Goal: Task Accomplishment & Management: Manage account settings

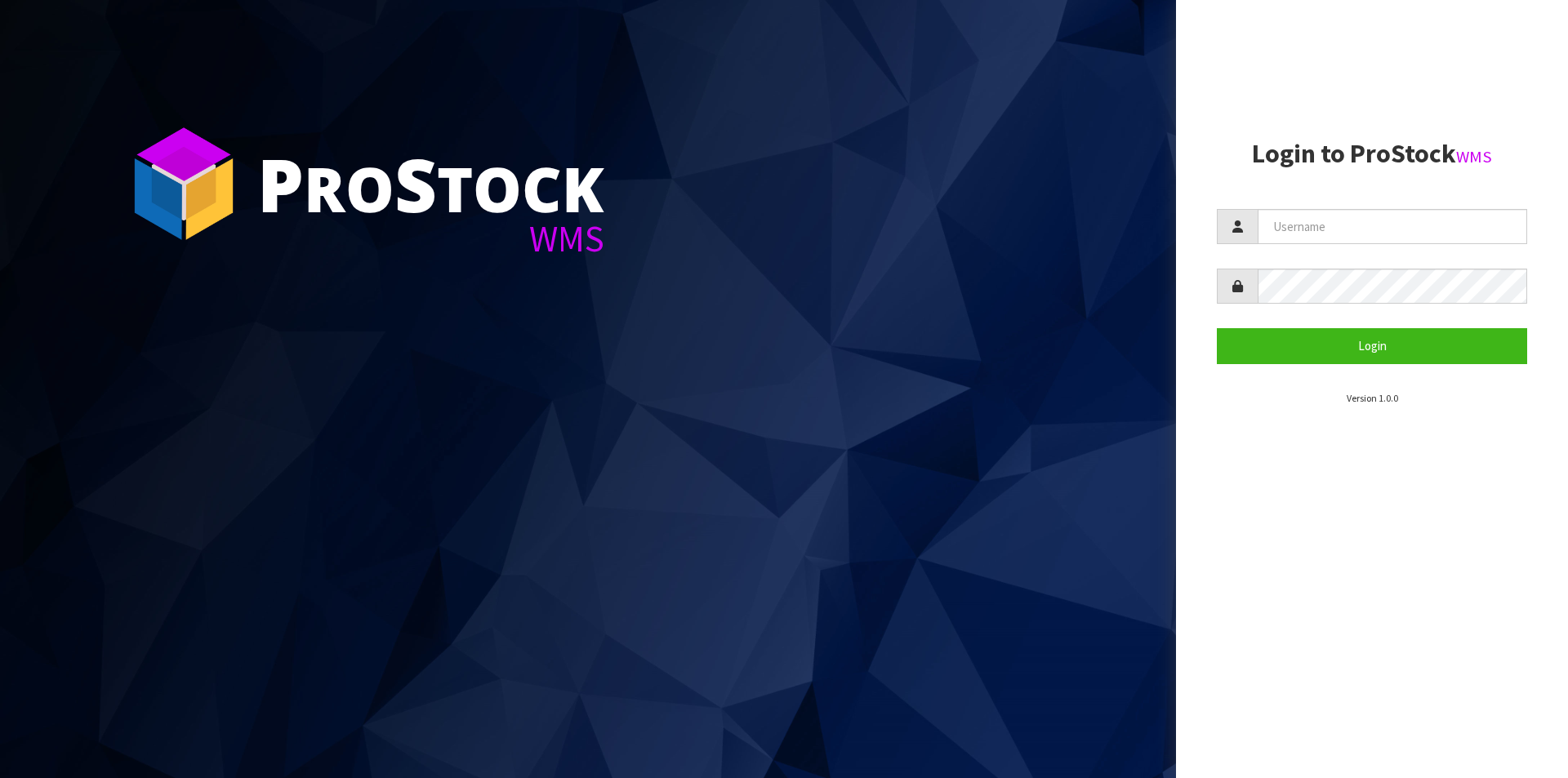
click at [1337, 235] on input "text" at bounding box center [1392, 226] width 269 height 35
type input "Hayrinna"
click at [1216, 328] on button "Login" at bounding box center [1371, 345] width 310 height 35
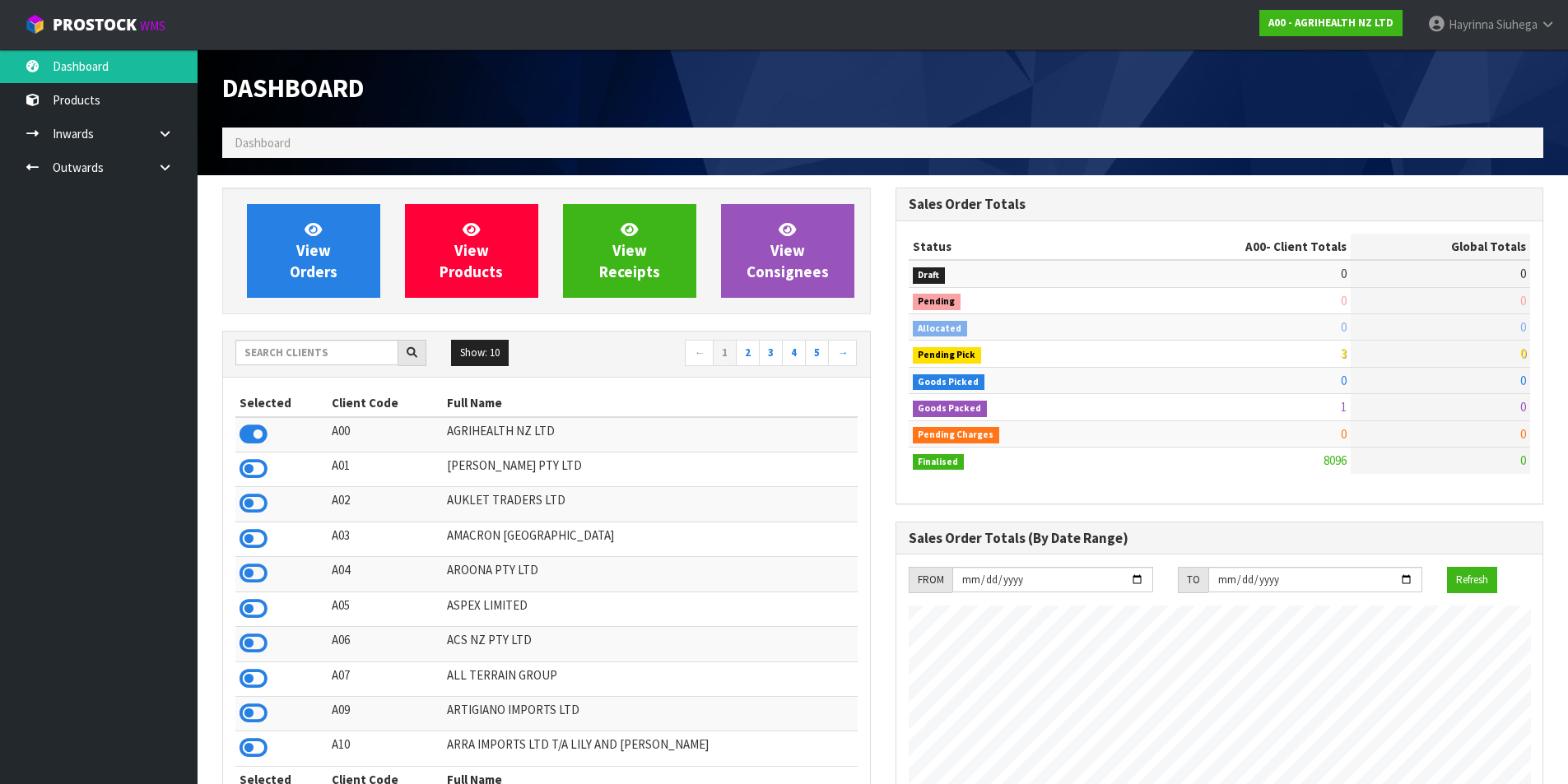
scroll to position [1246, 673]
click at [349, 362] on input "text" at bounding box center [316, 352] width 163 height 25
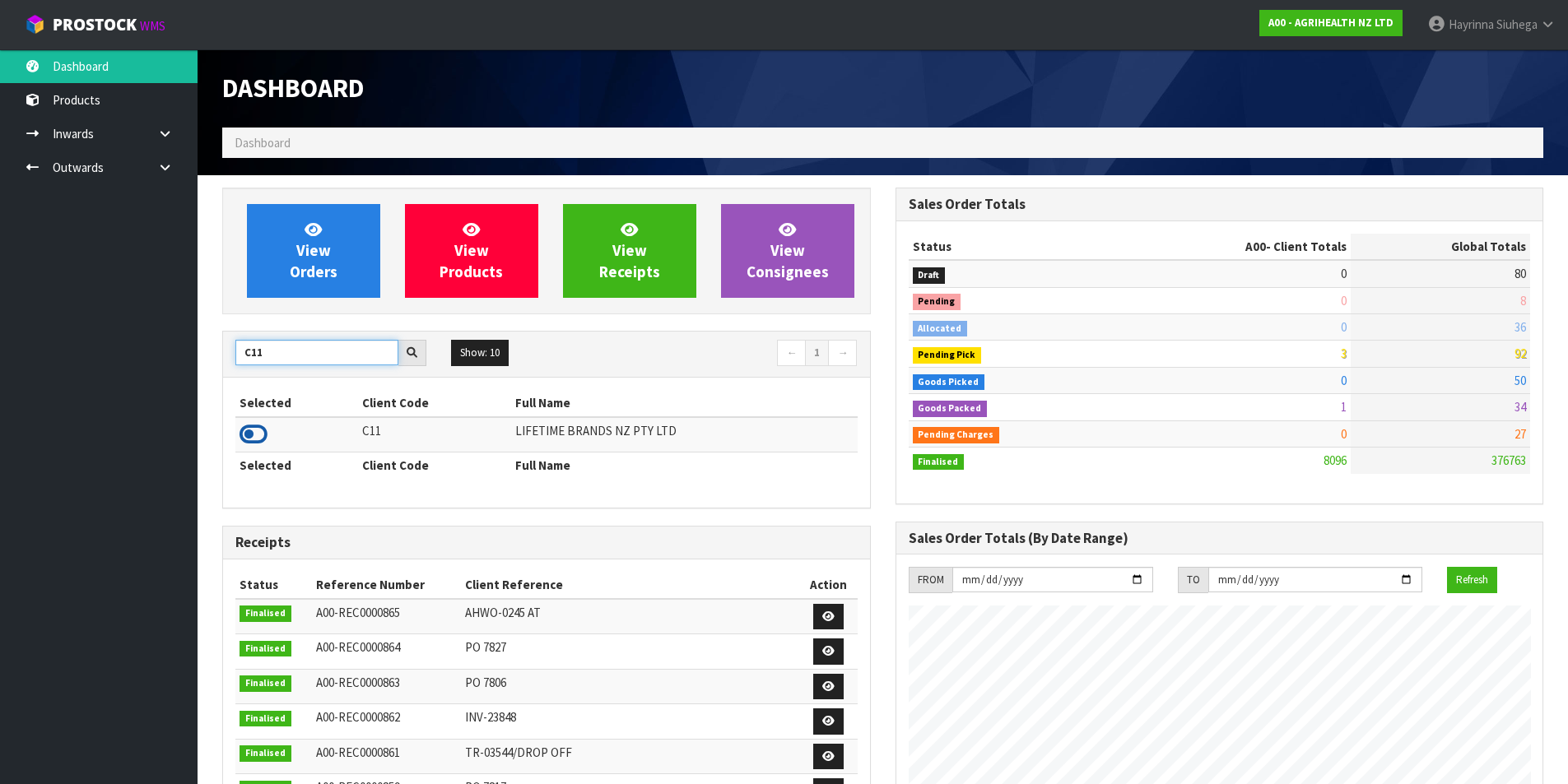
type input "C11"
click at [251, 434] on icon at bounding box center [253, 433] width 28 height 24
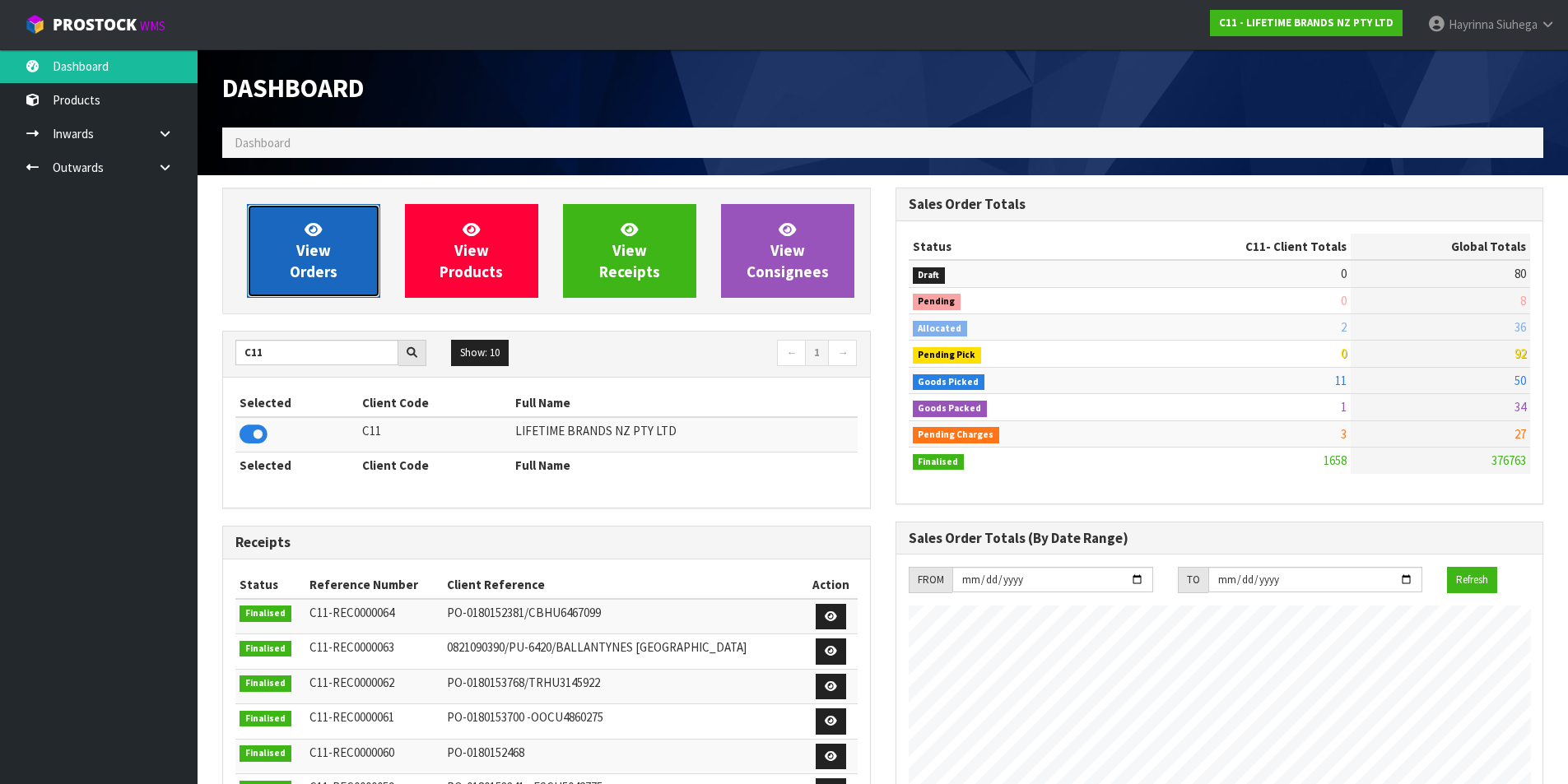
click at [354, 265] on link "View Orders" at bounding box center [314, 251] width 133 height 94
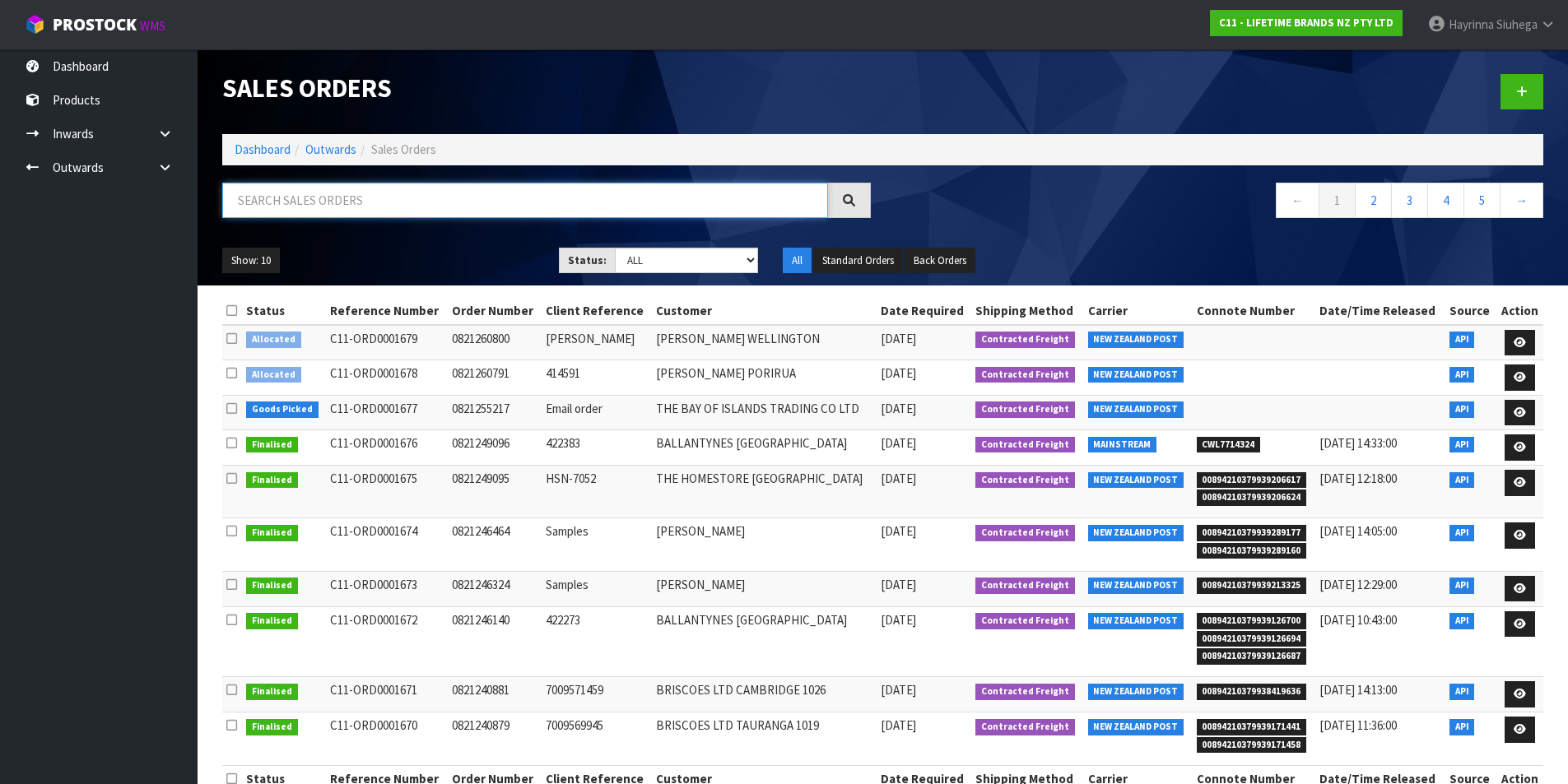
click at [319, 201] on input "text" at bounding box center [525, 200] width 606 height 35
type input "JOB-0407604"
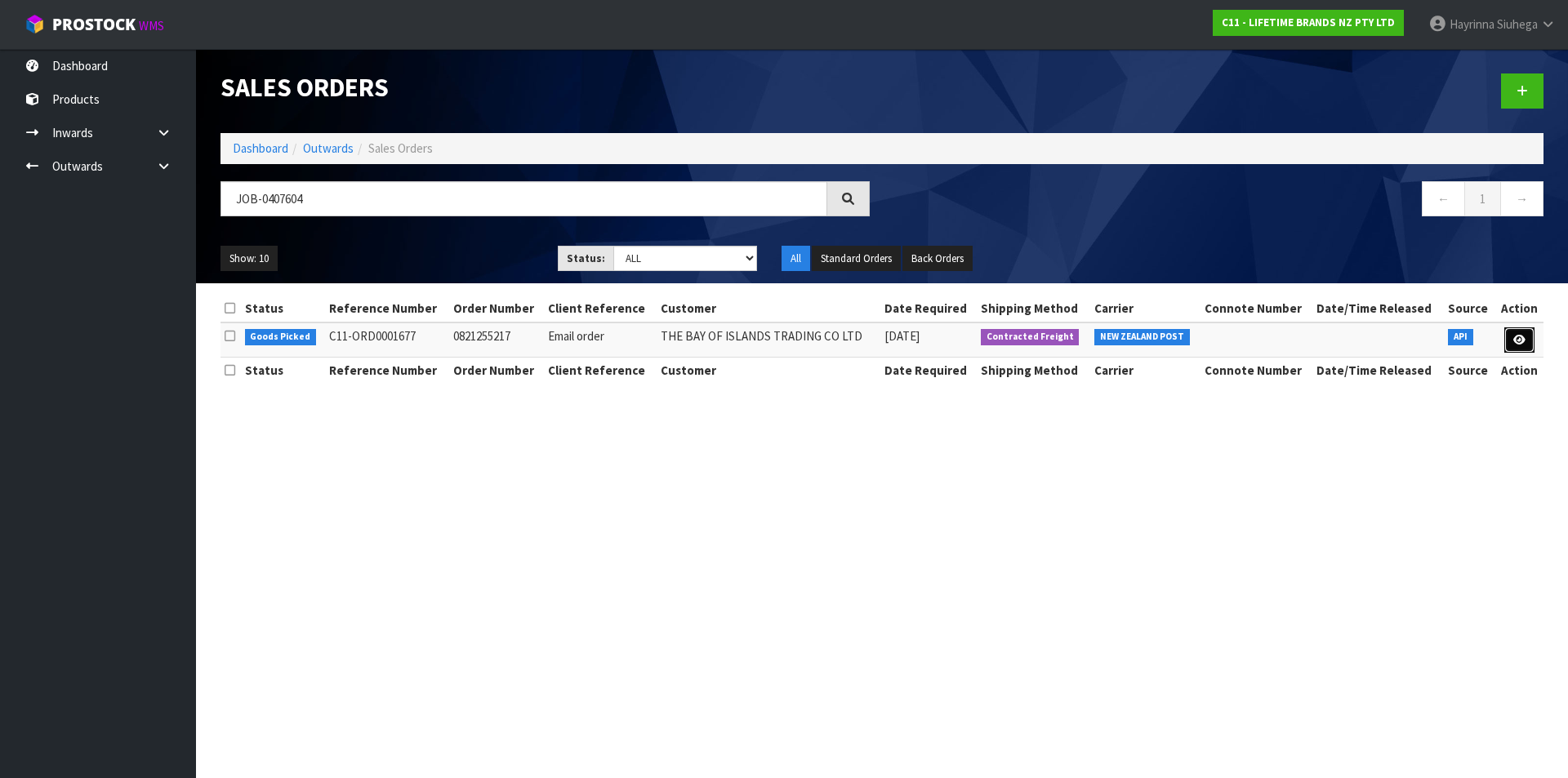
click at [1511, 341] on link at bounding box center [1520, 340] width 30 height 26
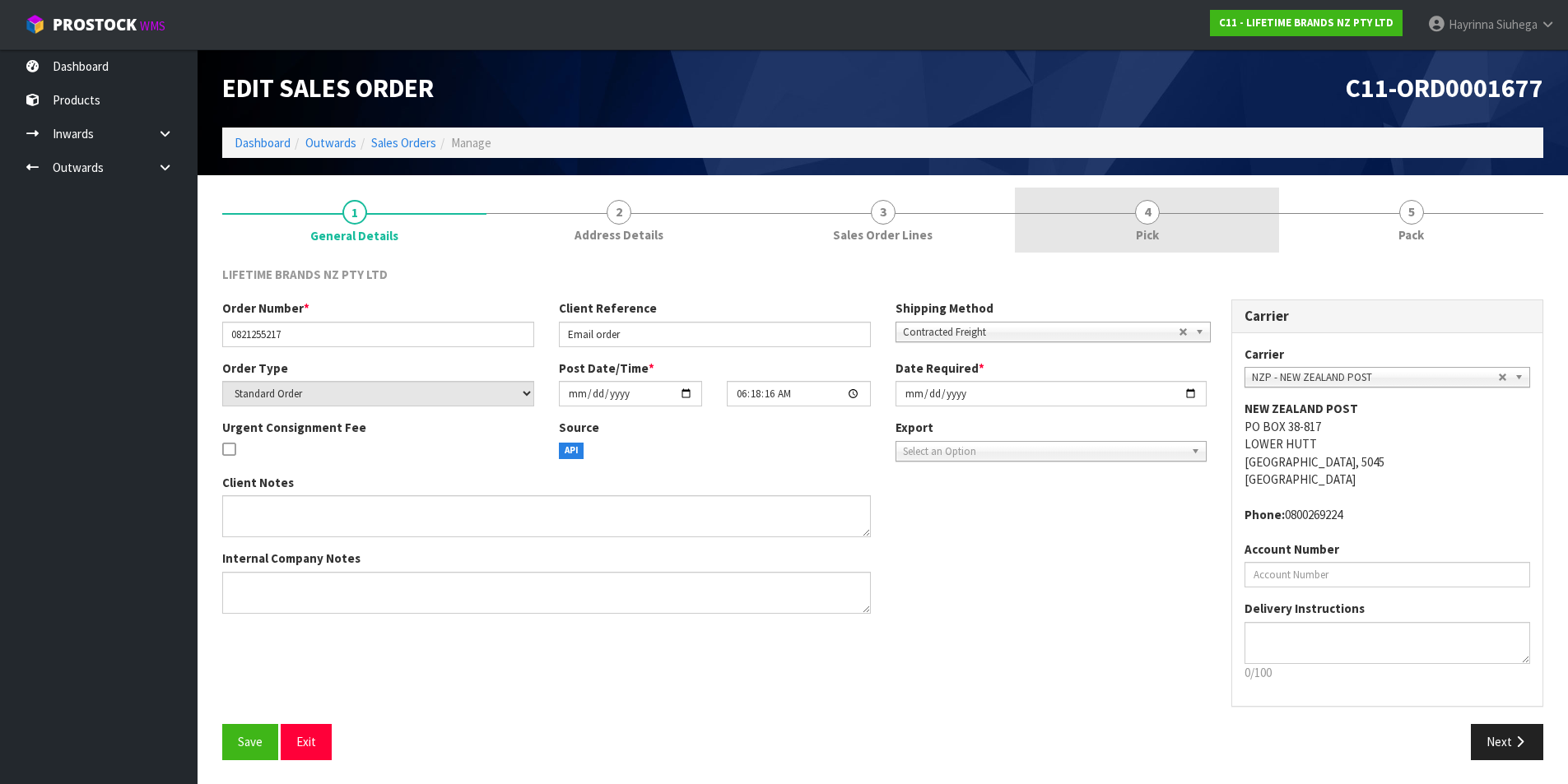
click at [1167, 237] on link "4 Pick" at bounding box center [1147, 220] width 264 height 65
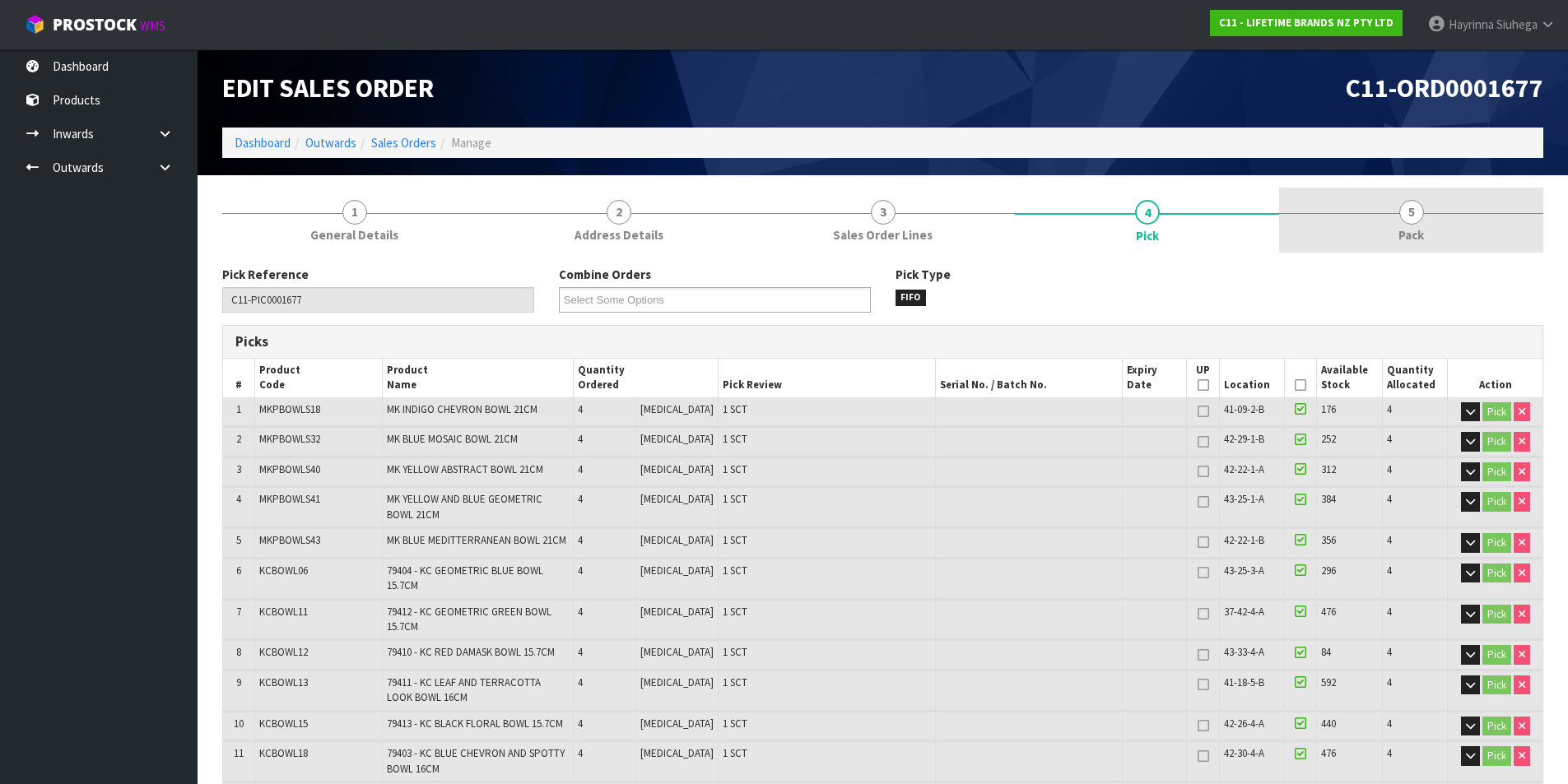
click at [1439, 227] on link "5 Pack" at bounding box center [1411, 220] width 264 height 65
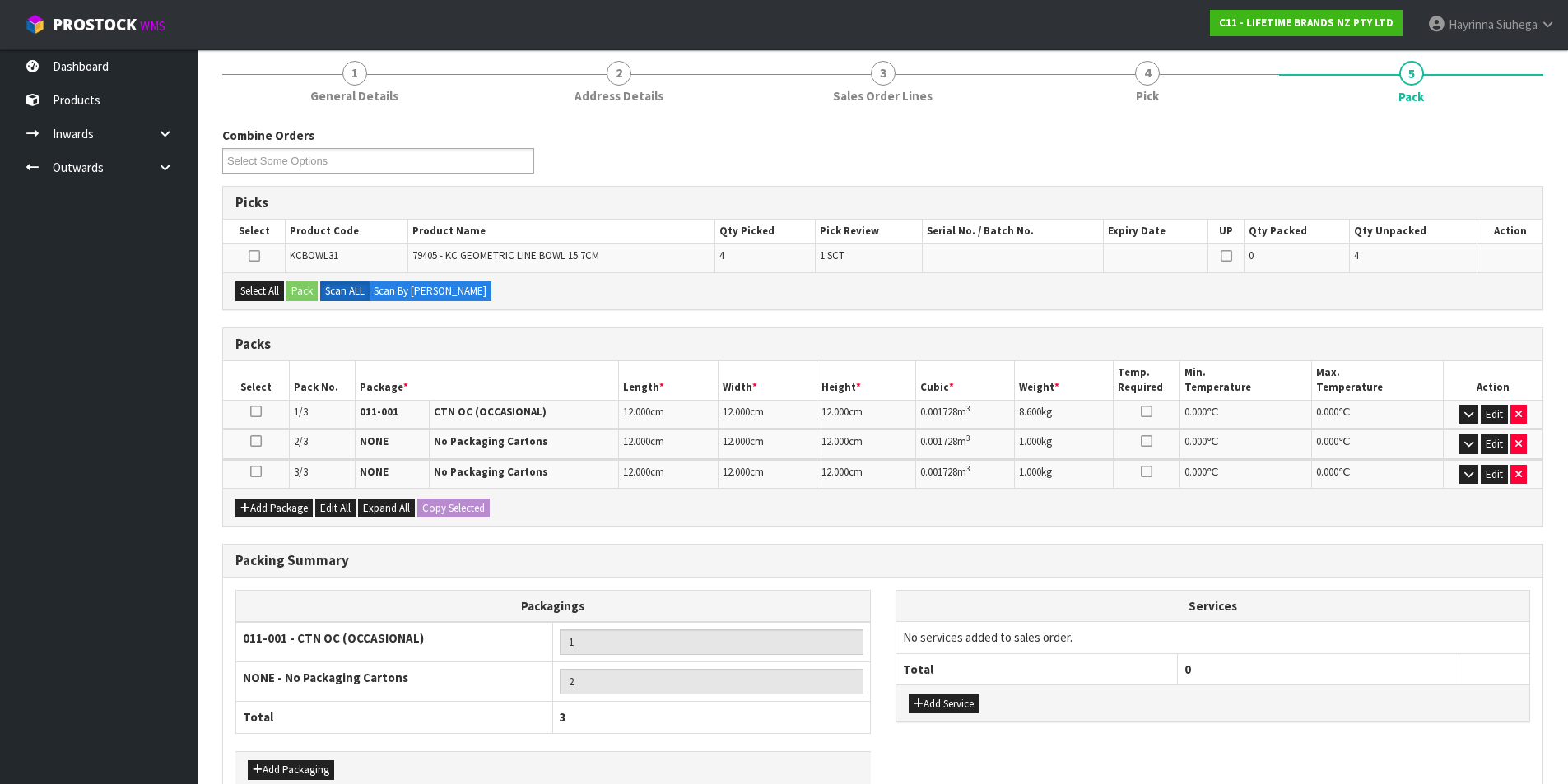
scroll to position [233, 0]
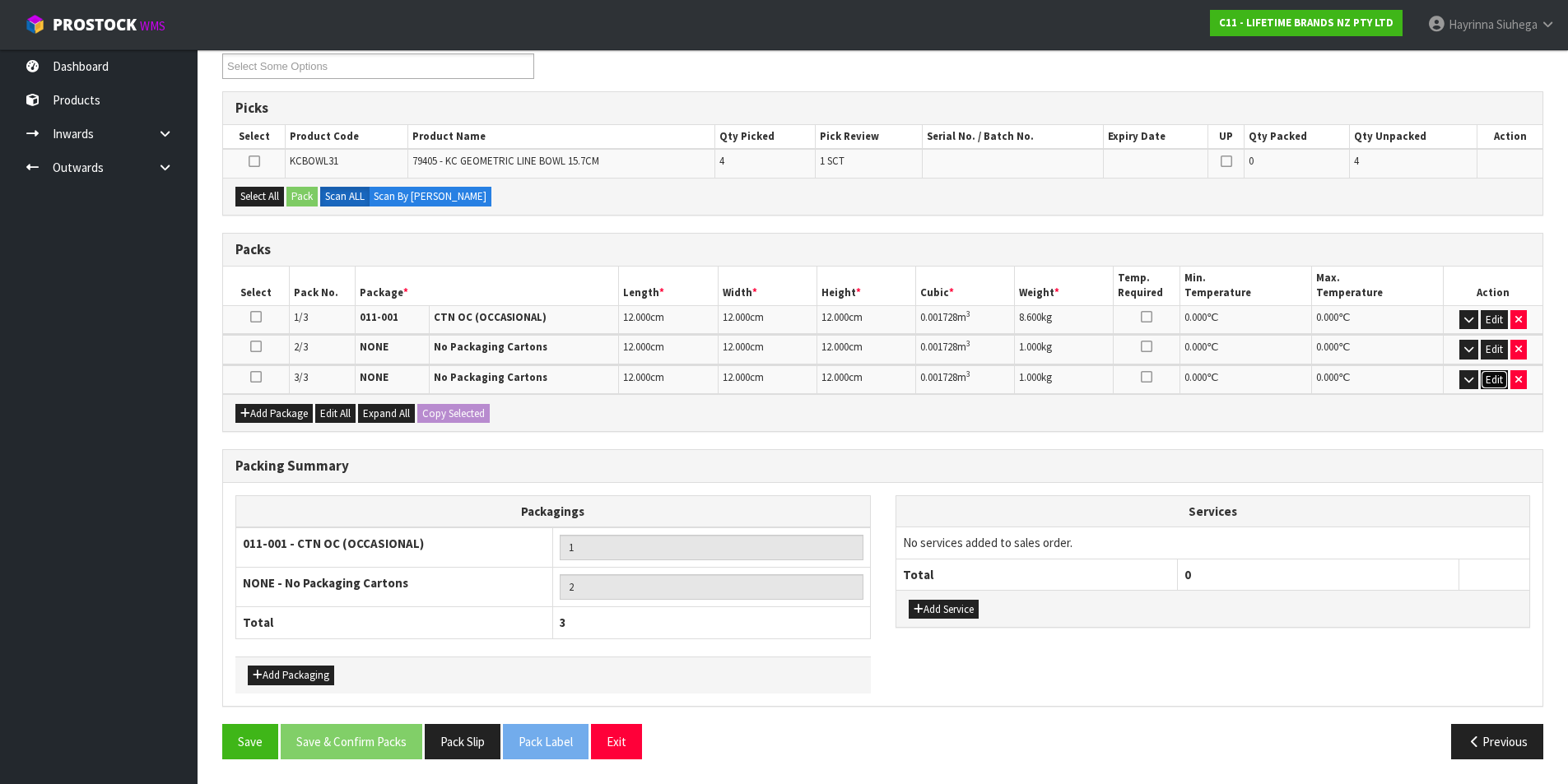
click at [1491, 378] on button "Edit" at bounding box center [1494, 380] width 27 height 20
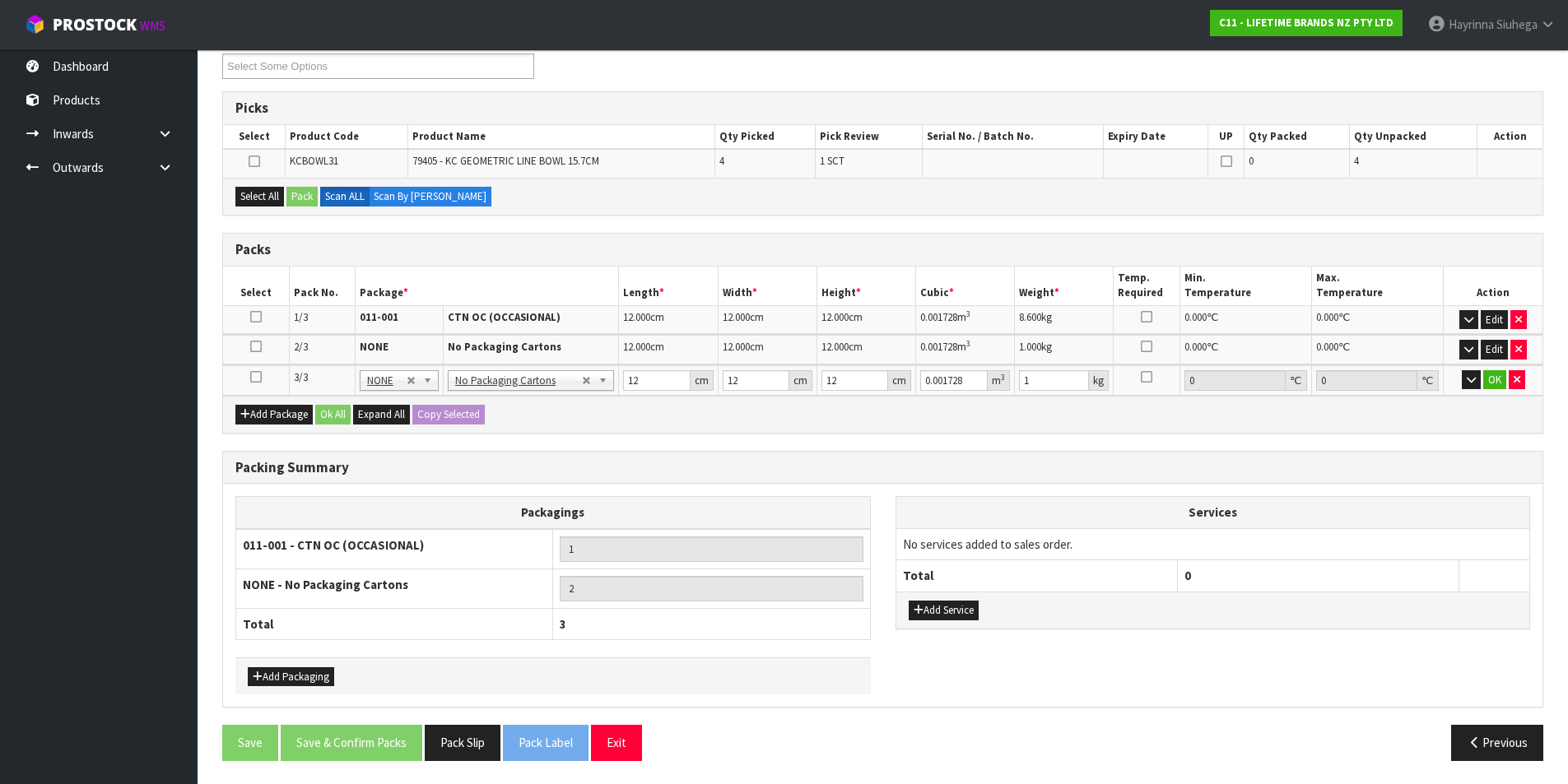
click at [258, 378] on icon at bounding box center [256, 377] width 12 height 1
click at [1501, 386] on button "OK" at bounding box center [1495, 380] width 23 height 20
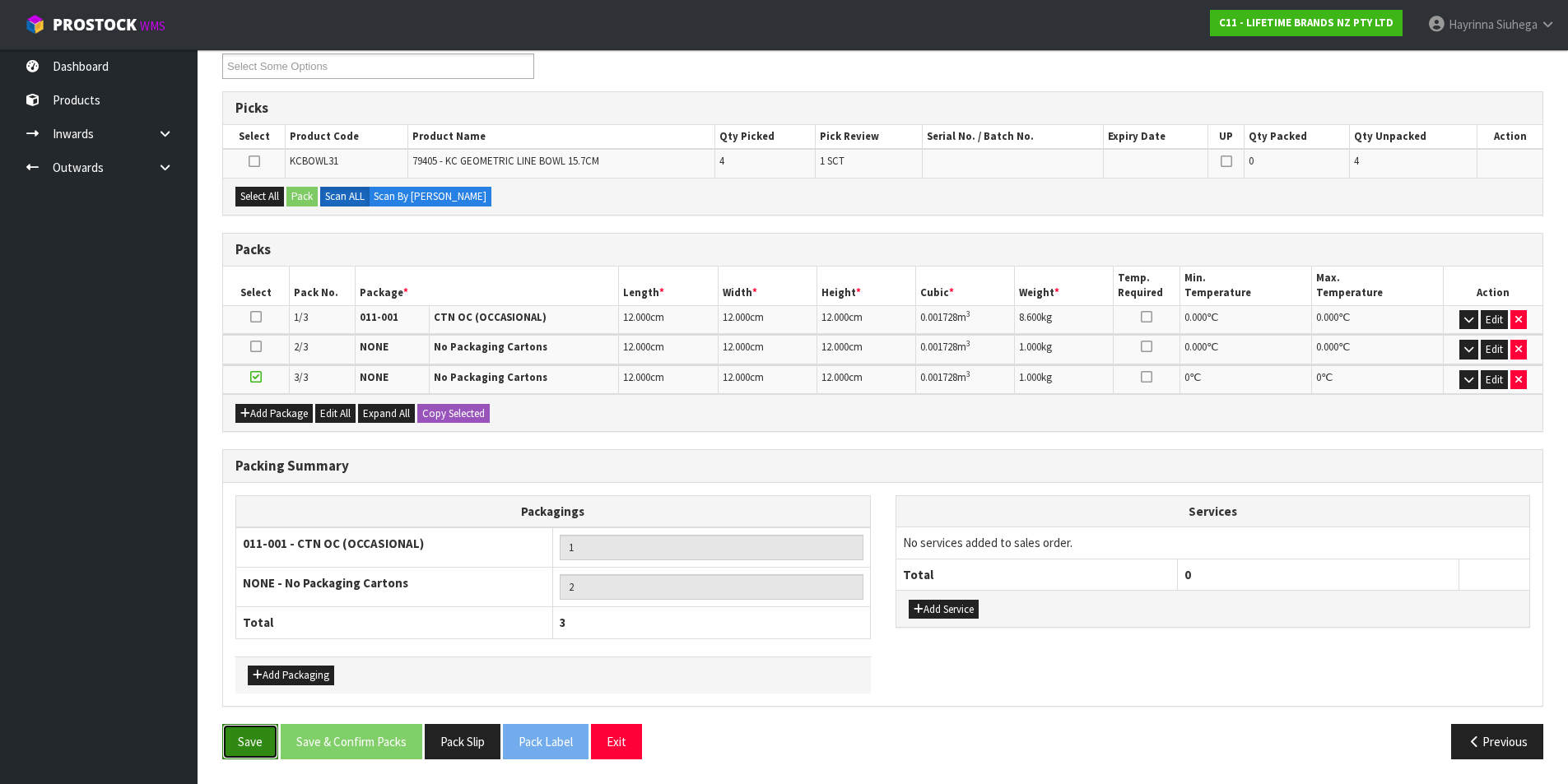
click at [232, 738] on button "Save" at bounding box center [250, 741] width 56 height 35
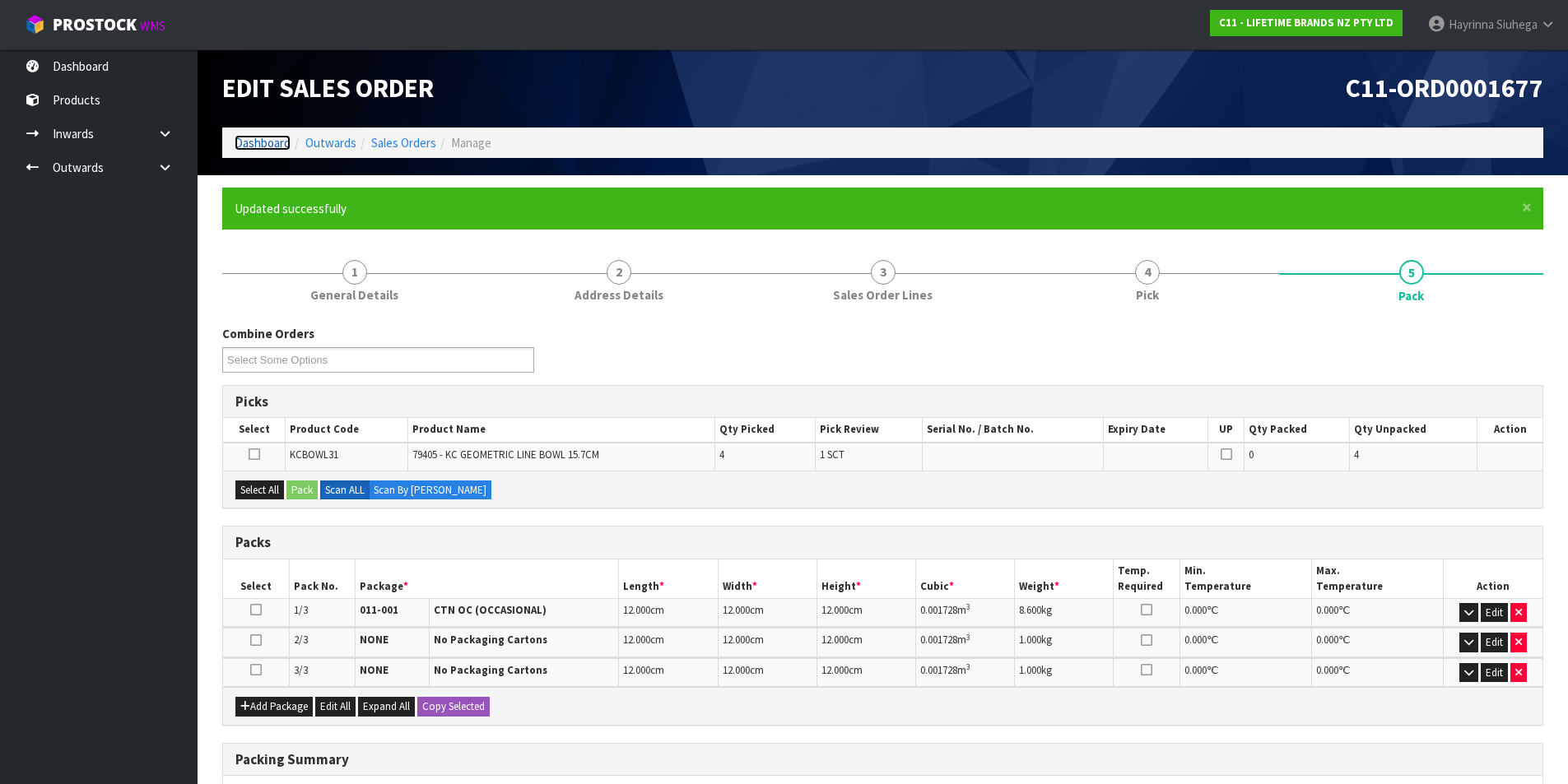
click at [252, 148] on link "Dashboard" at bounding box center [262, 142] width 56 height 15
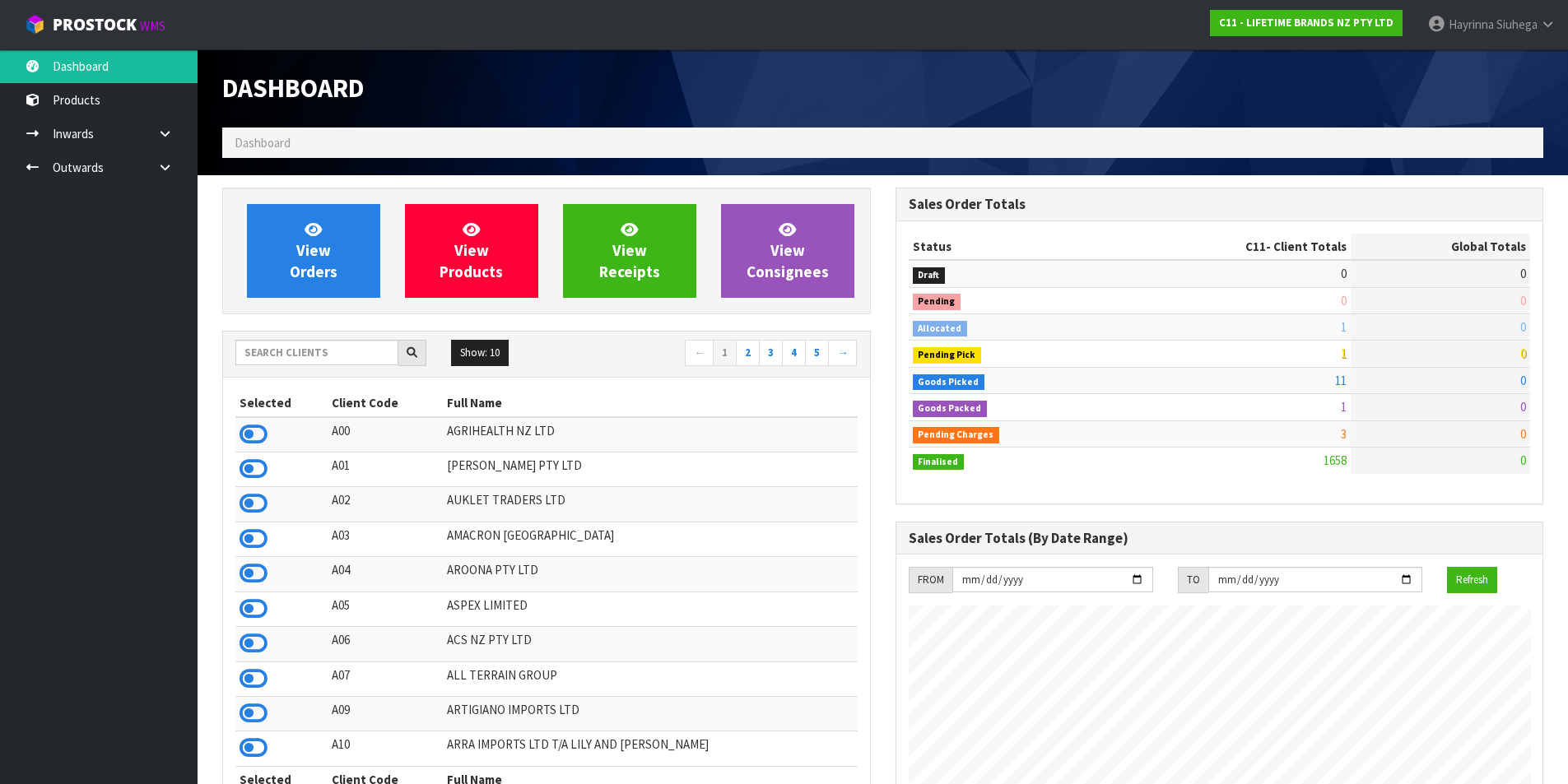
scroll to position [1246, 673]
click at [288, 365] on div at bounding box center [331, 352] width 191 height 26
click at [288, 361] on input "text" at bounding box center [316, 352] width 163 height 25
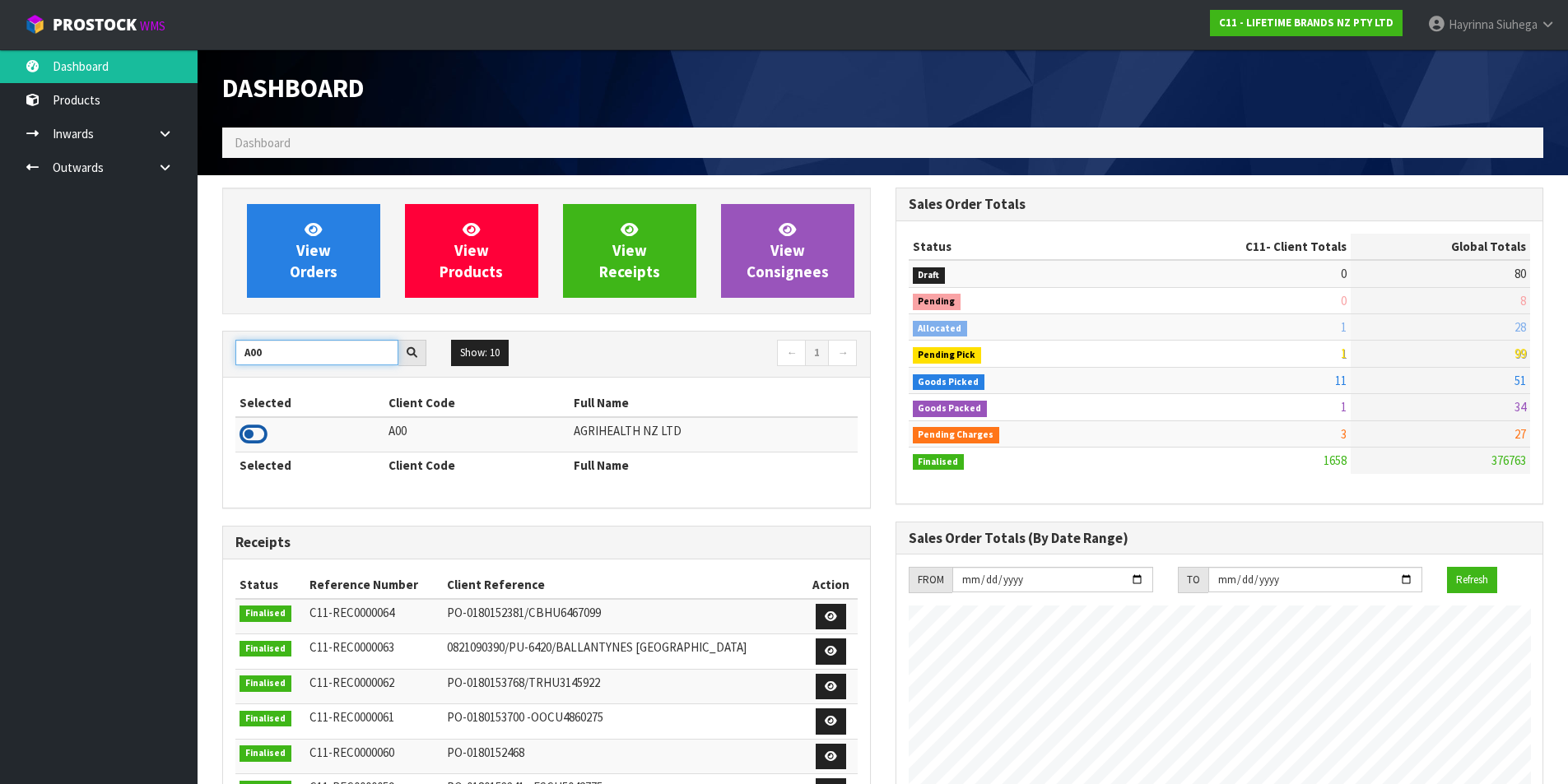
type input "A00"
click at [240, 439] on icon at bounding box center [253, 433] width 28 height 24
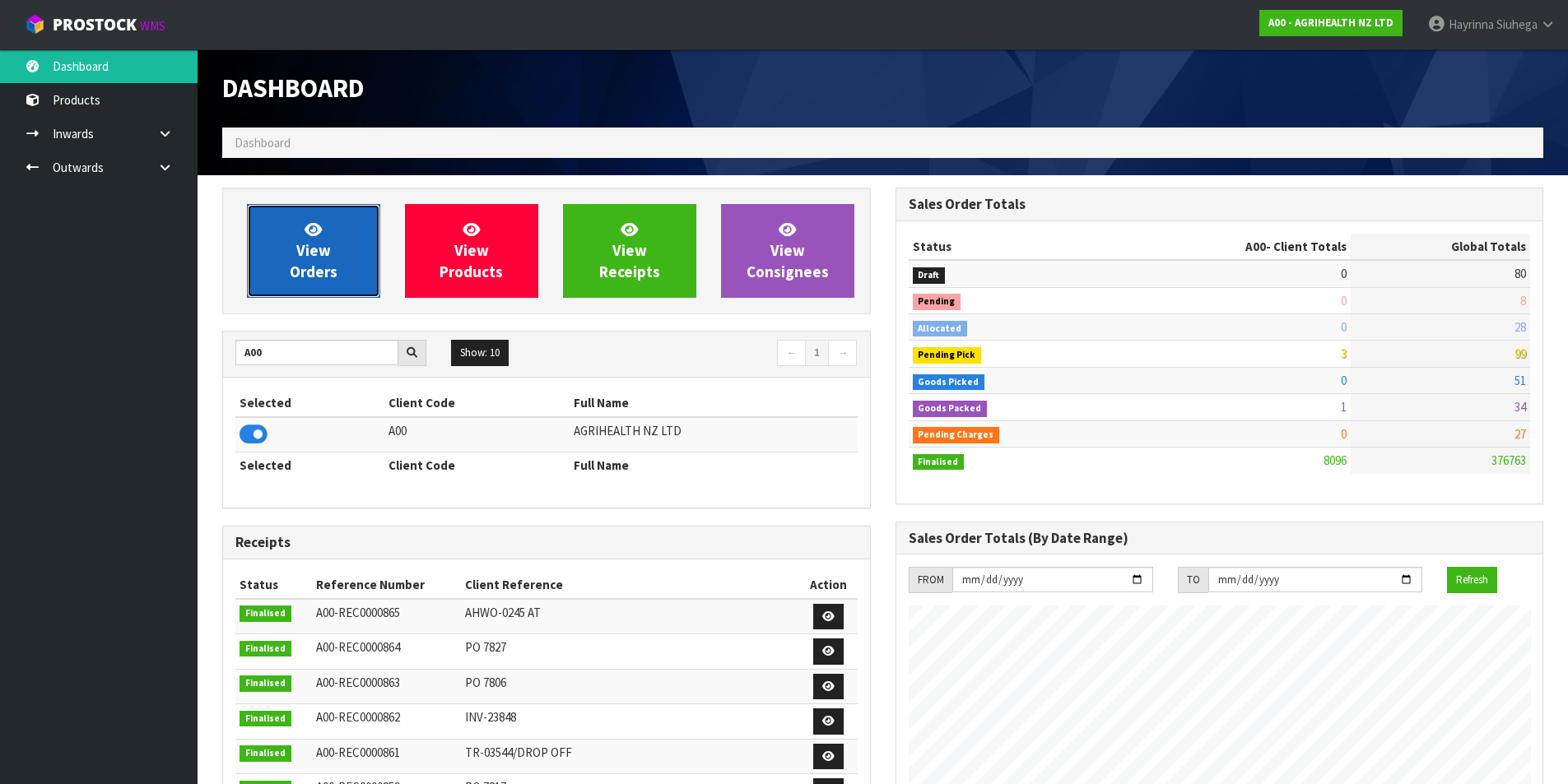
click at [304, 266] on span "View Orders" at bounding box center [313, 251] width 48 height 61
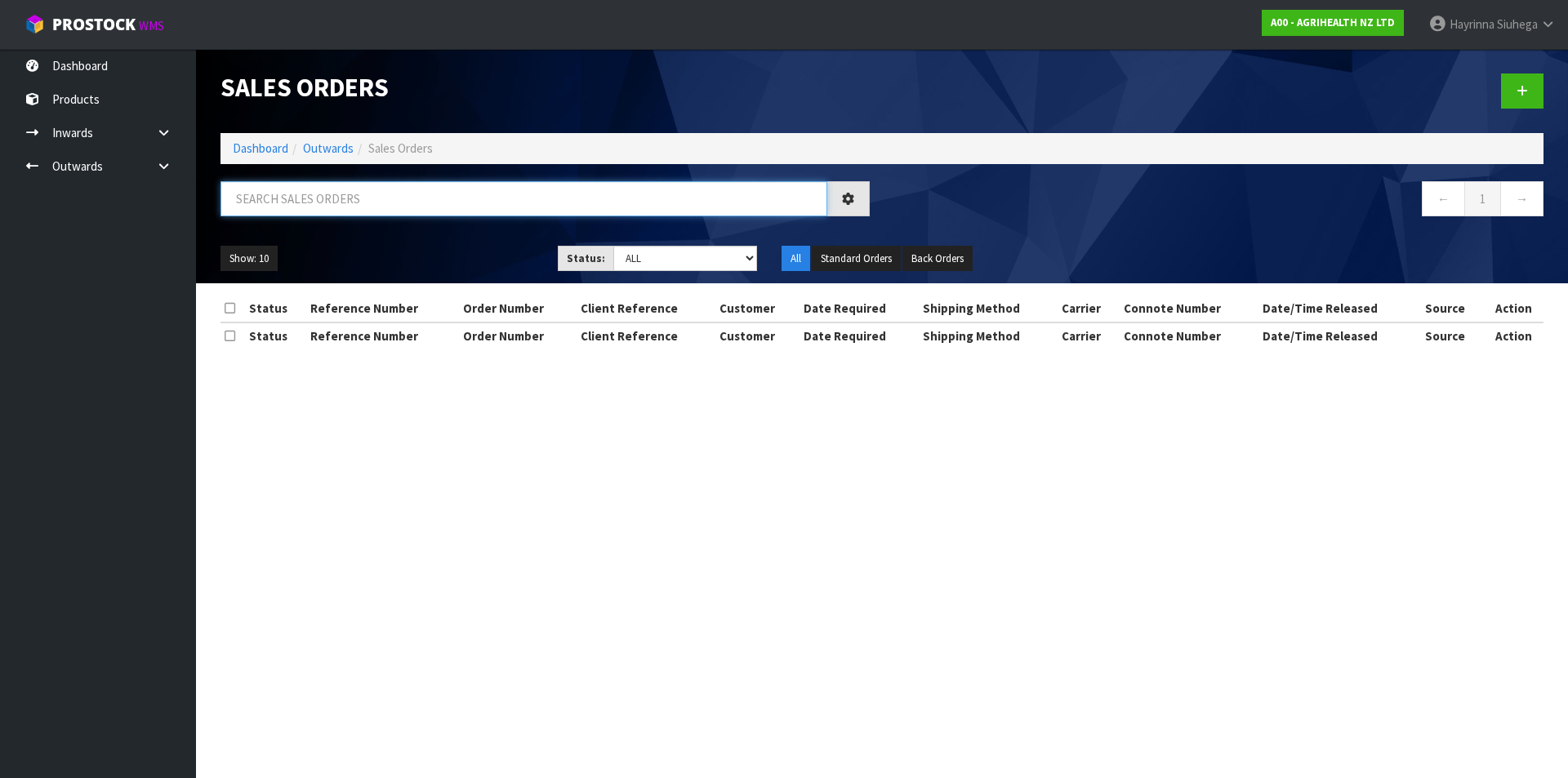
click at [318, 209] on input "text" at bounding box center [523, 199] width 606 height 35
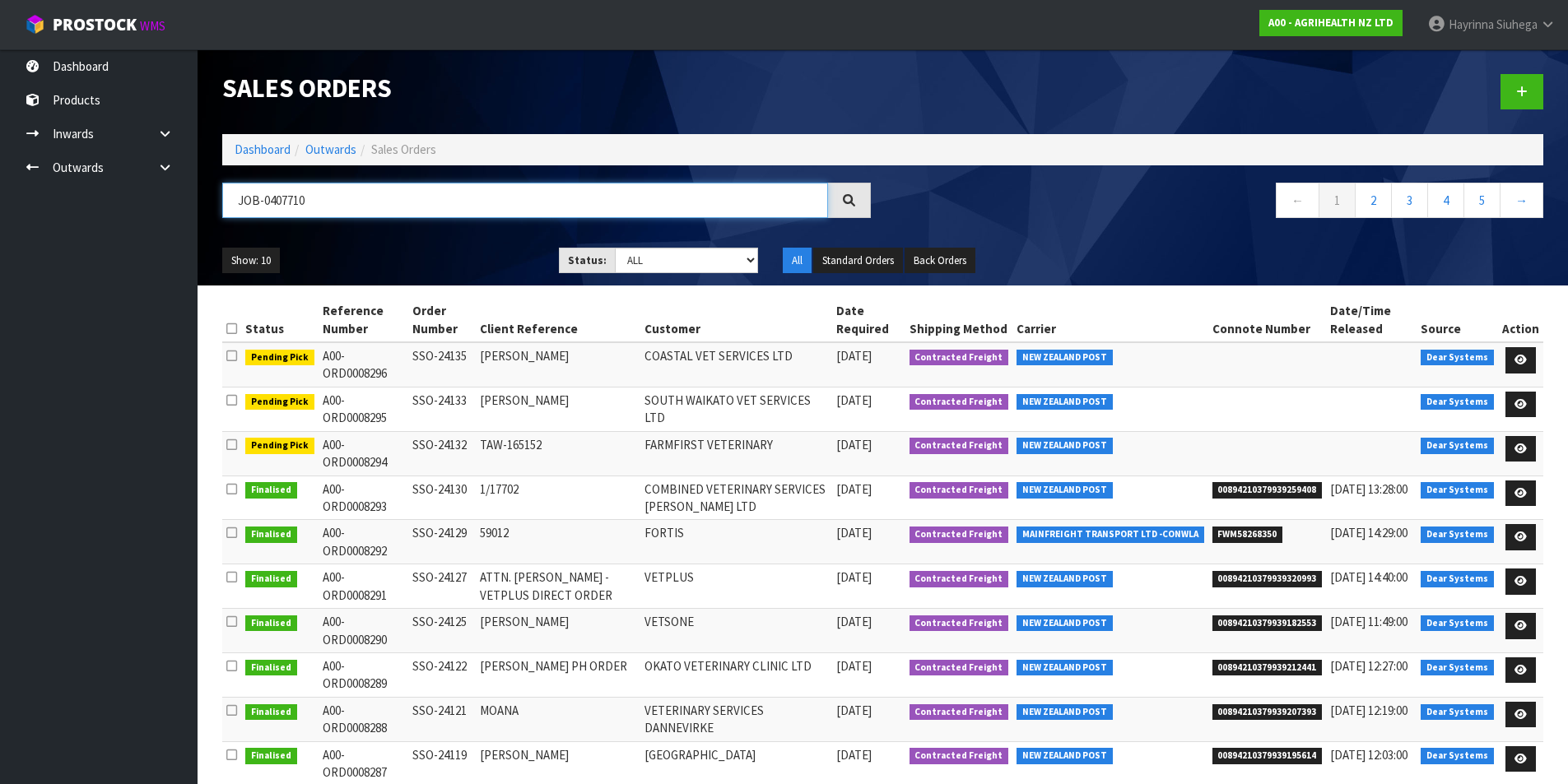
type input "JOB-0407710"
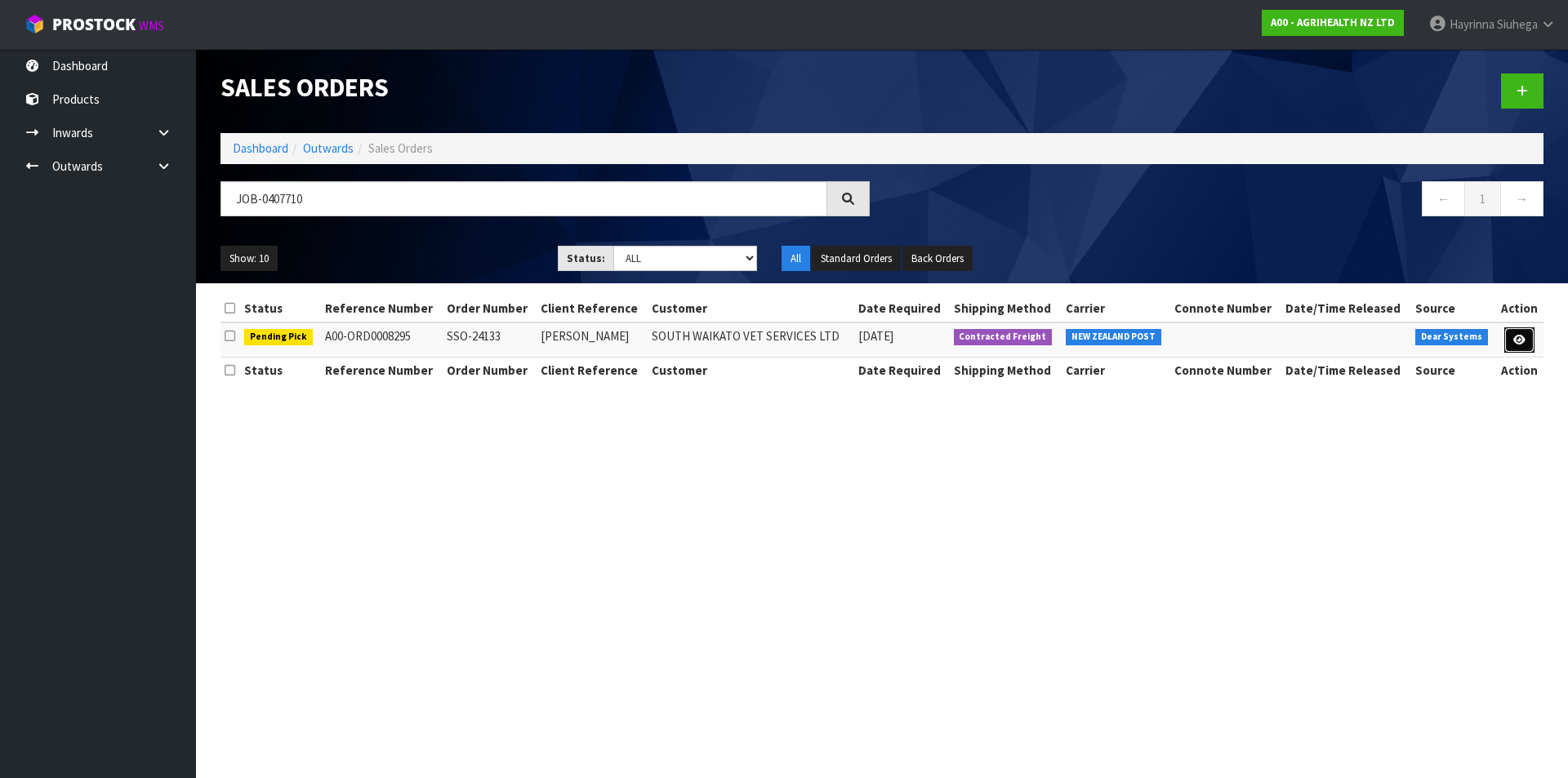
click at [1526, 342] on link at bounding box center [1520, 340] width 30 height 26
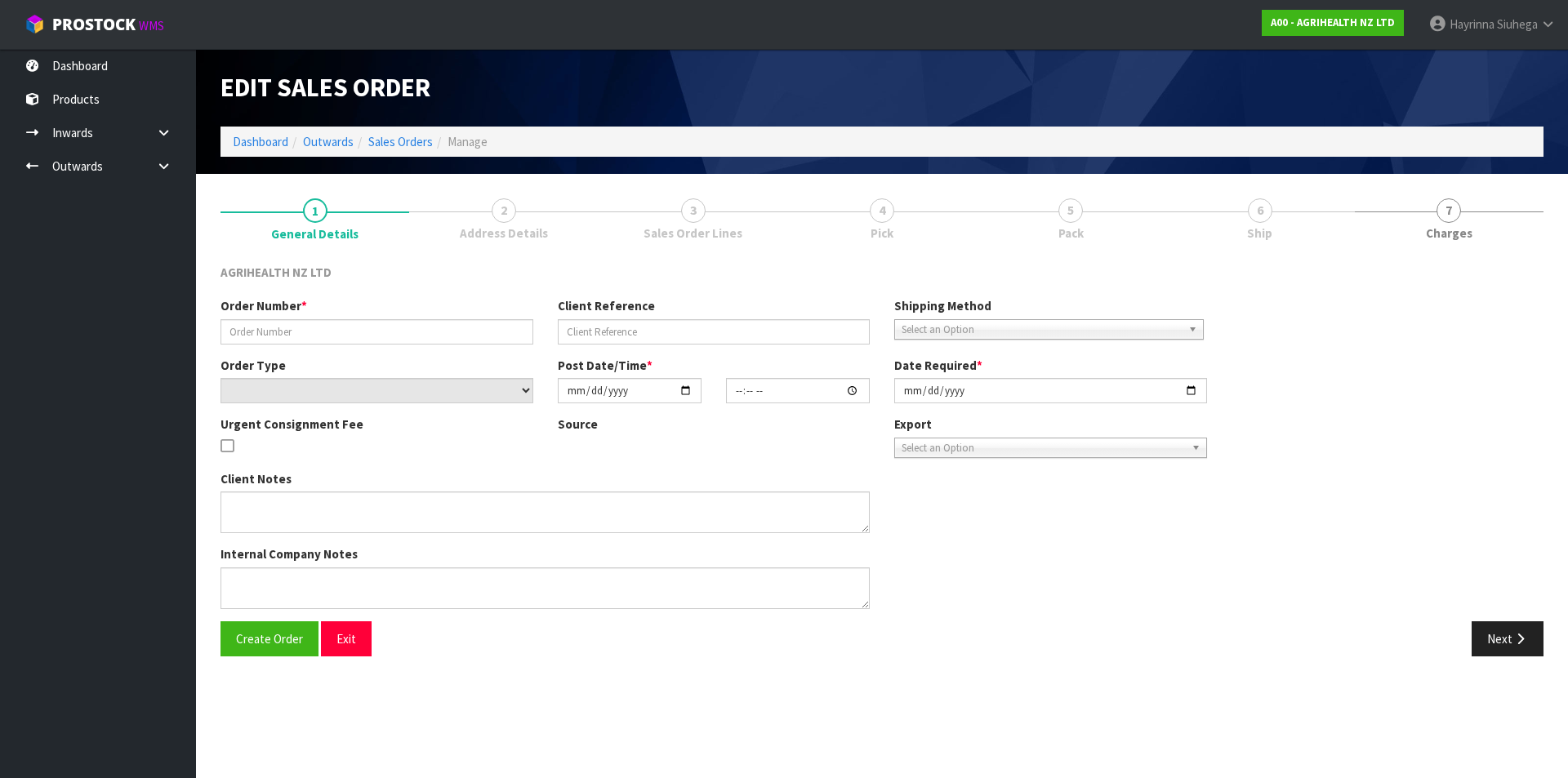
type input "SSO-24133"
type input "SHALLY"
select select "number:0"
type input "[DATE]"
type input "15:00:42.000"
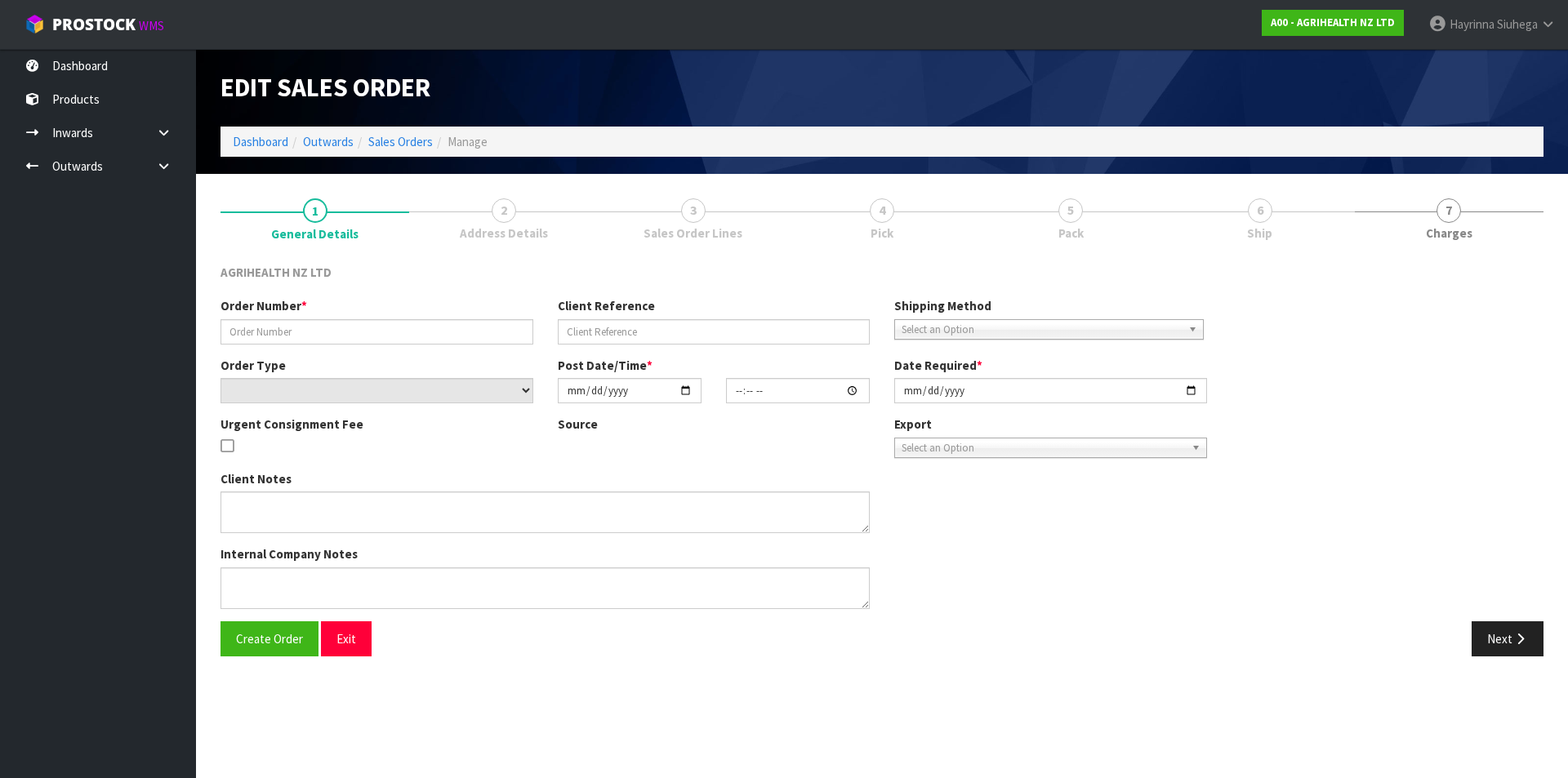
type input "2025-08-15"
type textarea "SHIP BY: Overnight Courier"
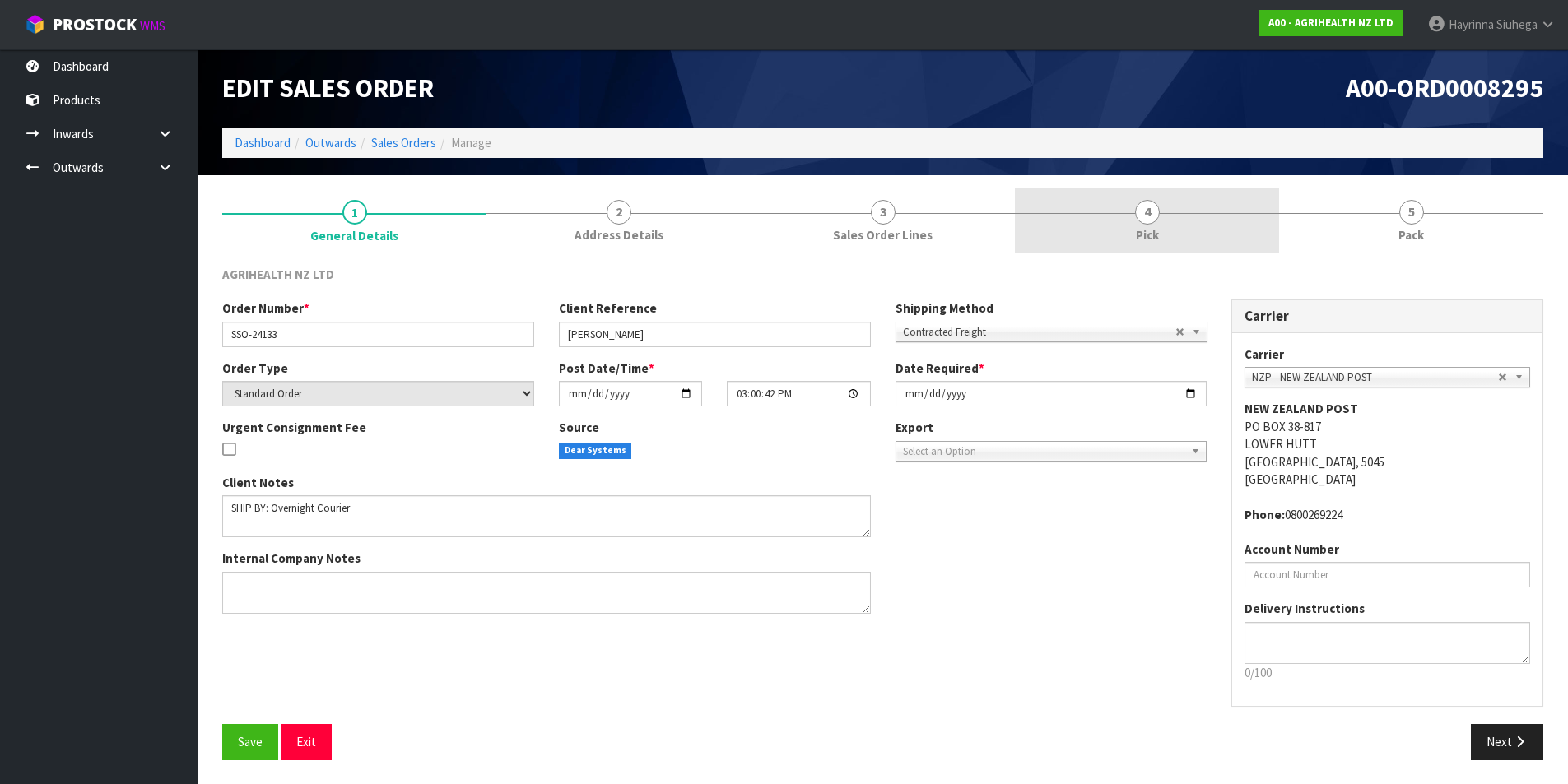
click at [1197, 224] on link "4 Pick" at bounding box center [1147, 220] width 264 height 65
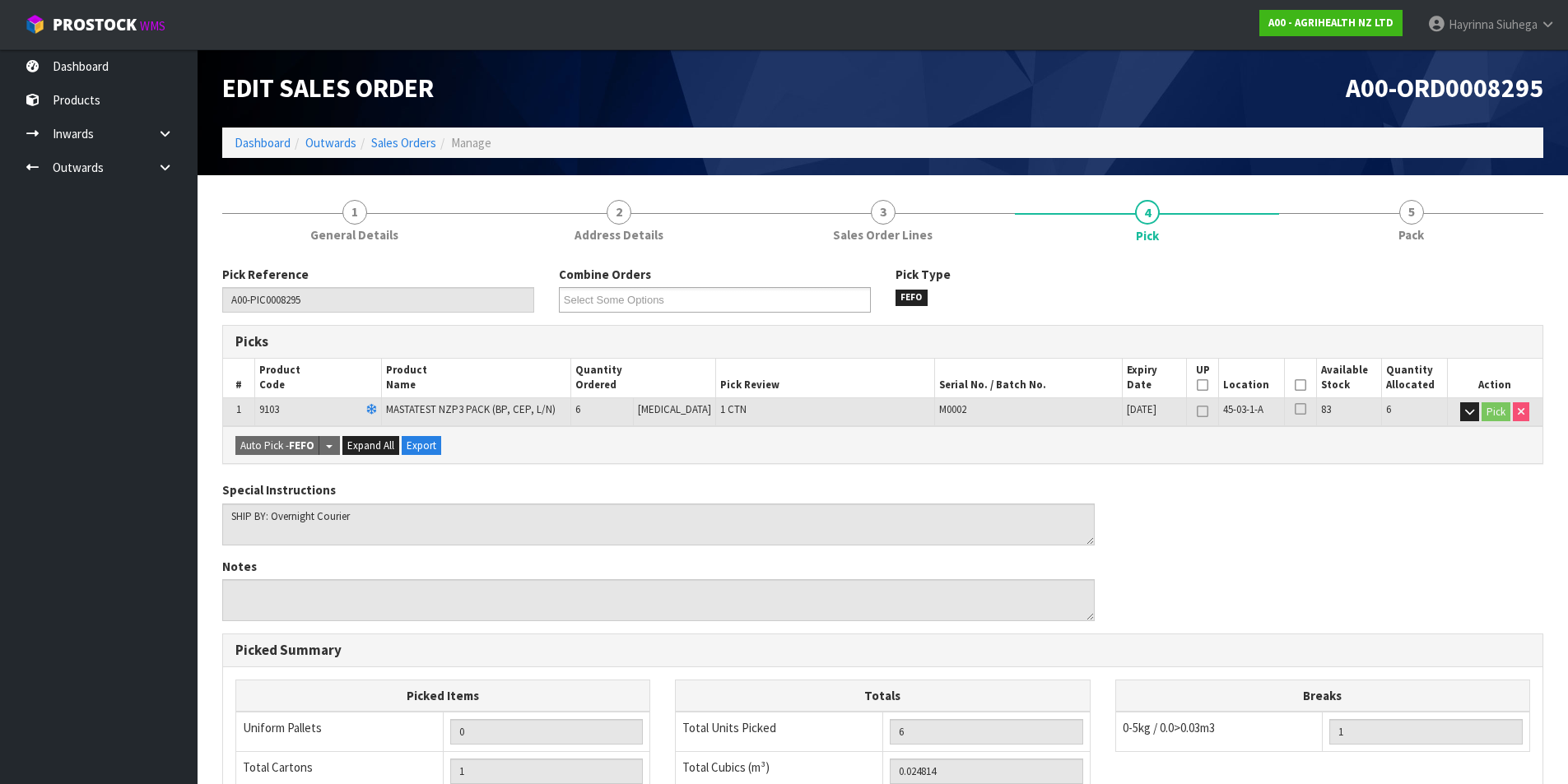
click at [1299, 386] on icon at bounding box center [1300, 385] width 12 height 1
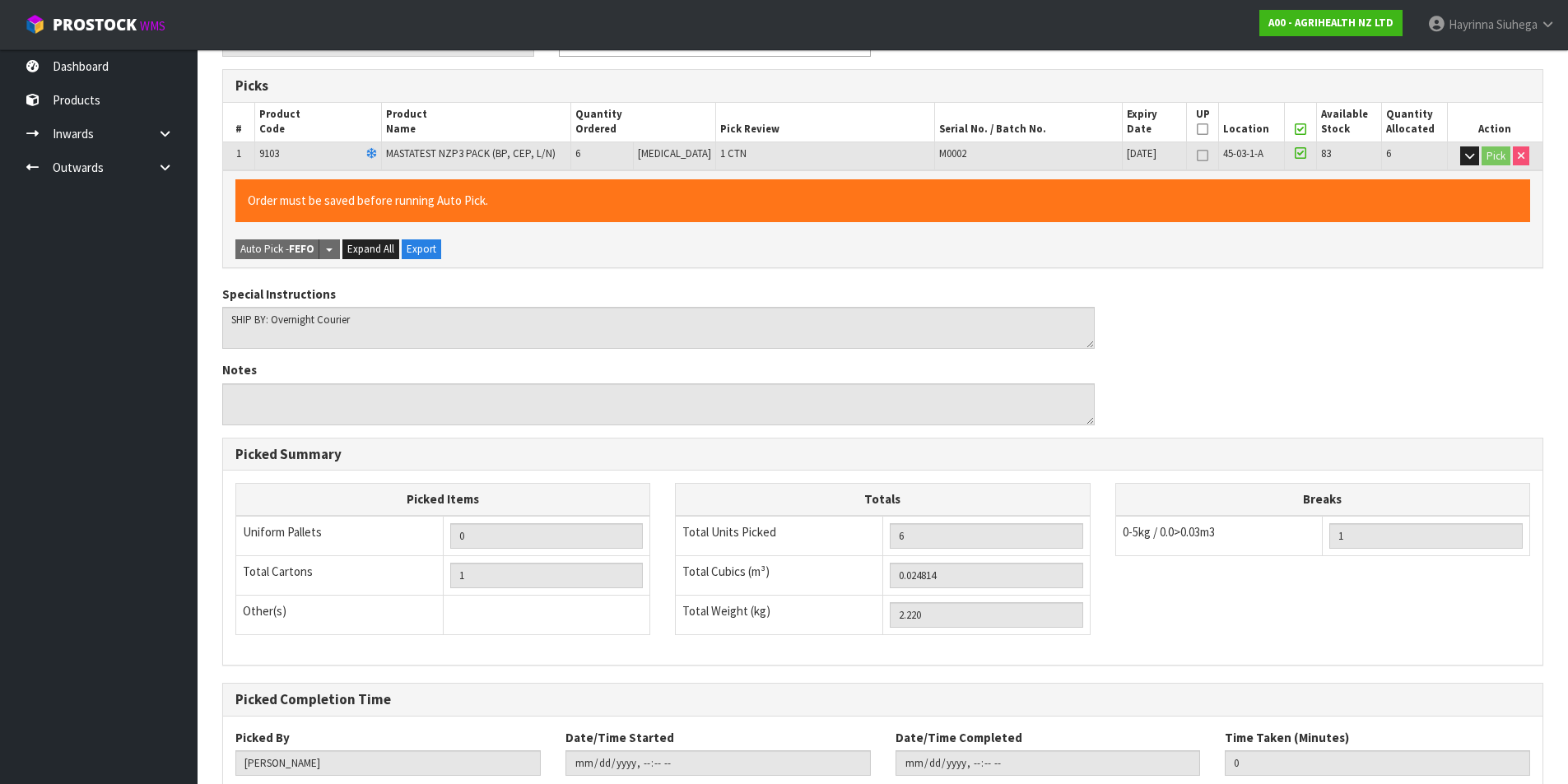
scroll to position [363, 0]
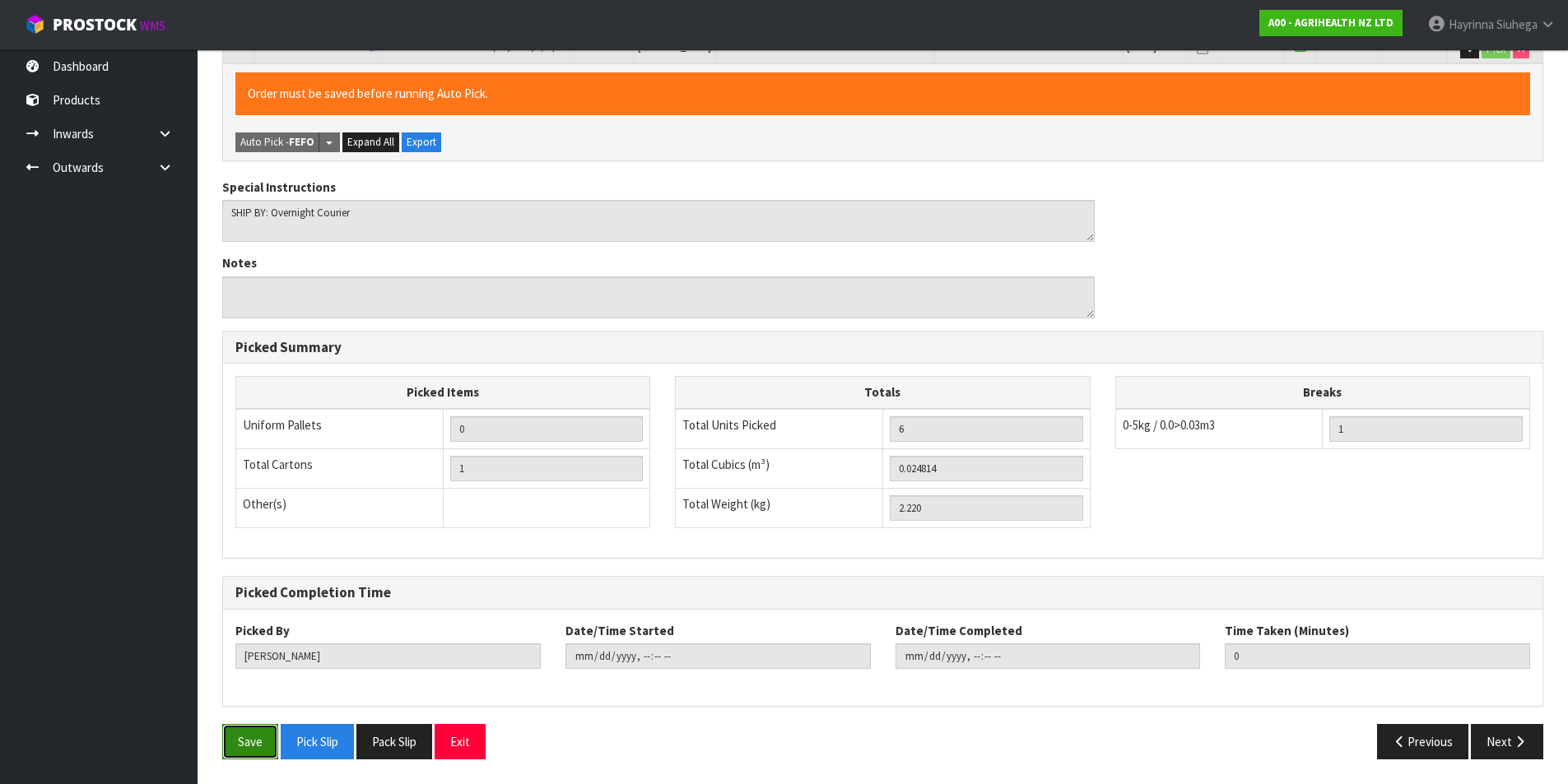
click at [236, 734] on button "Save" at bounding box center [250, 741] width 56 height 35
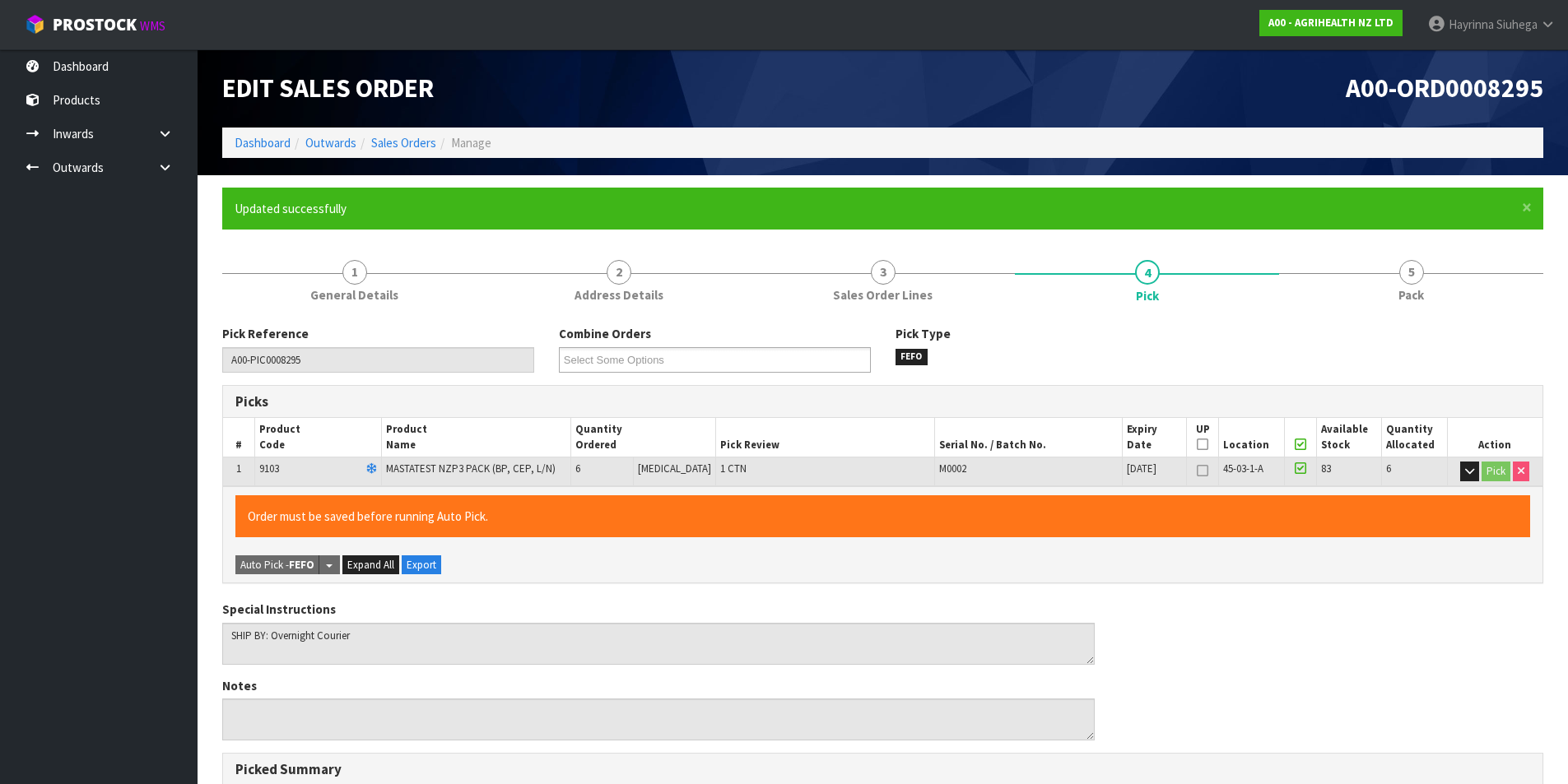
type input "[PERSON_NAME]"
type input "2025-08-15T09:09:42"
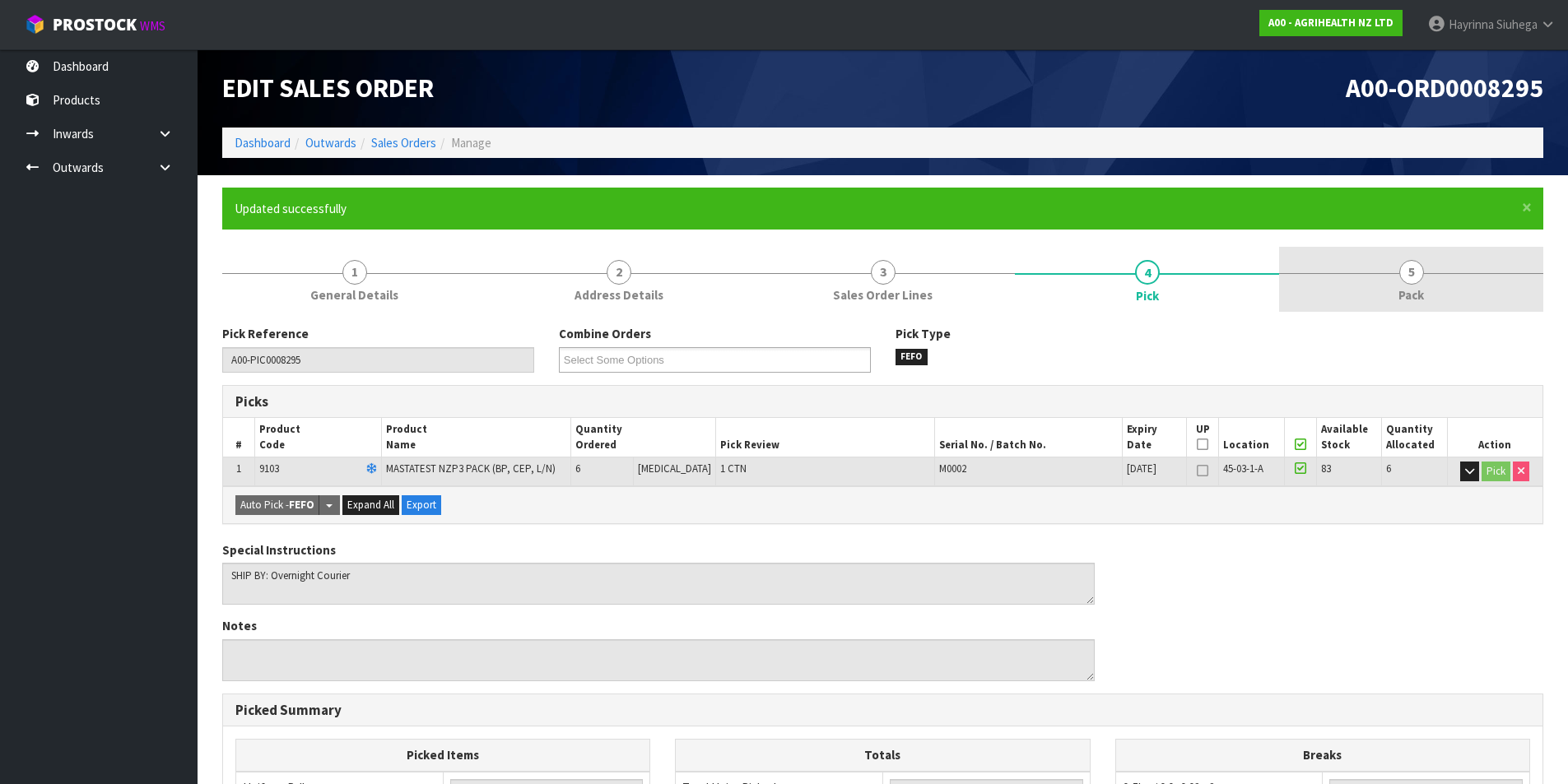
click at [1404, 288] on span "Pack" at bounding box center [1411, 295] width 25 height 17
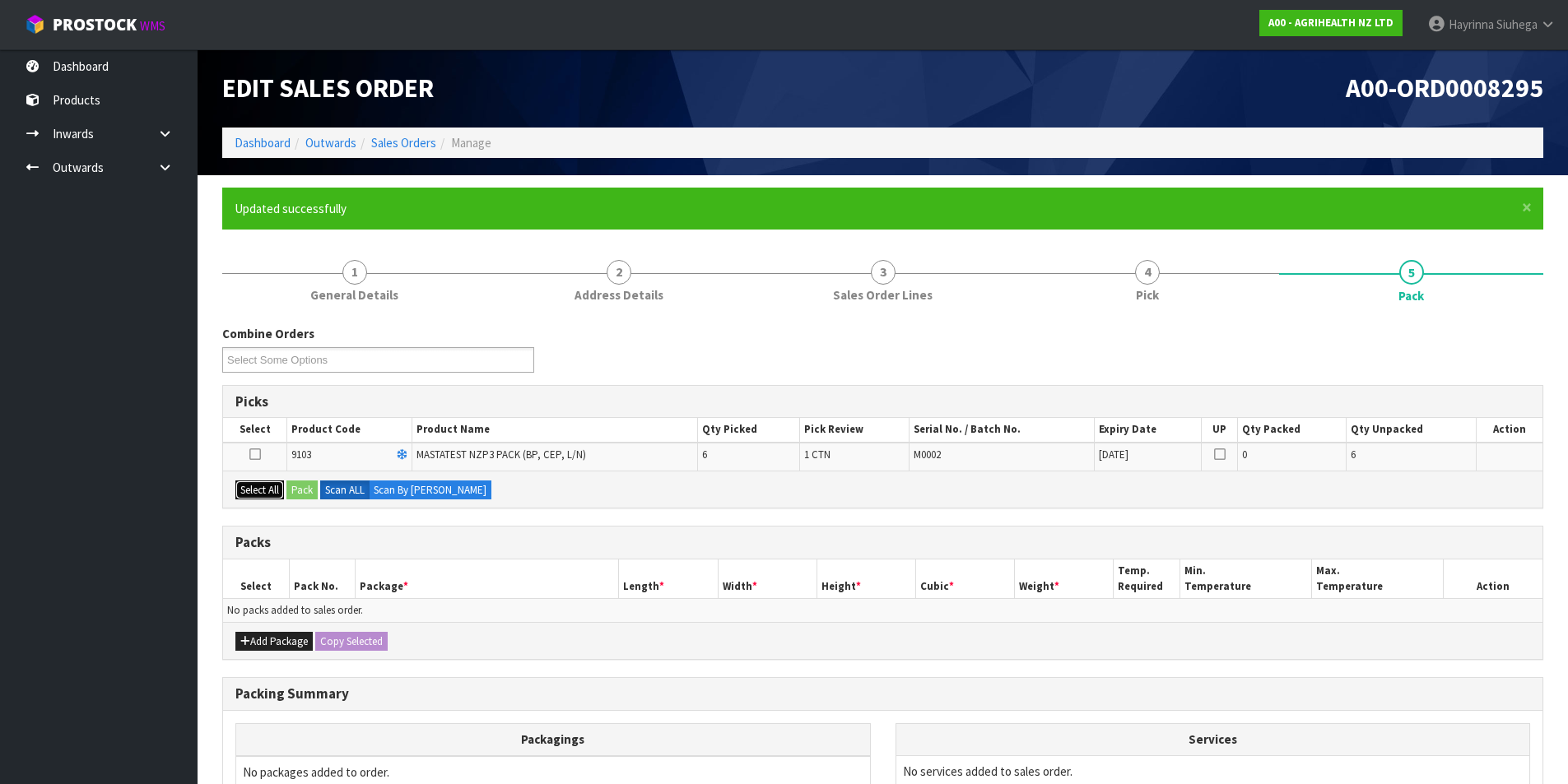
click at [280, 488] on button "Select All" at bounding box center [260, 490] width 49 height 20
click at [310, 485] on button "Pack" at bounding box center [302, 490] width 32 height 20
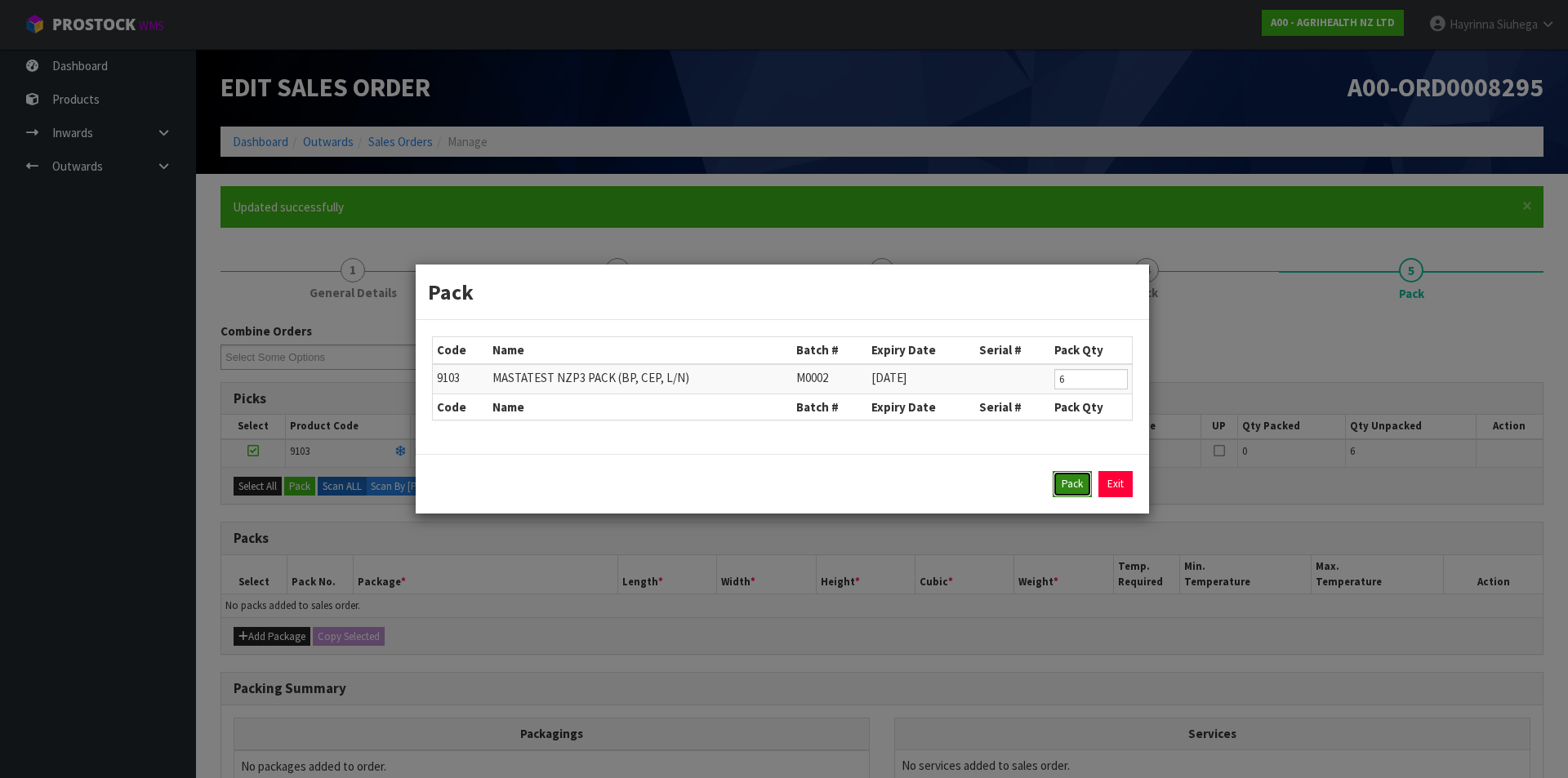
click at [1076, 486] on button "Pack" at bounding box center [1072, 484] width 39 height 26
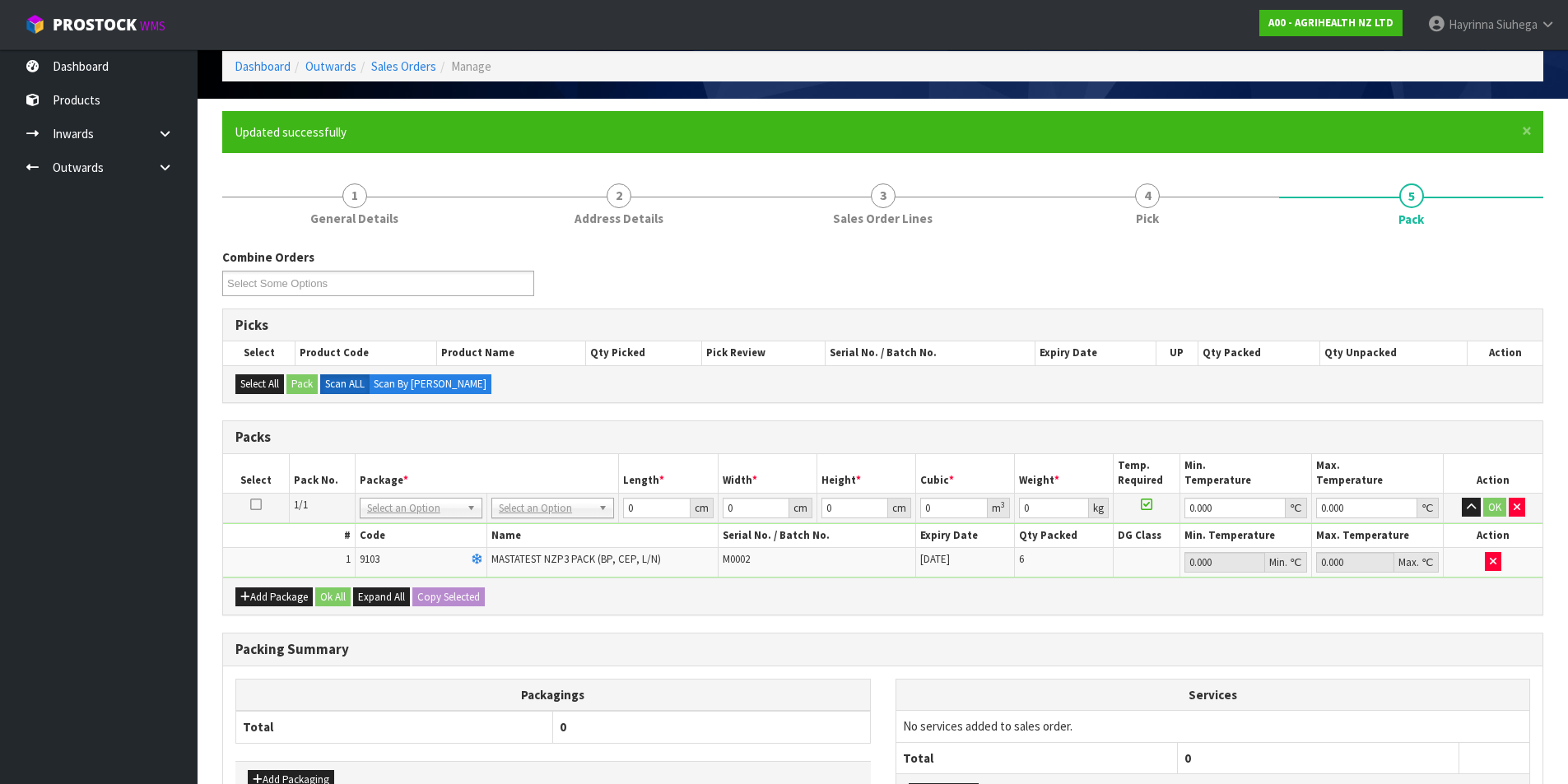
scroll to position [165, 0]
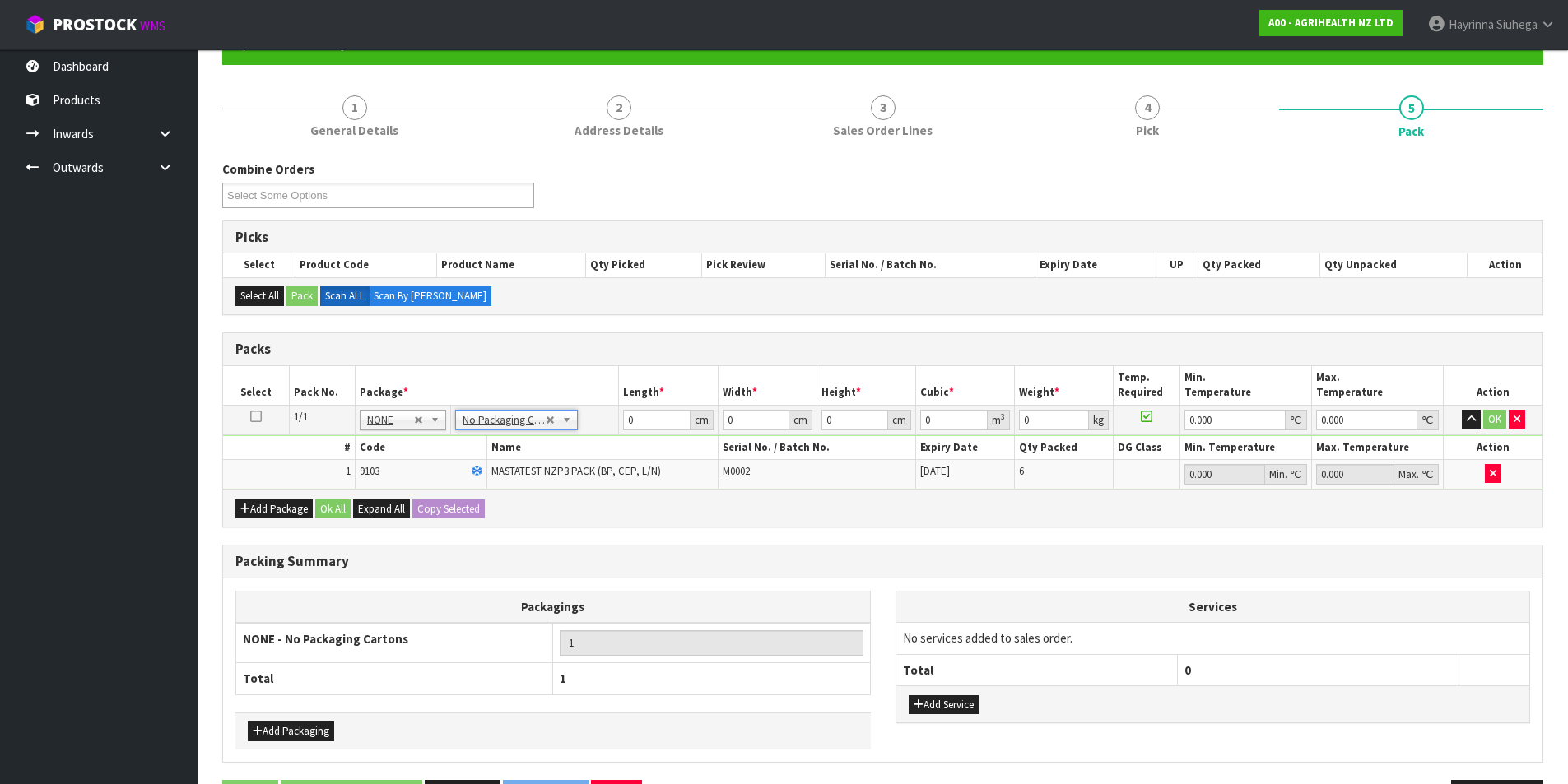
click at [619, 430] on td "0 cm" at bounding box center [668, 419] width 99 height 30
click at [630, 419] on input "0" at bounding box center [656, 420] width 67 height 21
type input "61"
type input "41"
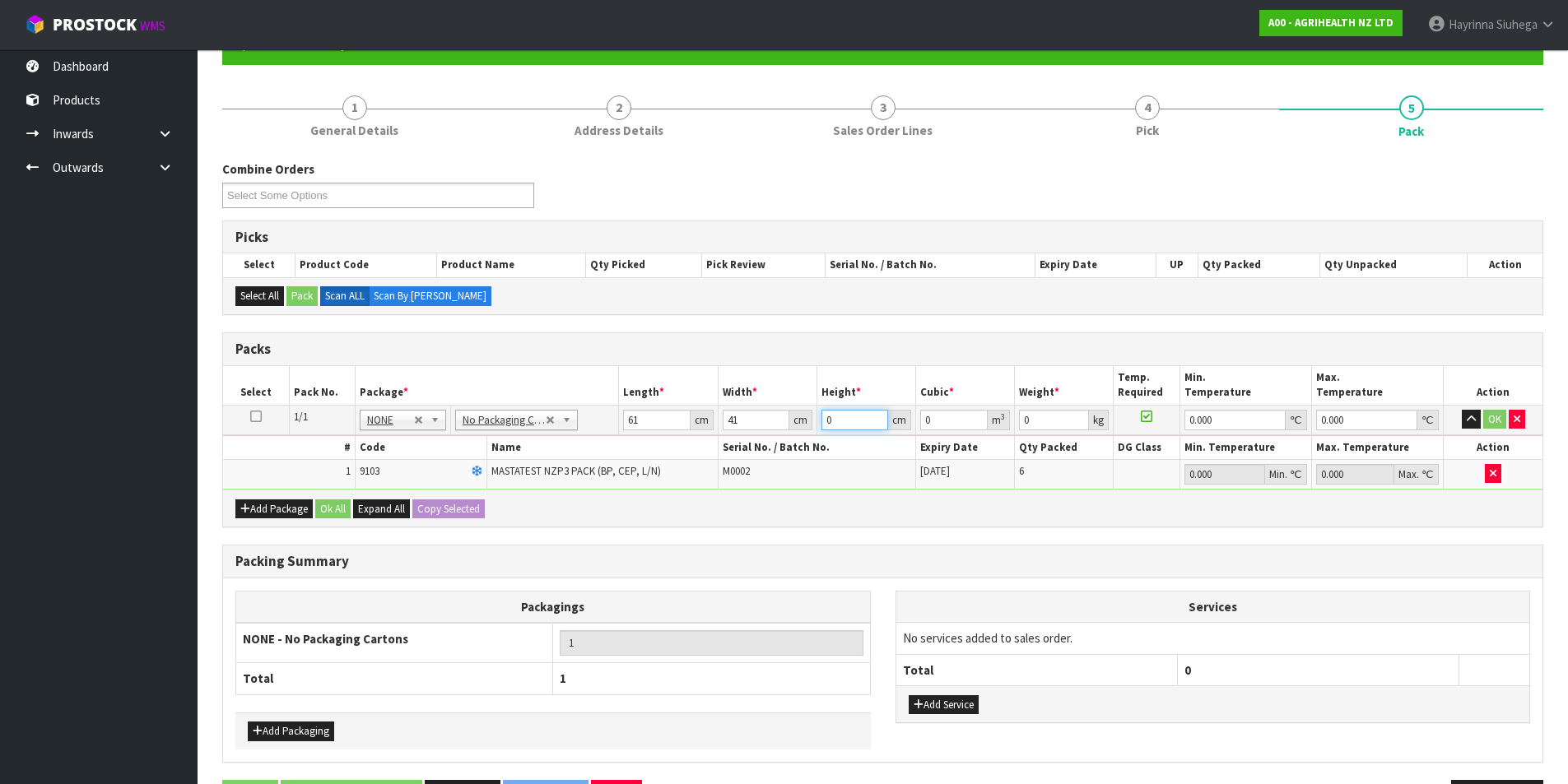
type input "1"
type input "0.002501"
type input "11"
type input "0.027511"
type input "11"
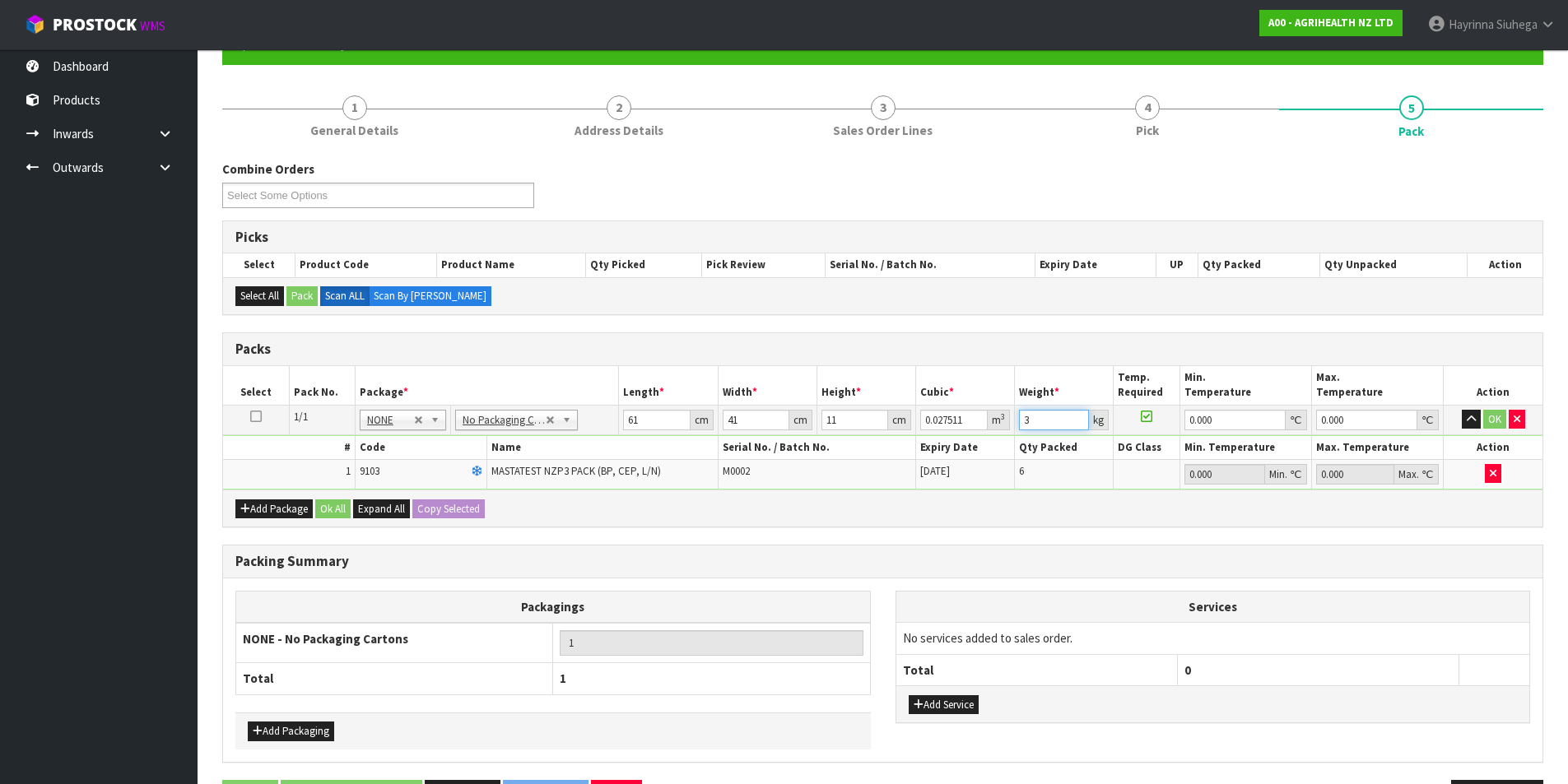
type input "3"
type input "0"
click button "OK" at bounding box center [1495, 420] width 23 height 20
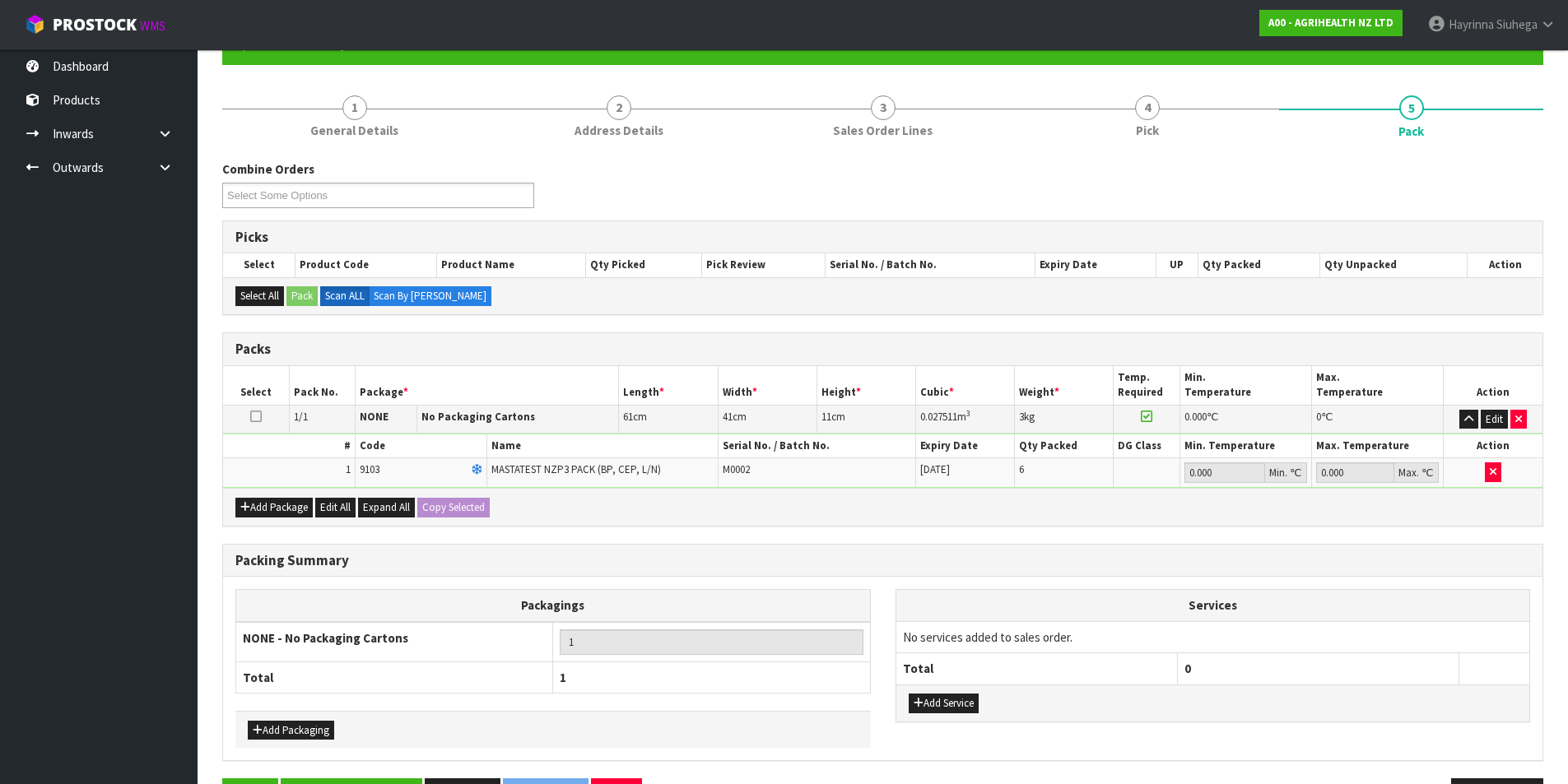
scroll to position [220, 0]
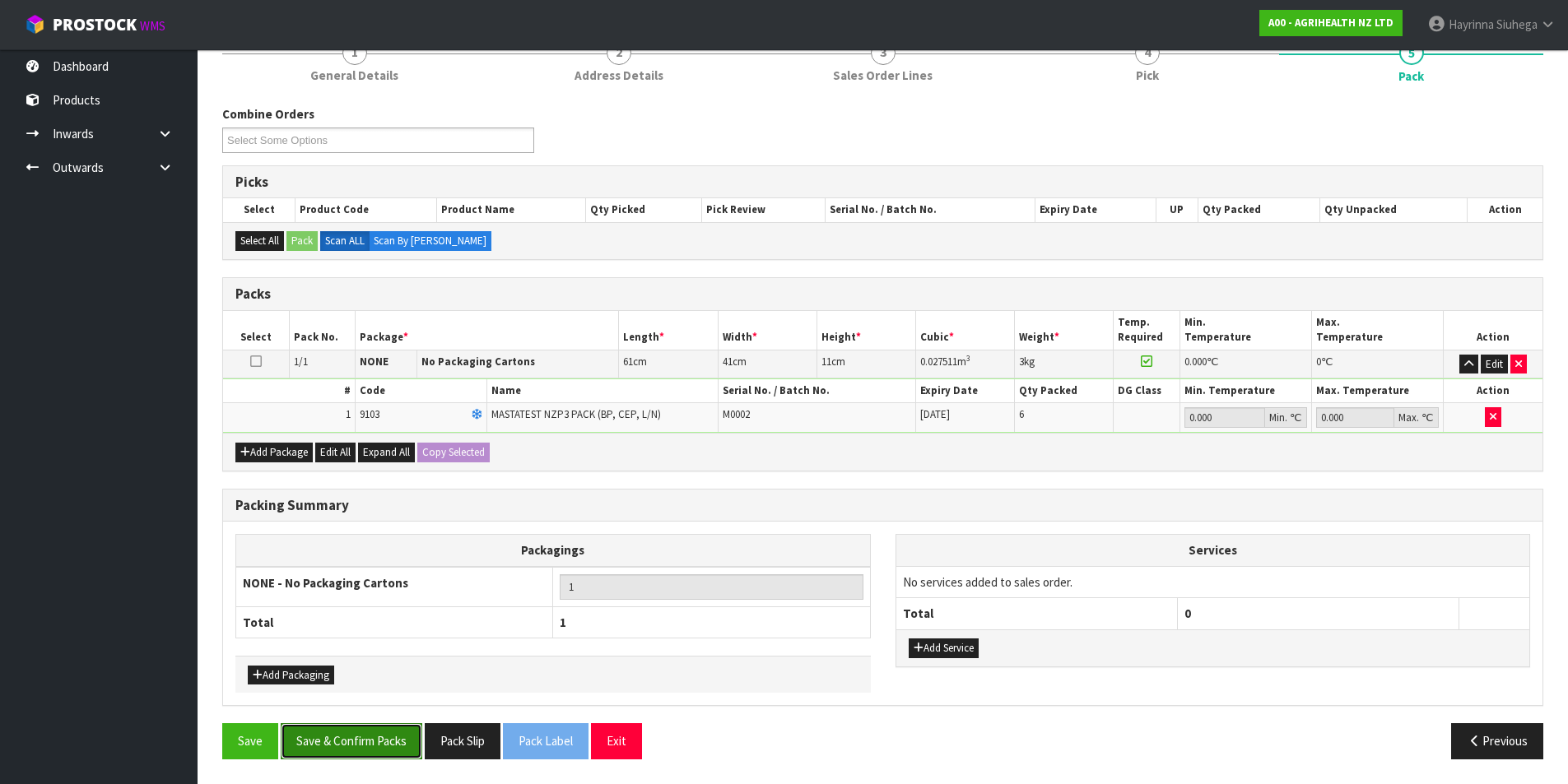
click at [362, 735] on button "Save & Confirm Packs" at bounding box center [351, 740] width 142 height 35
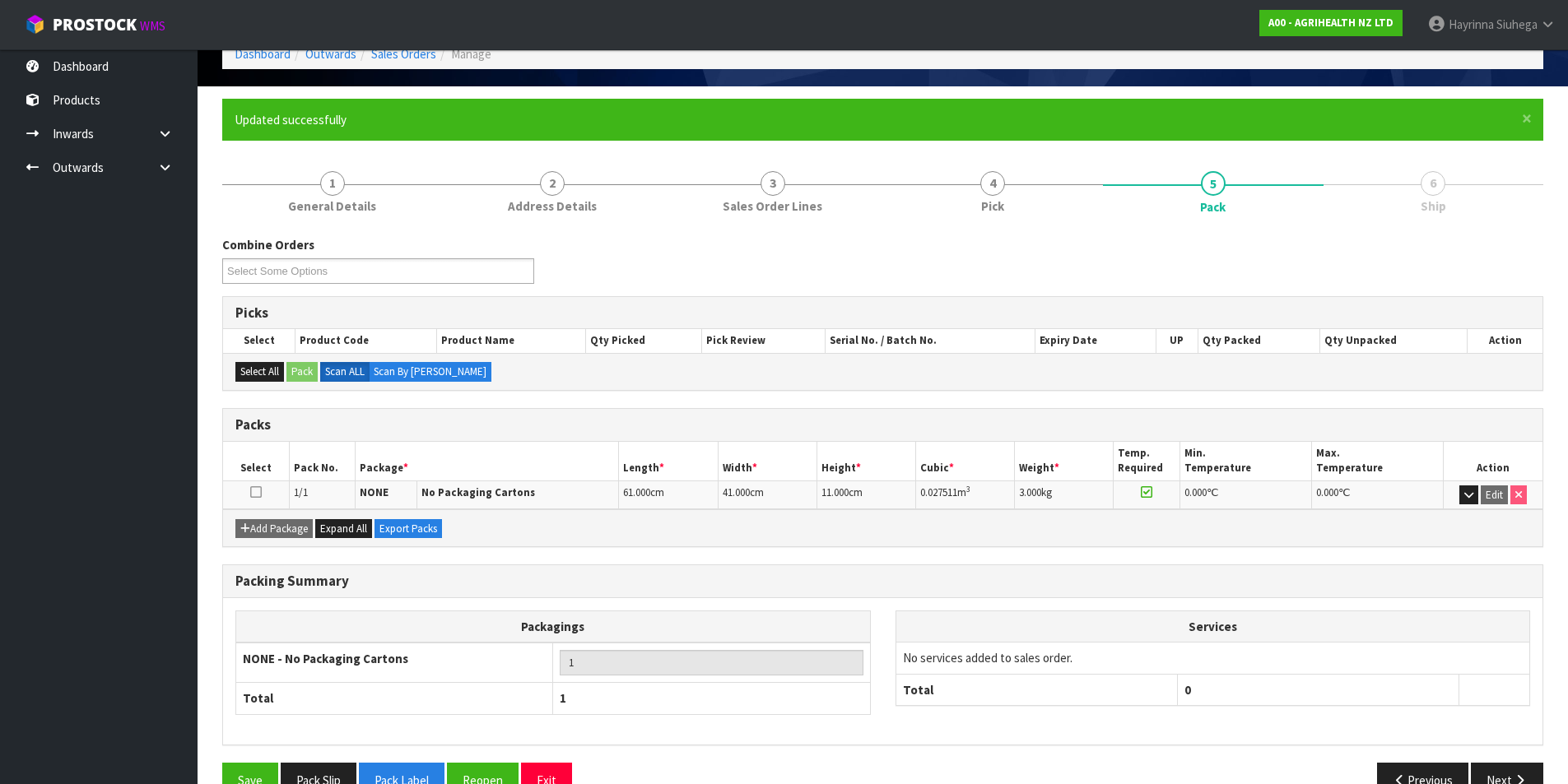
scroll to position [127, 0]
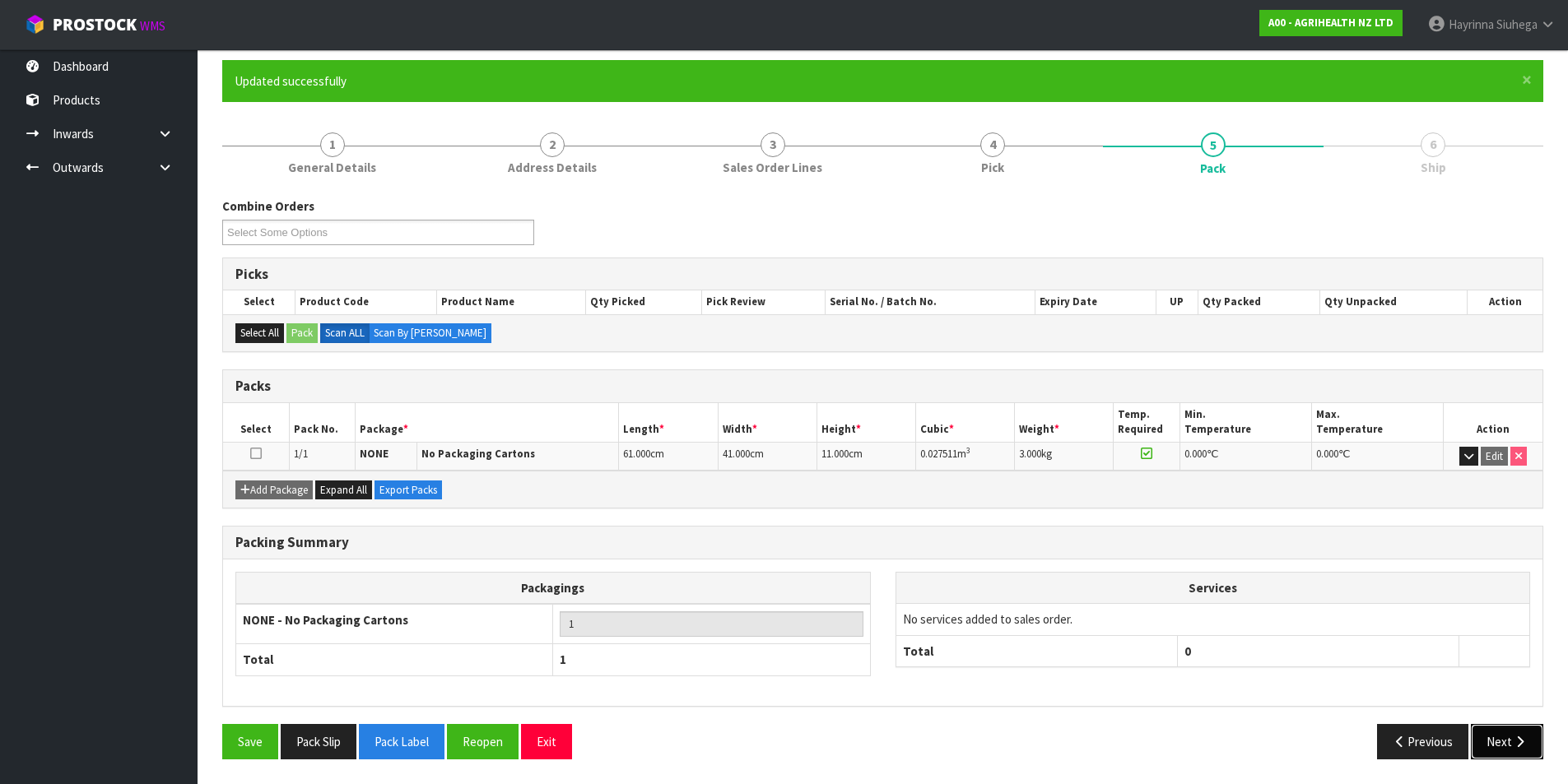
click at [1507, 738] on button "Next" at bounding box center [1507, 741] width 72 height 35
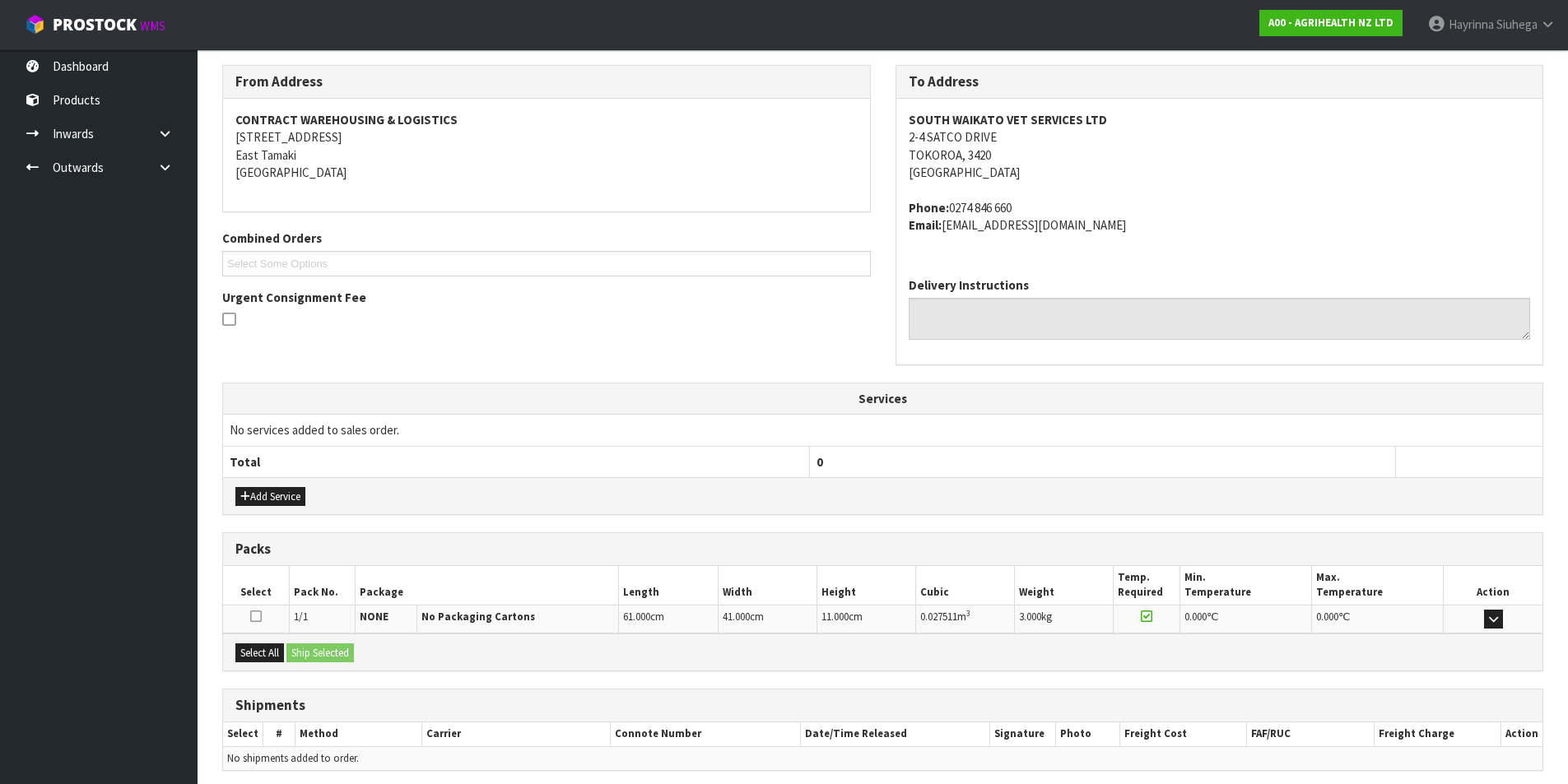
scroll to position [324, 0]
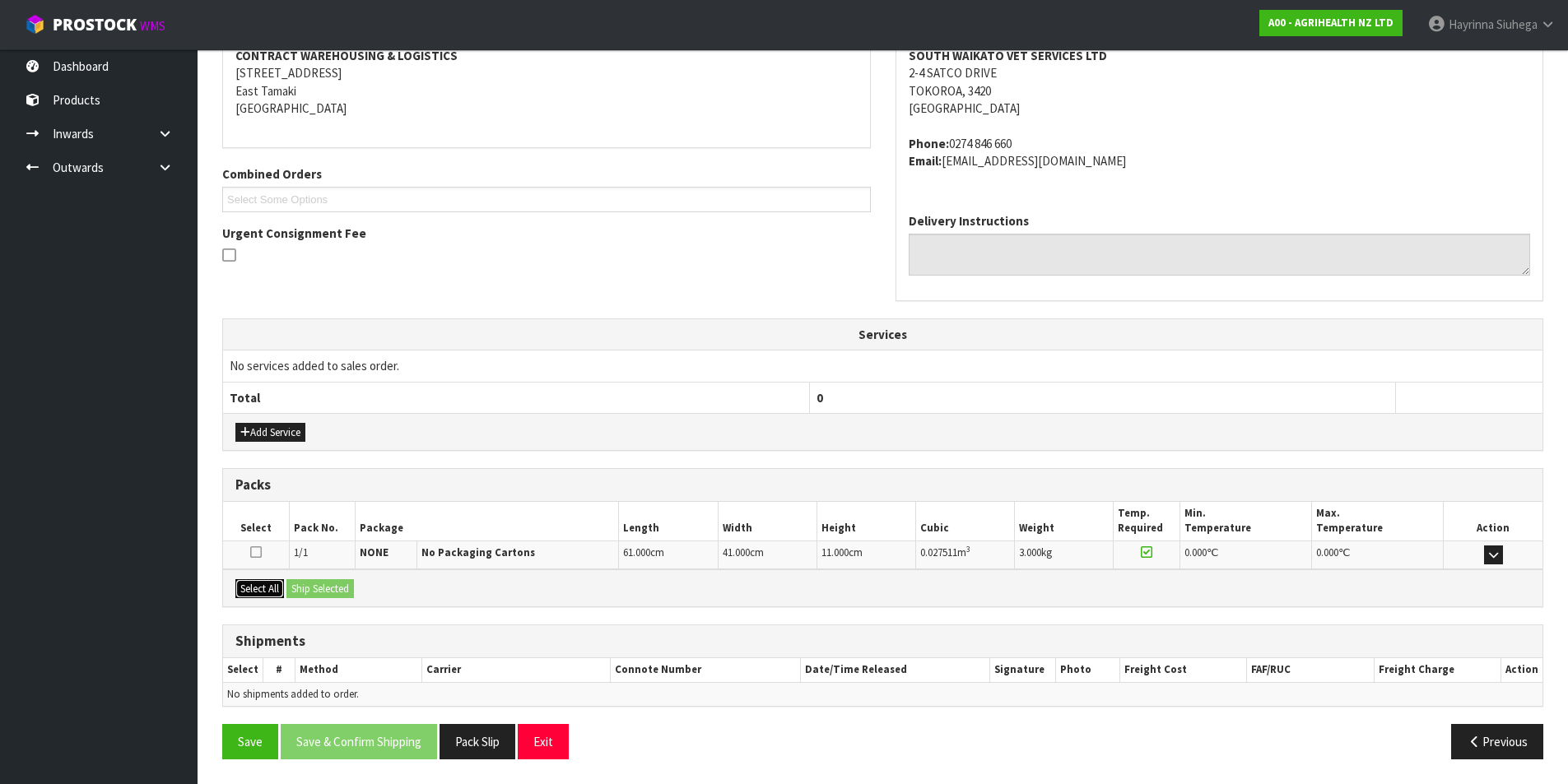
click at [261, 591] on button "Select All" at bounding box center [260, 589] width 49 height 20
click at [312, 583] on button "Ship Selected" at bounding box center [320, 589] width 68 height 20
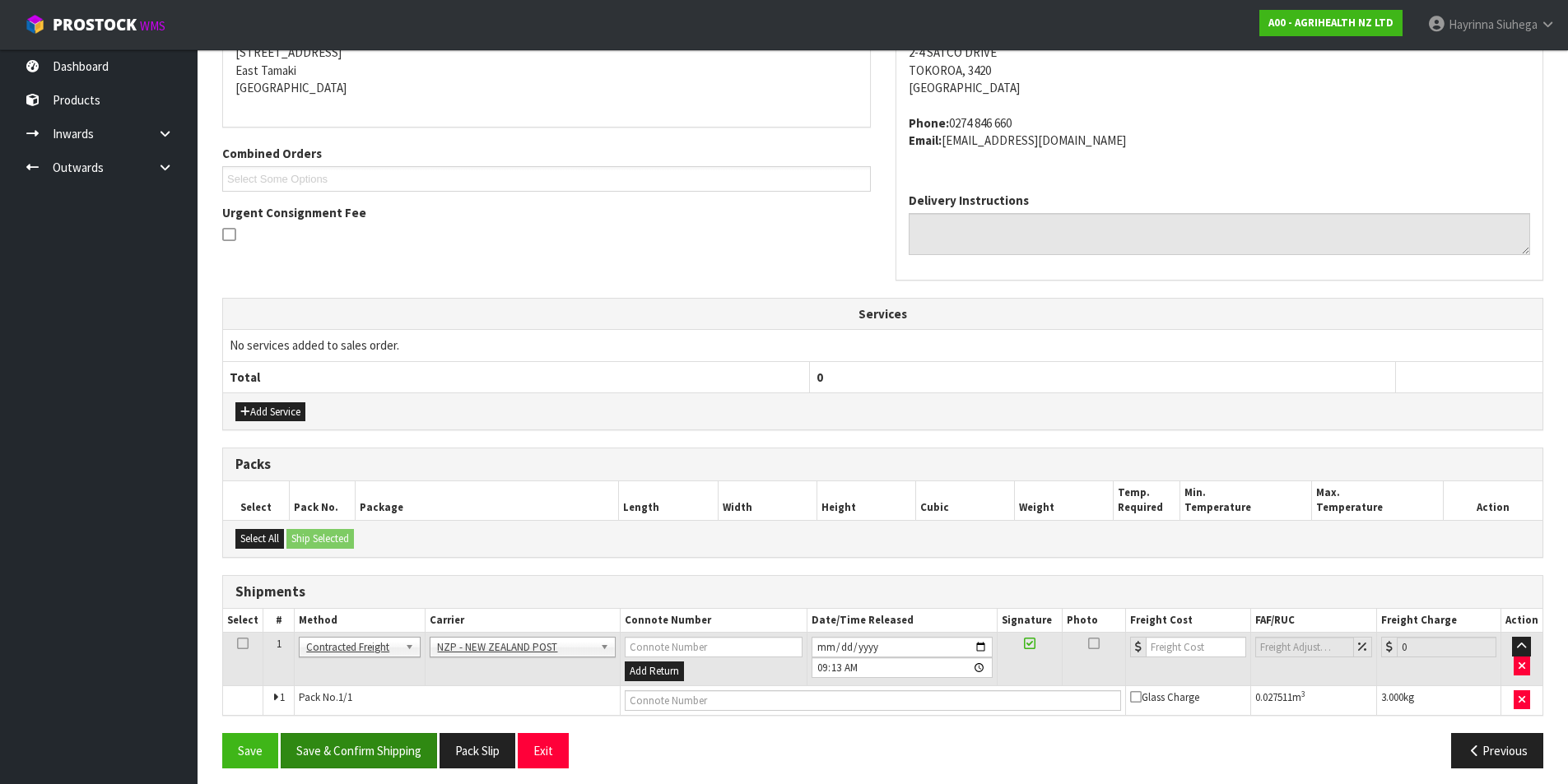
scroll to position [354, 0]
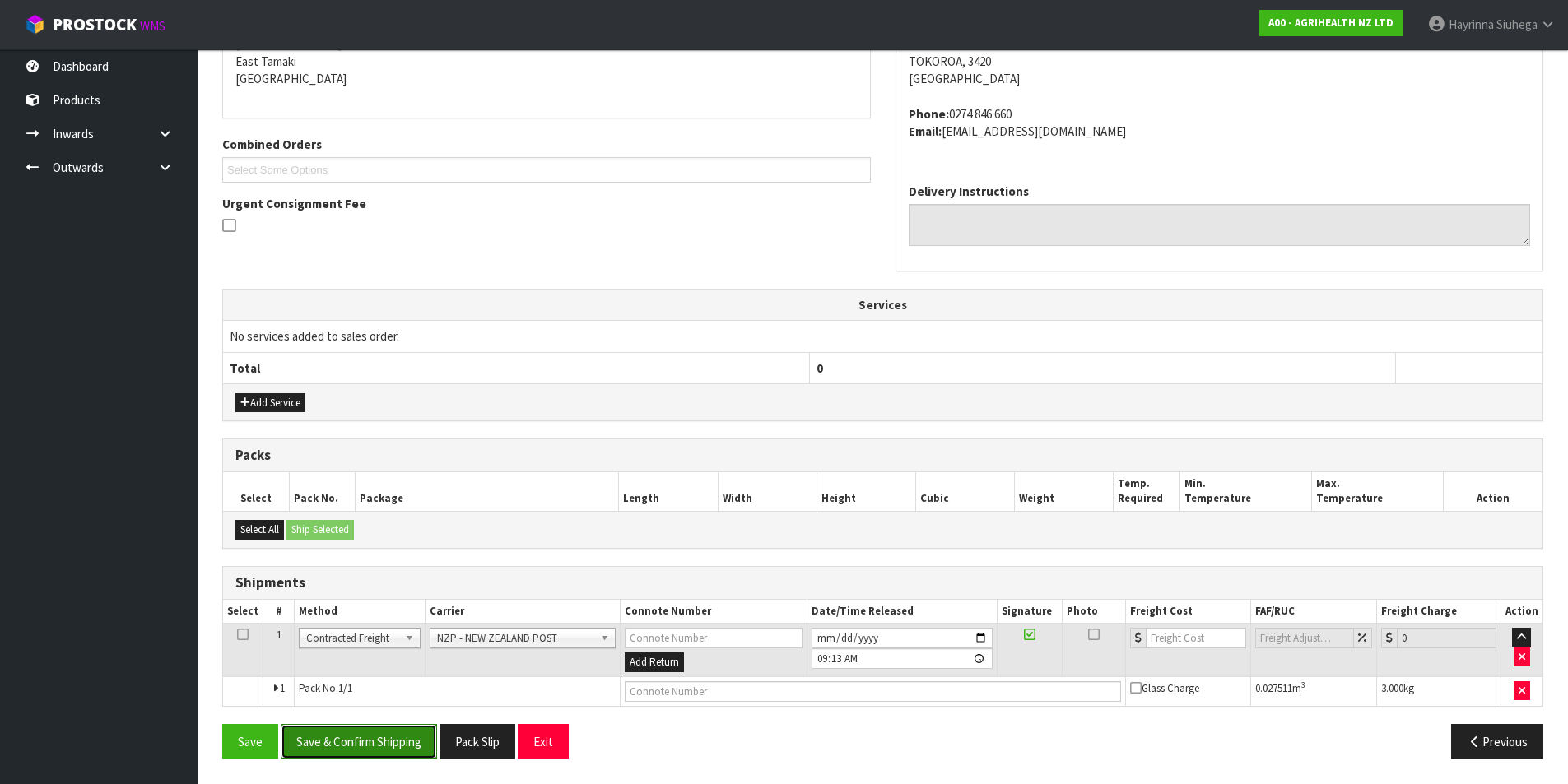
click at [407, 745] on button "Save & Confirm Shipping" at bounding box center [358, 741] width 156 height 35
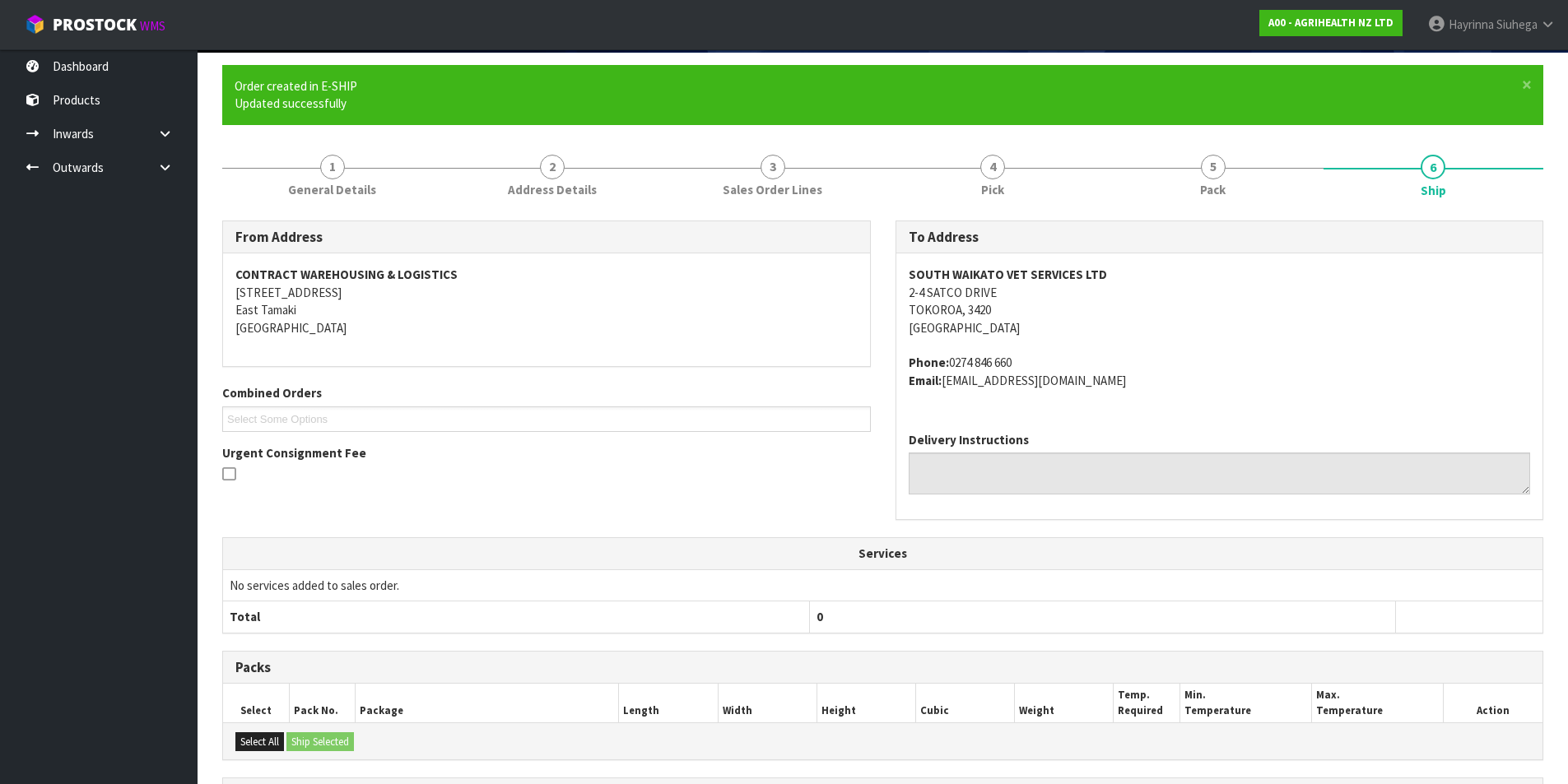
scroll to position [330, 0]
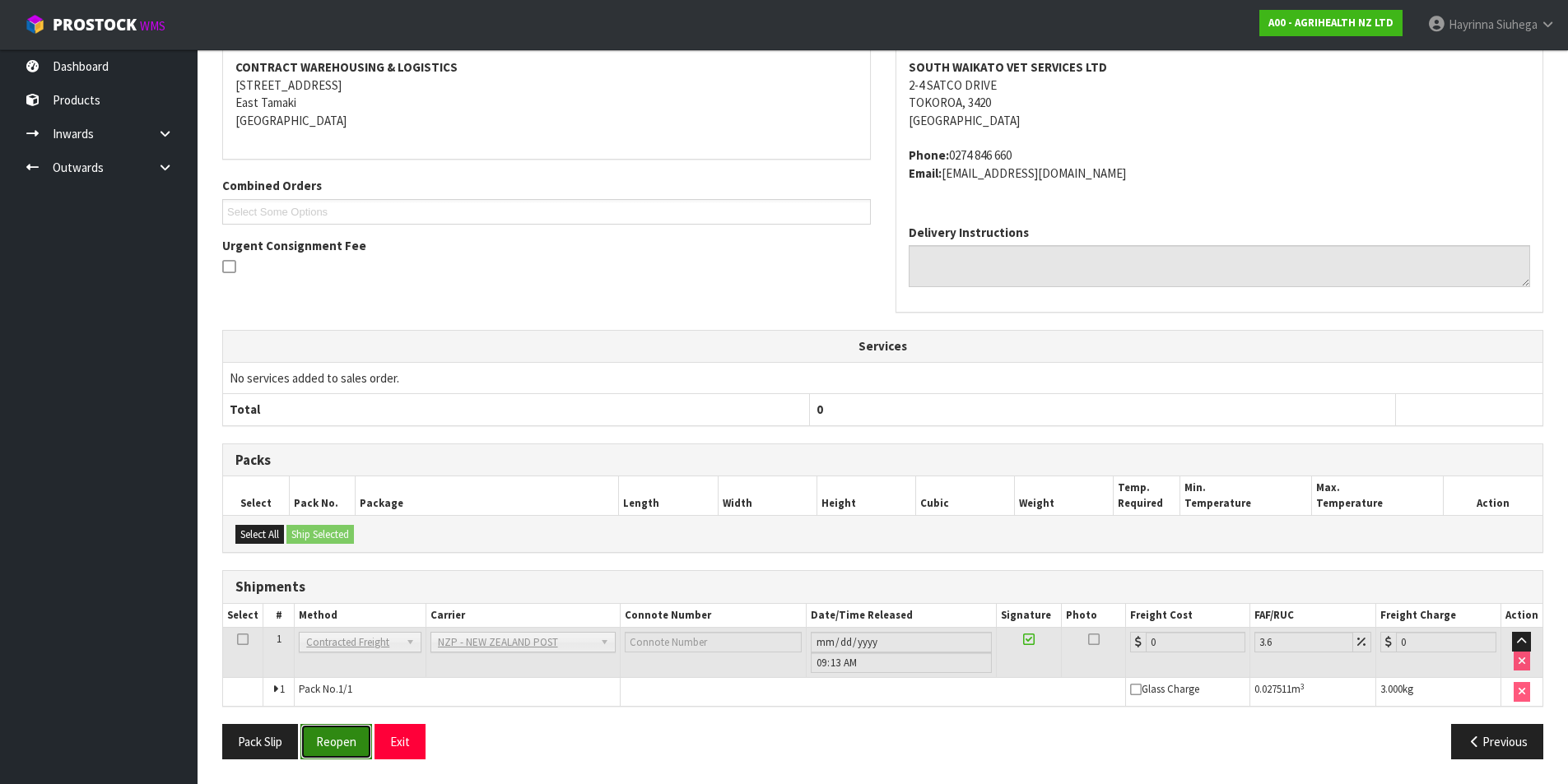
click at [348, 732] on button "Reopen" at bounding box center [335, 741] width 71 height 35
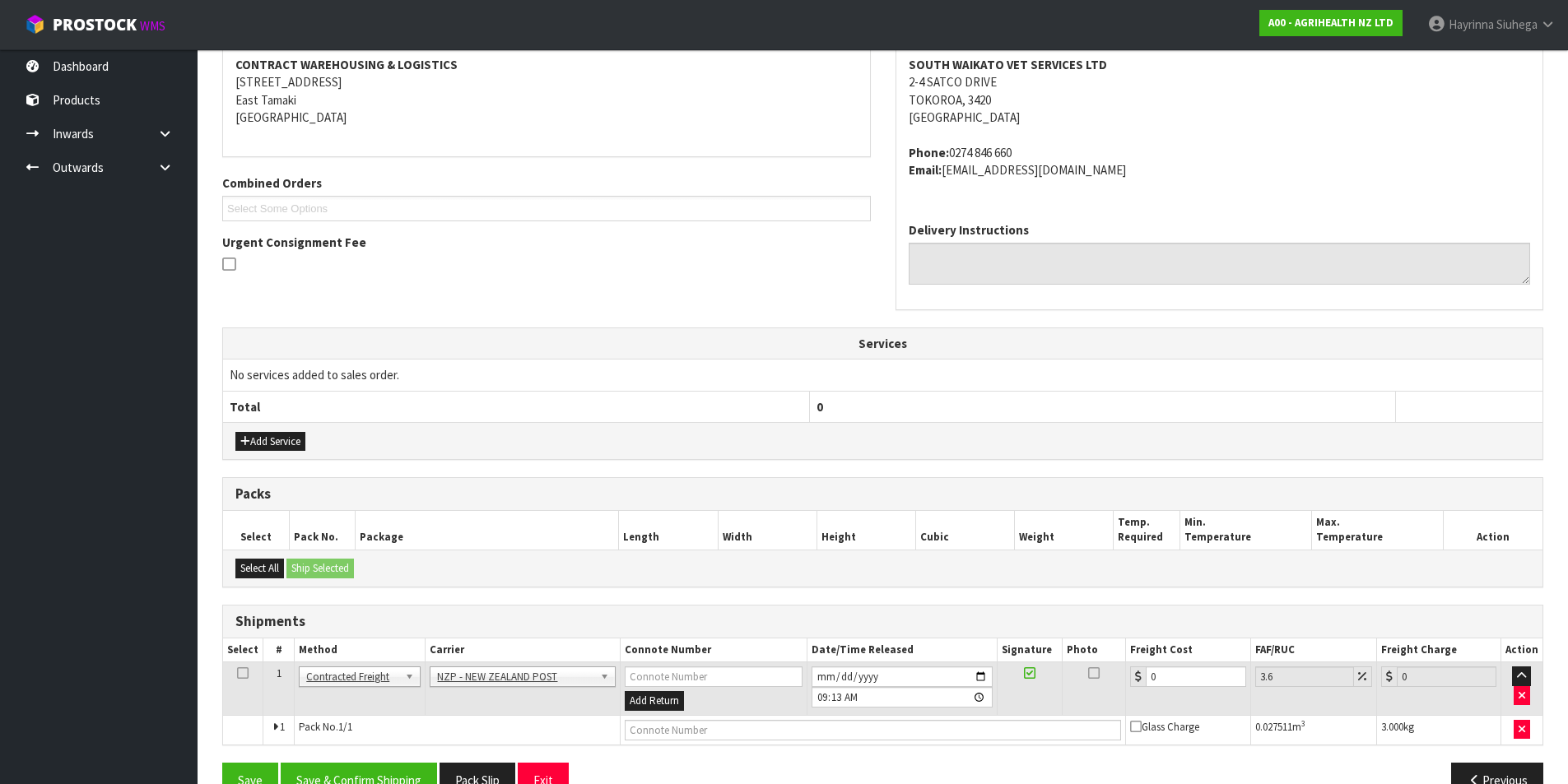
scroll to position [354, 0]
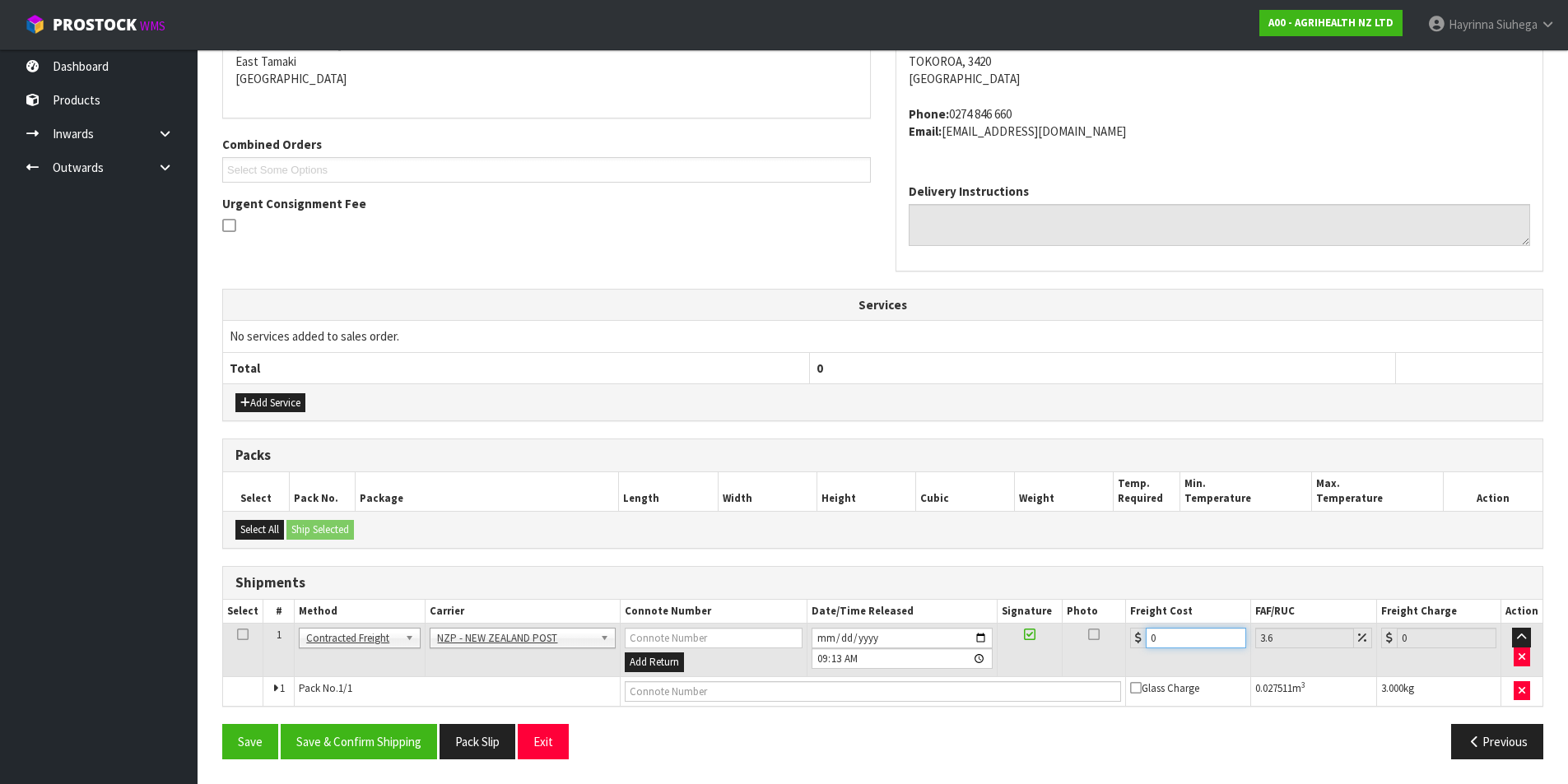
drag, startPoint x: 1168, startPoint y: 632, endPoint x: 1049, endPoint y: 634, distance: 119.0
click at [1092, 632] on tr "1 Client Local Pickup Customer Local Pickup Company Freight Contracted Freight …" at bounding box center [882, 650] width 1319 height 53
type input "8"
type input "8.29"
type input "8.4"
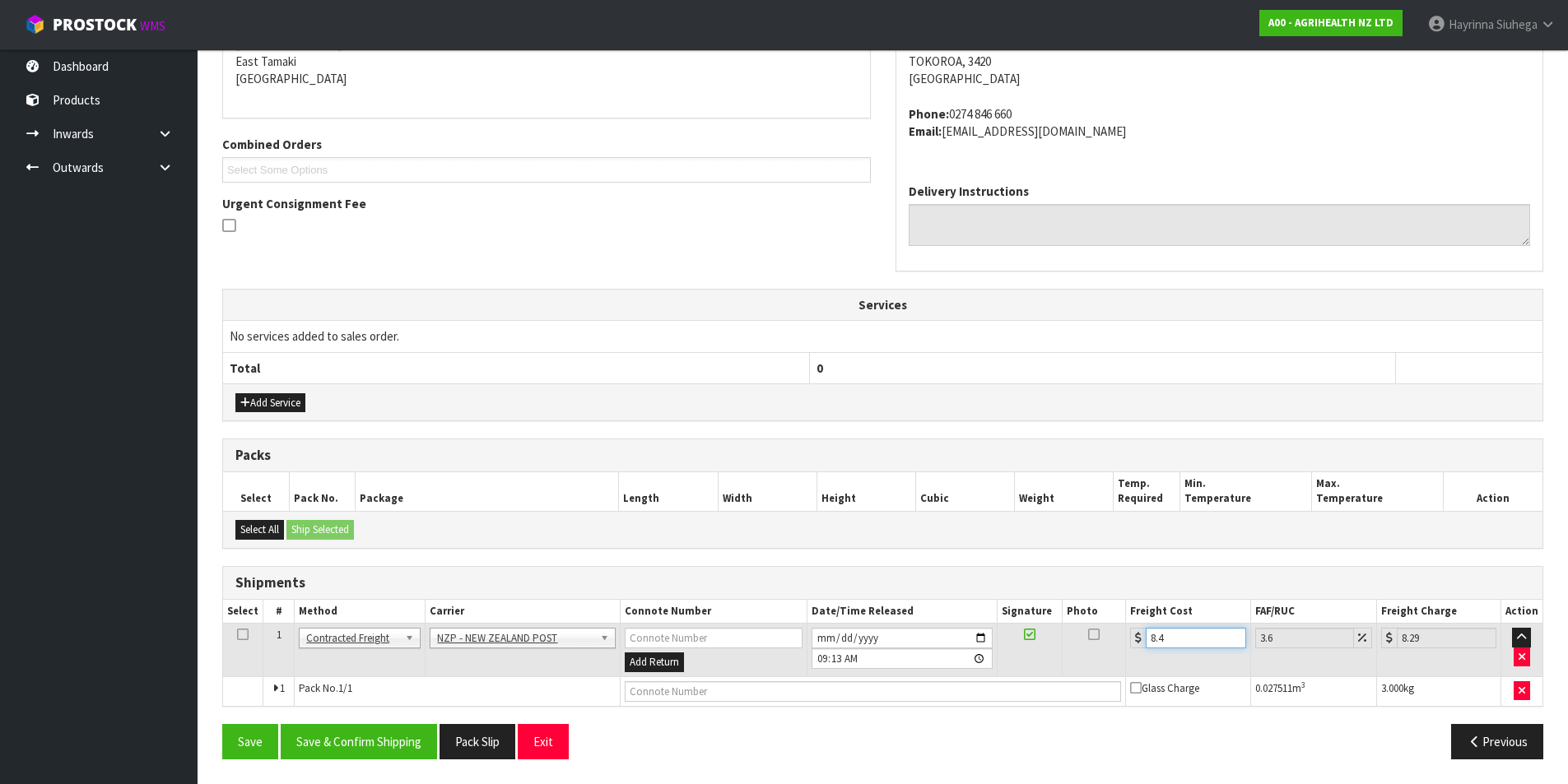
type input "8.7"
type input "8.45"
type input "8.75"
type input "8.45"
click at [940, 687] on input "text" at bounding box center [873, 691] width 497 height 21
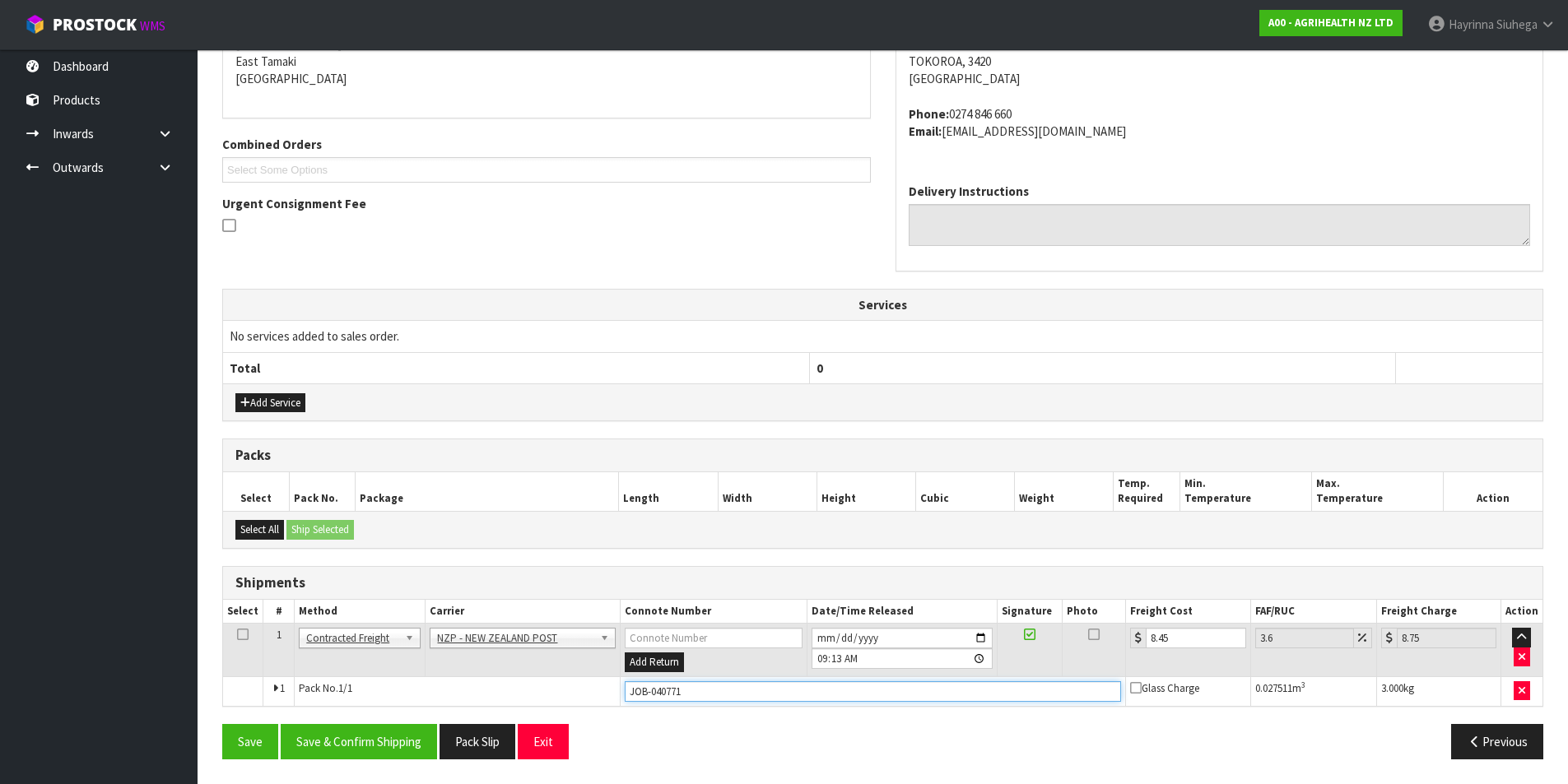
type input "JOB-0407710"
click at [222, 724] on button "Save" at bounding box center [250, 741] width 56 height 35
drag, startPoint x: 719, startPoint y: 695, endPoint x: 454, endPoint y: 707, distance: 265.3
click at [457, 707] on div "From Address CONTRACT WAREHOUSING & LOGISTICS 17 Allens Road East Tamaki Auckla…" at bounding box center [882, 371] width 1321 height 800
type input "00894210379939477215"
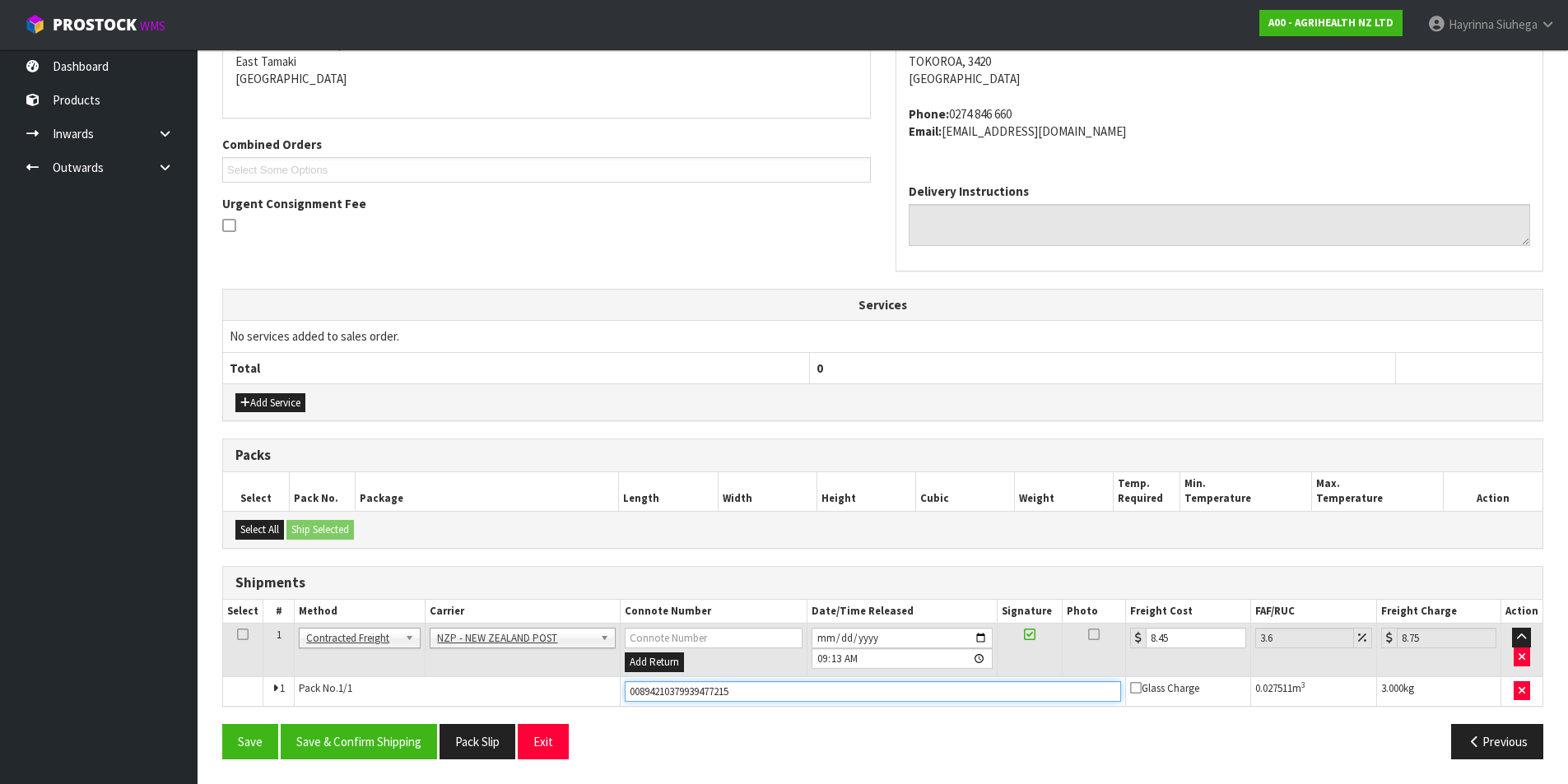
click at [222, 724] on button "Save" at bounding box center [250, 741] width 56 height 35
click at [392, 739] on button "Save & Confirm Shipping" at bounding box center [358, 741] width 156 height 35
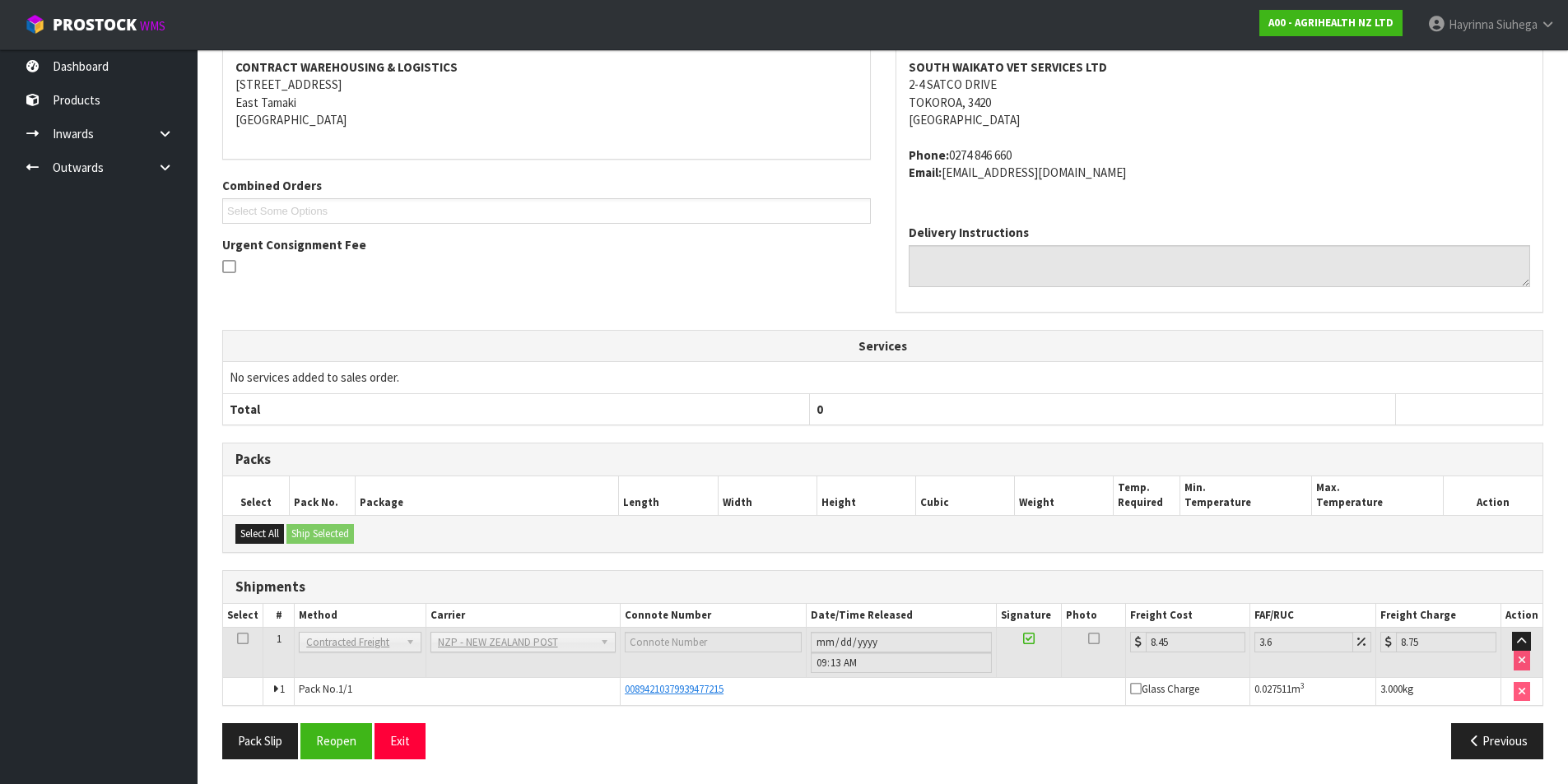
scroll to position [0, 0]
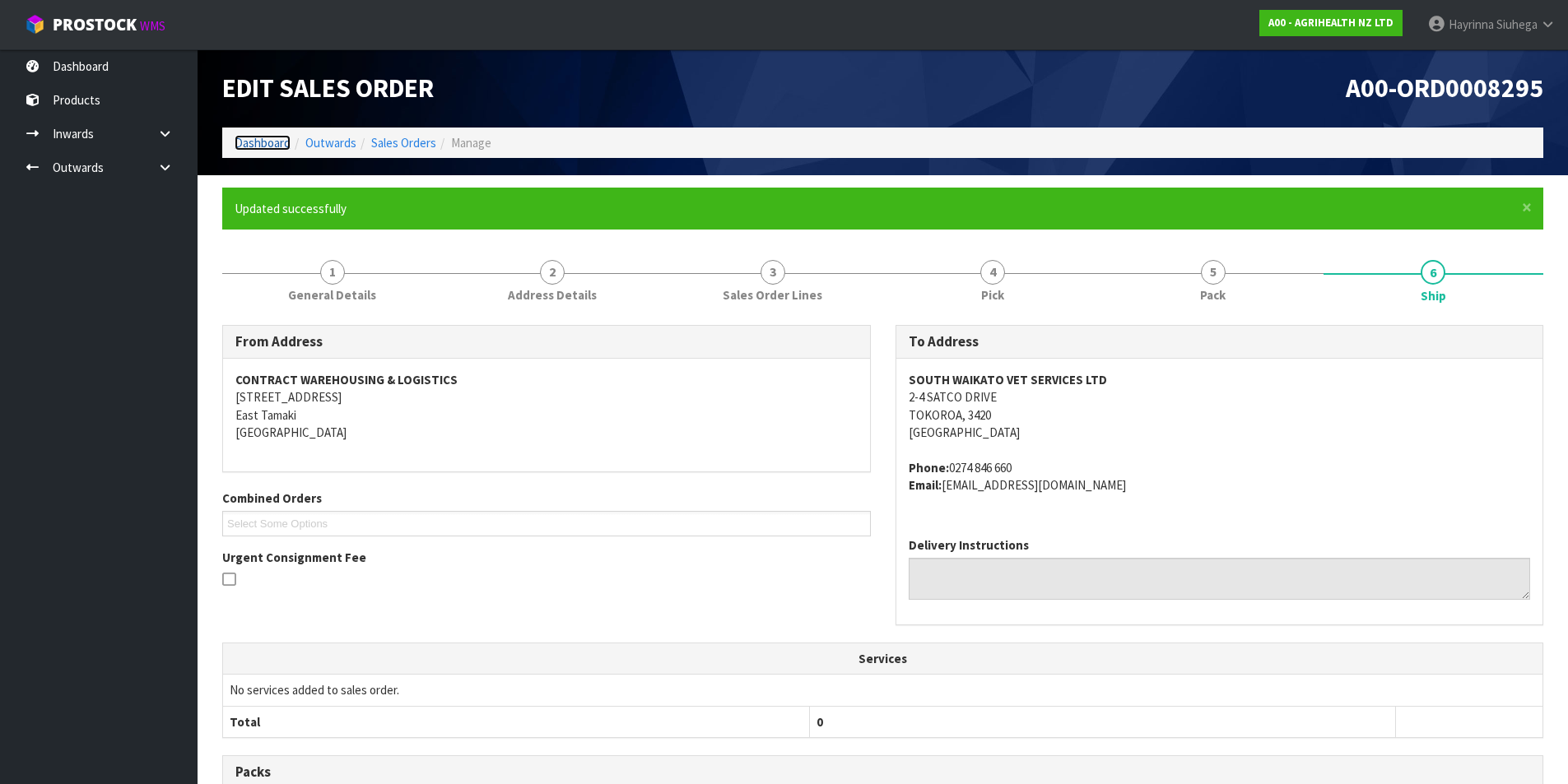
click at [263, 144] on link "Dashboard" at bounding box center [262, 142] width 56 height 15
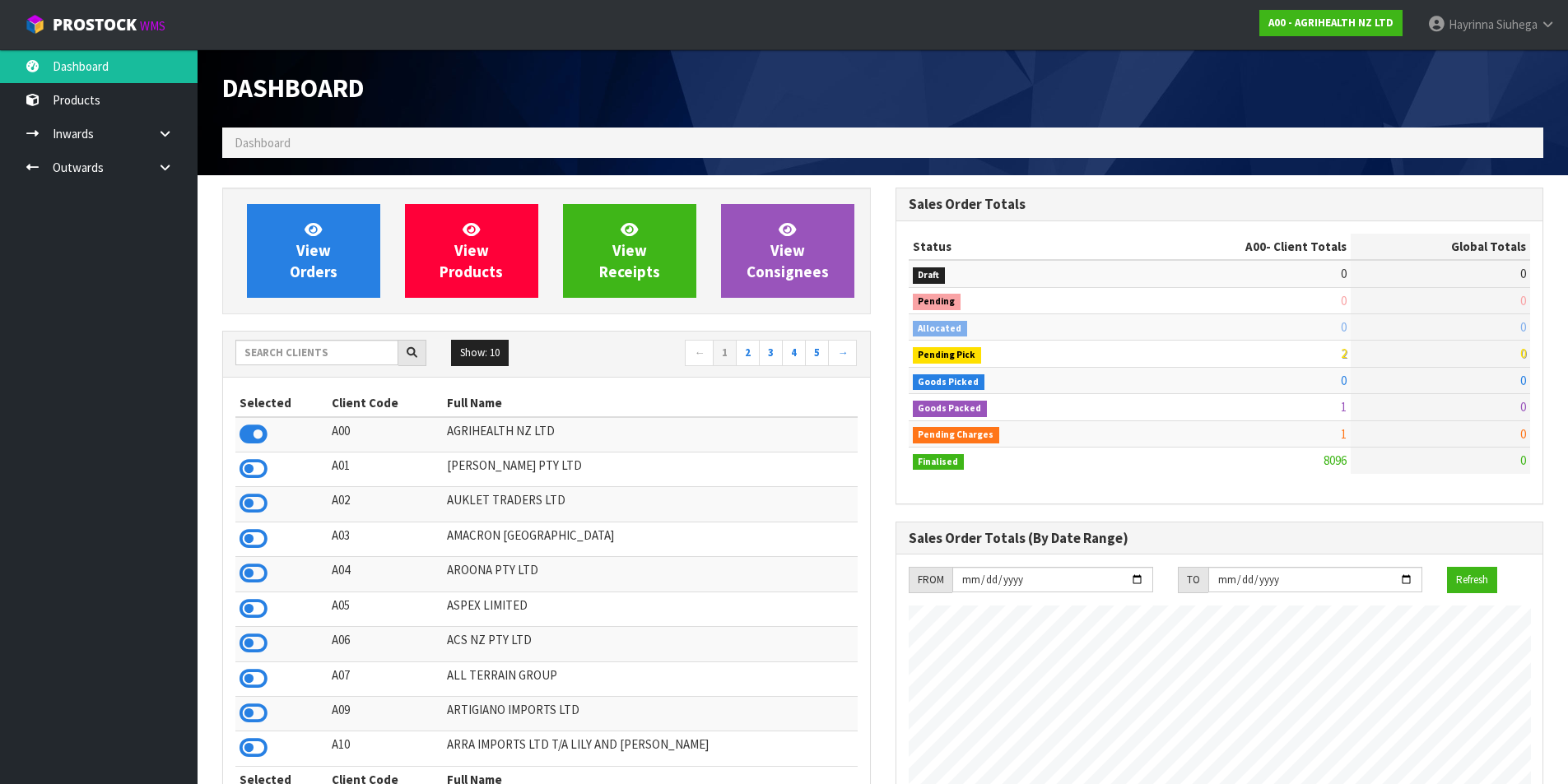
scroll to position [1246, 673]
click at [336, 243] on link "View Orders" at bounding box center [314, 251] width 133 height 94
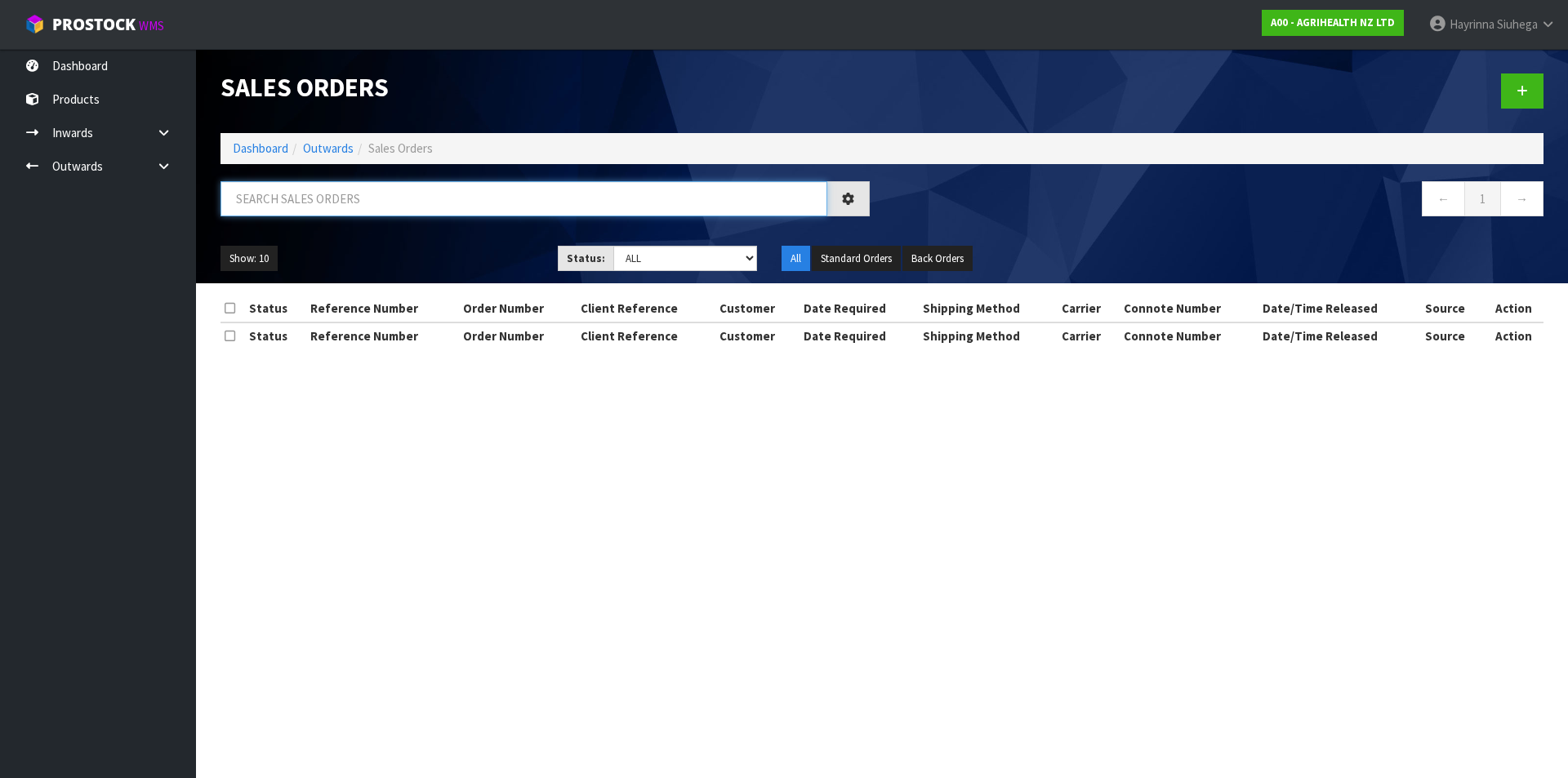
click at [336, 195] on input "text" at bounding box center [523, 199] width 606 height 35
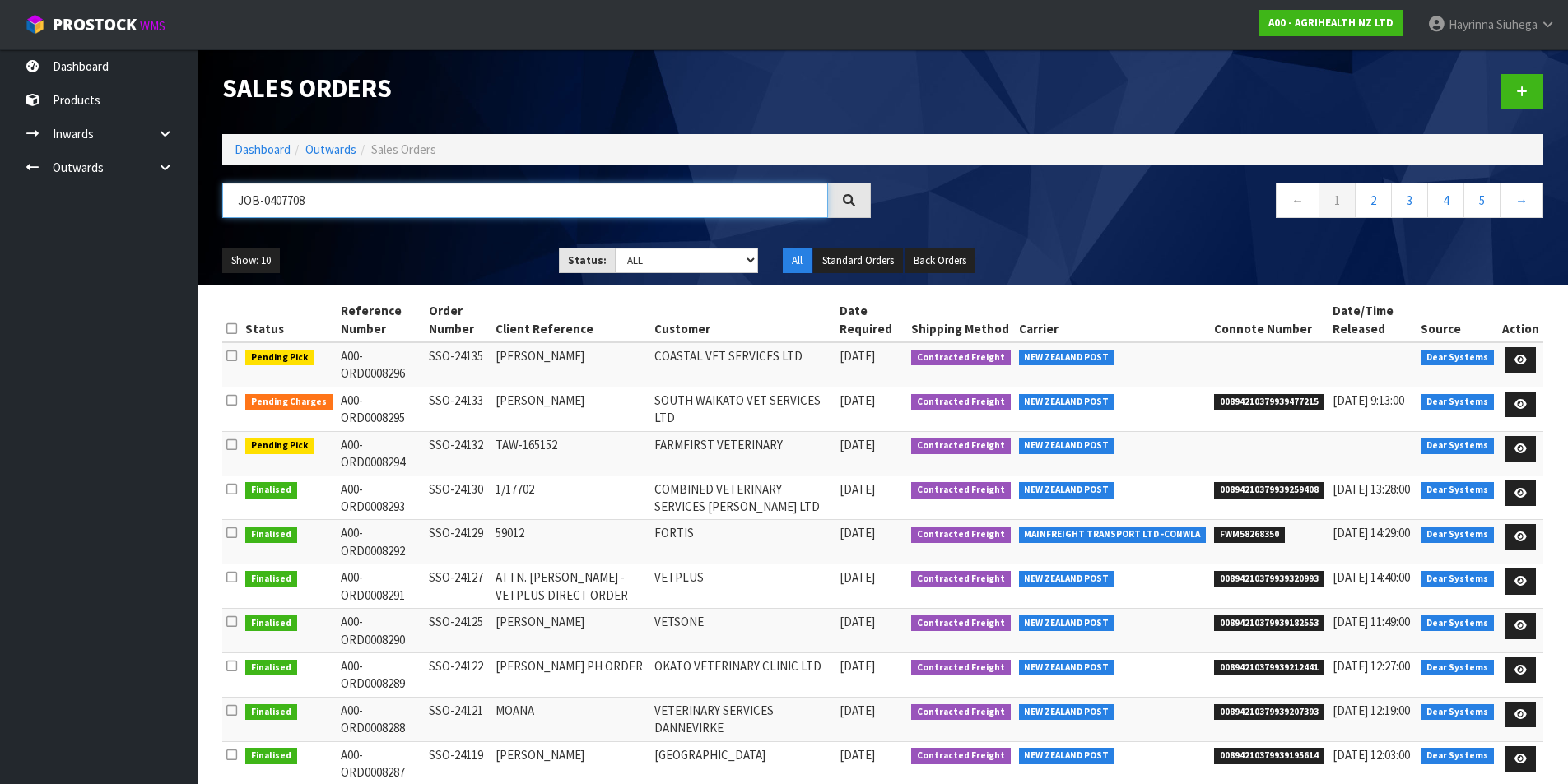
type input "JOB-0407708"
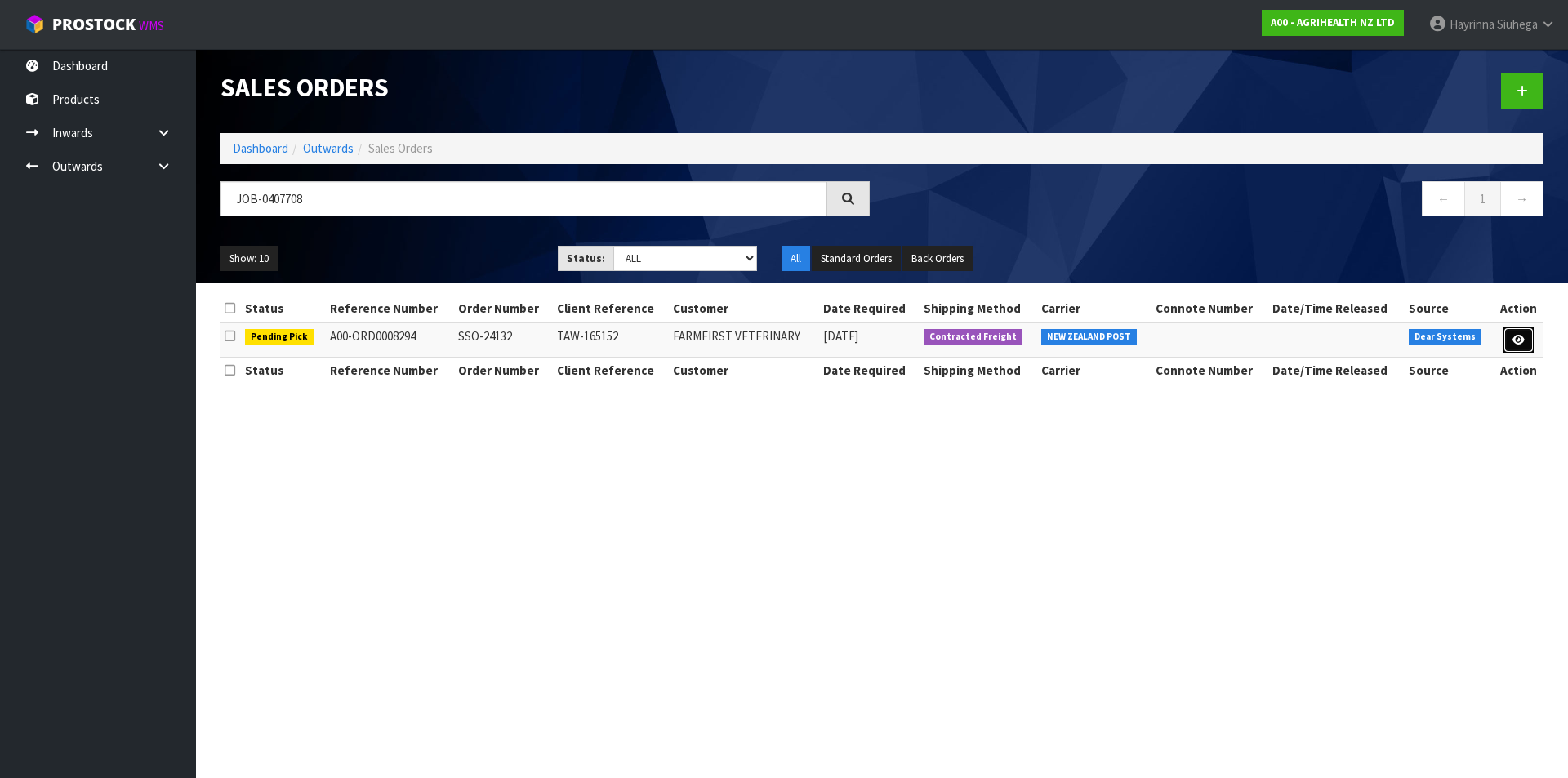
click at [1521, 342] on icon at bounding box center [1519, 340] width 13 height 11
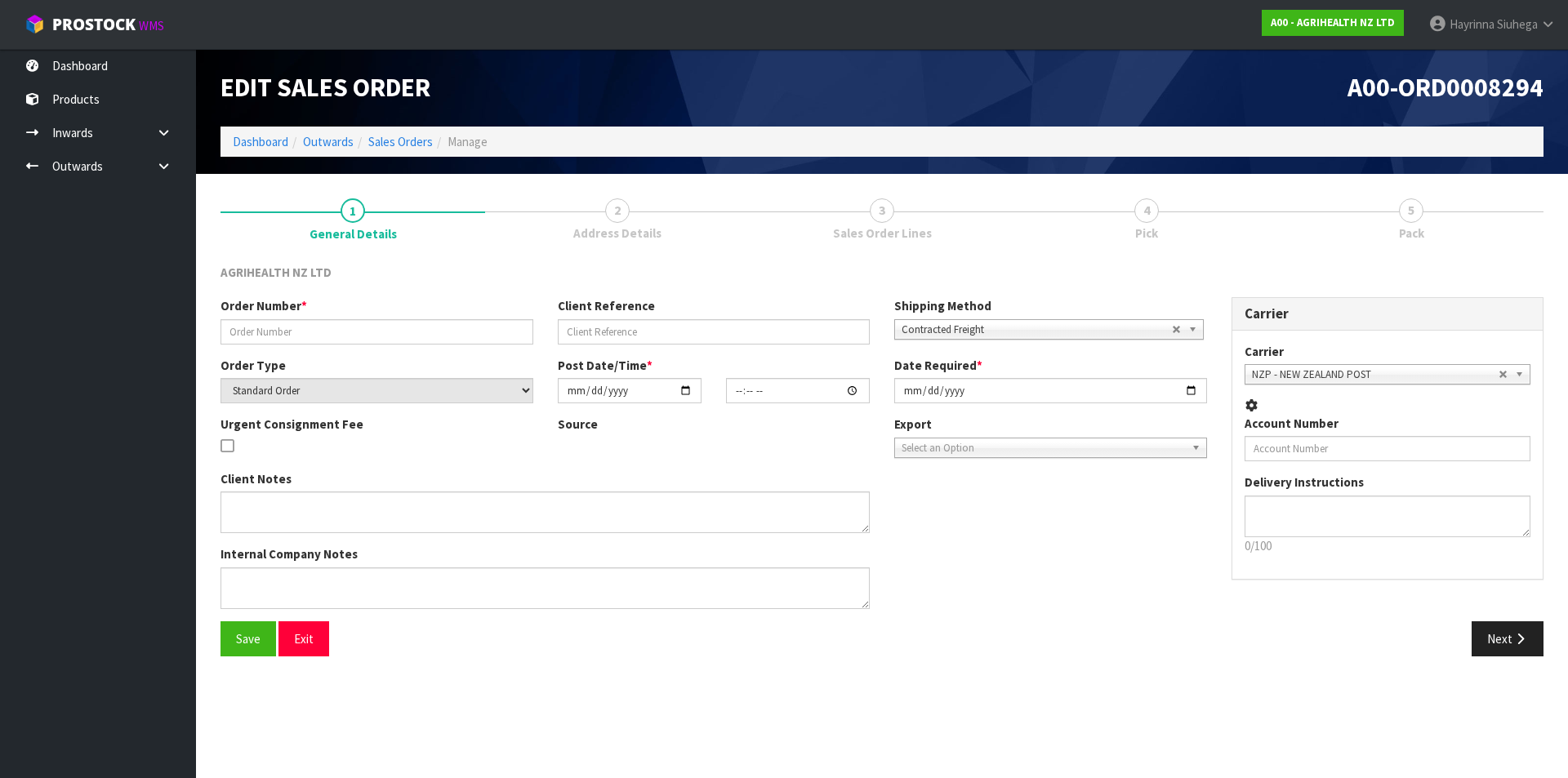
type input "SSO-24132"
type input "TAW-165152"
select select "number:0"
type input "[DATE]"
type input "14:50:34.000"
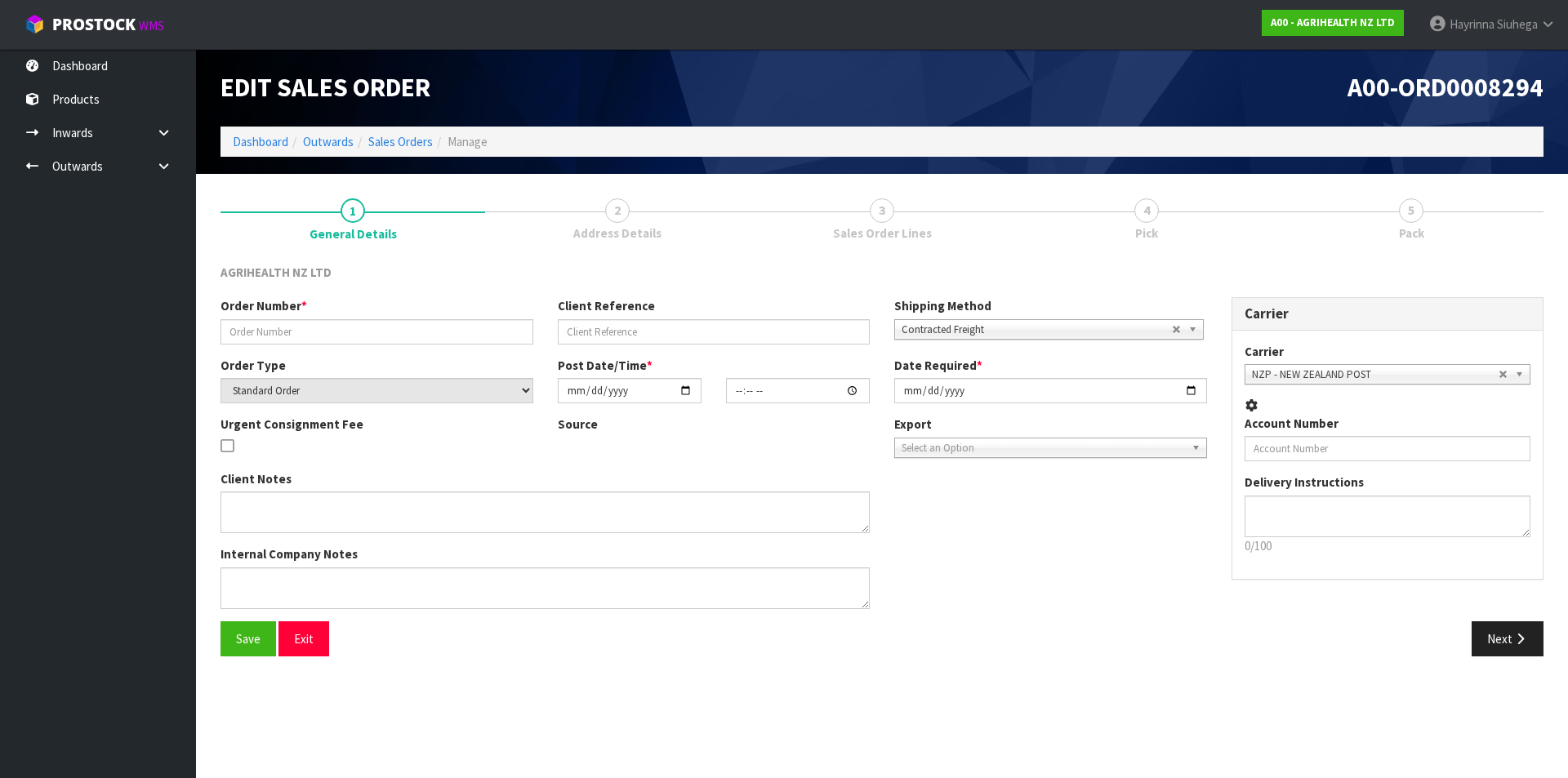
type input "2025-08-15"
type textarea "SHIP BY: Overnight Courier"
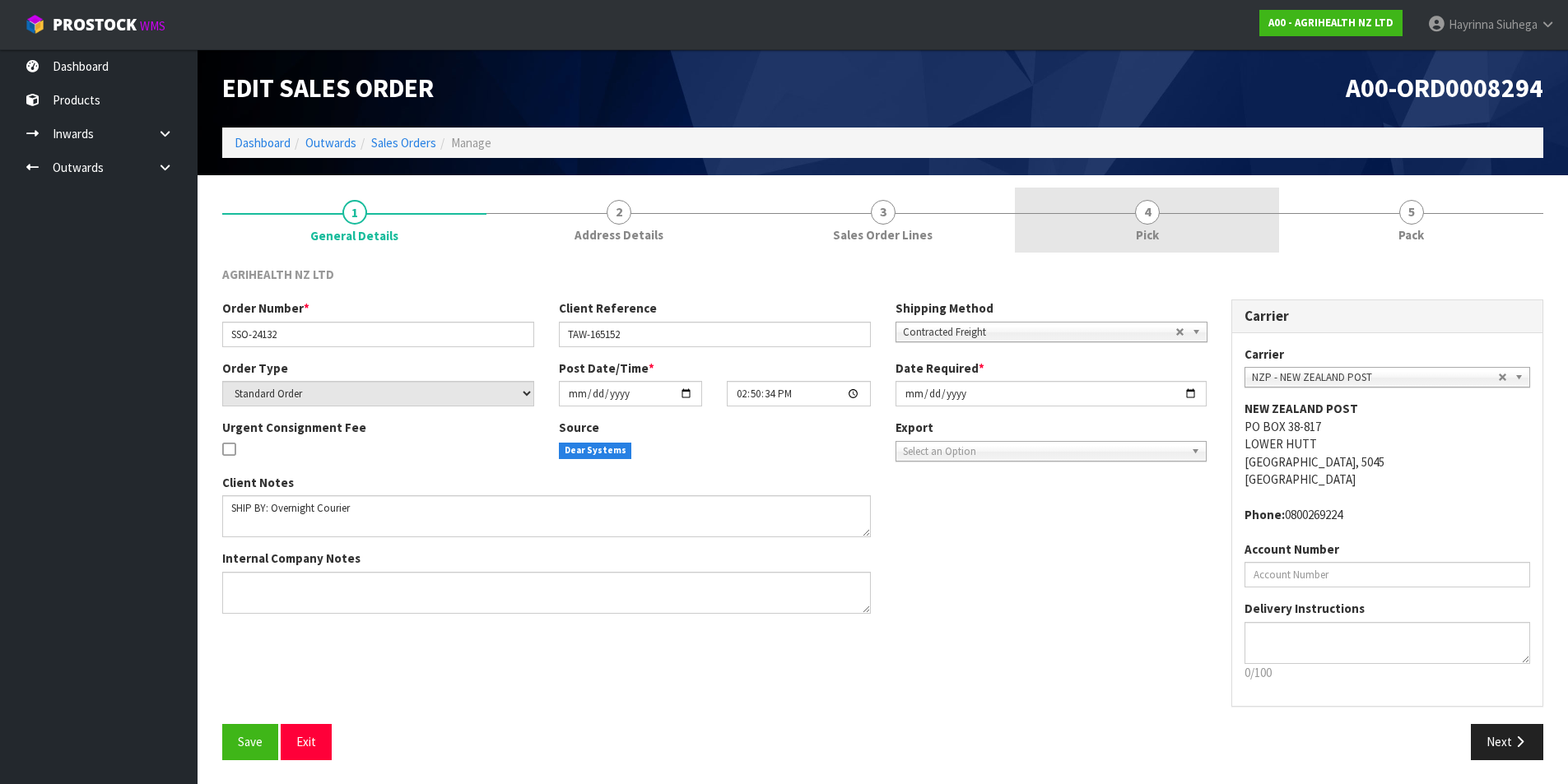
click at [1252, 233] on link "4 Pick" at bounding box center [1147, 220] width 264 height 65
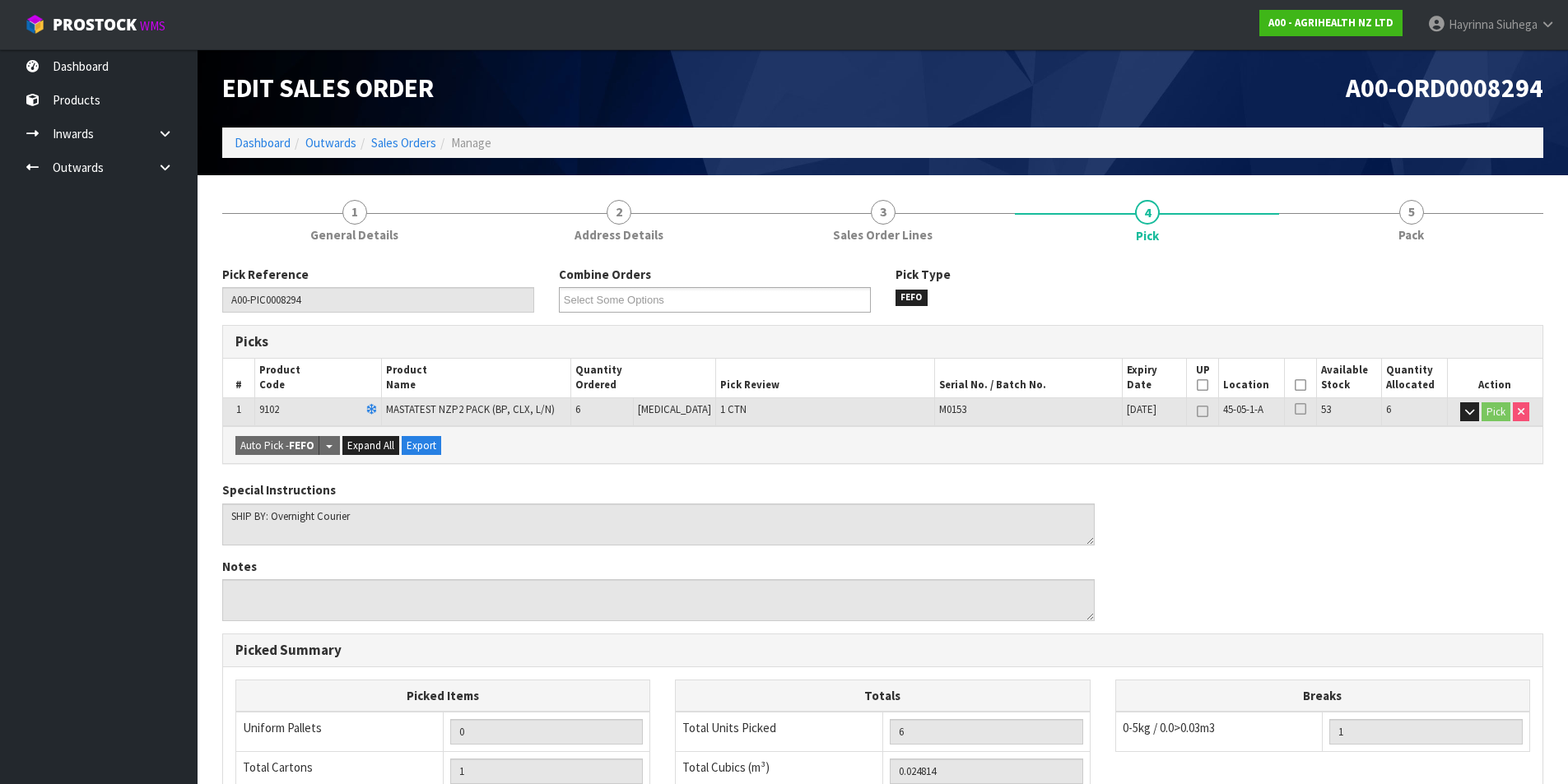
click at [1297, 385] on icon at bounding box center [1300, 385] width 12 height 1
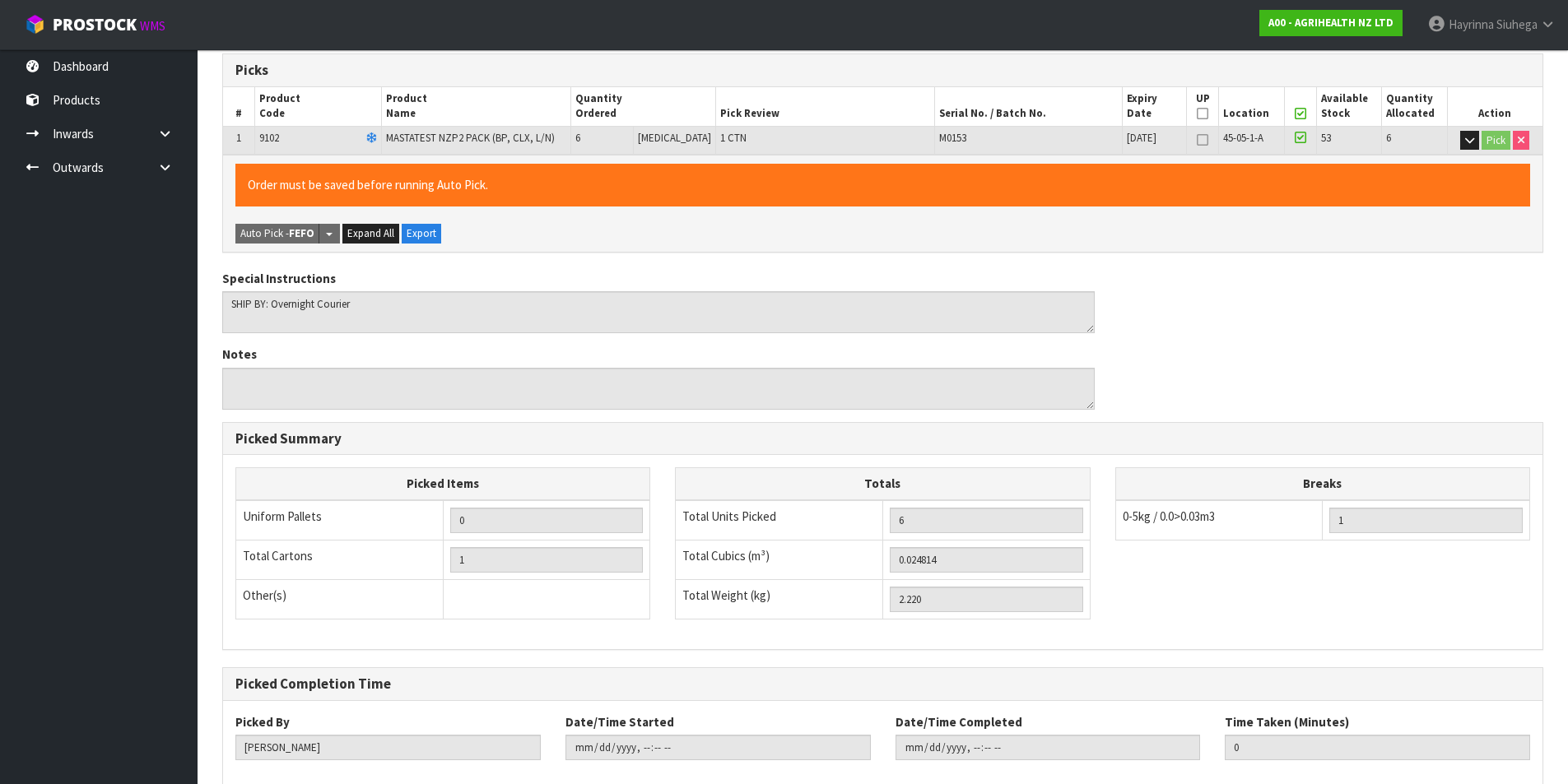
scroll to position [363, 0]
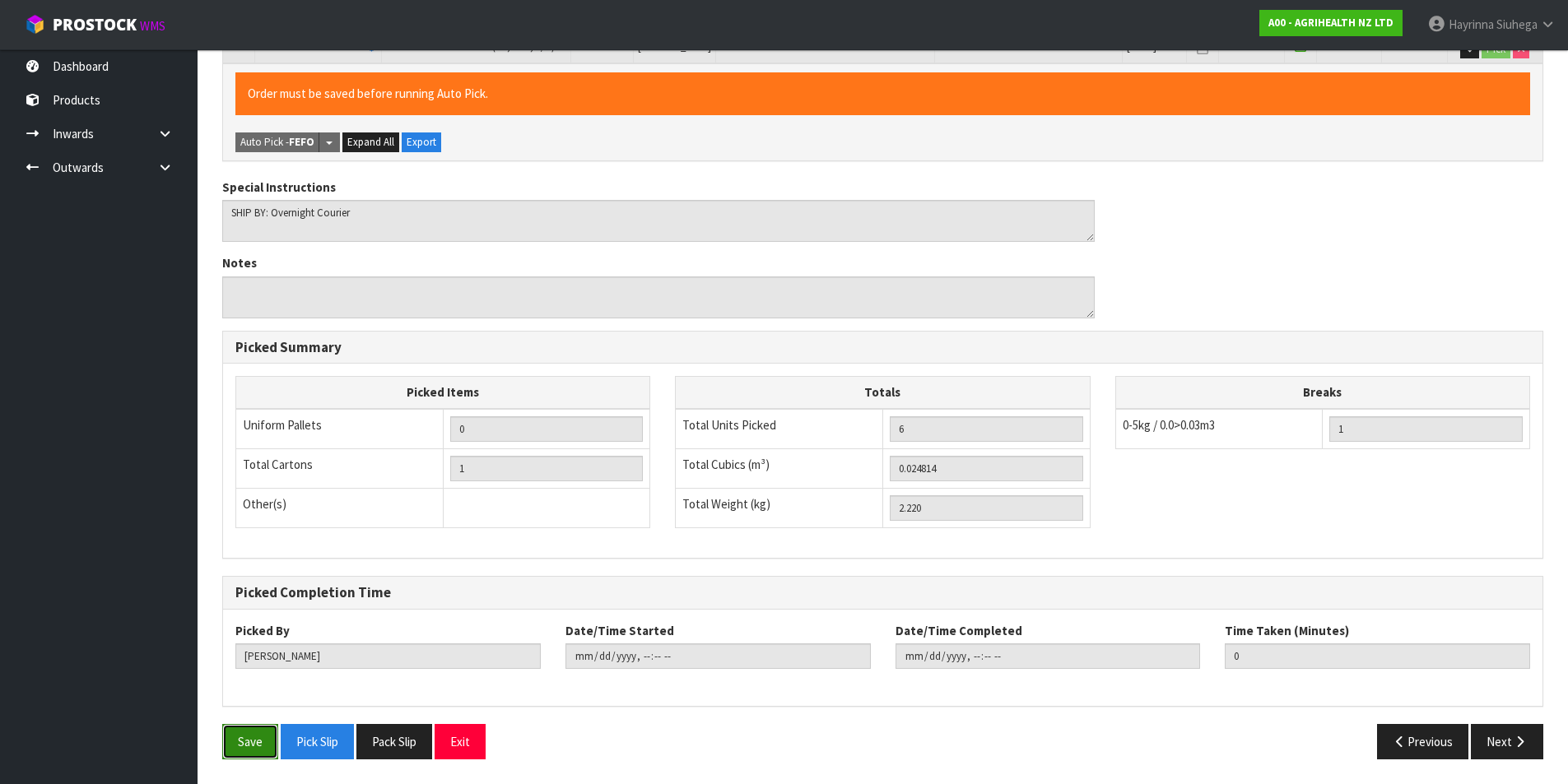
click at [255, 742] on button "Save" at bounding box center [250, 741] width 56 height 35
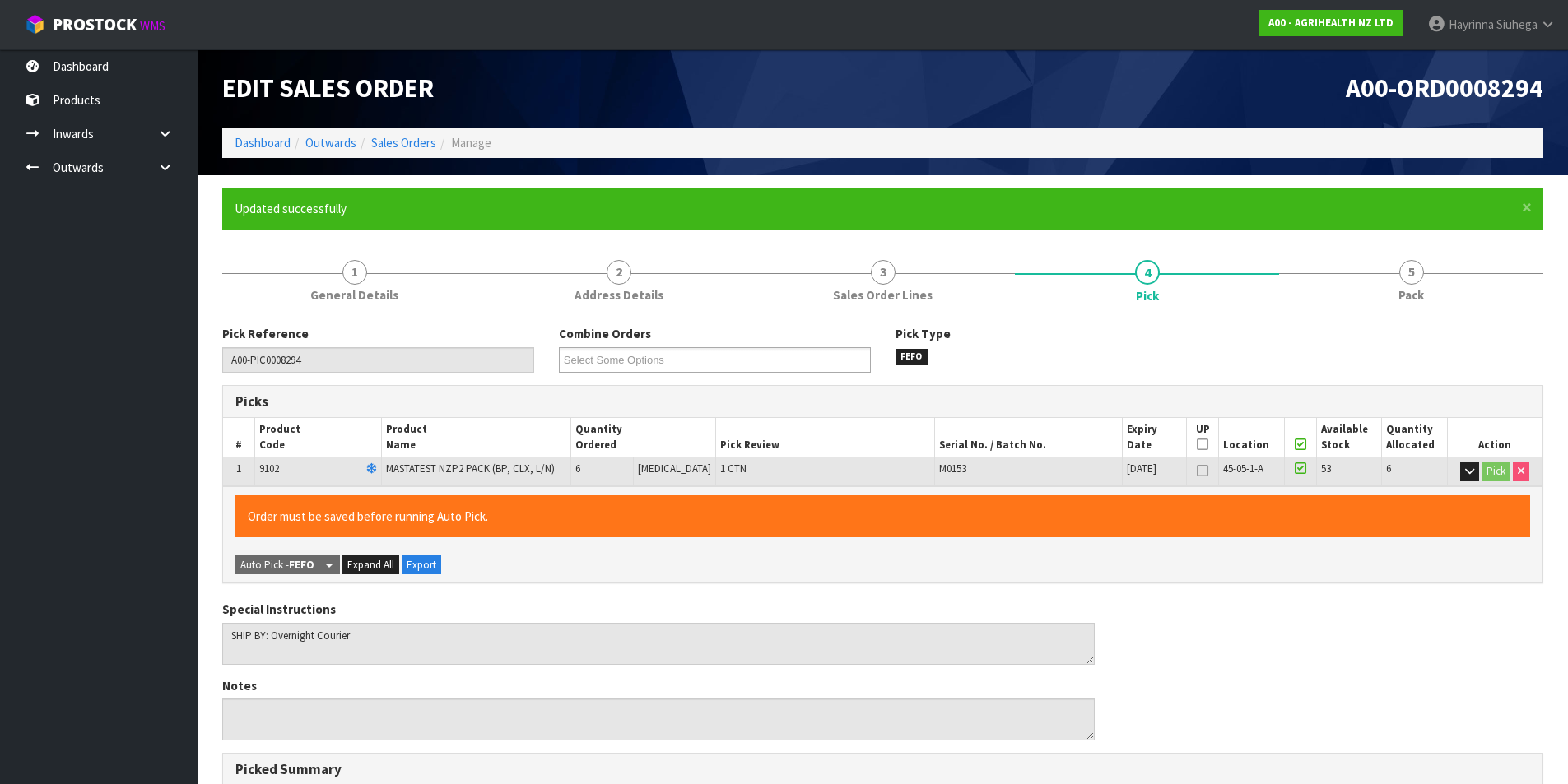
type input "[PERSON_NAME]"
type input "2025-08-15T09:15:12"
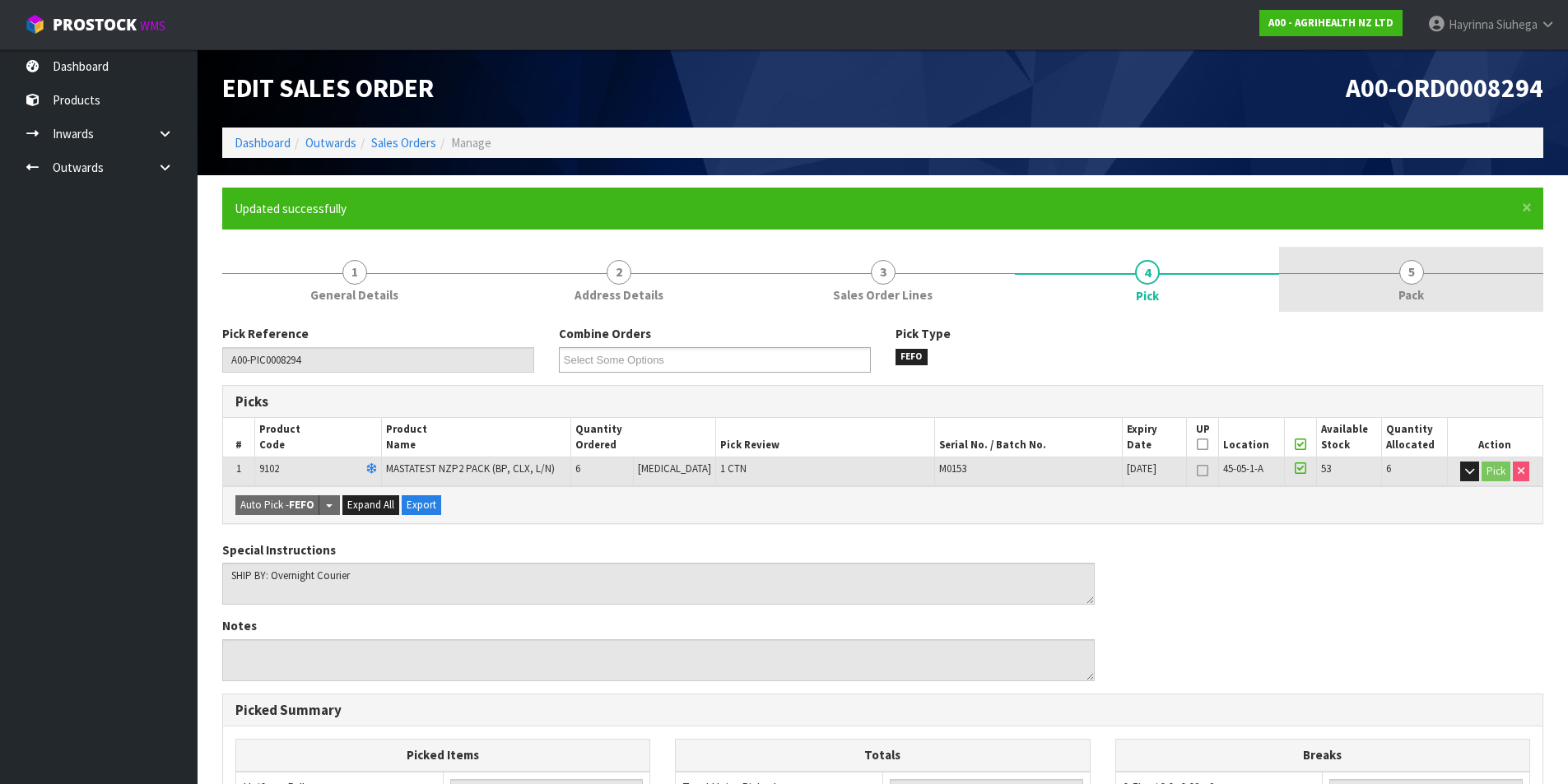
click at [1382, 260] on link "5 Pack" at bounding box center [1411, 279] width 264 height 65
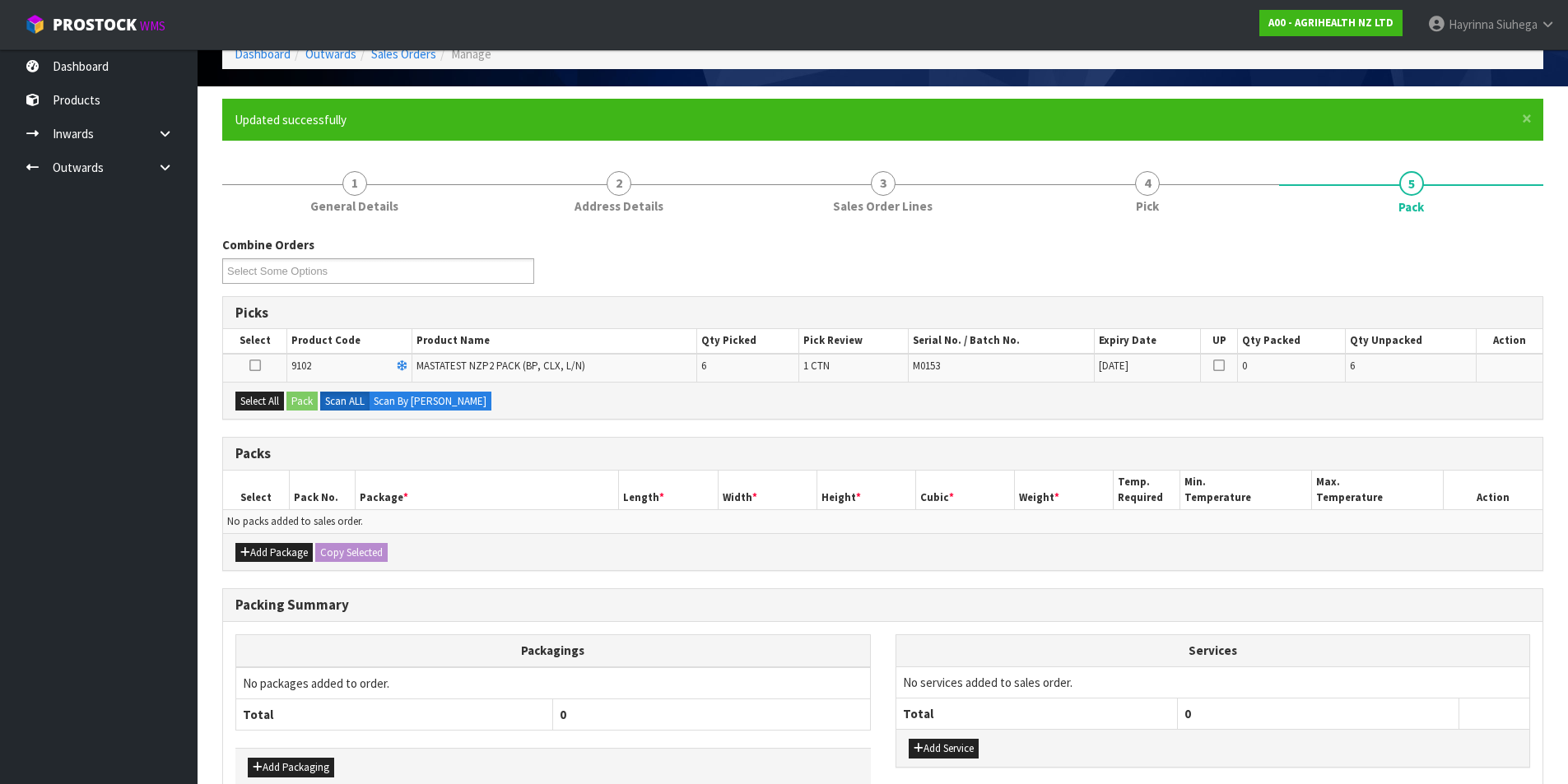
scroll to position [181, 0]
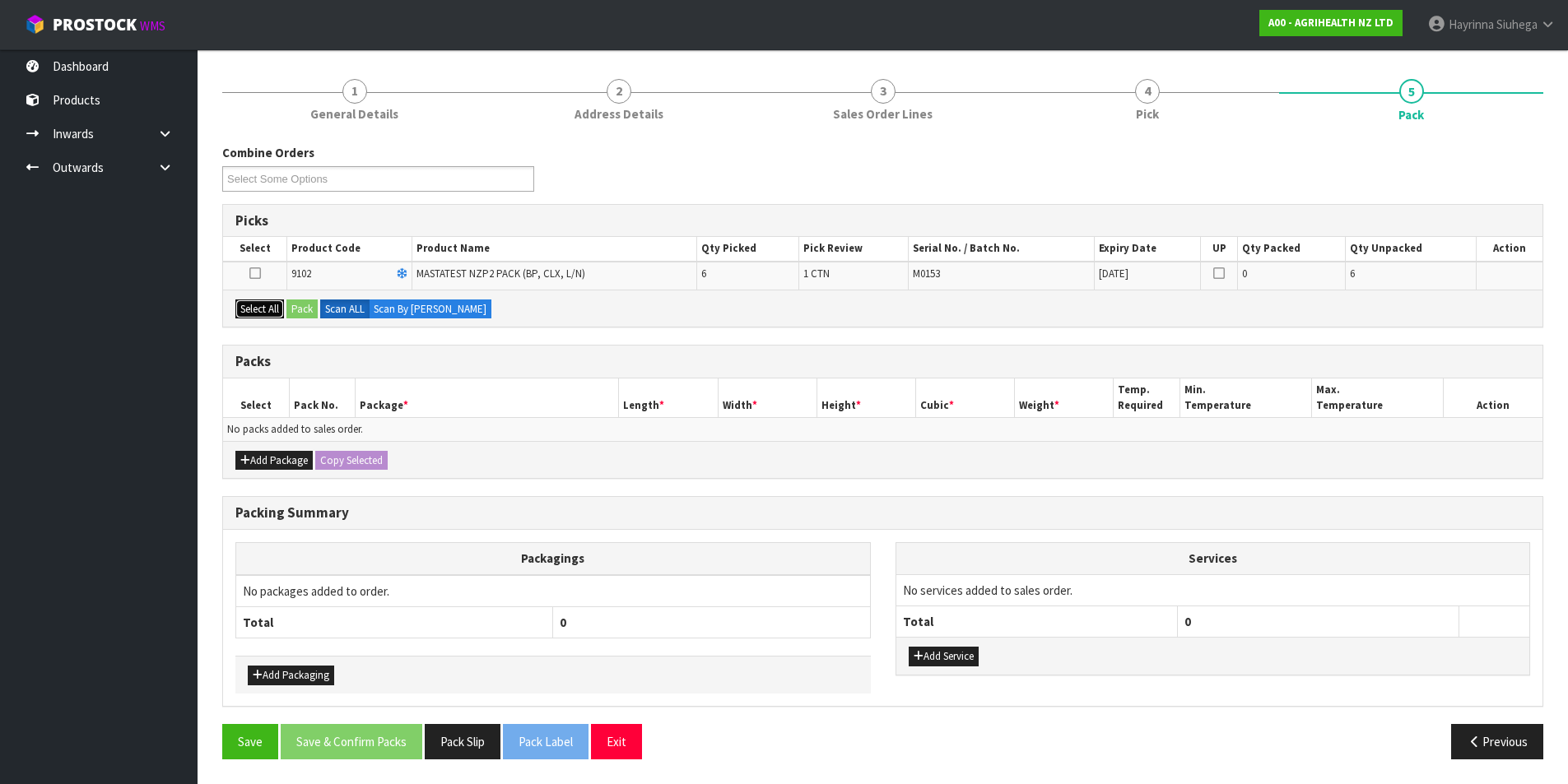
click at [265, 308] on button "Select All" at bounding box center [260, 309] width 49 height 20
click at [314, 310] on button "Pack" at bounding box center [302, 309] width 32 height 20
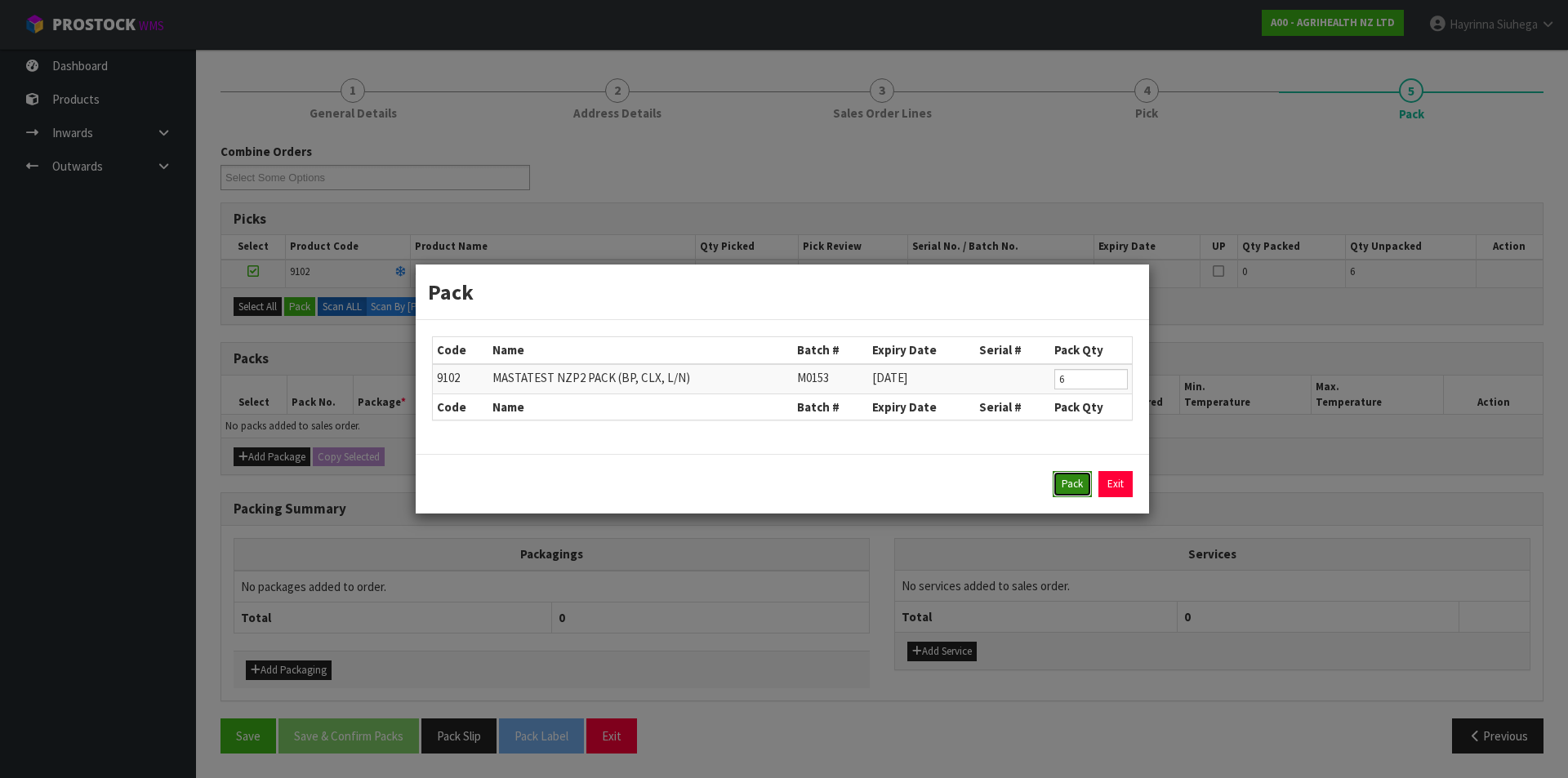
click at [1075, 485] on button "Pack" at bounding box center [1072, 484] width 39 height 26
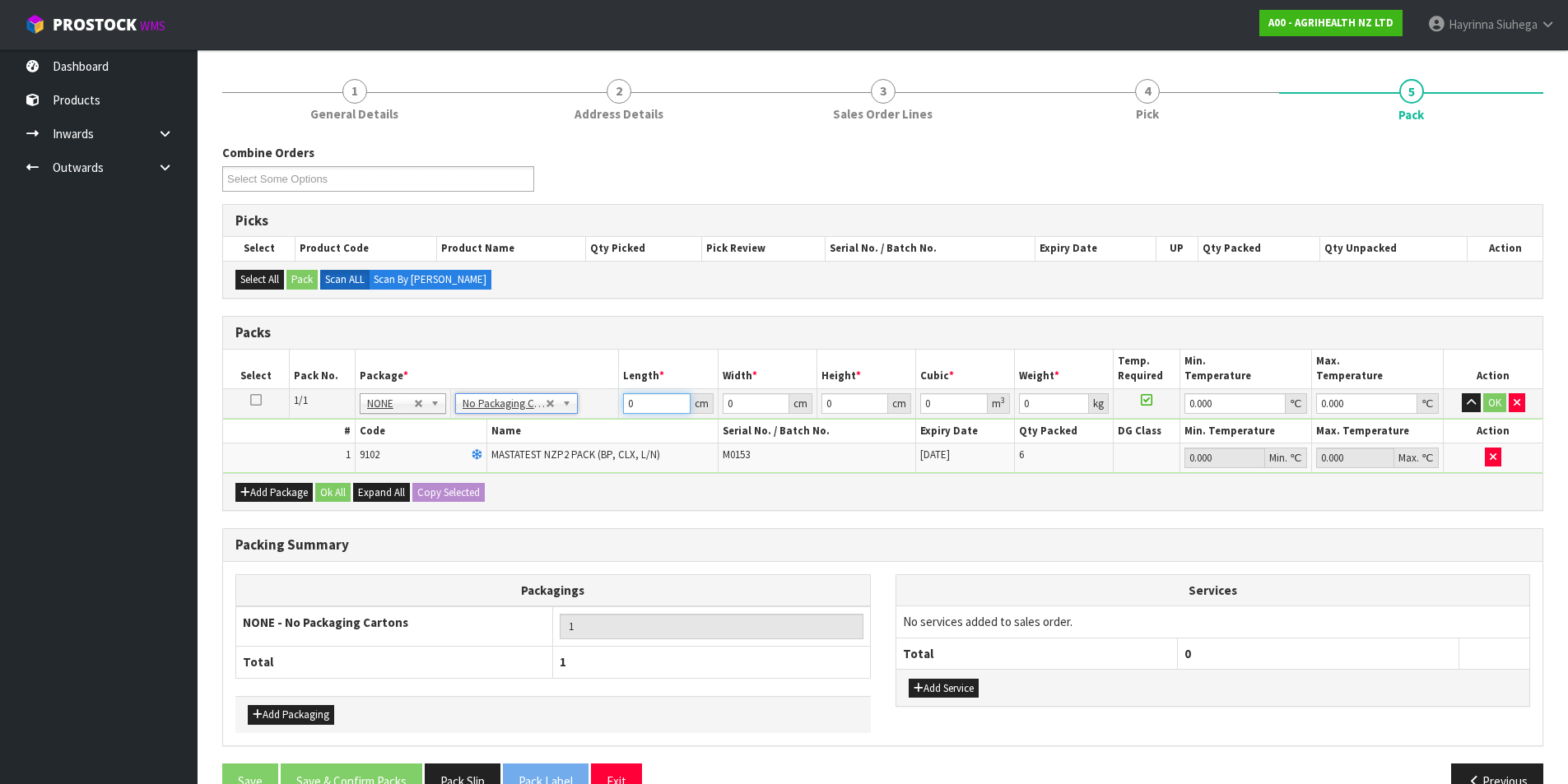
click at [627, 410] on input "0" at bounding box center [656, 403] width 67 height 21
type input "61"
type input "41"
click at [823, 408] on input "0" at bounding box center [855, 403] width 67 height 21
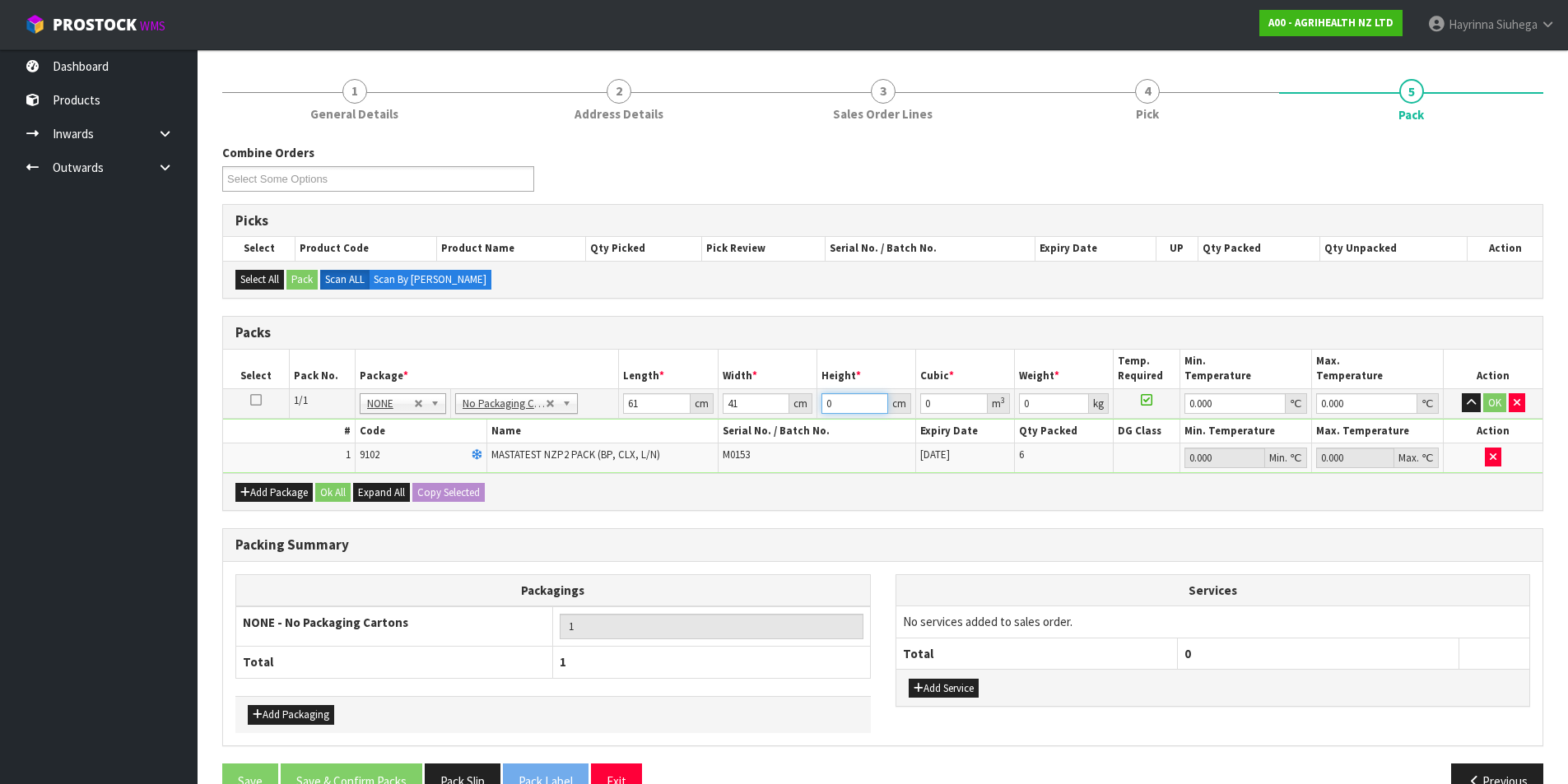
click at [823, 408] on input "0" at bounding box center [855, 403] width 67 height 21
type input "1"
type input "0.002501"
type input "11"
type input "0.027511"
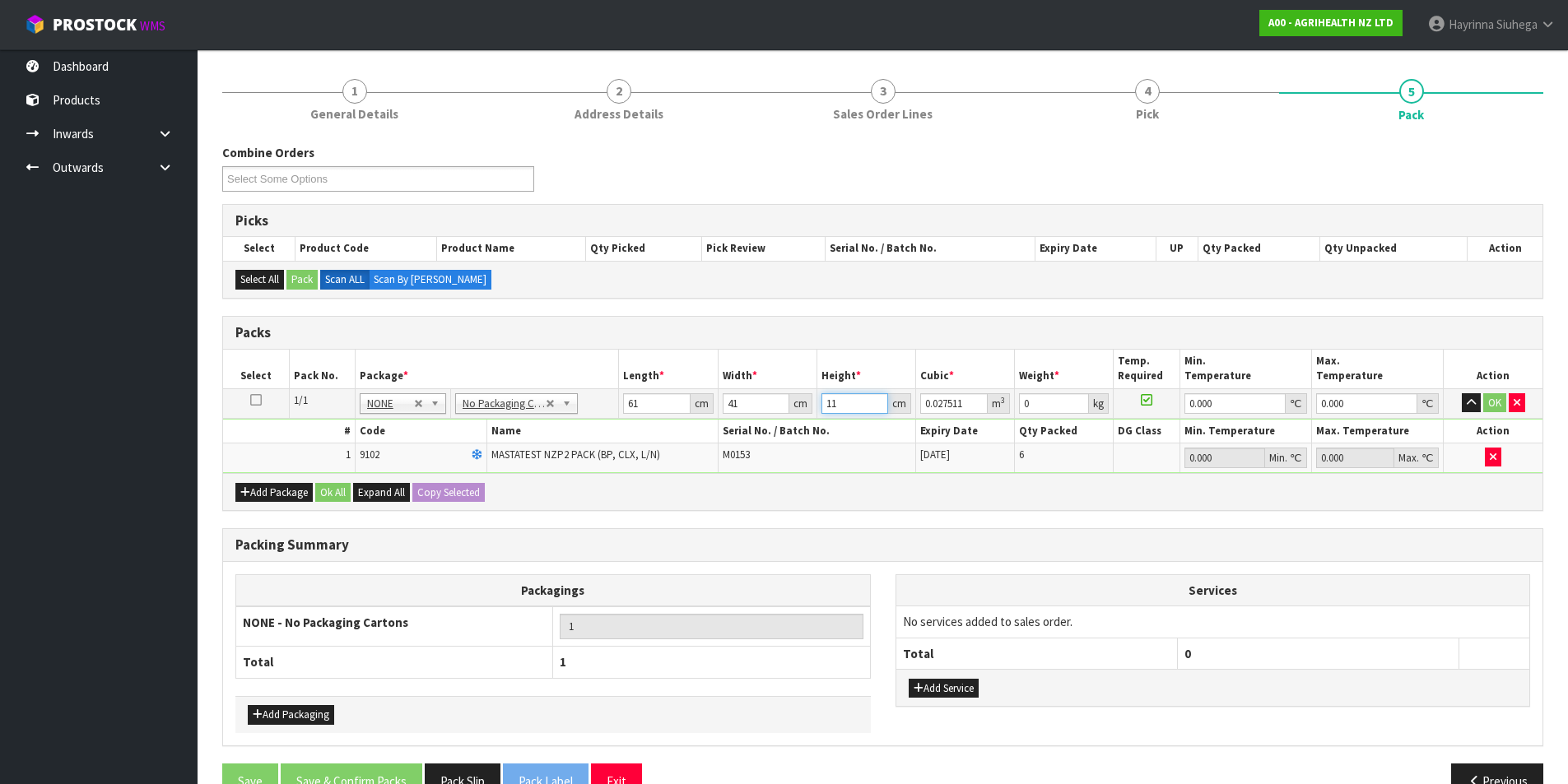
type input "11"
type input "3"
type input "0"
click button "OK" at bounding box center [1495, 403] width 23 height 20
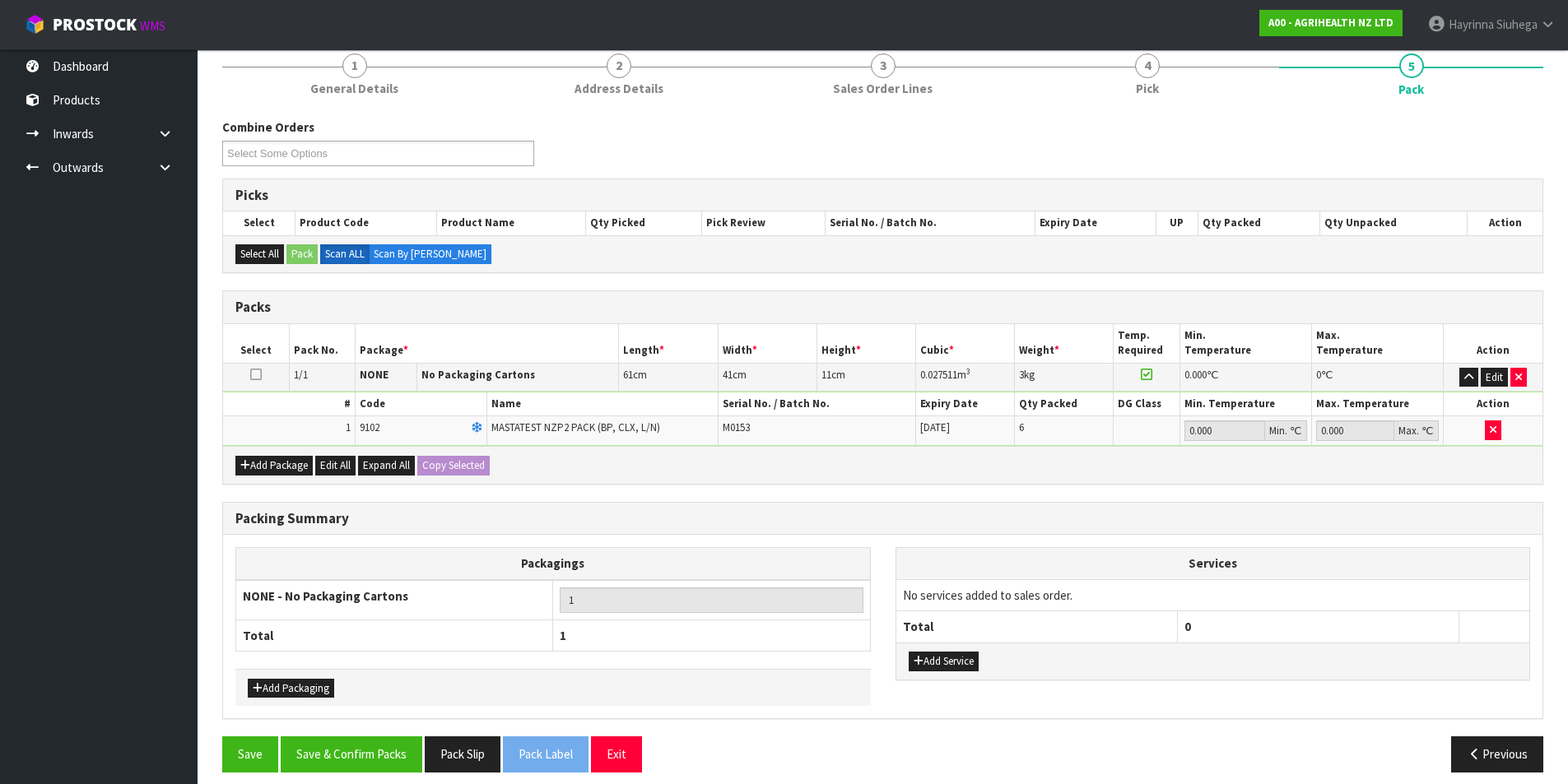
scroll to position [220, 0]
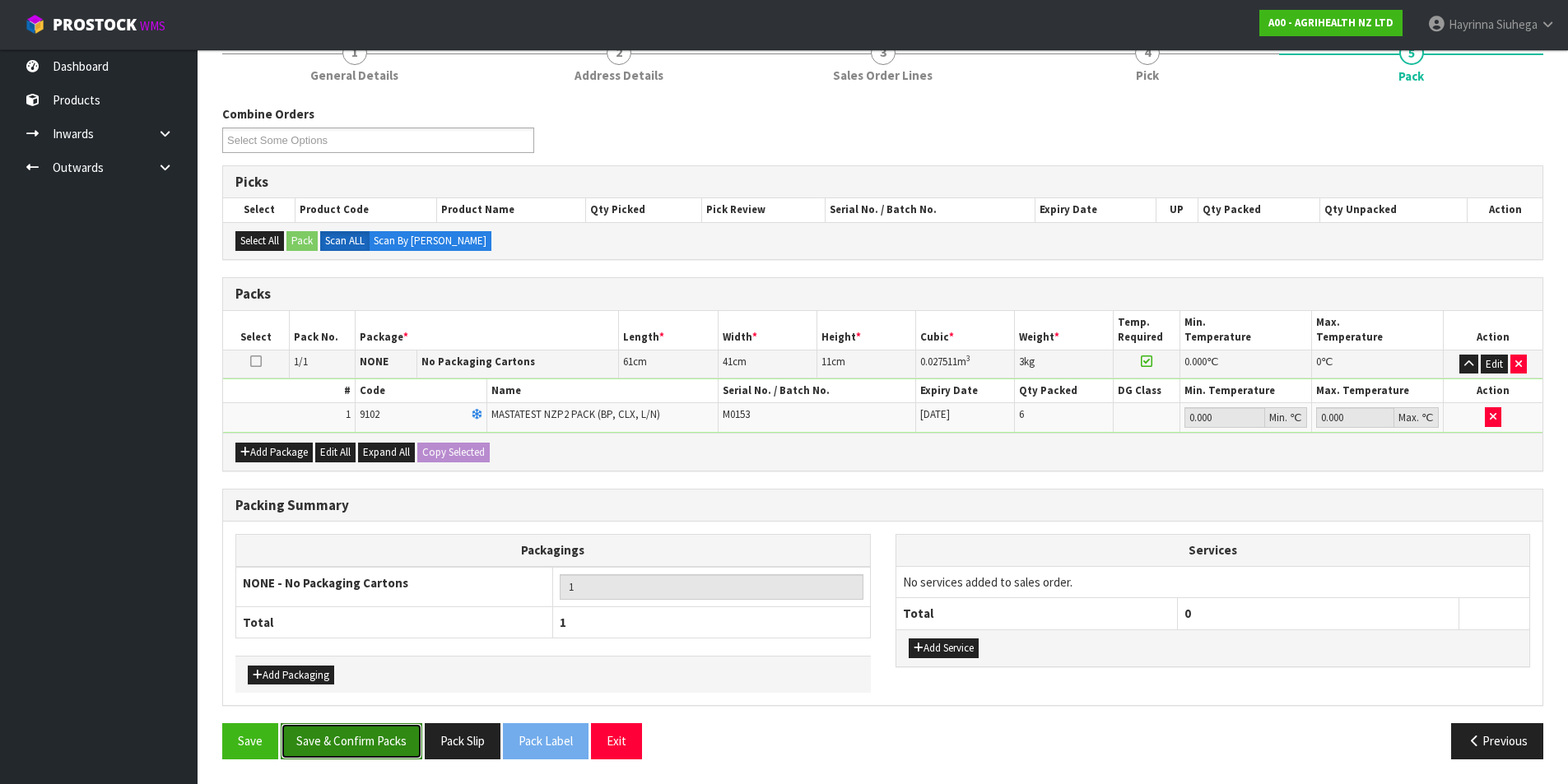
click at [346, 747] on button "Save & Confirm Packs" at bounding box center [351, 740] width 142 height 35
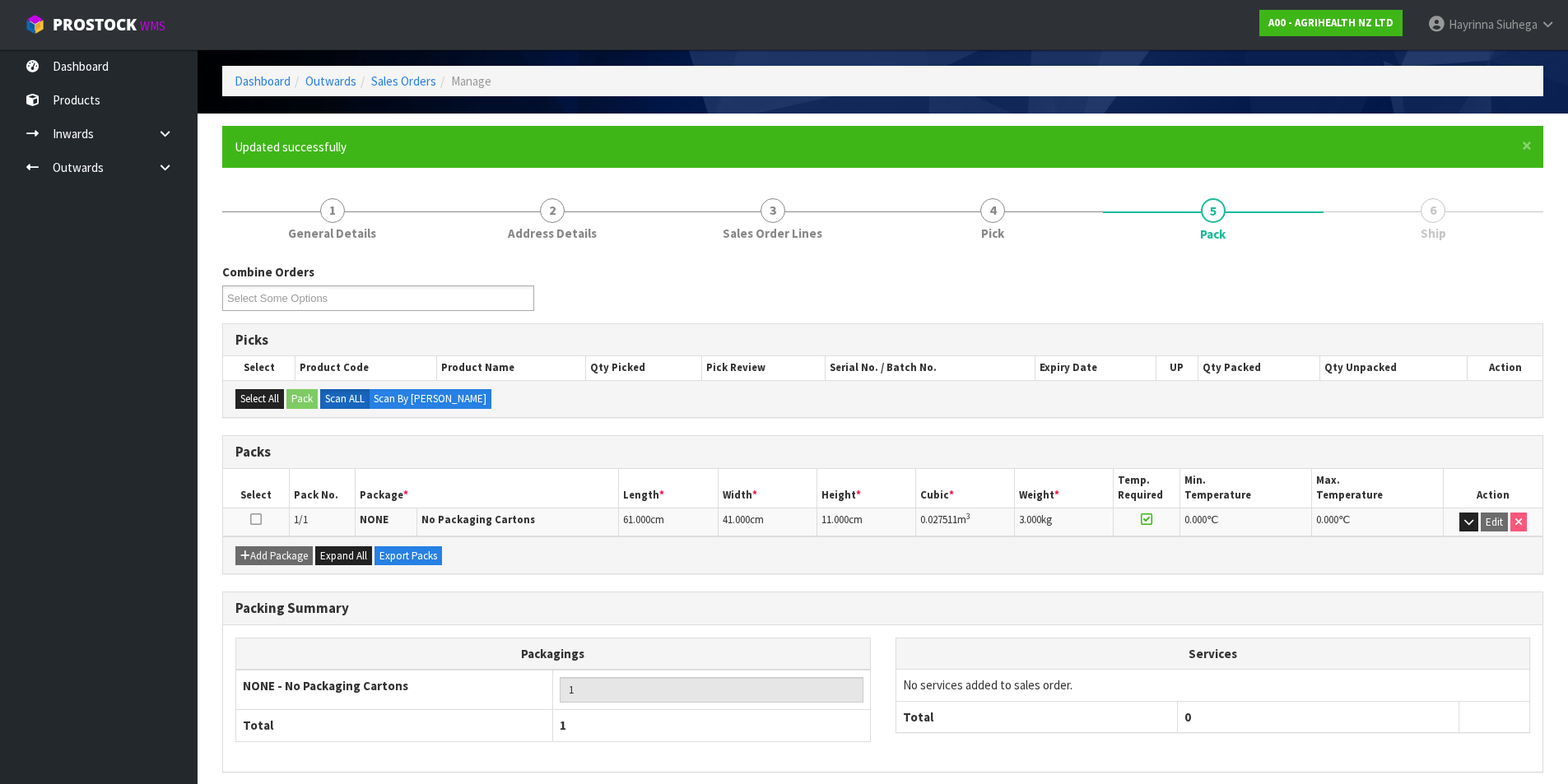
scroll to position [127, 0]
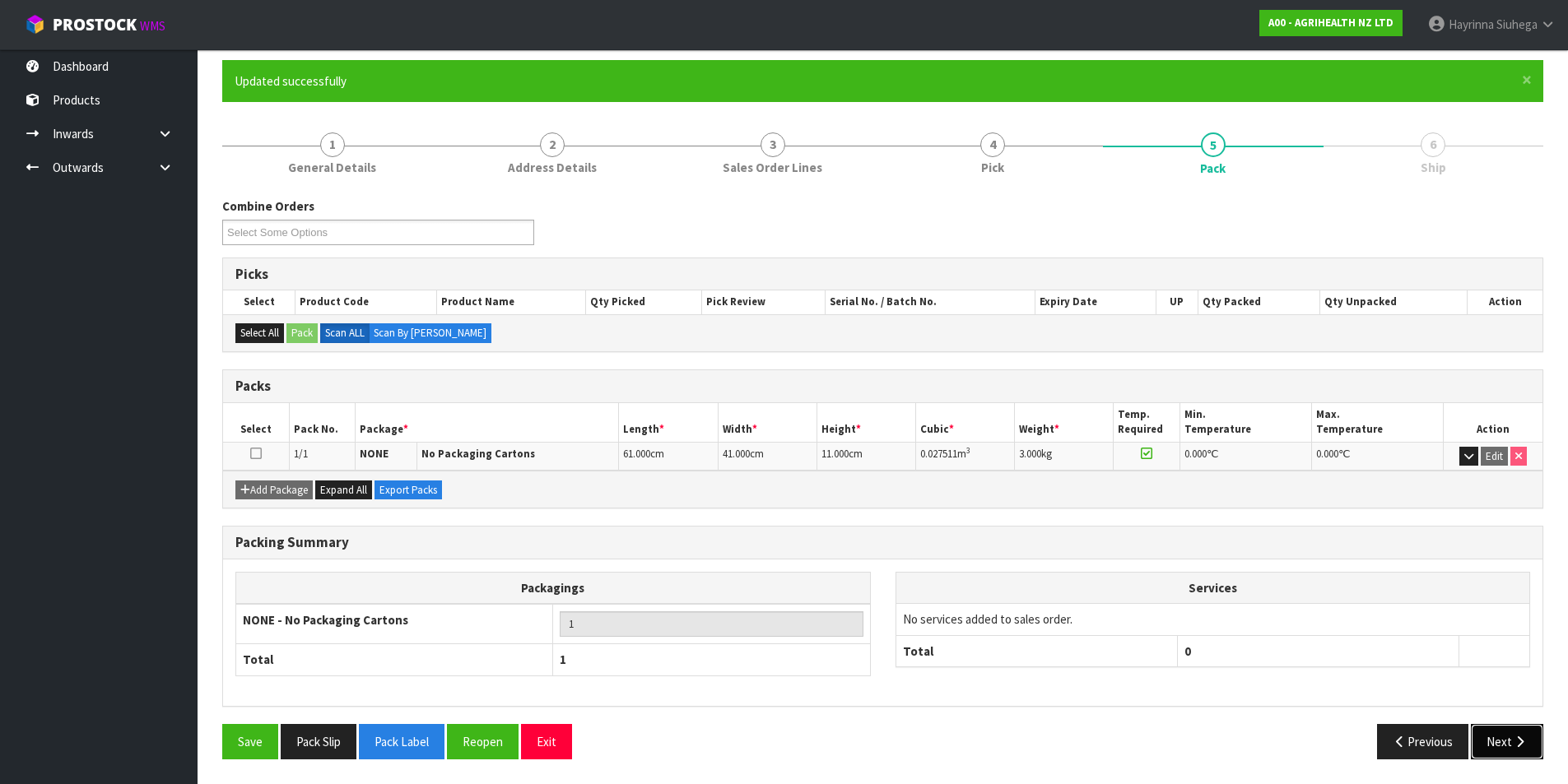
click at [1505, 732] on button "Next" at bounding box center [1507, 741] width 72 height 35
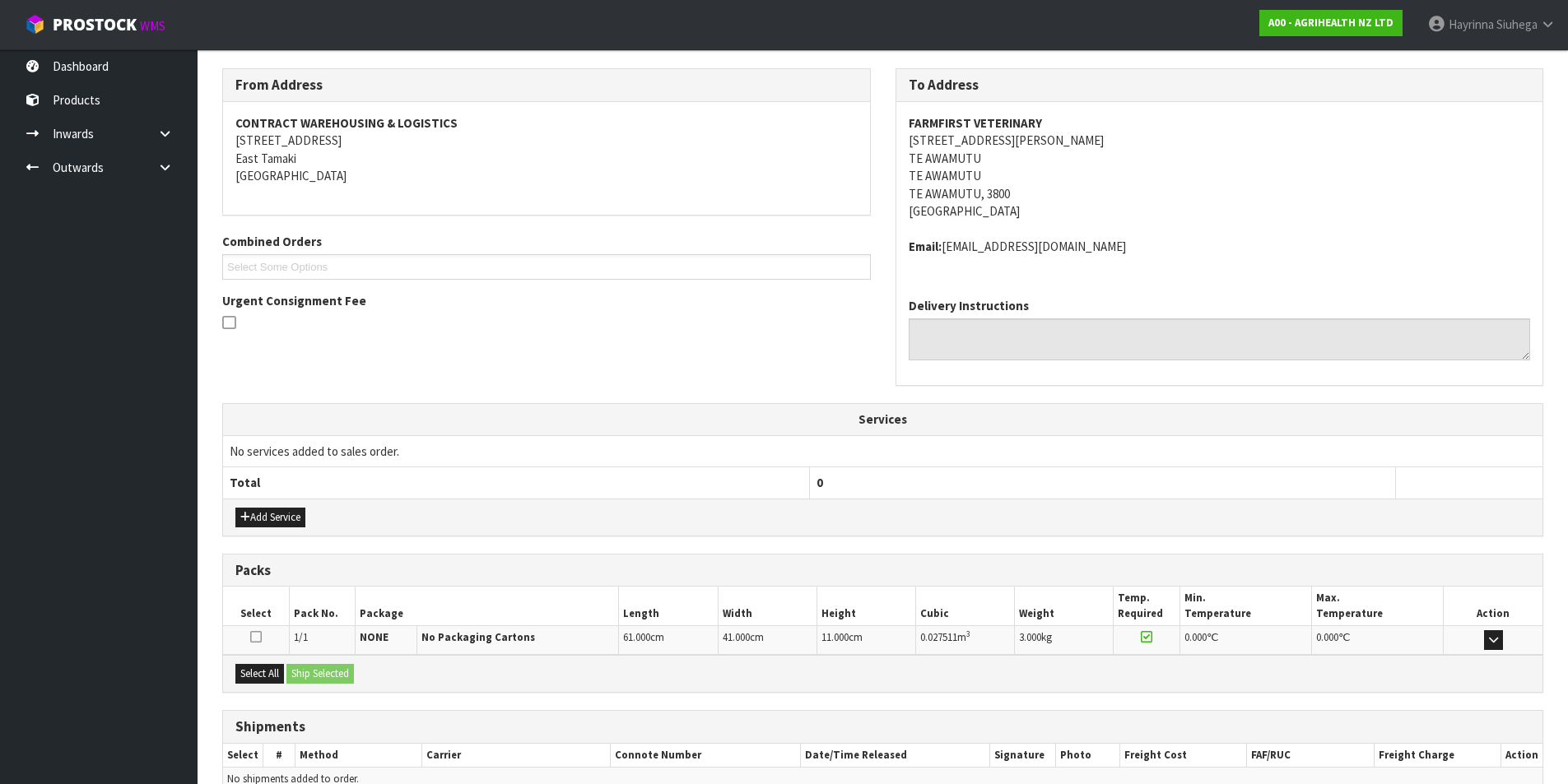
scroll to position [342, 0]
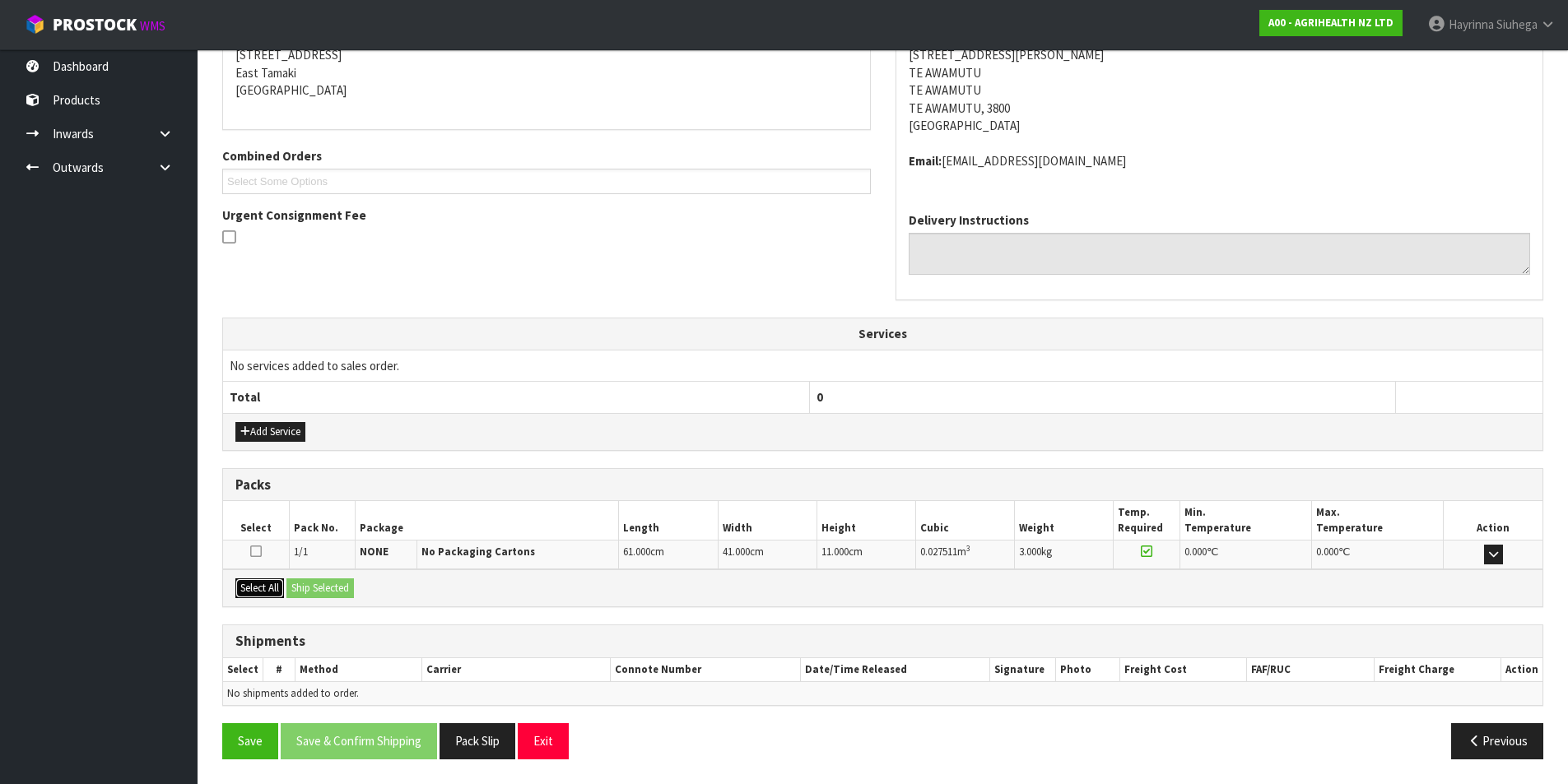
click at [276, 584] on button "Select All" at bounding box center [260, 588] width 49 height 20
click at [344, 581] on button "Ship Selected" at bounding box center [320, 588] width 68 height 20
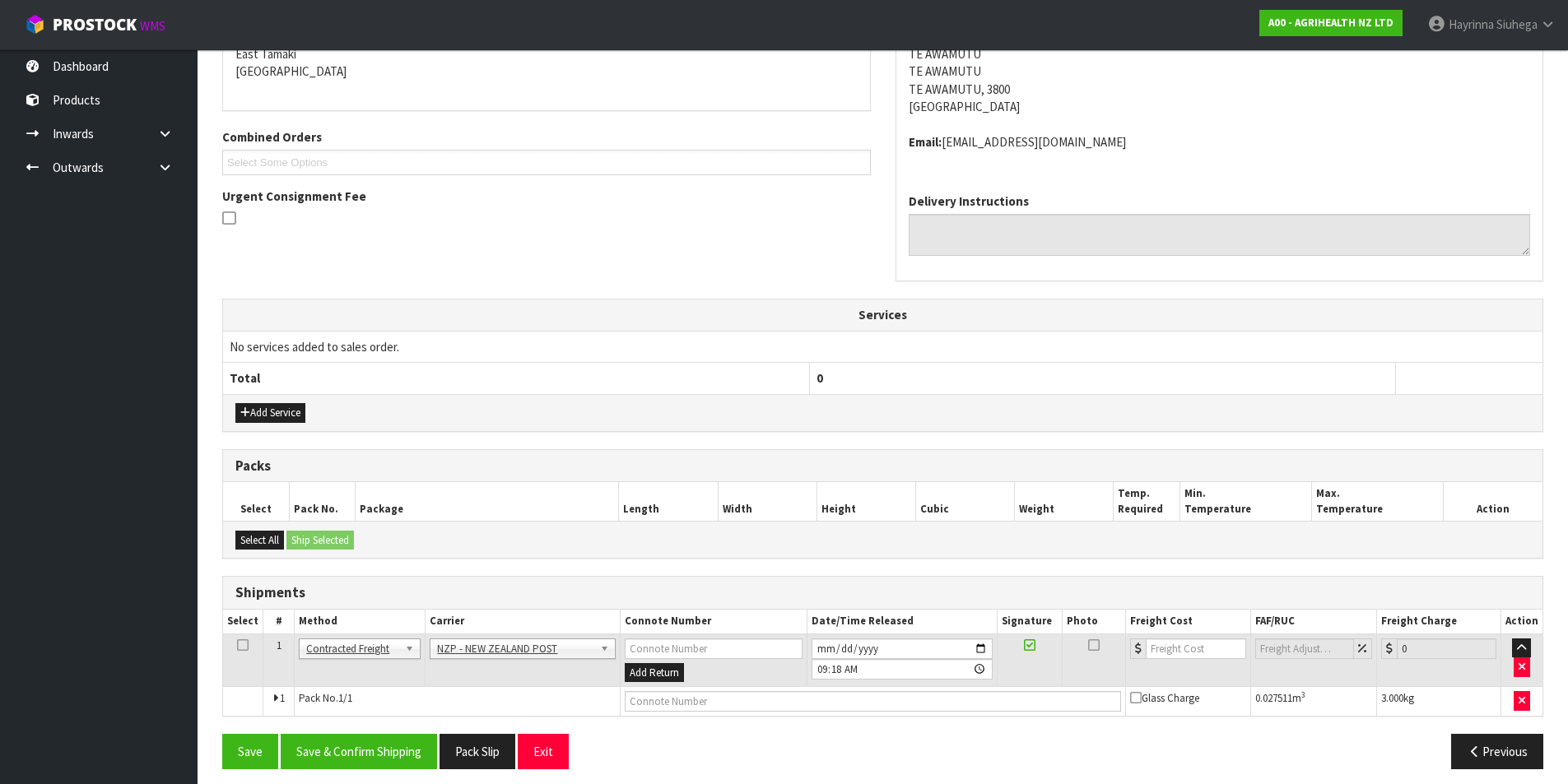
scroll to position [371, 0]
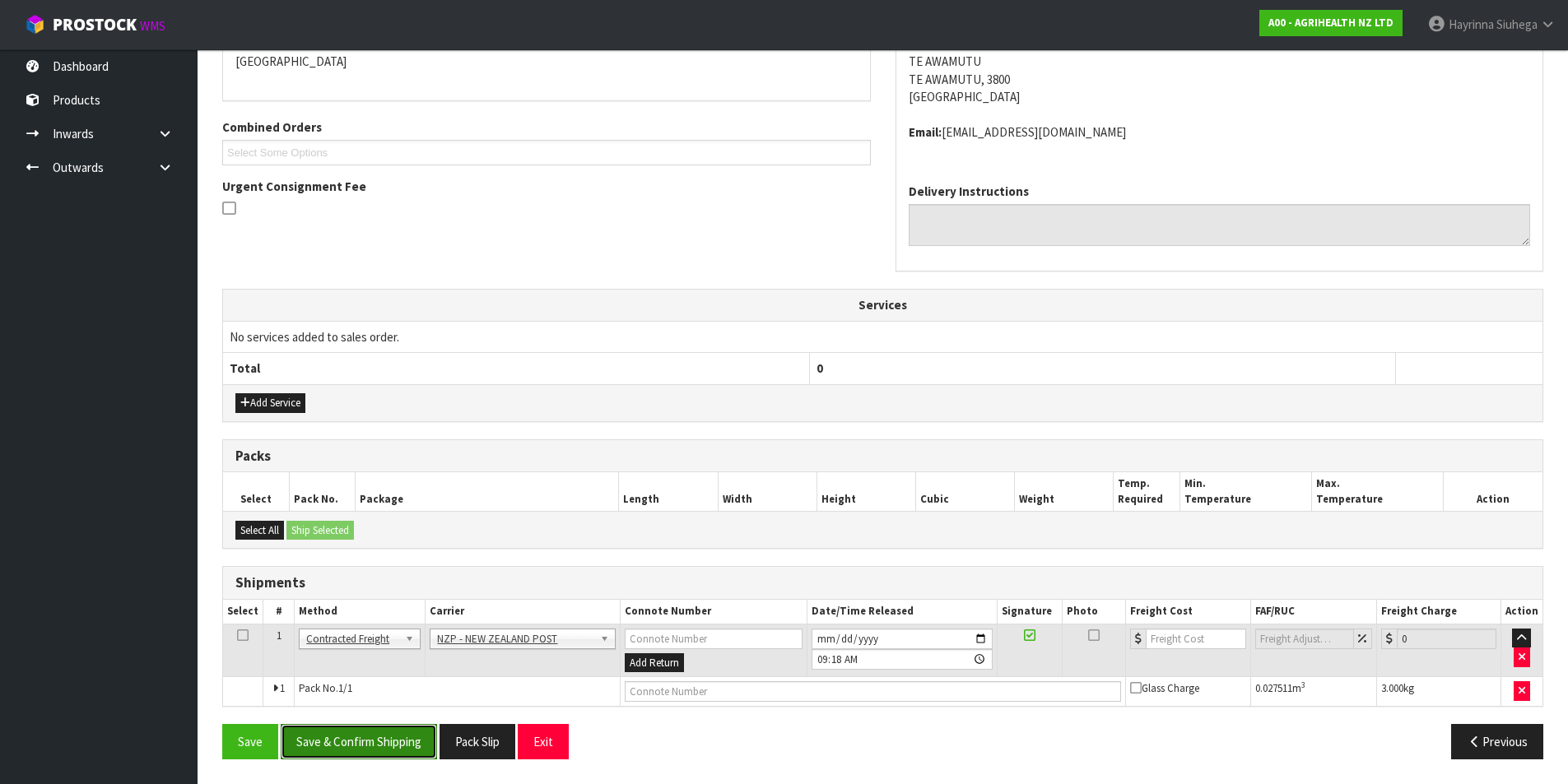
click at [371, 732] on button "Save & Confirm Shipping" at bounding box center [358, 741] width 156 height 35
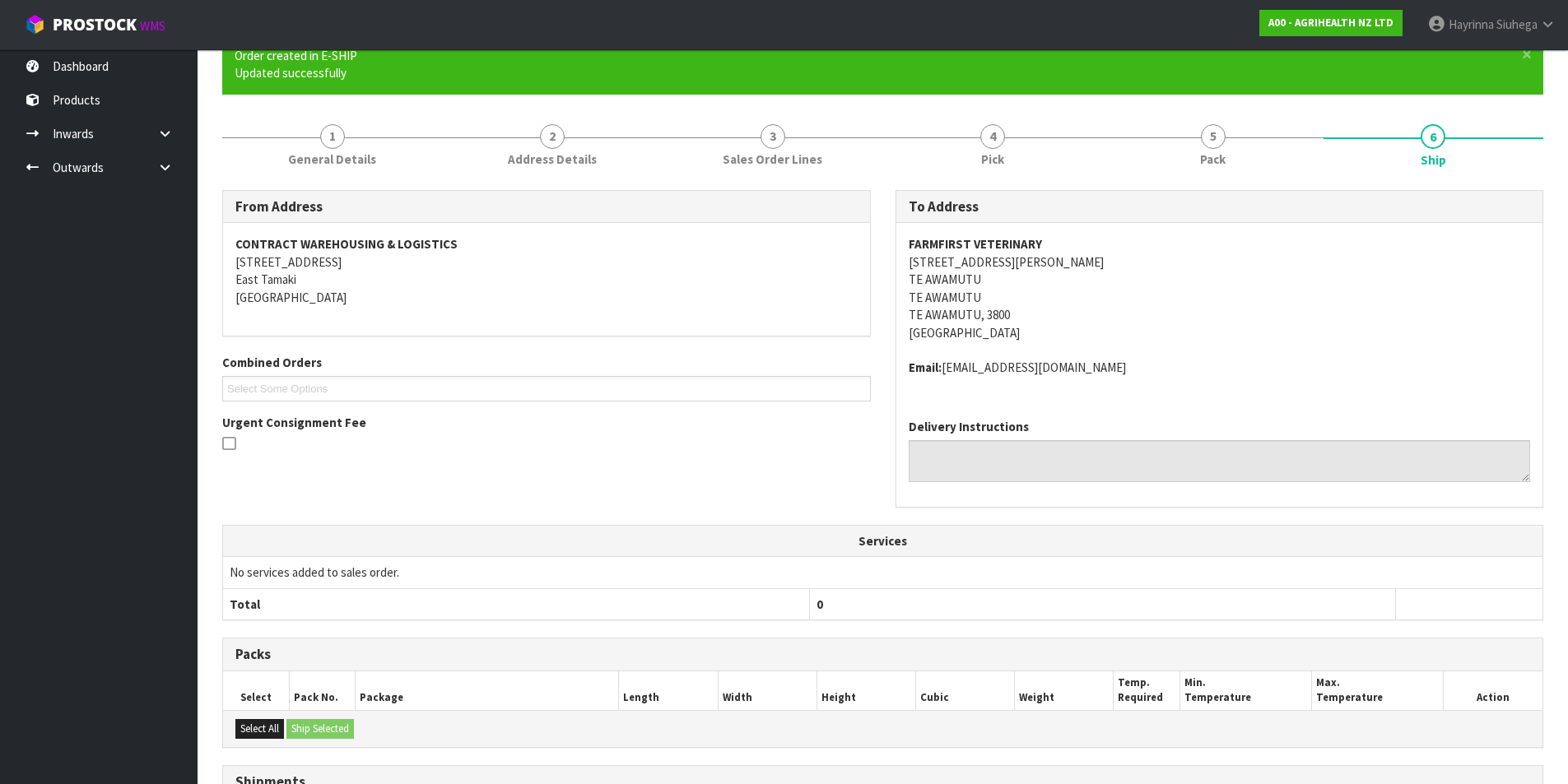
scroll to position [348, 0]
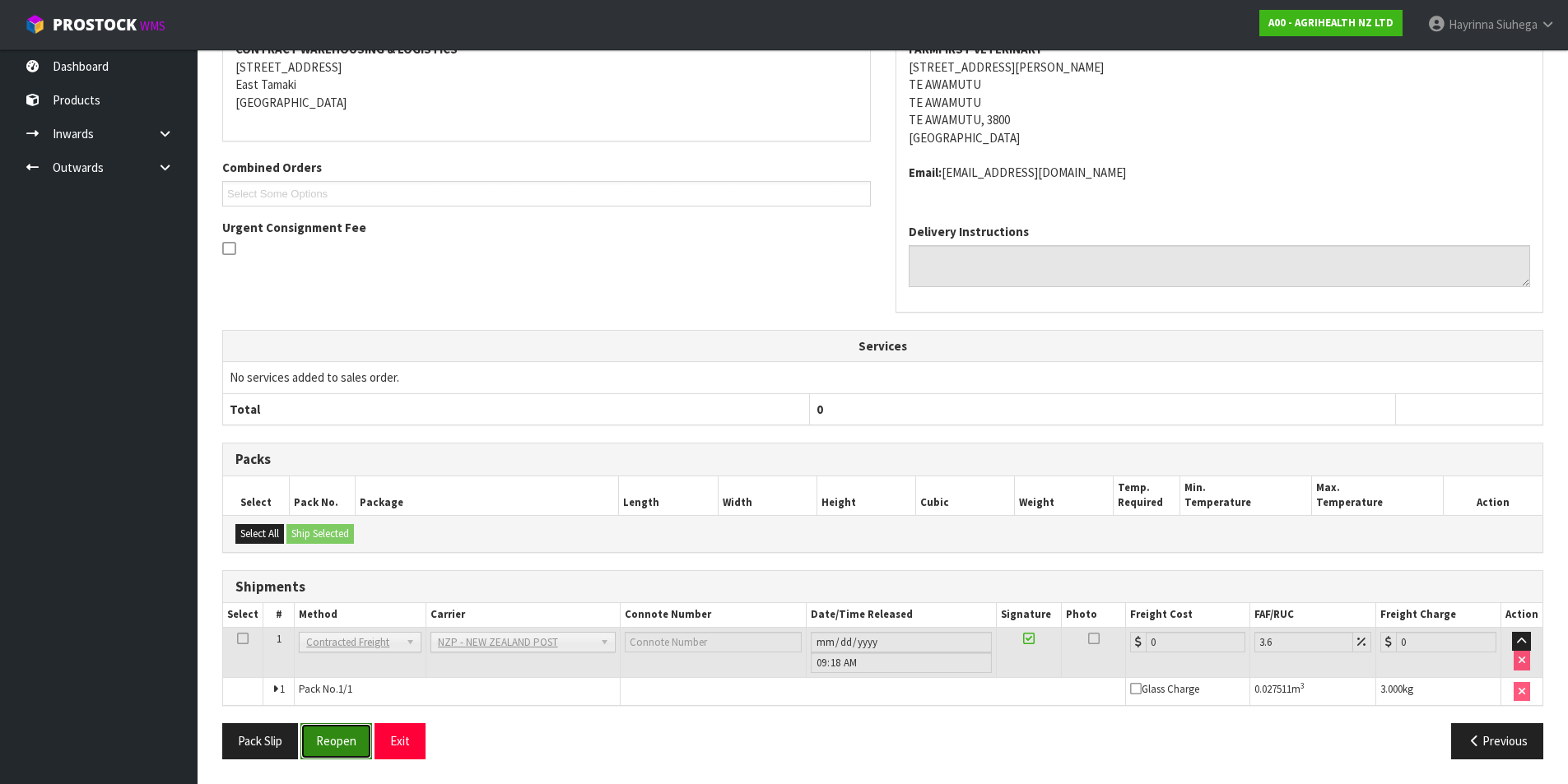
click at [328, 739] on button "Reopen" at bounding box center [335, 740] width 71 height 35
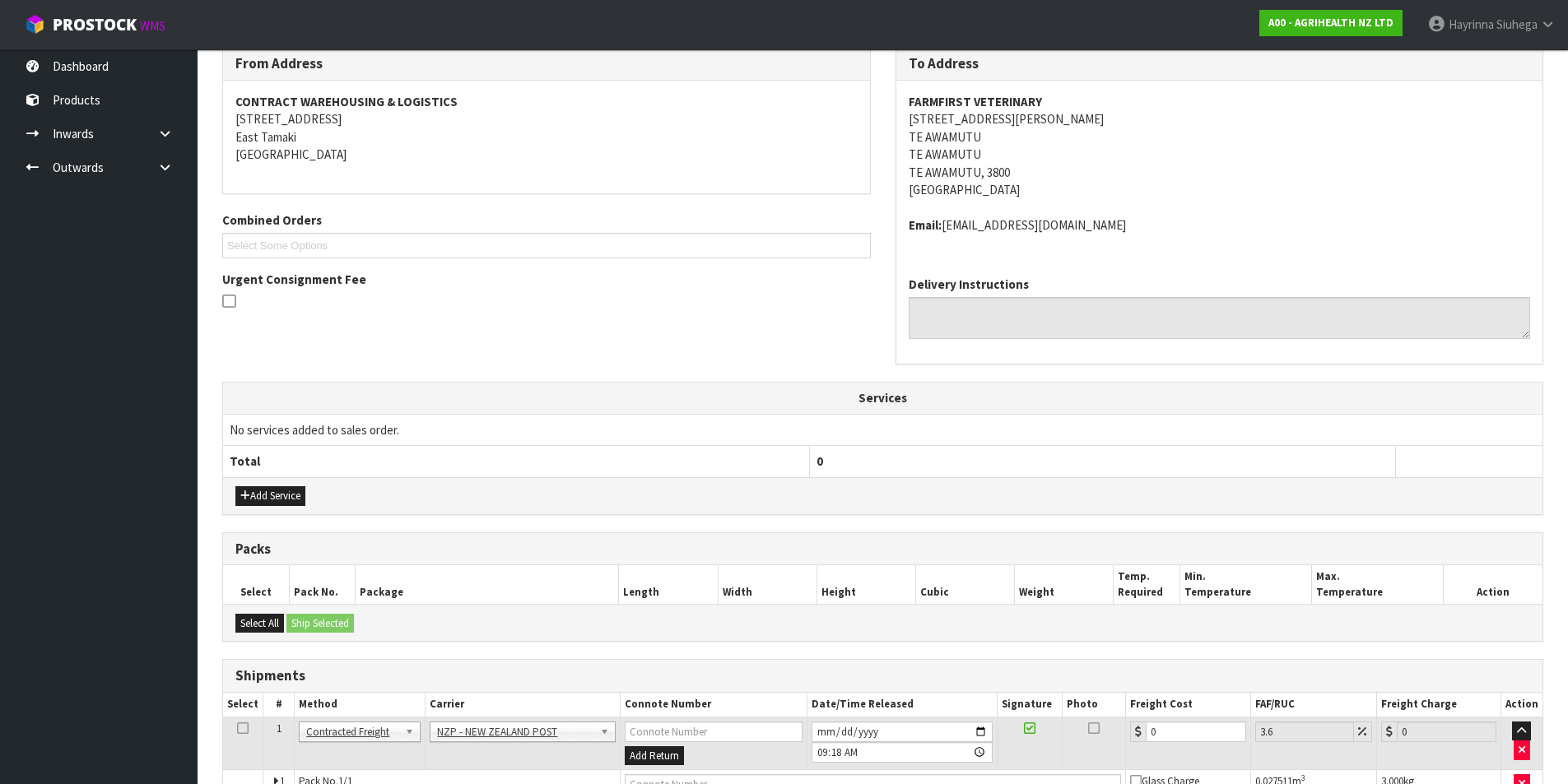
scroll to position [371, 0]
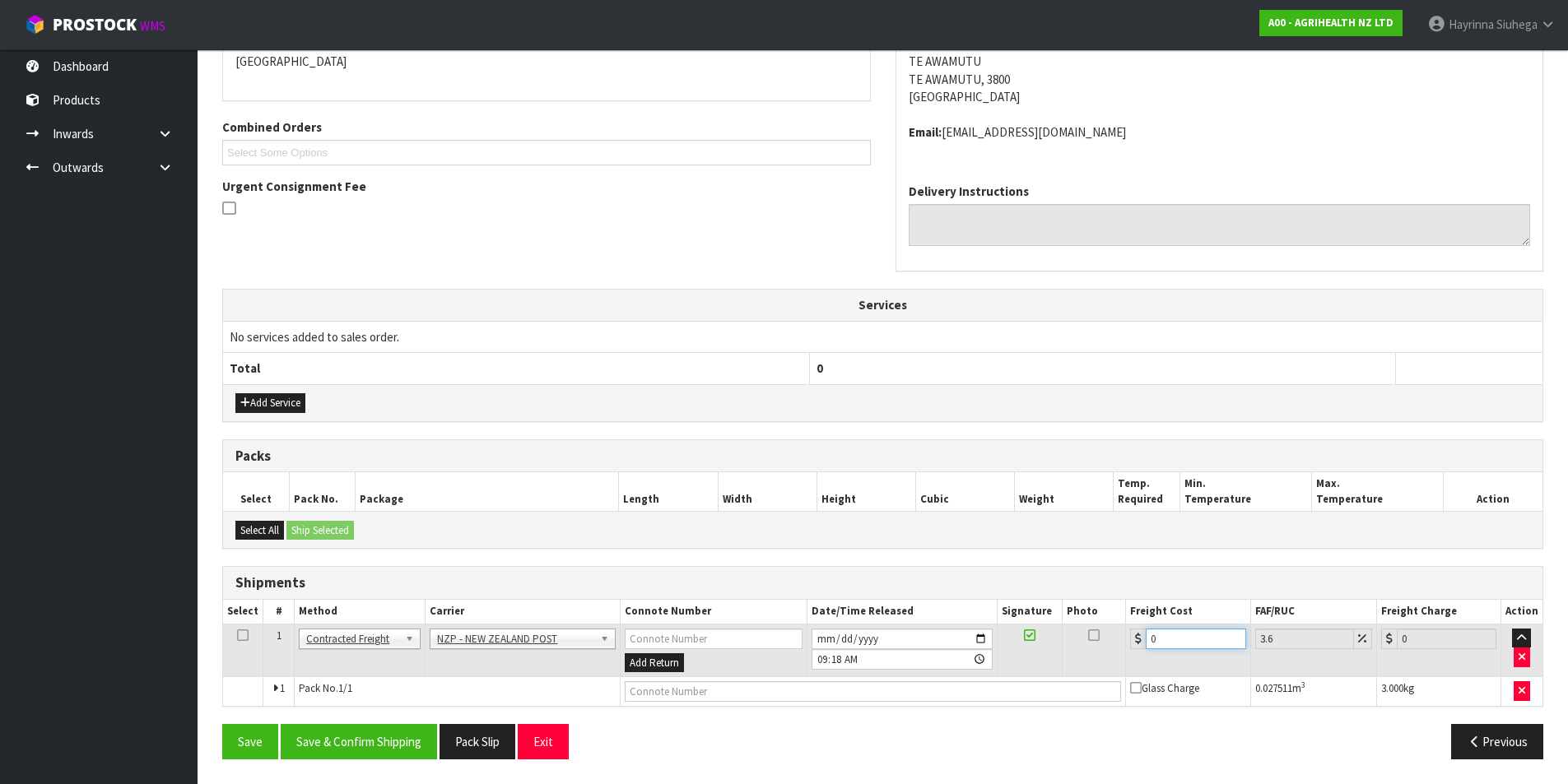
drag, startPoint x: 1166, startPoint y: 637, endPoint x: 1117, endPoint y: 642, distance: 49.3
click at [1117, 642] on tr "1 Client Local Pickup Customer Local Pickup Company Freight Contracted Freight …" at bounding box center [882, 650] width 1319 height 53
type input "7"
type input "7.25"
type input "7.3"
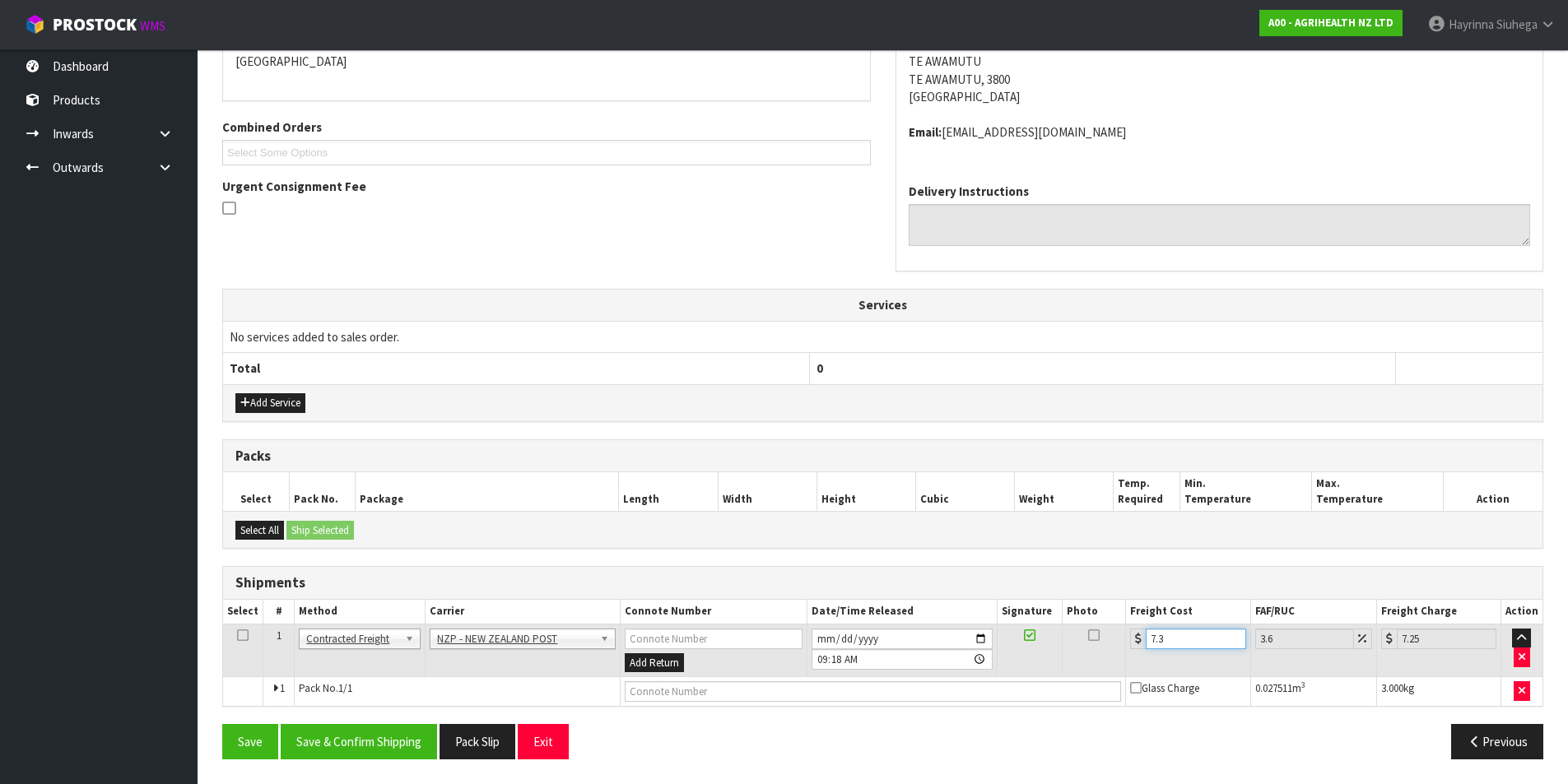
type input "7.56"
type input "7.31"
type input "7.57"
type input "7.31"
click at [998, 693] on input "text" at bounding box center [873, 691] width 497 height 21
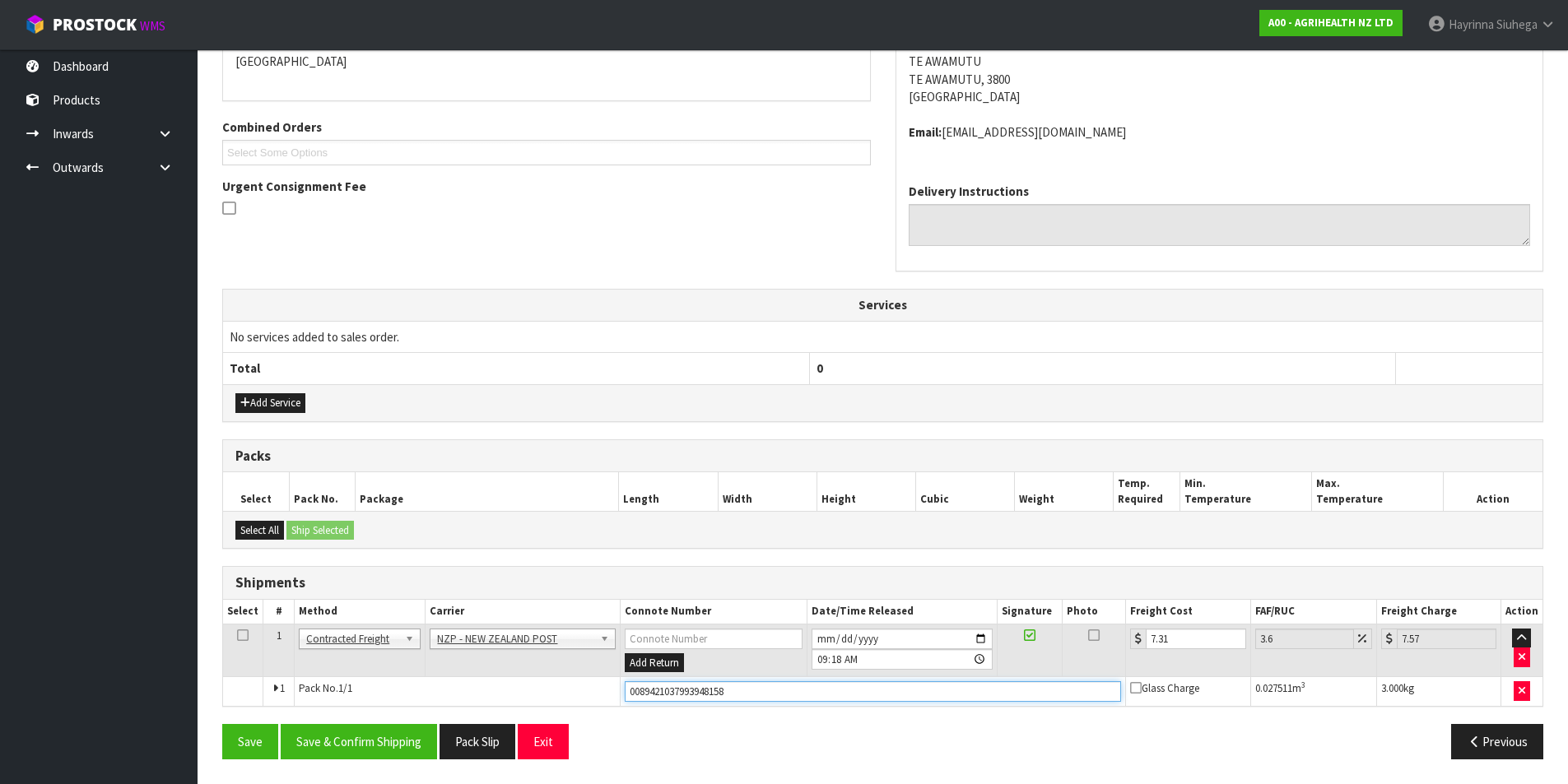
type input "00894210379939481588"
click at [222, 724] on button "Save" at bounding box center [250, 741] width 56 height 35
click at [339, 729] on button "Save & Confirm Shipping" at bounding box center [358, 741] width 156 height 35
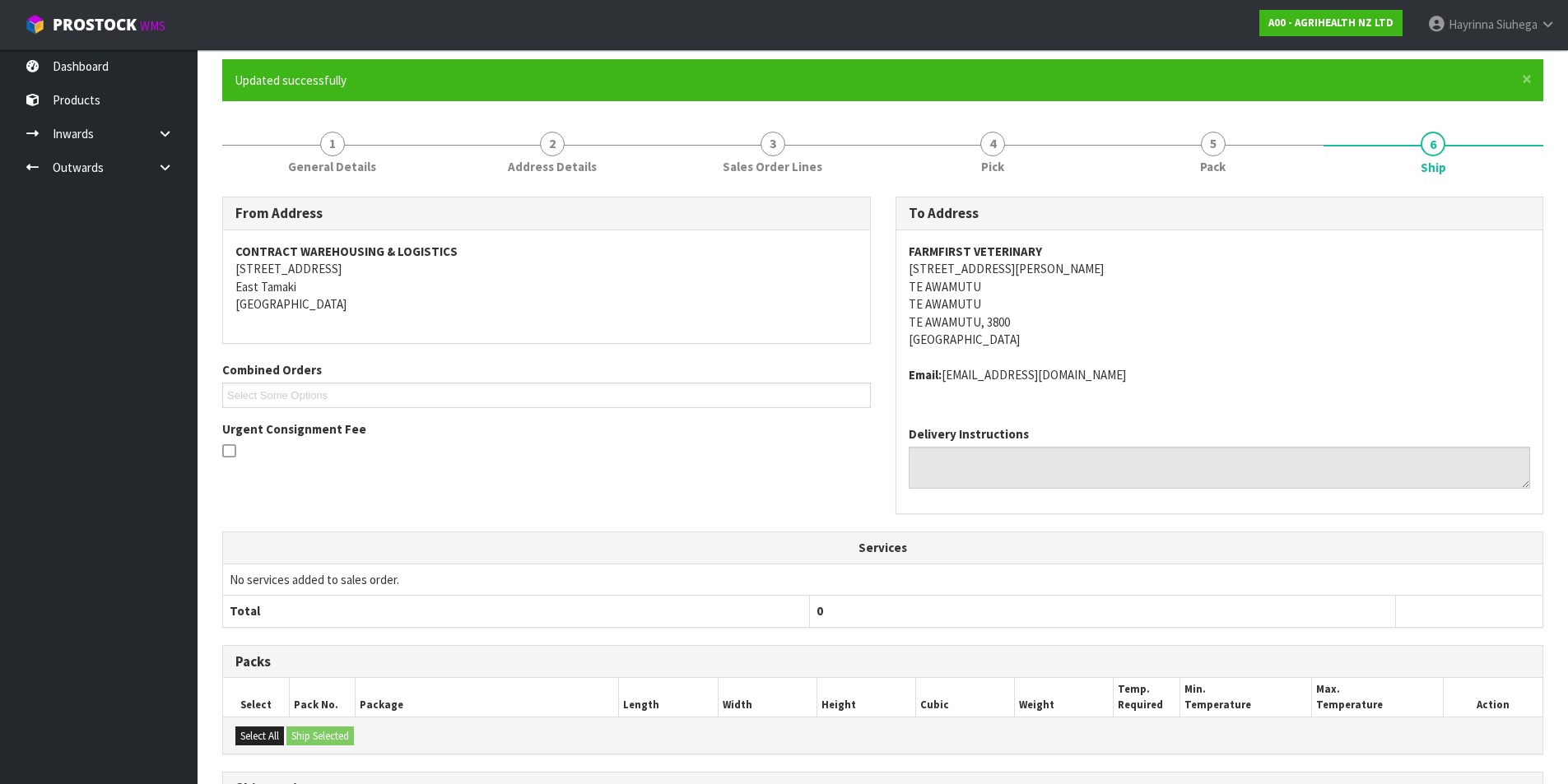
scroll to position [0, 0]
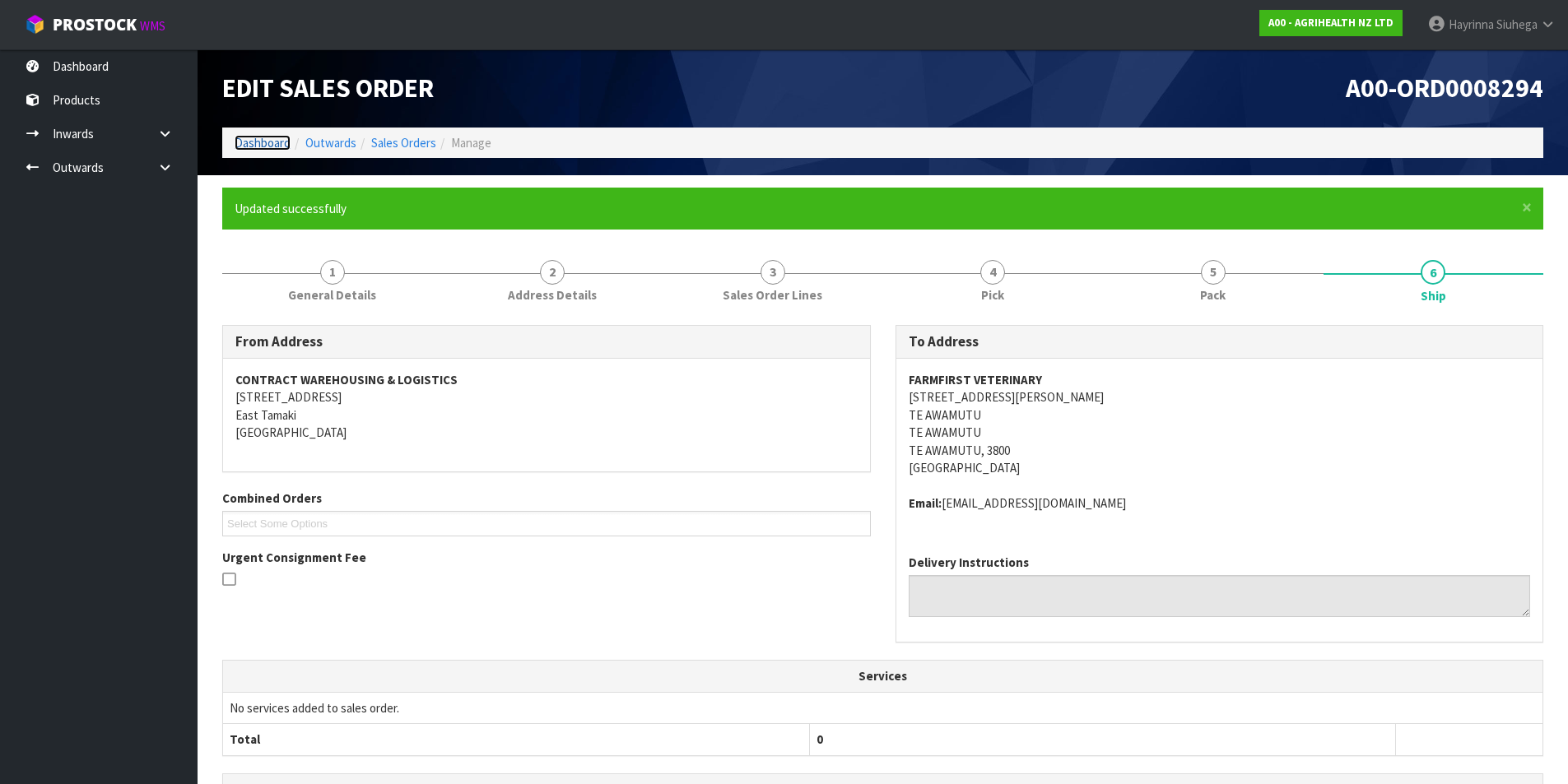
click at [287, 146] on link "Dashboard" at bounding box center [262, 142] width 56 height 15
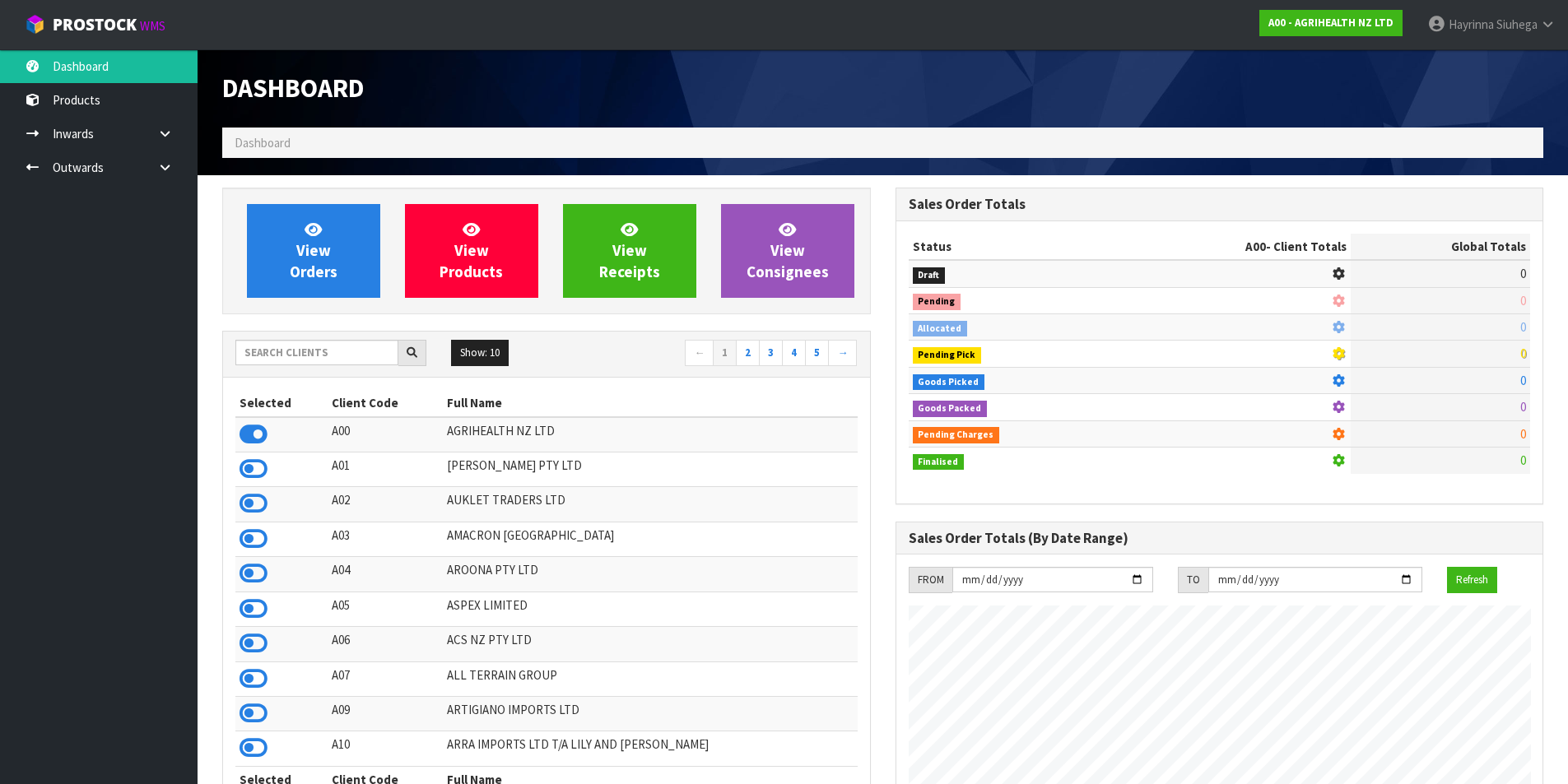
scroll to position [1246, 673]
drag, startPoint x: 290, startPoint y: 345, endPoint x: 289, endPoint y: 331, distance: 14.0
click at [289, 345] on input "text" at bounding box center [316, 352] width 163 height 25
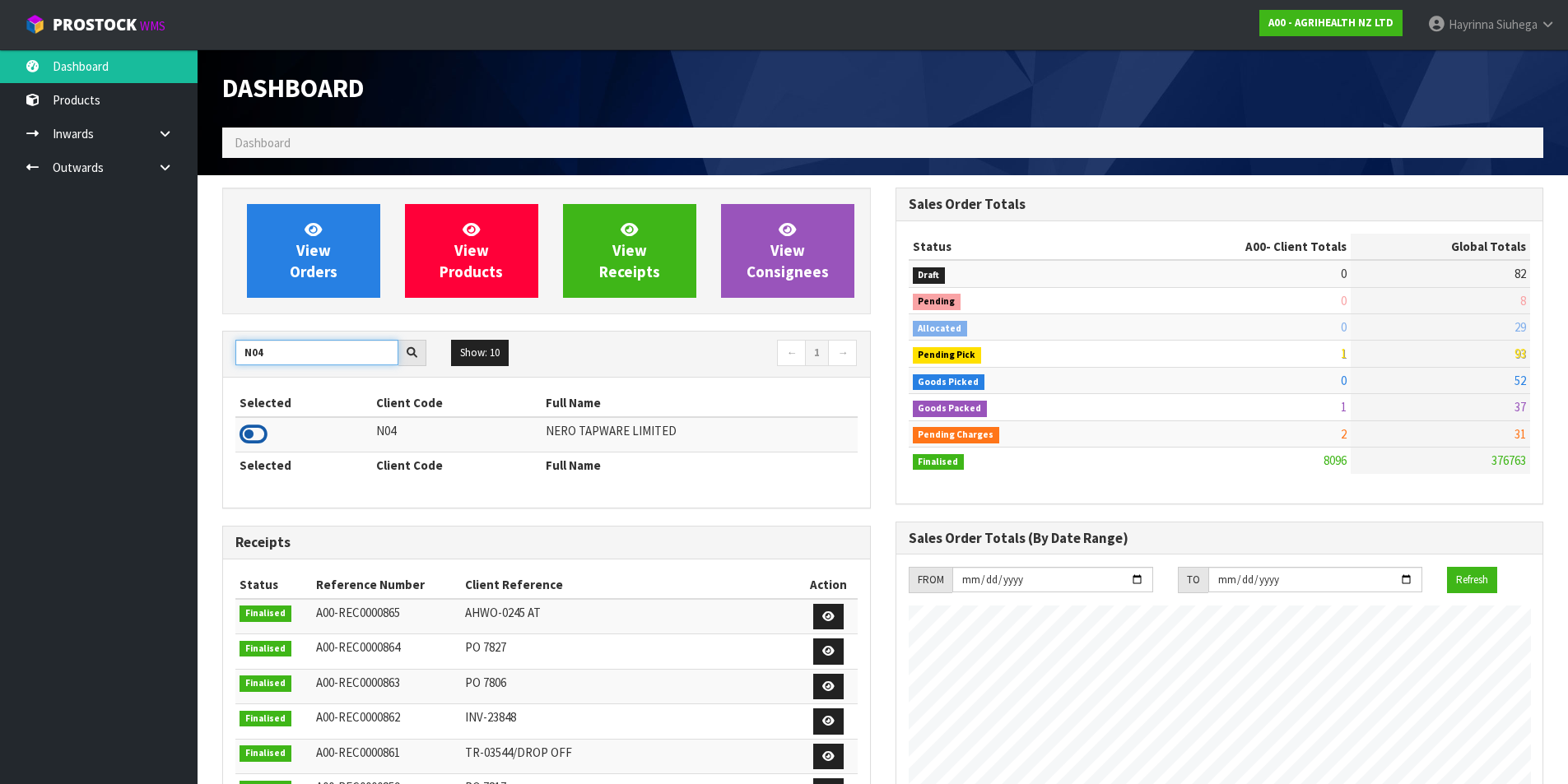
type input "N04"
click at [264, 435] on icon at bounding box center [253, 433] width 28 height 24
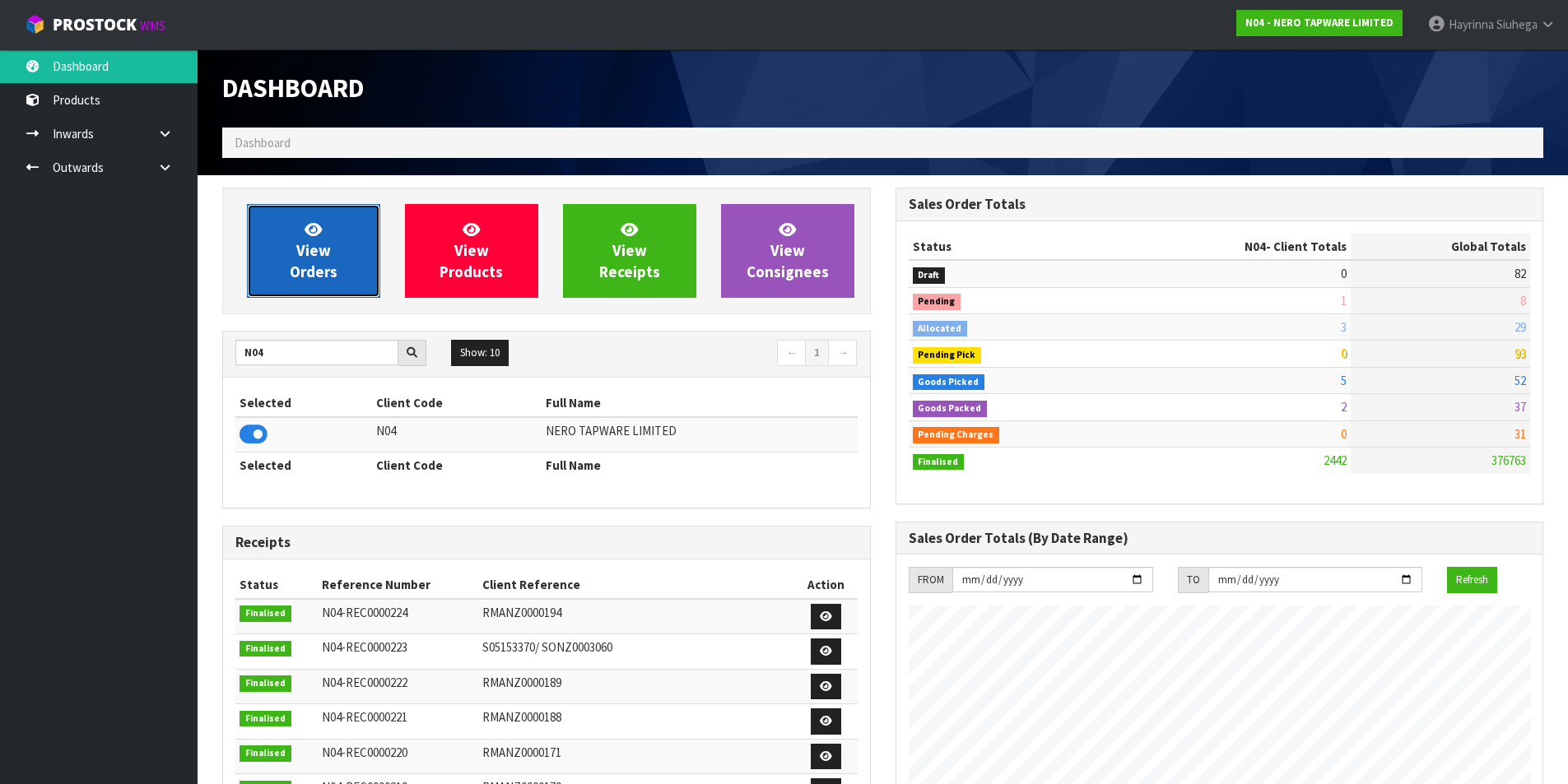
click at [334, 241] on link "View Orders" at bounding box center [314, 251] width 133 height 94
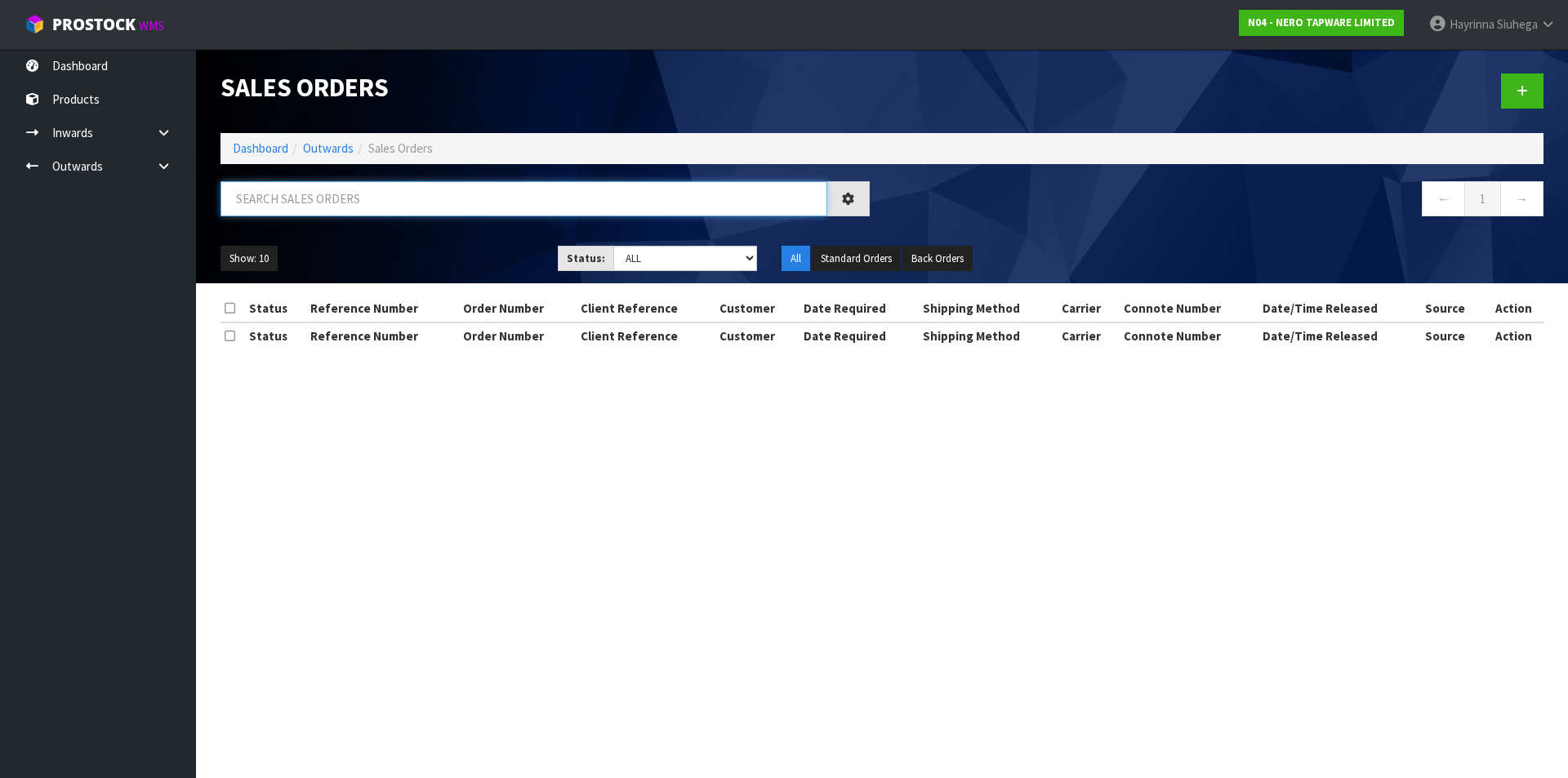
click at [333, 210] on input "text" at bounding box center [523, 199] width 606 height 35
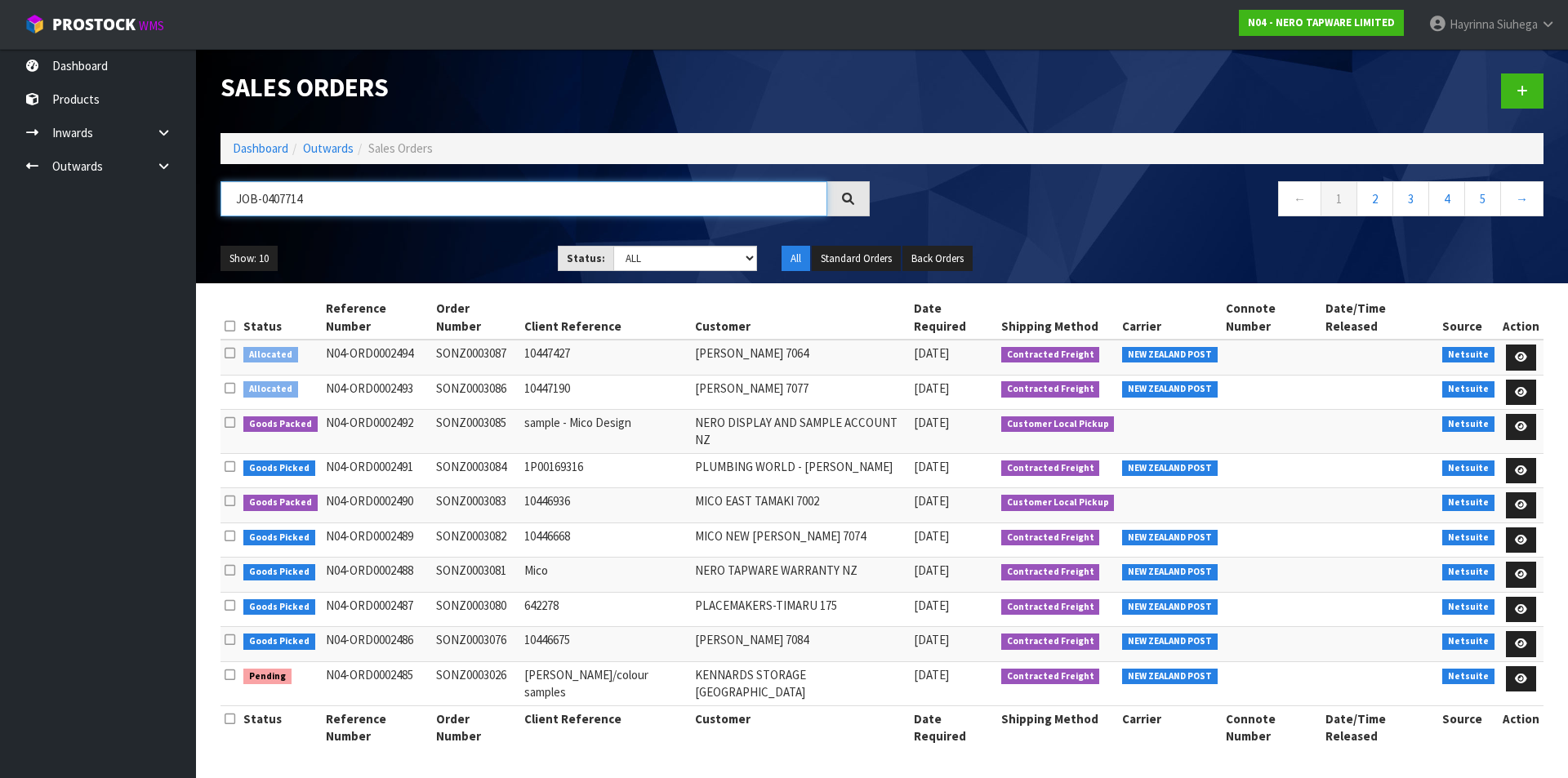
type input "JOB-0407714"
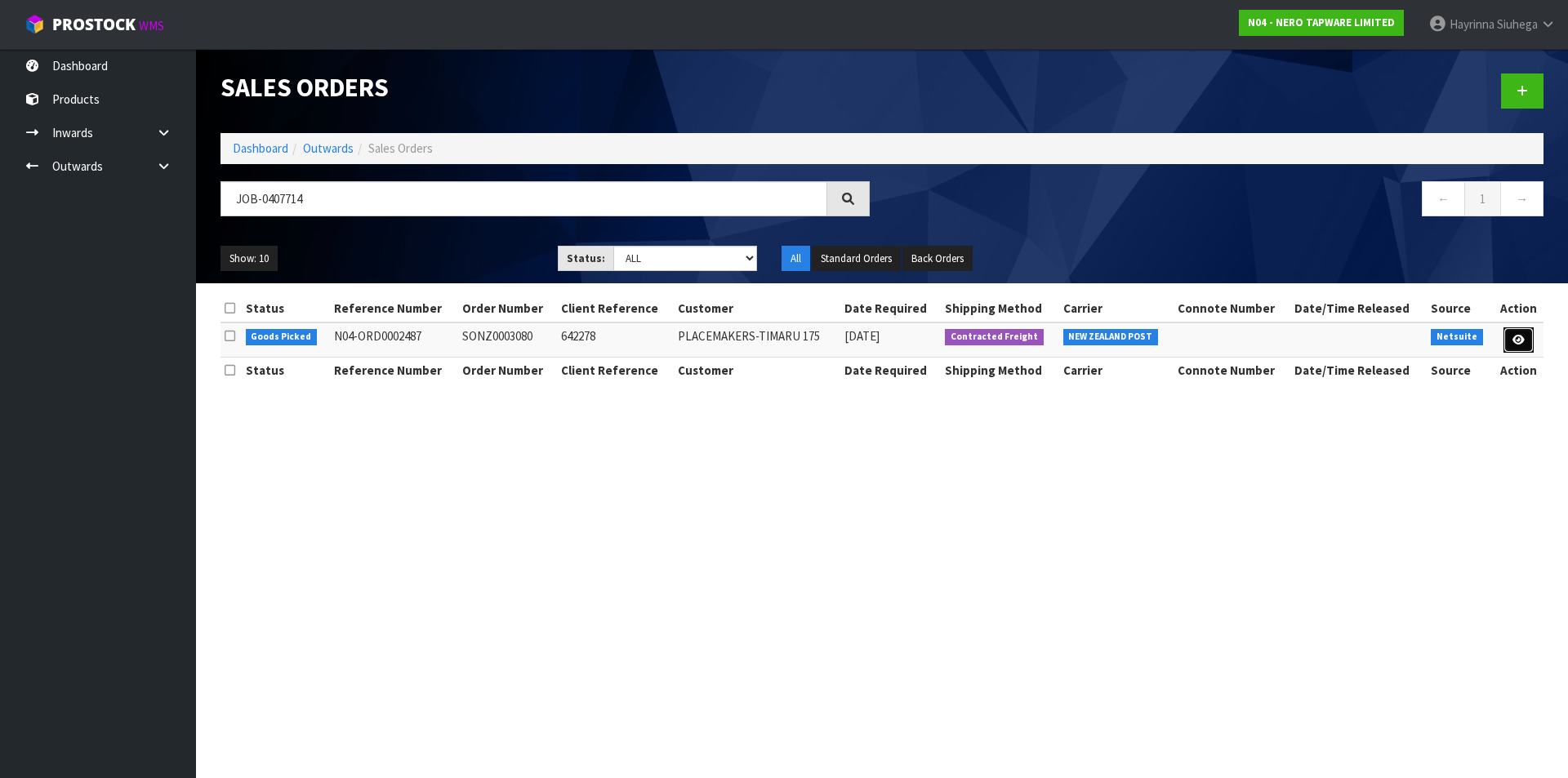
click at [1513, 340] on icon at bounding box center [1519, 340] width 13 height 11
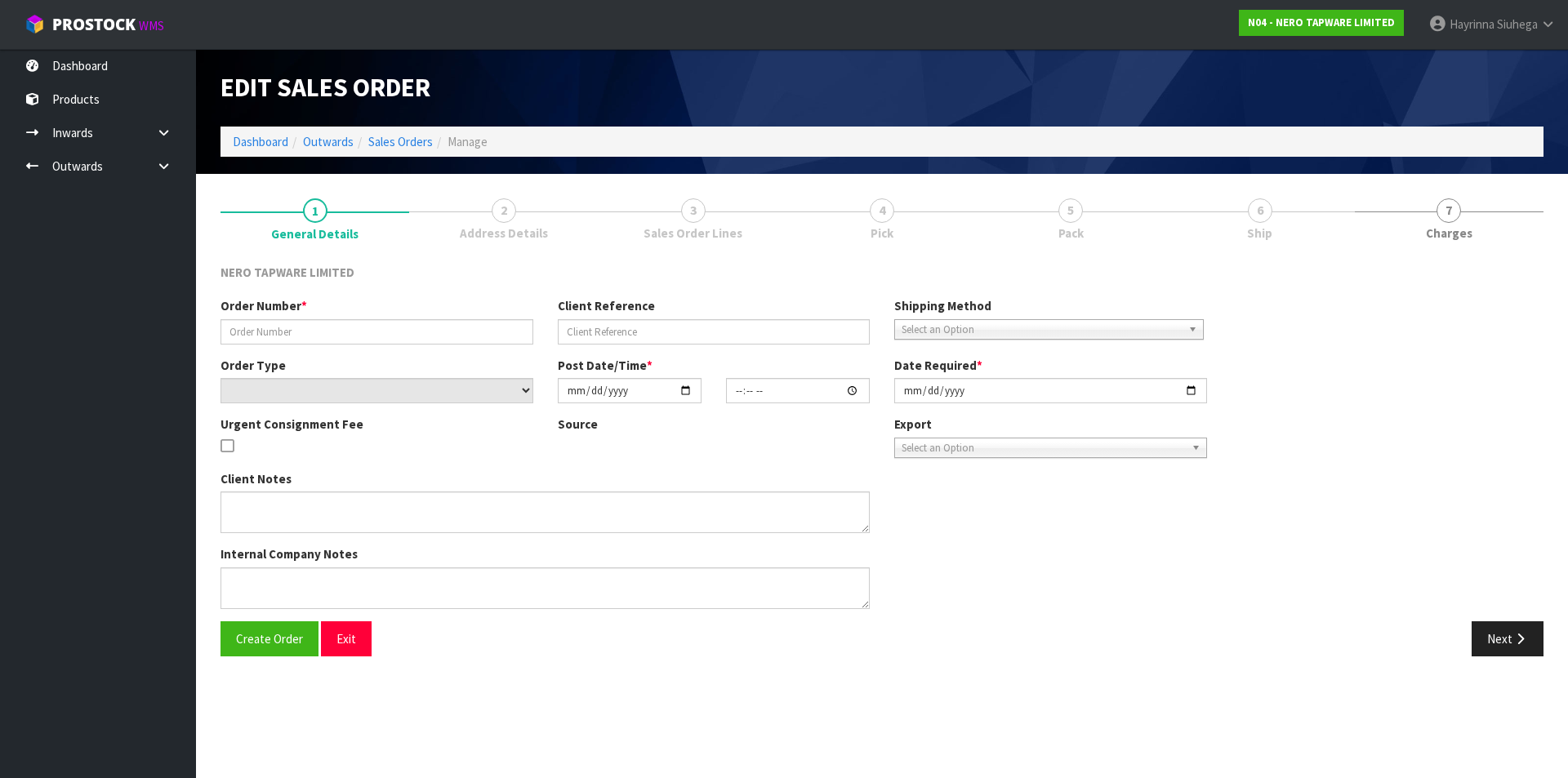
type input "SONZ0003080"
type input "642278"
select select "number:0"
type input "[DATE]"
type input "15:30:06.000"
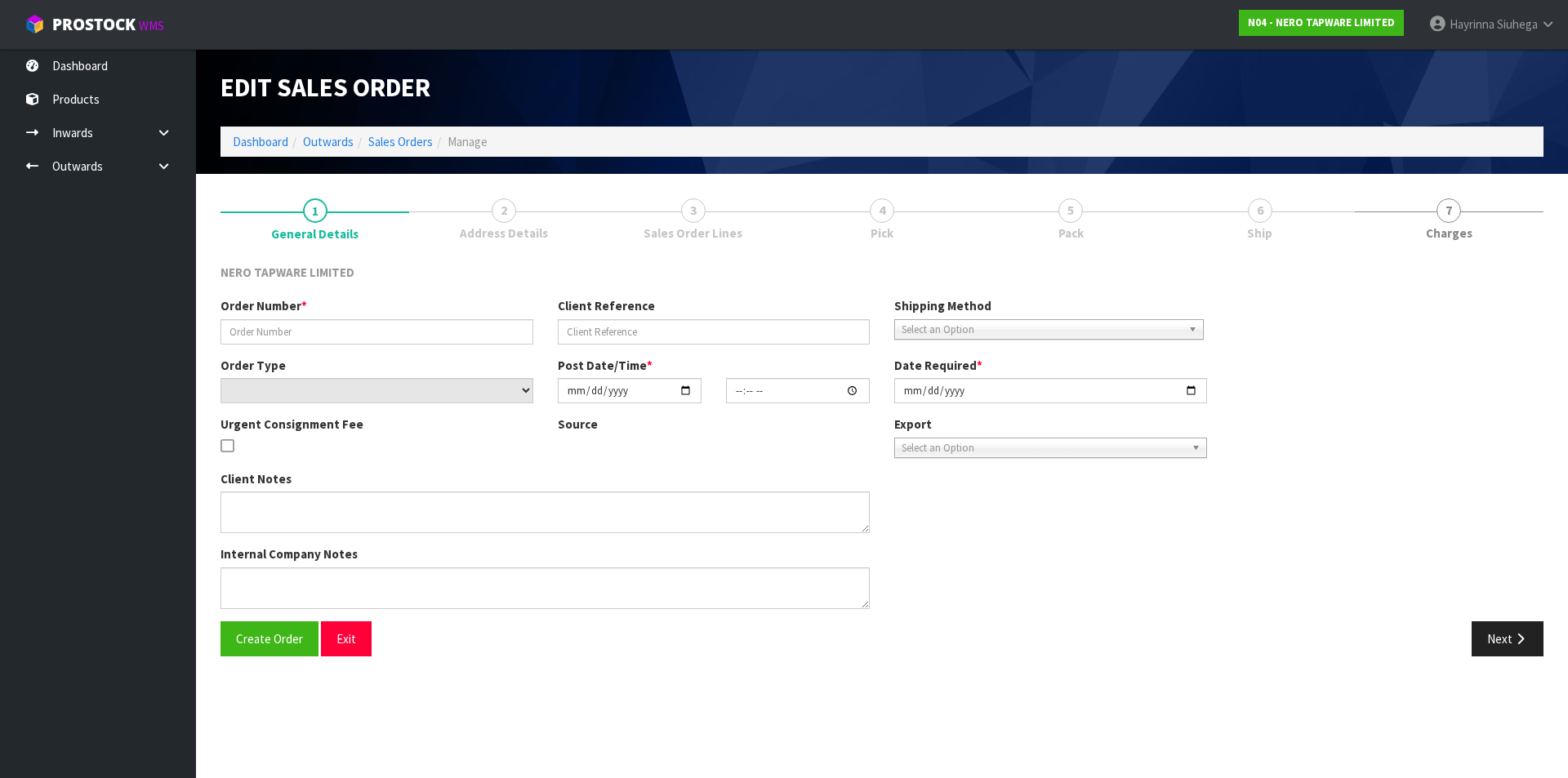
type input "2025-08-15"
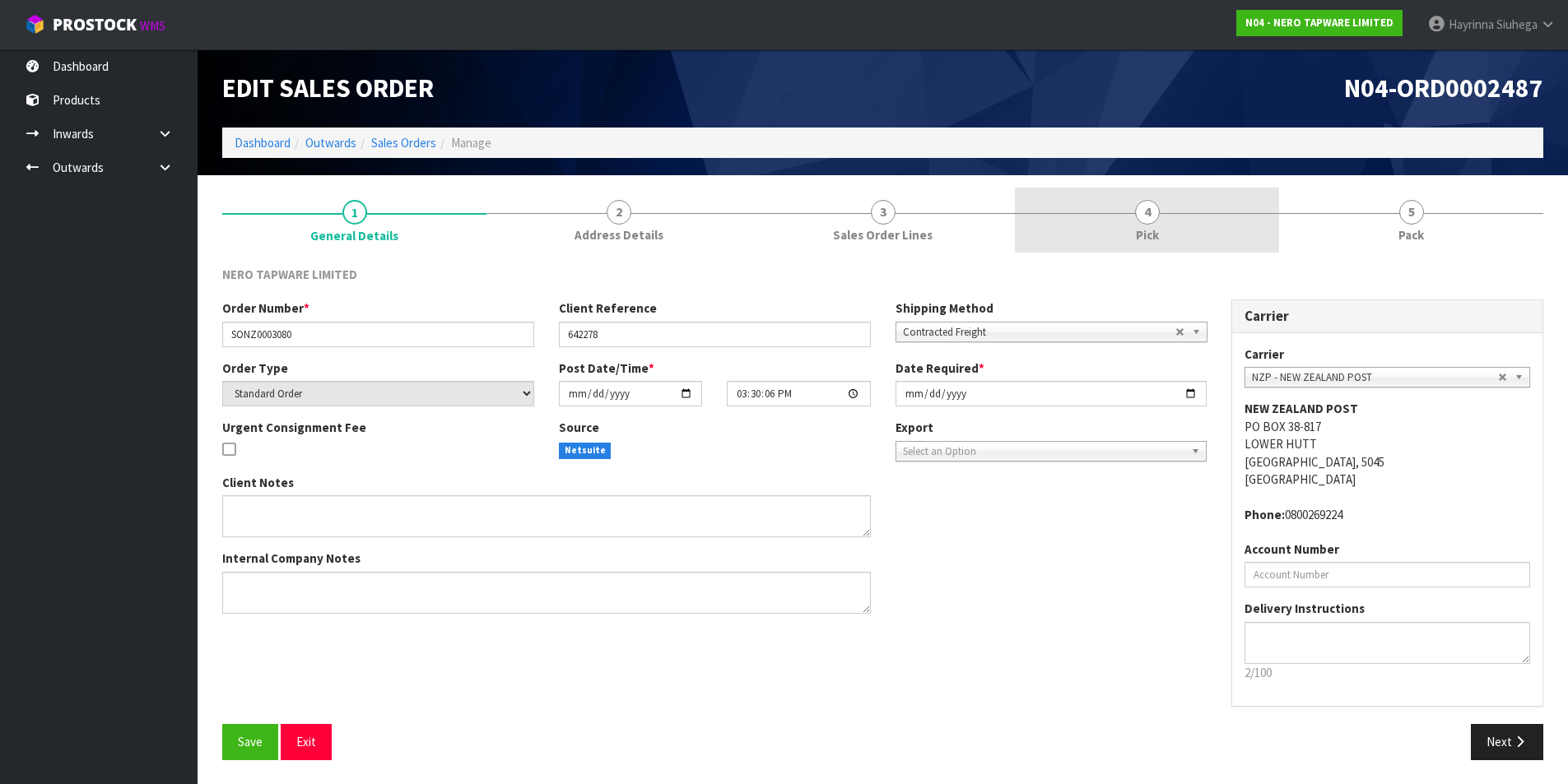
click at [1177, 227] on link "4 Pick" at bounding box center [1147, 220] width 264 height 65
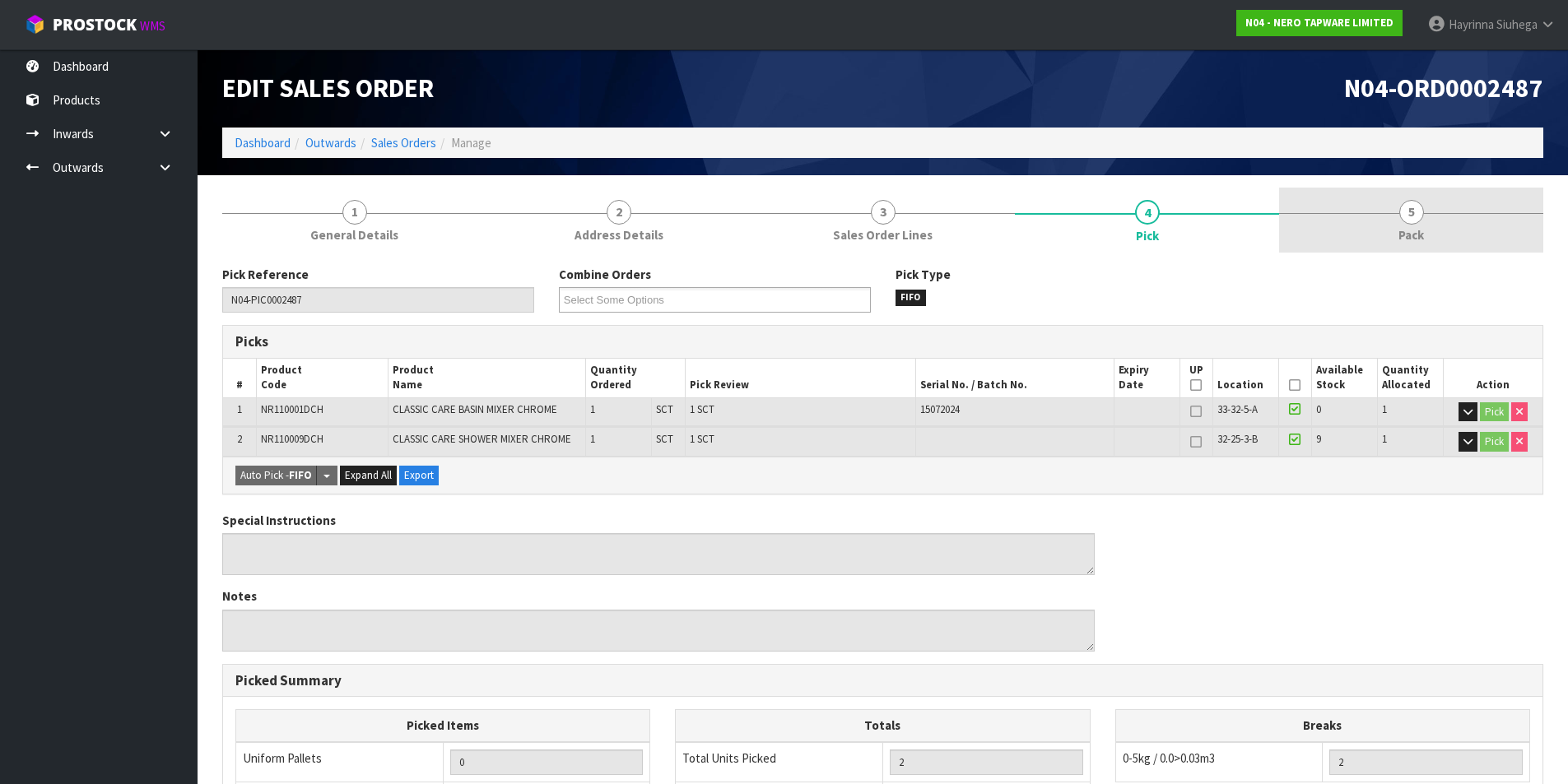
click at [1330, 223] on link "5 Pack" at bounding box center [1411, 220] width 264 height 65
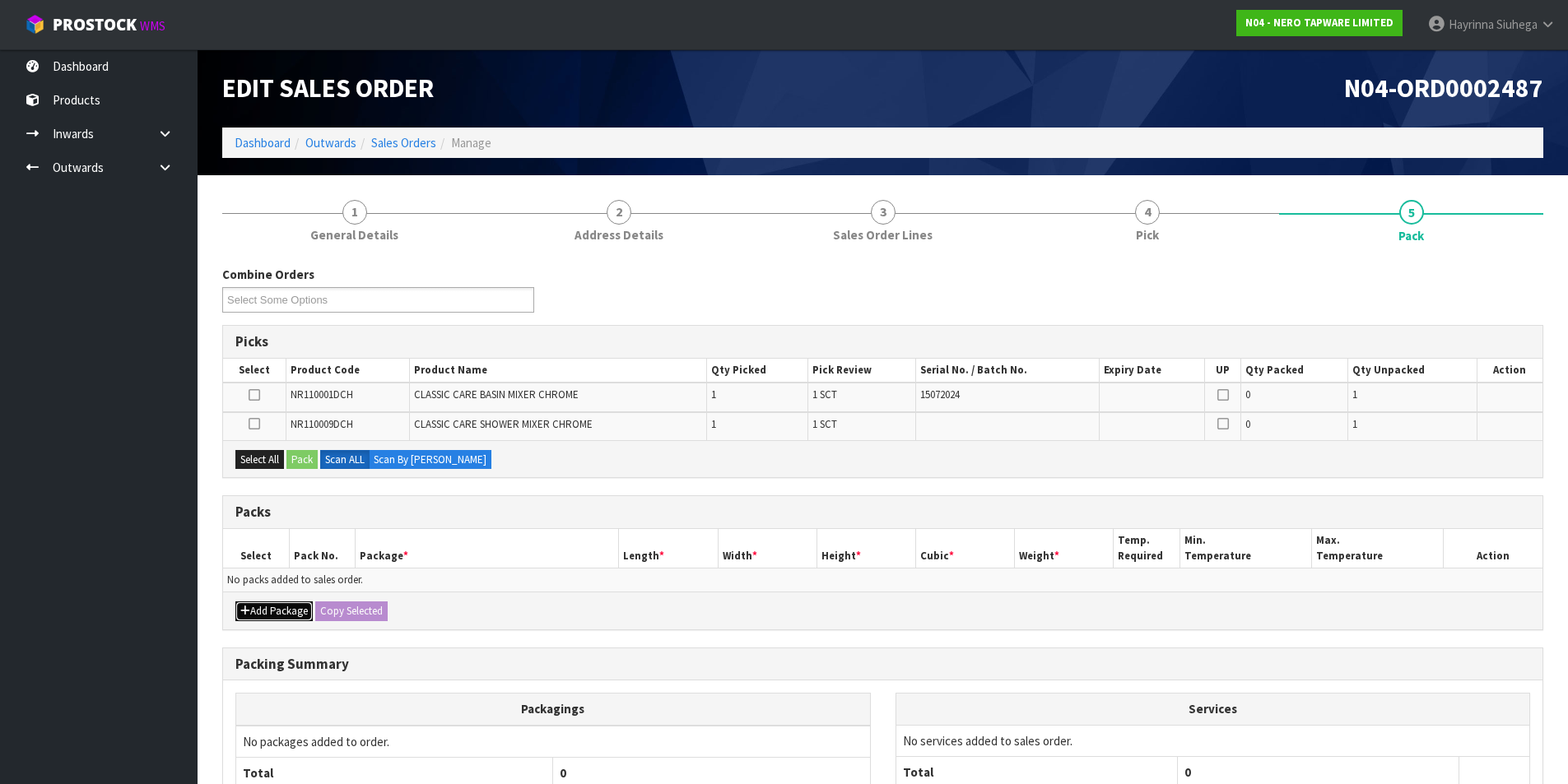
click at [279, 608] on button "Add Package" at bounding box center [274, 611] width 78 height 20
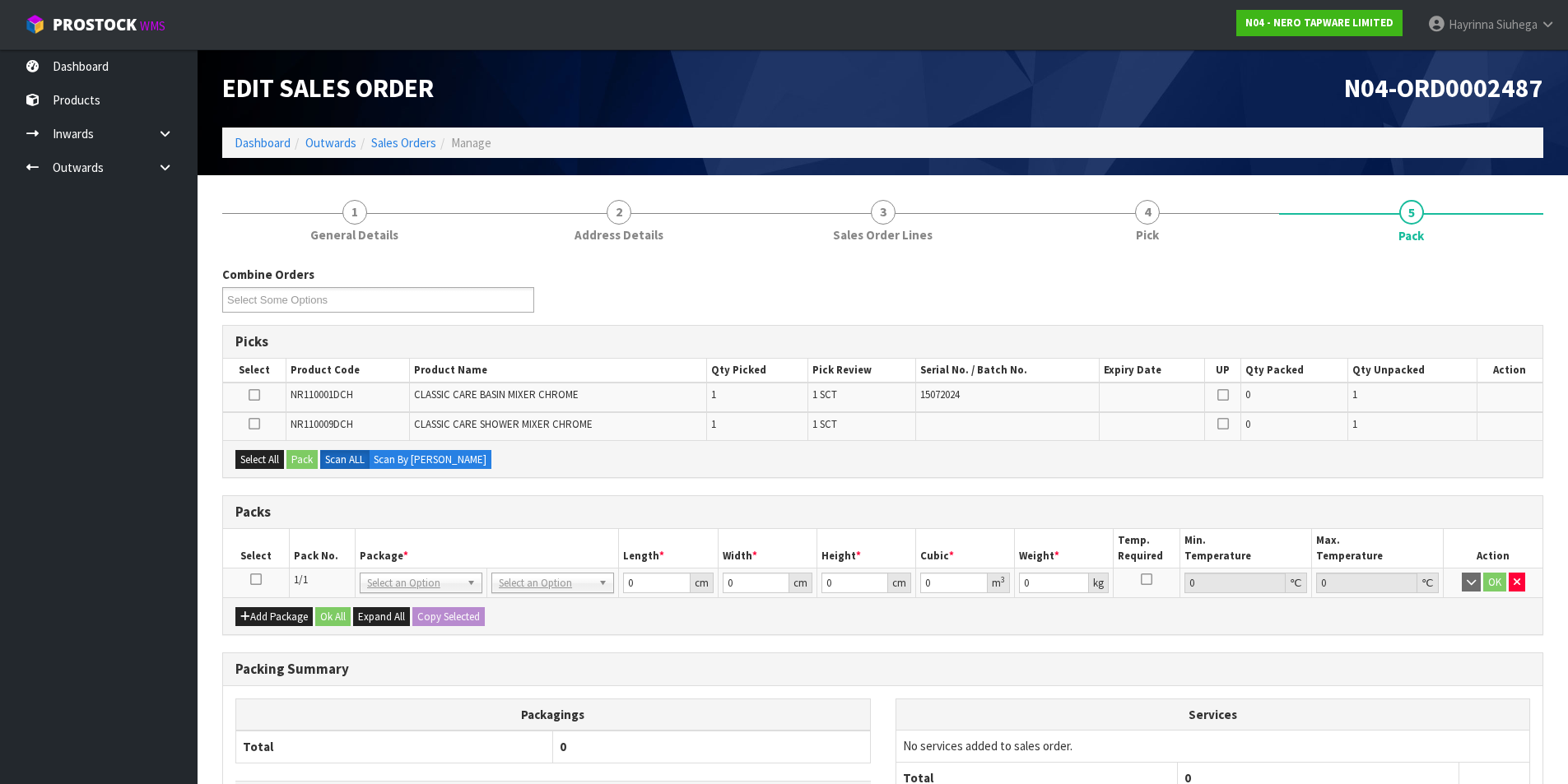
click at [258, 580] on icon at bounding box center [256, 579] width 12 height 1
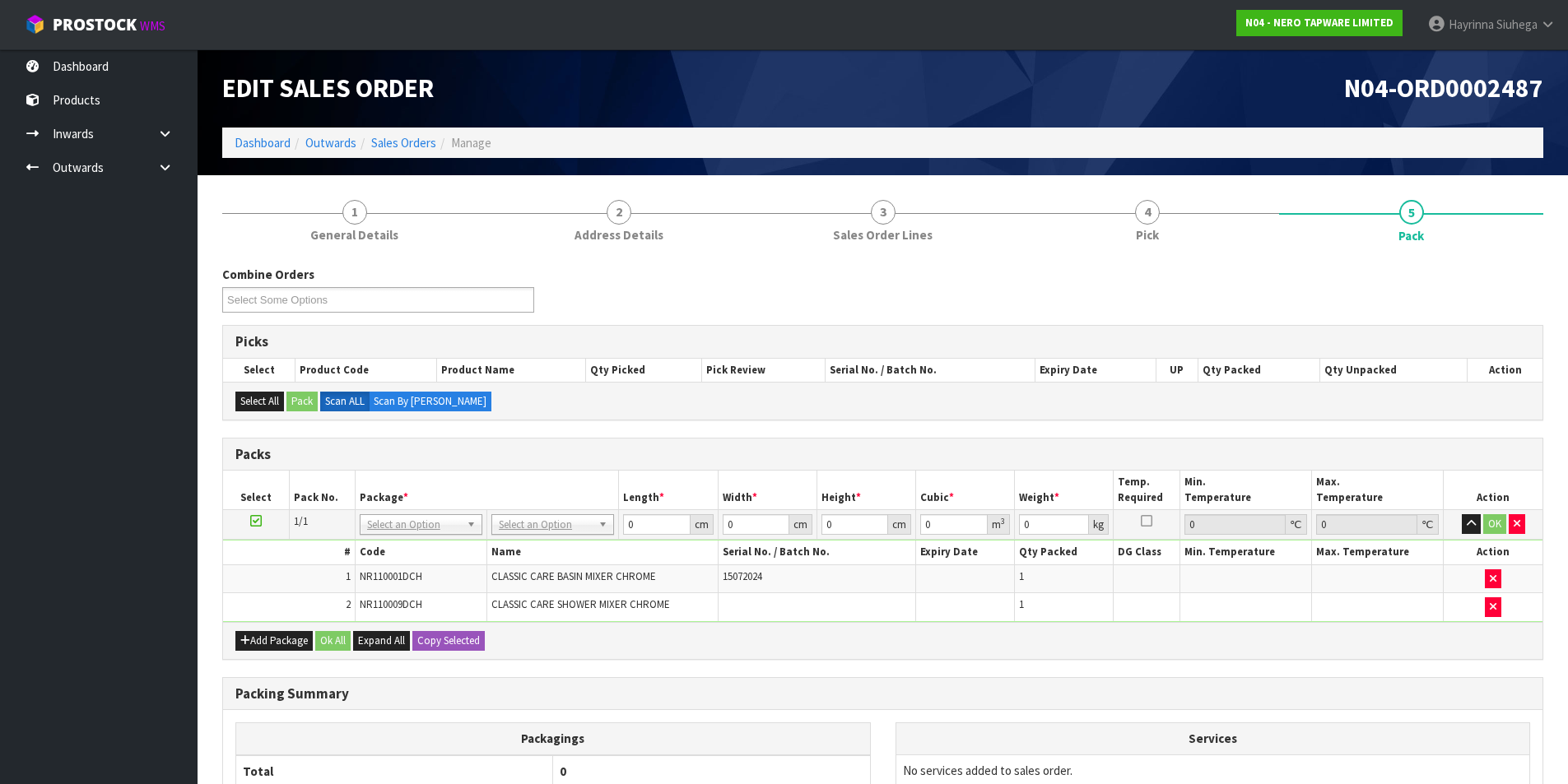
click at [897, 66] on div "N04-ORD0002487" at bounding box center [1220, 88] width 674 height 78
click at [555, 555] on input "text" at bounding box center [553, 547] width 115 height 21
type input "CTN5"
type input "43"
type input "33"
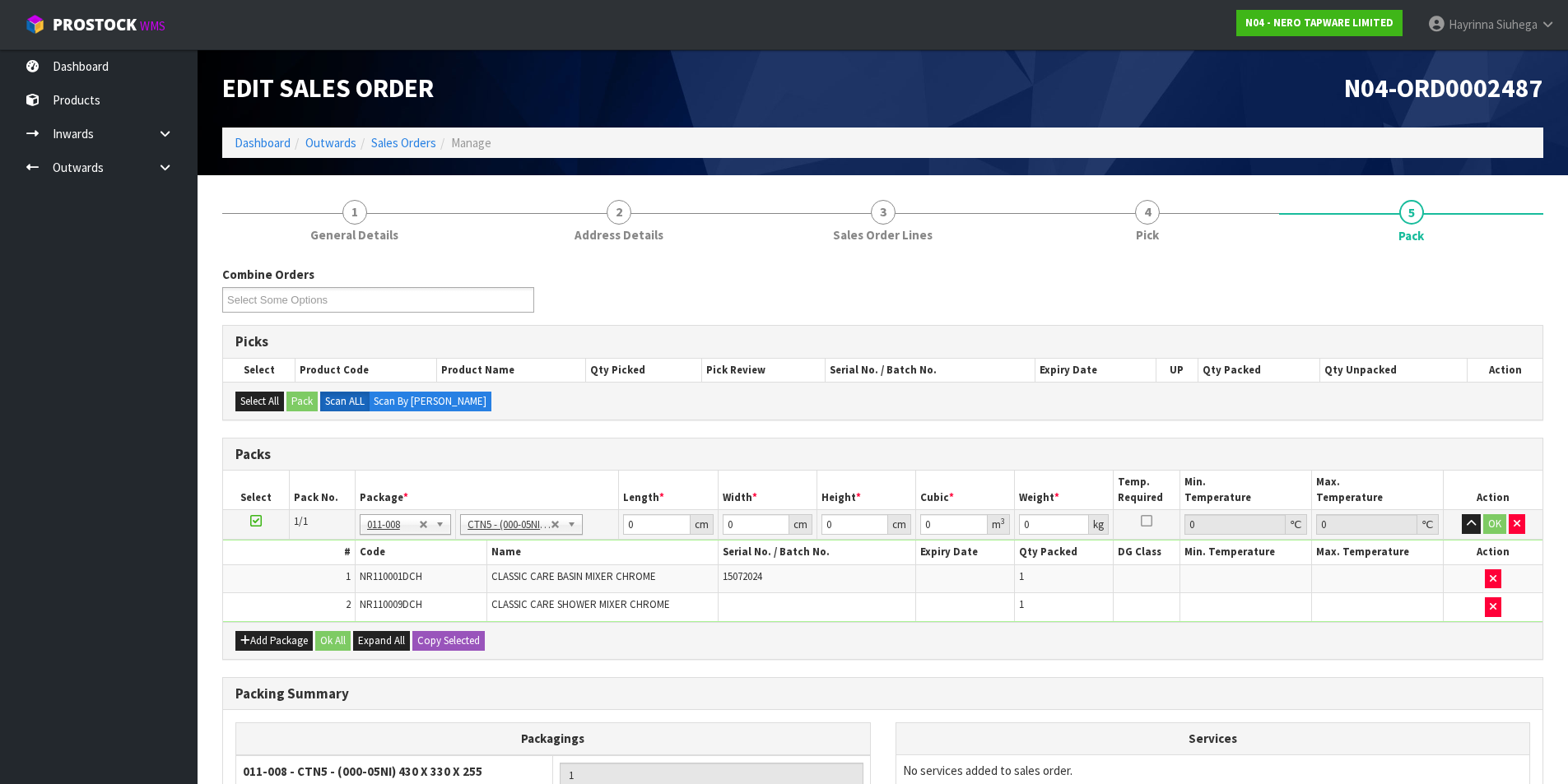
type input "25.5"
type input "0.036185"
type input "2.6"
click at [626, 523] on input "43" at bounding box center [656, 524] width 67 height 21
click at [626, 522] on input "43" at bounding box center [656, 524] width 67 height 21
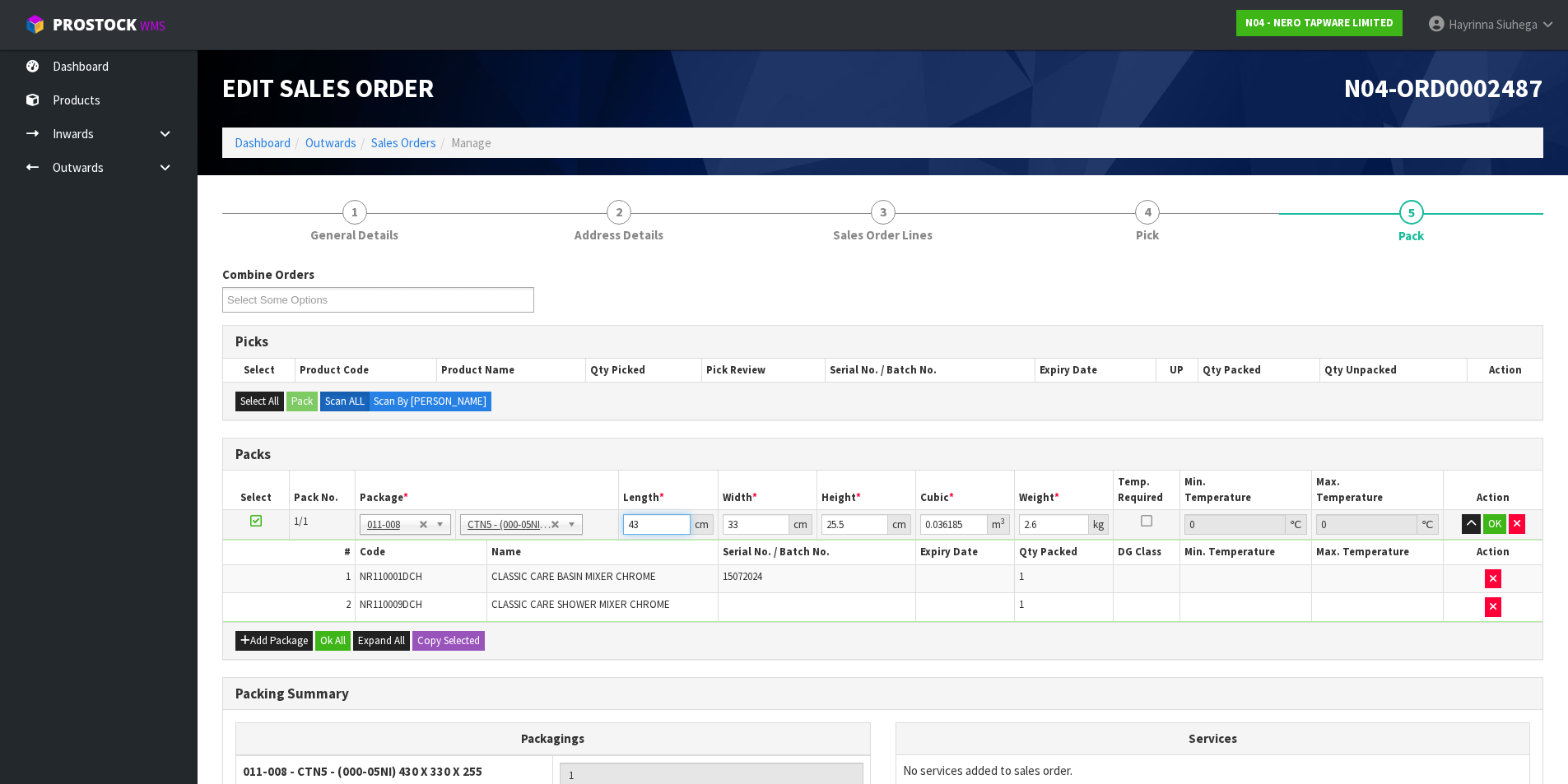
type input "4"
type input "0.003366"
type input "44"
type input "0.037026"
type input "44"
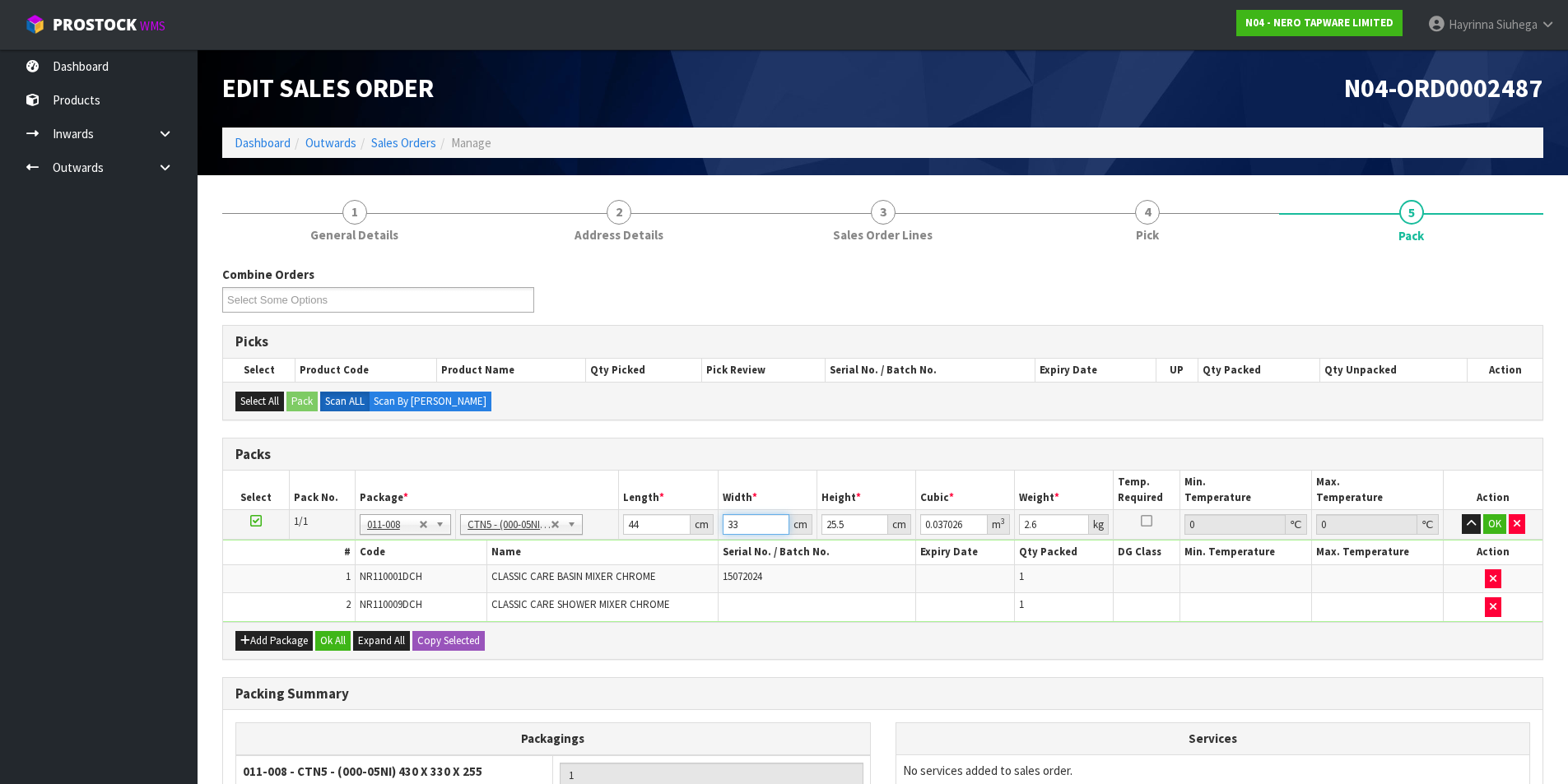
type input "3"
type input "0.003366"
type input "35"
type input "0.03927"
type input "35"
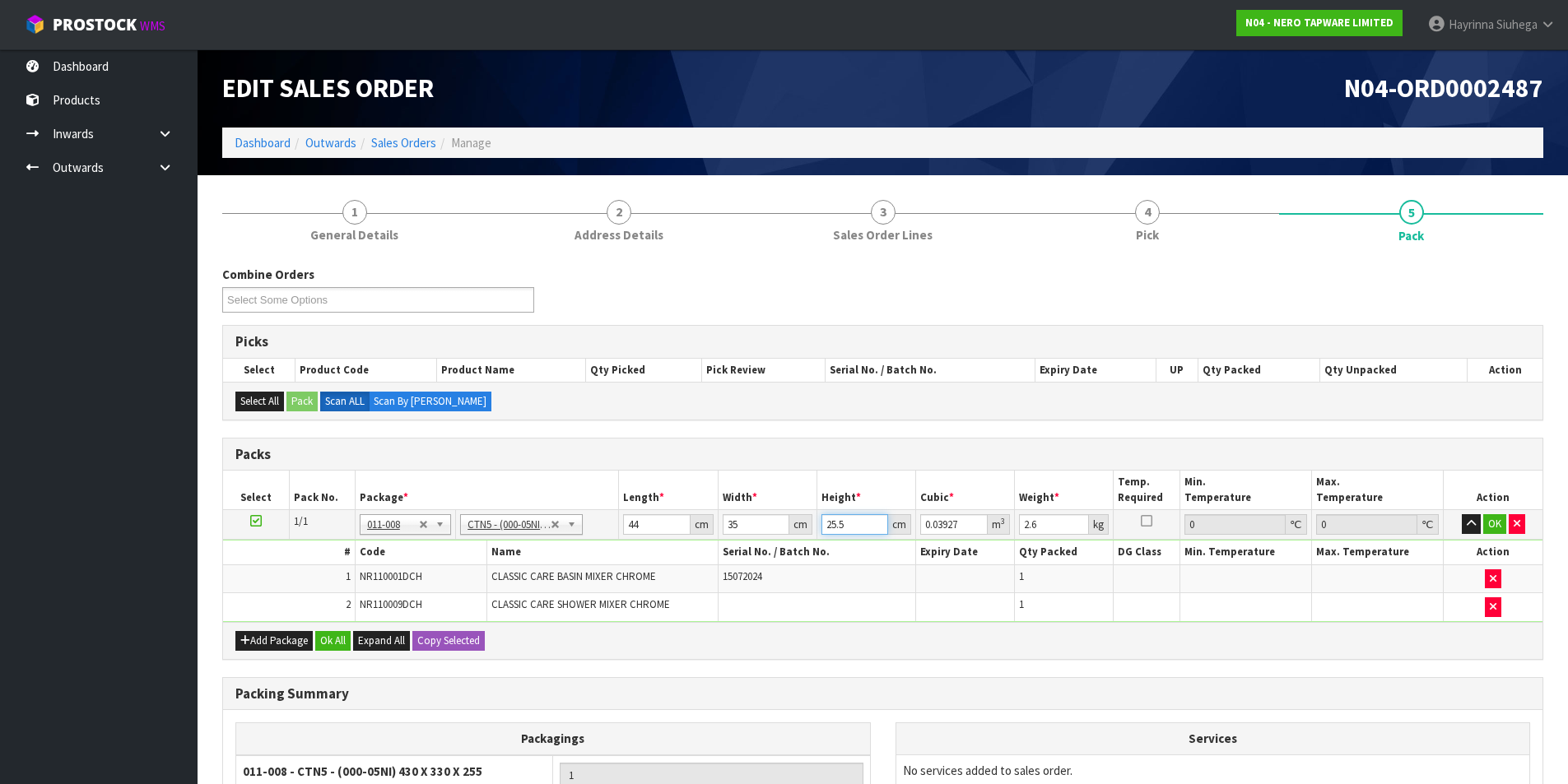
type input "1"
type input "0.00154"
type input "12"
type input "0.01848"
type input "12"
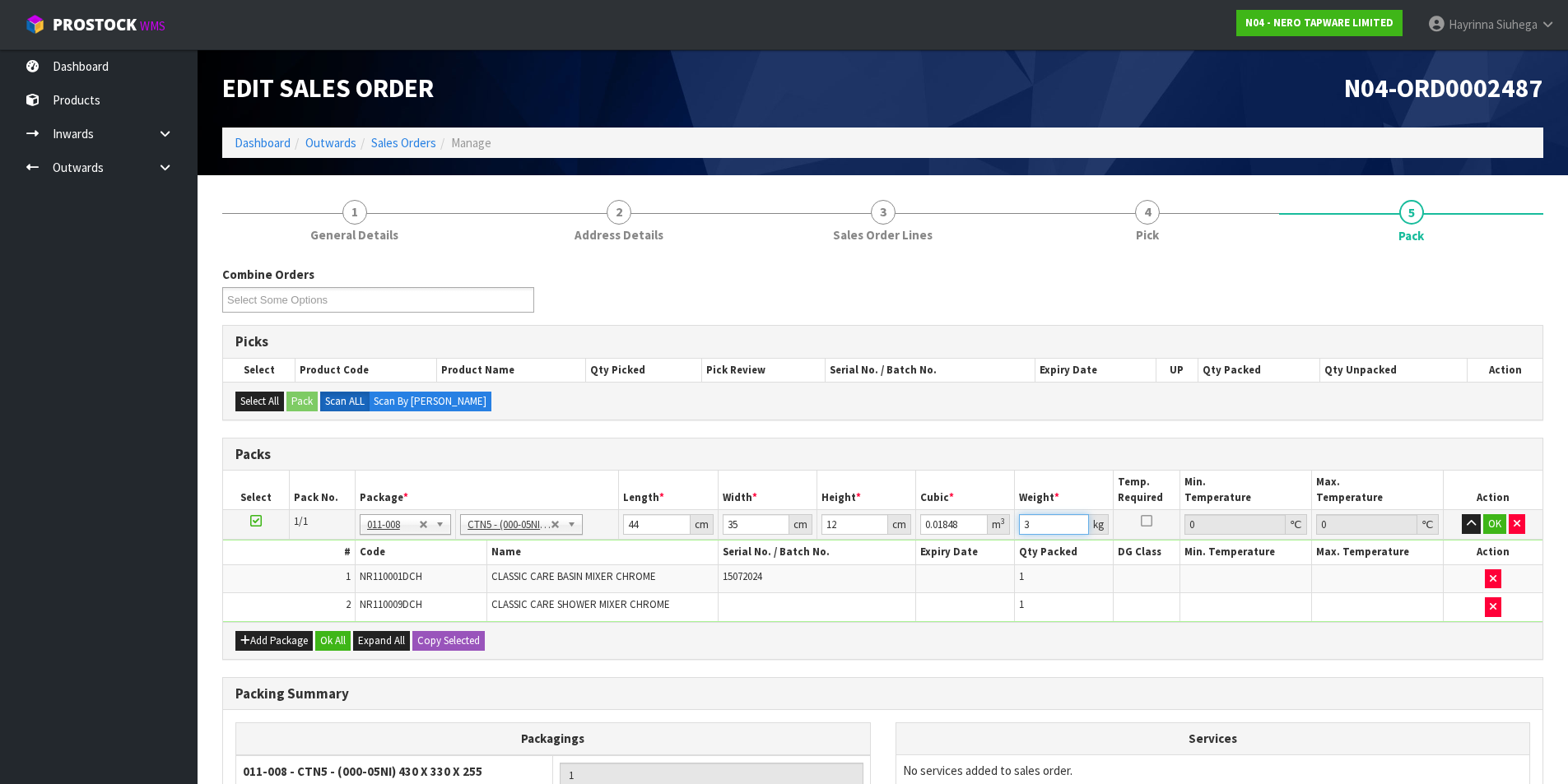
type input "3"
click button "OK" at bounding box center [1495, 524] width 23 height 20
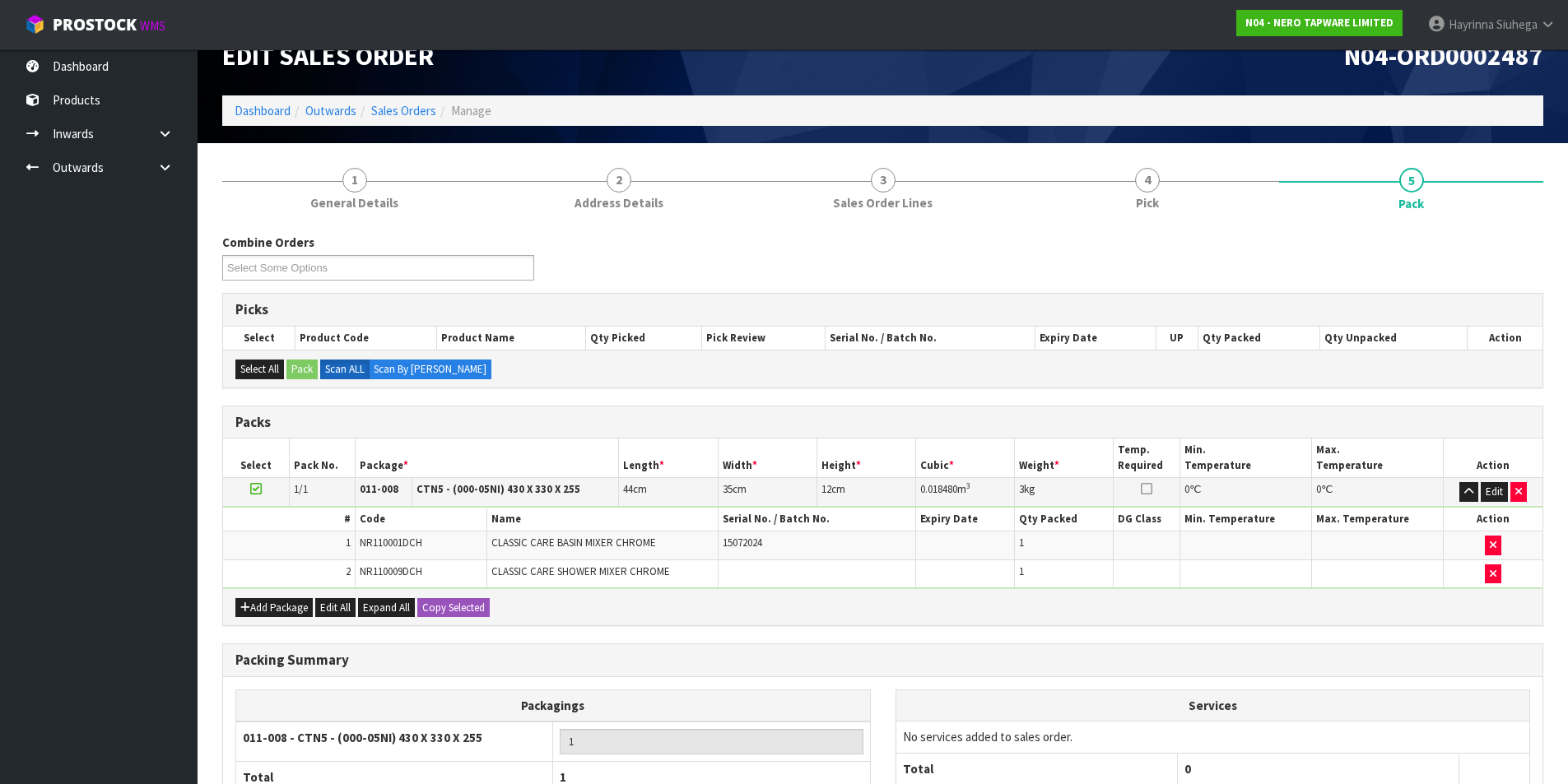
scroll to position [187, 0]
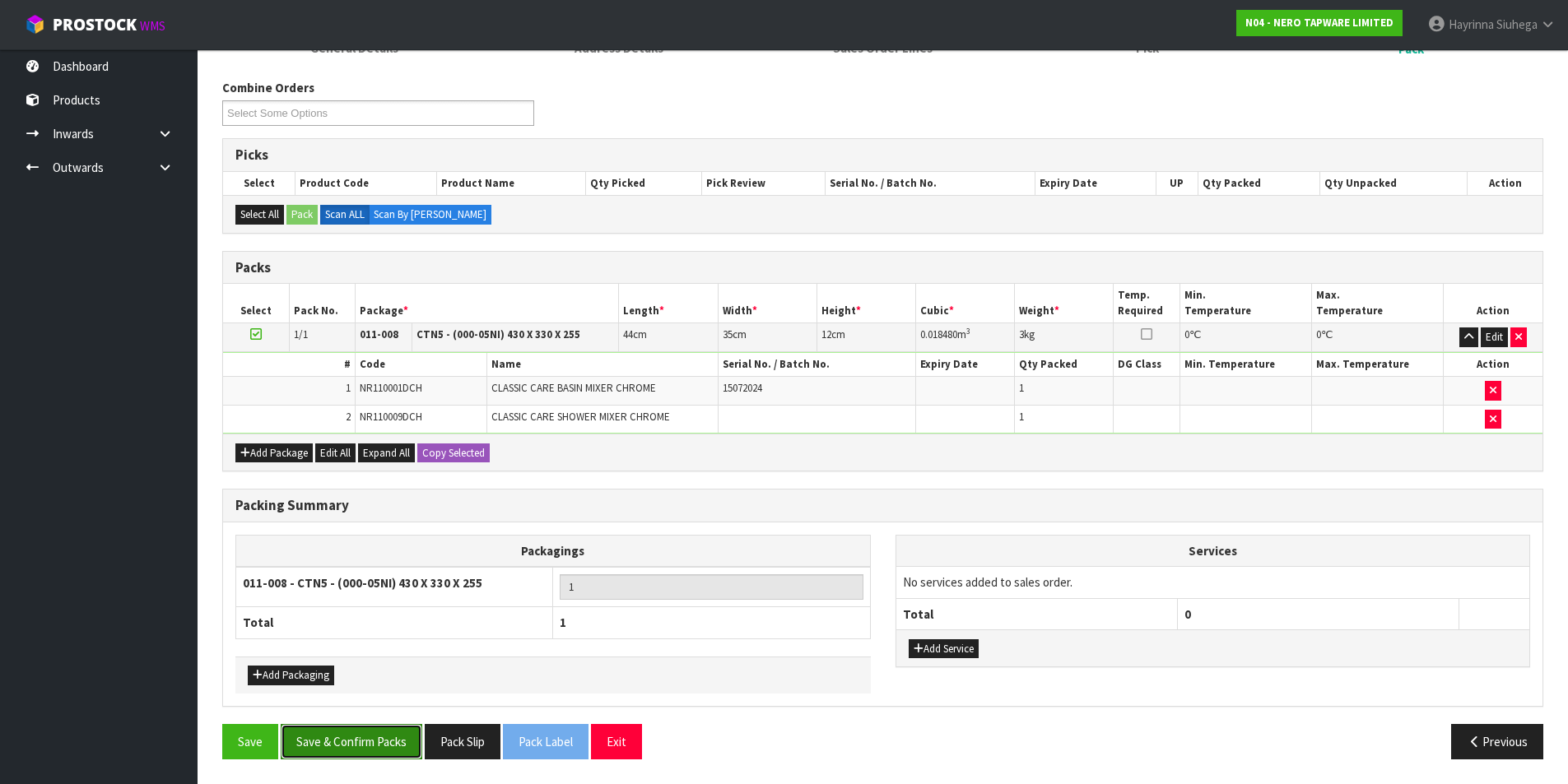
click at [400, 733] on button "Save & Confirm Packs" at bounding box center [351, 741] width 142 height 35
click at [1493, 138] on div "Combine Orders N04-ORD0002471 N04-ORD0002486 N04-ORD0002487 N04-ORD0002488 N04-…" at bounding box center [883, 109] width 1346 height 59
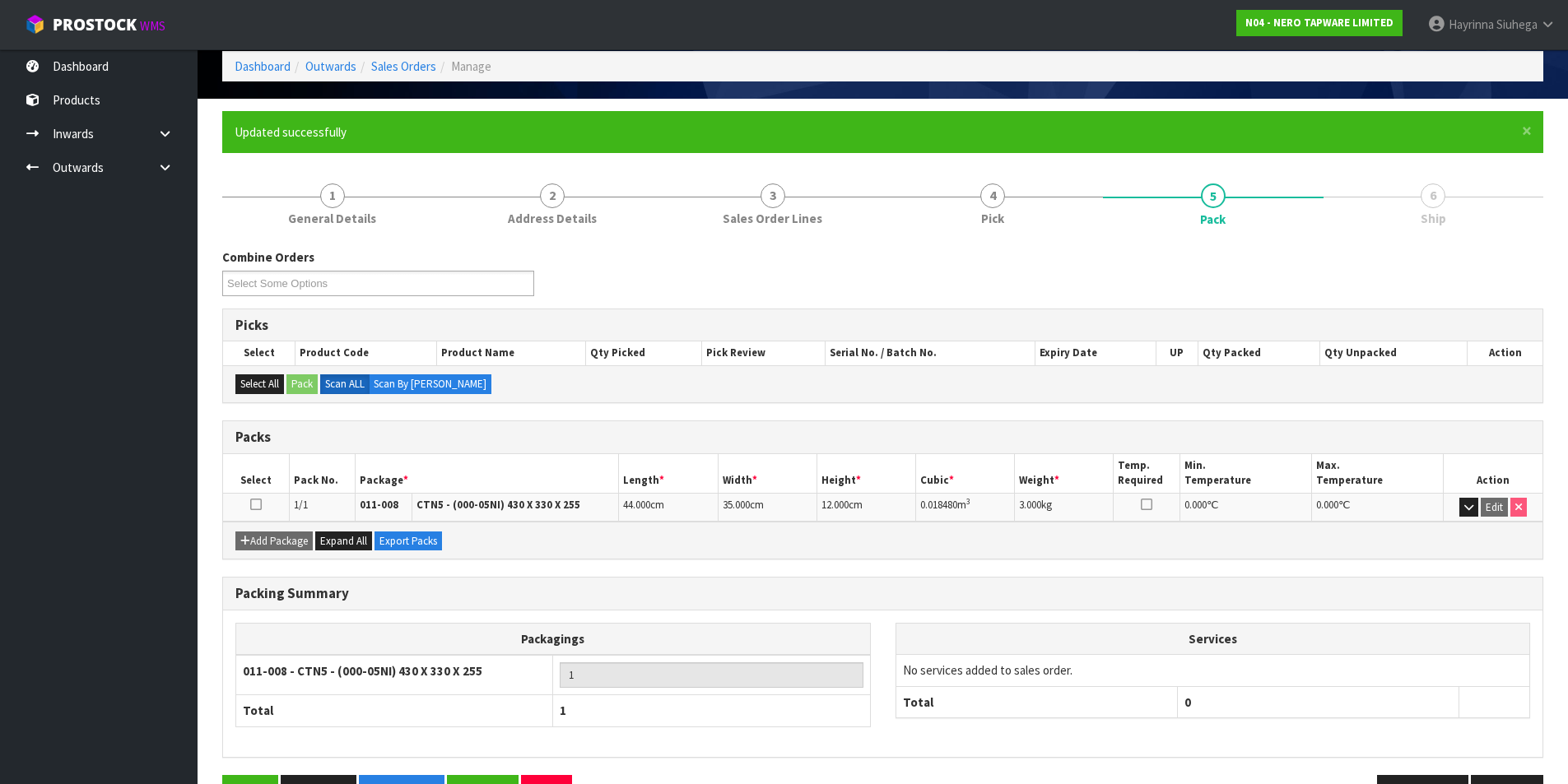
scroll to position [127, 0]
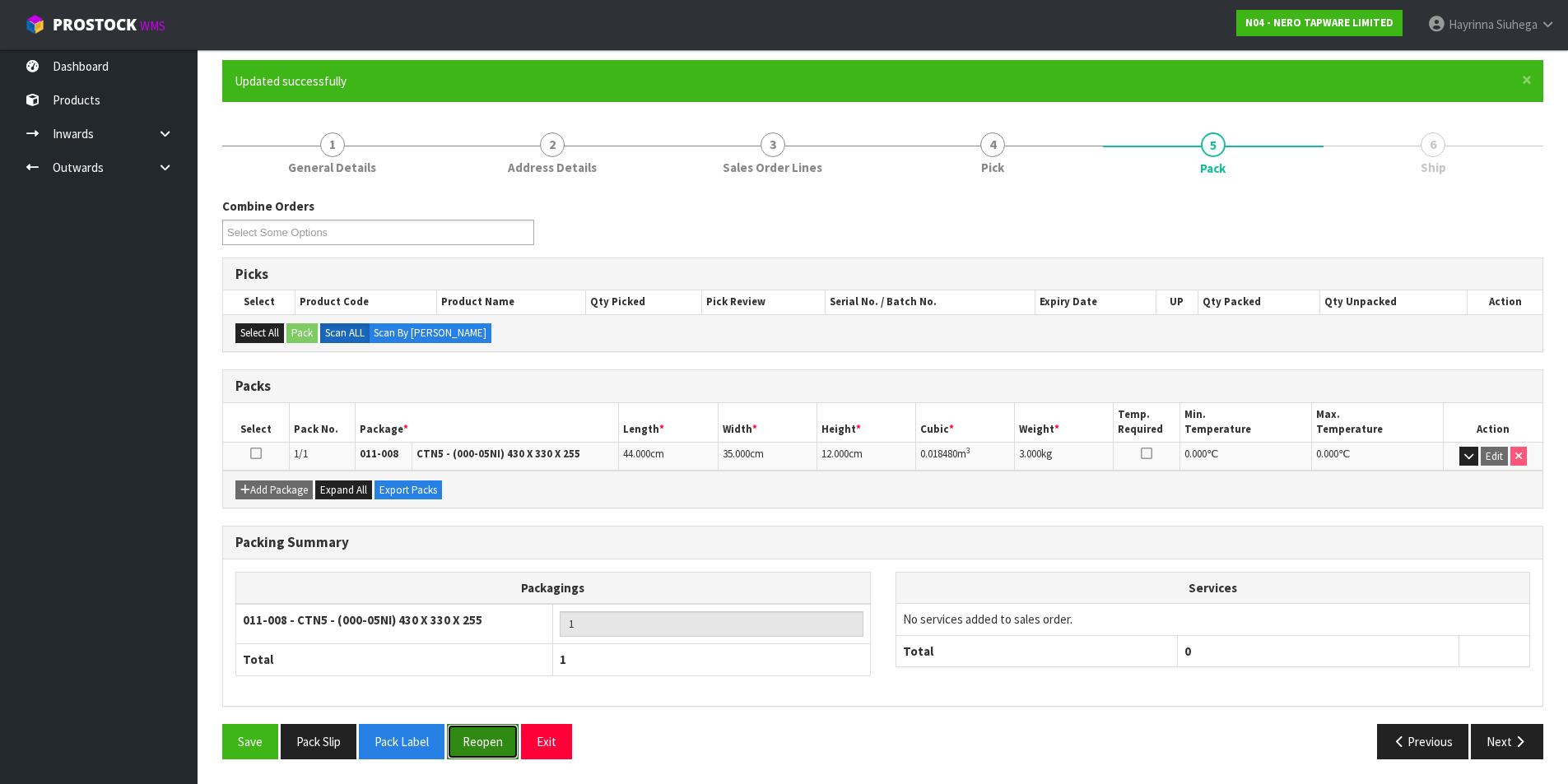
click at [491, 730] on button "Reopen" at bounding box center [482, 741] width 71 height 35
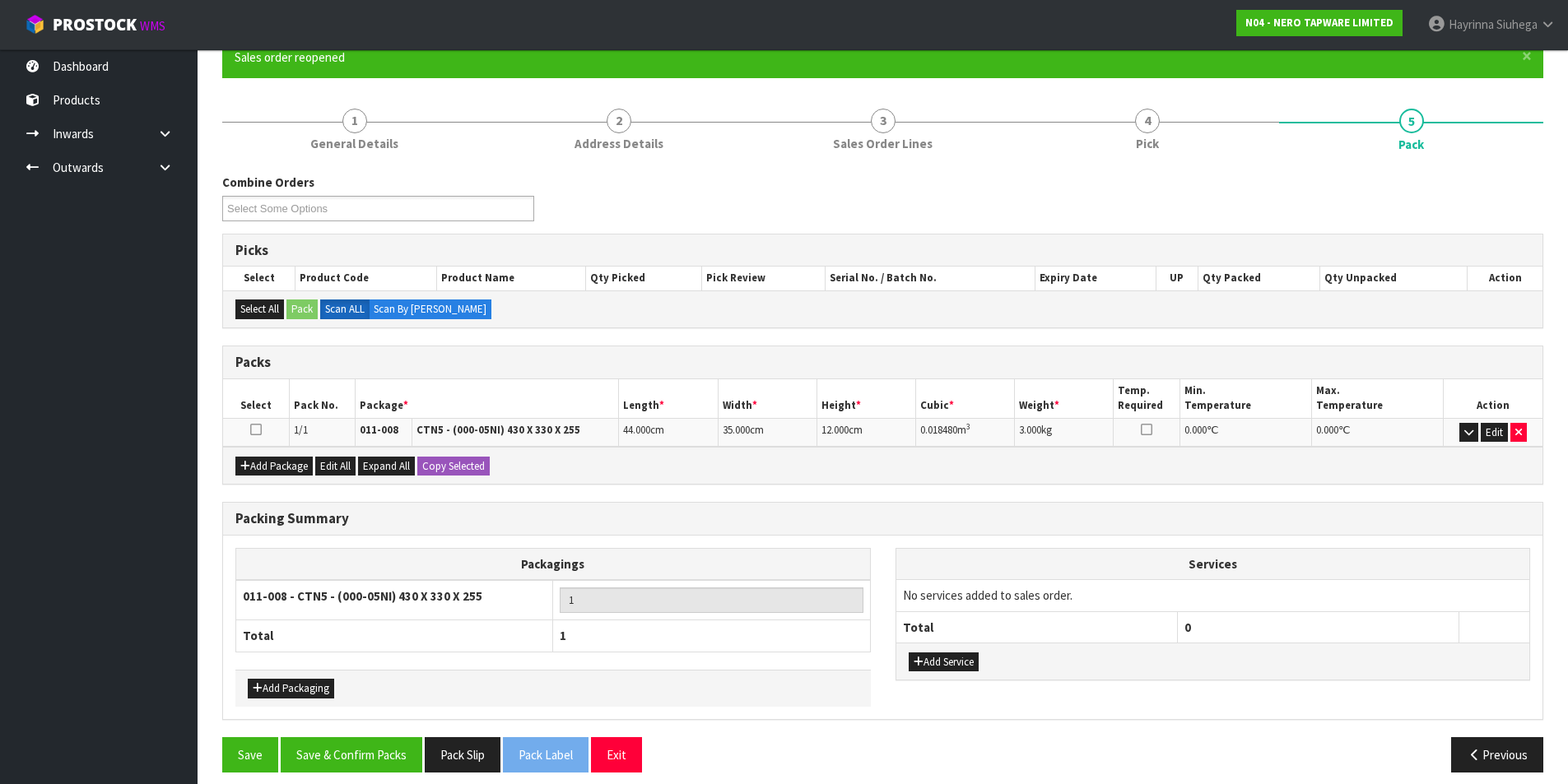
scroll to position [165, 0]
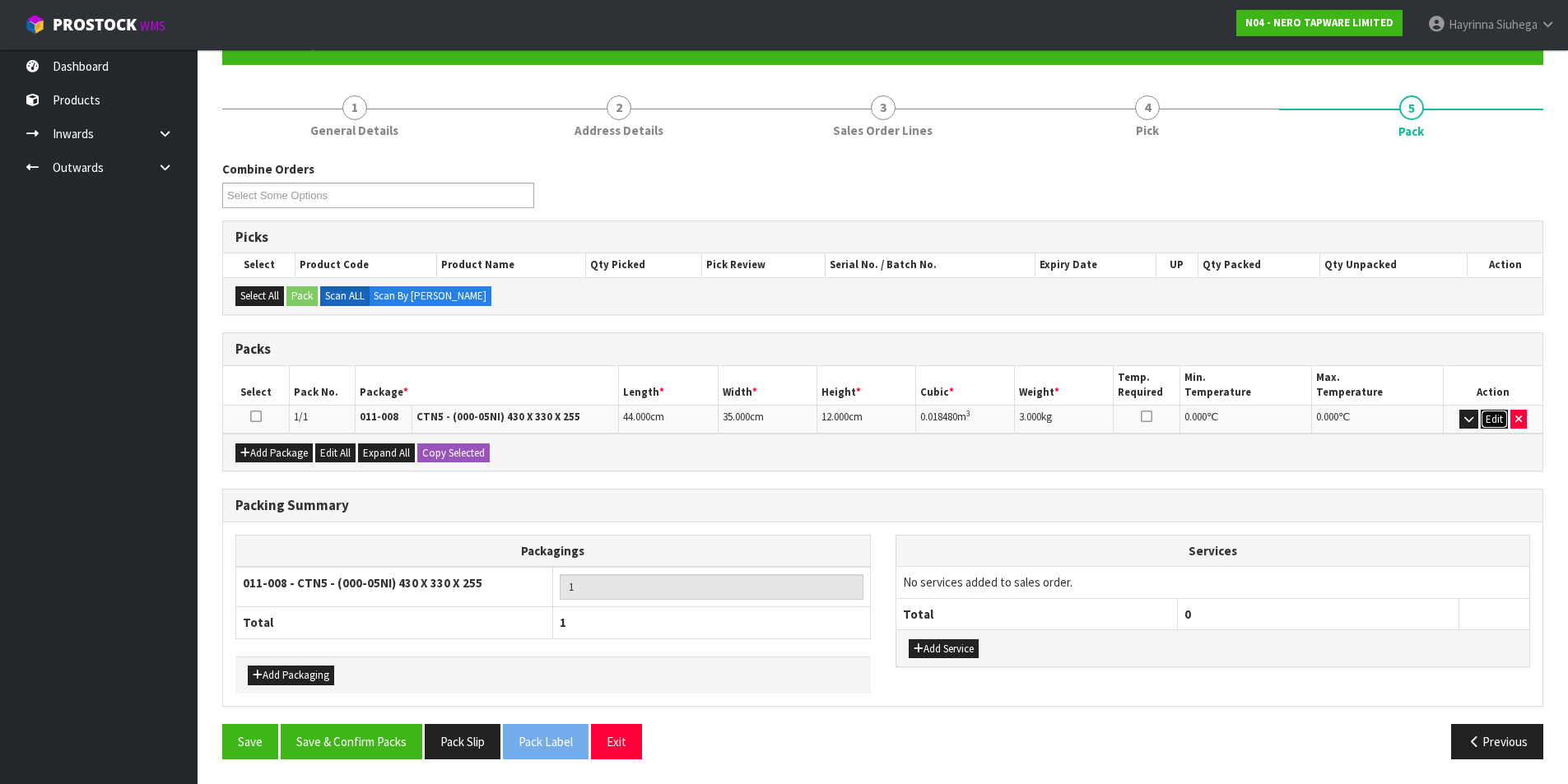
click at [1490, 423] on button "Edit" at bounding box center [1494, 420] width 27 height 20
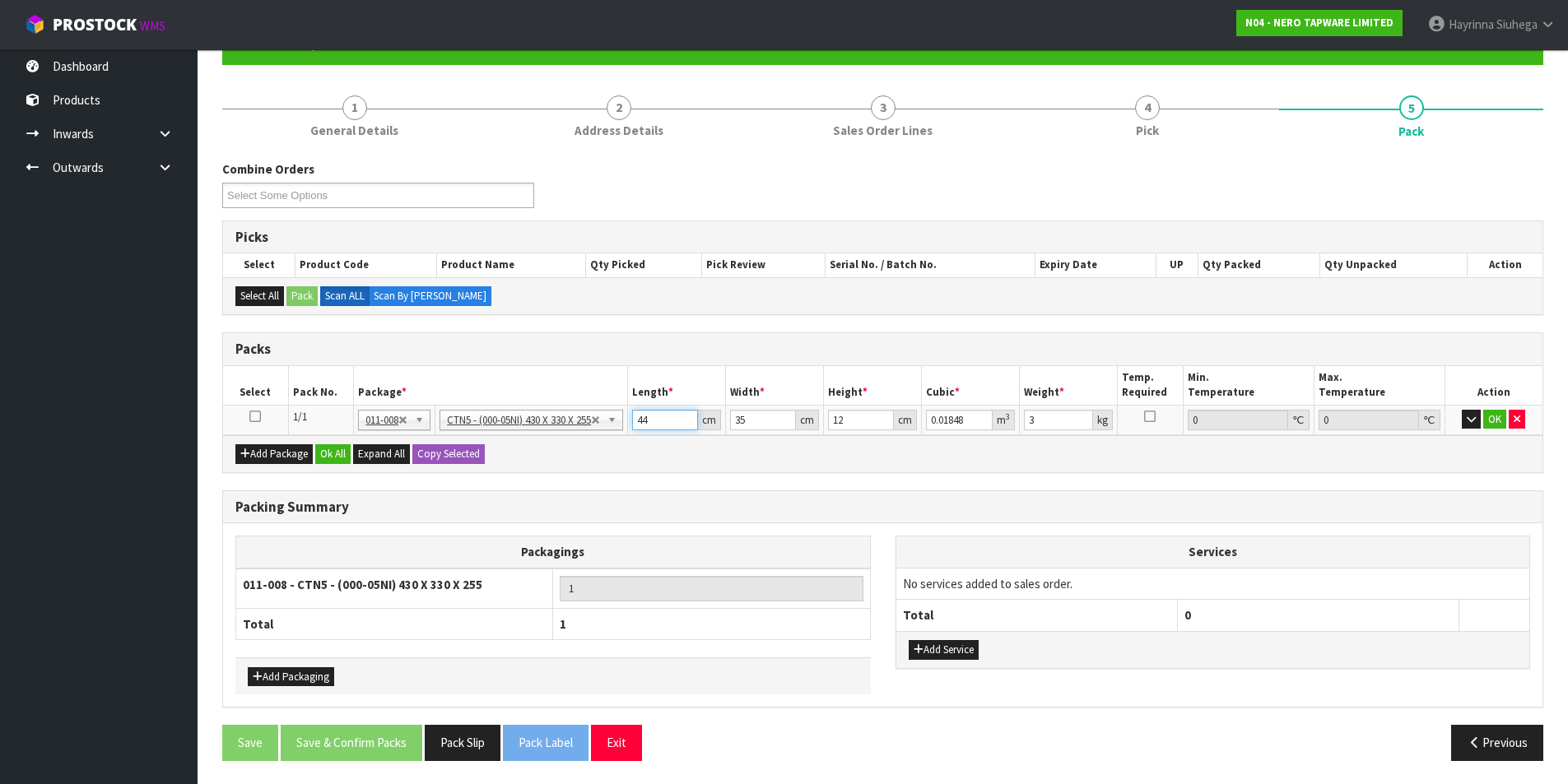
click at [647, 419] on input "44" at bounding box center [665, 420] width 66 height 21
type input "4"
type input "0.00168"
type input "45"
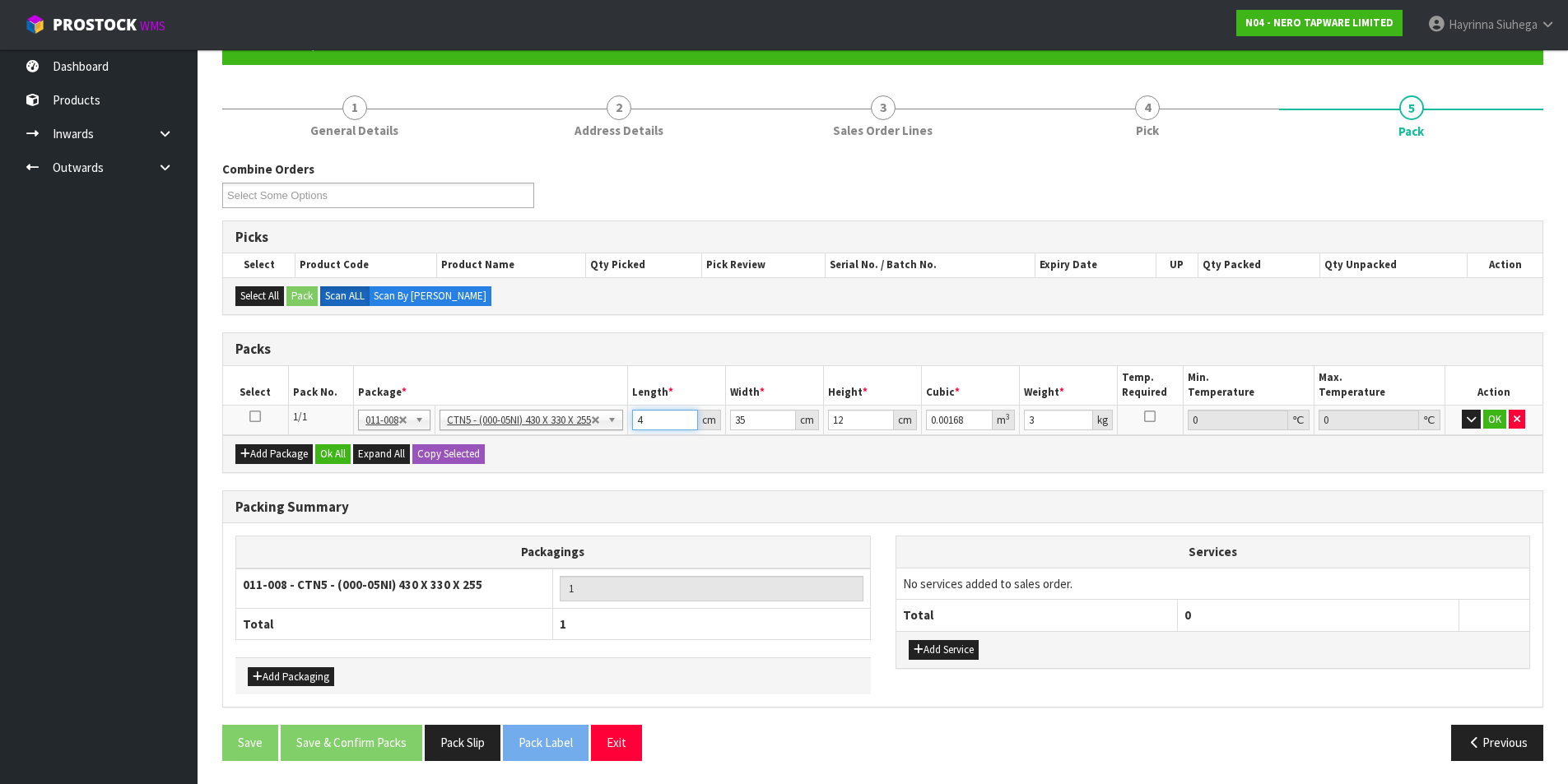
type input "0.0189"
type input "45"
type input "3"
type input "0.00162"
type input "35"
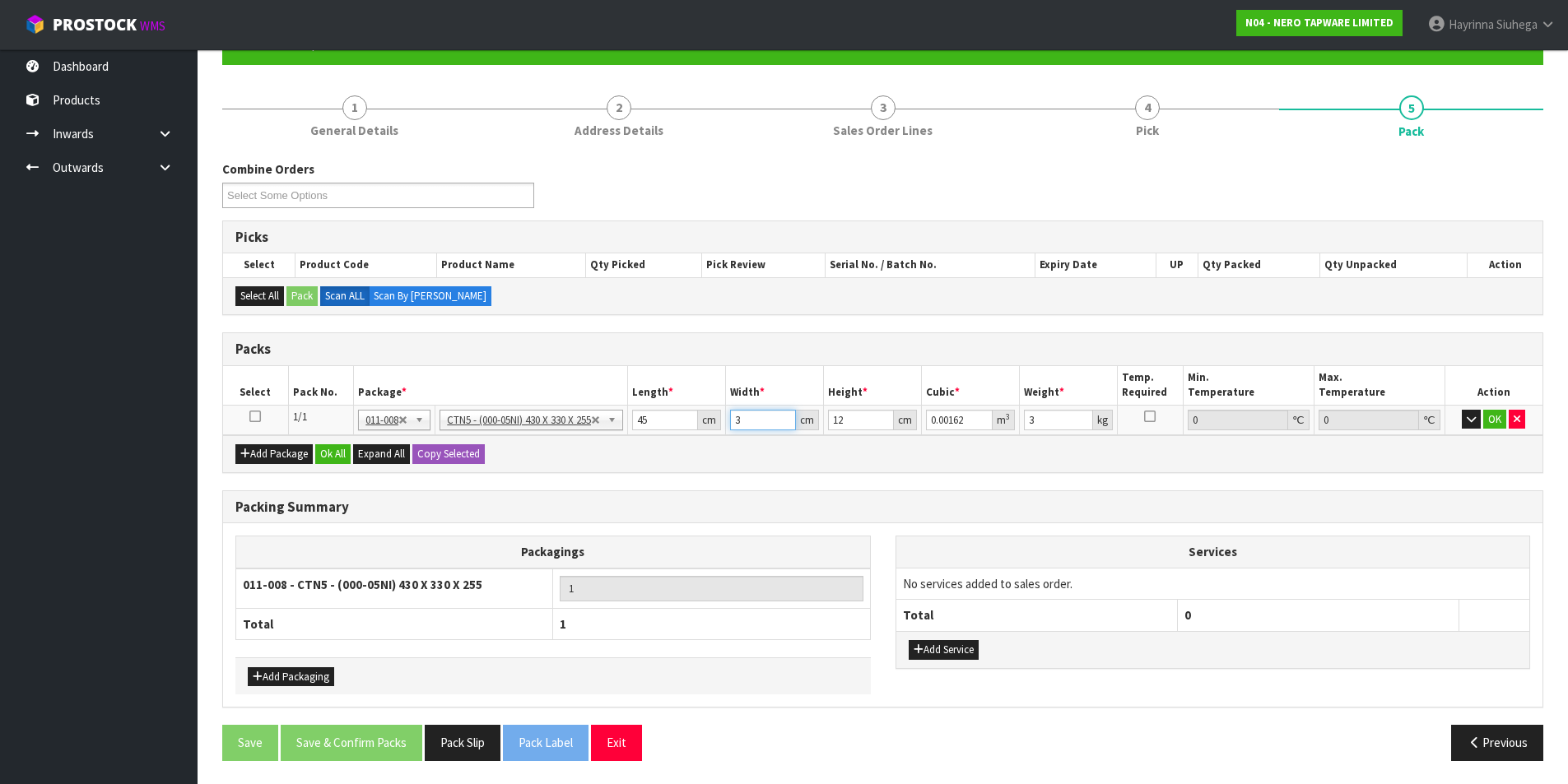
type input "0.0189"
type input "1"
type input "0.001575"
type input "12"
type input "0.0189"
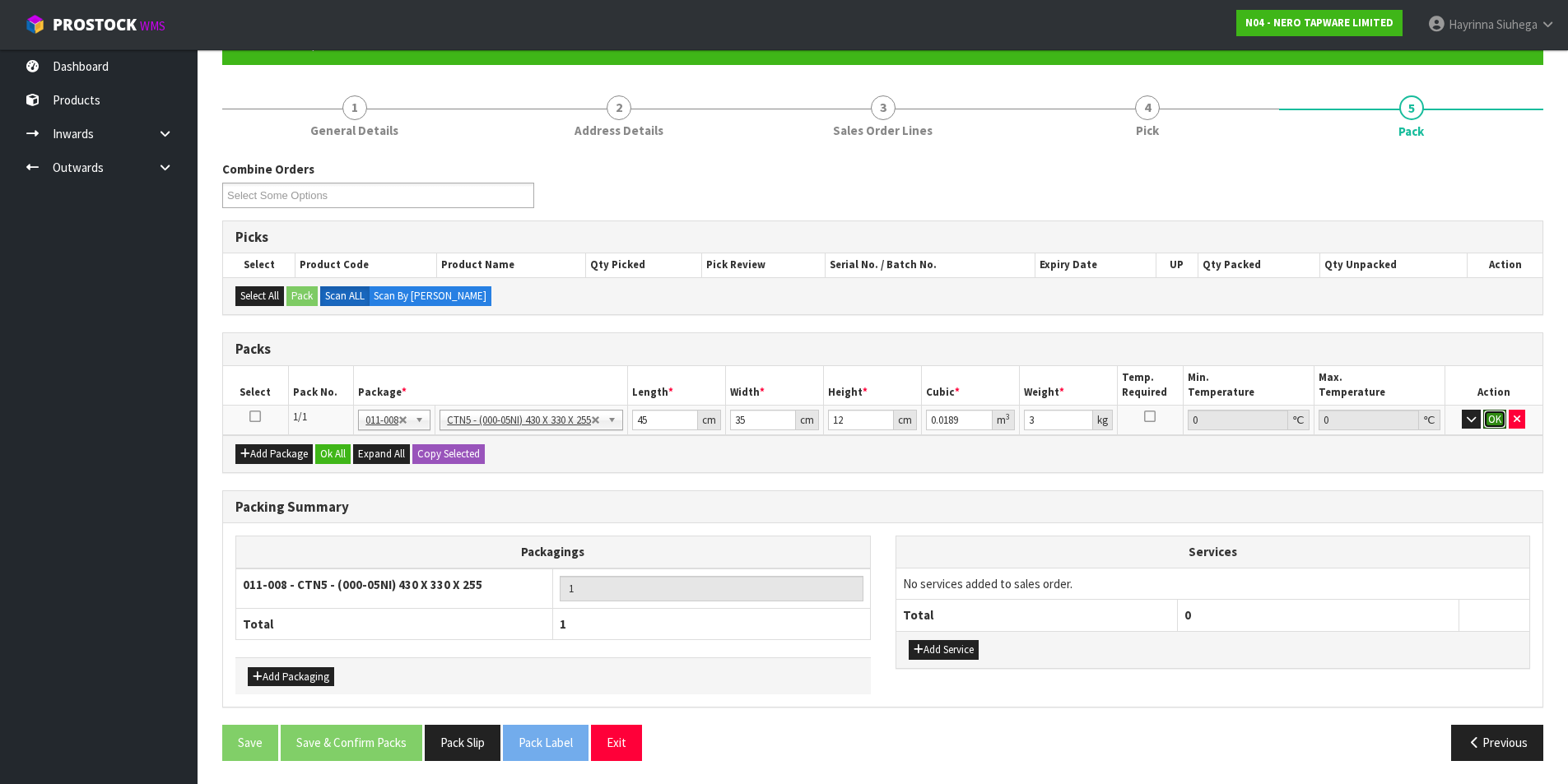
click button "OK" at bounding box center [1495, 420] width 23 height 20
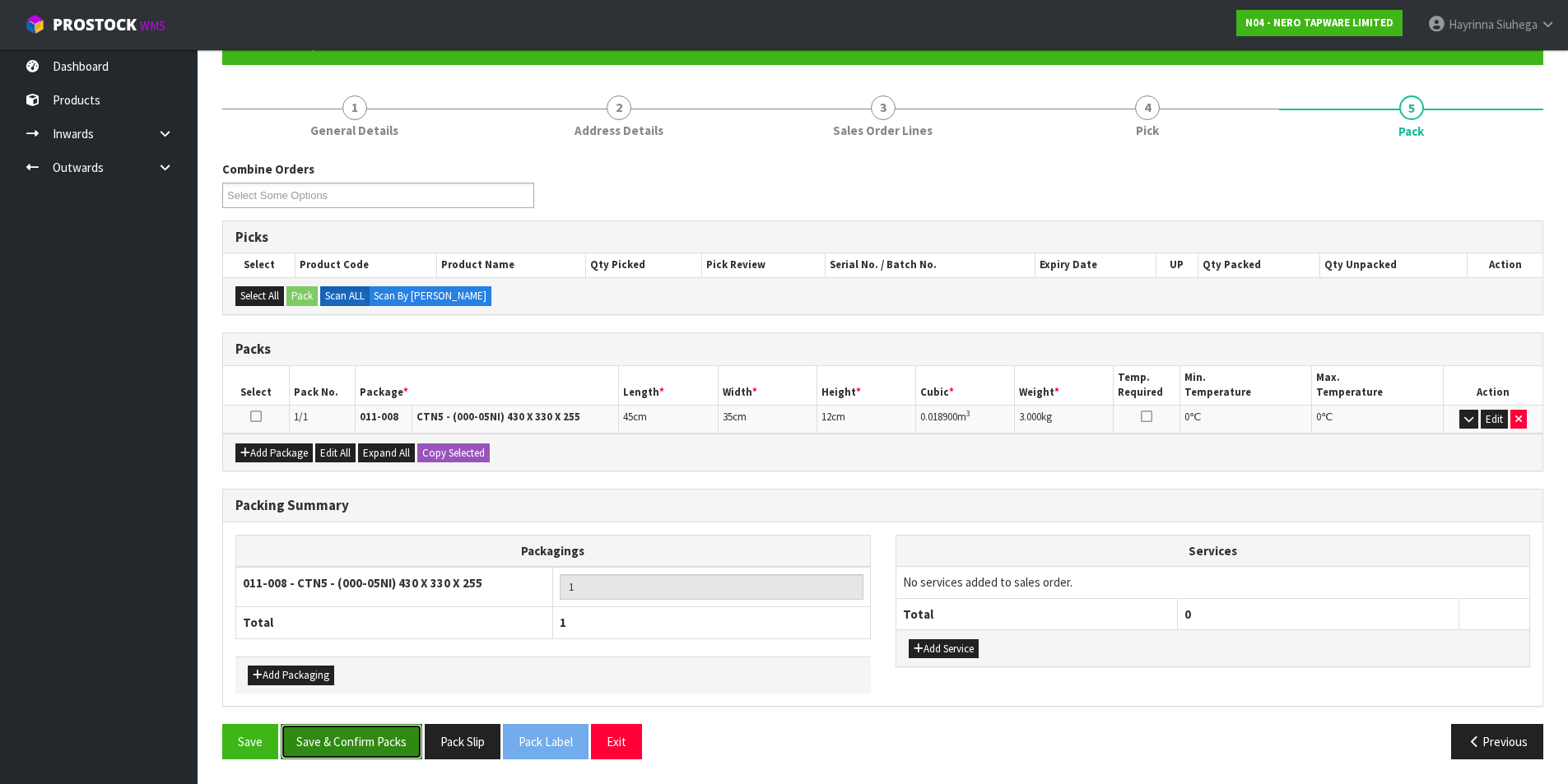
click at [355, 739] on button "Save & Confirm Packs" at bounding box center [351, 741] width 142 height 35
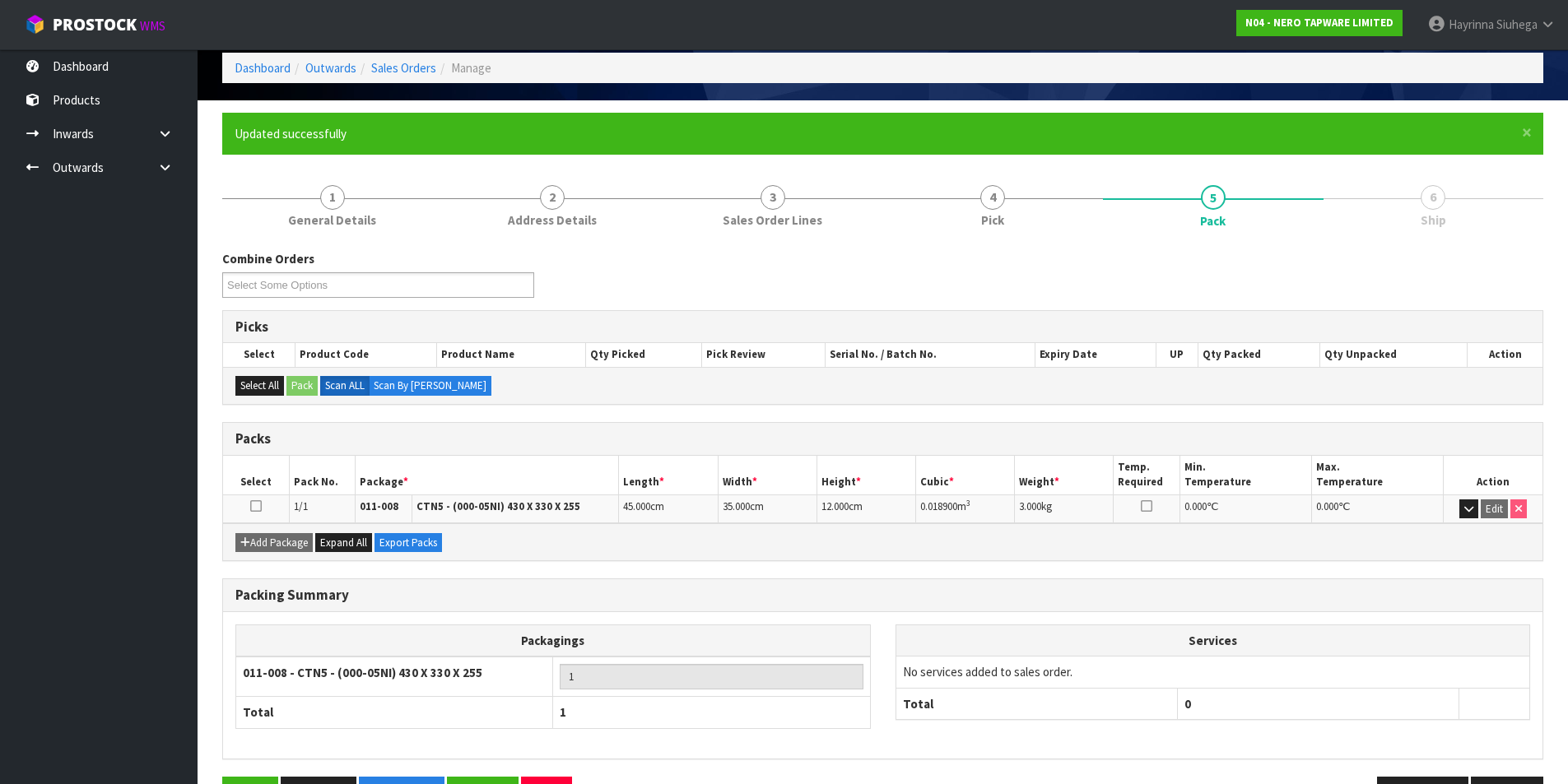
scroll to position [127, 0]
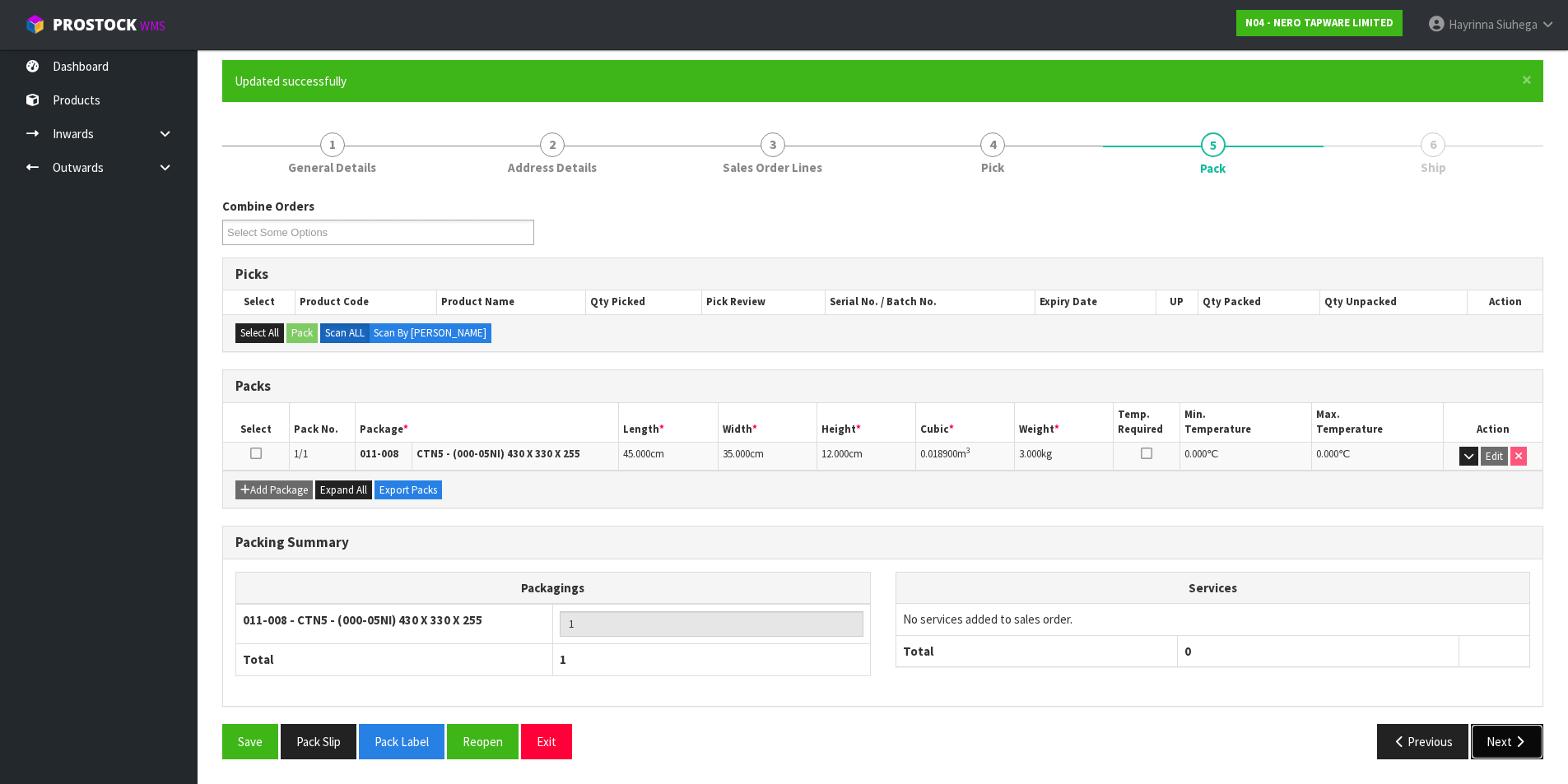
click at [1536, 740] on button "Next" at bounding box center [1507, 741] width 72 height 35
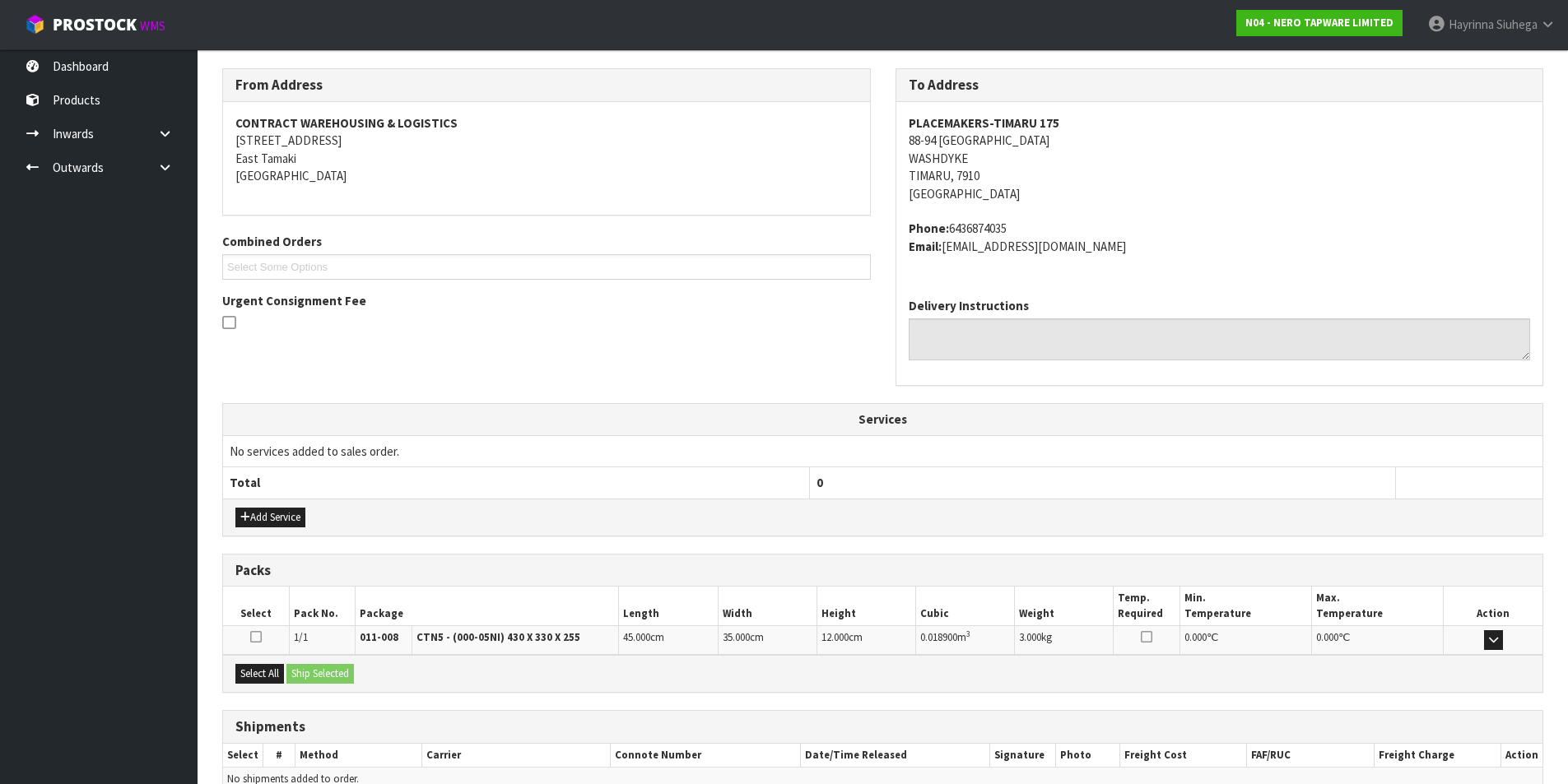
scroll to position [342, 0]
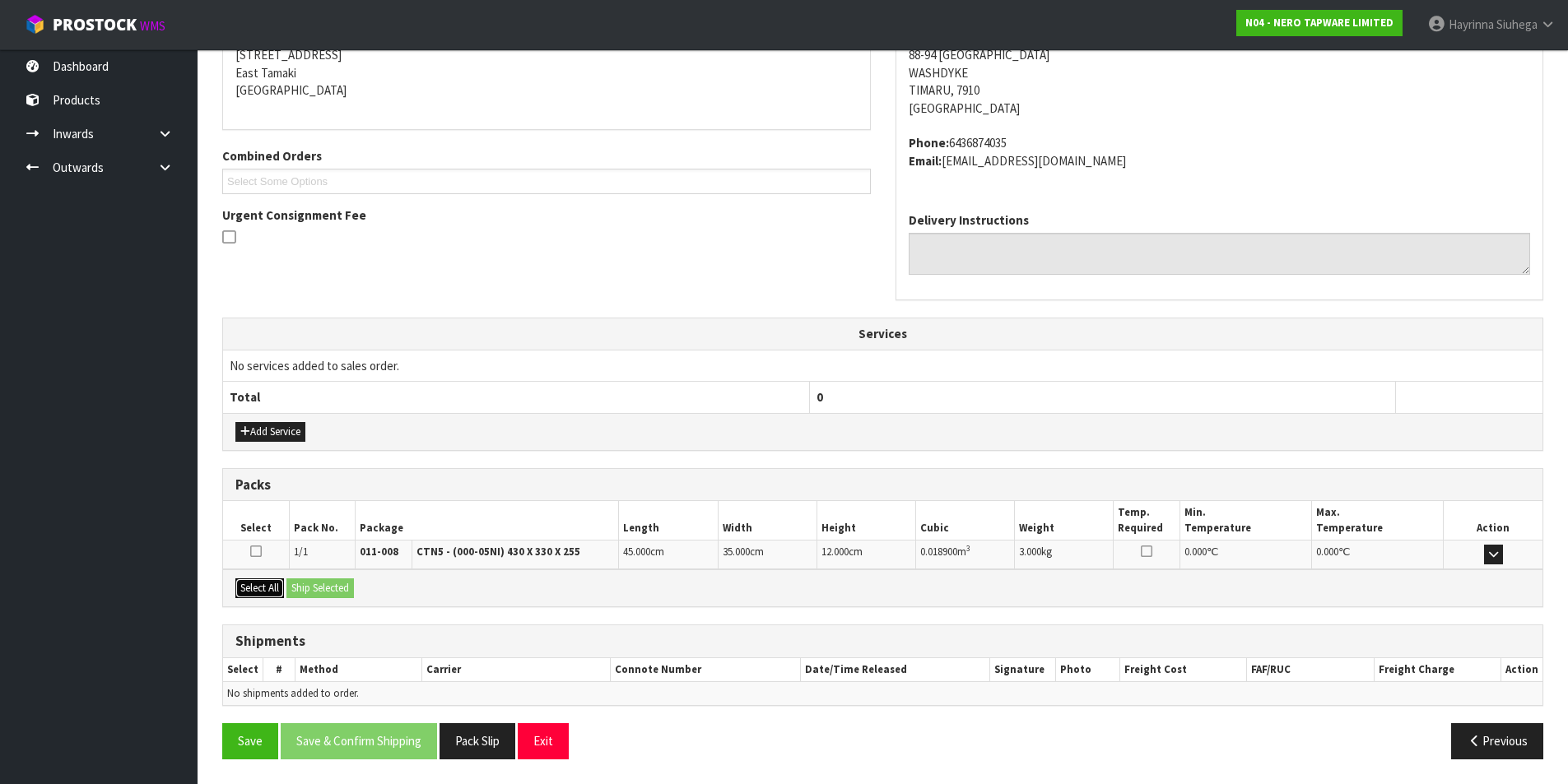
click at [275, 589] on button "Select All" at bounding box center [260, 588] width 49 height 20
click at [308, 581] on button "Ship Selected" at bounding box center [320, 588] width 68 height 20
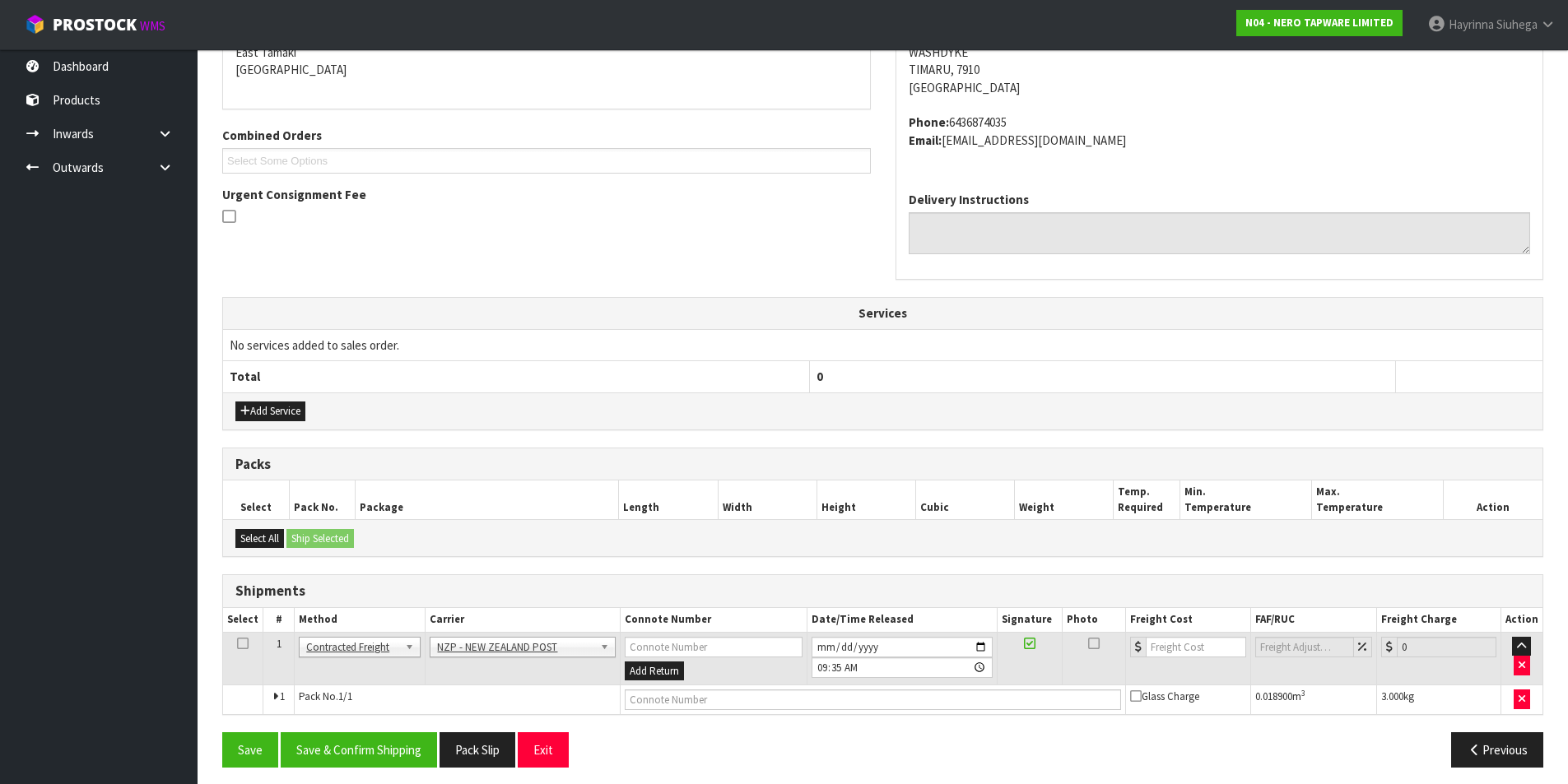
scroll to position [371, 0]
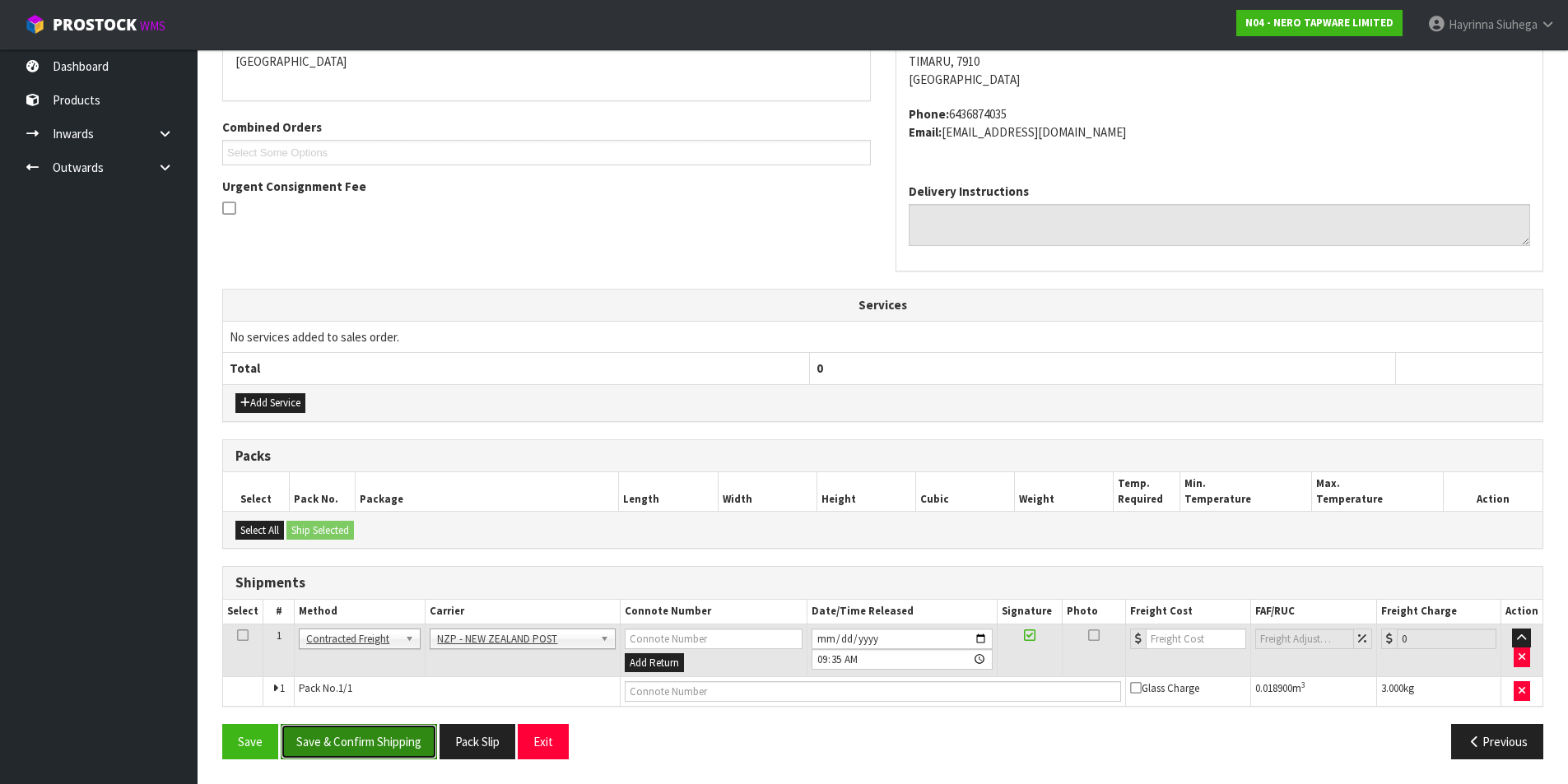
click at [389, 734] on button "Save & Confirm Shipping" at bounding box center [358, 741] width 156 height 35
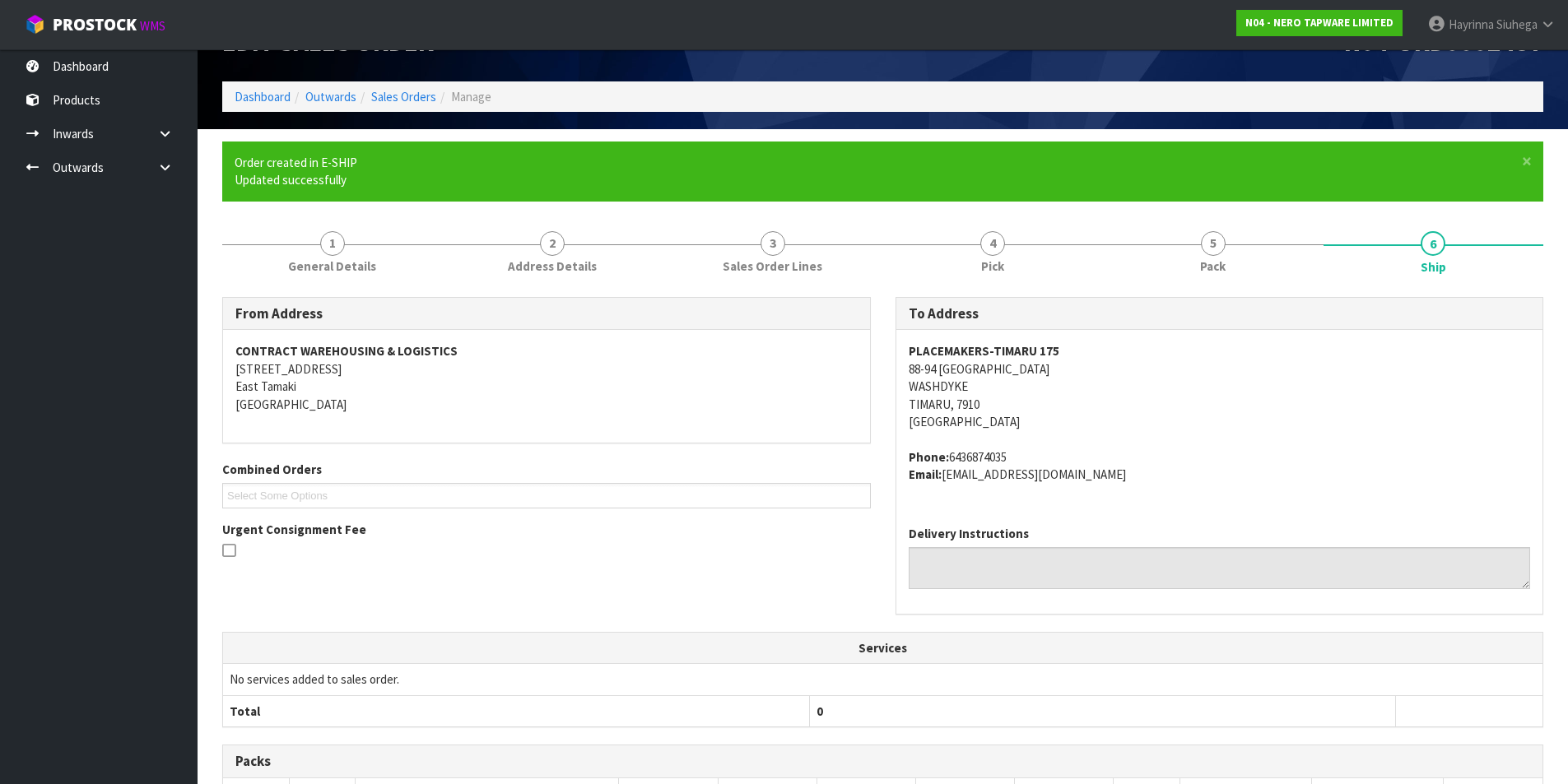
scroll to position [348, 0]
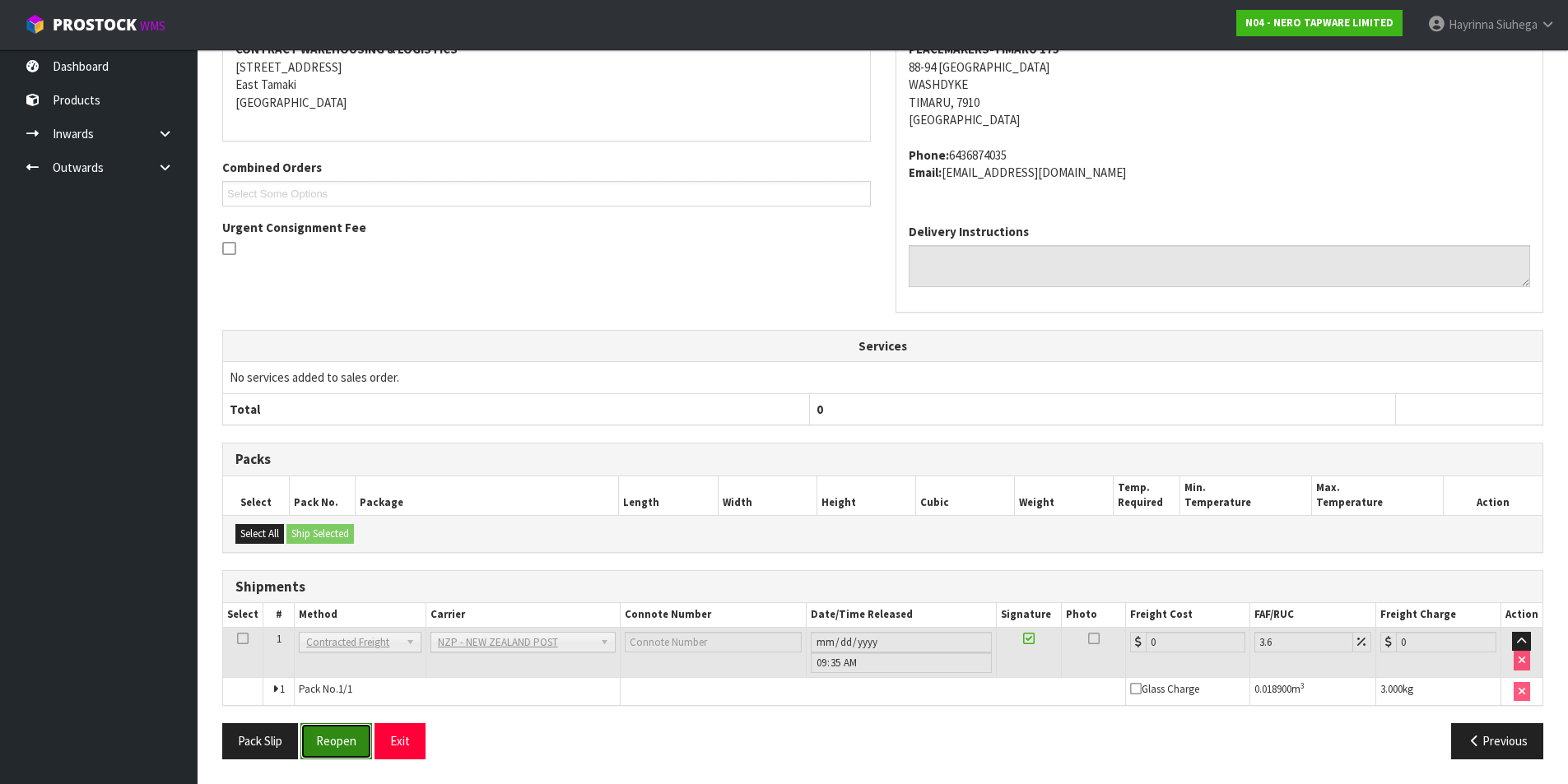
click at [333, 748] on button "Reopen" at bounding box center [335, 740] width 71 height 35
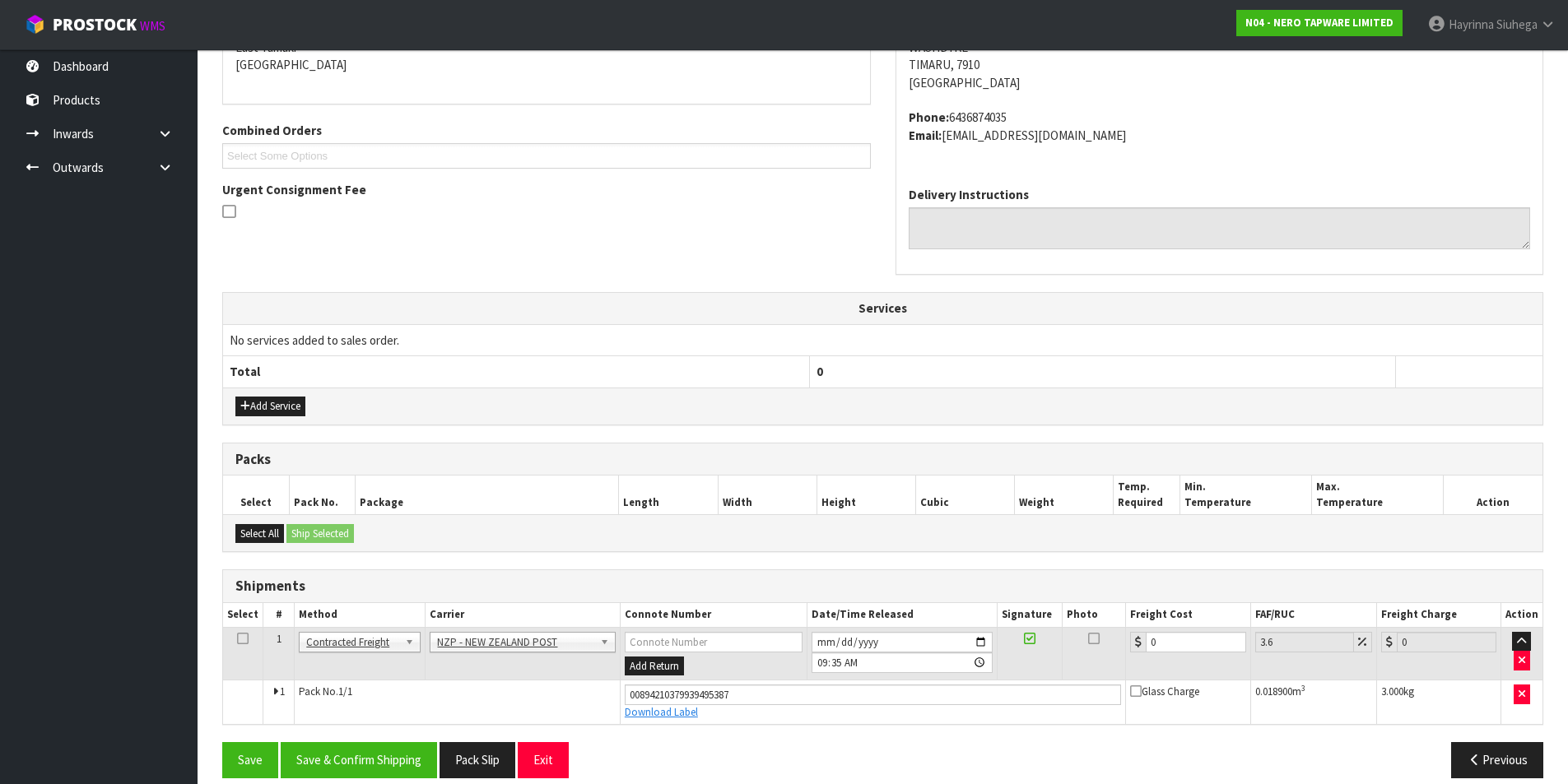
scroll to position [387, 0]
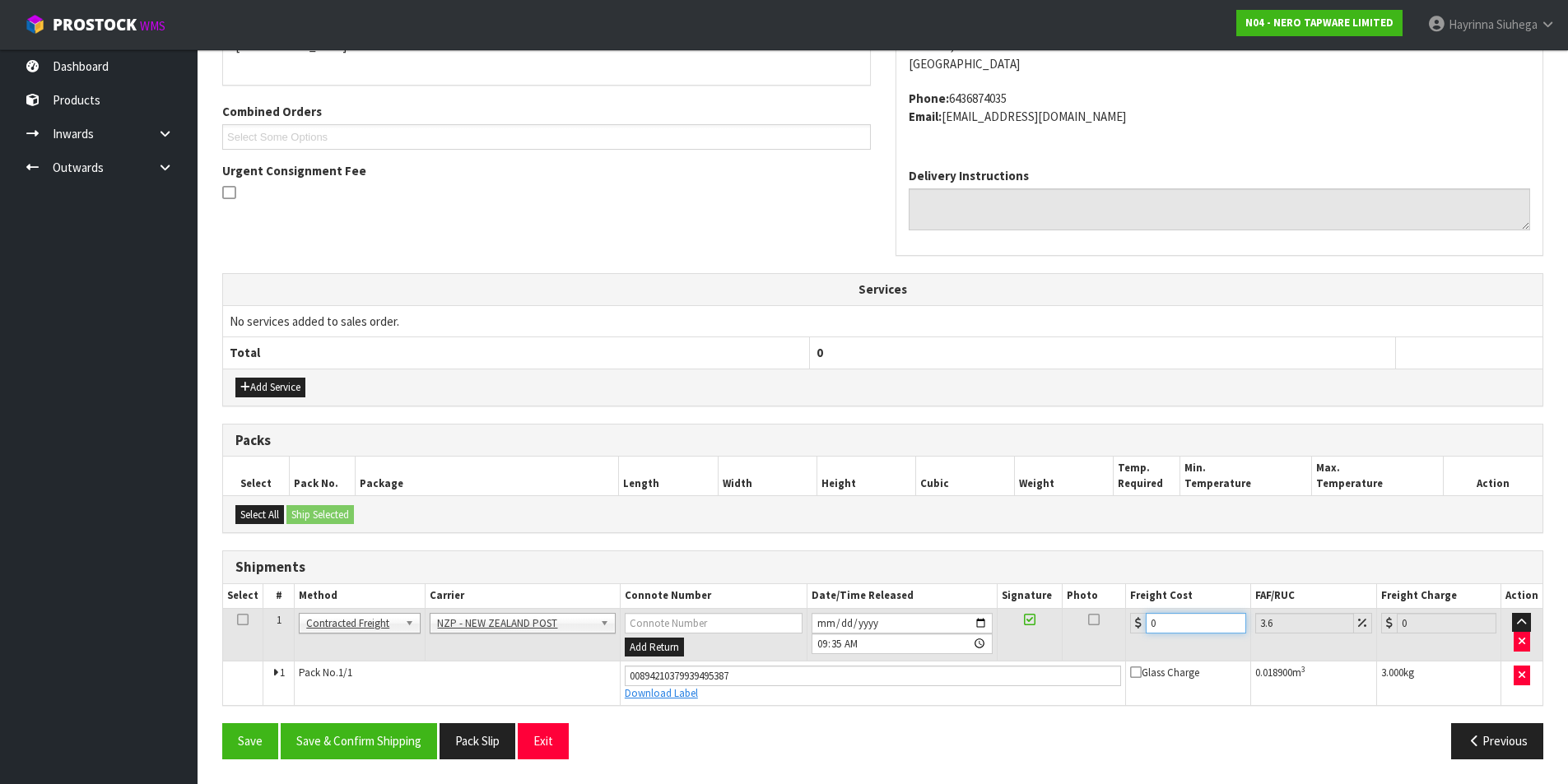
drag, startPoint x: 1181, startPoint y: 619, endPoint x: 933, endPoint y: 624, distance: 248.1
click at [957, 624] on tr "1 Client Local Pickup Customer Local Pickup Company Freight Contracted Freight …" at bounding box center [882, 634] width 1319 height 53
type input "1"
type input "1.04"
type input "11"
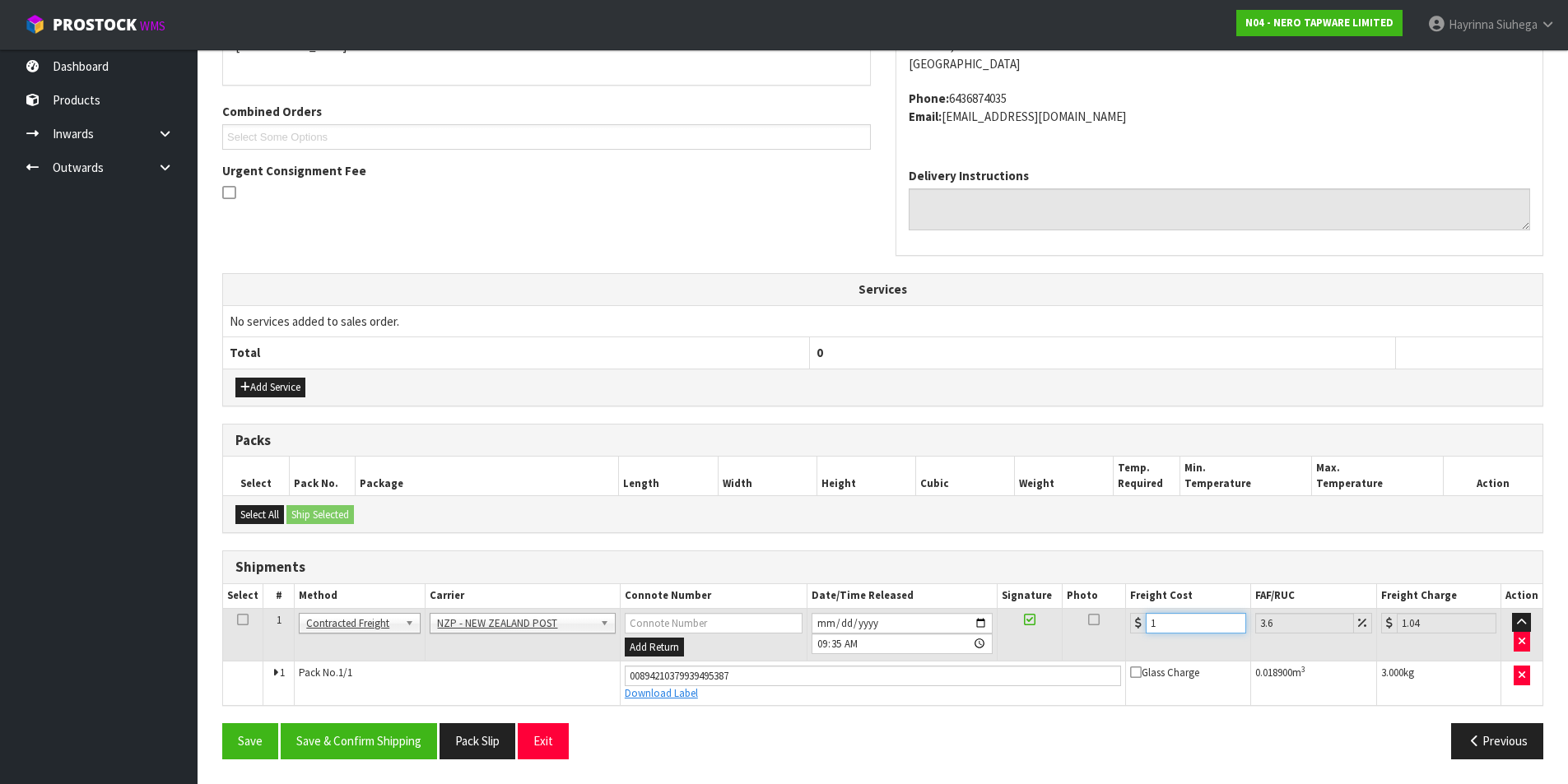
type input "11.4"
type input "11.6"
type input "12.02"
type input "11.61"
type input "12.03"
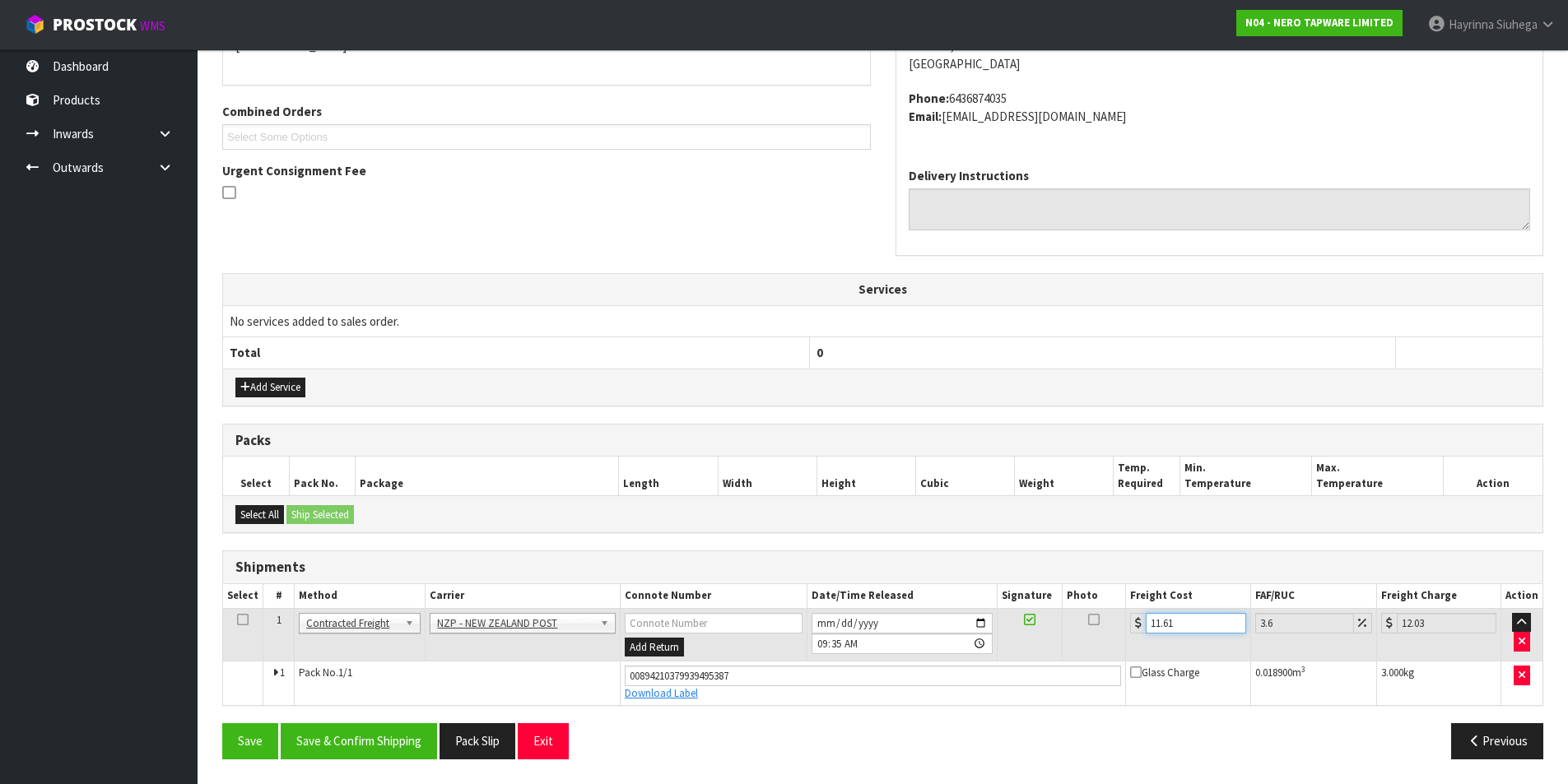
type input "11.61"
click at [222, 723] on button "Save" at bounding box center [250, 740] width 56 height 35
click at [392, 729] on button "Save & Confirm Shipping" at bounding box center [358, 740] width 156 height 35
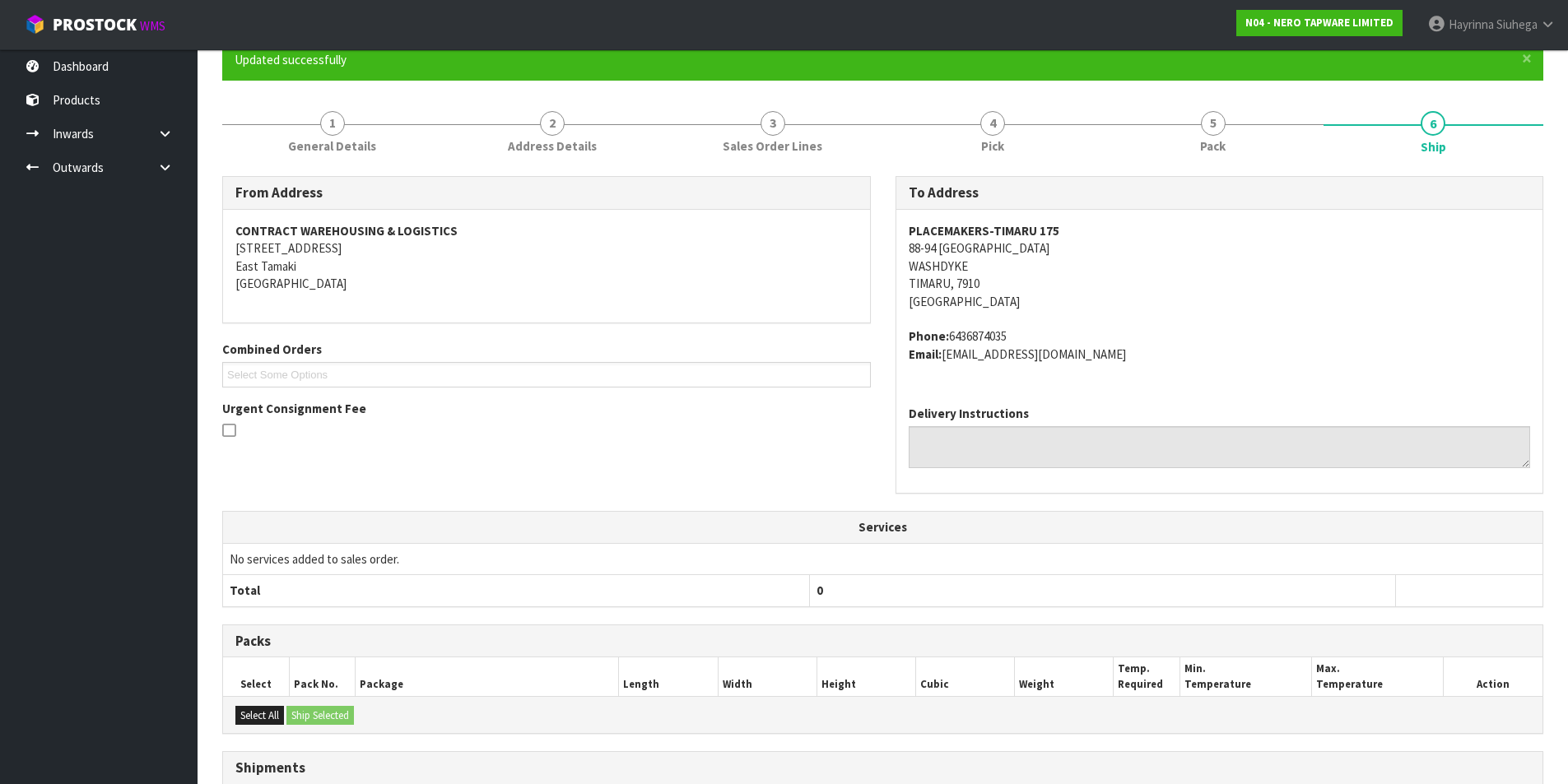
scroll to position [0, 0]
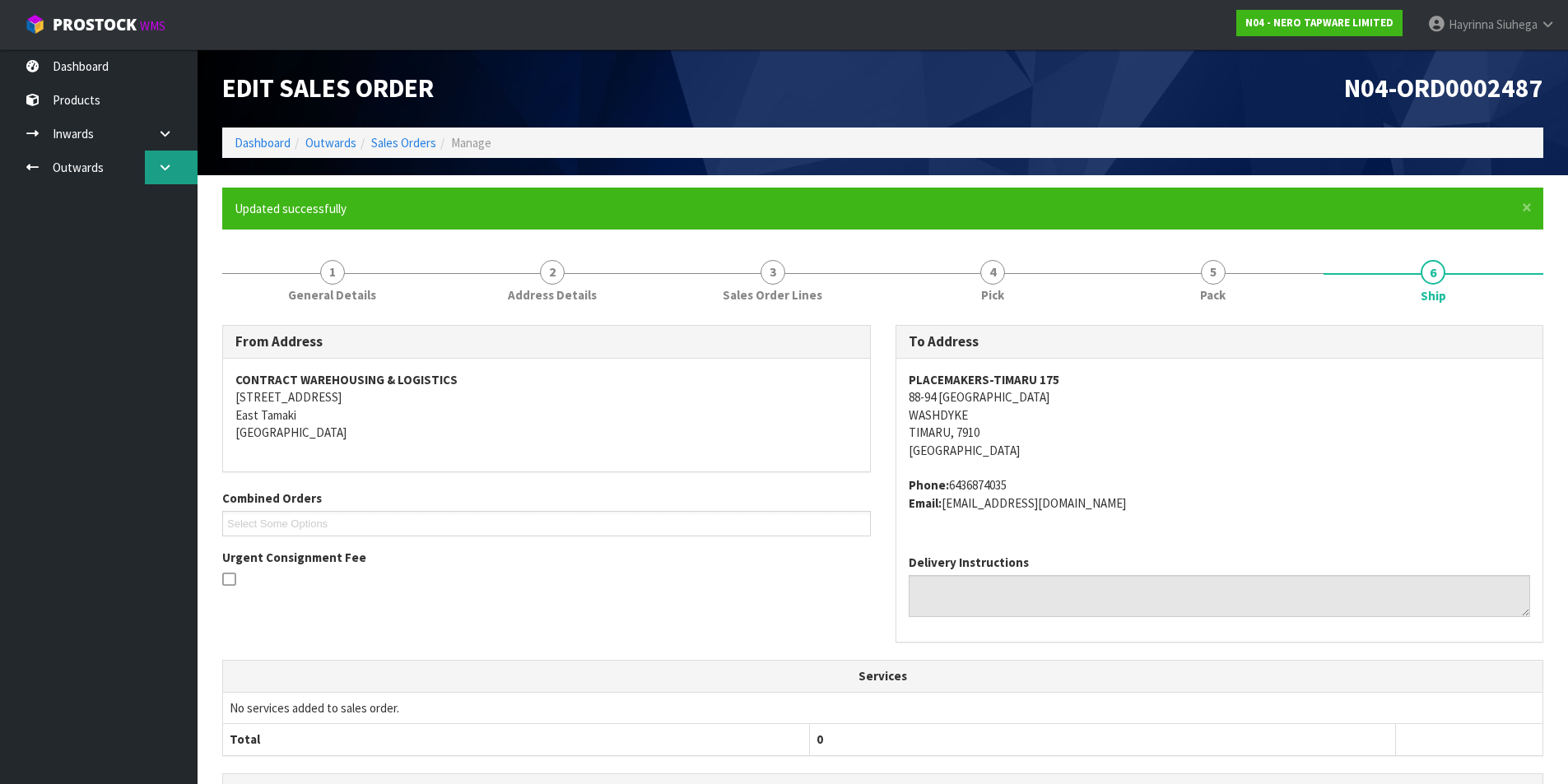
click at [165, 168] on icon at bounding box center [164, 168] width 15 height 13
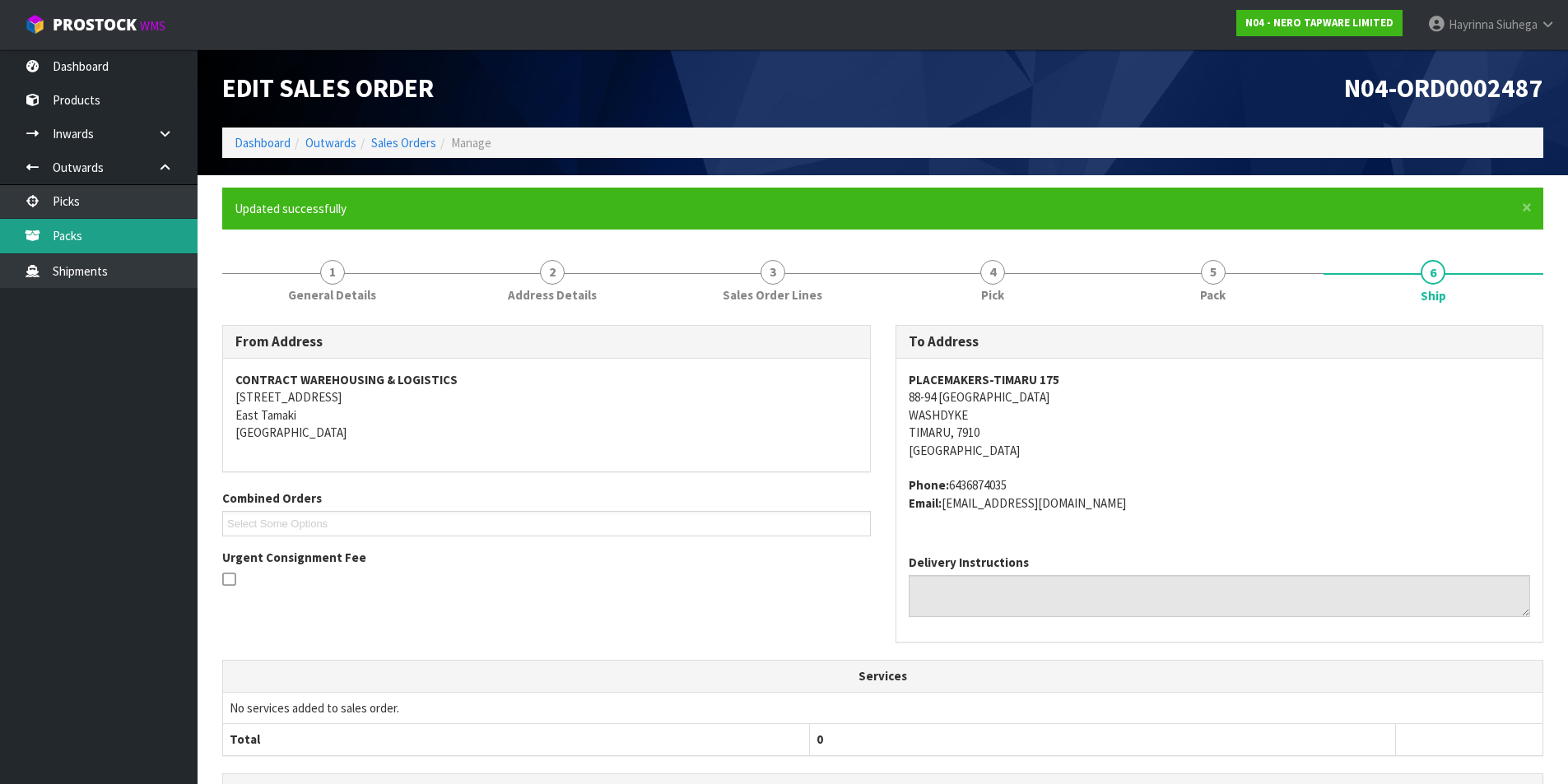
click at [133, 221] on link "Packs" at bounding box center [98, 235] width 197 height 33
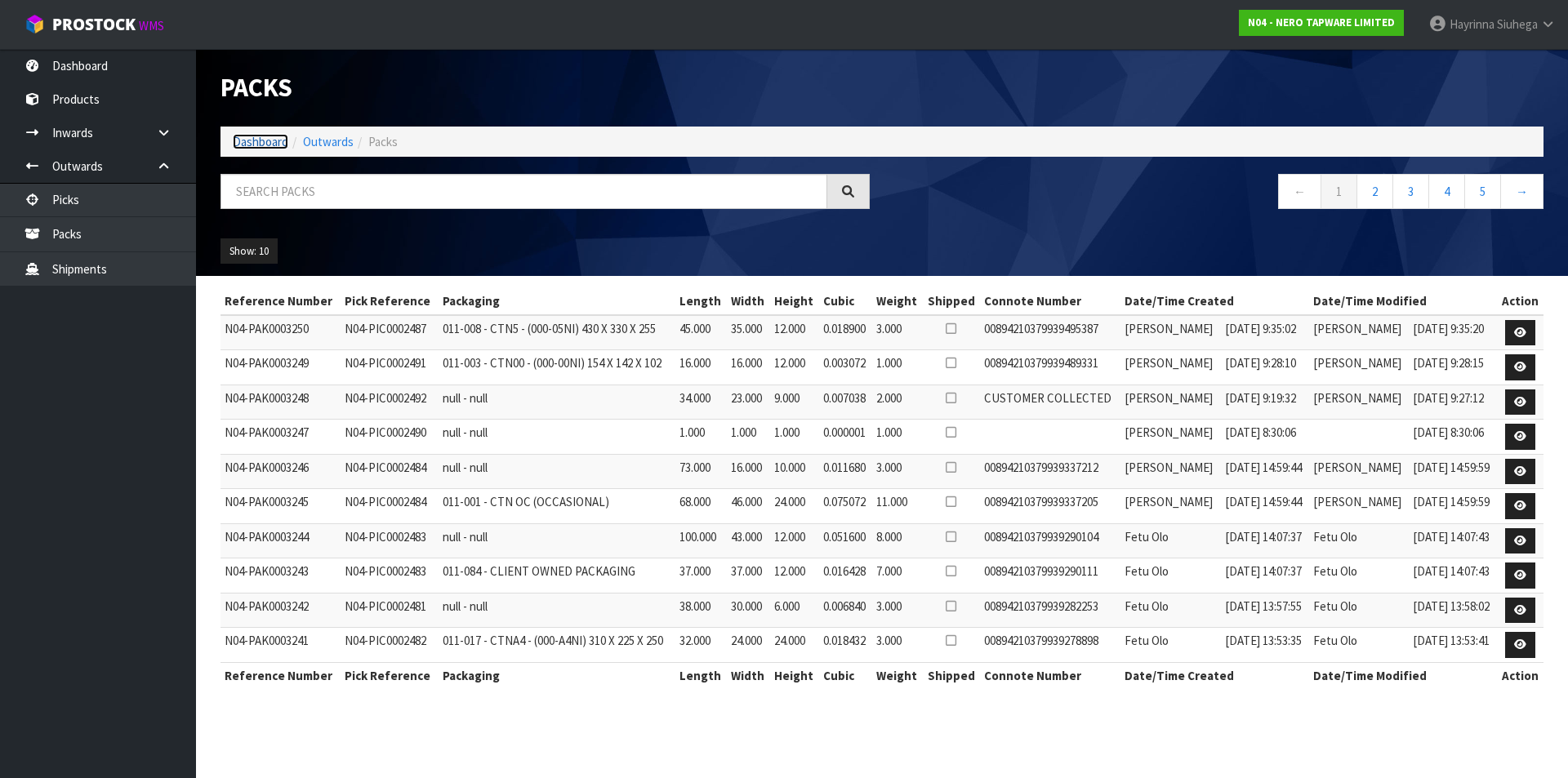
click at [256, 144] on link "Dashboard" at bounding box center [260, 141] width 55 height 15
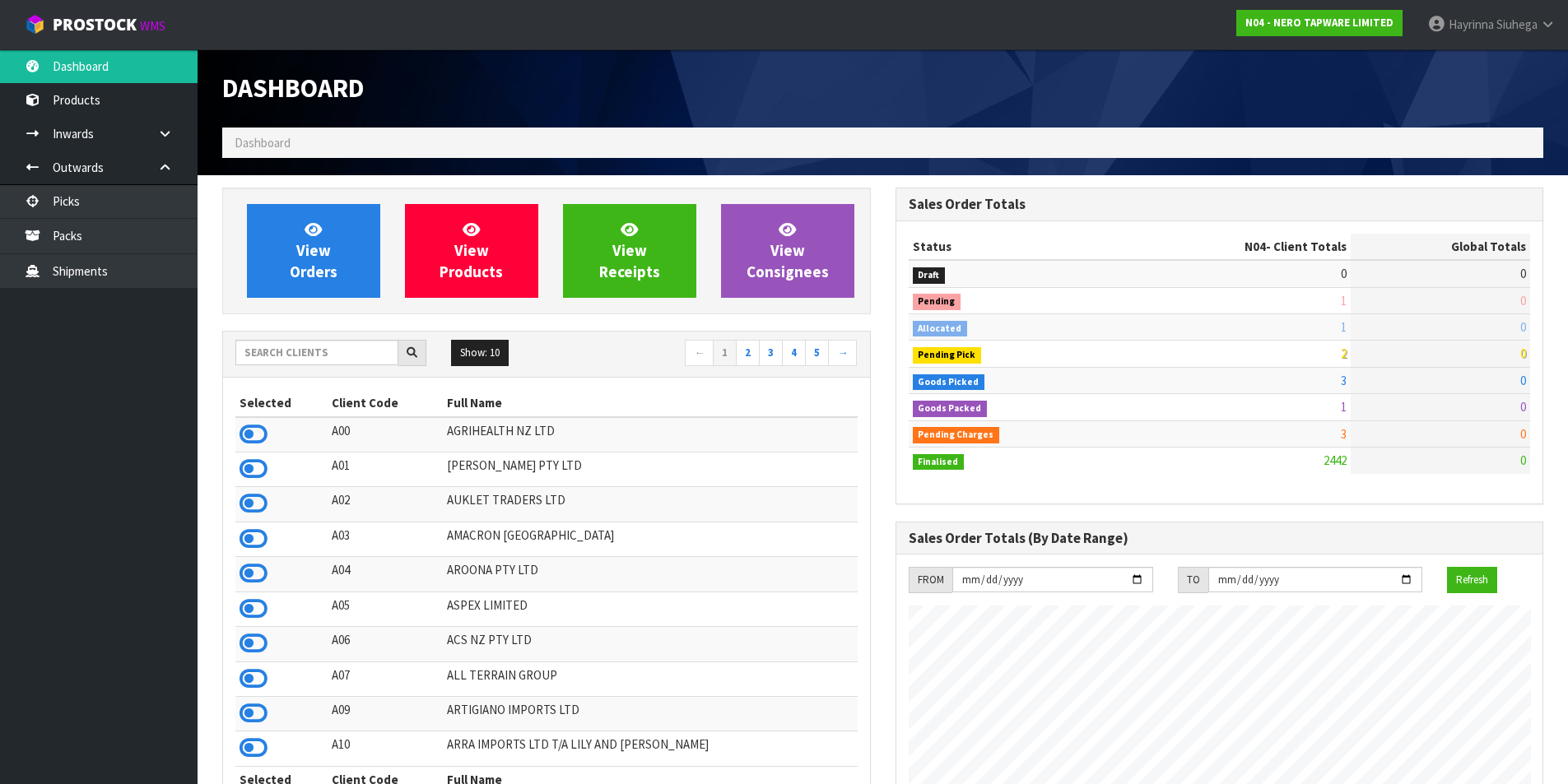
scroll to position [1246, 673]
click at [297, 360] on input "text" at bounding box center [316, 352] width 163 height 25
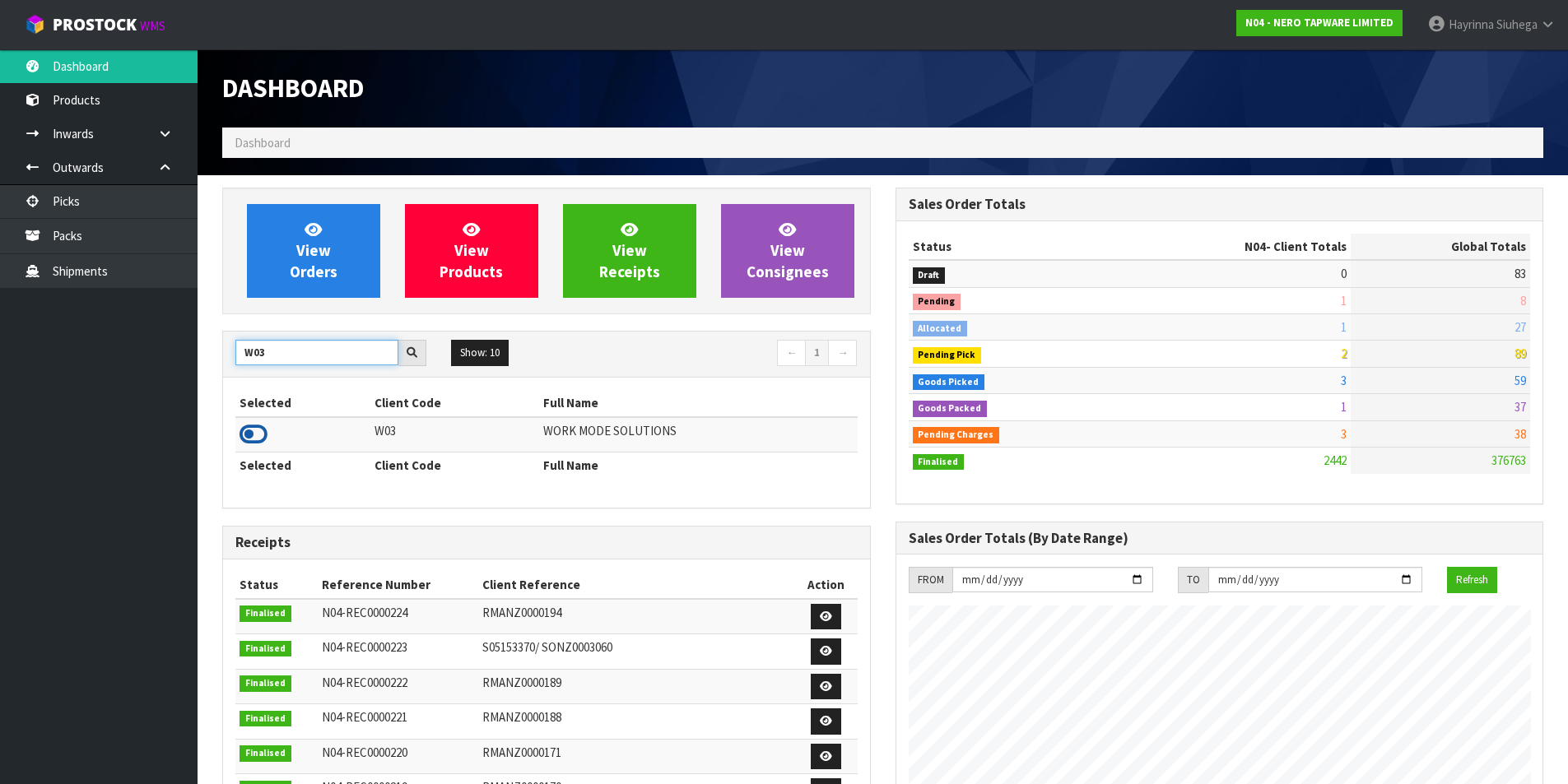
type input "W03"
click at [248, 432] on icon at bounding box center [253, 433] width 28 height 24
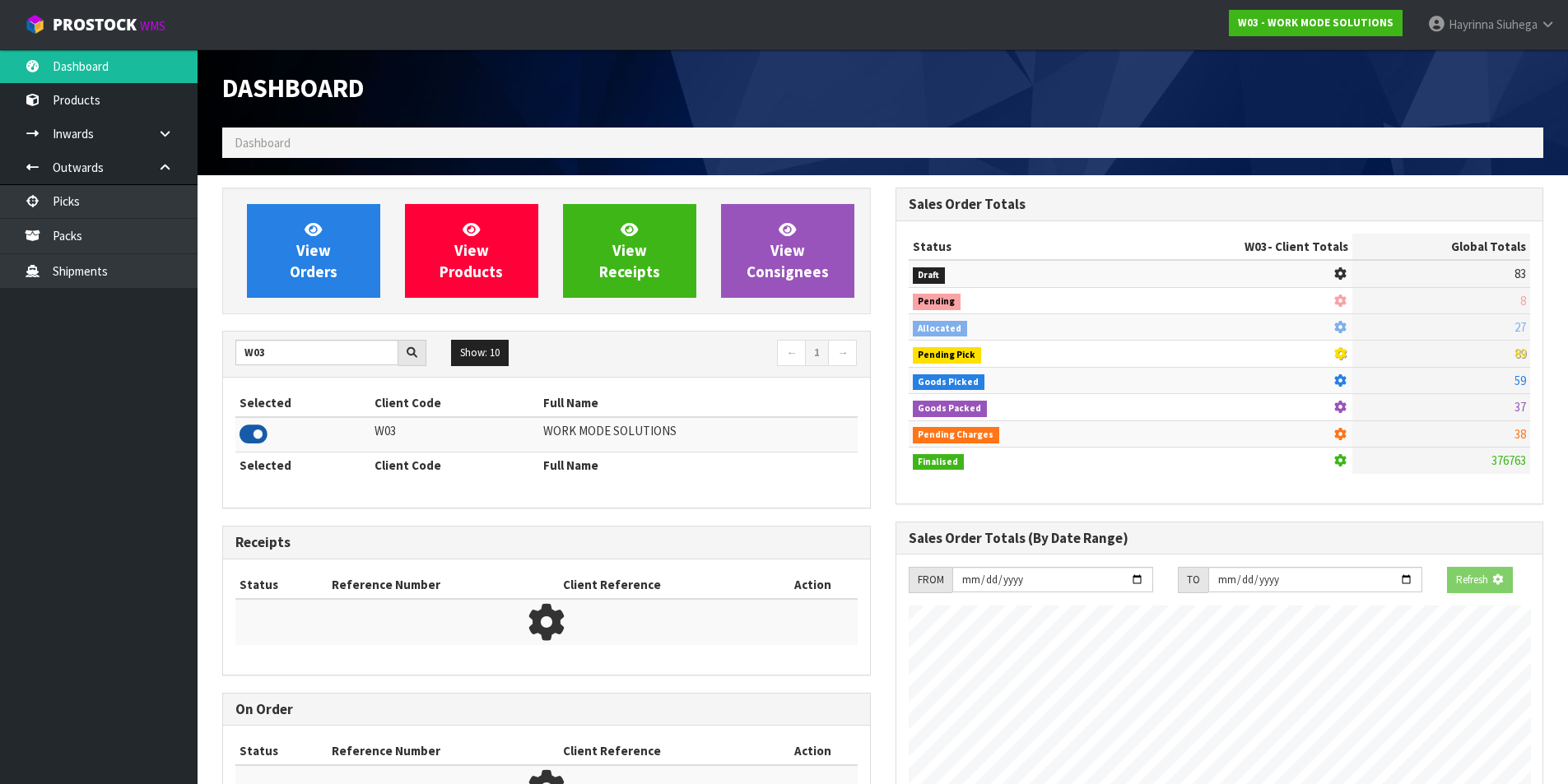
scroll to position [1219, 673]
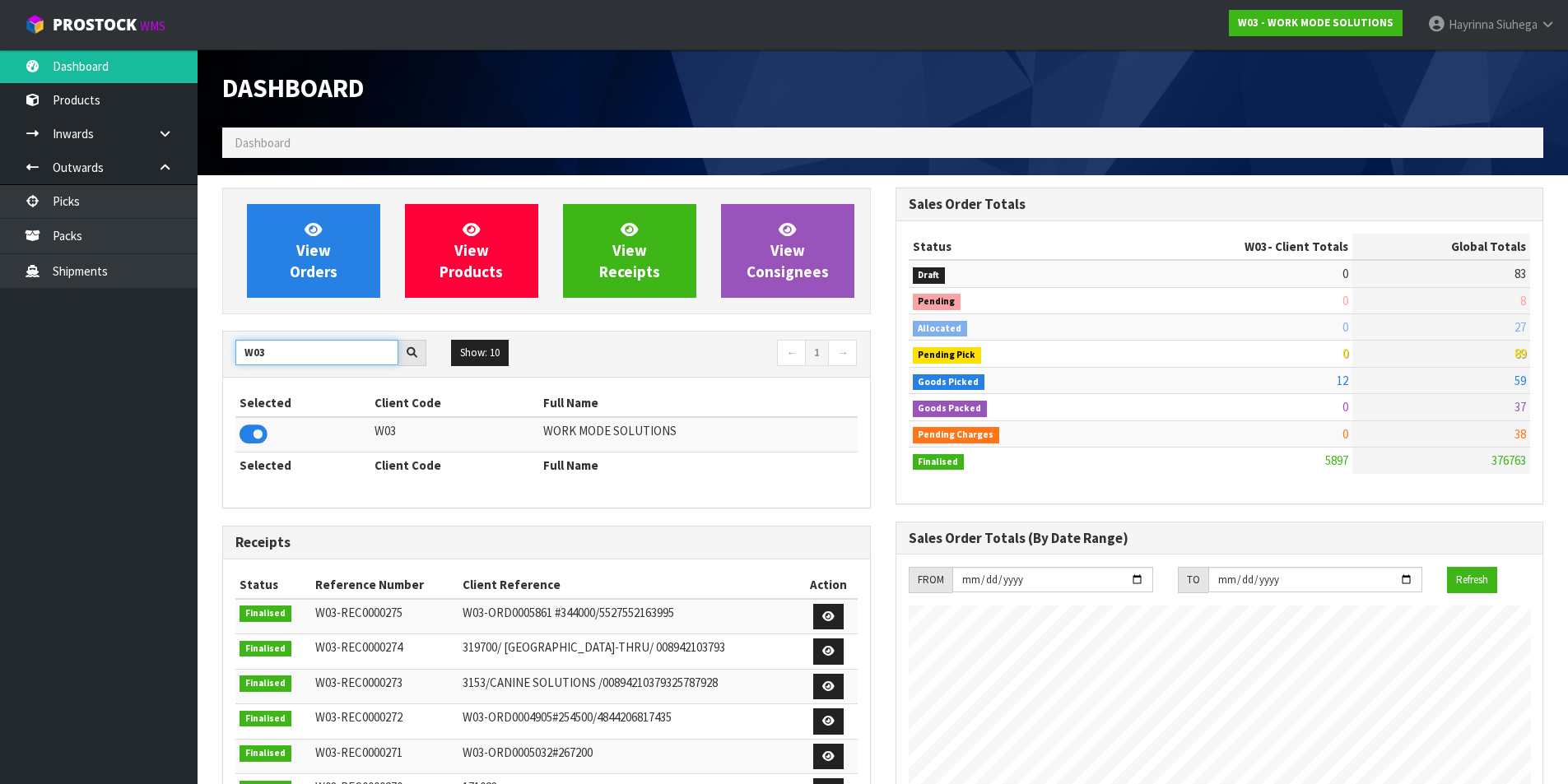
drag, startPoint x: 272, startPoint y: 361, endPoint x: 152, endPoint y: 358, distance: 120.0
click at [156, 359] on body "Toggle navigation ProStock WMS W03 - WORK MODE SOLUTIONS Hayrinna Siuhega Logou…" at bounding box center [784, 392] width 1568 height 784
type input "A06"
click at [243, 436] on icon at bounding box center [253, 433] width 28 height 24
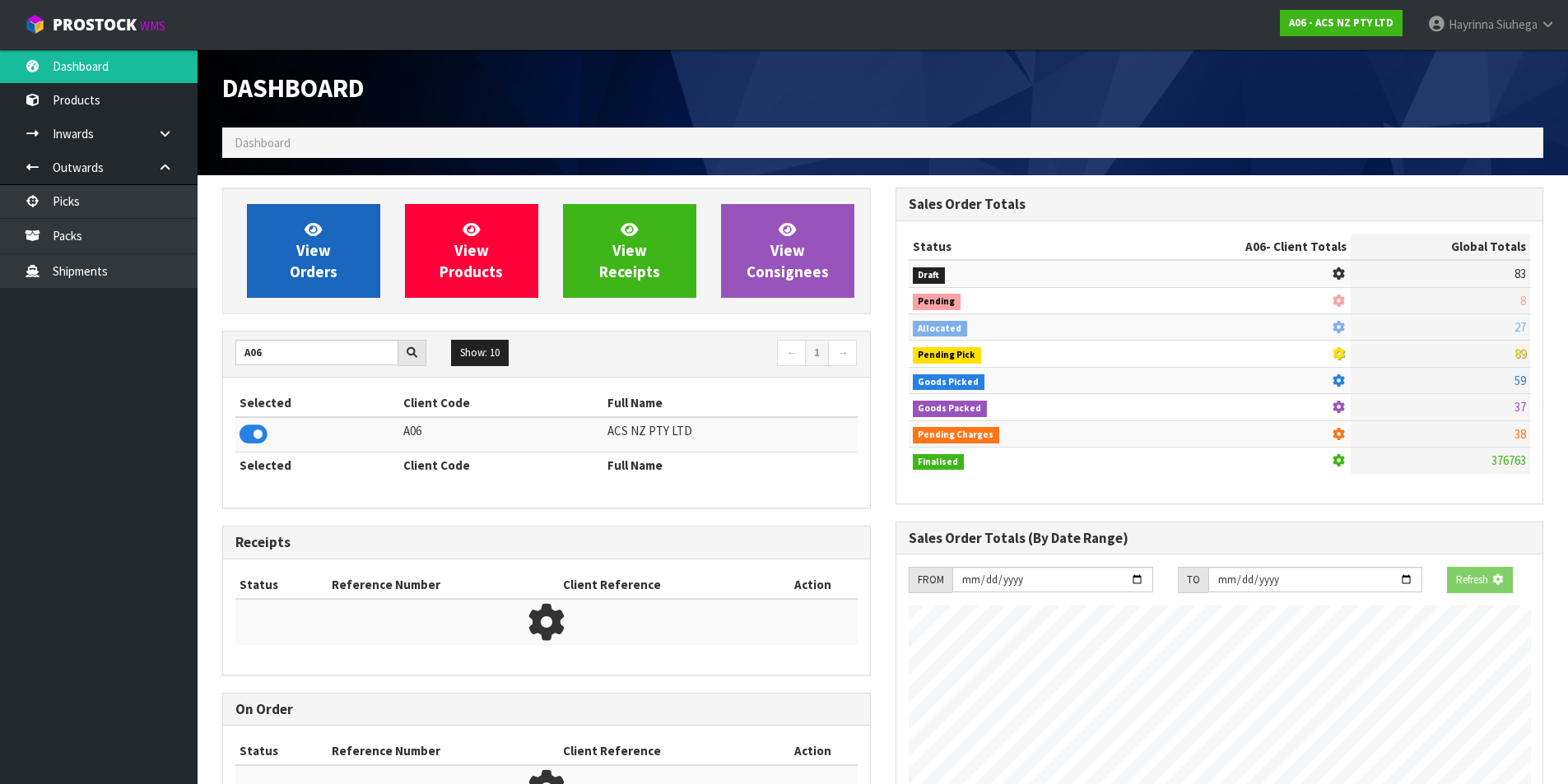
scroll to position [1026, 673]
click at [316, 230] on icon at bounding box center [313, 229] width 17 height 15
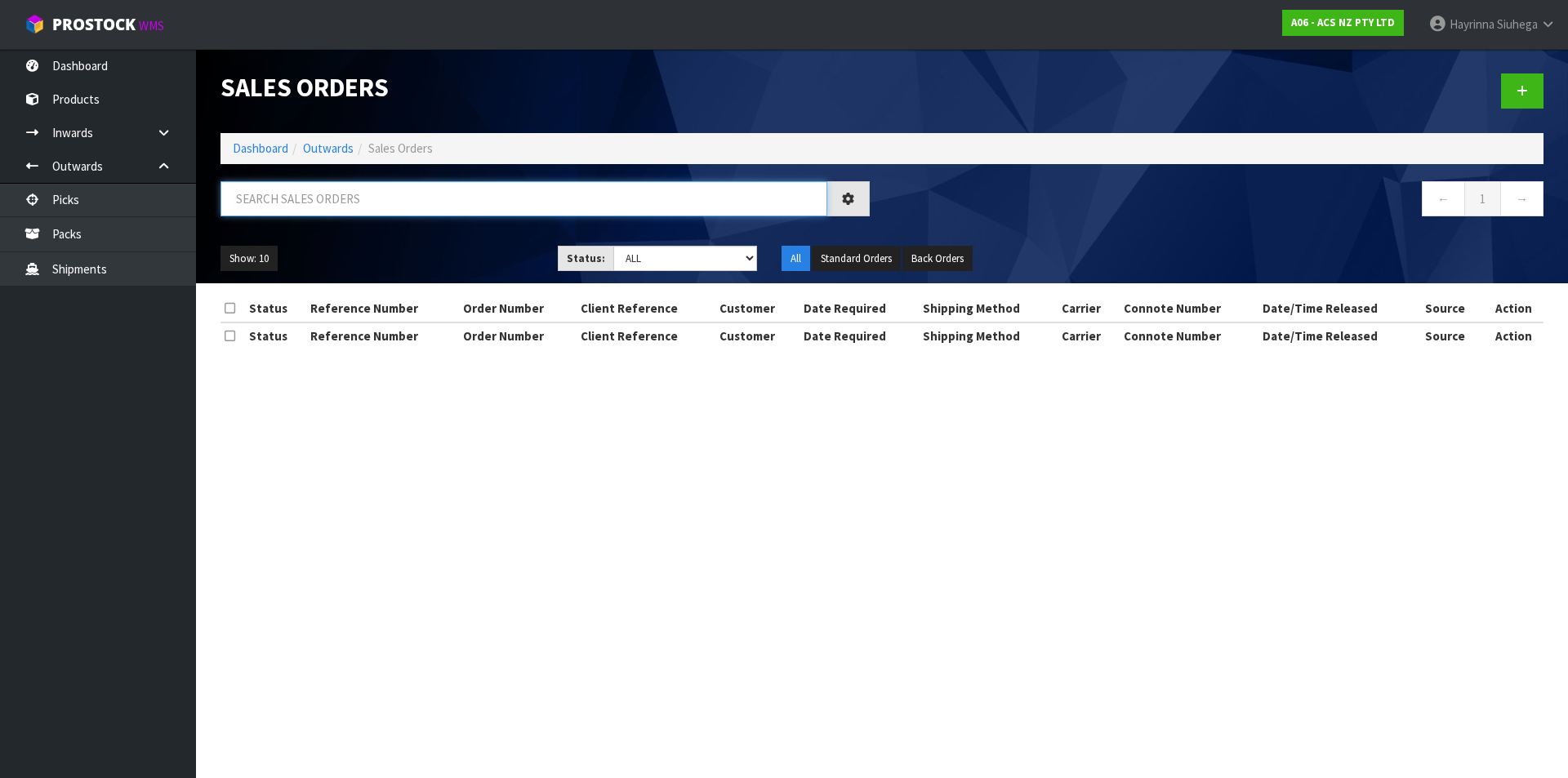
click at [317, 207] on input "text" at bounding box center [523, 199] width 606 height 35
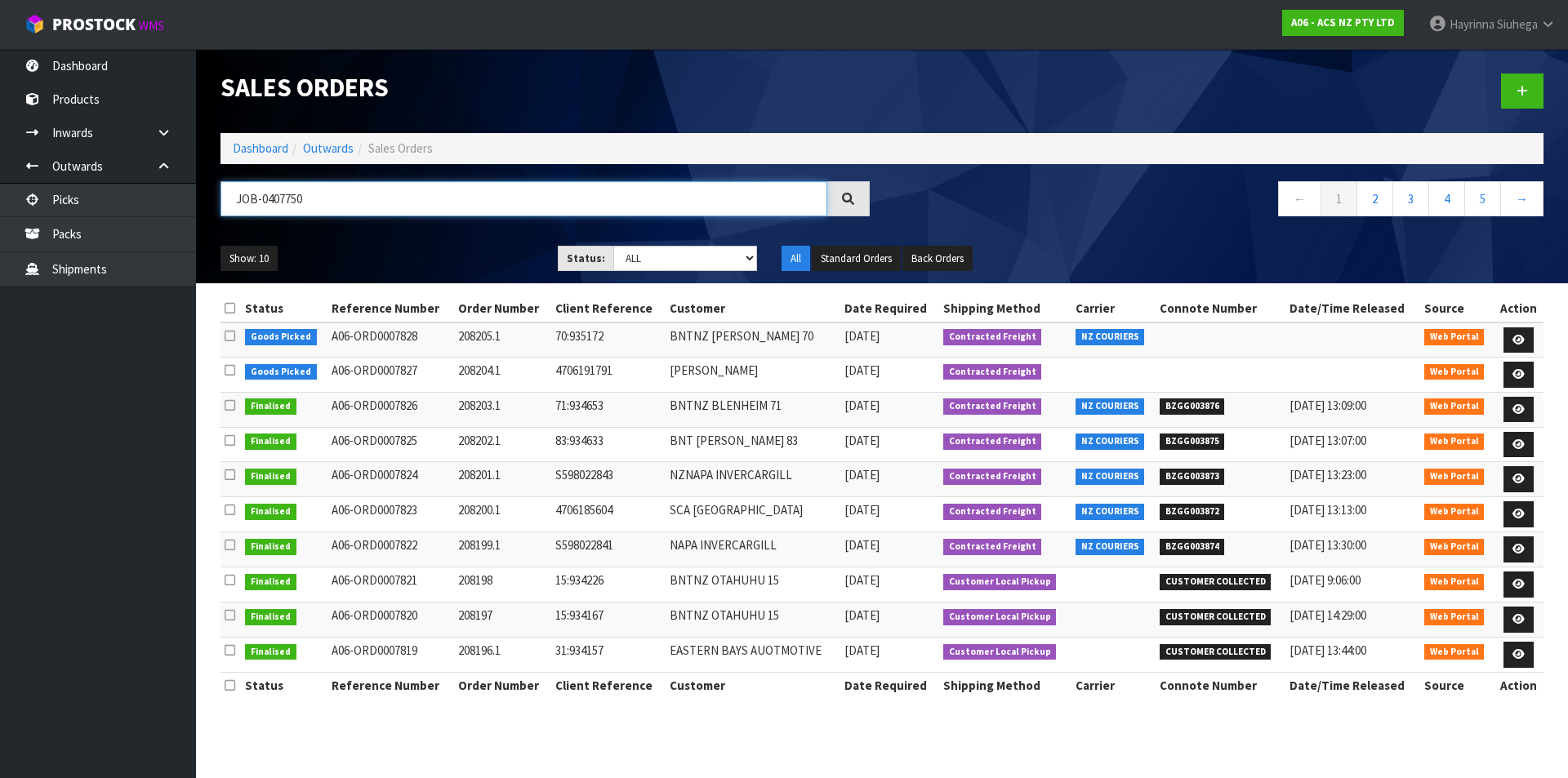
type input "JOB-0407750"
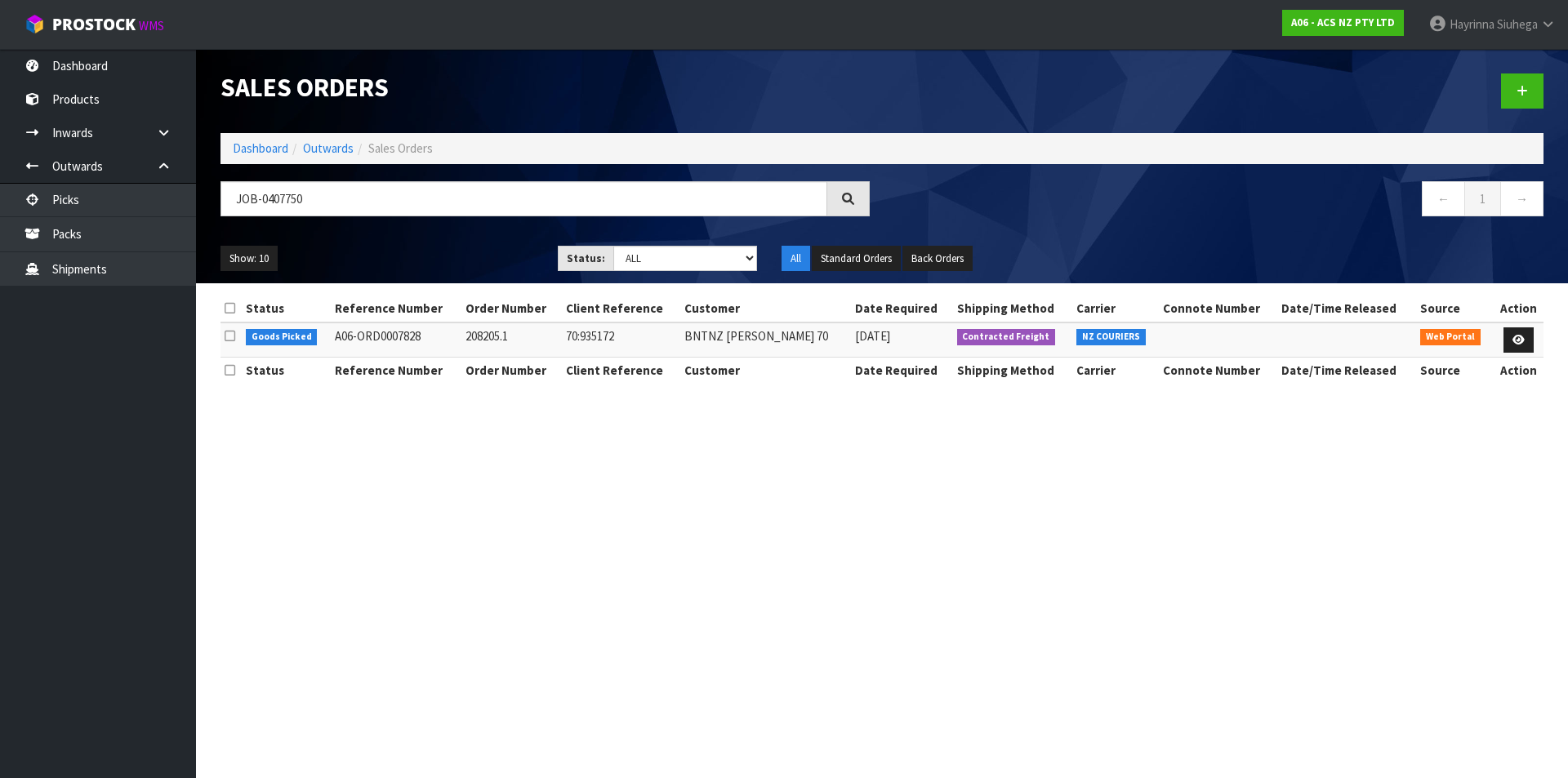
click at [1533, 344] on td at bounding box center [1518, 340] width 51 height 35
click at [1521, 337] on icon at bounding box center [1519, 340] width 13 height 11
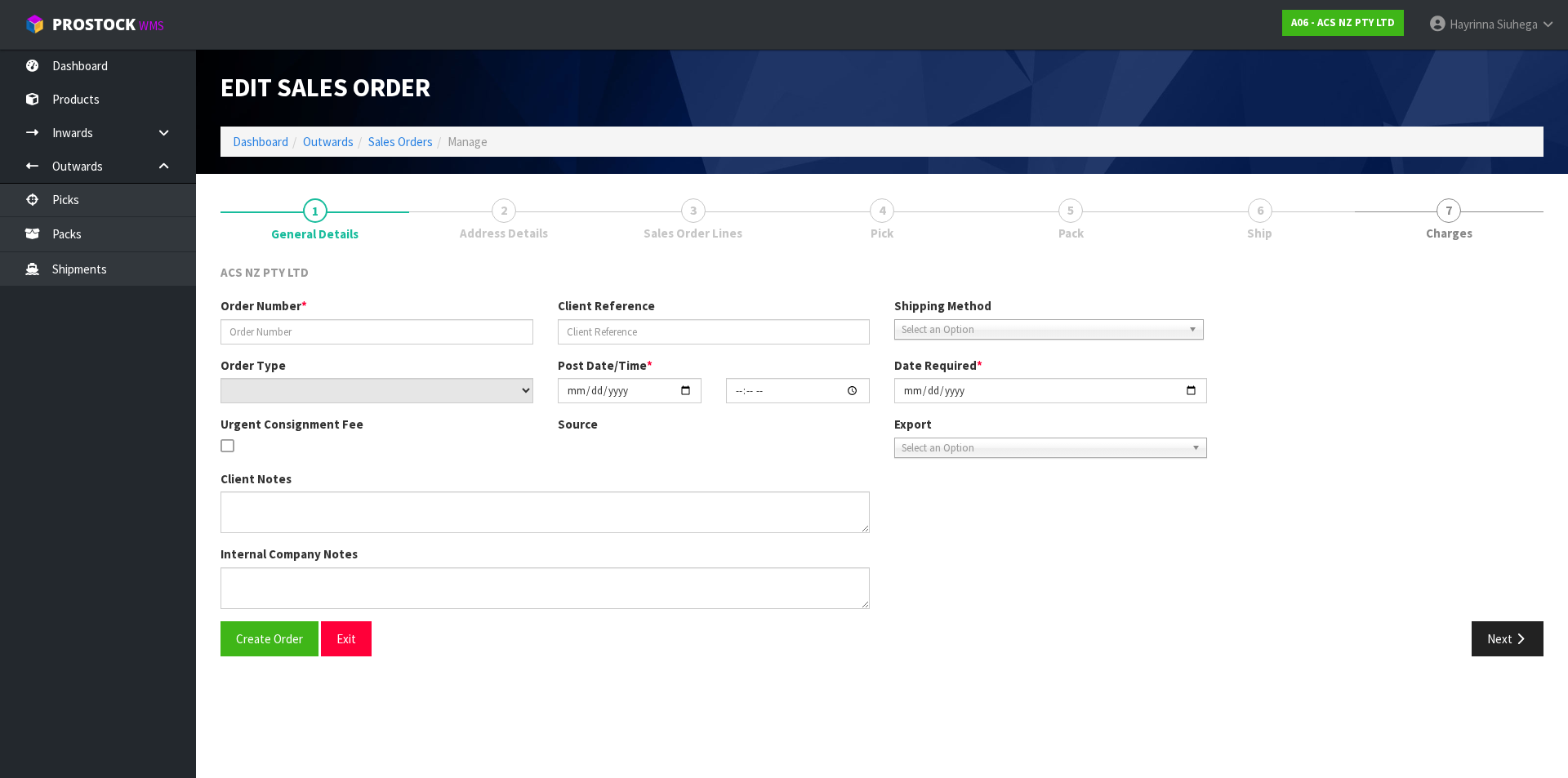
type input "208205.1"
type input "70:935172"
select select "number:0"
type input "[DATE]"
type input "17:57:00.000"
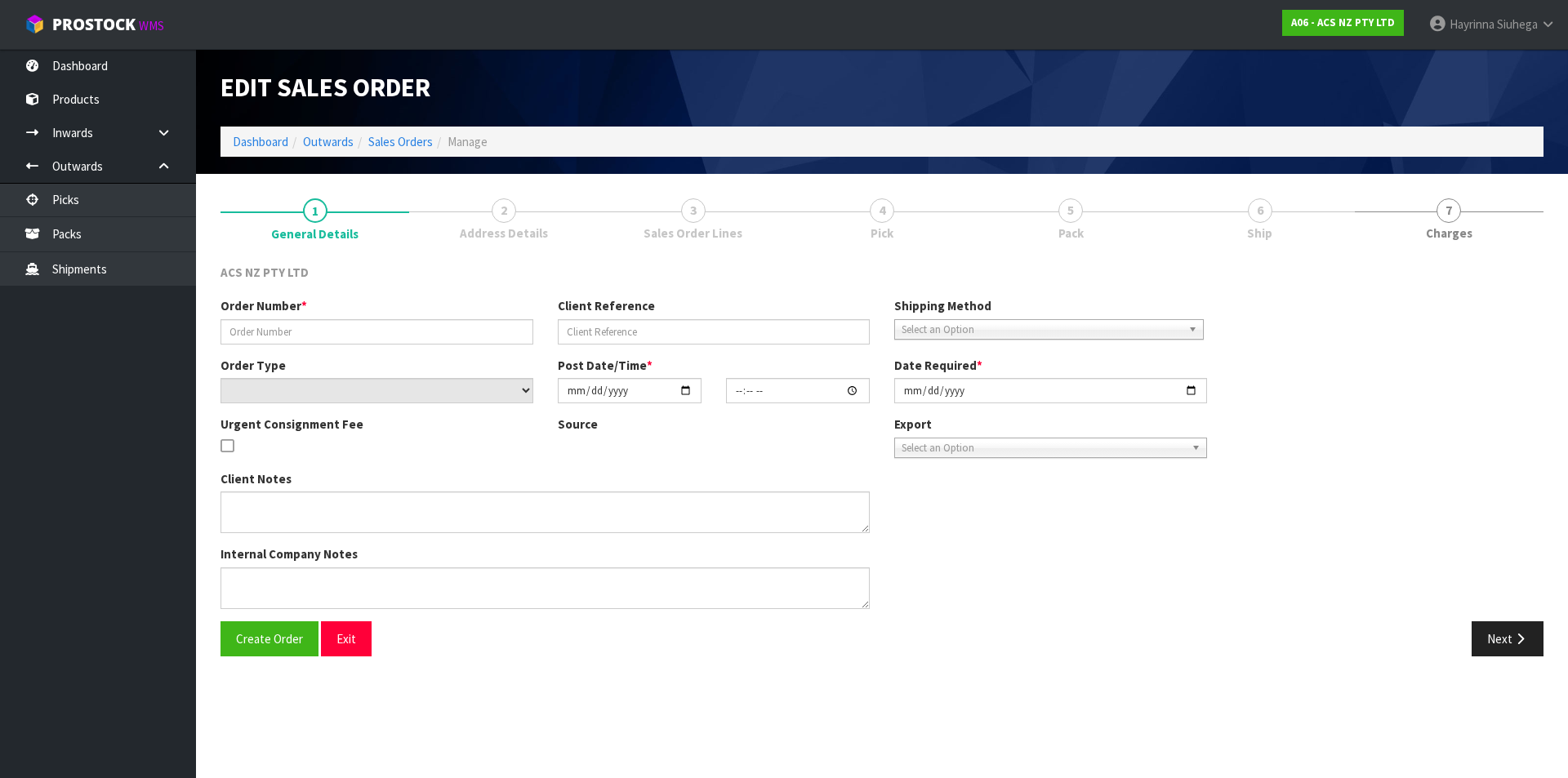
type input "2025-08-15"
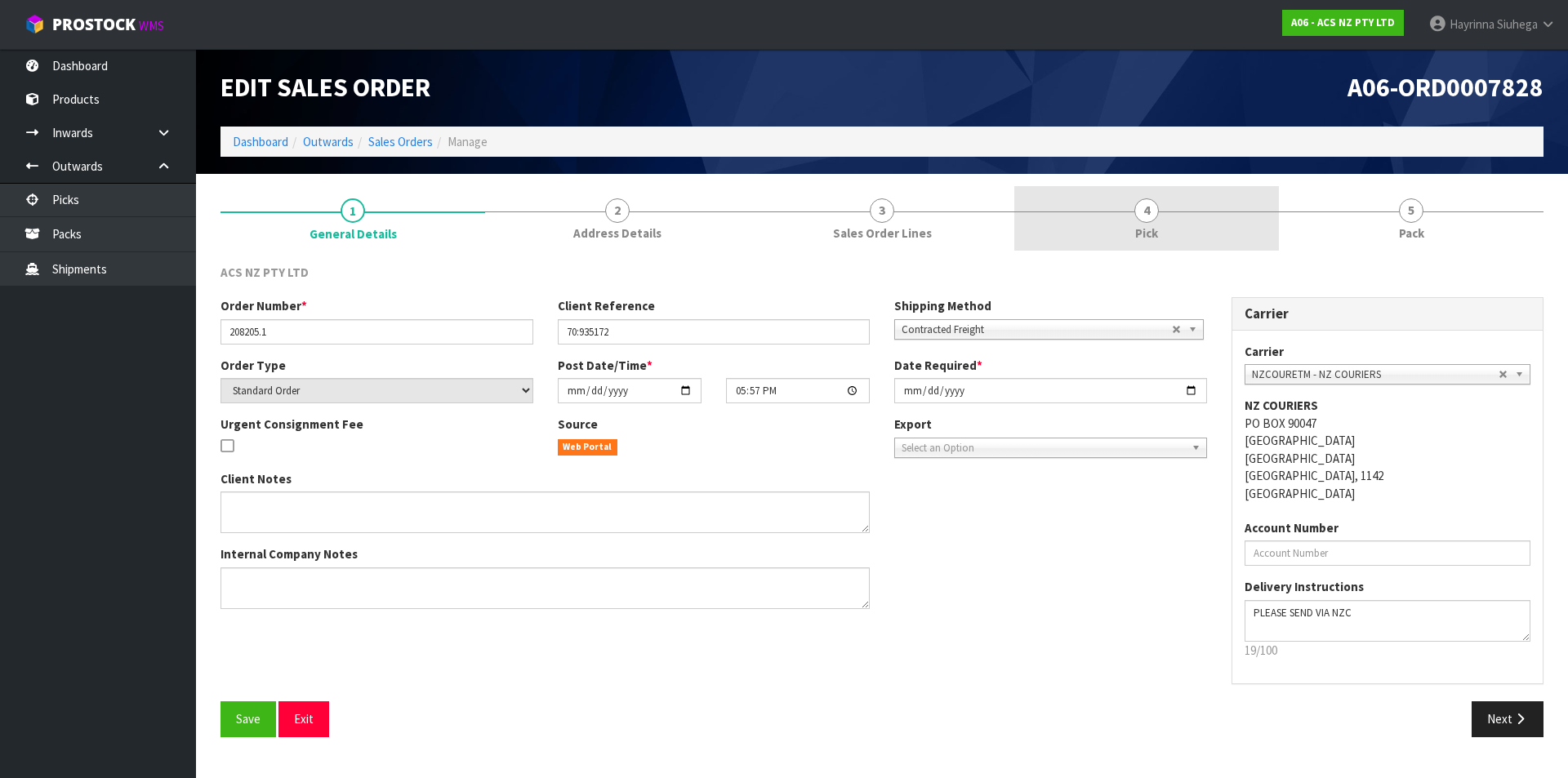
click at [1224, 217] on link "4 Pick" at bounding box center [1147, 218] width 265 height 64
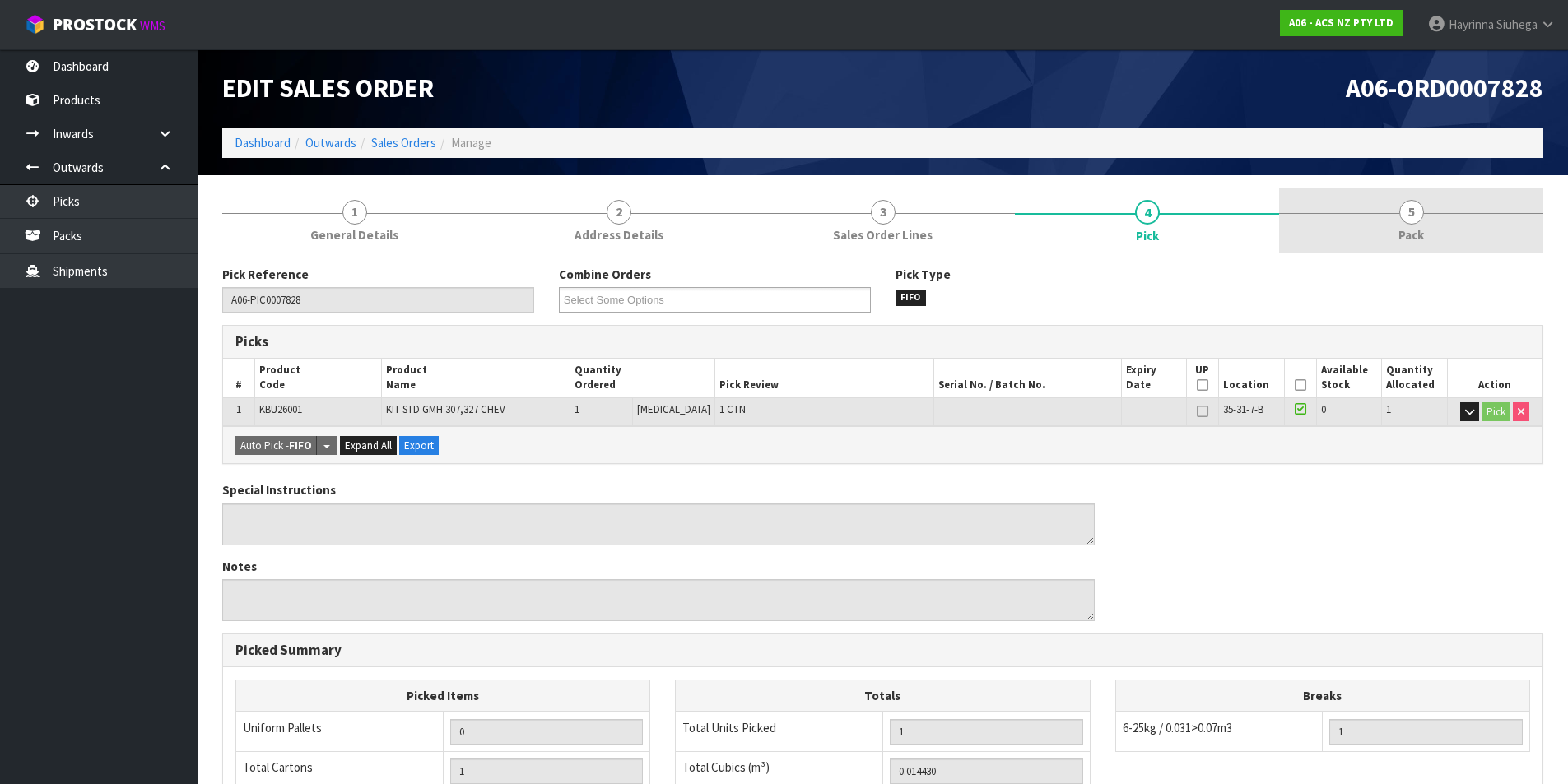
click at [1410, 216] on span "5" at bounding box center [1411, 212] width 24 height 24
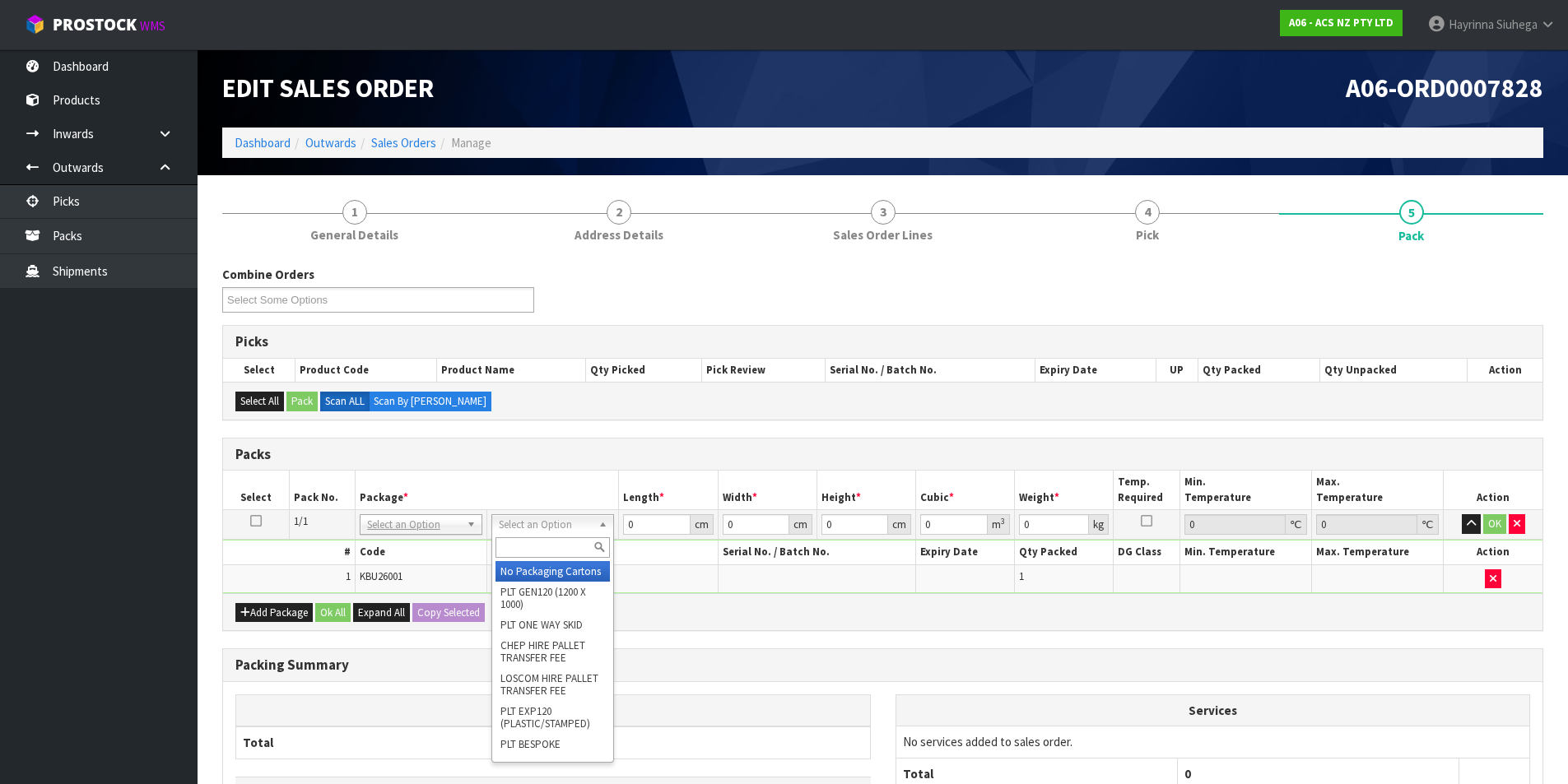
click at [525, 554] on input "text" at bounding box center [553, 547] width 115 height 21
type input "UPP"
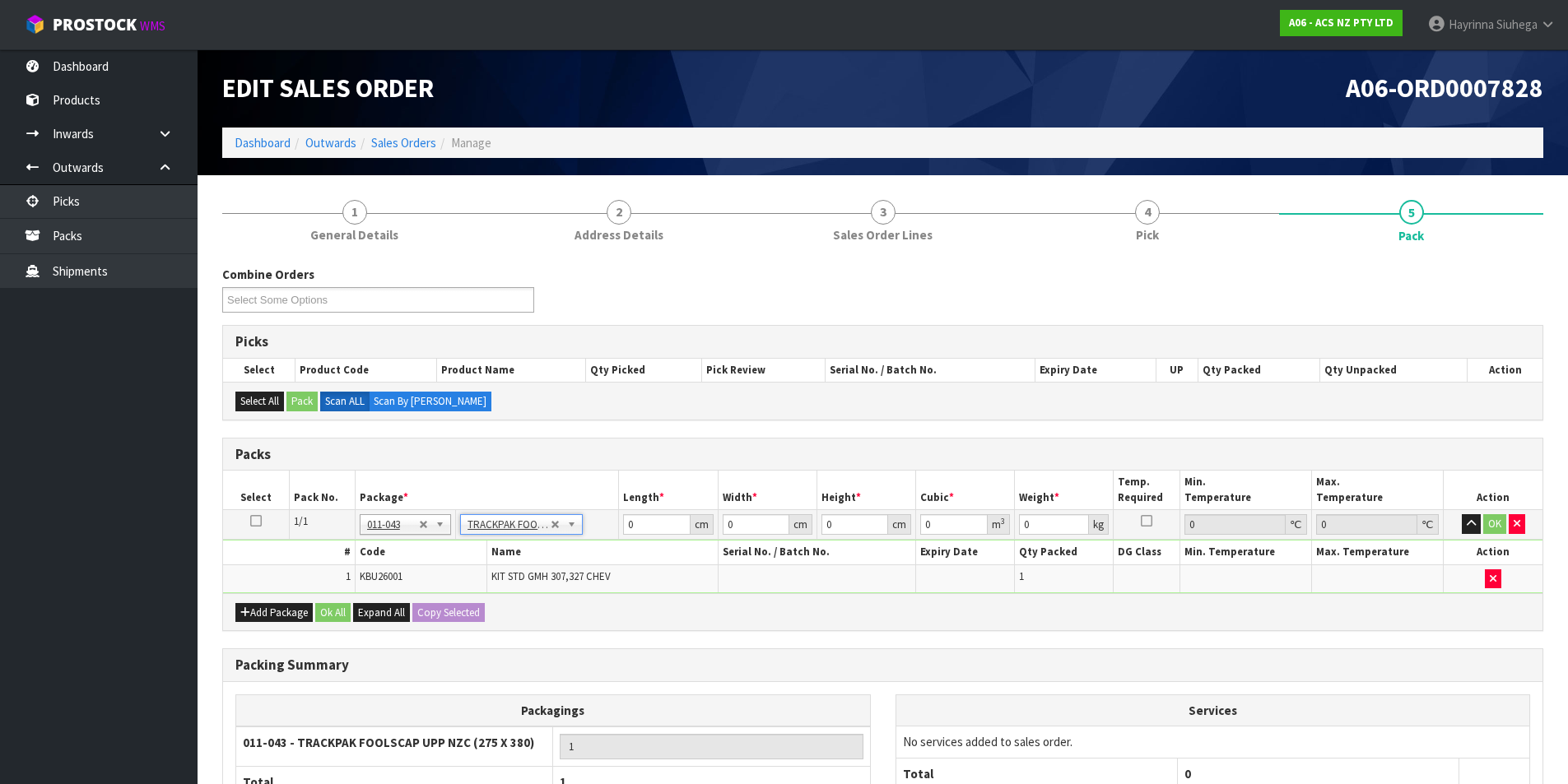
type input "27.5"
type input "38"
type input "0.01"
type input "0.00001"
type input "10.71"
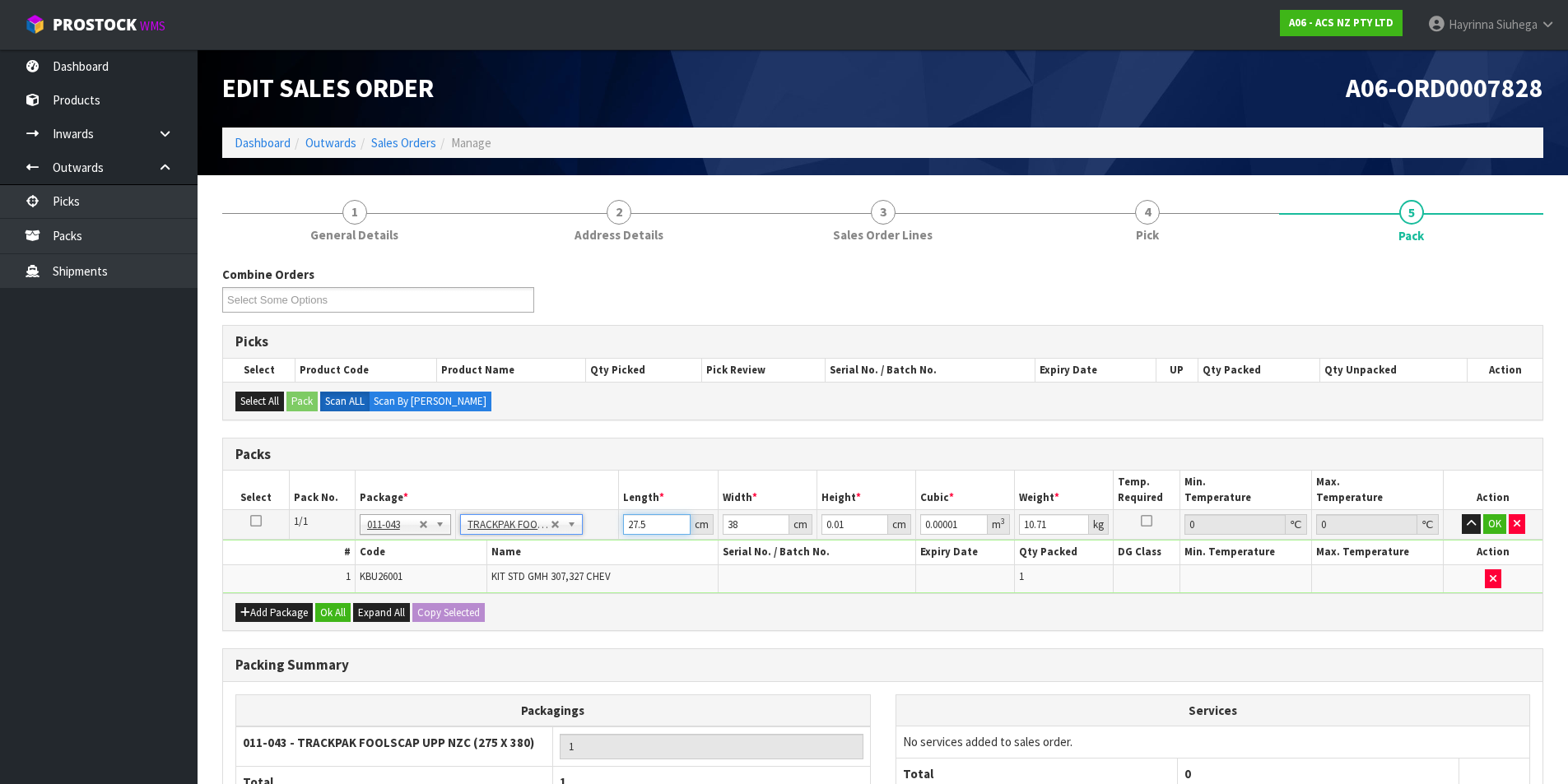
click at [630, 518] on input "27.5" at bounding box center [656, 524] width 67 height 21
type input "2"
type input "0.000001"
type input "28"
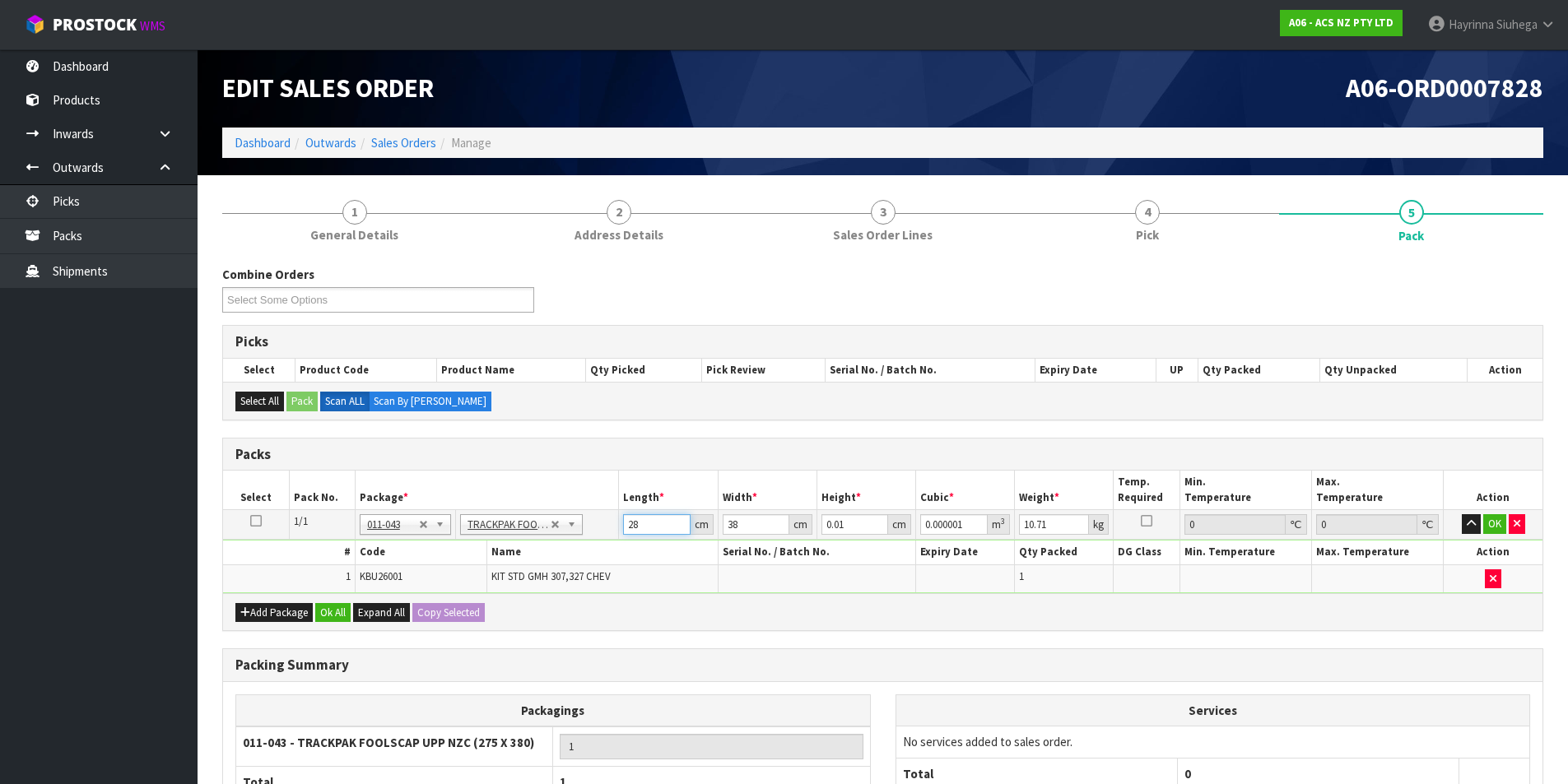
type input "0.000011"
type input "28"
type input "1"
type input "0.001064"
type input "12"
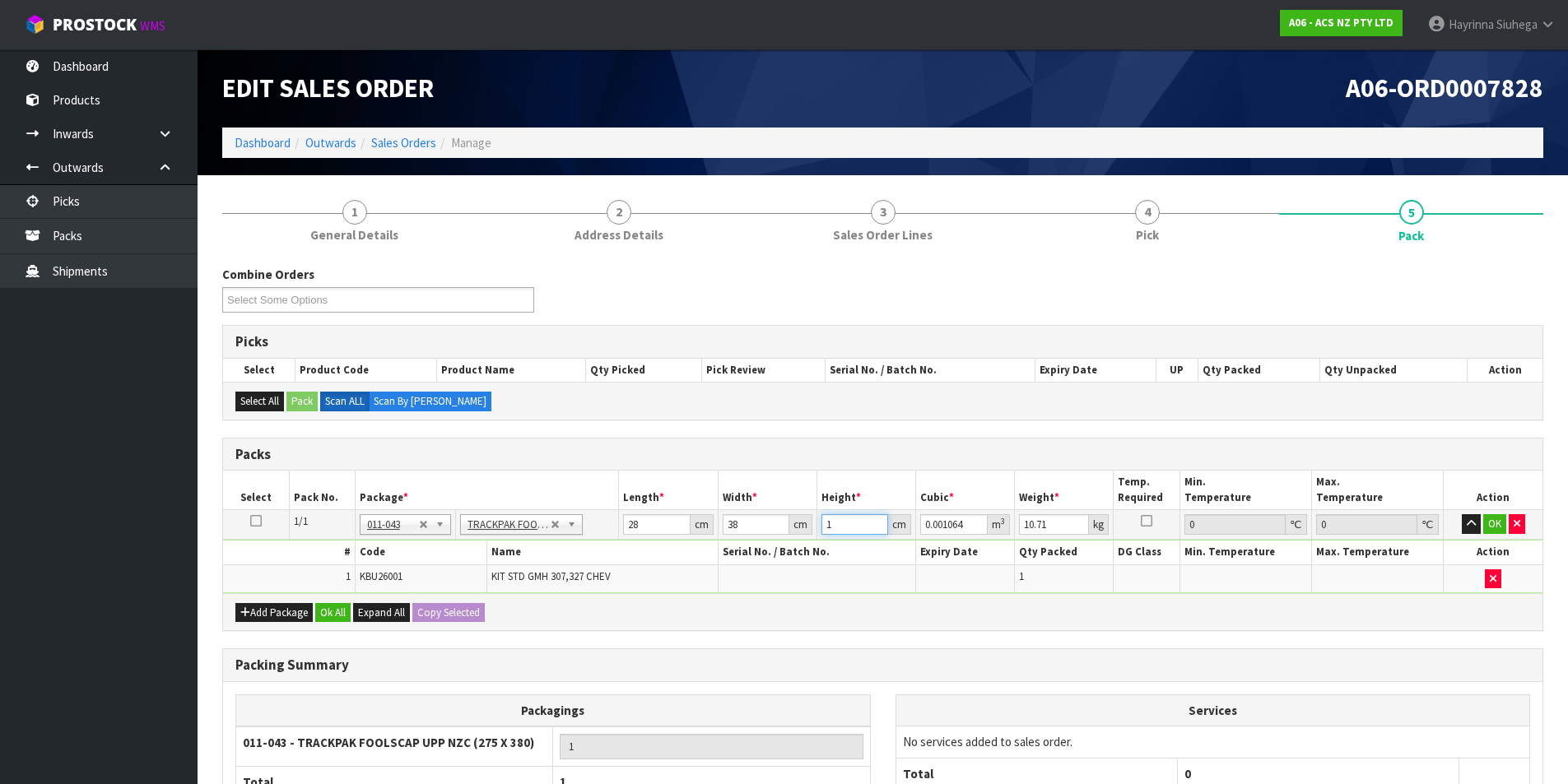
type input "0.012768"
type input "12"
type input "9"
click button "OK" at bounding box center [1495, 524] width 23 height 20
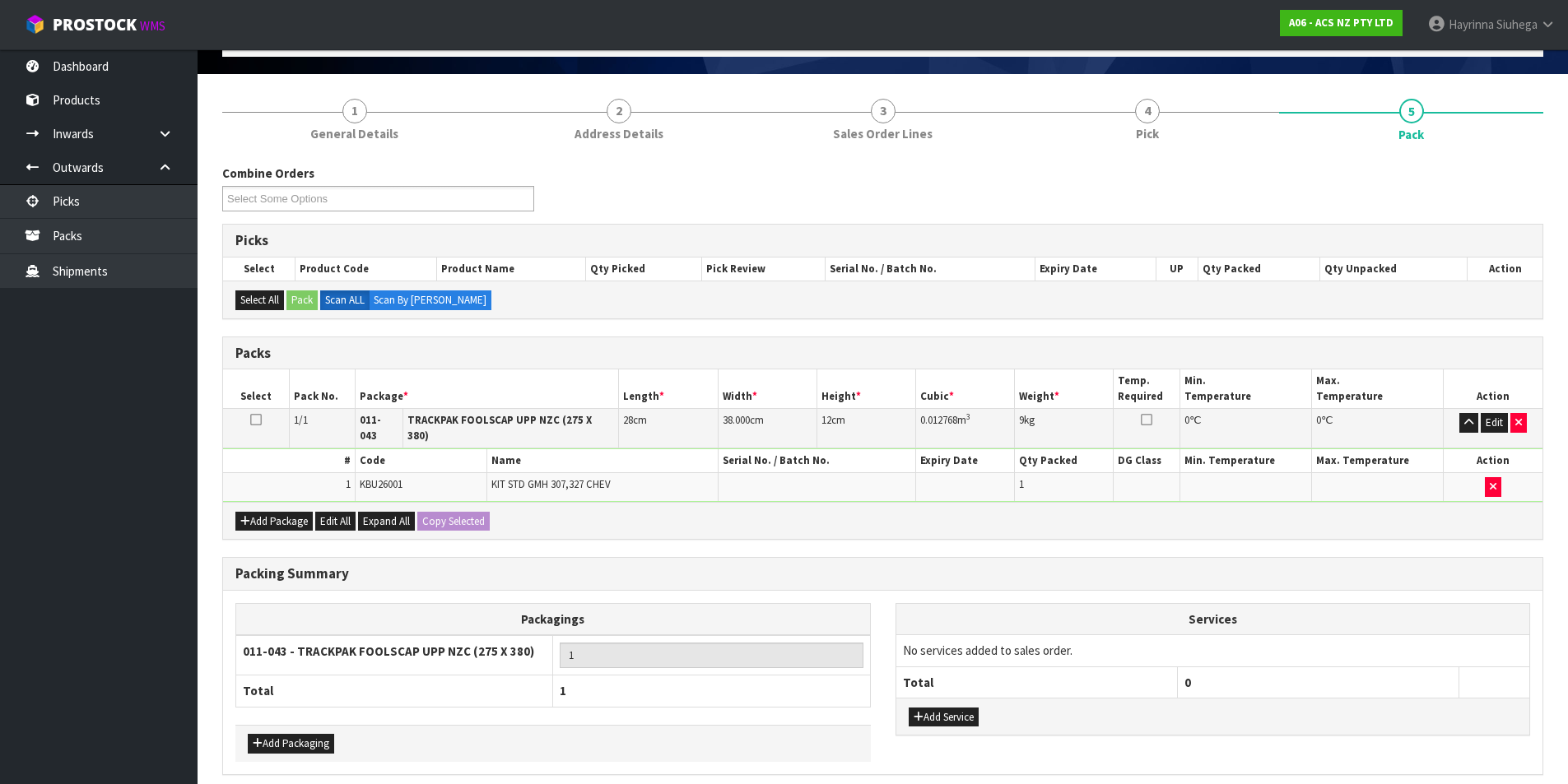
scroll to position [159, 0]
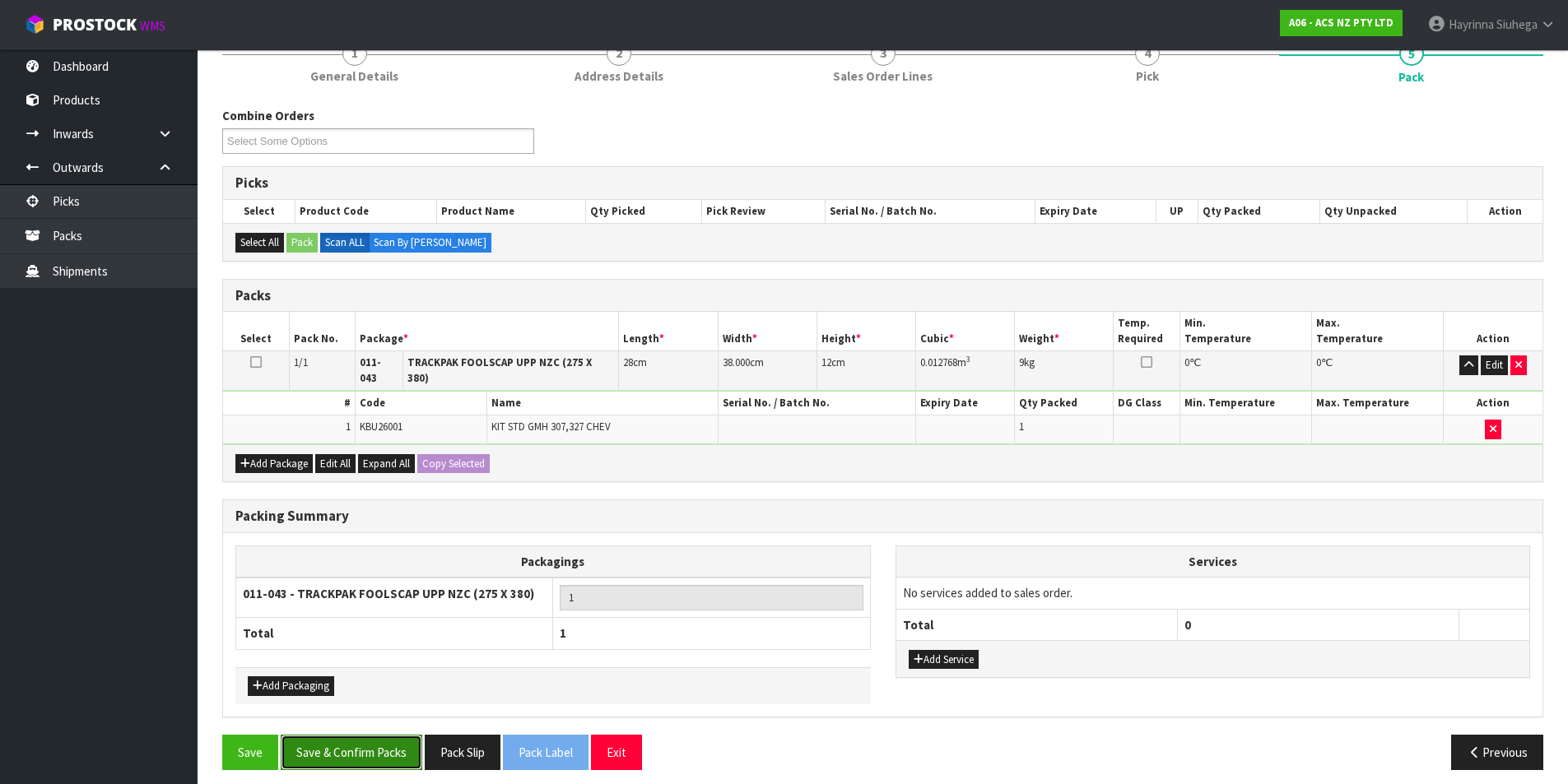
click at [356, 742] on button "Save & Confirm Packs" at bounding box center [351, 752] width 142 height 35
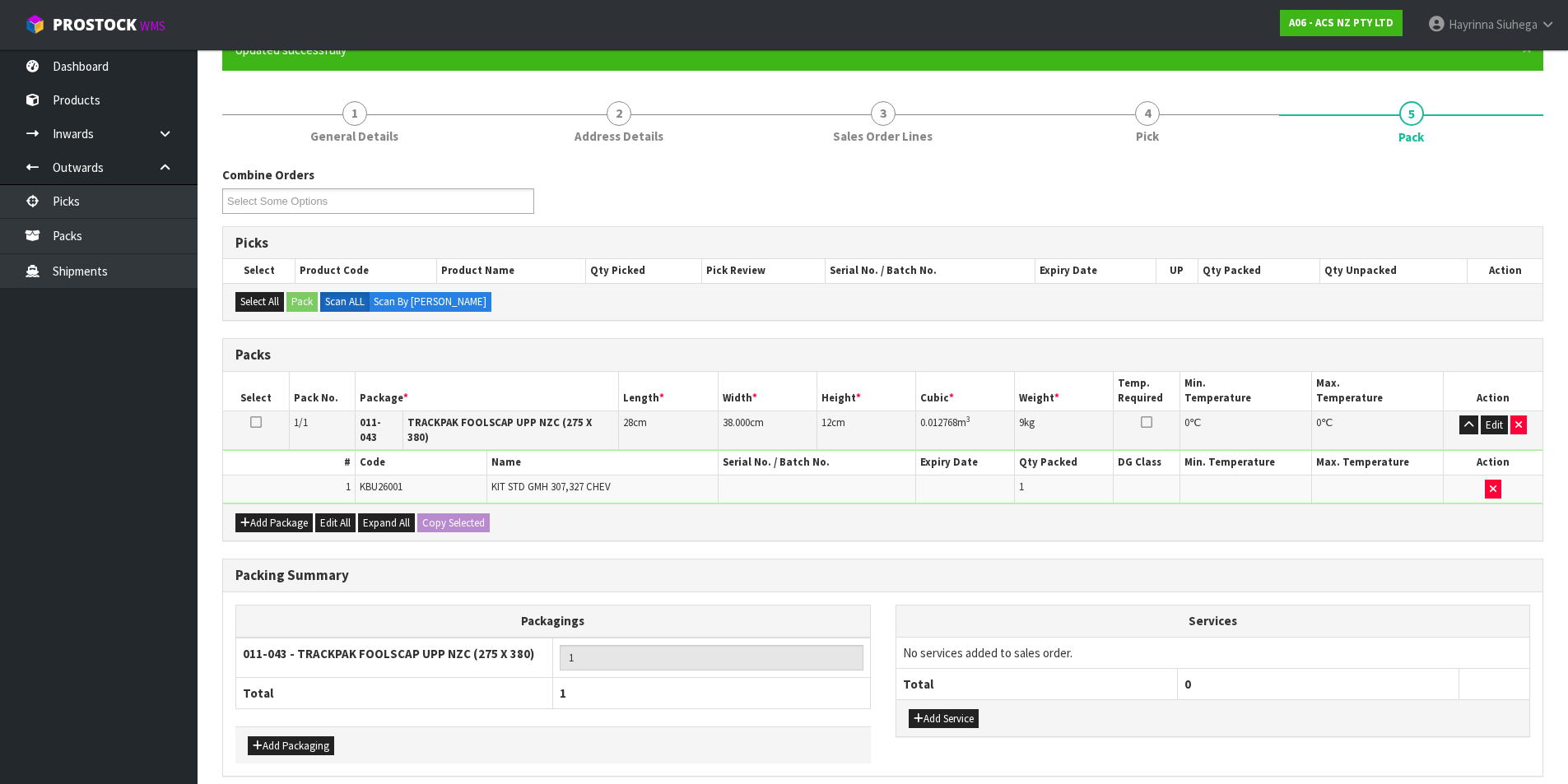
scroll to position [0, 0]
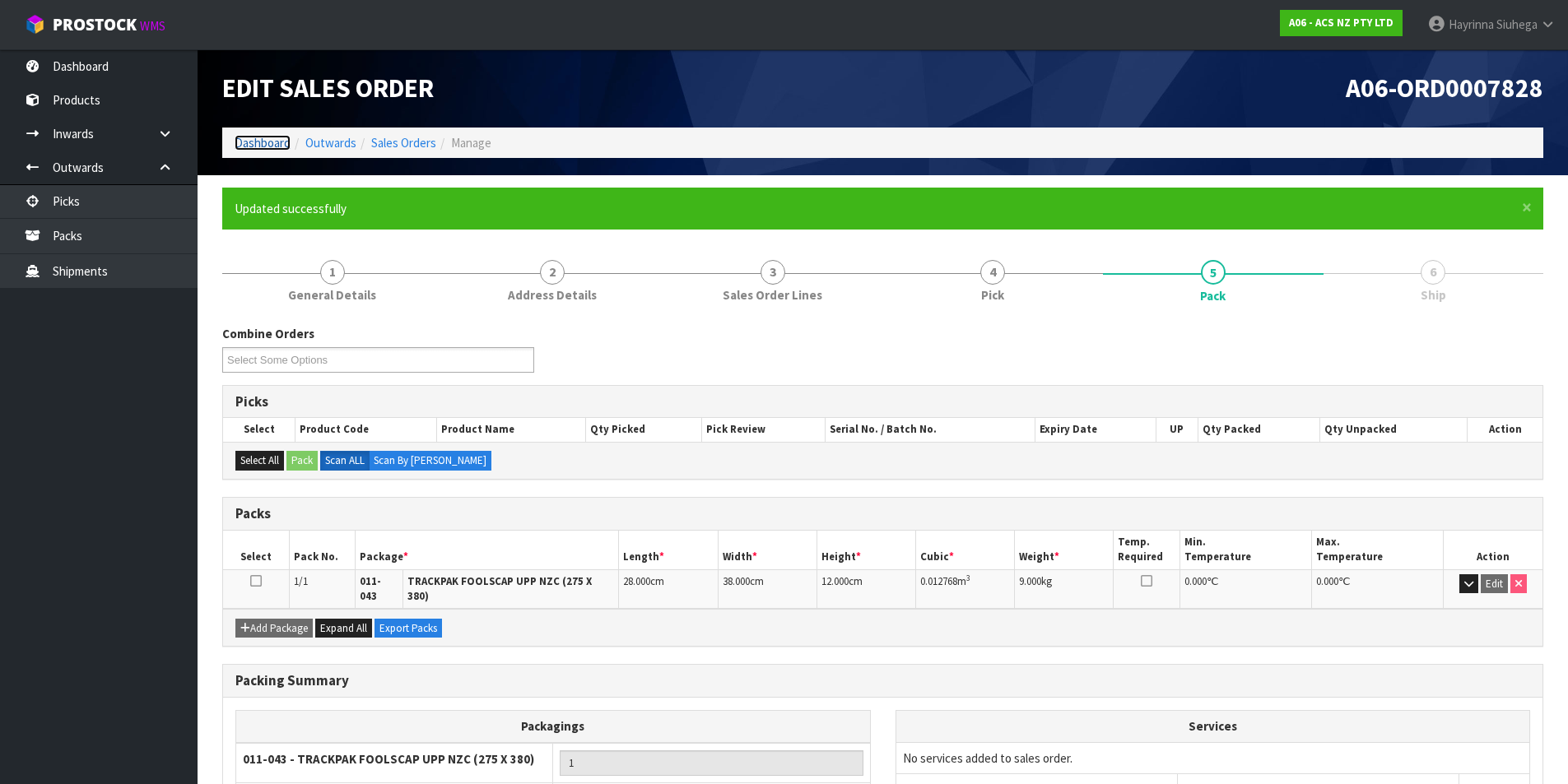
click at [279, 150] on link "Dashboard" at bounding box center [262, 142] width 56 height 15
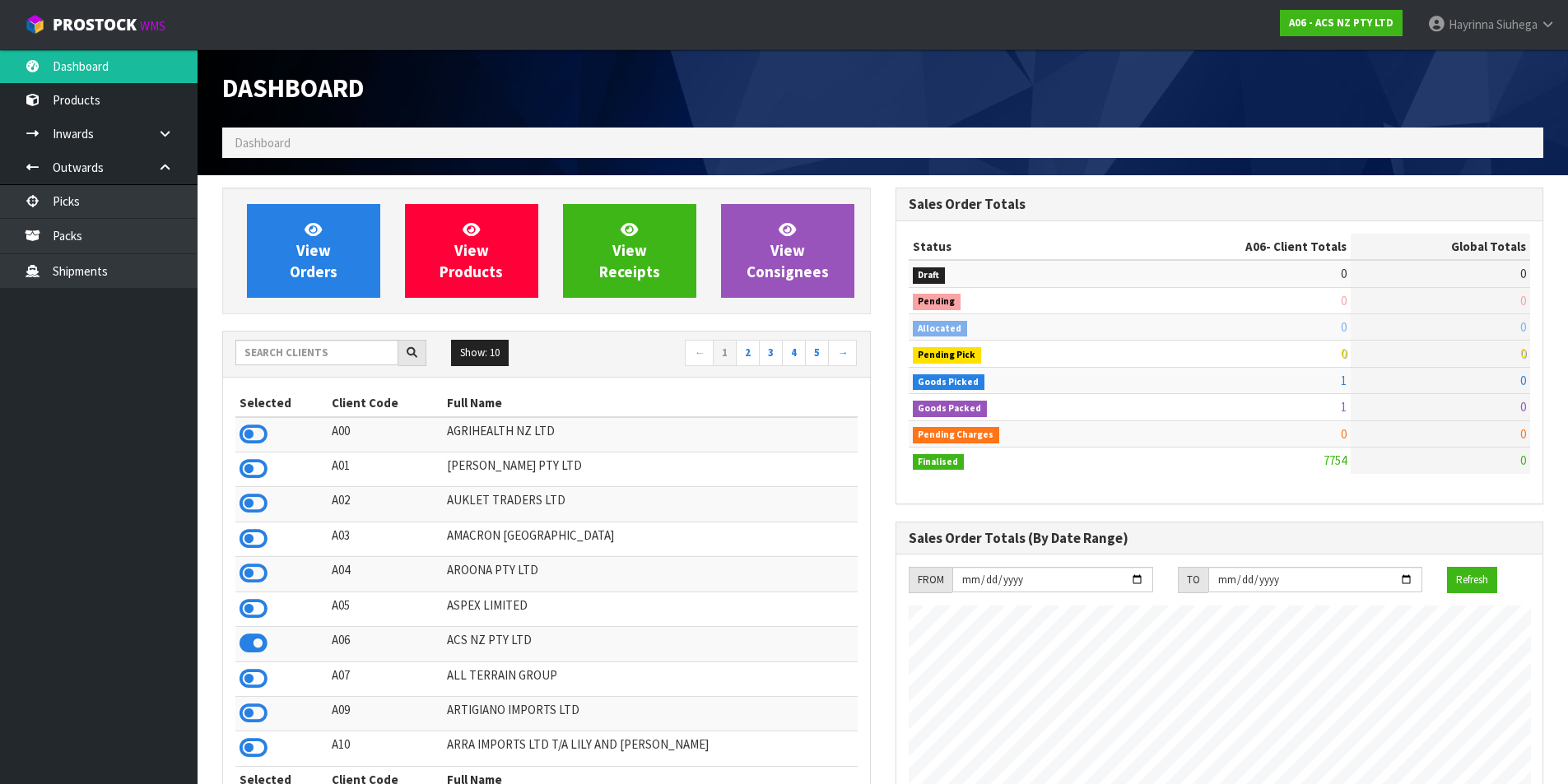
scroll to position [1246, 673]
click at [306, 227] on icon at bounding box center [313, 229] width 17 height 15
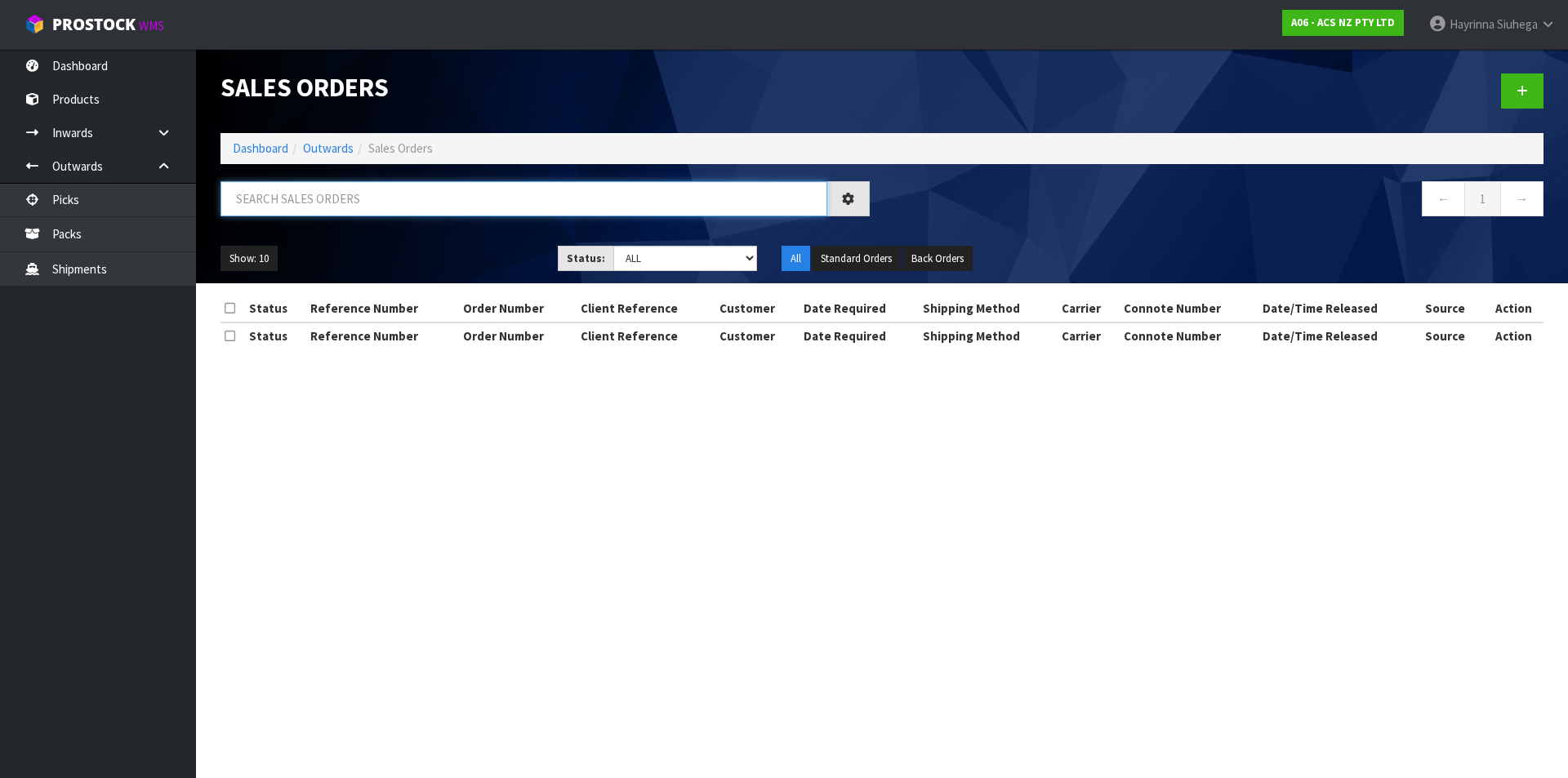
click at [326, 201] on input "text" at bounding box center [523, 199] width 606 height 35
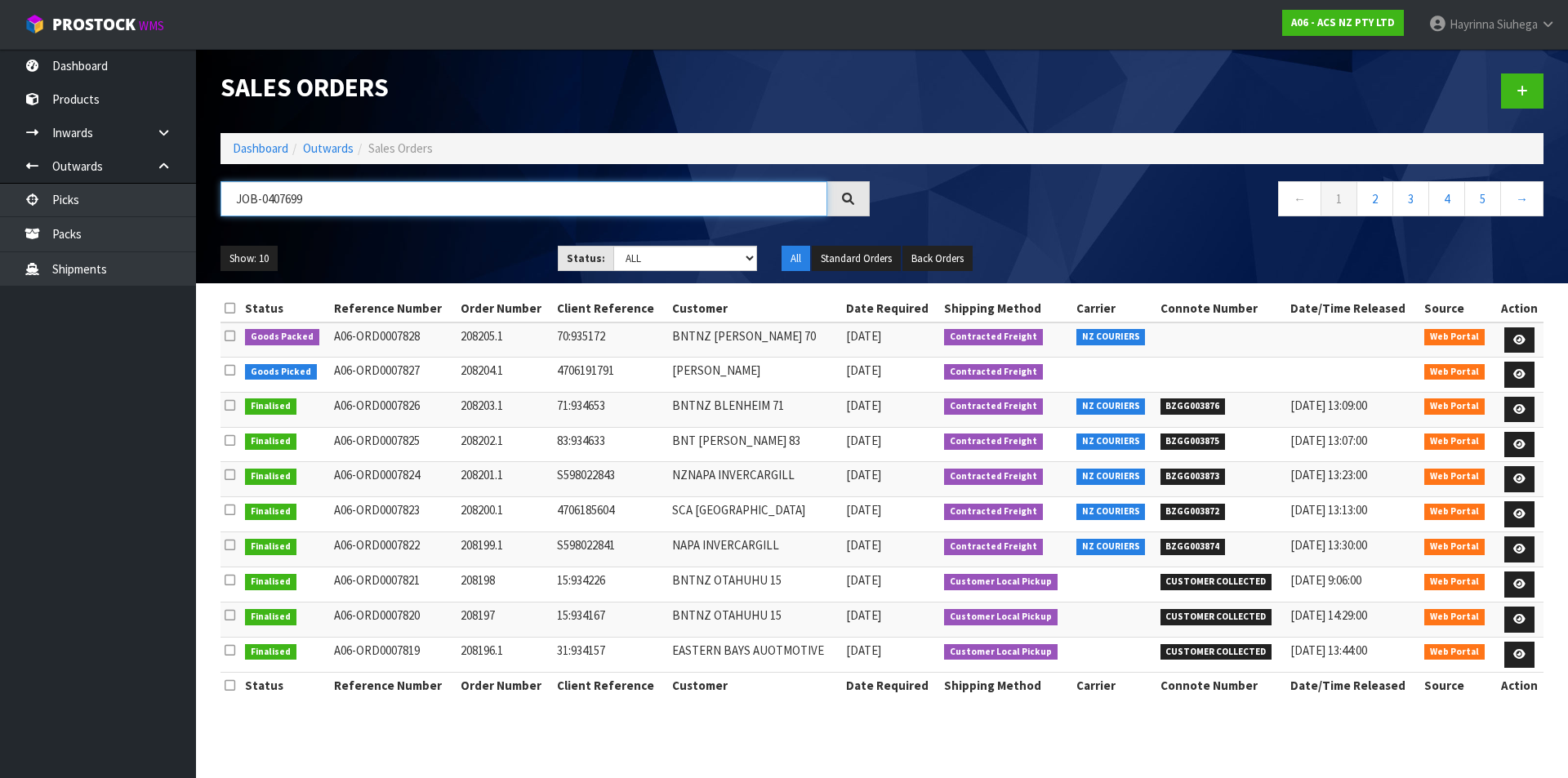
type input "JOB-0407699"
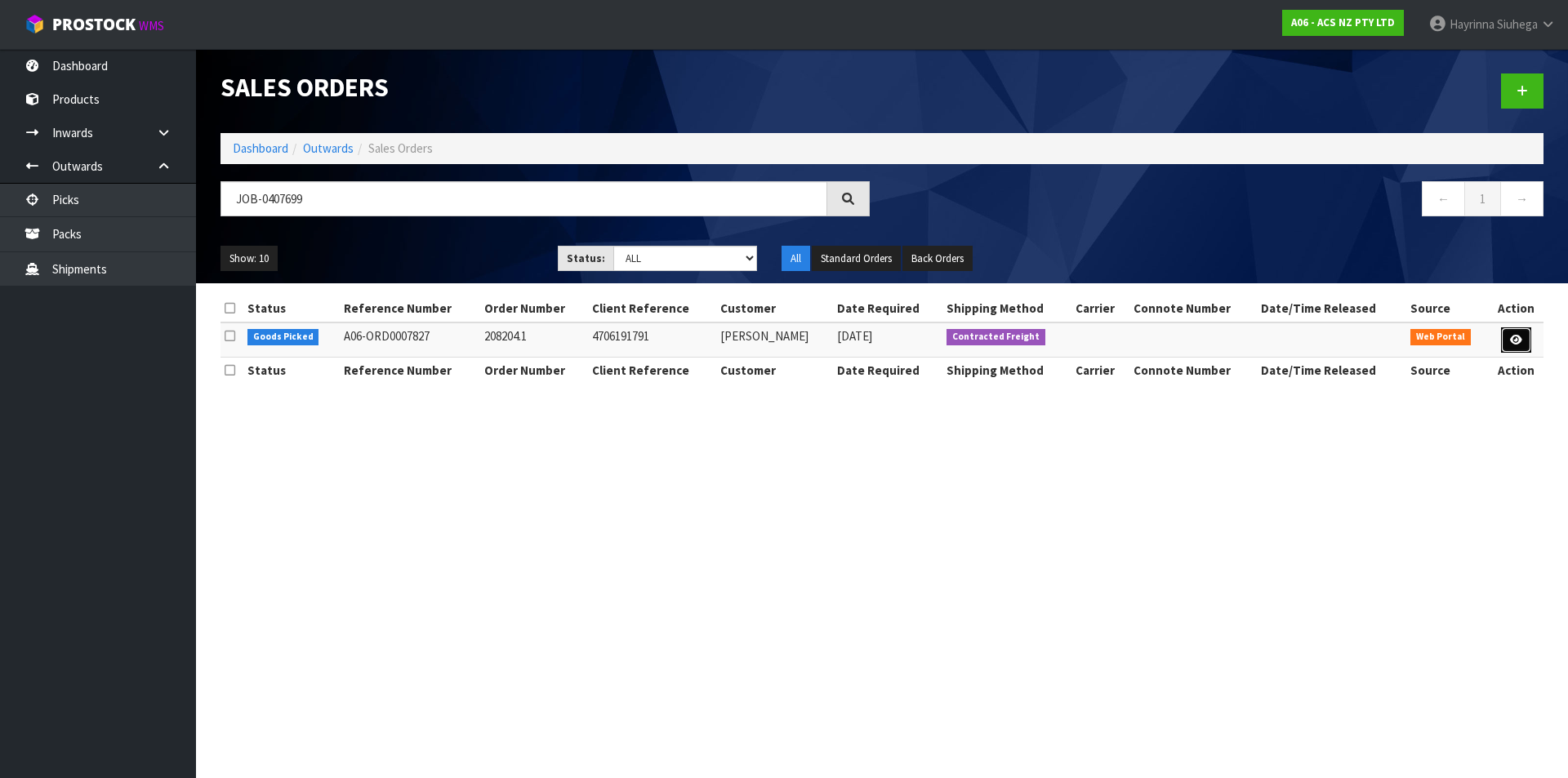
click at [1522, 341] on link at bounding box center [1516, 340] width 30 height 26
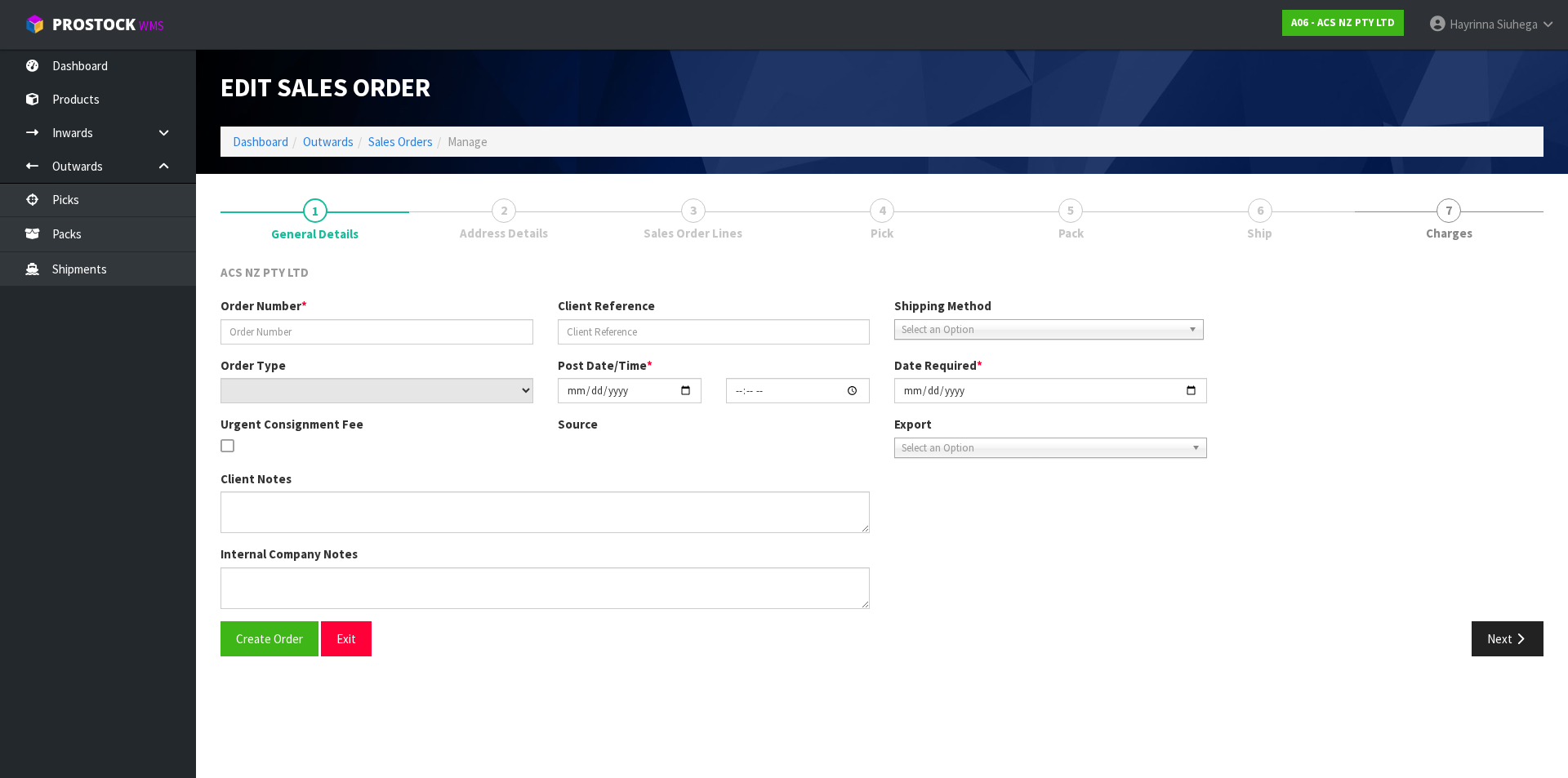
type input "208204.1"
type input "4706191791"
select select "number:0"
type input "[DATE]"
type input "13:55:00.000"
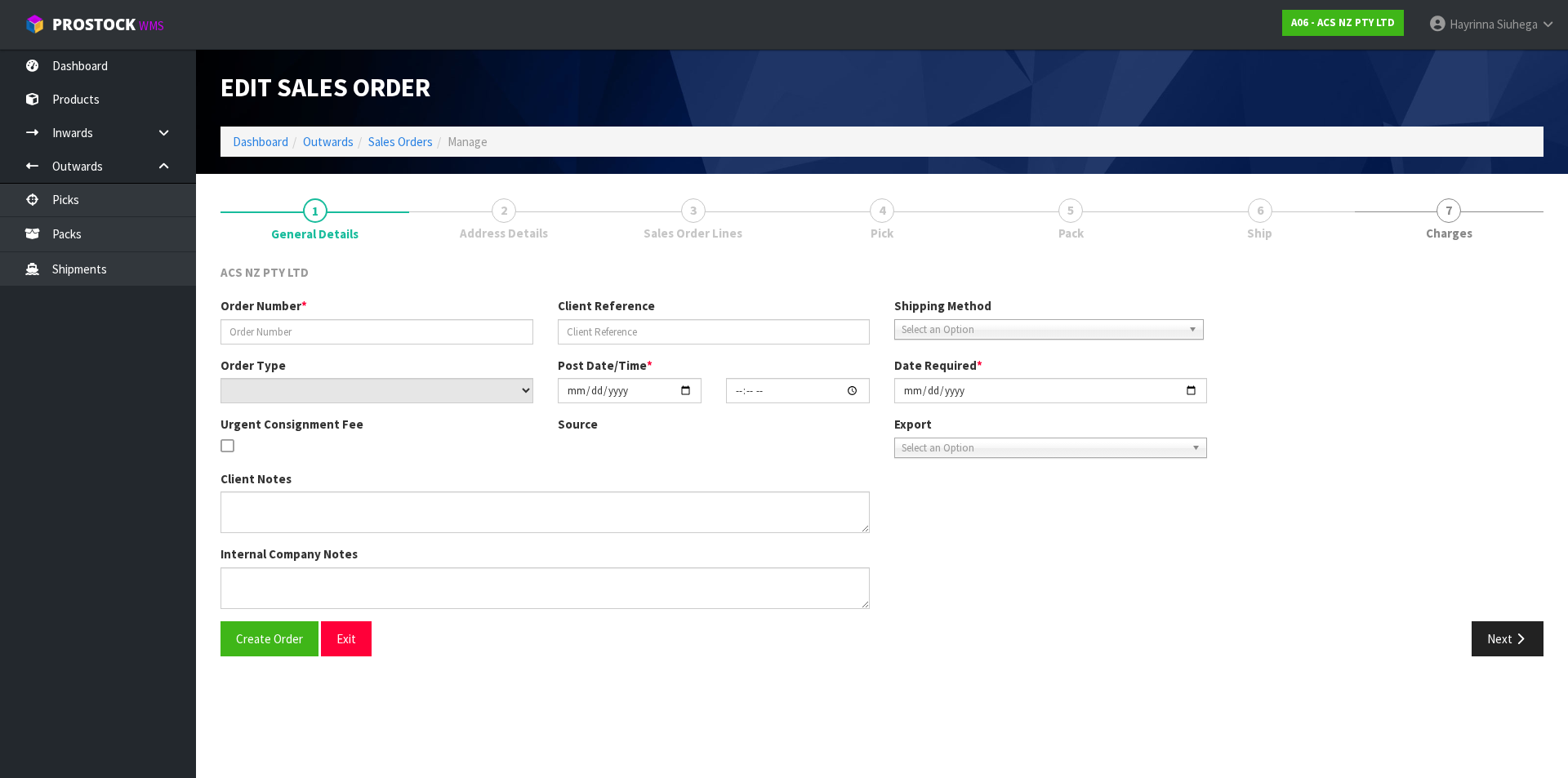
type input "2025-08-15"
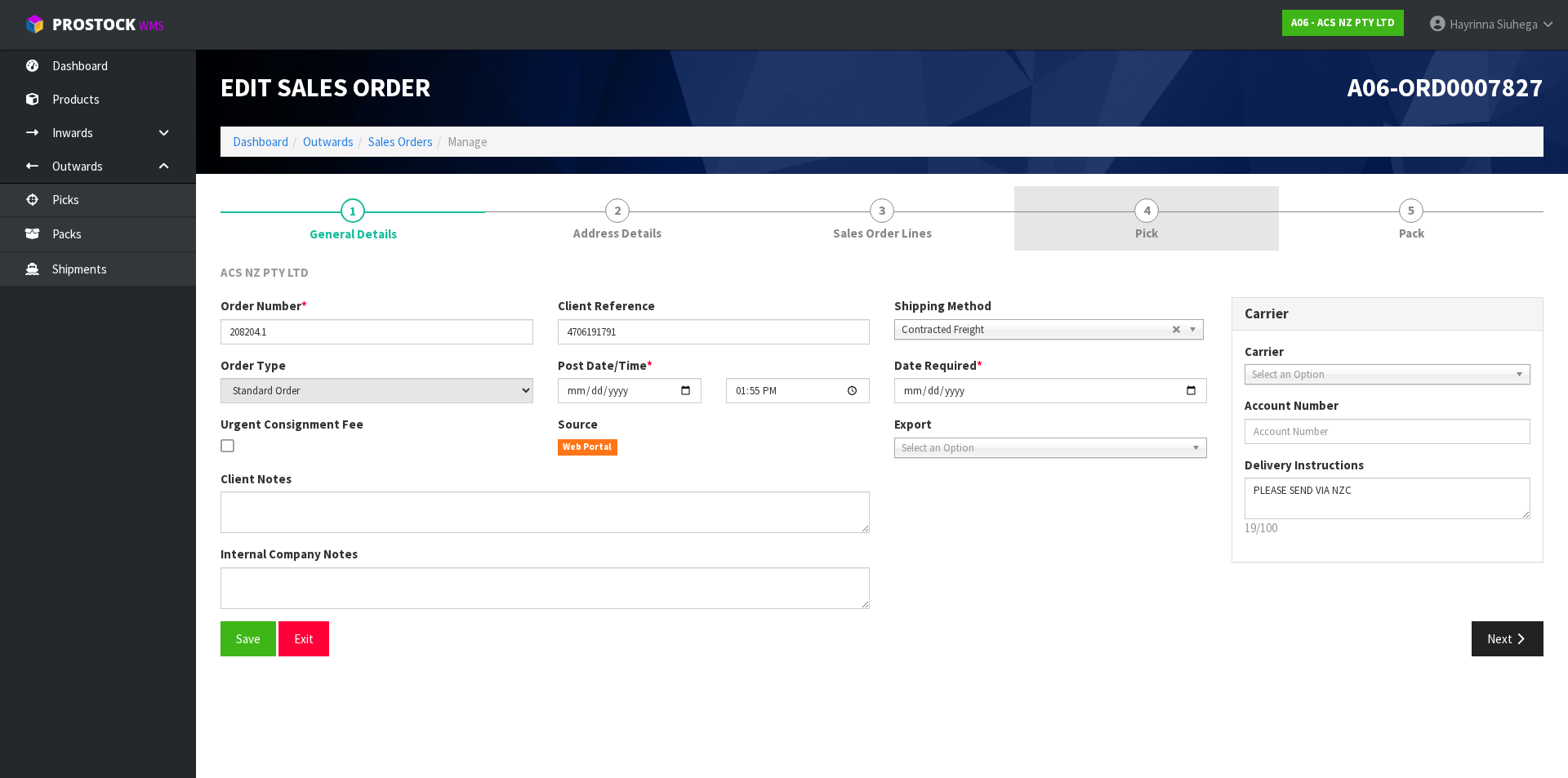
click at [1137, 226] on span "Pick" at bounding box center [1147, 233] width 23 height 17
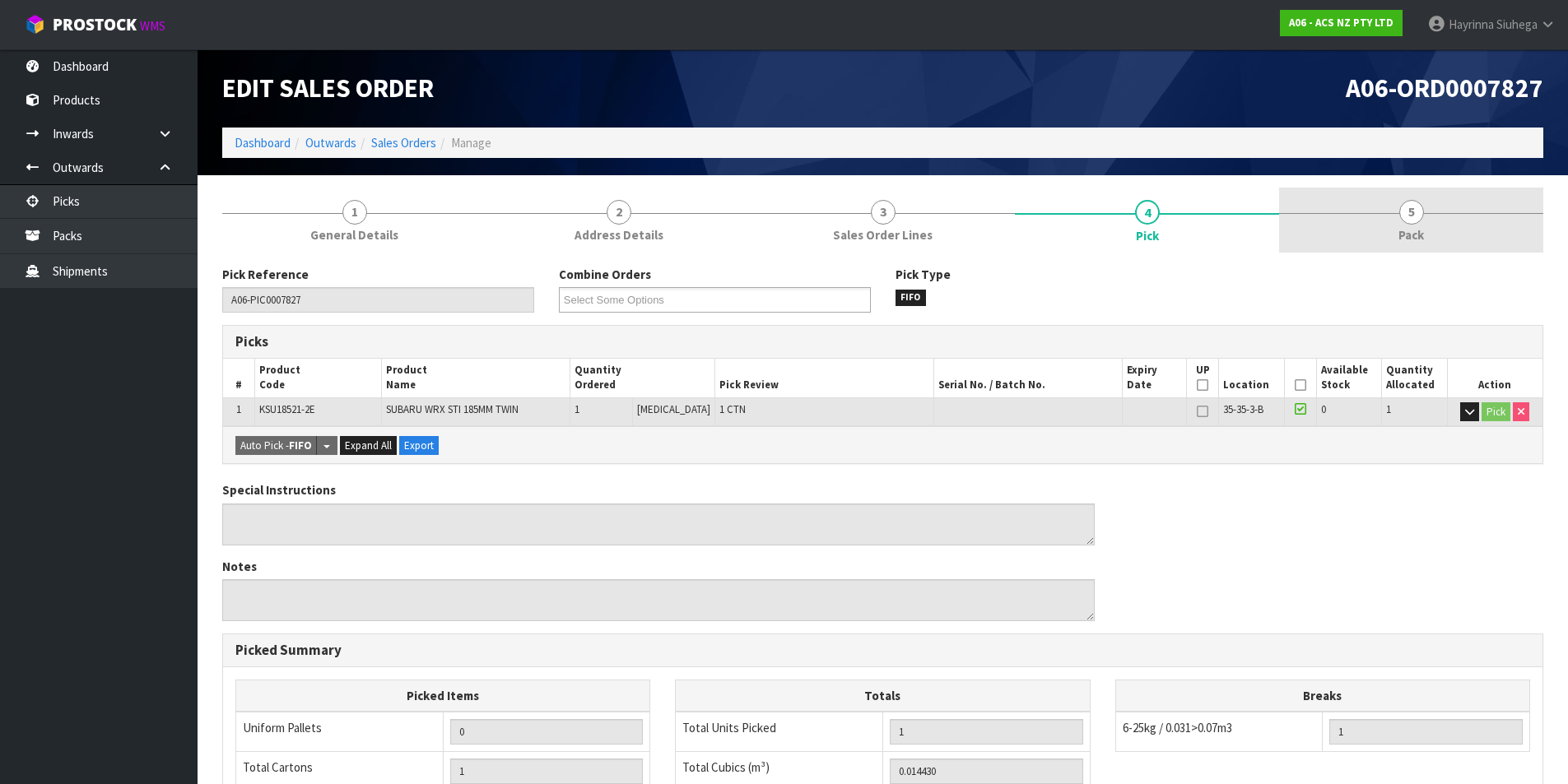
click at [1353, 203] on link "5 Pack" at bounding box center [1411, 220] width 264 height 65
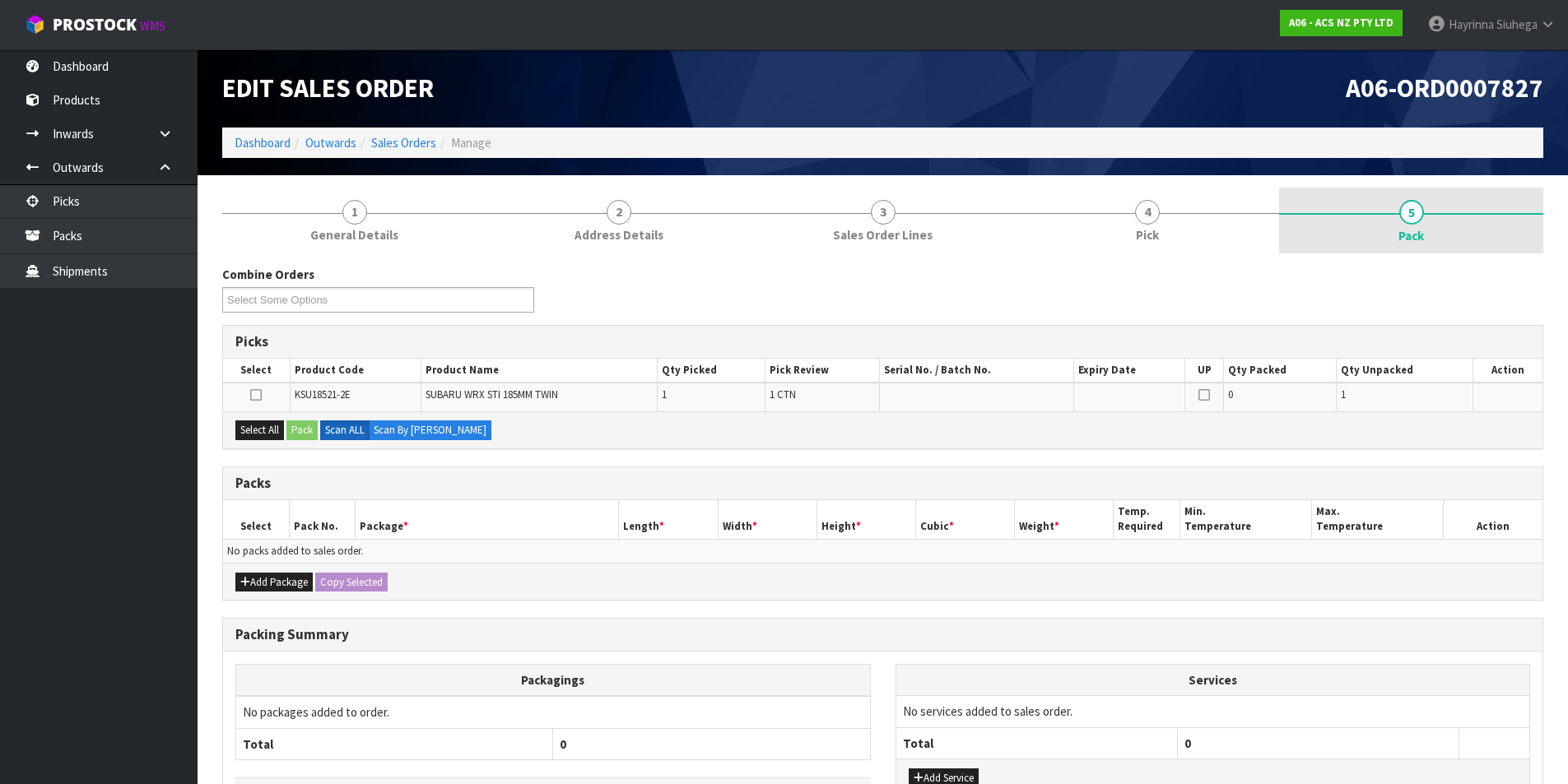
click at [1395, 227] on link "5 Pack" at bounding box center [1411, 220] width 264 height 66
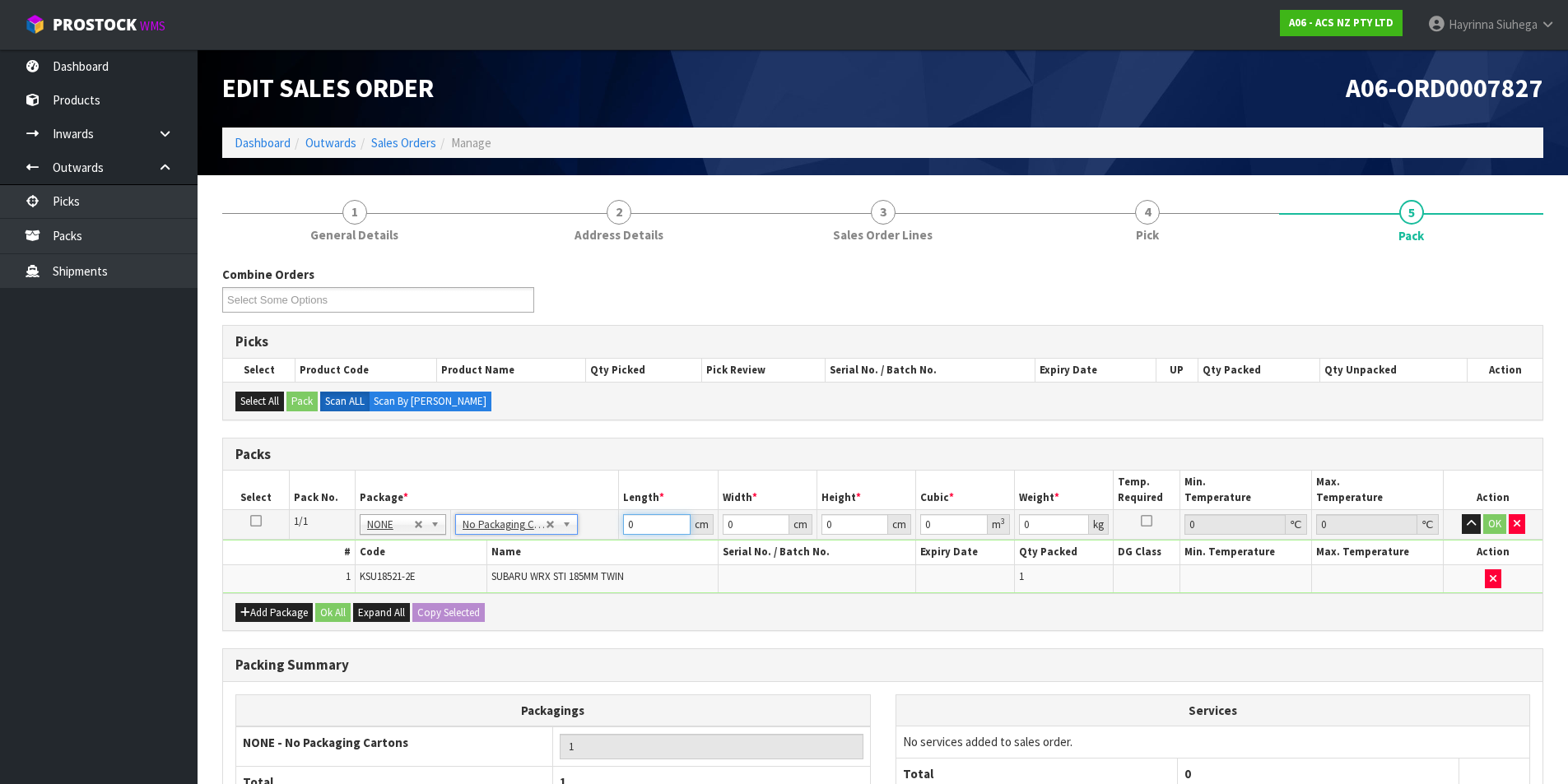
click at [628, 524] on input "0" at bounding box center [656, 524] width 67 height 21
type input "40"
type input "37"
type input "1"
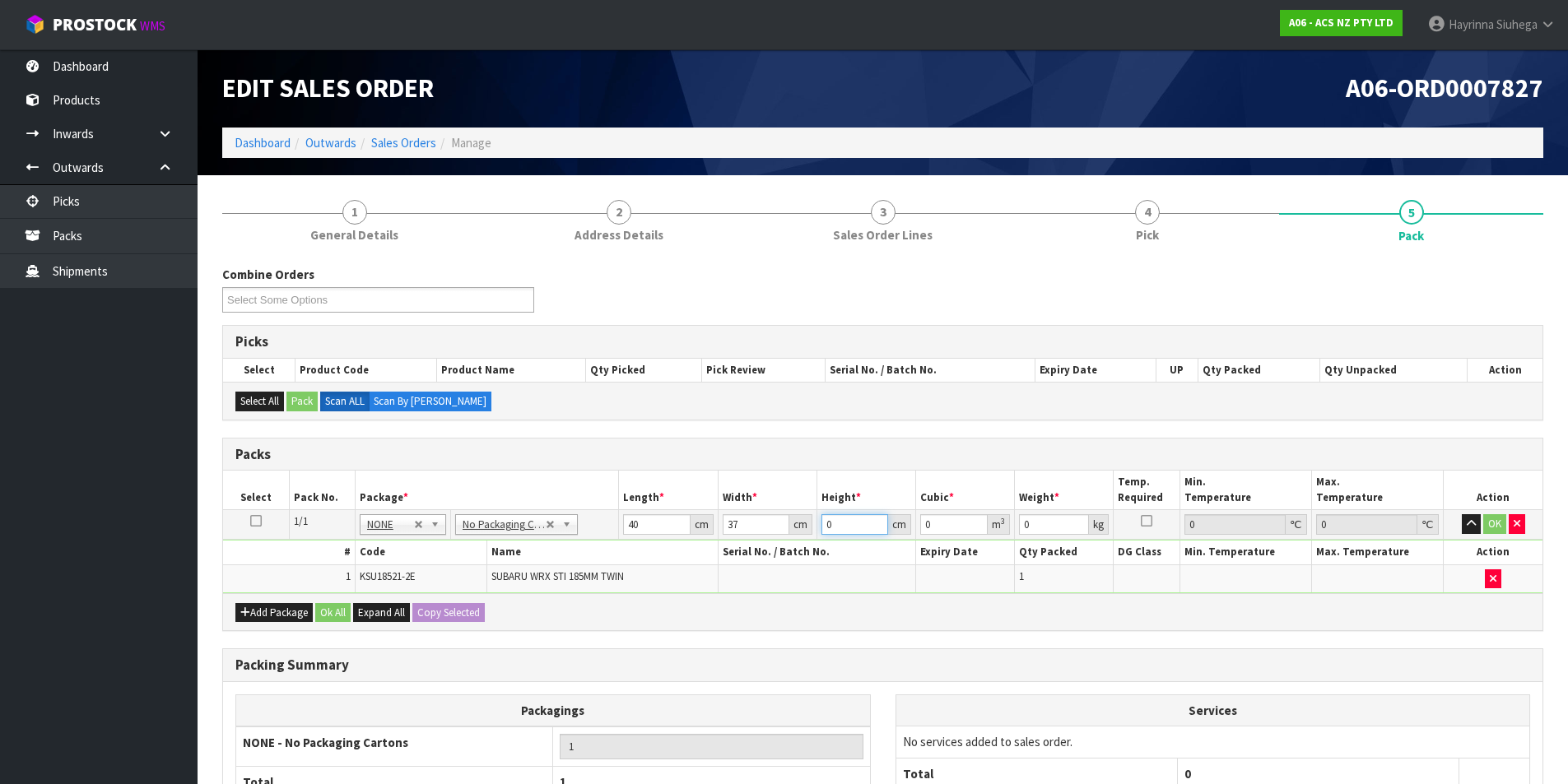
type input "0.00148"
type input "13"
type input "0.01924"
type input "13"
type input "14"
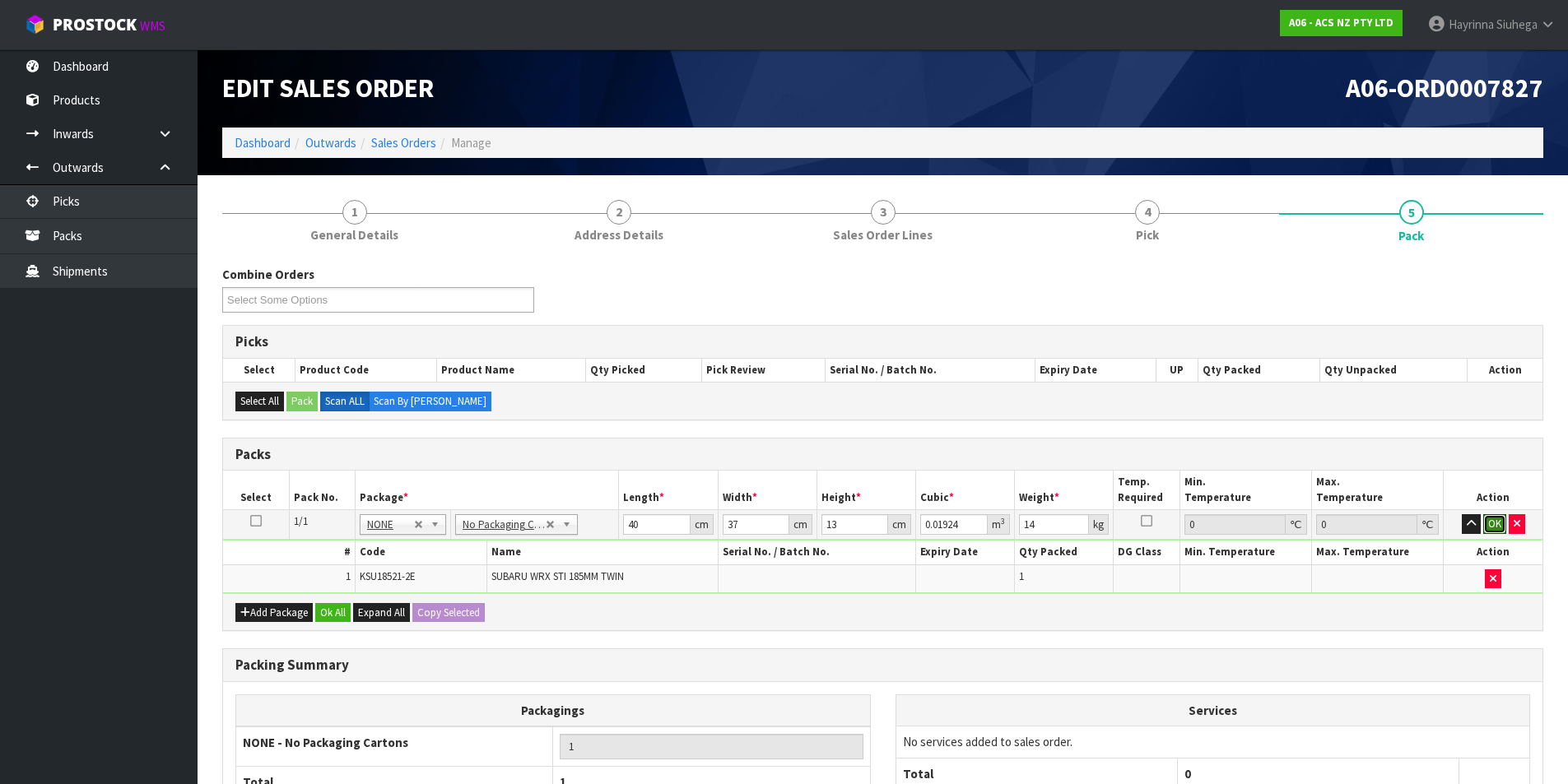
click button "OK" at bounding box center [1495, 524] width 23 height 20
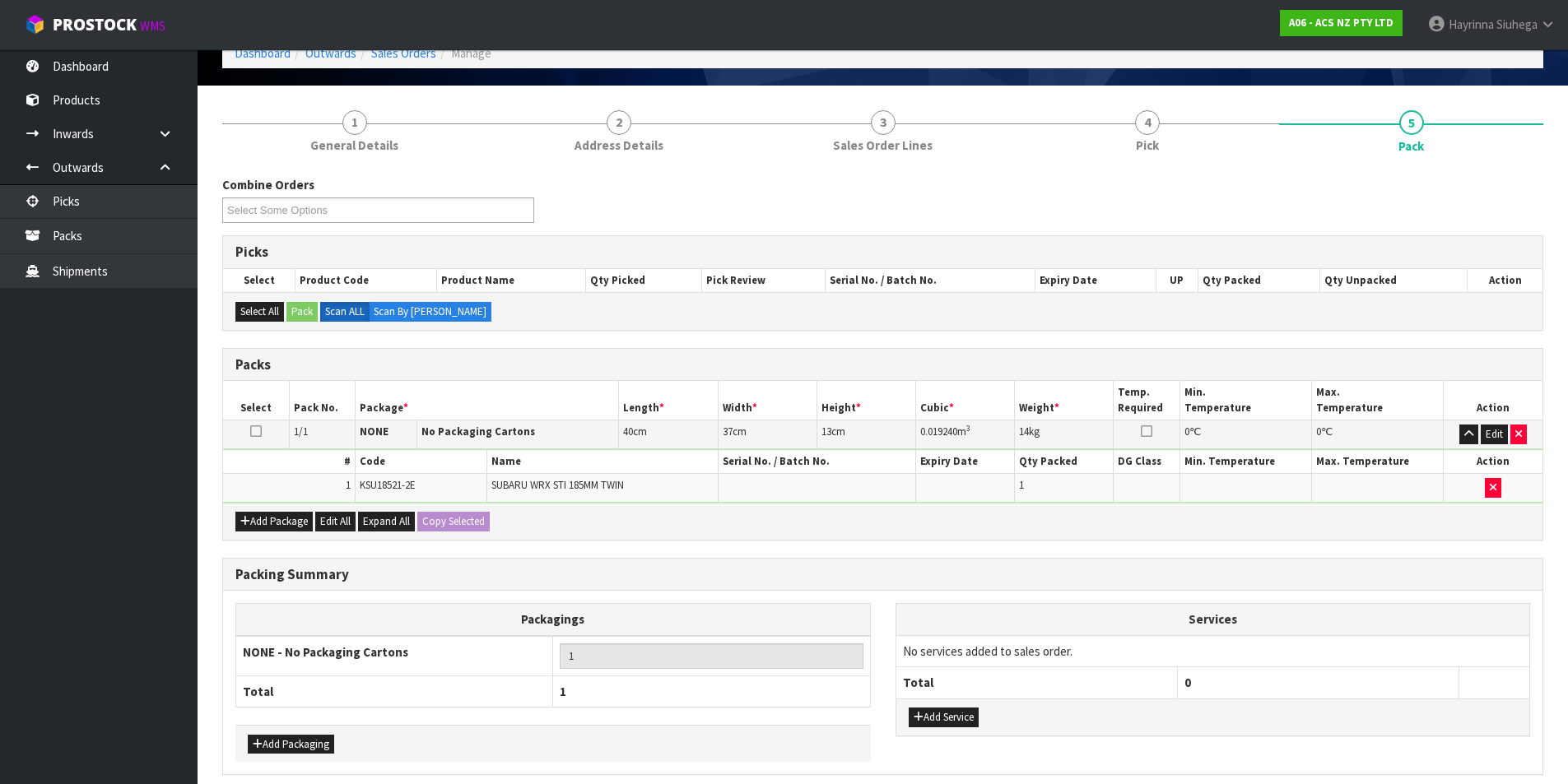
scroll to position [159, 0]
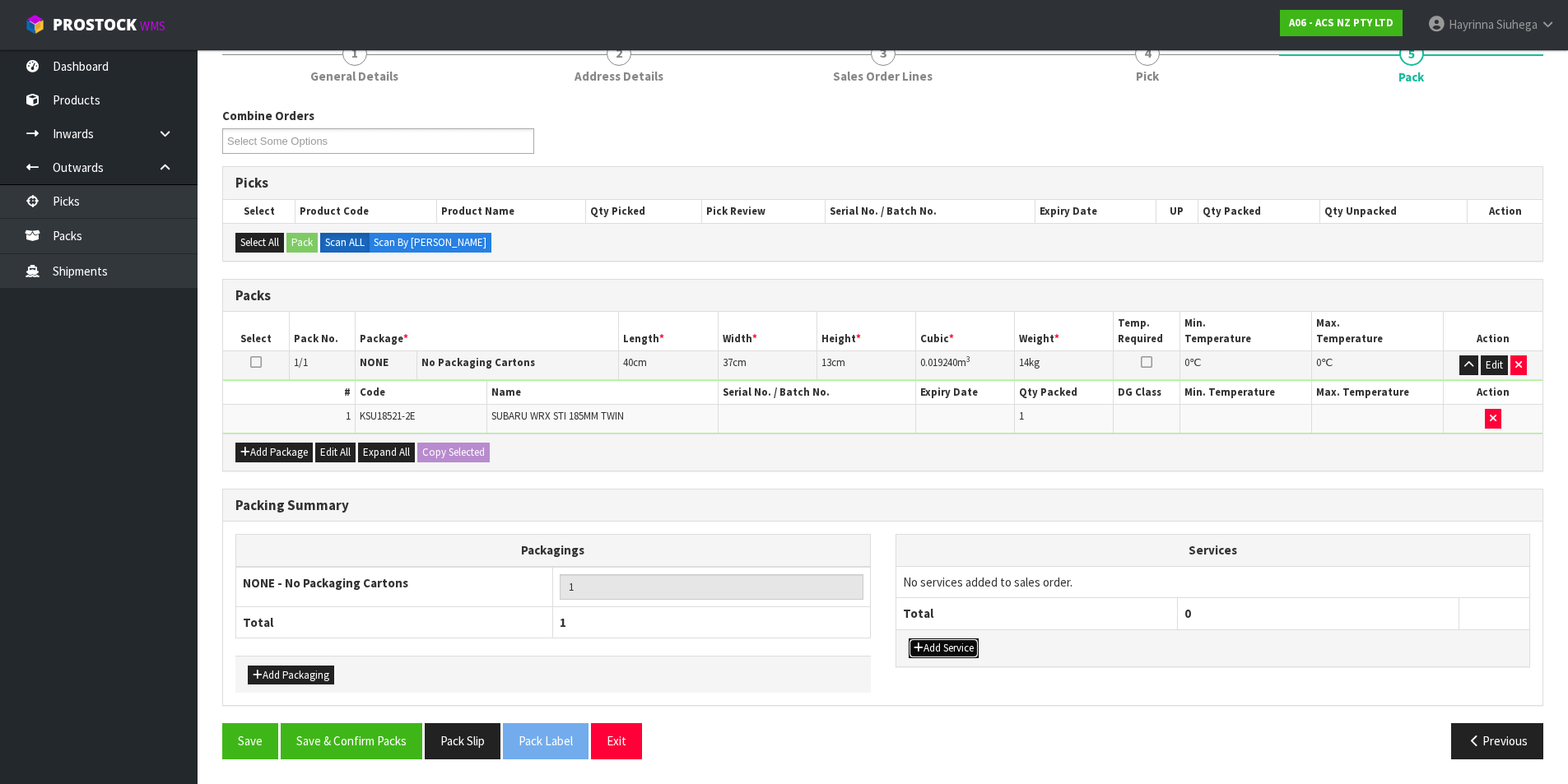
click at [977, 656] on button "Add Service" at bounding box center [944, 648] width 70 height 20
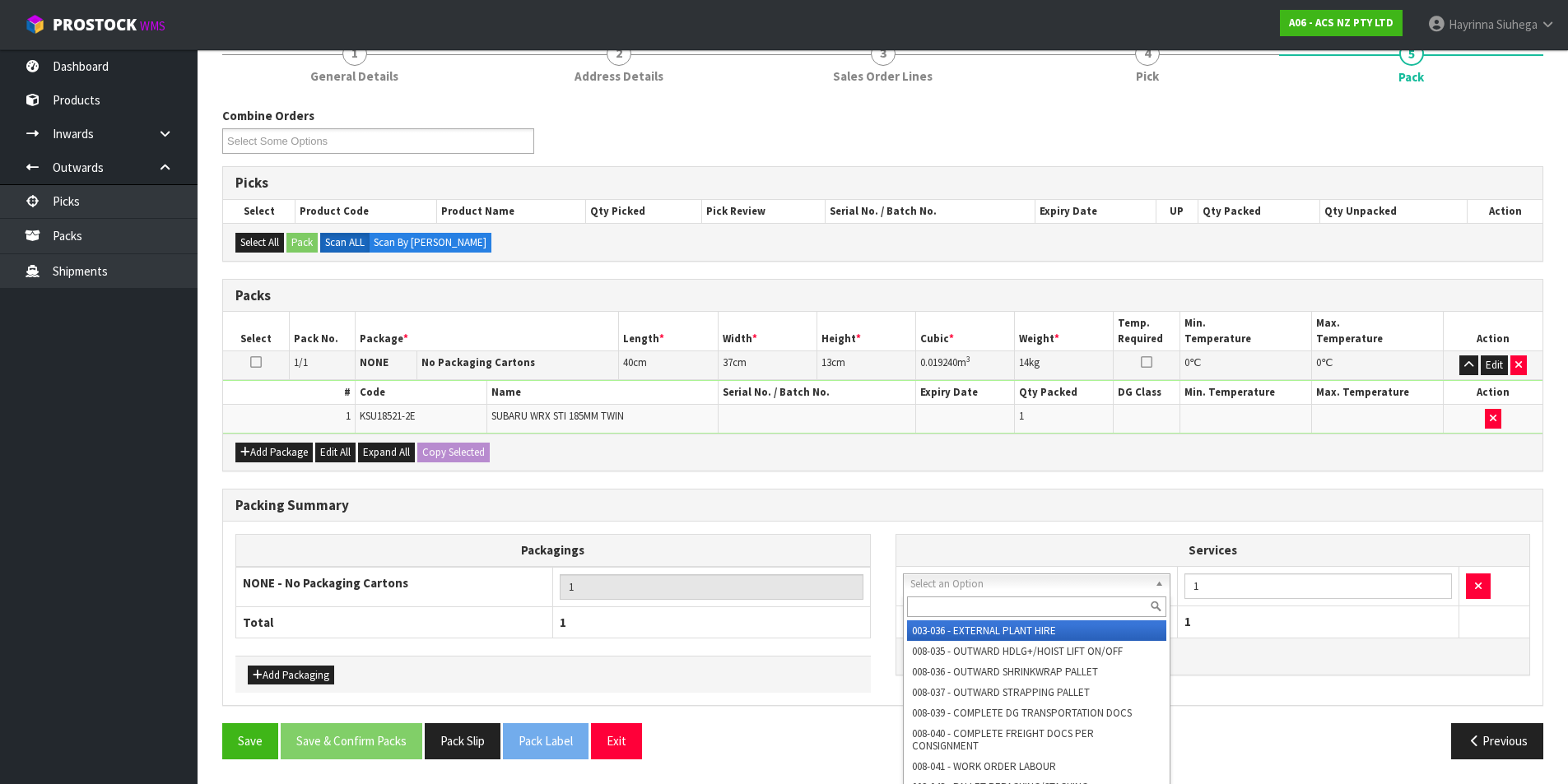
click at [987, 606] on input "text" at bounding box center [1037, 606] width 260 height 21
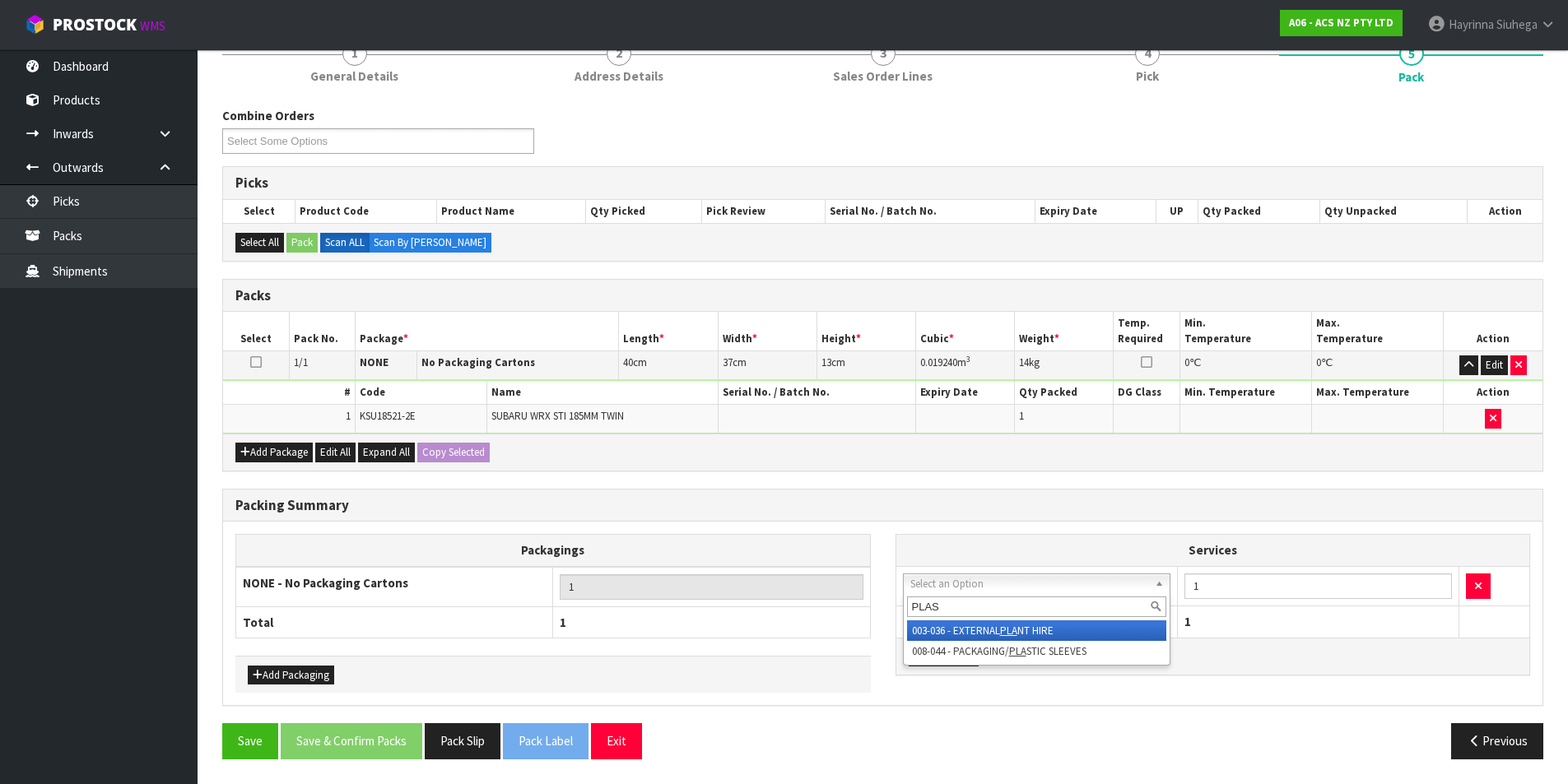
type input "PLAST"
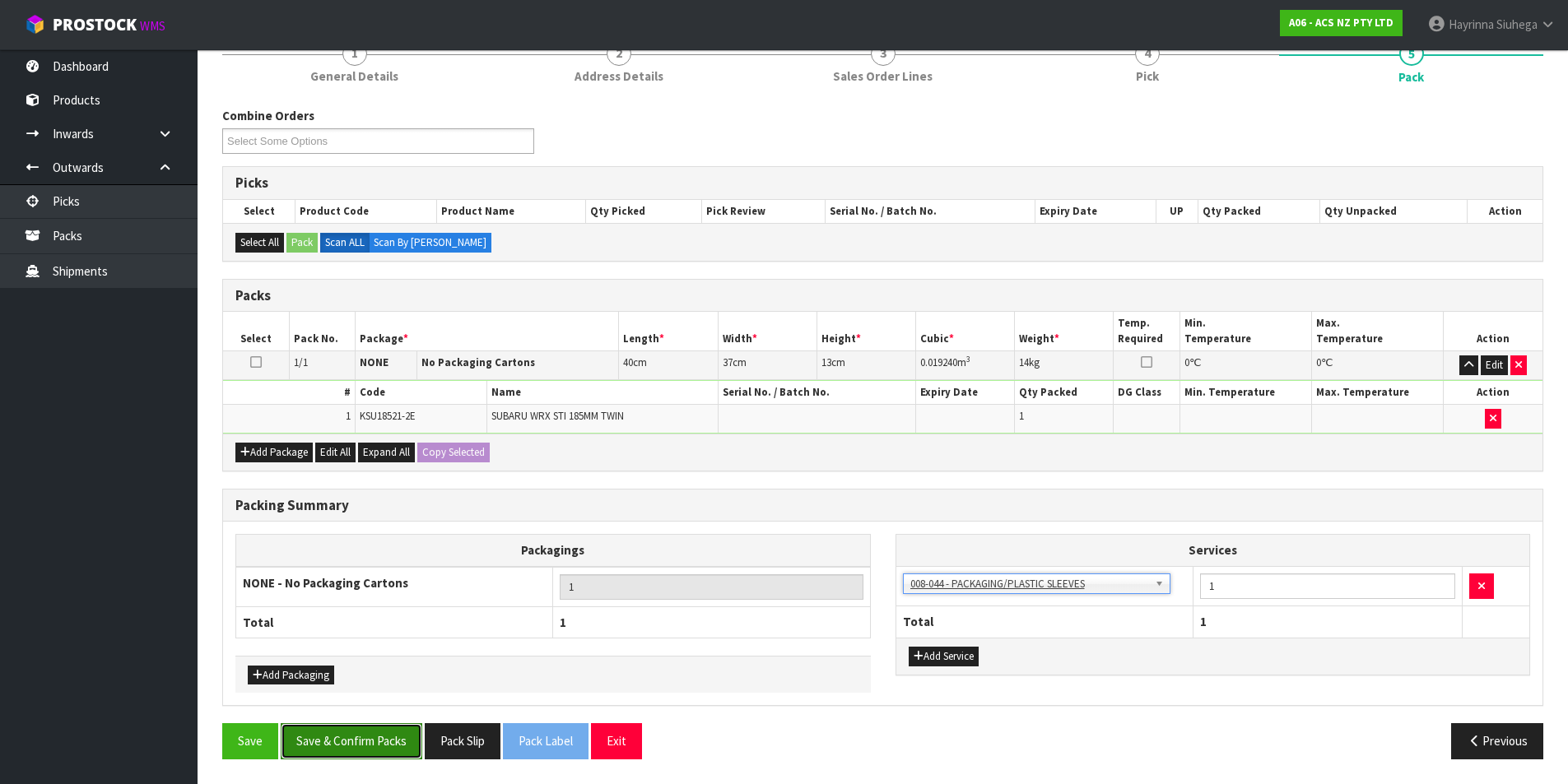
click at [341, 741] on button "Save & Confirm Packs" at bounding box center [351, 740] width 142 height 35
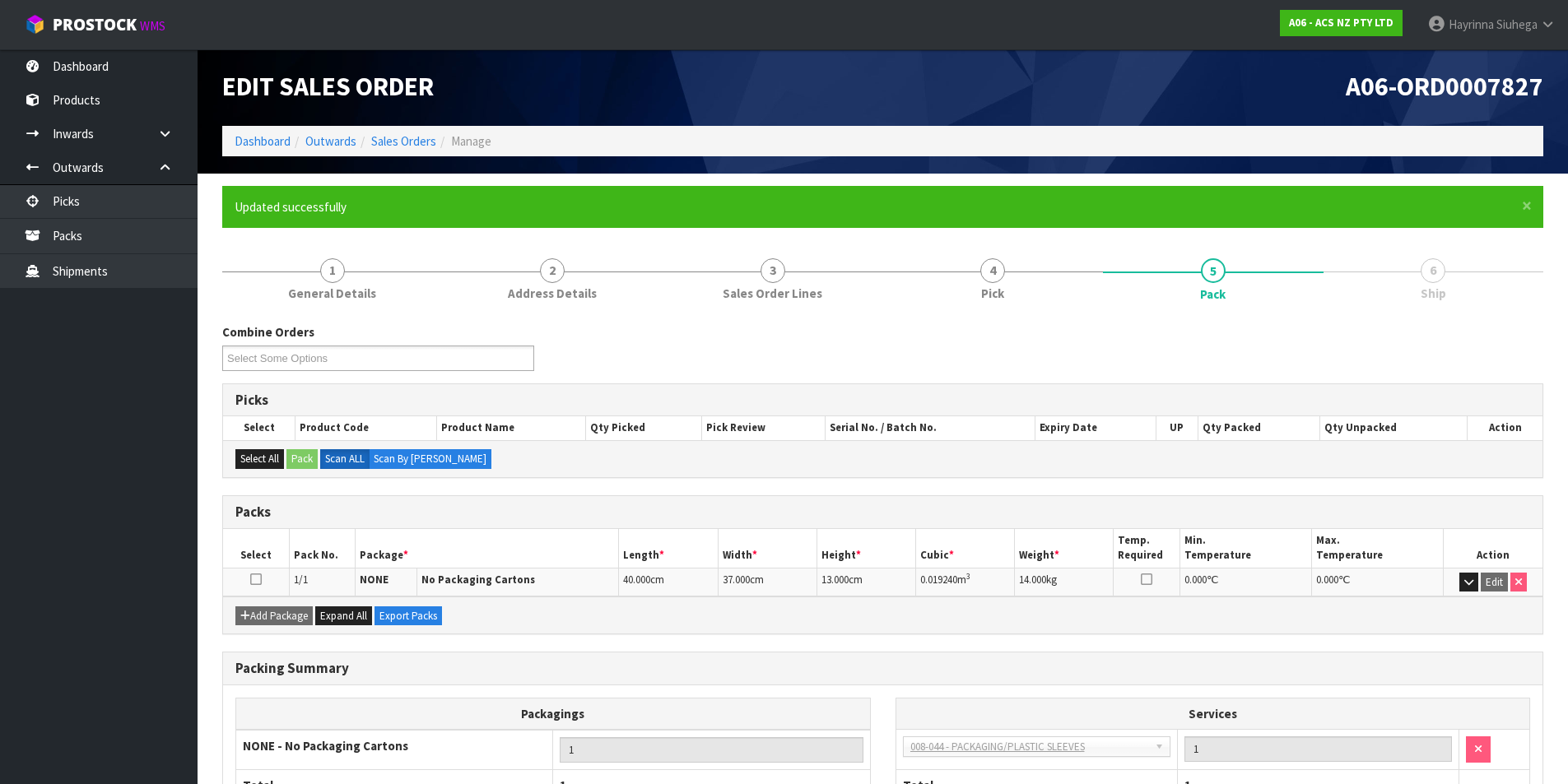
scroll to position [0, 0]
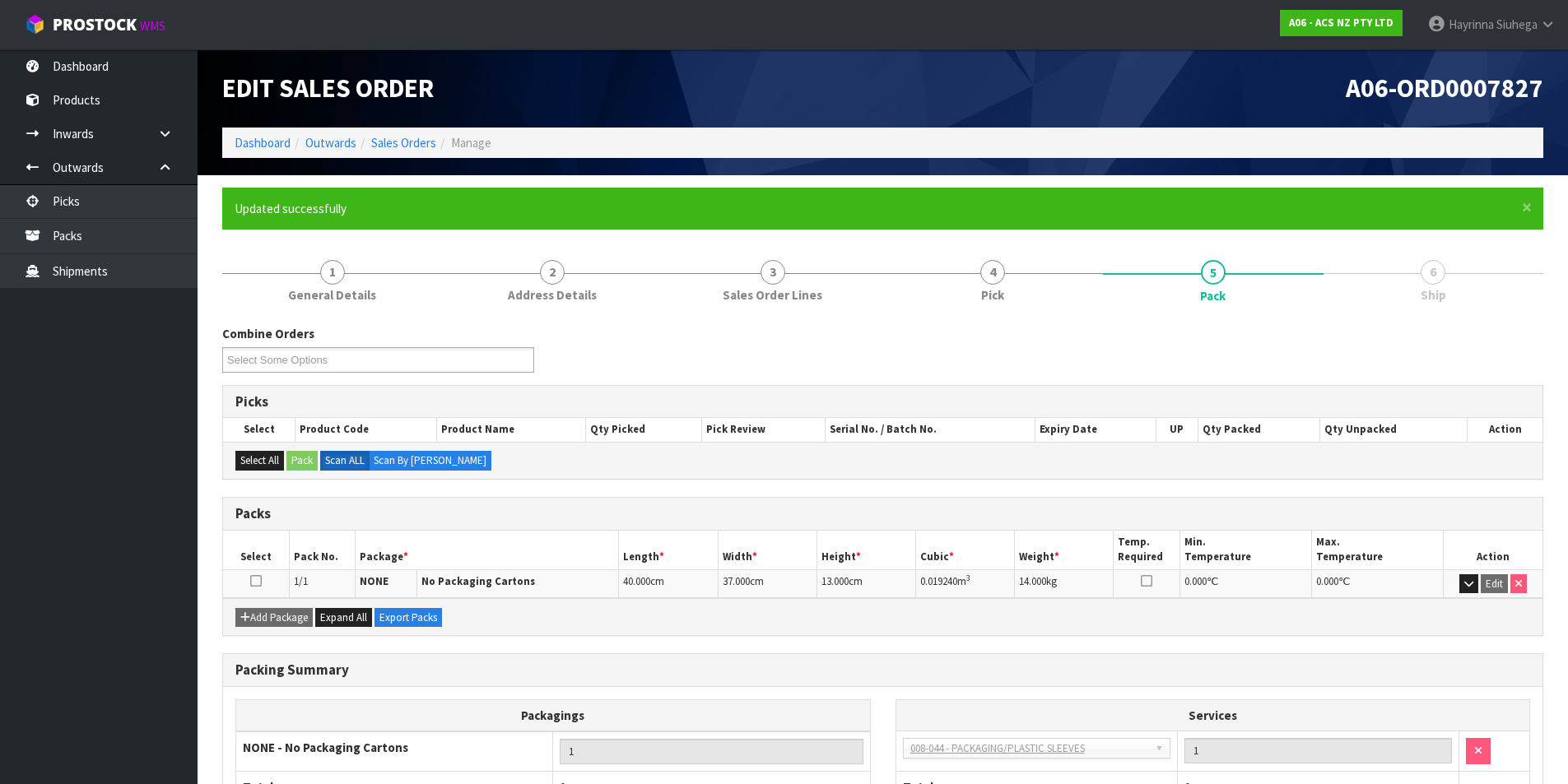
click at [271, 152] on ol "Dashboard Outwards Sales Orders Manage" at bounding box center [882, 142] width 1321 height 31
click at [271, 143] on link "Dashboard" at bounding box center [262, 142] width 56 height 15
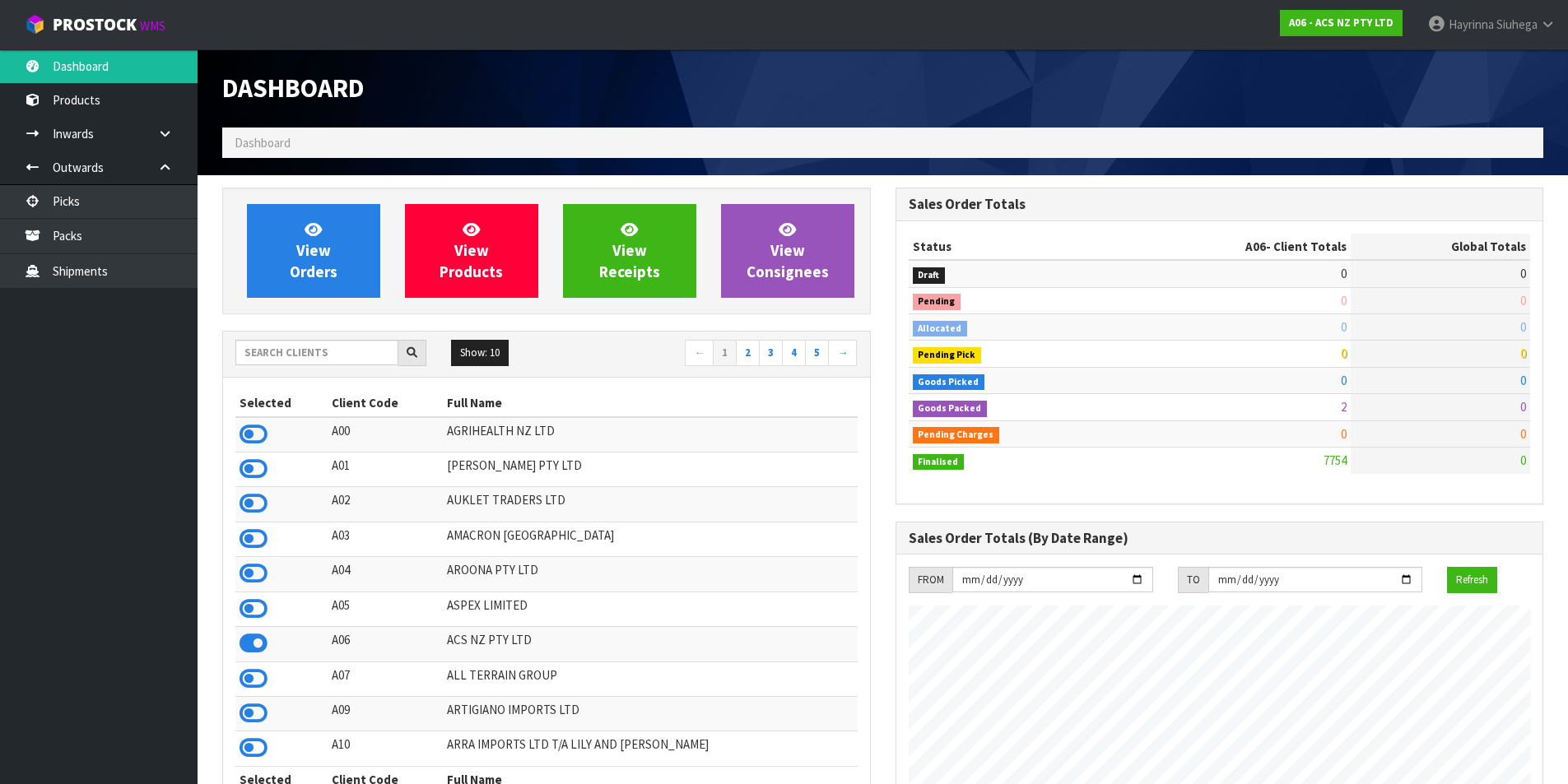
scroll to position [1246, 673]
click at [312, 350] on input "text" at bounding box center [316, 352] width 163 height 25
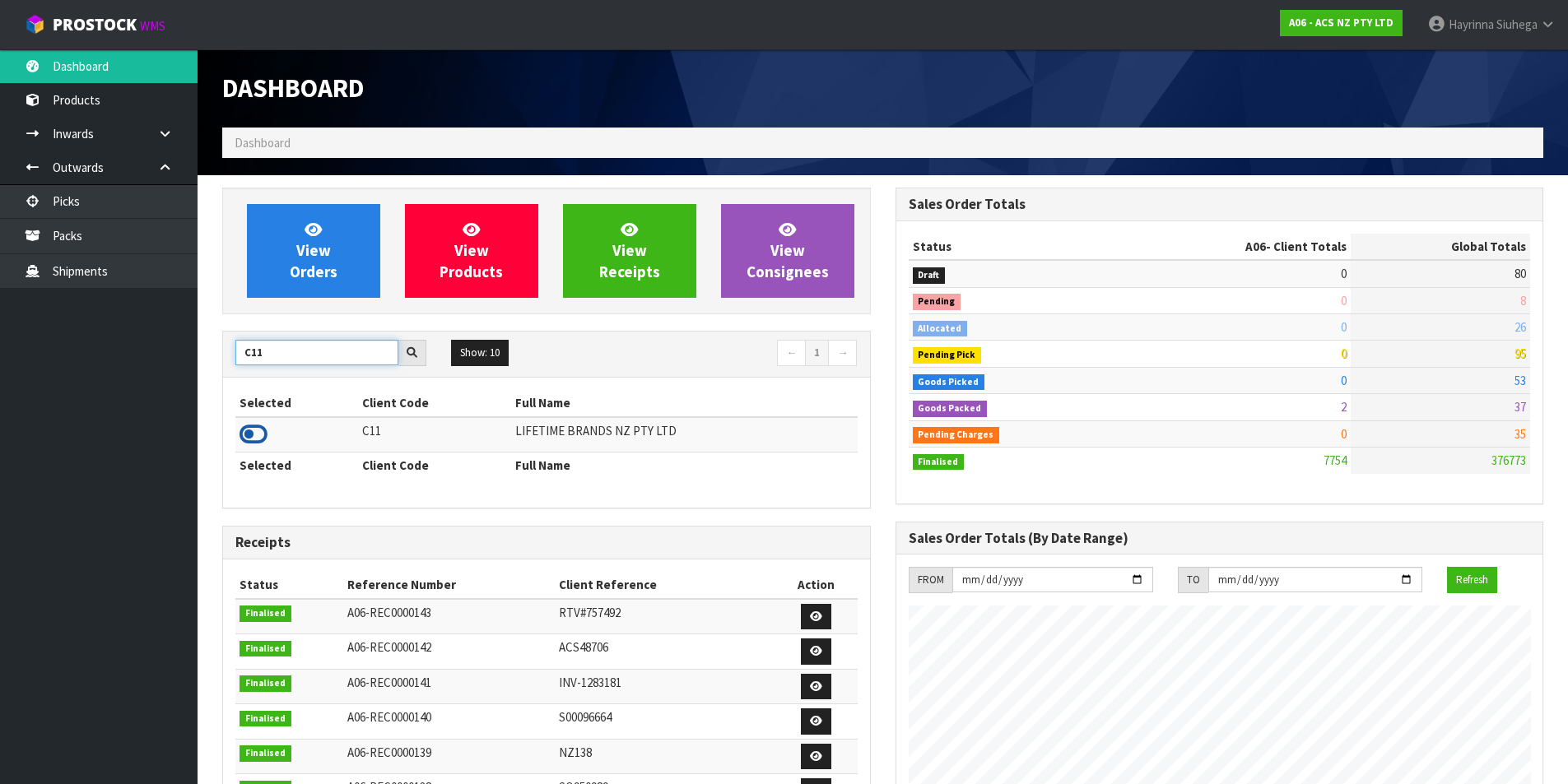
type input "C11"
click at [263, 434] on icon at bounding box center [253, 433] width 28 height 24
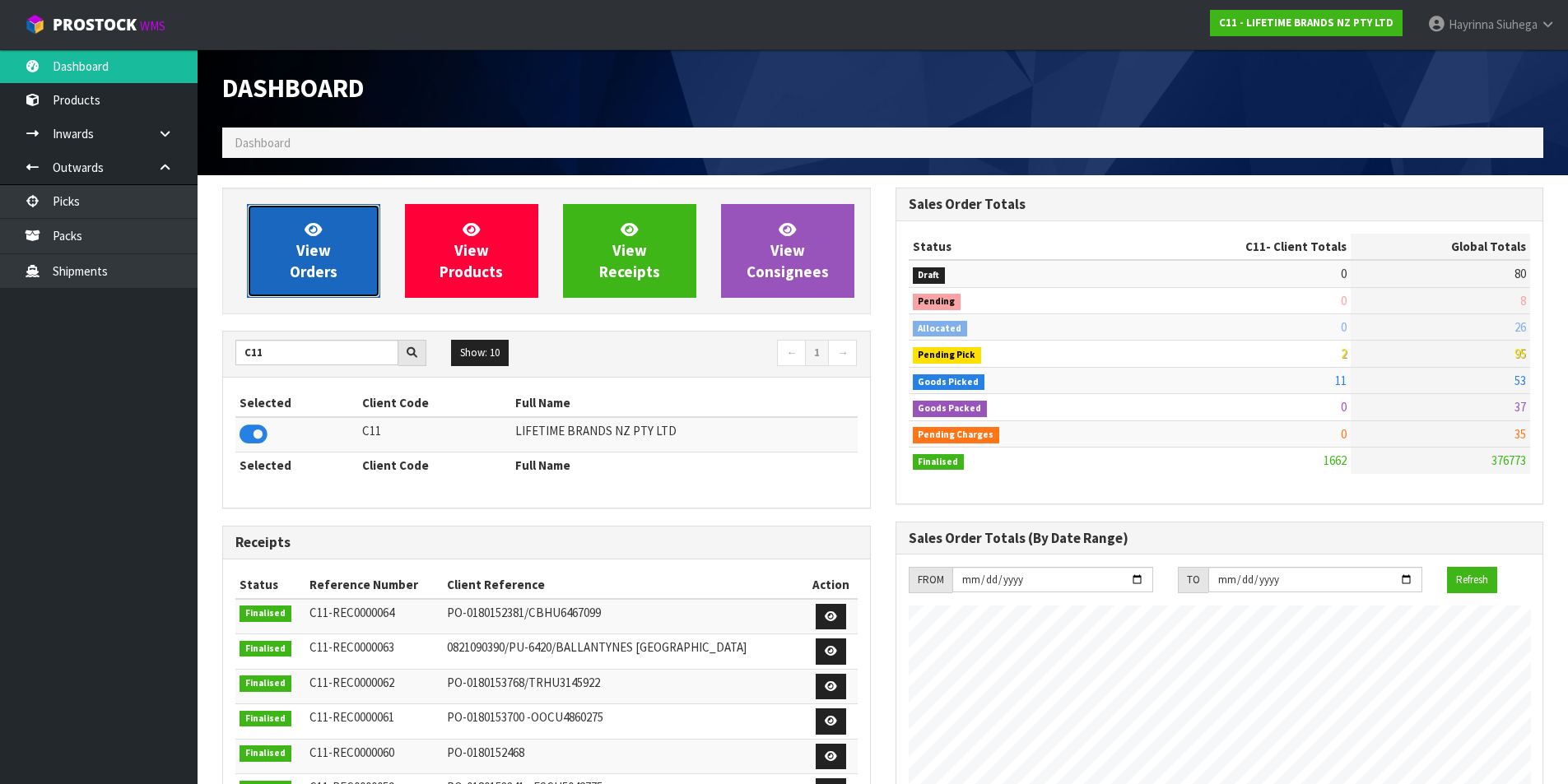
click at [292, 251] on link "View Orders" at bounding box center [314, 251] width 133 height 94
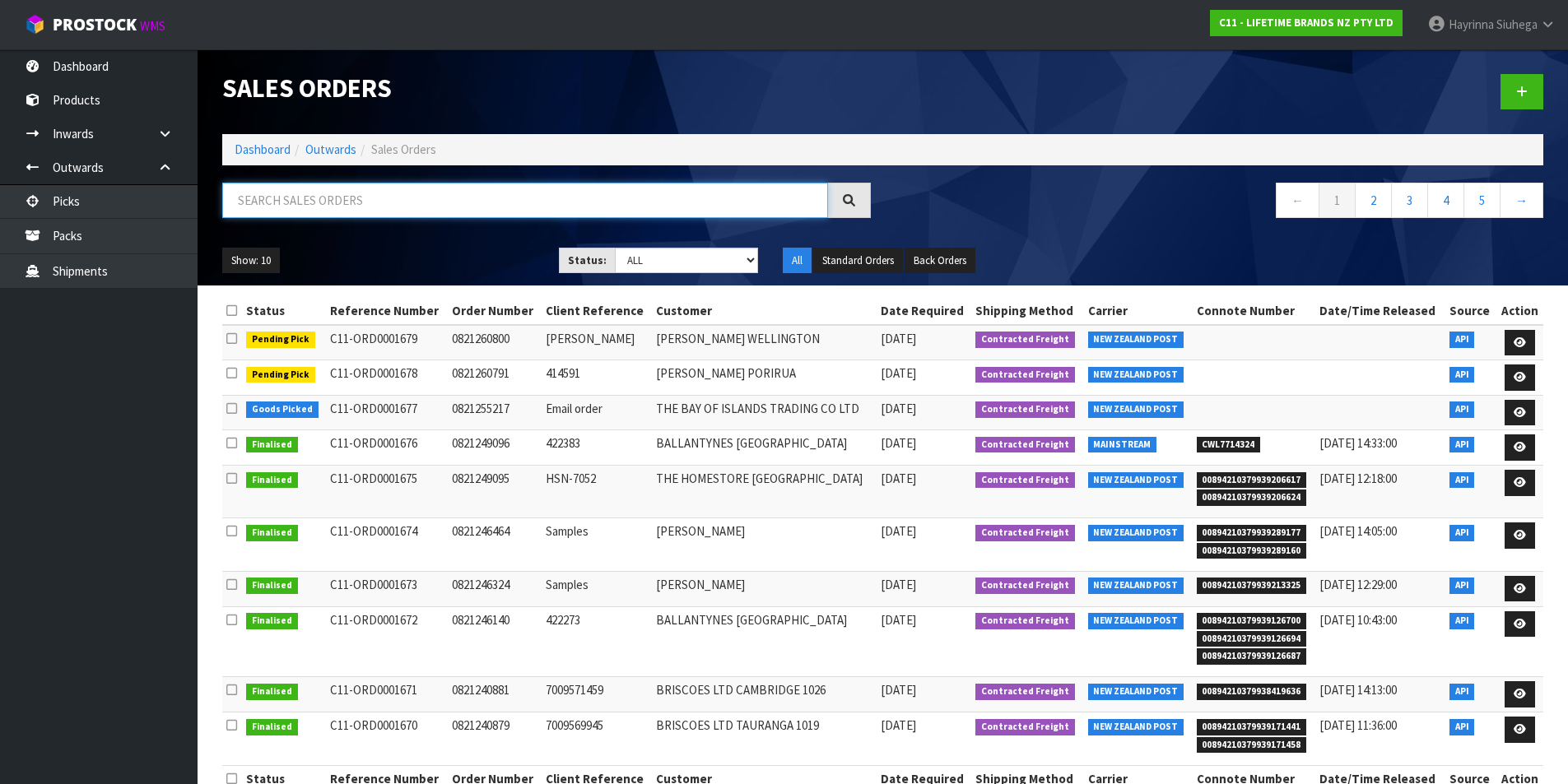
click at [297, 203] on input "text" at bounding box center [525, 200] width 606 height 35
type input "JOB-0407604"
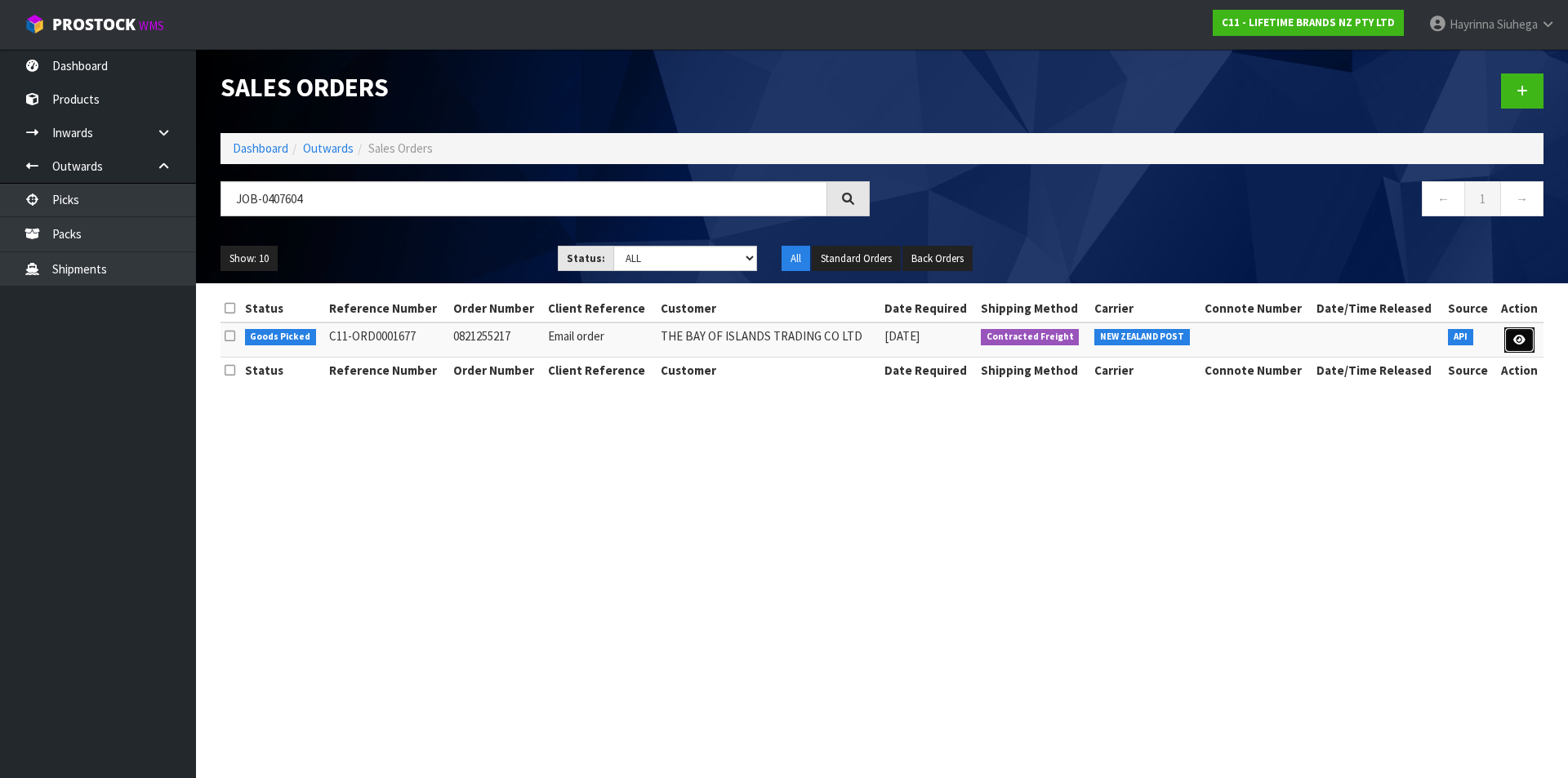
click at [1521, 328] on link at bounding box center [1520, 340] width 30 height 26
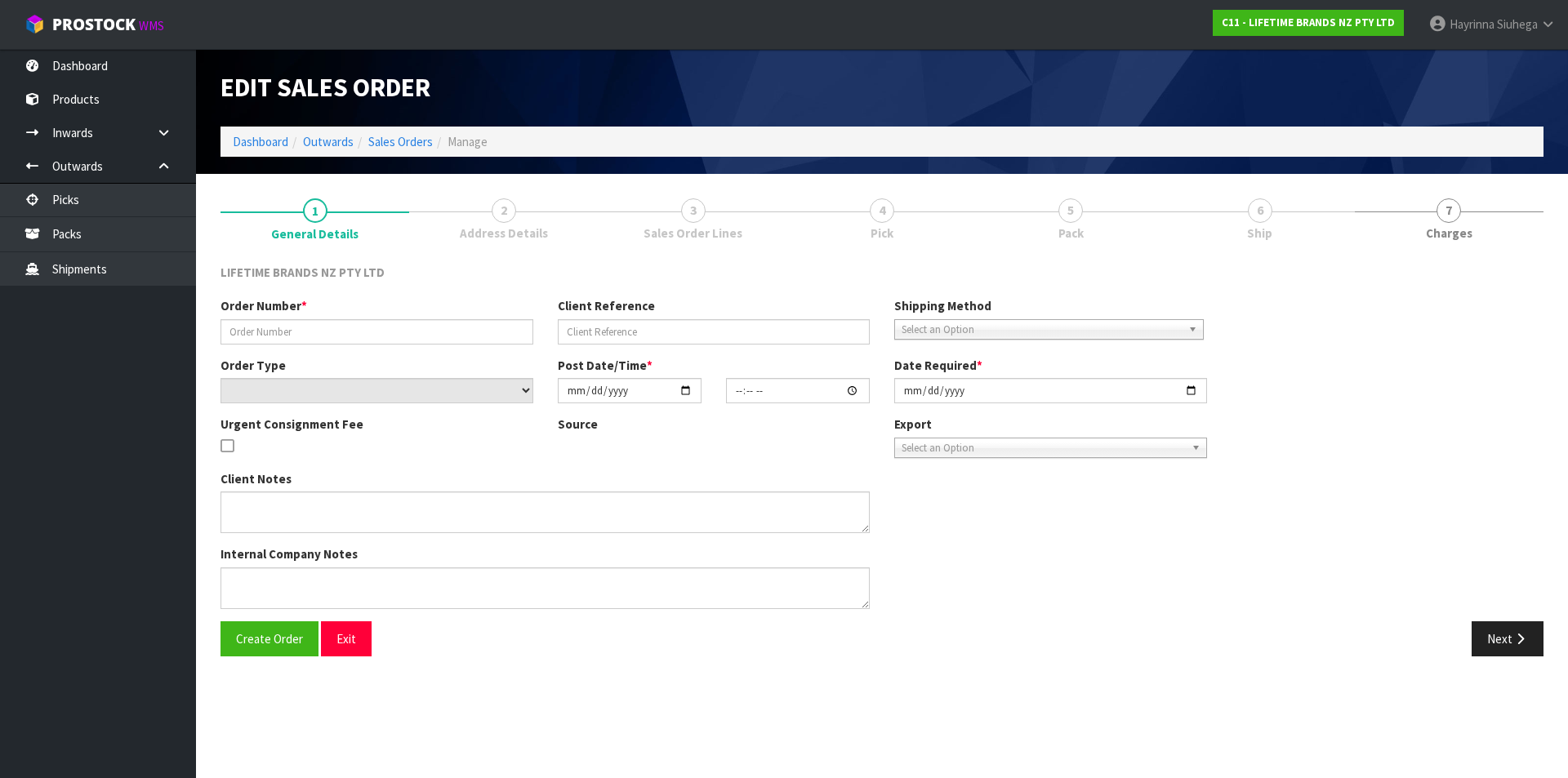
type input "0821255217"
type input "Email order"
select select "number:0"
type input "[DATE]"
type input "06:18:16.000"
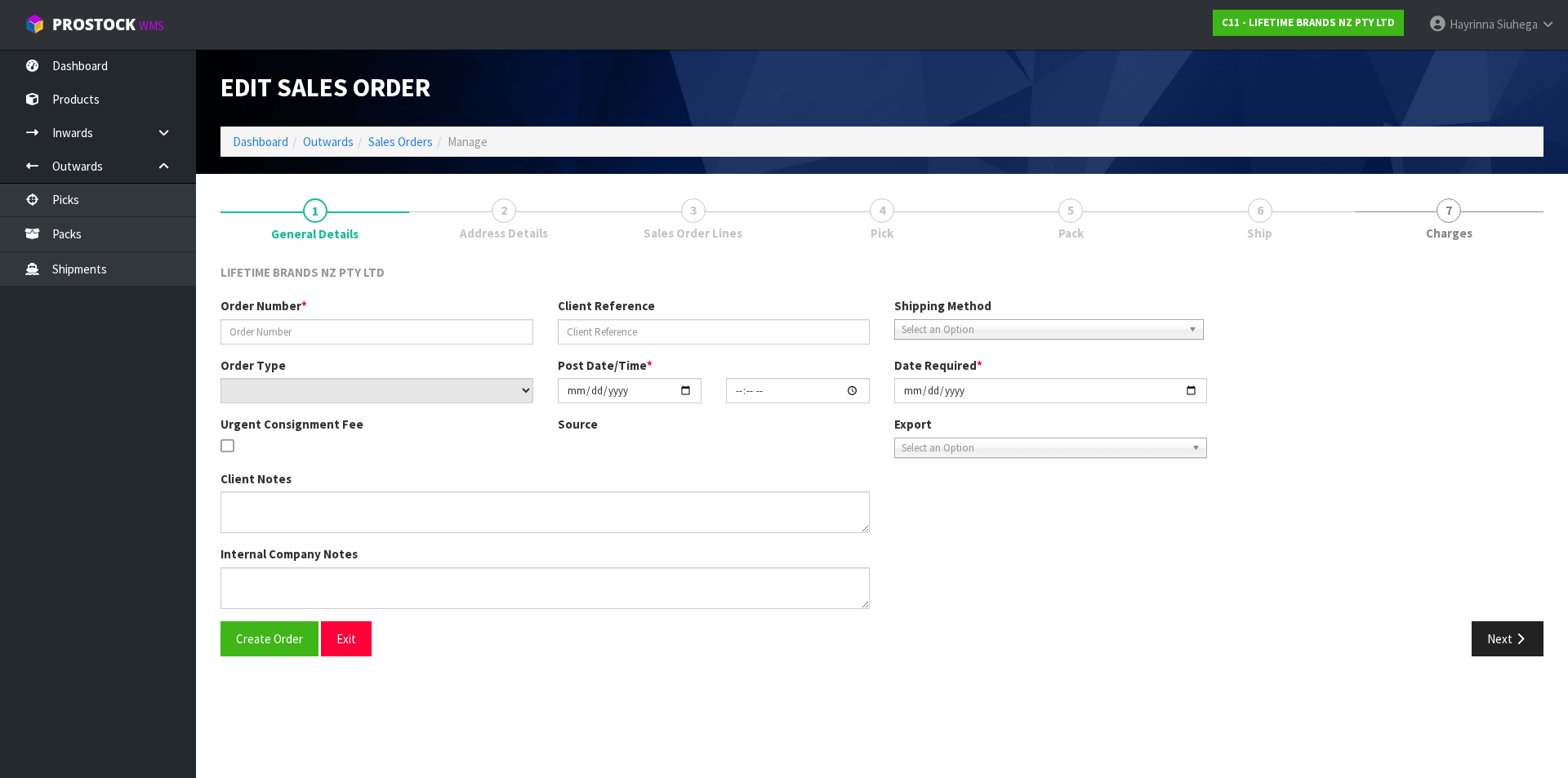
type input "[DATE]"
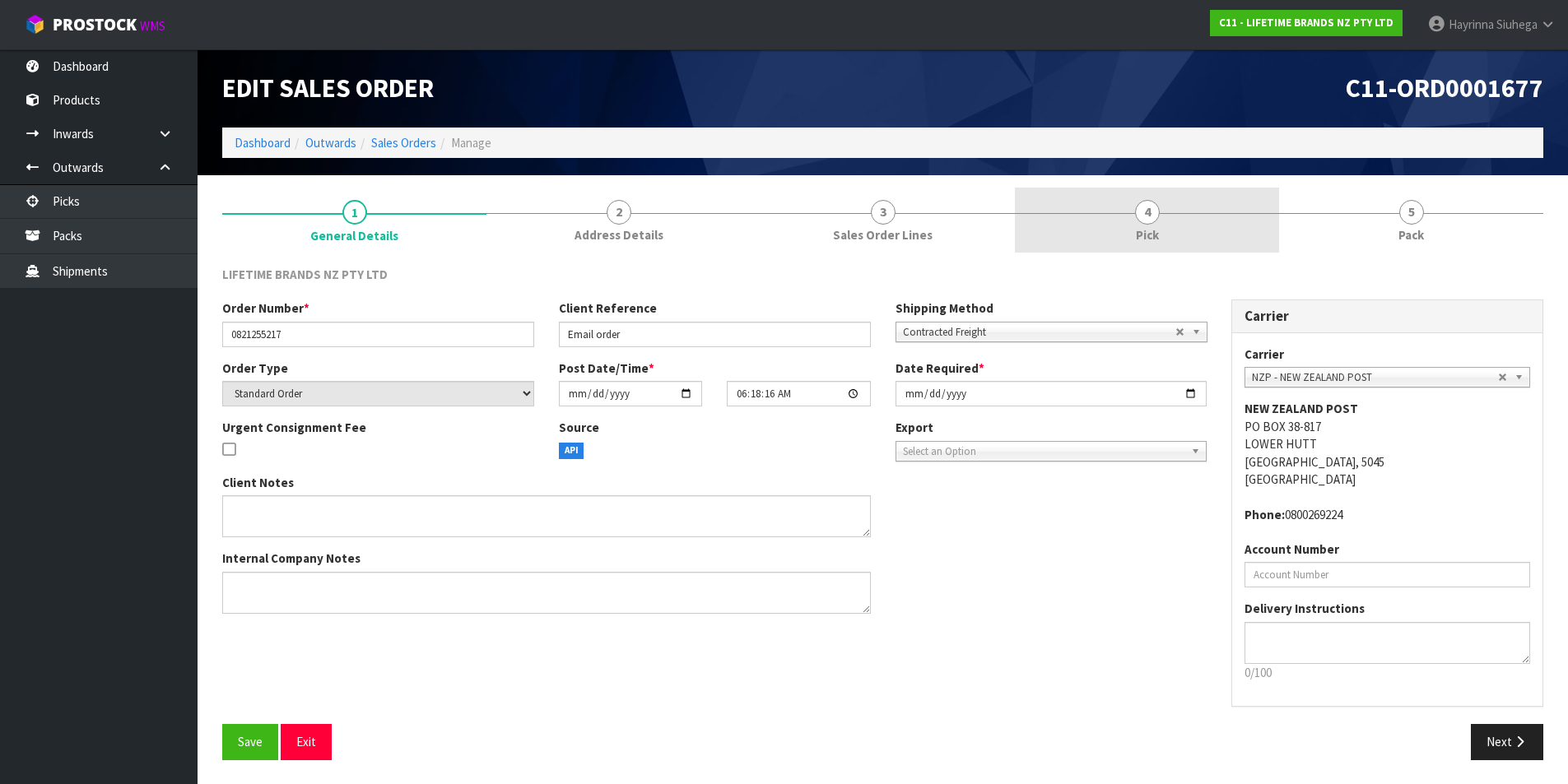
click at [1151, 215] on span "4" at bounding box center [1147, 212] width 24 height 24
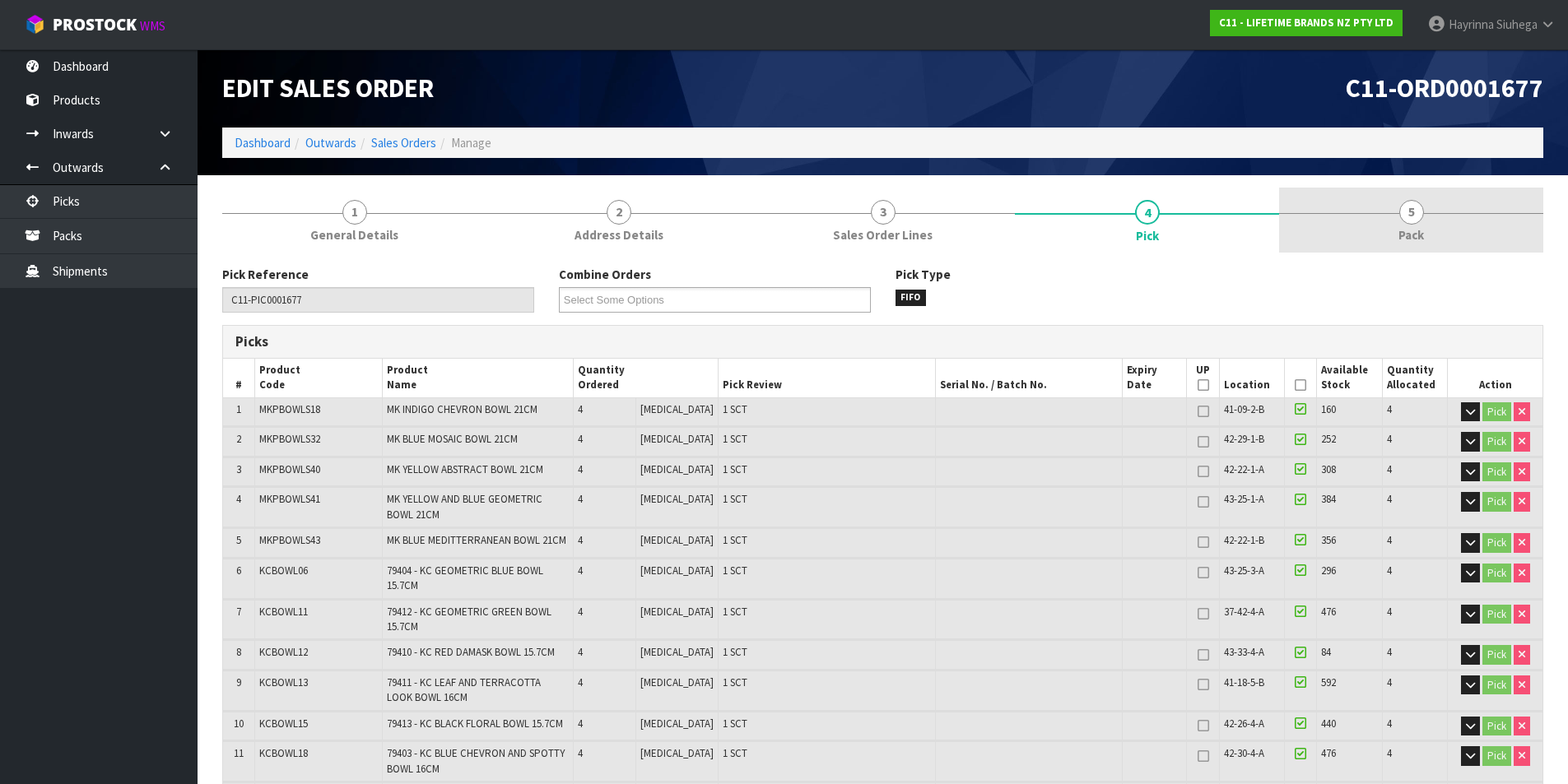
click at [1324, 193] on link "5 Pack" at bounding box center [1411, 220] width 264 height 65
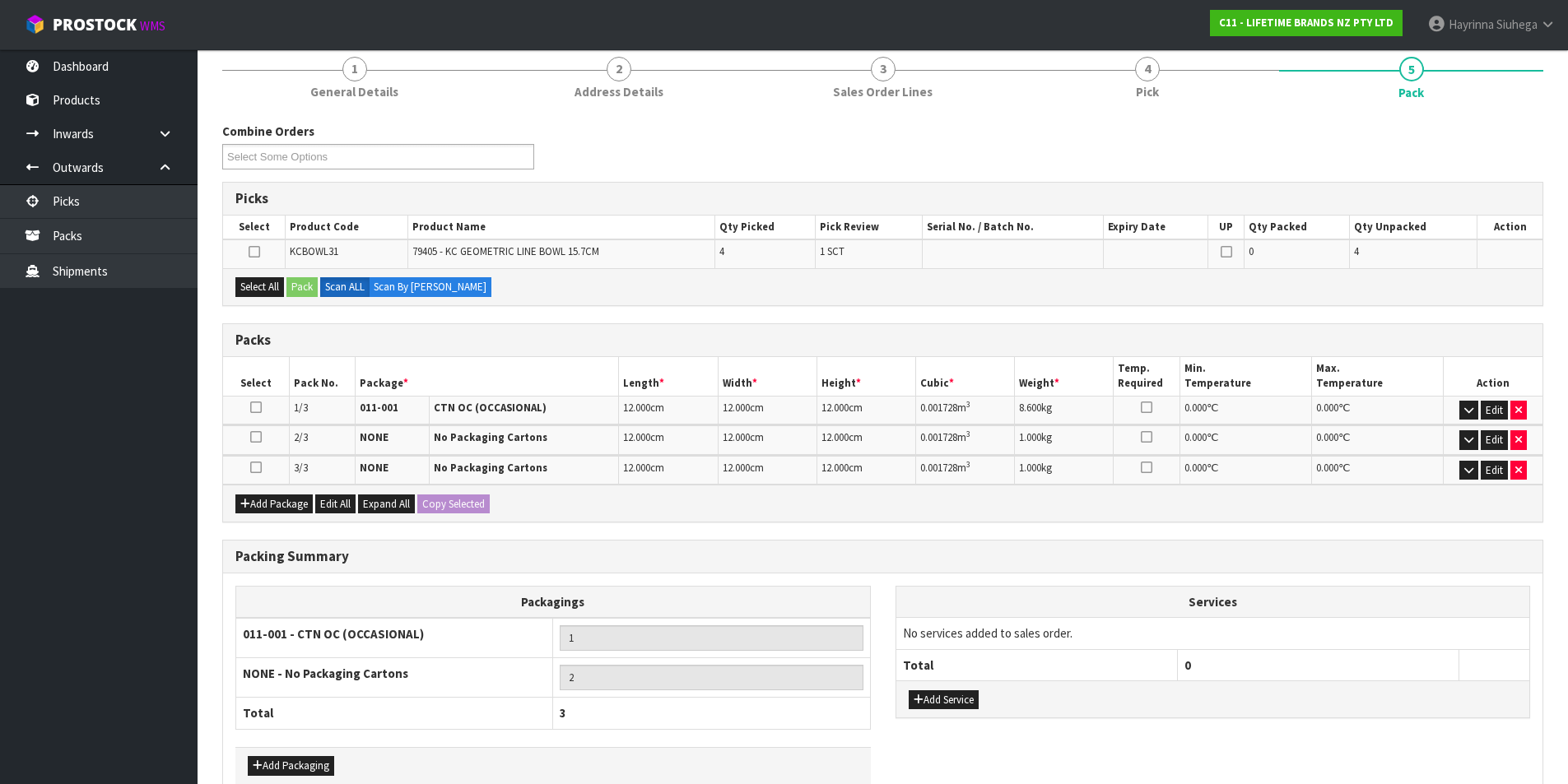
scroll to position [233, 0]
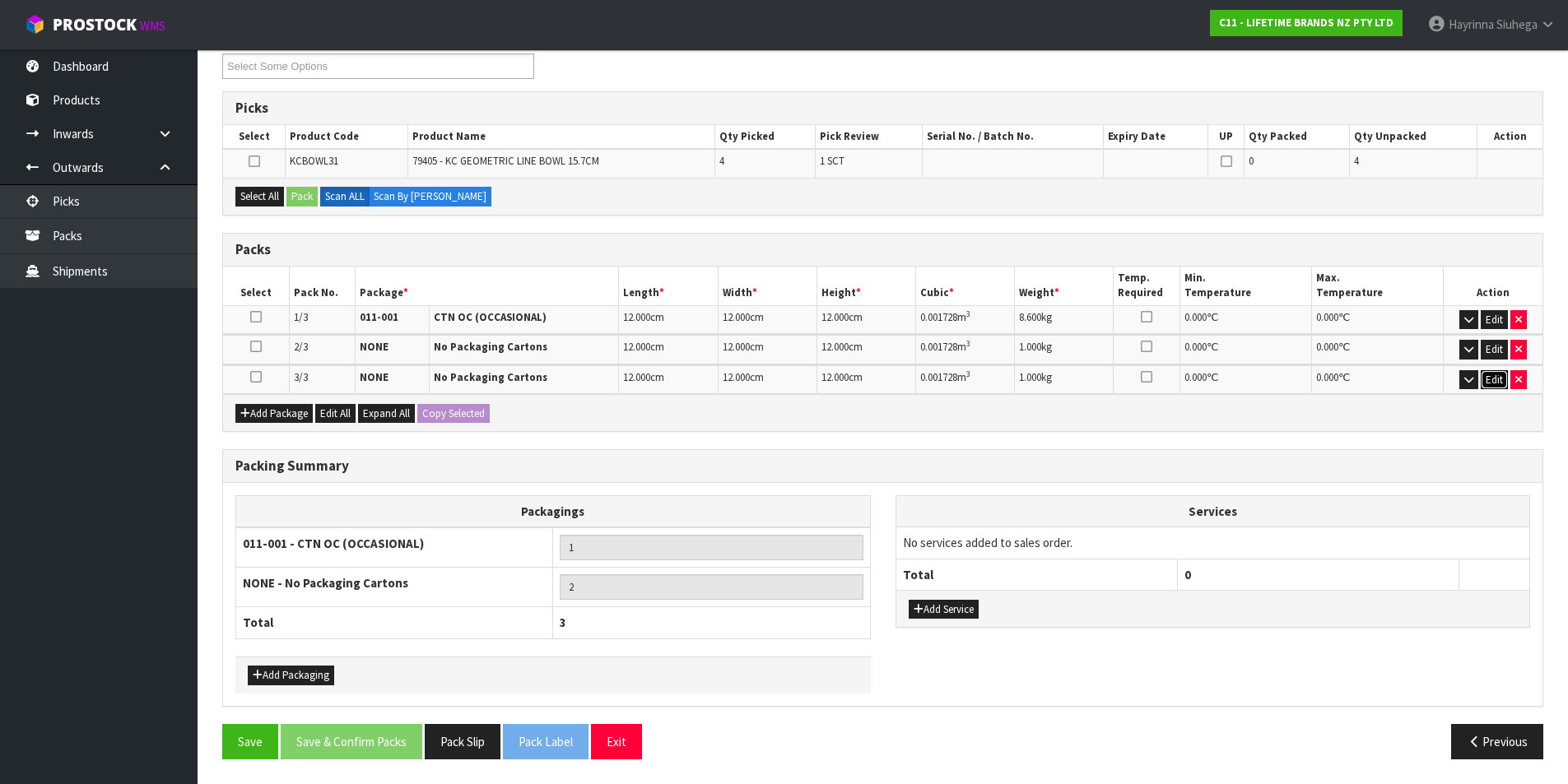
click at [1492, 378] on button "Edit" at bounding box center [1494, 380] width 27 height 20
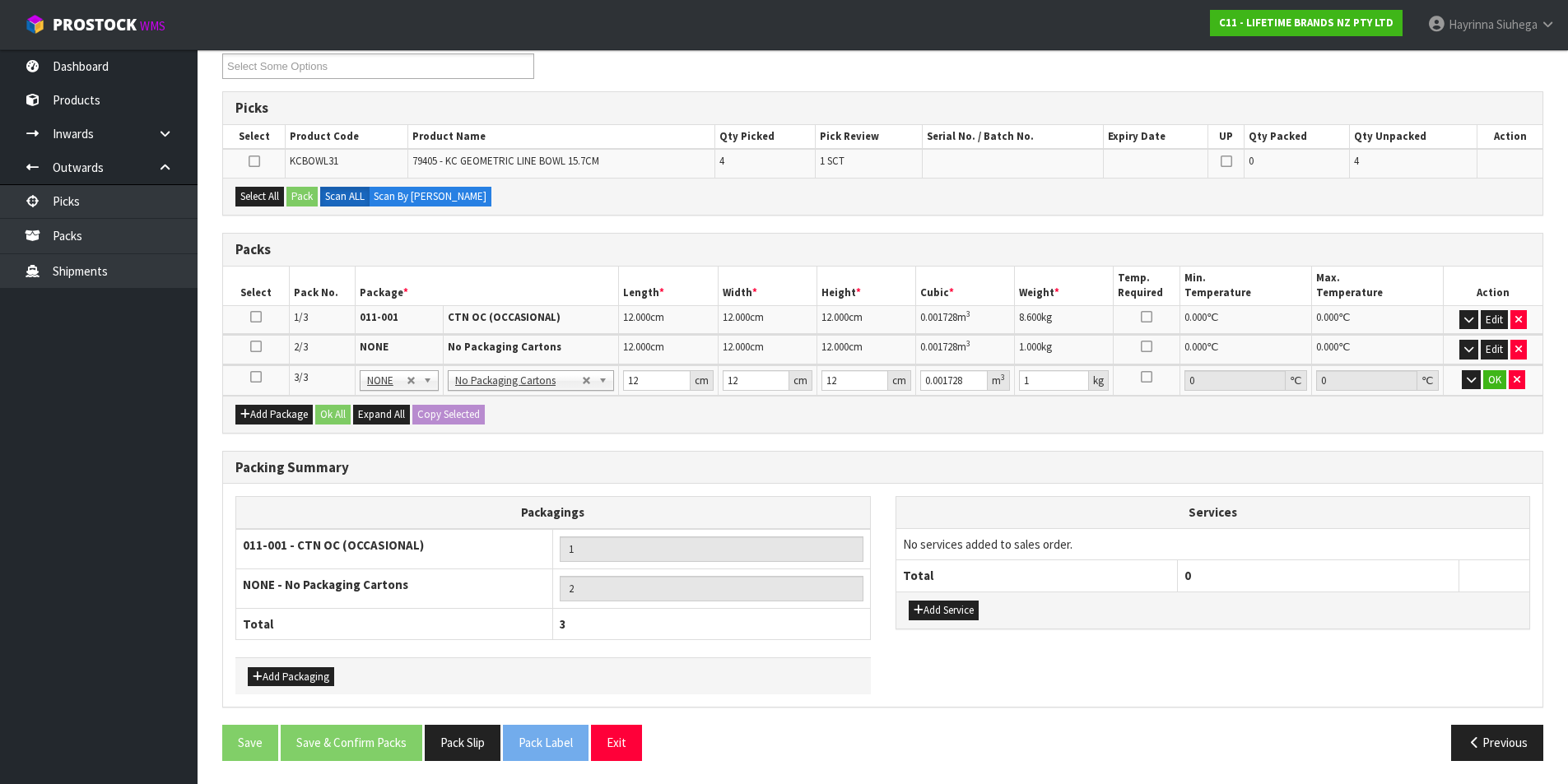
click at [251, 377] on icon at bounding box center [256, 377] width 12 height 1
click at [1476, 382] on icon "button" at bounding box center [1472, 379] width 9 height 11
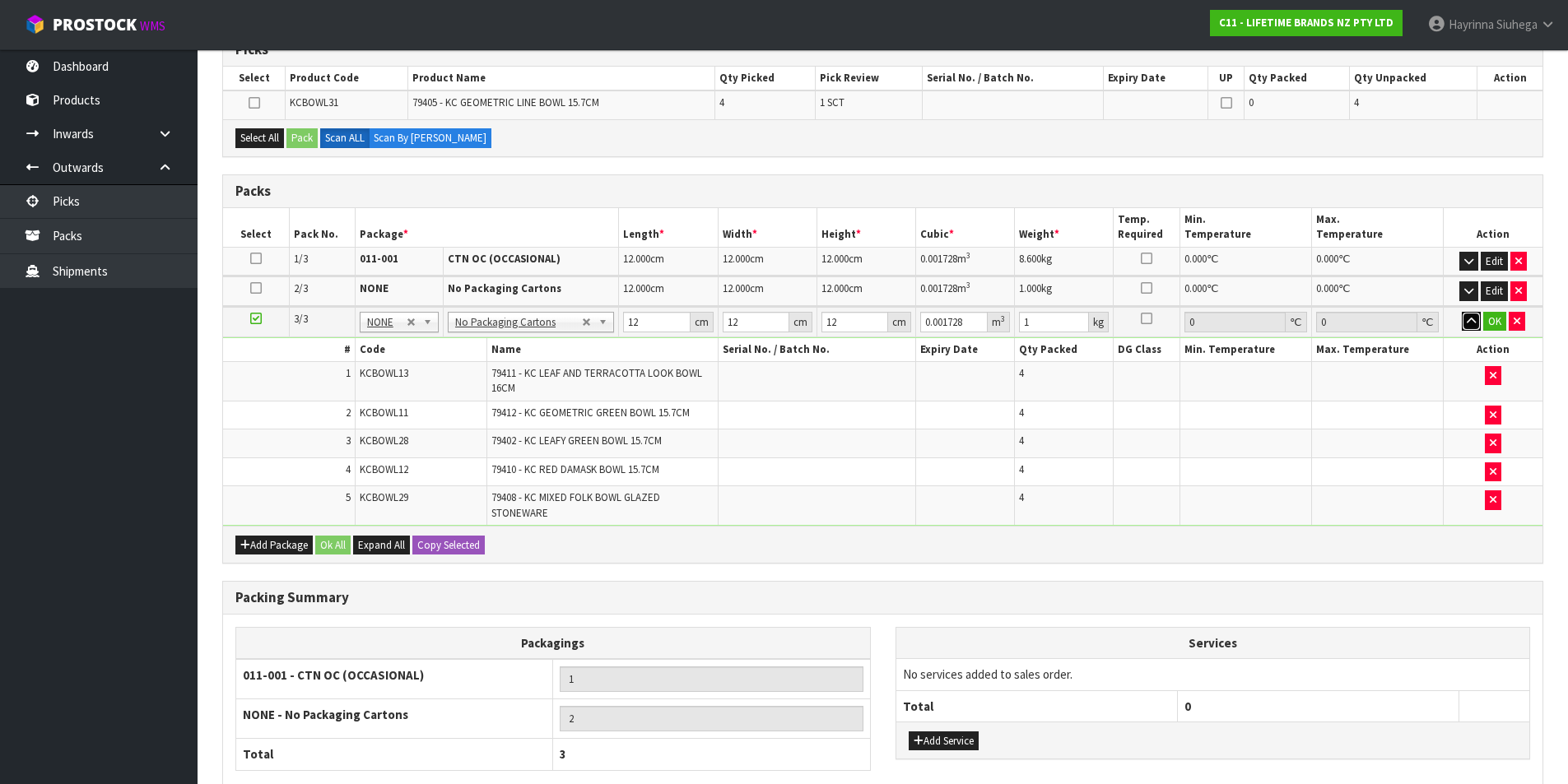
scroll to position [424, 0]
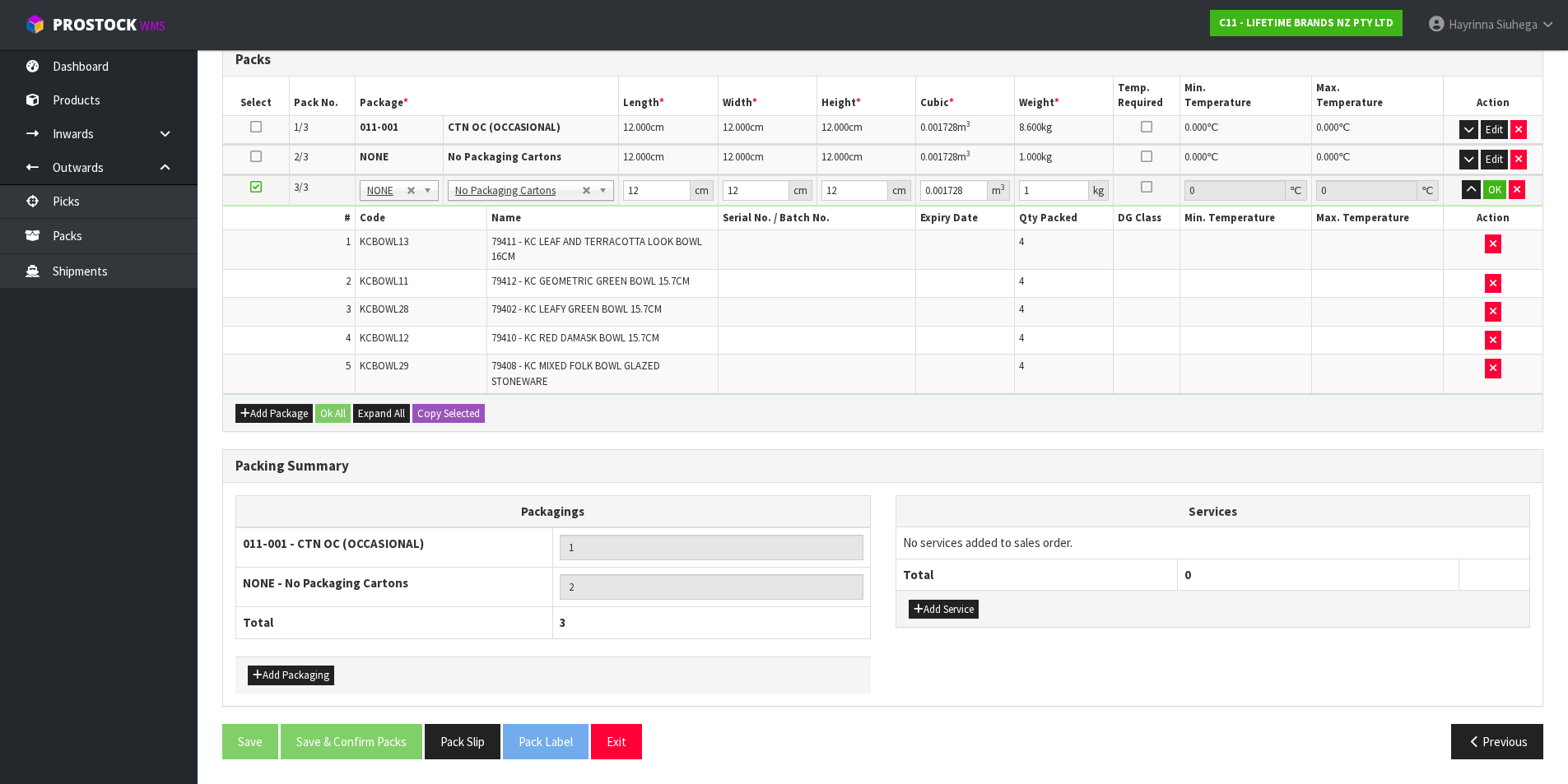
click at [623, 297] on td "79402 - KC LEAFY GREEN BOWL 15.7CM" at bounding box center [602, 312] width 232 height 29
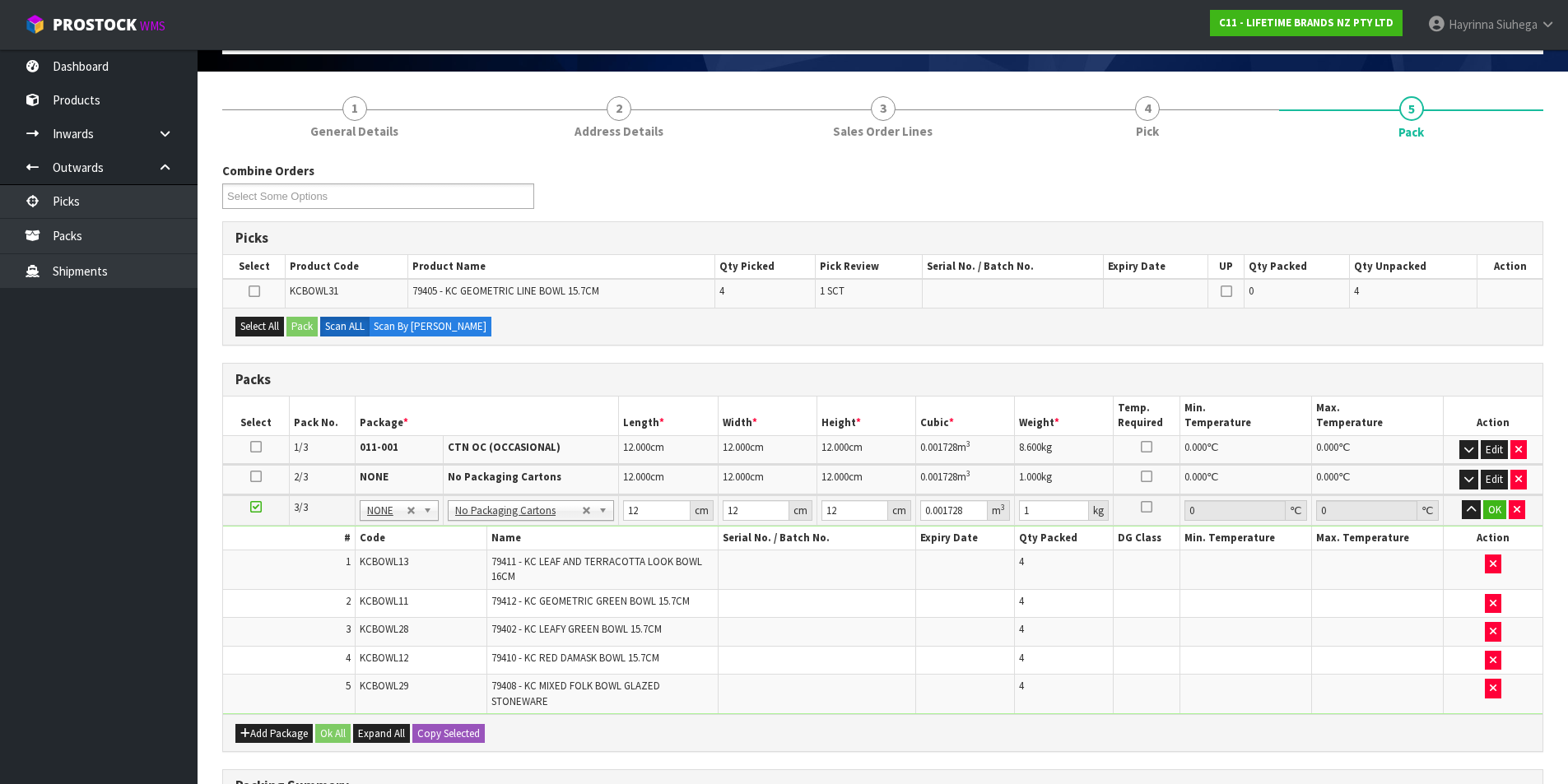
scroll to position [95, 0]
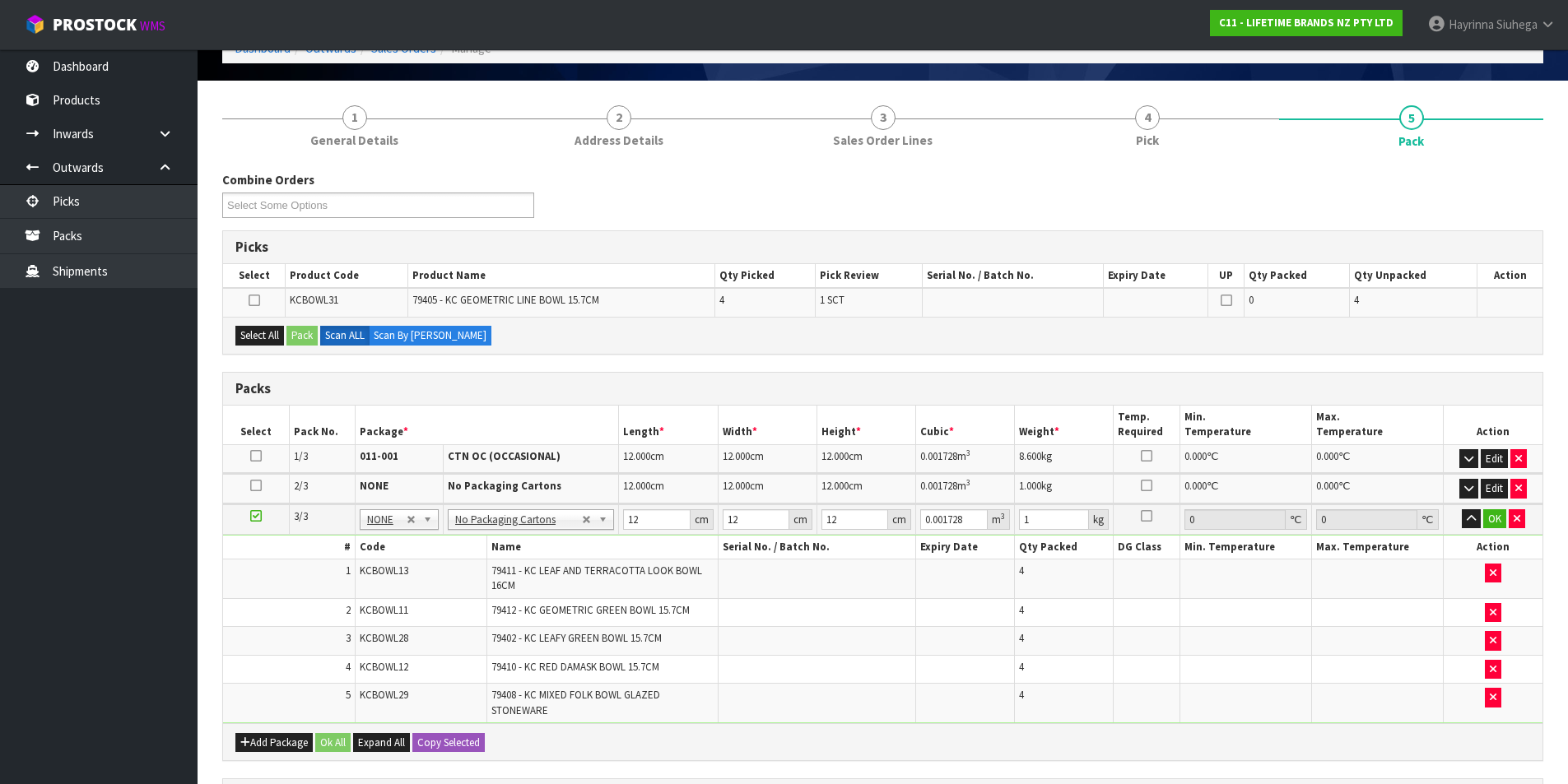
click at [640, 368] on div "Combine Orders C11-ORD0001617 C11-ORD0001618 C11-ORD0001643 C11-ORD0001646 C11-…" at bounding box center [882, 636] width 1321 height 930
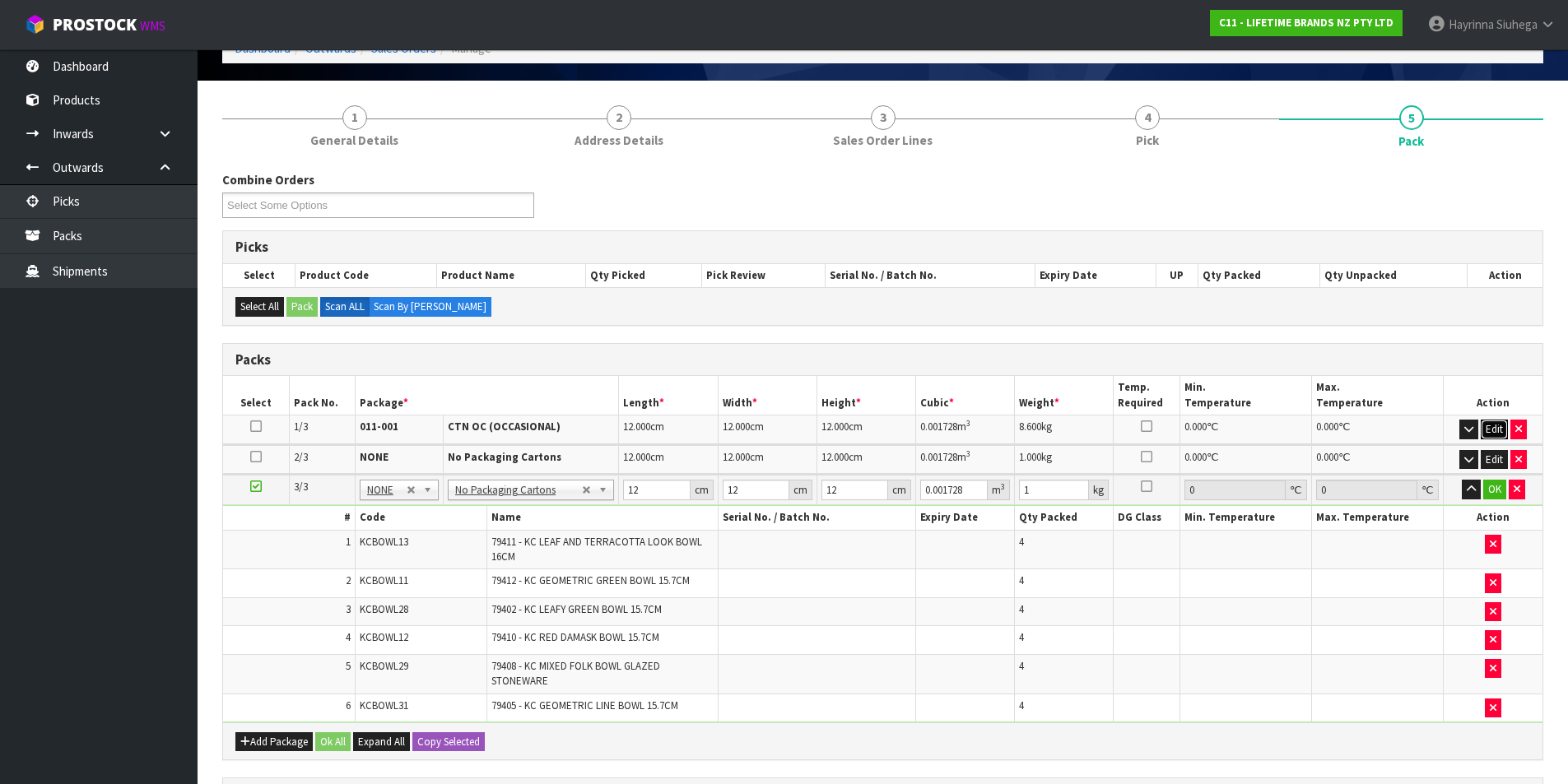
click at [1492, 431] on button "Edit" at bounding box center [1494, 430] width 27 height 20
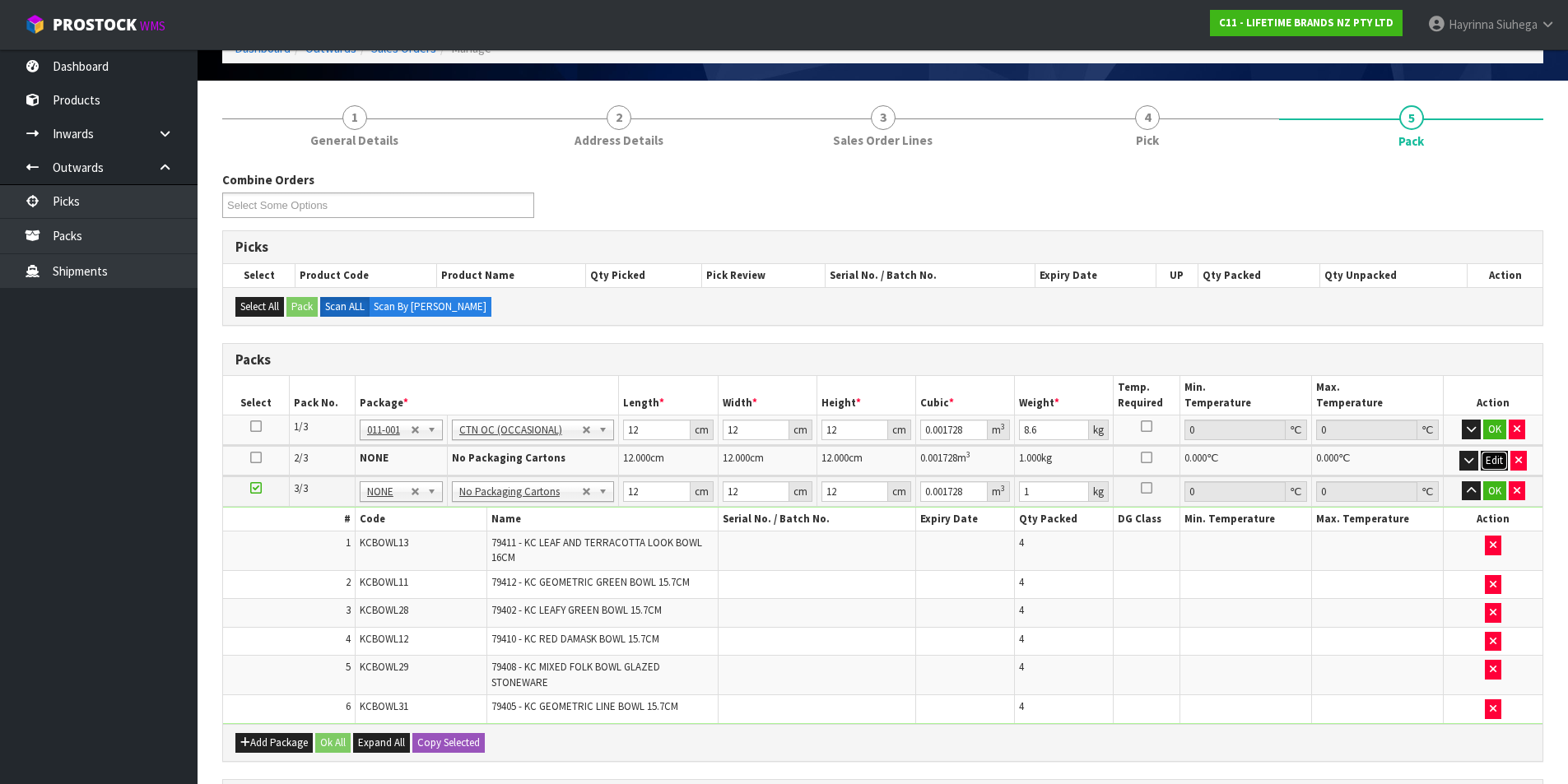
click at [1488, 467] on button "Edit" at bounding box center [1494, 460] width 27 height 20
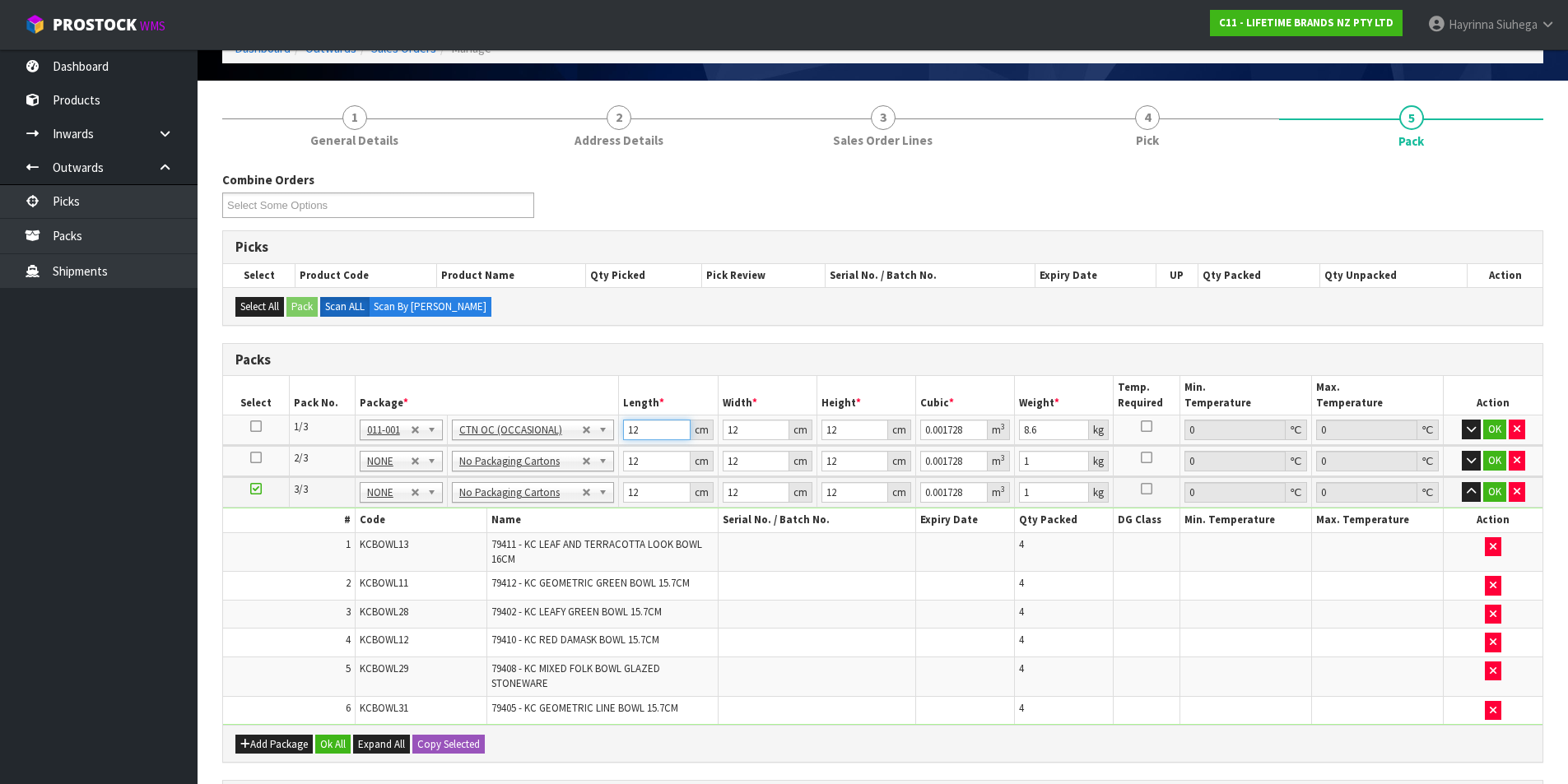
click at [630, 439] on input "12" at bounding box center [656, 430] width 67 height 21
click at [629, 439] on input "12" at bounding box center [656, 430] width 67 height 21
type input "4"
type input "0.000576"
type input "47"
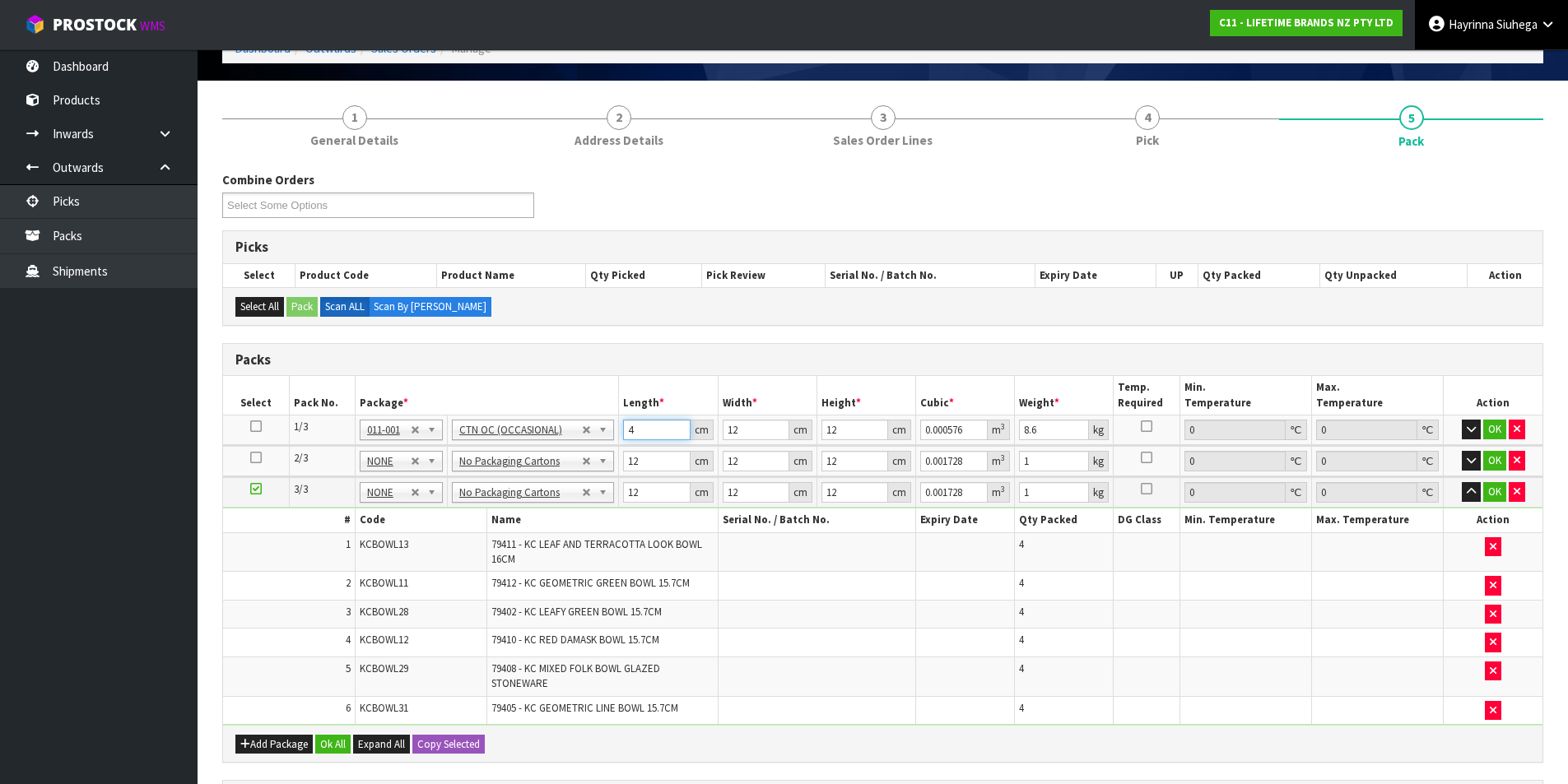
type input "0.006768"
type input "47"
type input "3"
type input "0.001692"
type input "30"
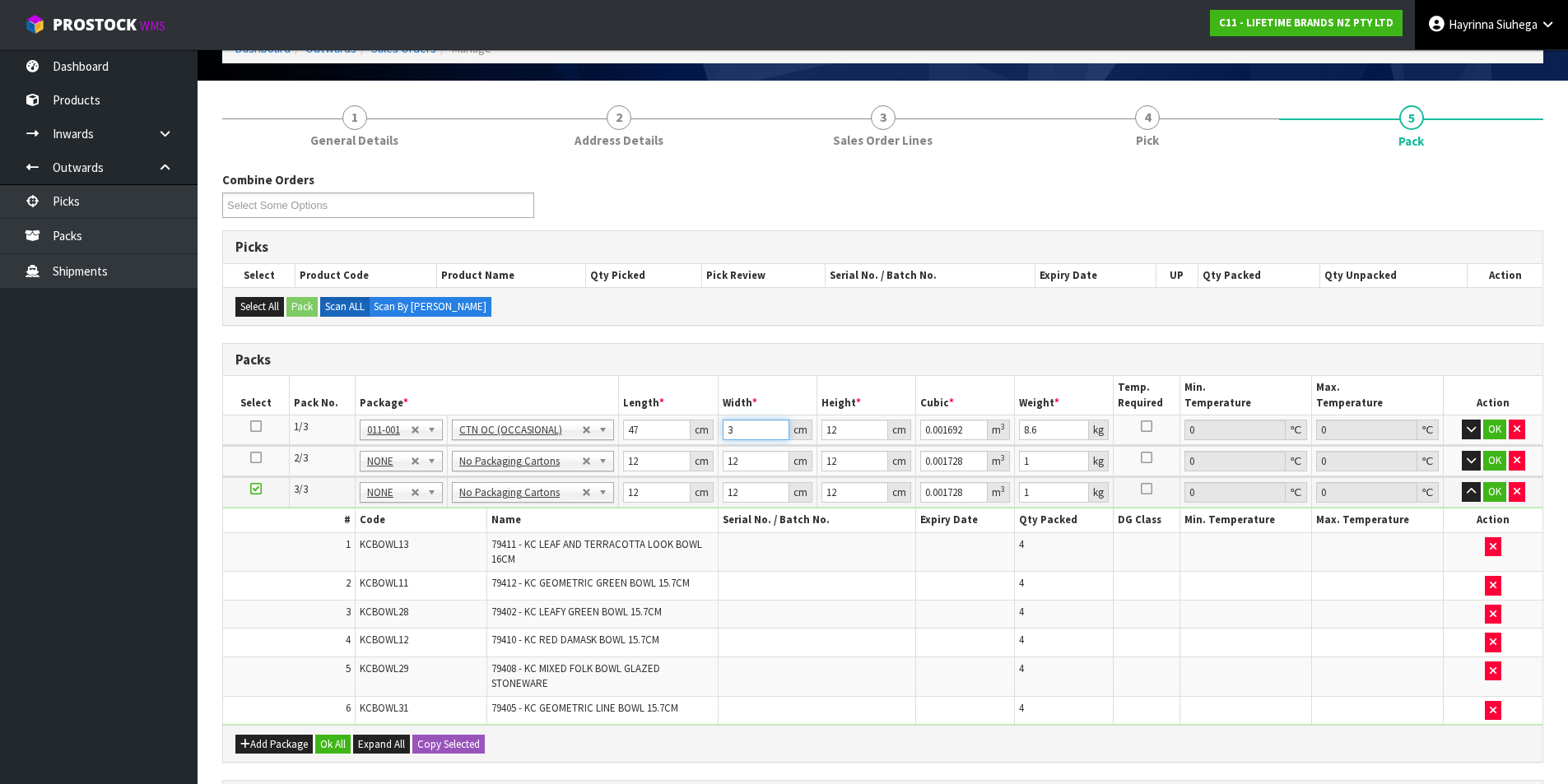
type input "0.01692"
type input "30"
type input "2"
type input "0.00282"
type input "26"
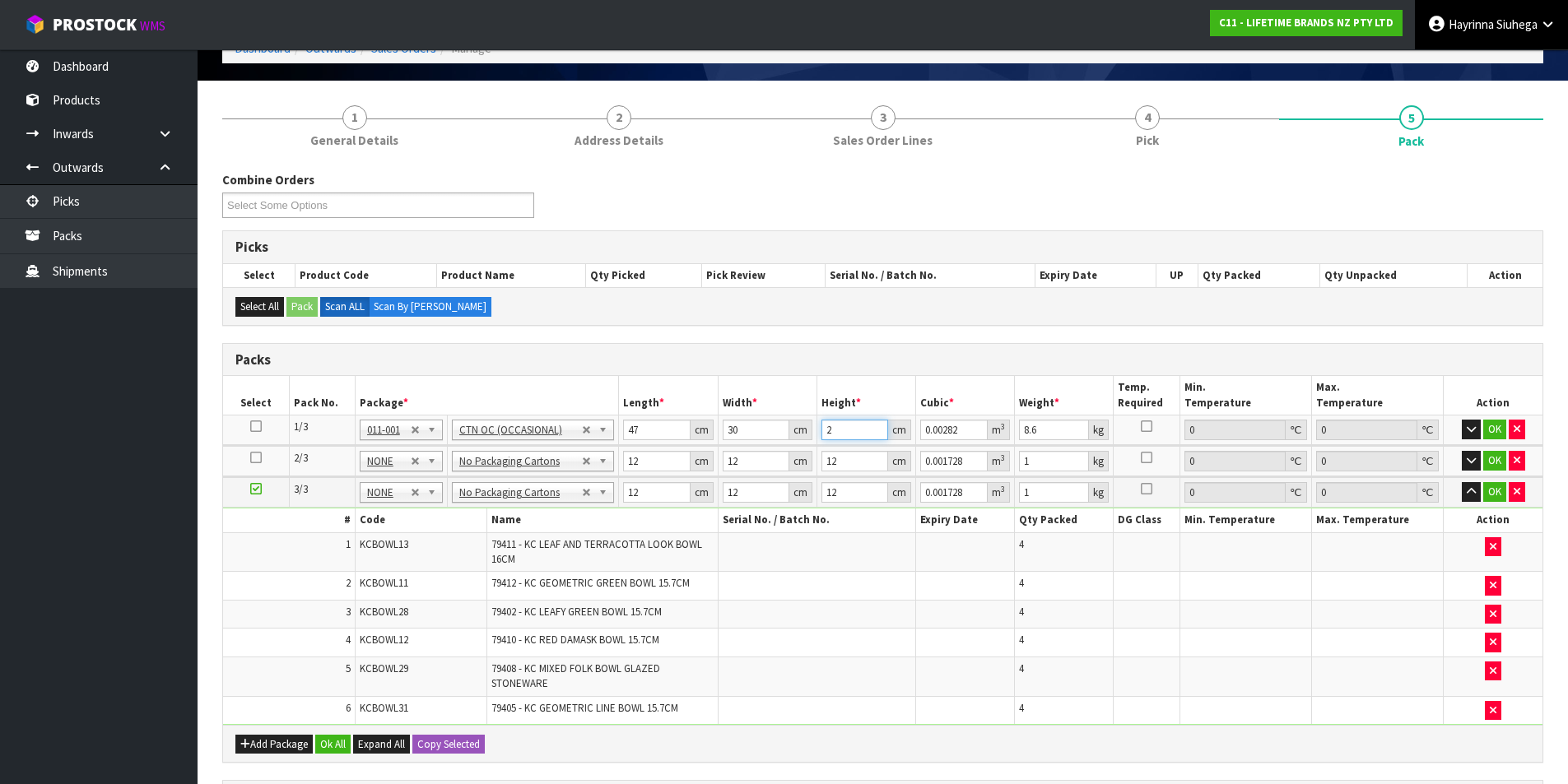
type input "0.03666"
type input "26"
type input "10"
click button "OK" at bounding box center [1495, 430] width 23 height 20
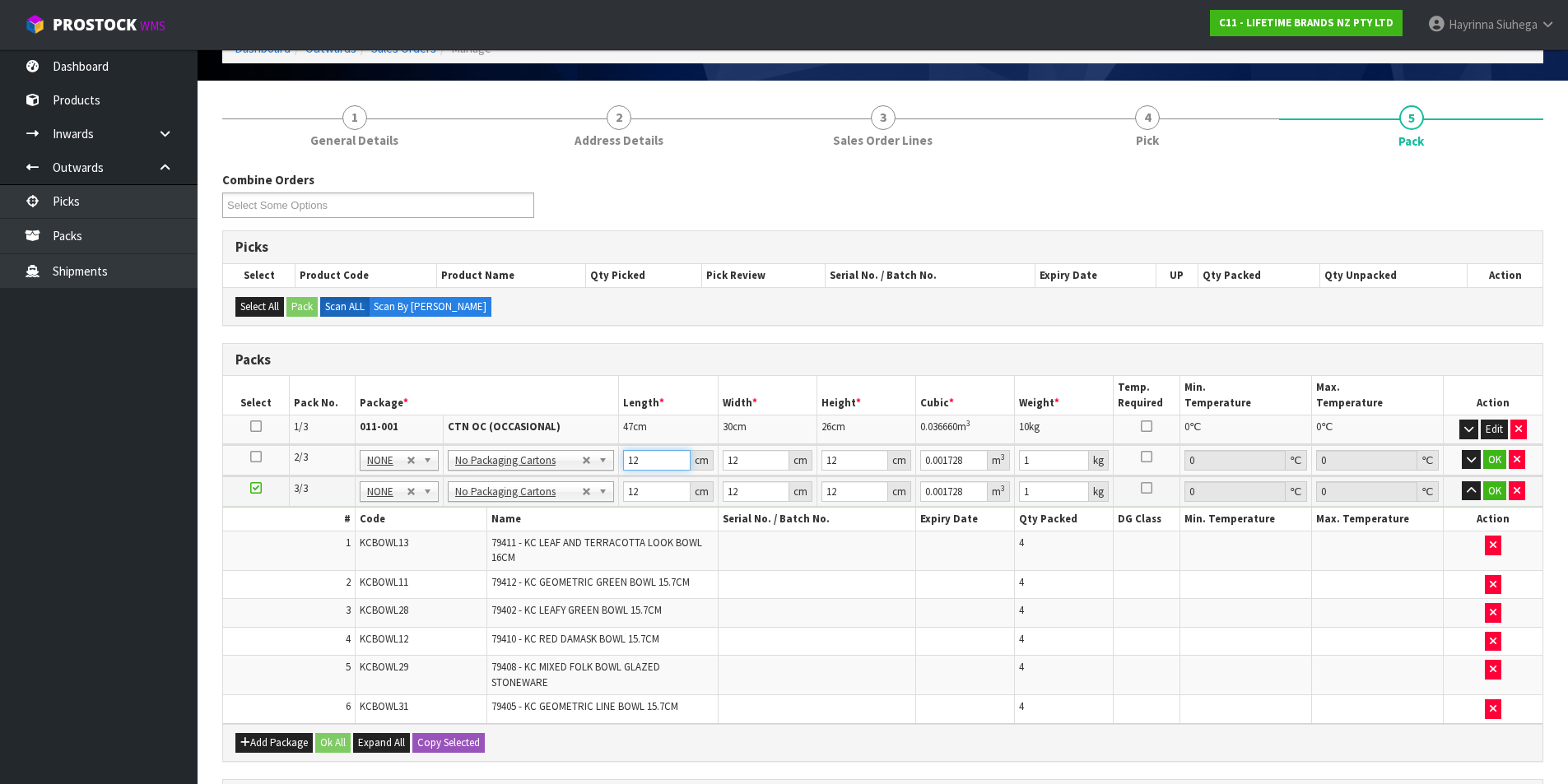
click at [628, 460] on input "12" at bounding box center [656, 460] width 67 height 21
type input "4"
type input "0.000576"
type input "47"
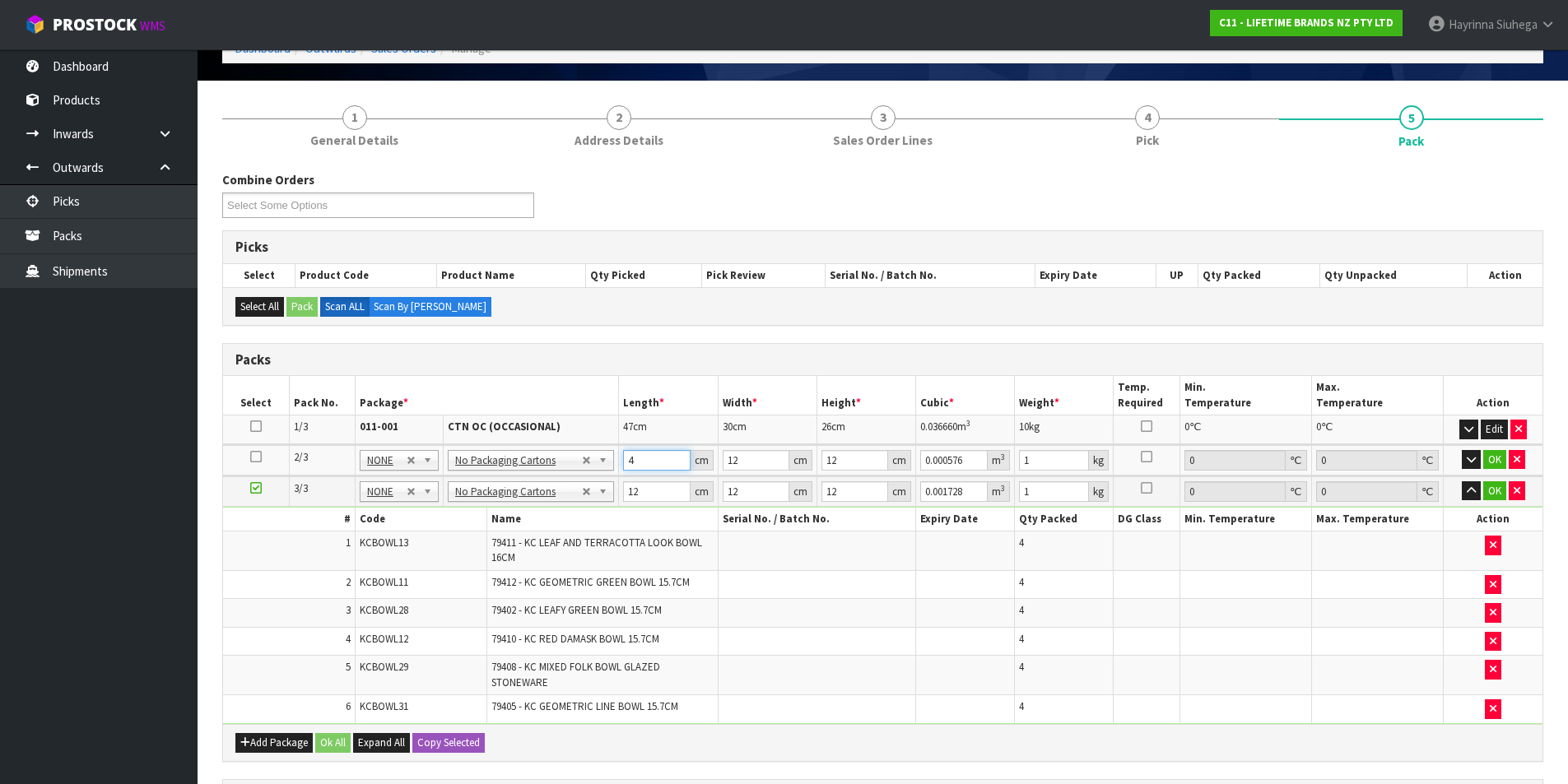
type input "0.006768"
type input "47"
type input "4"
type input "0.002256"
type input "47"
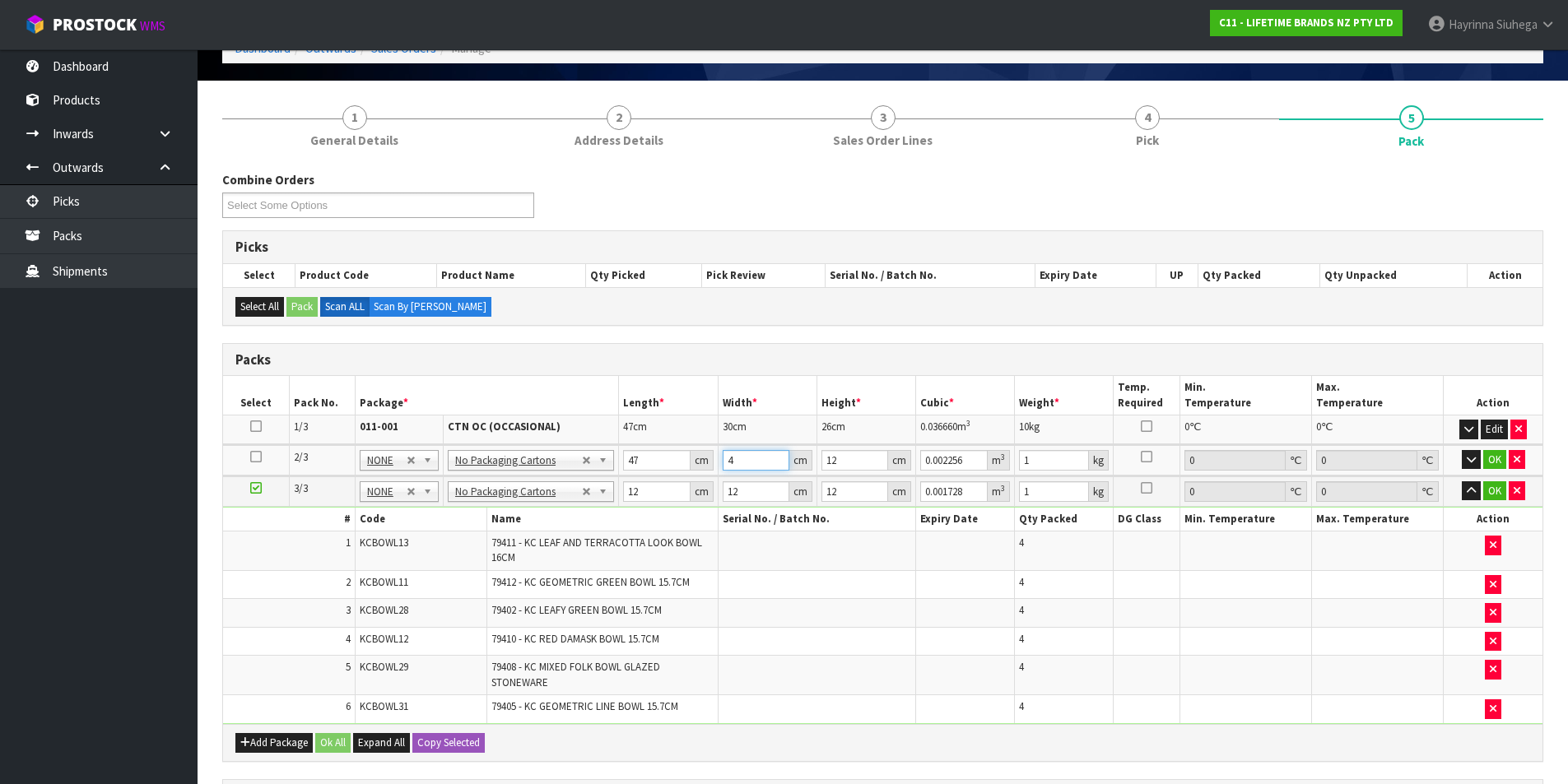
type input "0.026508"
type input "47"
type input "3"
type input "0.006627"
click button "OK" at bounding box center [1495, 460] width 23 height 20
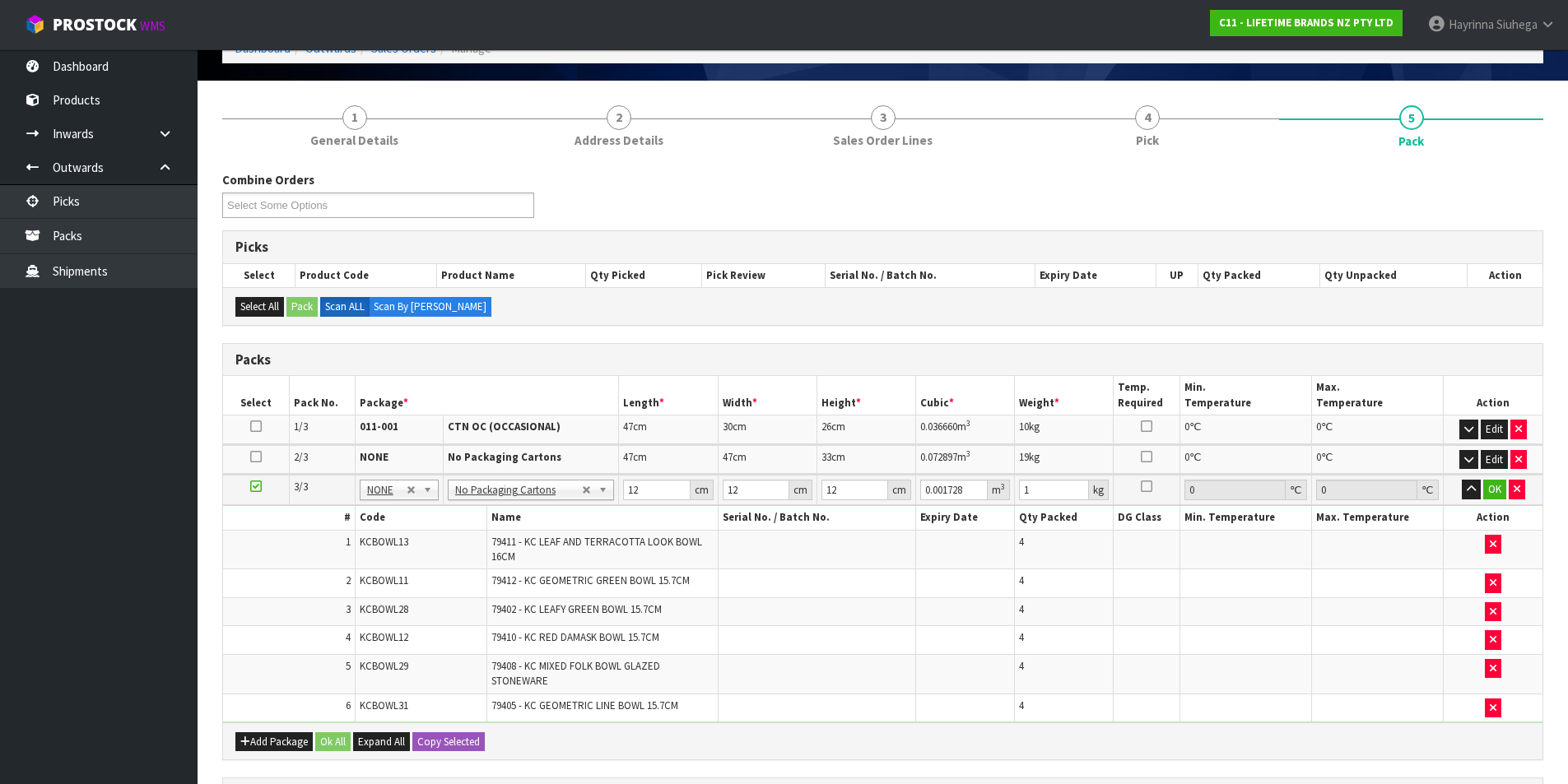
click at [622, 494] on td "12 cm" at bounding box center [668, 490] width 99 height 31
click at [632, 494] on input "12" at bounding box center [656, 489] width 67 height 21
click at [633, 494] on input "12" at bounding box center [656, 489] width 67 height 21
click at [1497, 433] on button "Edit" at bounding box center [1494, 430] width 27 height 20
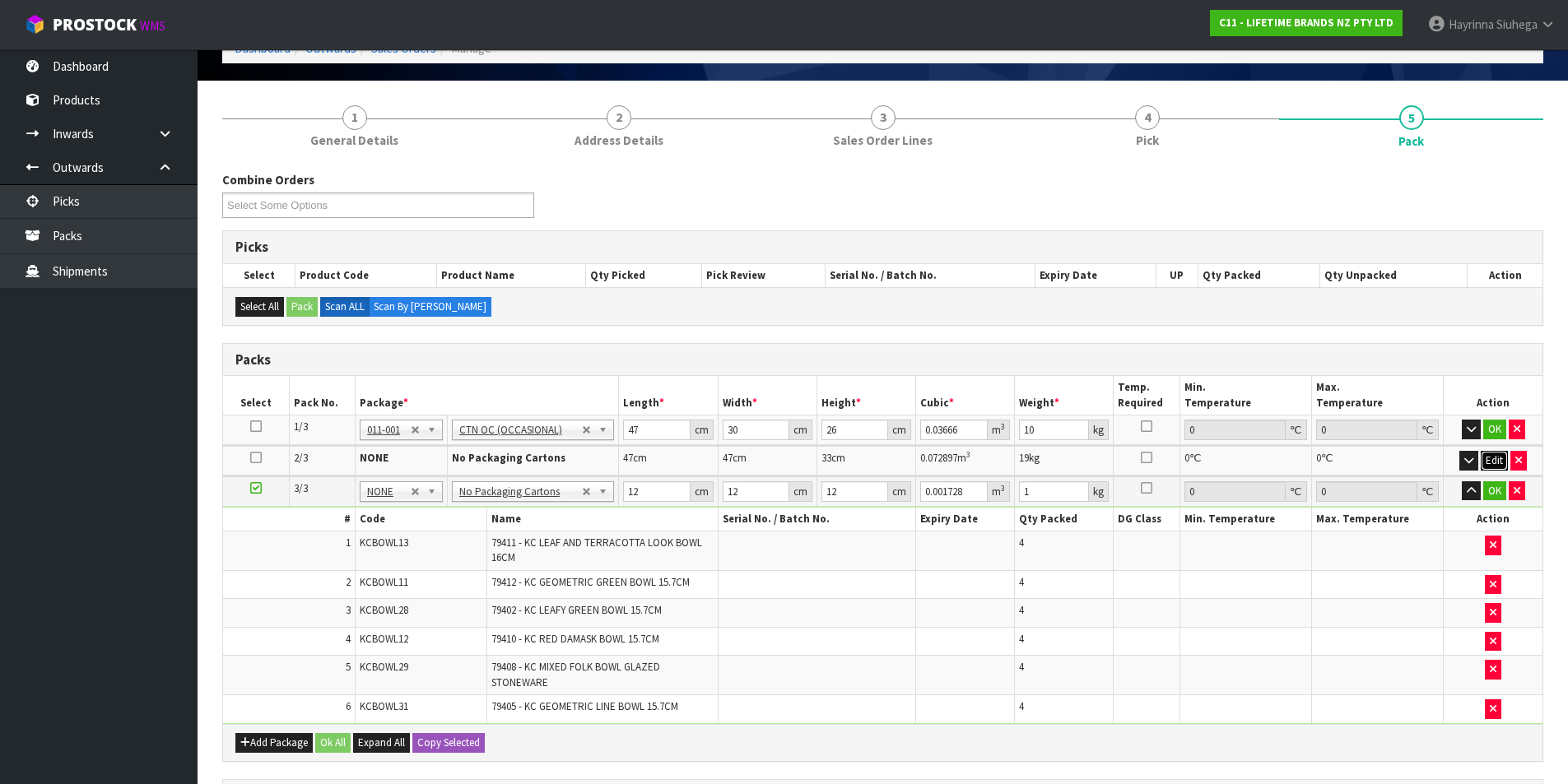
click at [1490, 464] on button "Edit" at bounding box center [1494, 460] width 27 height 20
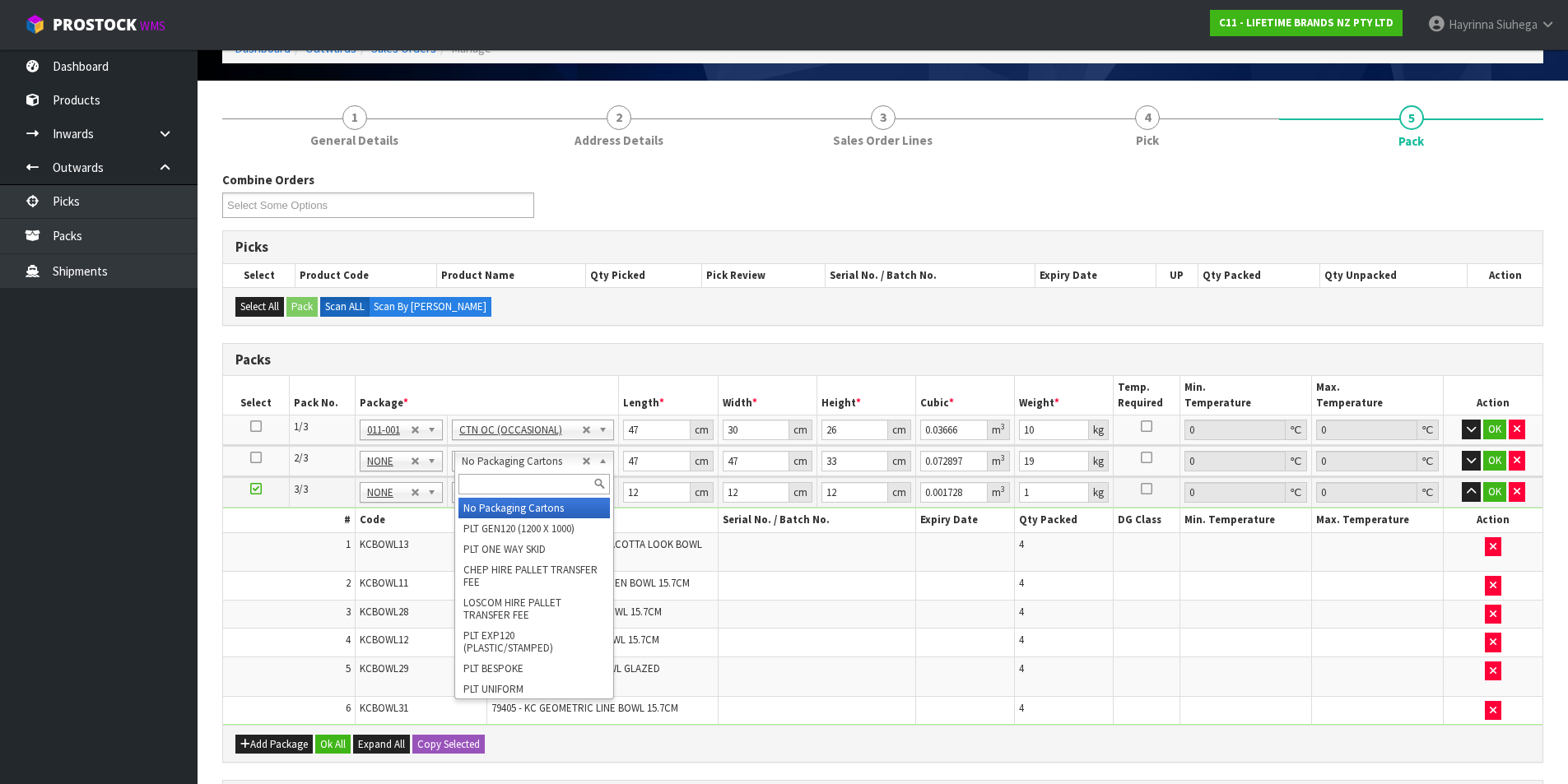
click at [510, 478] on input "text" at bounding box center [534, 484] width 151 height 21
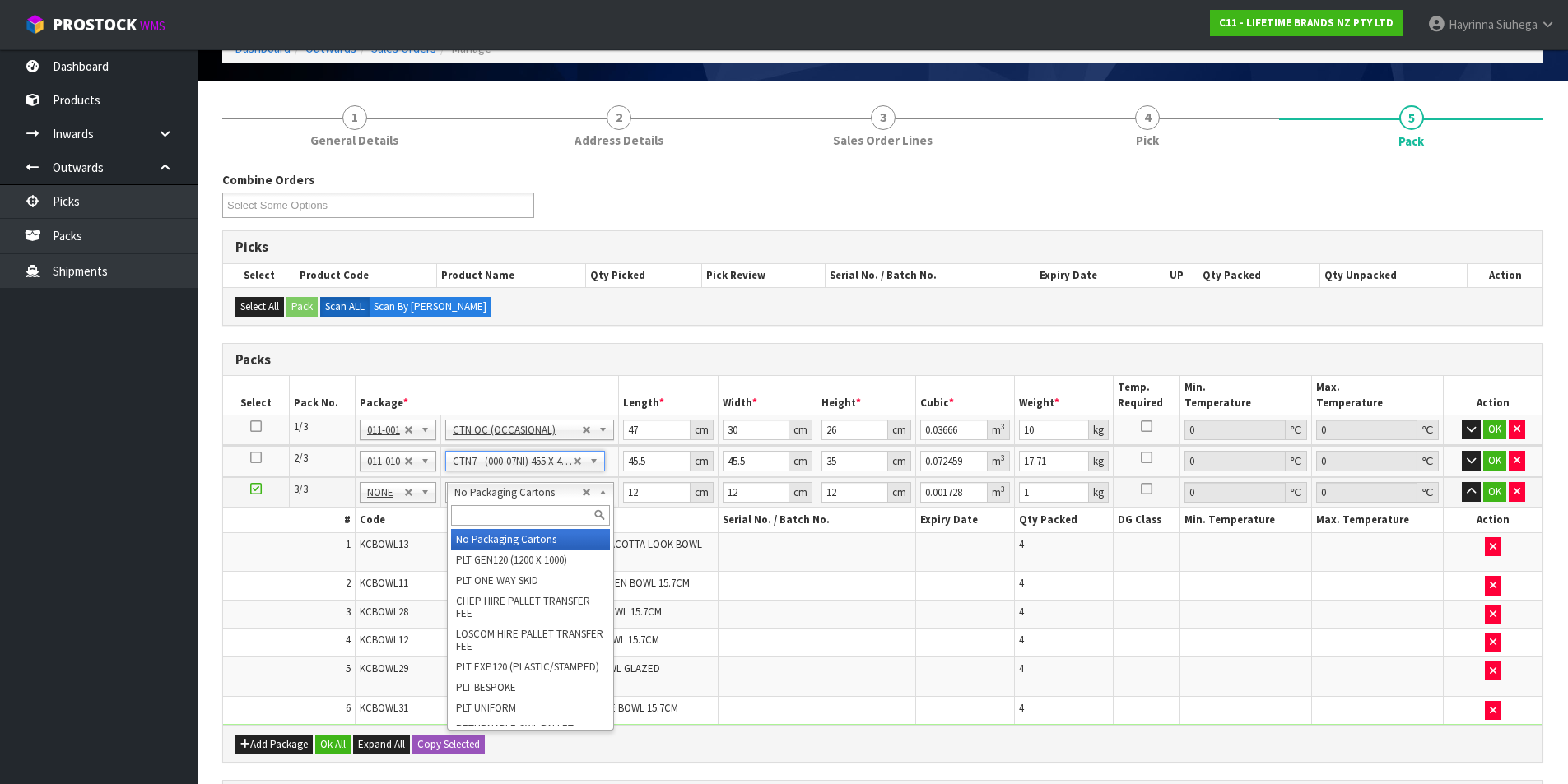
click at [497, 512] on input "text" at bounding box center [530, 515] width 159 height 21
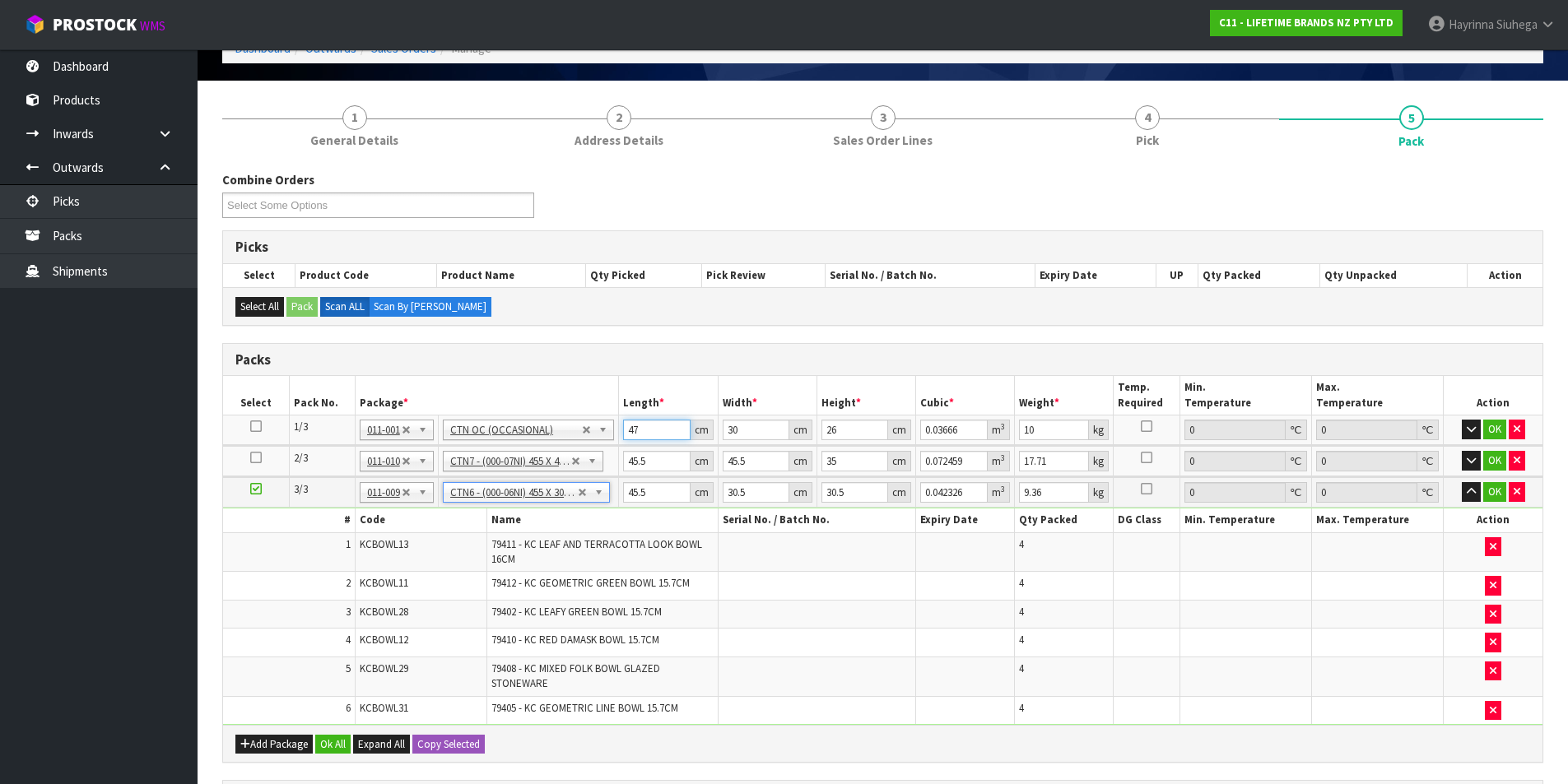
click at [631, 433] on input "47" at bounding box center [656, 430] width 67 height 21
click button "OK" at bounding box center [1495, 430] width 23 height 20
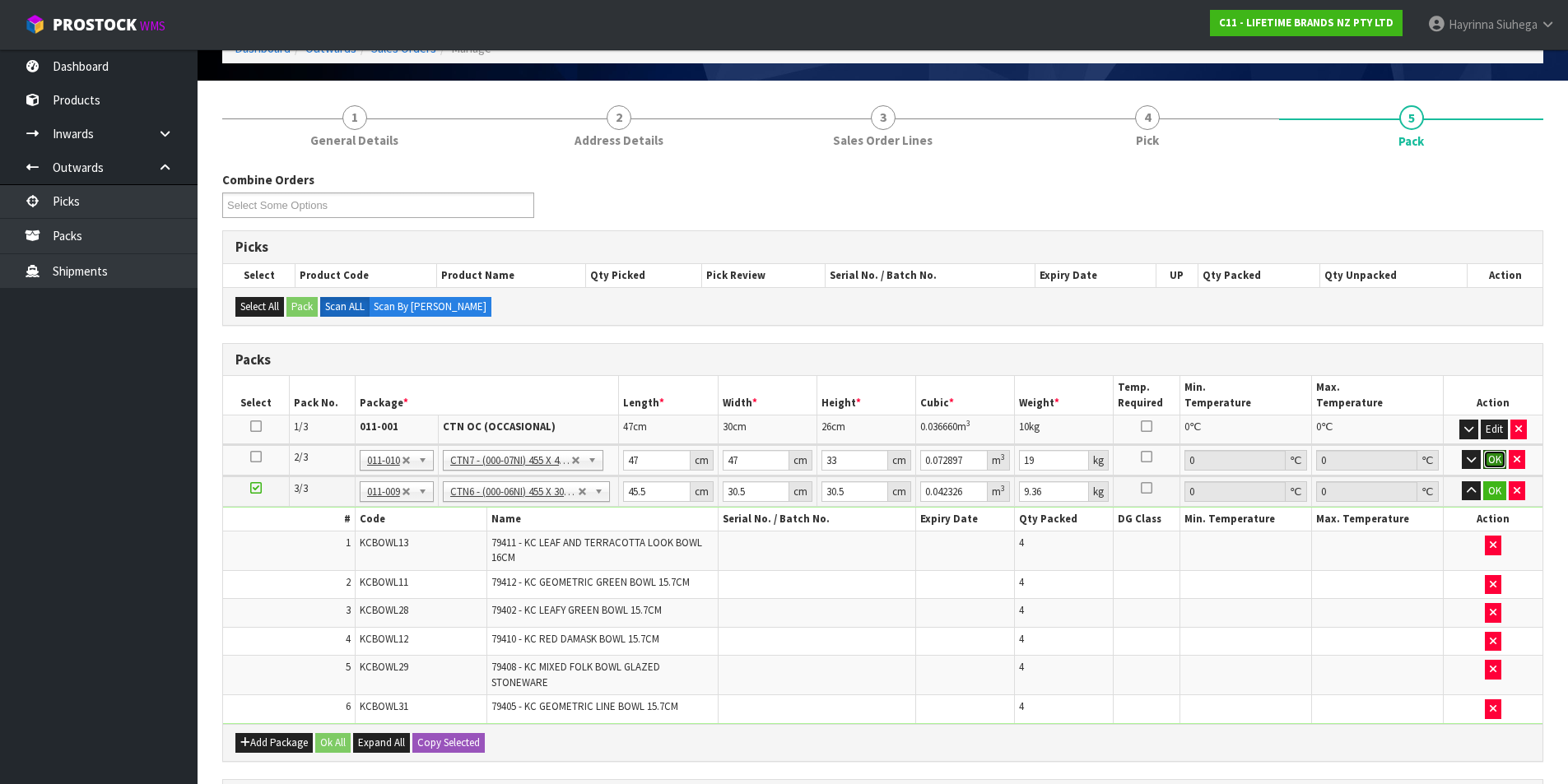
click button "OK" at bounding box center [1495, 460] width 23 height 20
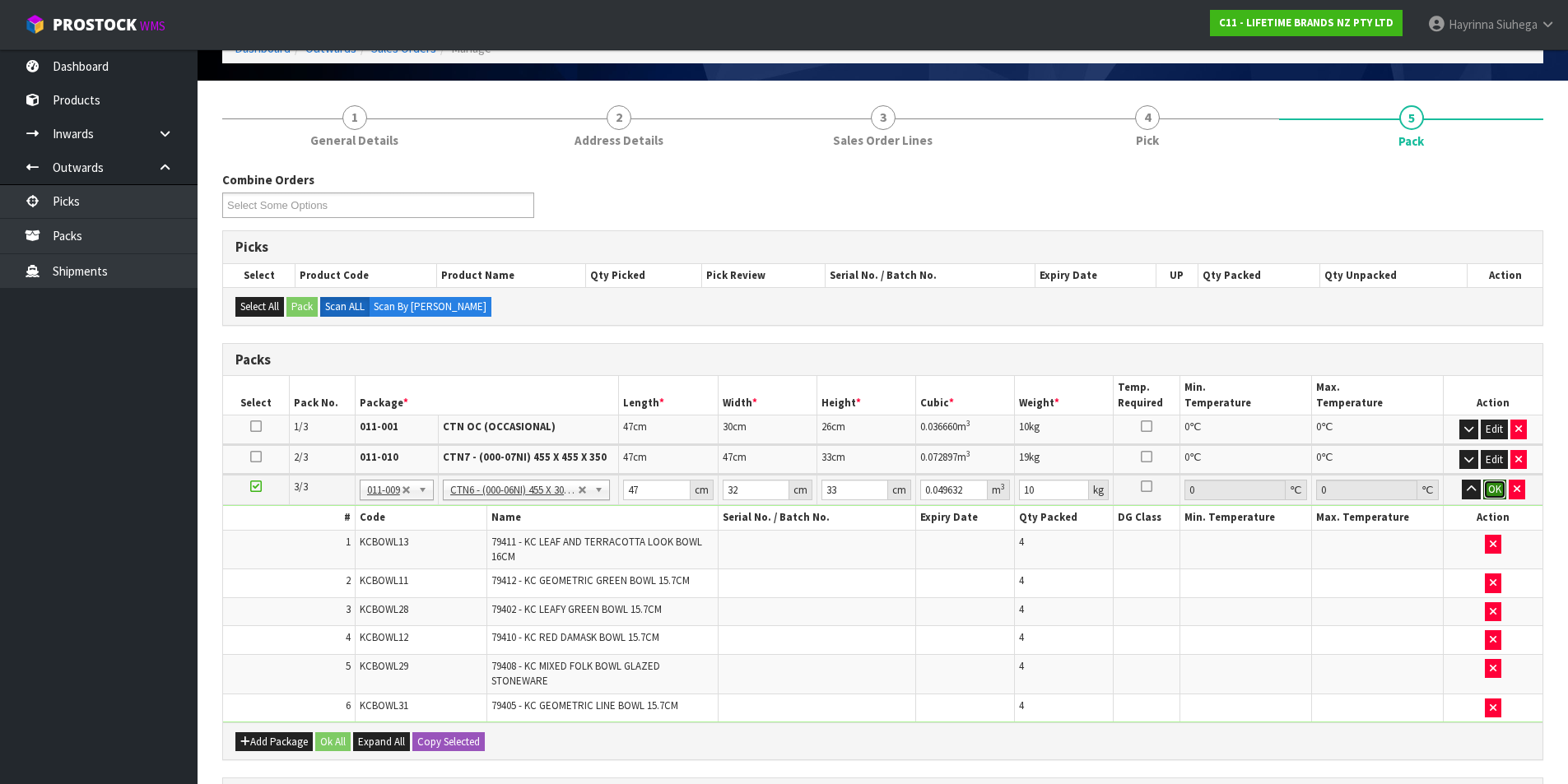
click button "OK" at bounding box center [1495, 489] width 23 height 20
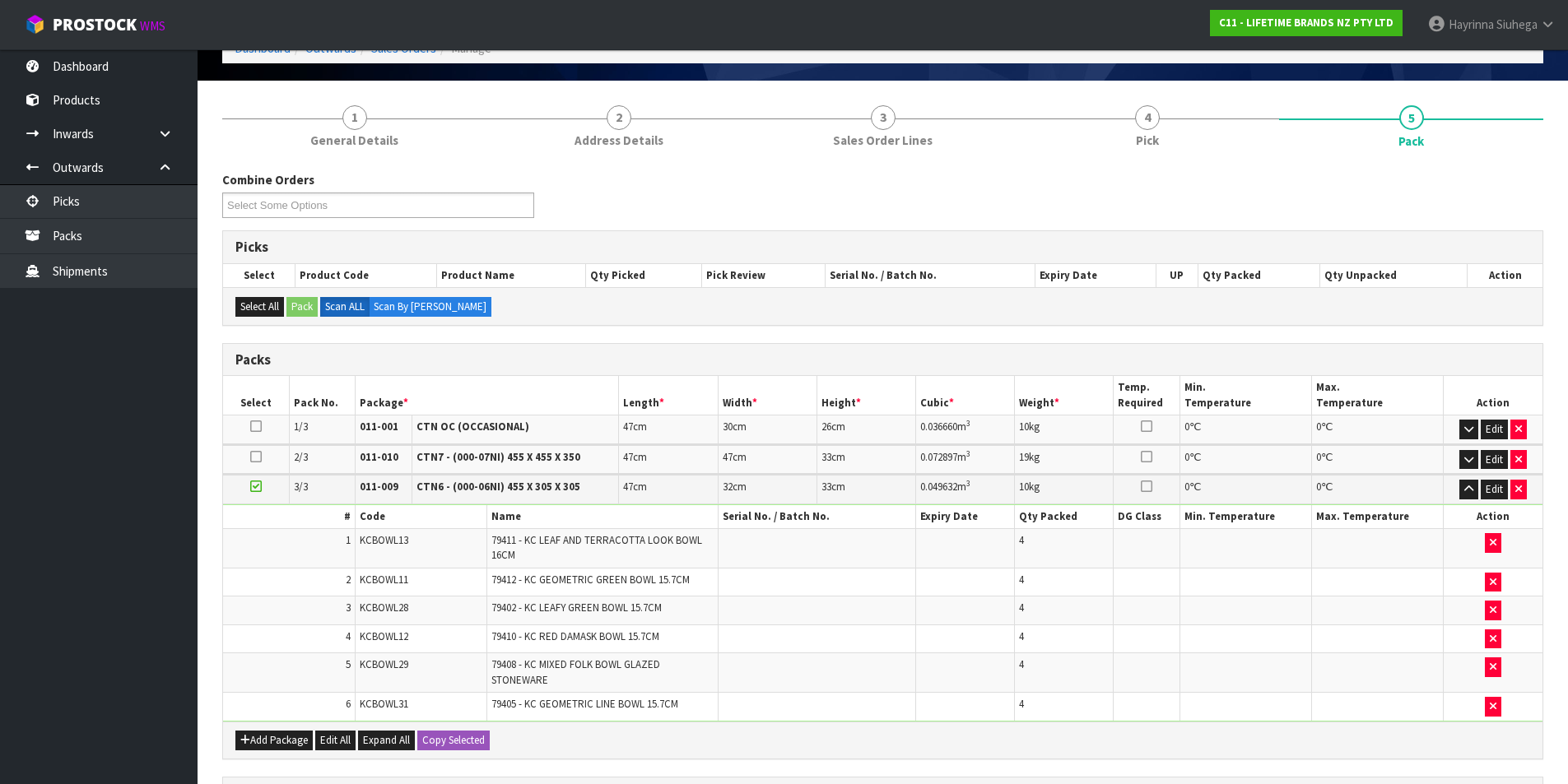
scroll to position [461, 0]
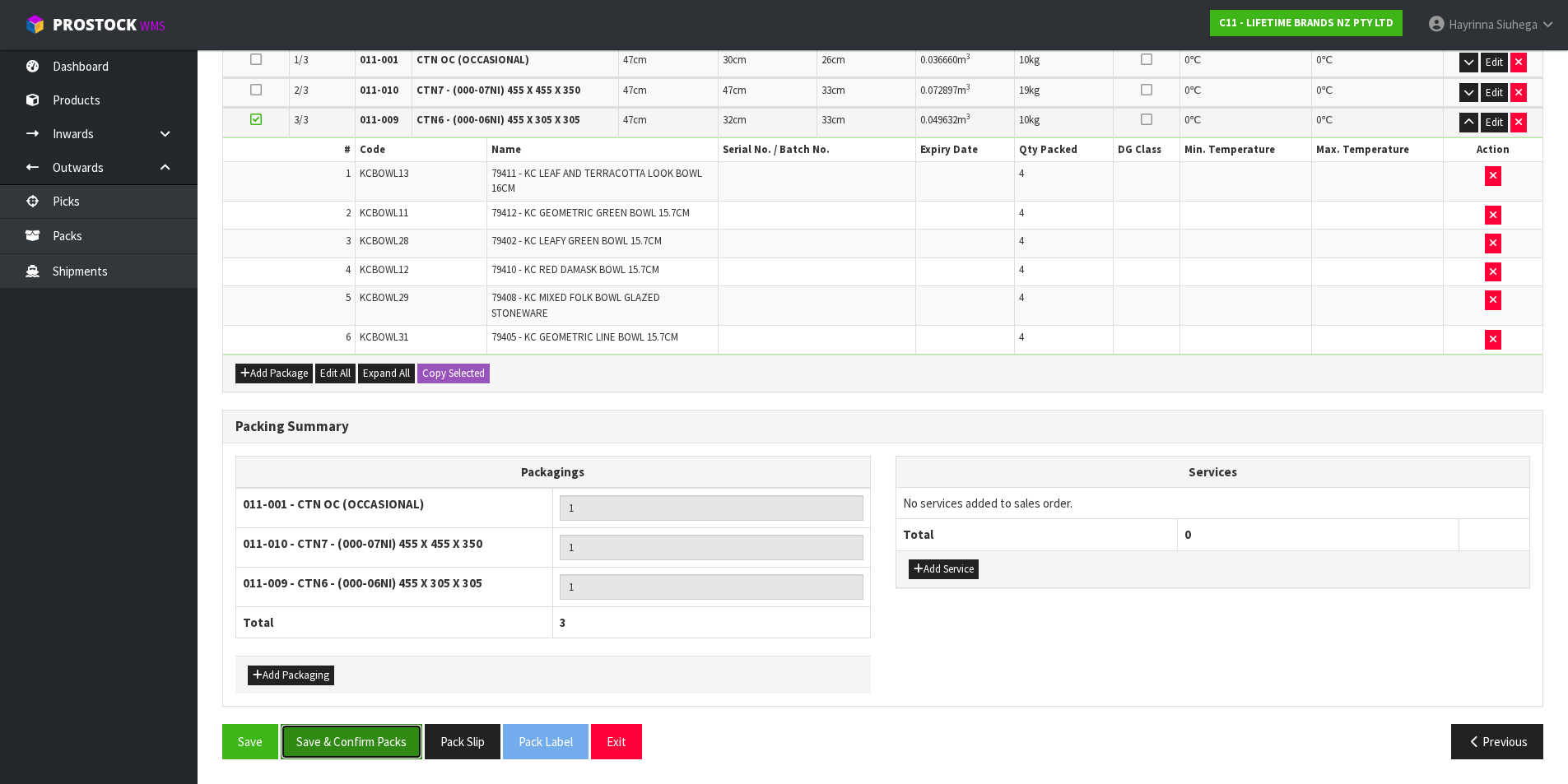
click at [316, 739] on button "Save & Confirm Packs" at bounding box center [351, 741] width 142 height 35
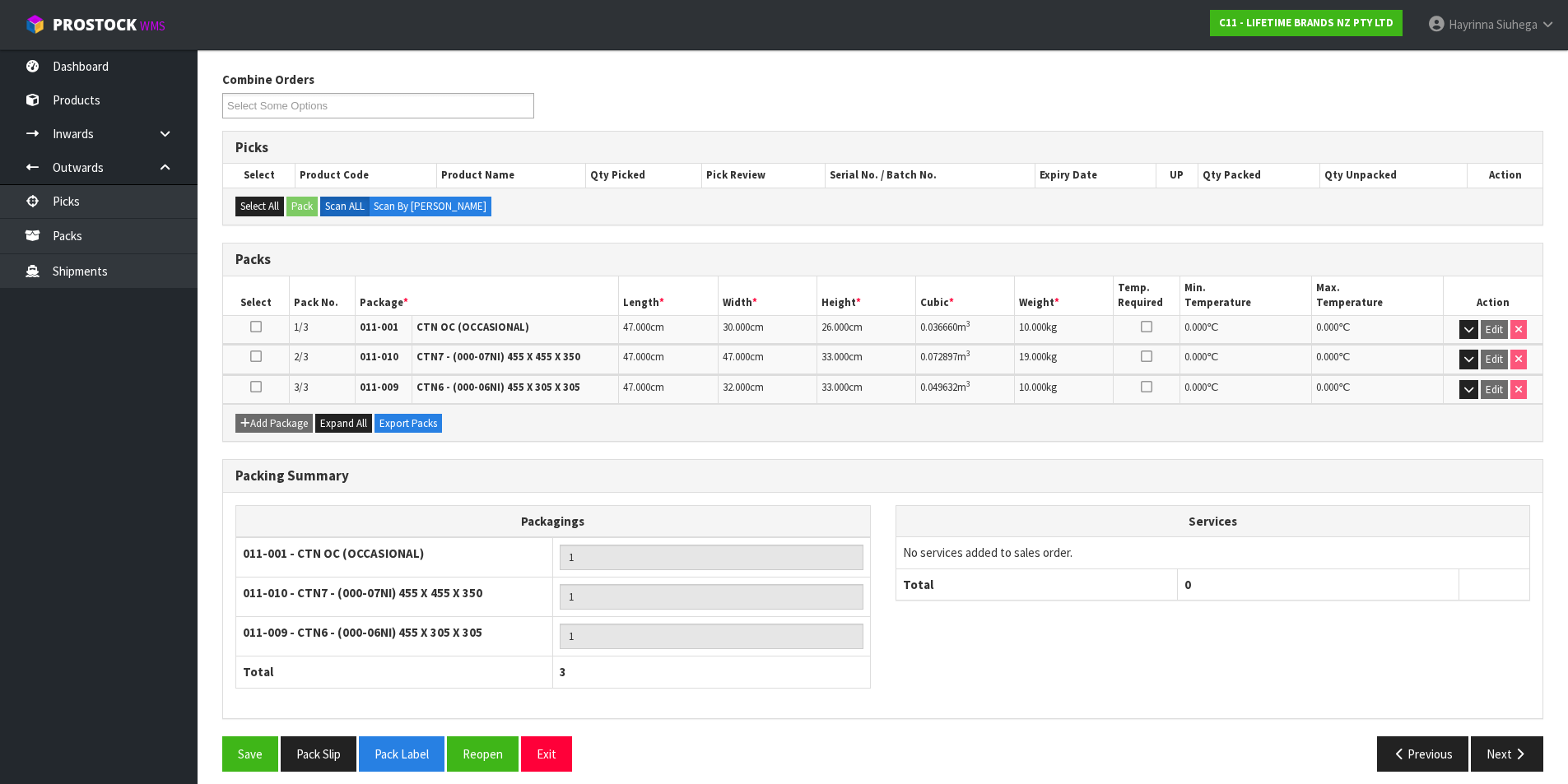
scroll to position [267, 0]
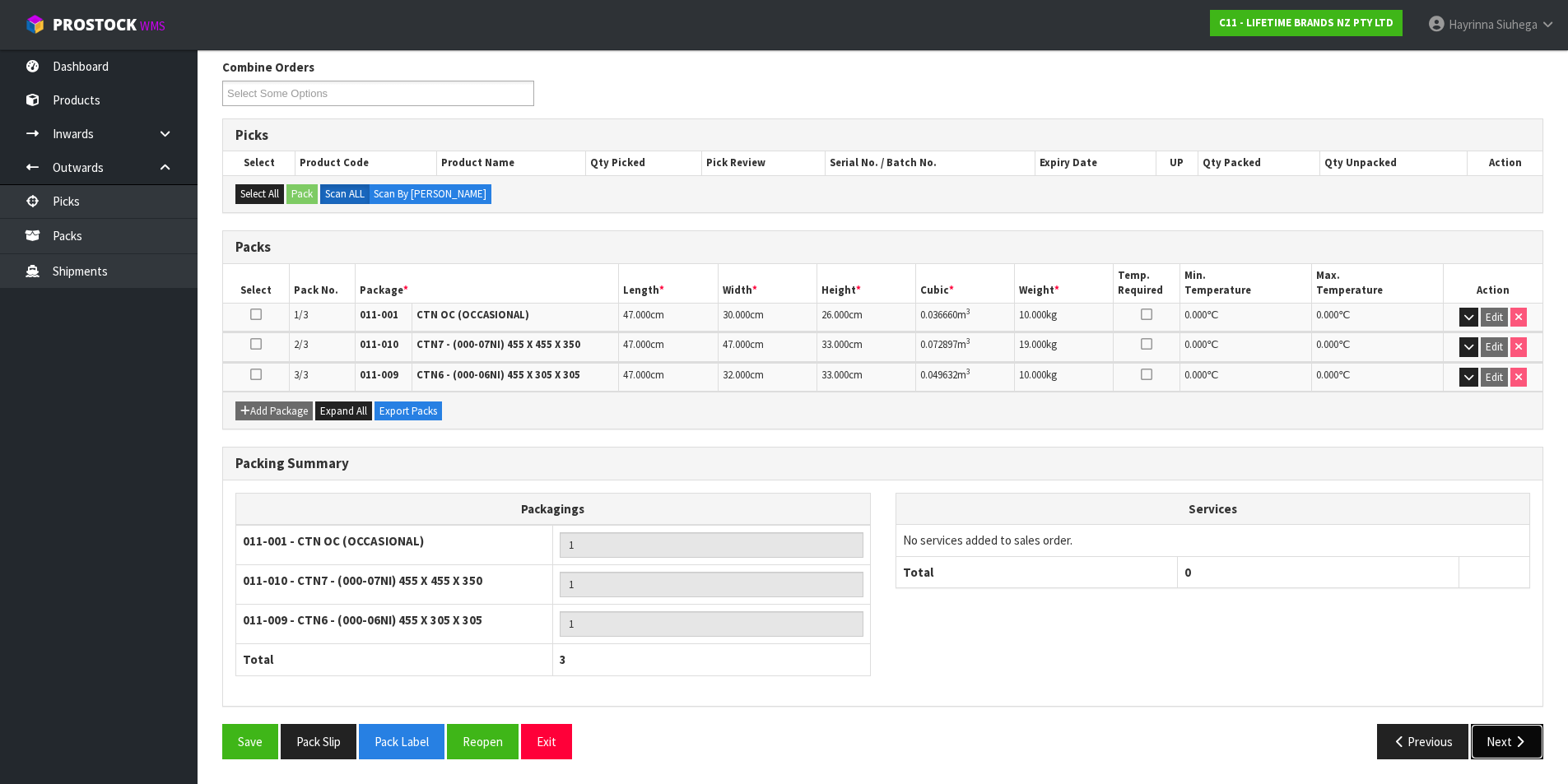
click at [1495, 730] on button "Next" at bounding box center [1507, 741] width 72 height 35
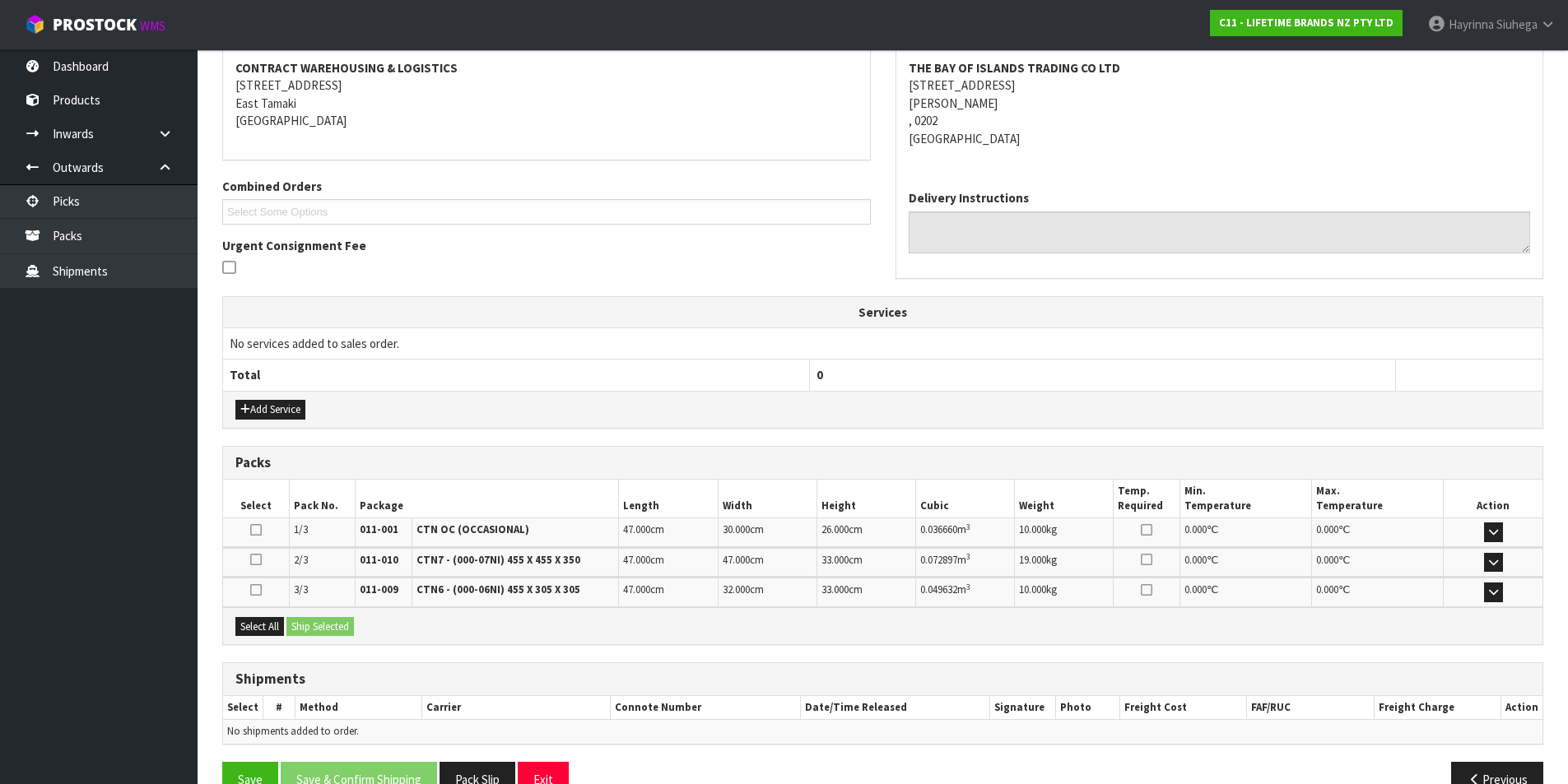
scroll to position [350, 0]
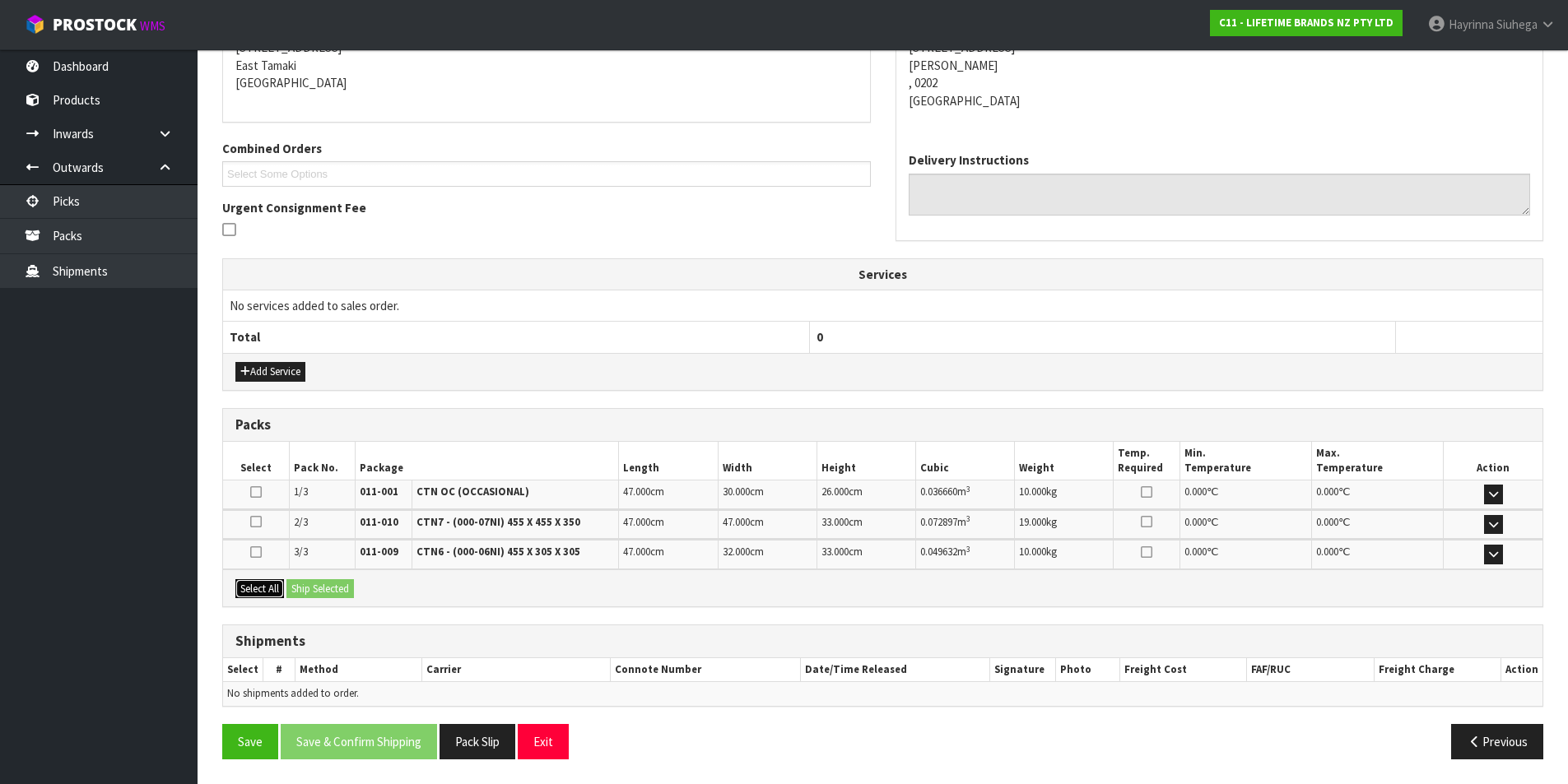
click at [261, 581] on button "Select All" at bounding box center [260, 589] width 49 height 20
click at [344, 581] on button "Ship Selected" at bounding box center [320, 589] width 68 height 20
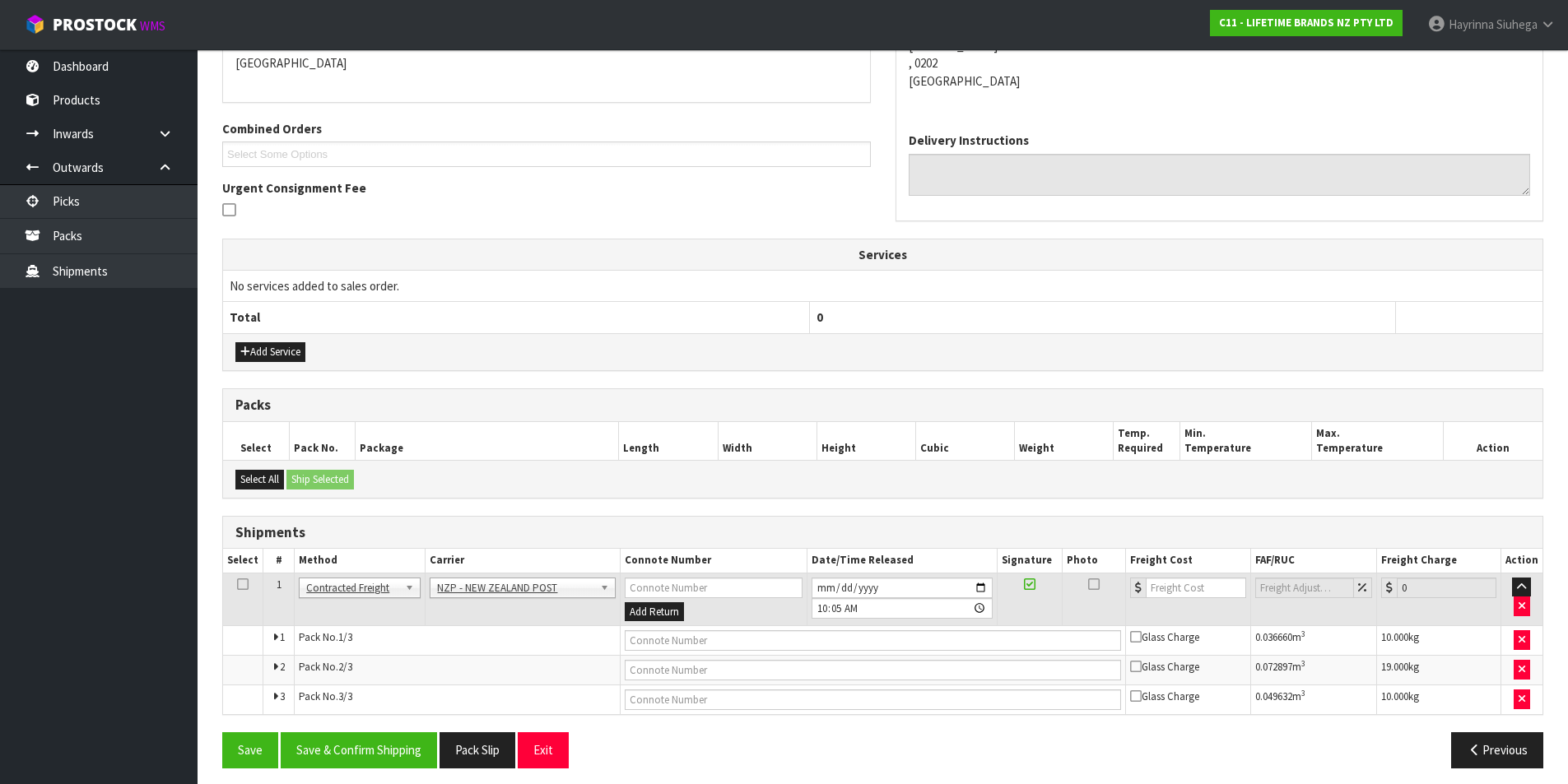
scroll to position [378, 0]
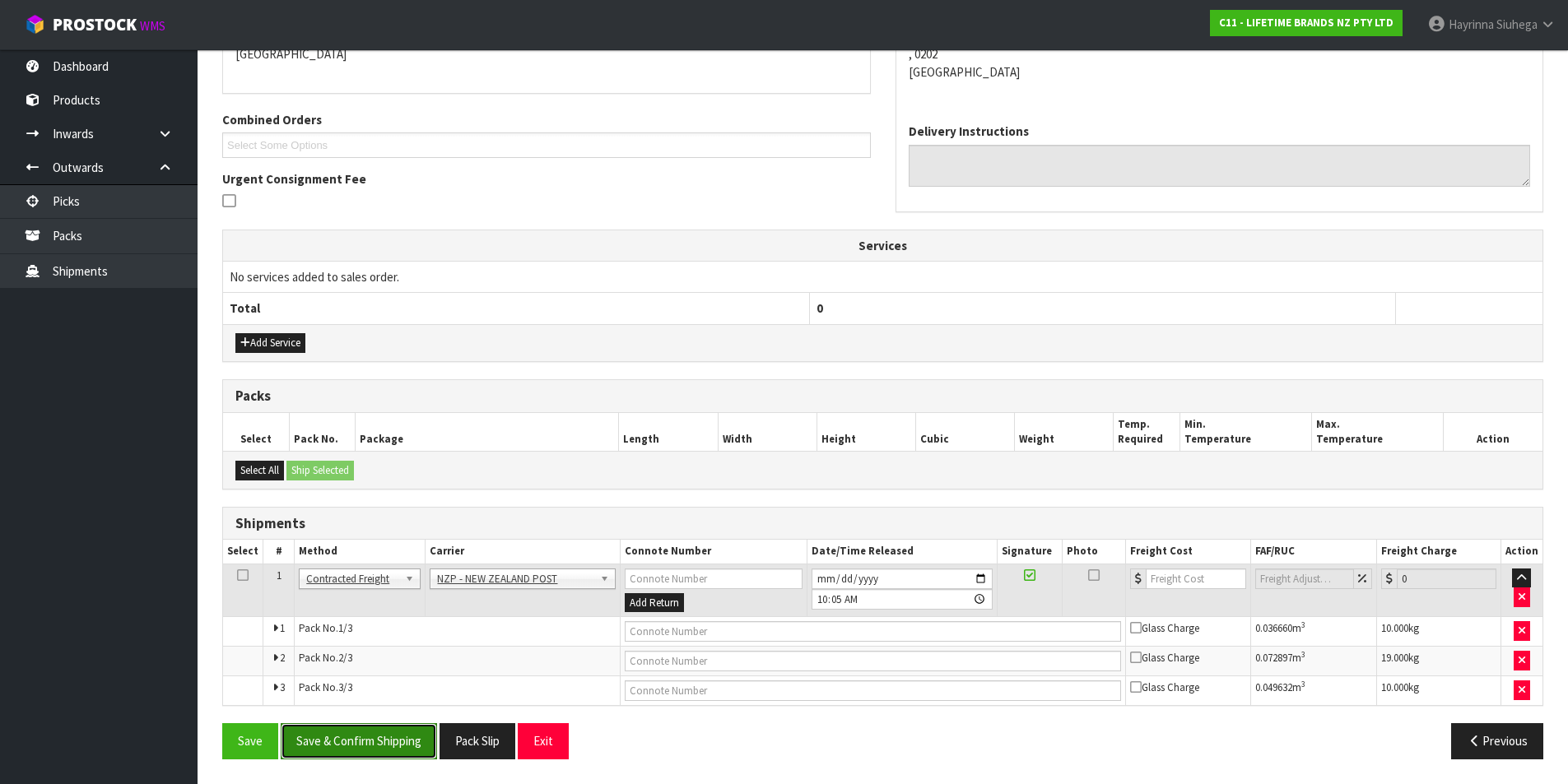
click at [383, 742] on button "Save & Confirm Shipping" at bounding box center [358, 740] width 156 height 35
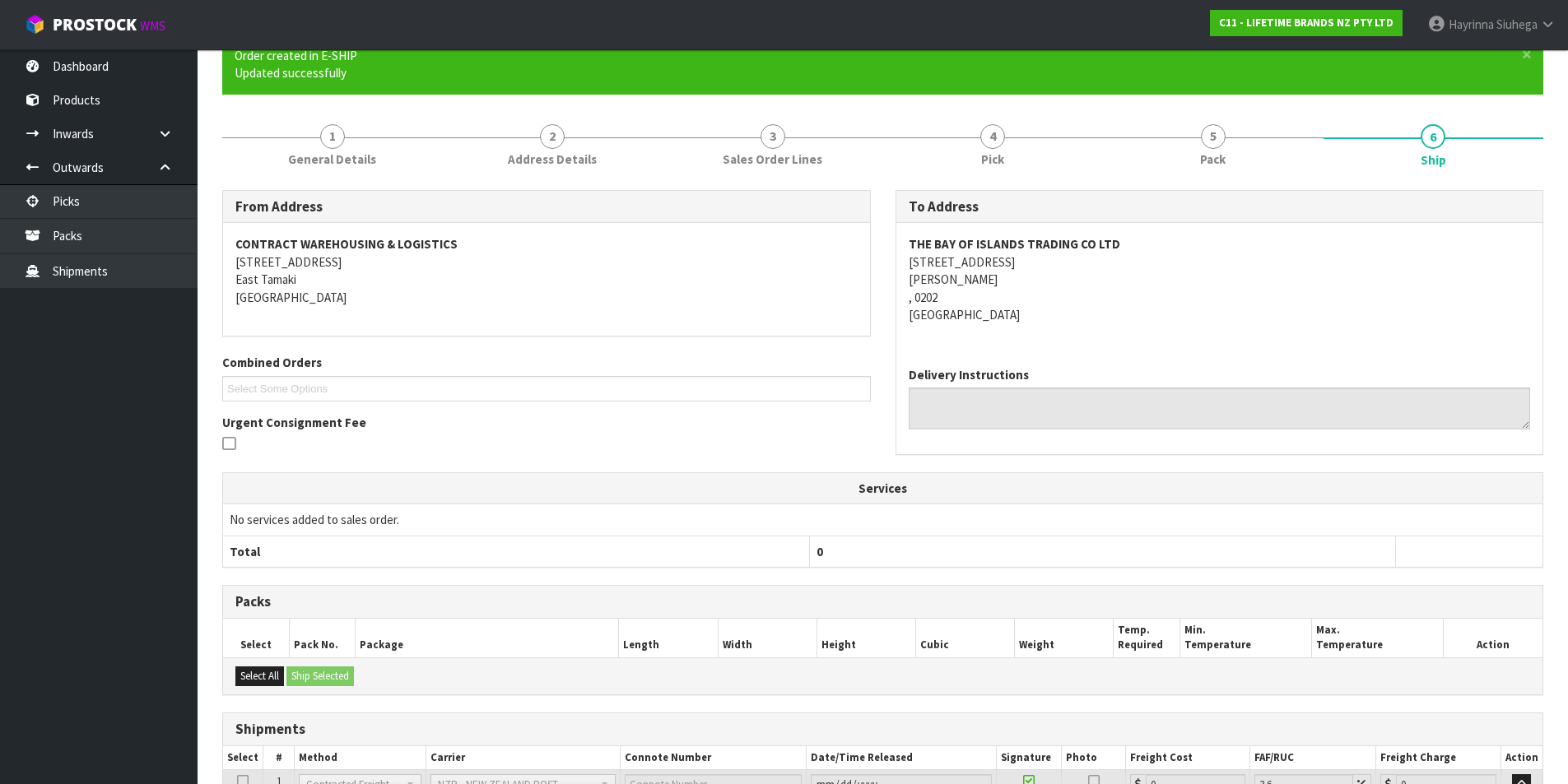
scroll to position [352, 0]
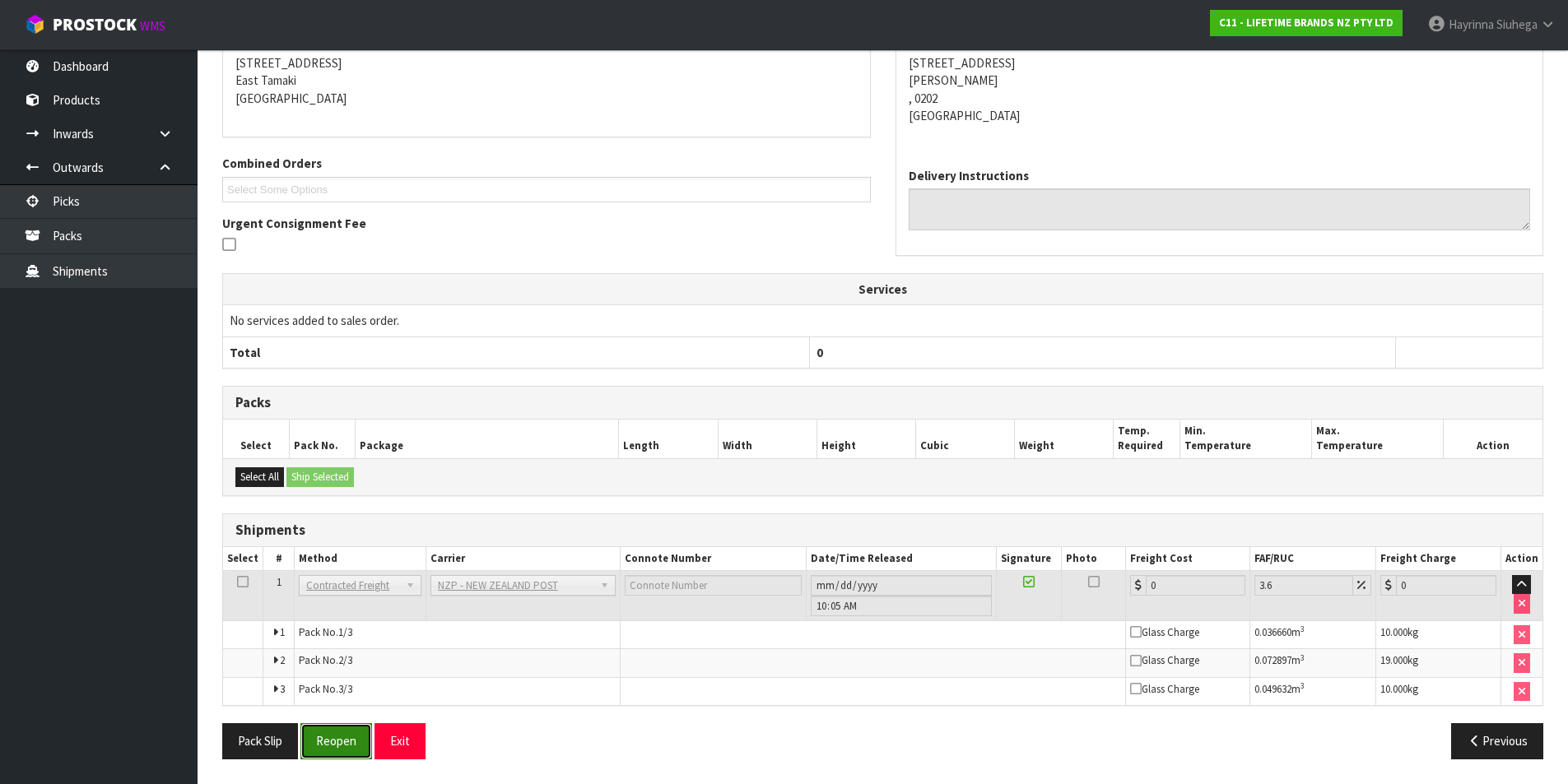
click at [355, 730] on button "Reopen" at bounding box center [335, 740] width 71 height 35
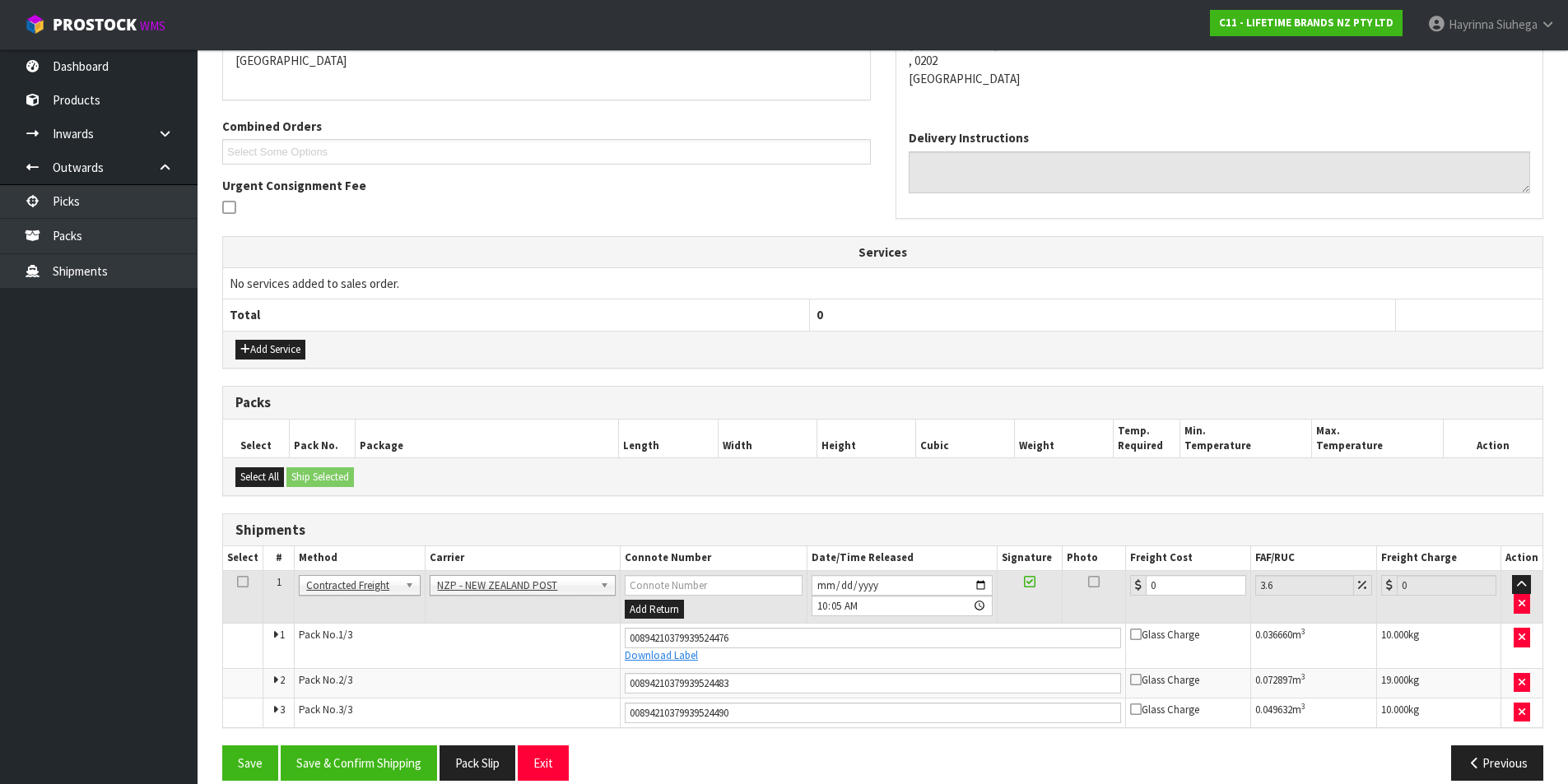
scroll to position [393, 0]
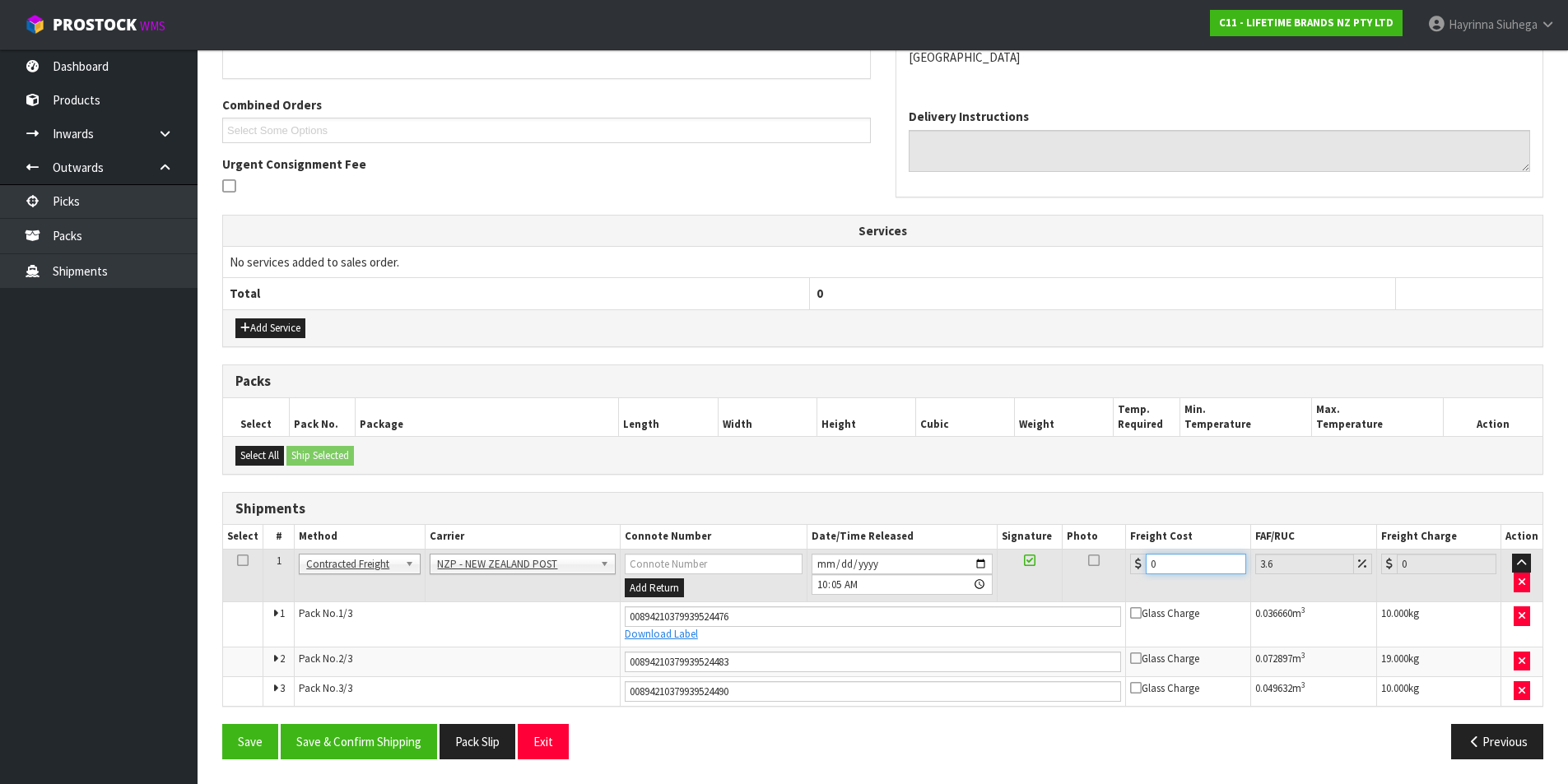
drag, startPoint x: 1199, startPoint y: 563, endPoint x: 742, endPoint y: 564, distance: 457.0
click at [788, 564] on tr "1 Client Local Pickup Customer Local Pickup Company Freight Contracted Freight …" at bounding box center [882, 575] width 1319 height 53
click at [222, 724] on button "Save" at bounding box center [250, 741] width 56 height 35
click at [391, 747] on button "Save & Confirm Shipping" at bounding box center [358, 741] width 156 height 35
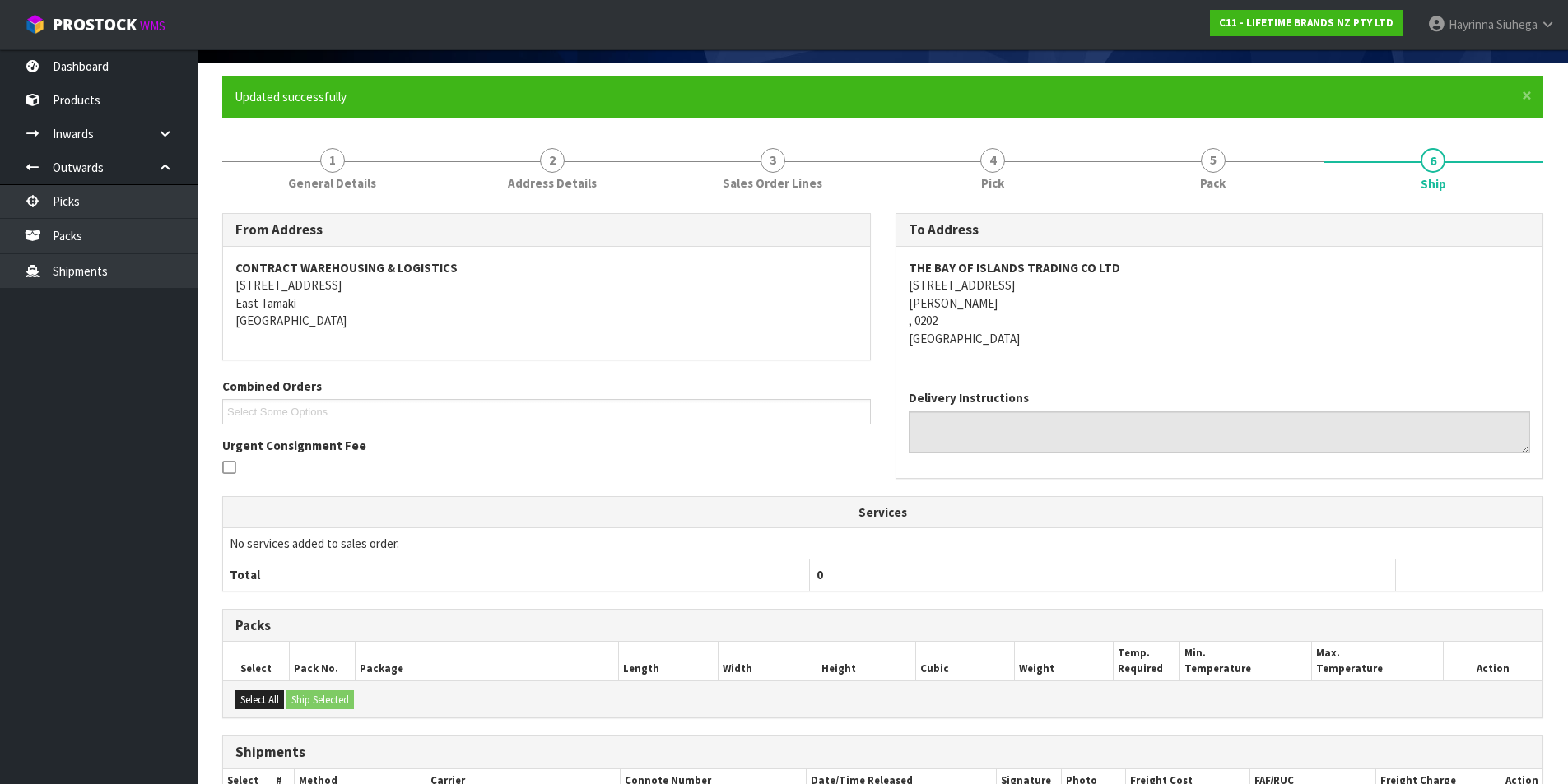
scroll to position [0, 0]
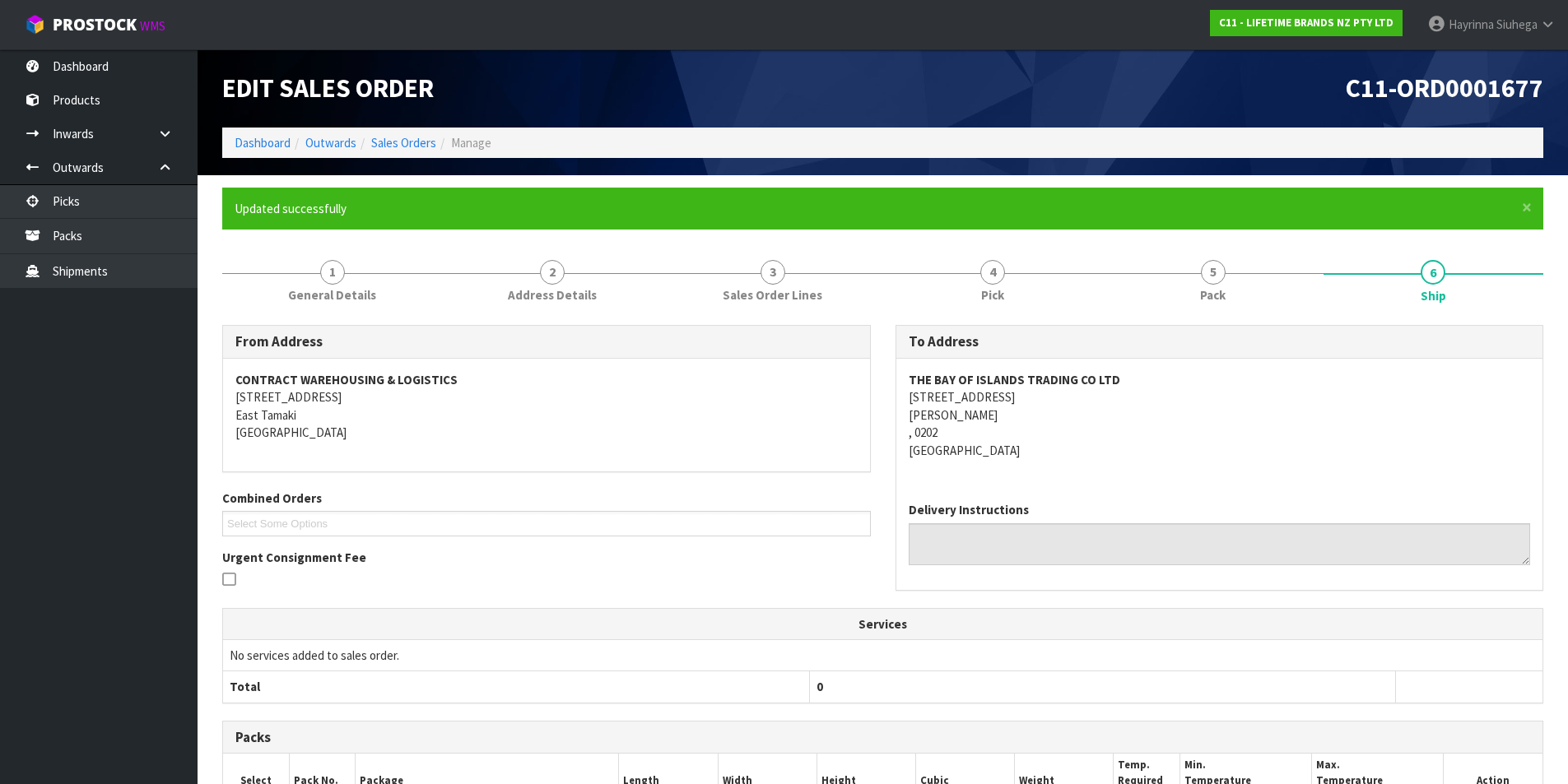
click at [1254, 241] on form "× Close Updated successfully 1 General Details 2 Address Details 3 Sales Order …" at bounding box center [882, 652] width 1321 height 930
click at [1252, 273] on link "5 Pack" at bounding box center [1213, 279] width 221 height 65
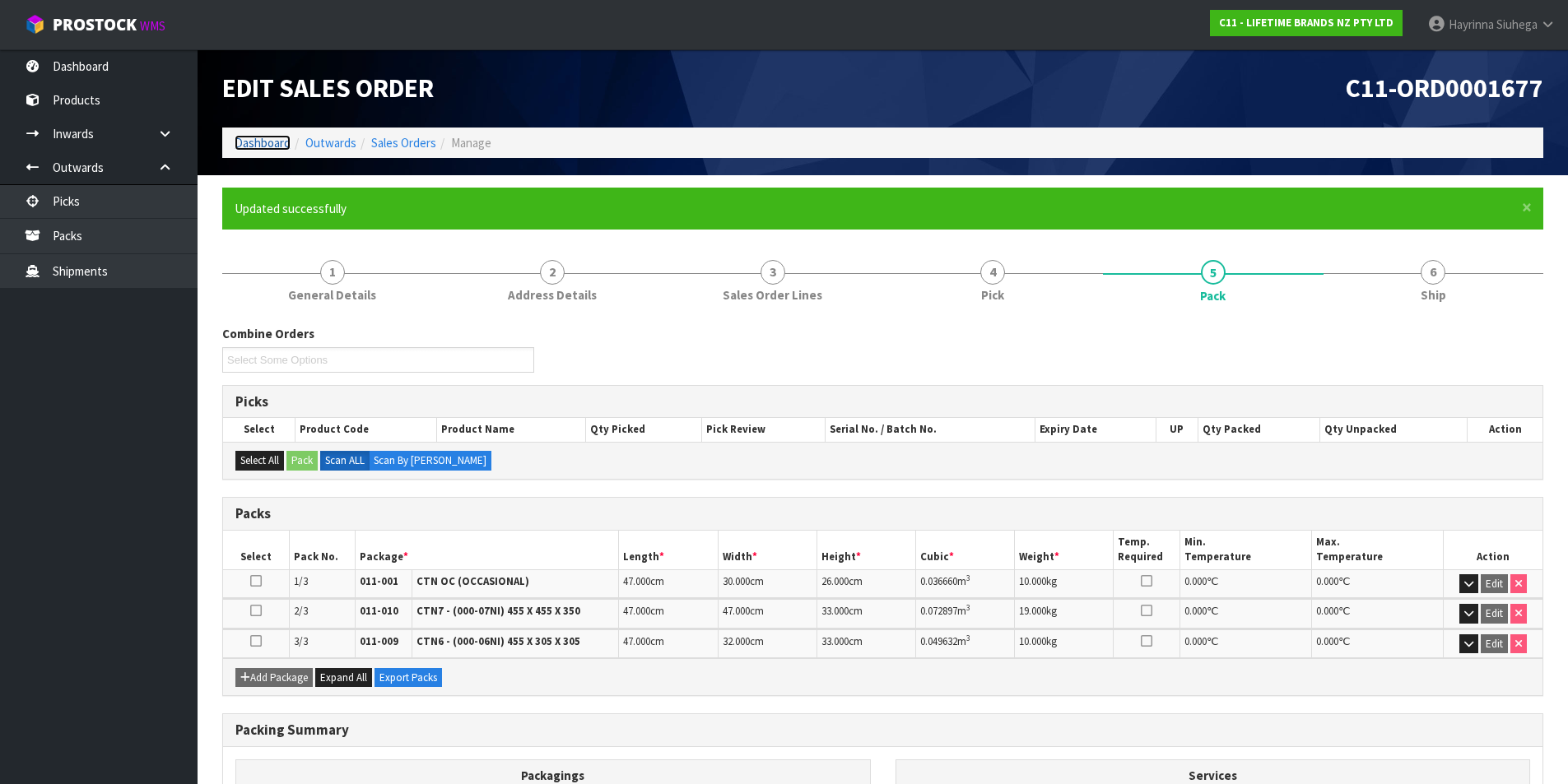
click at [271, 137] on link "Dashboard" at bounding box center [262, 142] width 56 height 15
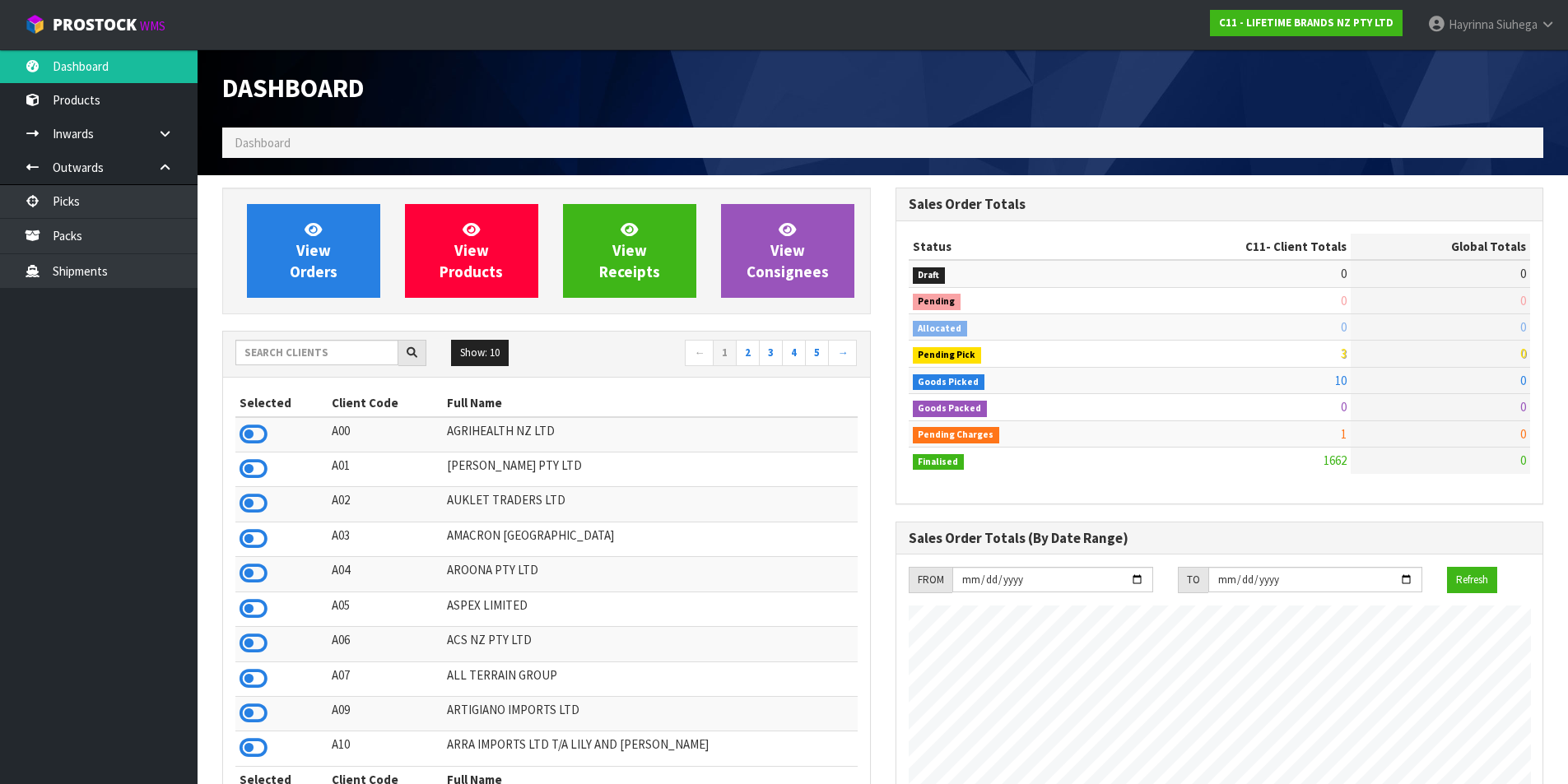
scroll to position [1246, 673]
click at [316, 361] on input "text" at bounding box center [316, 352] width 163 height 25
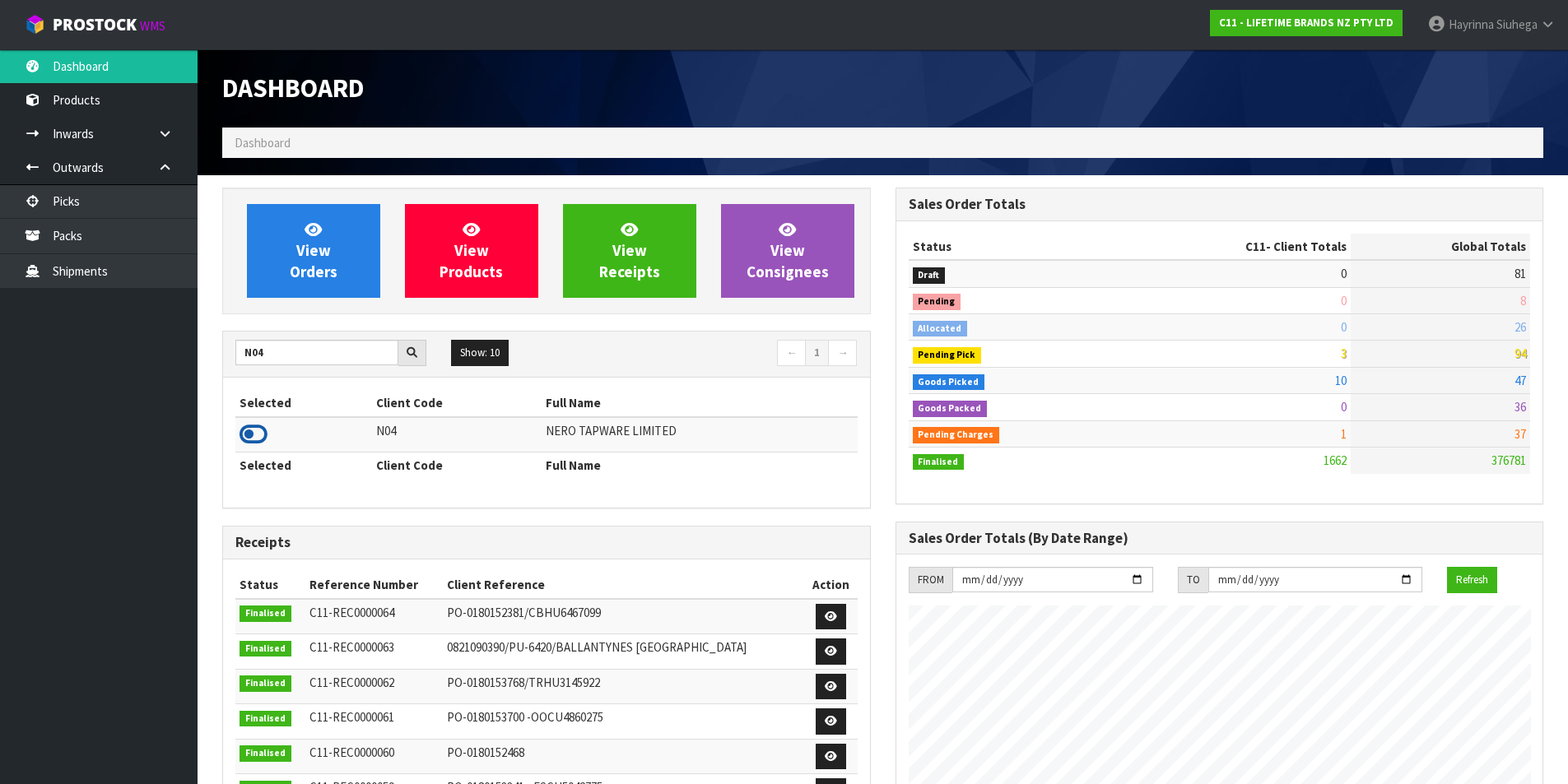
click at [246, 433] on icon at bounding box center [253, 433] width 28 height 24
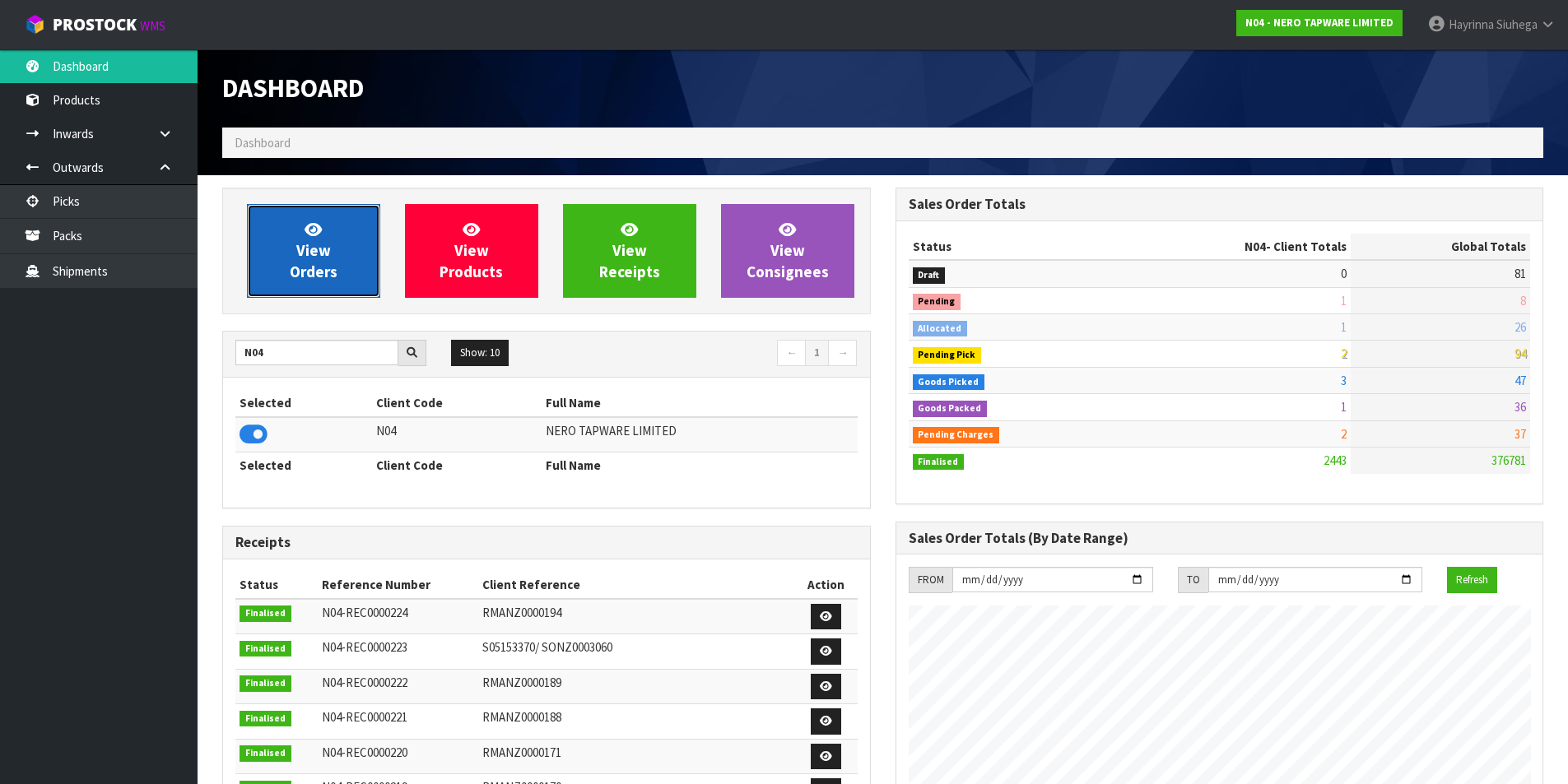
click at [317, 235] on icon at bounding box center [313, 229] width 17 height 15
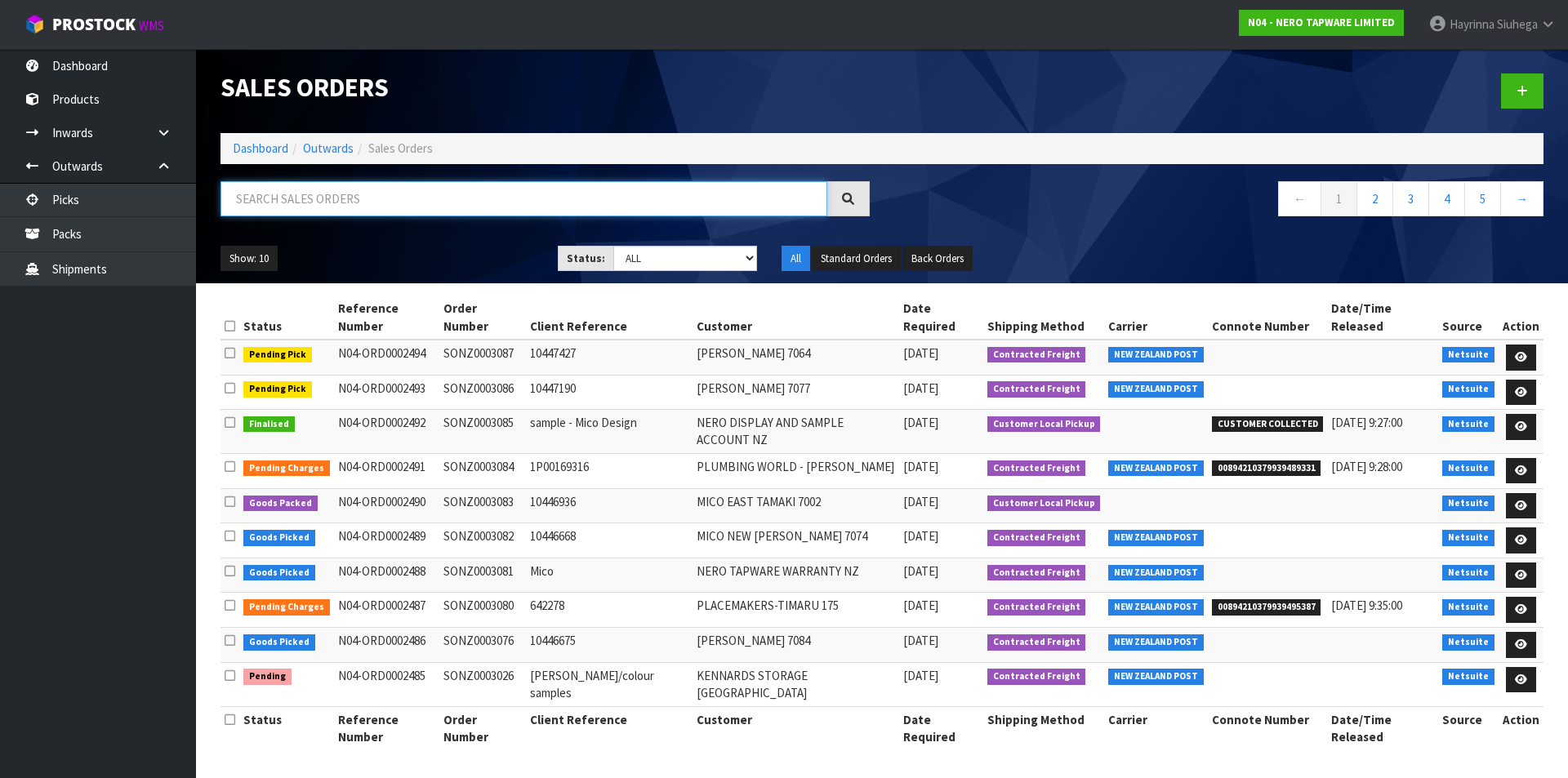
click at [326, 200] on input "text" at bounding box center [523, 199] width 606 height 35
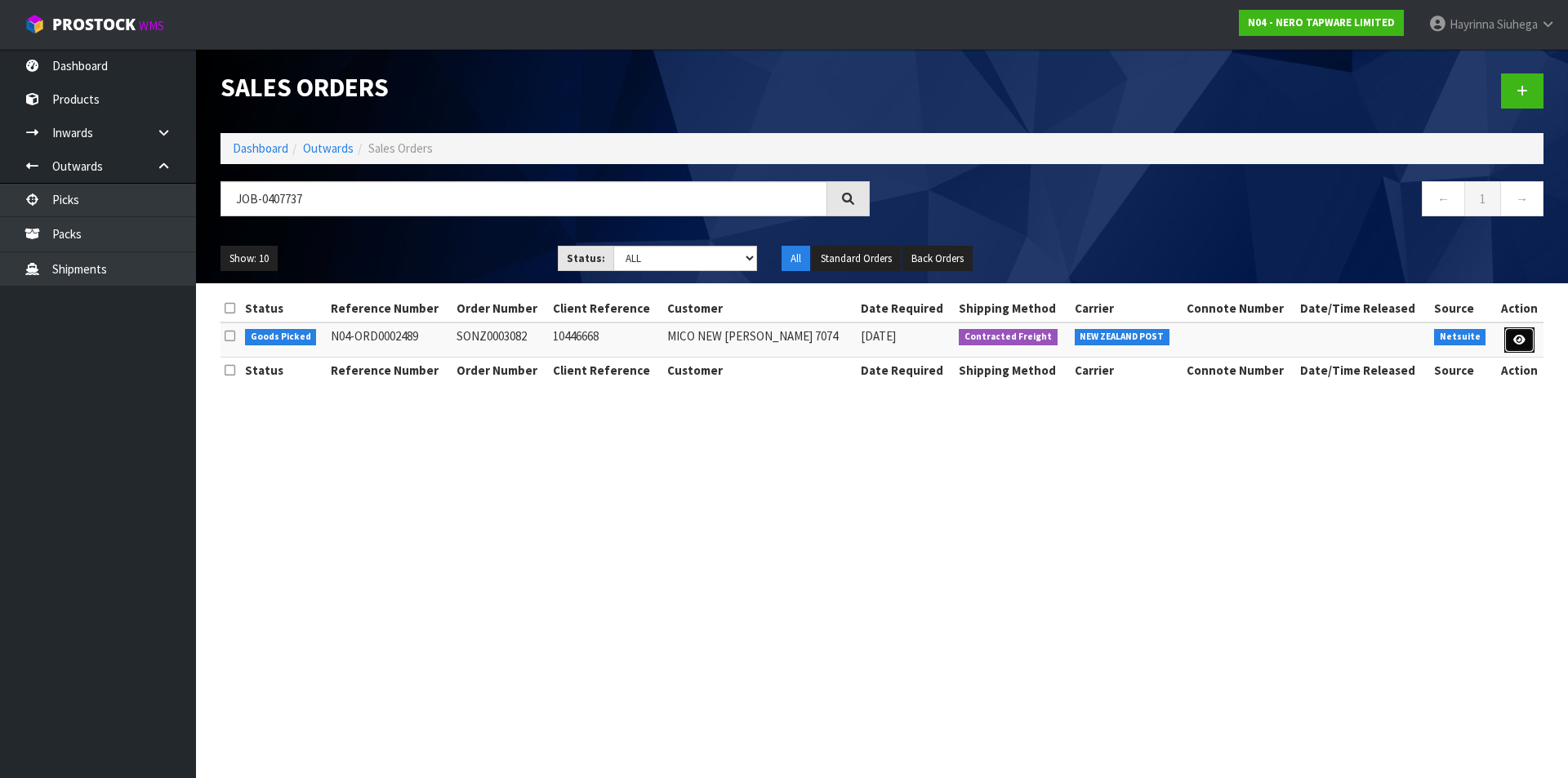
click at [1515, 342] on icon at bounding box center [1520, 340] width 13 height 11
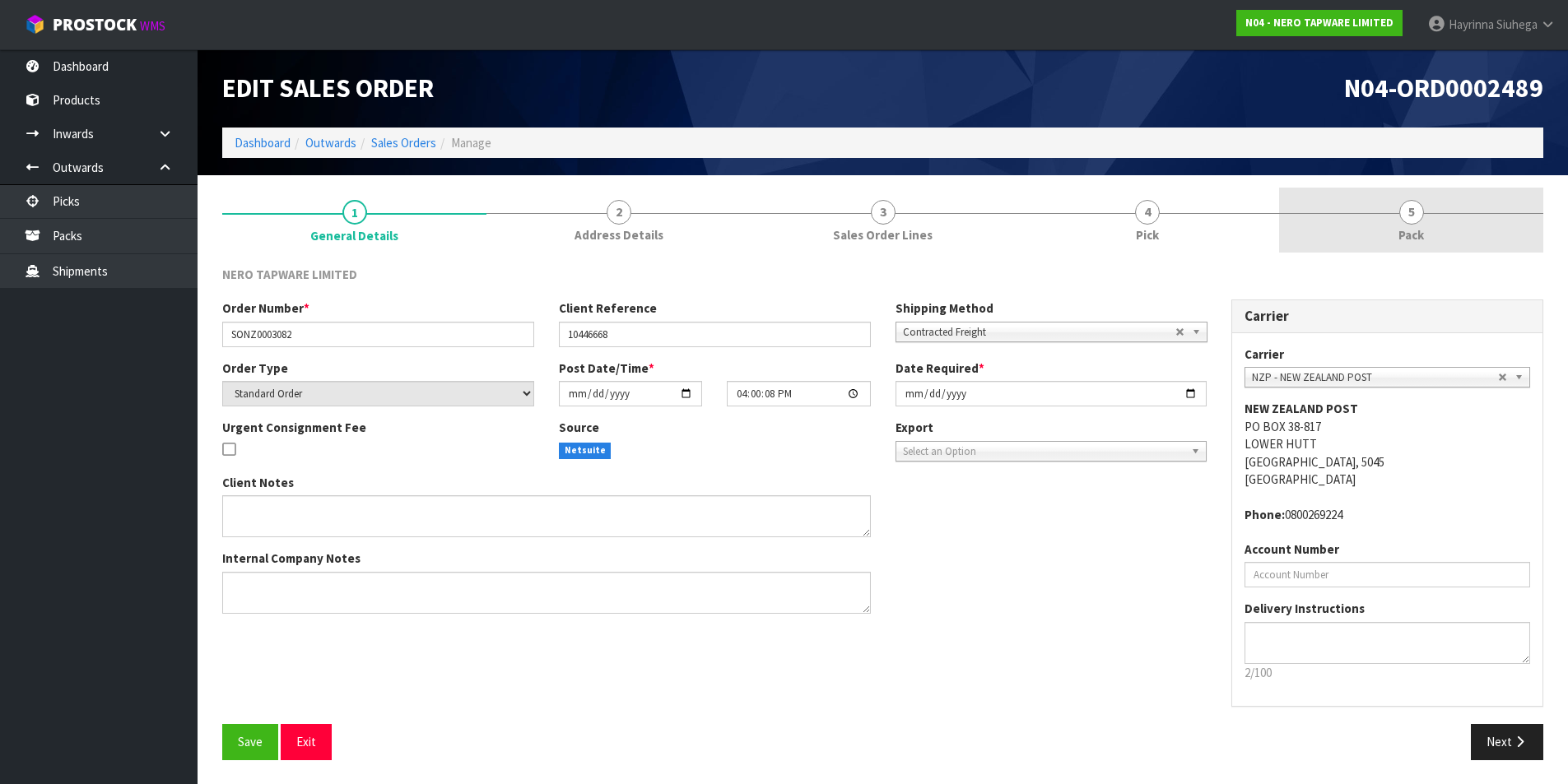
drag, startPoint x: 1202, startPoint y: 233, endPoint x: 1301, endPoint y: 232, distance: 99.0
click at [1203, 235] on link "4 Pick" at bounding box center [1147, 220] width 264 height 65
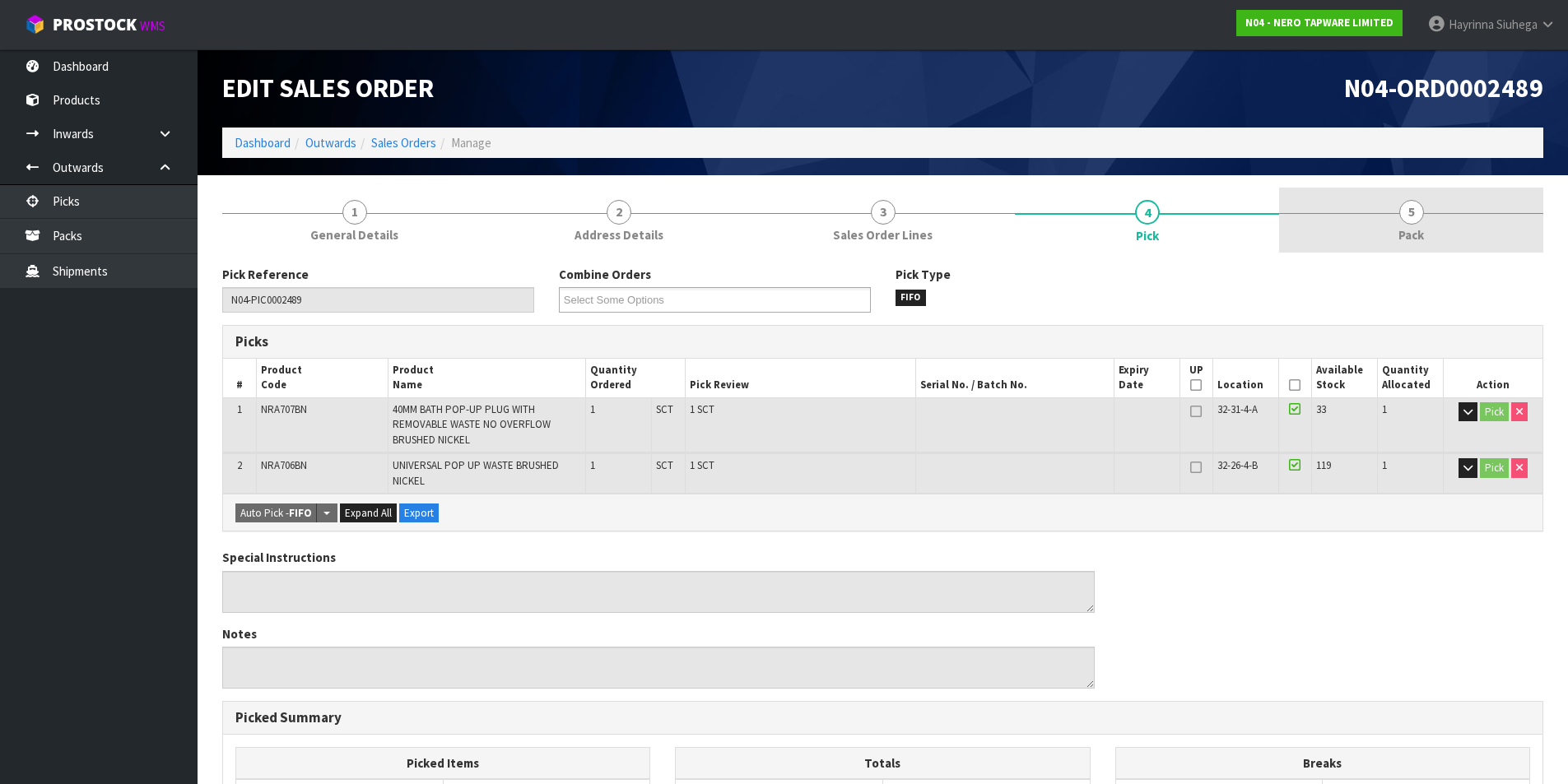
click at [1327, 223] on link "5 Pack" at bounding box center [1411, 220] width 264 height 65
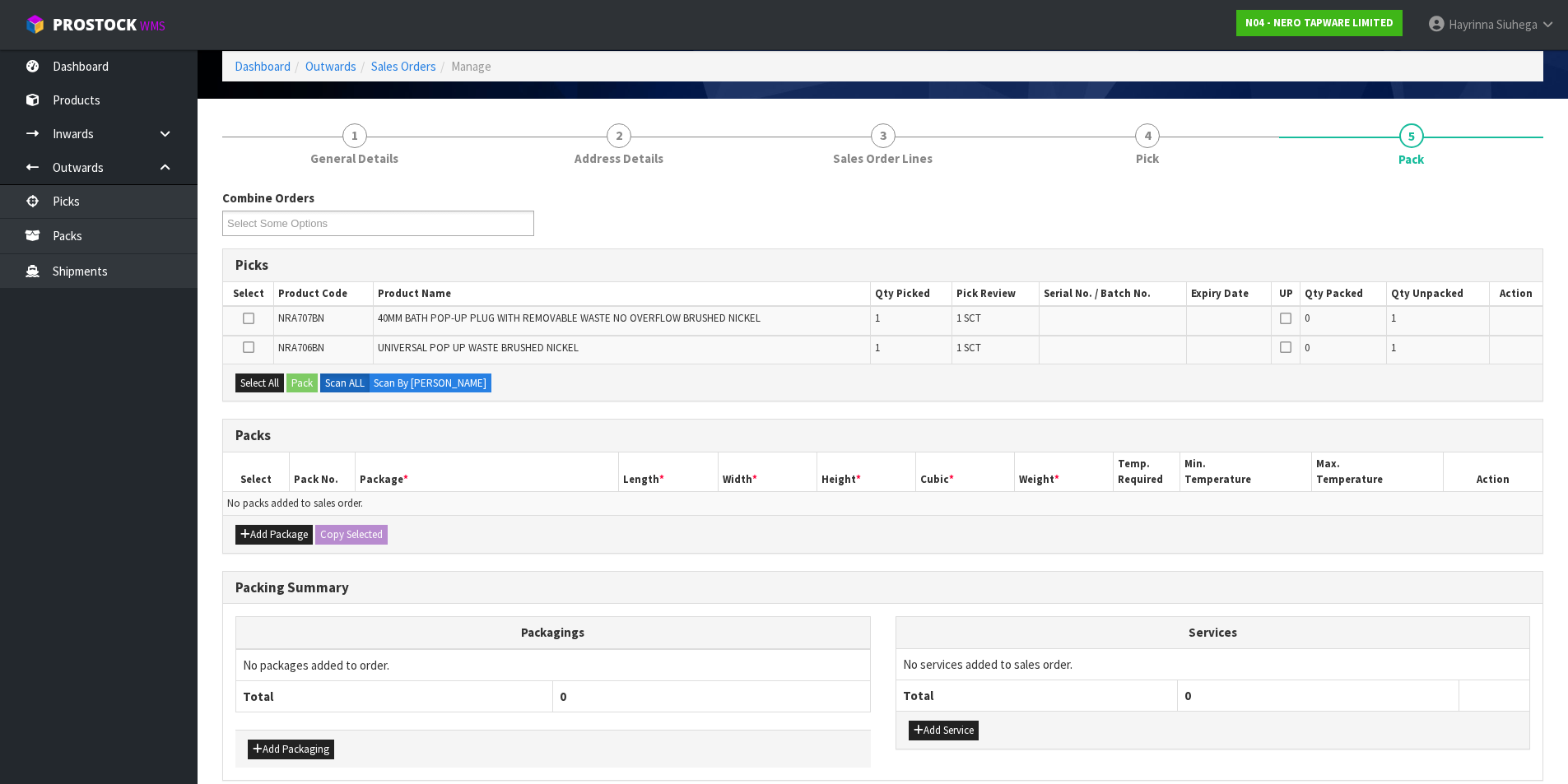
scroll to position [150, 0]
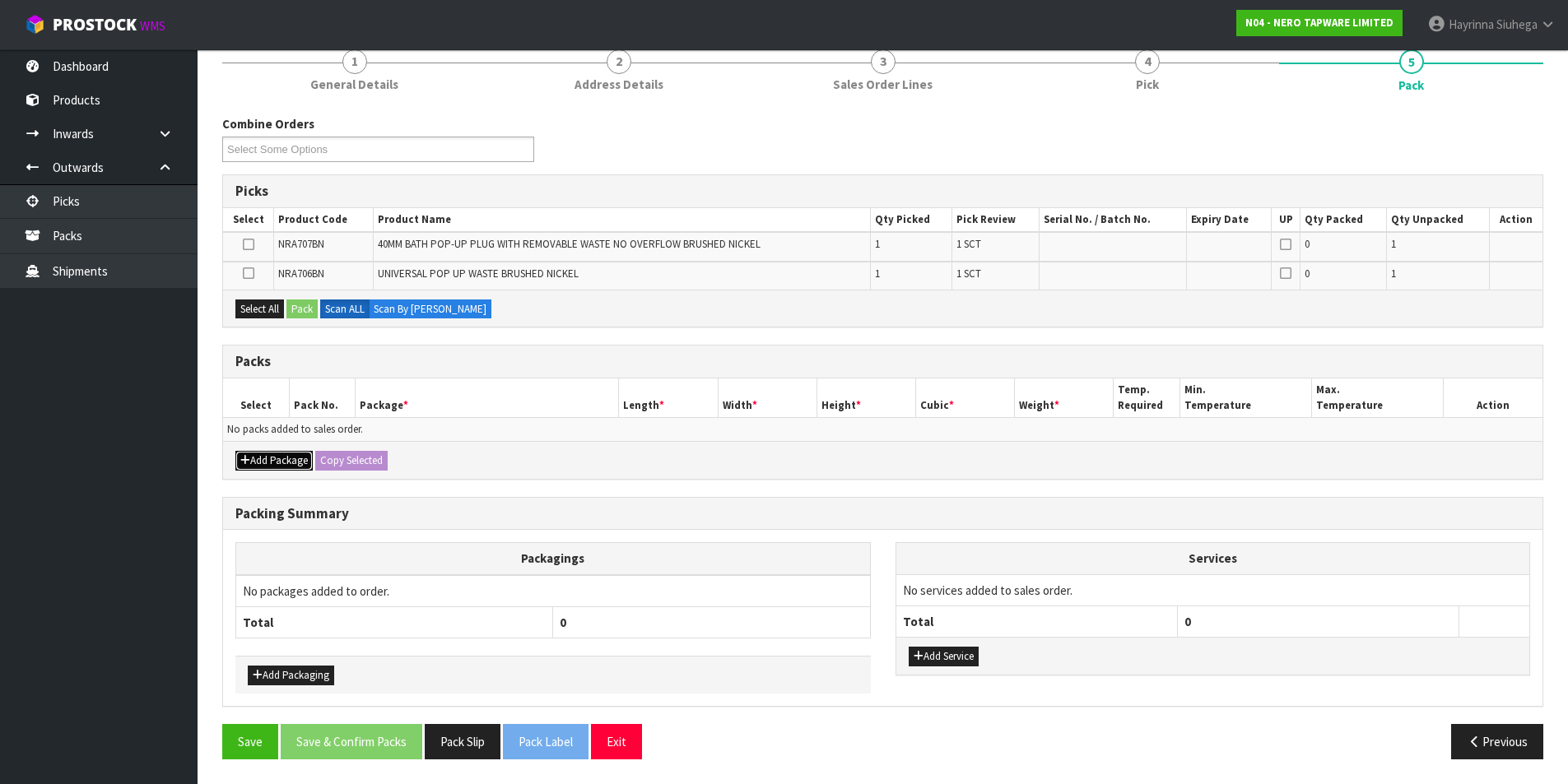
click at [268, 462] on button "Add Package" at bounding box center [274, 460] width 78 height 20
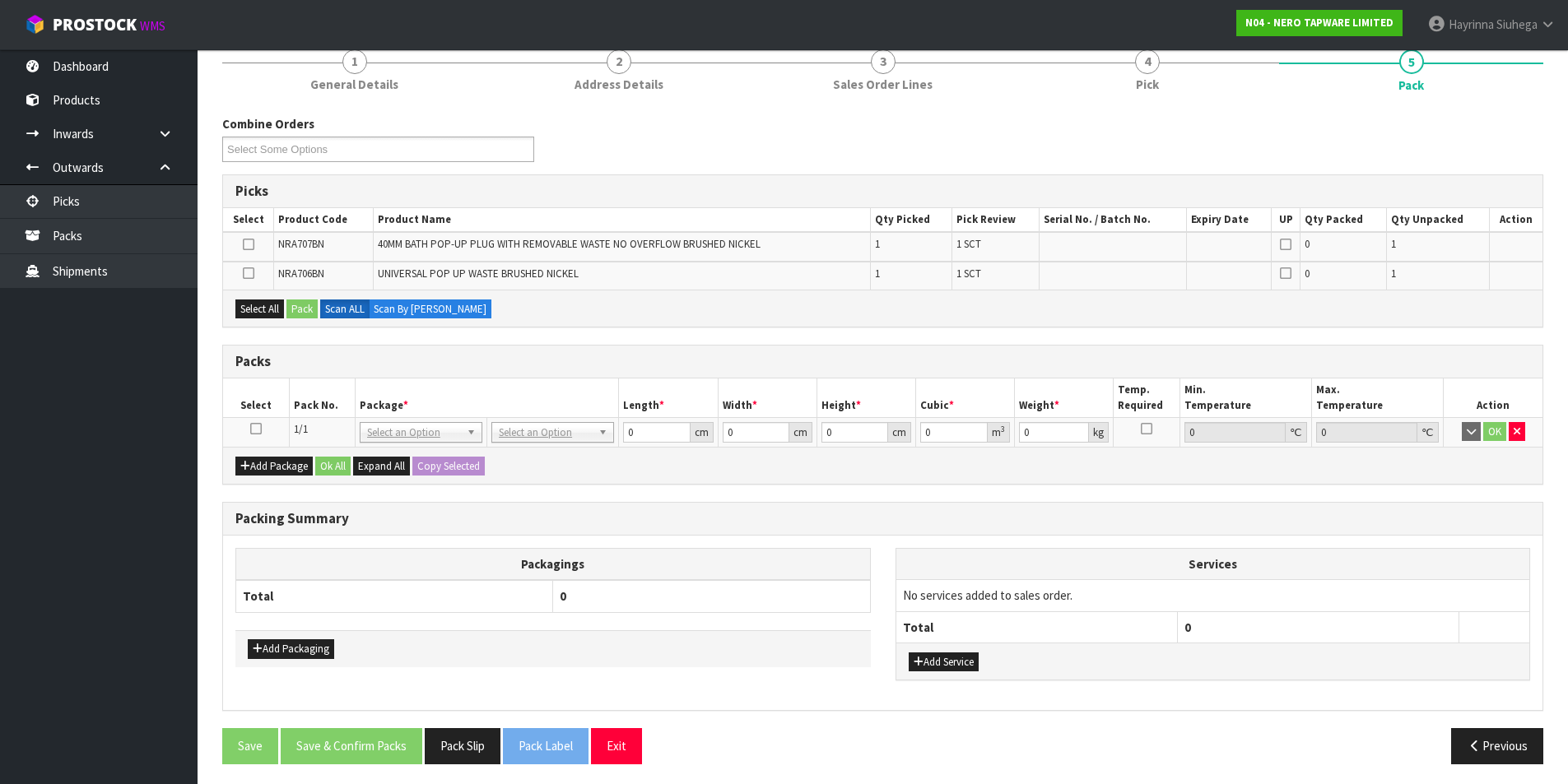
click at [257, 429] on icon at bounding box center [256, 429] width 12 height 1
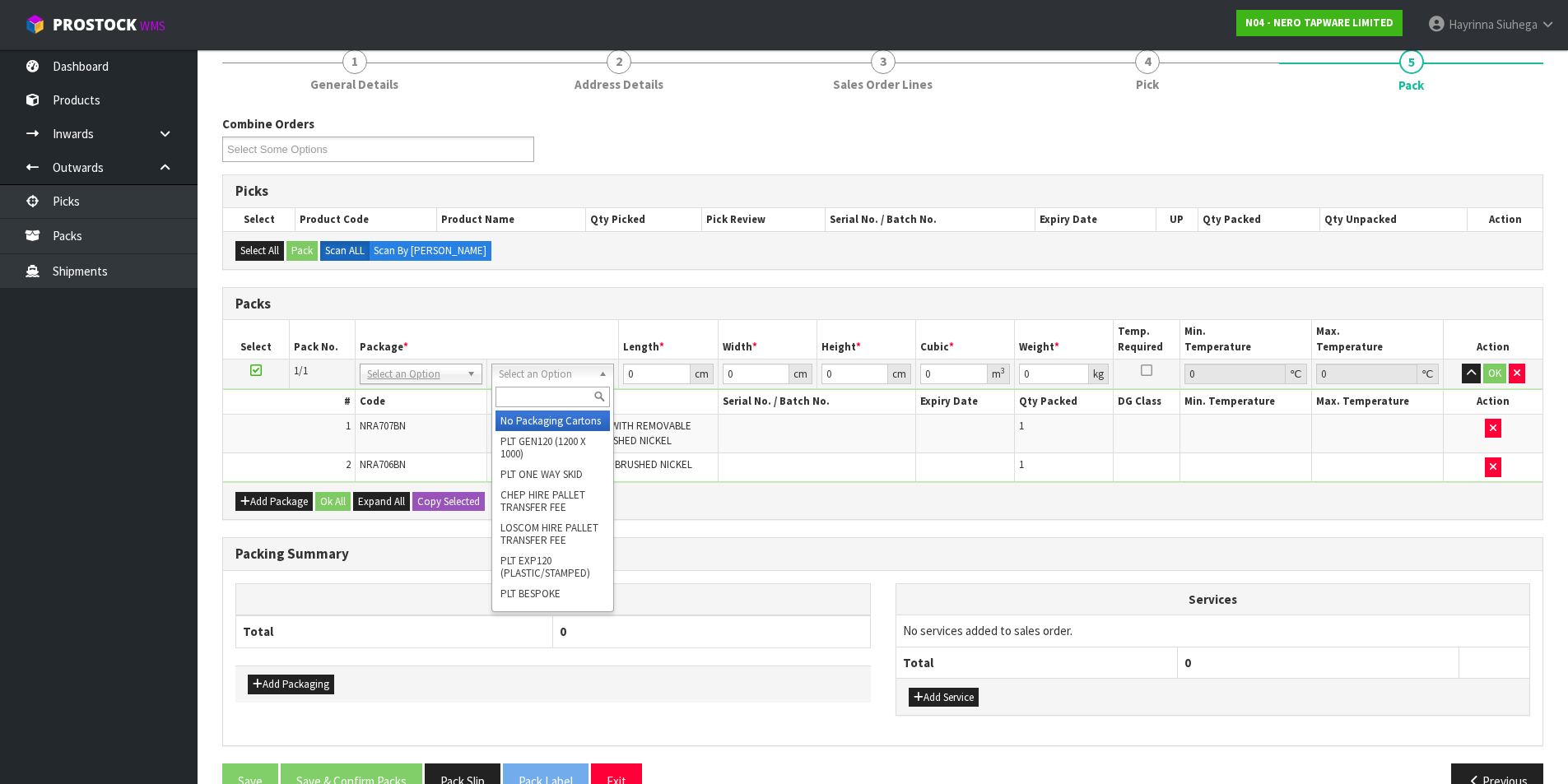
click at [540, 392] on input "text" at bounding box center [553, 397] width 115 height 21
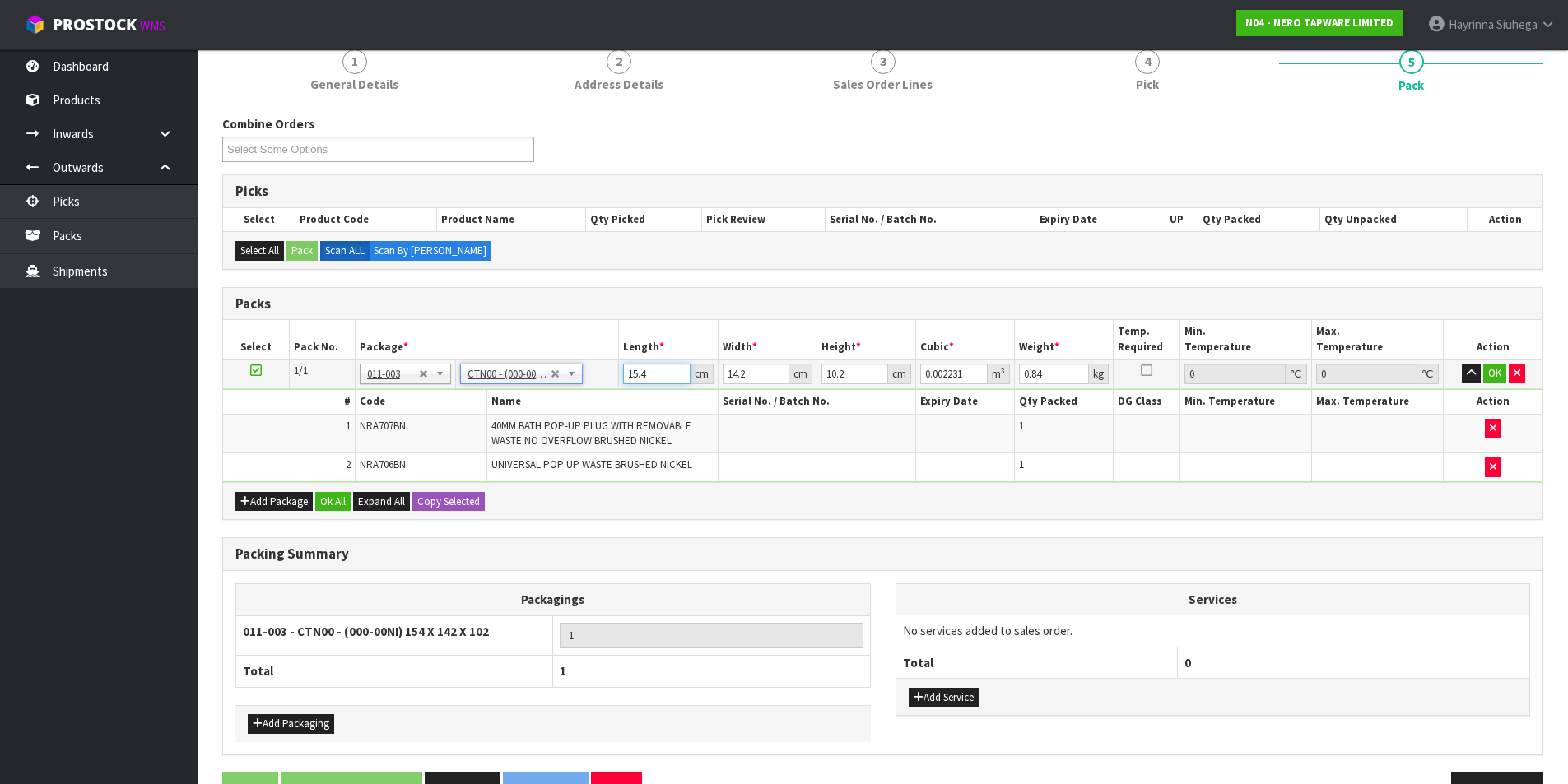
click at [637, 375] on input "15.4" at bounding box center [656, 373] width 67 height 21
click button "OK" at bounding box center [1495, 373] width 23 height 20
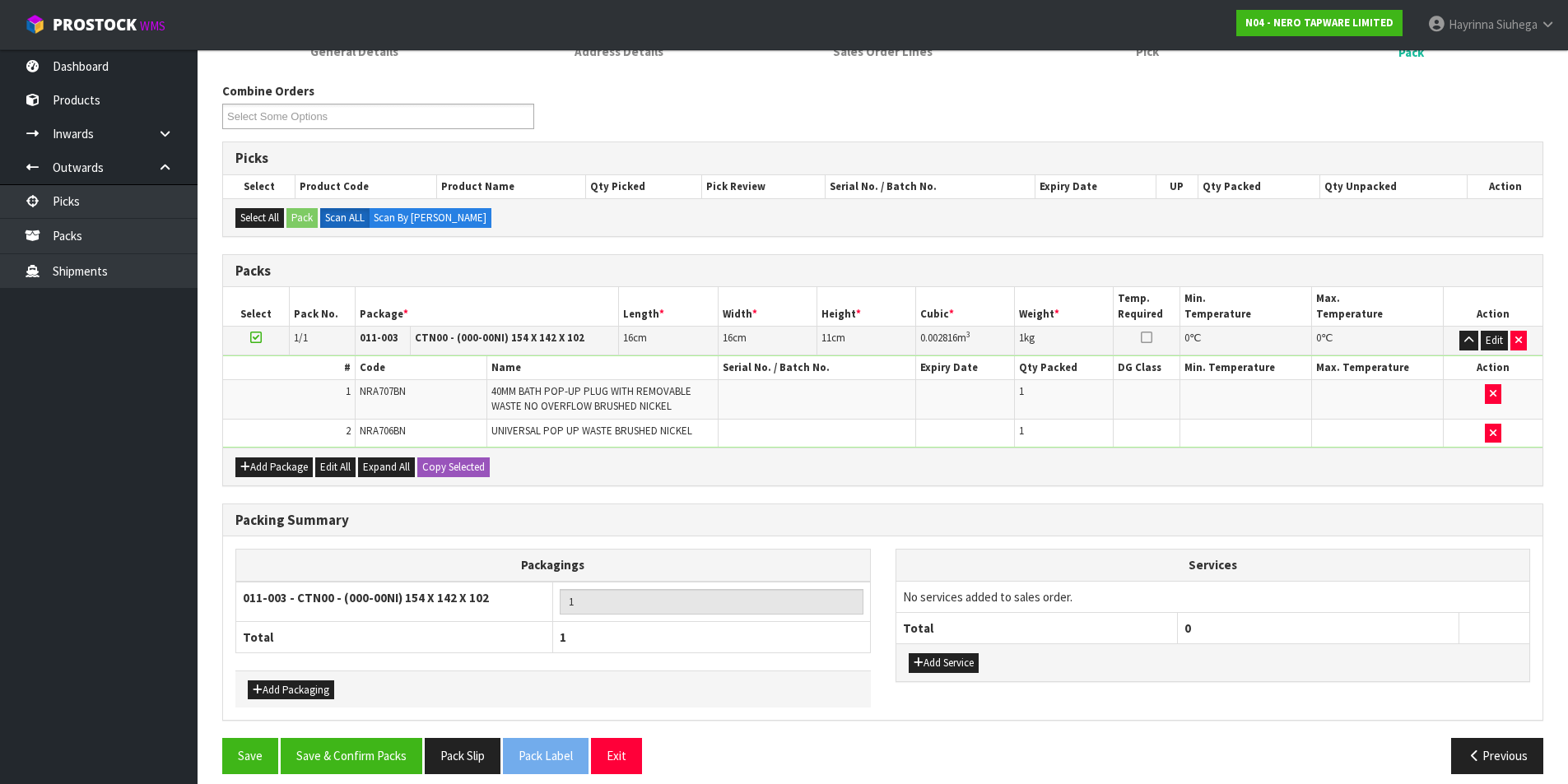
scroll to position [198, 0]
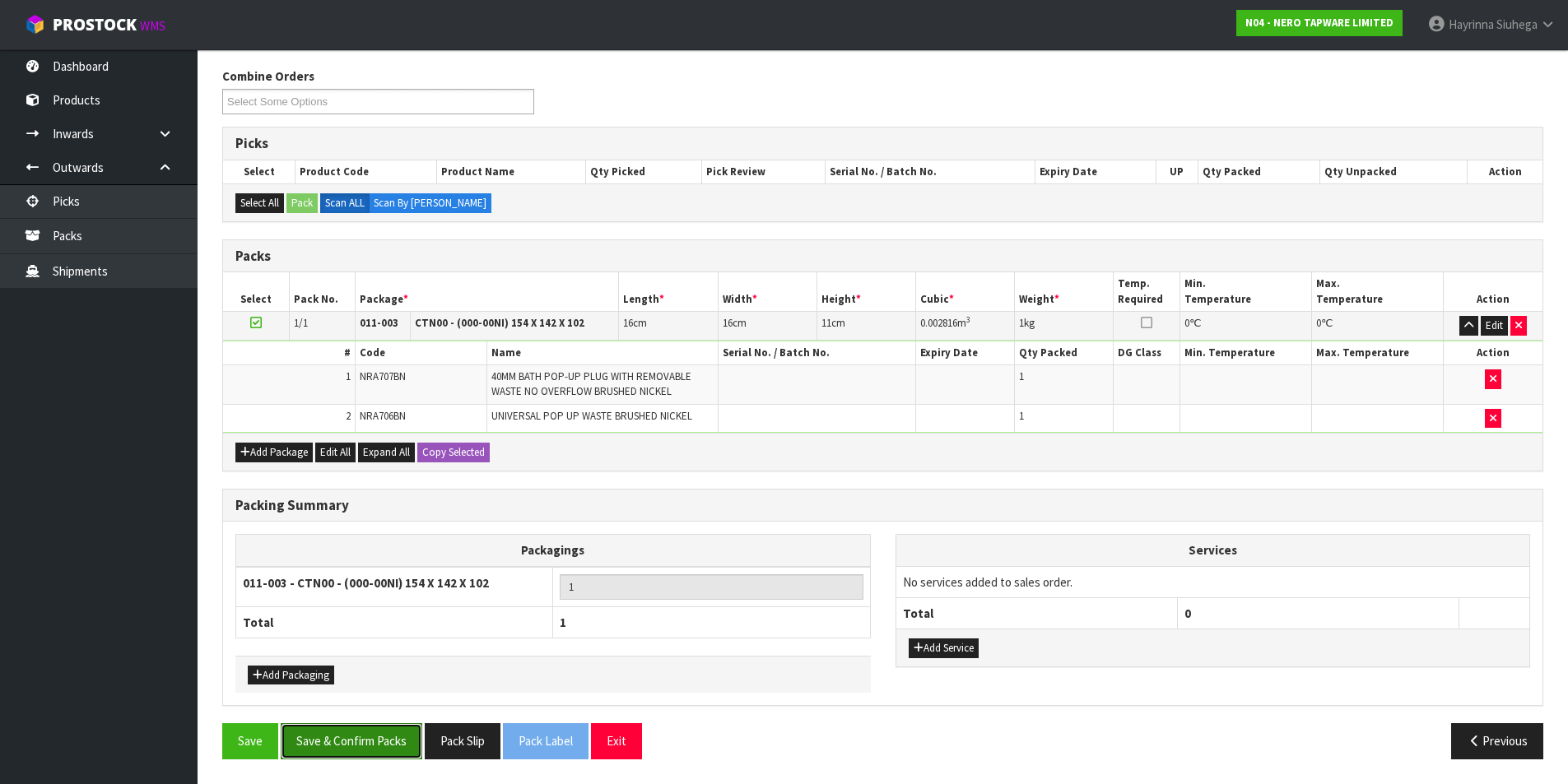
click at [371, 745] on button "Save & Confirm Packs" at bounding box center [351, 740] width 142 height 35
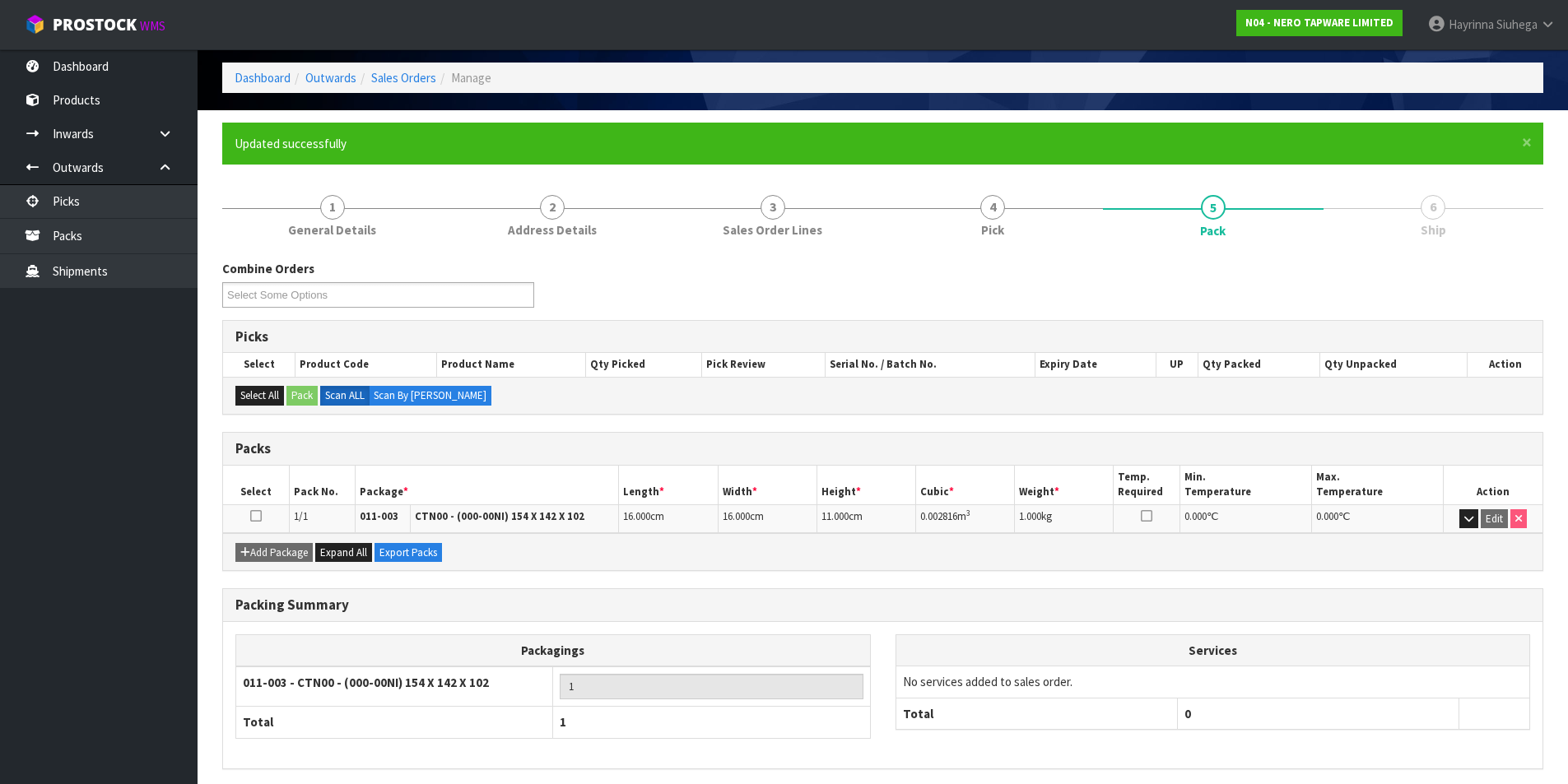
scroll to position [127, 0]
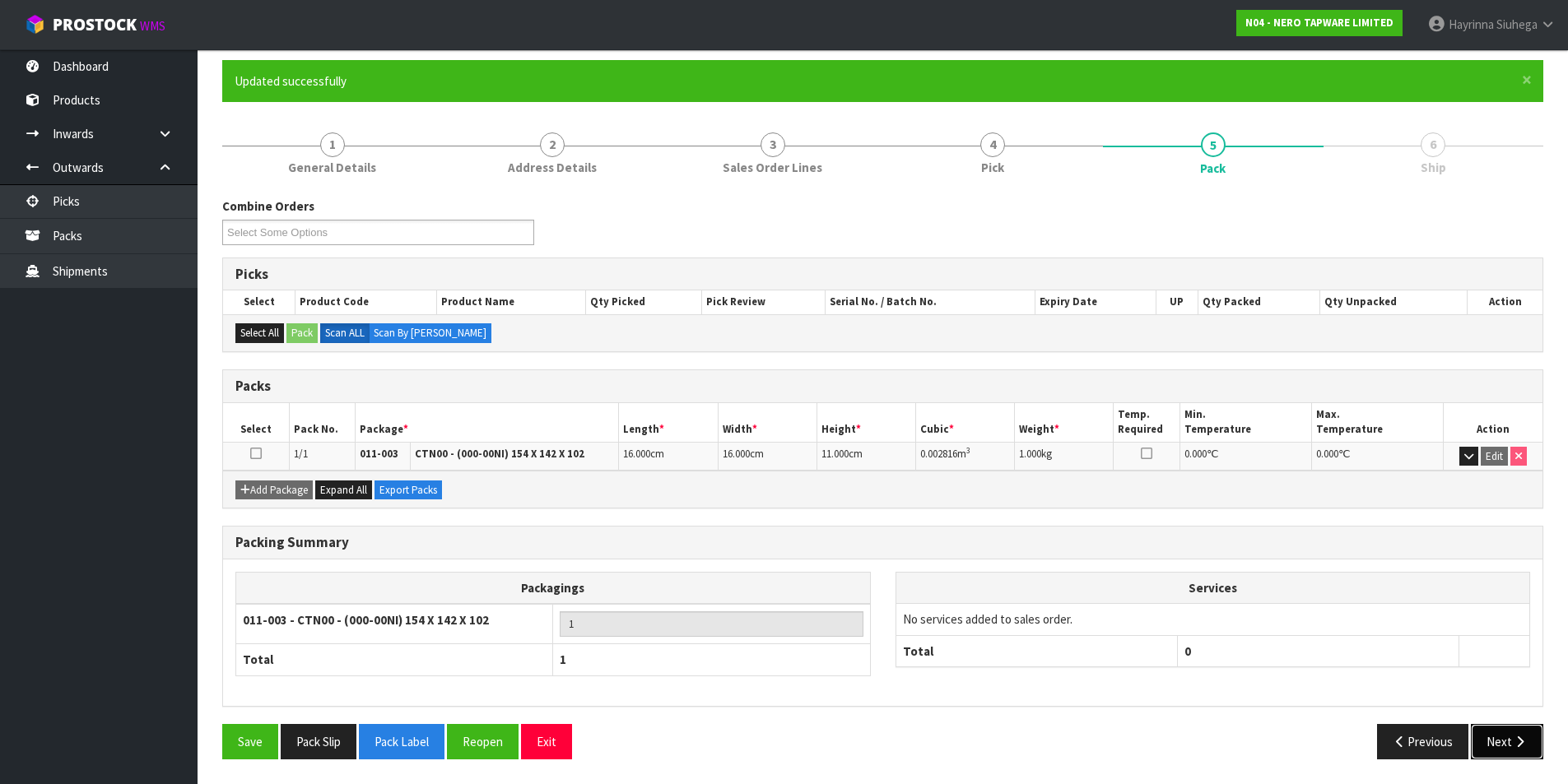
click at [1509, 738] on button "Next" at bounding box center [1507, 741] width 72 height 35
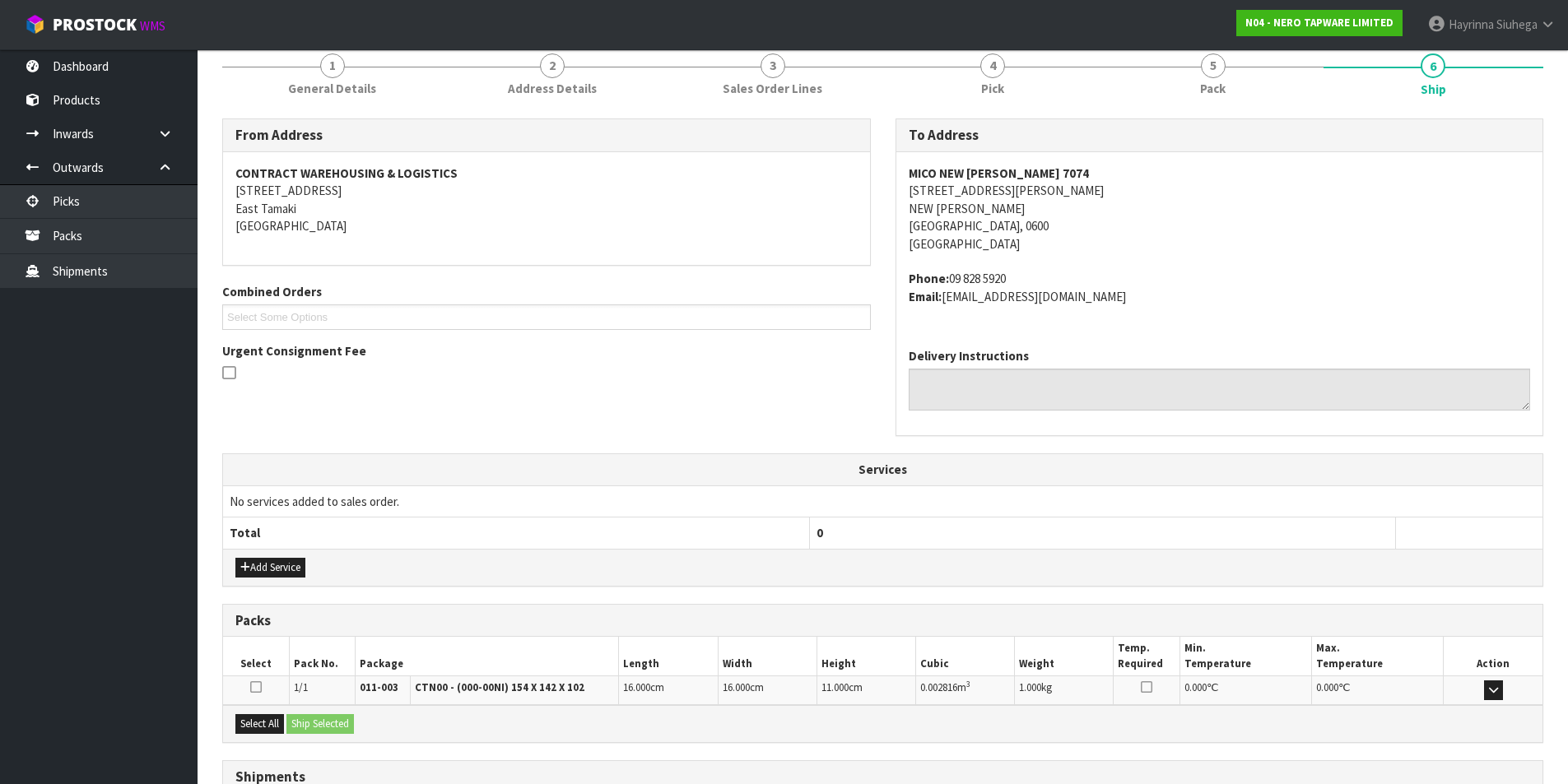
scroll to position [342, 0]
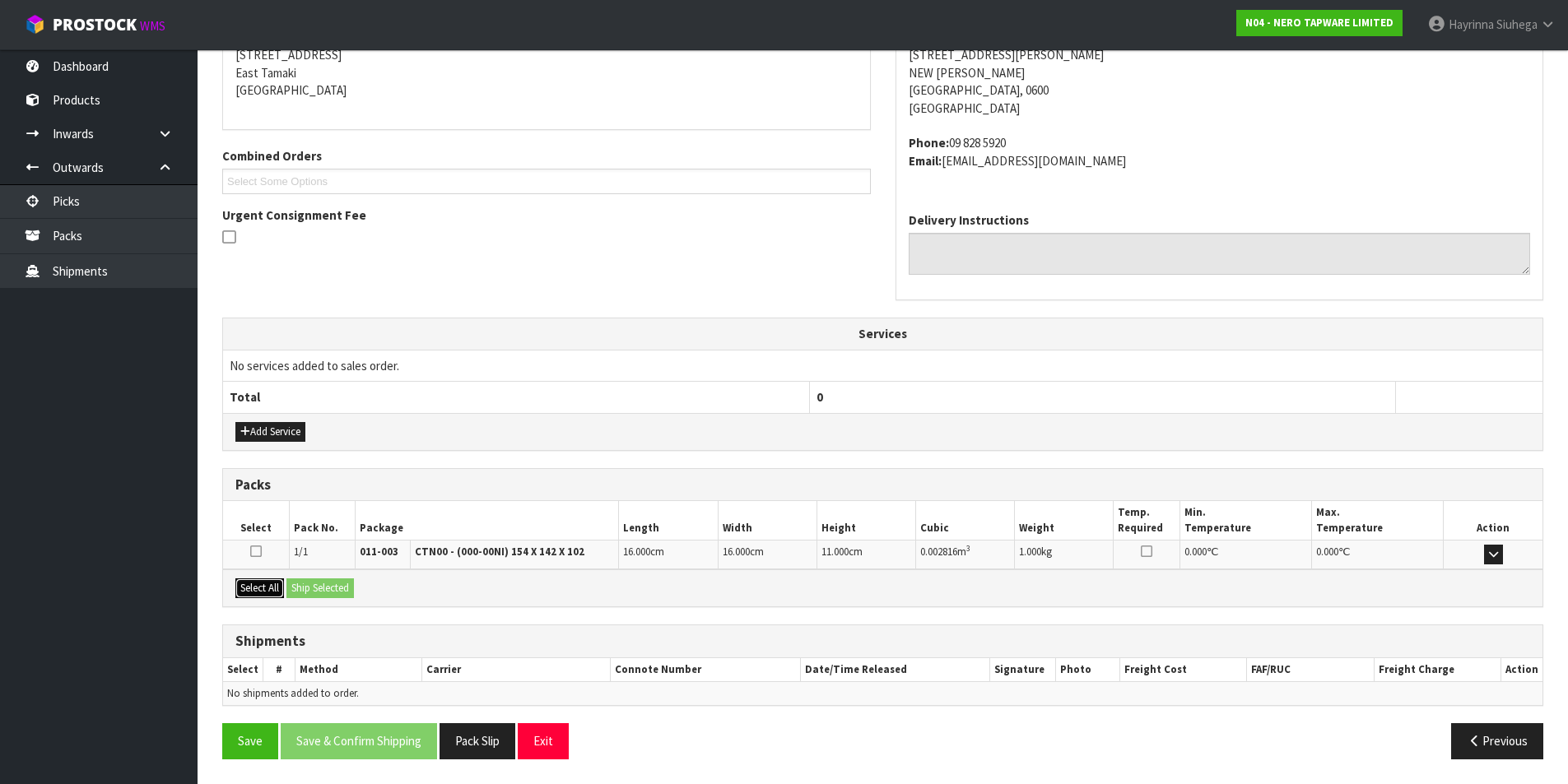
click at [277, 590] on button "Select All" at bounding box center [260, 588] width 49 height 20
click at [316, 588] on button "Ship Selected" at bounding box center [320, 588] width 68 height 20
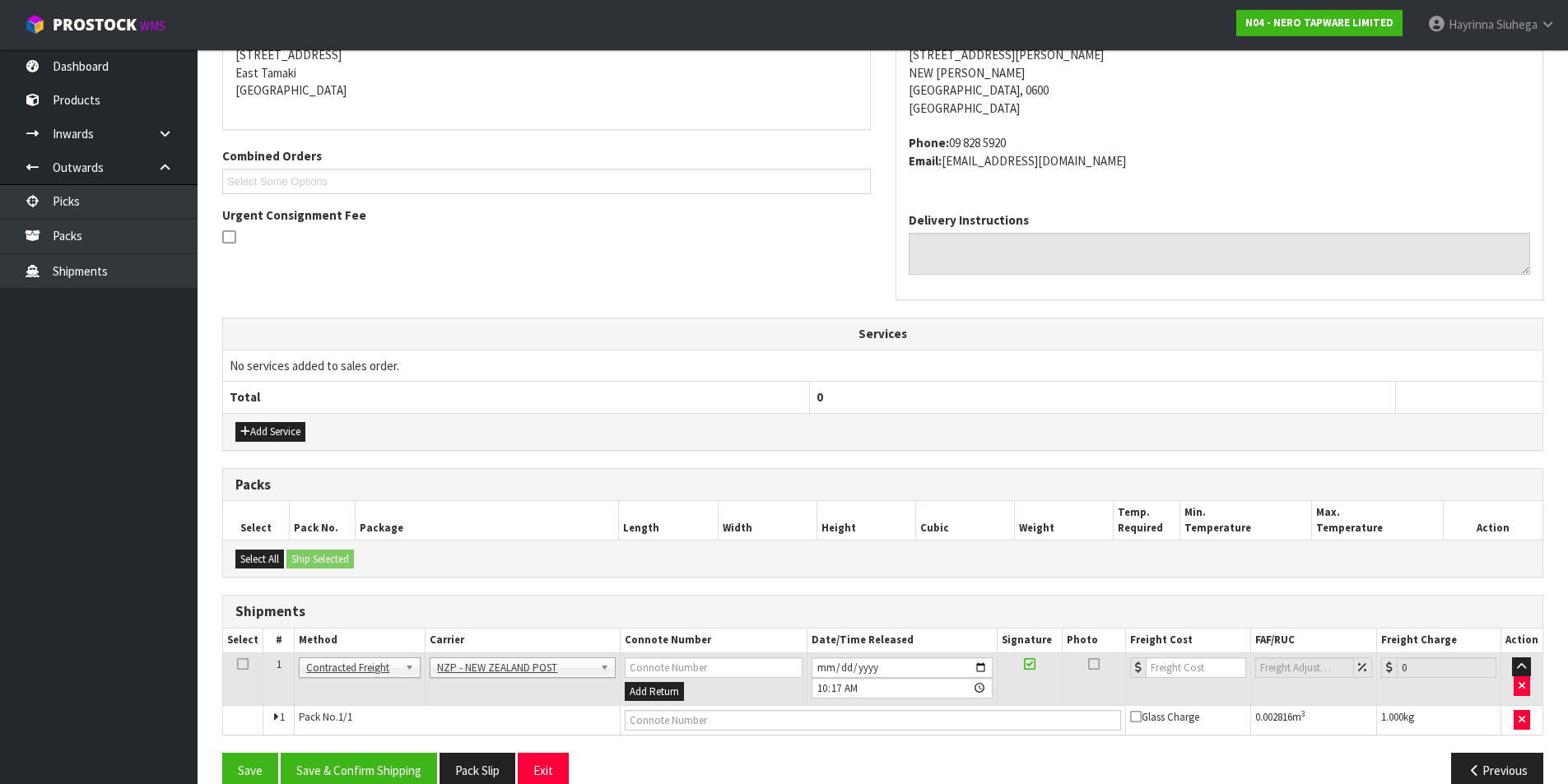
scroll to position [371, 0]
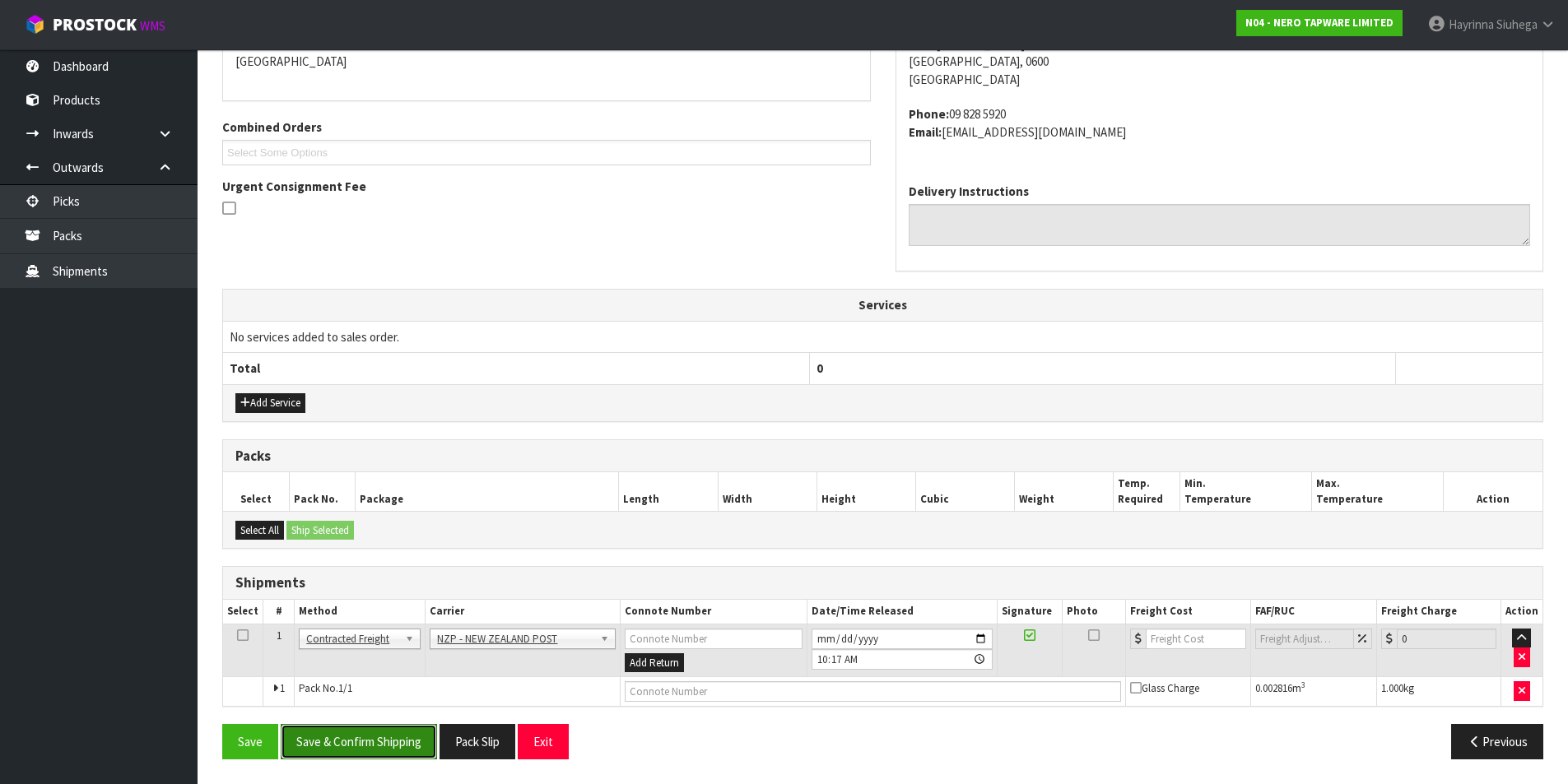
click at [375, 745] on button "Save & Confirm Shipping" at bounding box center [358, 741] width 156 height 35
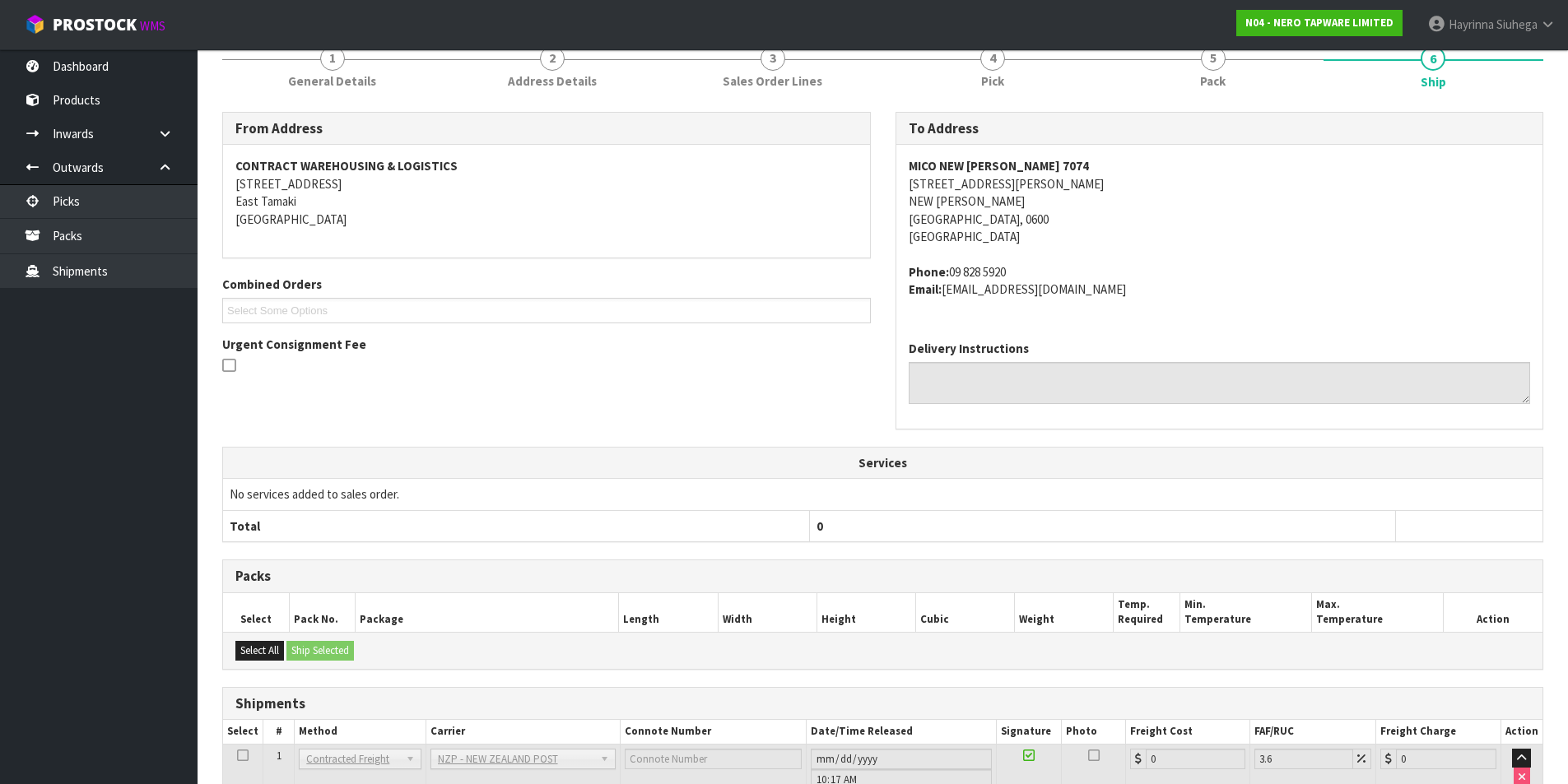
scroll to position [348, 0]
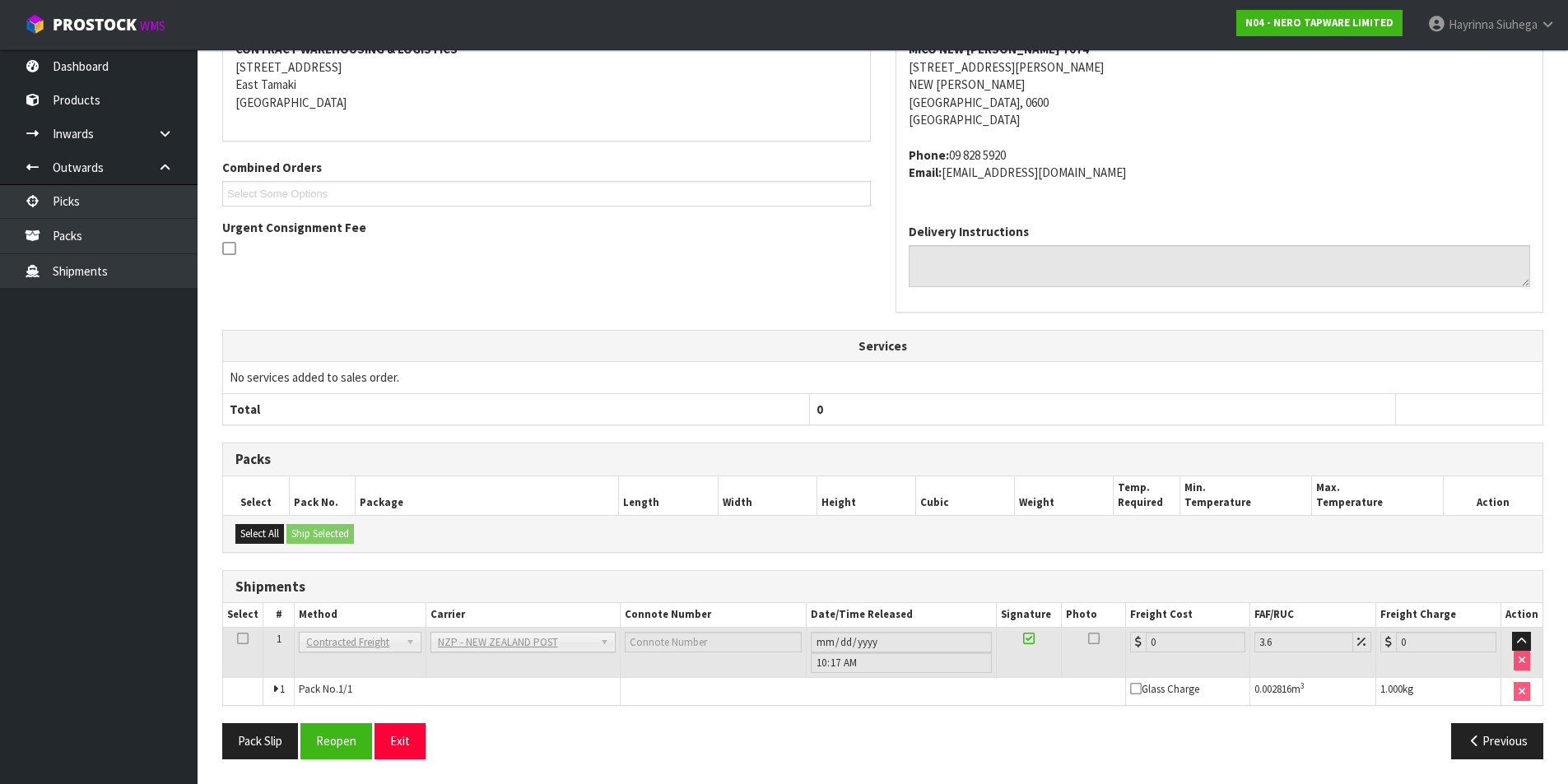
click at [318, 761] on div "Pack Slip Reopen Exit Previous" at bounding box center [883, 746] width 1346 height 48
click at [335, 735] on button "Reopen" at bounding box center [335, 740] width 71 height 35
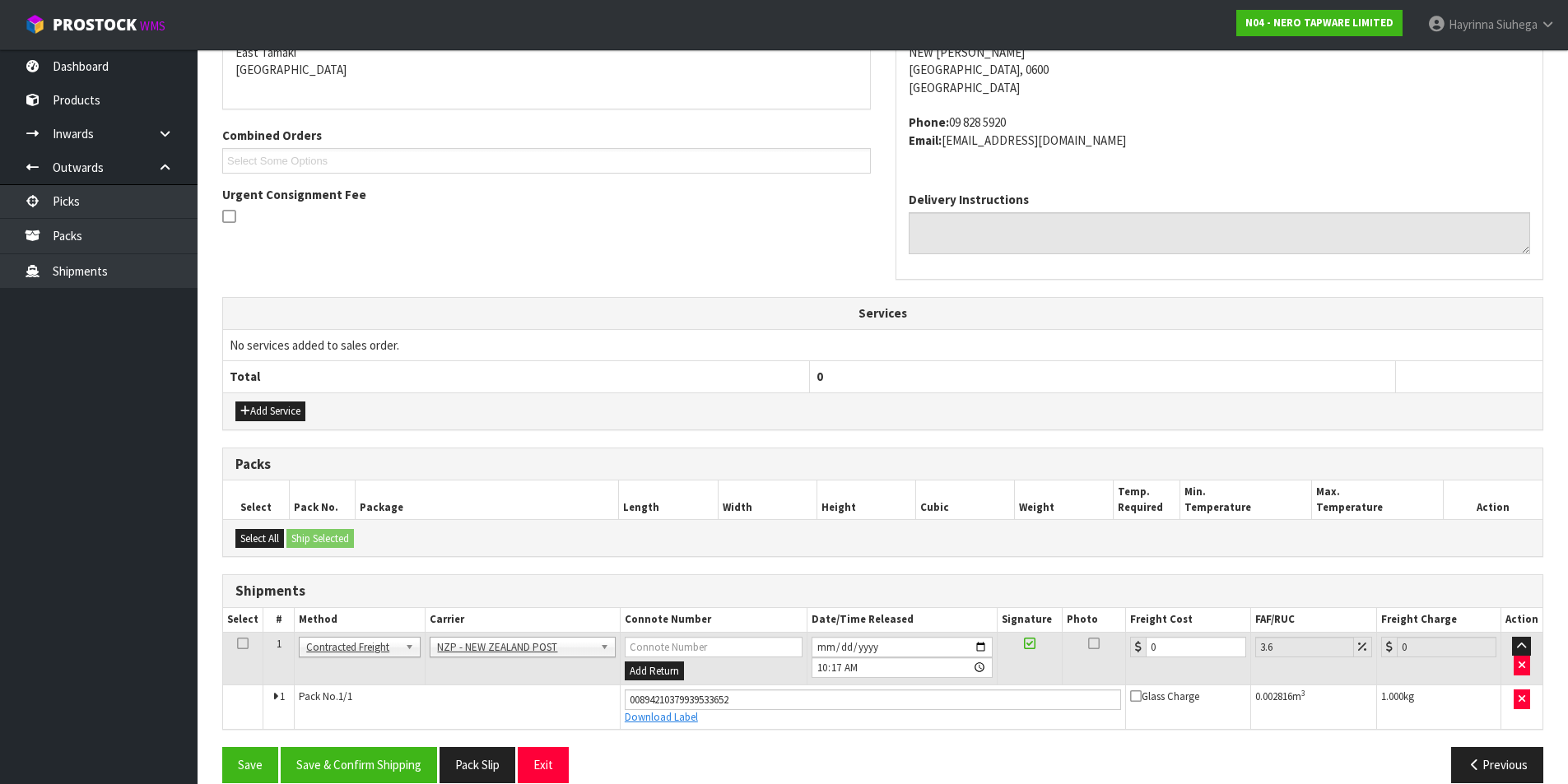
scroll to position [387, 0]
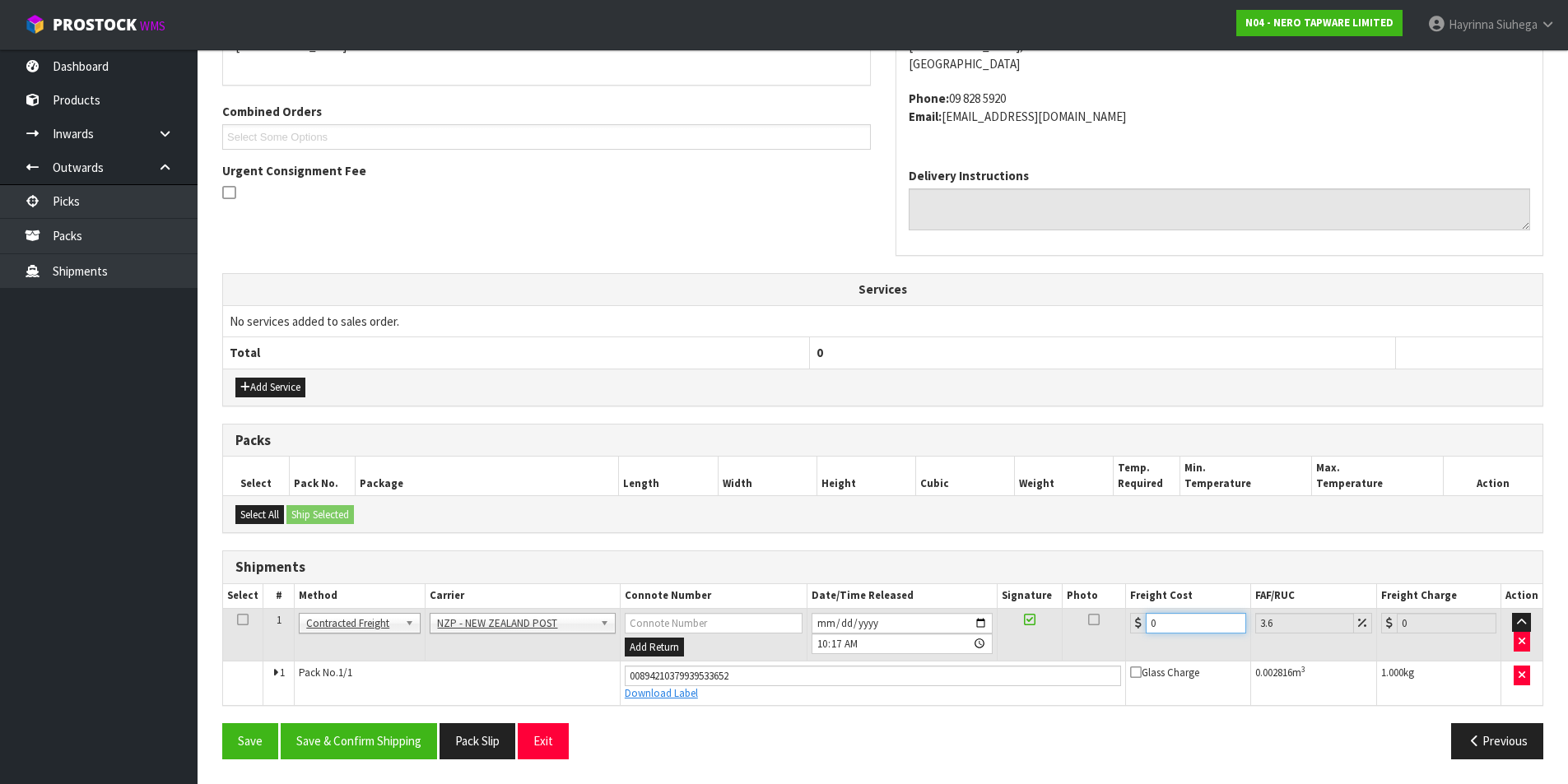
drag, startPoint x: 1197, startPoint y: 628, endPoint x: 656, endPoint y: 628, distance: 541.0
click at [674, 628] on tr "1 Client Local Pickup Customer Local Pickup Company Freight Contracted Freight …" at bounding box center [882, 634] width 1319 height 53
click at [222, 723] on button "Save" at bounding box center [250, 740] width 56 height 35
click at [417, 743] on button "Save & Confirm Shipping" at bounding box center [358, 740] width 156 height 35
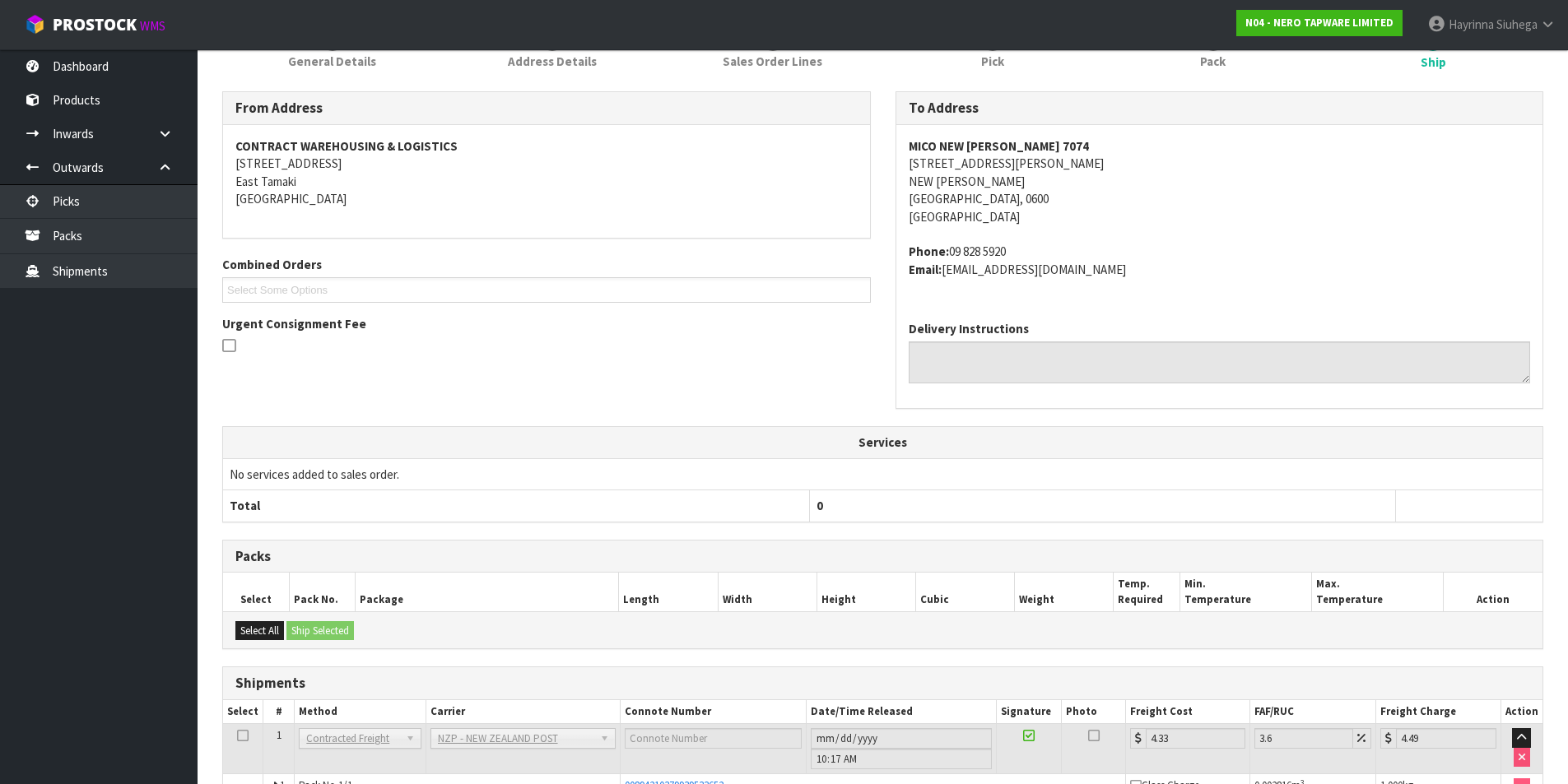
scroll to position [0, 0]
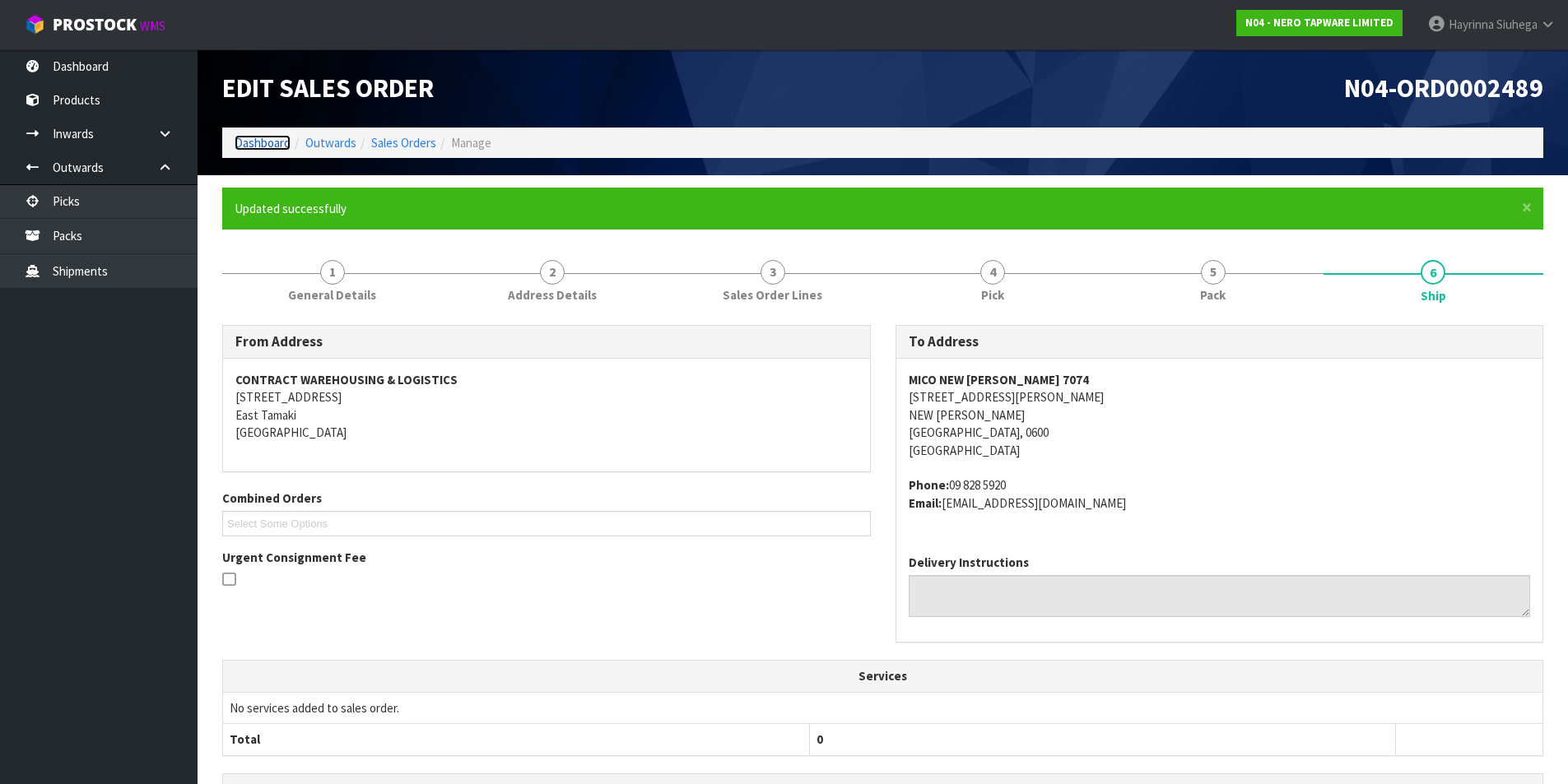
click at [248, 138] on link "Dashboard" at bounding box center [262, 142] width 56 height 15
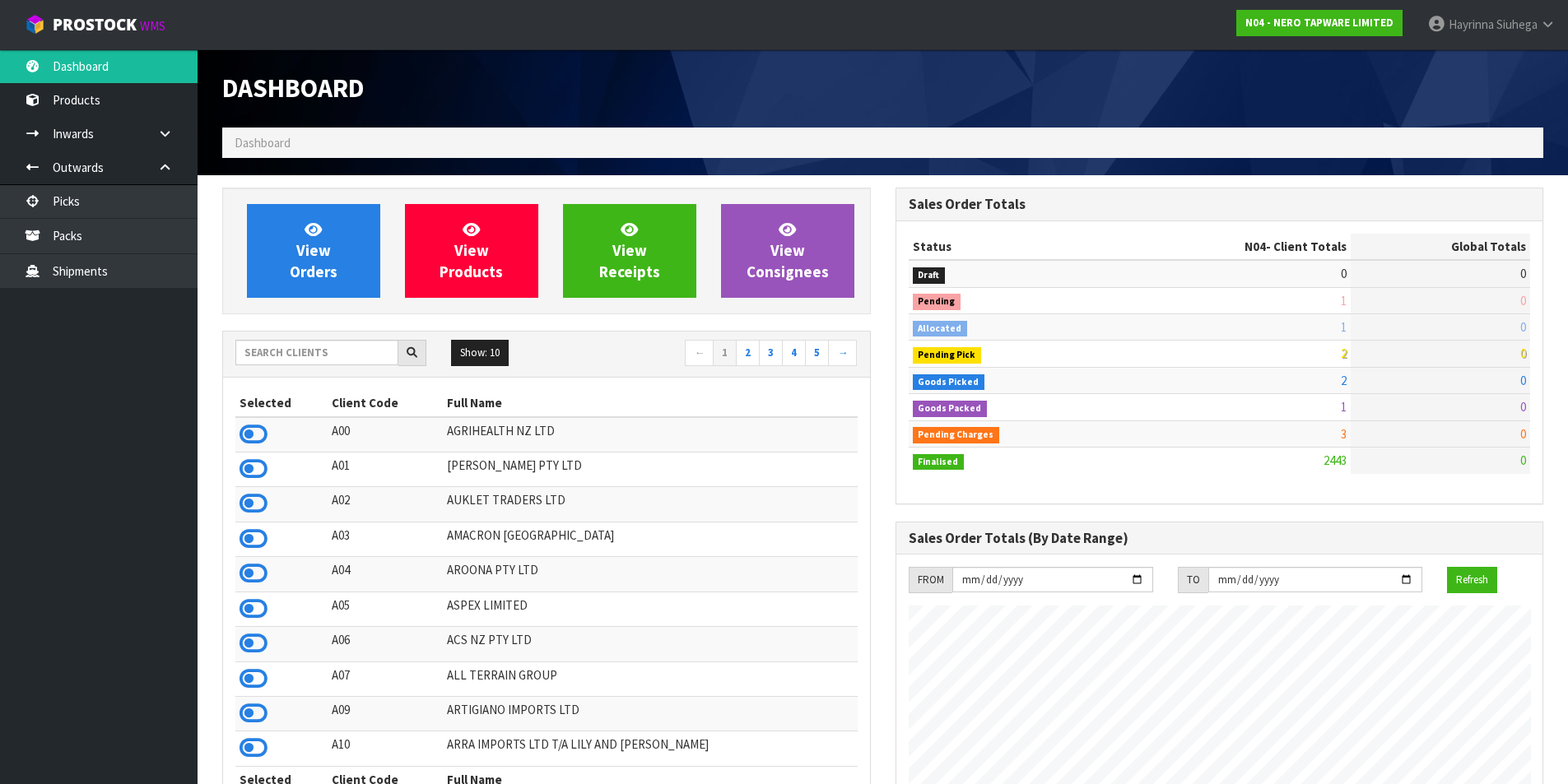
scroll to position [1246, 673]
click at [247, 230] on link "View Orders" at bounding box center [314, 251] width 133 height 94
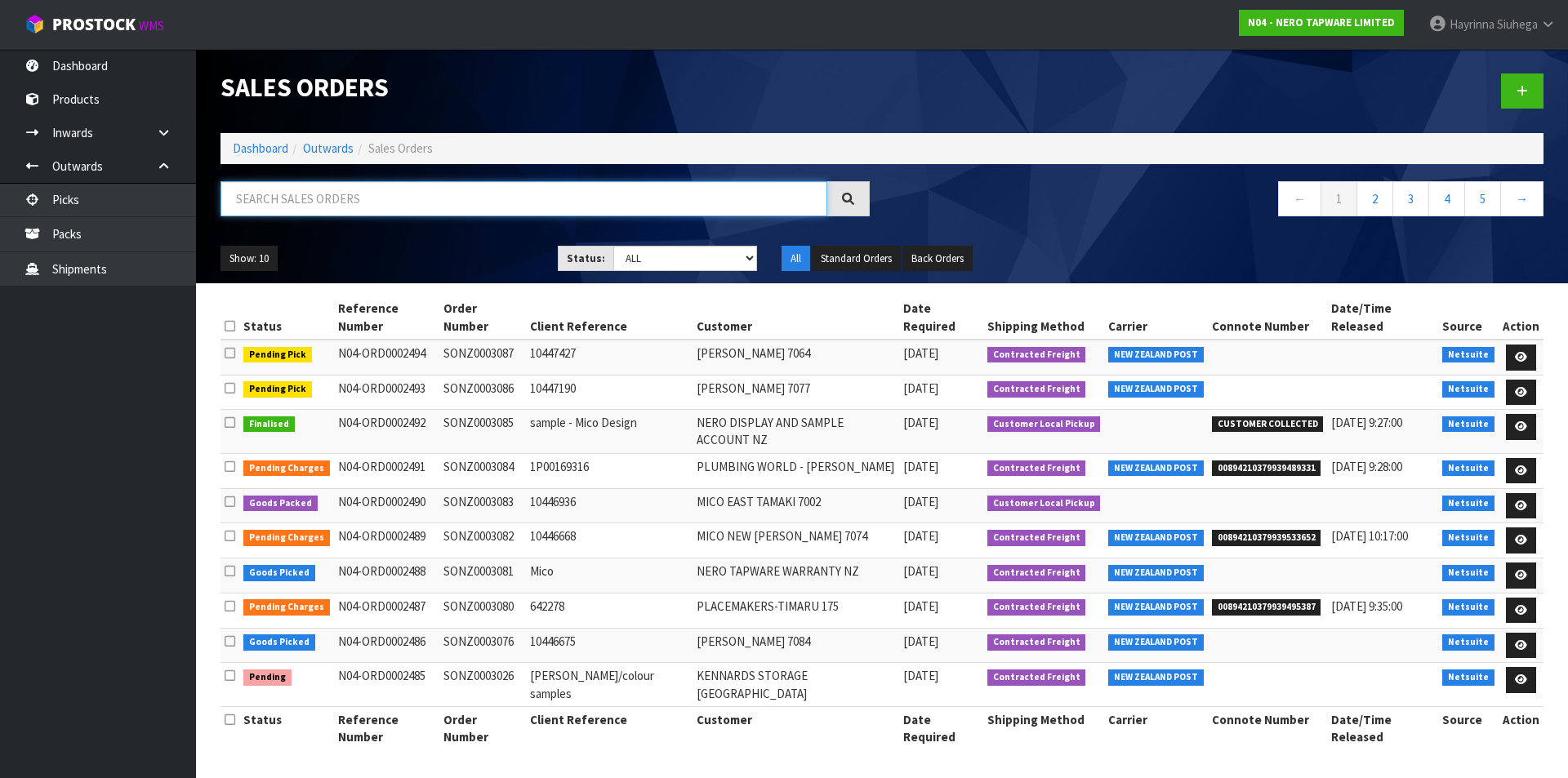
click at [327, 200] on input "text" at bounding box center [523, 199] width 606 height 35
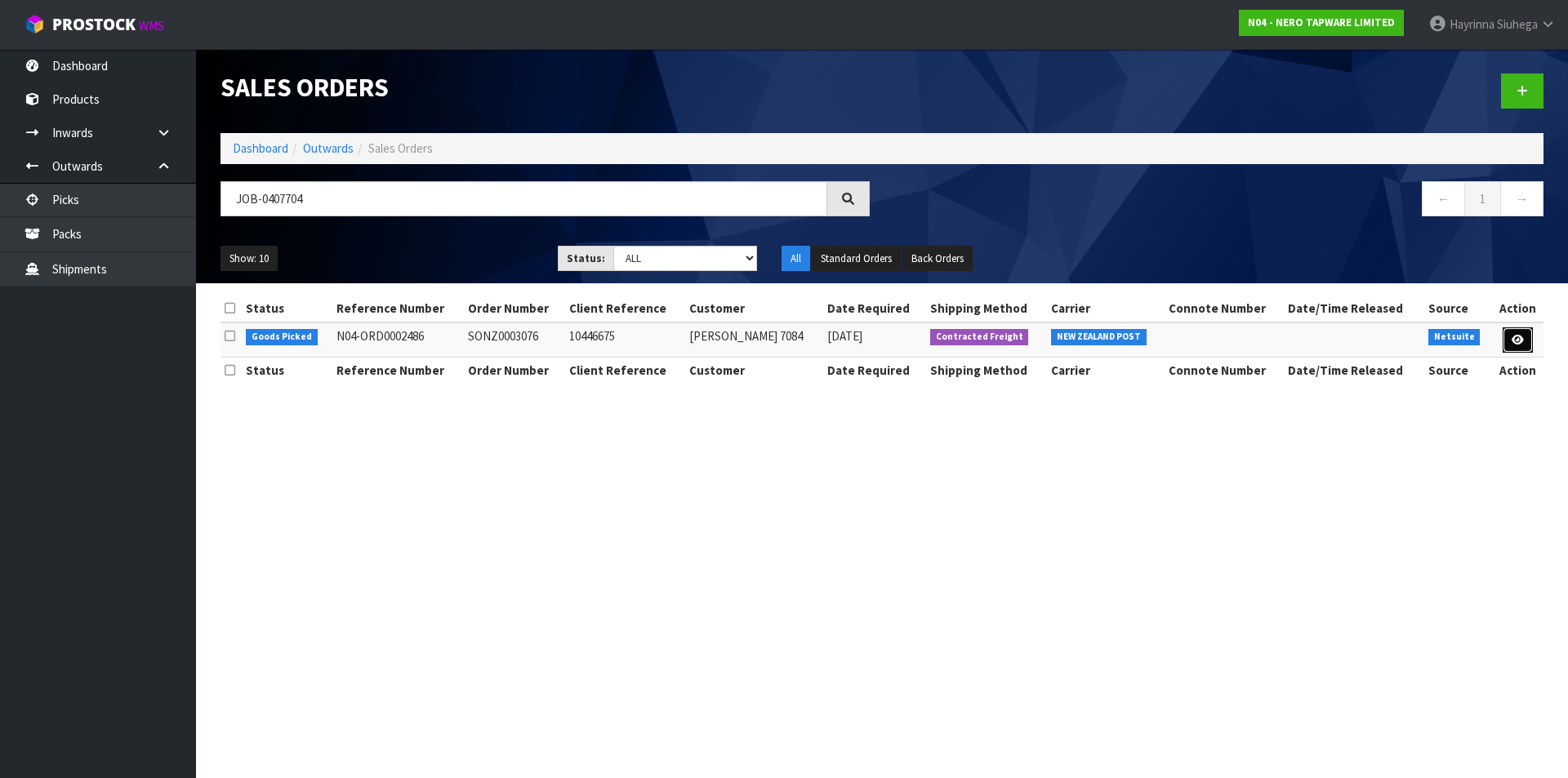
click at [1518, 345] on link at bounding box center [1518, 340] width 30 height 26
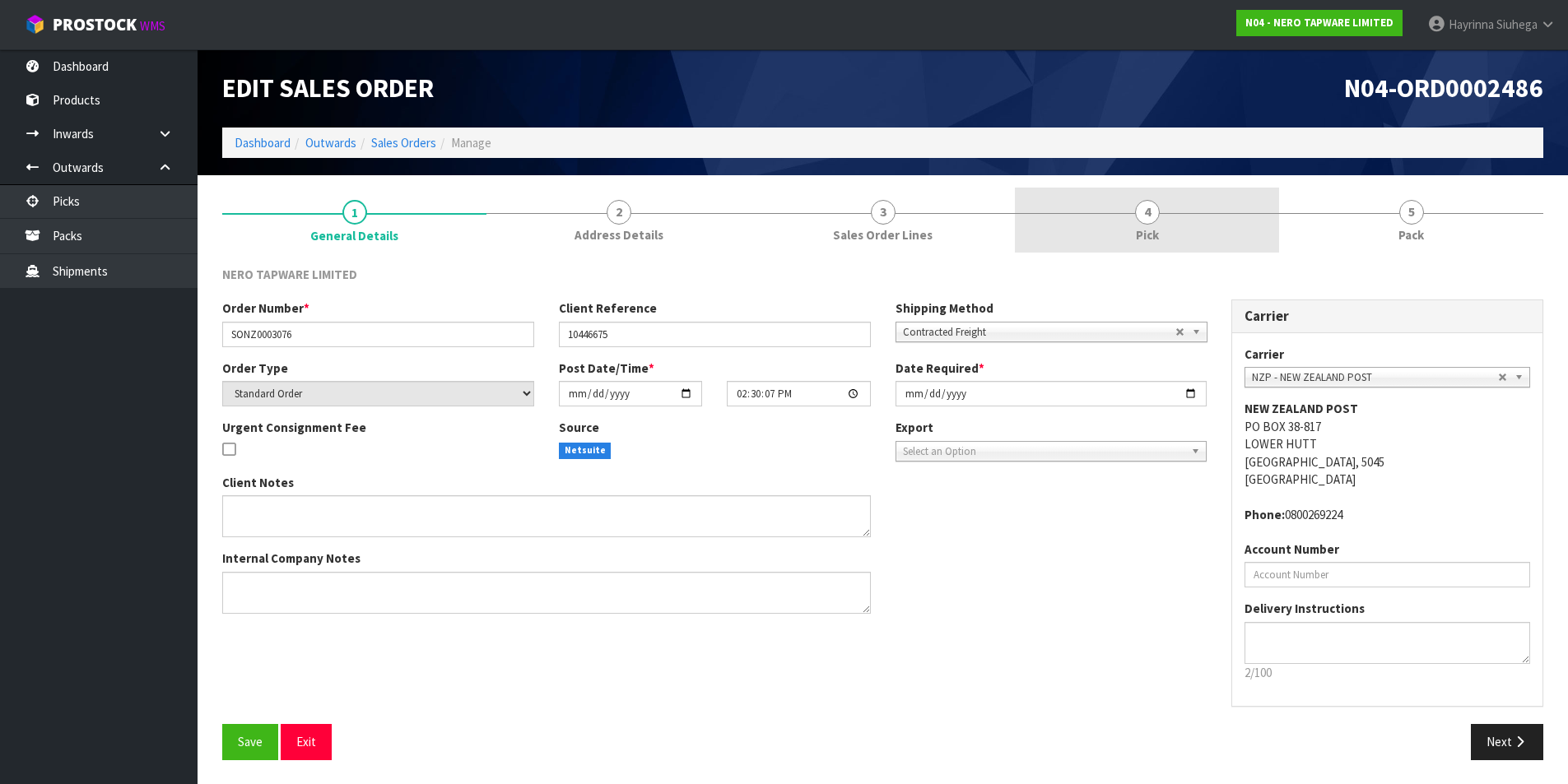
click at [1179, 223] on link "4 Pick" at bounding box center [1147, 220] width 264 height 65
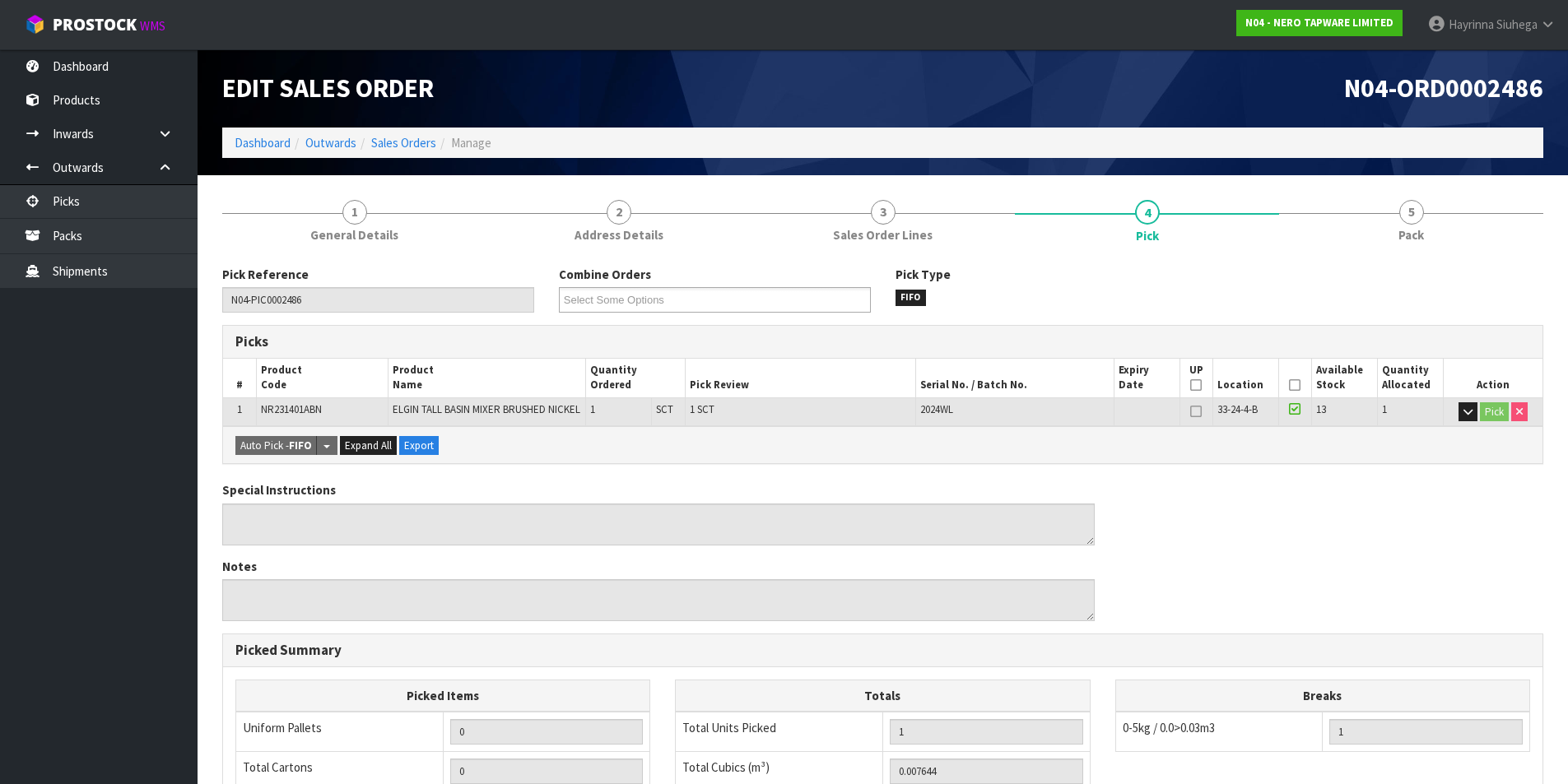
click at [1459, 186] on section "1 General Details 2 Address Details 3 Sales Order Lines 4 Pick 5 Pack Pick Refe…" at bounding box center [883, 631] width 1371 height 912
click at [1431, 187] on section "1 General Details 2 Address Details 3 Sales Order Lines 4 Pick 5 Pack Pick Refe…" at bounding box center [883, 631] width 1371 height 912
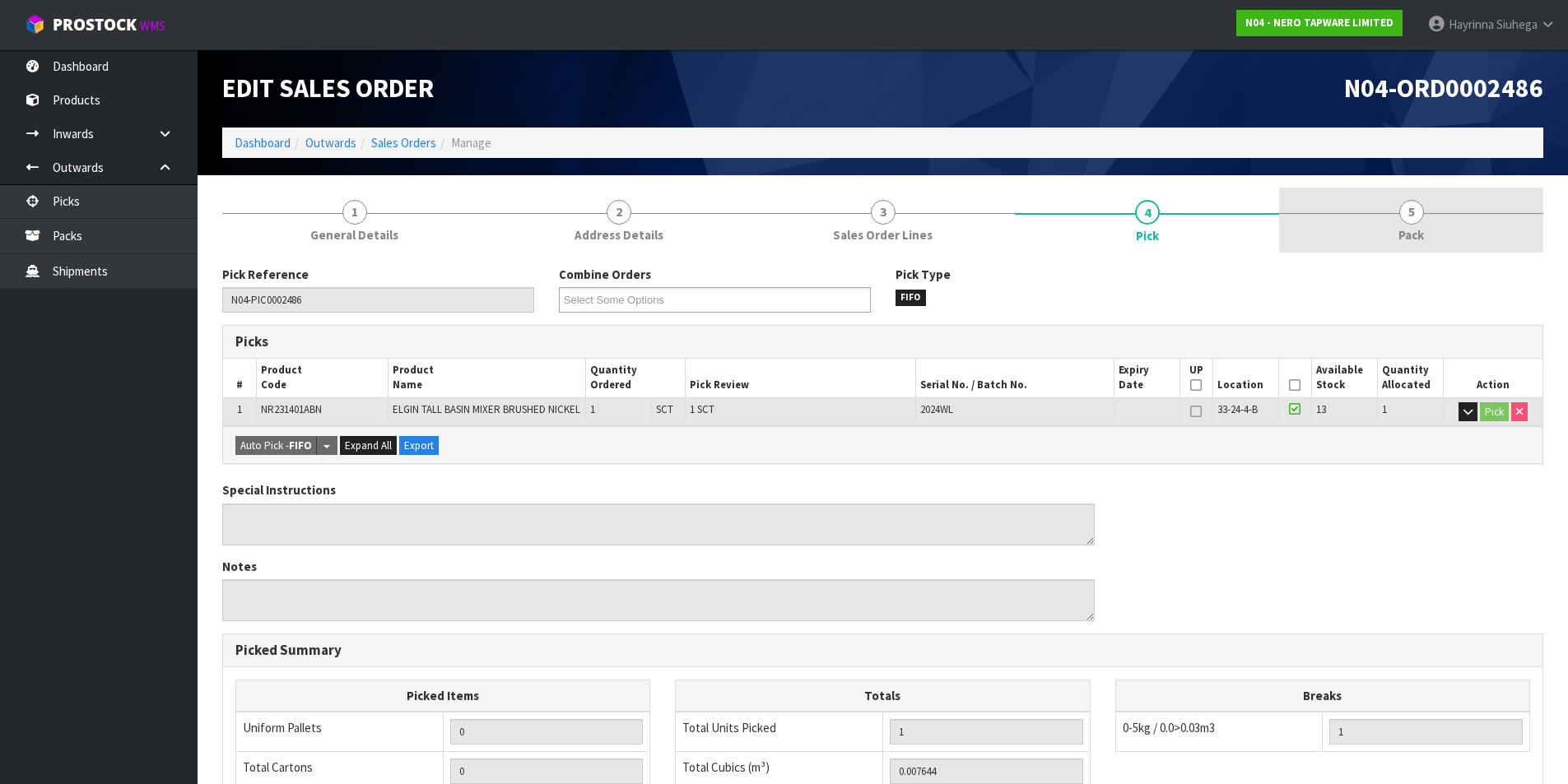
click at [1415, 216] on span "5" at bounding box center [1411, 212] width 24 height 24
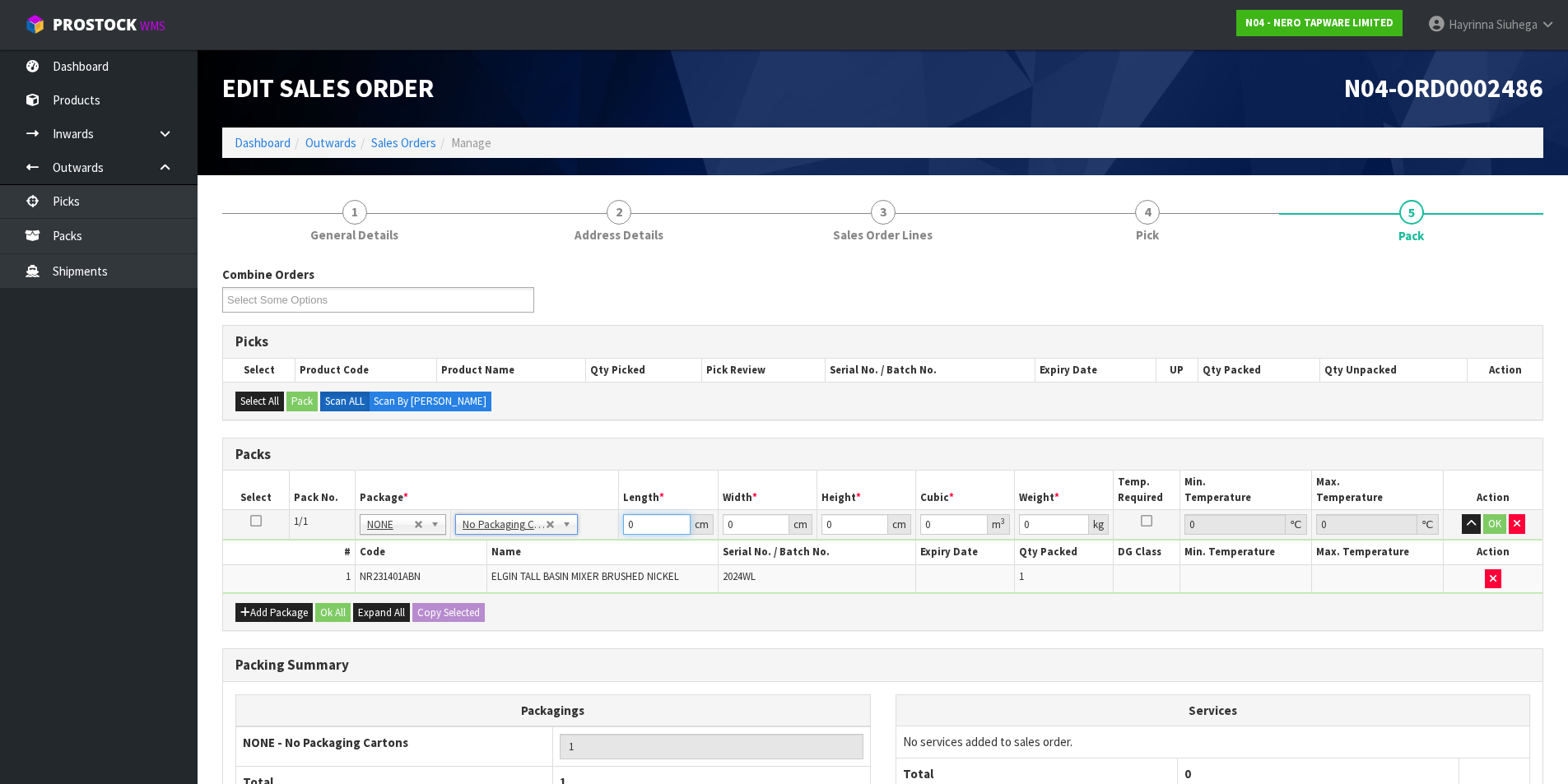
click at [627, 527] on input "0" at bounding box center [656, 524] width 67 height 21
click button "OK" at bounding box center [1495, 524] width 23 height 20
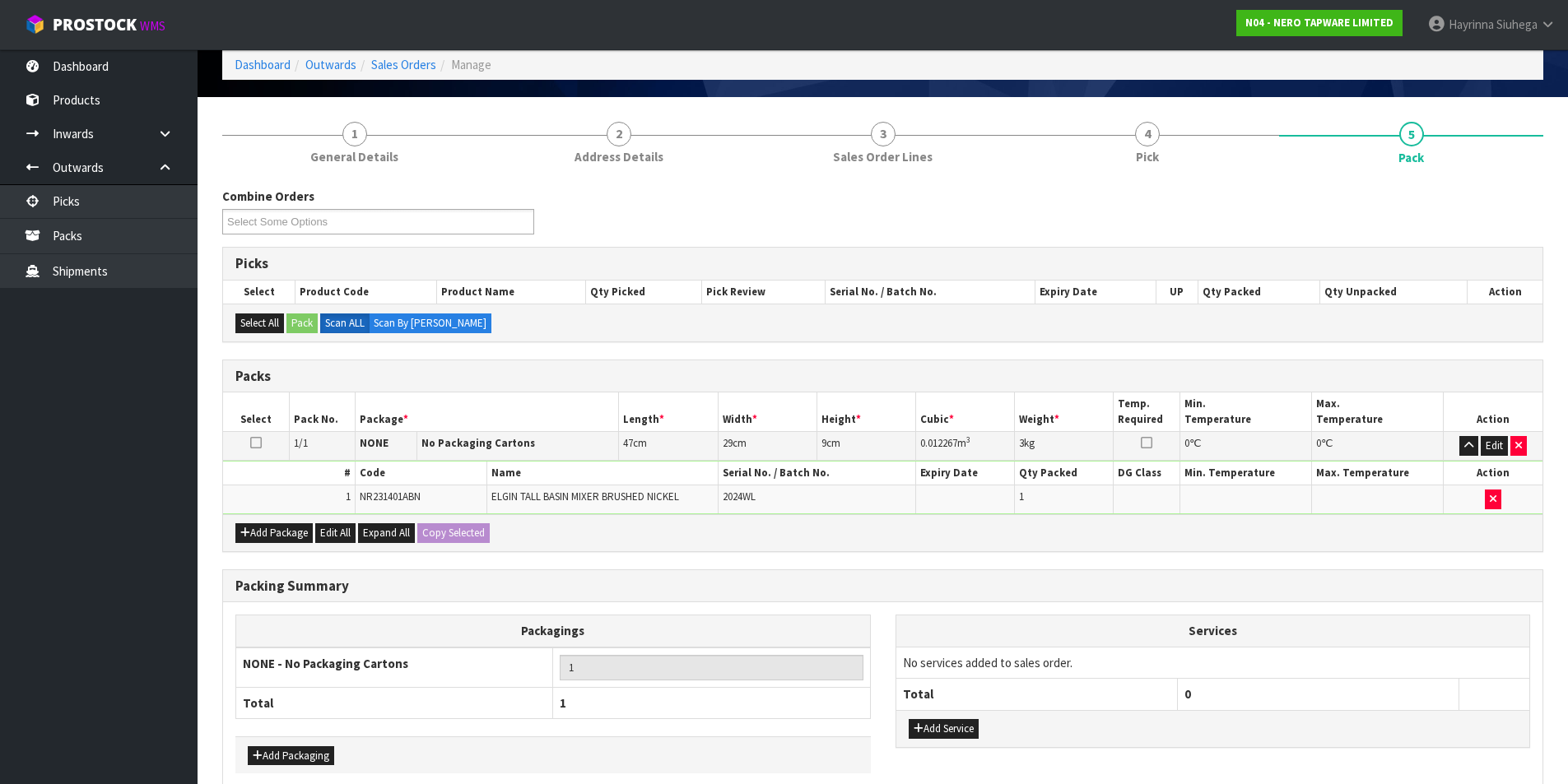
scroll to position [159, 0]
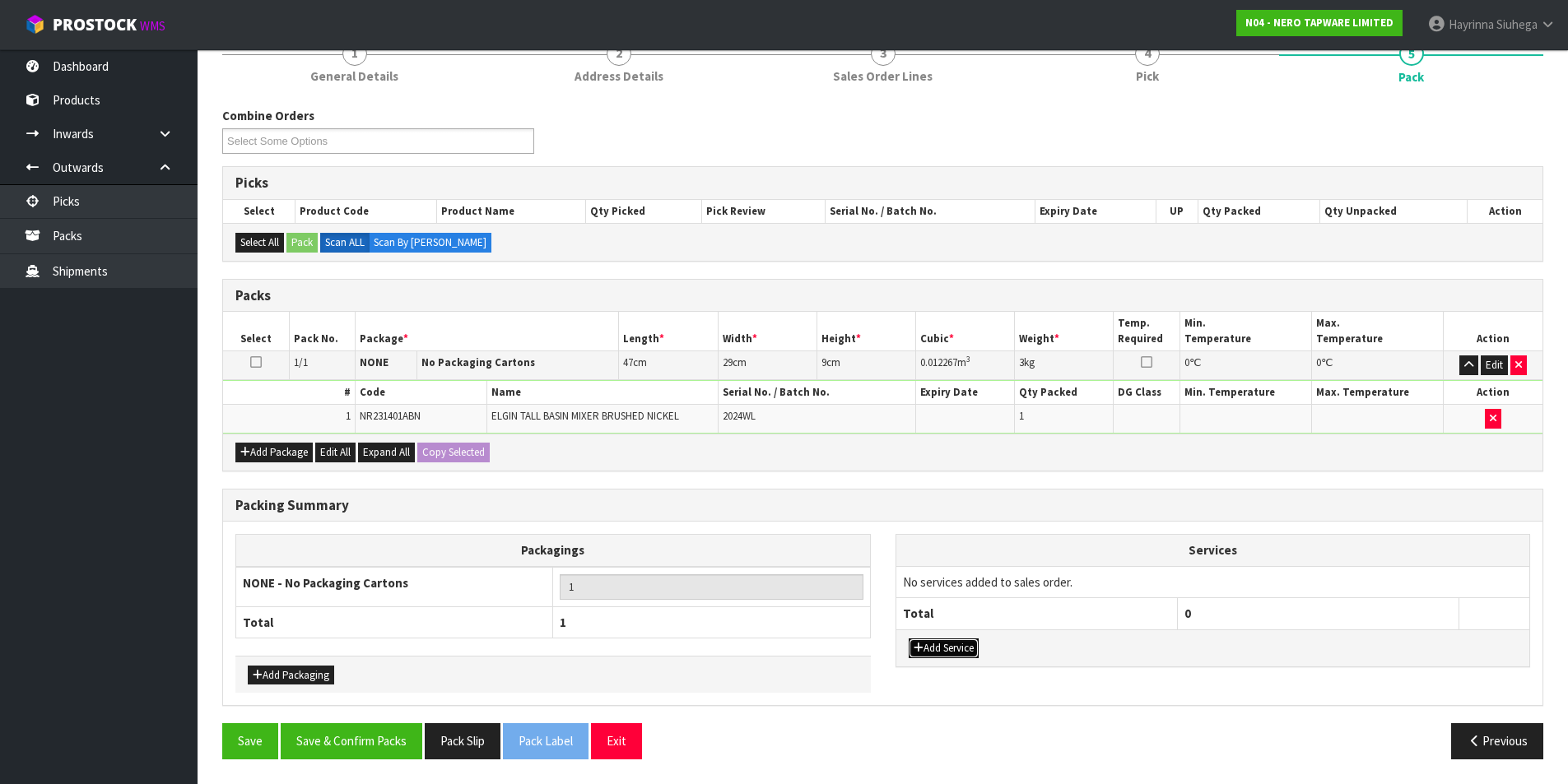
click at [922, 655] on button "Add Service" at bounding box center [944, 648] width 70 height 20
click at [986, 564] on th "Services" at bounding box center [1213, 550] width 634 height 32
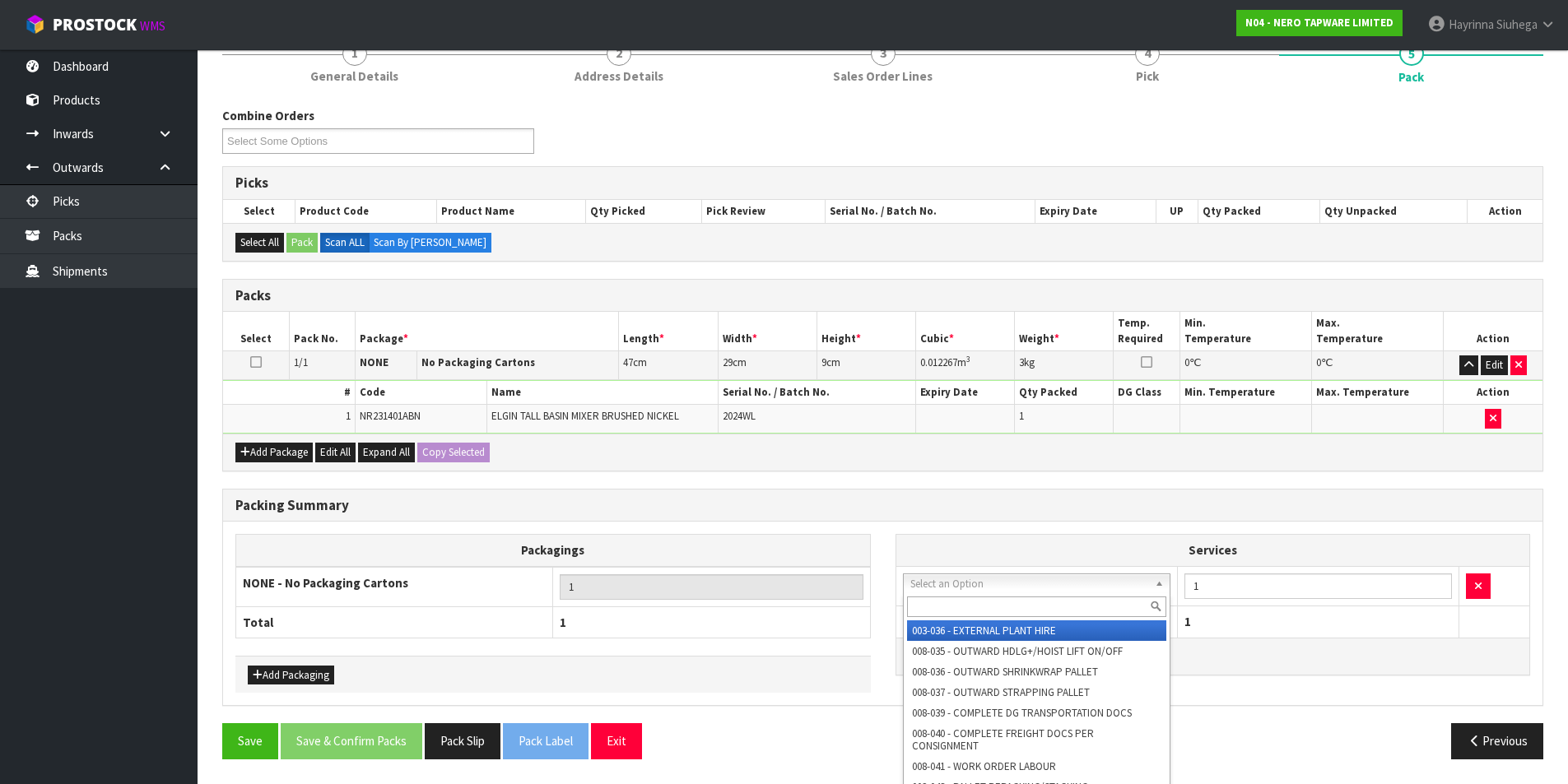
click at [966, 607] on input "text" at bounding box center [1037, 606] width 260 height 21
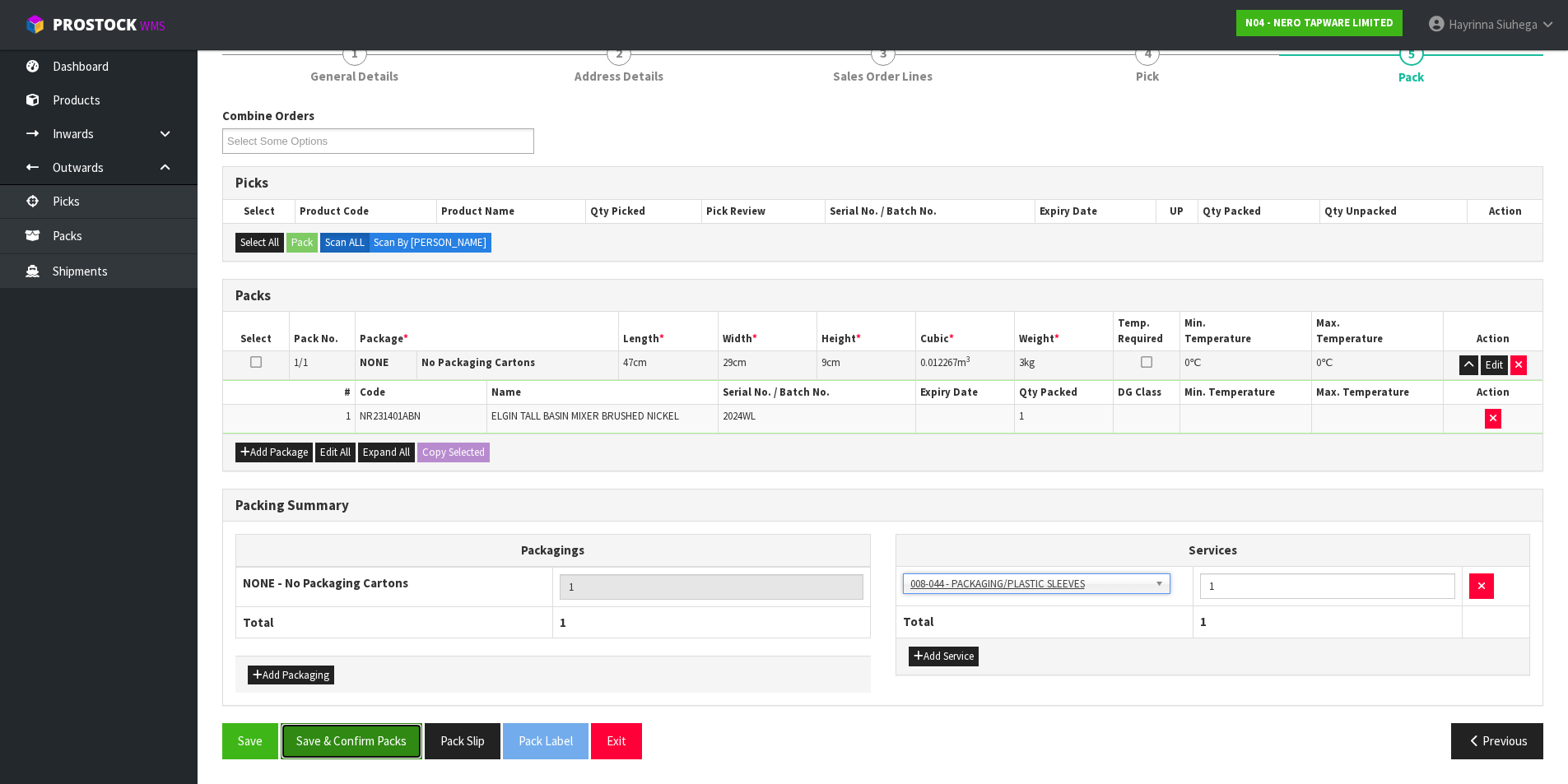
click at [360, 732] on button "Save & Confirm Packs" at bounding box center [351, 740] width 142 height 35
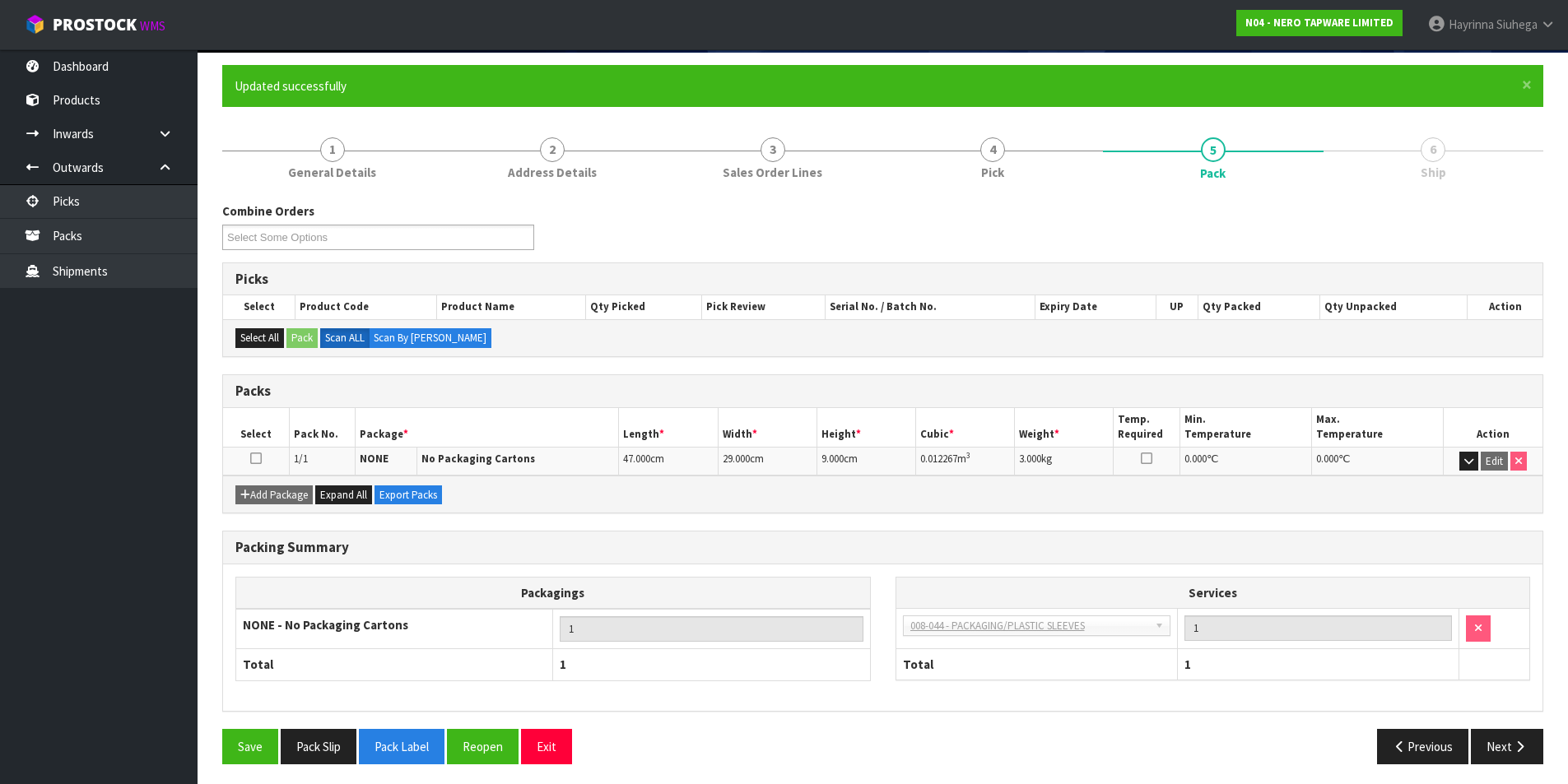
scroll to position [127, 0]
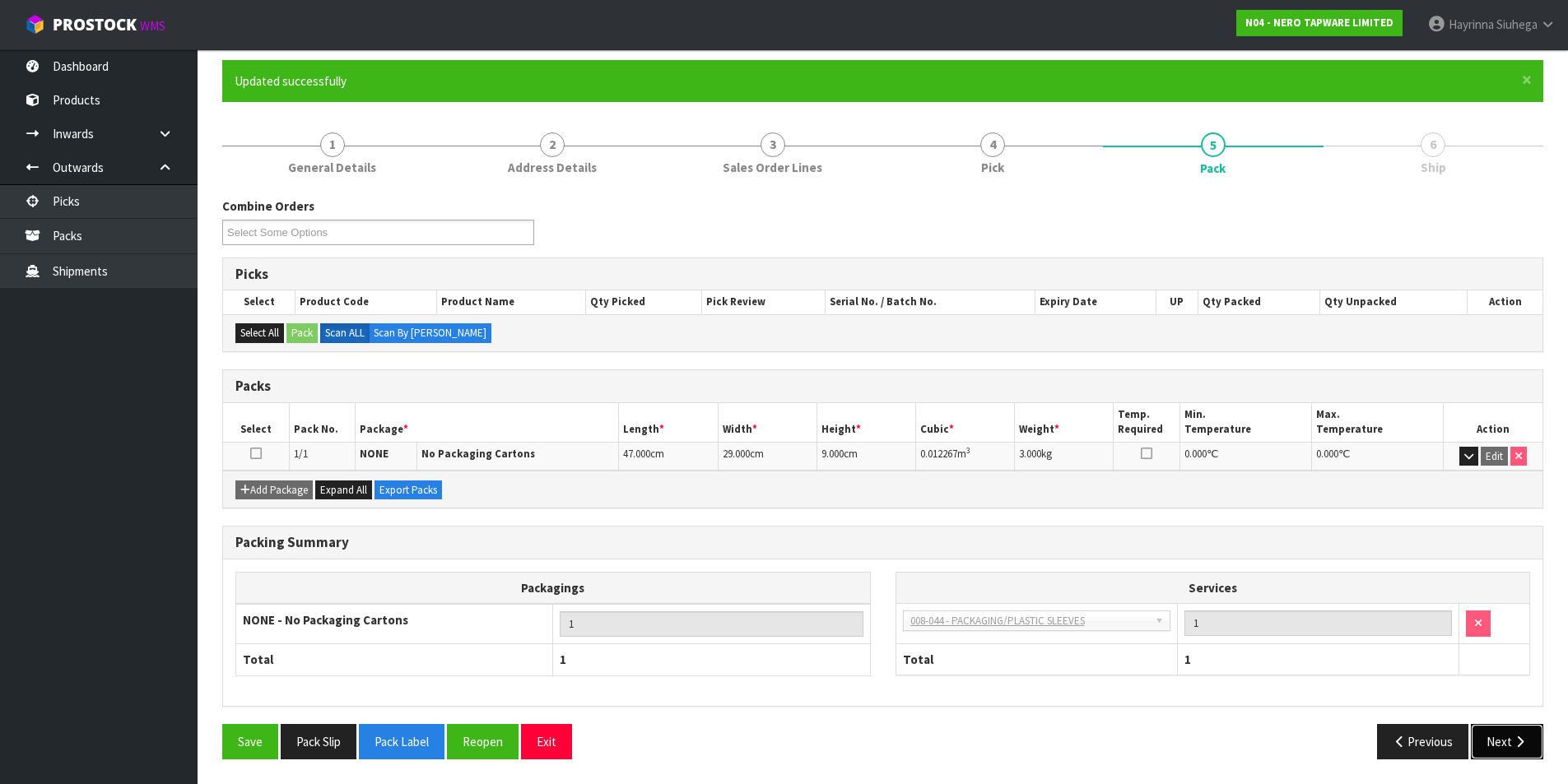
click at [1517, 740] on icon "button" at bounding box center [1519, 742] width 15 height 13
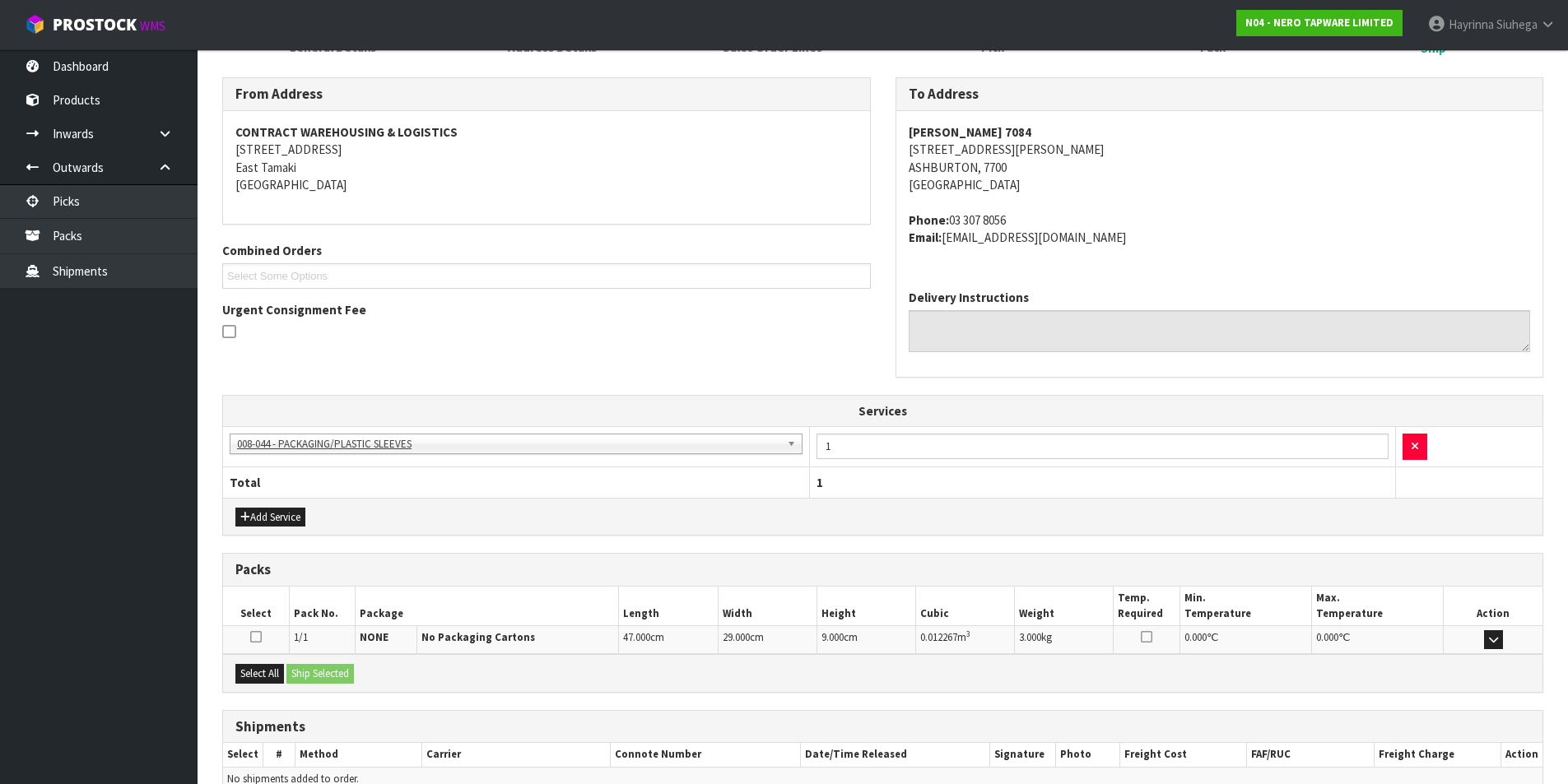
scroll to position [333, 0]
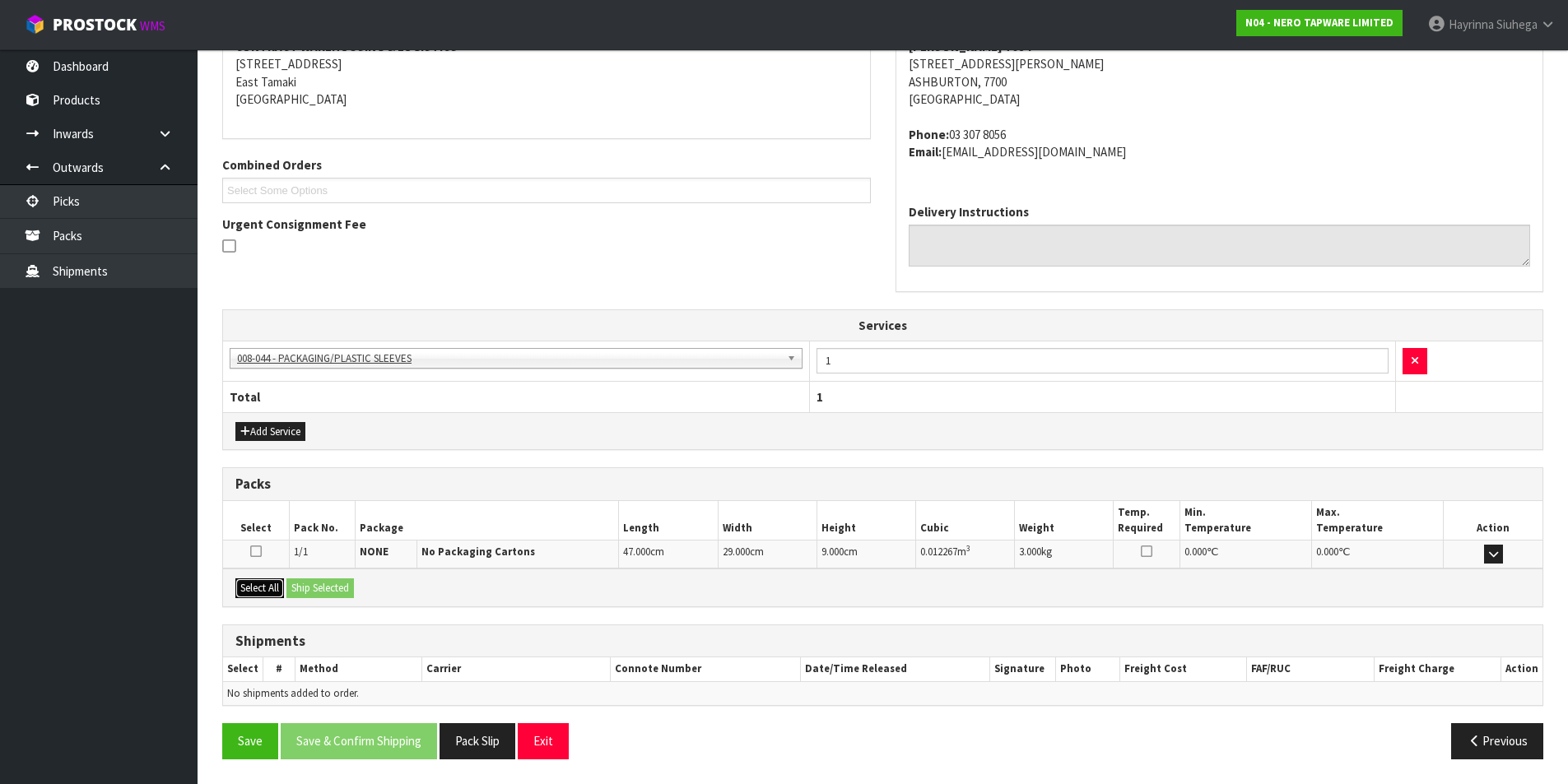
drag, startPoint x: 263, startPoint y: 590, endPoint x: 336, endPoint y: 584, distance: 73.2
click at [263, 590] on button "Select All" at bounding box center [260, 588] width 49 height 20
click at [336, 584] on button "Ship Selected" at bounding box center [320, 588] width 68 height 20
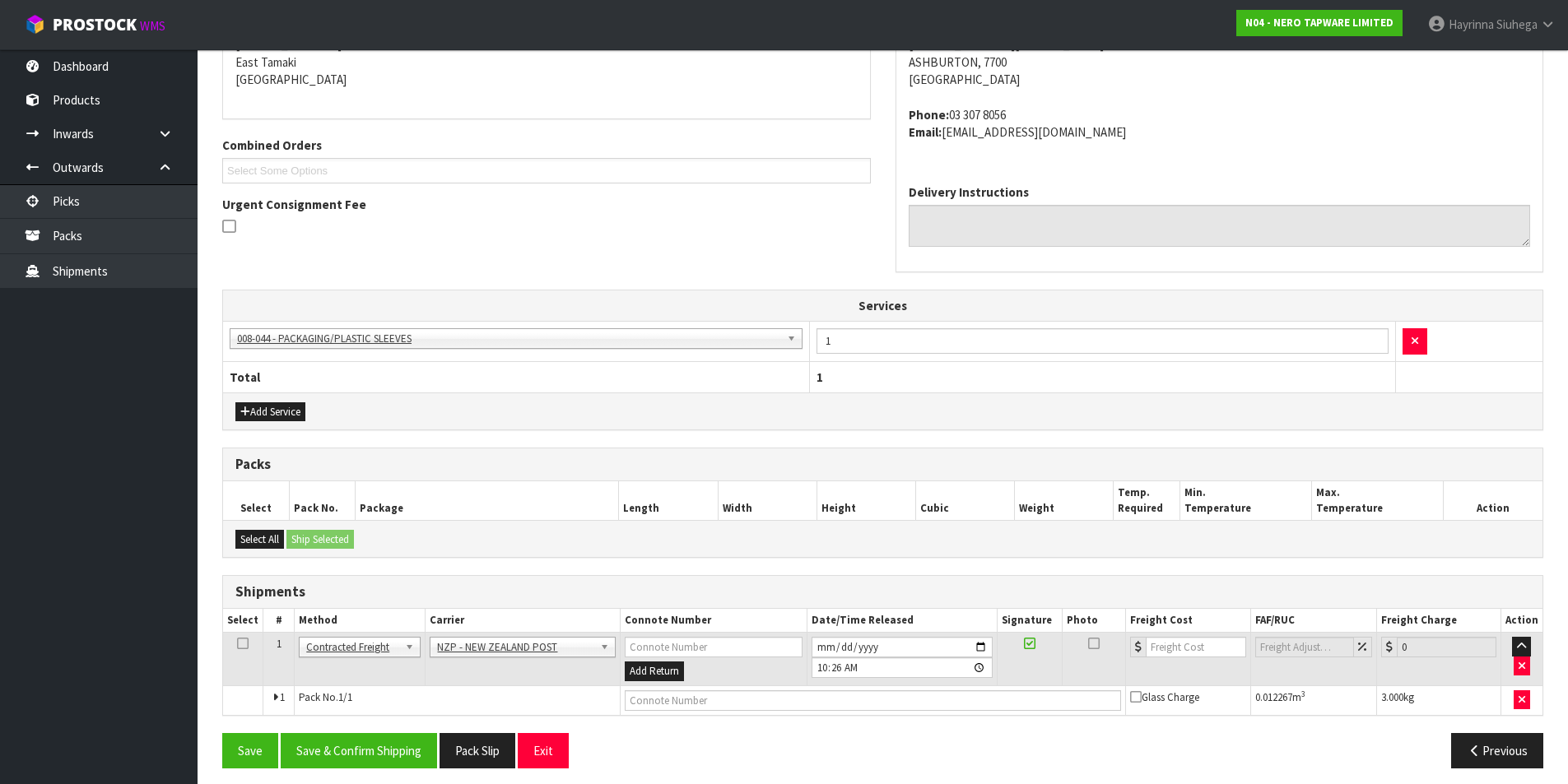
scroll to position [362, 0]
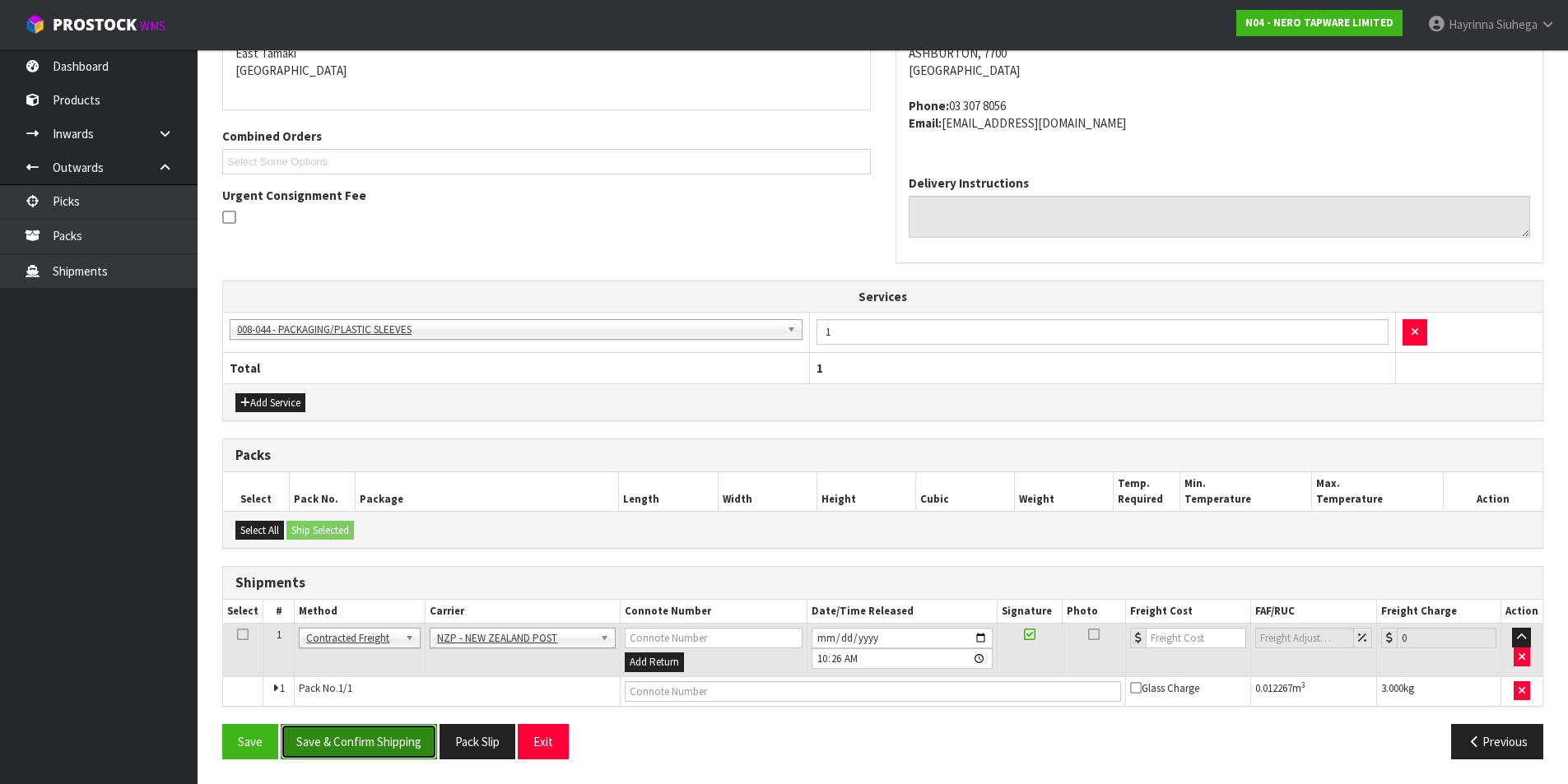
click at [365, 725] on button "Save & Confirm Shipping" at bounding box center [358, 741] width 156 height 35
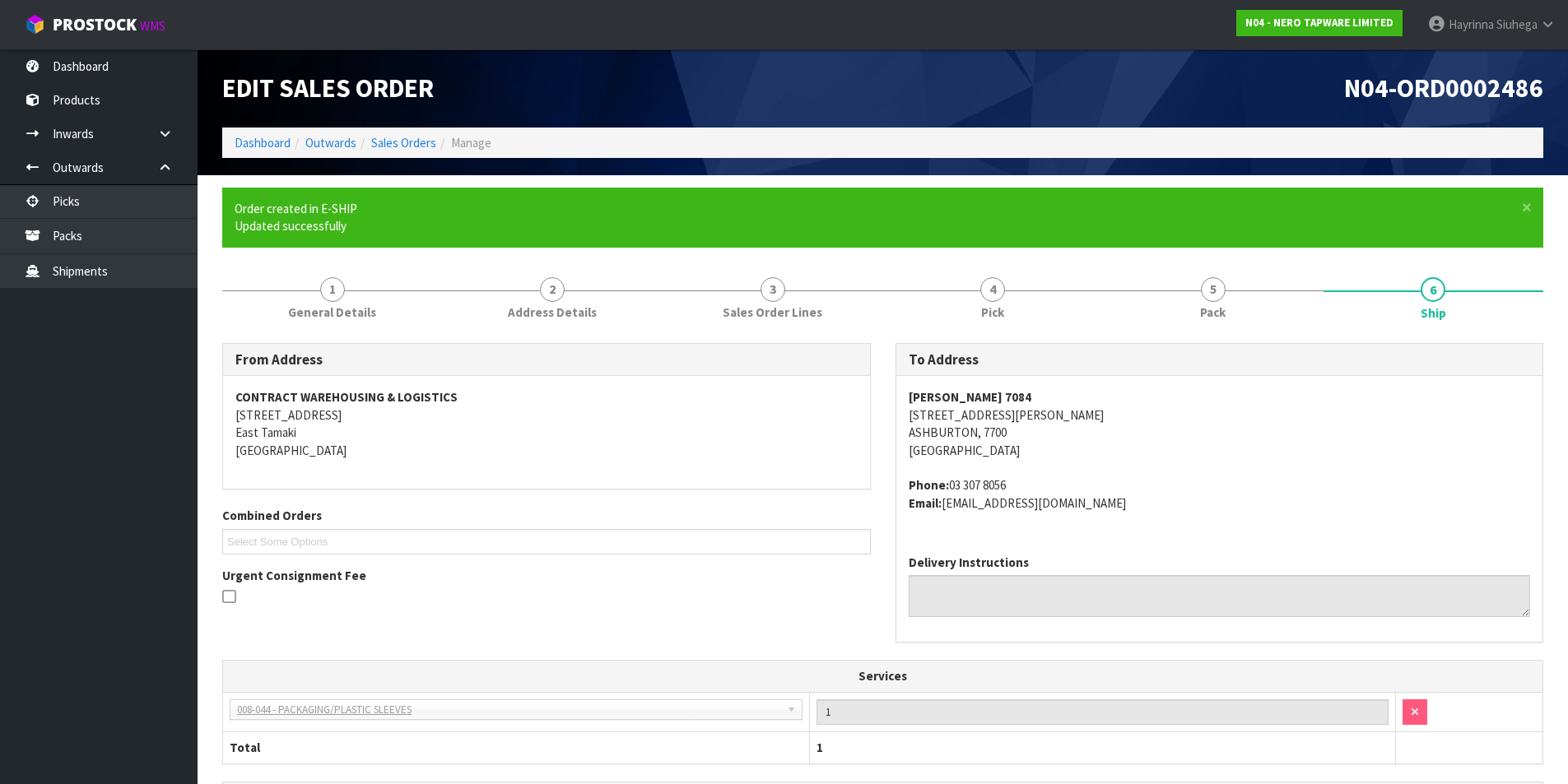
scroll to position [338, 0]
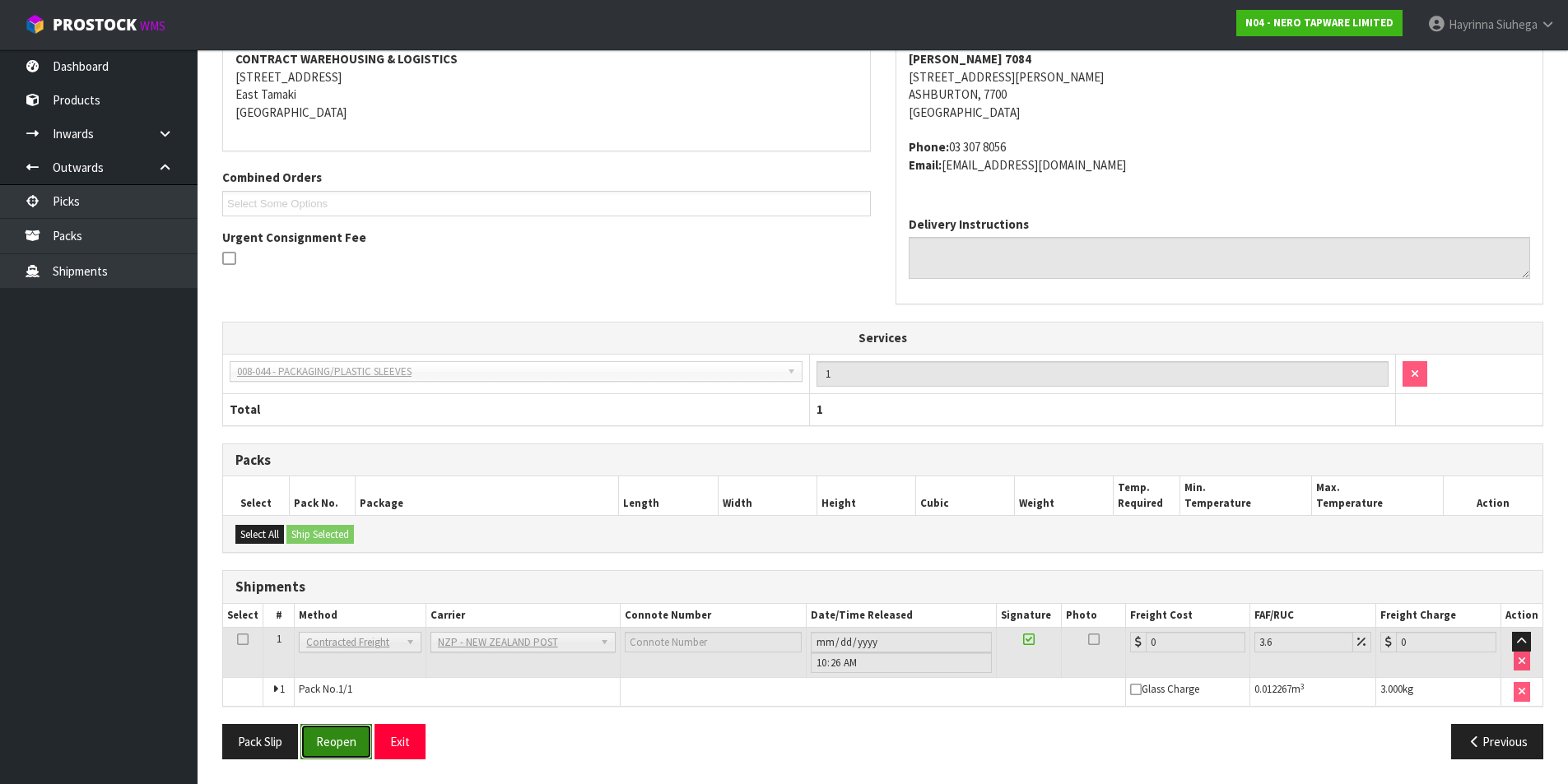
click at [354, 736] on button "Reopen" at bounding box center [335, 741] width 71 height 35
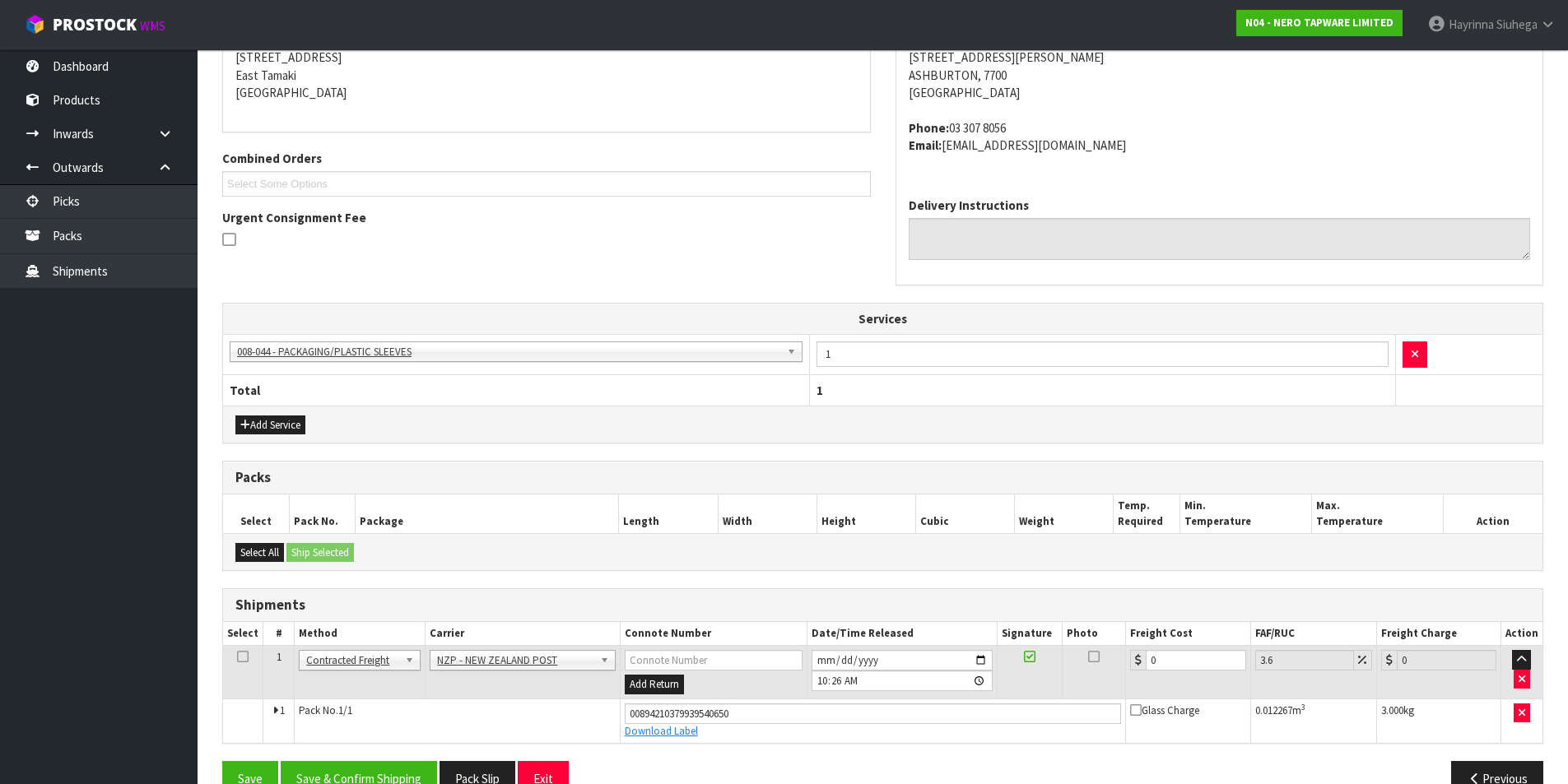
scroll to position [378, 0]
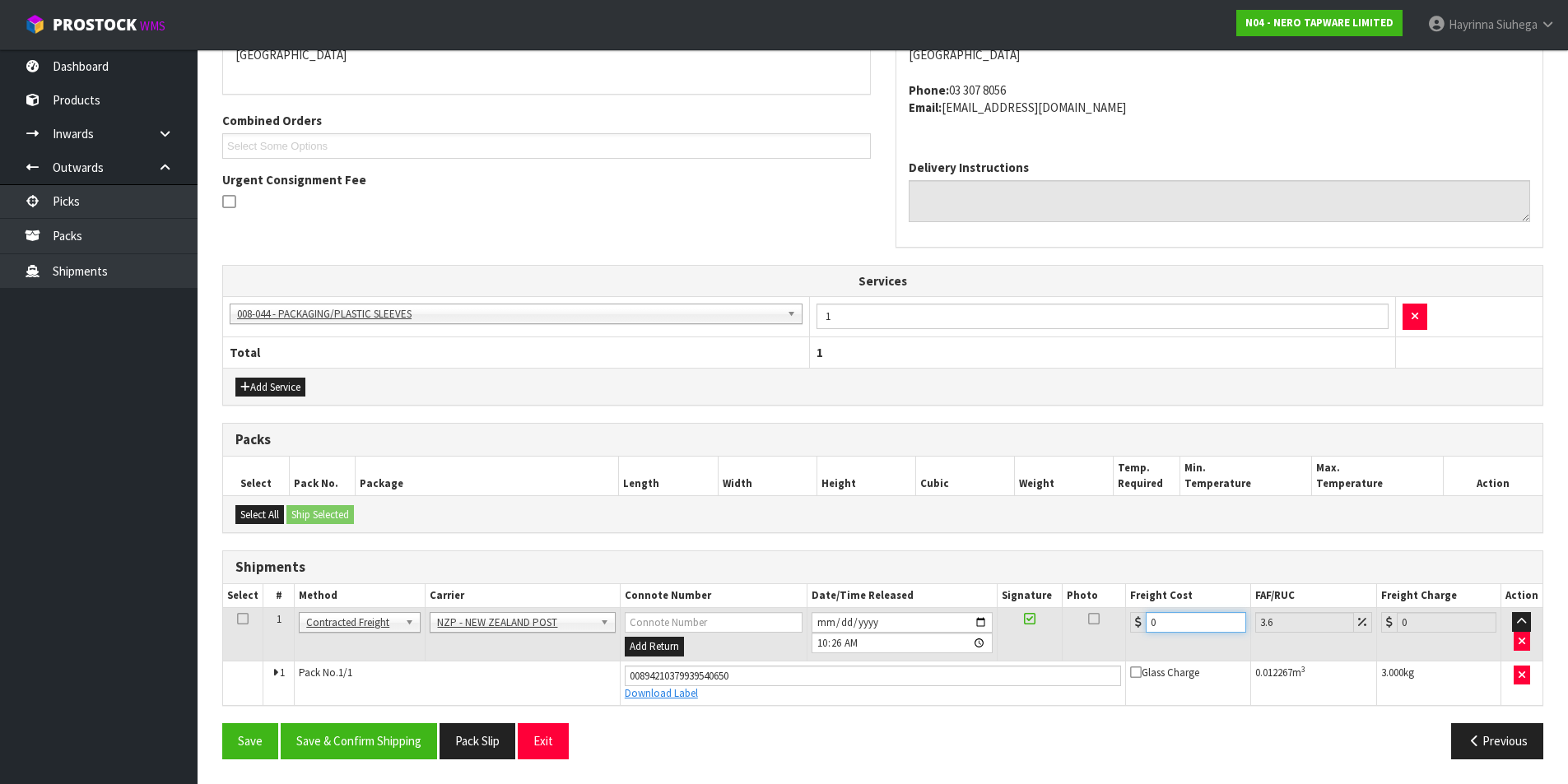
drag, startPoint x: 1172, startPoint y: 621, endPoint x: 1049, endPoint y: 632, distance: 123.5
click at [1050, 632] on tr "1 Client Local Pickup Customer Local Pickup Company Freight Contracted Freight …" at bounding box center [882, 634] width 1319 height 53
click at [222, 723] on button "Save" at bounding box center [250, 740] width 56 height 35
click at [411, 746] on button "Save & Confirm Shipping" at bounding box center [358, 740] width 156 height 35
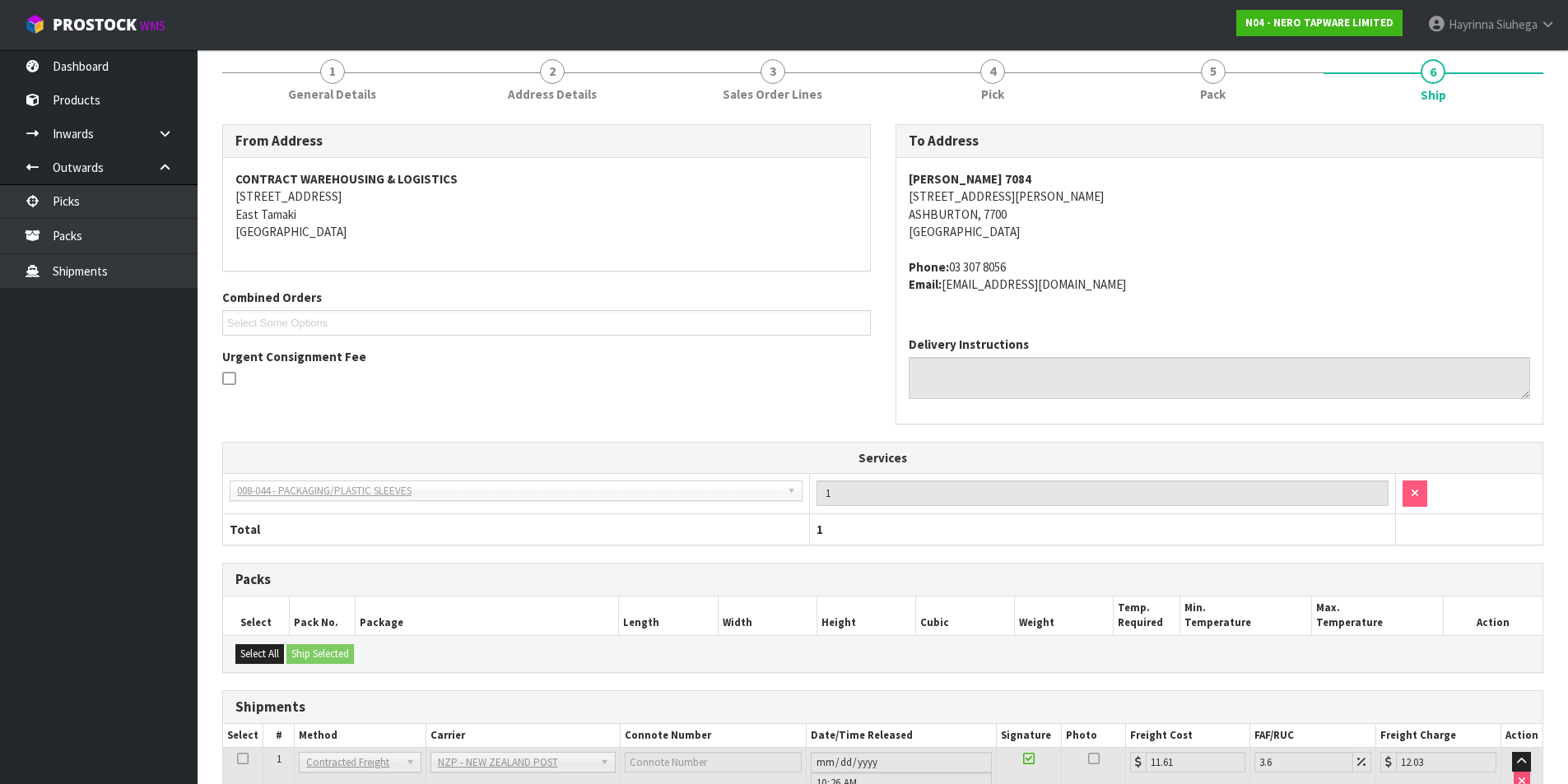
scroll to position [0, 0]
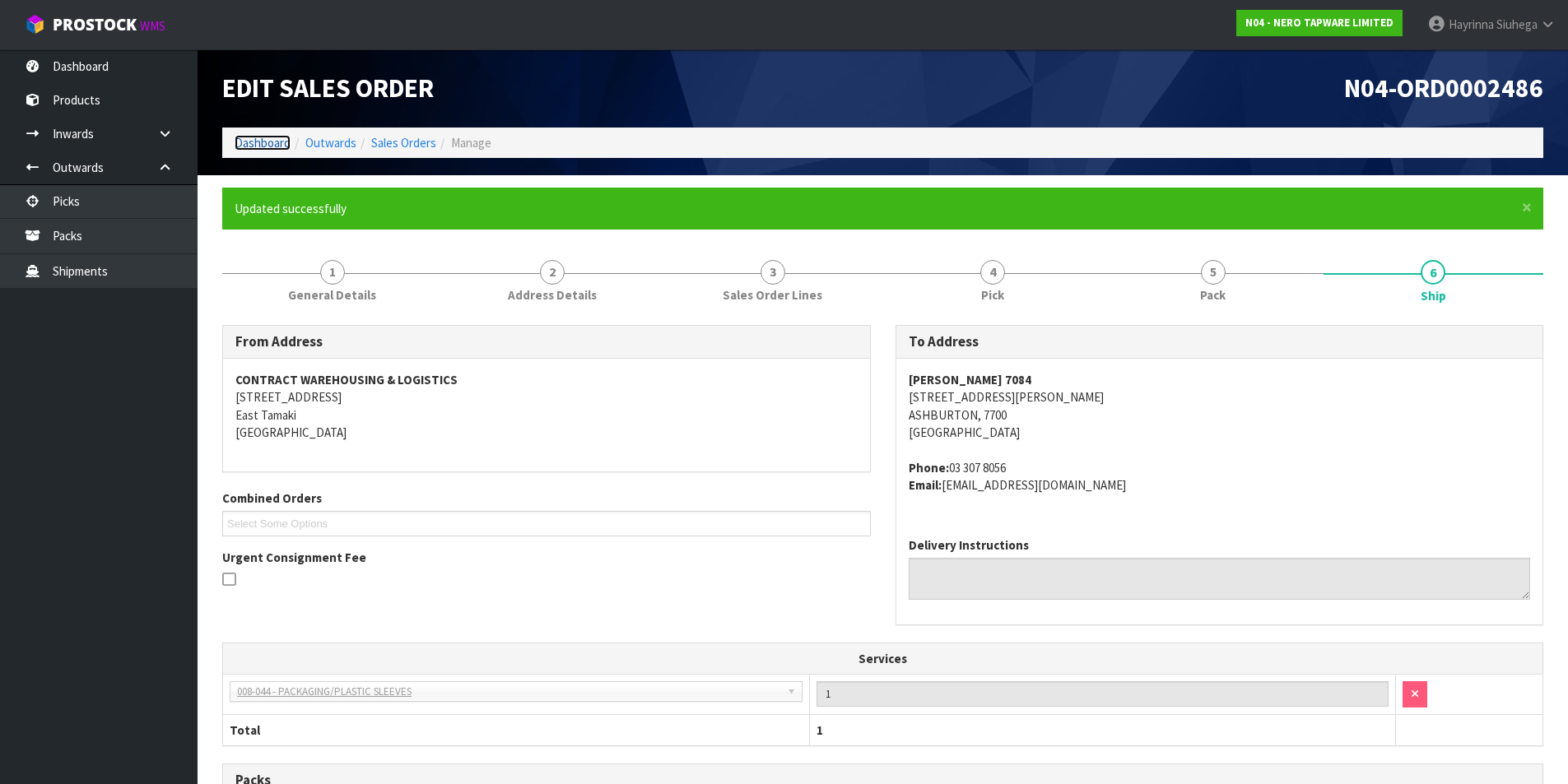
click at [263, 141] on link "Dashboard" at bounding box center [262, 142] width 56 height 15
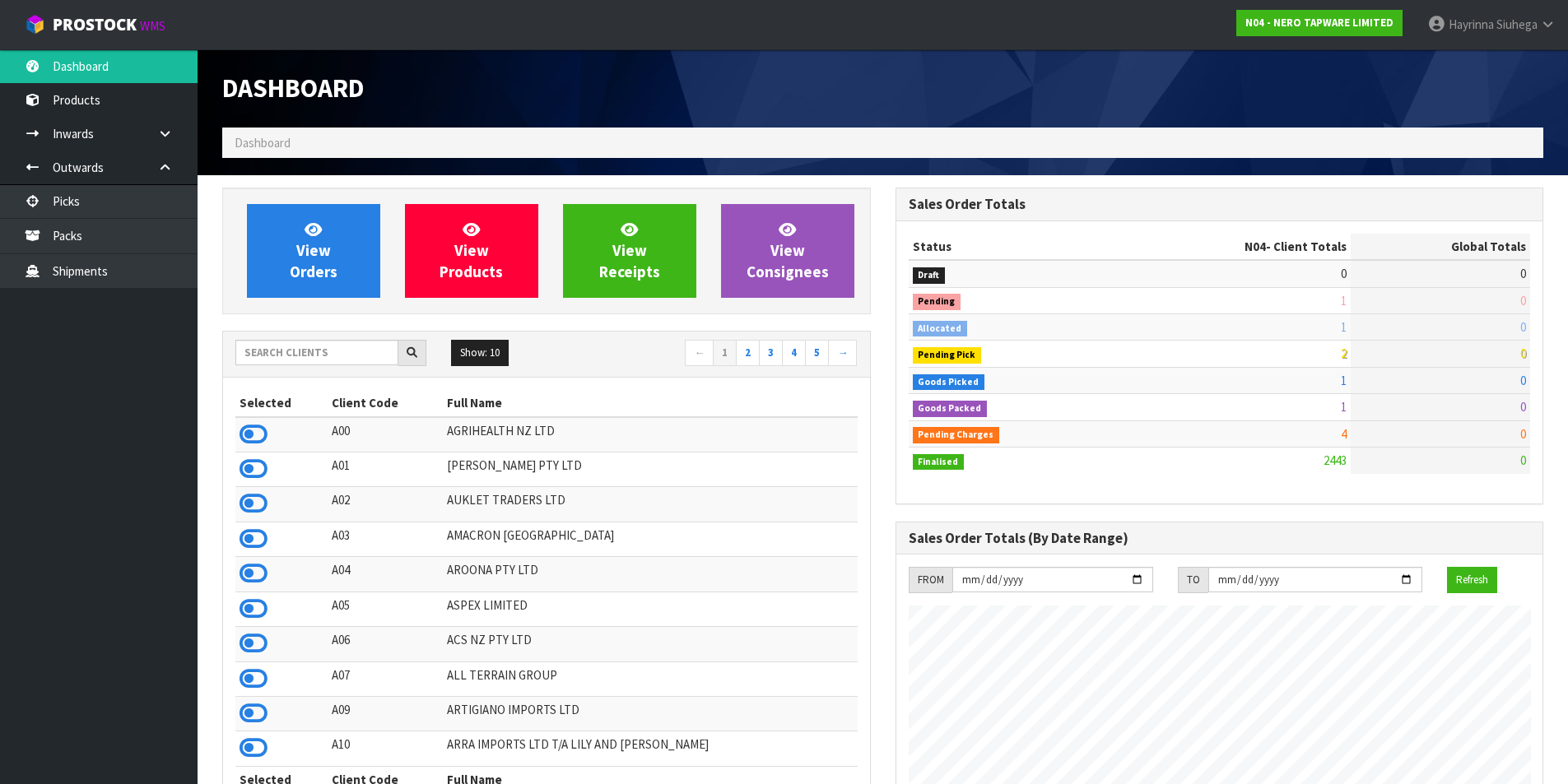
scroll to position [1246, 673]
click at [324, 351] on input "text" at bounding box center [316, 352] width 163 height 25
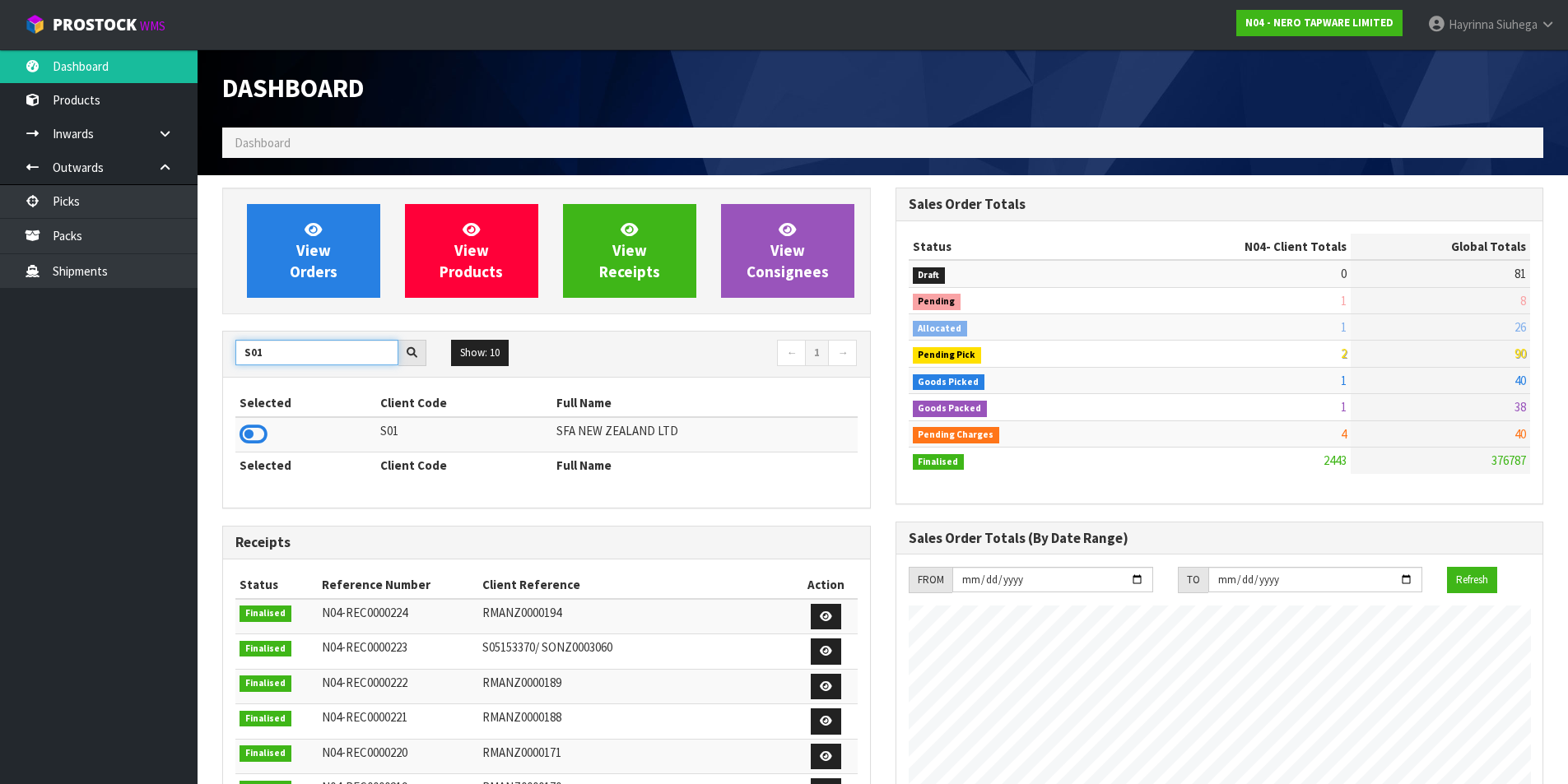
drag, startPoint x: 273, startPoint y: 362, endPoint x: 0, endPoint y: 357, distance: 273.0
click at [0, 357] on body "Toggle navigation ProStock WMS N04 - NERO TAPWARE LIMITED Hayrinna Siuhega Logo…" at bounding box center [784, 392] width 1568 height 784
click at [243, 440] on icon at bounding box center [253, 433] width 28 height 24
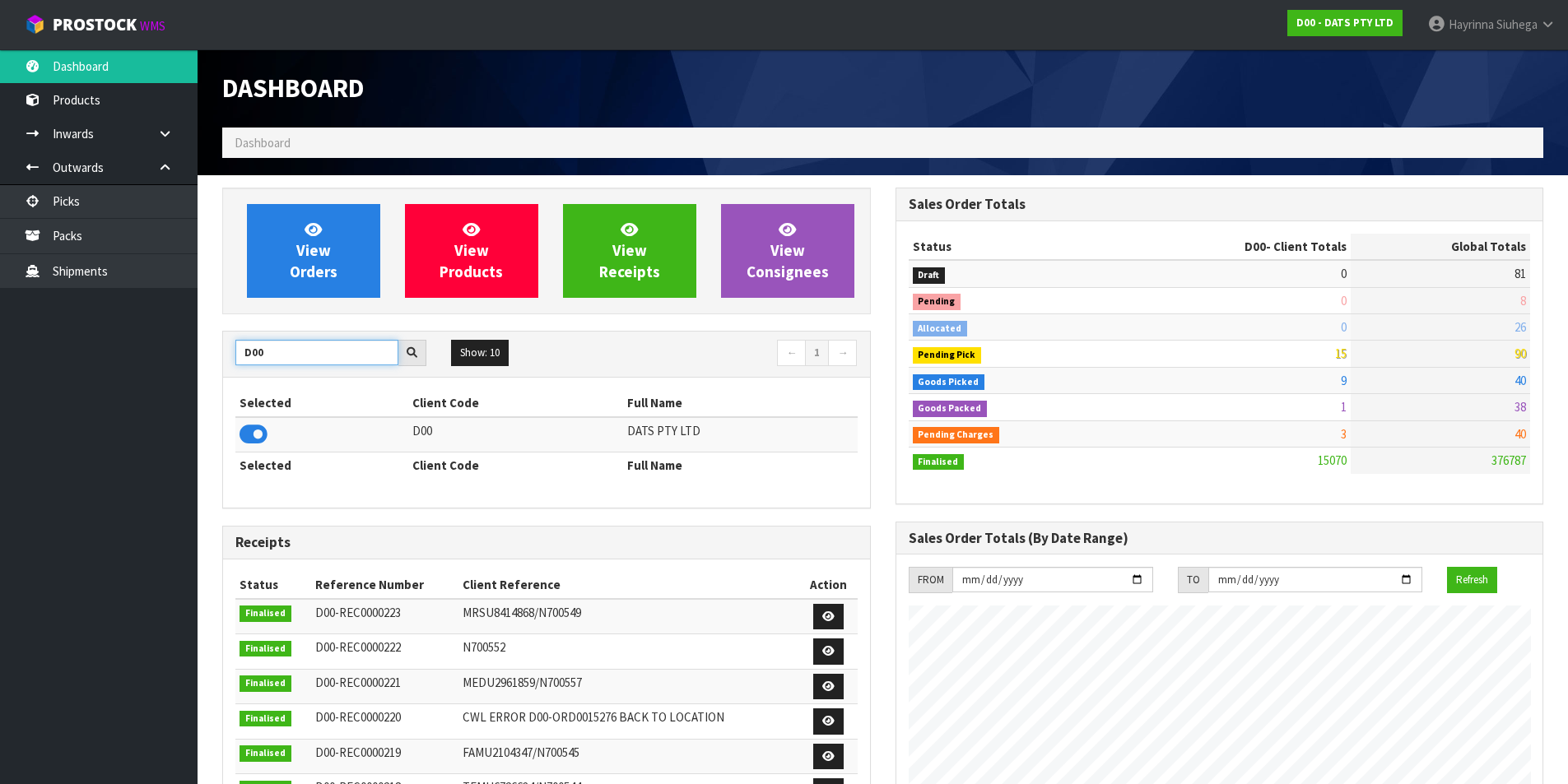
drag, startPoint x: 271, startPoint y: 341, endPoint x: 206, endPoint y: 360, distance: 67.7
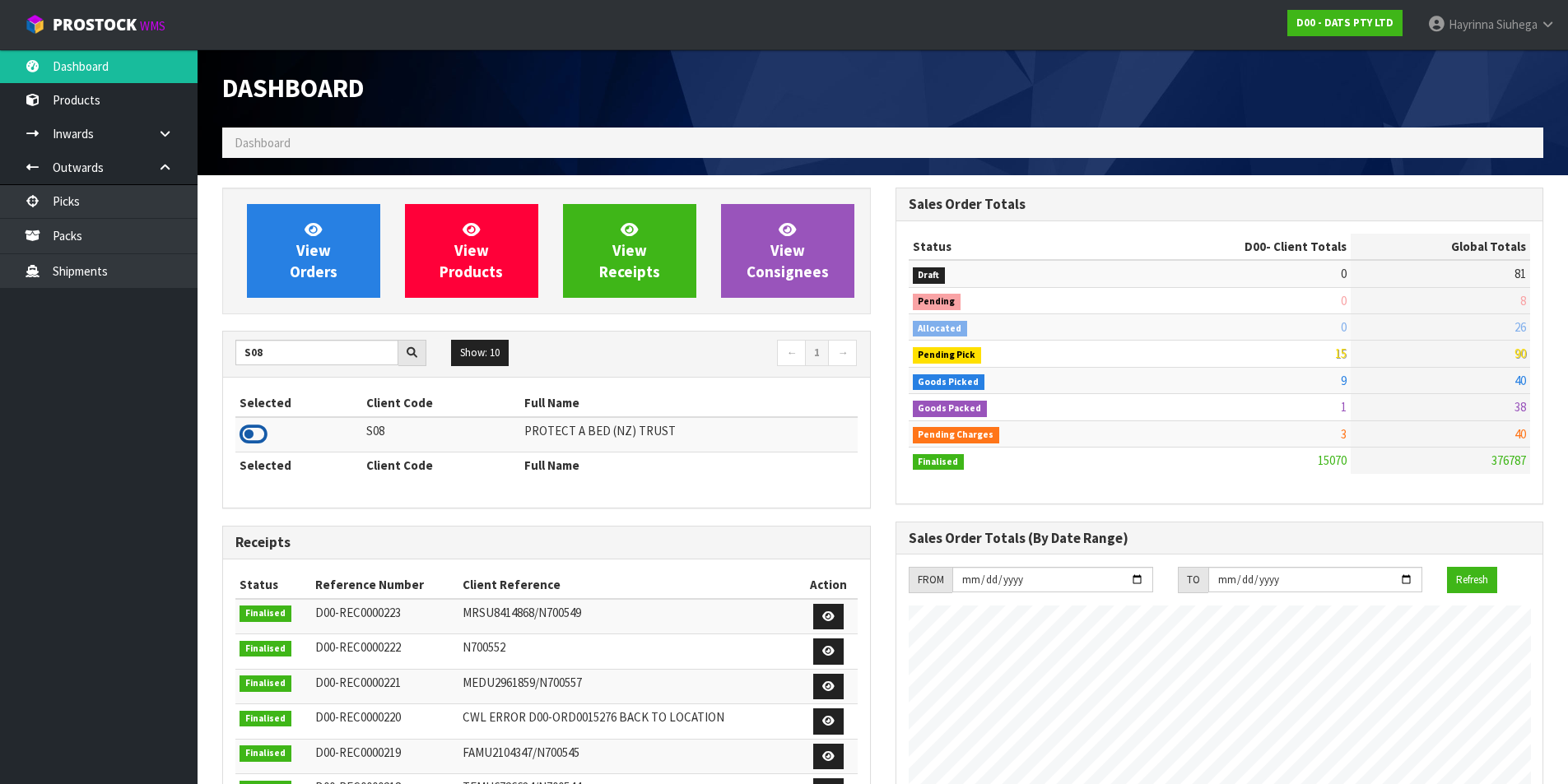
click at [246, 439] on icon at bounding box center [253, 433] width 28 height 24
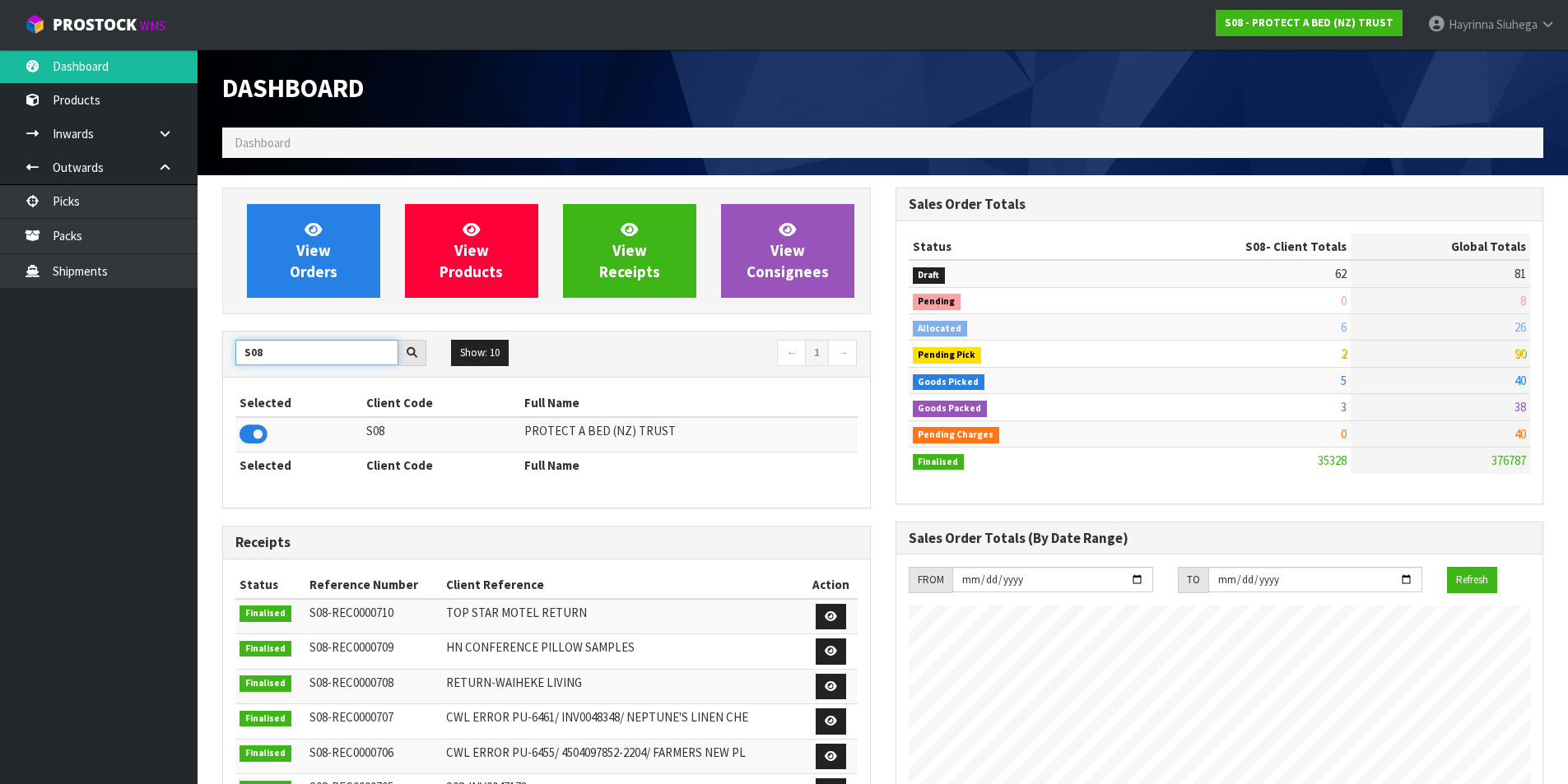
drag, startPoint x: 265, startPoint y: 356, endPoint x: 216, endPoint y: 363, distance: 49.5
click at [216, 363] on div "View Orders View Products View Receipts View Consignees S08 Show: 10 5 10 25 50…" at bounding box center [546, 665] width 674 height 955
click at [245, 425] on icon at bounding box center [253, 433] width 28 height 24
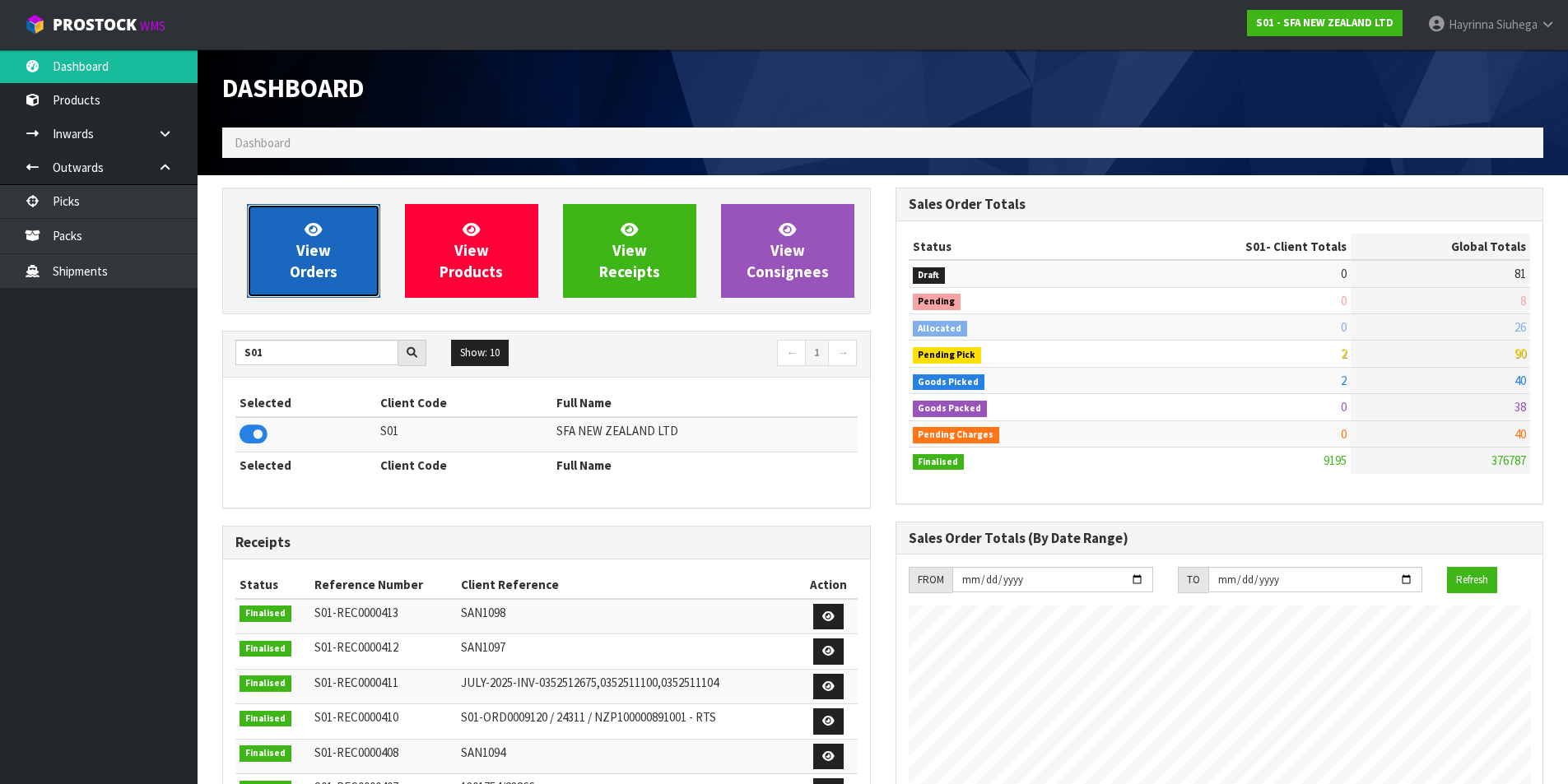
click at [288, 261] on link "View Orders" at bounding box center [314, 251] width 133 height 94
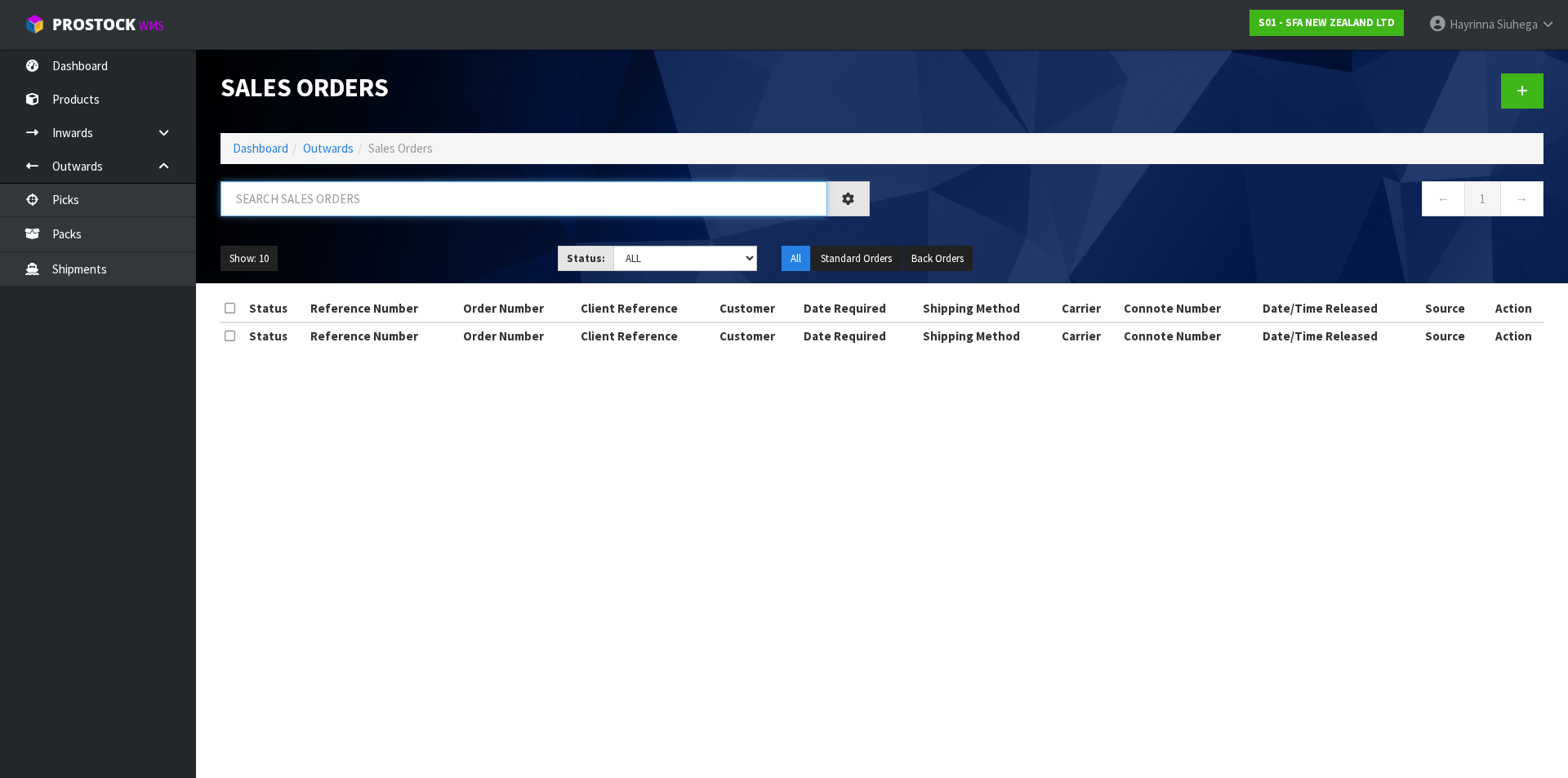
click at [327, 214] on input "text" at bounding box center [523, 199] width 606 height 35
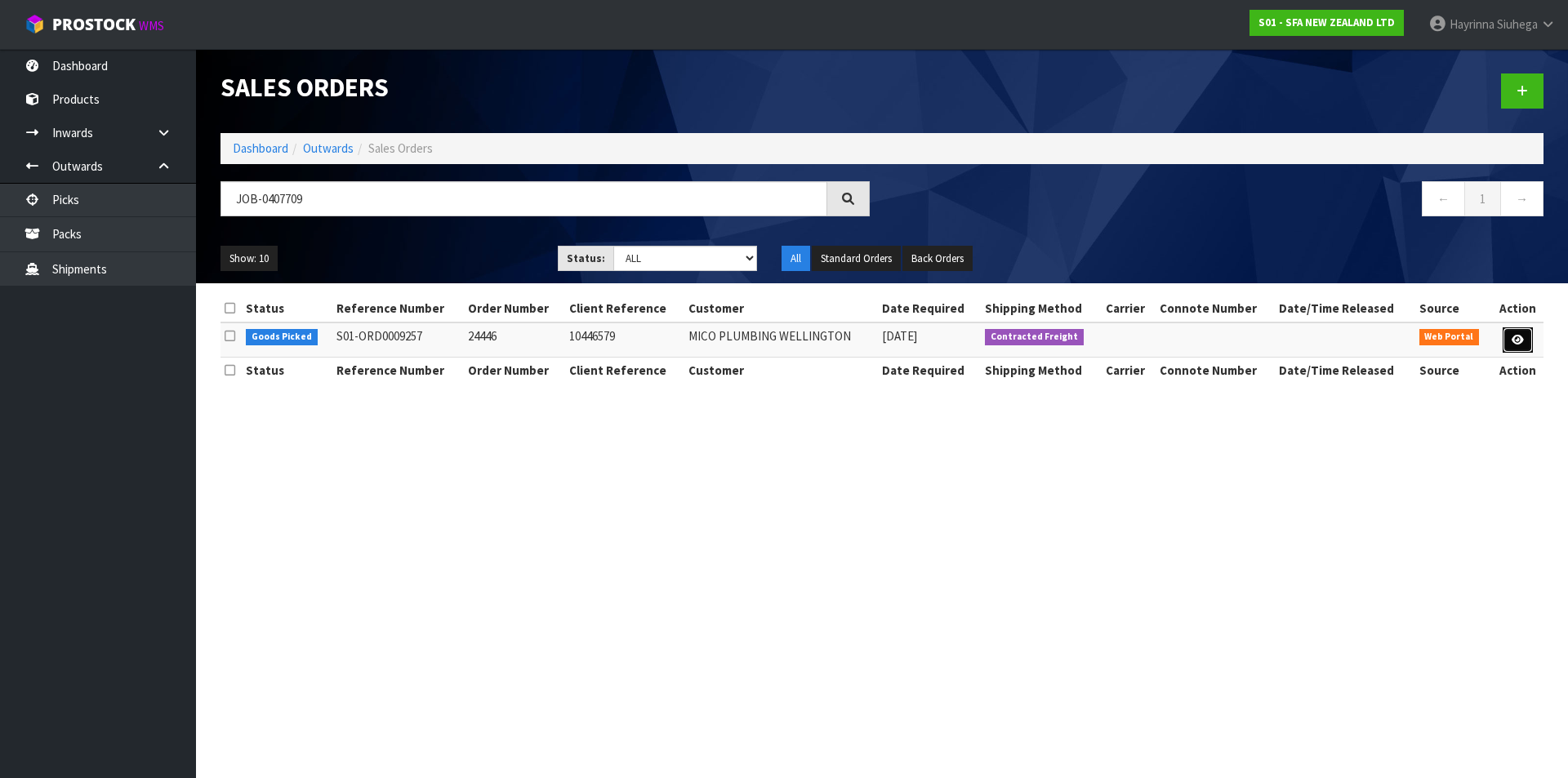
click at [1521, 350] on link at bounding box center [1518, 340] width 30 height 26
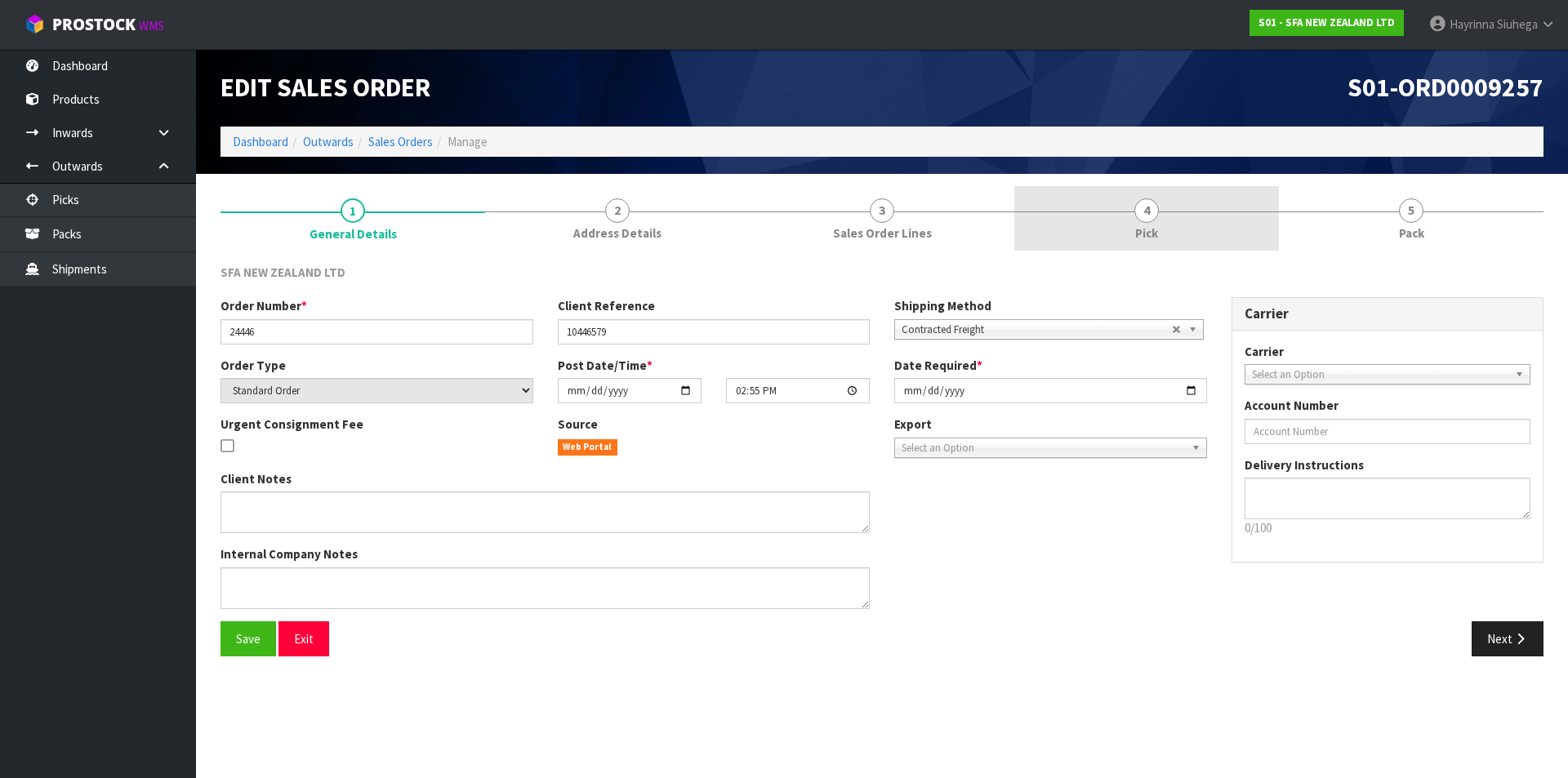
click at [1148, 221] on span "4" at bounding box center [1146, 210] width 24 height 24
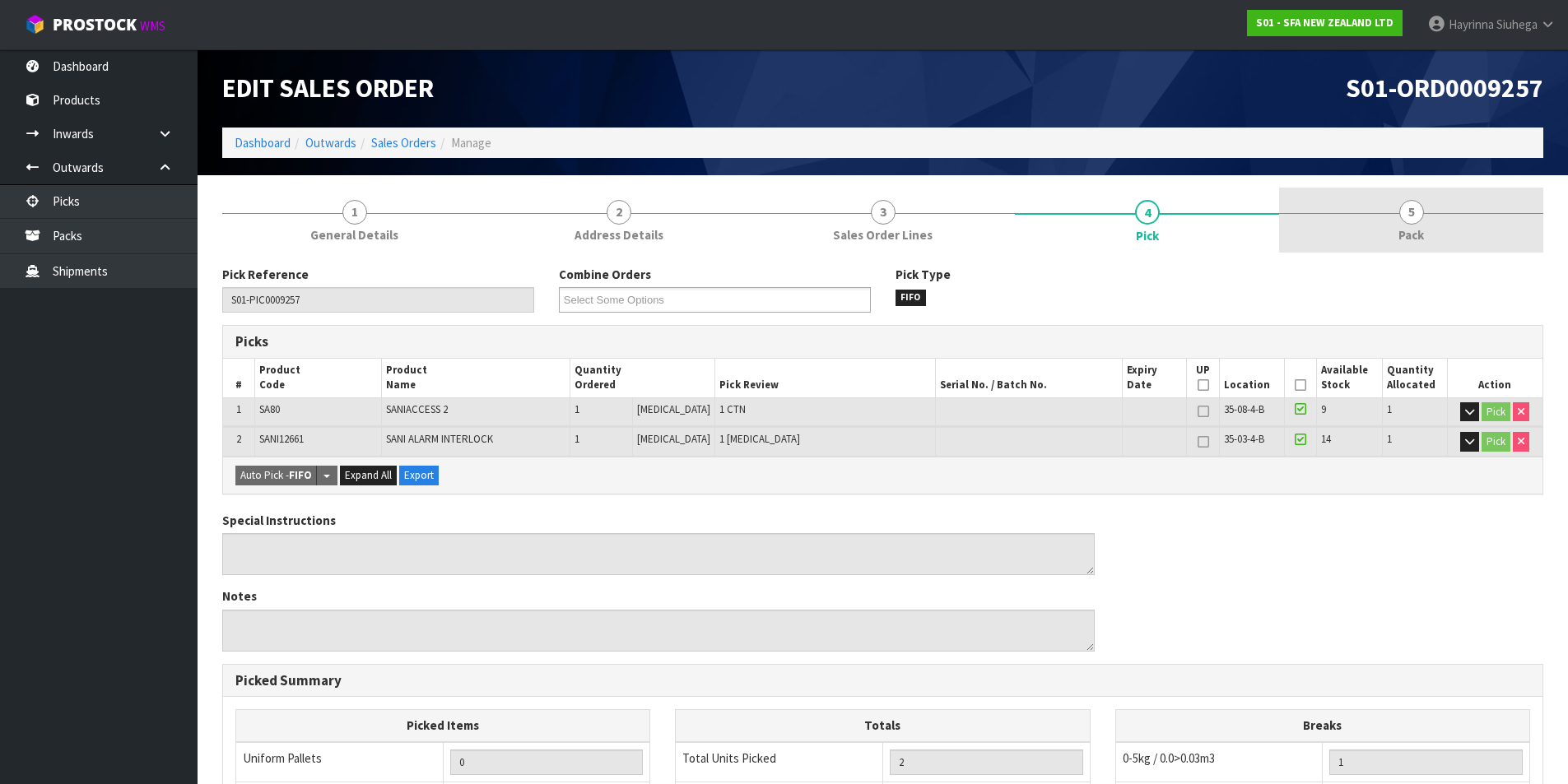
click at [1393, 212] on link "5 Pack" at bounding box center [1411, 220] width 264 height 65
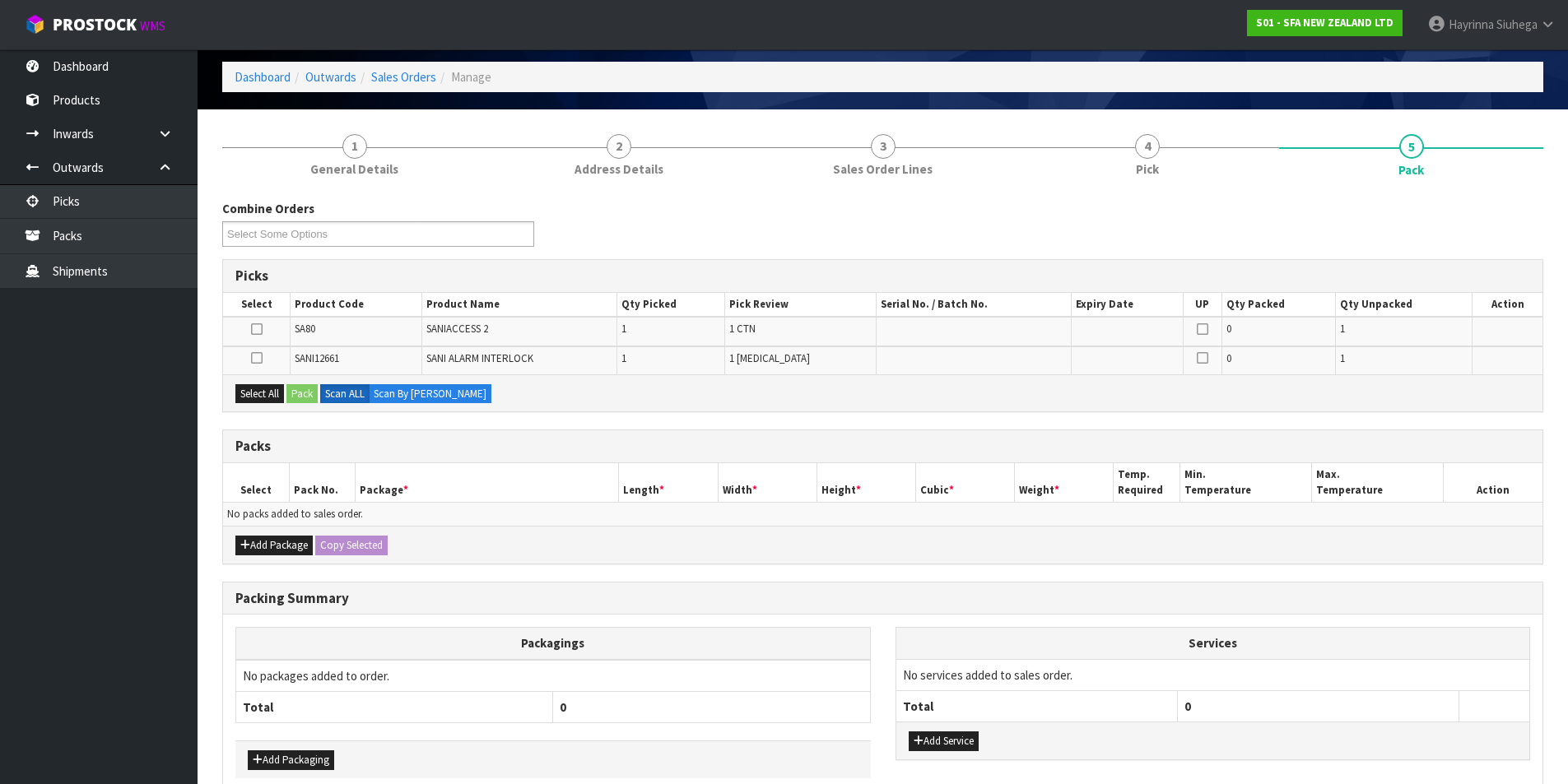
scroll to position [150, 0]
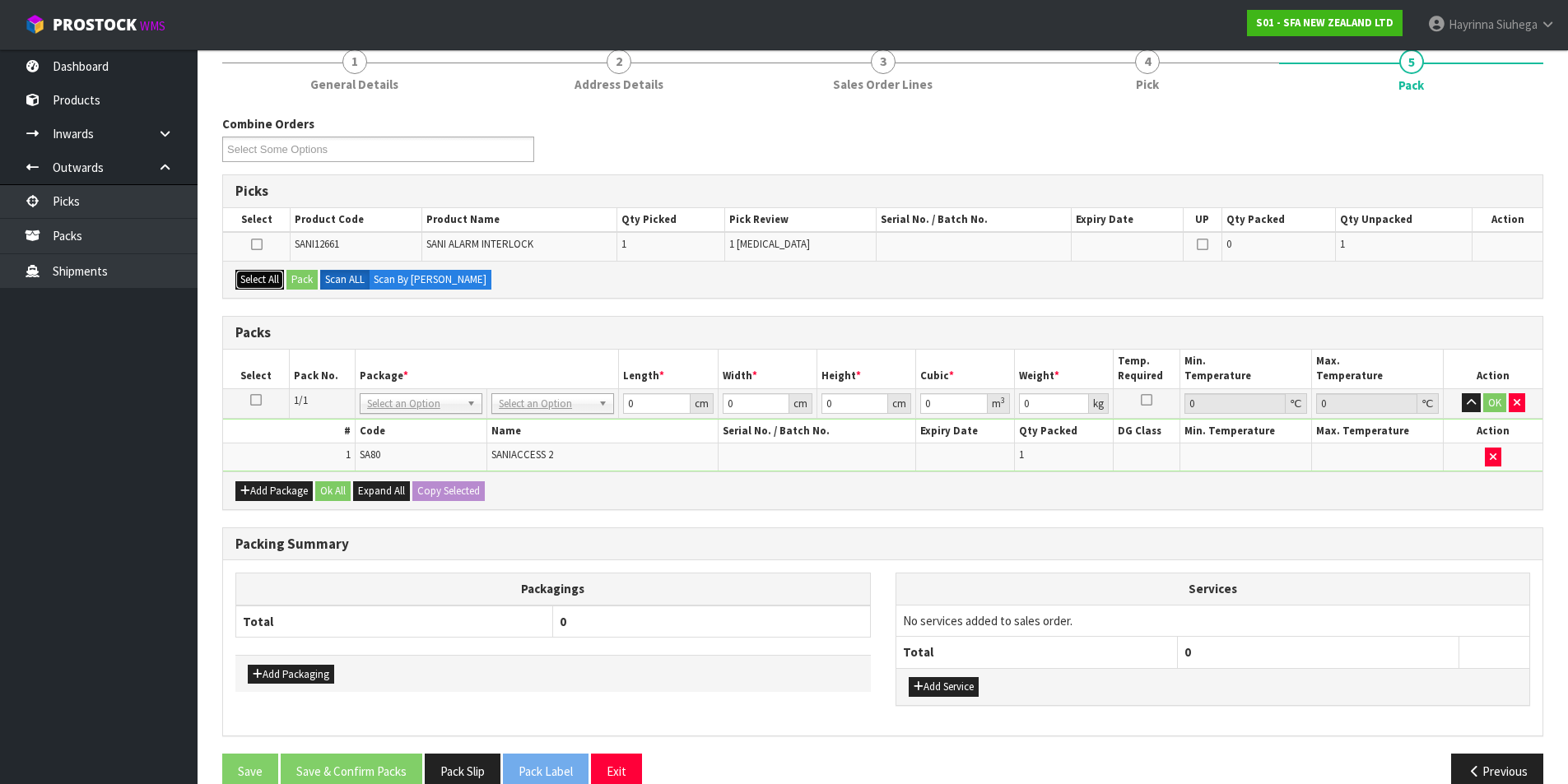
drag, startPoint x: 268, startPoint y: 275, endPoint x: 280, endPoint y: 274, distance: 12.0
click at [268, 274] on button "Select All" at bounding box center [260, 279] width 49 height 20
click at [304, 272] on button "Pack" at bounding box center [302, 279] width 32 height 20
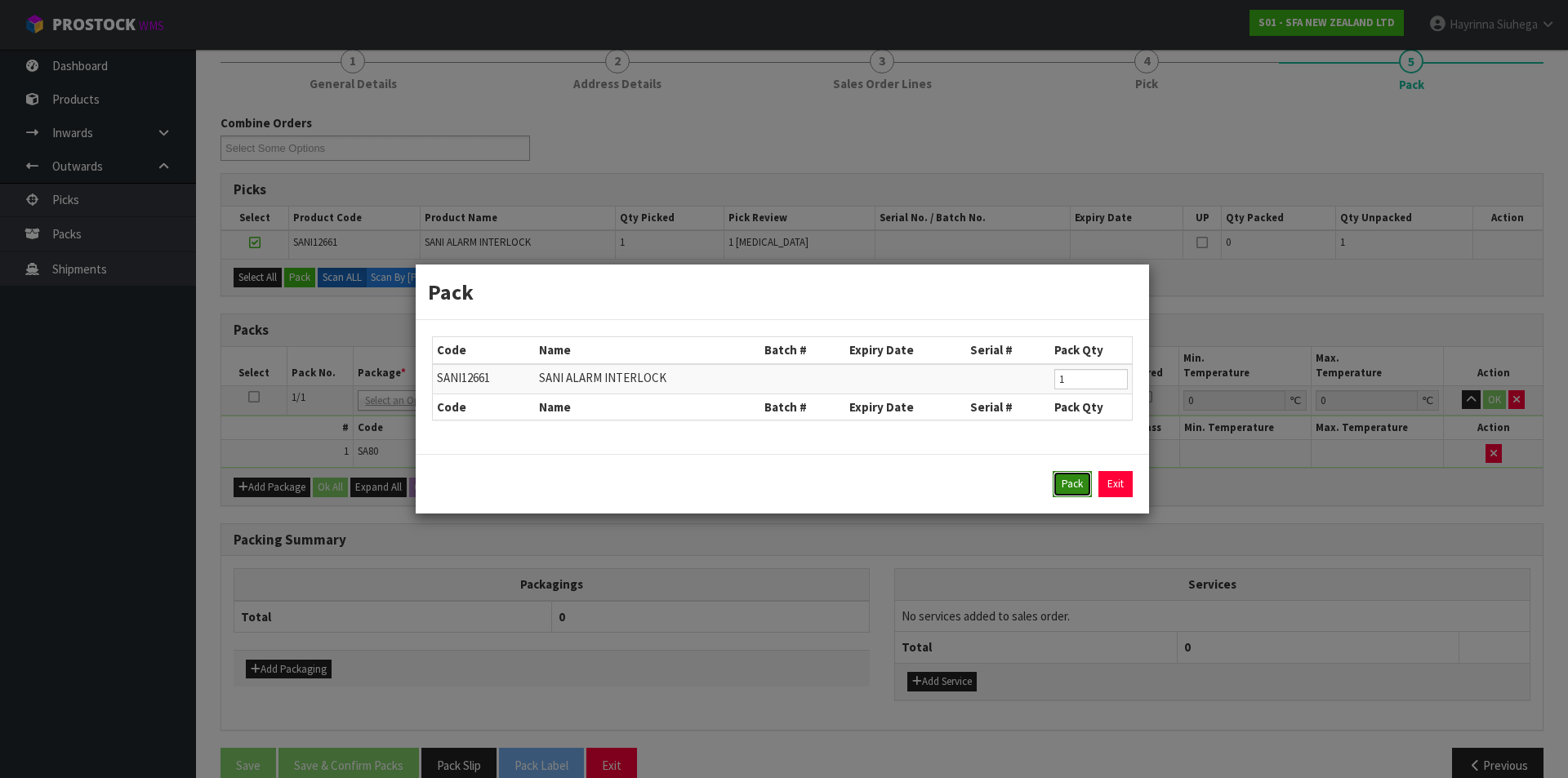
click at [1071, 479] on button "Pack" at bounding box center [1072, 484] width 39 height 26
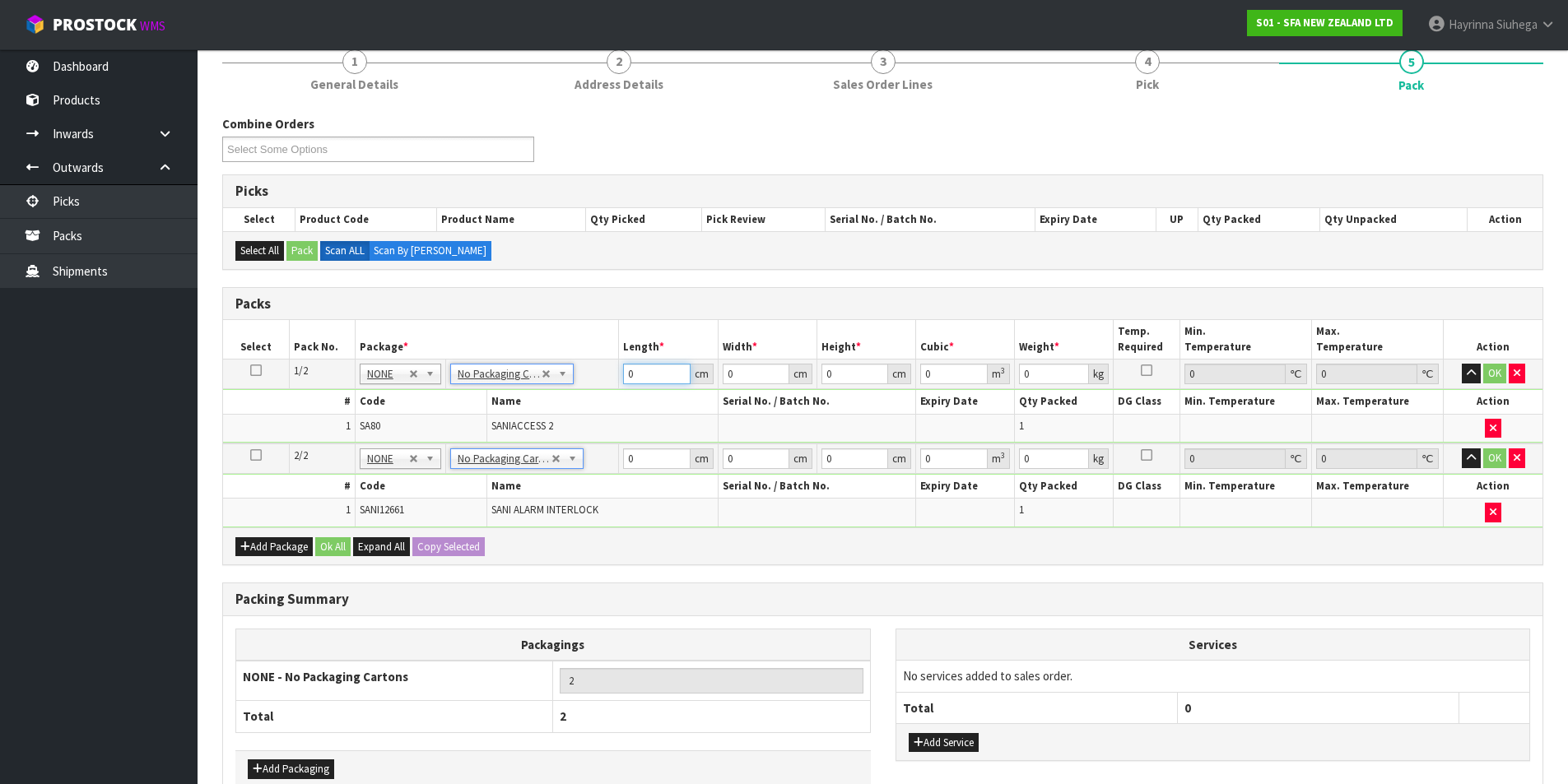
click at [630, 374] on input "0" at bounding box center [656, 373] width 67 height 21
click button "OK" at bounding box center [1495, 373] width 23 height 20
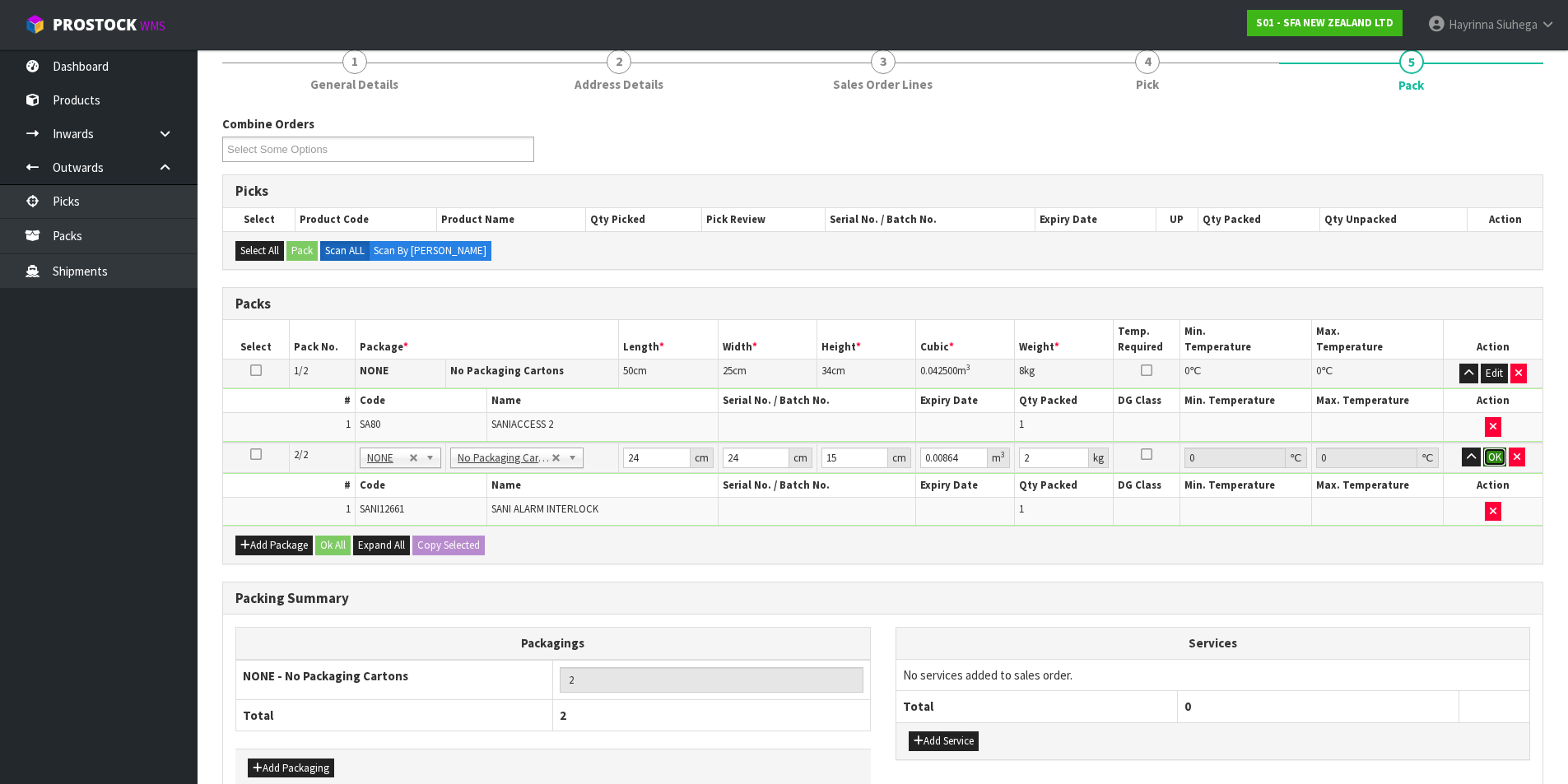
click button "OK" at bounding box center [1495, 458] width 23 height 20
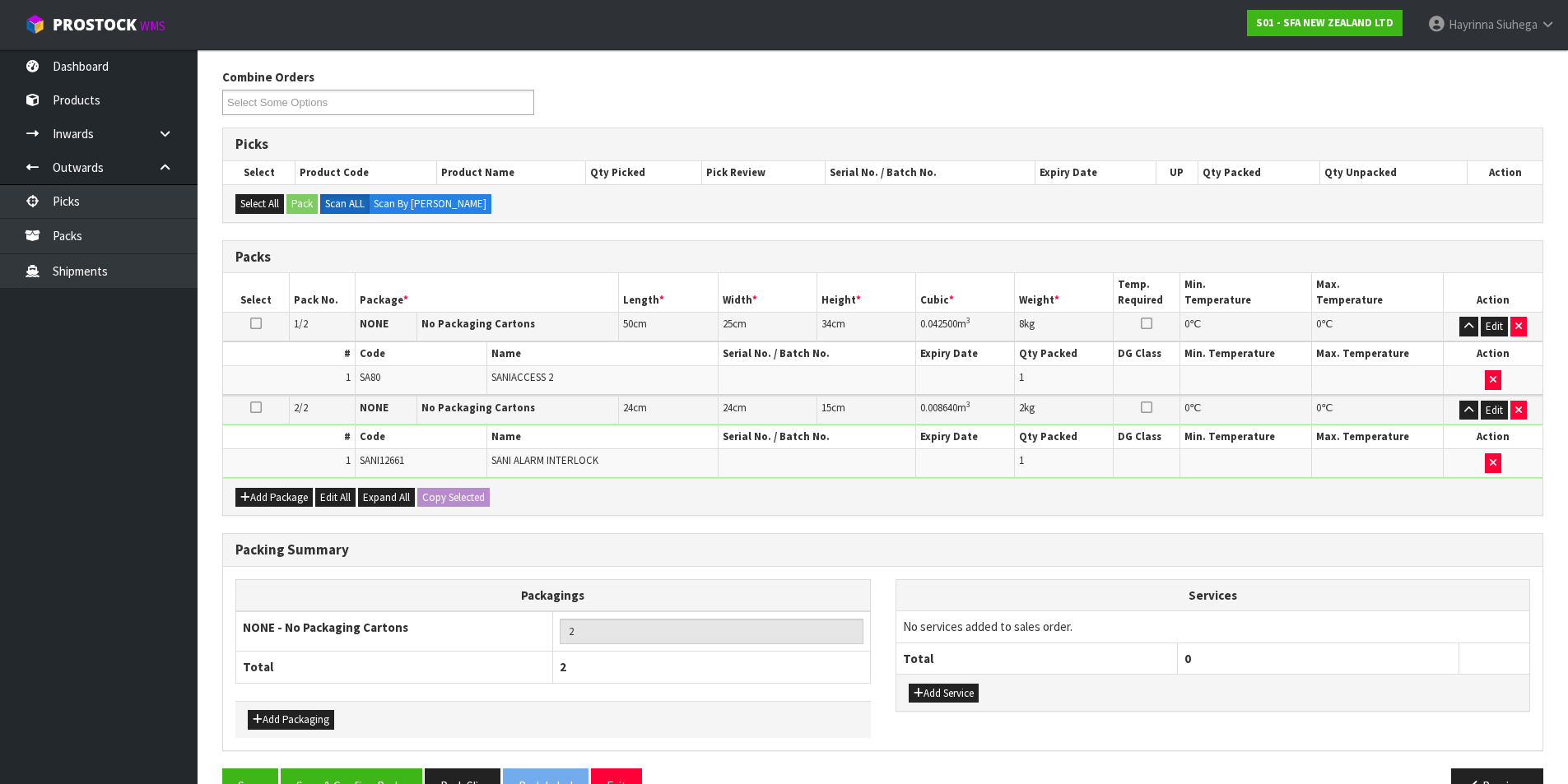
scroll to position [242, 0]
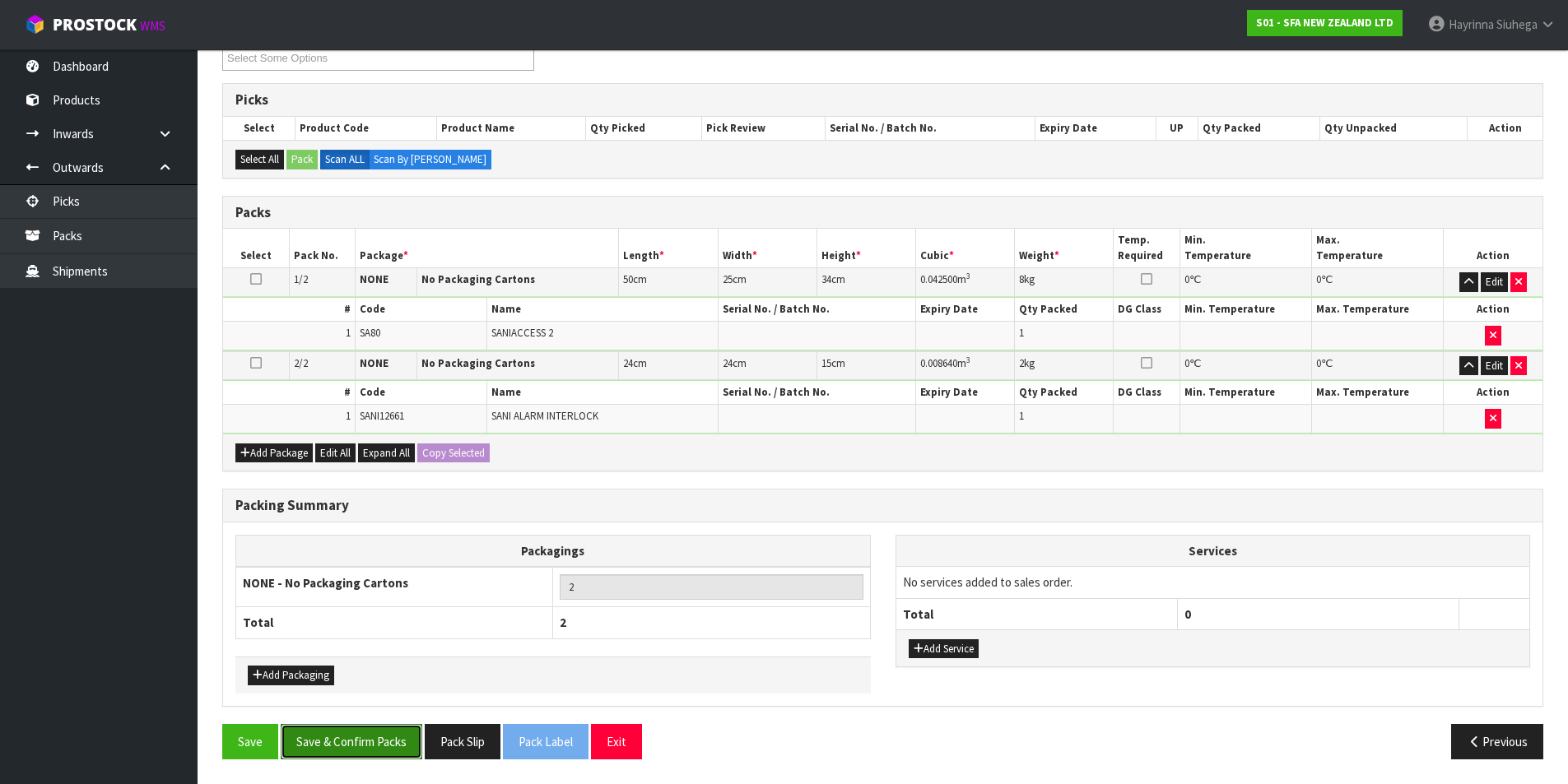
click at [358, 735] on button "Save & Confirm Packs" at bounding box center [351, 741] width 142 height 35
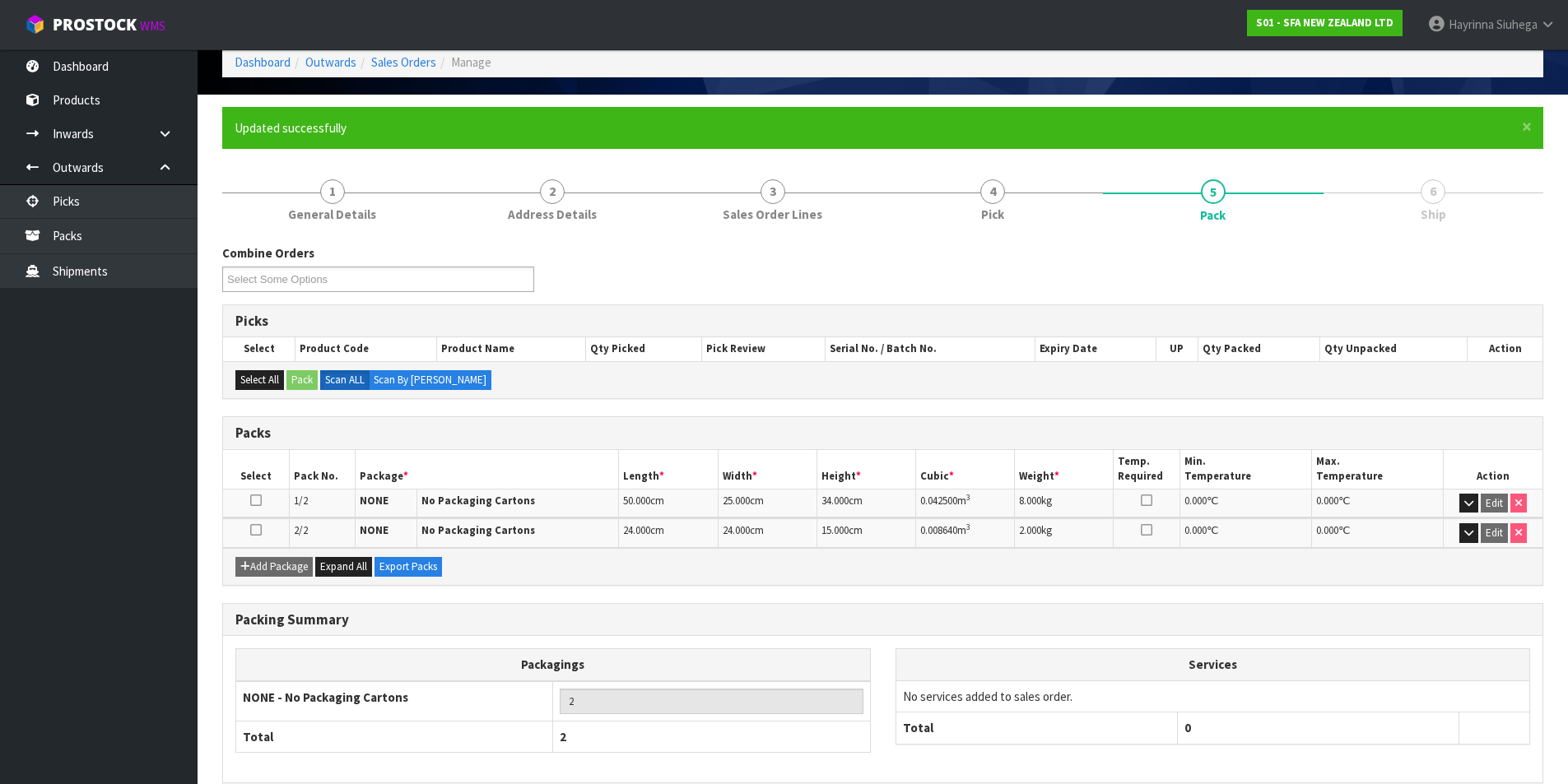
scroll to position [158, 0]
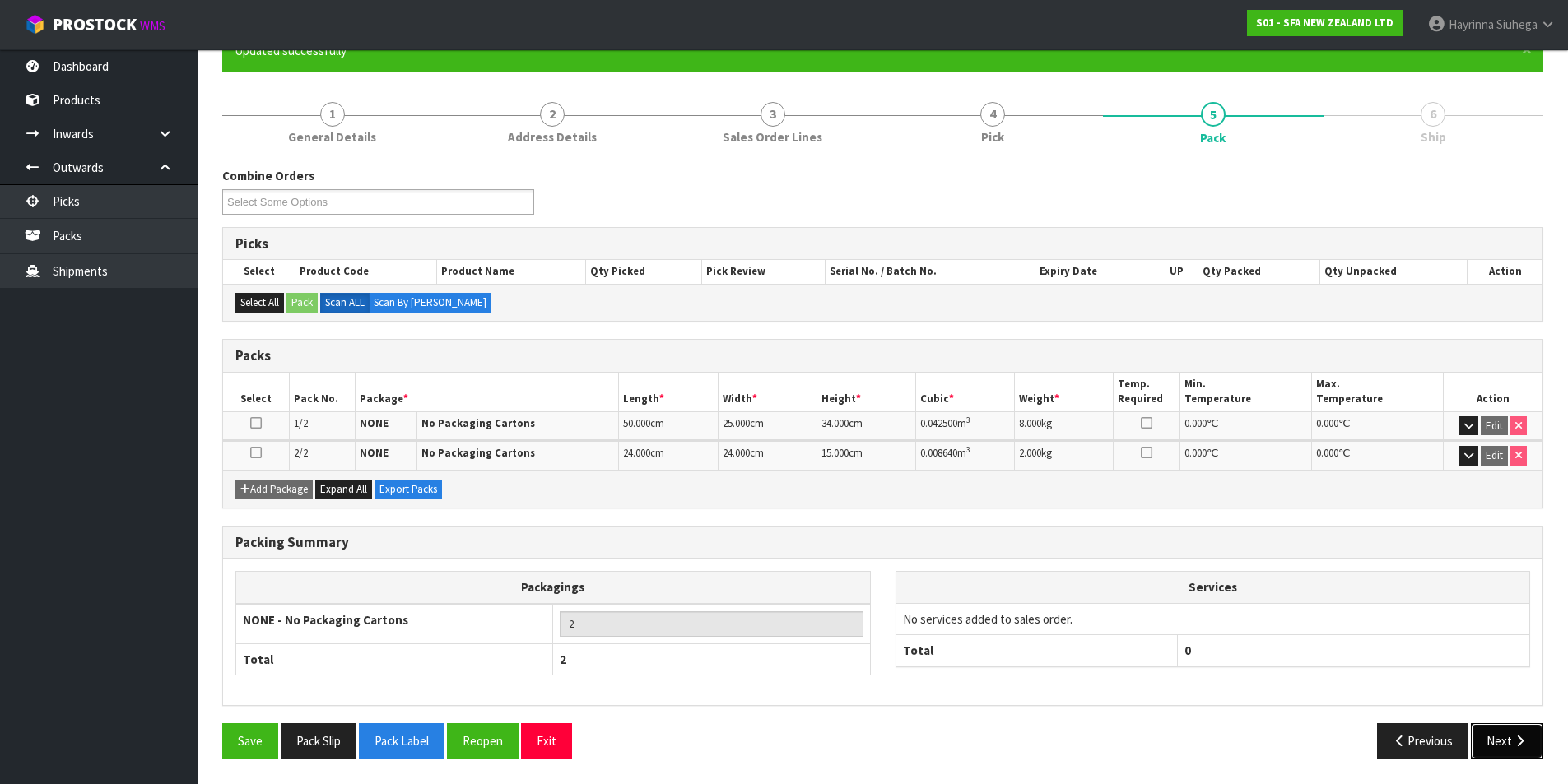
click at [1499, 743] on button "Next" at bounding box center [1507, 740] width 72 height 35
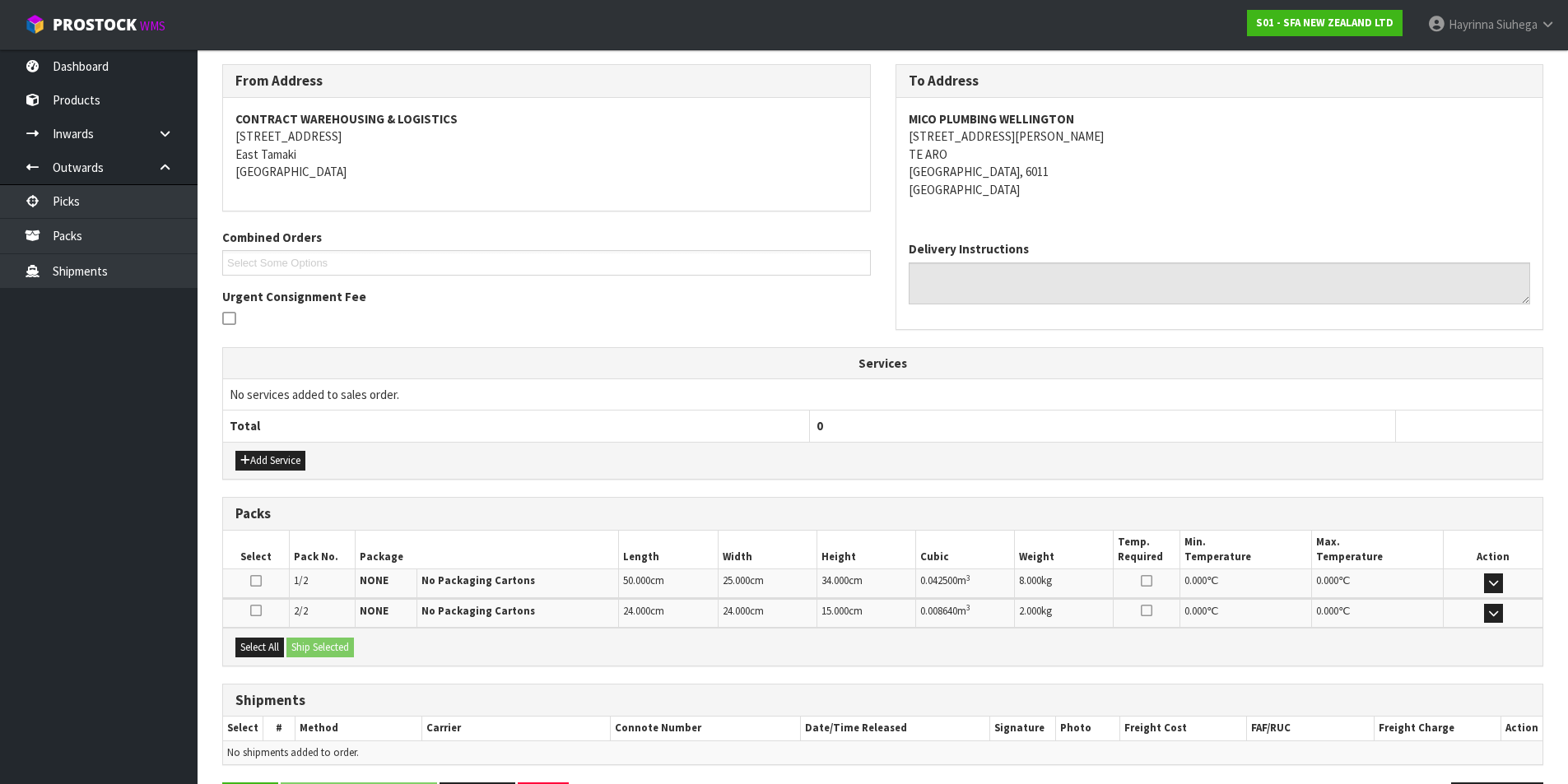
scroll to position [320, 0]
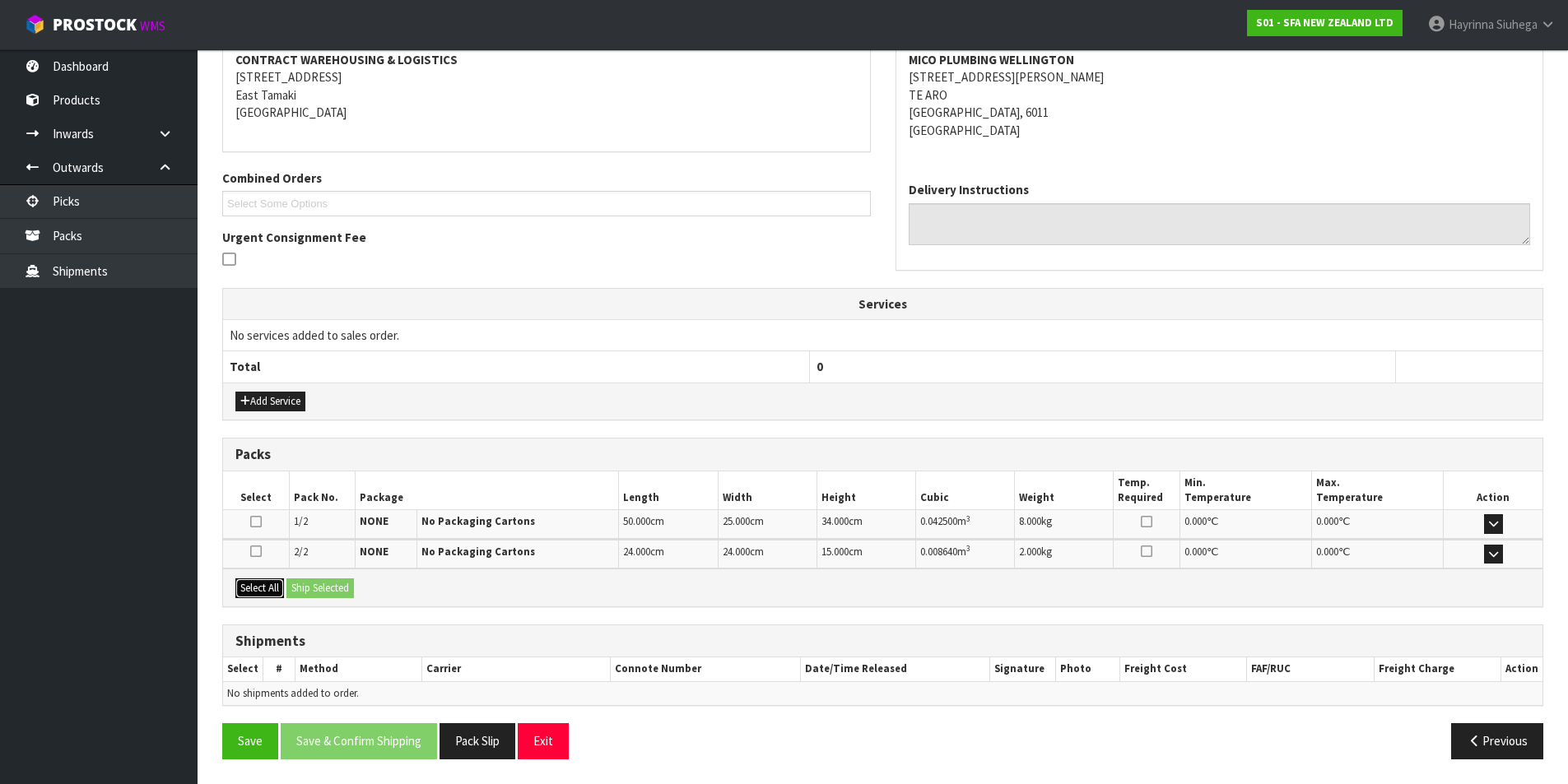
click at [268, 589] on button "Select All" at bounding box center [260, 588] width 49 height 20
click at [308, 587] on button "Ship Selected" at bounding box center [320, 588] width 68 height 20
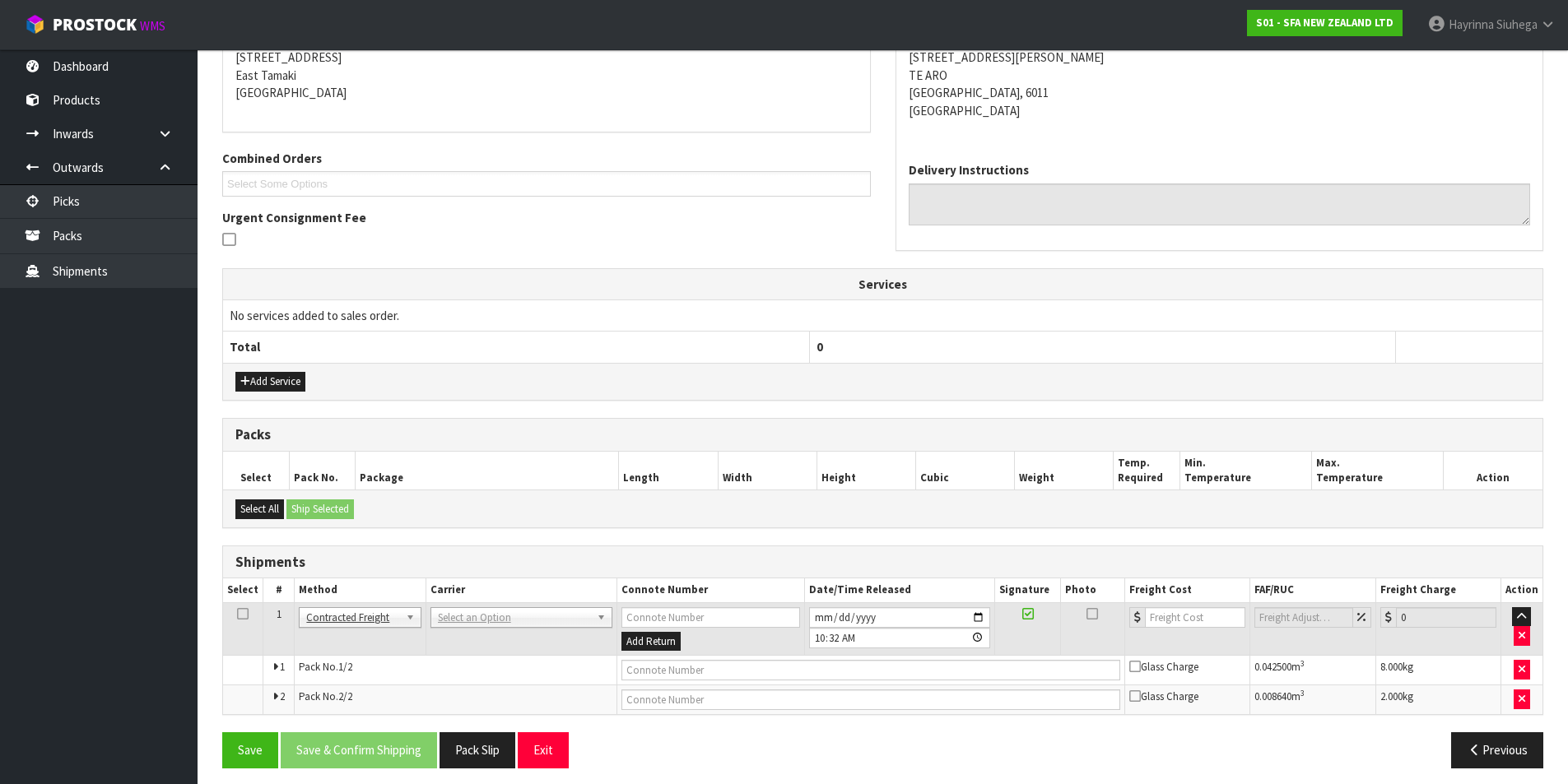
scroll to position [349, 0]
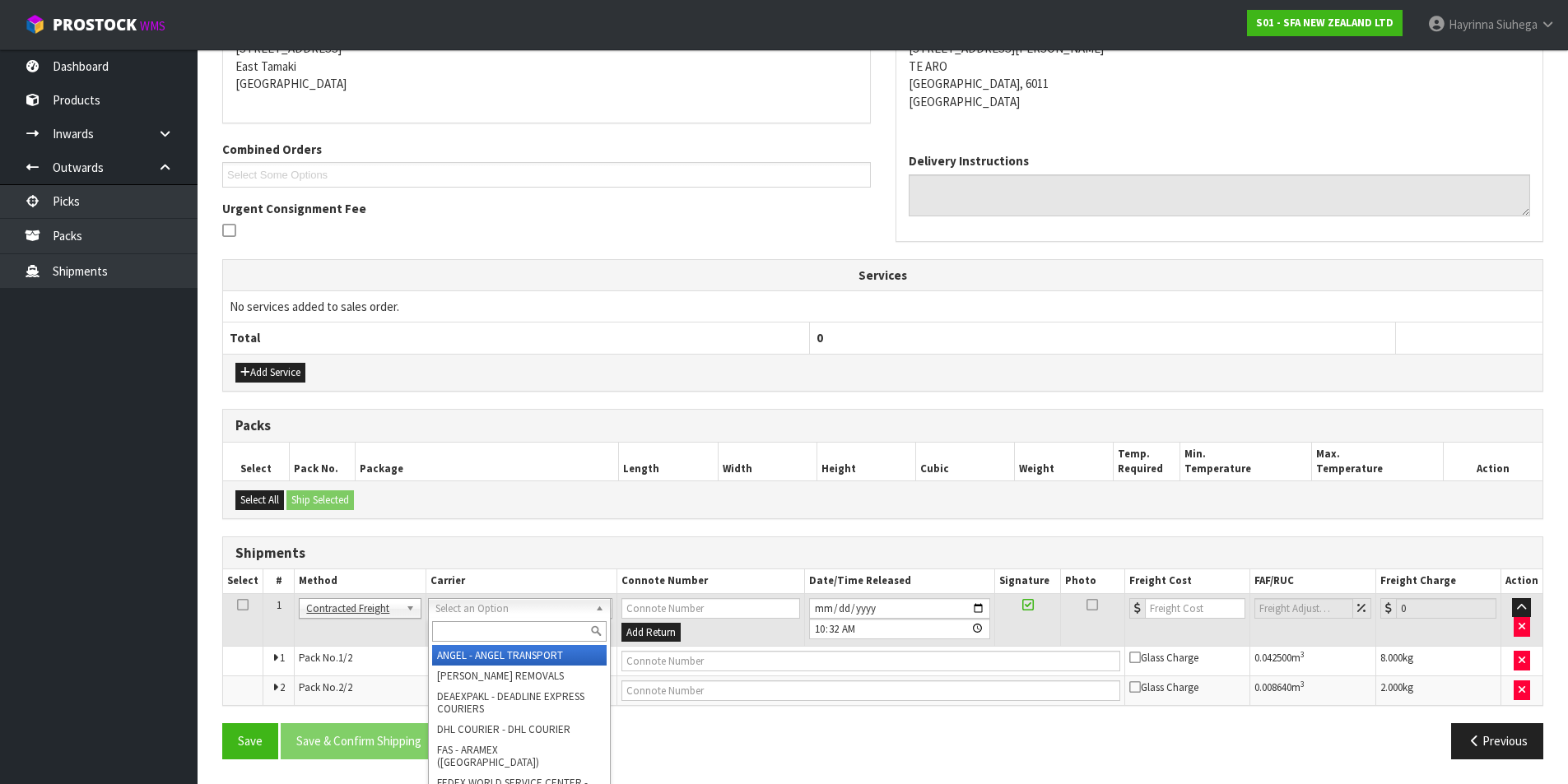
click at [516, 625] on input "text" at bounding box center [519, 631] width 175 height 21
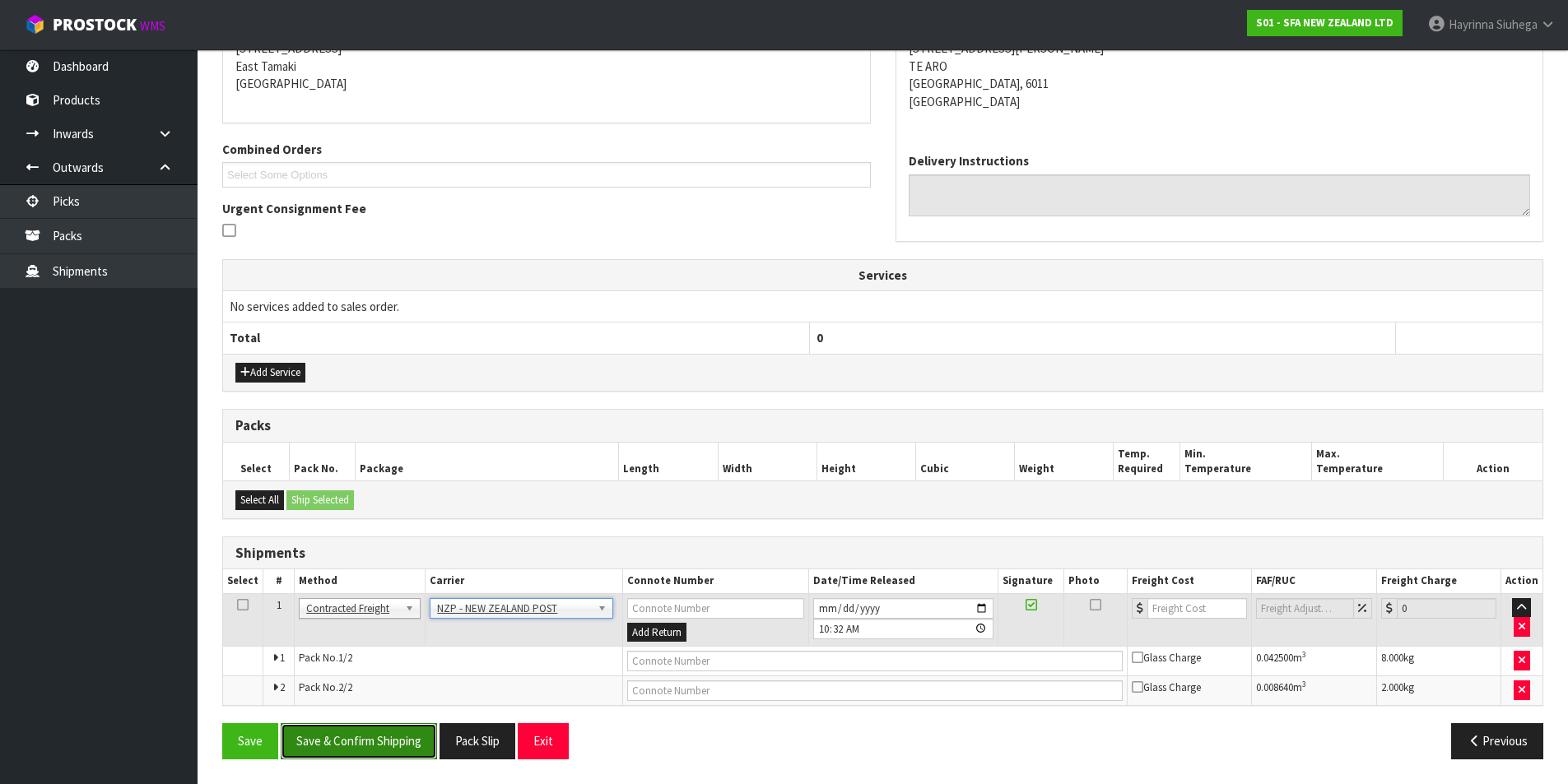
click at [353, 749] on button "Save & Confirm Shipping" at bounding box center [358, 740] width 156 height 35
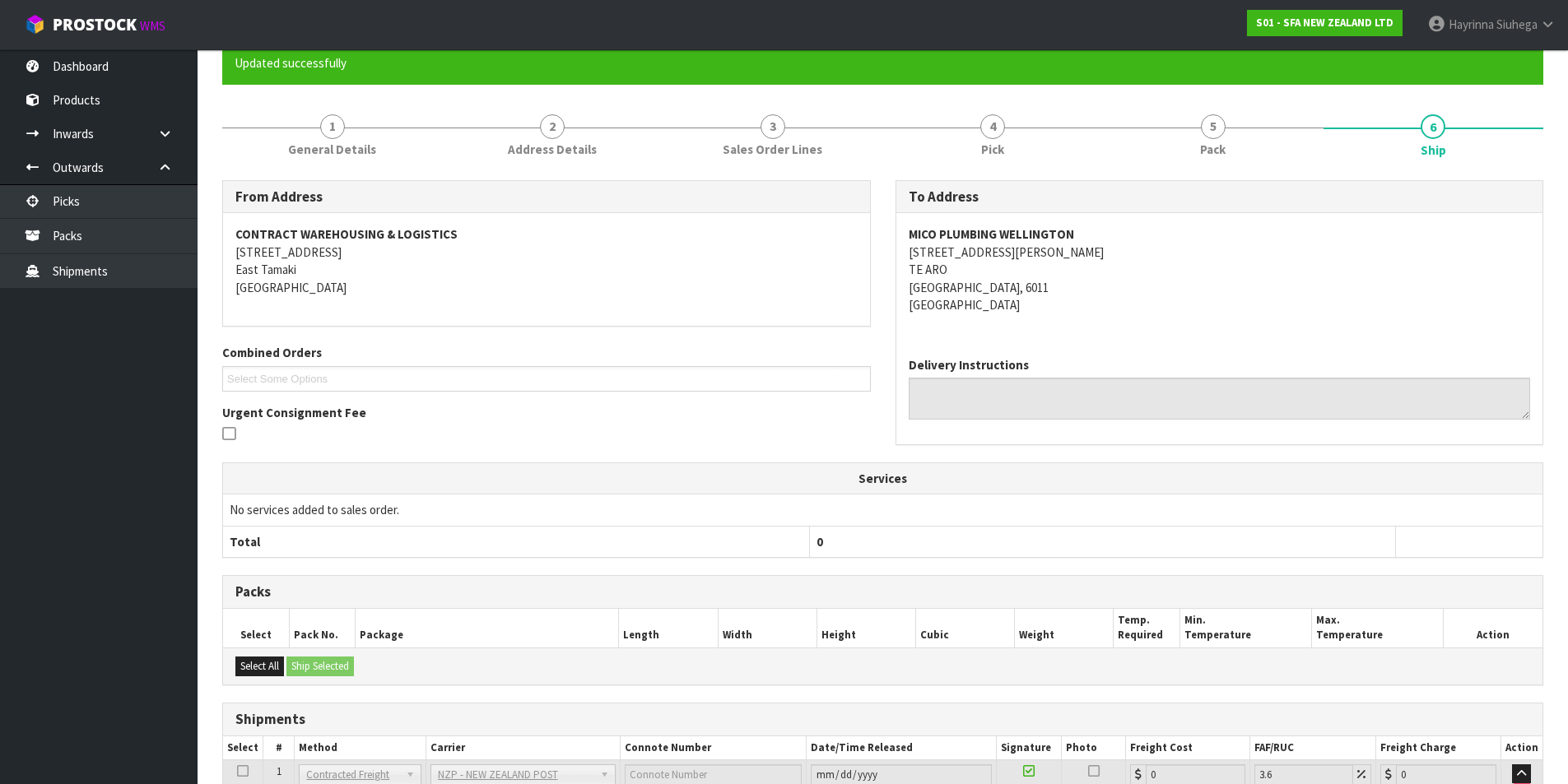
scroll to position [324, 0]
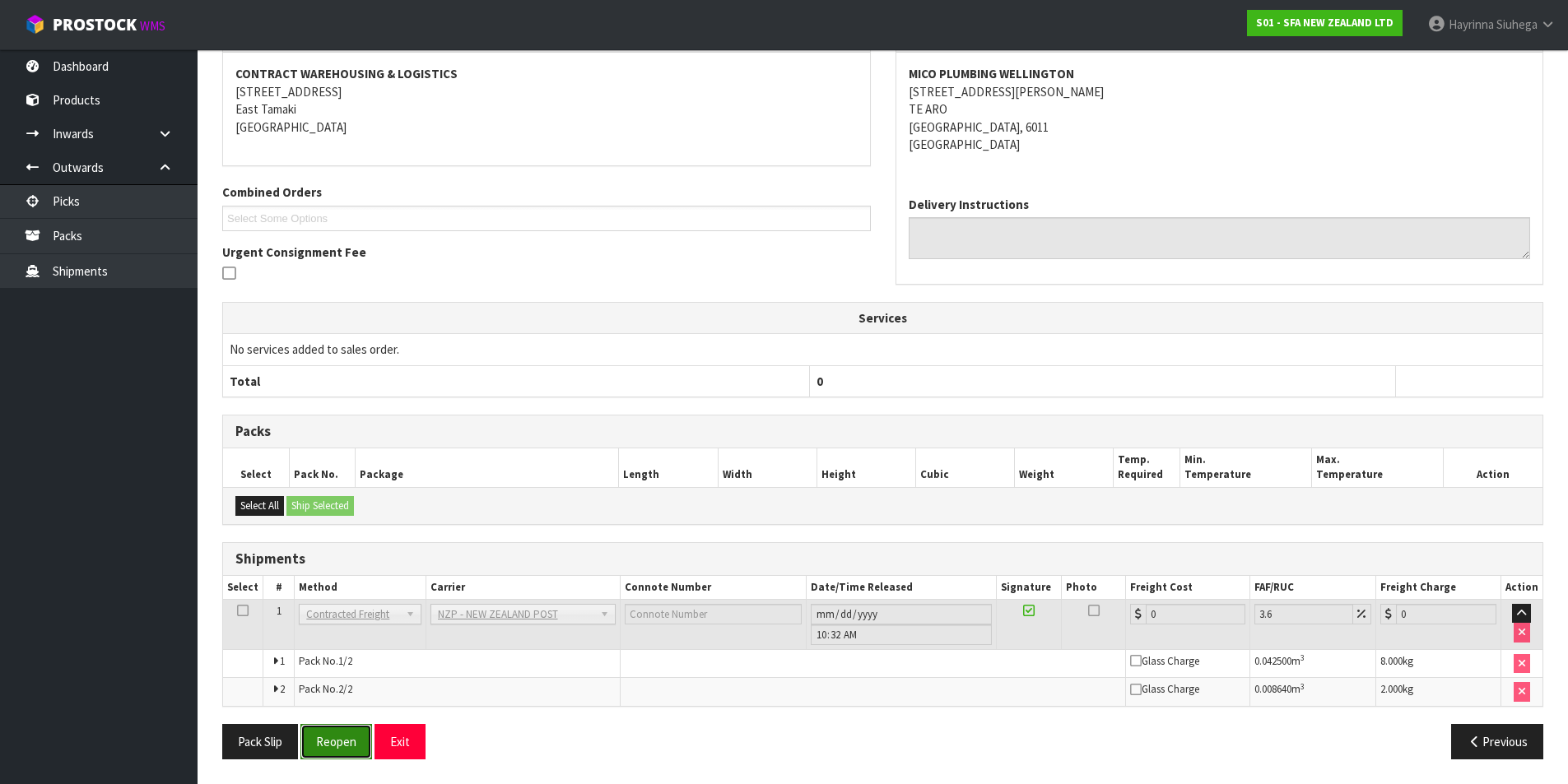
click at [331, 751] on button "Reopen" at bounding box center [335, 741] width 71 height 35
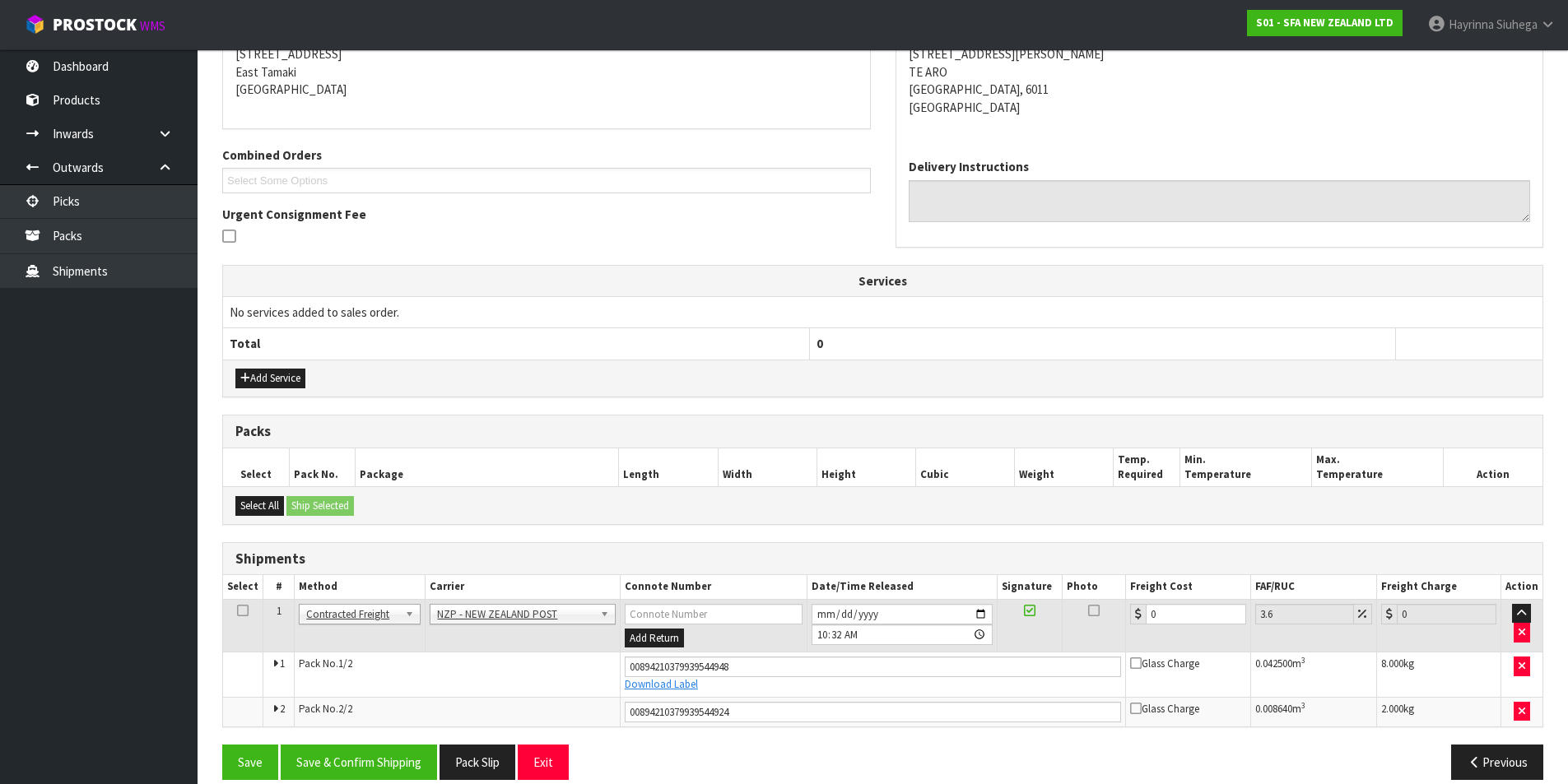
scroll to position [363, 0]
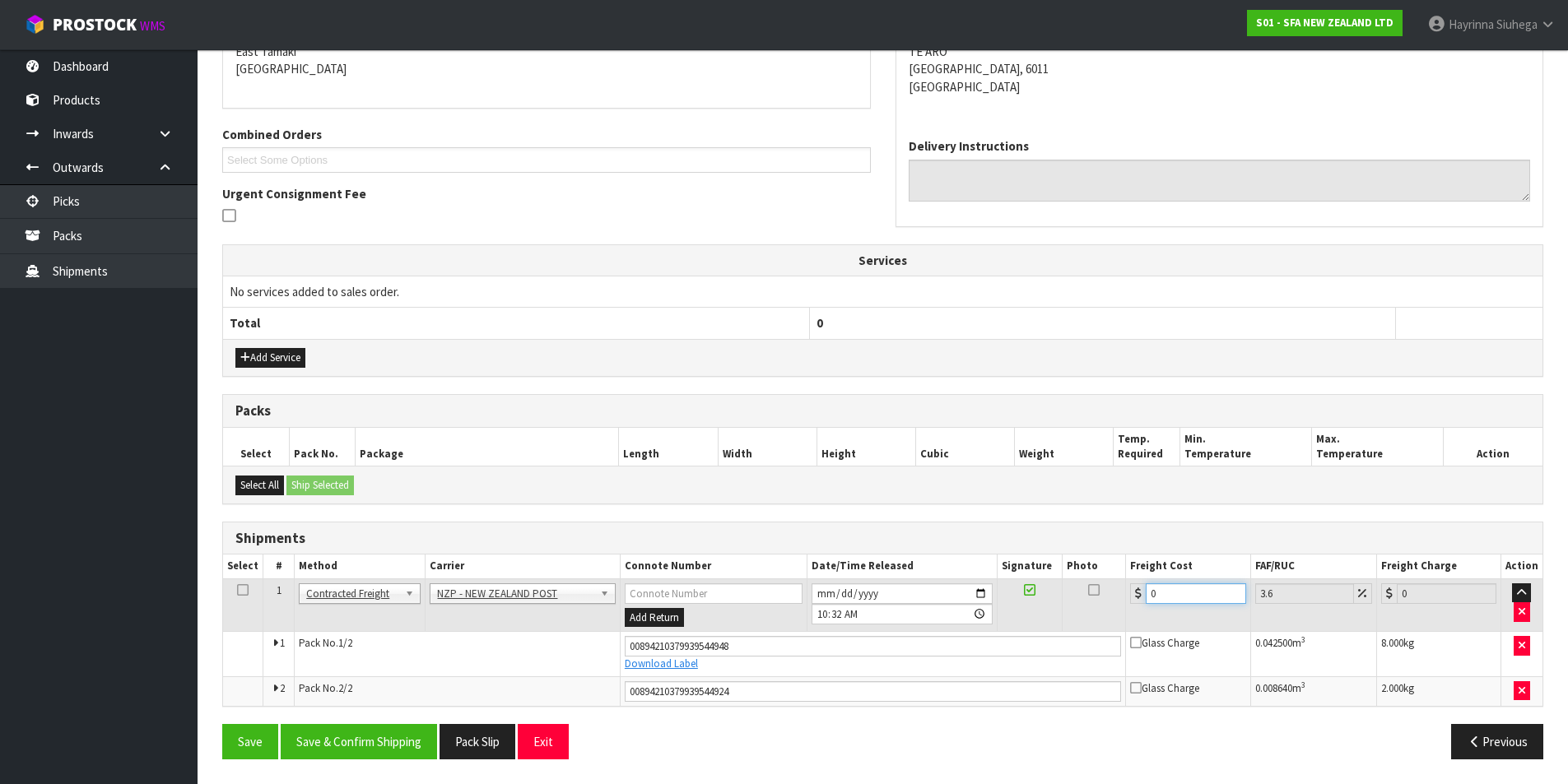
drag, startPoint x: 1063, startPoint y: 571, endPoint x: 730, endPoint y: 532, distance: 335.3
click at [854, 546] on div "Shipments Select # Method Carrier Connote Number Date/Time Released Signature P…" at bounding box center [882, 614] width 1321 height 185
click at [222, 724] on button "Save" at bounding box center [250, 741] width 56 height 35
drag, startPoint x: 383, startPoint y: 718, endPoint x: 382, endPoint y: 736, distance: 18.0
click at [383, 722] on div "From Address CONTRACT WAREHOUSING & LOGISTICS 17 Allens Road East Tamaki Auckla…" at bounding box center [882, 366] width 1321 height 810
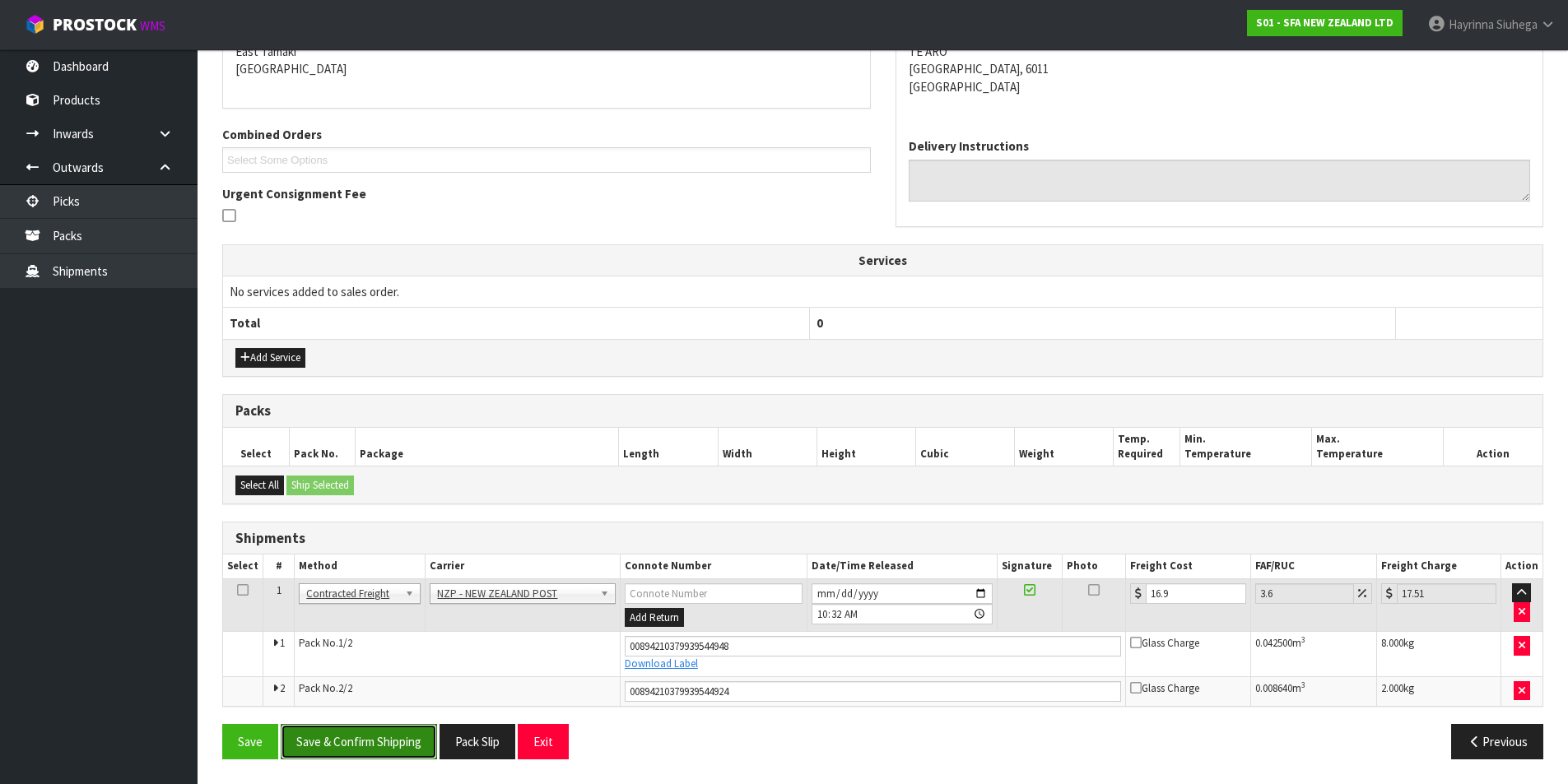
click at [381, 739] on button "Save & Confirm Shipping" at bounding box center [358, 741] width 156 height 35
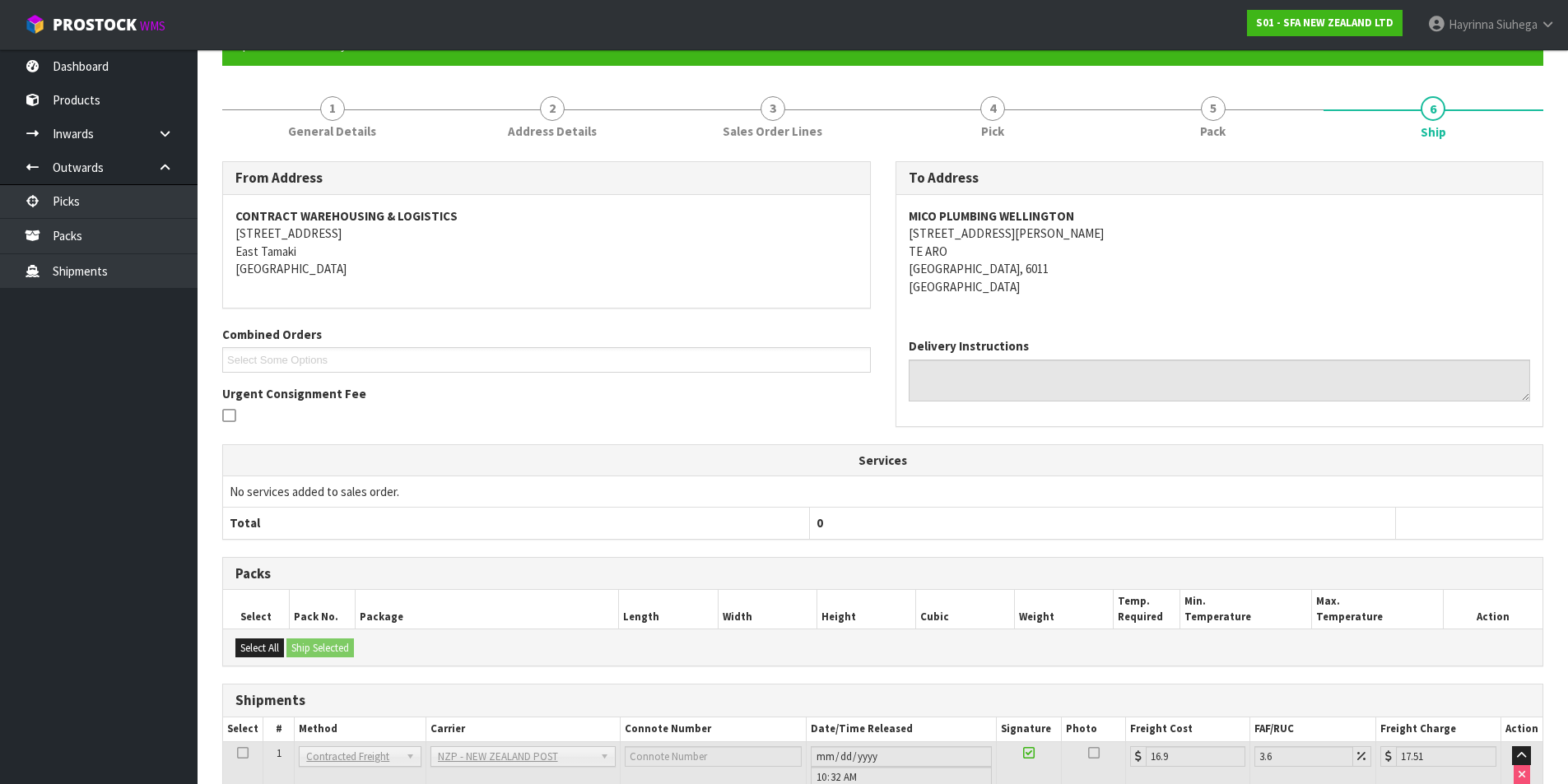
scroll to position [0, 0]
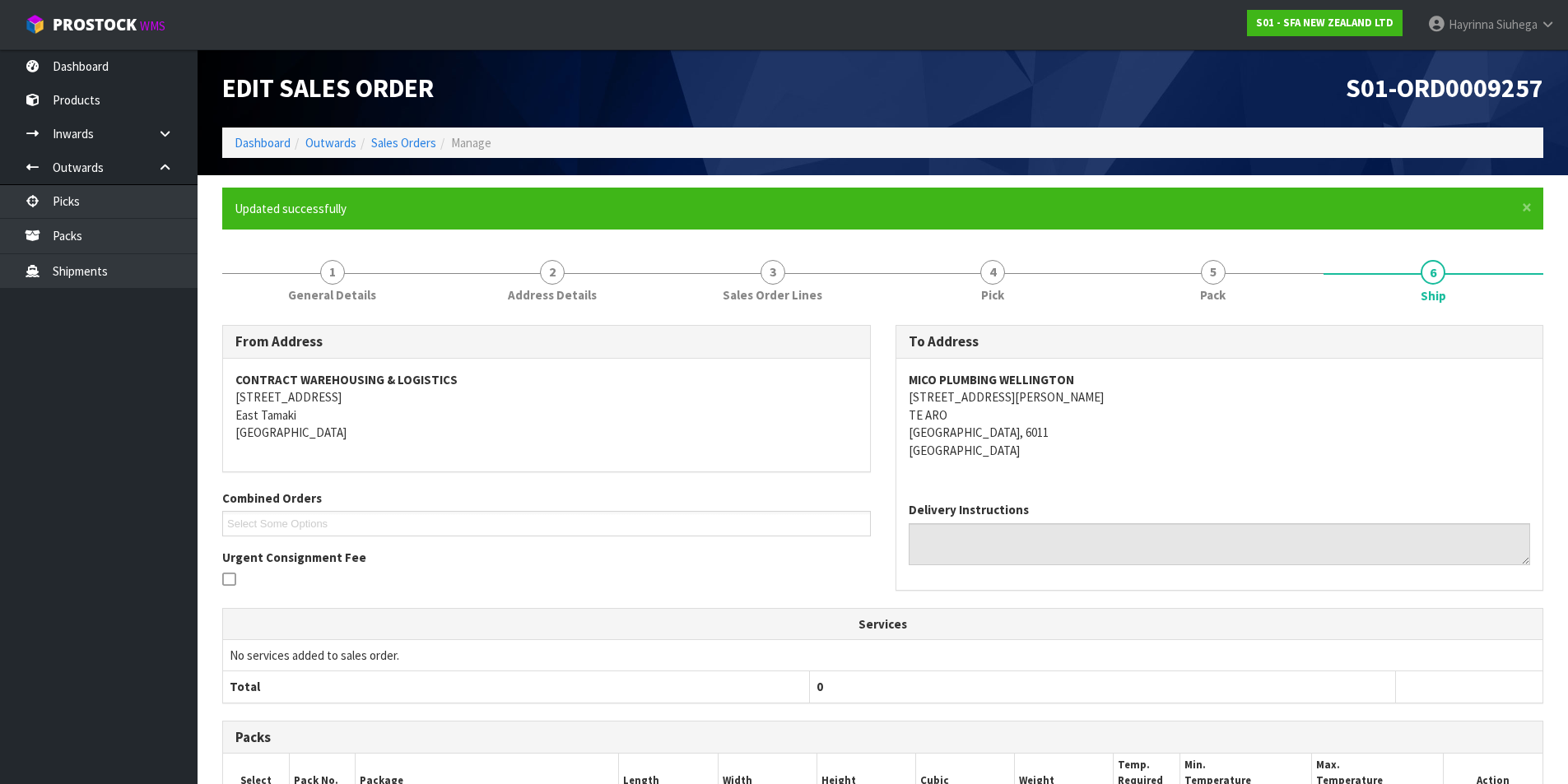
click at [271, 150] on li "Dashboard" at bounding box center [262, 142] width 56 height 17
click at [274, 146] on link "Dashboard" at bounding box center [262, 142] width 56 height 15
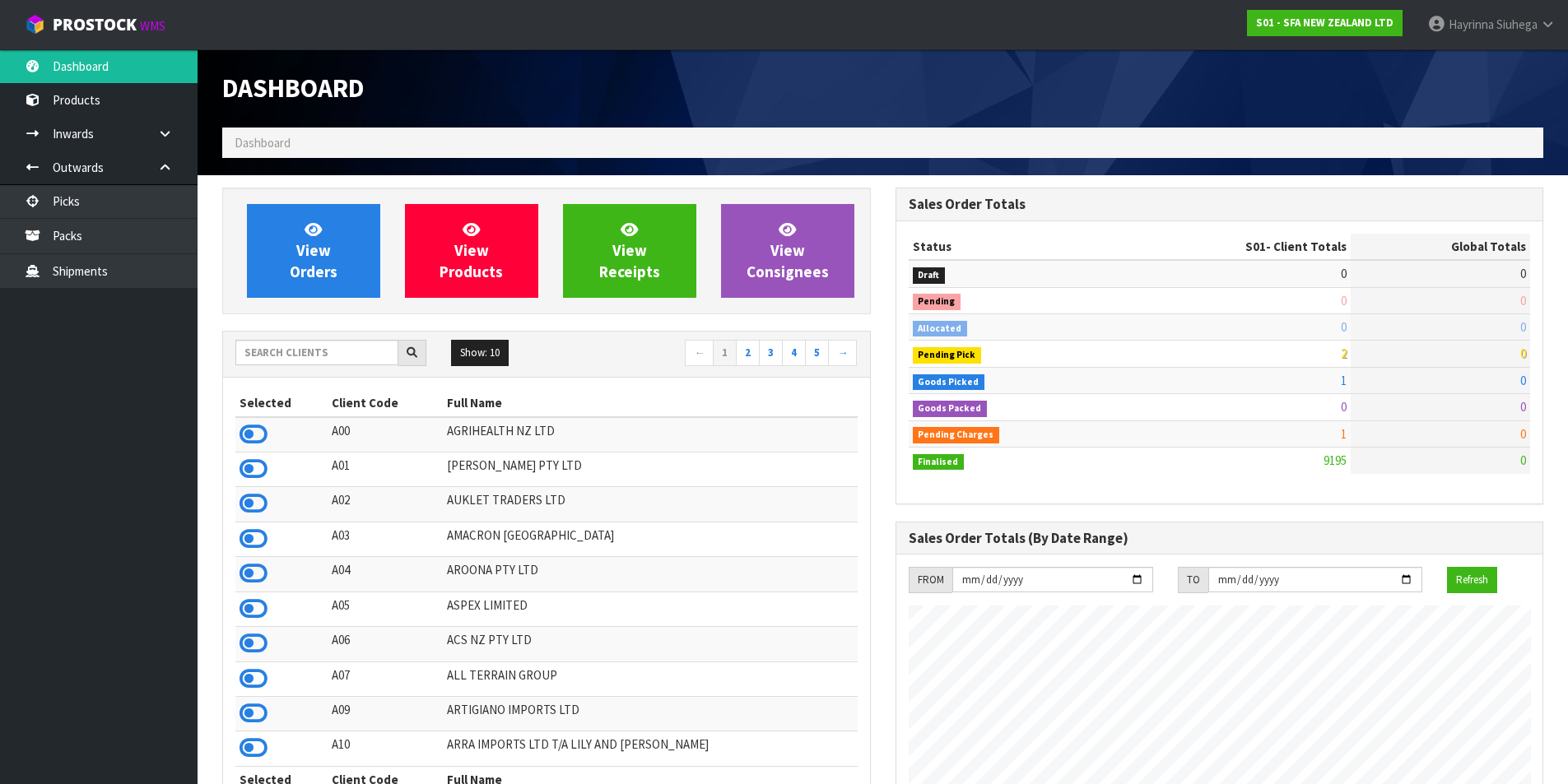
scroll to position [1246, 673]
click at [356, 364] on input "text" at bounding box center [316, 352] width 163 height 25
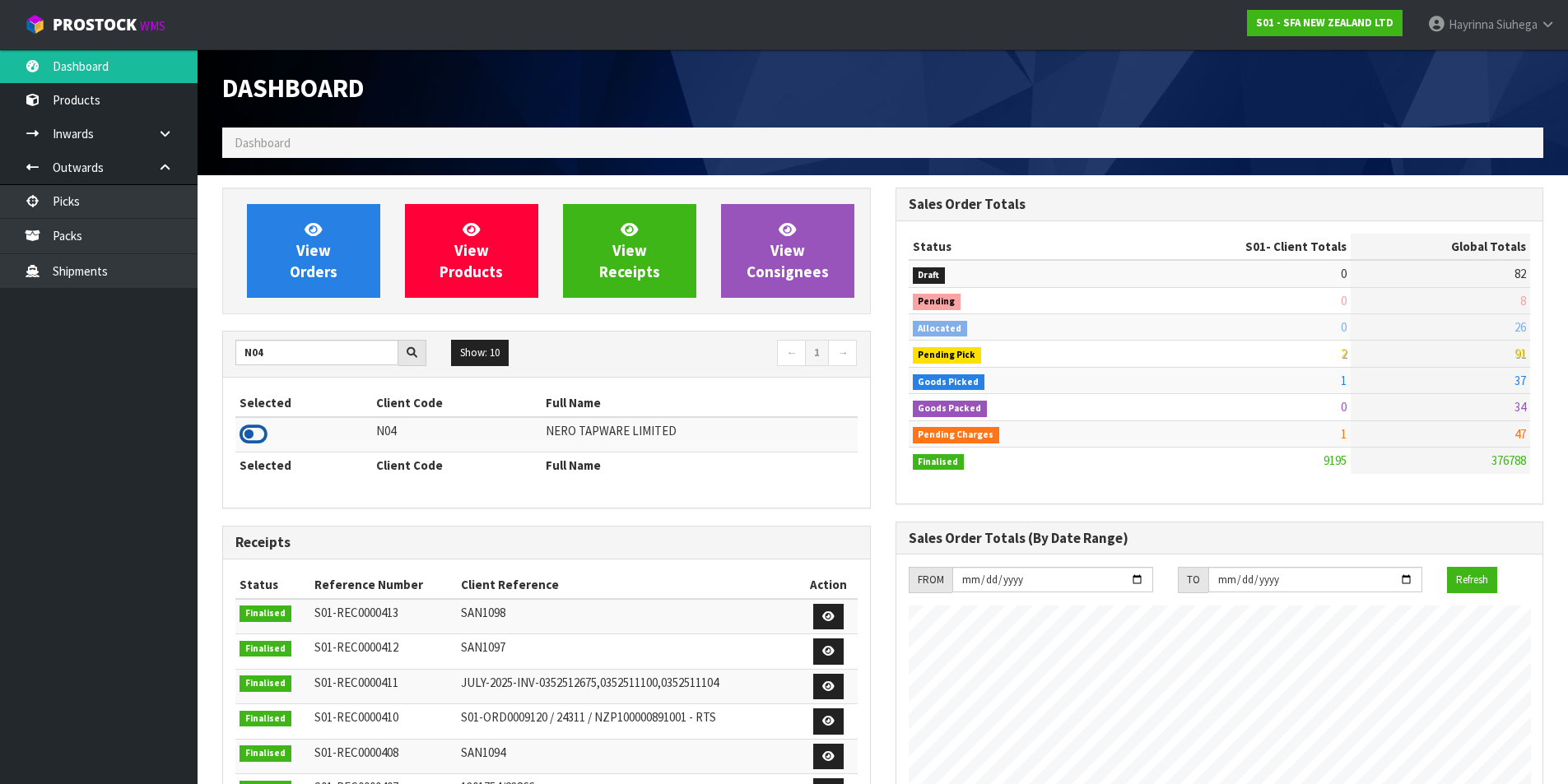
click at [261, 427] on icon at bounding box center [253, 433] width 28 height 24
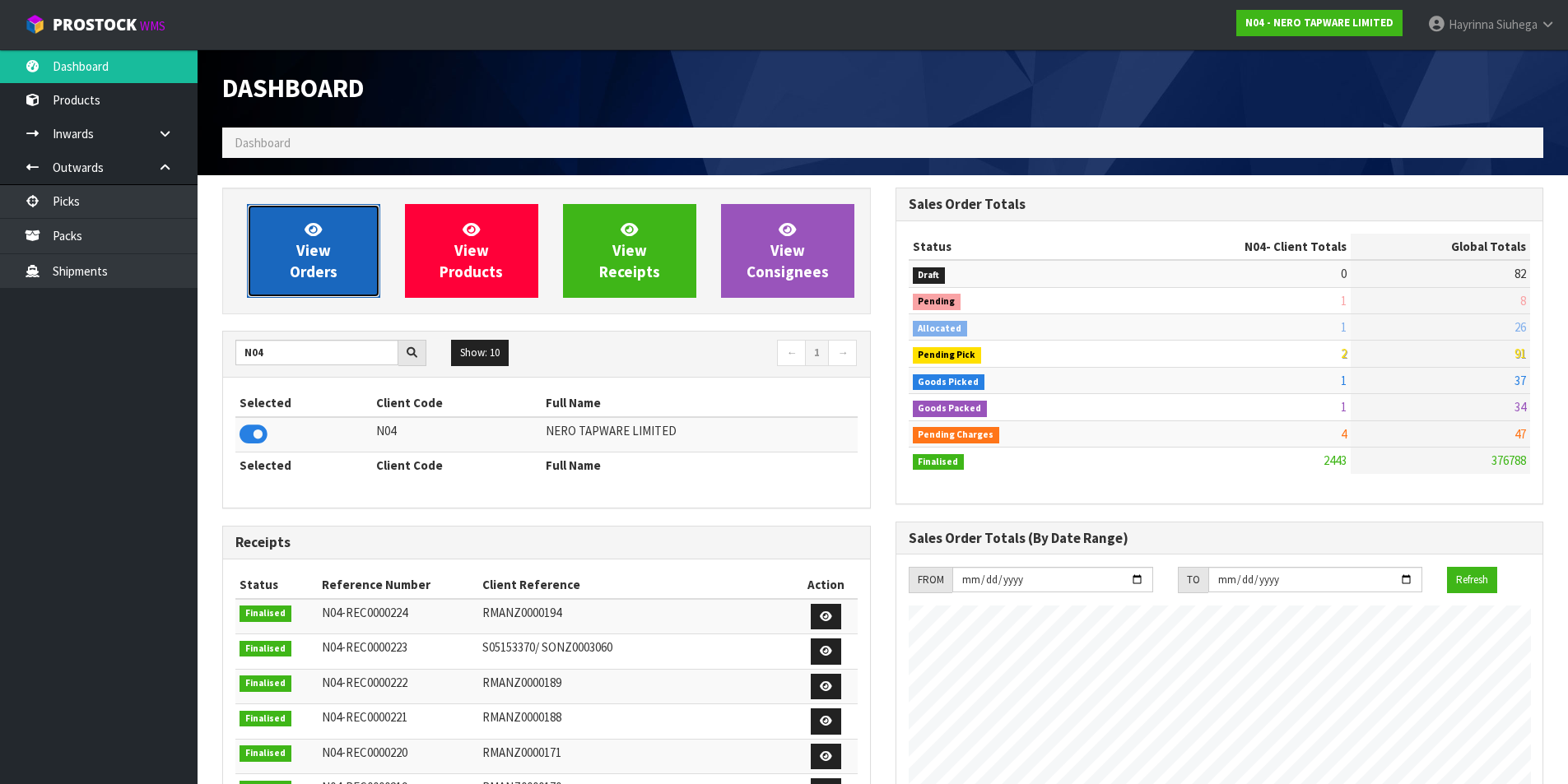
click at [280, 255] on link "View Orders" at bounding box center [314, 251] width 133 height 94
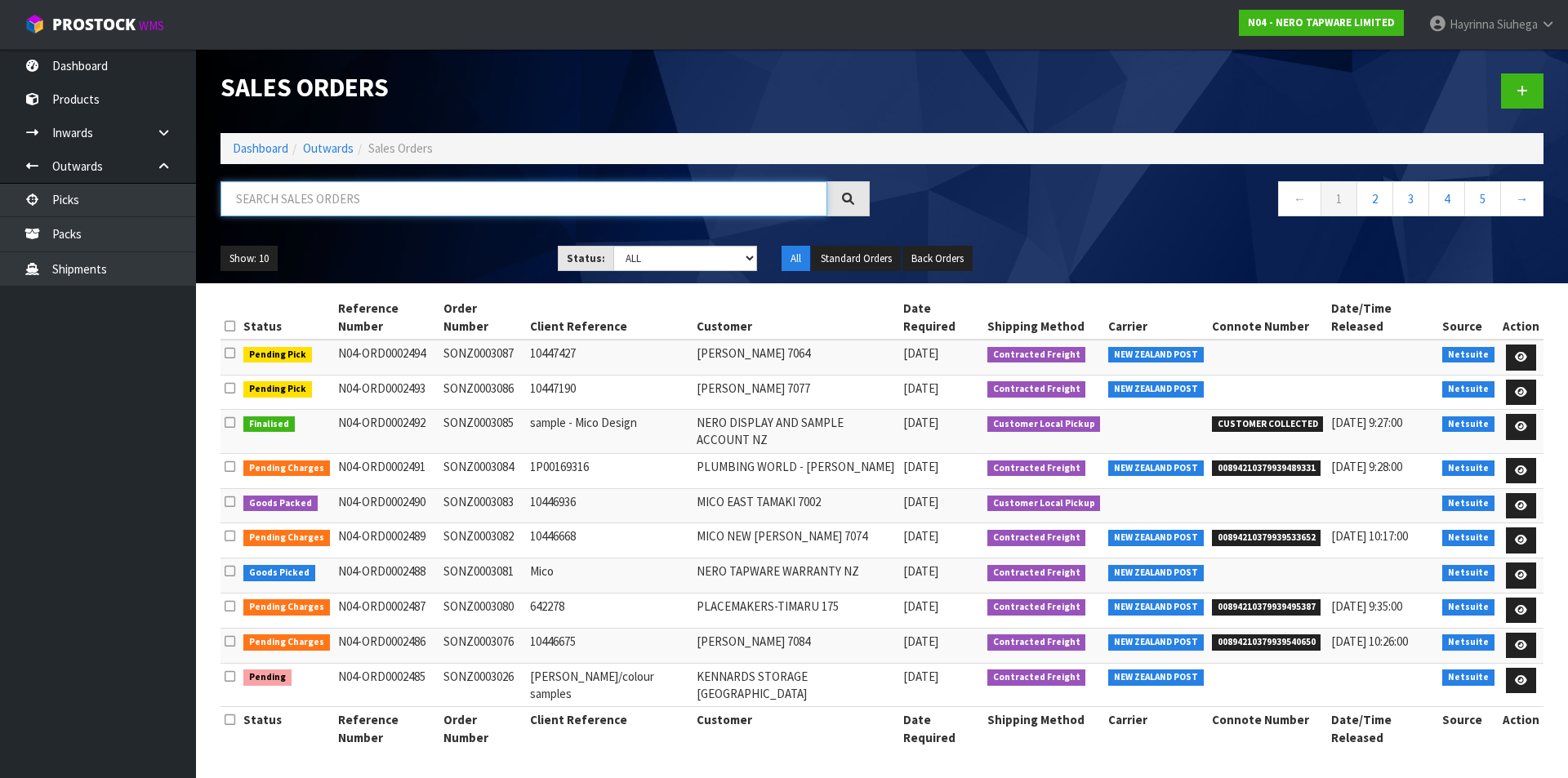
click at [380, 203] on input "text" at bounding box center [523, 199] width 606 height 35
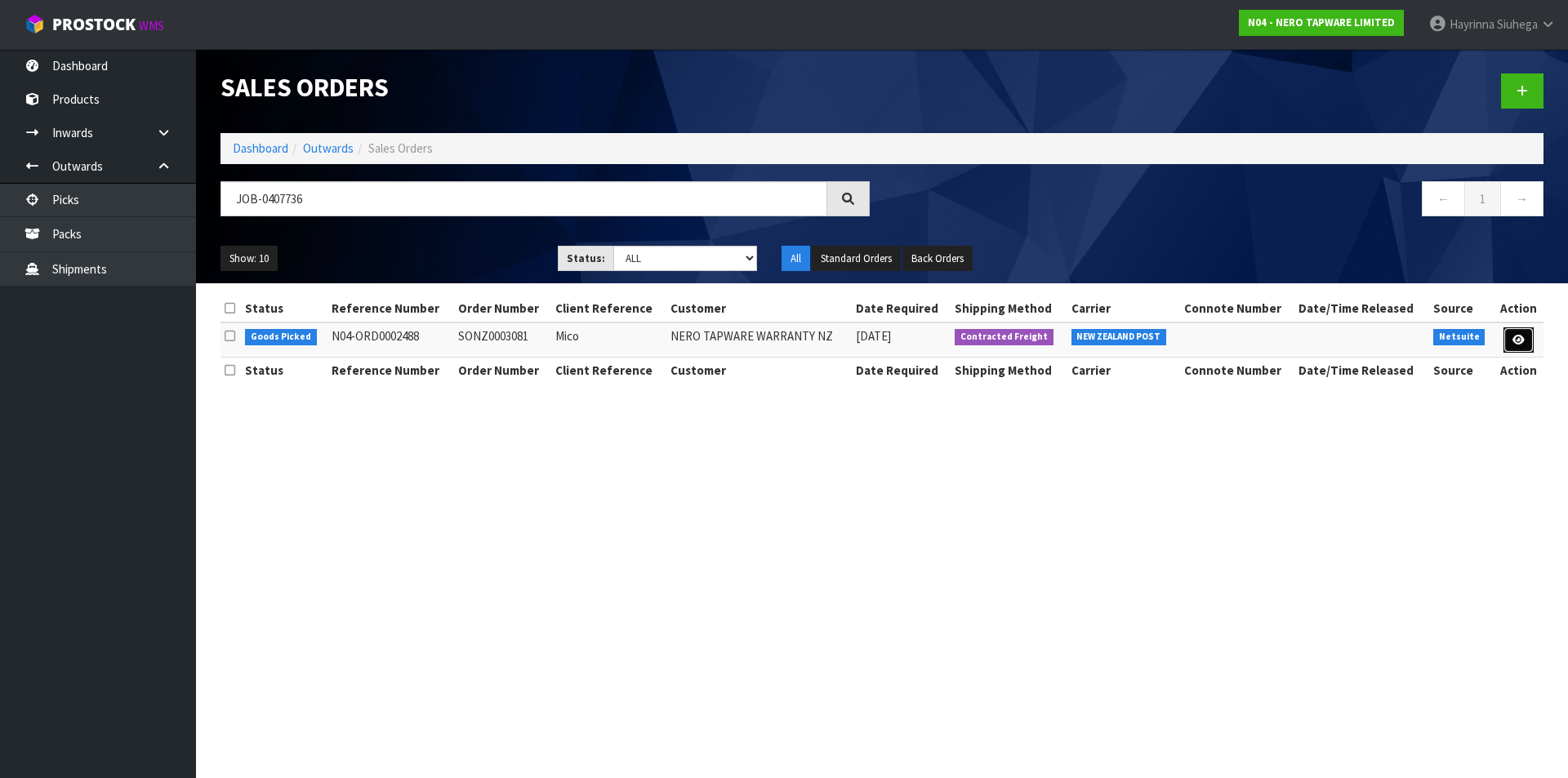
click at [1508, 332] on link at bounding box center [1519, 340] width 30 height 26
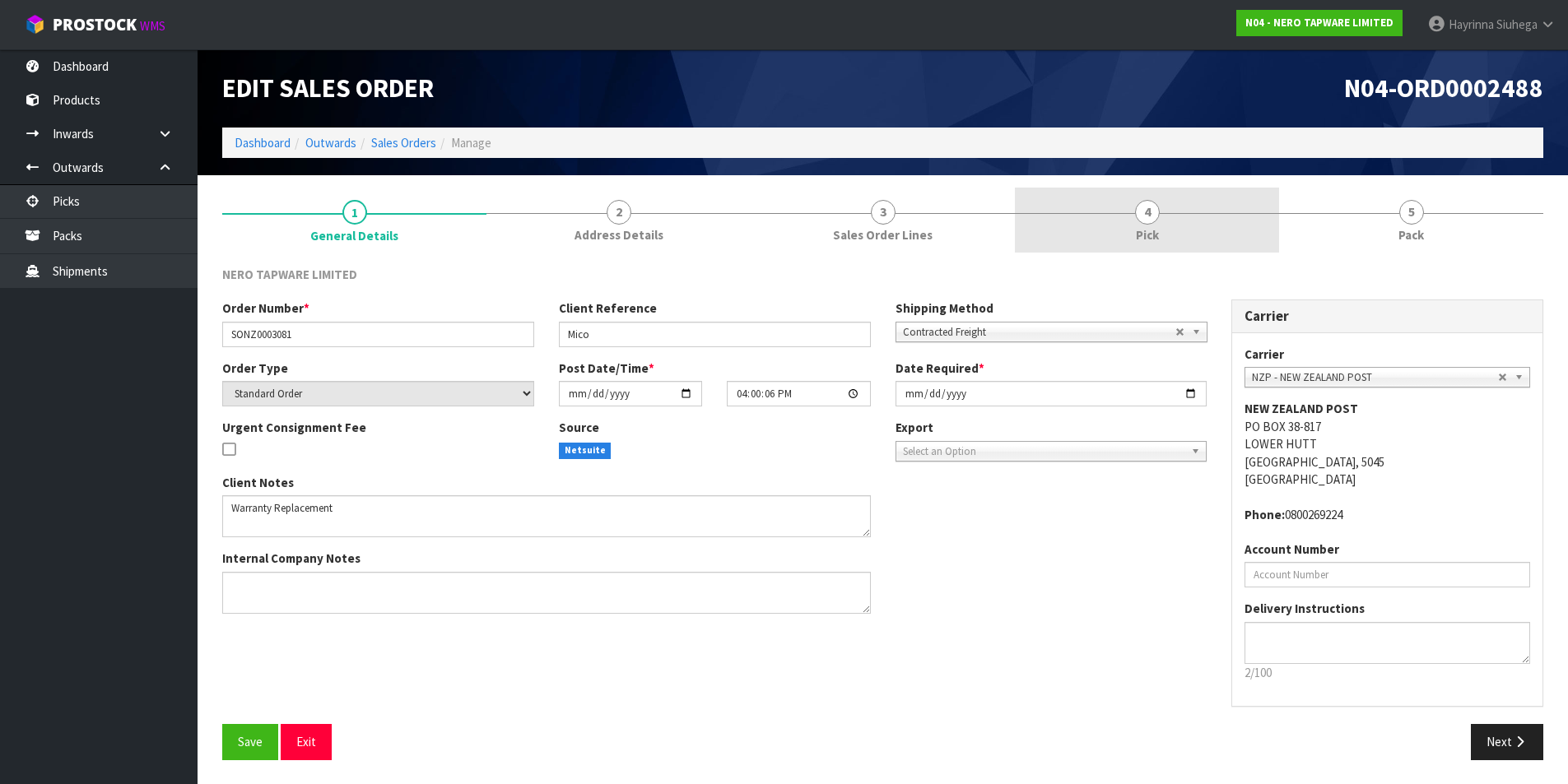
click at [1222, 248] on link "4 Pick" at bounding box center [1147, 220] width 264 height 65
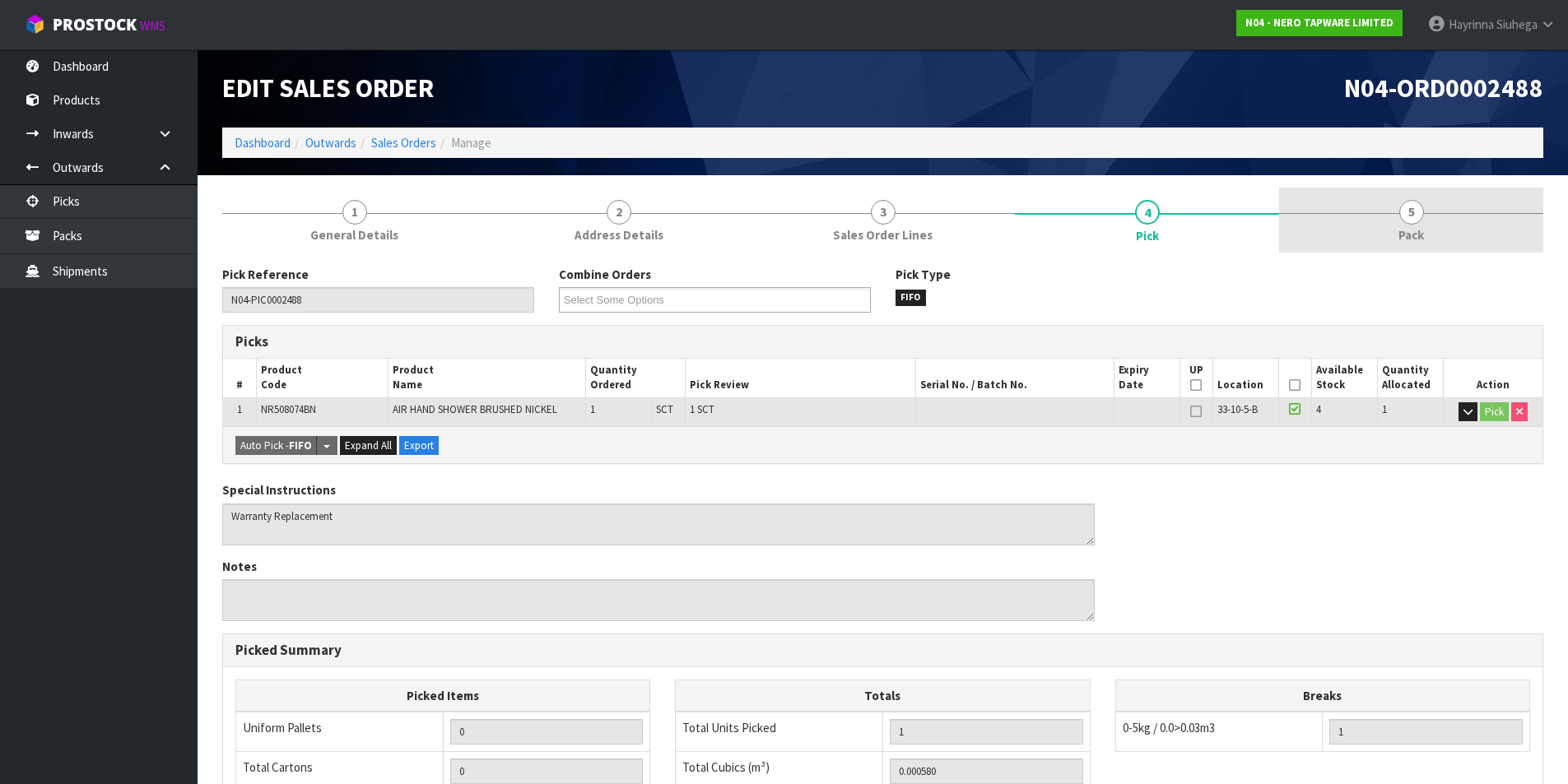
click at [1334, 237] on link "5 Pack" at bounding box center [1411, 220] width 264 height 65
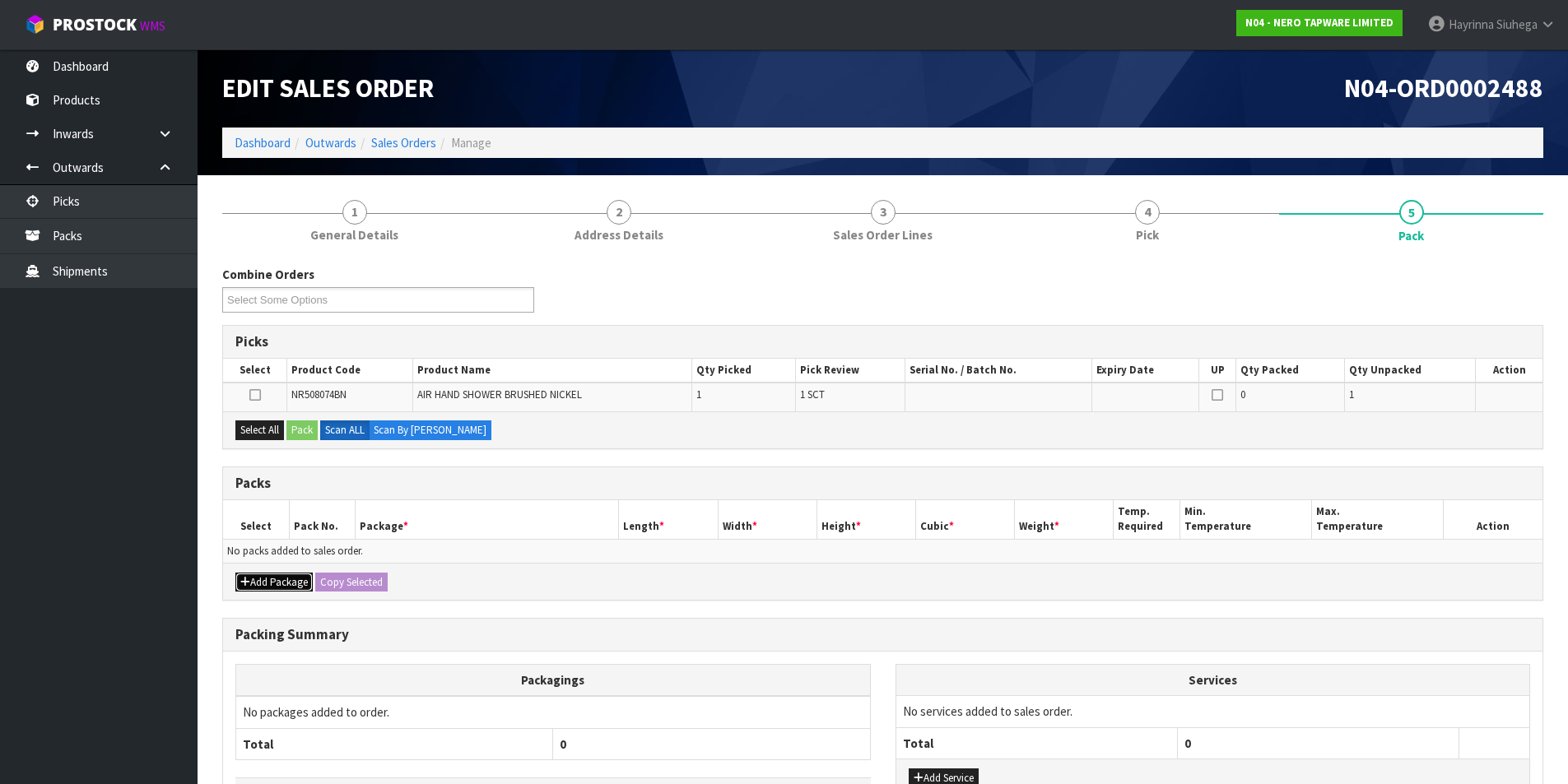
click at [242, 583] on icon "button" at bounding box center [245, 582] width 10 height 11
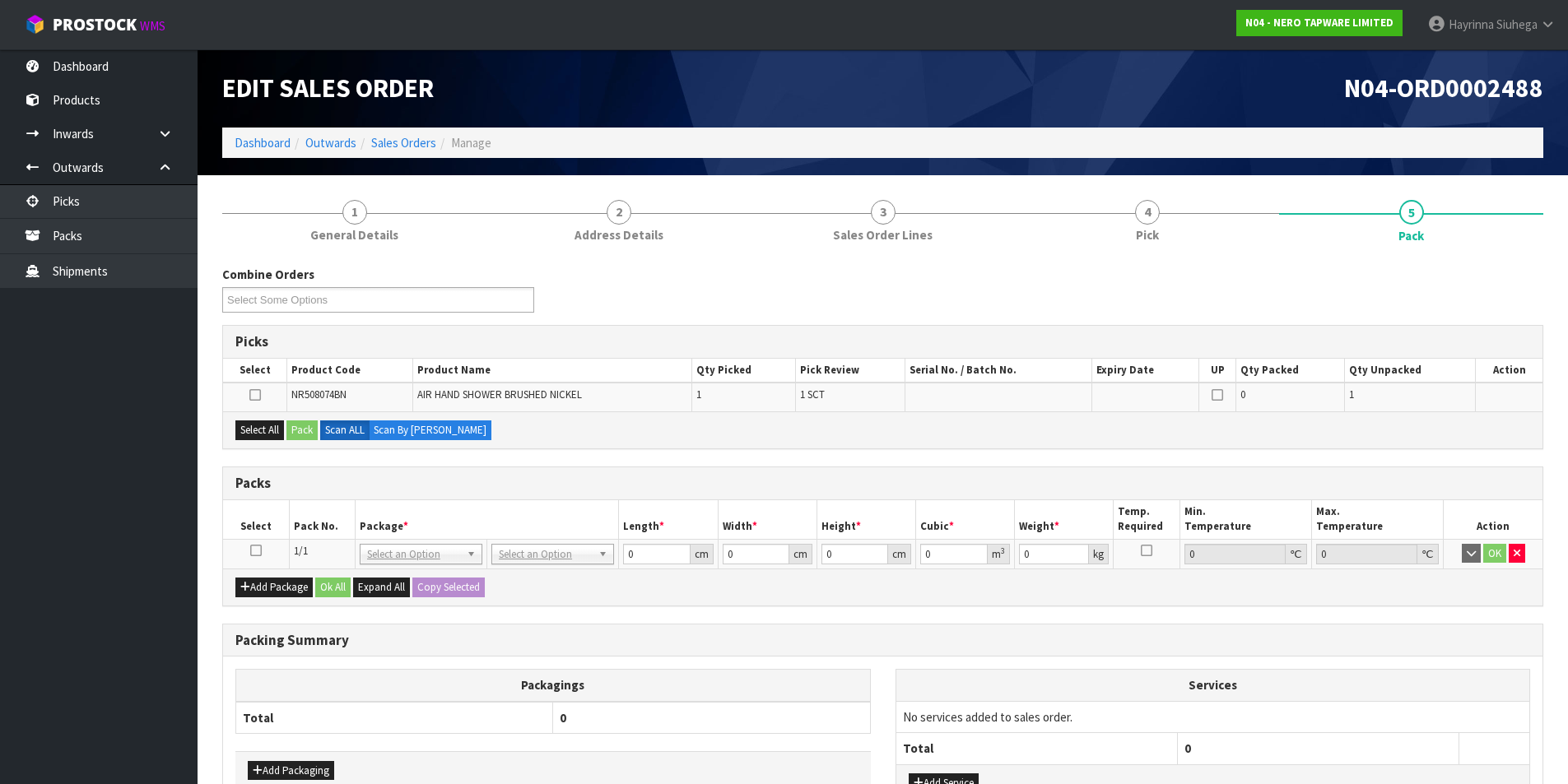
click at [255, 552] on icon at bounding box center [256, 551] width 12 height 1
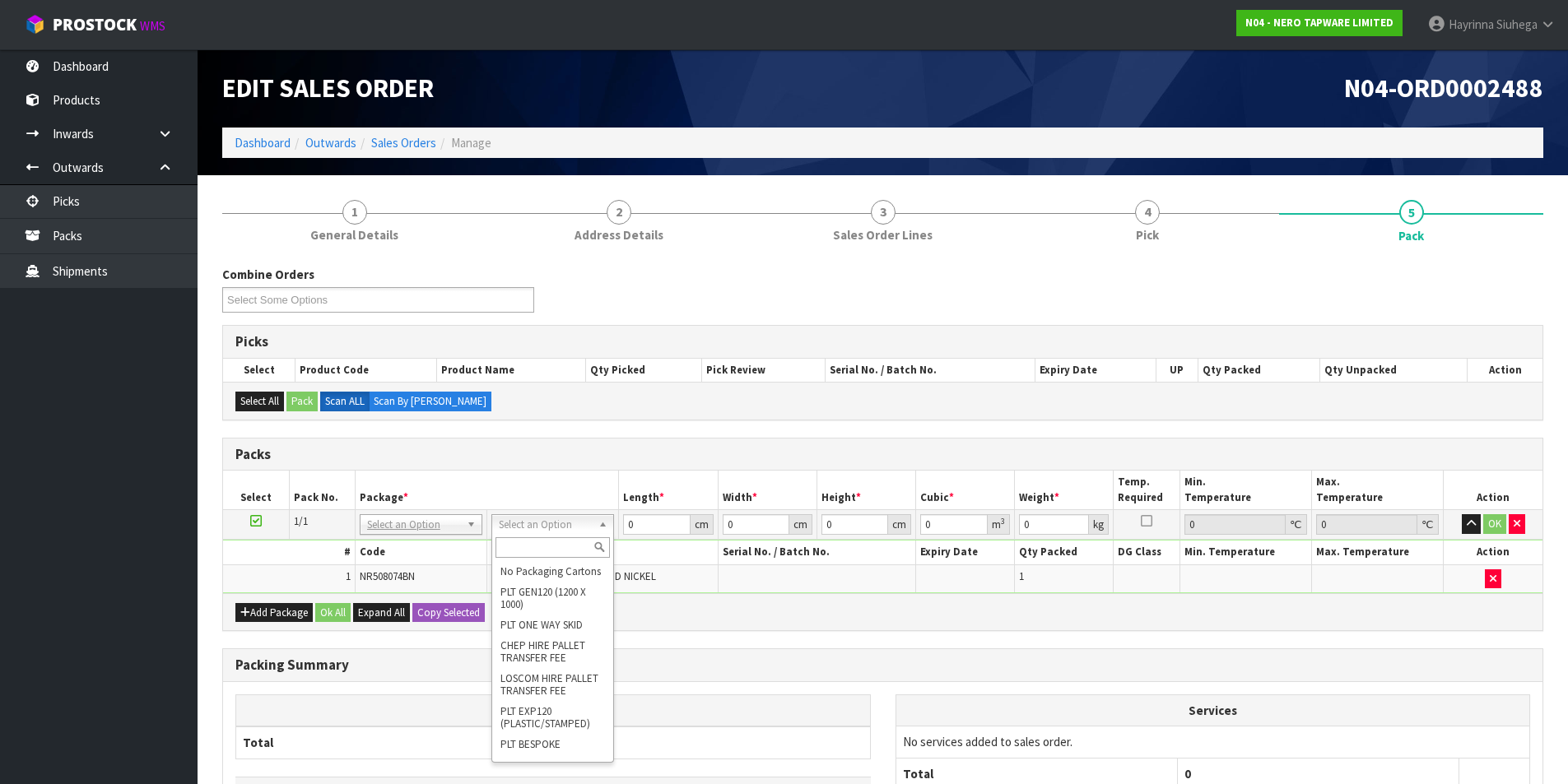
click at [531, 556] on input "text" at bounding box center [553, 547] width 115 height 21
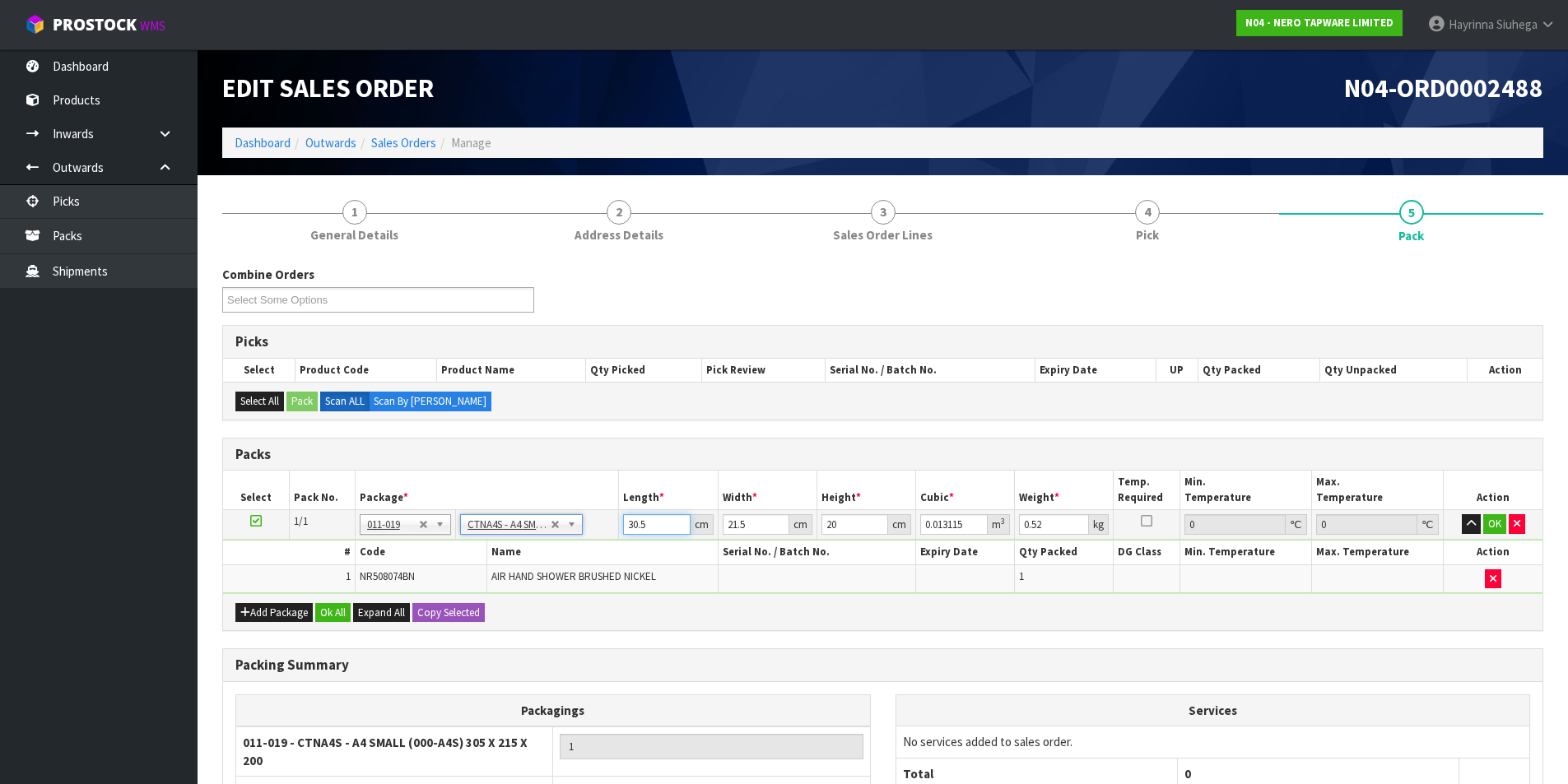
click at [642, 523] on input "30.5" at bounding box center [656, 524] width 67 height 21
click button "OK" at bounding box center [1495, 524] width 23 height 20
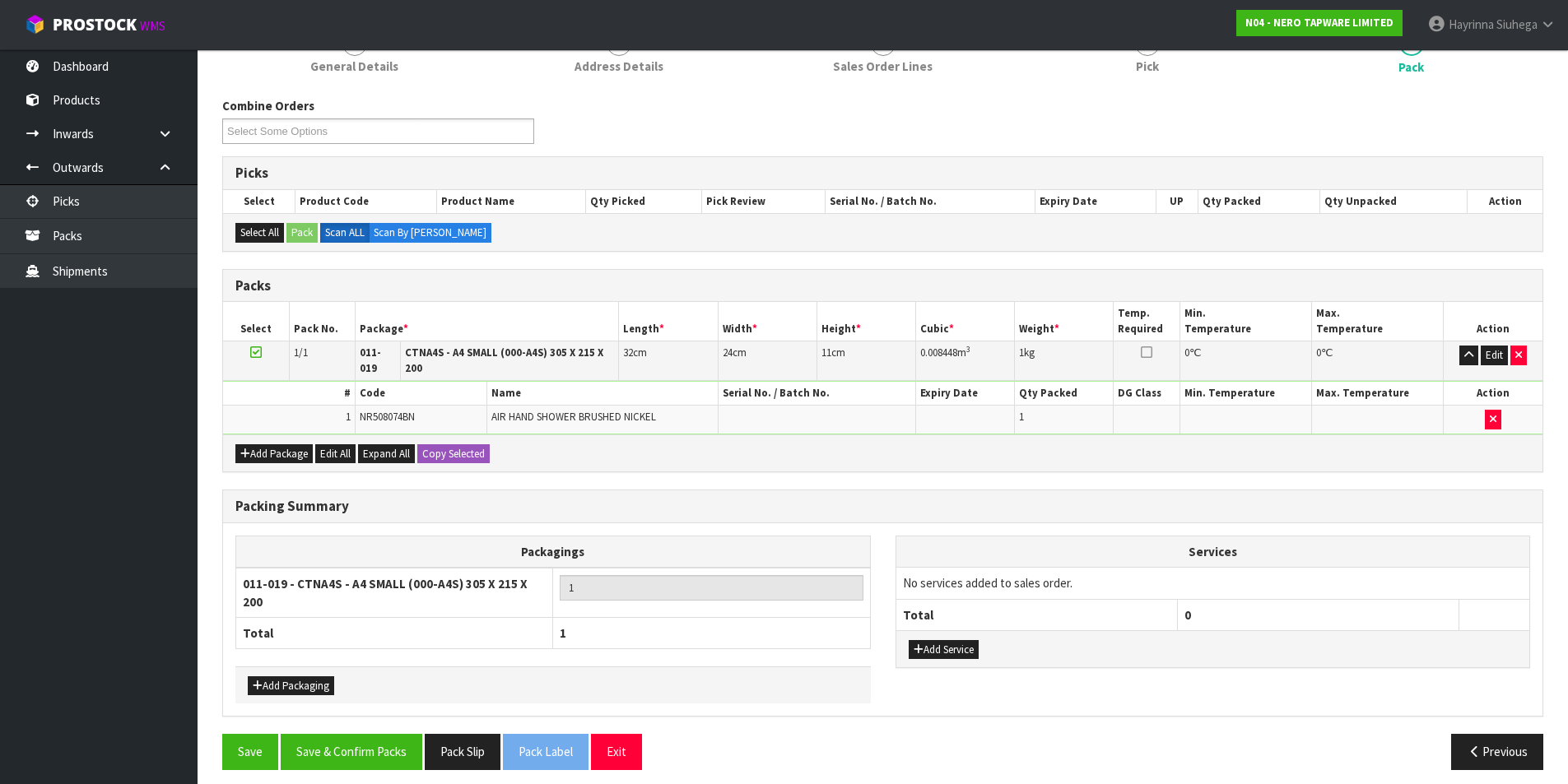
scroll to position [169, 0]
click at [407, 733] on button "Save & Confirm Packs" at bounding box center [351, 750] width 142 height 35
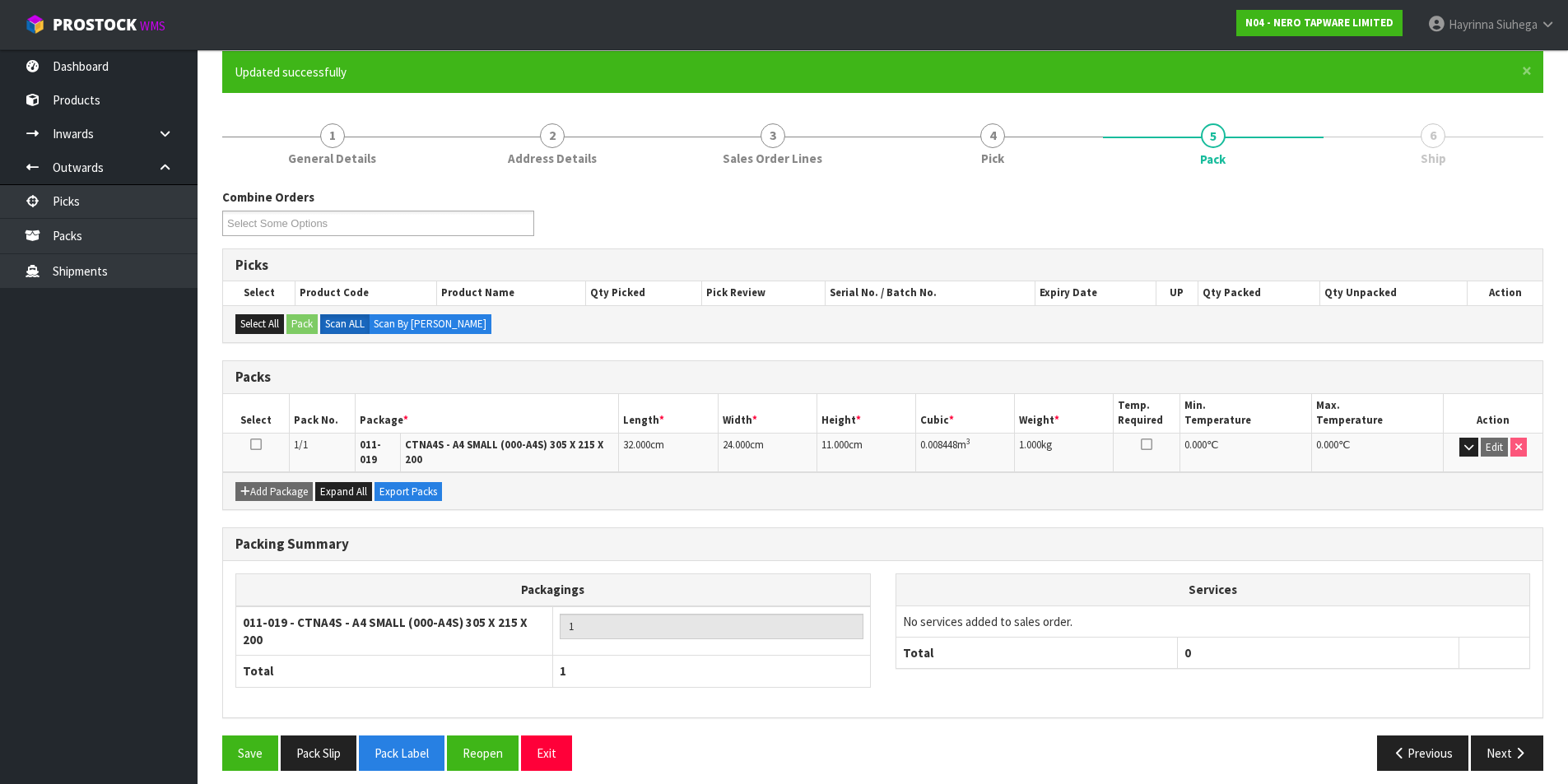
scroll to position [138, 0]
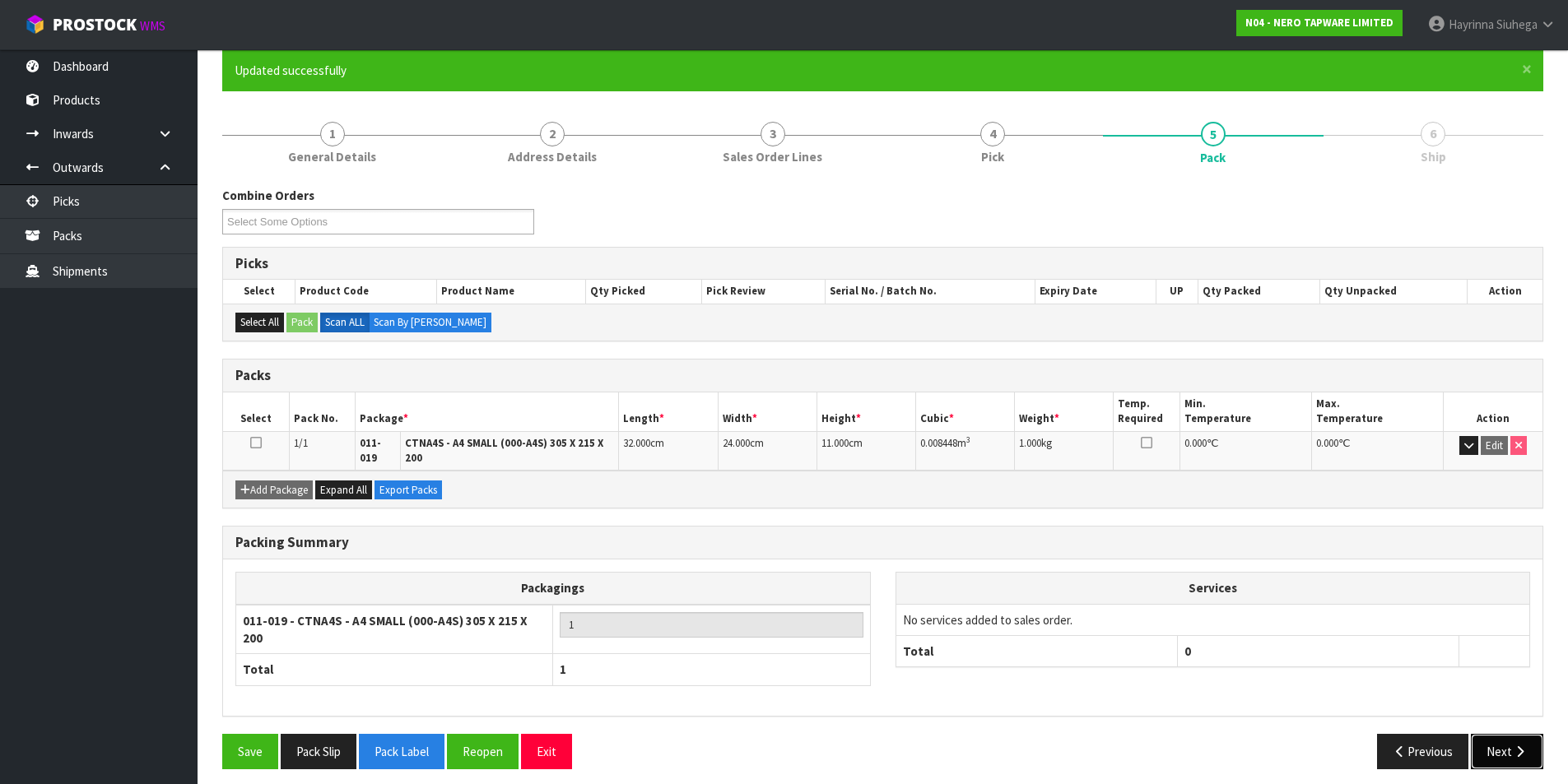
click at [1508, 745] on button "Next" at bounding box center [1507, 751] width 72 height 35
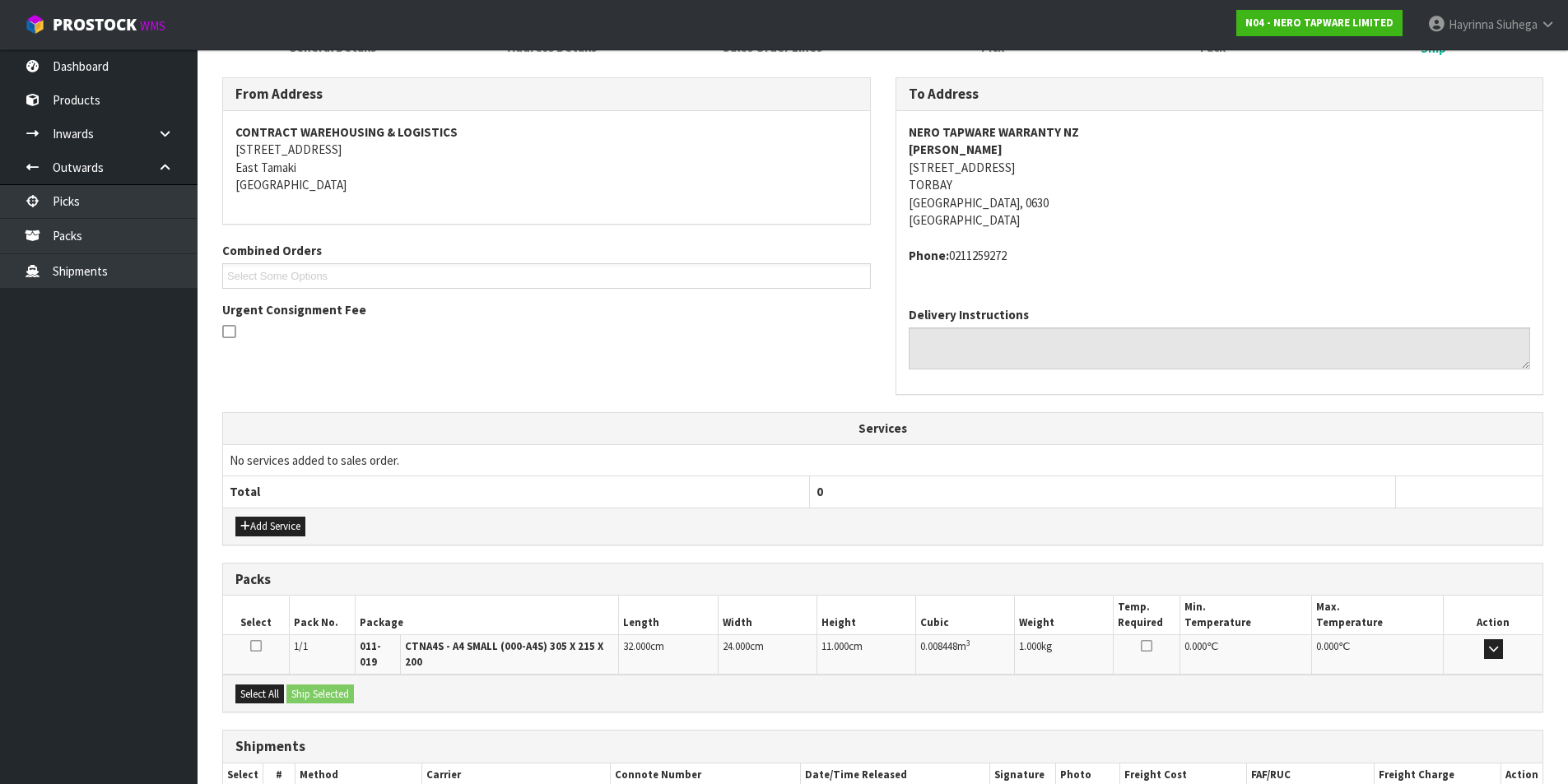
scroll to position [353, 0]
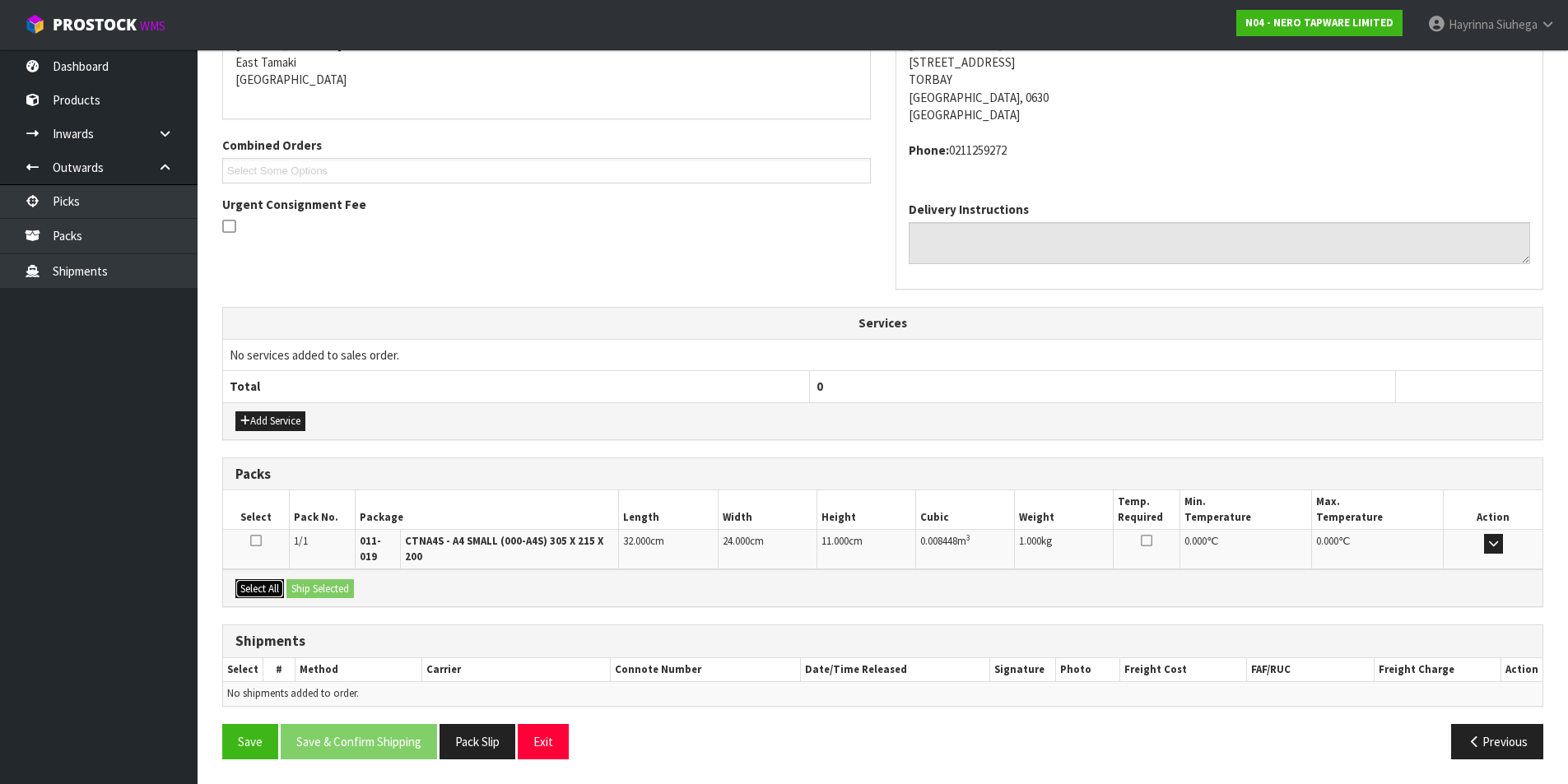
drag, startPoint x: 260, startPoint y: 588, endPoint x: 298, endPoint y: 589, distance: 38.0
click at [262, 589] on button "Select All" at bounding box center [260, 589] width 49 height 20
click at [309, 589] on button "Ship Selected" at bounding box center [320, 589] width 68 height 20
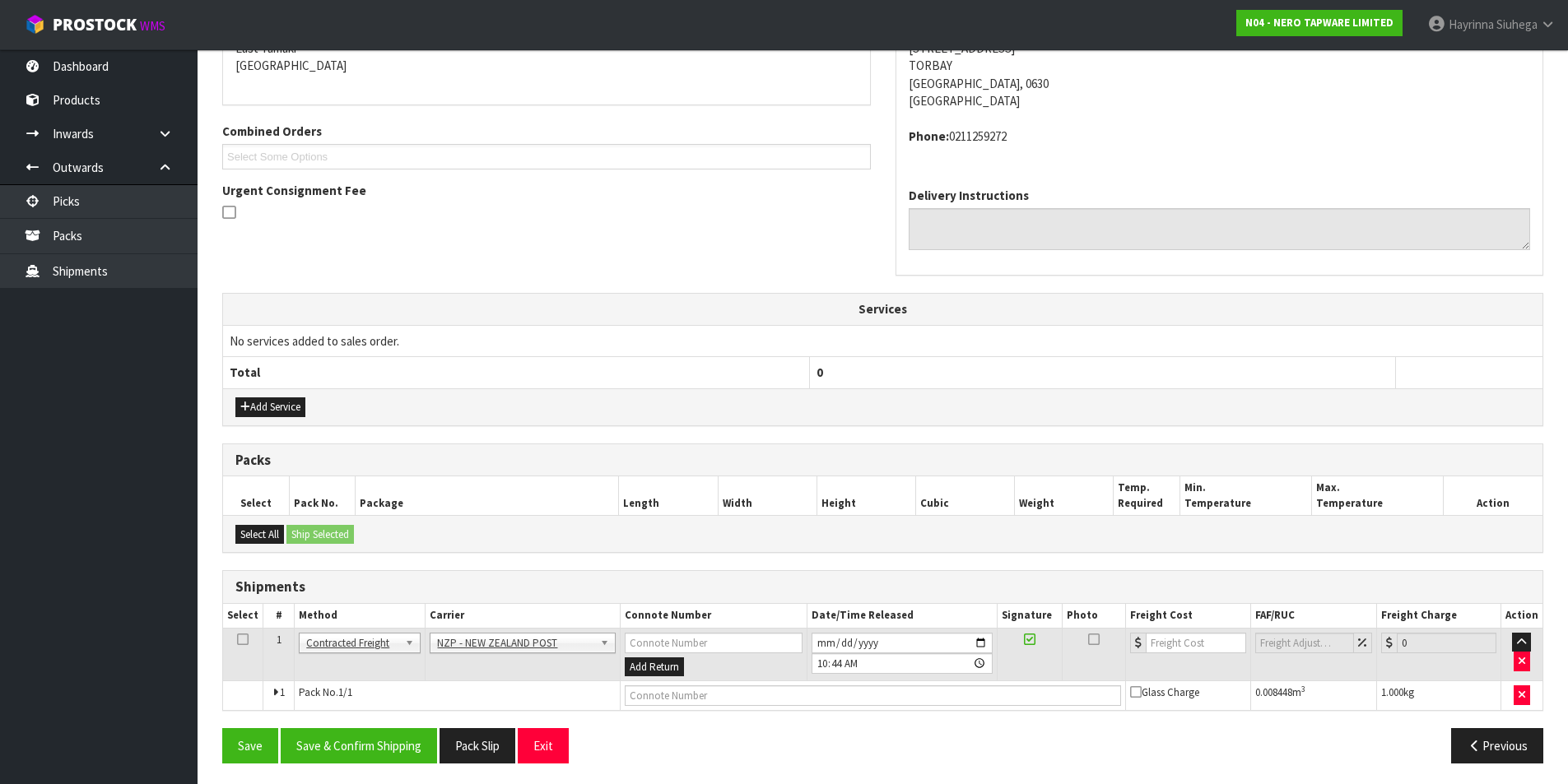
scroll to position [371, 0]
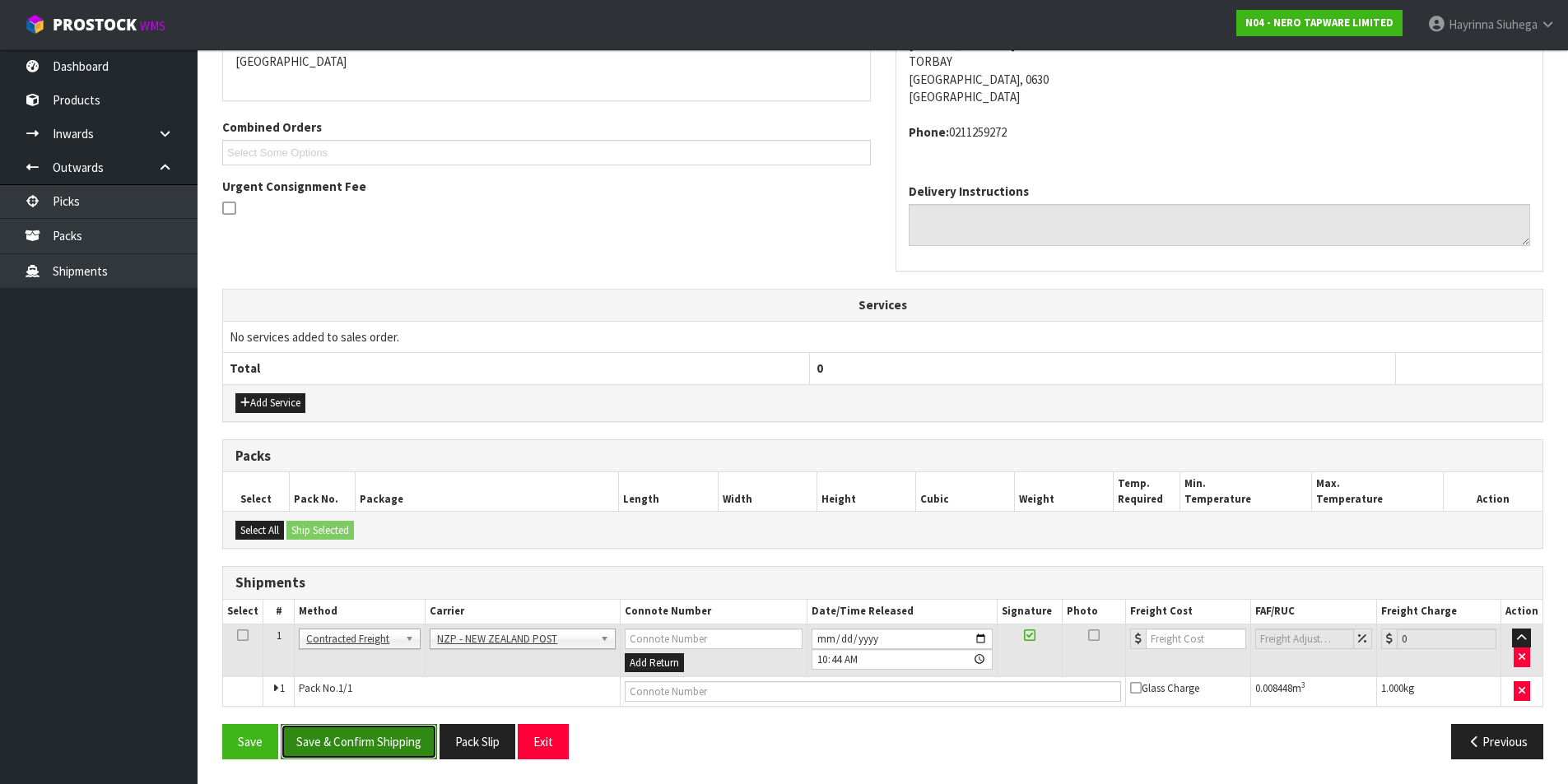
click at [415, 755] on button "Save & Confirm Shipping" at bounding box center [358, 741] width 156 height 35
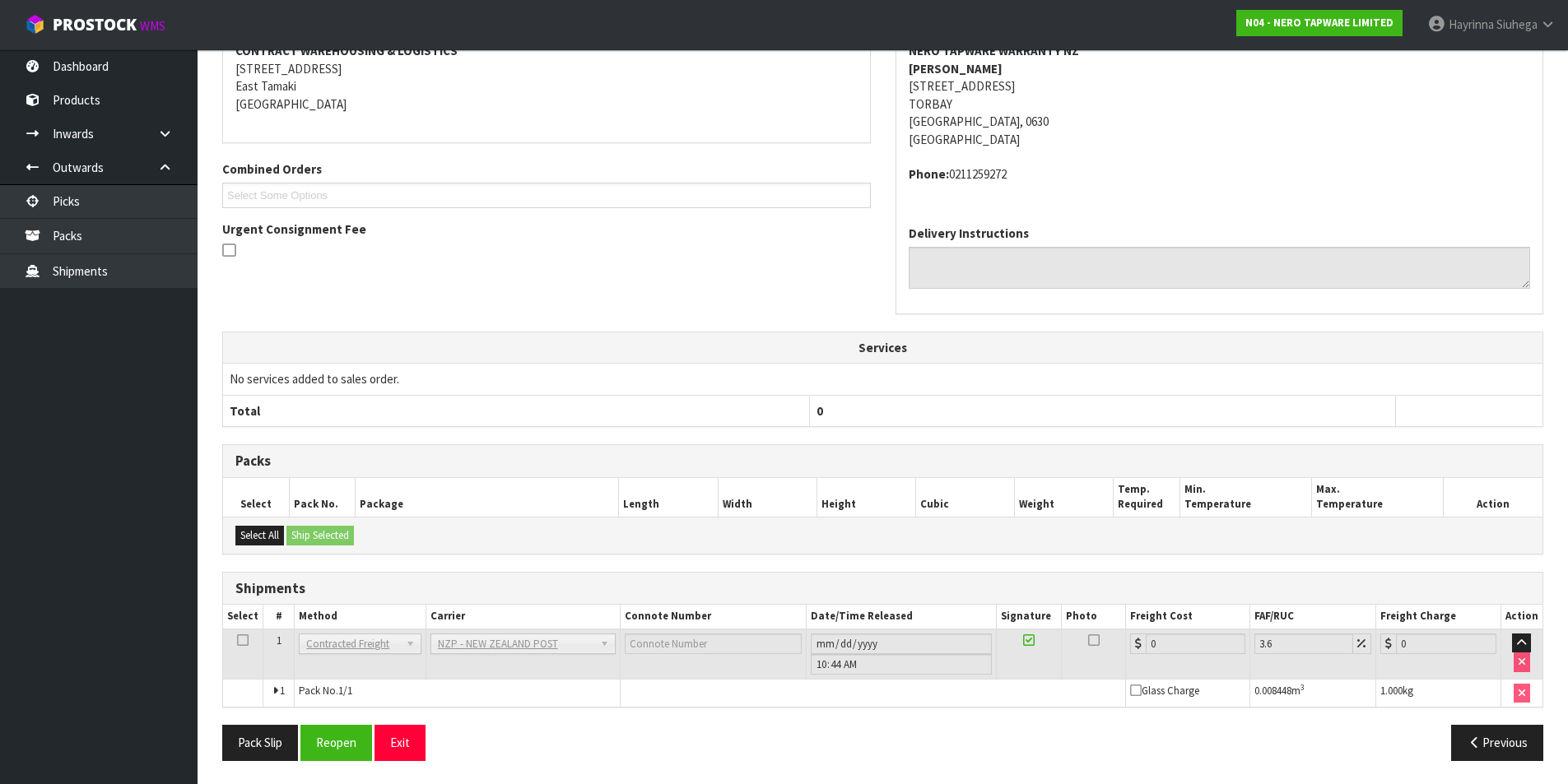
scroll to position [348, 0]
click at [345, 735] on button "Reopen" at bounding box center [335, 740] width 71 height 35
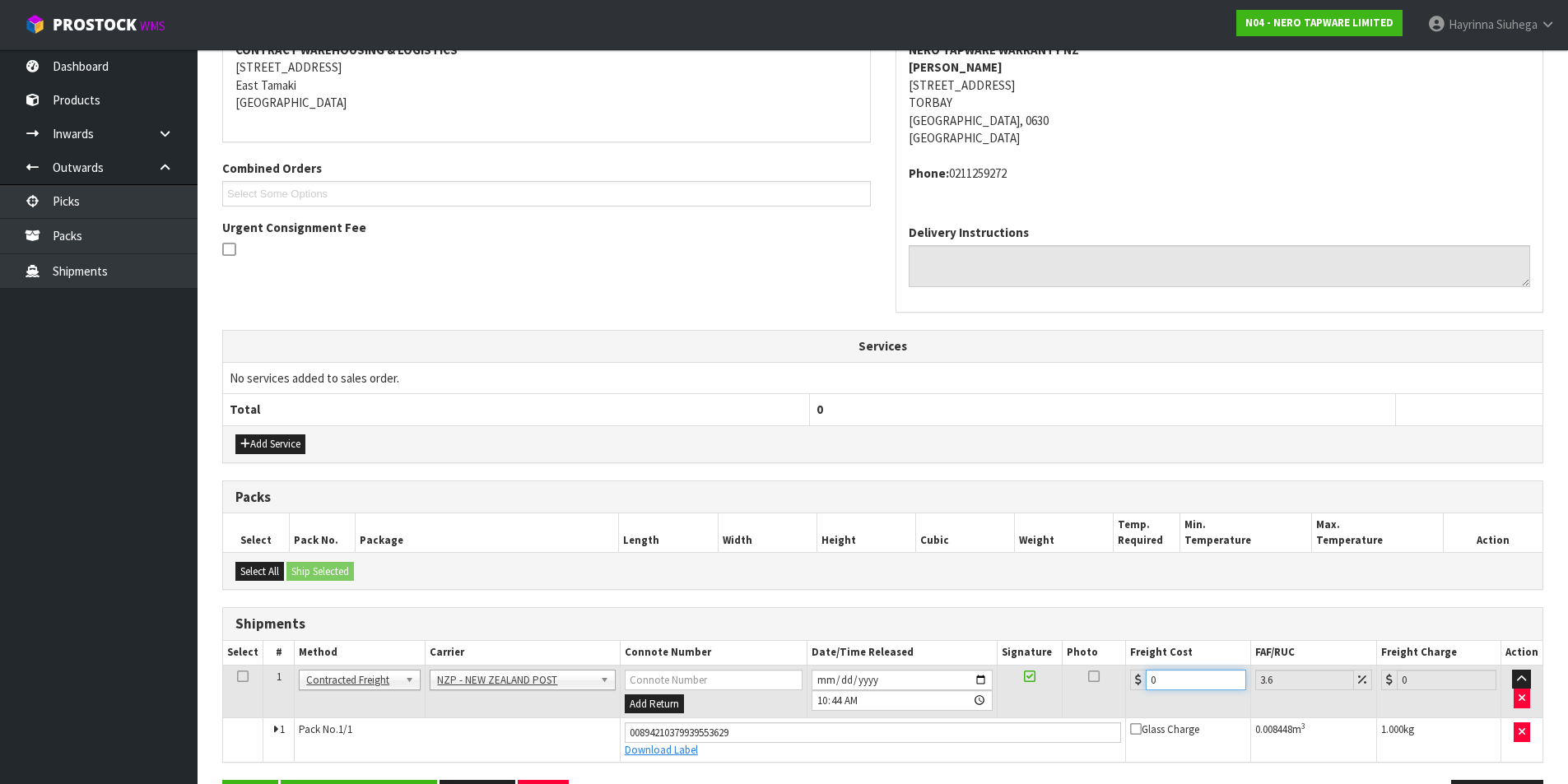
drag, startPoint x: 1166, startPoint y: 681, endPoint x: 1123, endPoint y: 686, distance: 43.3
click at [1123, 686] on tr "1 Client Local Pickup Customer Local Pickup Company Freight Contracted Freight …" at bounding box center [882, 691] width 1319 height 53
click at [222, 779] on button "Save" at bounding box center [250, 797] width 56 height 35
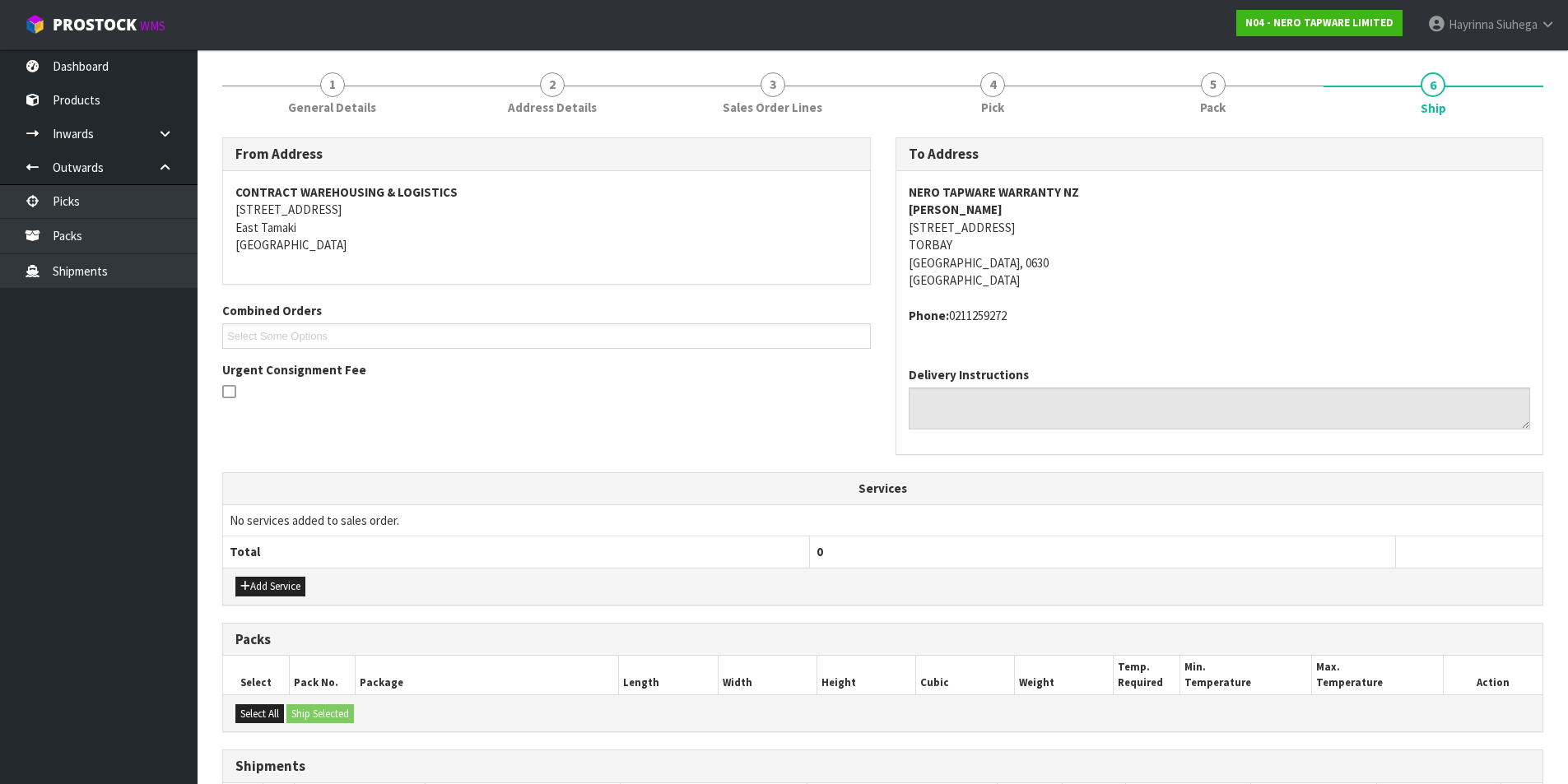
scroll to position [387, 0]
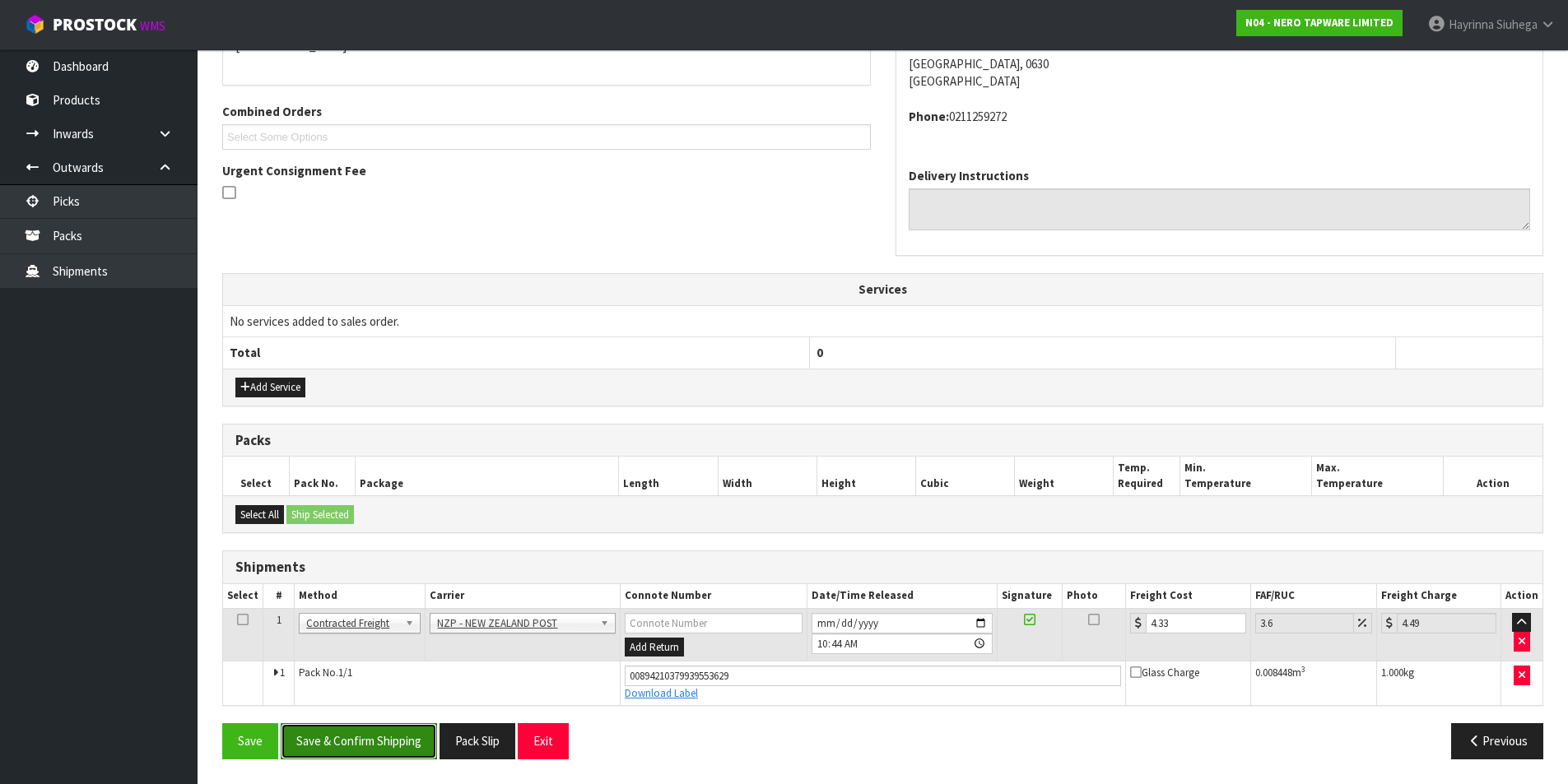
click at [423, 728] on button "Save & Confirm Shipping" at bounding box center [358, 740] width 156 height 35
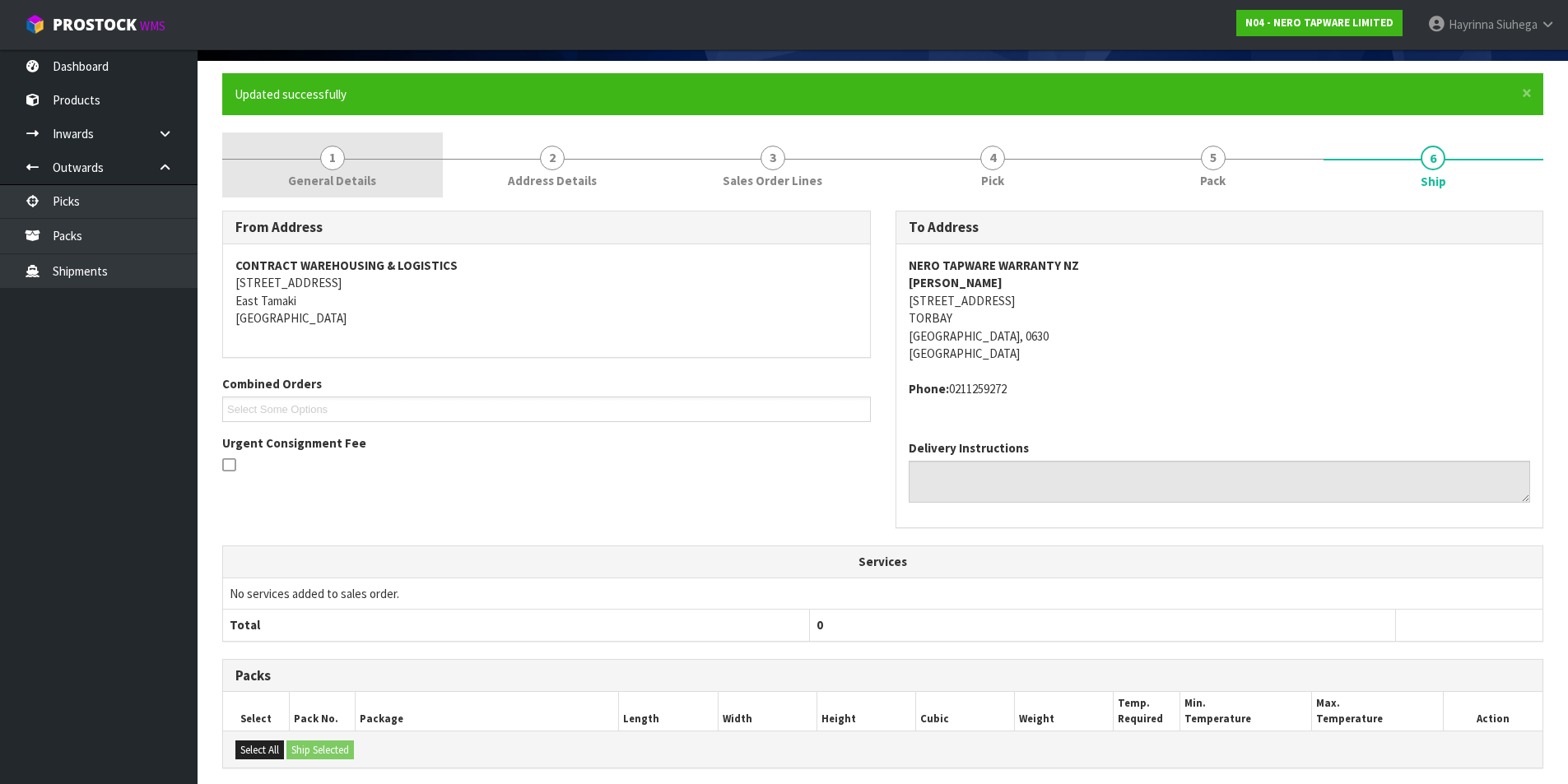
scroll to position [0, 0]
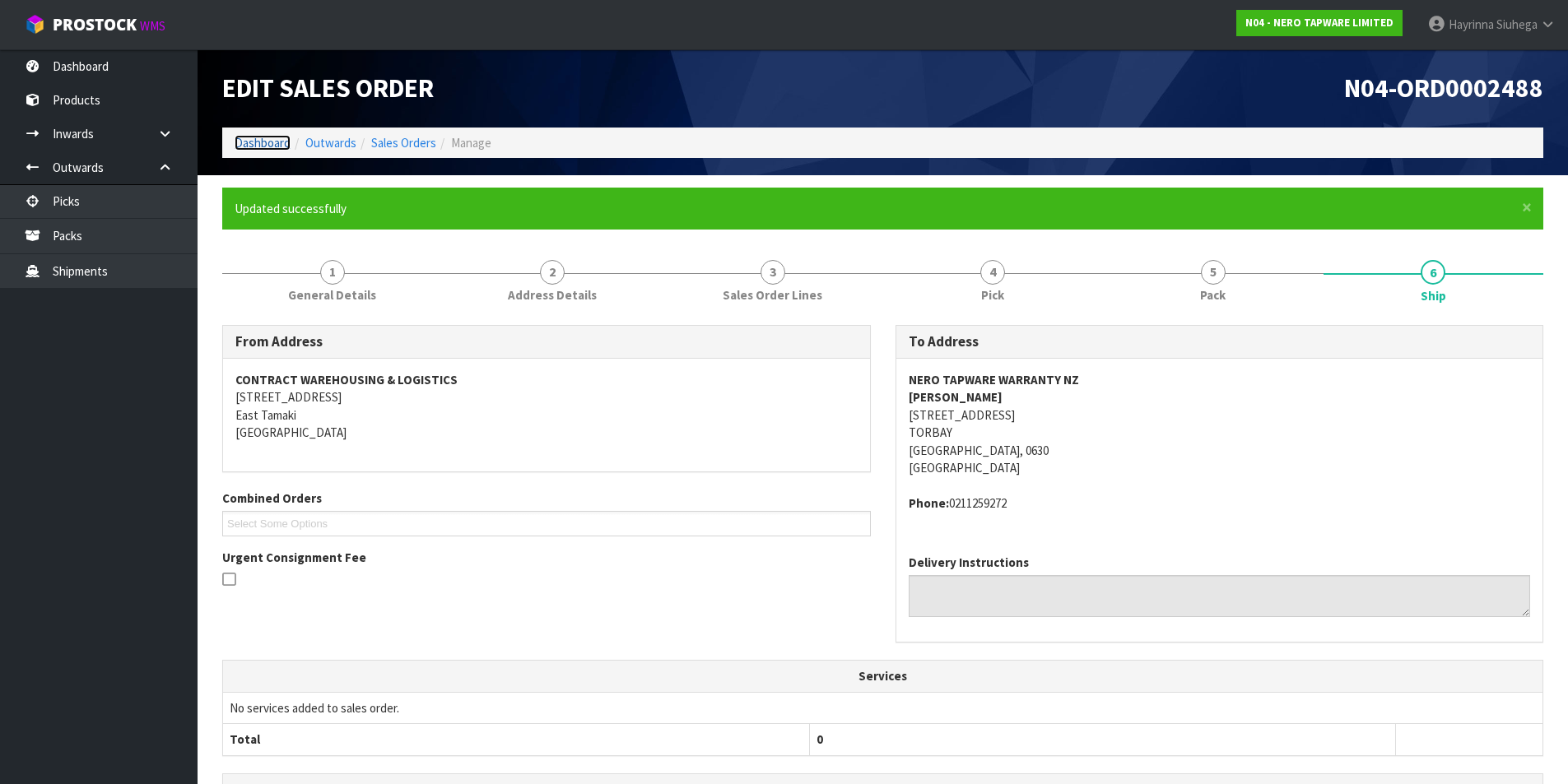
click at [266, 147] on link "Dashboard" at bounding box center [262, 142] width 56 height 15
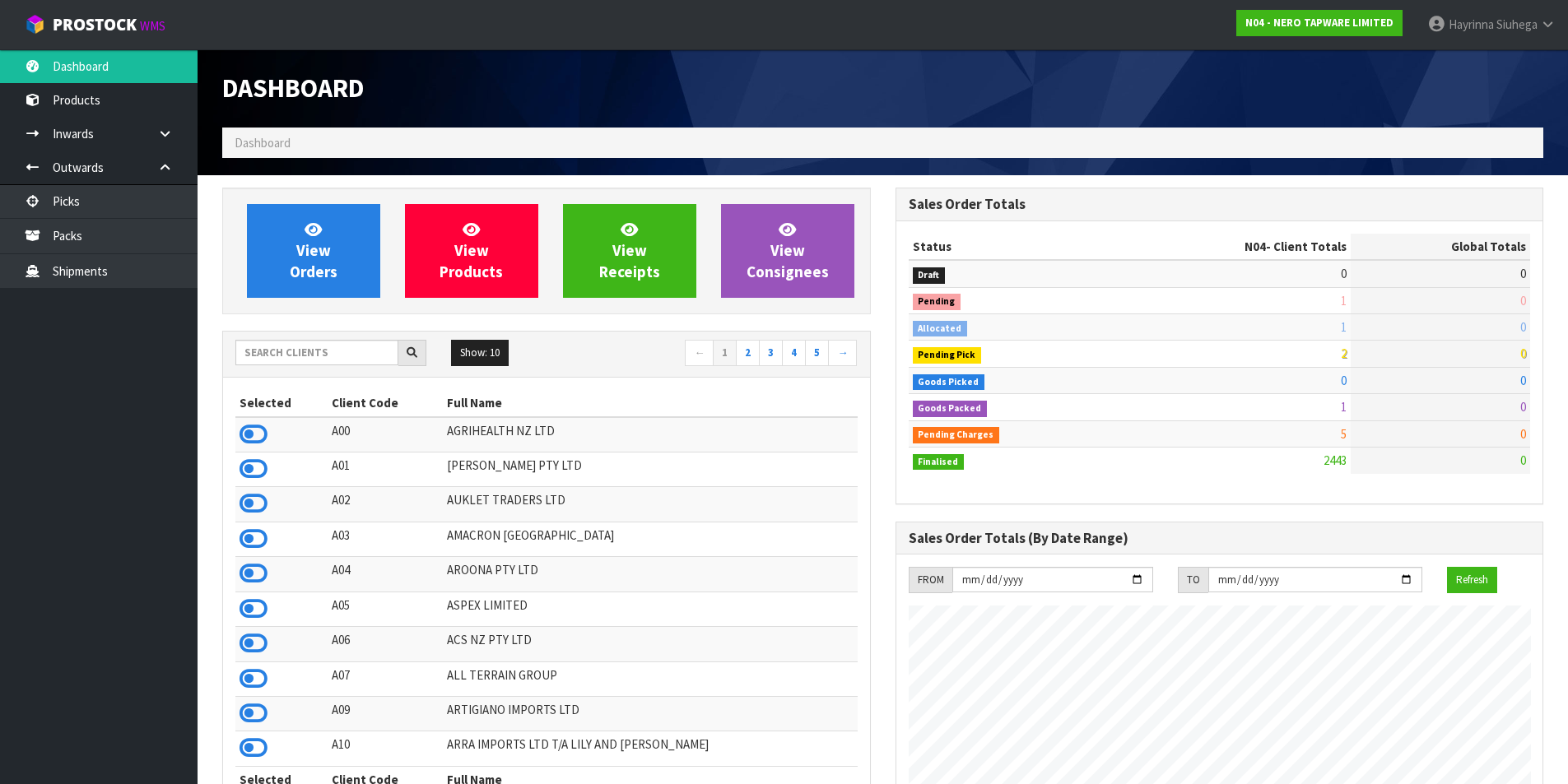
scroll to position [1246, 673]
click at [320, 347] on input "text" at bounding box center [316, 352] width 163 height 25
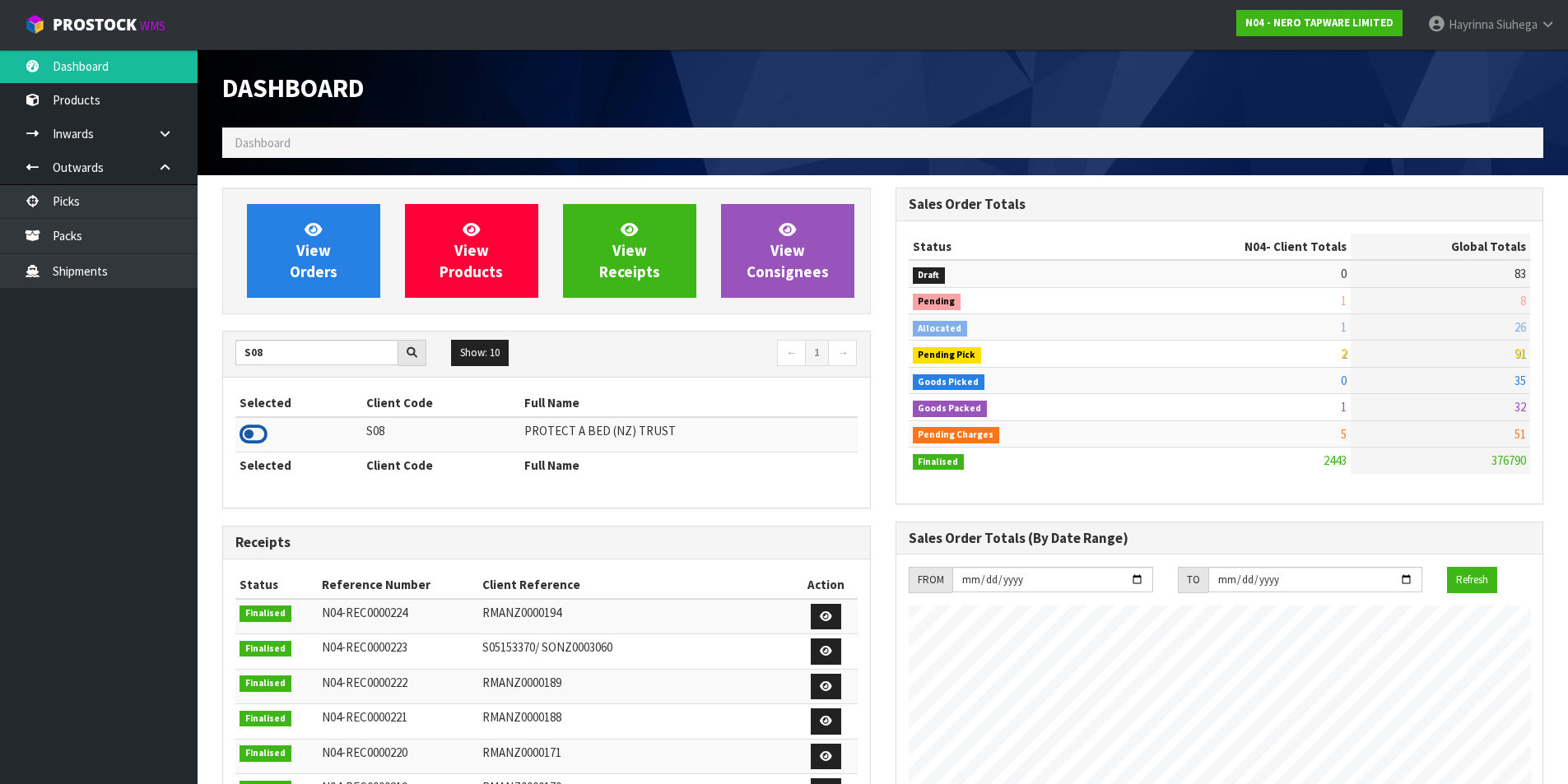
click at [251, 433] on icon at bounding box center [253, 433] width 28 height 24
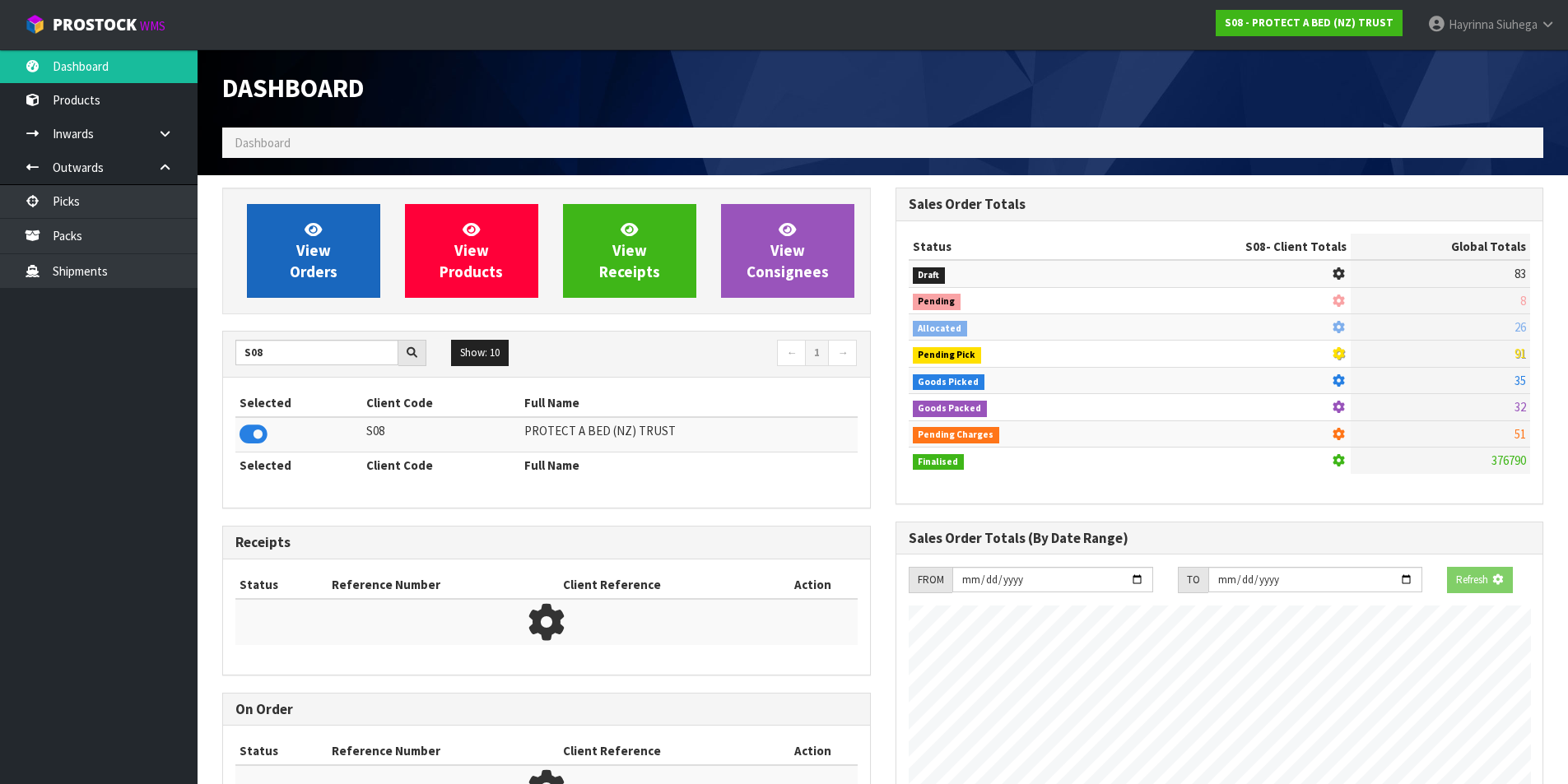
scroll to position [821628, 822453]
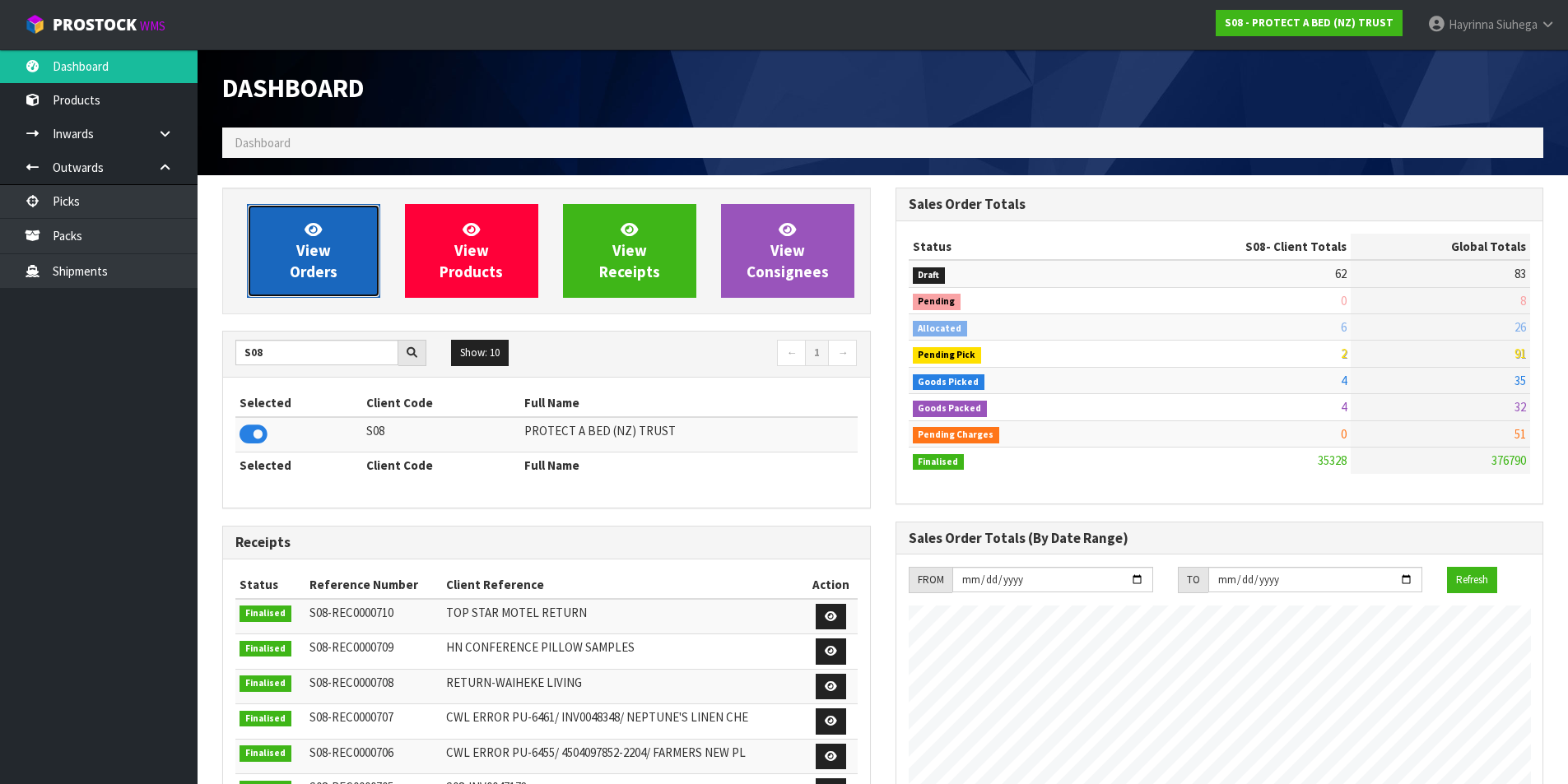
click at [325, 262] on span "View Orders" at bounding box center [313, 251] width 48 height 61
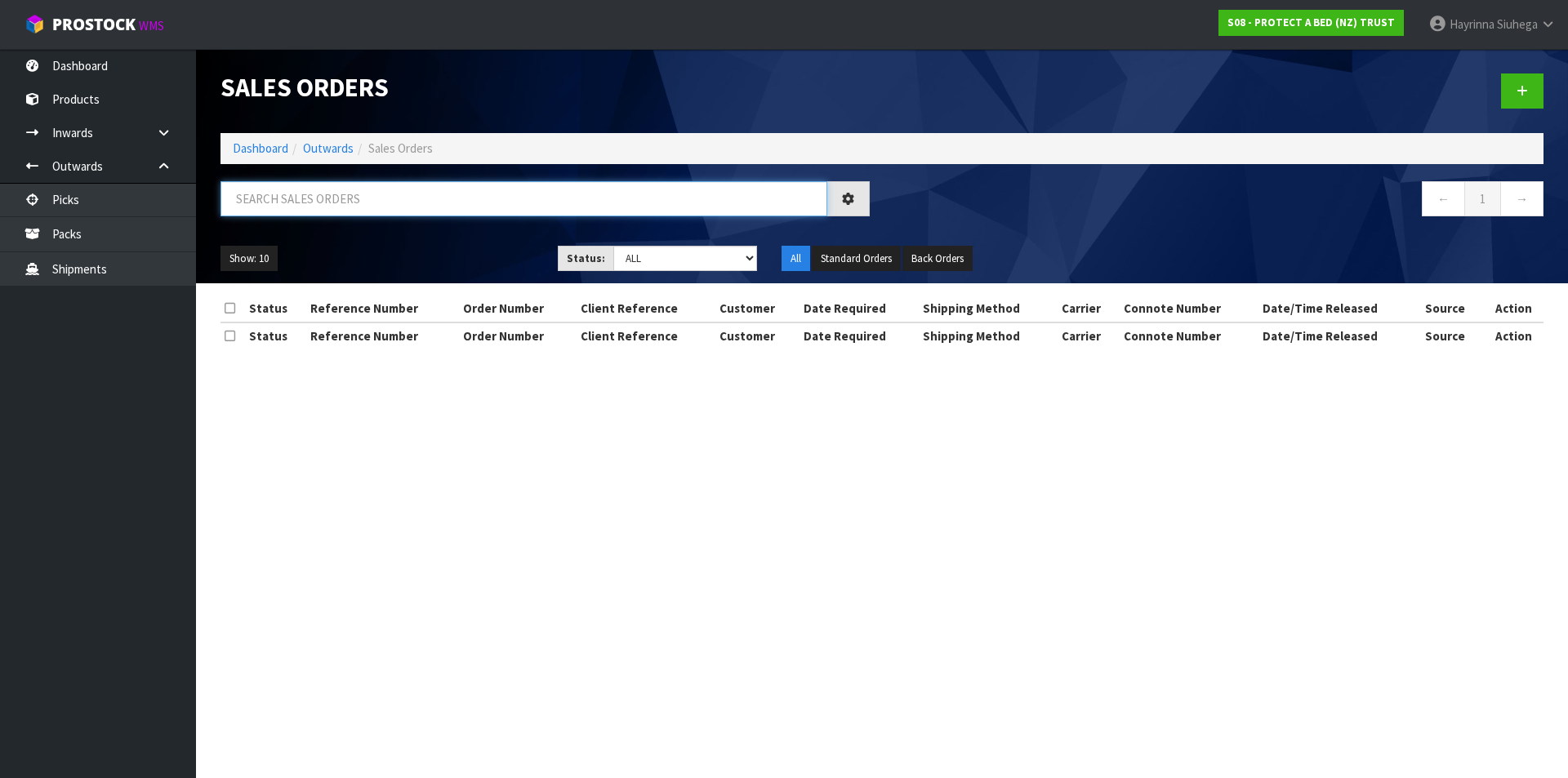
click at [318, 198] on input "text" at bounding box center [523, 199] width 606 height 35
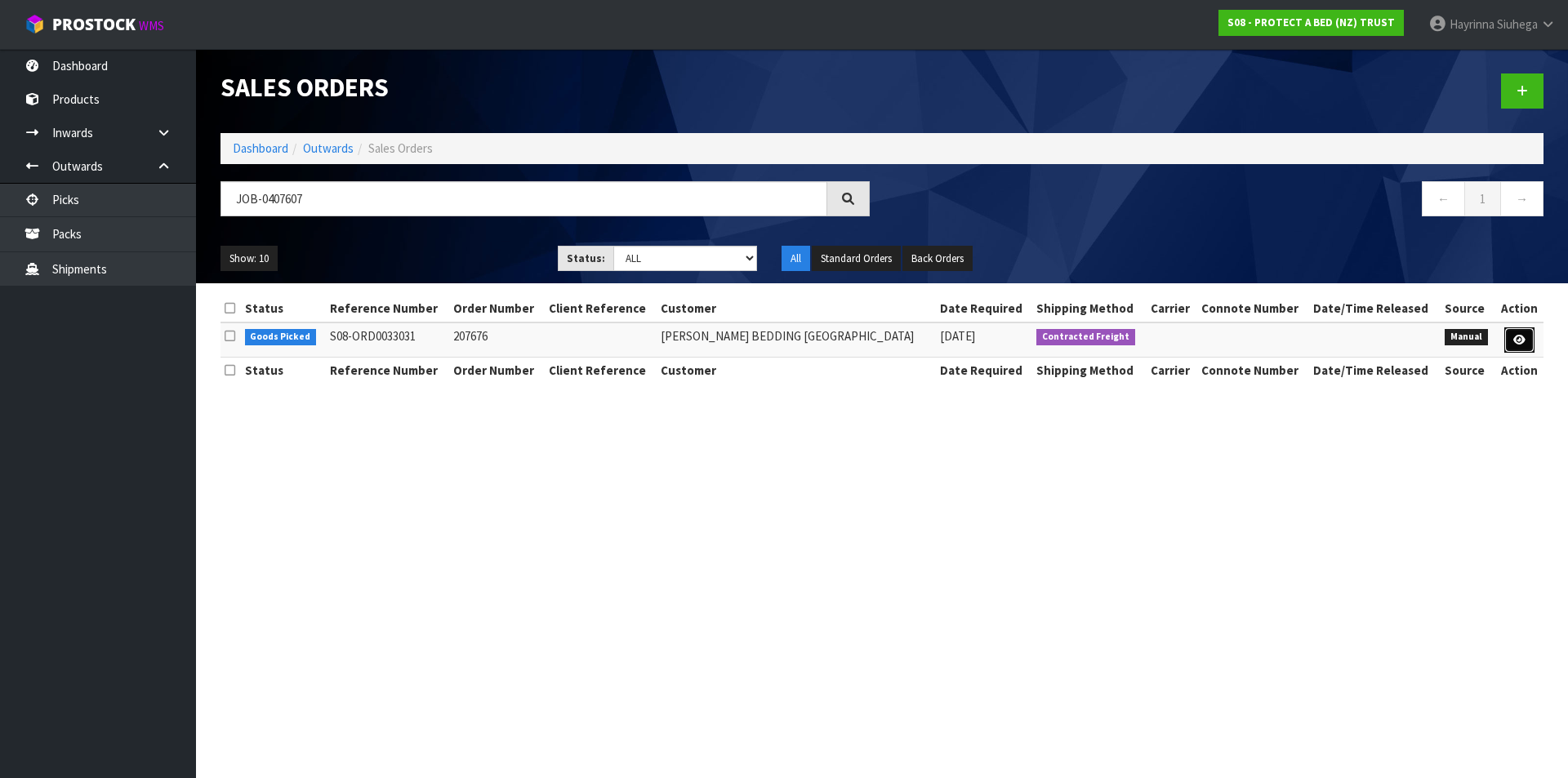
click at [1523, 339] on icon at bounding box center [1520, 340] width 13 height 11
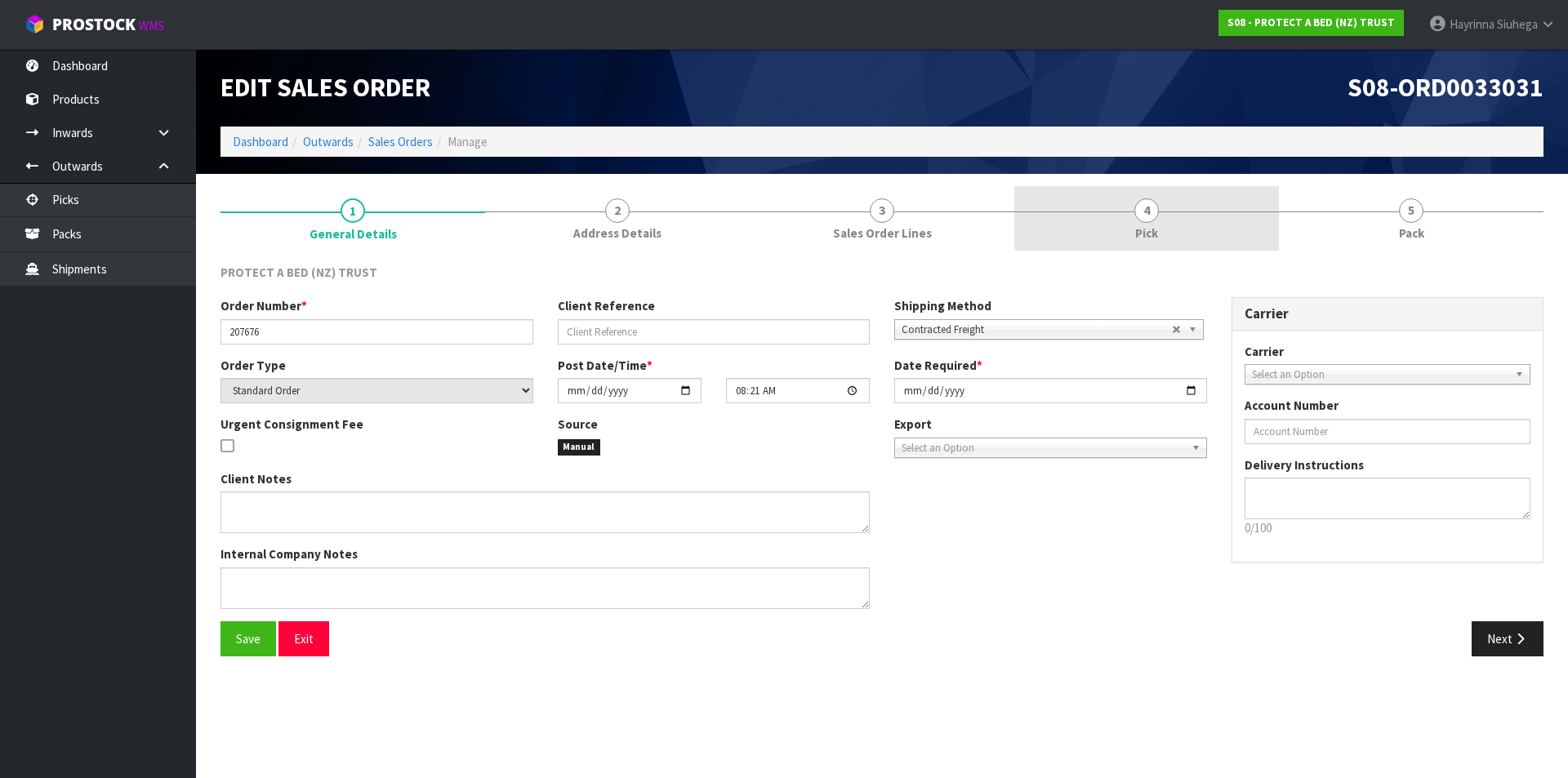
drag, startPoint x: 1206, startPoint y: 212, endPoint x: 1267, endPoint y: 199, distance: 62.4
click at [1209, 209] on link "4 Pick" at bounding box center [1147, 218] width 265 height 64
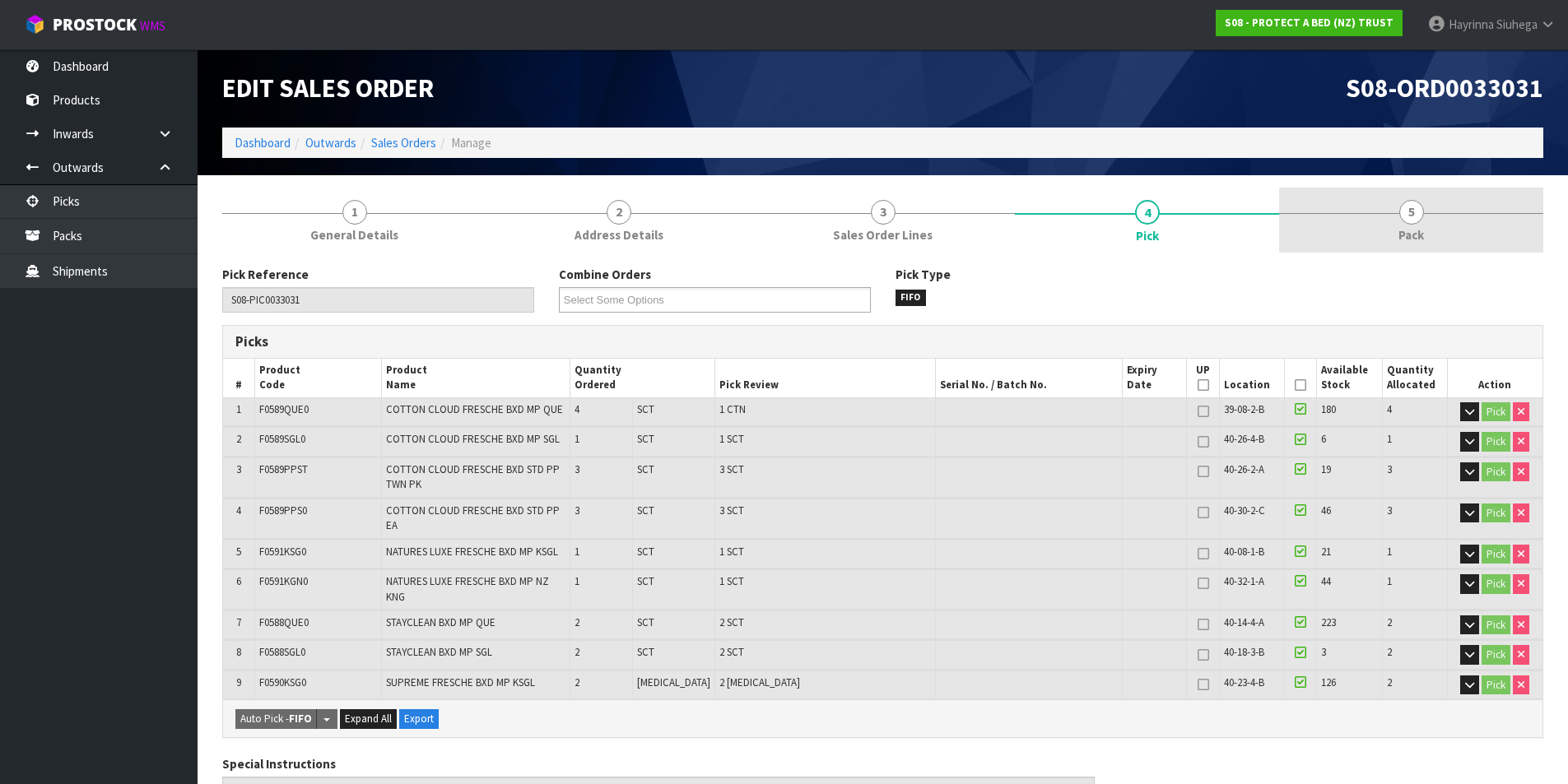
click at [1355, 200] on link "5 Pack" at bounding box center [1411, 220] width 264 height 65
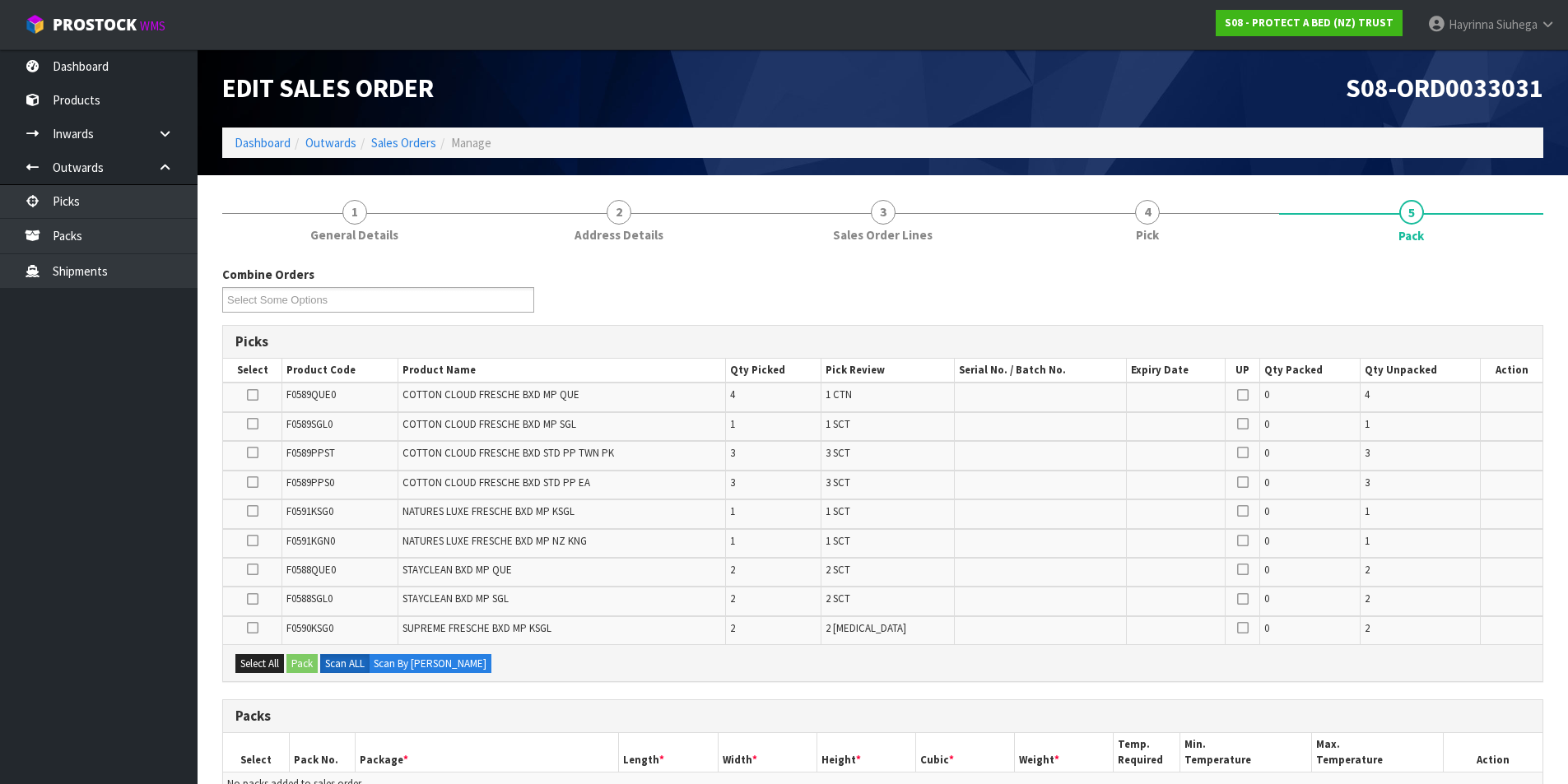
click at [601, 456] on span "COTTON CLOUD FRESCHE BXD STD PP TWN PK" at bounding box center [508, 453] width 212 height 14
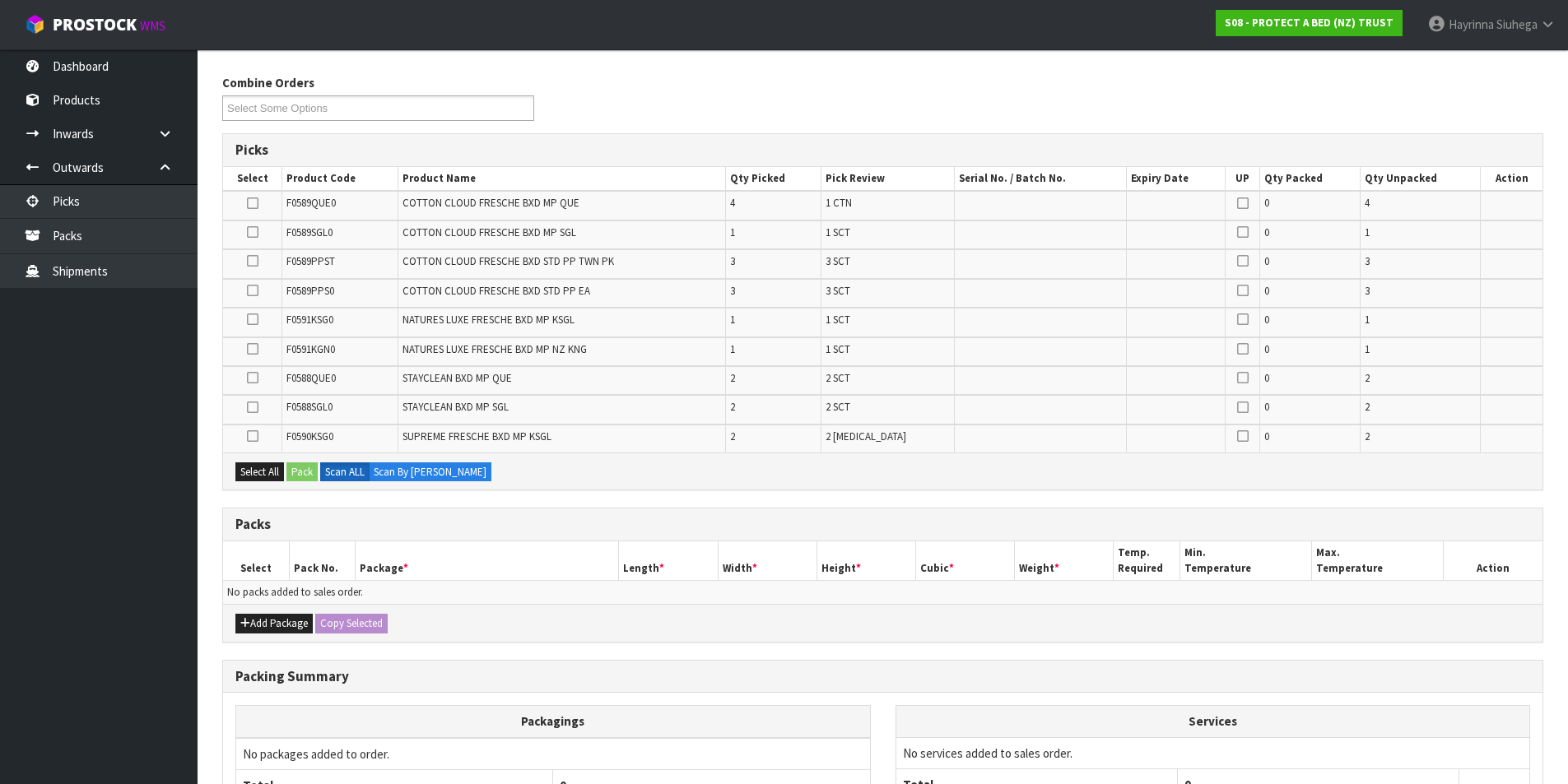
scroll to position [354, 0]
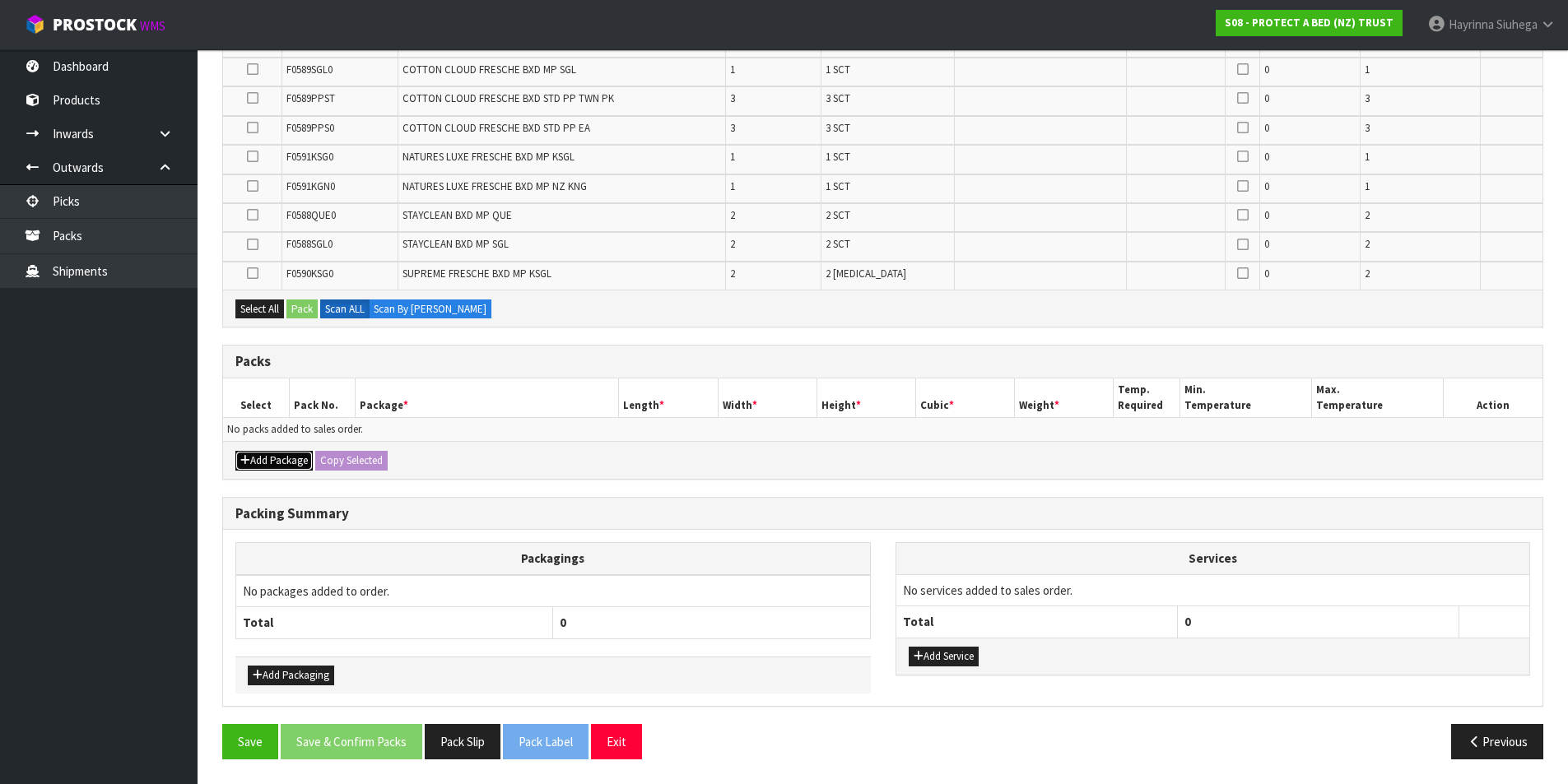
click at [265, 458] on button "Add Package" at bounding box center [274, 460] width 78 height 20
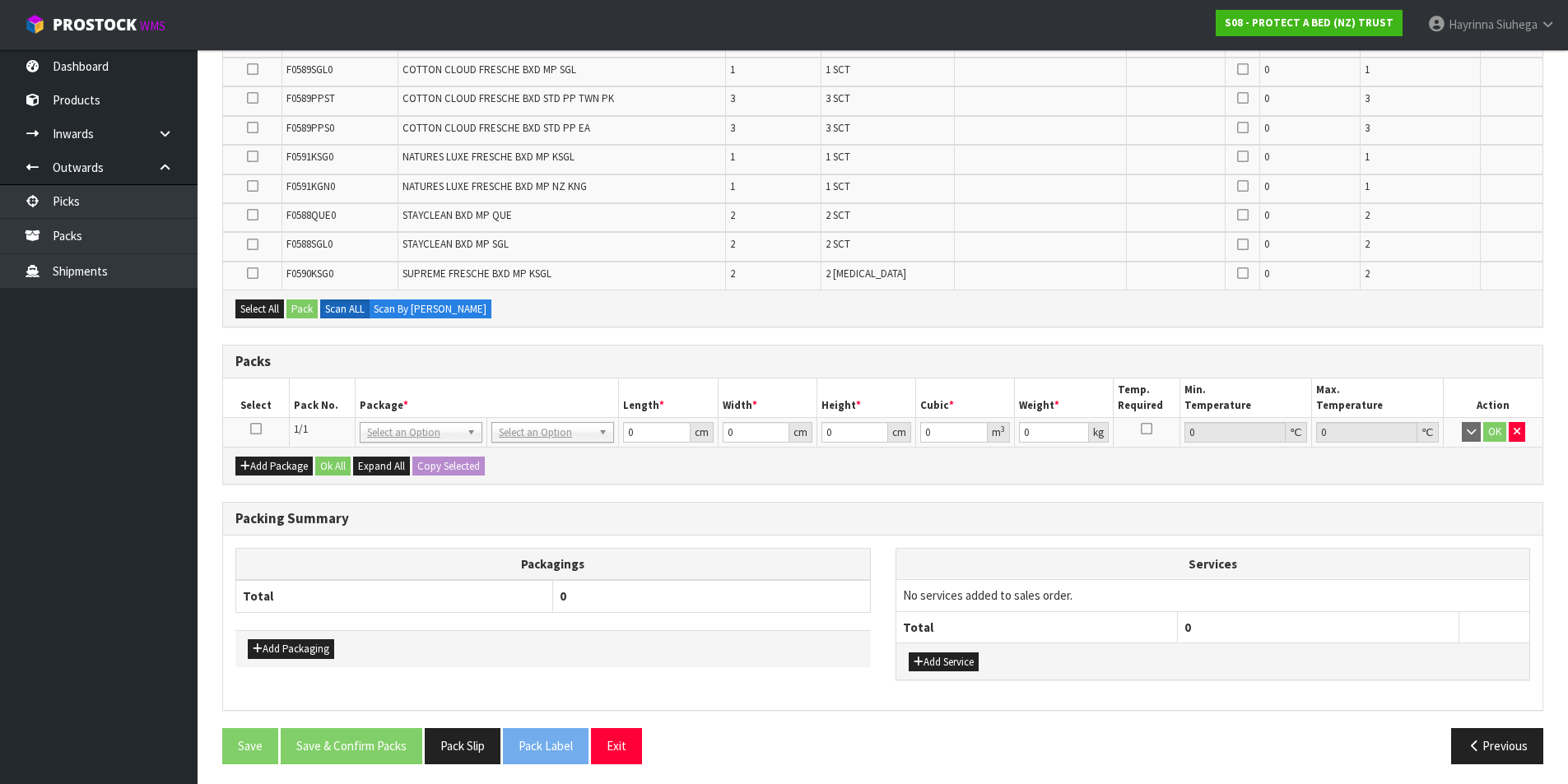
click at [255, 430] on icon at bounding box center [256, 429] width 12 height 1
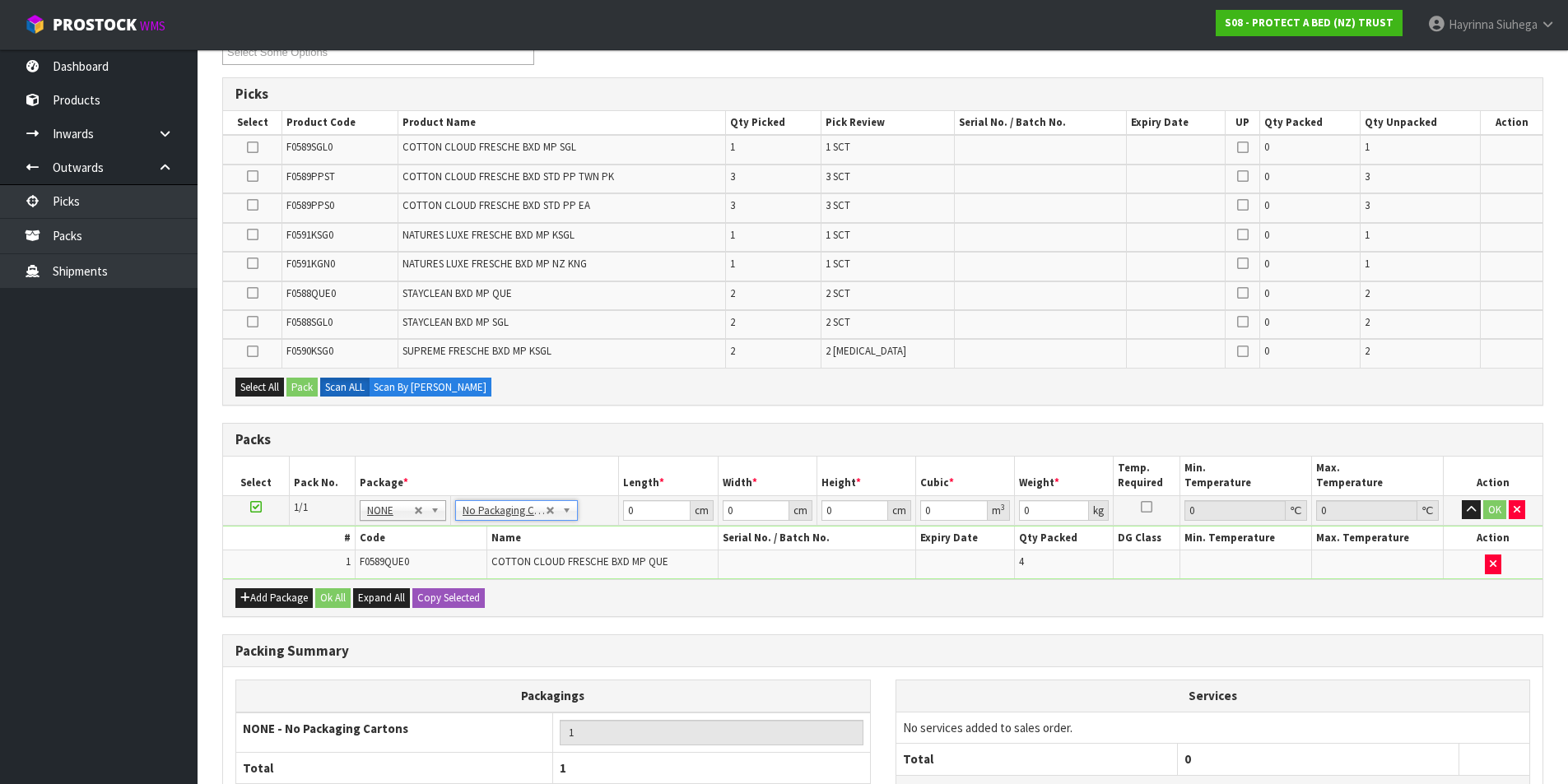
scroll to position [272, 0]
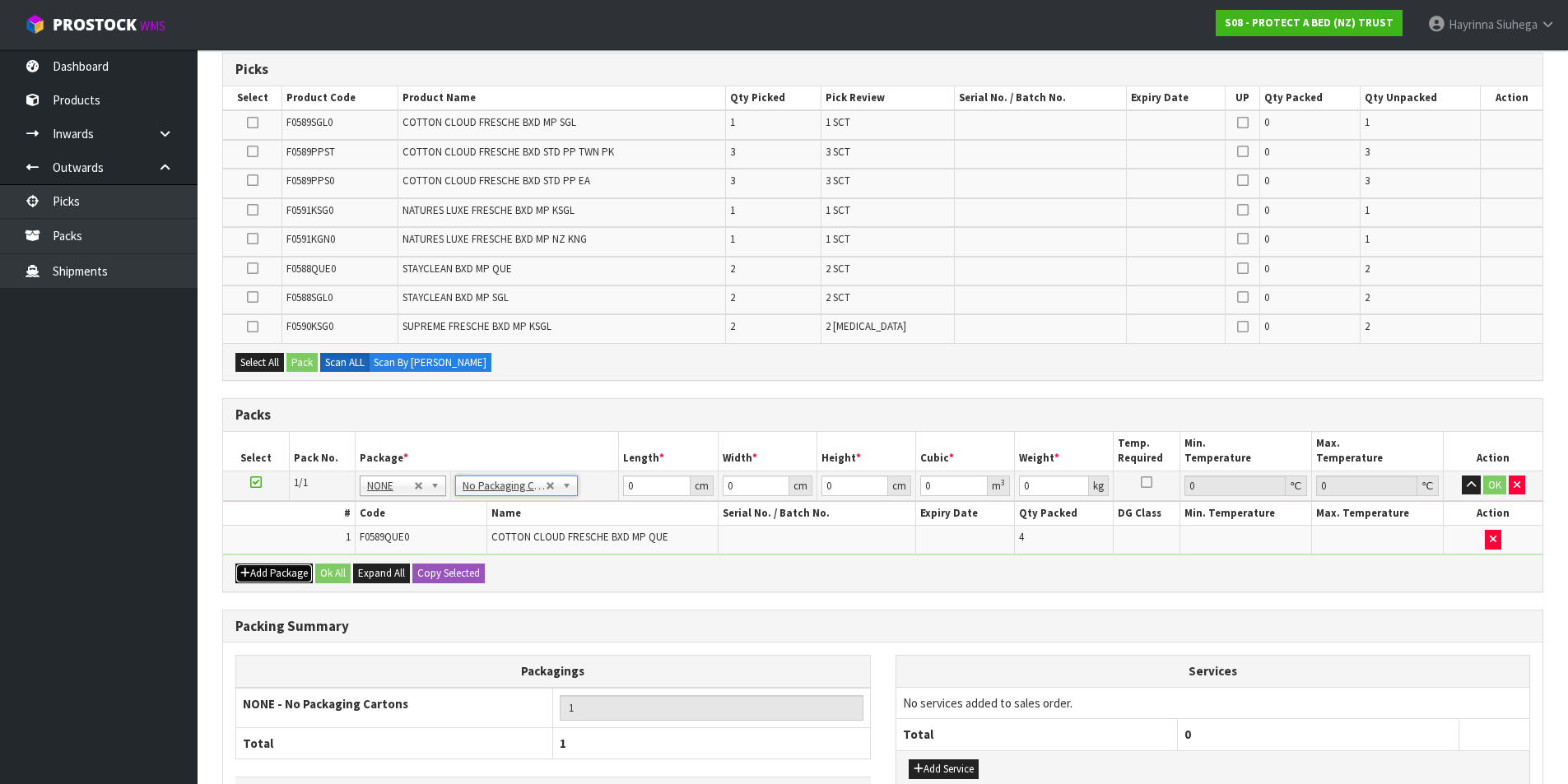
click at [257, 568] on button "Add Package" at bounding box center [274, 573] width 78 height 20
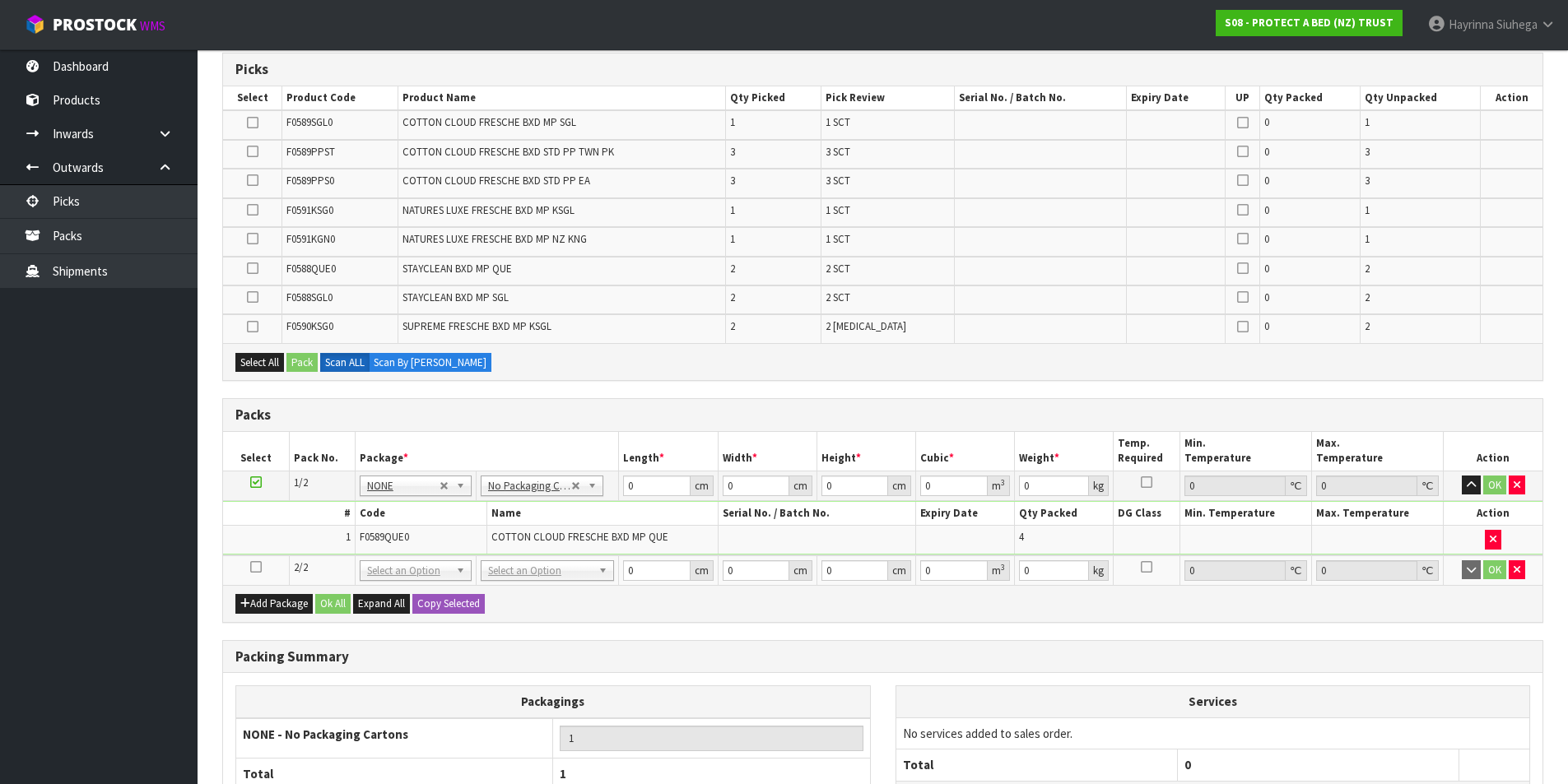
click at [260, 567] on icon at bounding box center [256, 567] width 12 height 1
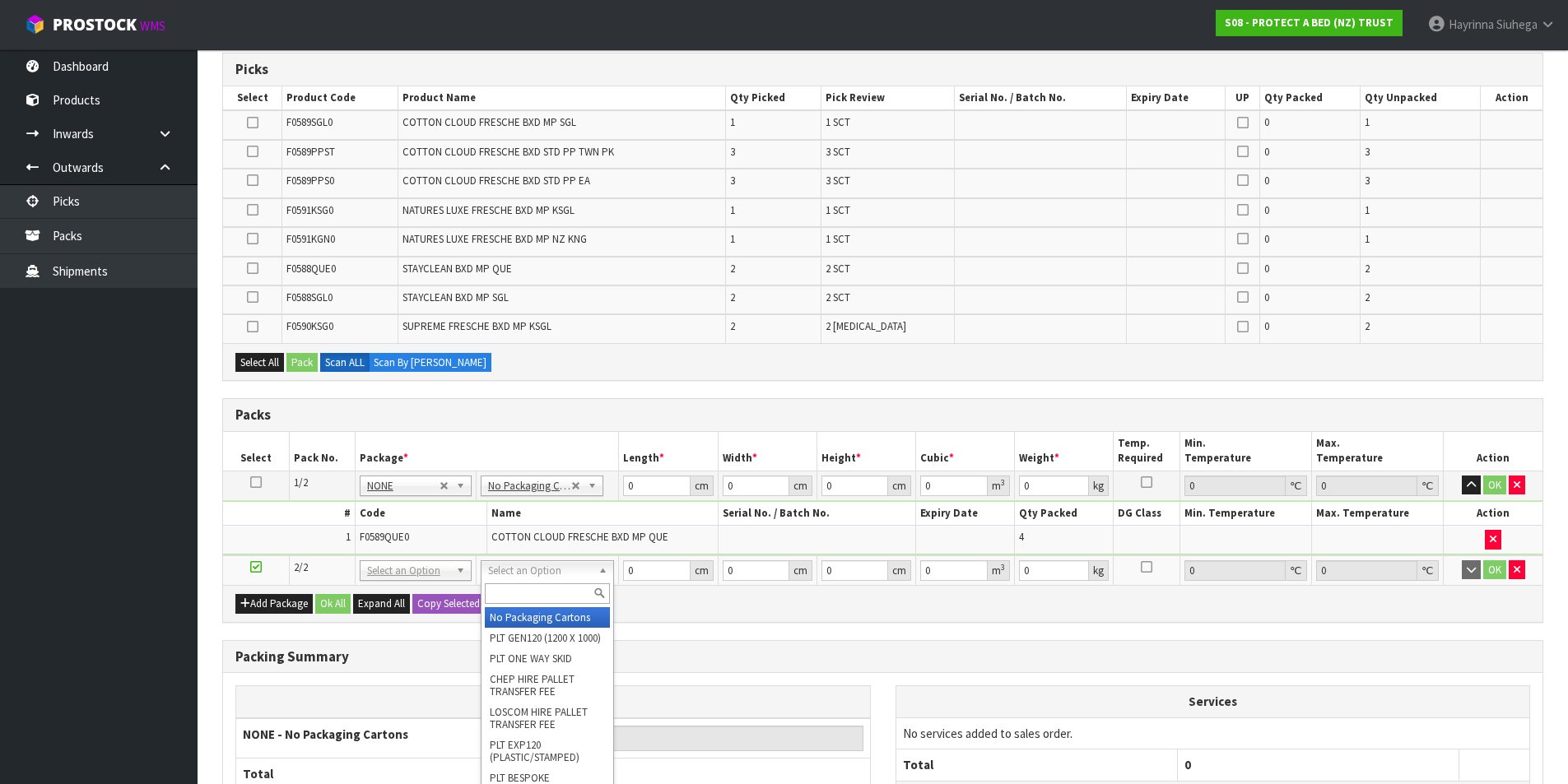
click at [532, 536] on span "COTTON CLOUD FRESCHE BXD MP QUE" at bounding box center [580, 537] width 177 height 14
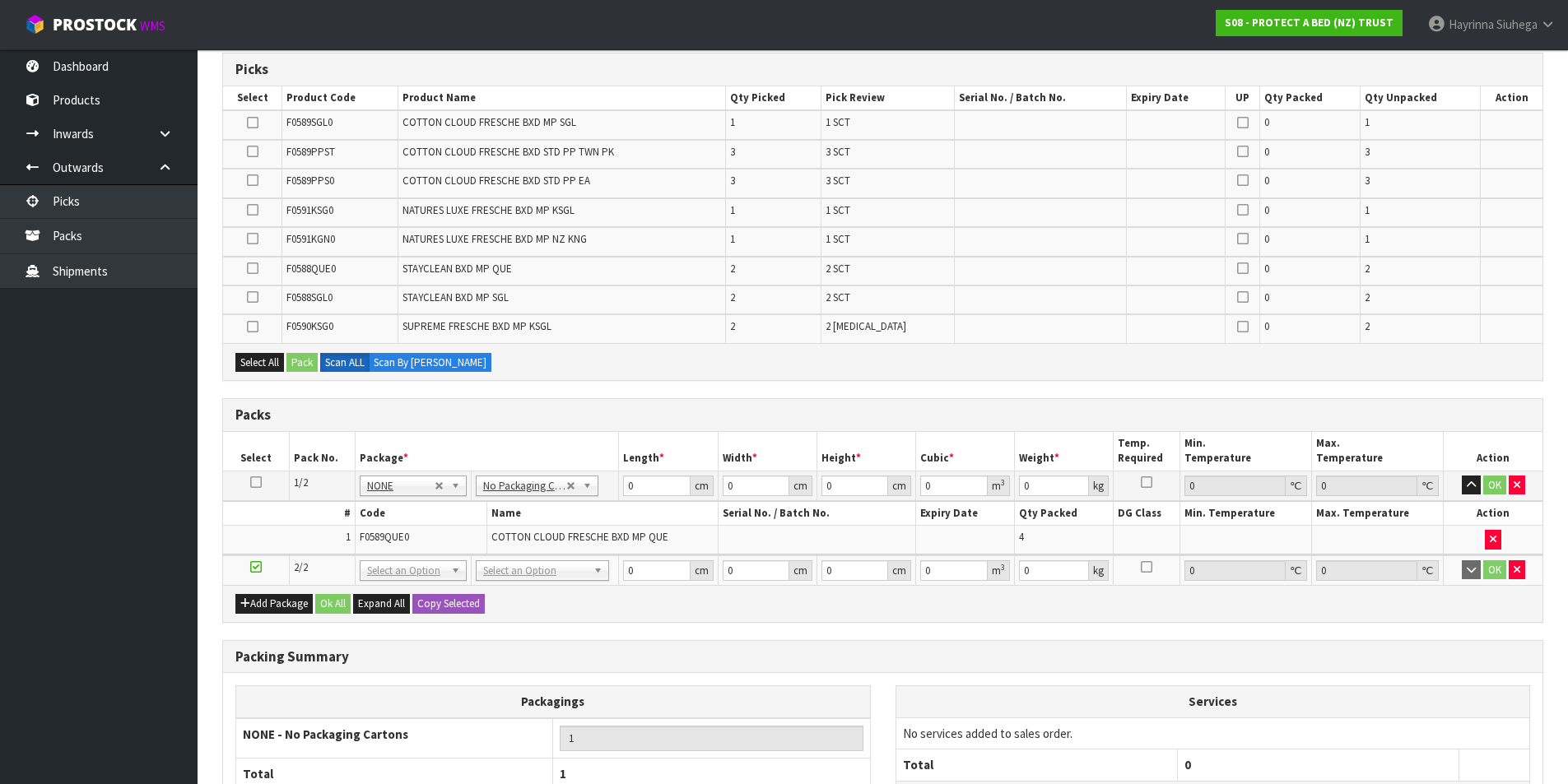
click at [821, 187] on td "3" at bounding box center [774, 183] width 96 height 29
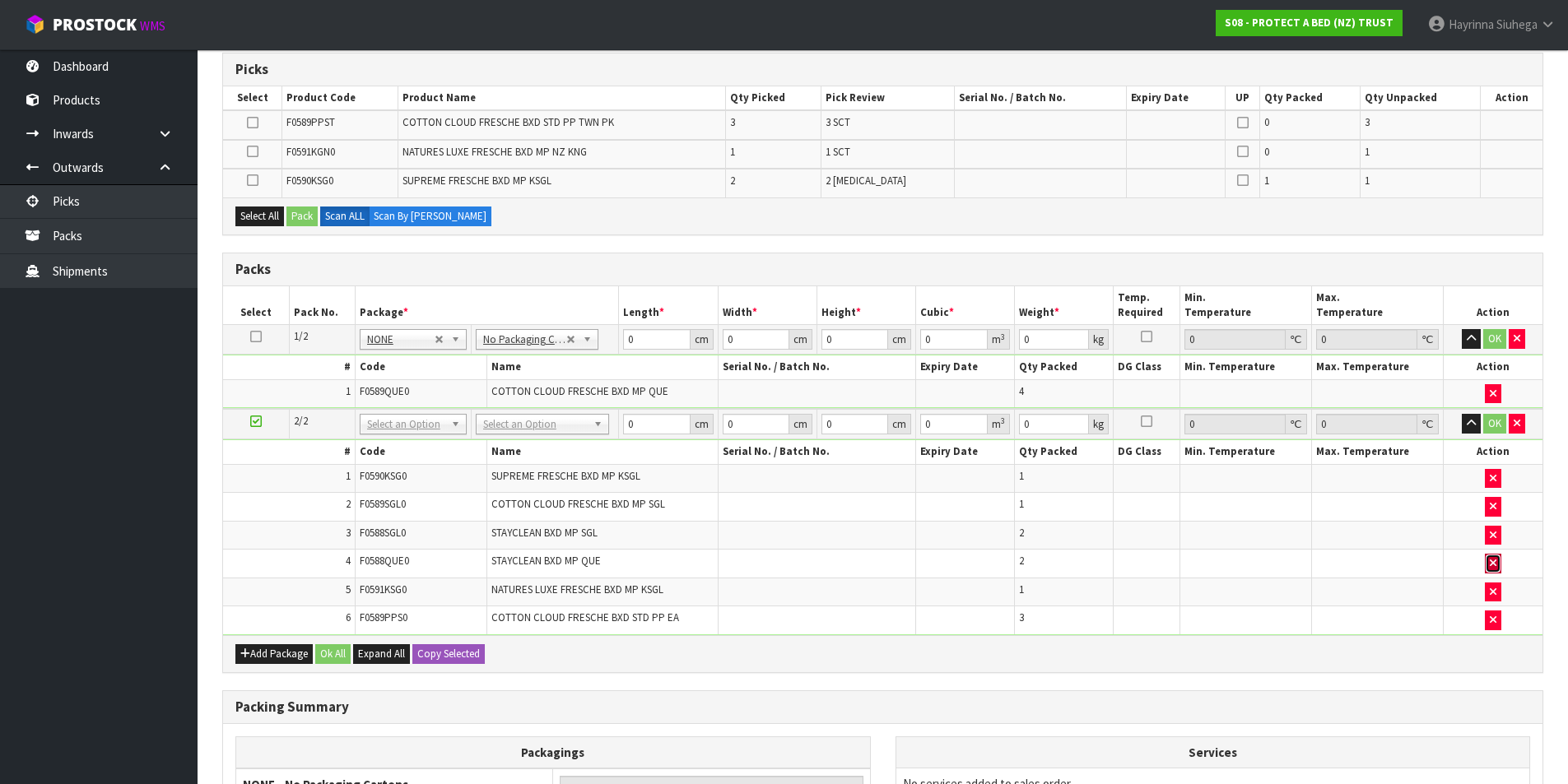
click at [1487, 562] on button "button" at bounding box center [1493, 563] width 16 height 20
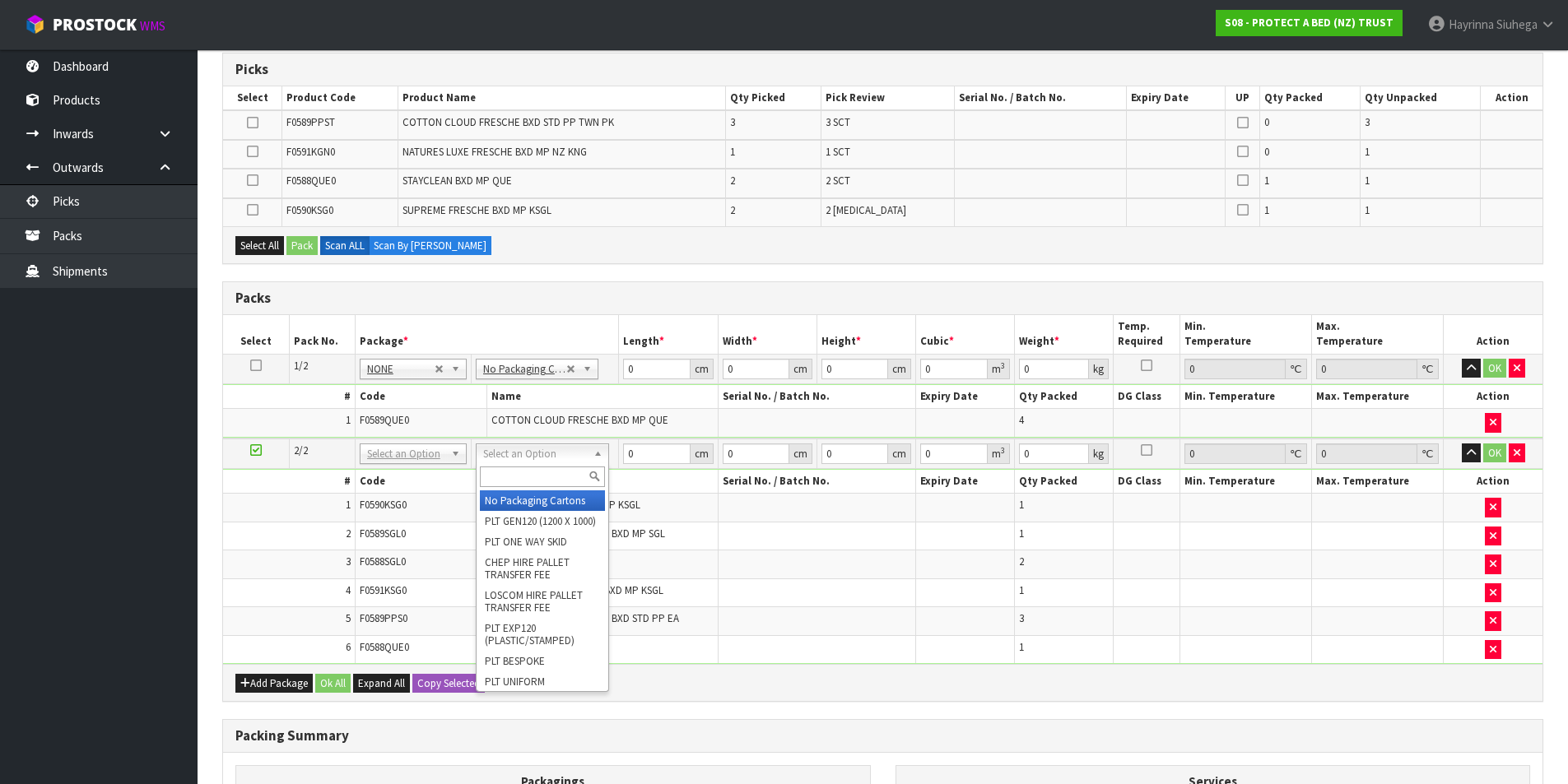
click at [533, 473] on input "text" at bounding box center [542, 477] width 125 height 21
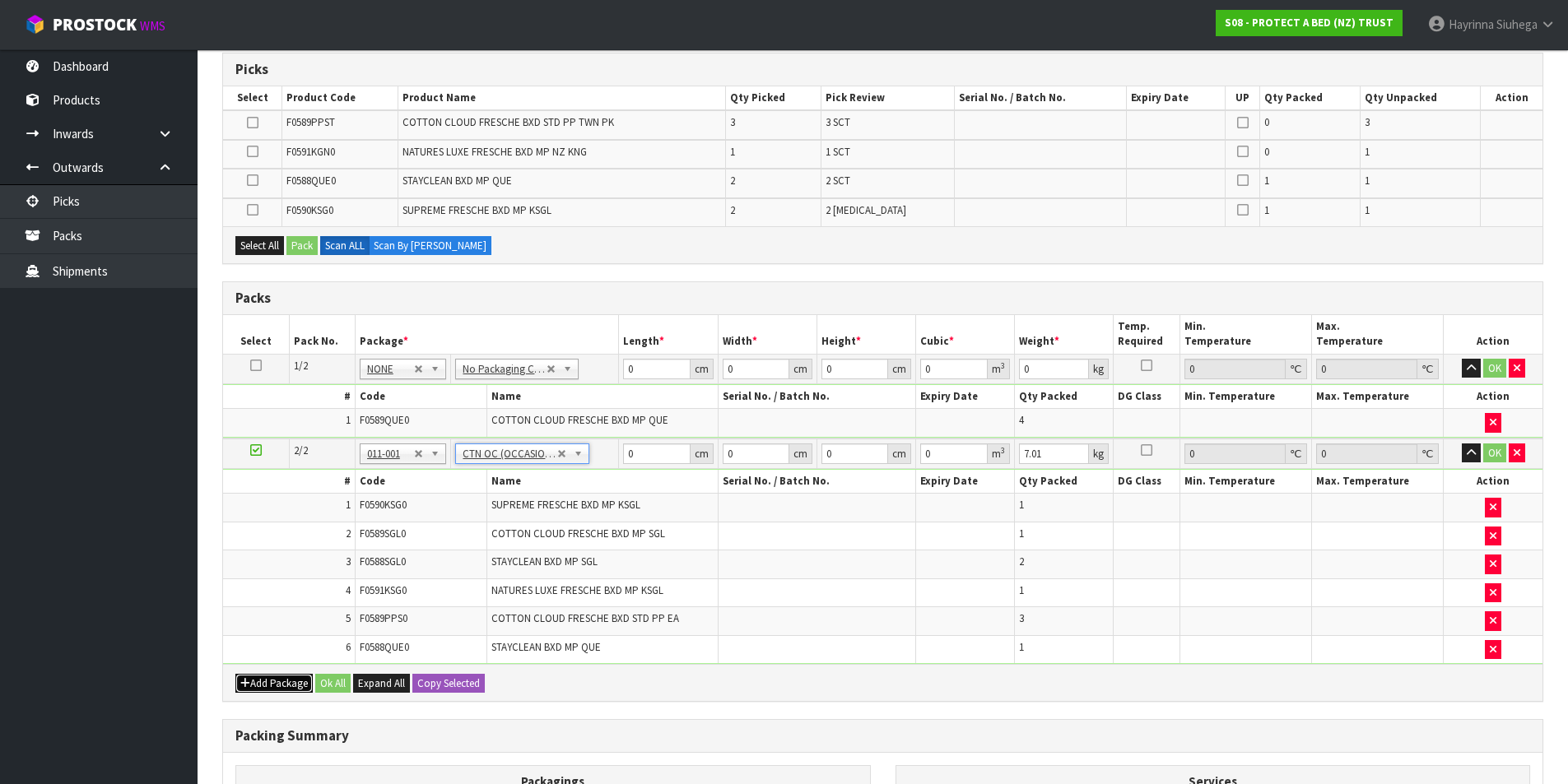
click at [259, 682] on button "Add Package" at bounding box center [274, 684] width 78 height 20
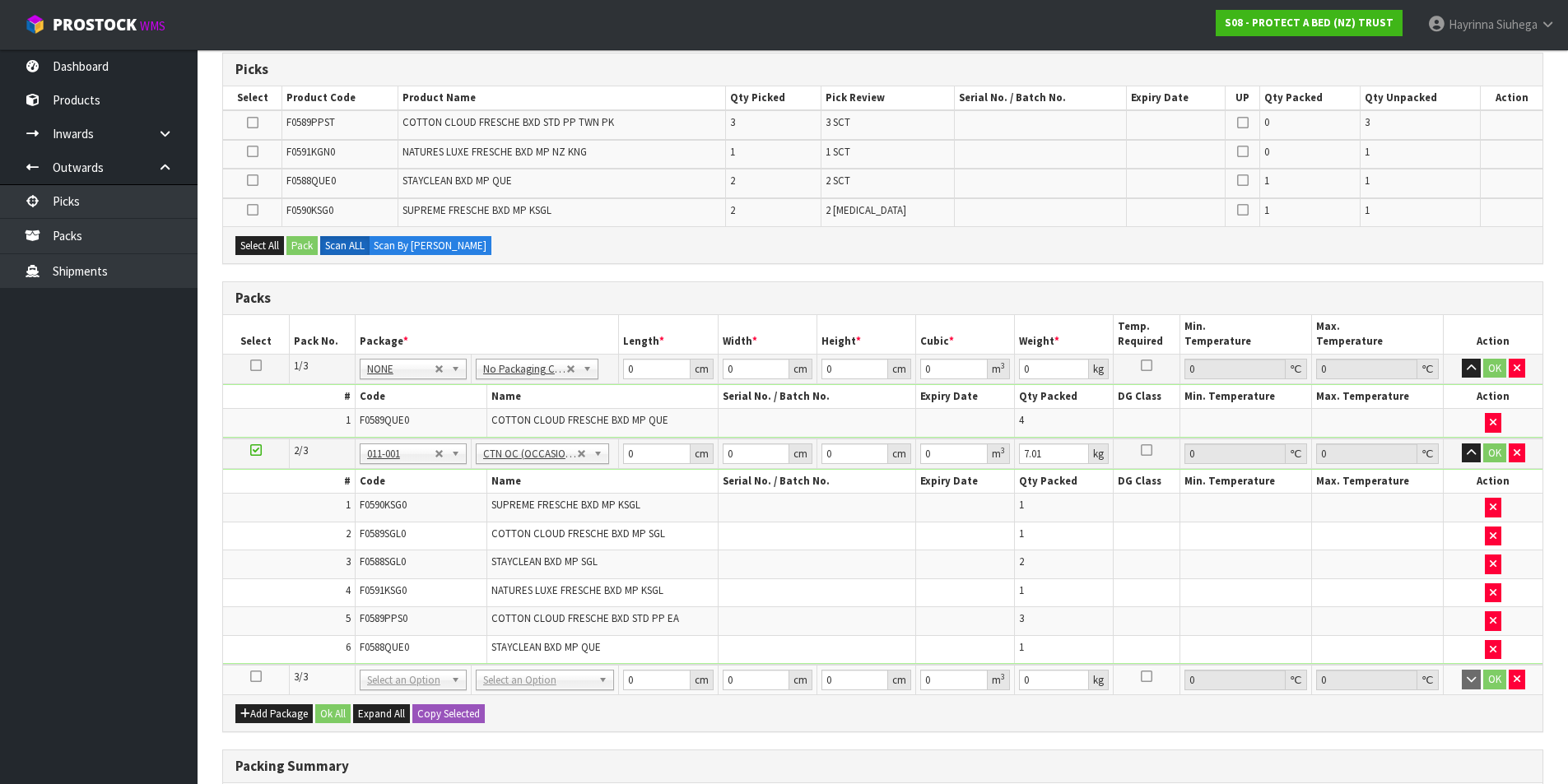
click at [253, 676] on icon at bounding box center [256, 676] width 12 height 1
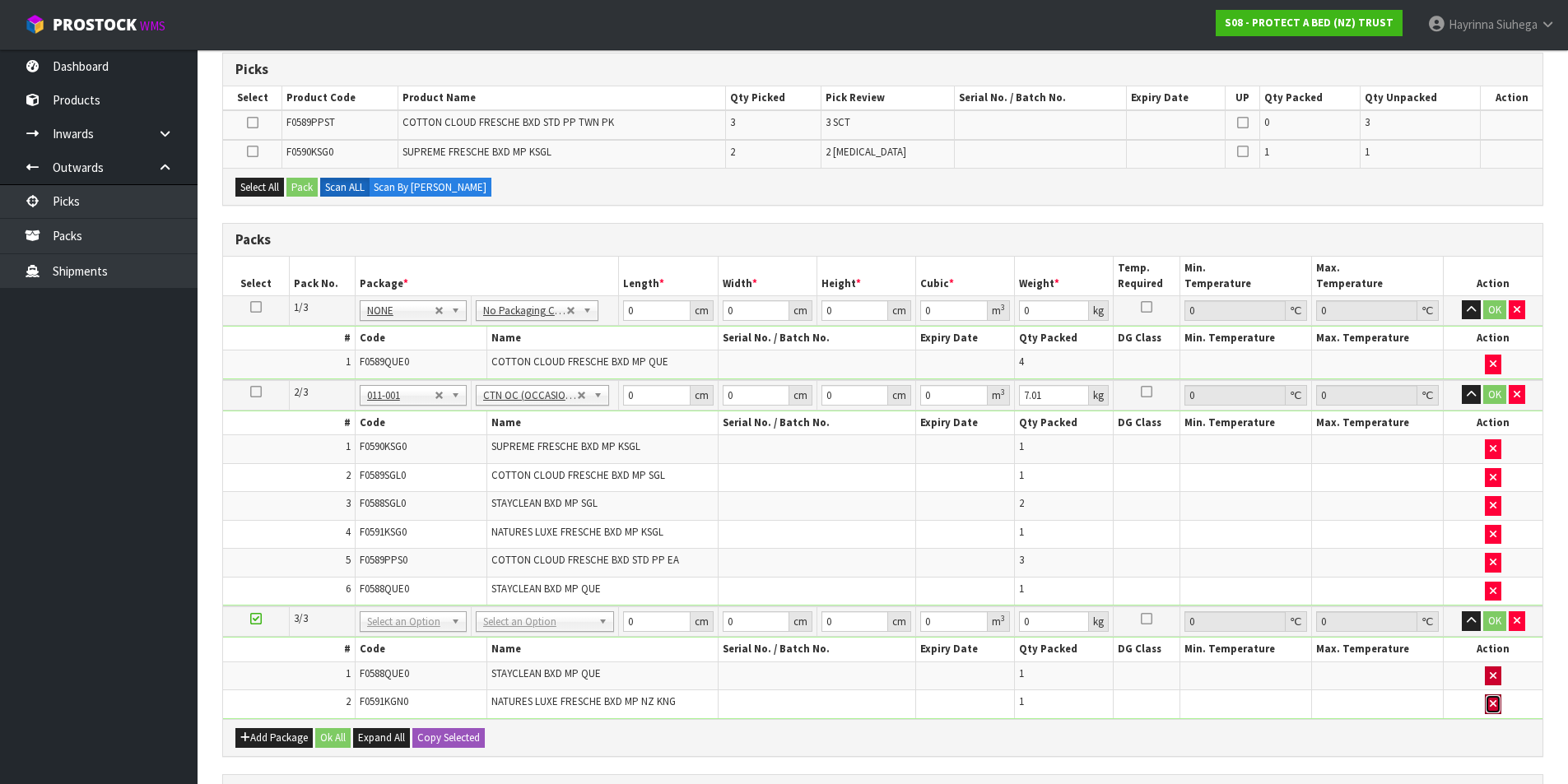
click at [1494, 713] on button "button" at bounding box center [1493, 704] width 16 height 20
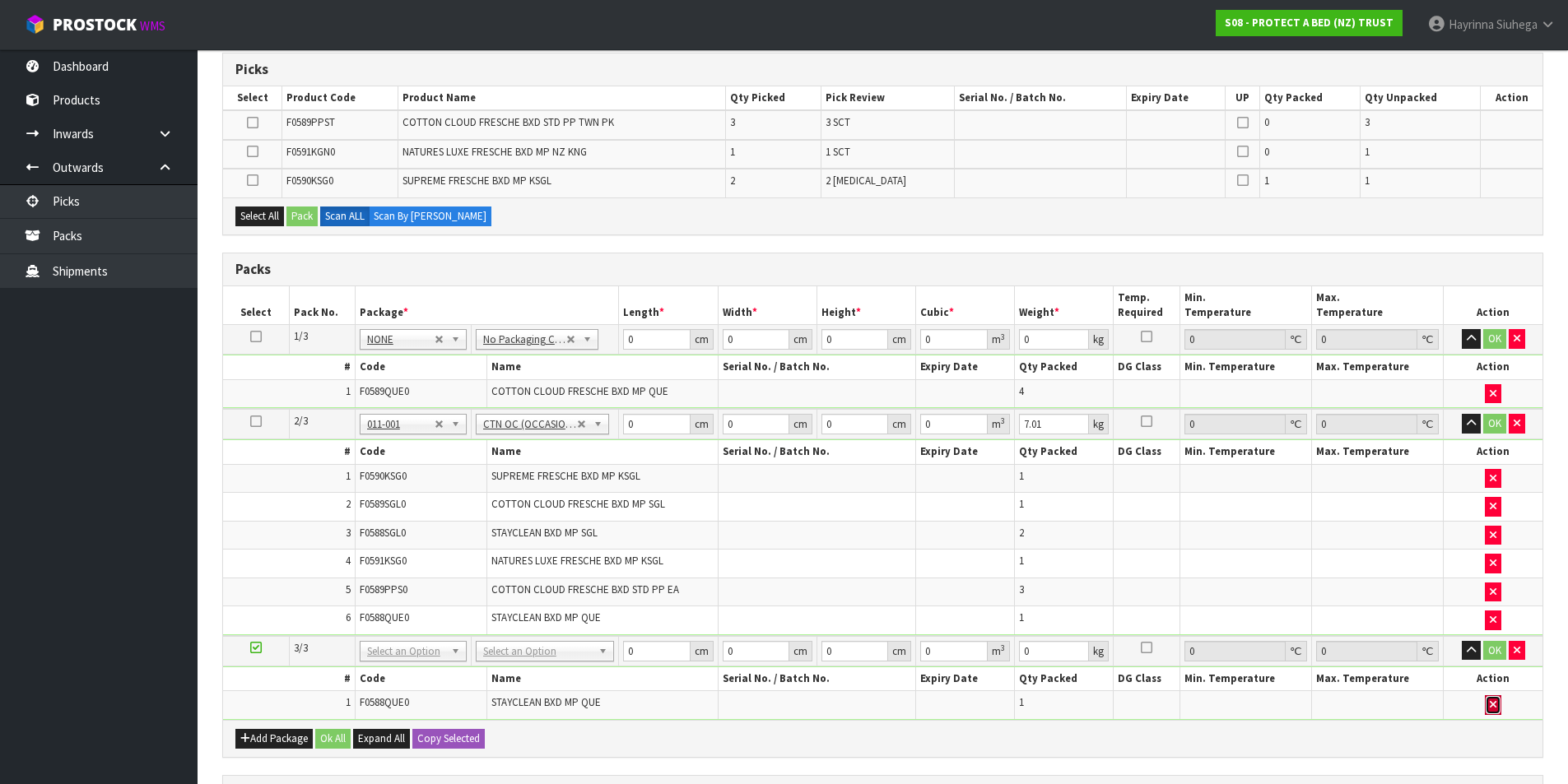
click at [1494, 708] on icon "button" at bounding box center [1492, 705] width 6 height 11
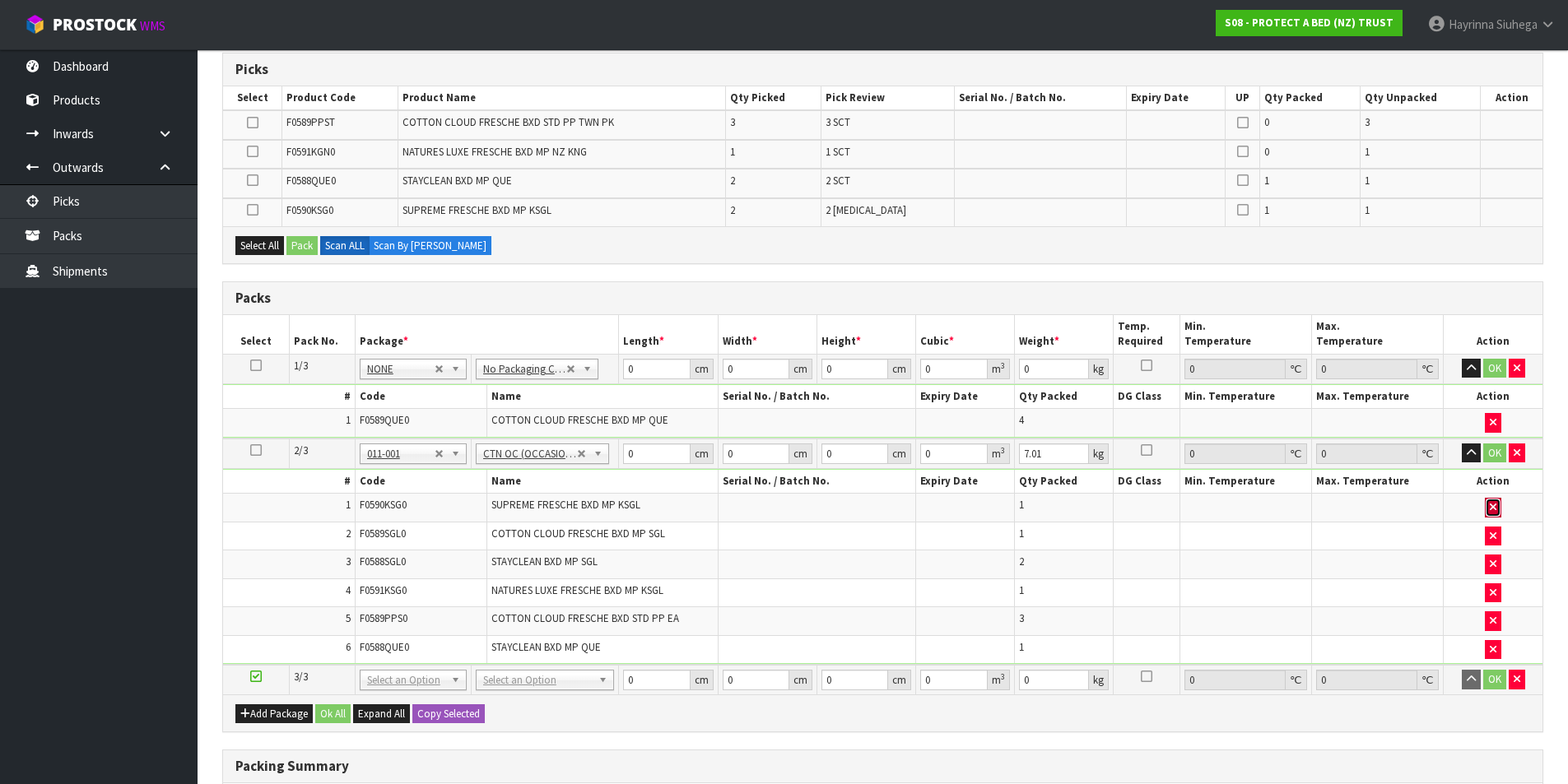
click at [1497, 510] on icon "button" at bounding box center [1492, 507] width 6 height 11
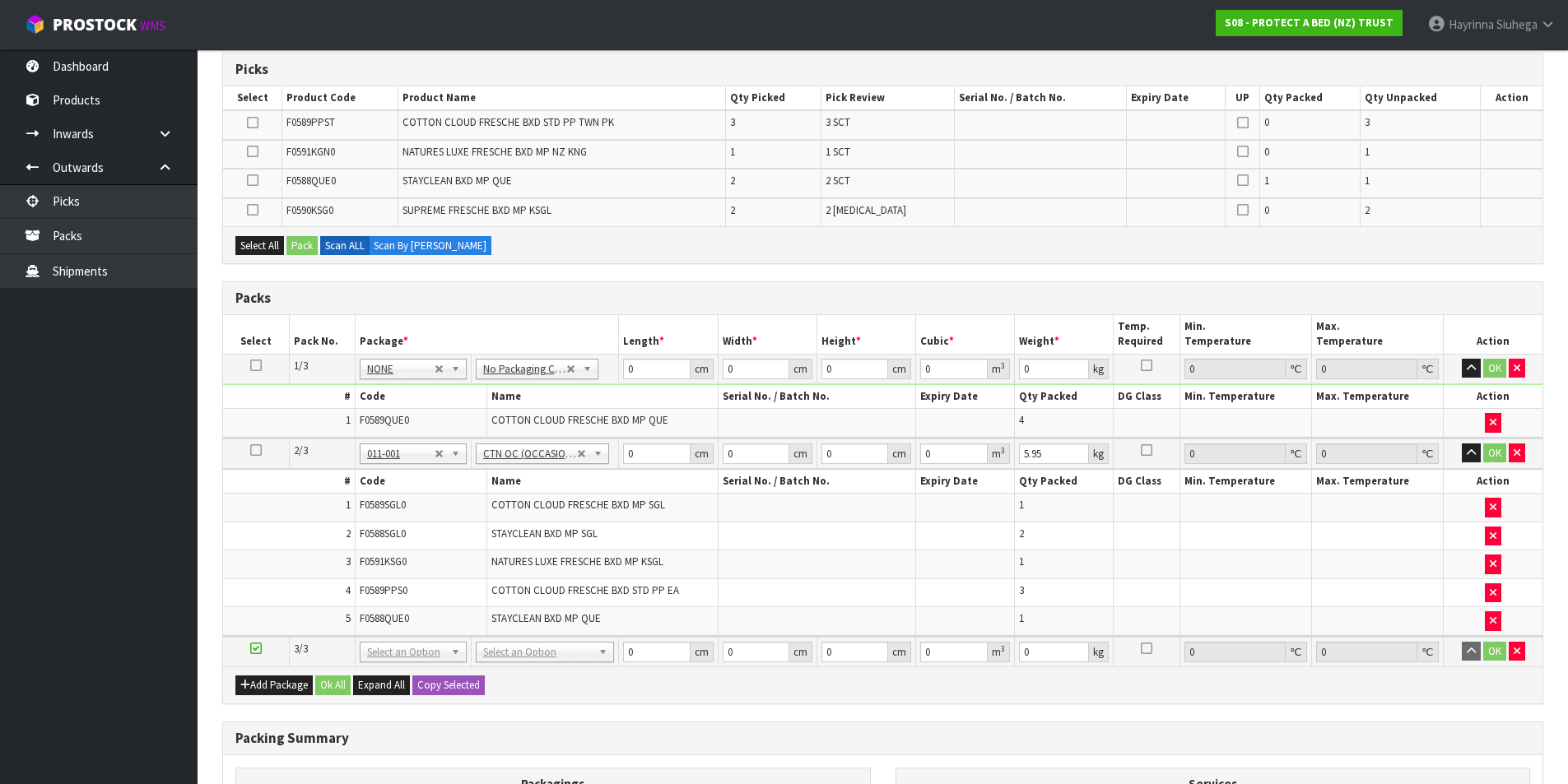
click at [254, 451] on icon at bounding box center [256, 450] width 12 height 1
click at [1492, 507] on icon "button" at bounding box center [1492, 507] width 6 height 11
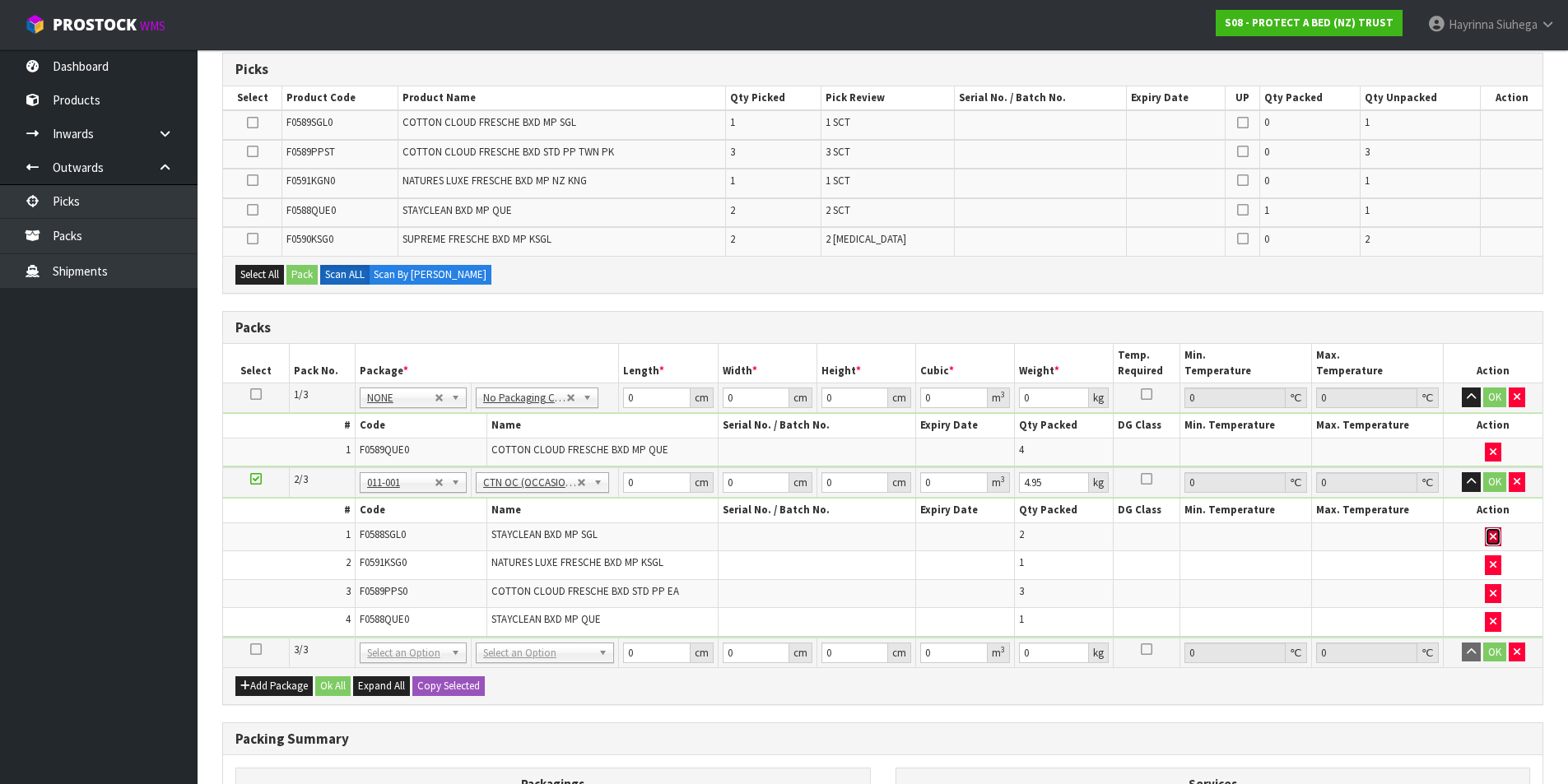
click at [1489, 543] on button "button" at bounding box center [1493, 537] width 16 height 20
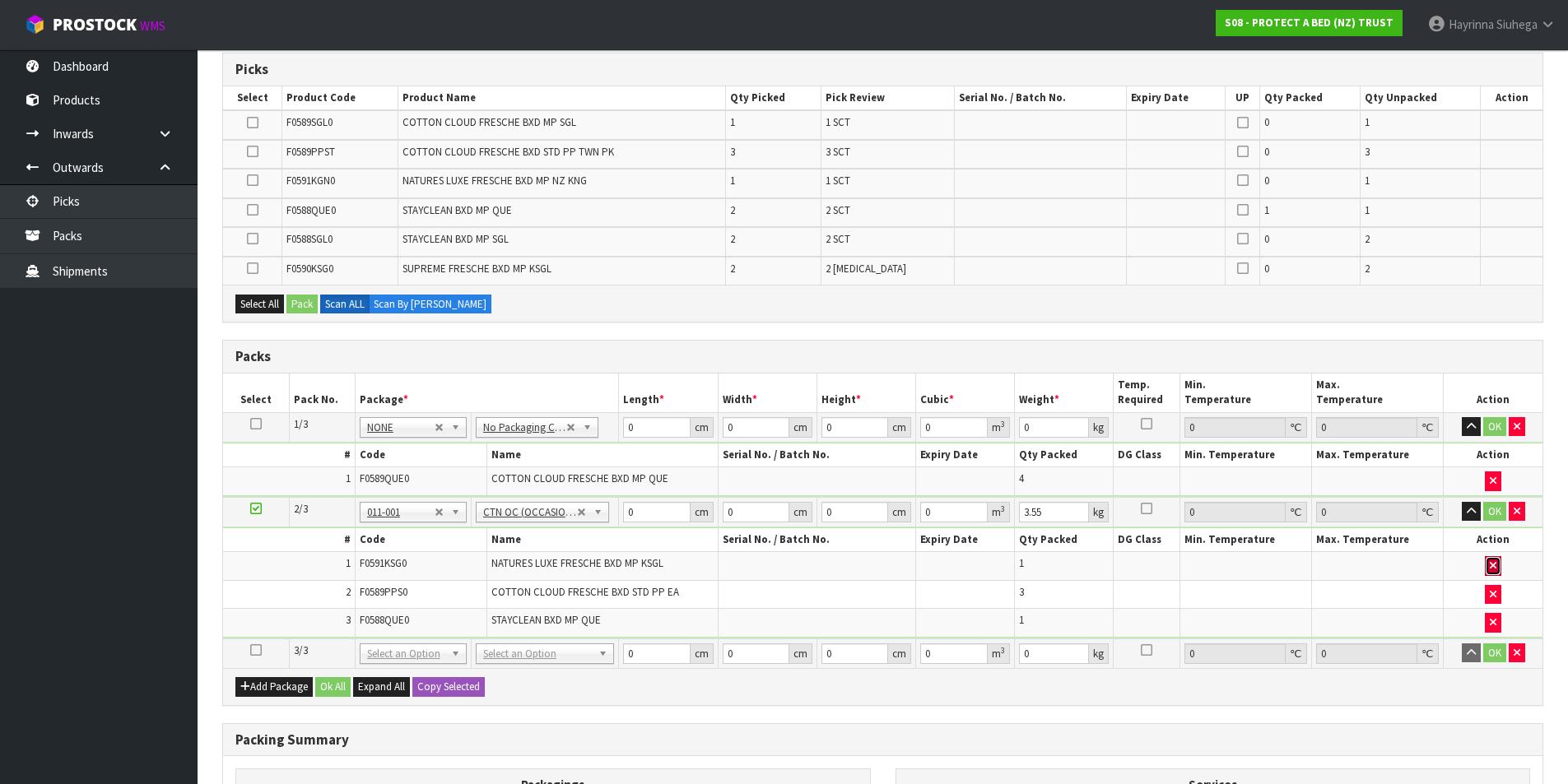
click at [1494, 565] on icon "button" at bounding box center [1492, 566] width 6 height 11
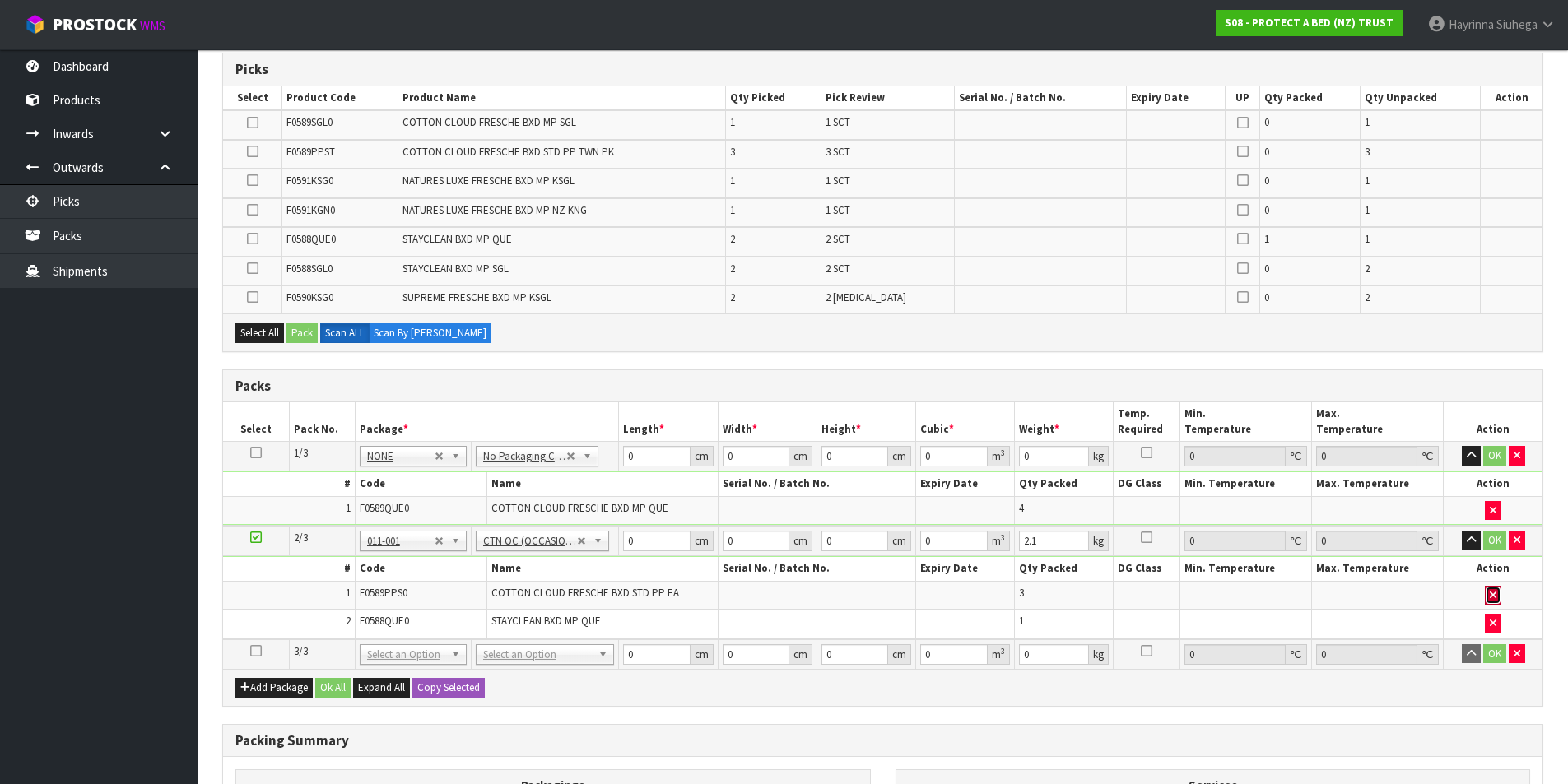
click at [1493, 597] on icon "button" at bounding box center [1492, 596] width 6 height 11
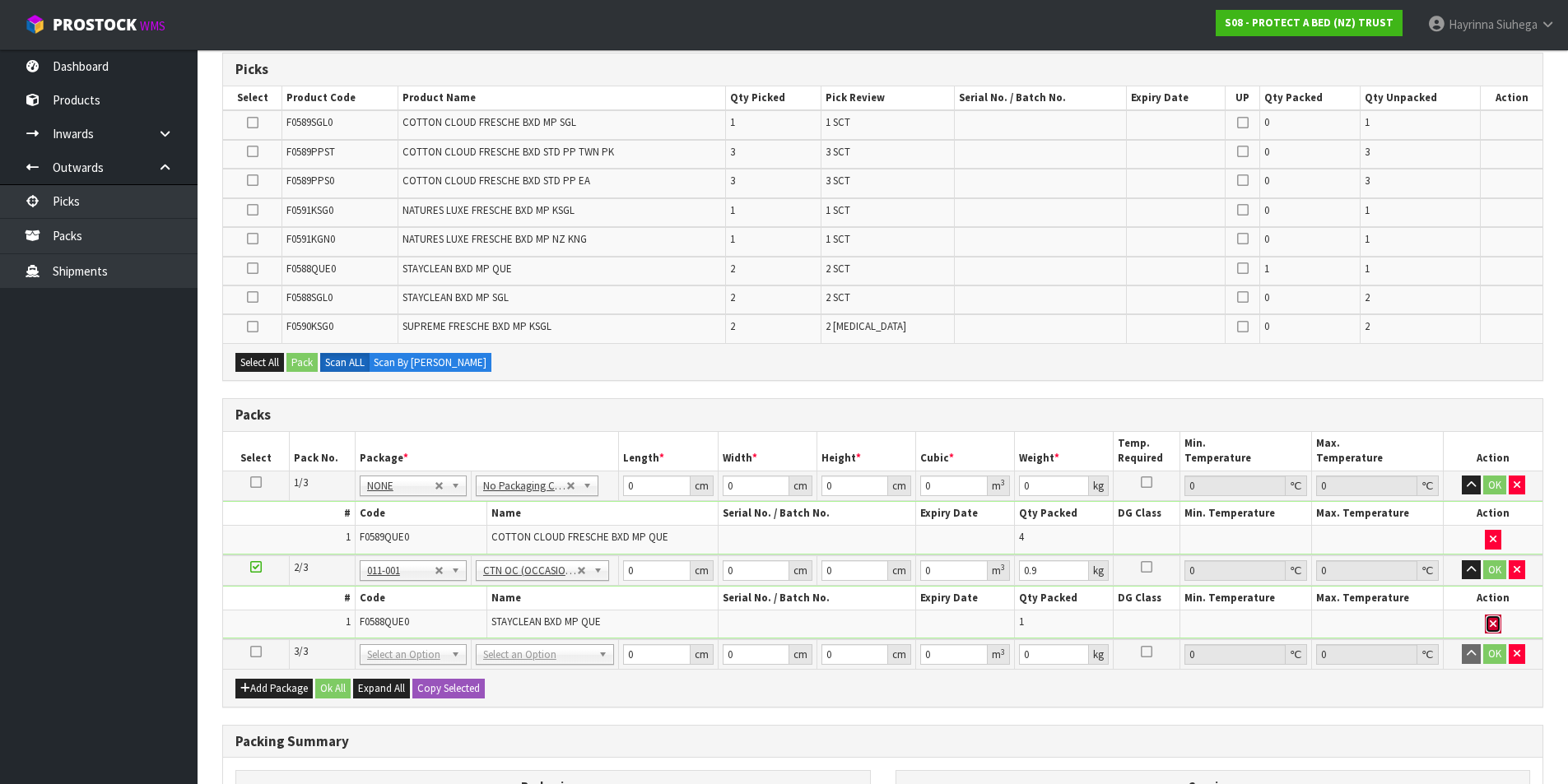
click at [1489, 631] on button "button" at bounding box center [1493, 624] width 16 height 20
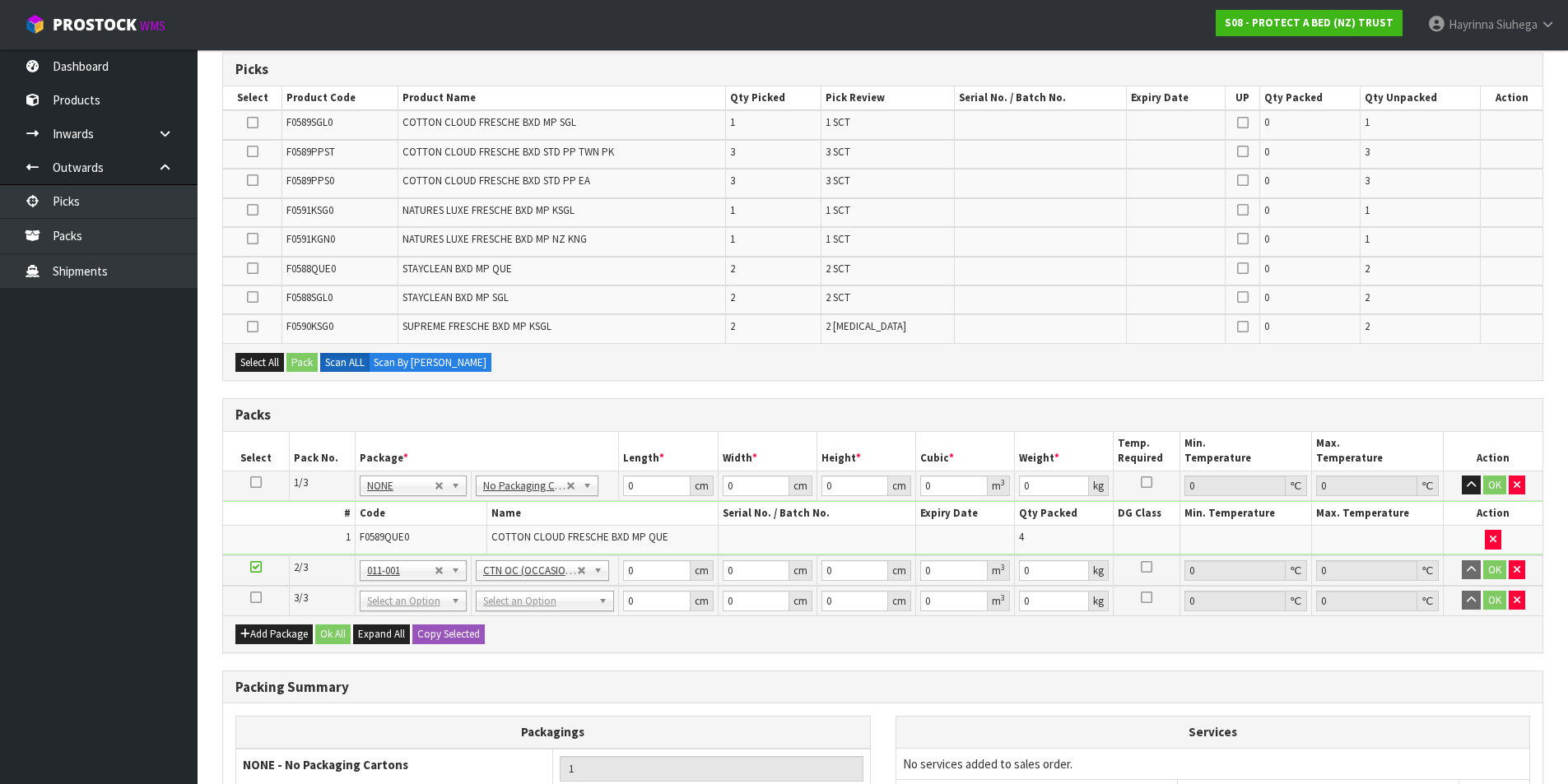
click at [720, 527] on td at bounding box center [816, 539] width 197 height 28
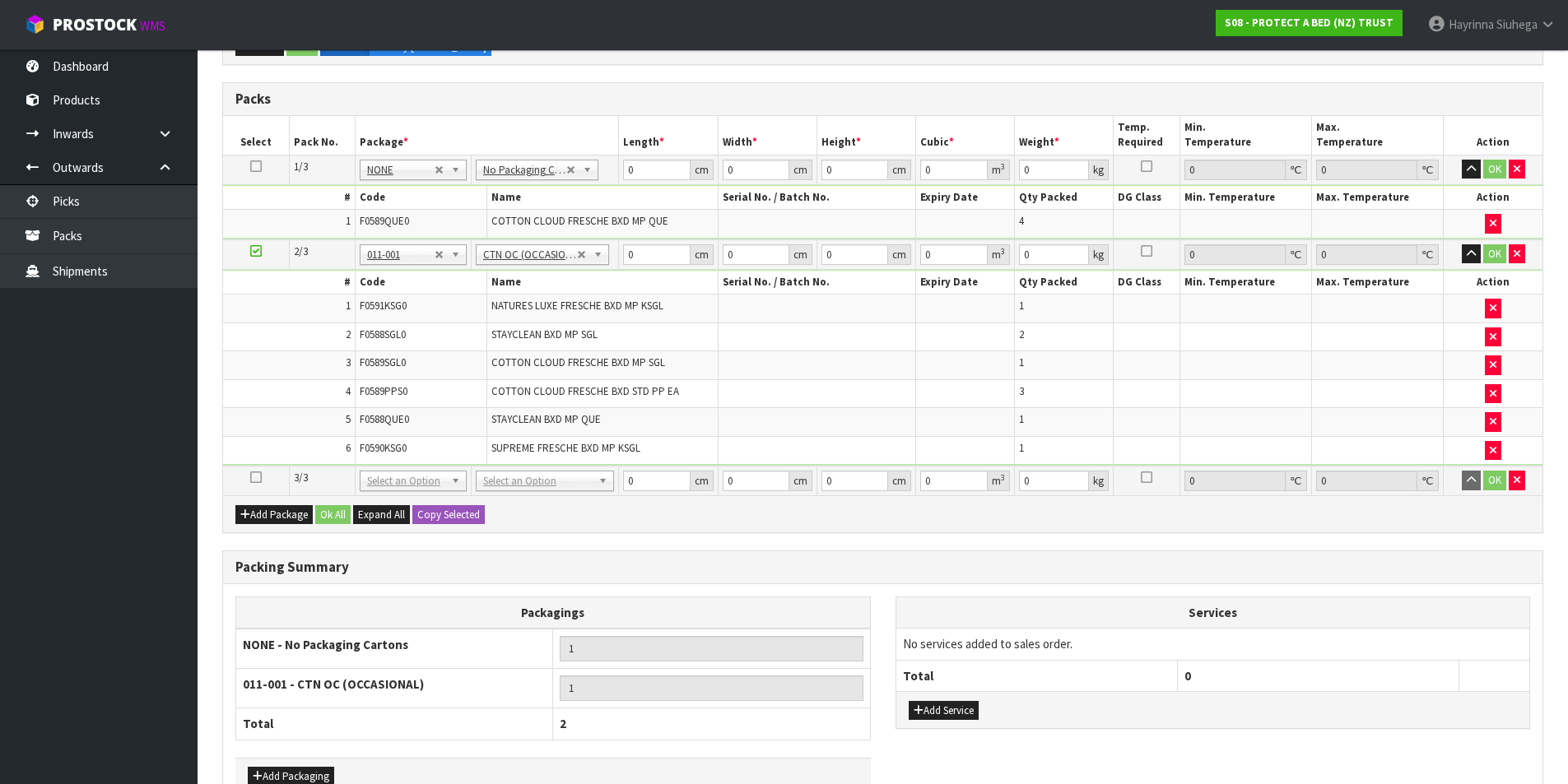
scroll to position [572, 0]
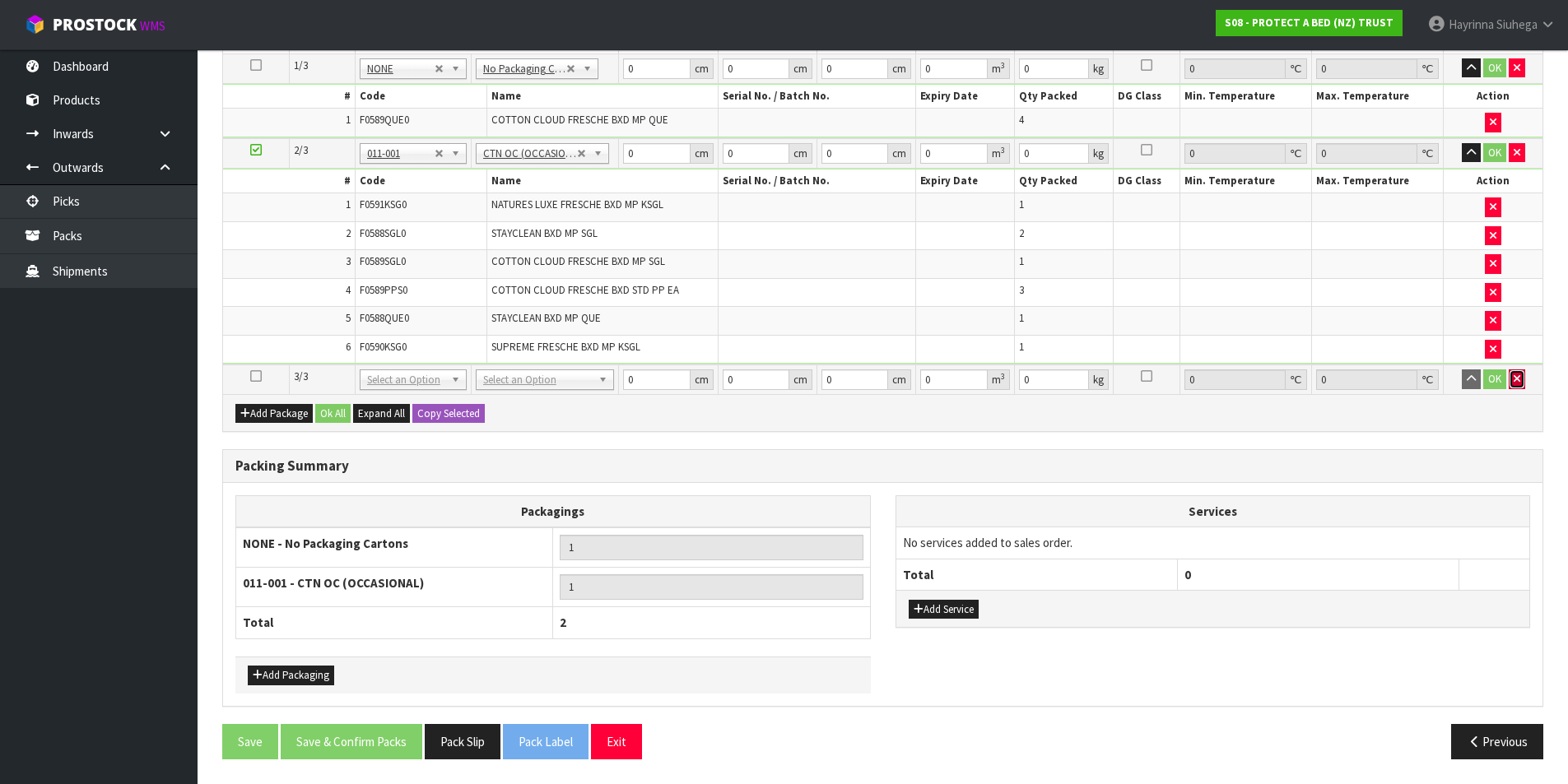
click at [1516, 379] on icon "button" at bounding box center [1517, 378] width 6 height 11
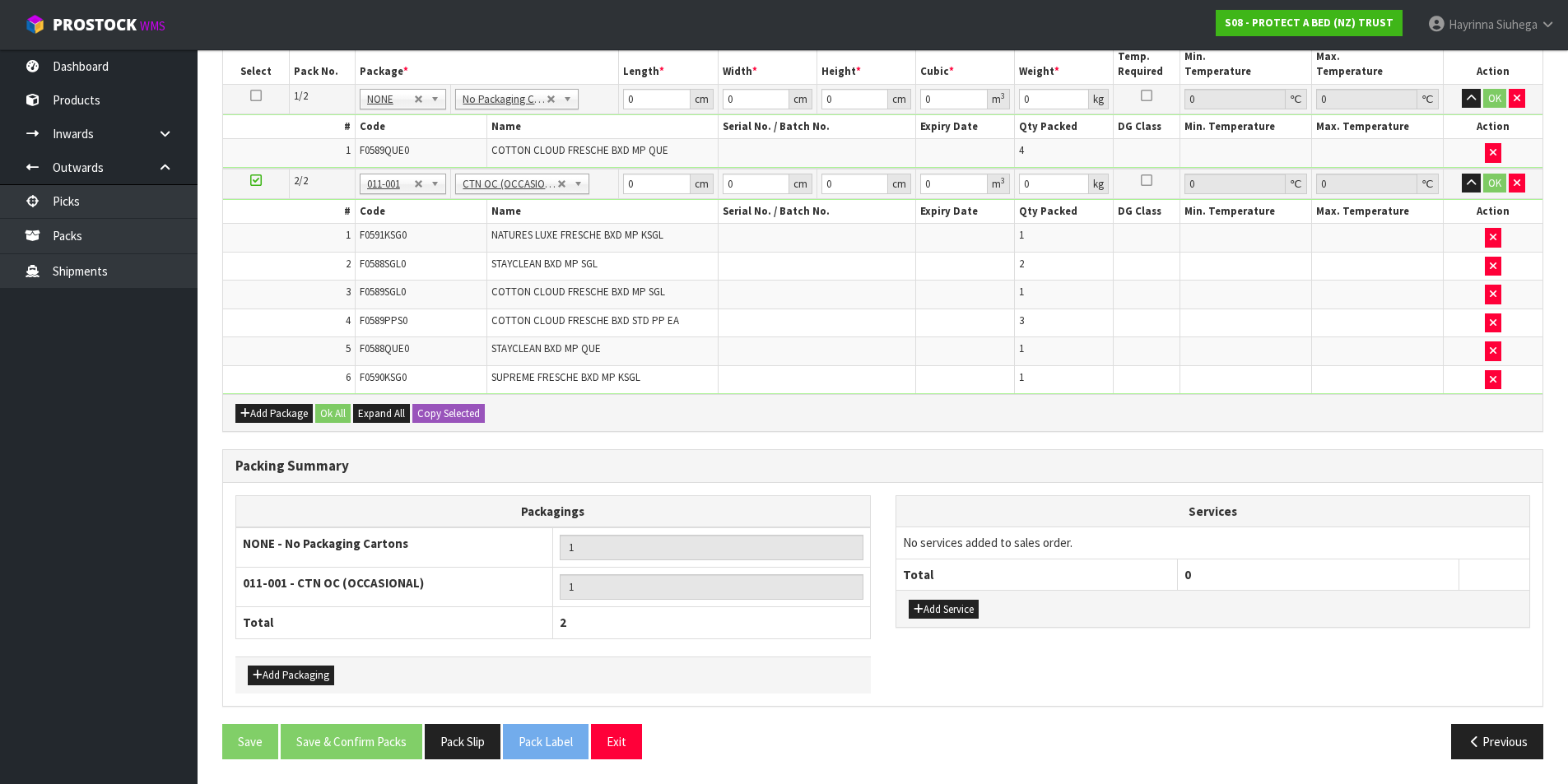
scroll to position [542, 0]
click at [1516, 179] on icon "button" at bounding box center [1517, 183] width 6 height 11
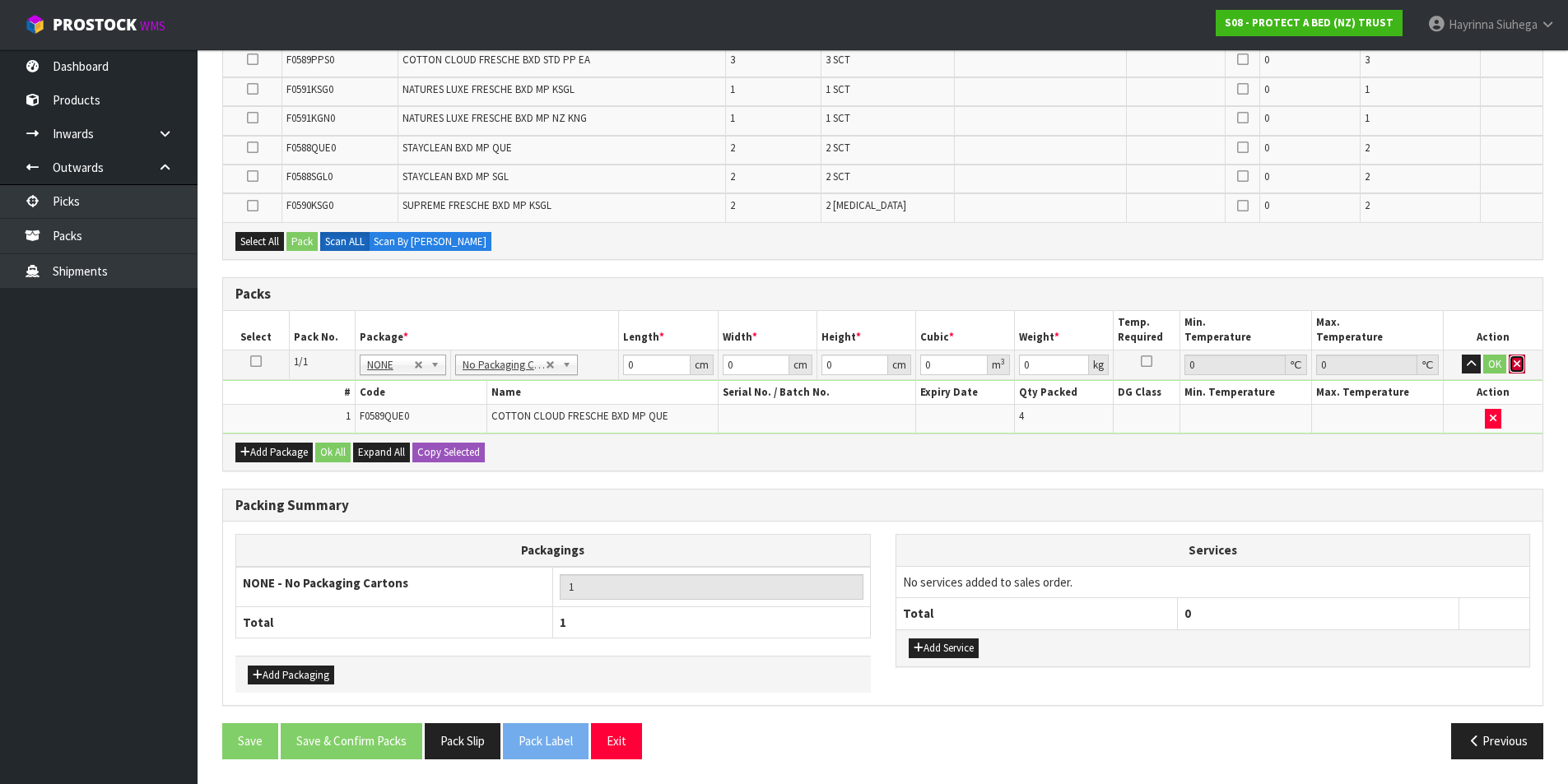
click at [1524, 369] on button "button" at bounding box center [1517, 364] width 16 height 20
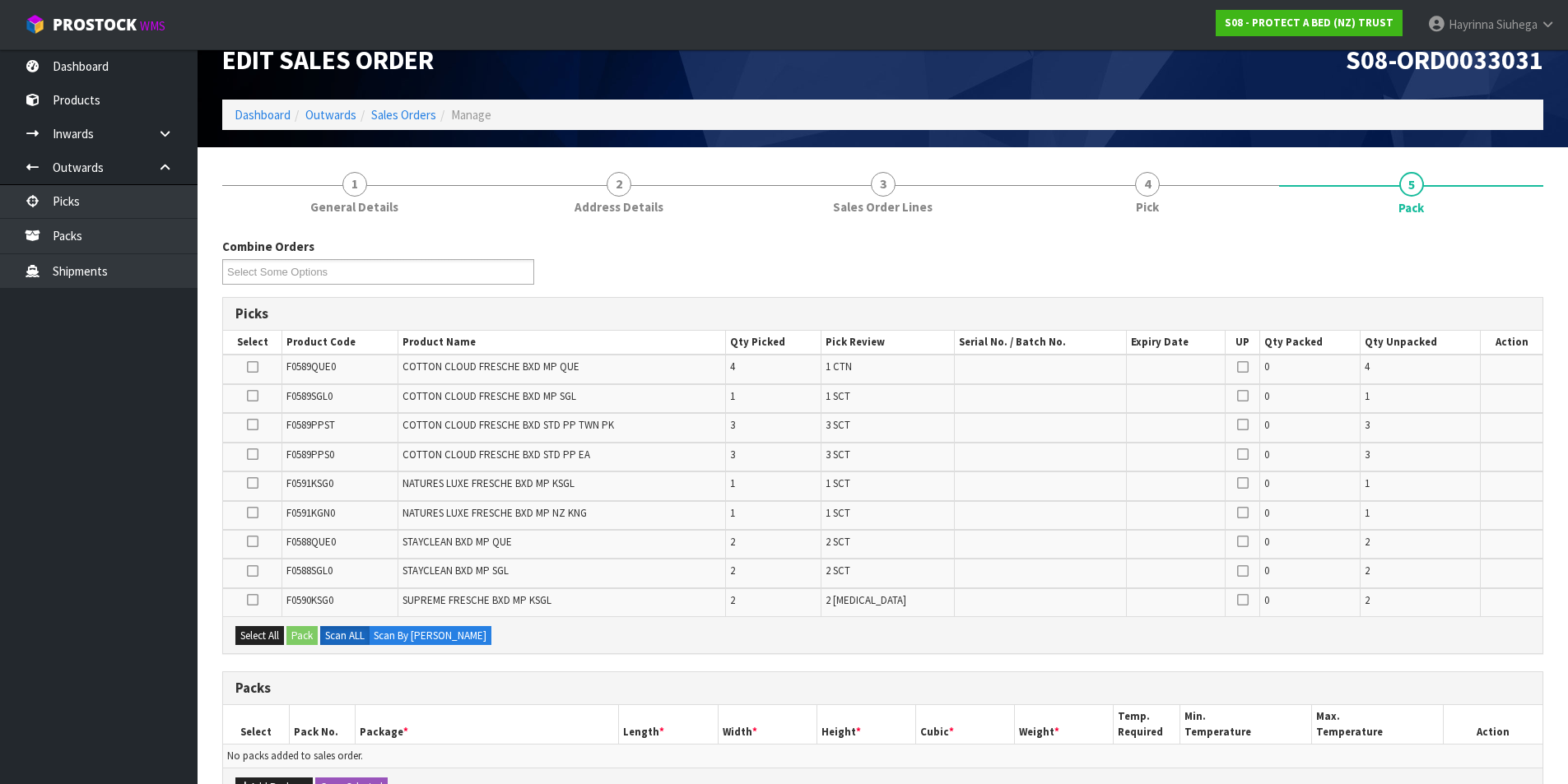
scroll to position [25, 0]
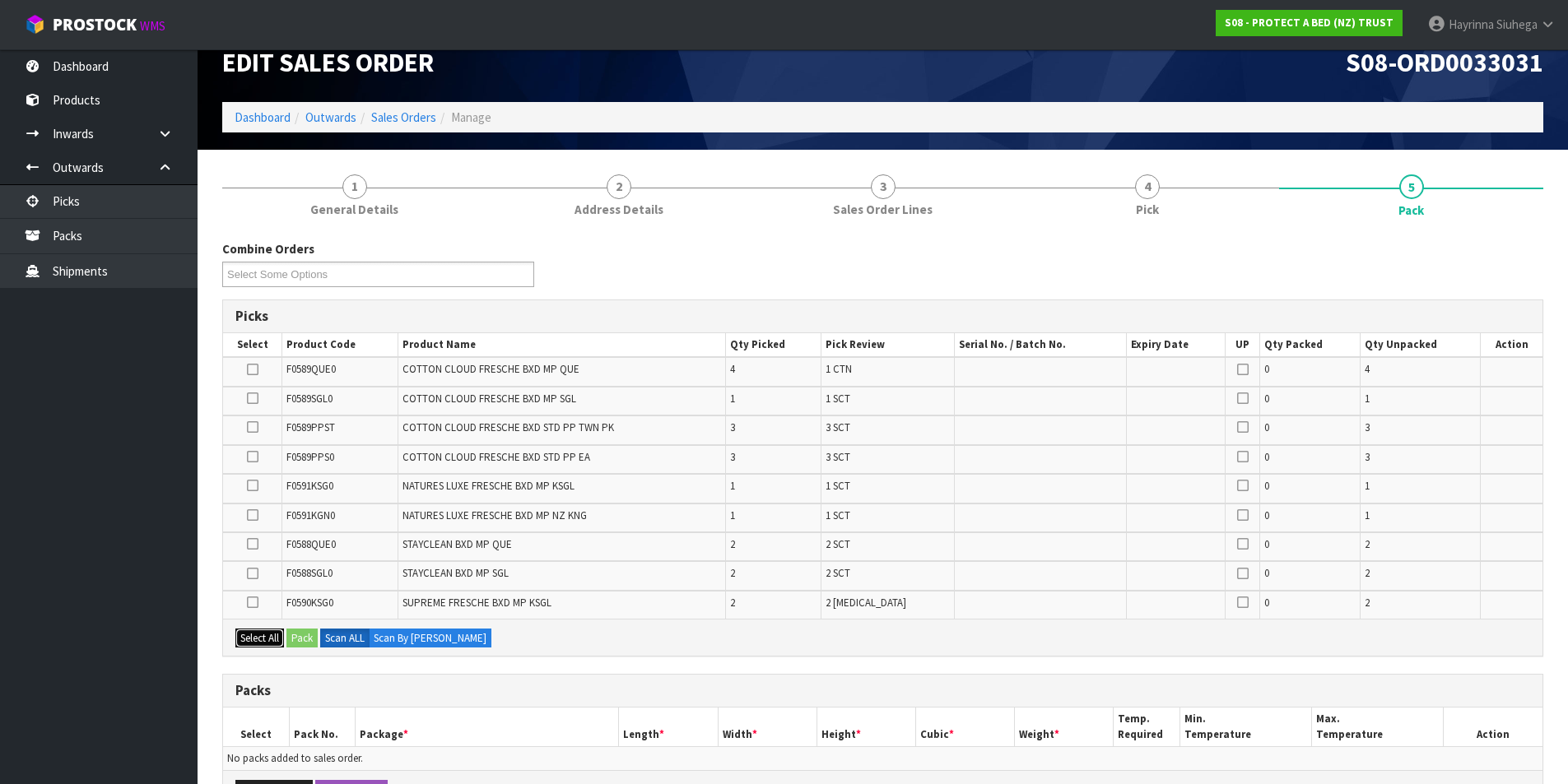
click at [265, 640] on button "Select All" at bounding box center [260, 638] width 49 height 20
click at [811, 616] on td "2" at bounding box center [774, 604] width 96 height 28
click at [591, 611] on td "SUPREME FRESCHE BXD MP KSGL" at bounding box center [562, 604] width 327 height 28
click at [266, 643] on button "Select All" at bounding box center [260, 638] width 49 height 20
click at [298, 635] on button "Pack" at bounding box center [302, 638] width 32 height 20
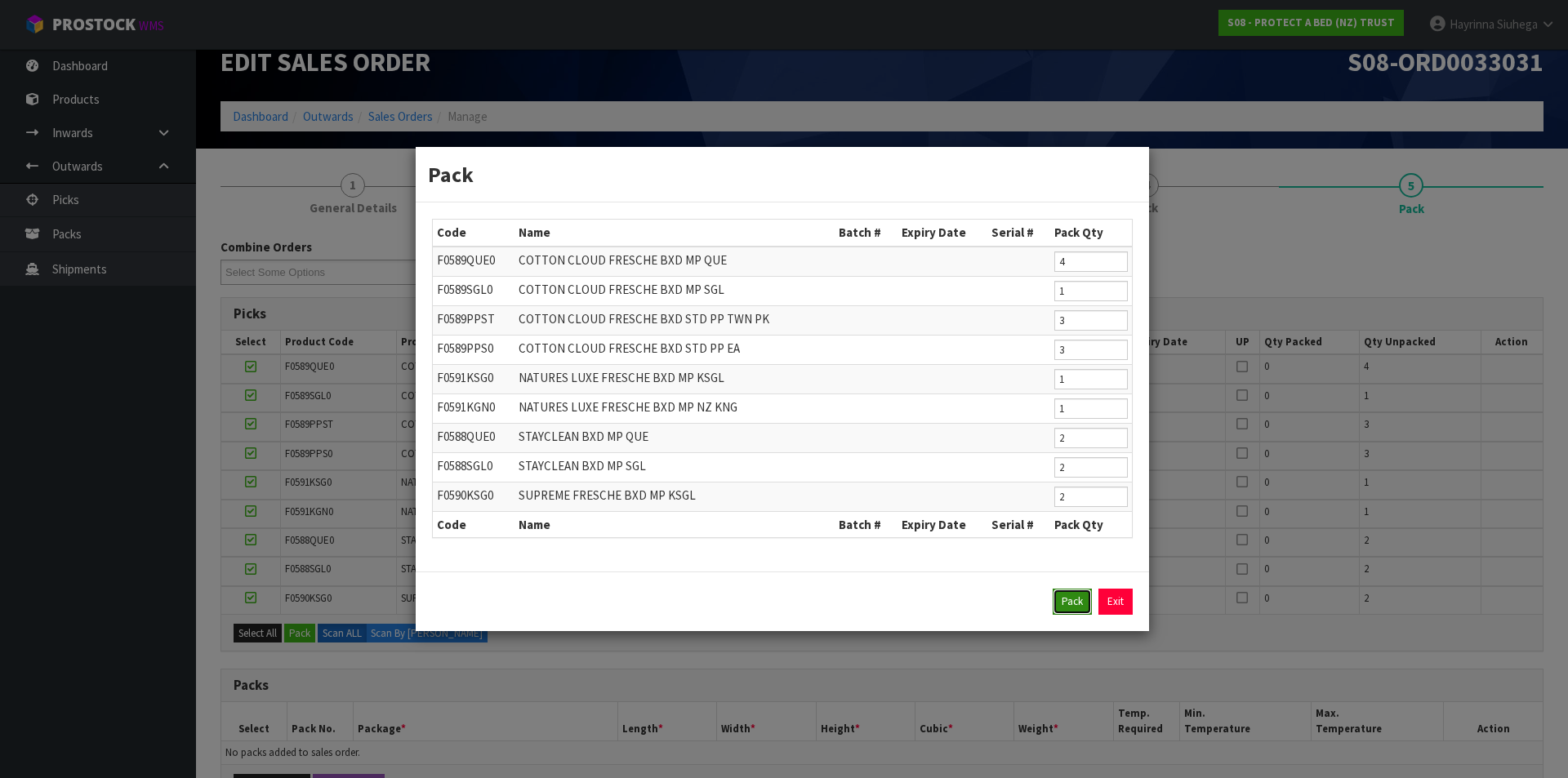
click at [1066, 600] on button "Pack" at bounding box center [1072, 601] width 39 height 26
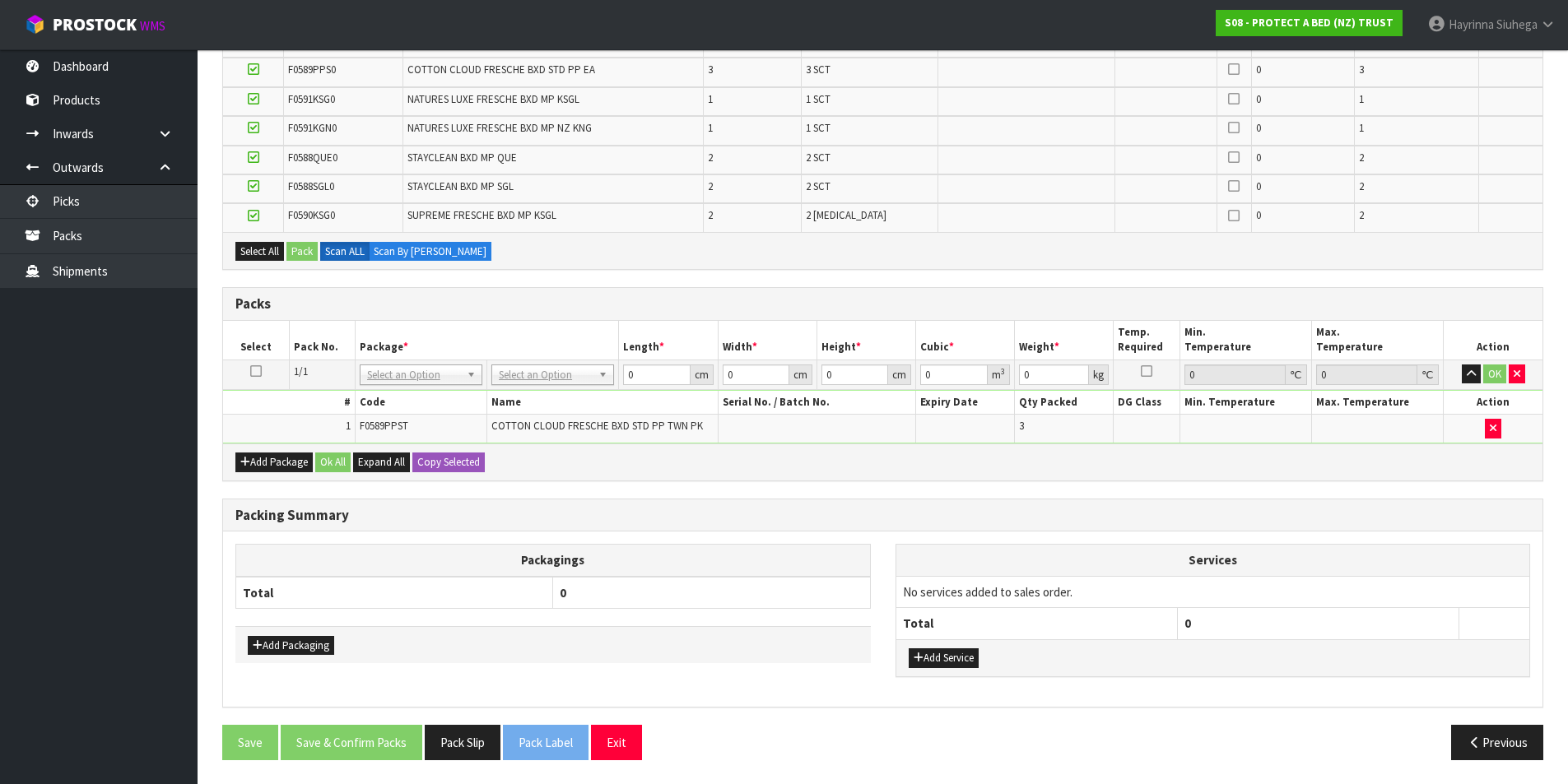
scroll to position [384, 0]
click at [1524, 378] on button "button" at bounding box center [1517, 373] width 16 height 20
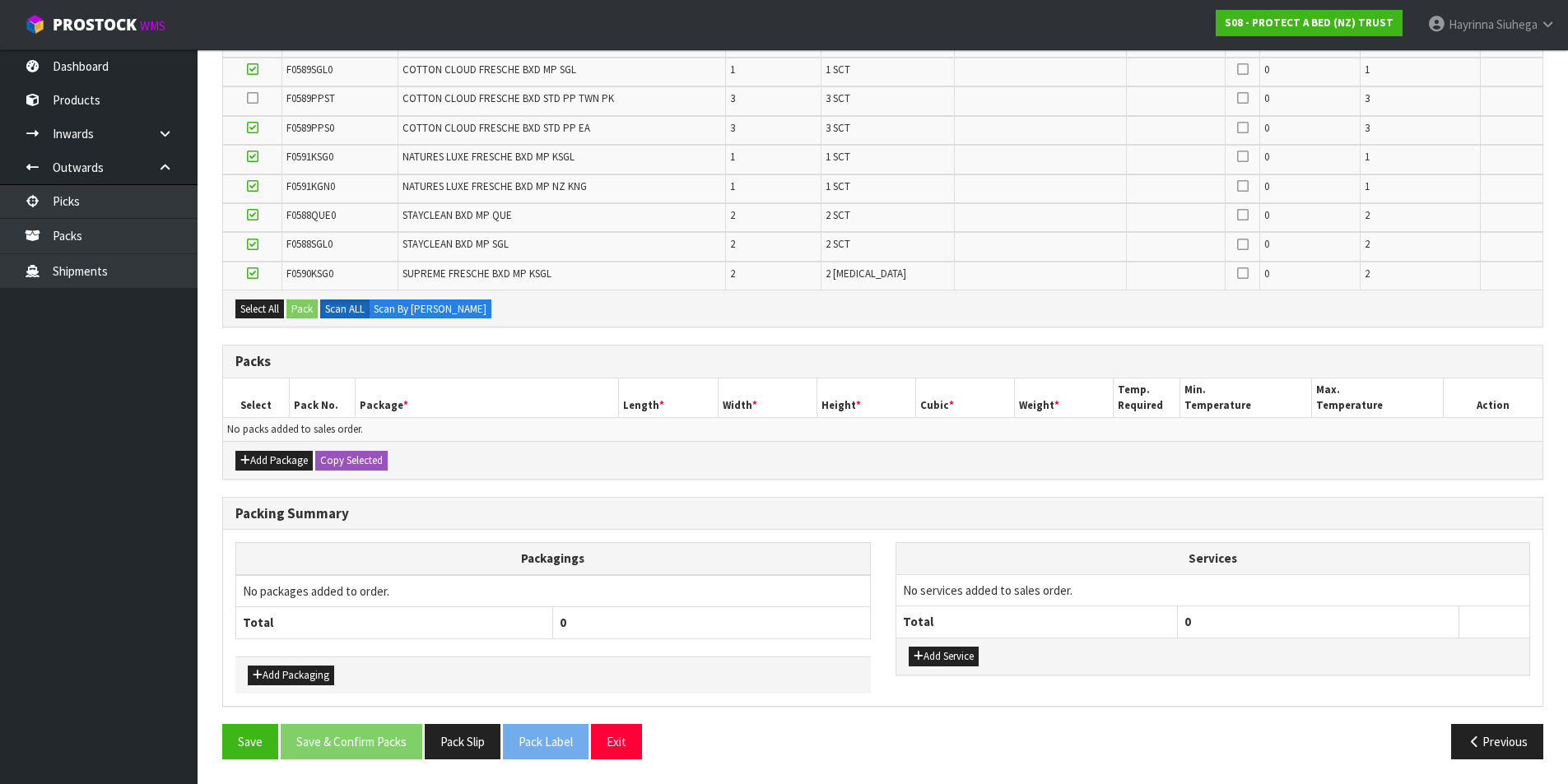
click at [252, 273] on icon at bounding box center [252, 273] width 12 height 1
click at [0, 0] on input "checkbox" at bounding box center [0, 0] width 0 height 0
click at [259, 244] on icon at bounding box center [252, 244] width 12 height 1
click at [0, 0] on input "checkbox" at bounding box center [0, 0] width 0 height 0
click at [255, 214] on icon at bounding box center [252, 214] width 12 height 1
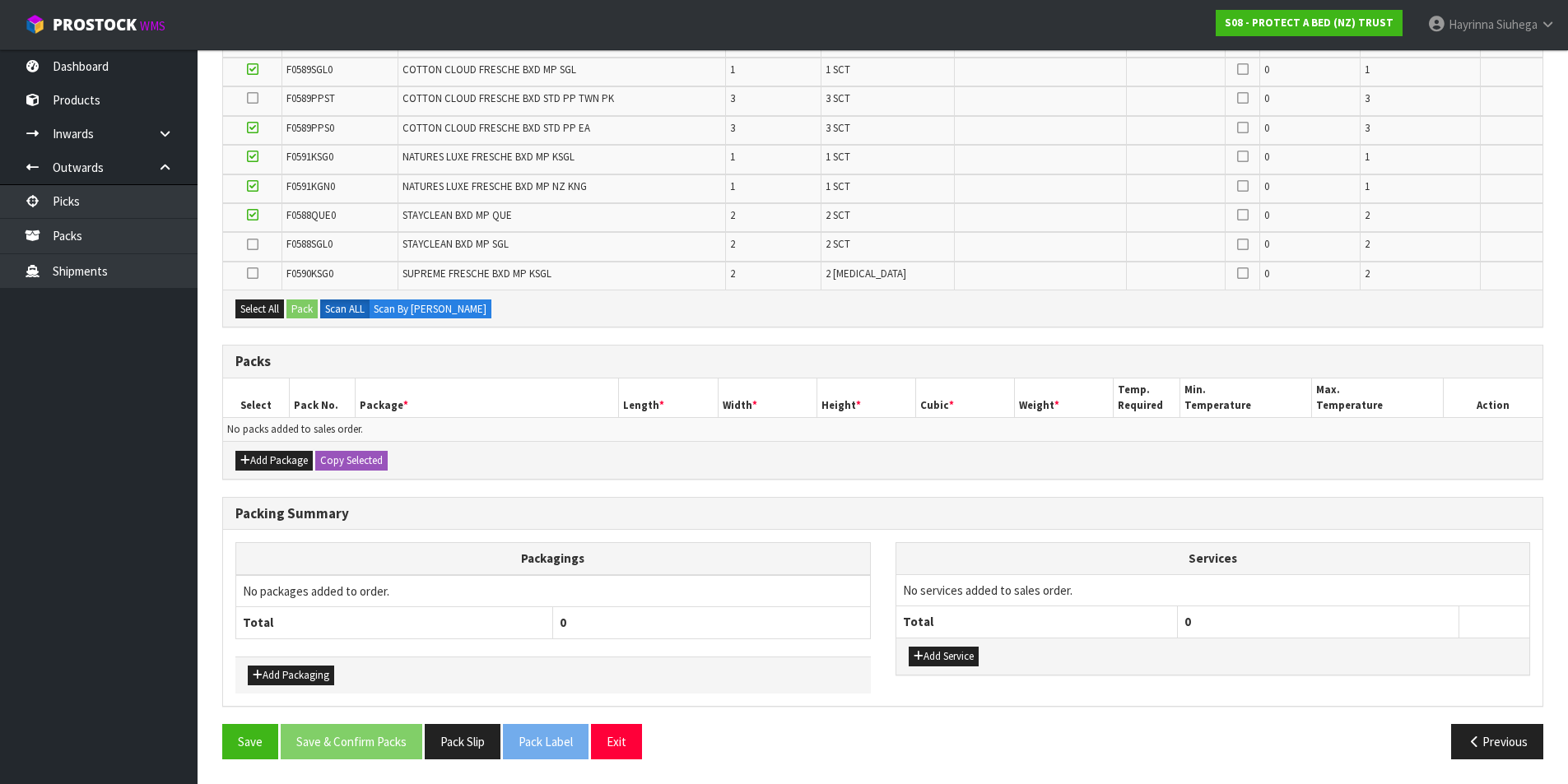
click at [0, 0] on input "checkbox" at bounding box center [0, 0] width 0 height 0
drag, startPoint x: 254, startPoint y: 179, endPoint x: 253, endPoint y: 171, distance: 8.1
click at [255, 186] on icon at bounding box center [252, 186] width 12 height 1
click at [0, 0] on input "checkbox" at bounding box center [0, 0] width 0 height 0
click at [252, 157] on icon at bounding box center [252, 156] width 12 height 1
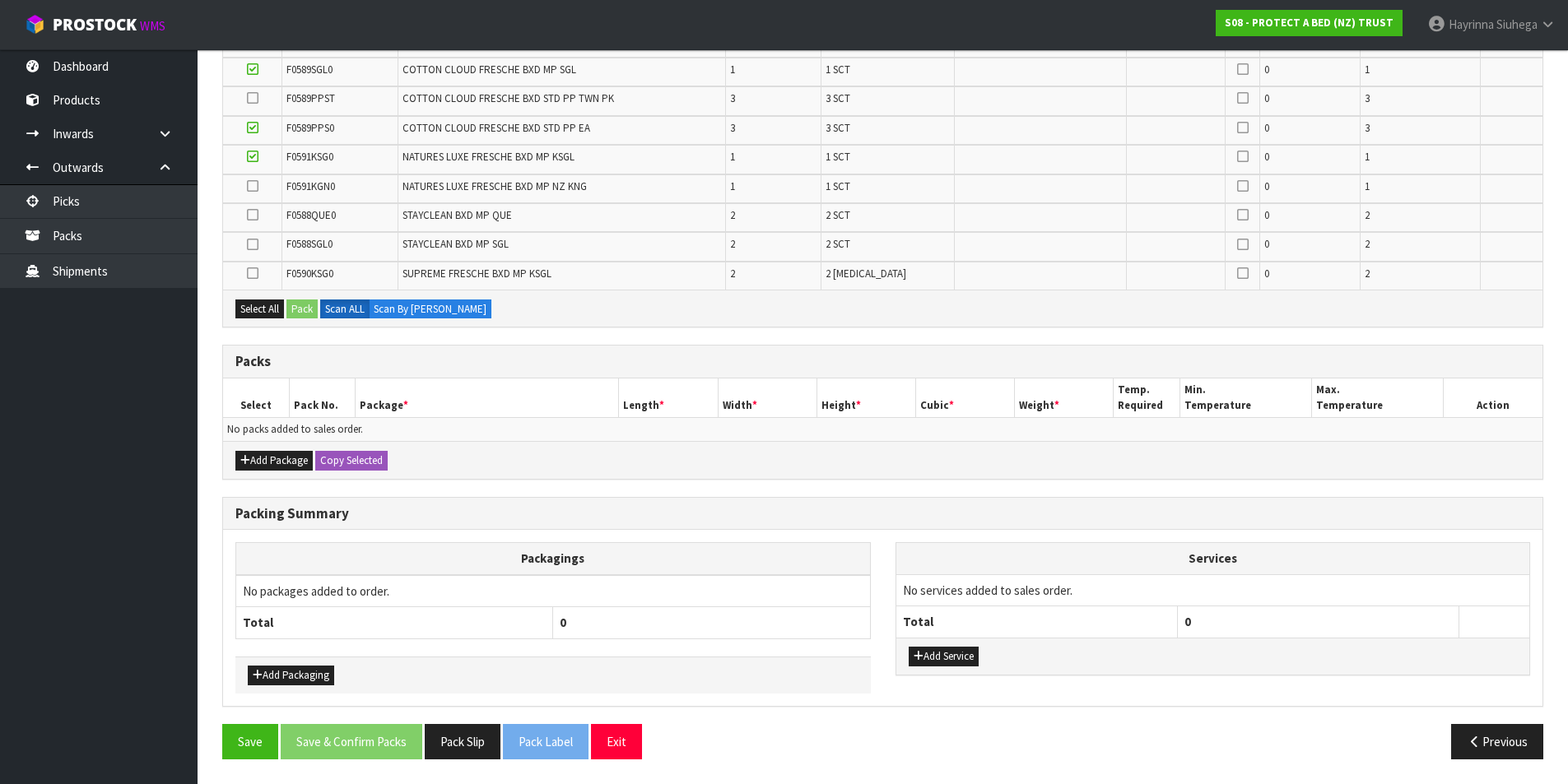
click at [0, 0] on input "checkbox" at bounding box center [0, 0] width 0 height 0
click at [254, 127] on icon at bounding box center [252, 127] width 12 height 1
click at [0, 0] on input "checkbox" at bounding box center [0, 0] width 0 height 0
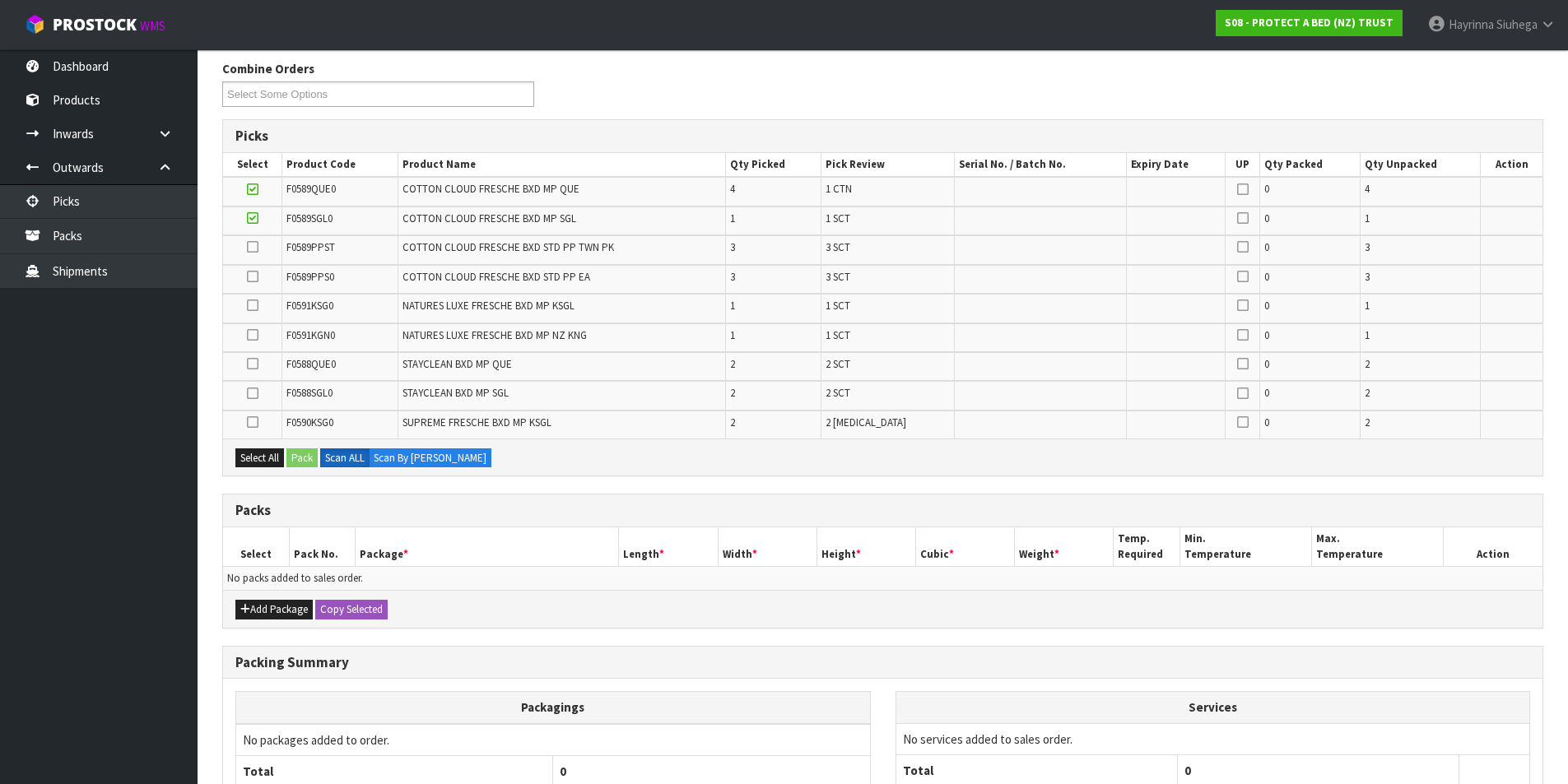
scroll to position [190, 0]
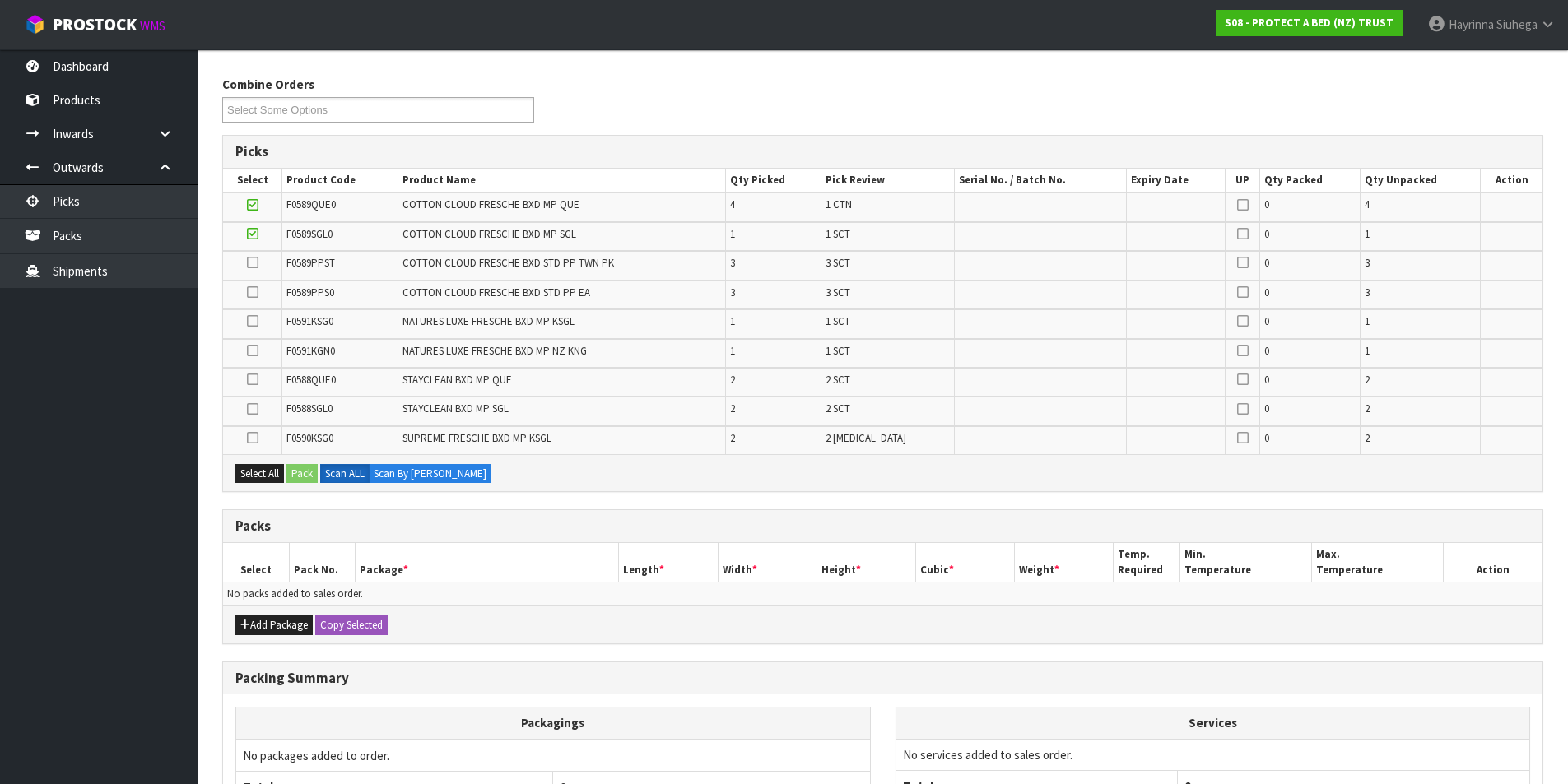
click at [256, 234] on icon at bounding box center [252, 233] width 12 height 1
click at [0, 0] on input "checkbox" at bounding box center [0, 0] width 0 height 0
click at [257, 205] on icon at bounding box center [252, 205] width 12 height 1
click at [0, 0] on input "checkbox" at bounding box center [0, 0] width 0 height 0
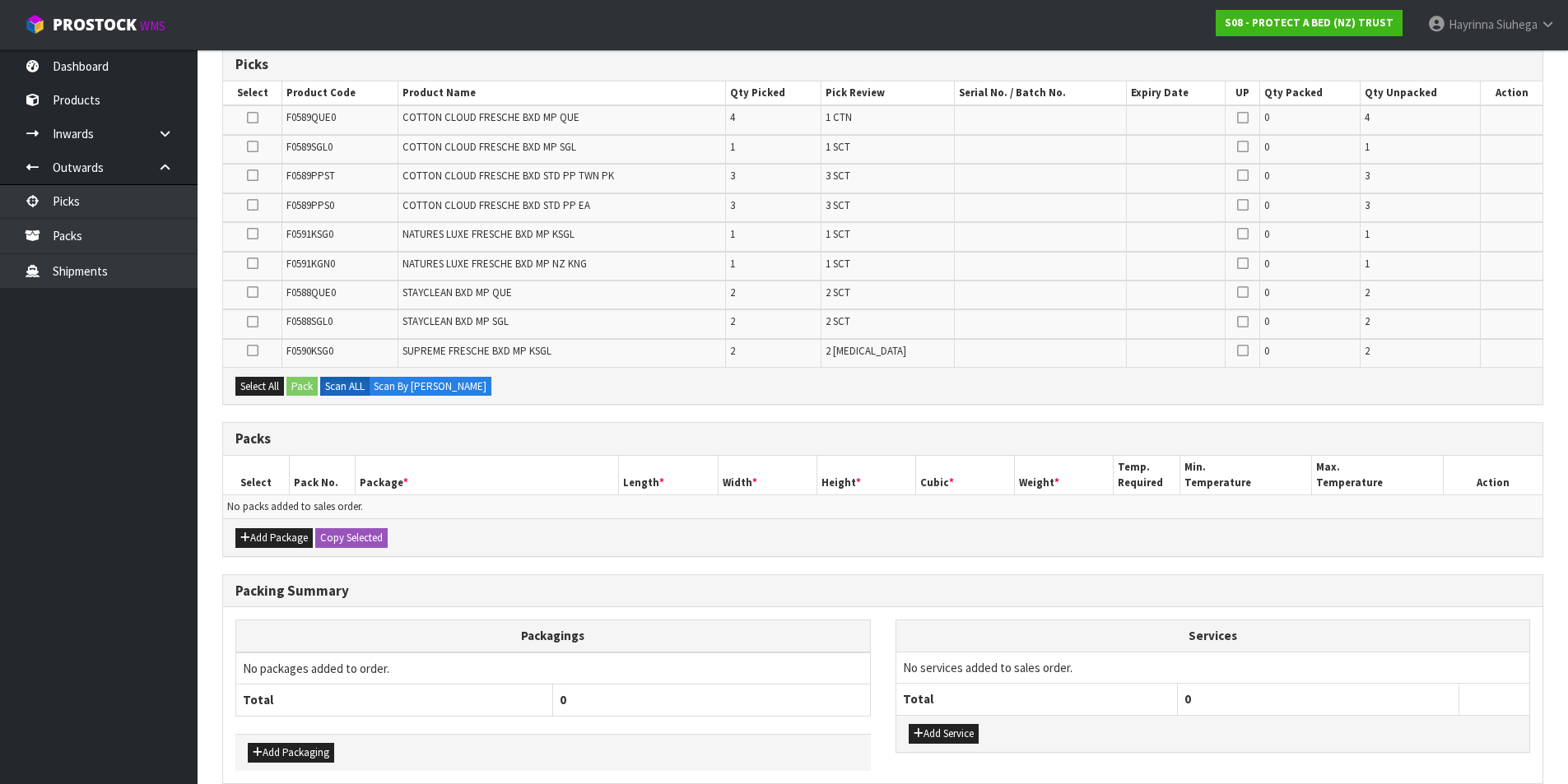
scroll to position [354, 0]
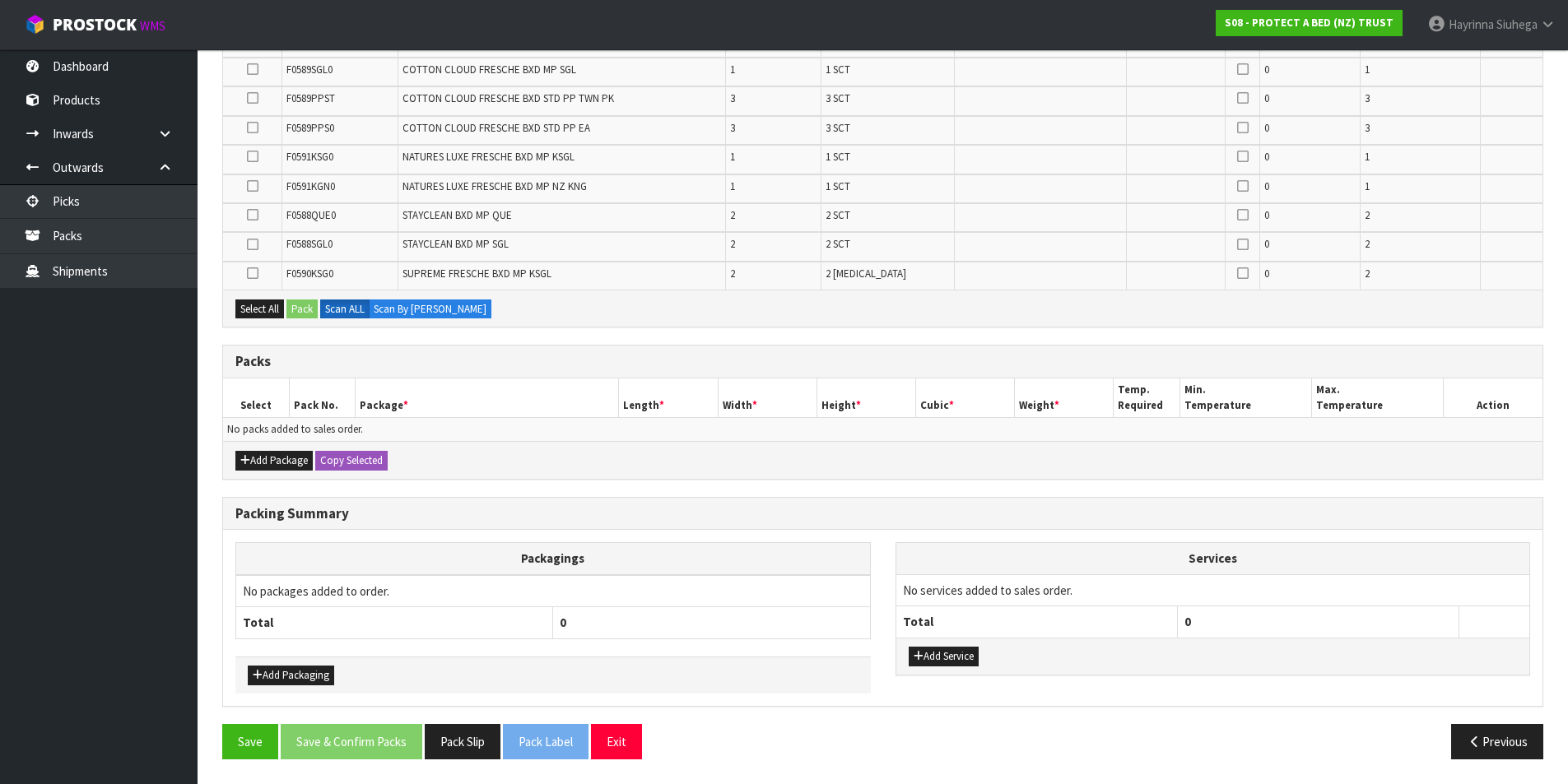
click at [739, 407] on th "Width *" at bounding box center [767, 397] width 99 height 39
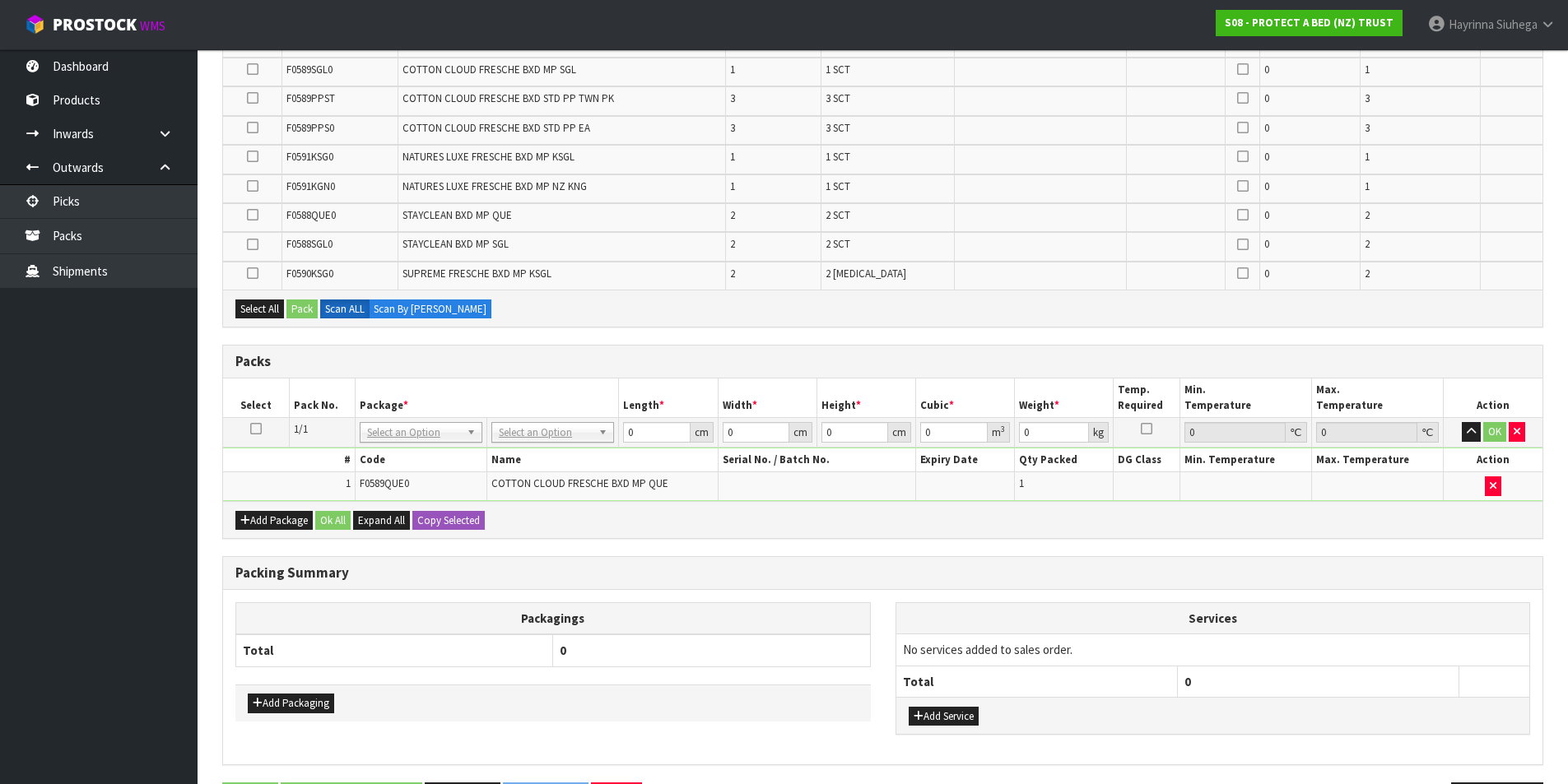
click at [255, 429] on icon at bounding box center [256, 429] width 12 height 1
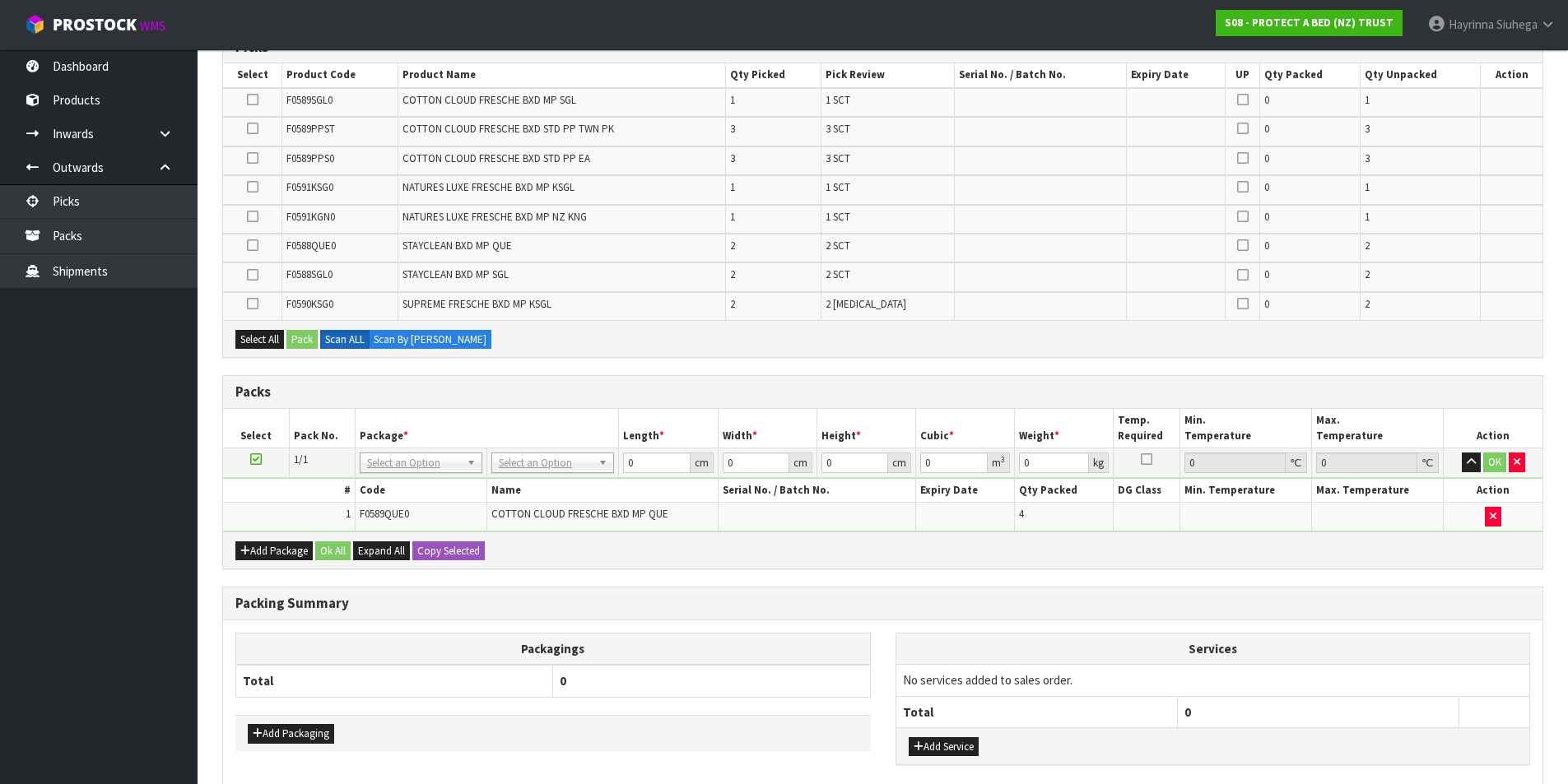
scroll to position [0, 0]
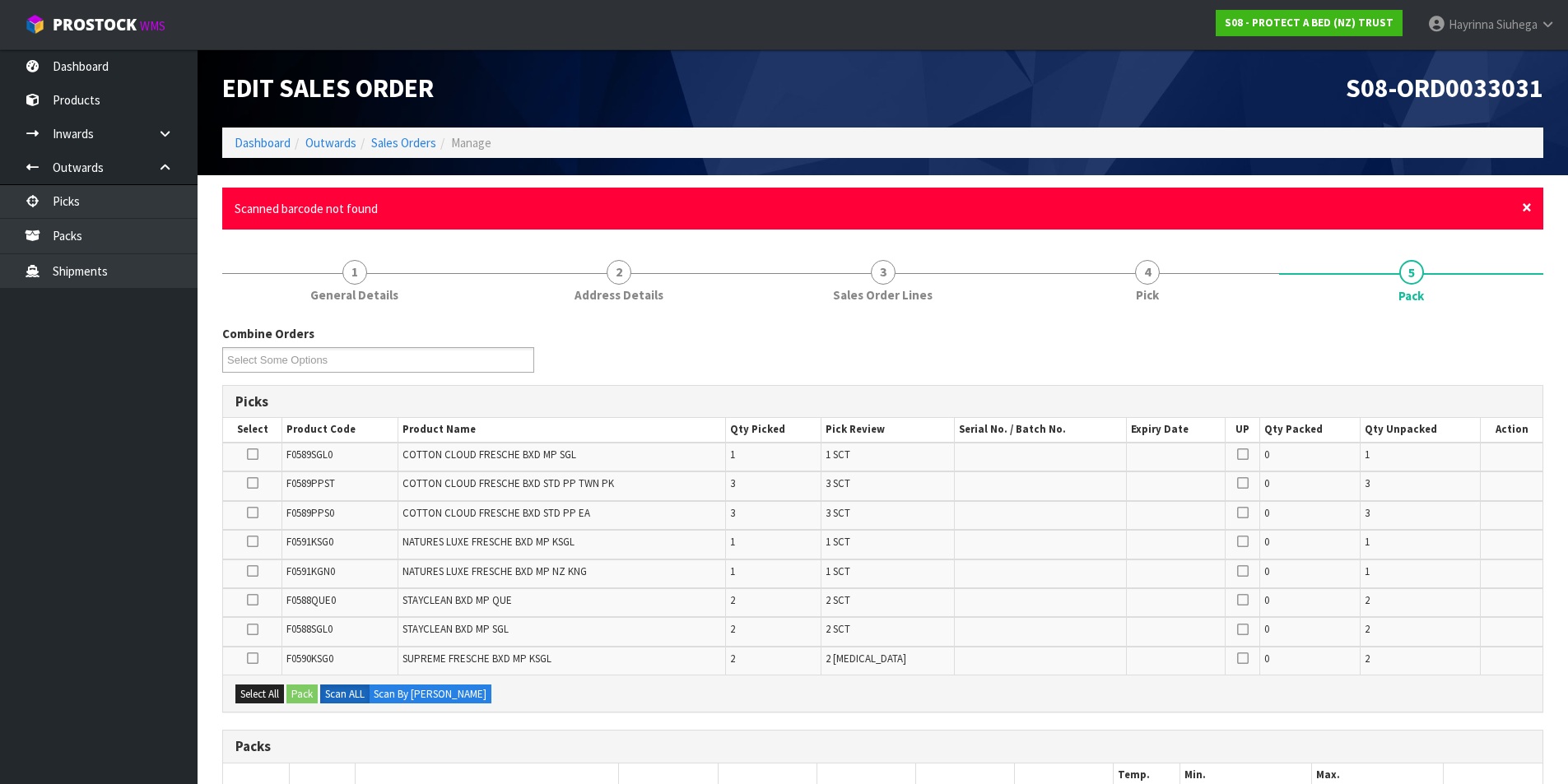
click at [1527, 203] on span "×" at bounding box center [1527, 207] width 10 height 23
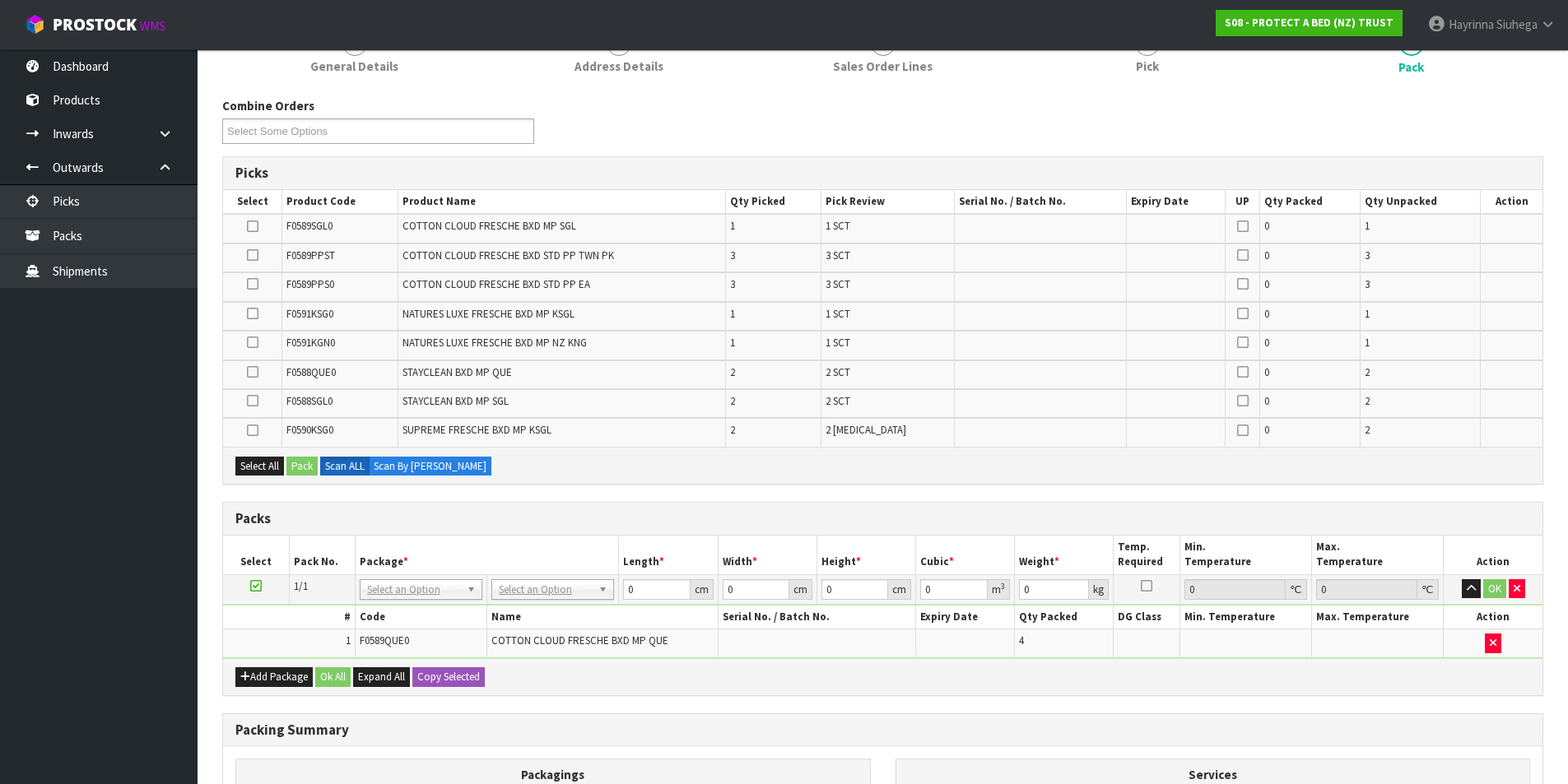
scroll to position [384, 0]
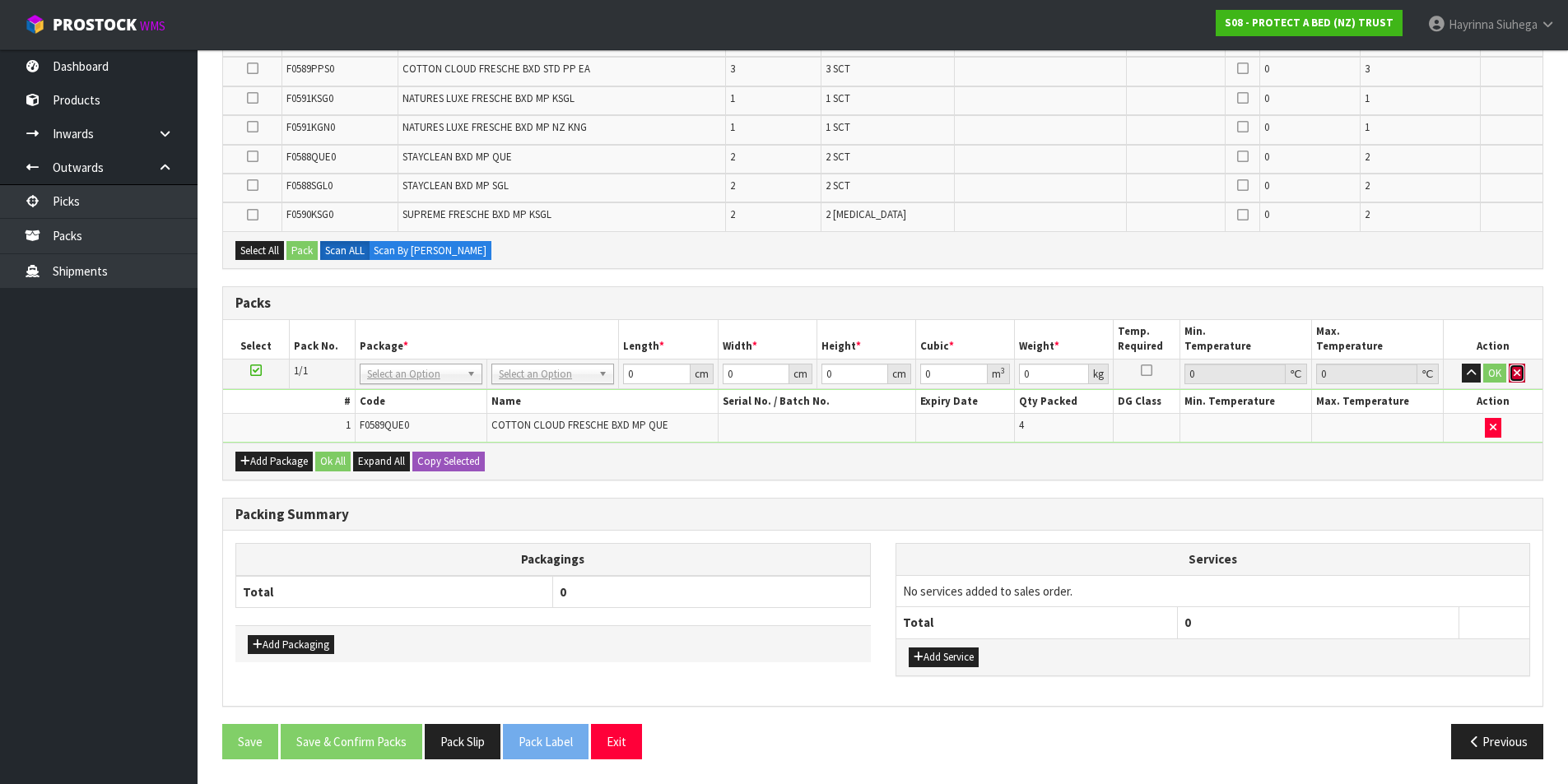
click at [1511, 376] on button "button" at bounding box center [1517, 373] width 16 height 20
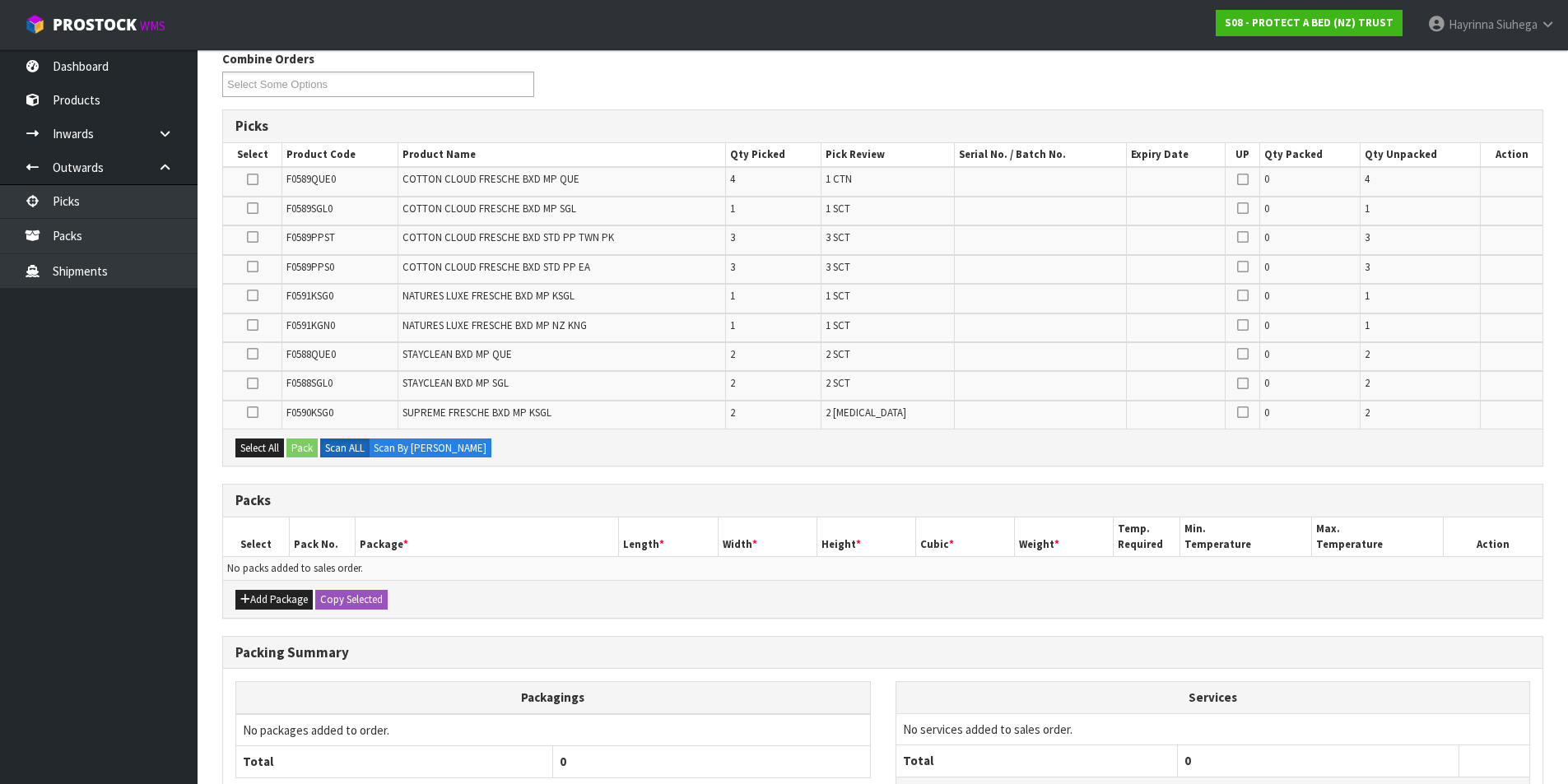
scroll to position [0, 0]
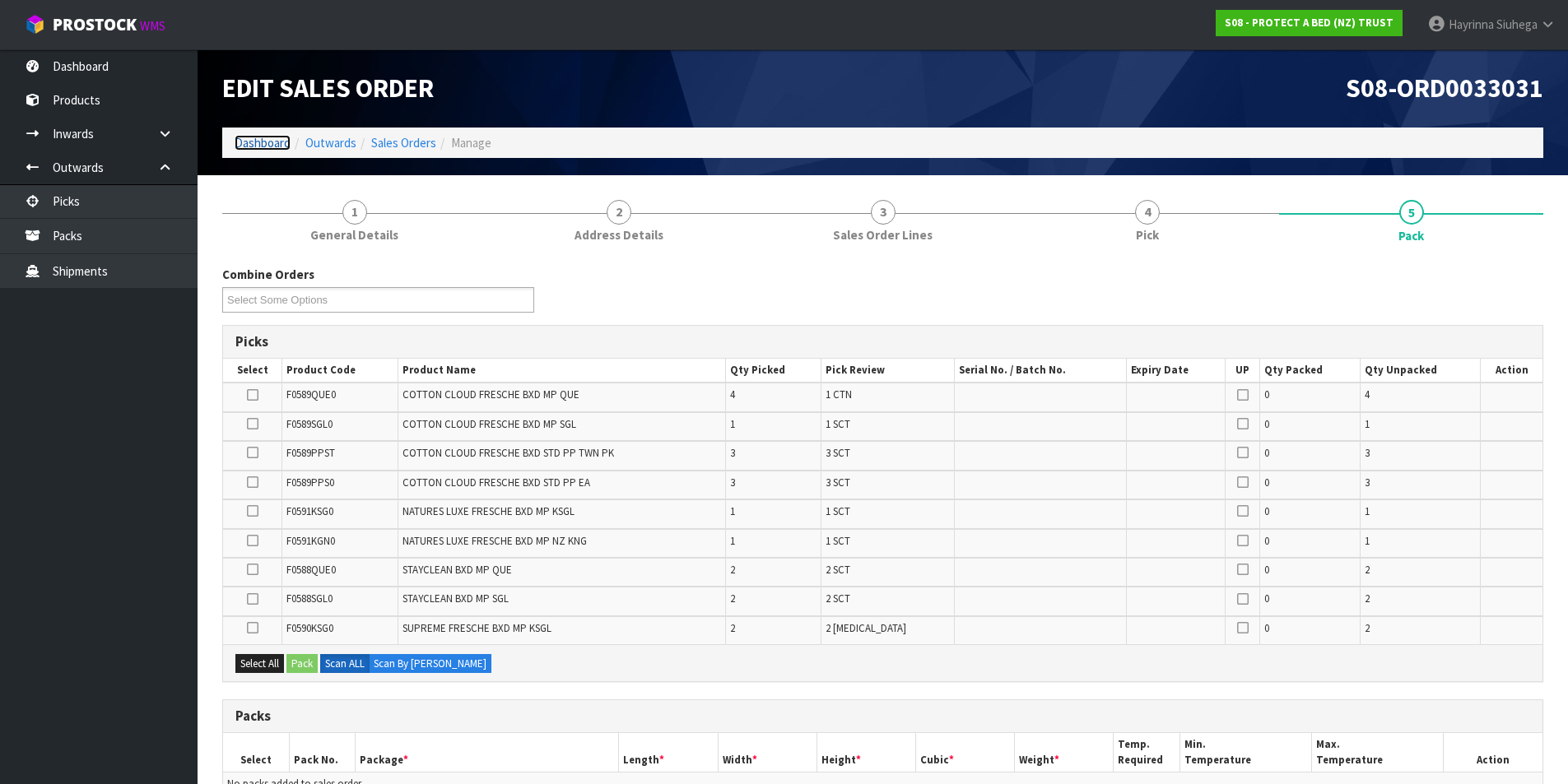
click at [254, 140] on link "Dashboard" at bounding box center [262, 142] width 56 height 15
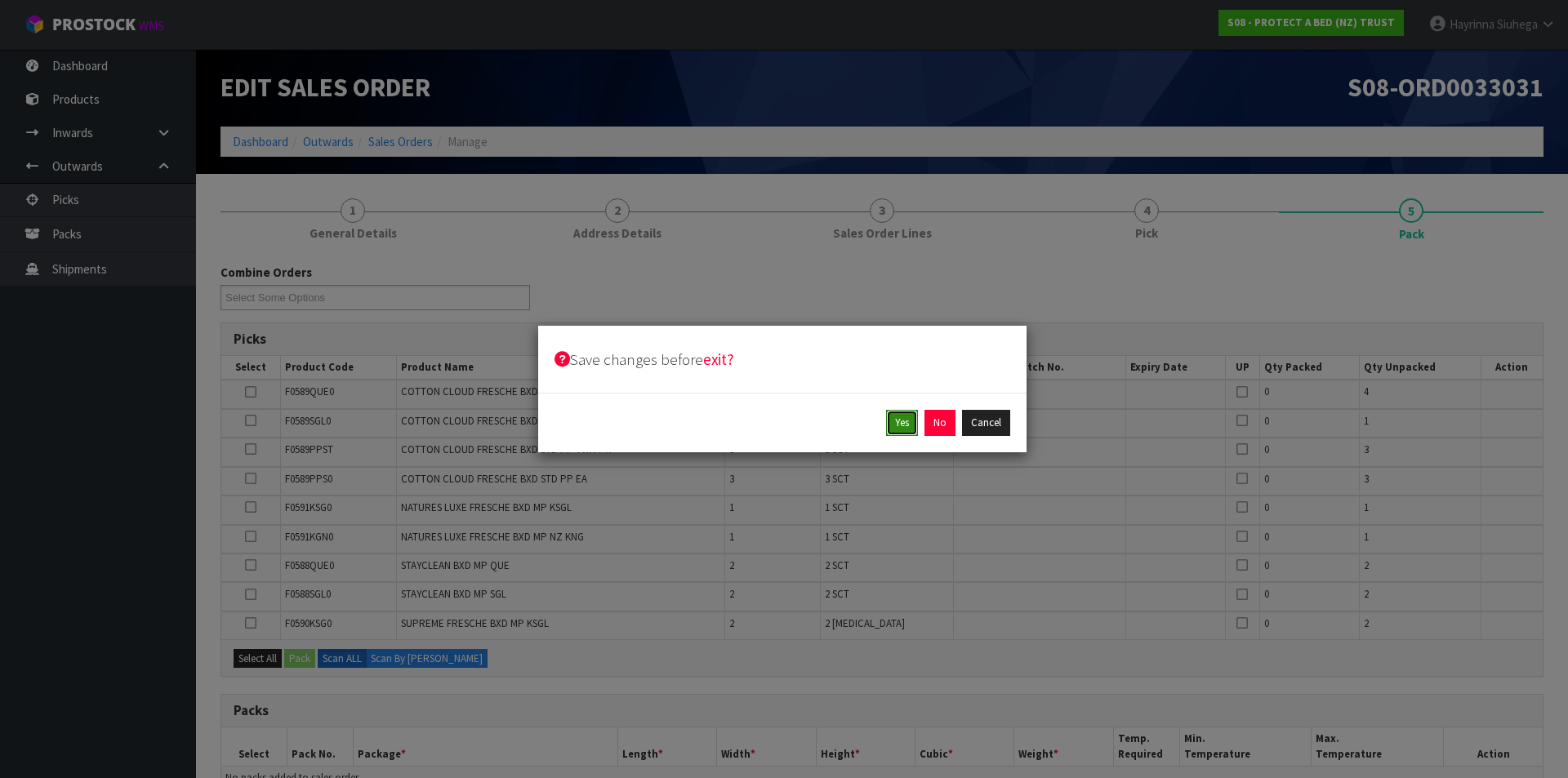
click at [903, 412] on button "Yes" at bounding box center [902, 422] width 32 height 26
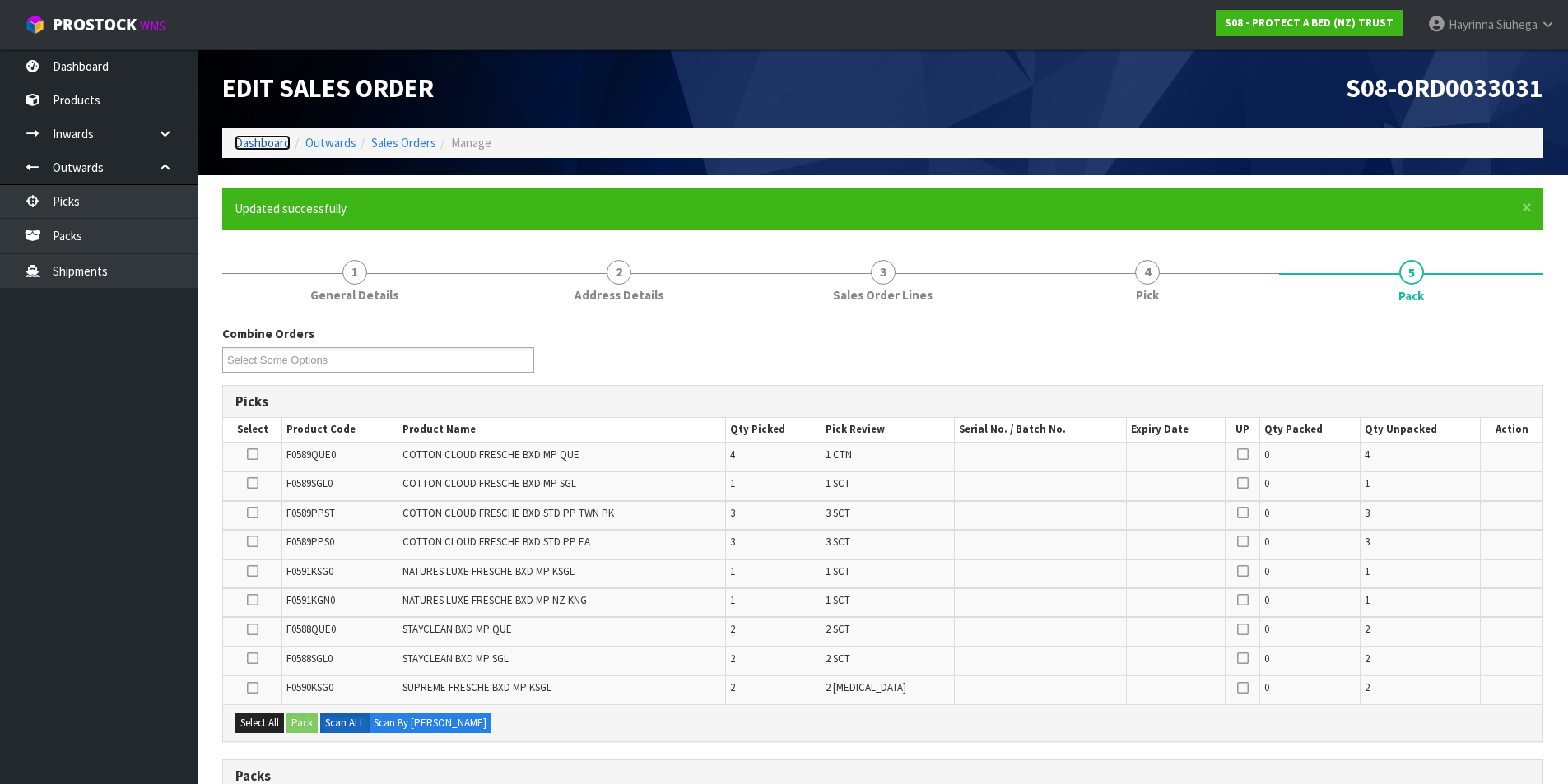
click at [247, 141] on link "Dashboard" at bounding box center [262, 142] width 56 height 15
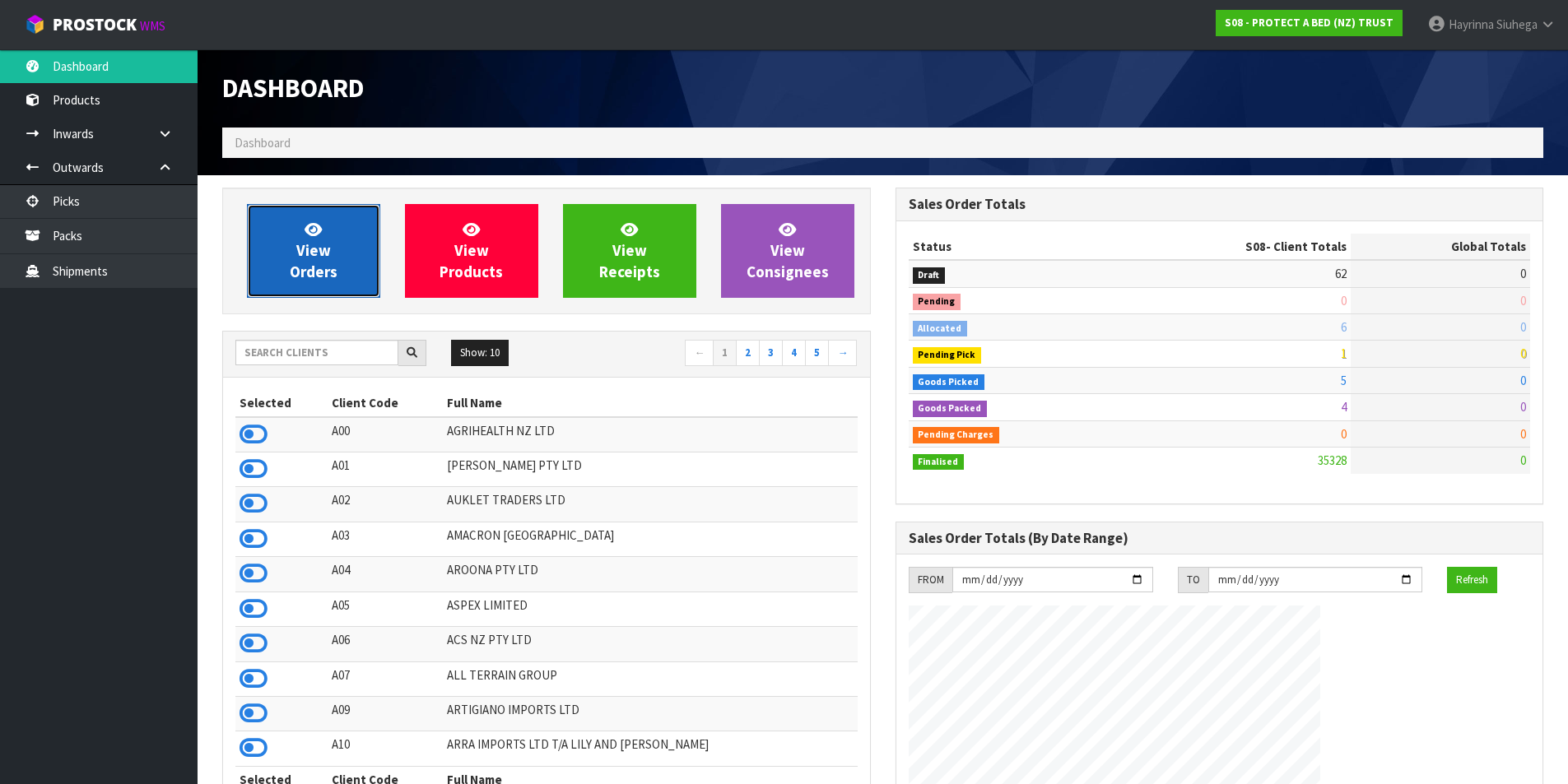
click at [309, 245] on span "View Orders" at bounding box center [313, 251] width 48 height 61
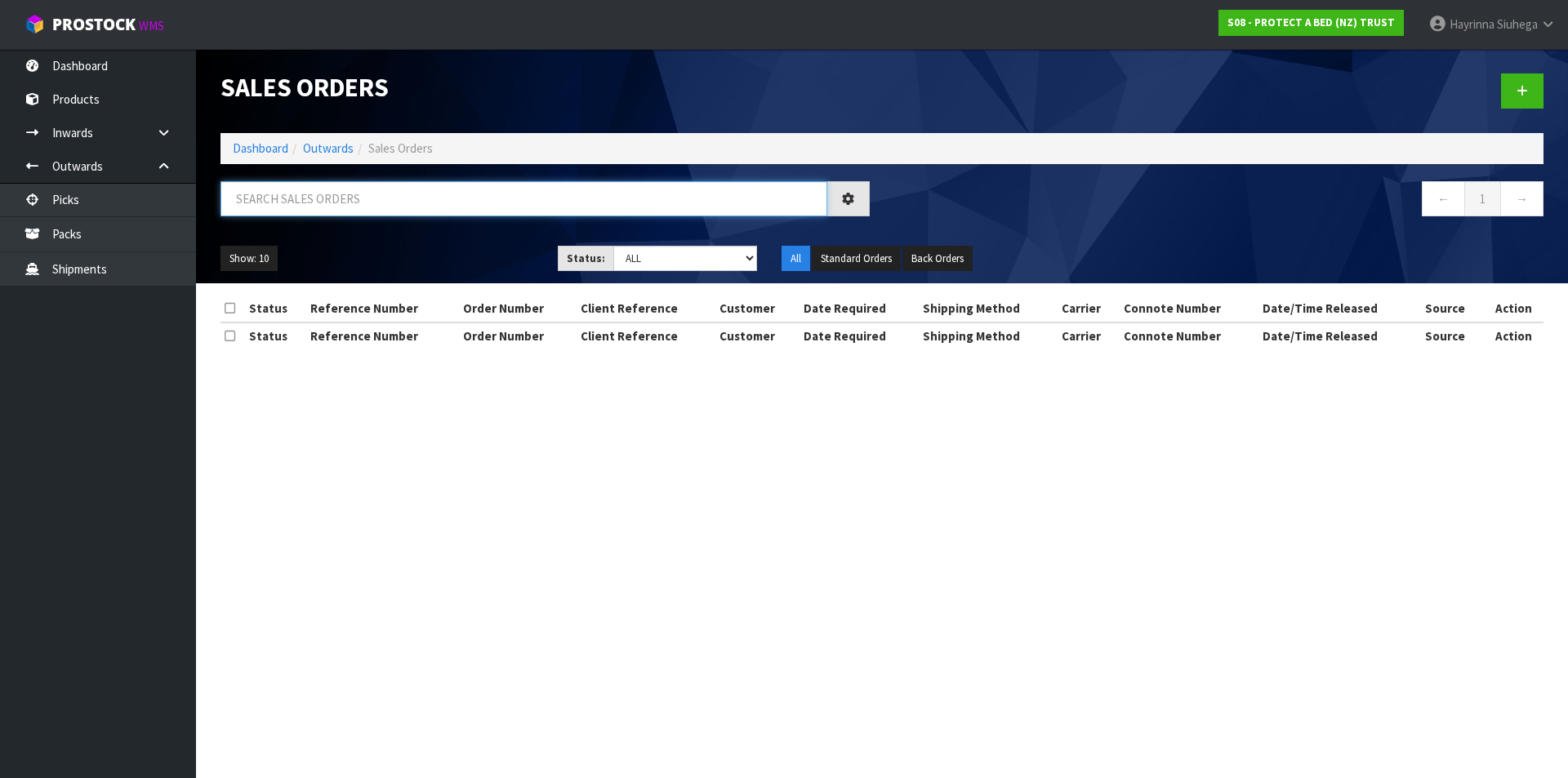
click at [308, 207] on input "text" at bounding box center [523, 199] width 606 height 35
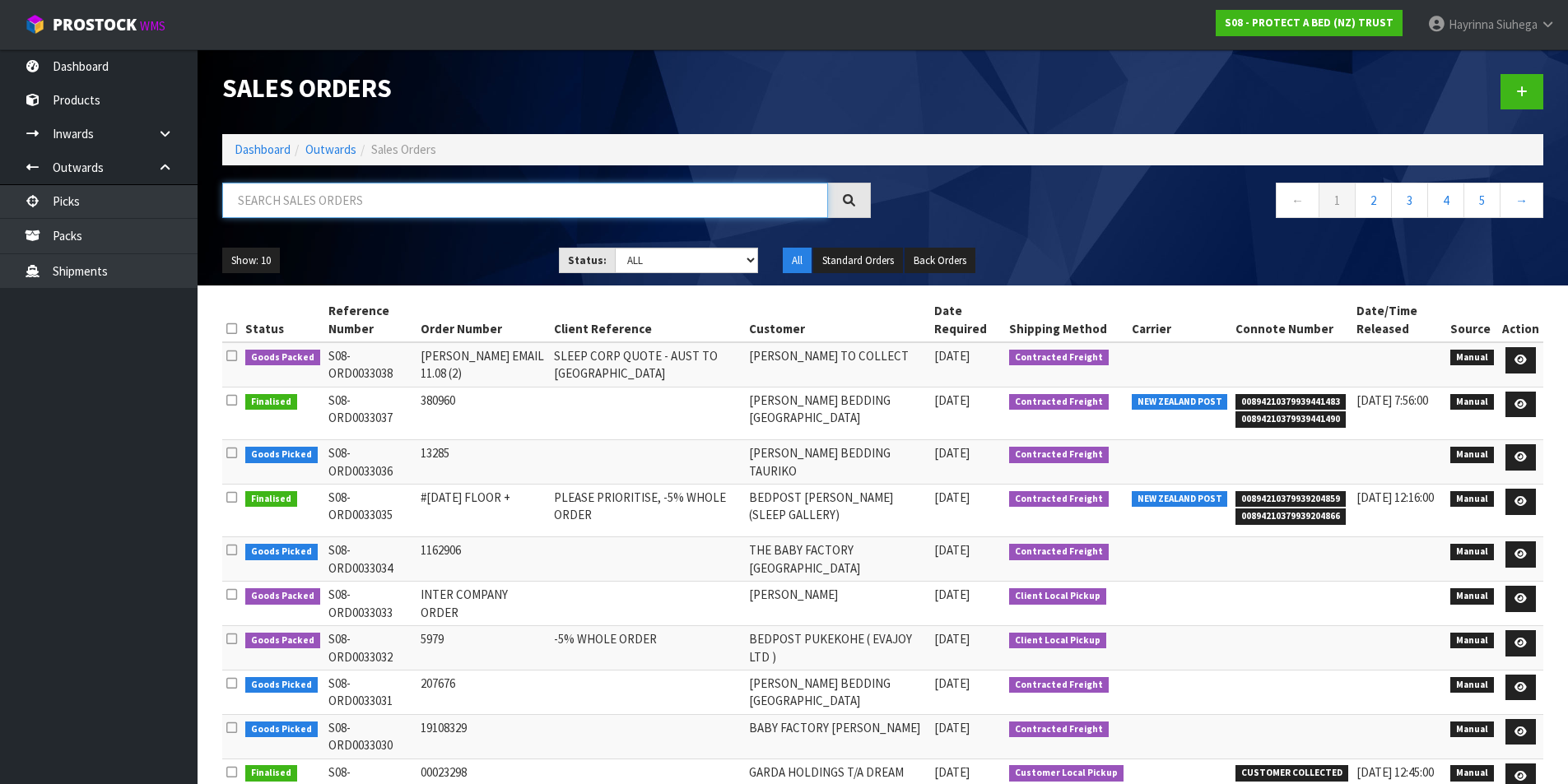
click at [311, 208] on input "text" at bounding box center [525, 200] width 606 height 35
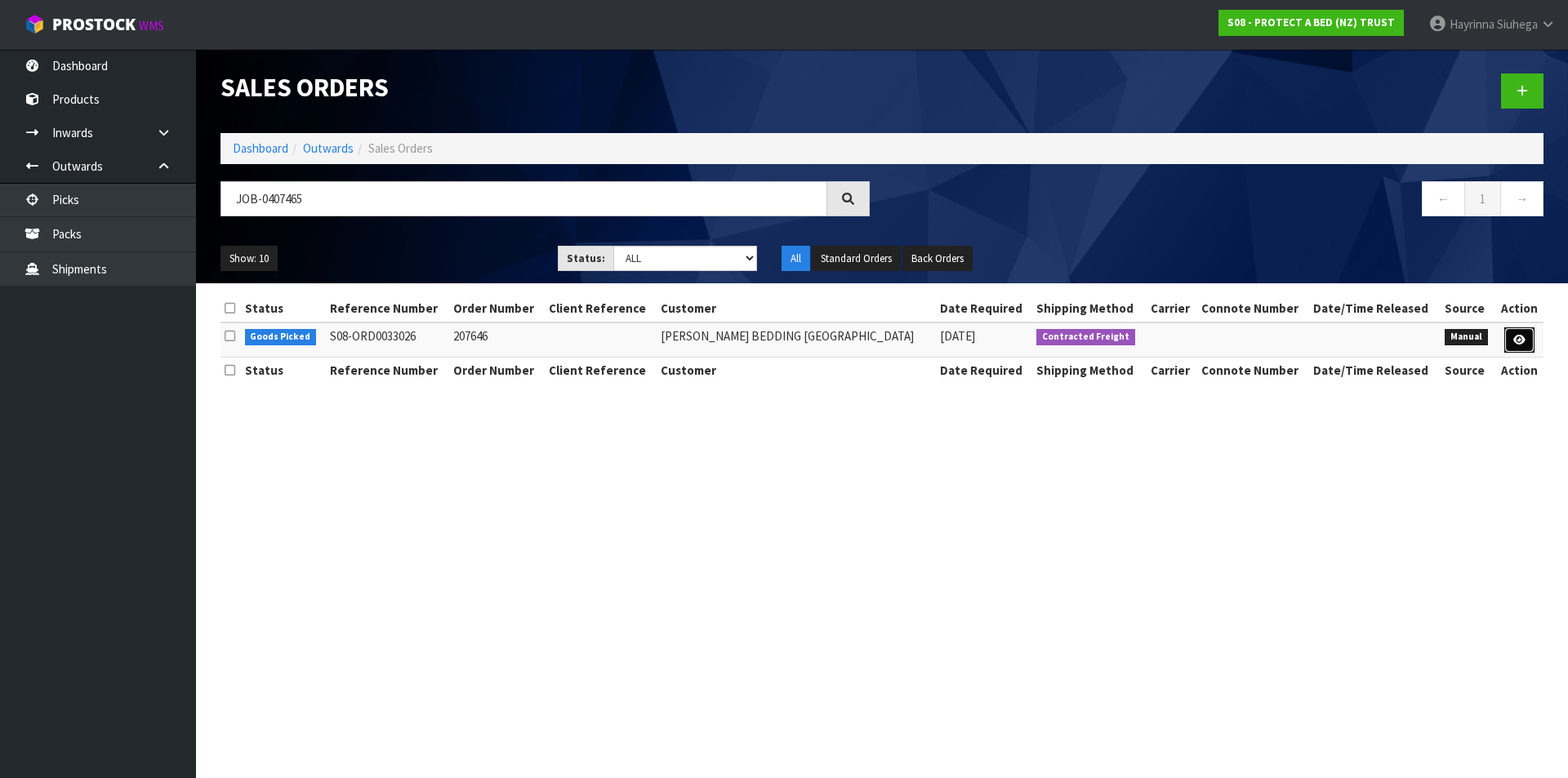
click at [1525, 340] on link at bounding box center [1520, 340] width 30 height 26
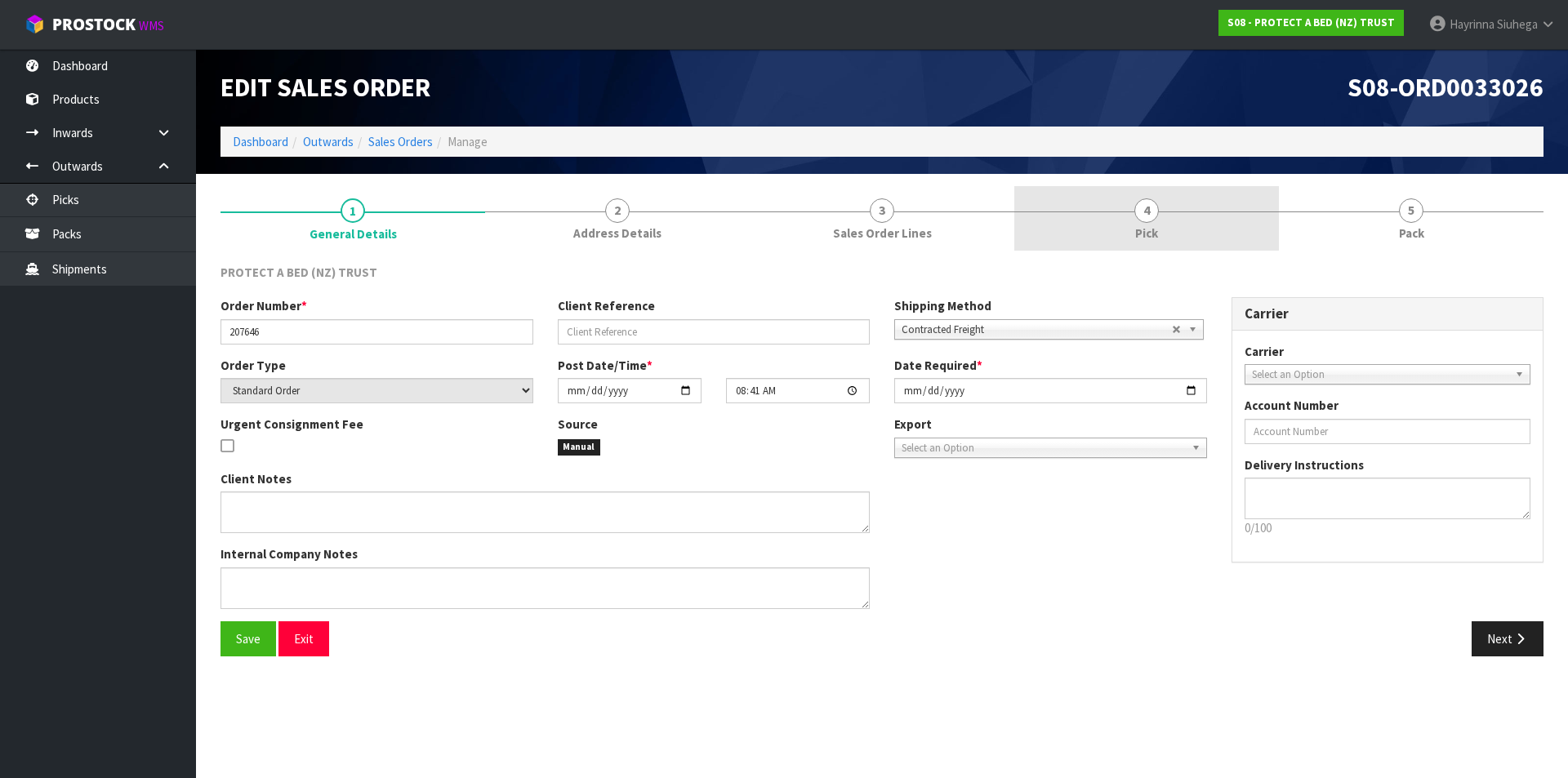
click at [1195, 216] on link "4 Pick" at bounding box center [1147, 218] width 265 height 64
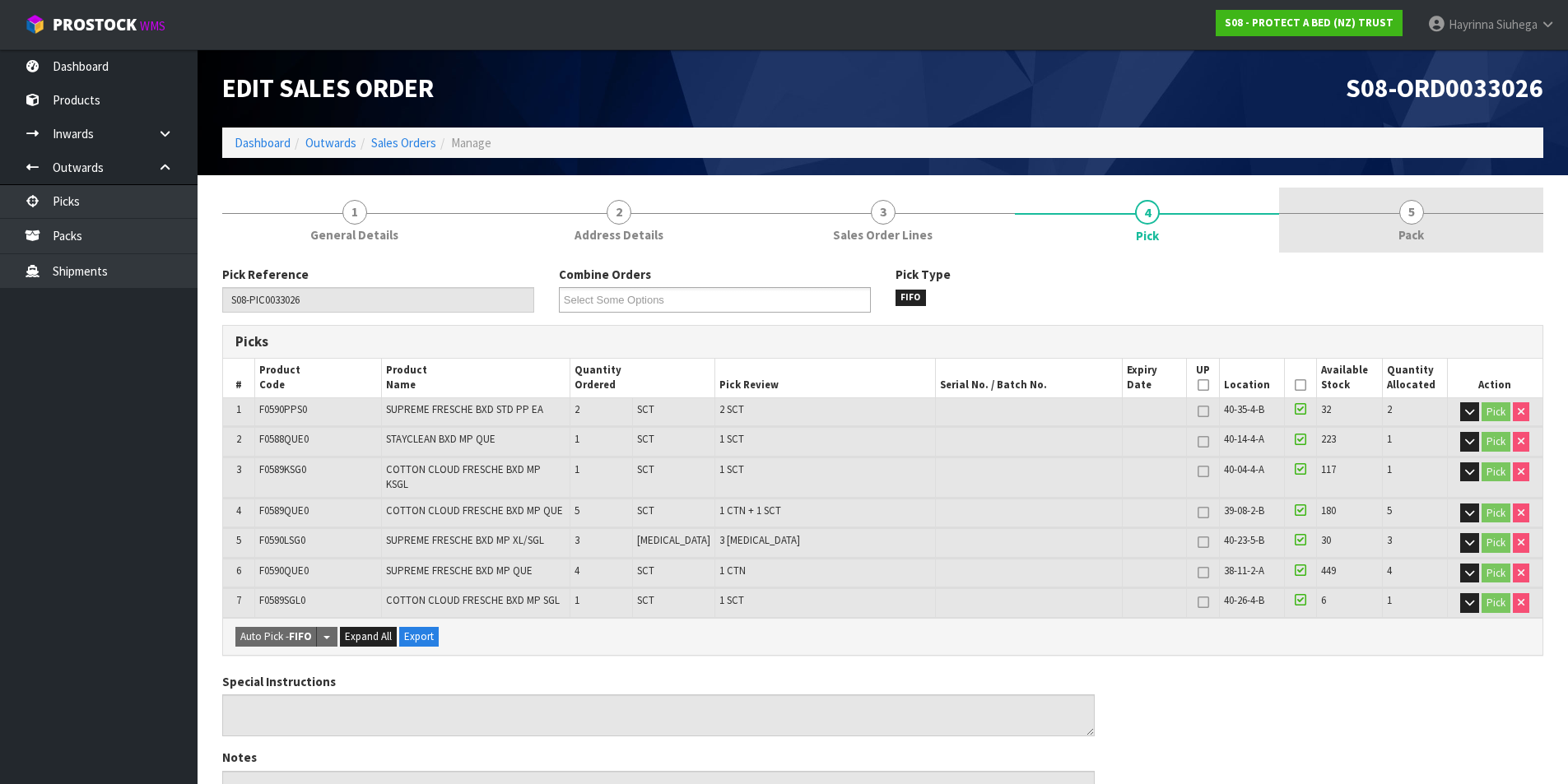
click at [1353, 222] on link "5 Pack" at bounding box center [1411, 220] width 264 height 65
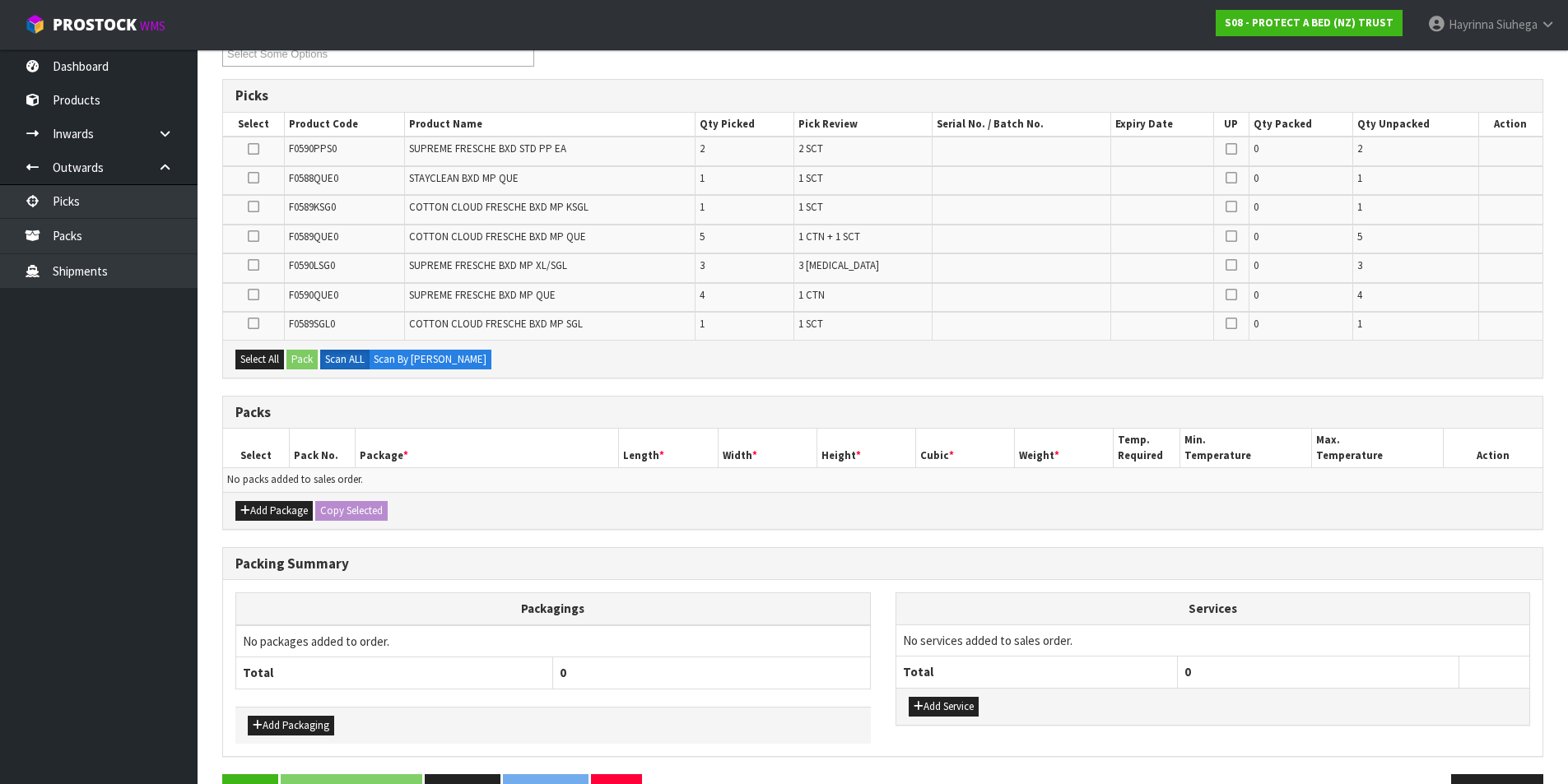
scroll to position [247, 0]
click at [260, 515] on button "Add Package" at bounding box center [274, 510] width 78 height 20
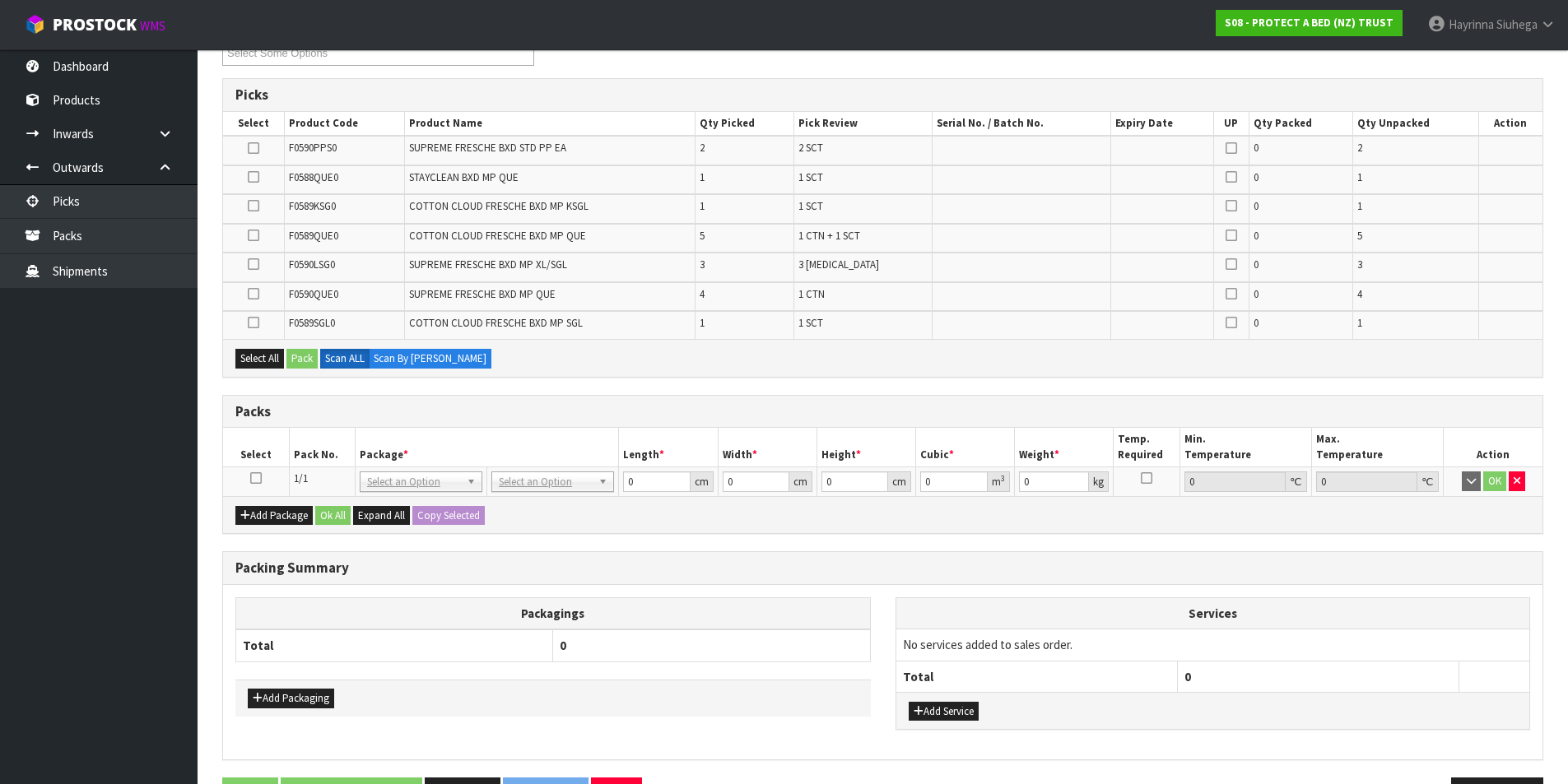
click at [251, 479] on icon at bounding box center [256, 478] width 12 height 1
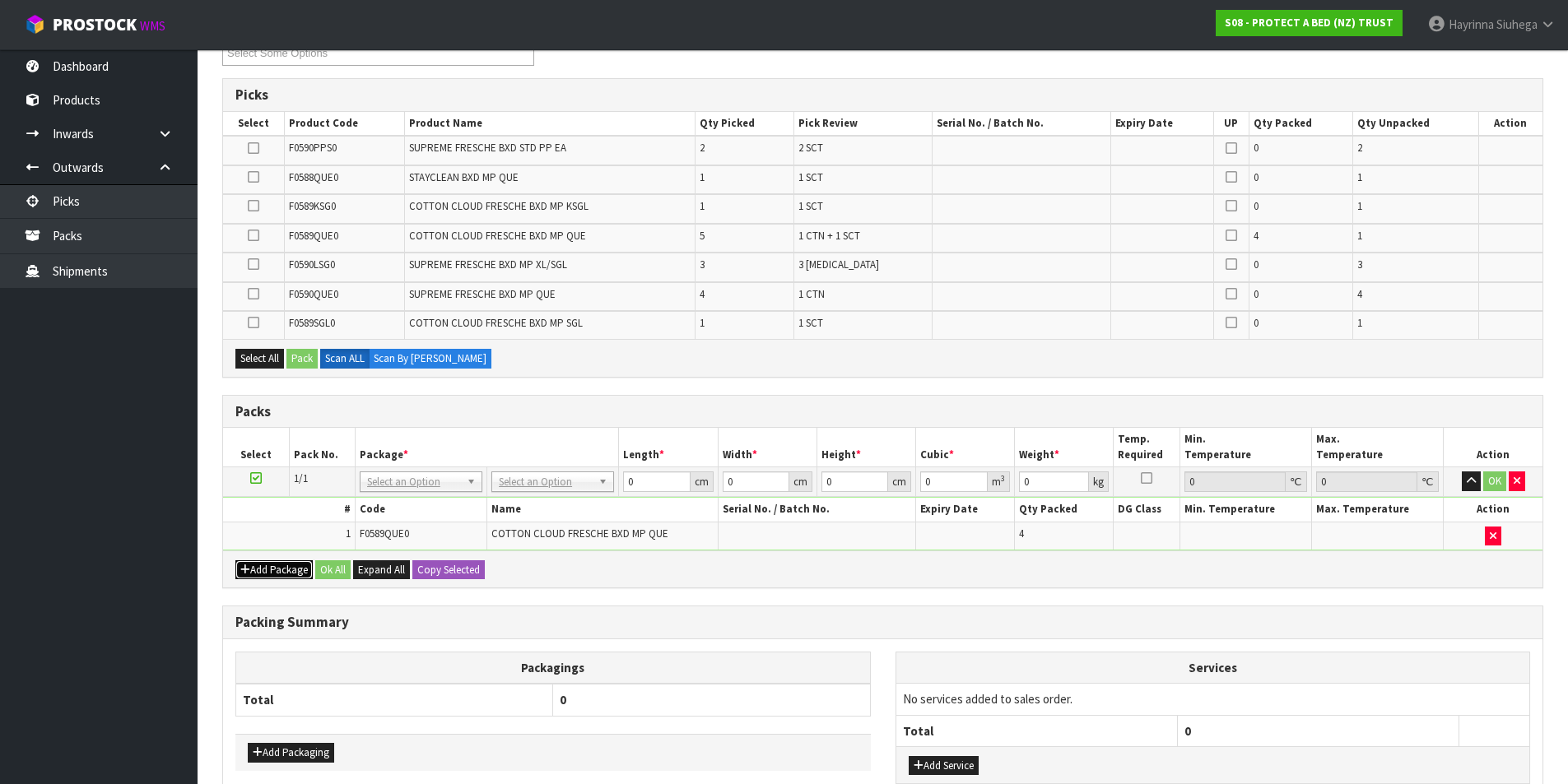
click at [264, 565] on button "Add Package" at bounding box center [274, 570] width 78 height 20
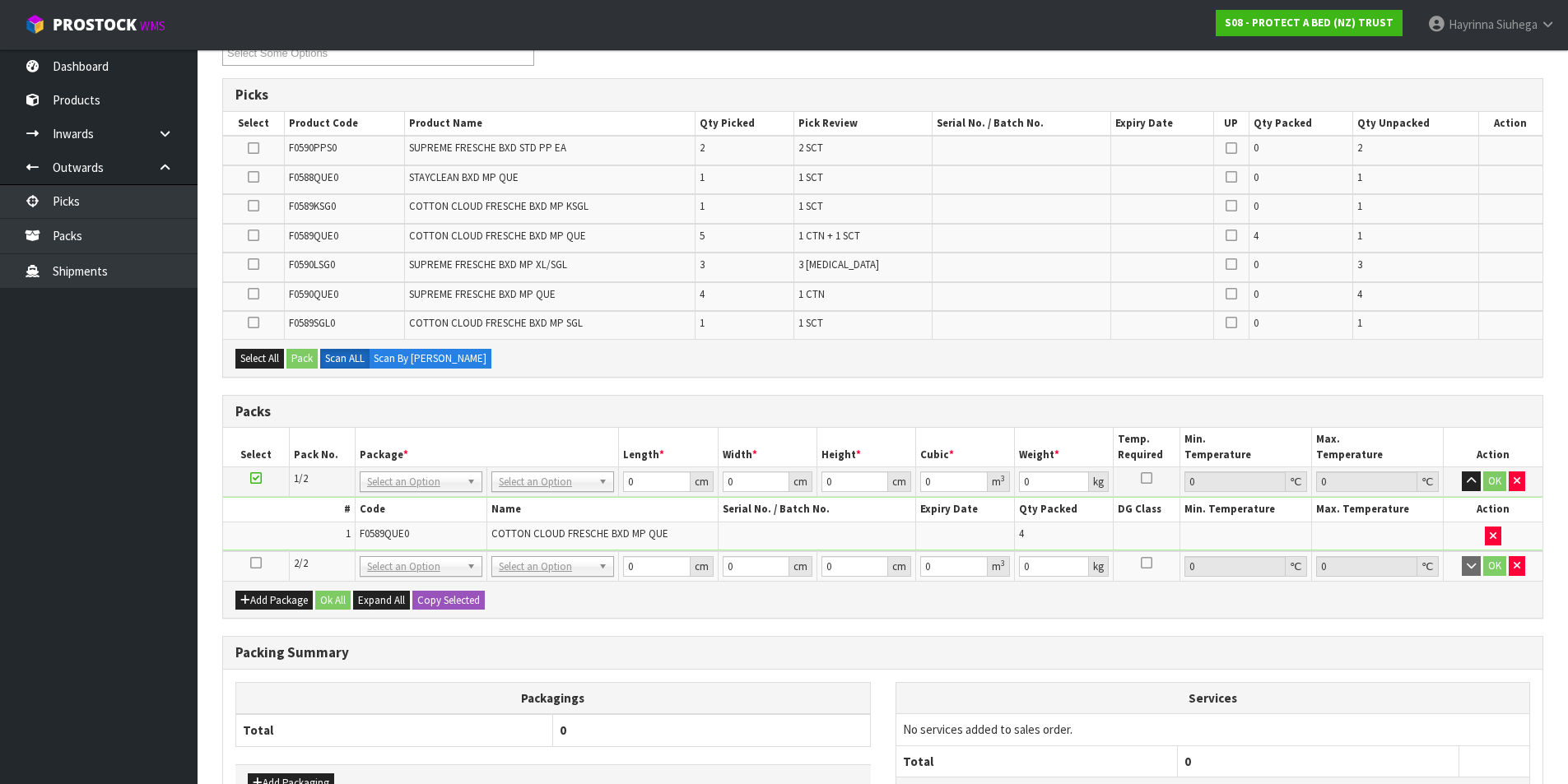
click at [259, 562] on icon at bounding box center [256, 562] width 12 height 1
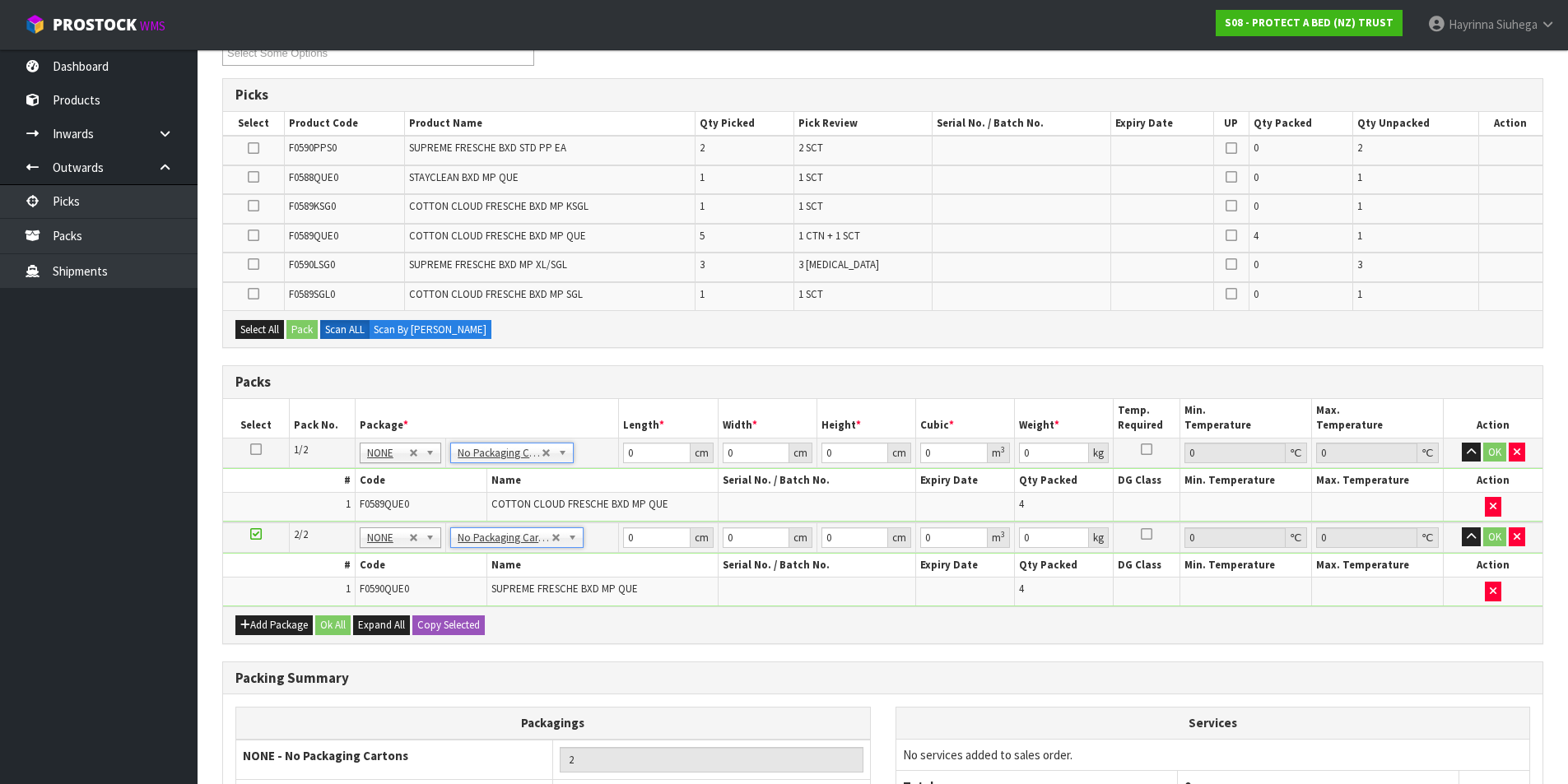
click at [292, 637] on div "Add Package Ok All Expand All Copy Selected" at bounding box center [882, 624] width 1319 height 37
click at [293, 620] on button "Add Package" at bounding box center [274, 625] width 78 height 20
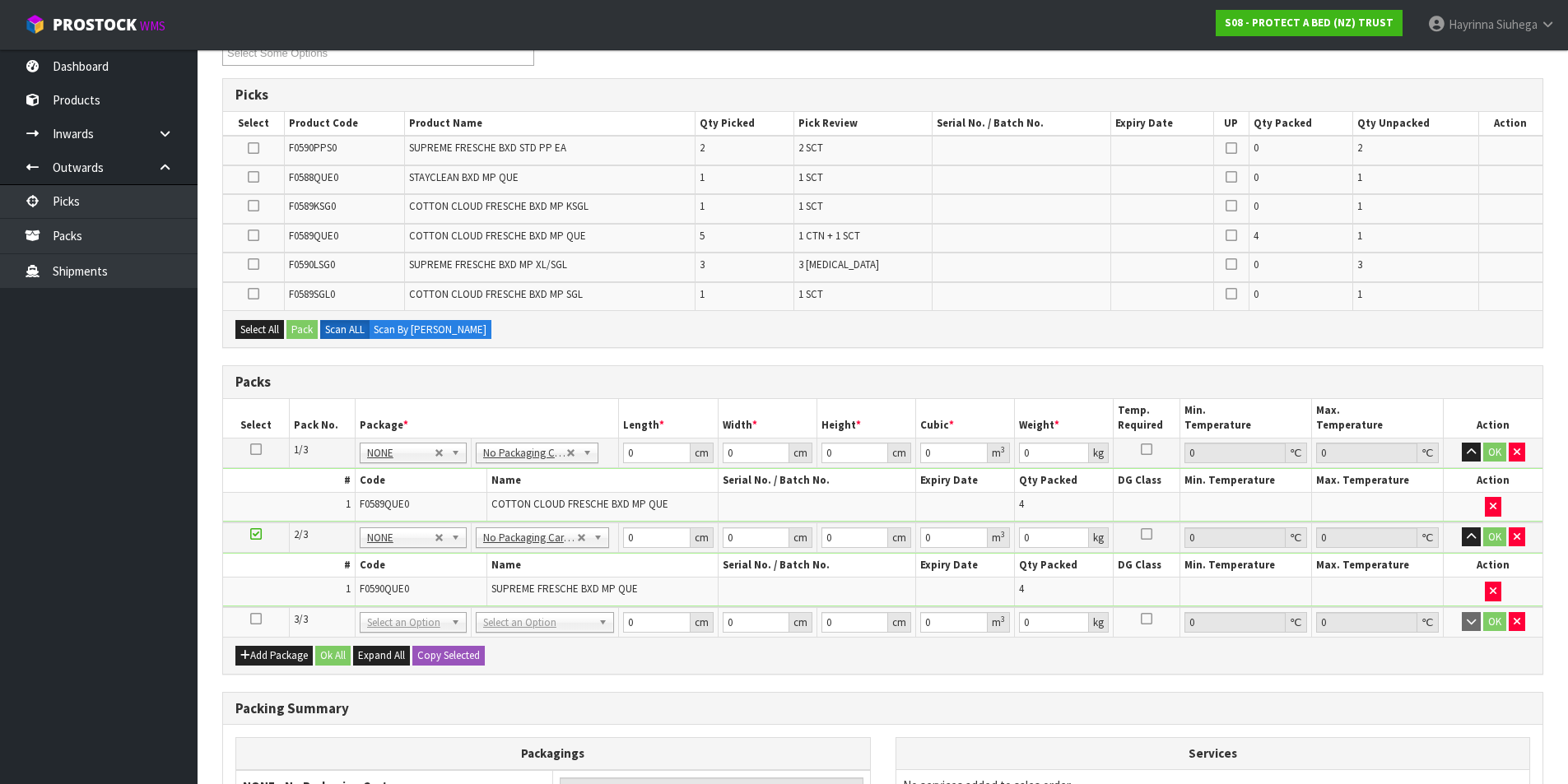
click at [260, 619] on icon at bounding box center [256, 618] width 12 height 1
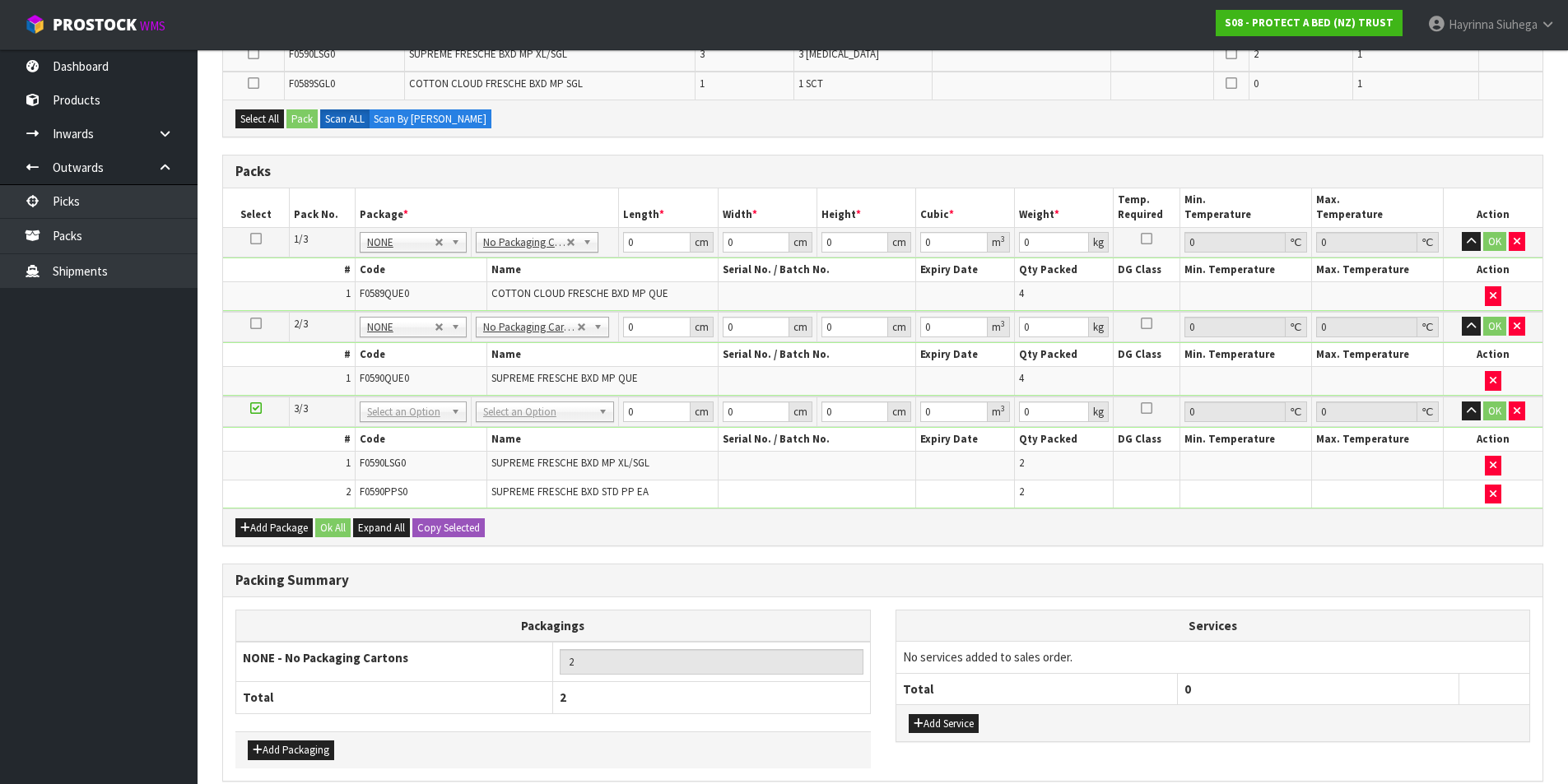
scroll to position [562, 0]
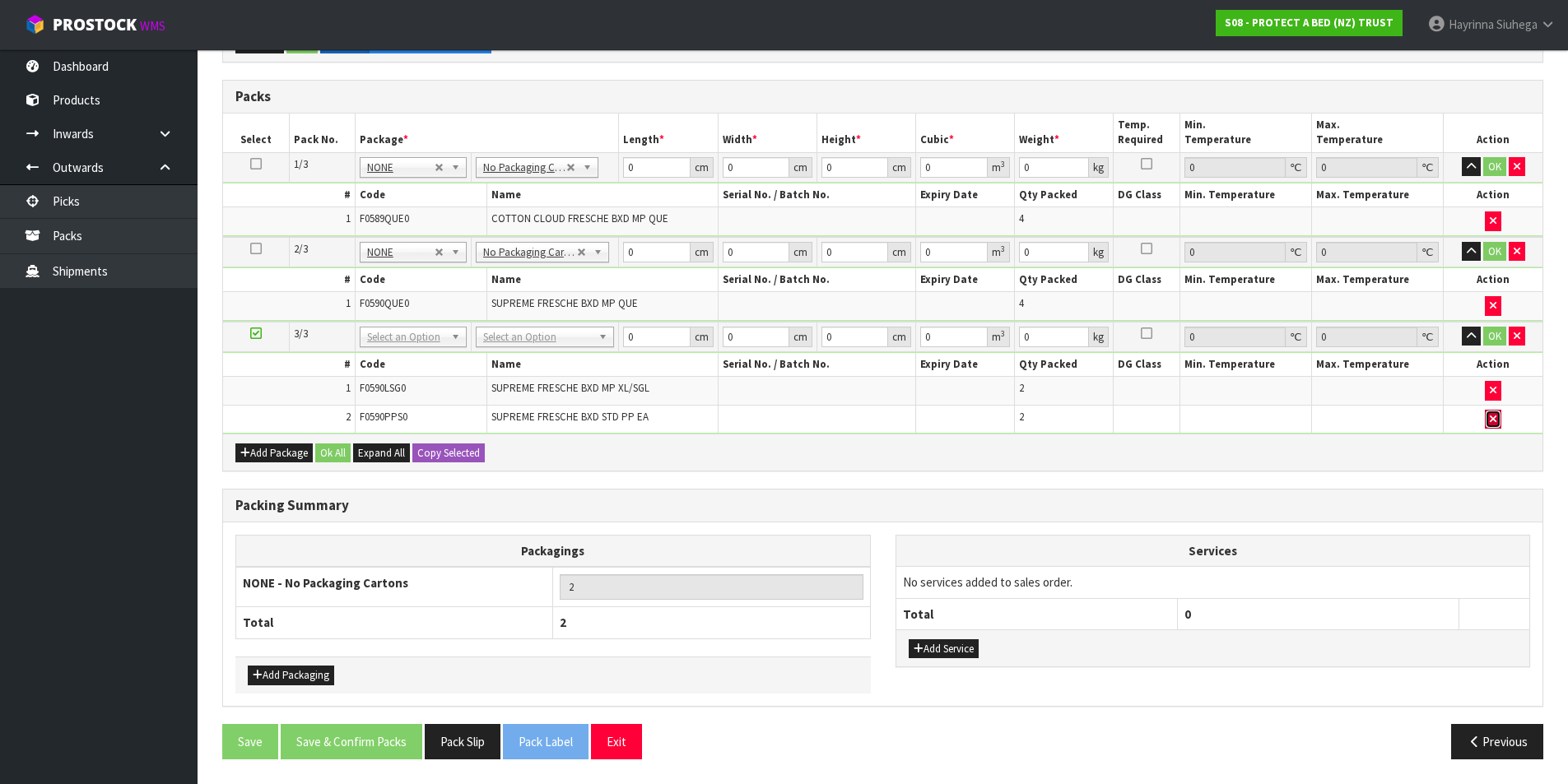
click at [1488, 420] on button "button" at bounding box center [1493, 420] width 16 height 20
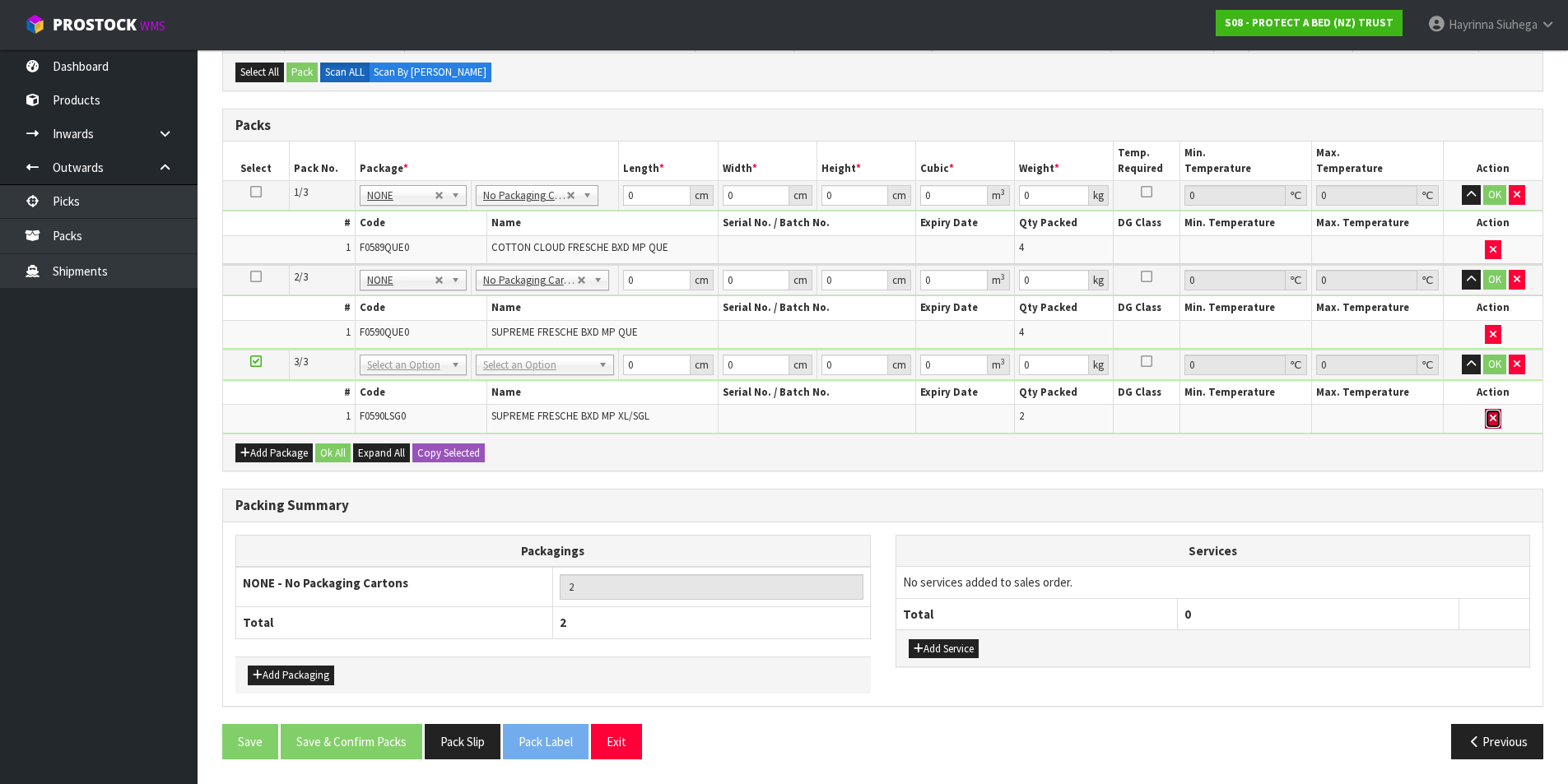
click at [1489, 423] on button "button" at bounding box center [1493, 419] width 16 height 20
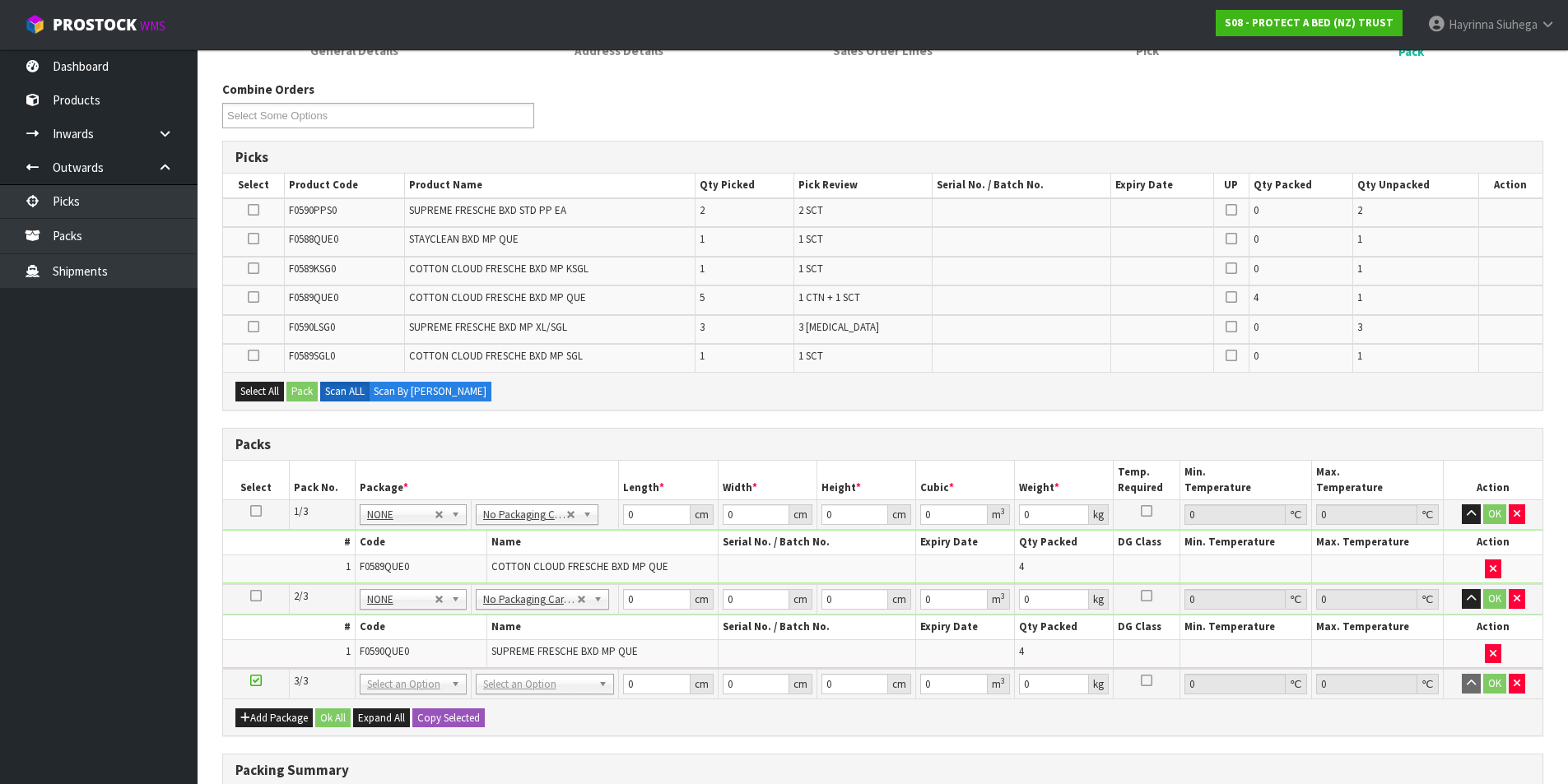
scroll to position [0, 0]
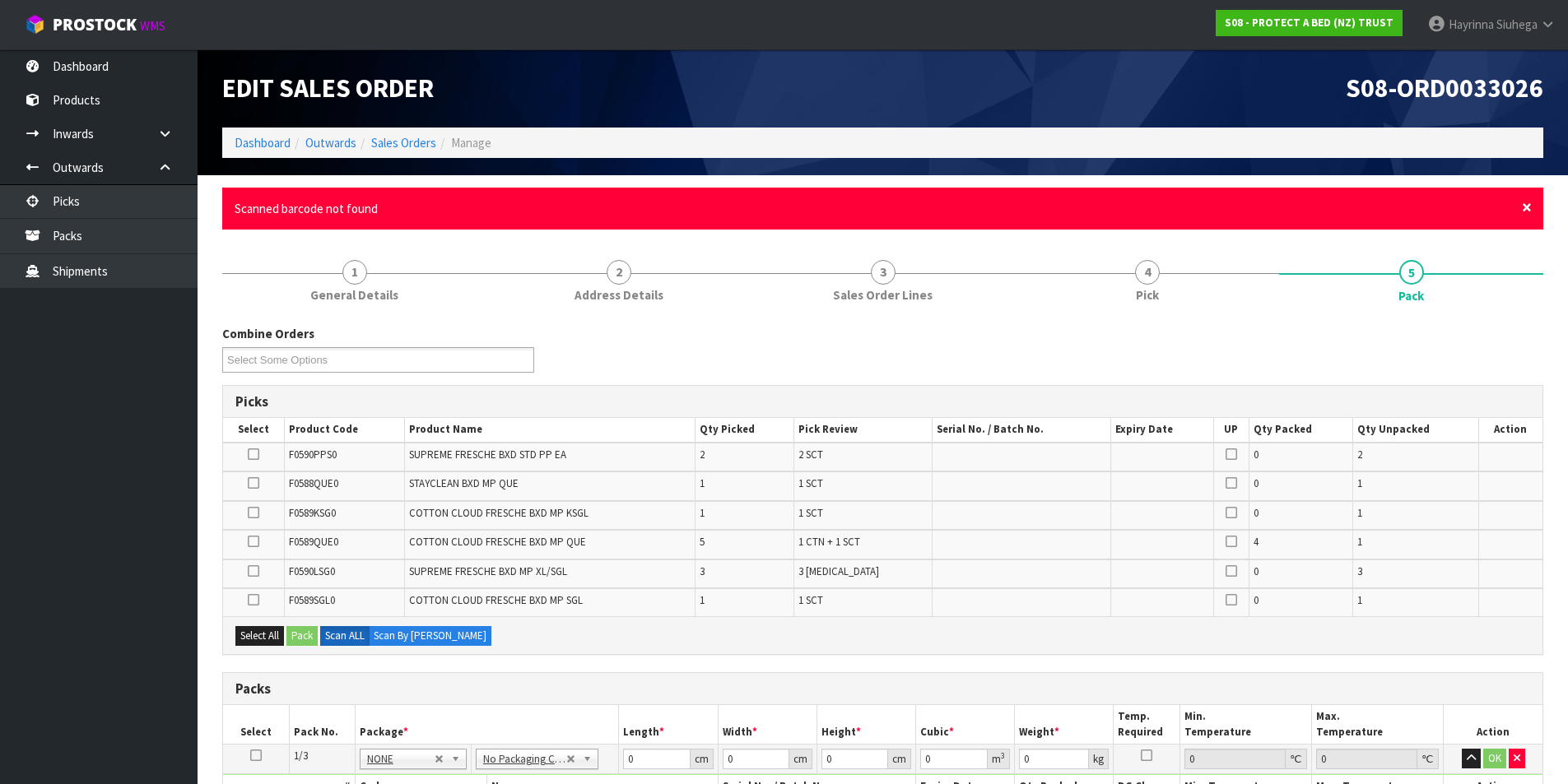
click at [1531, 207] on span "×" at bounding box center [1527, 207] width 10 height 23
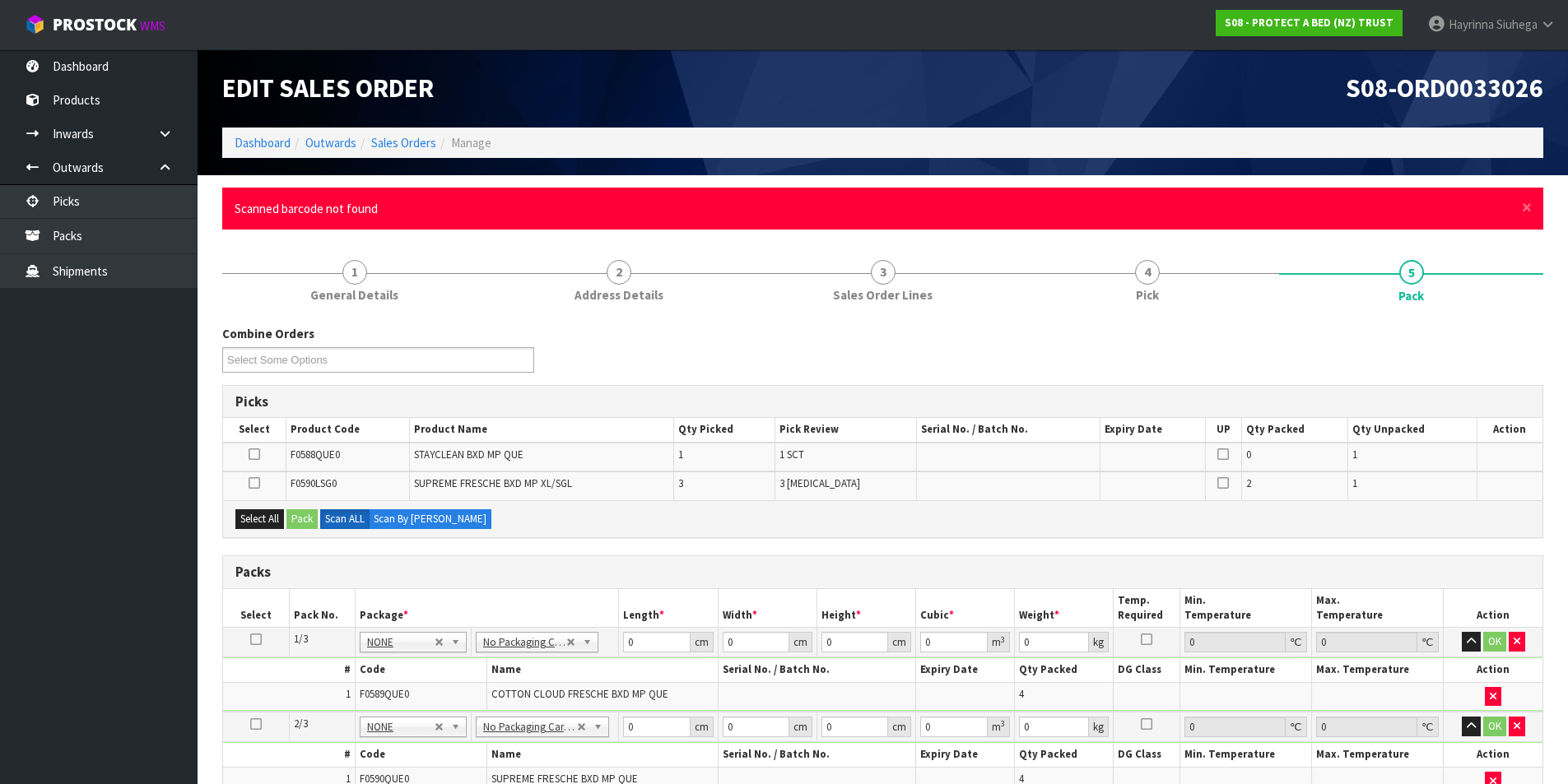
click at [1532, 213] on div "× Close Scanned barcode not found" at bounding box center [882, 208] width 1321 height 42
click at [1531, 210] on span "×" at bounding box center [1527, 207] width 10 height 23
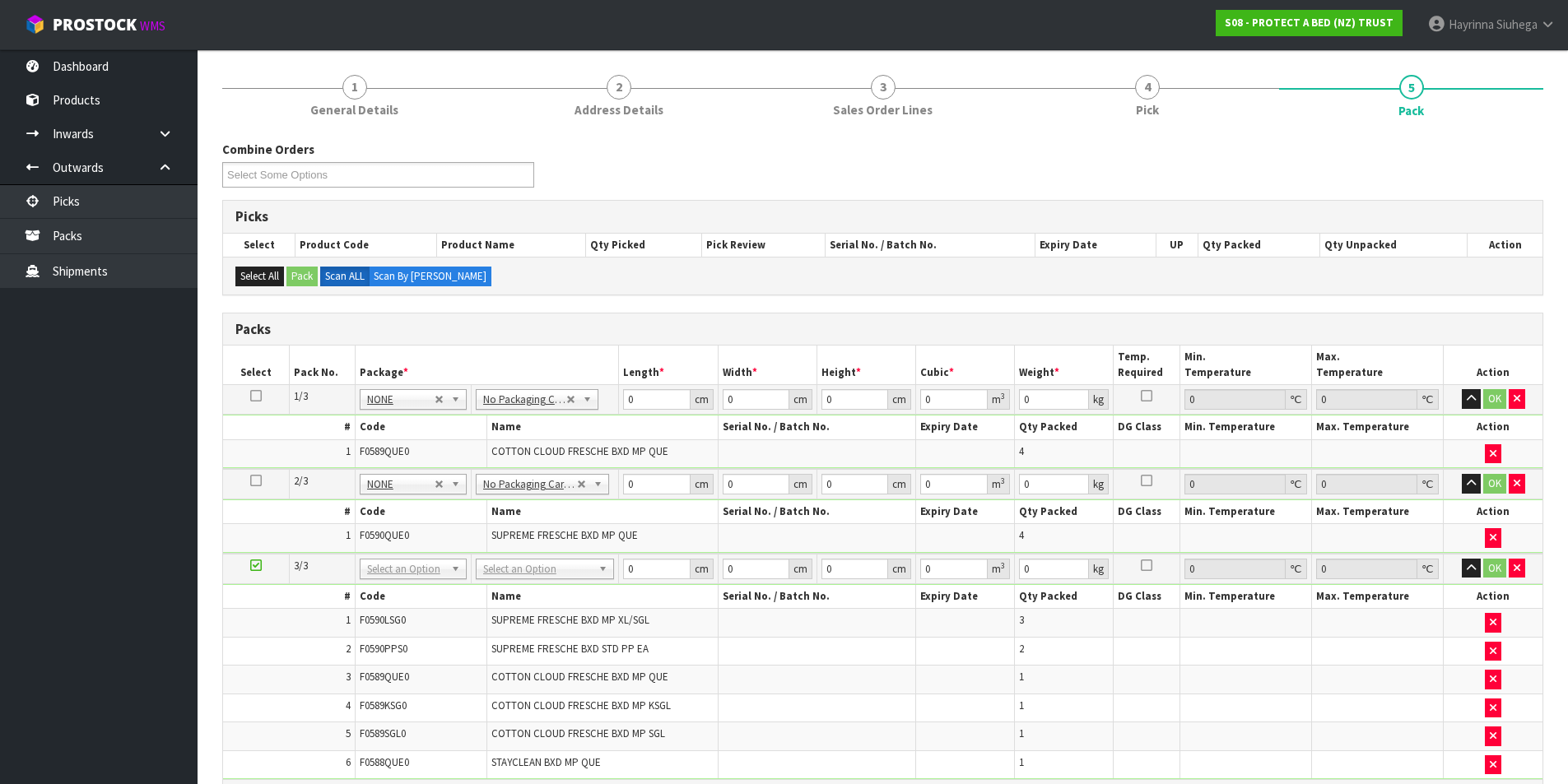
scroll to position [329, 0]
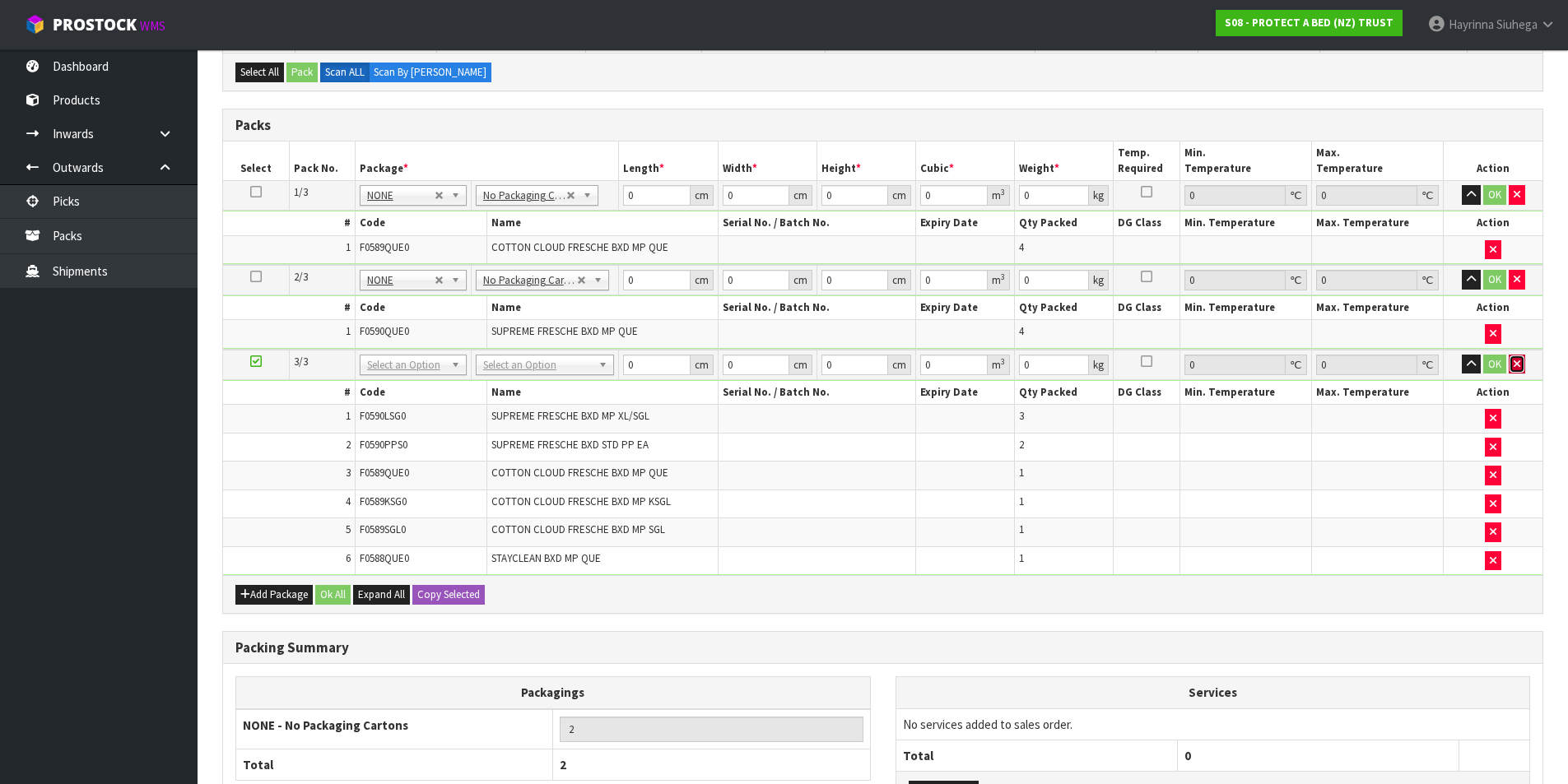
click at [1520, 363] on button "button" at bounding box center [1517, 364] width 16 height 20
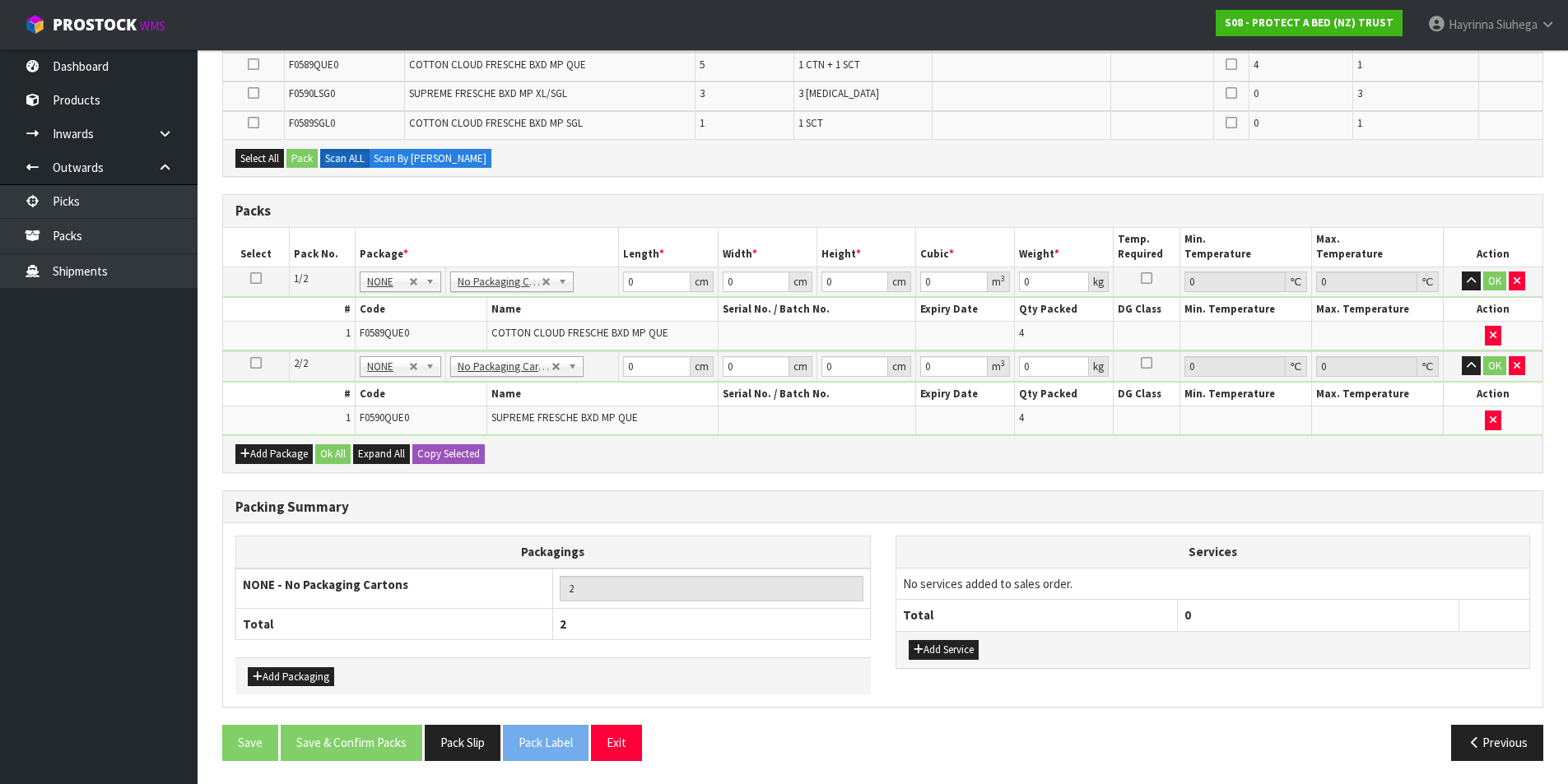
scroll to position [420, 0]
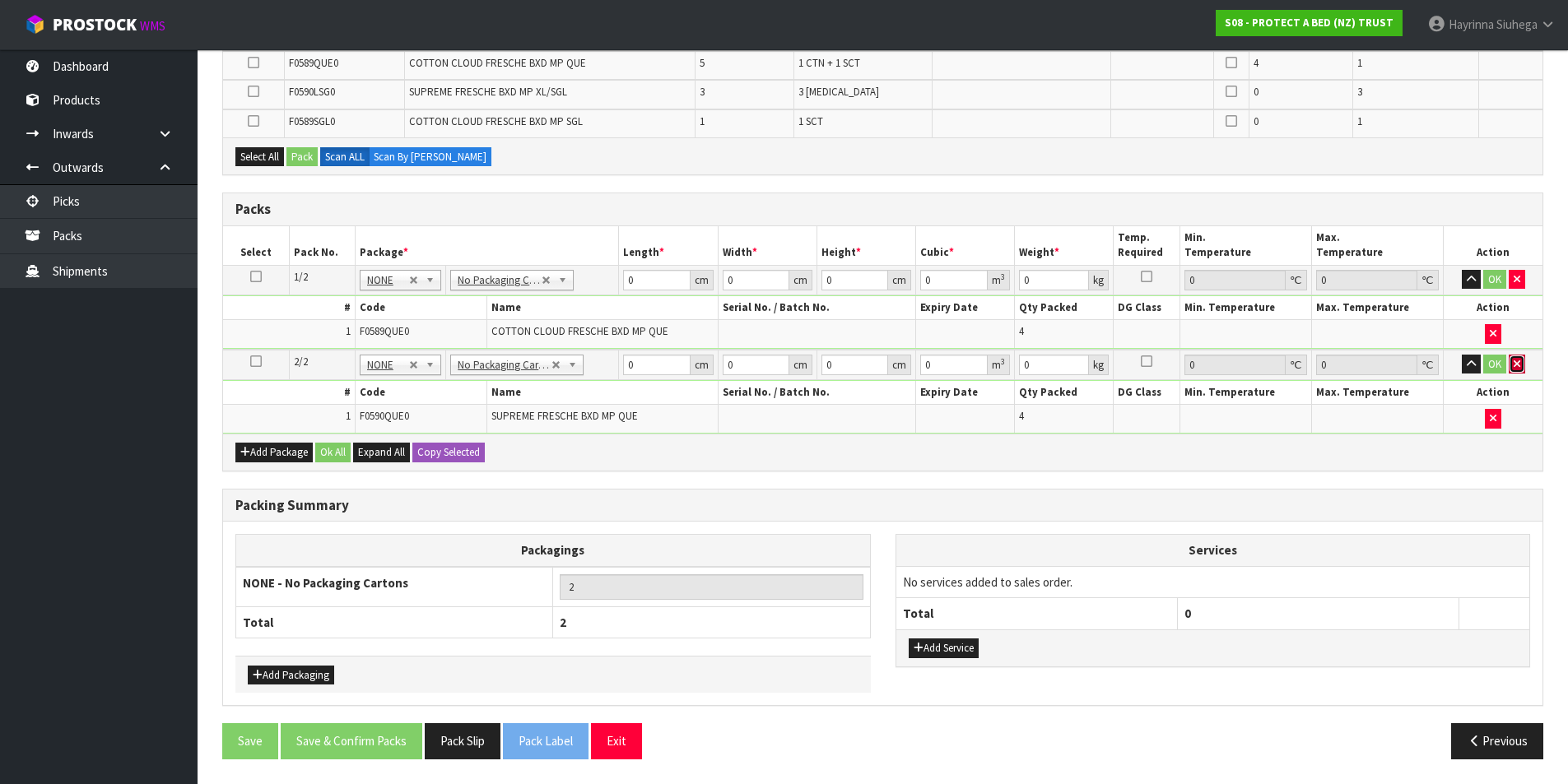
click at [1510, 365] on button "button" at bounding box center [1517, 364] width 16 height 20
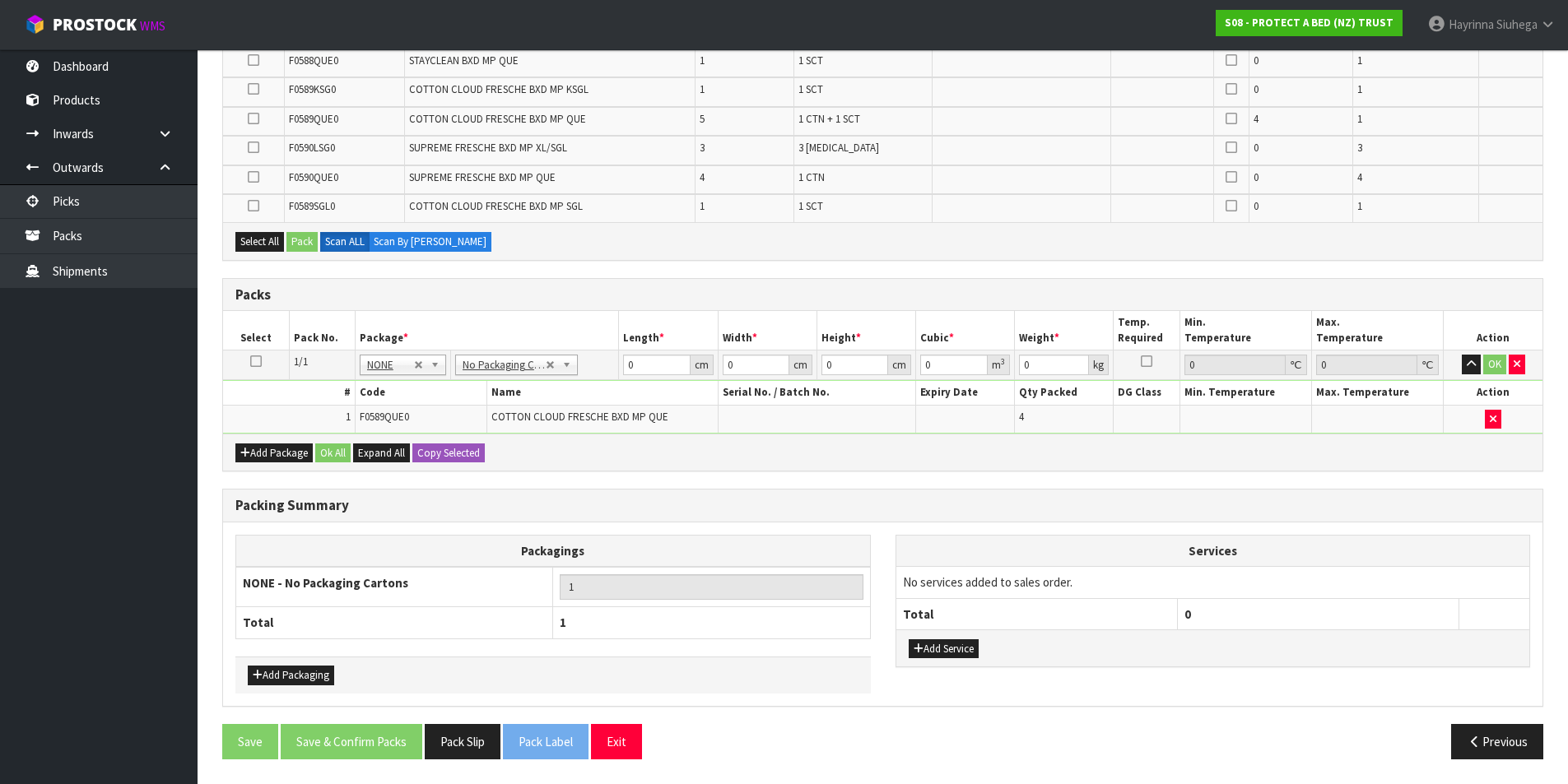
scroll to position [363, 0]
click at [1515, 356] on button "button" at bounding box center [1517, 364] width 16 height 20
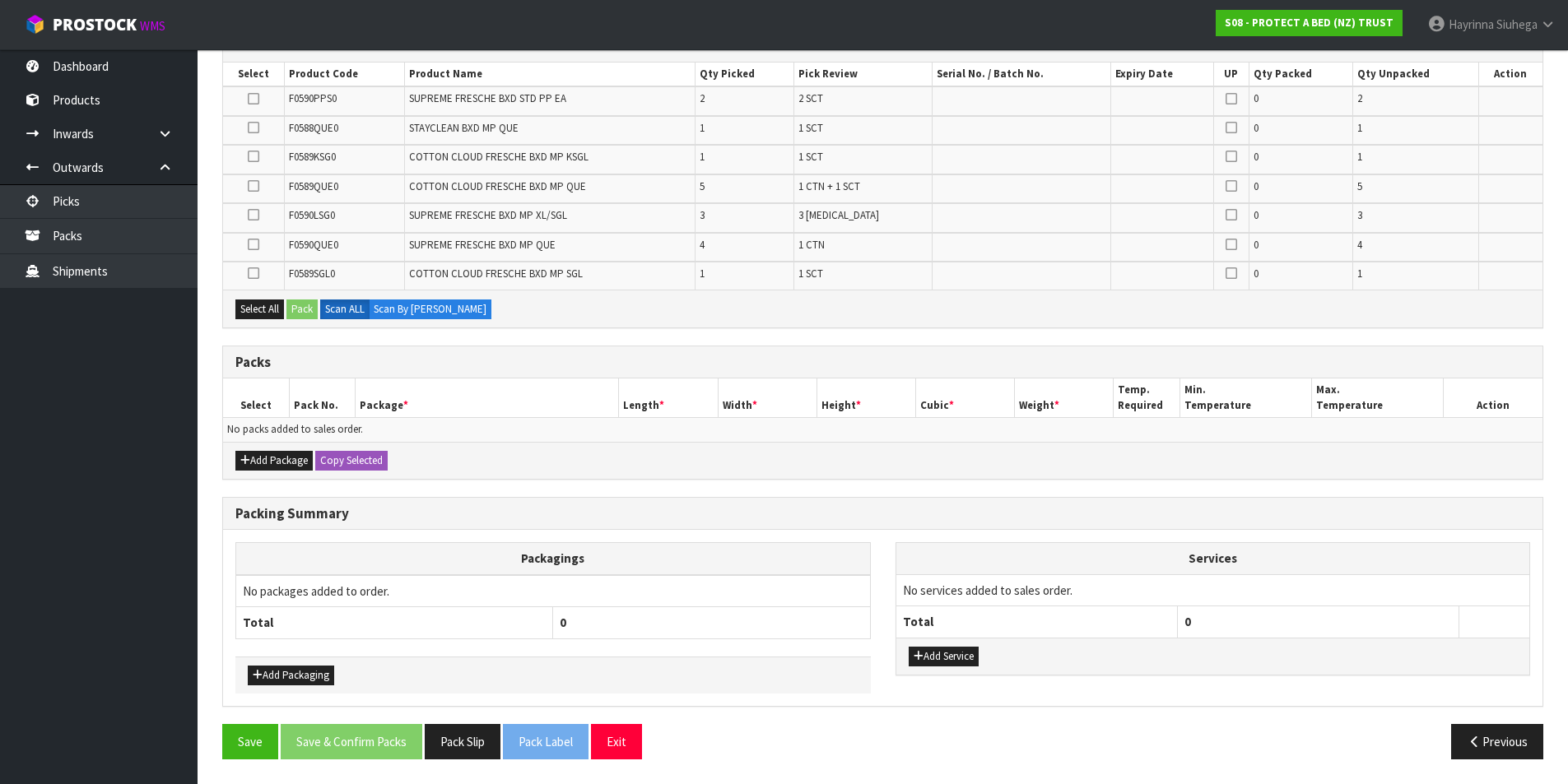
scroll to position [296, 0]
click at [269, 456] on button "Add Package" at bounding box center [274, 460] width 78 height 20
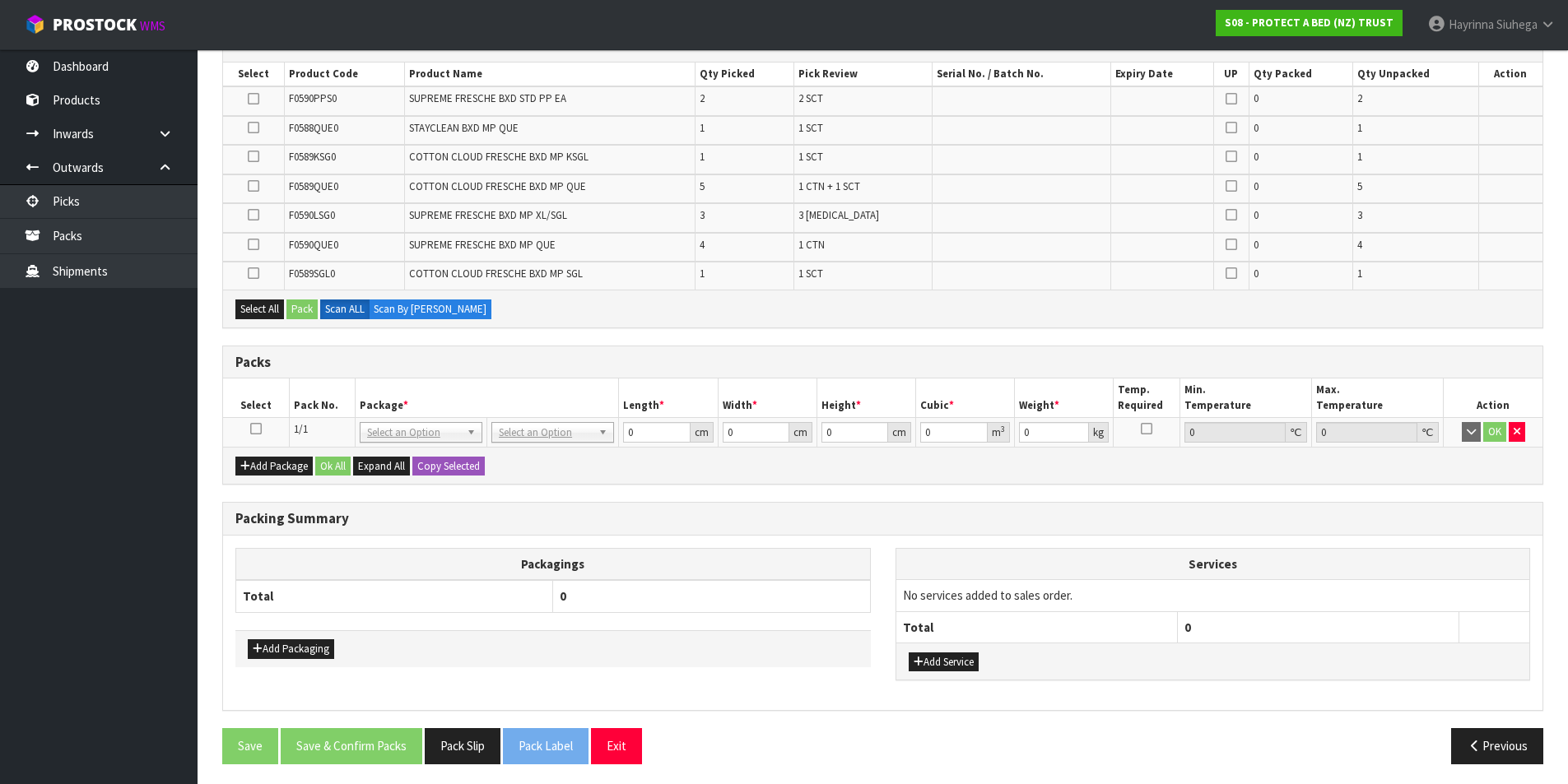
click at [254, 430] on icon at bounding box center [256, 429] width 12 height 1
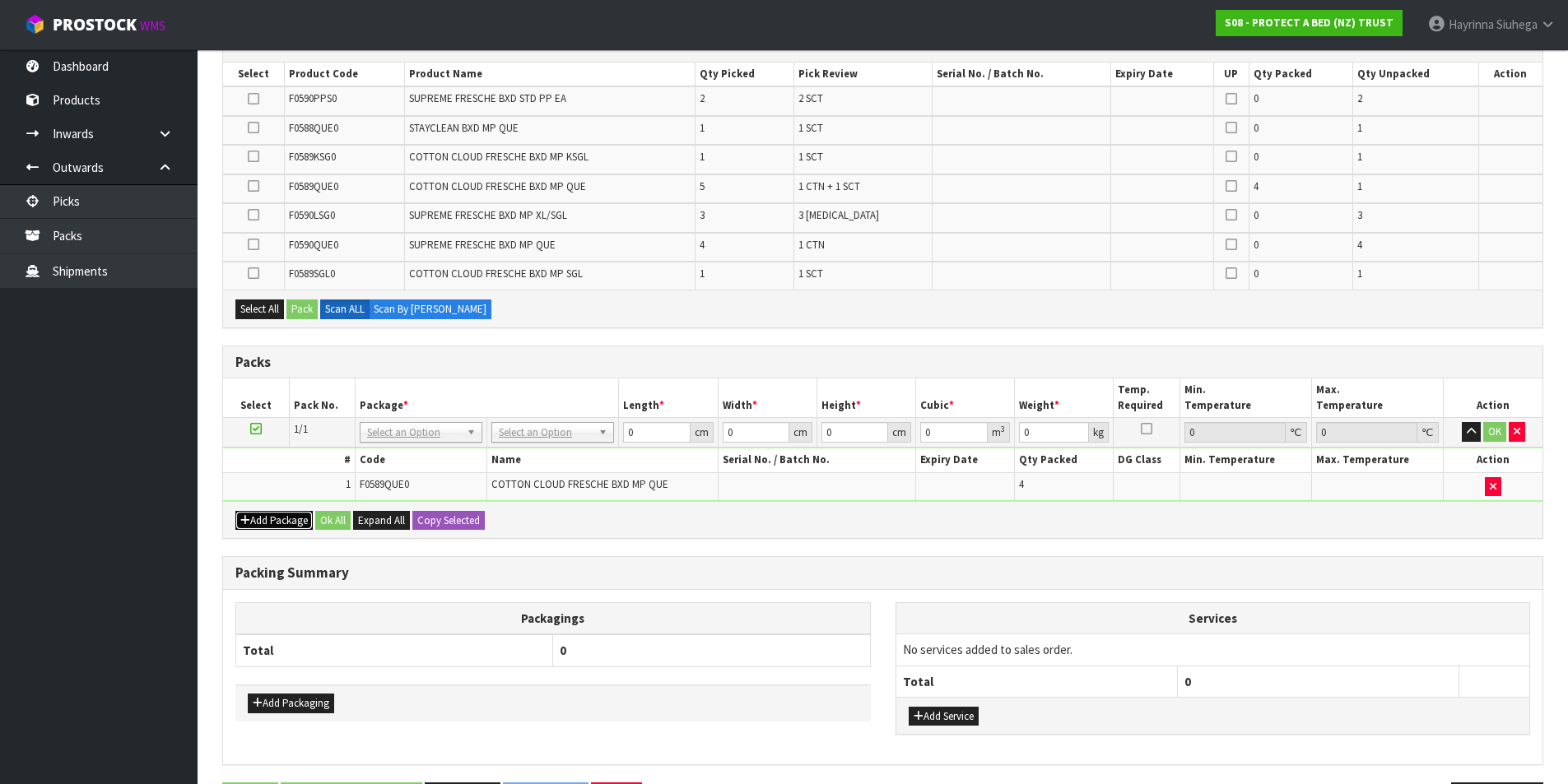
click at [273, 522] on button "Add Package" at bounding box center [274, 521] width 78 height 20
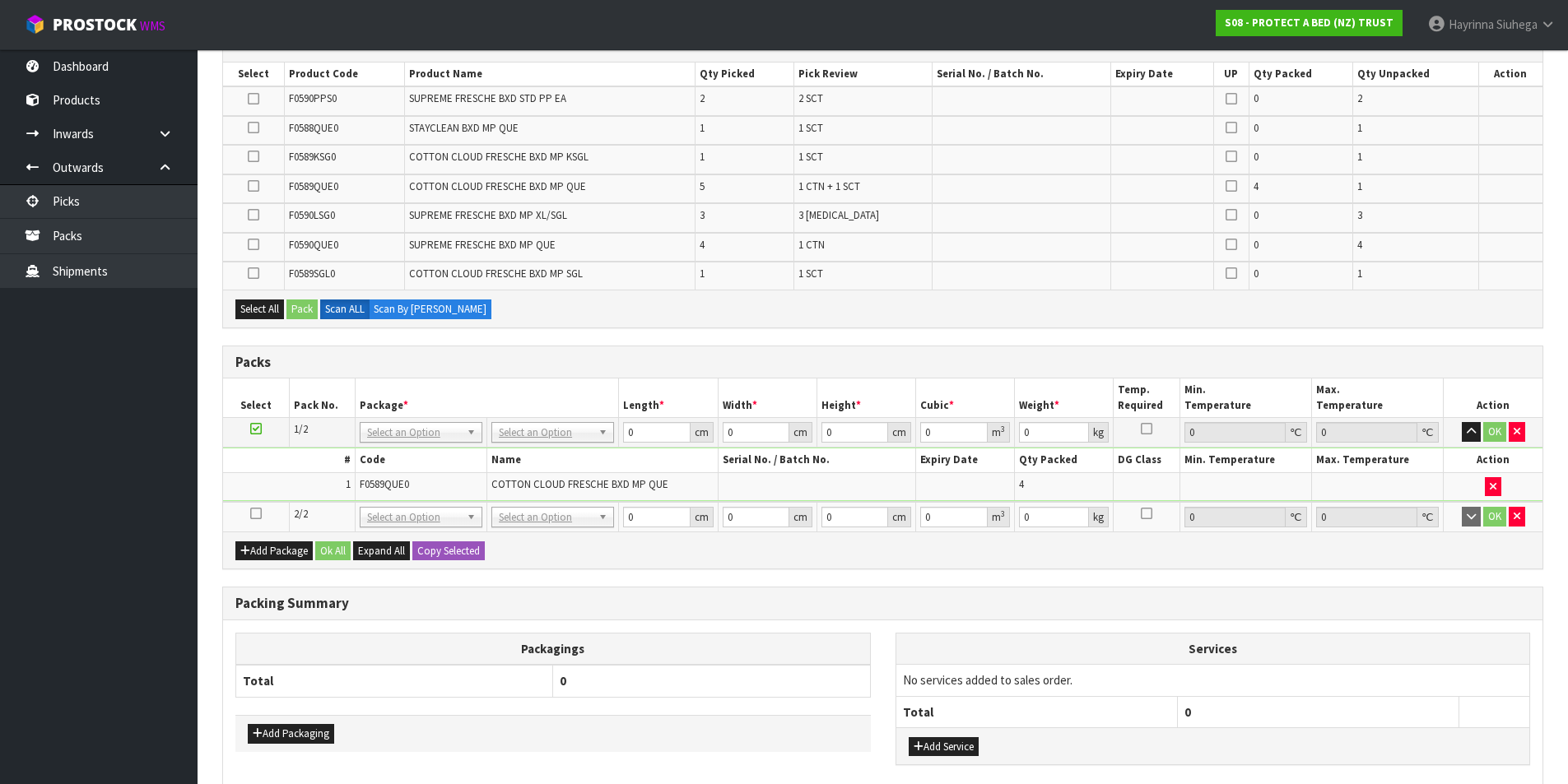
click at [254, 514] on icon at bounding box center [256, 514] width 12 height 1
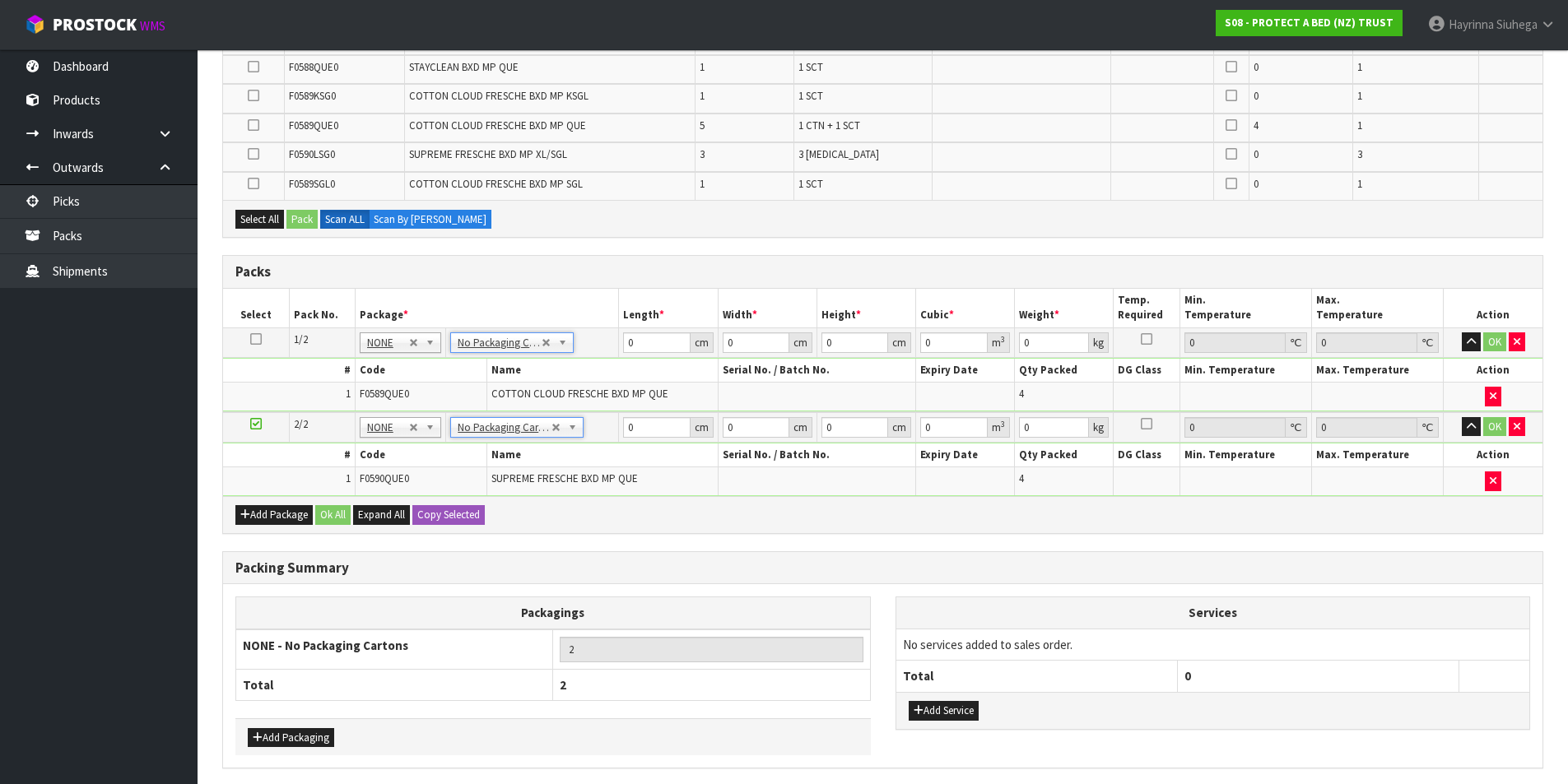
scroll to position [420, 0]
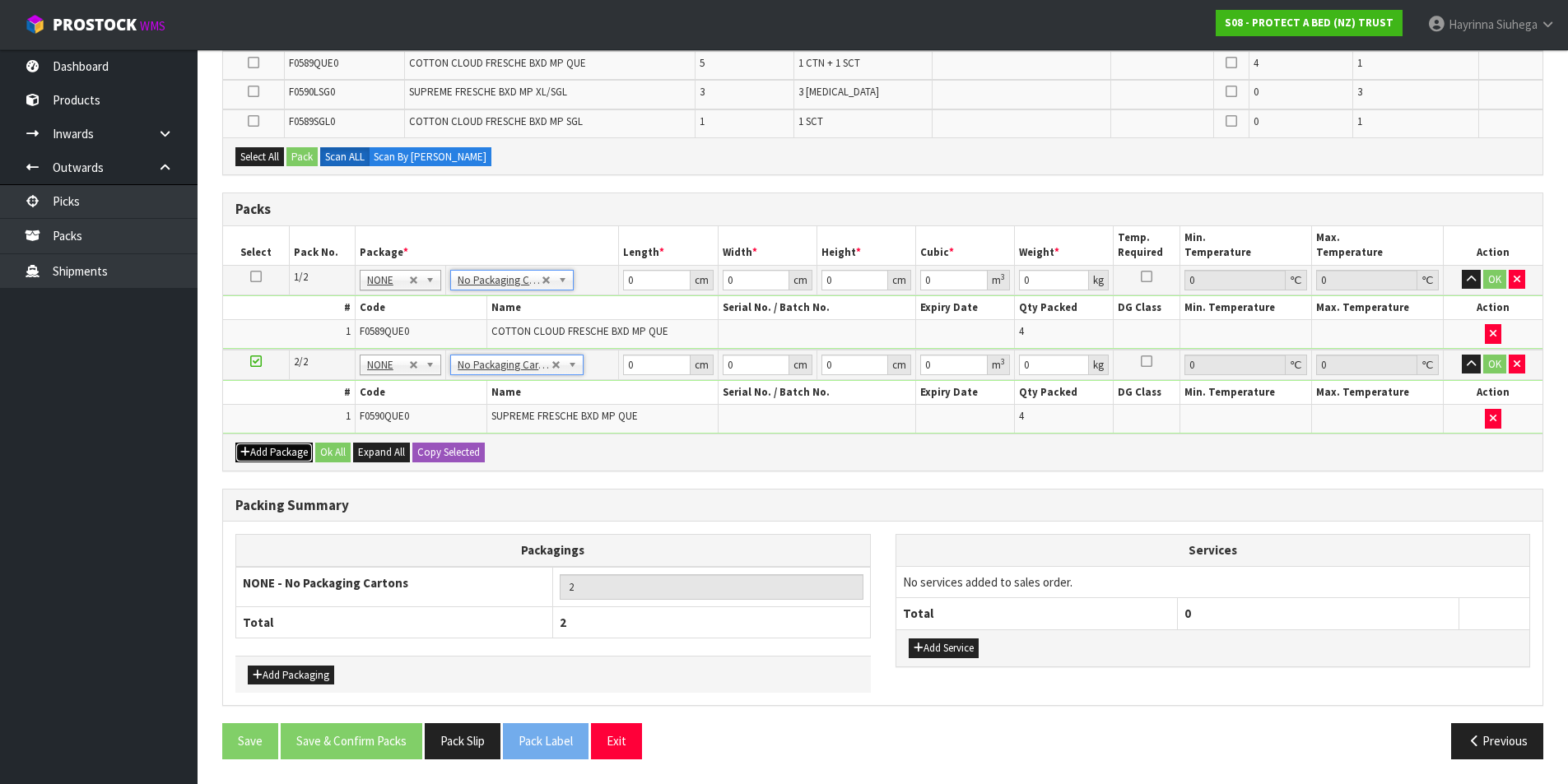
click at [258, 460] on button "Add Package" at bounding box center [274, 452] width 78 height 20
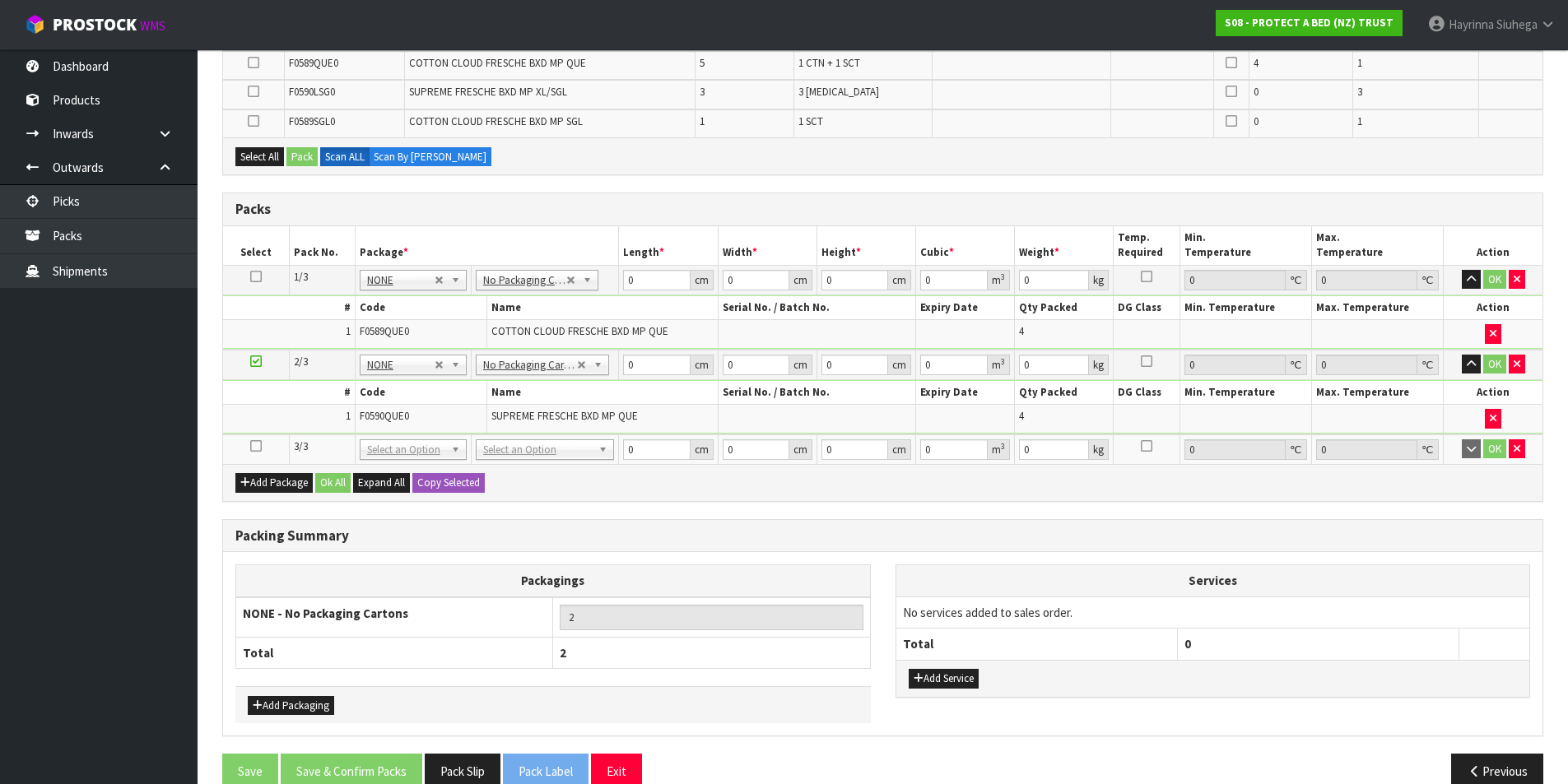
click at [252, 447] on icon at bounding box center [256, 446] width 12 height 1
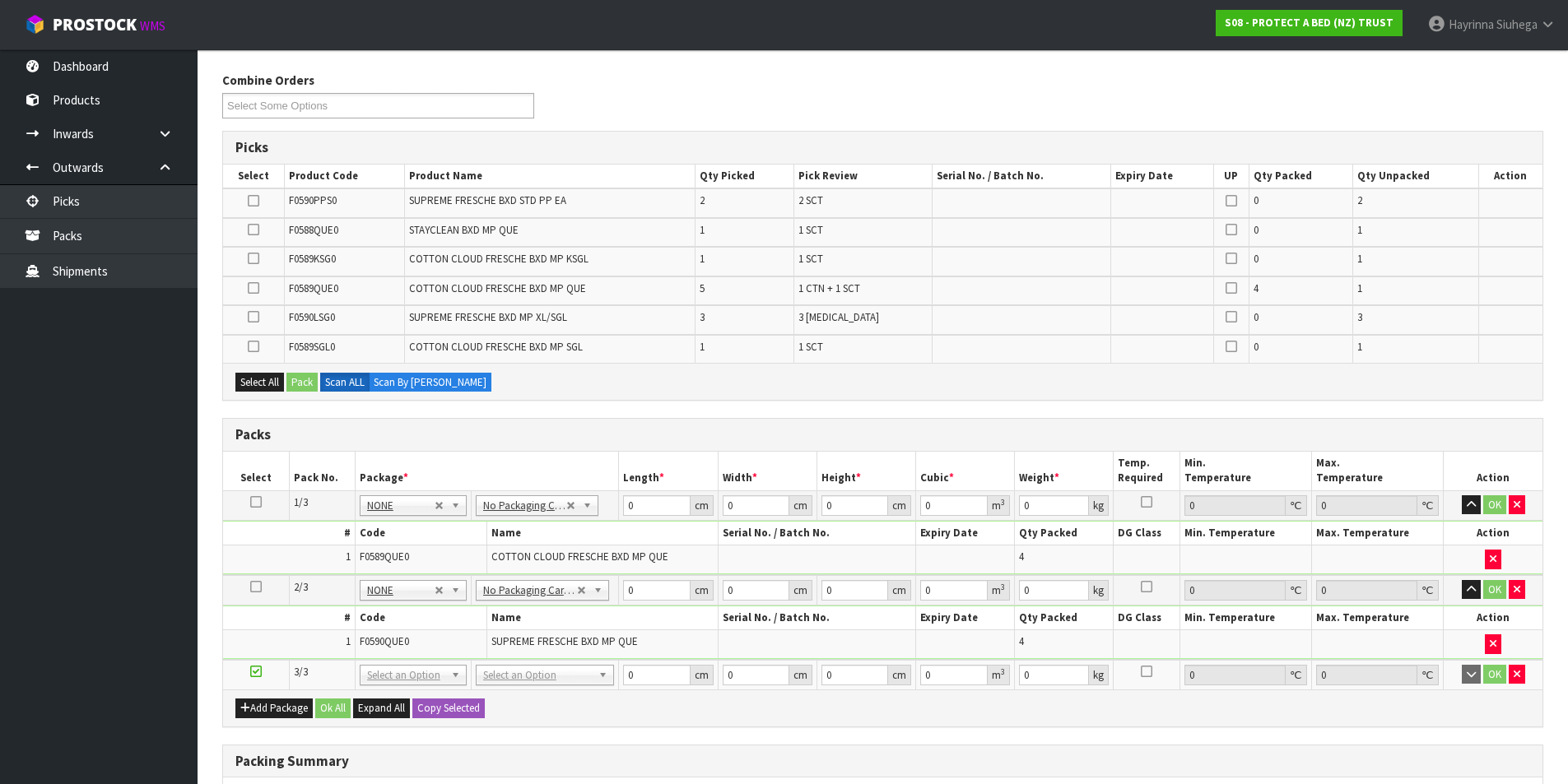
scroll to position [255, 0]
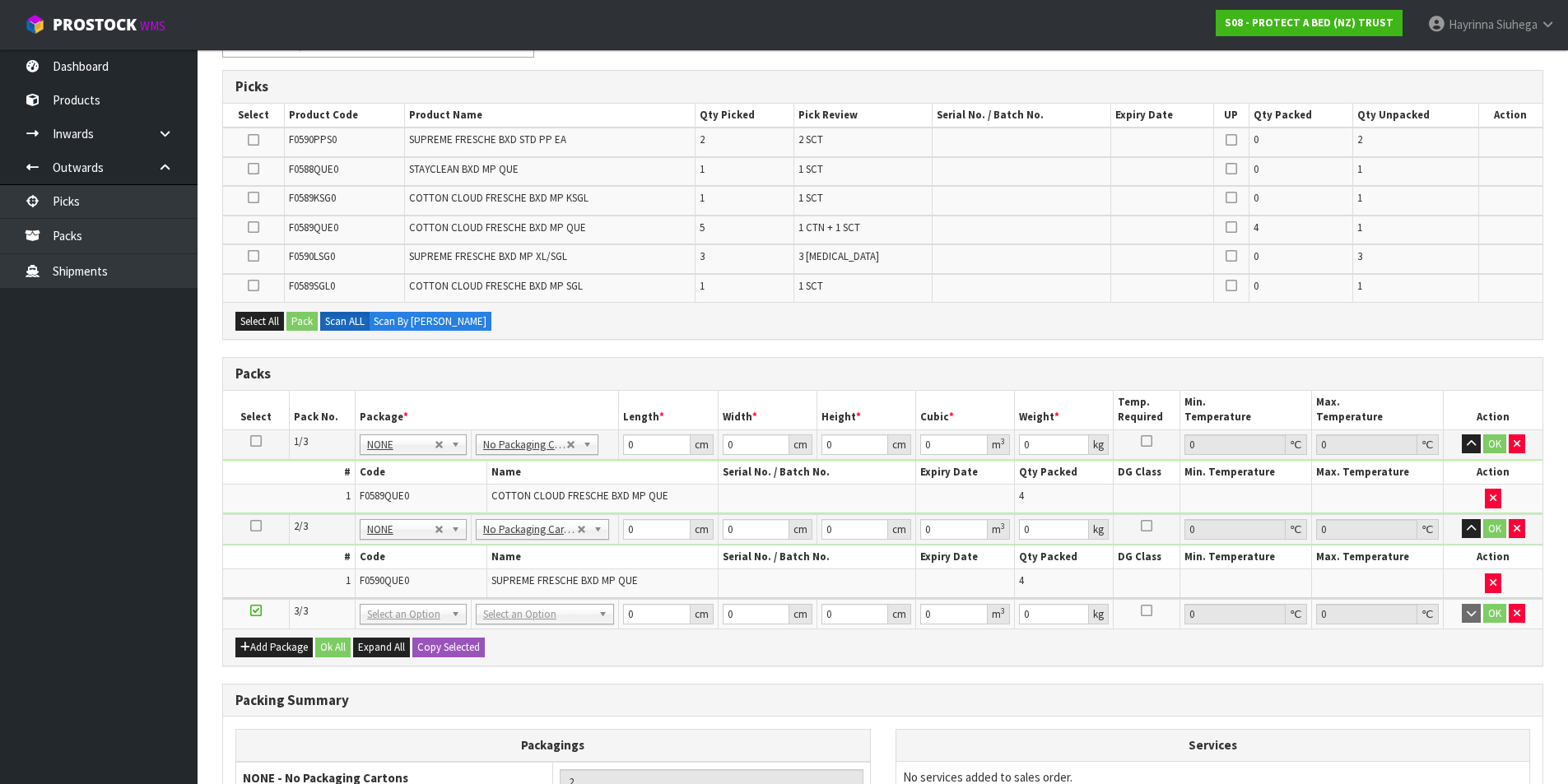
click at [811, 331] on div "Select All Pack Scan ALL Scan By Quantity" at bounding box center [882, 320] width 1319 height 37
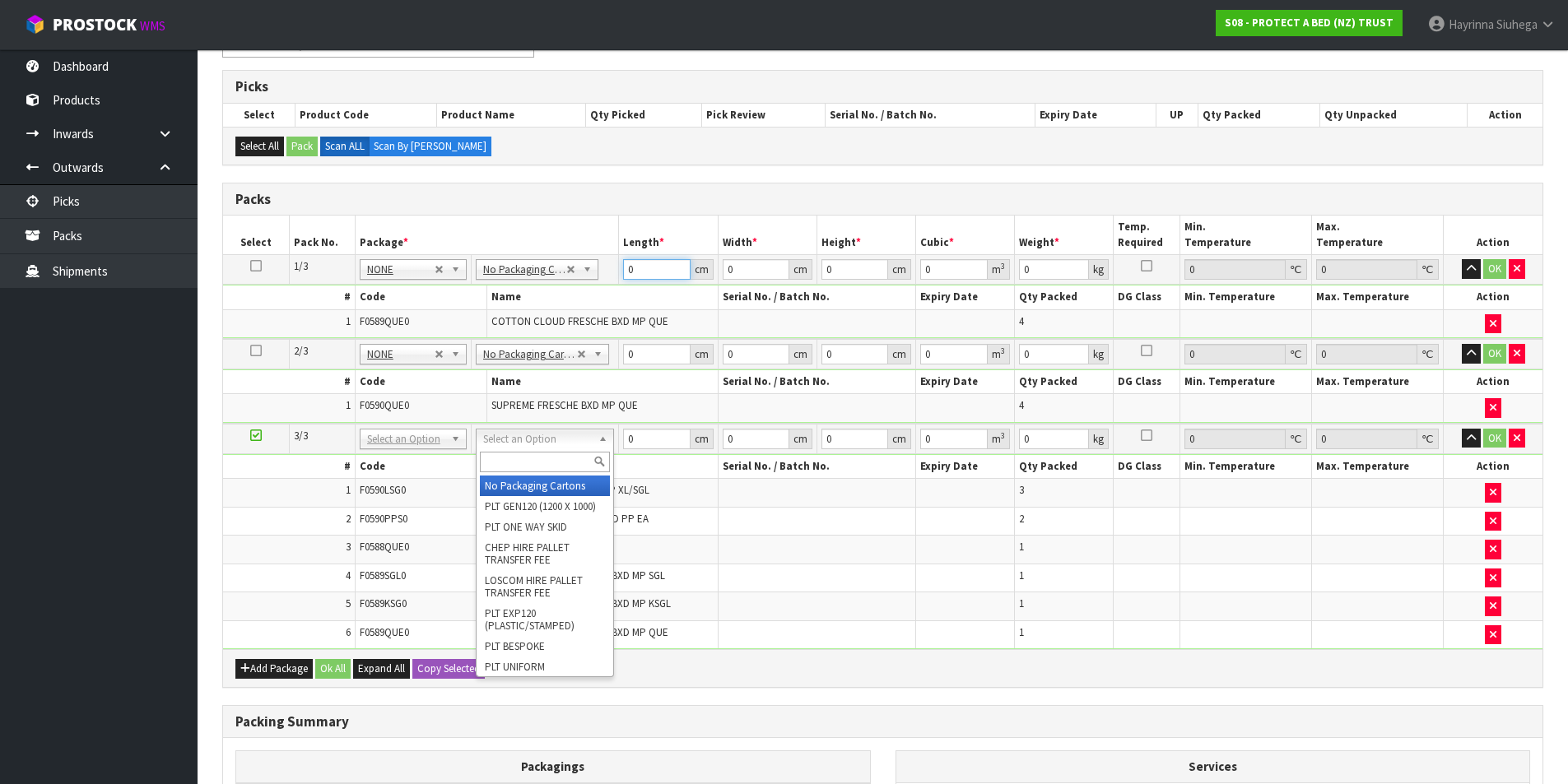
click at [624, 269] on input "0" at bounding box center [656, 269] width 67 height 21
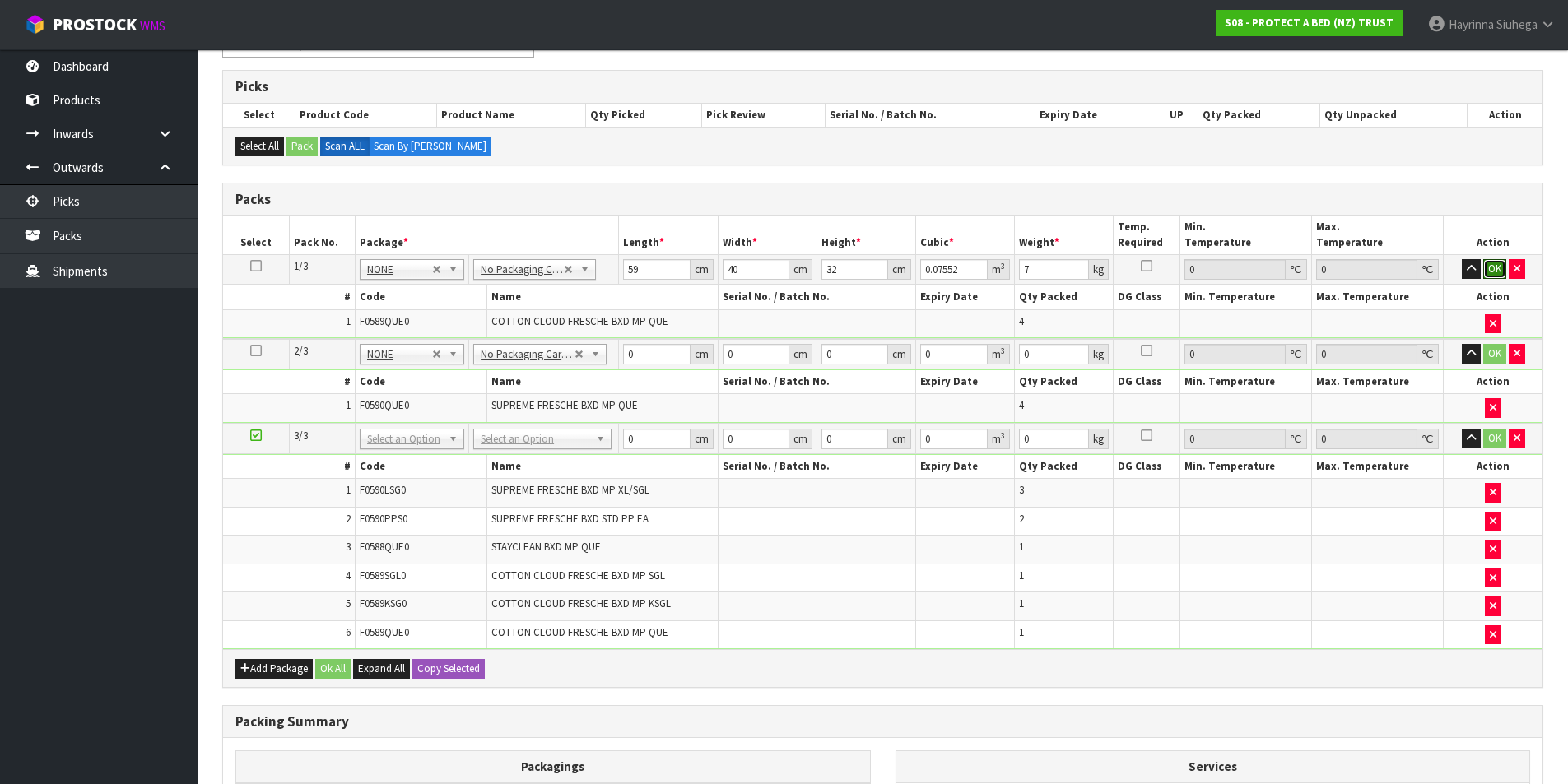
click button "OK" at bounding box center [1495, 269] width 23 height 20
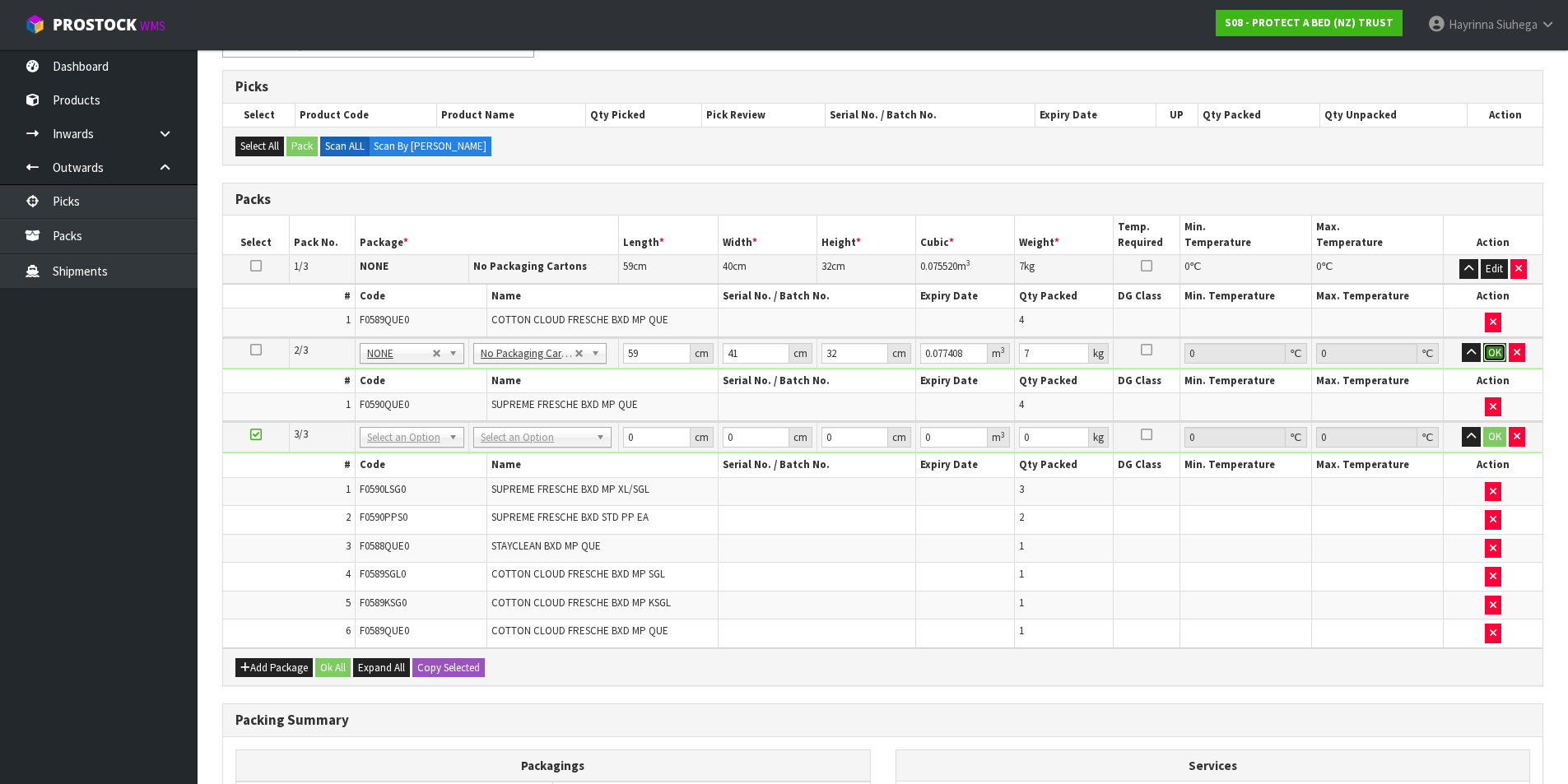
click button "OK" at bounding box center [1495, 353] width 23 height 20
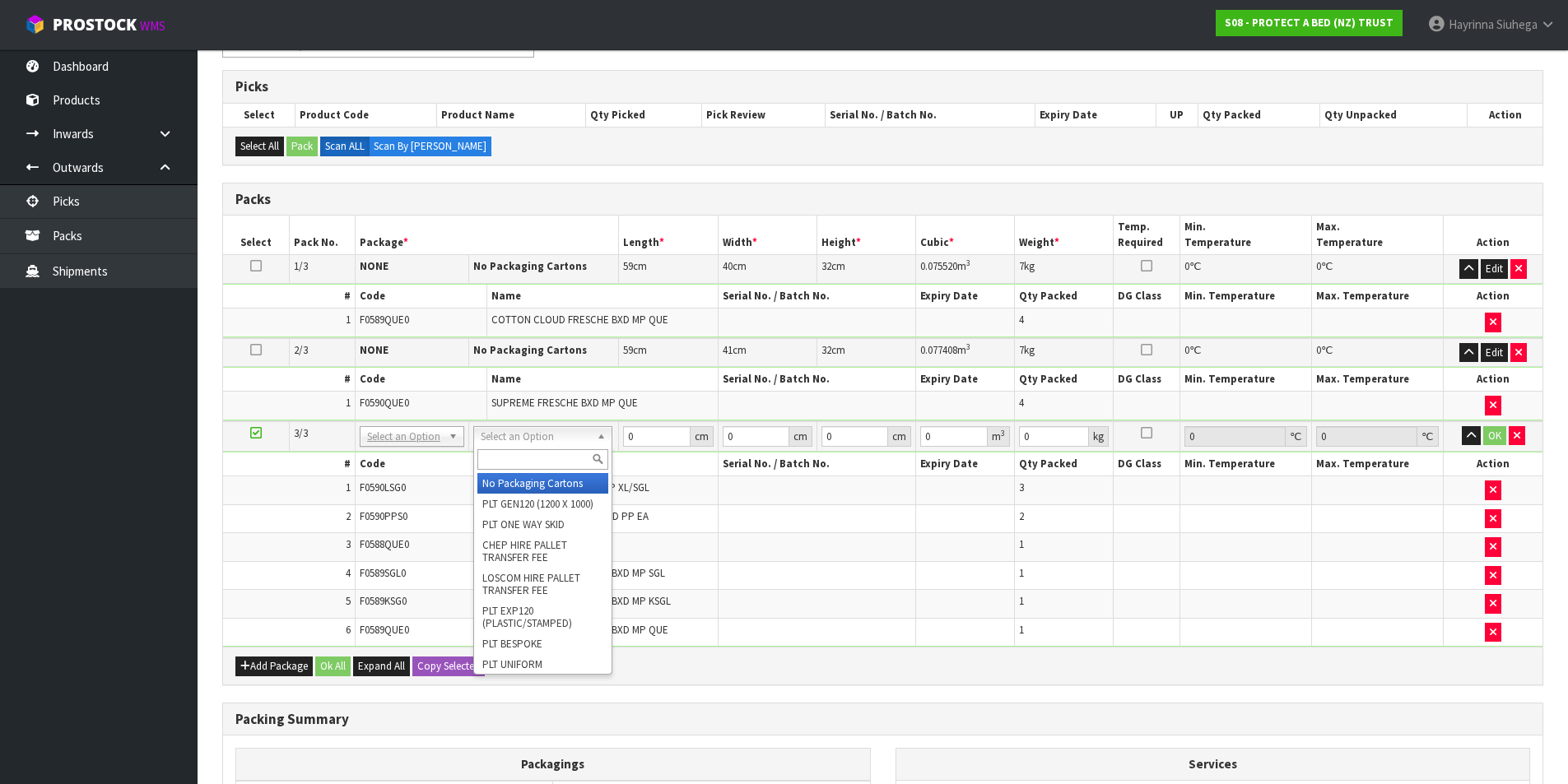
click at [538, 461] on input "text" at bounding box center [542, 459] width 130 height 21
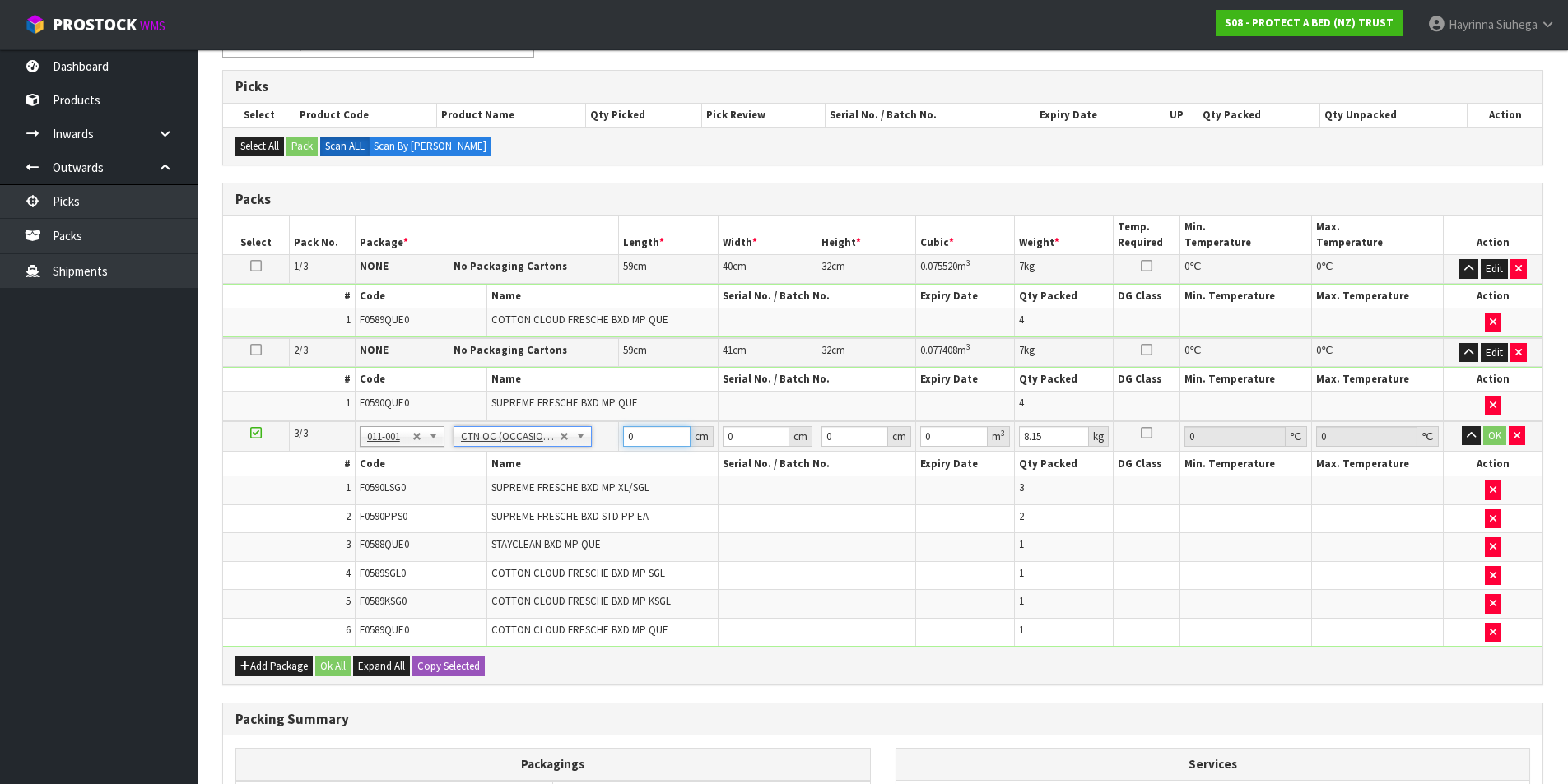
click at [627, 432] on input "0" at bounding box center [656, 436] width 67 height 21
click at [626, 433] on input "0" at bounding box center [656, 436] width 67 height 21
click button "OK" at bounding box center [1495, 436] width 23 height 20
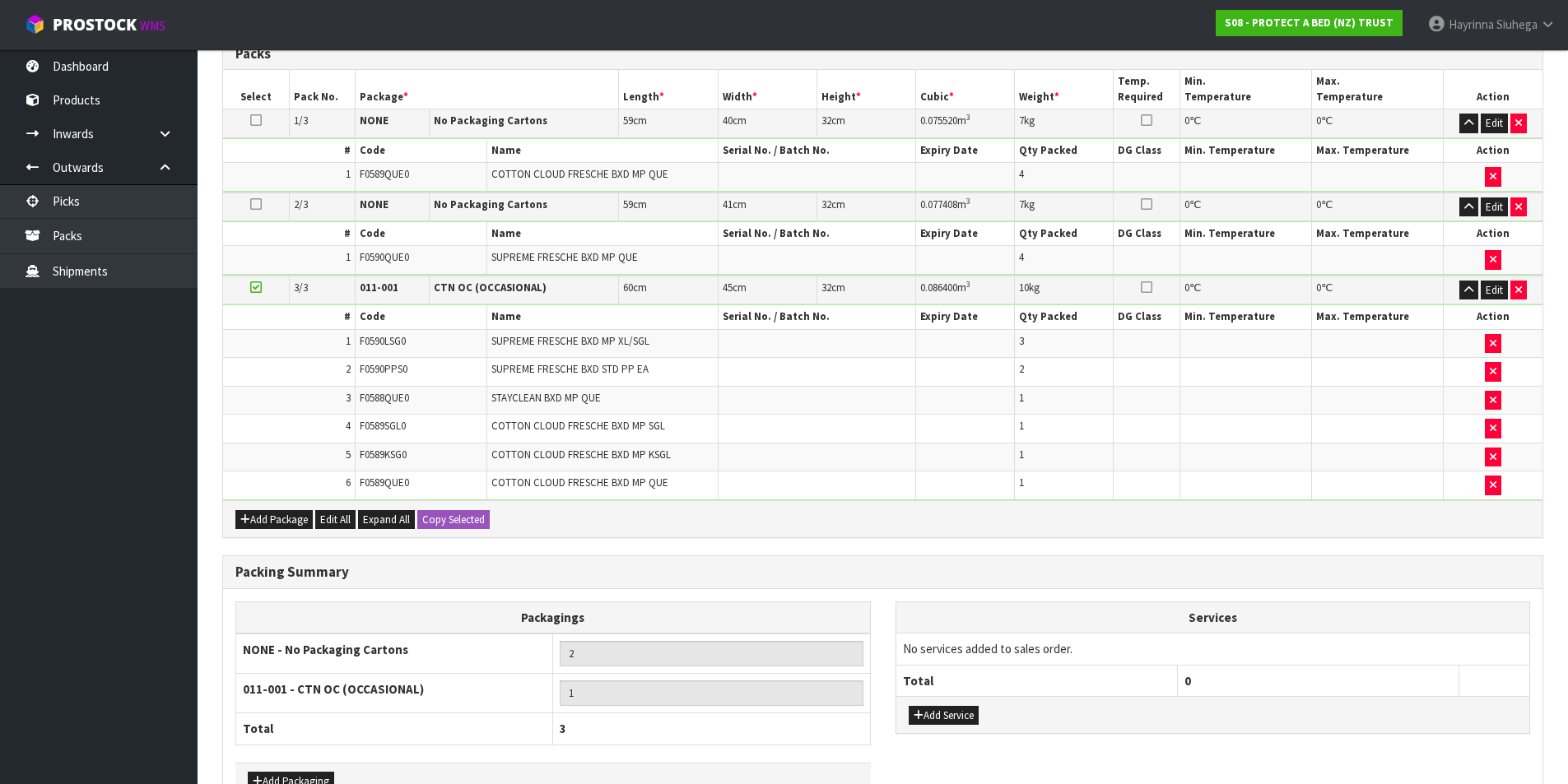
scroll to position [506, 0]
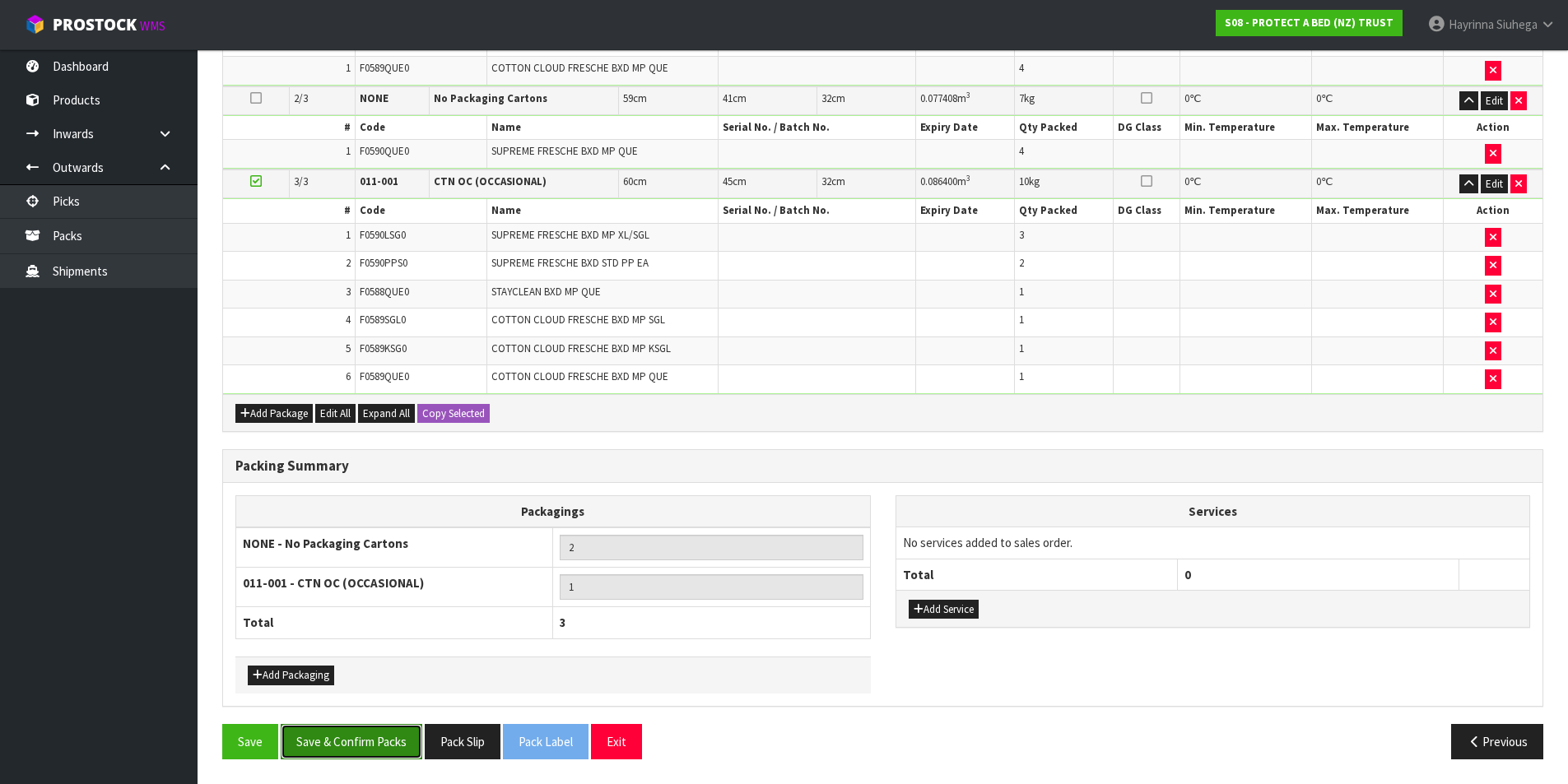
click at [389, 734] on button "Save & Confirm Packs" at bounding box center [351, 741] width 142 height 35
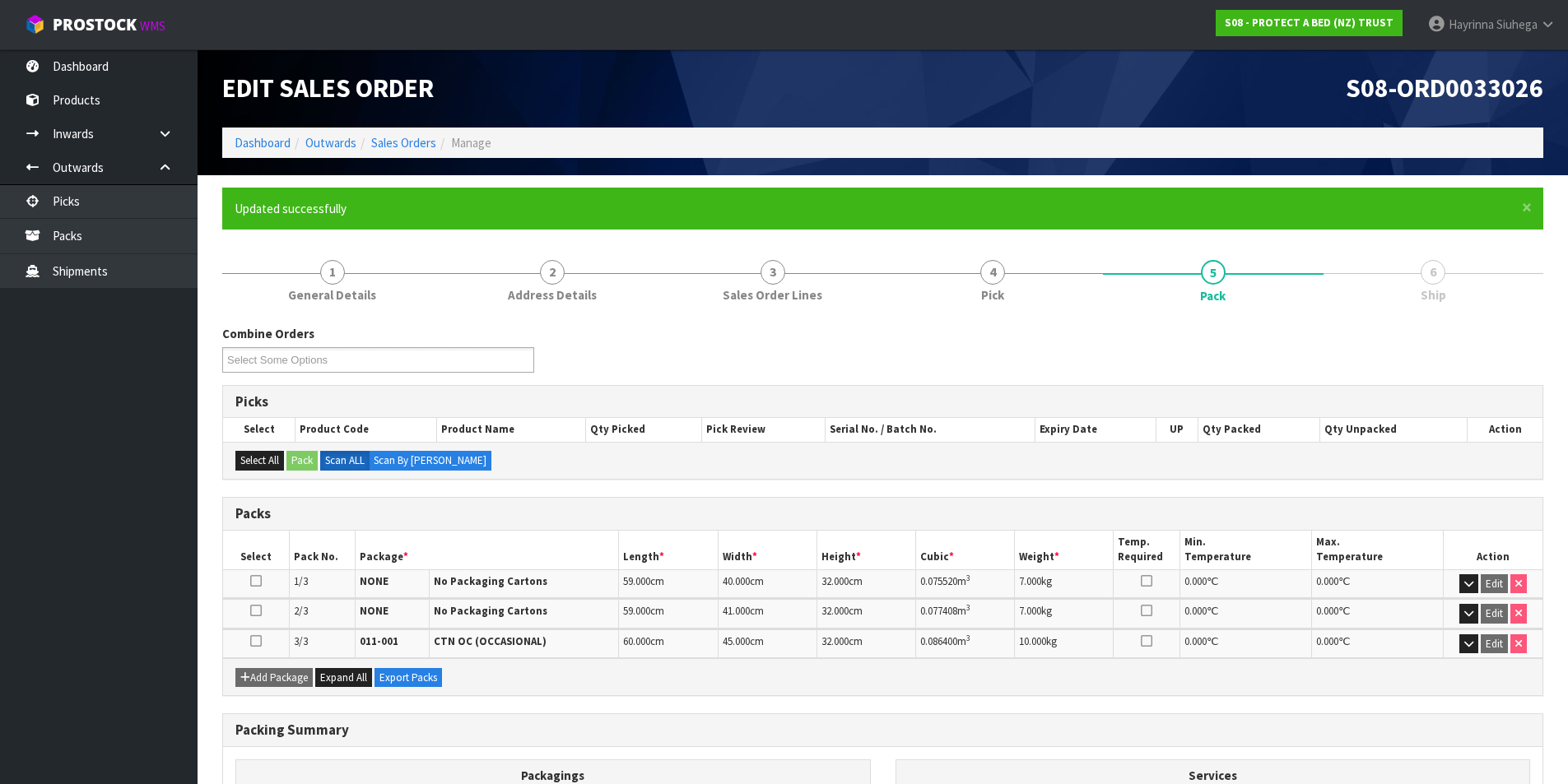
scroll to position [227, 0]
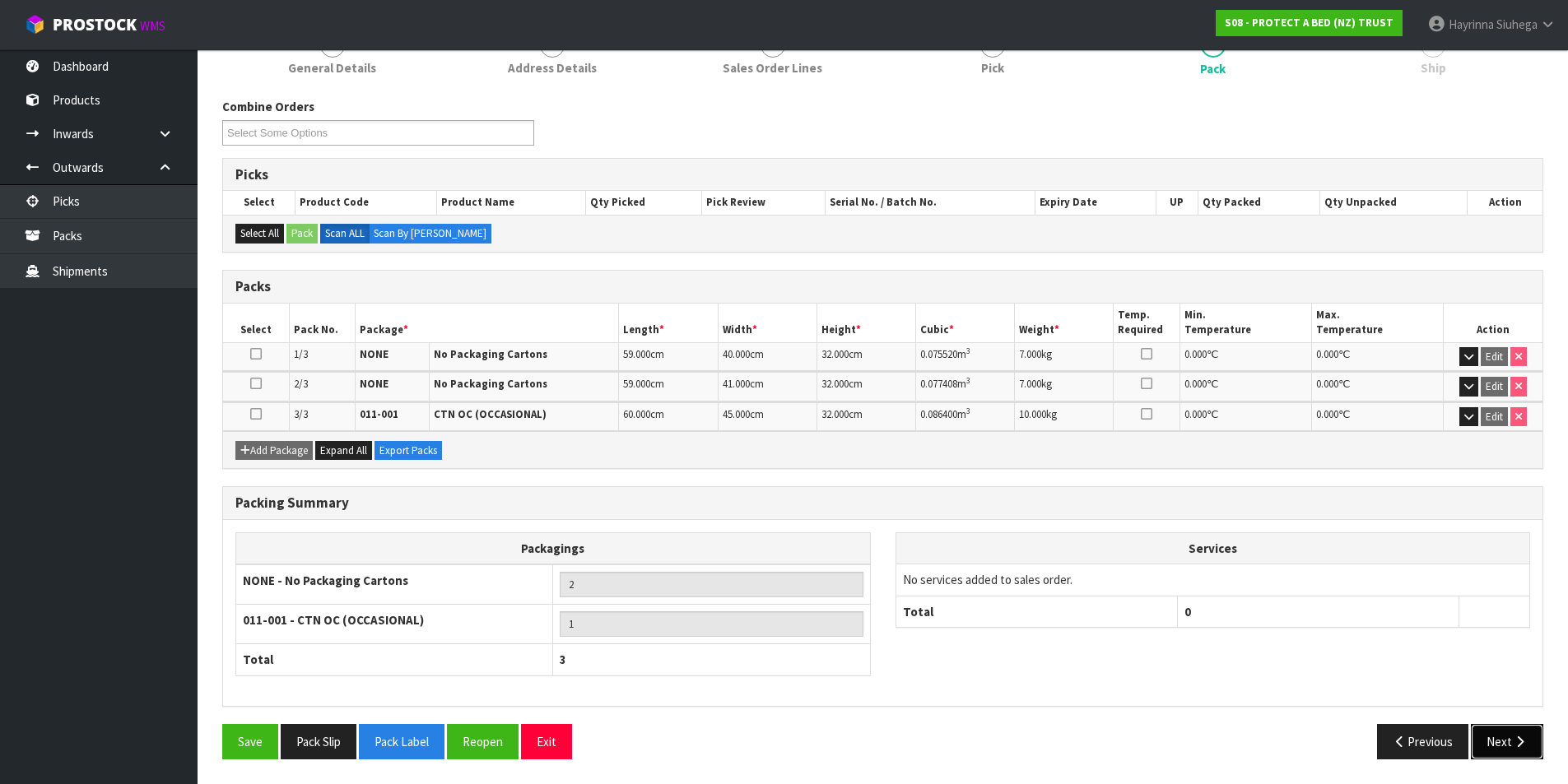
click at [1514, 727] on button "Next" at bounding box center [1507, 741] width 72 height 35
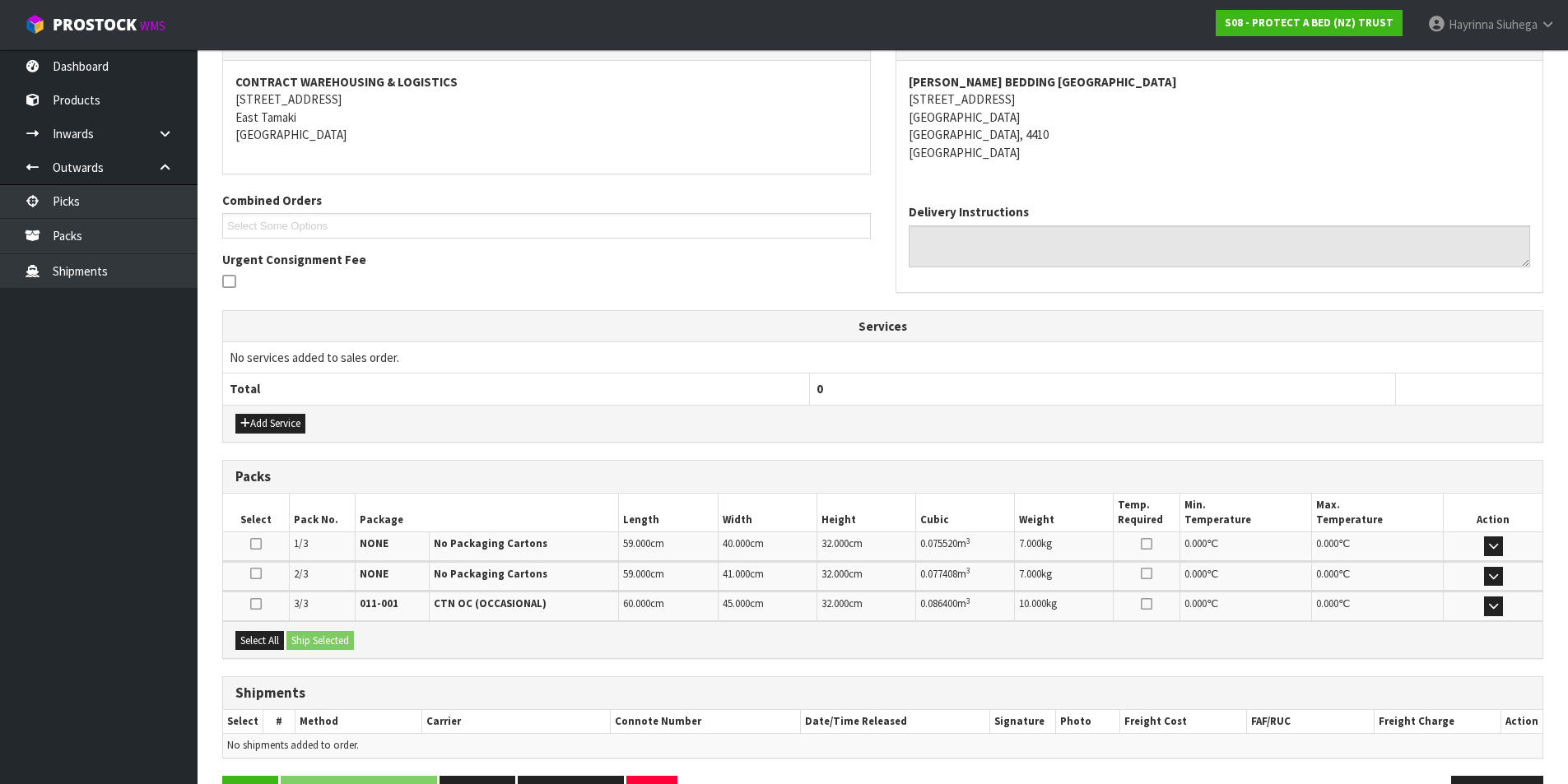
scroll to position [350, 0]
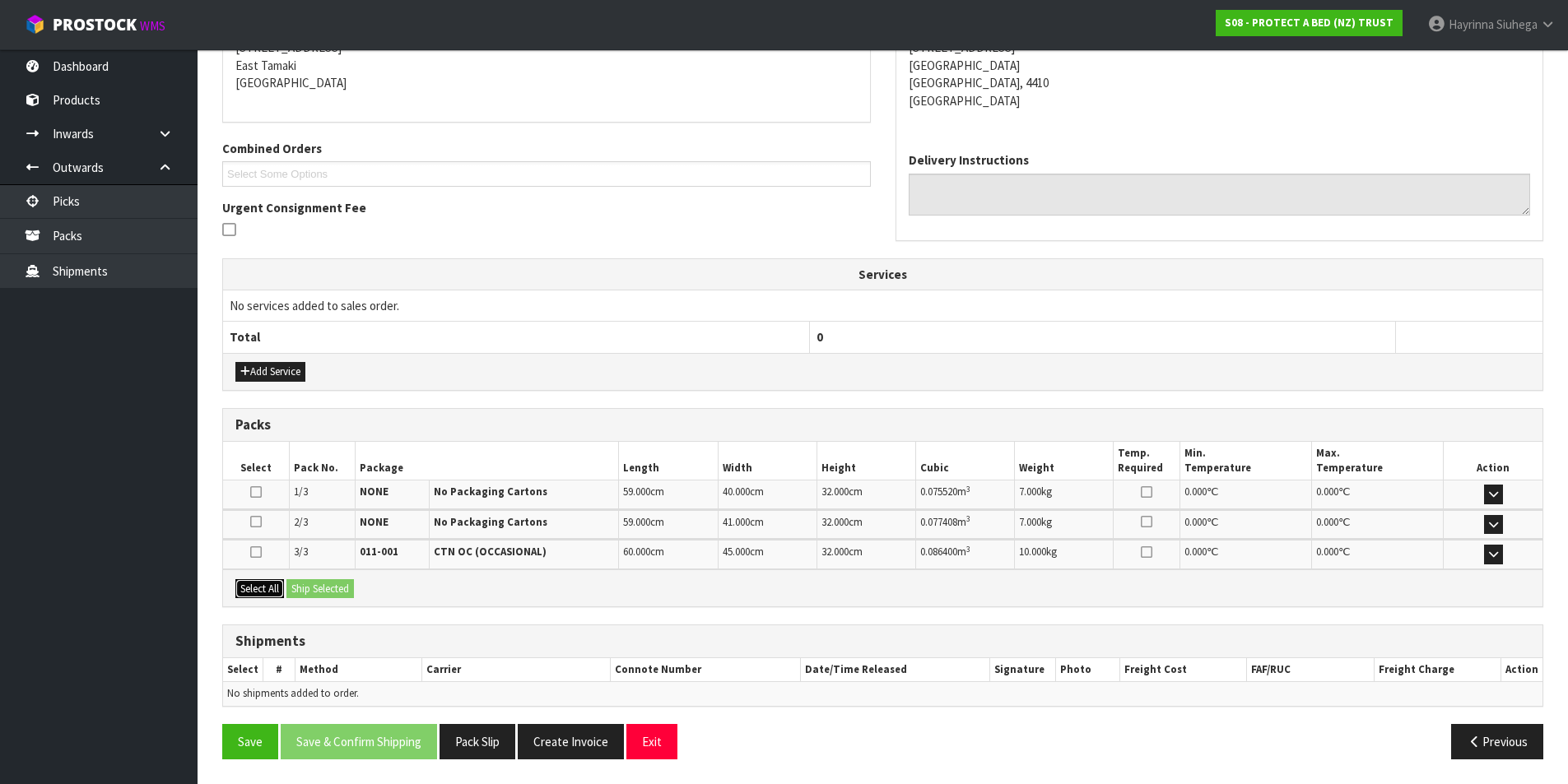
drag, startPoint x: 269, startPoint y: 579, endPoint x: 351, endPoint y: 581, distance: 82.0
click at [279, 579] on button "Select All" at bounding box center [260, 589] width 49 height 20
click at [351, 582] on button "Ship Selected" at bounding box center [320, 589] width 68 height 20
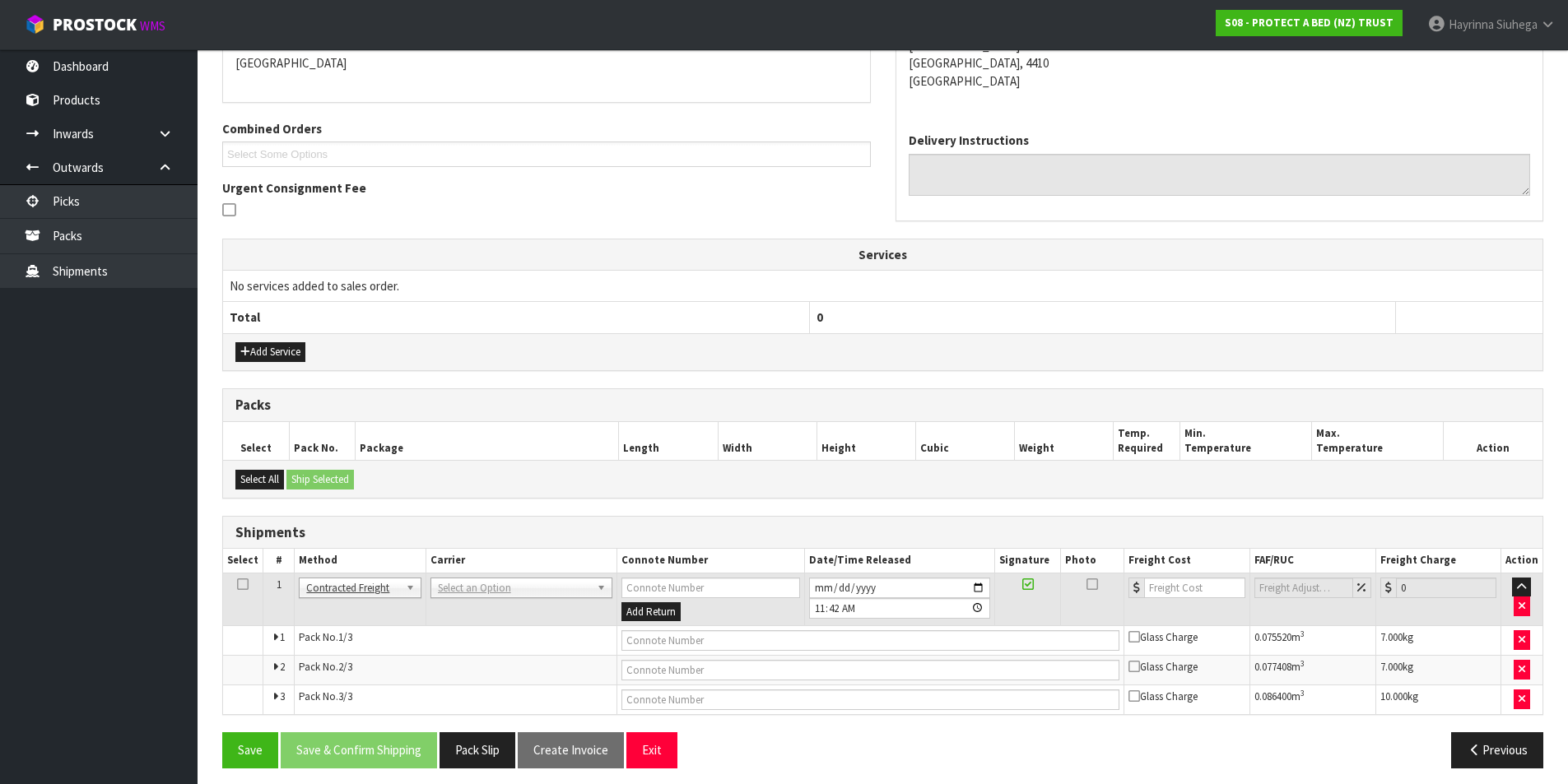
scroll to position [378, 0]
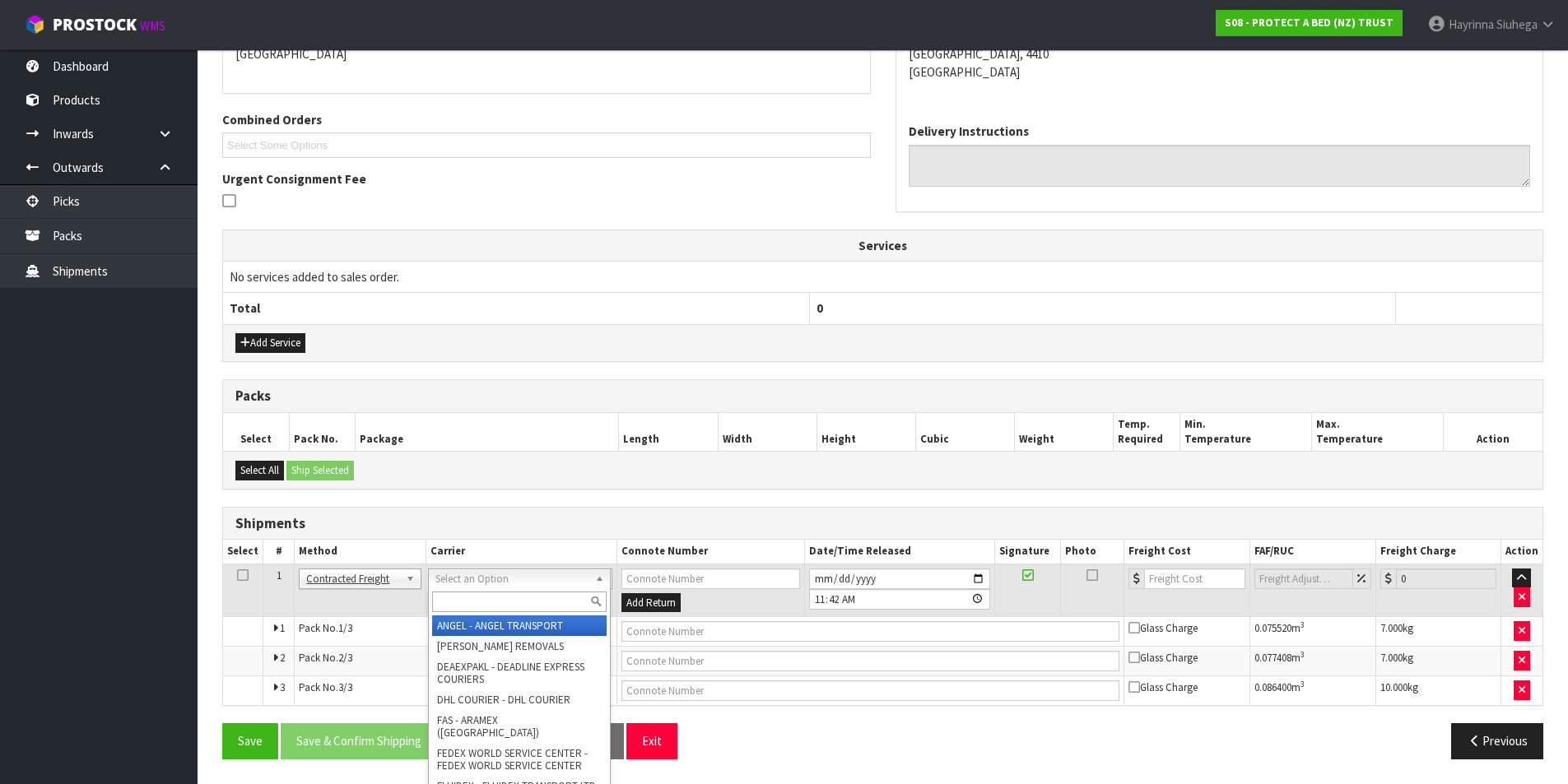
click at [490, 593] on input "text" at bounding box center [519, 601] width 175 height 21
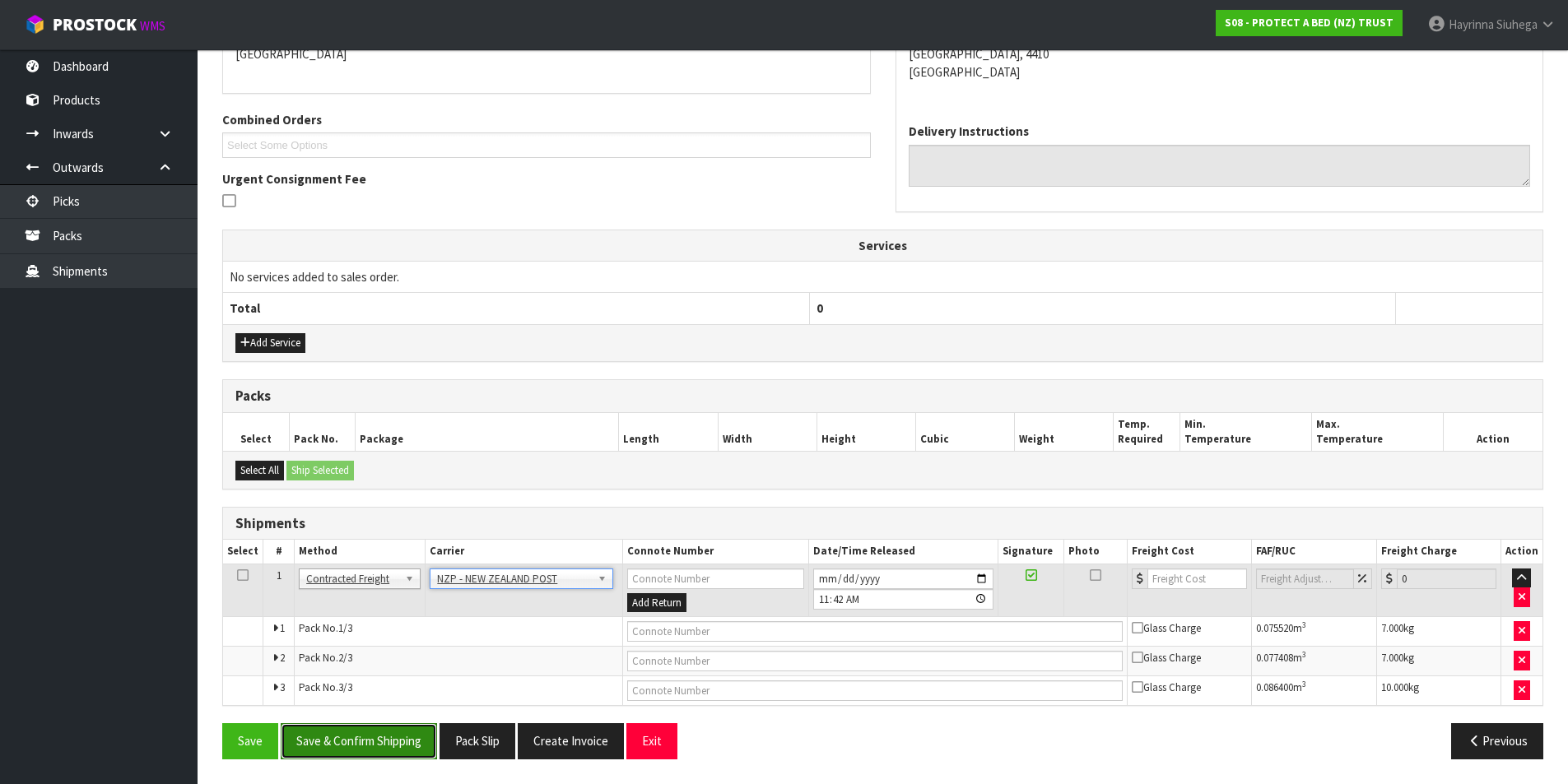
click at [377, 756] on button "Save & Confirm Shipping" at bounding box center [358, 740] width 156 height 35
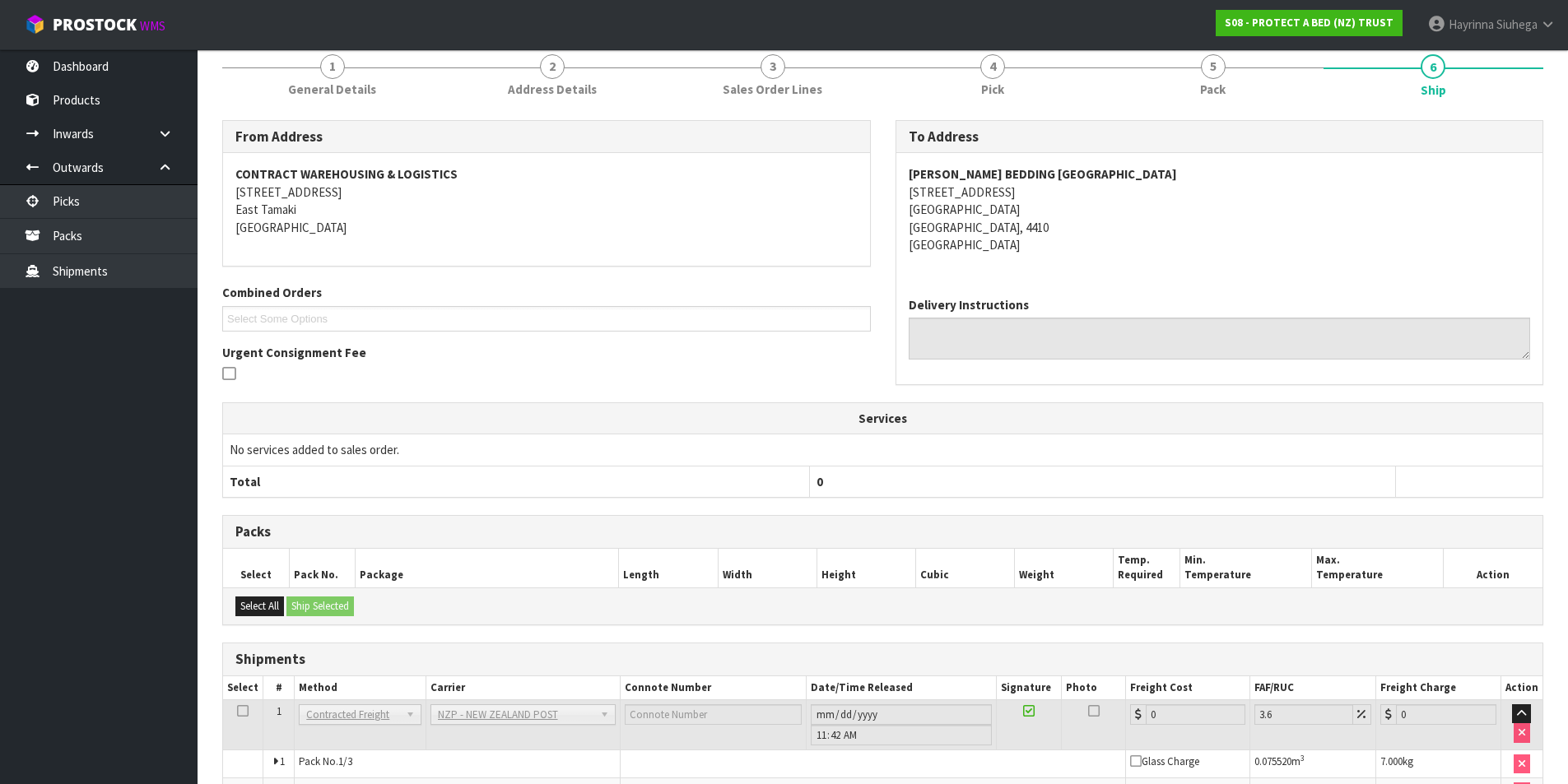
scroll to position [352, 0]
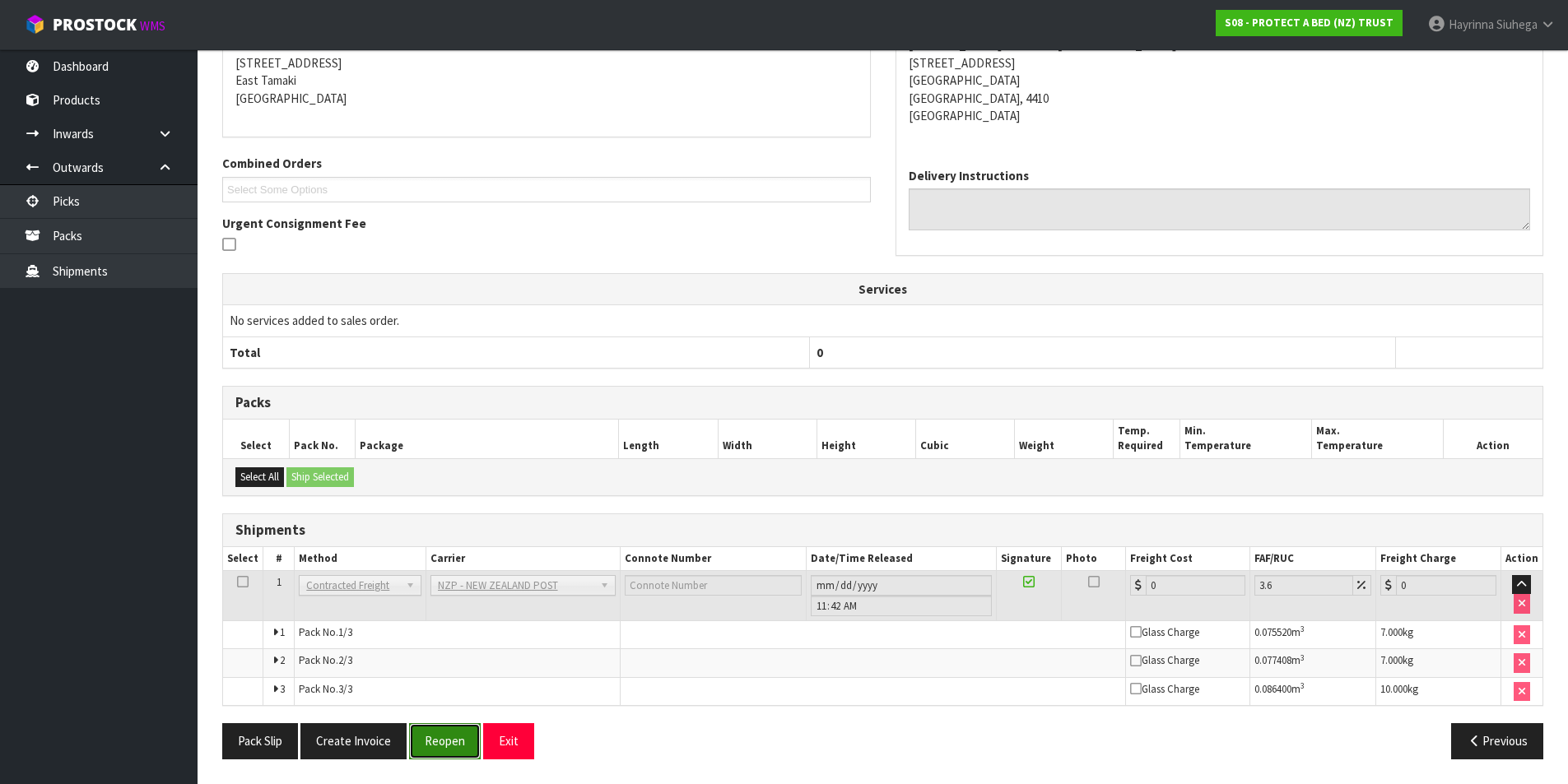
click at [447, 747] on button "Reopen" at bounding box center [445, 740] width 71 height 35
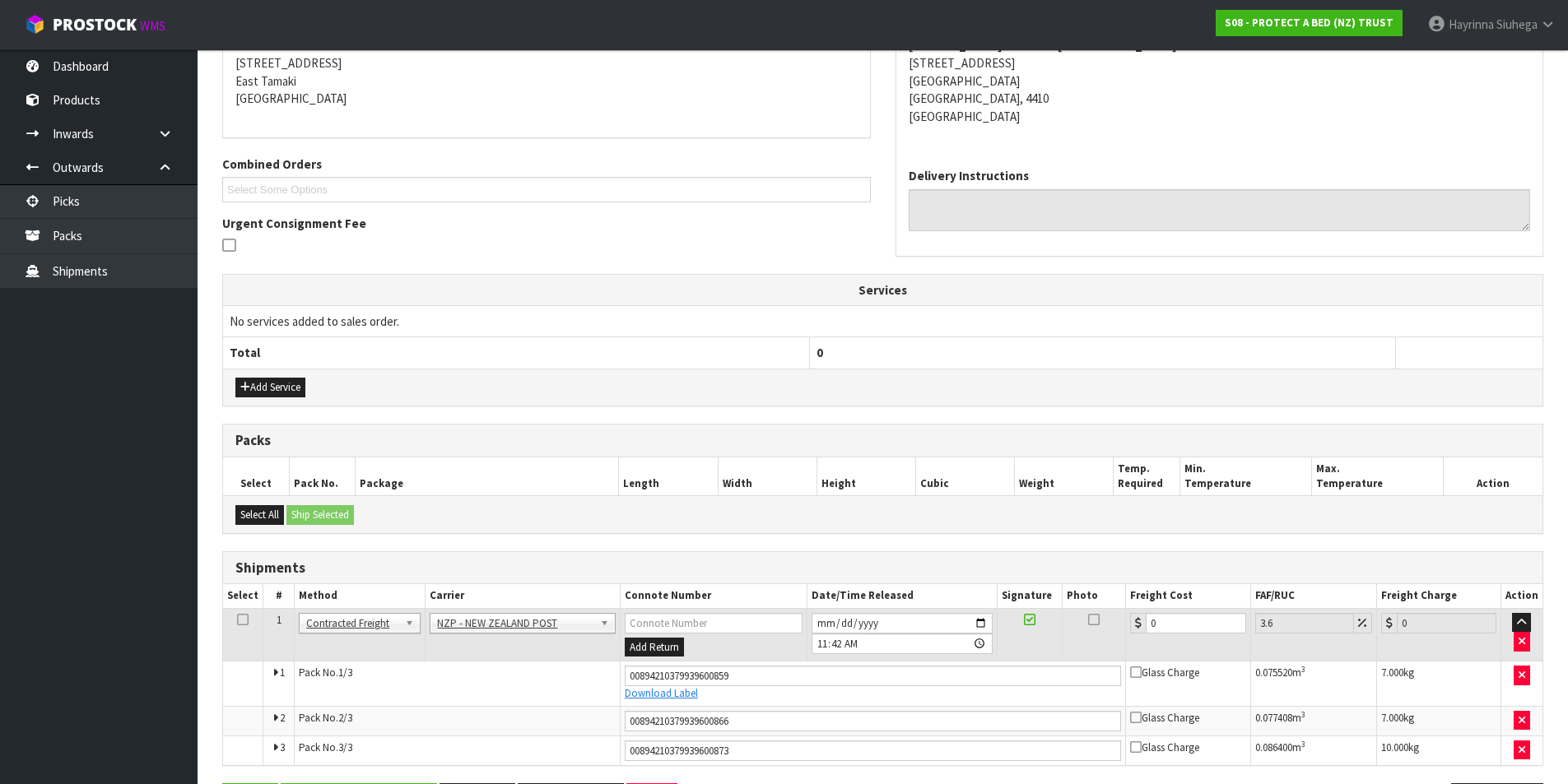
scroll to position [393, 0]
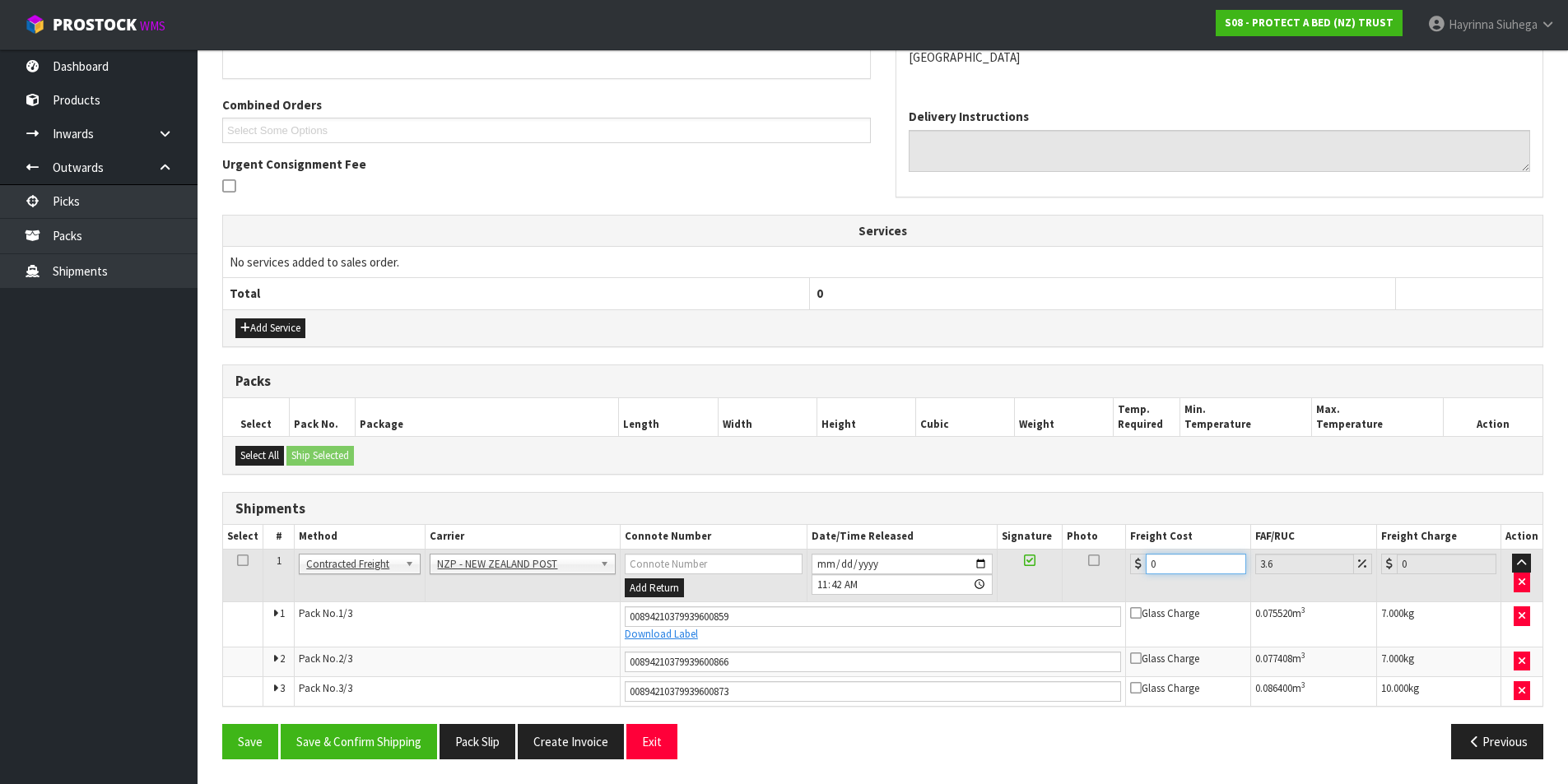
drag, startPoint x: 1199, startPoint y: 570, endPoint x: 858, endPoint y: 556, distance: 341.3
click at [873, 556] on tr "1 Client Local Pickup Customer Local Pickup Company Freight Contracted Freight …" at bounding box center [882, 575] width 1319 height 53
click at [222, 724] on button "Save" at bounding box center [250, 741] width 56 height 35
click at [389, 747] on button "Save & Confirm Shipping" at bounding box center [358, 741] width 156 height 35
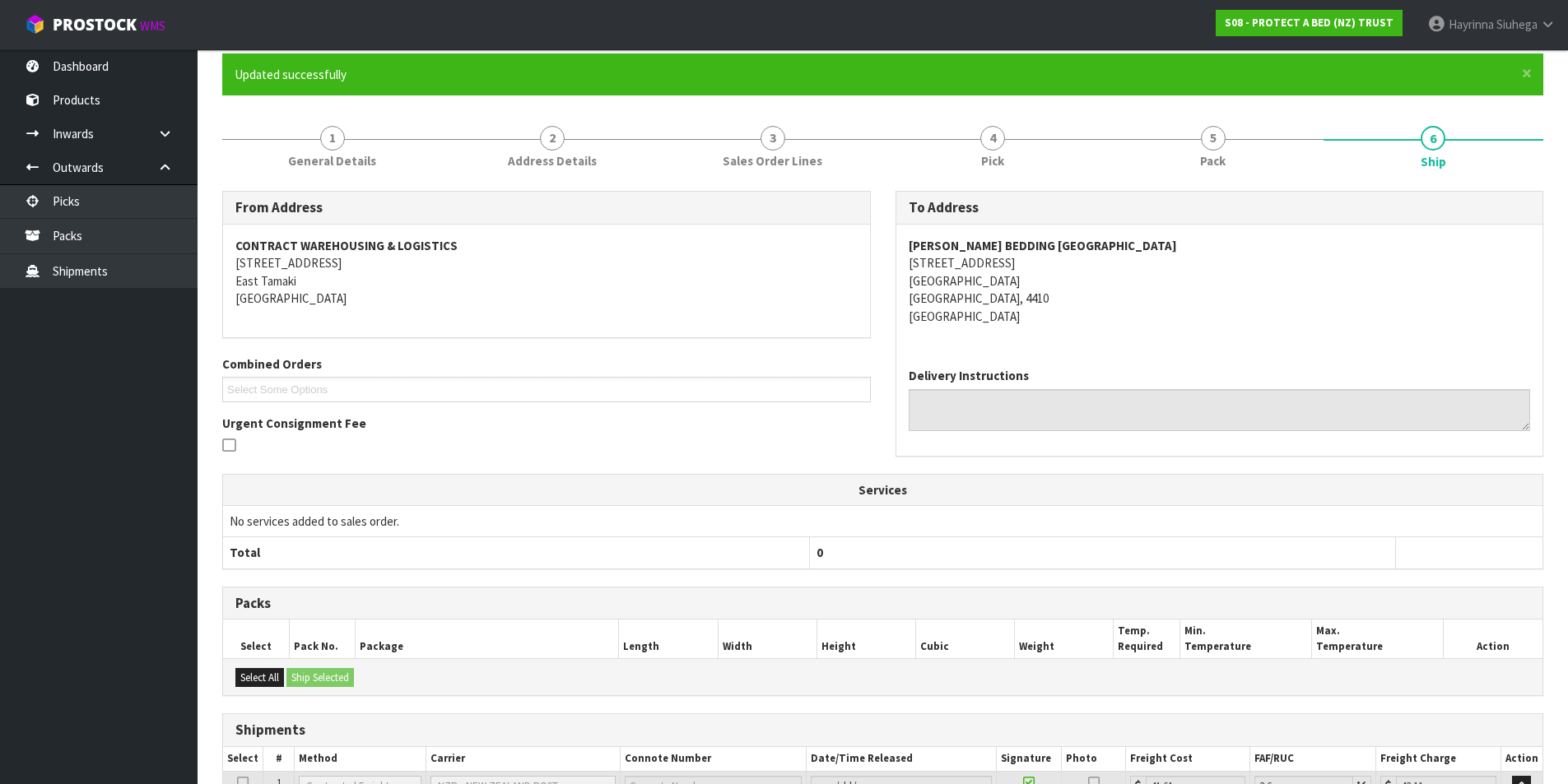
scroll to position [0, 0]
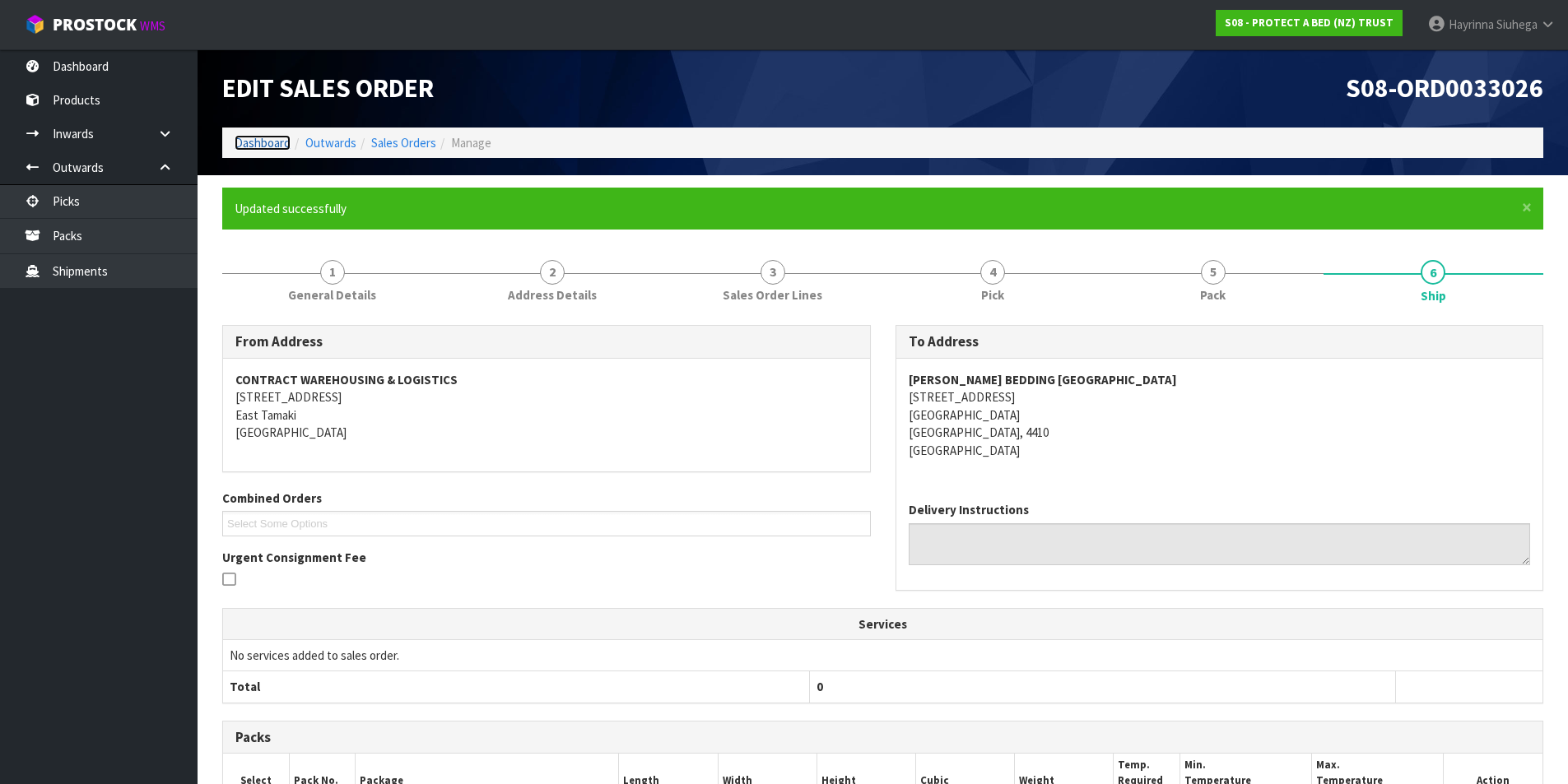
click at [266, 138] on link "Dashboard" at bounding box center [262, 142] width 56 height 15
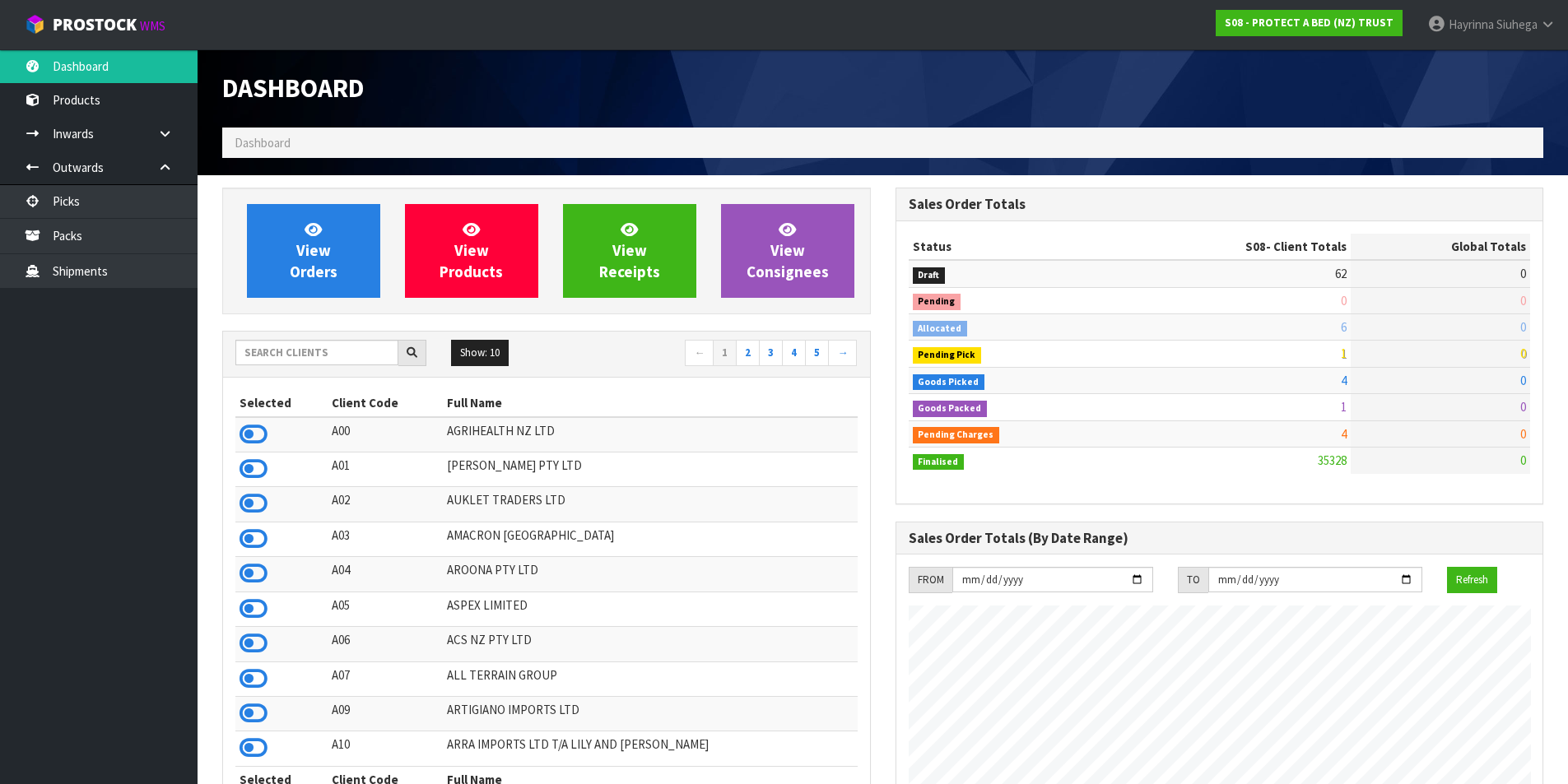
scroll to position [1246, 673]
click at [336, 269] on link "View Orders" at bounding box center [314, 251] width 133 height 94
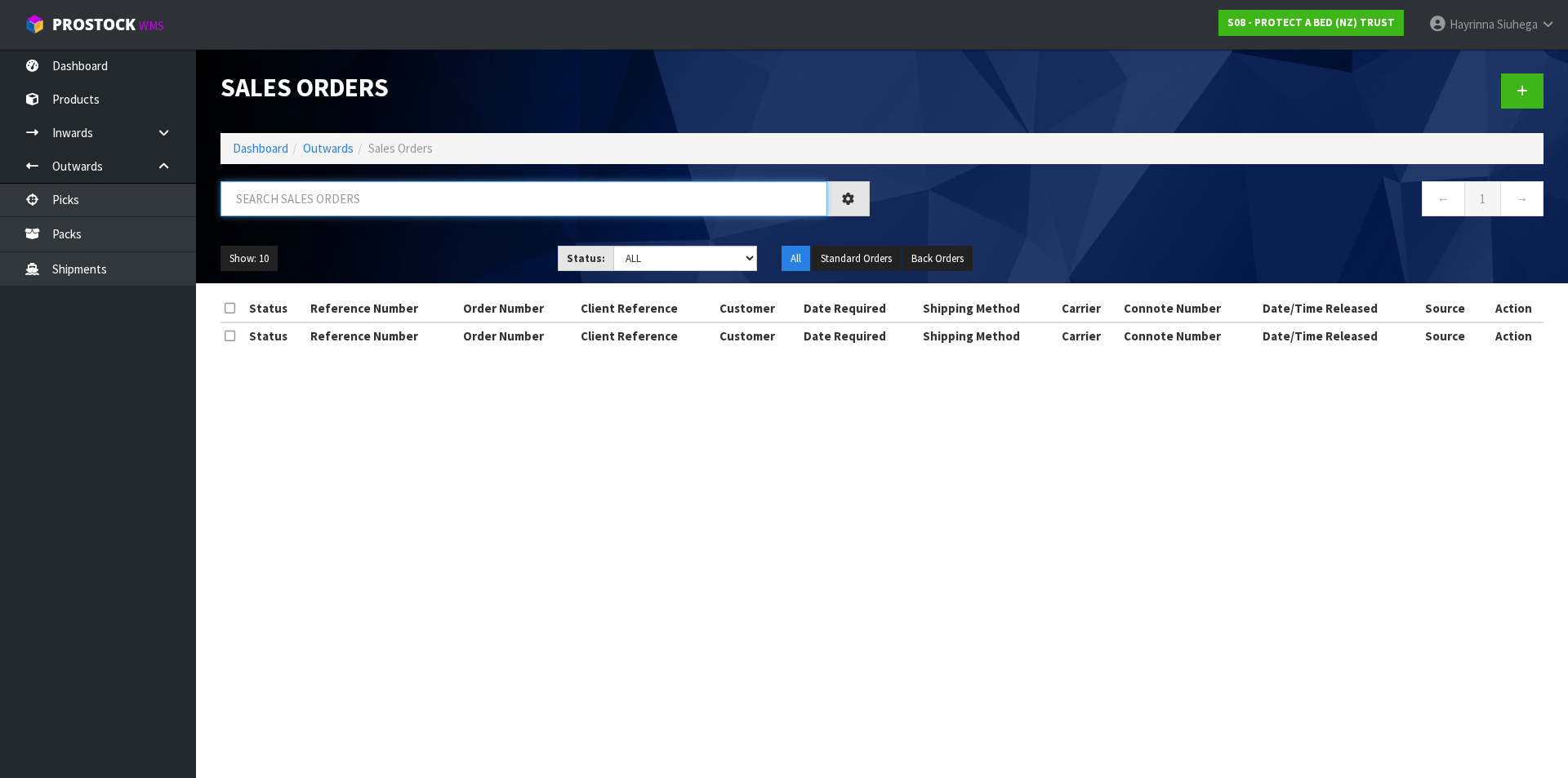
click at [335, 209] on input "text" at bounding box center [523, 199] width 606 height 35
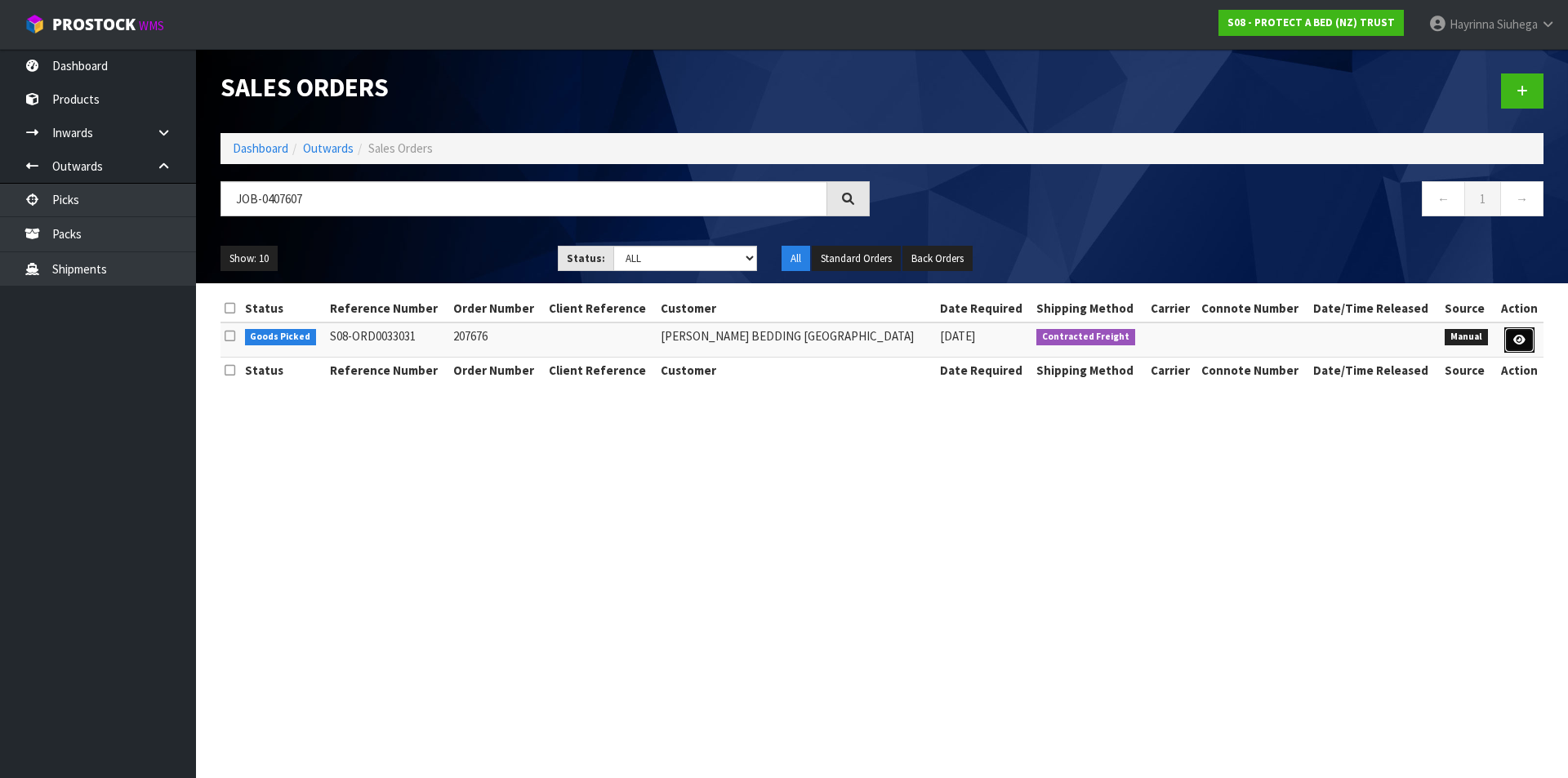
click at [1514, 334] on icon at bounding box center [1520, 340] width 13 height 11
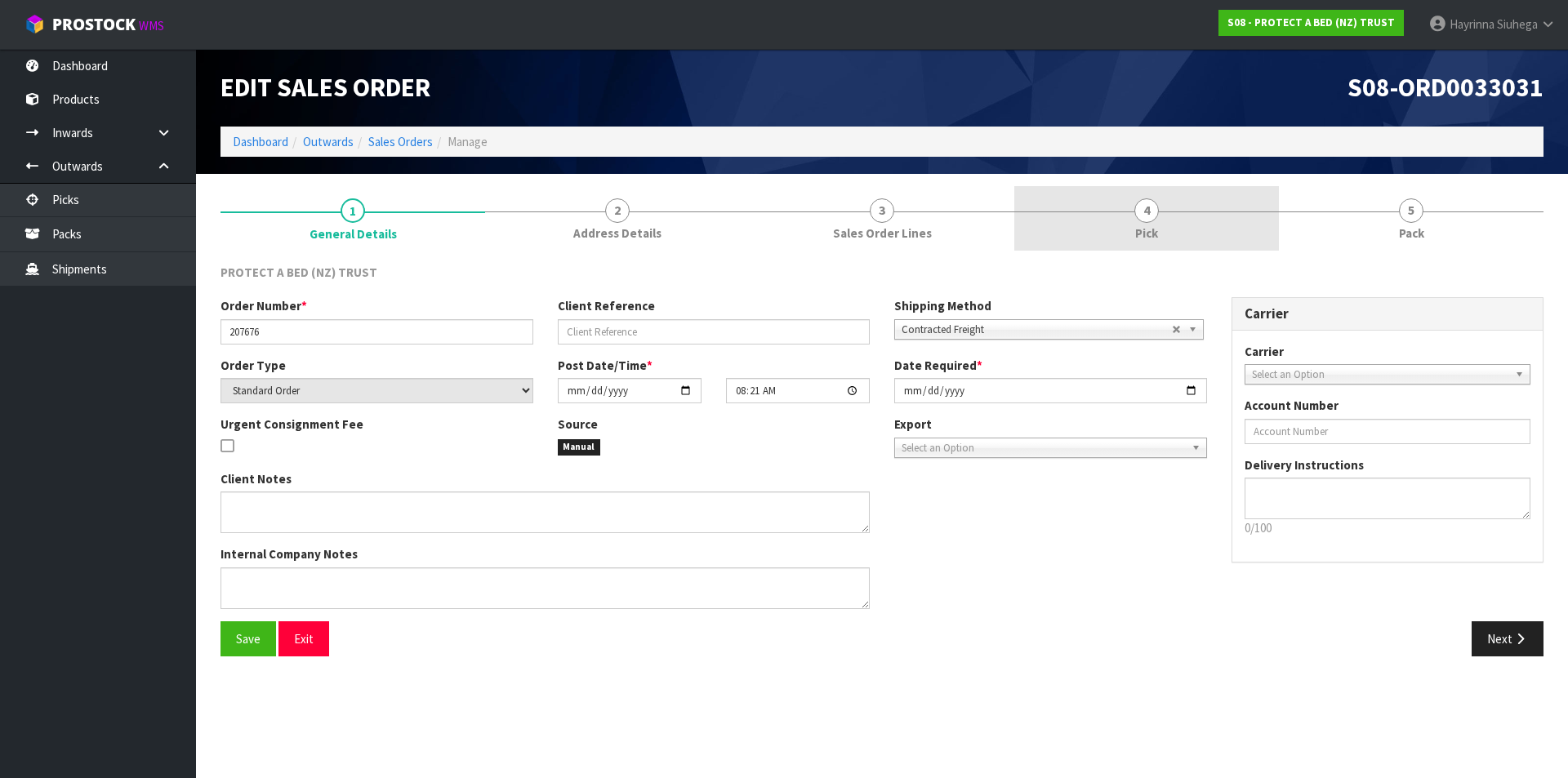
click at [1257, 208] on link "4 Pick" at bounding box center [1147, 218] width 265 height 64
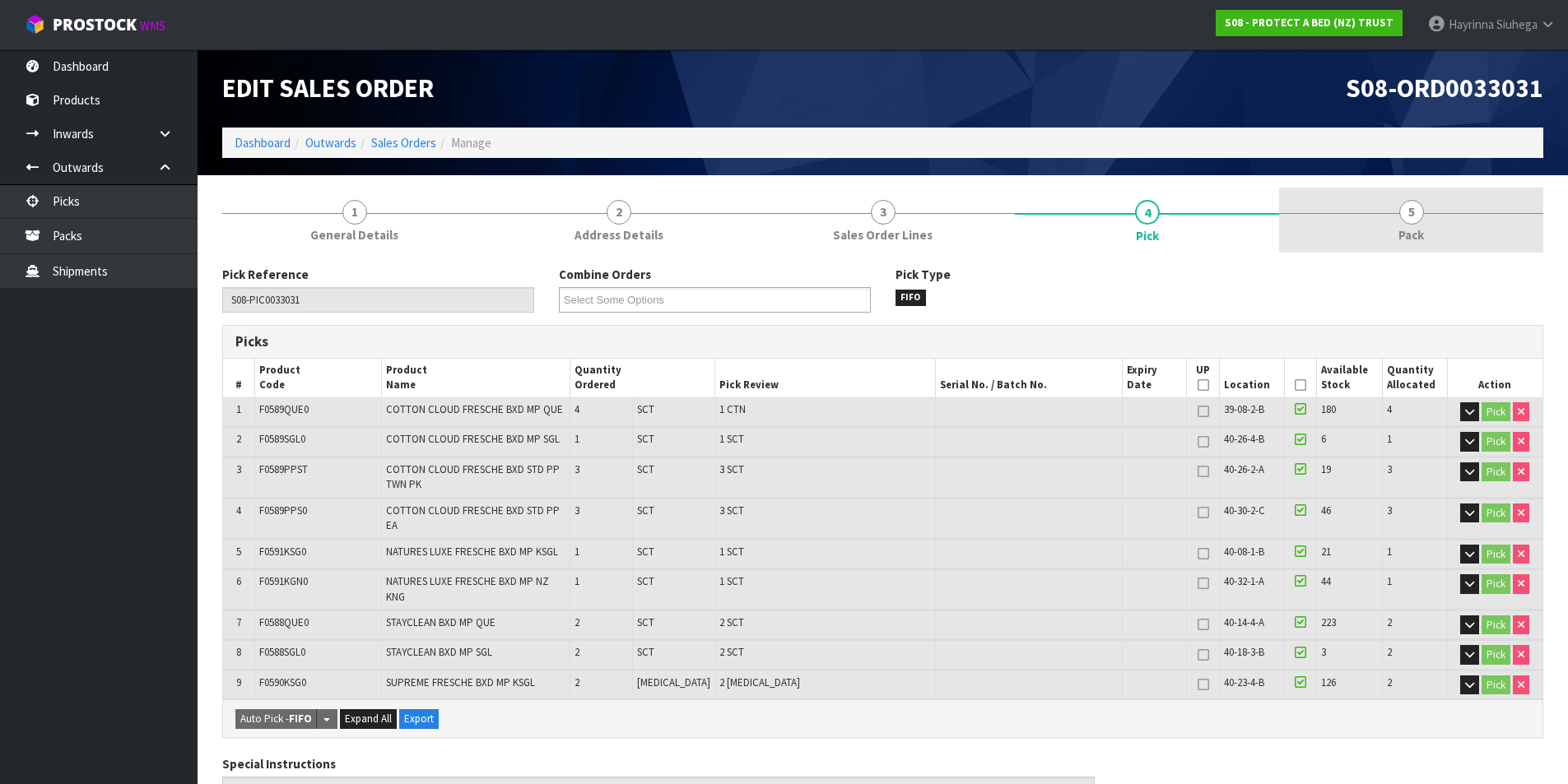
click at [1402, 214] on span "5" at bounding box center [1411, 212] width 24 height 24
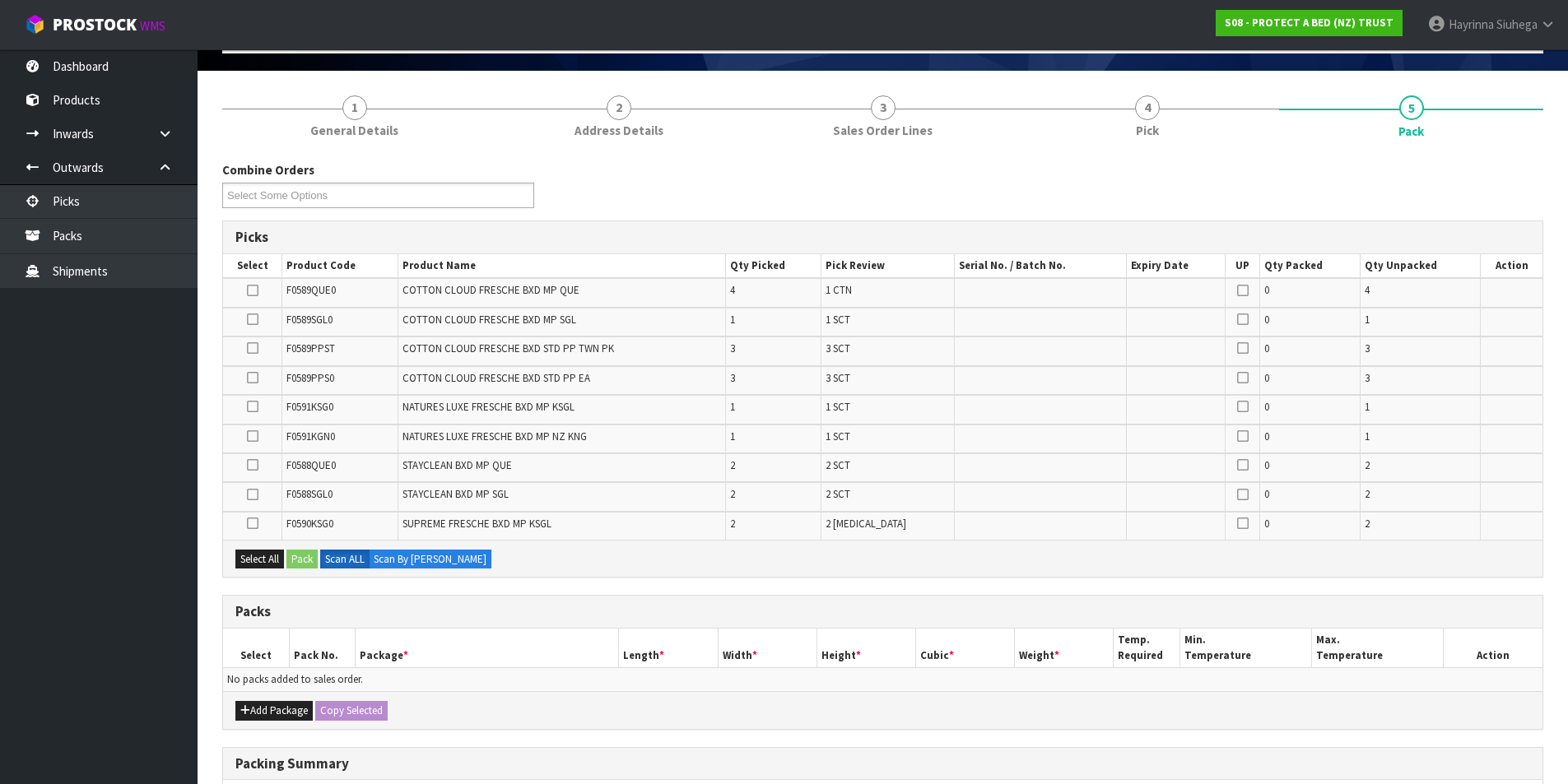
scroll to position [329, 0]
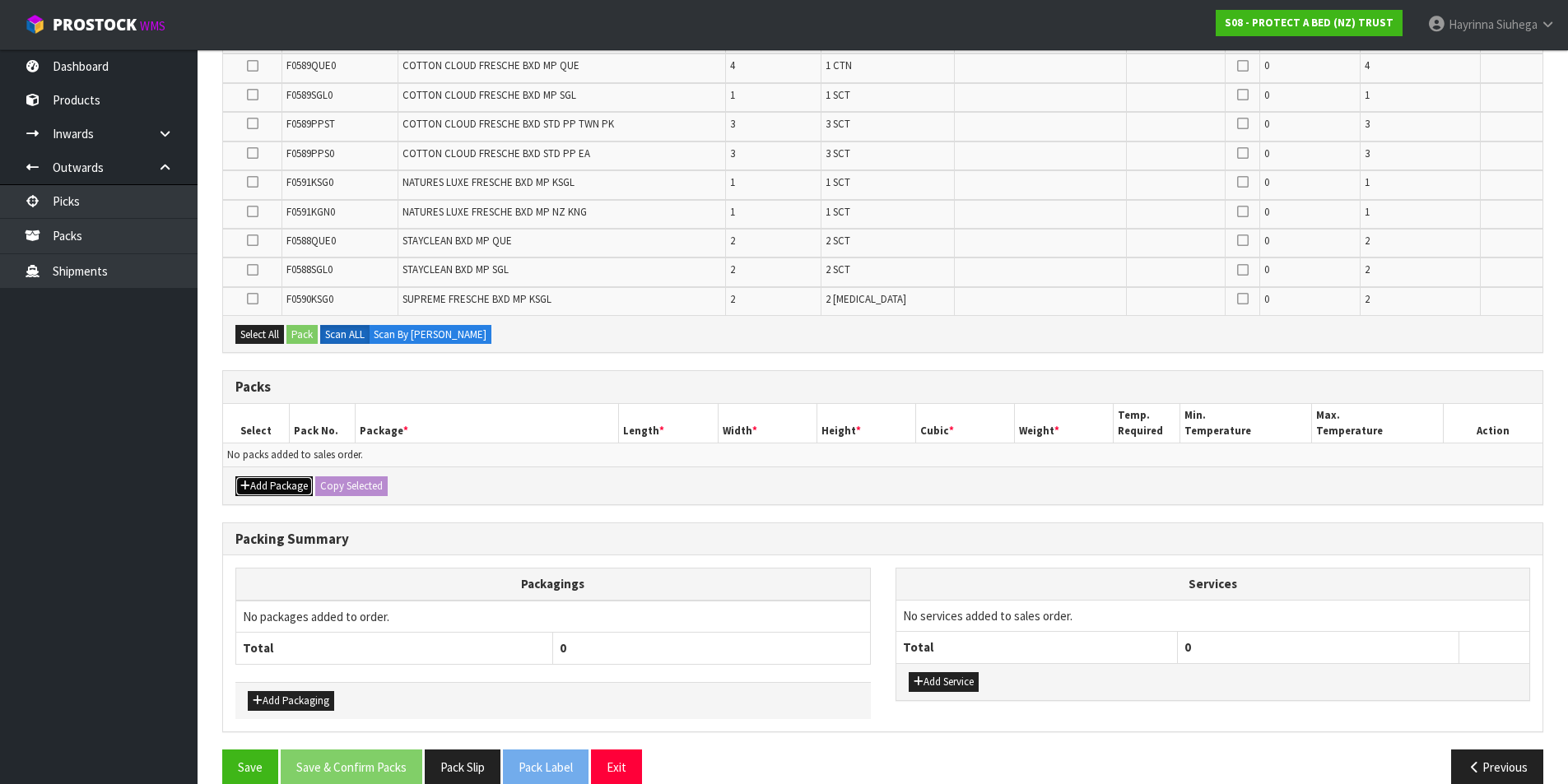
click at [266, 492] on button "Add Package" at bounding box center [274, 487] width 78 height 20
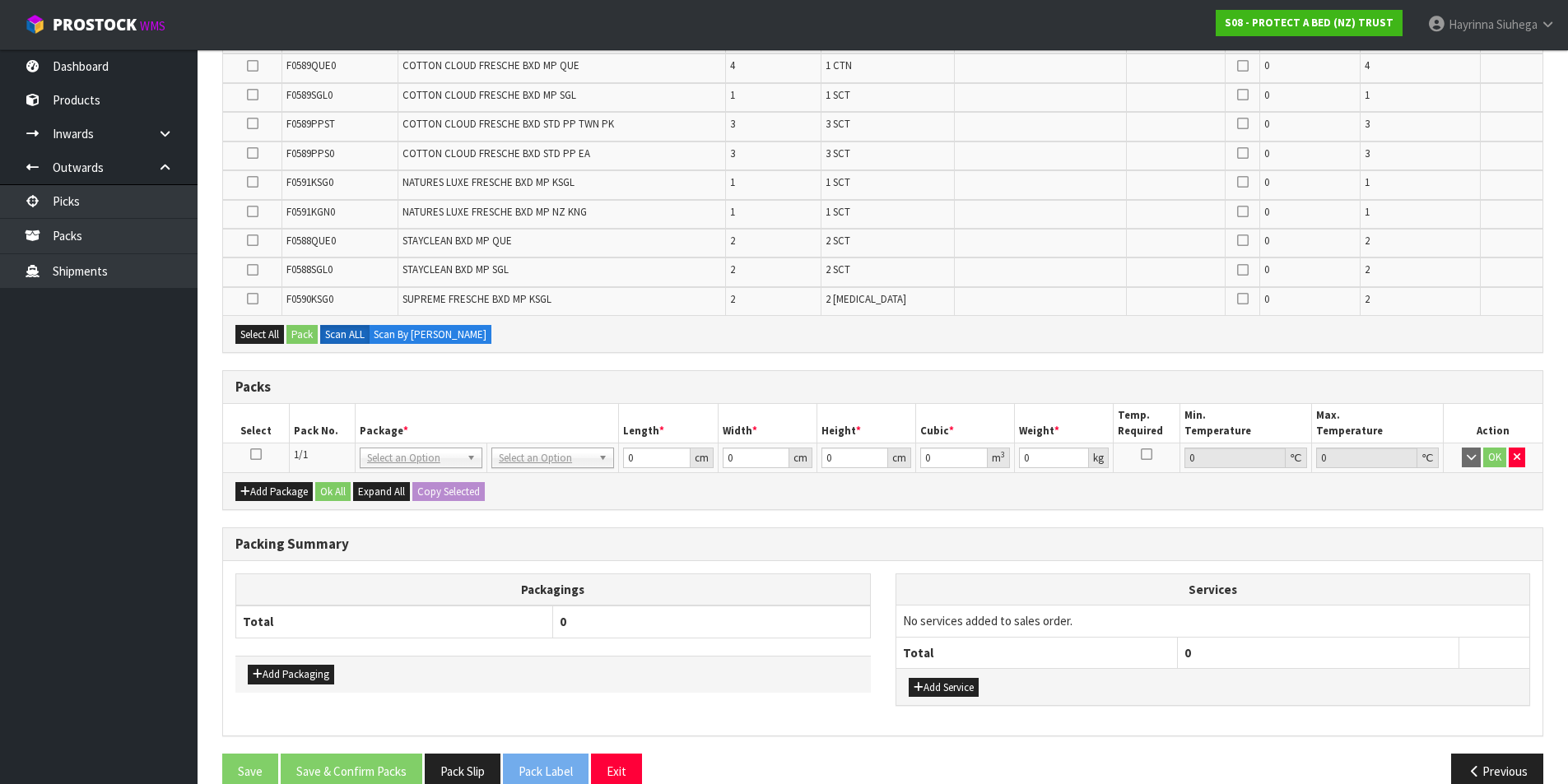
click at [258, 454] on icon at bounding box center [256, 454] width 12 height 1
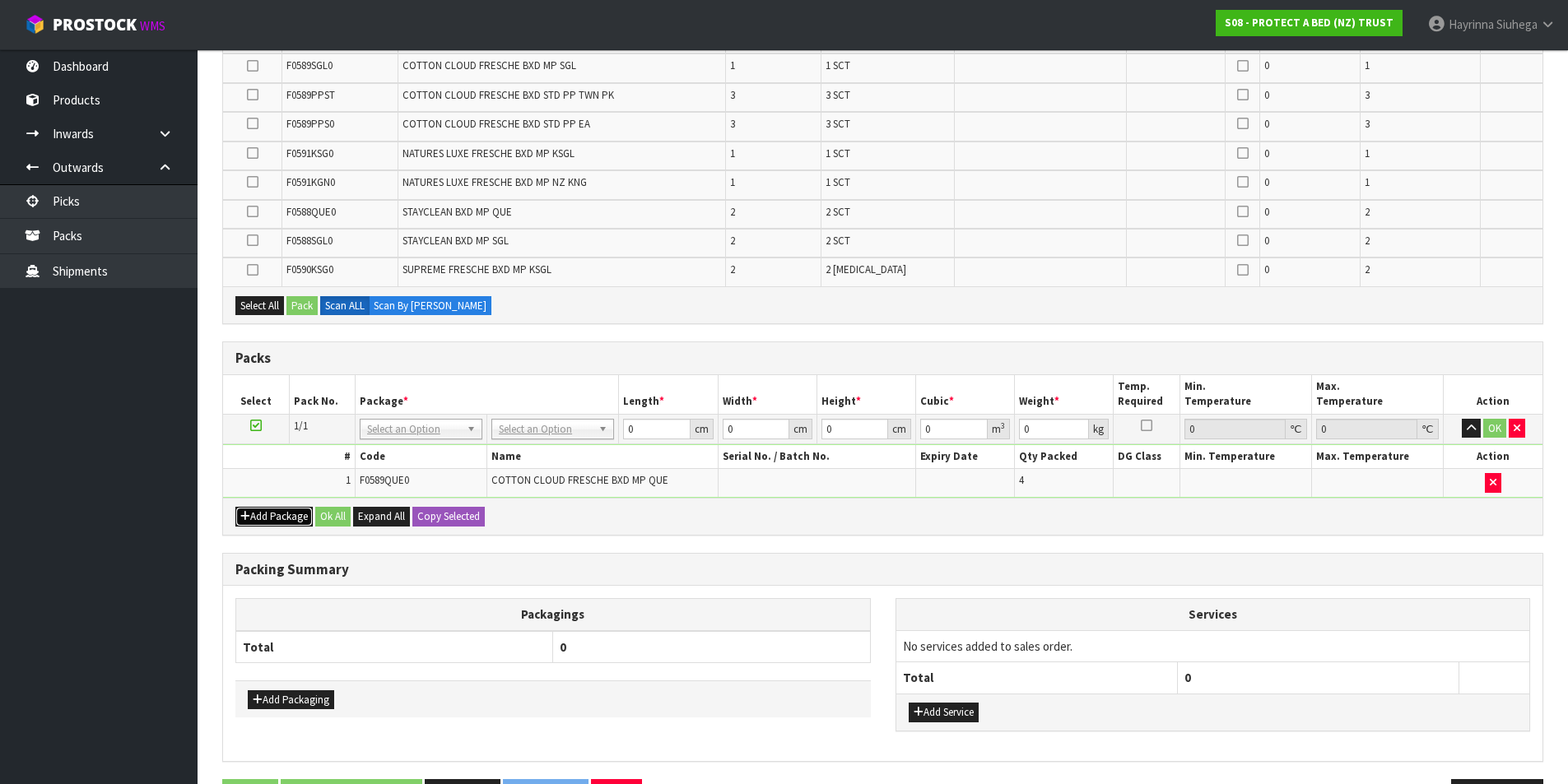
click at [247, 510] on button "Add Package" at bounding box center [274, 516] width 78 height 20
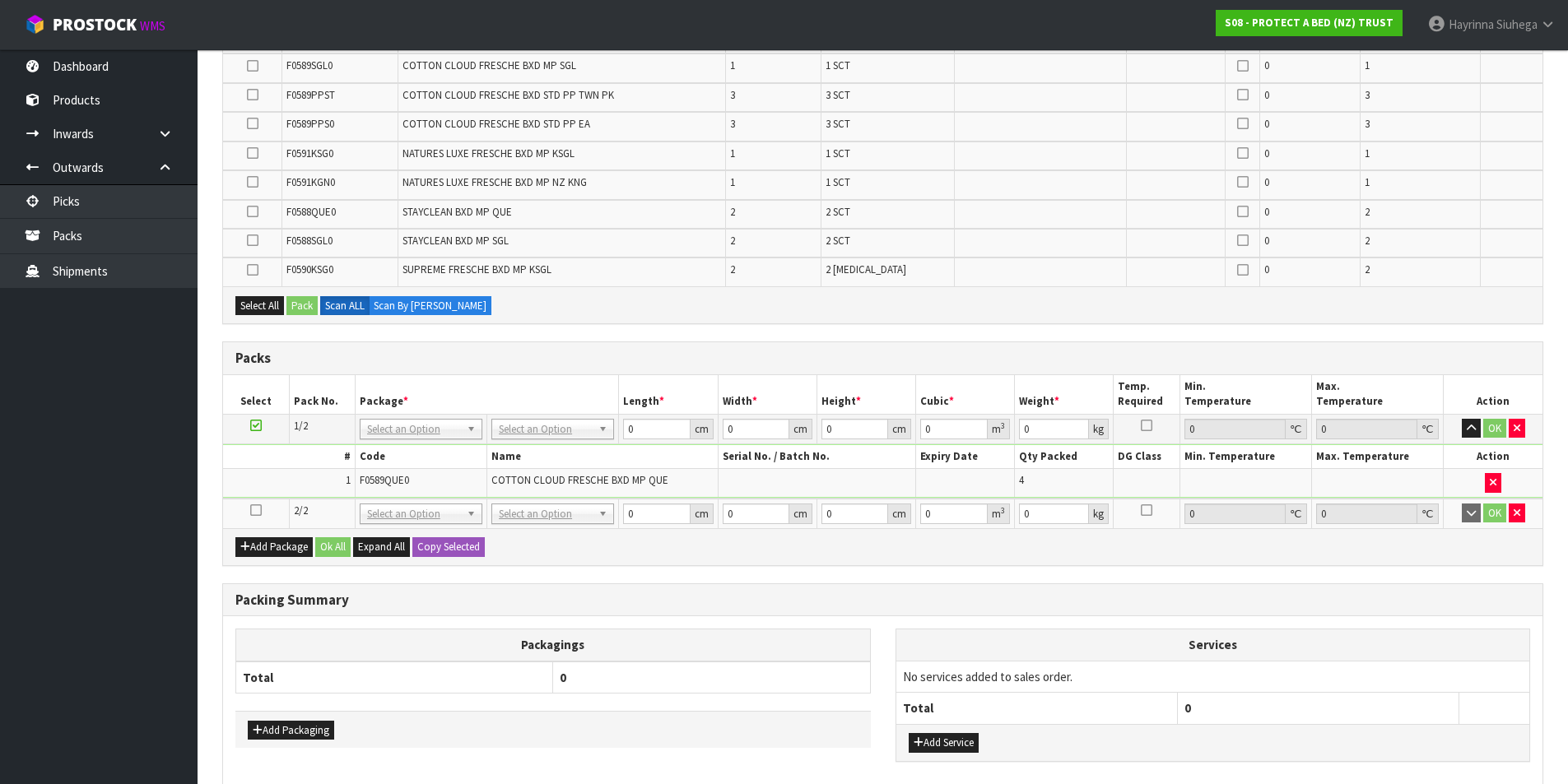
click at [255, 510] on icon at bounding box center [256, 510] width 12 height 1
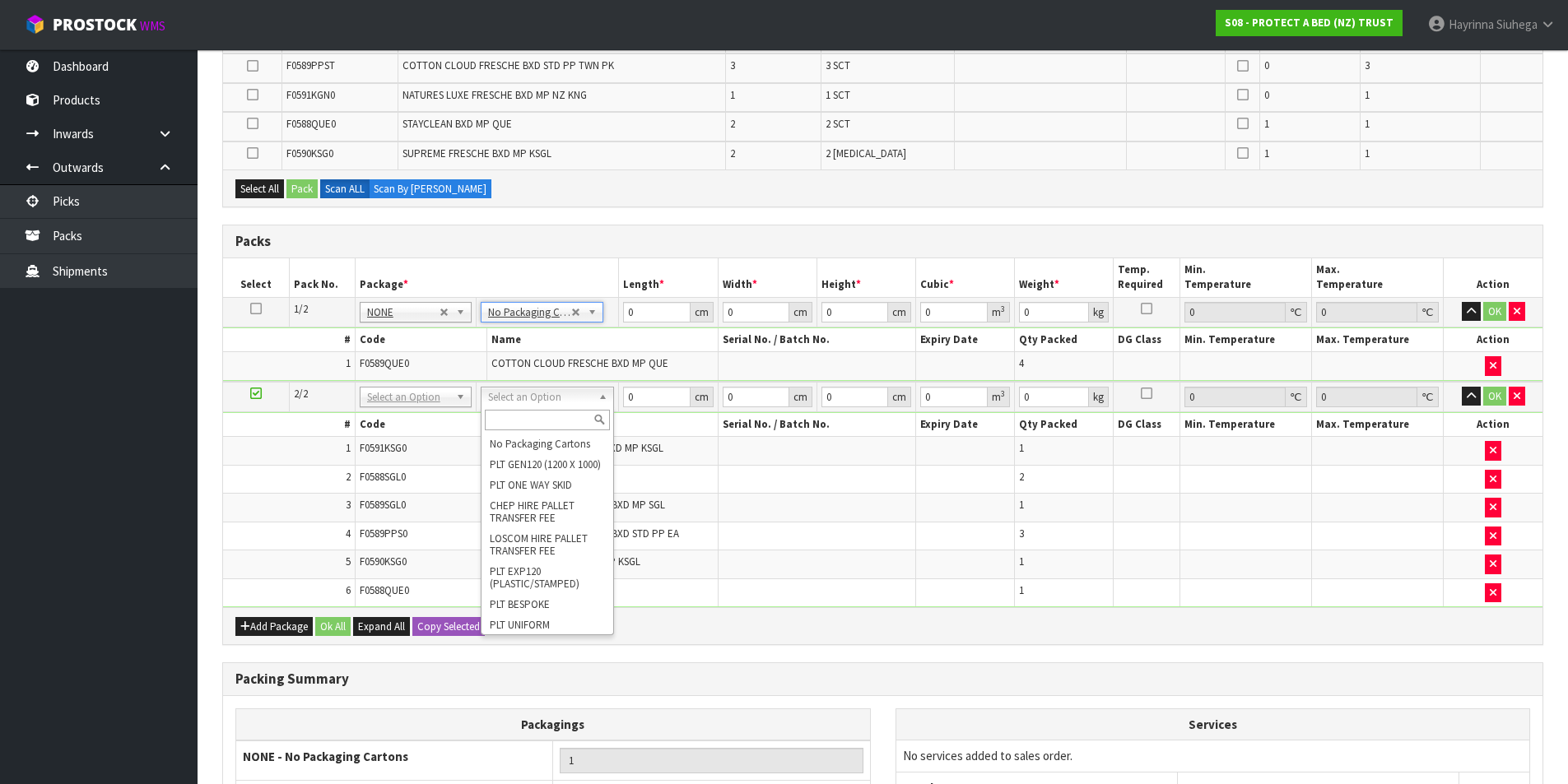
click at [536, 415] on input "text" at bounding box center [547, 420] width 125 height 21
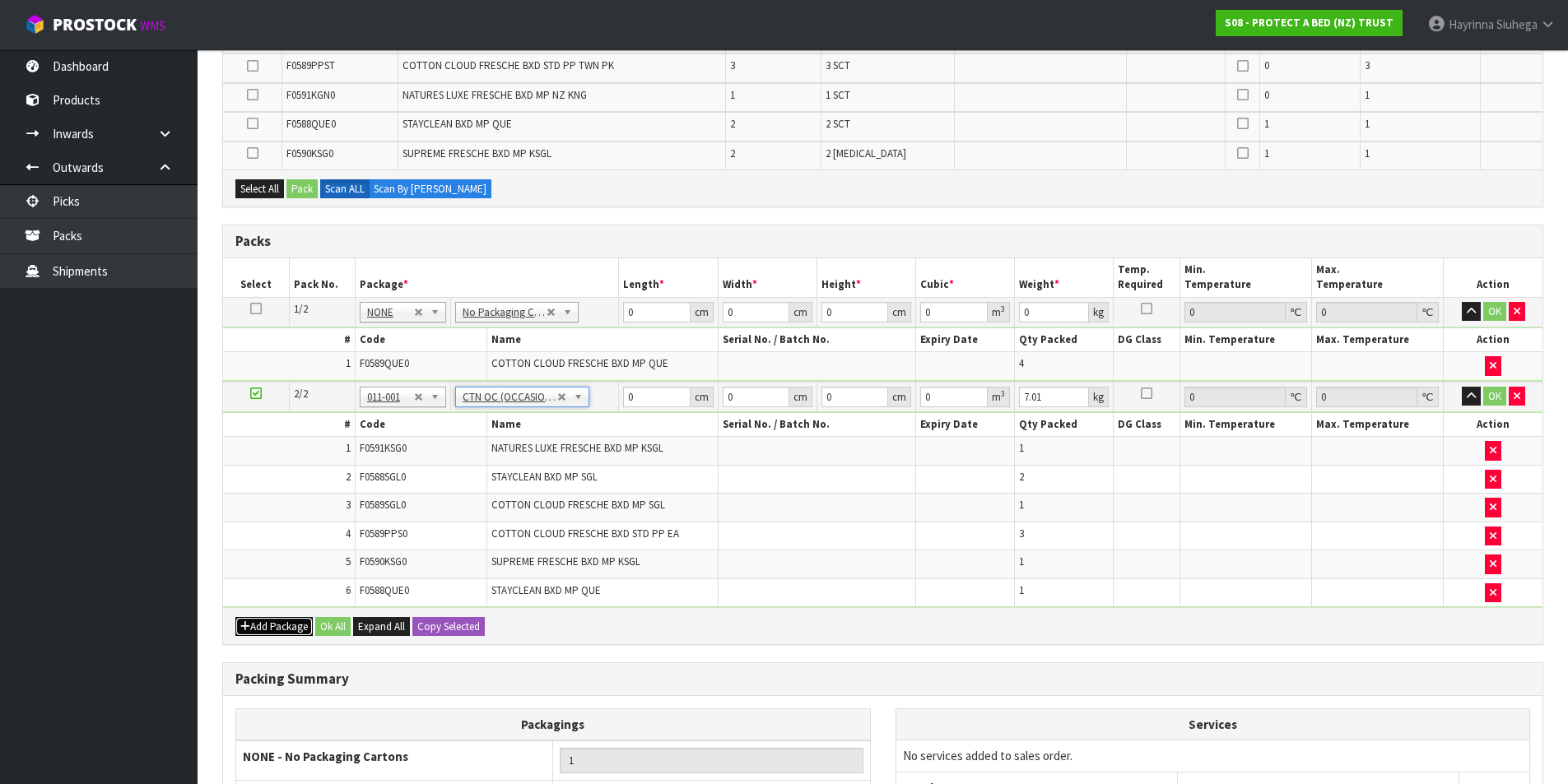
click at [261, 620] on button "Add Package" at bounding box center [274, 627] width 78 height 20
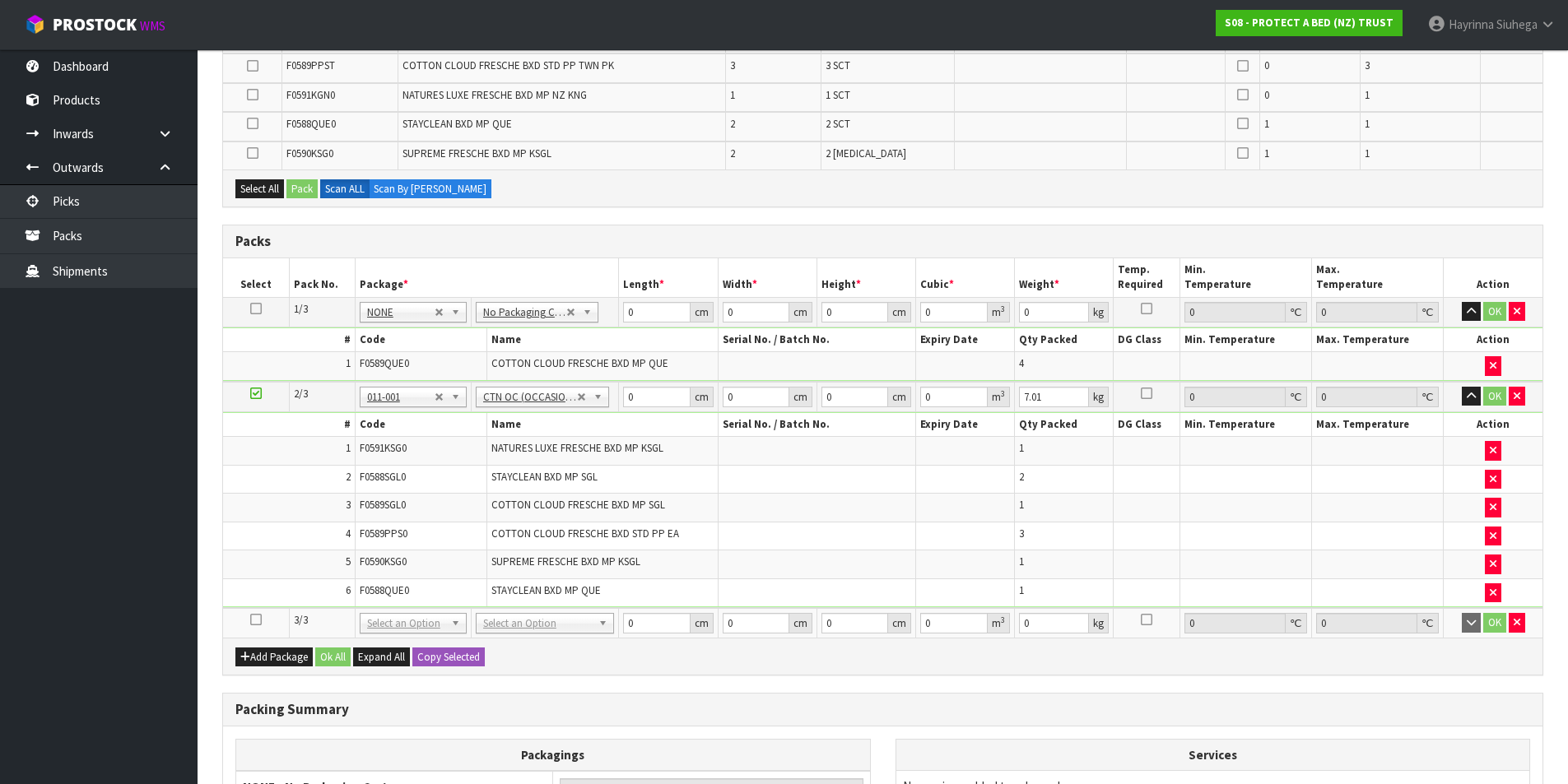
click at [251, 619] on icon at bounding box center [256, 619] width 12 height 1
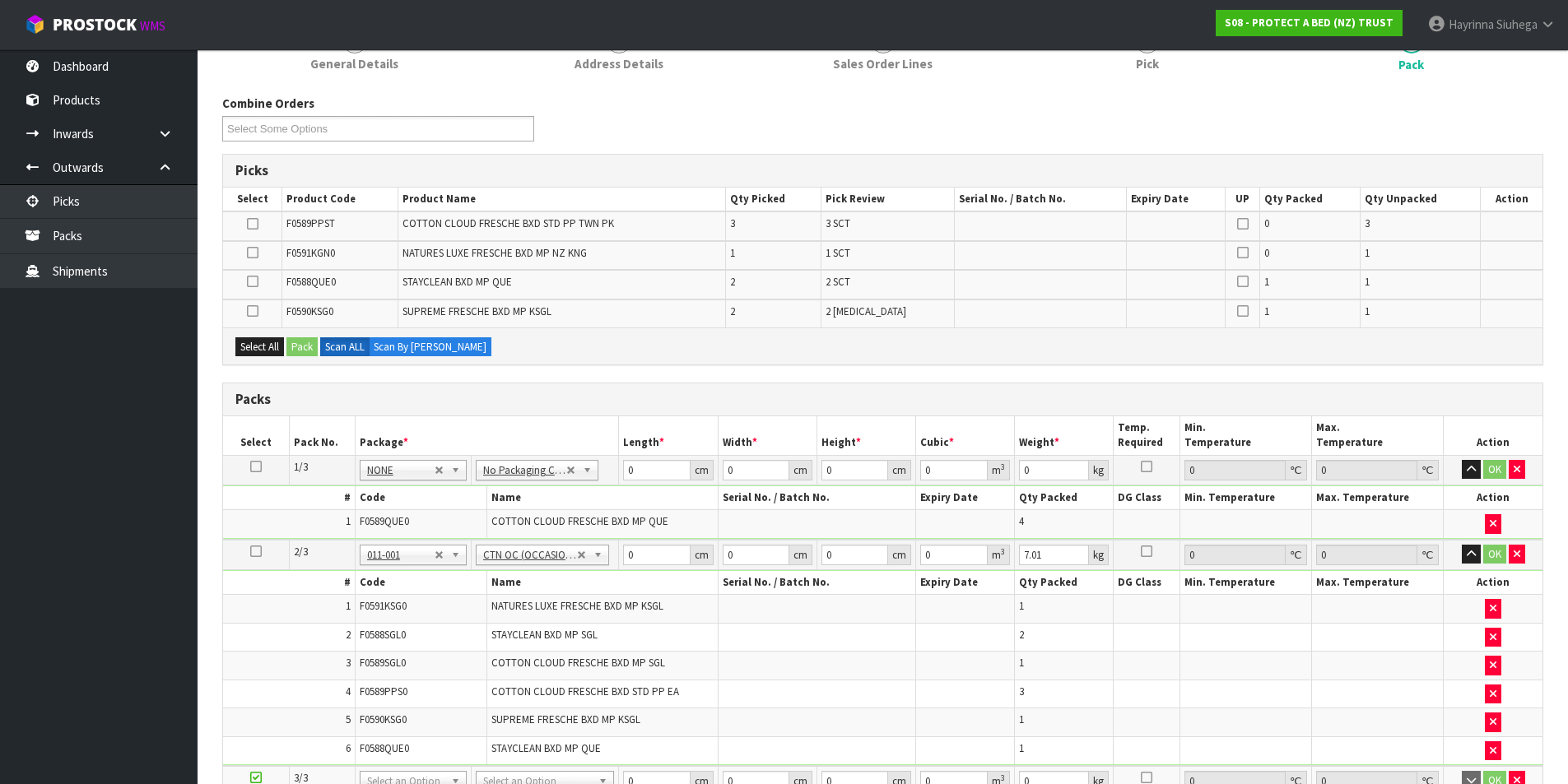
scroll to position [165, 0]
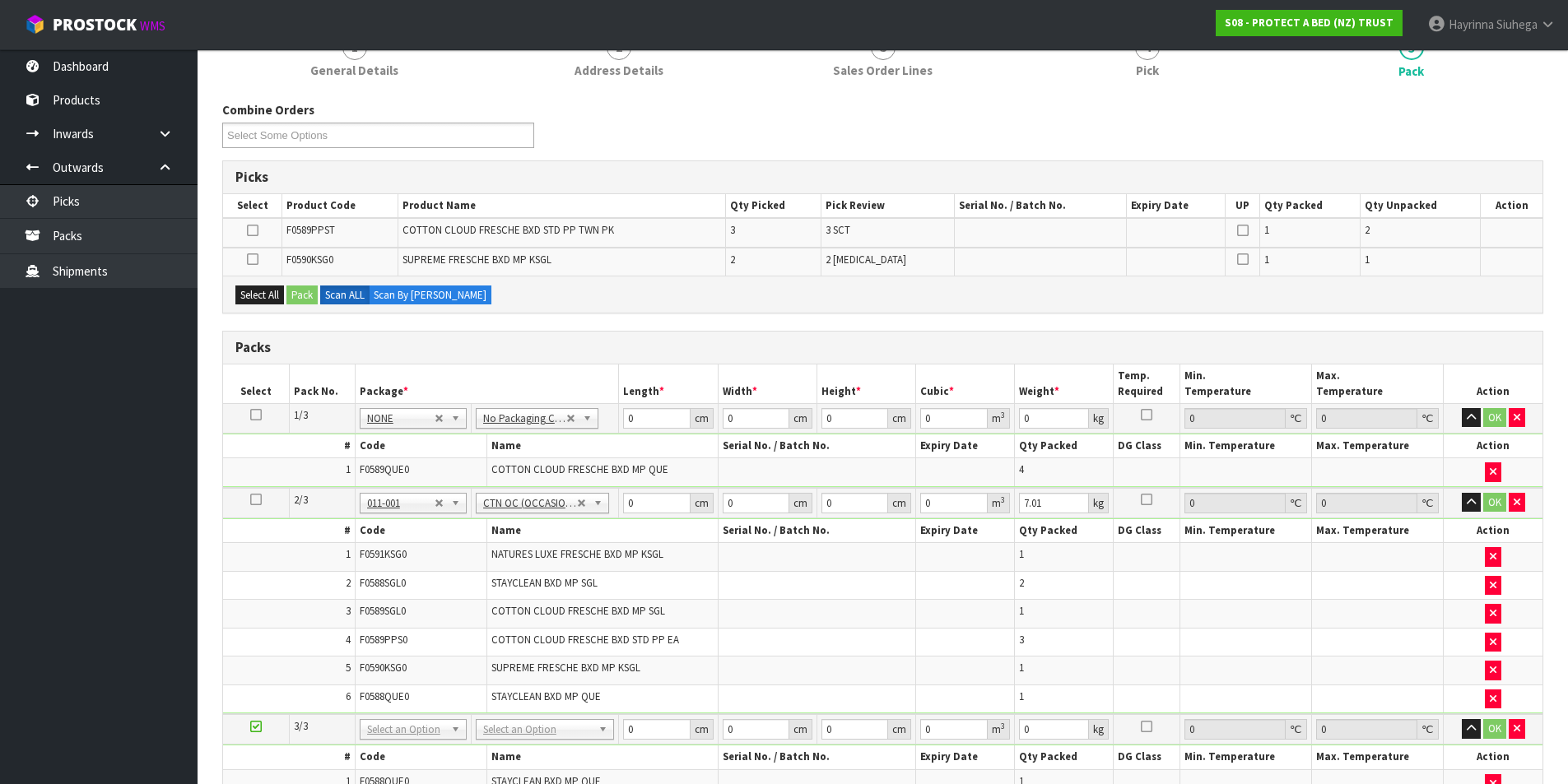
click at [899, 119] on div "Combine Orders S08-ORD0029474 S08-ORD0031944 S08-ORD0032896 S08-ORD0032964 S08-…" at bounding box center [883, 131] width 1346 height 59
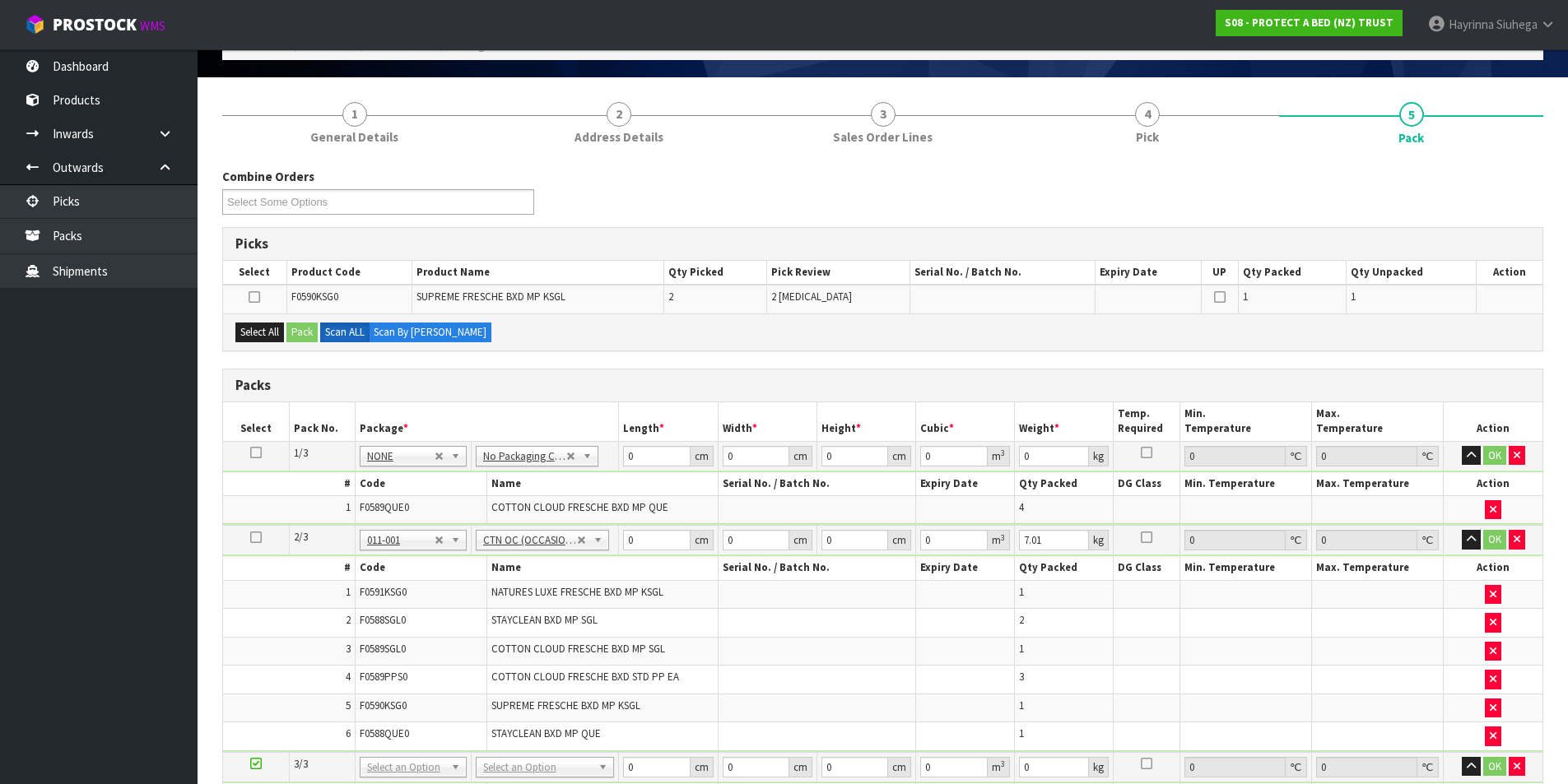
scroll to position [82, 0]
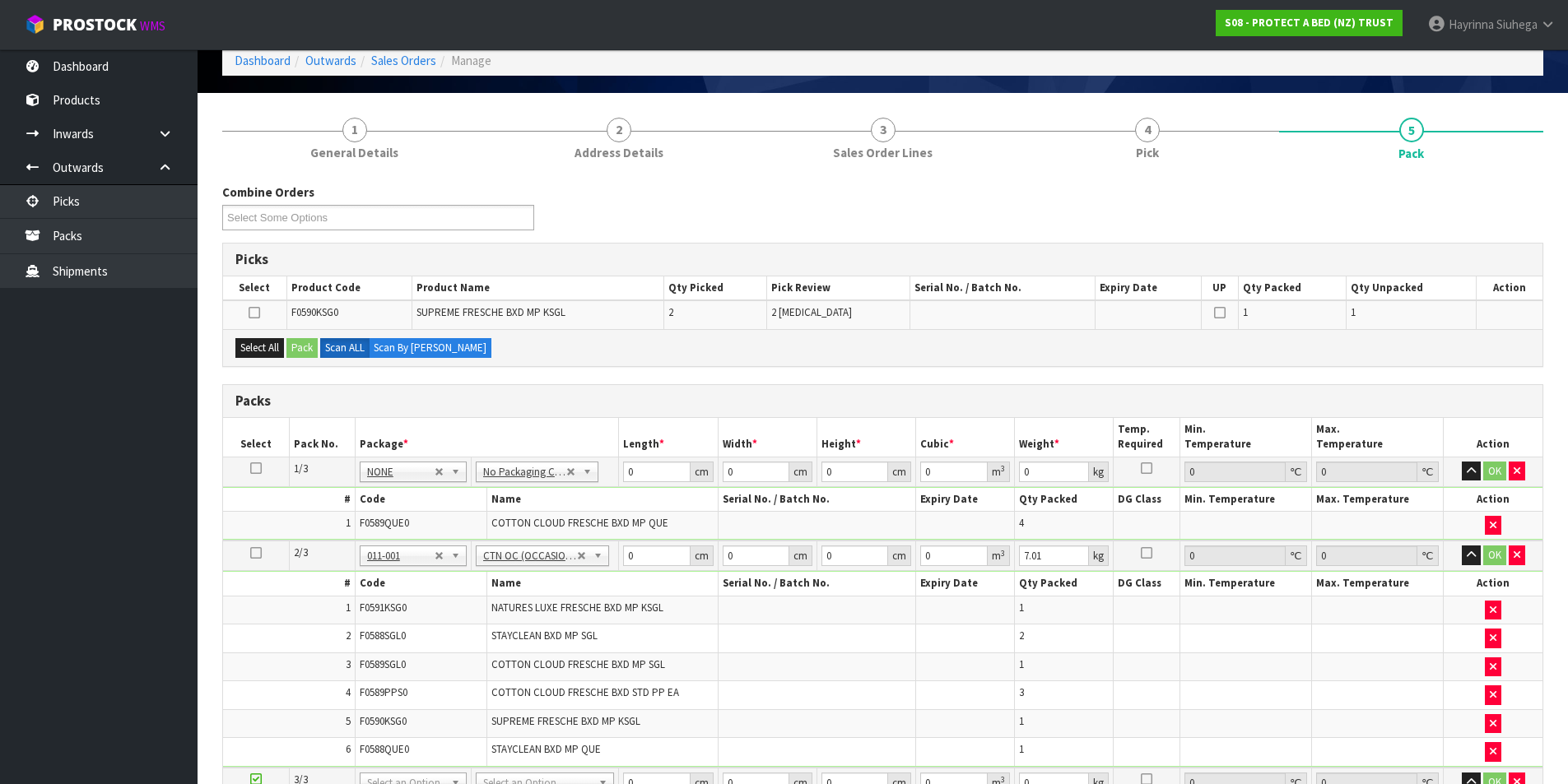
click at [407, 684] on td "F0589PPS0" at bounding box center [420, 696] width 132 height 29
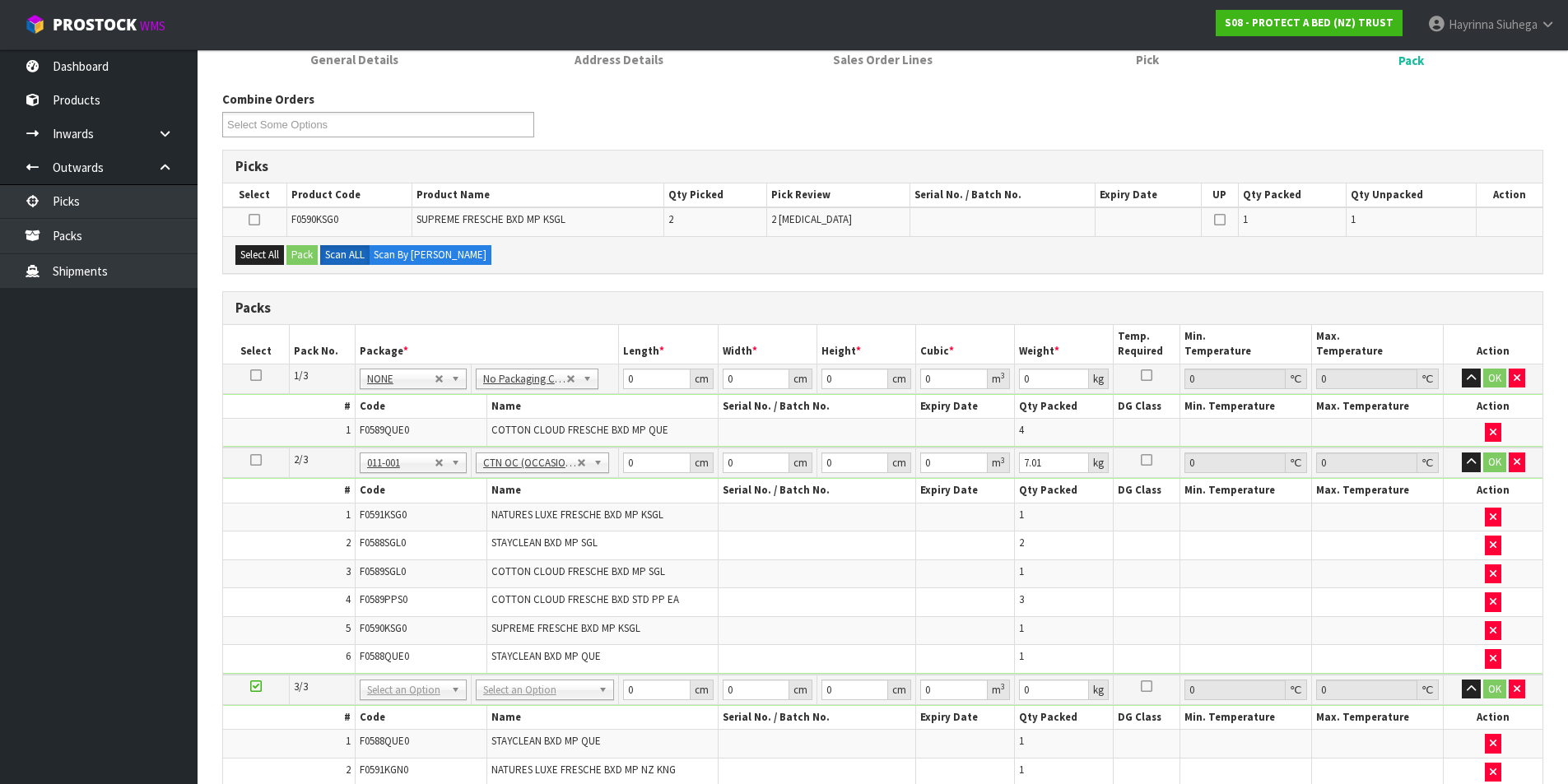
scroll to position [411, 0]
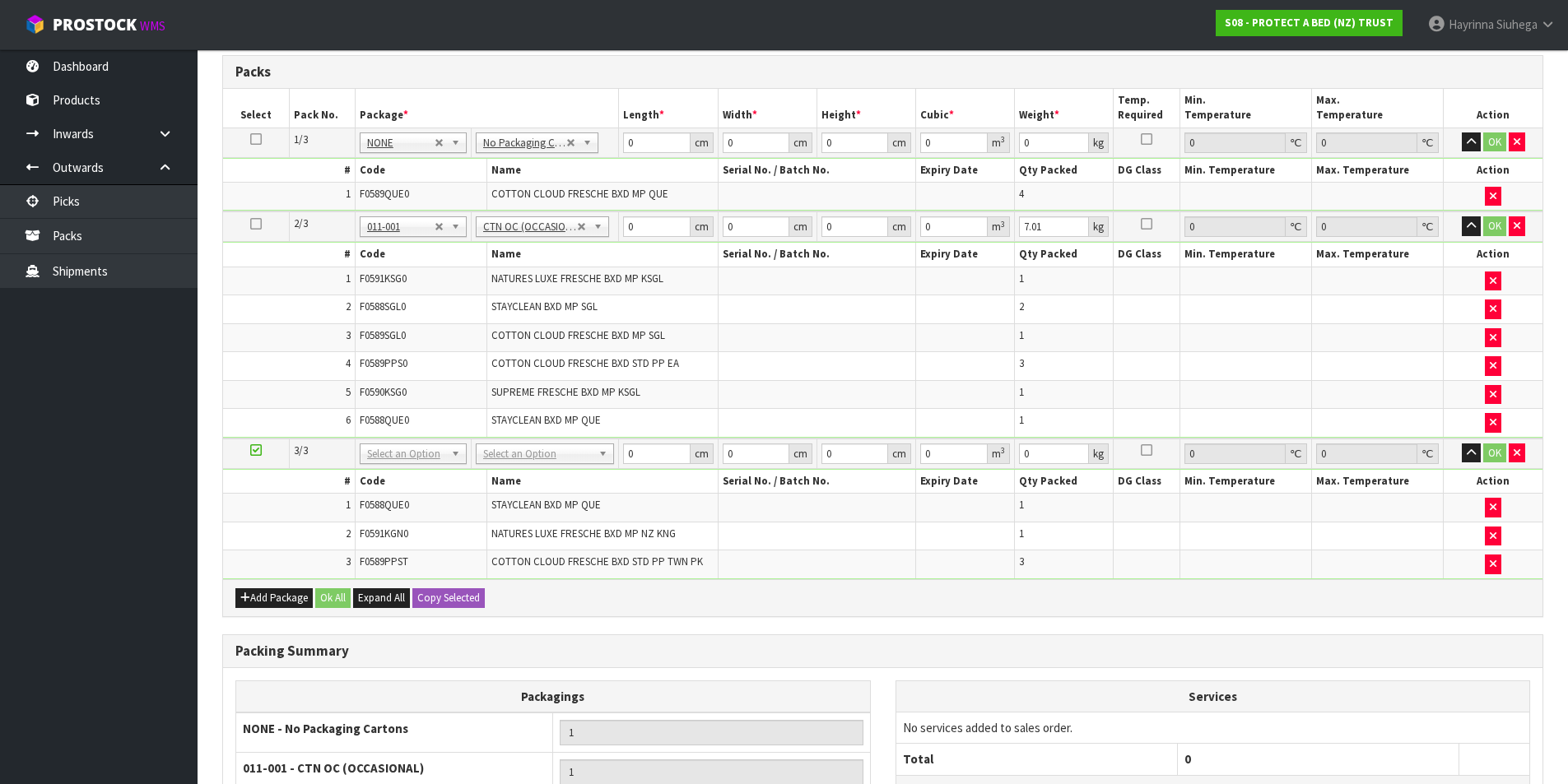
click at [493, 555] on span "COTTON CLOUD FRESCHE BXD STD PP TWN PK" at bounding box center [597, 561] width 212 height 14
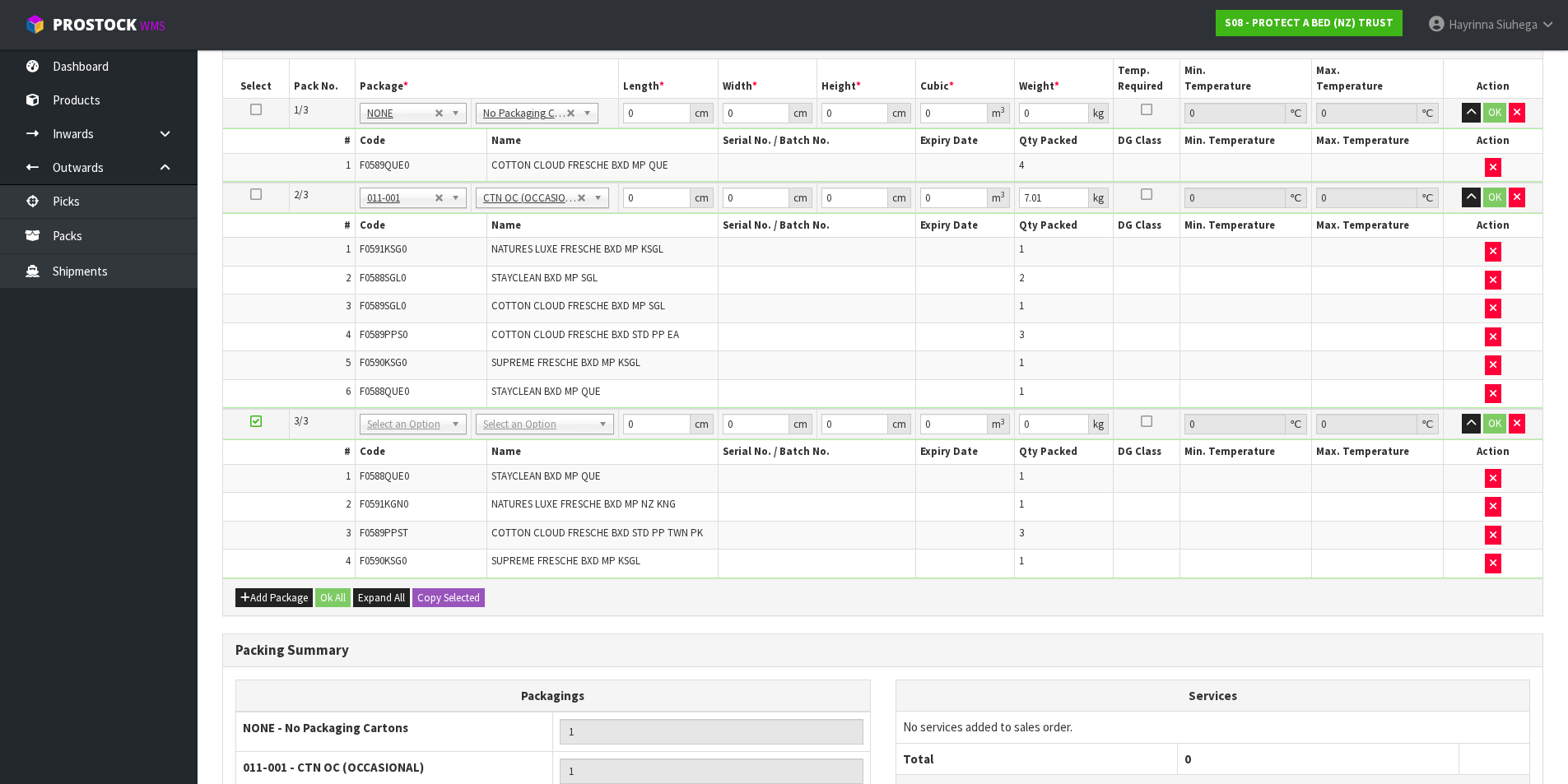
click at [579, 435] on td "No Packaging Cartons PLT GEN120 (1200 X 1000) PLT ONE WAY SKID CHEP HIRE PALLET…" at bounding box center [545, 424] width 148 height 31
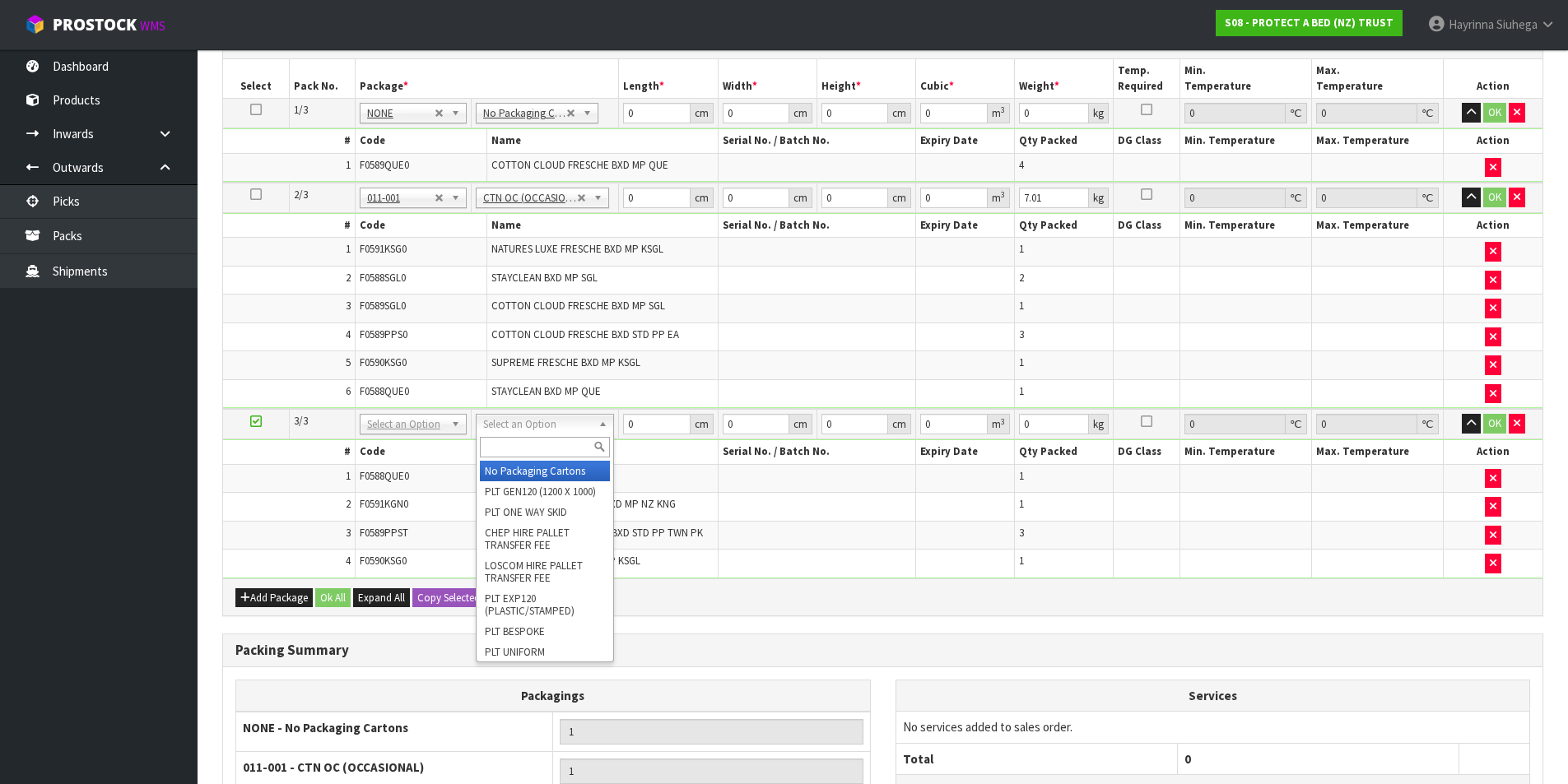
click at [572, 444] on input "text" at bounding box center [545, 447] width 130 height 21
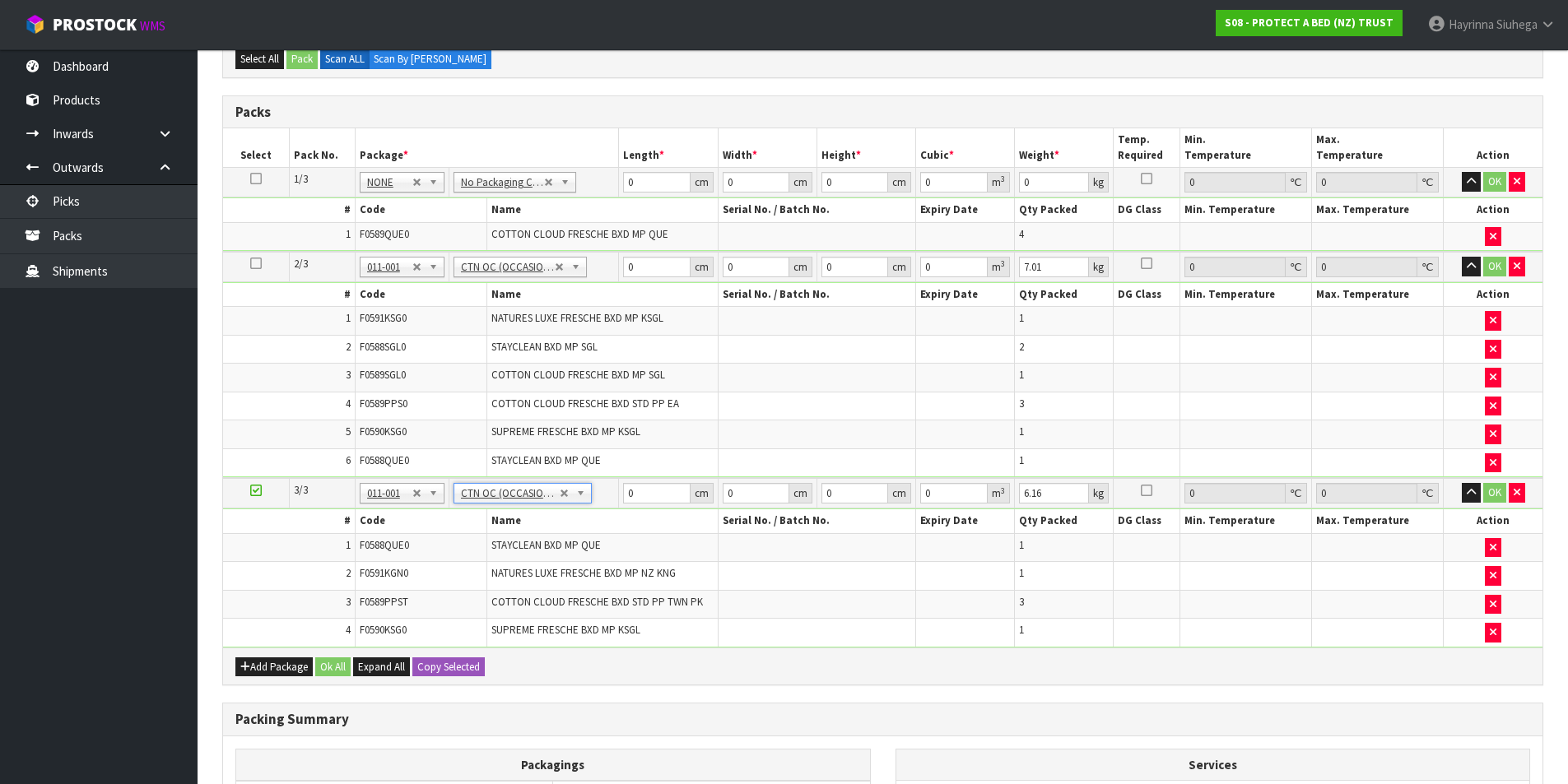
scroll to position [329, 0]
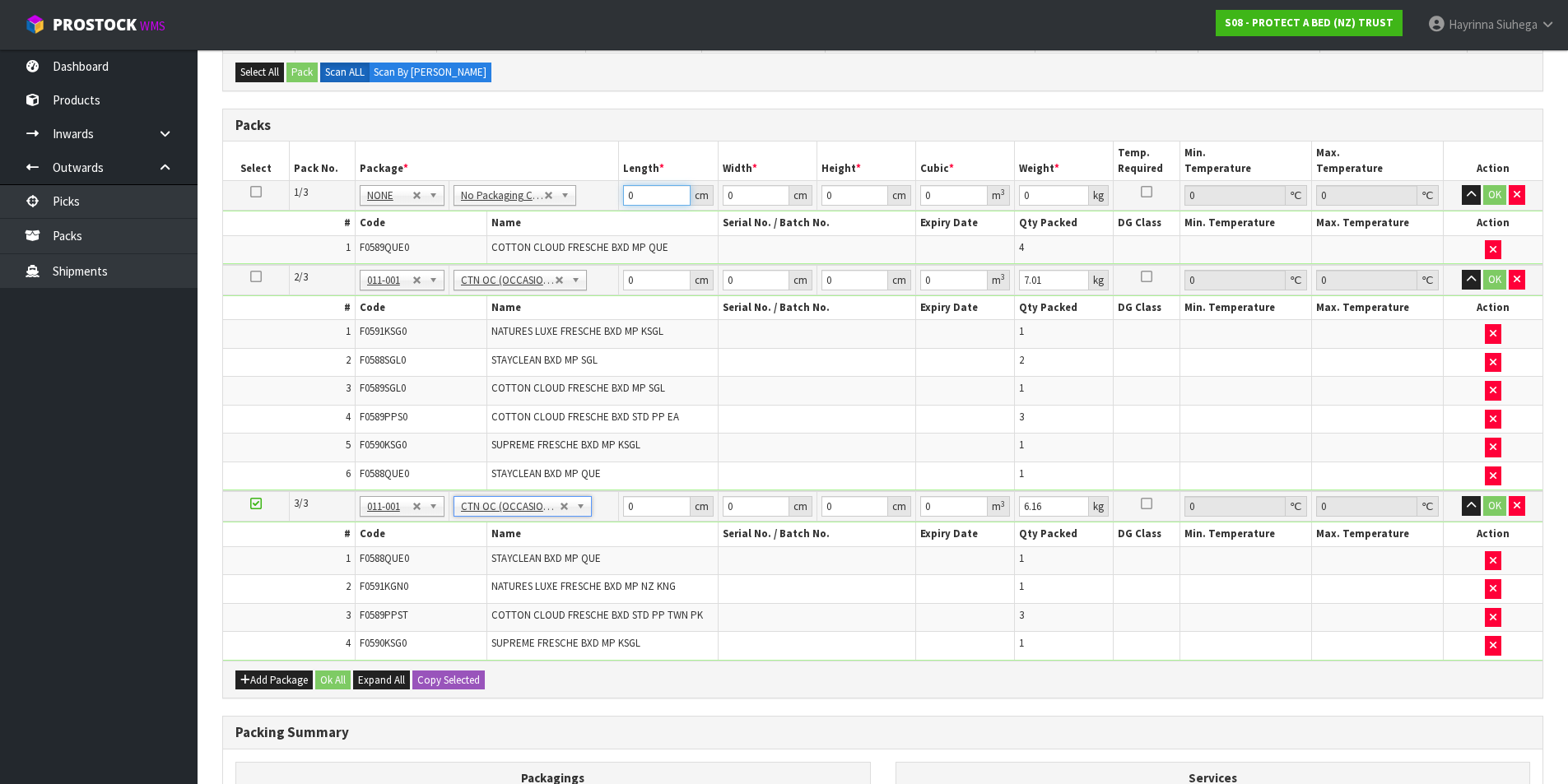
click at [630, 199] on input "0" at bounding box center [656, 195] width 67 height 21
click button "OK" at bounding box center [1495, 195] width 23 height 20
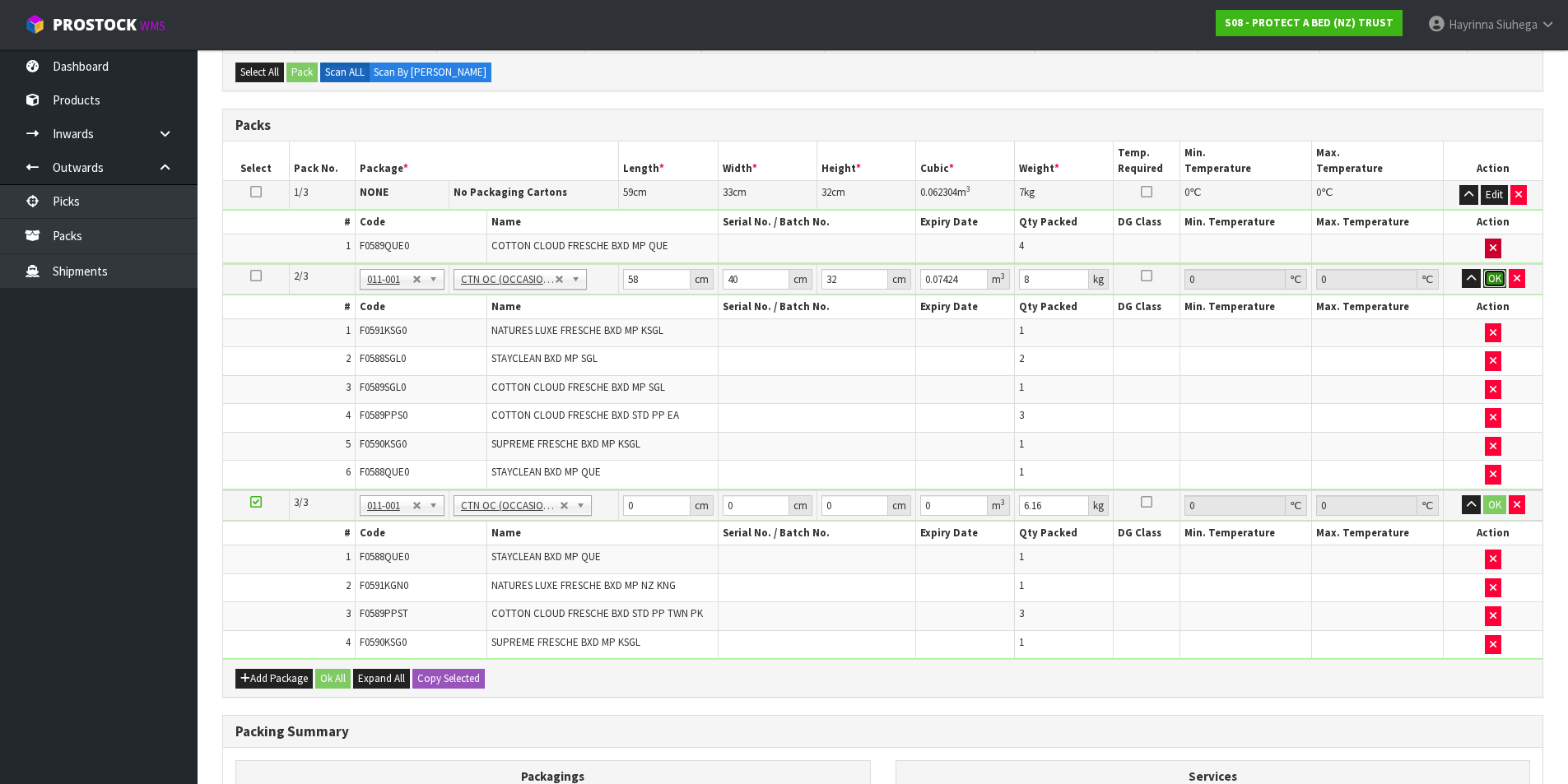
click button "OK" at bounding box center [1495, 279] width 23 height 20
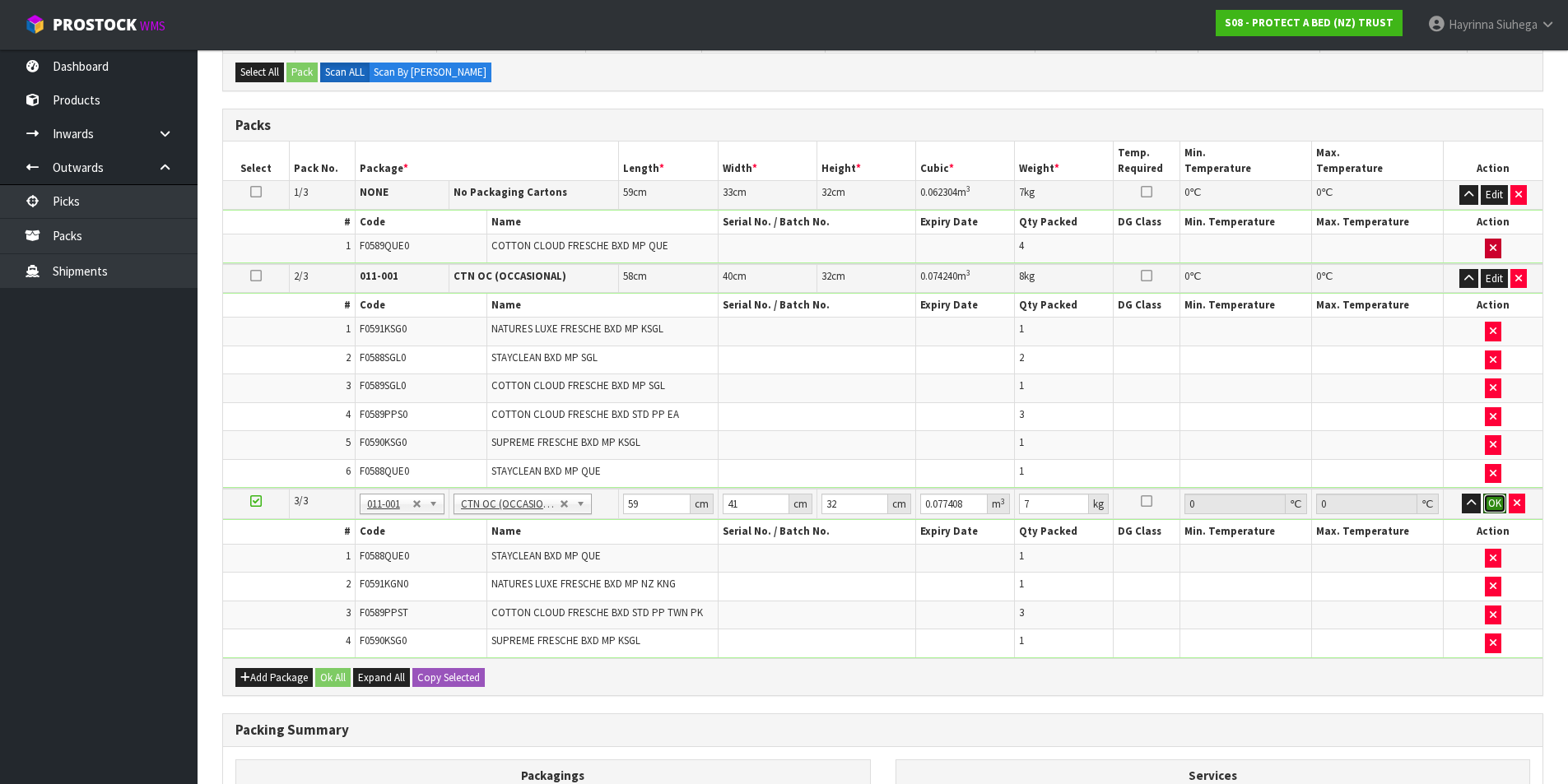
click button "OK" at bounding box center [1495, 504] width 23 height 20
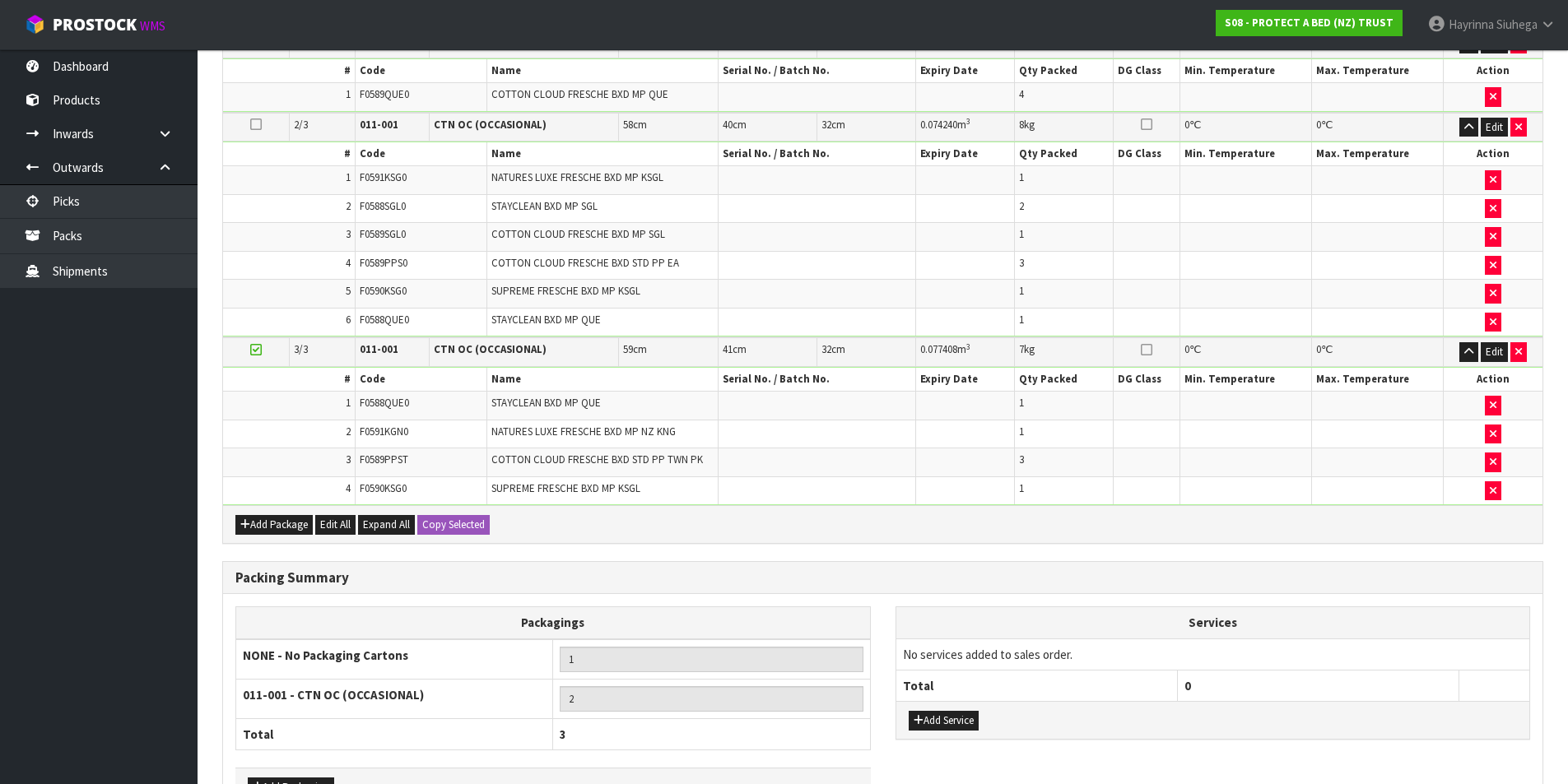
scroll to position [592, 0]
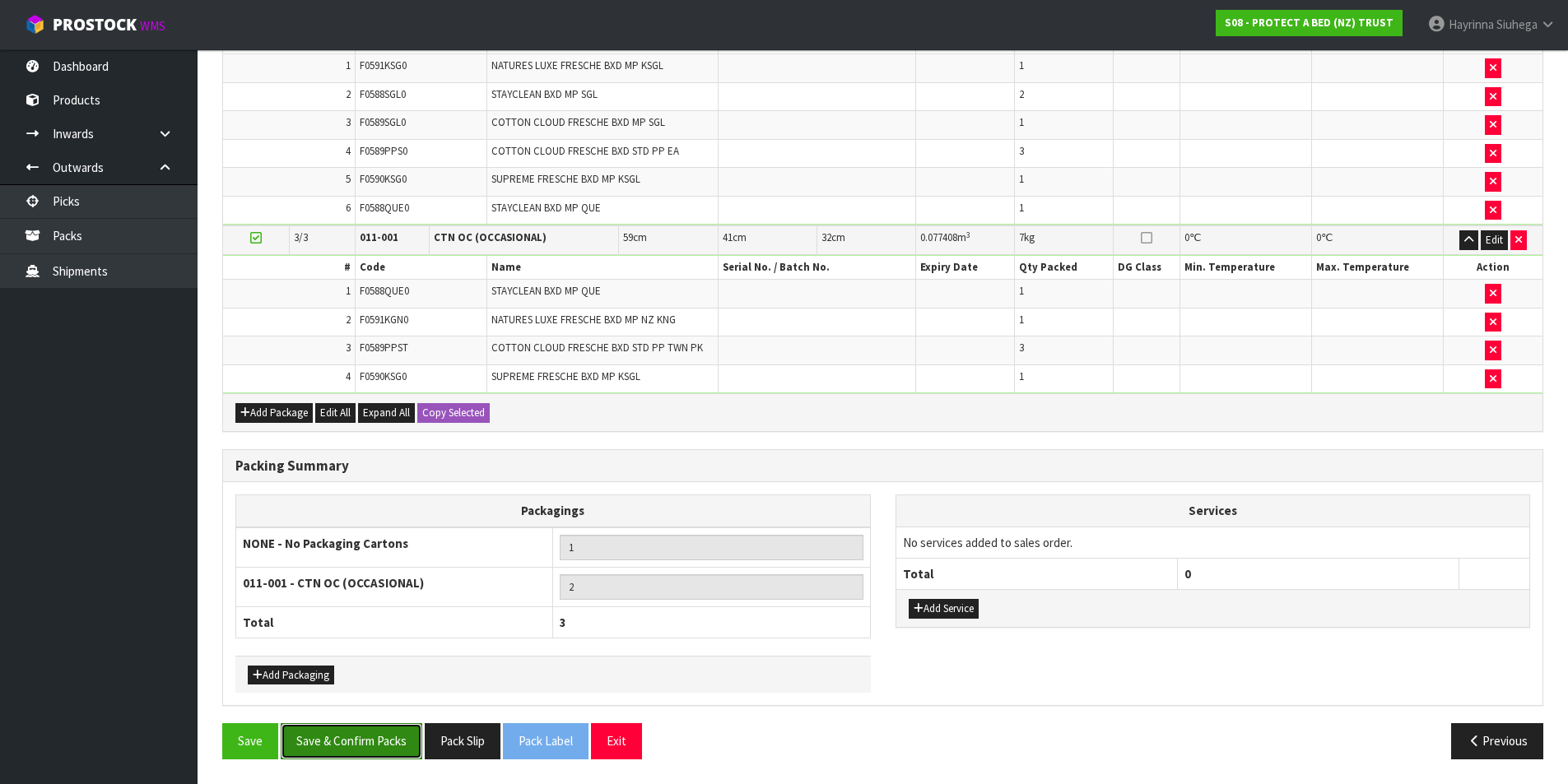
click at [354, 751] on button "Save & Confirm Packs" at bounding box center [351, 740] width 142 height 35
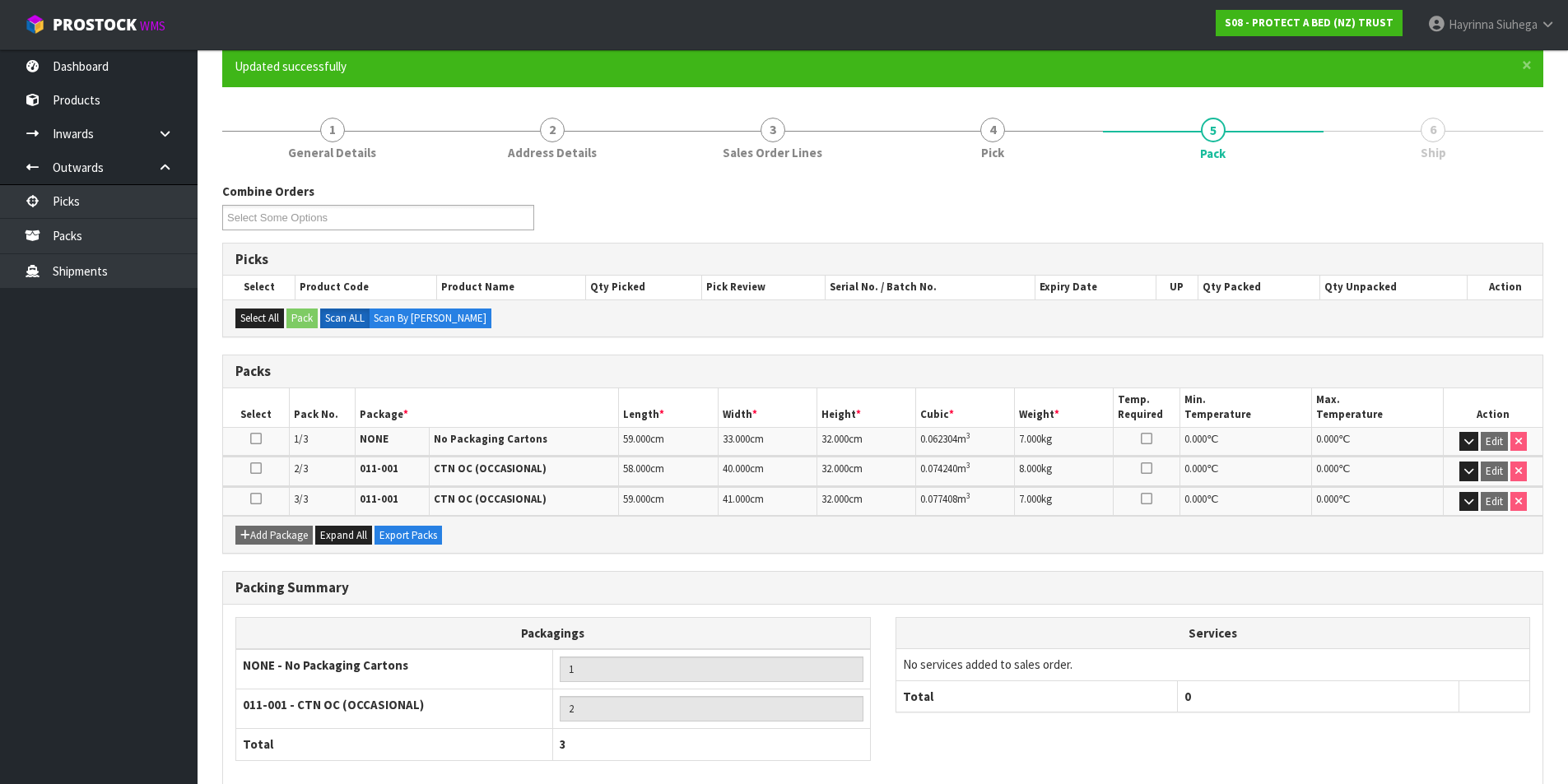
scroll to position [227, 0]
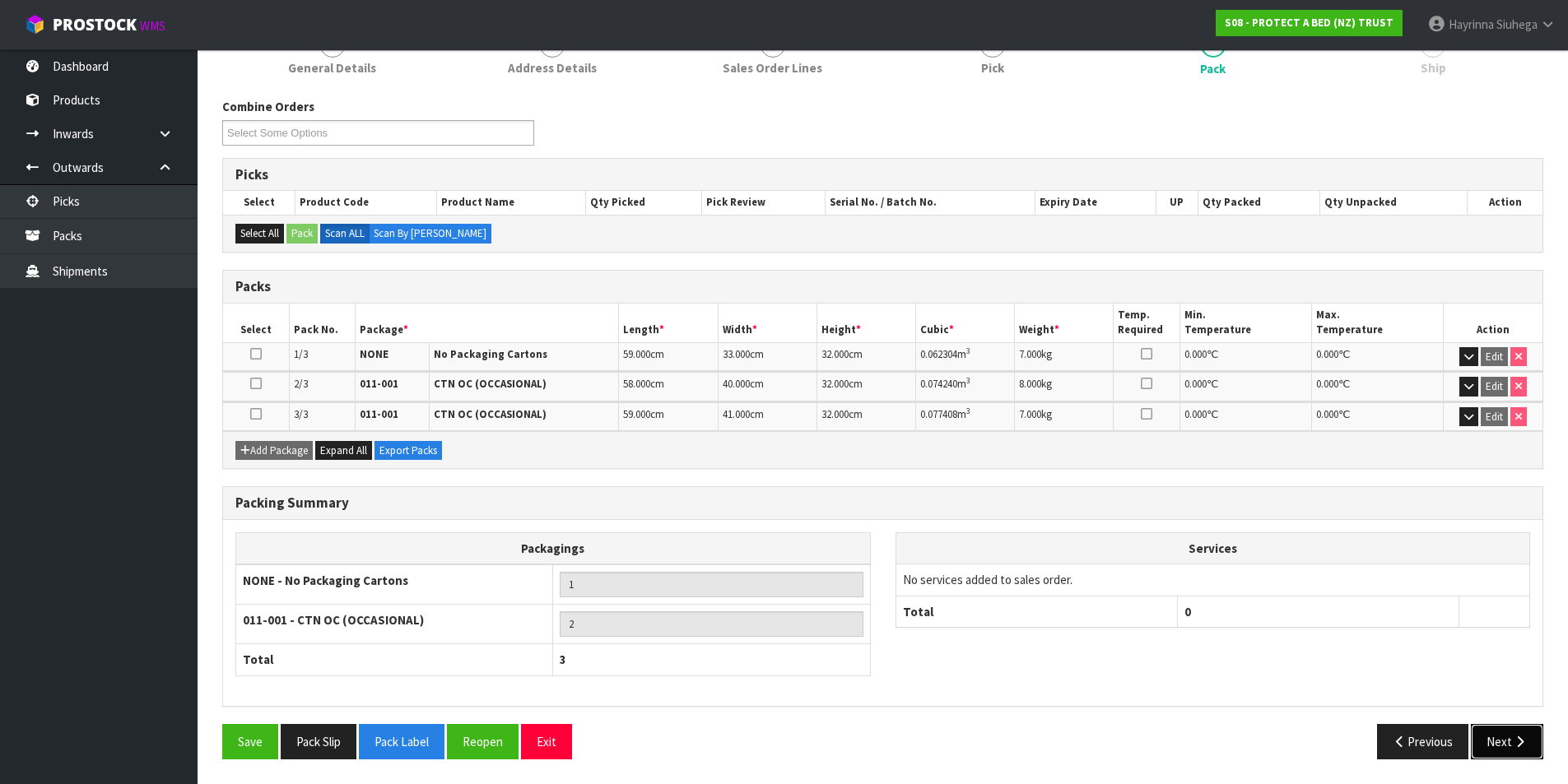
click at [1515, 747] on icon "button" at bounding box center [1519, 742] width 15 height 13
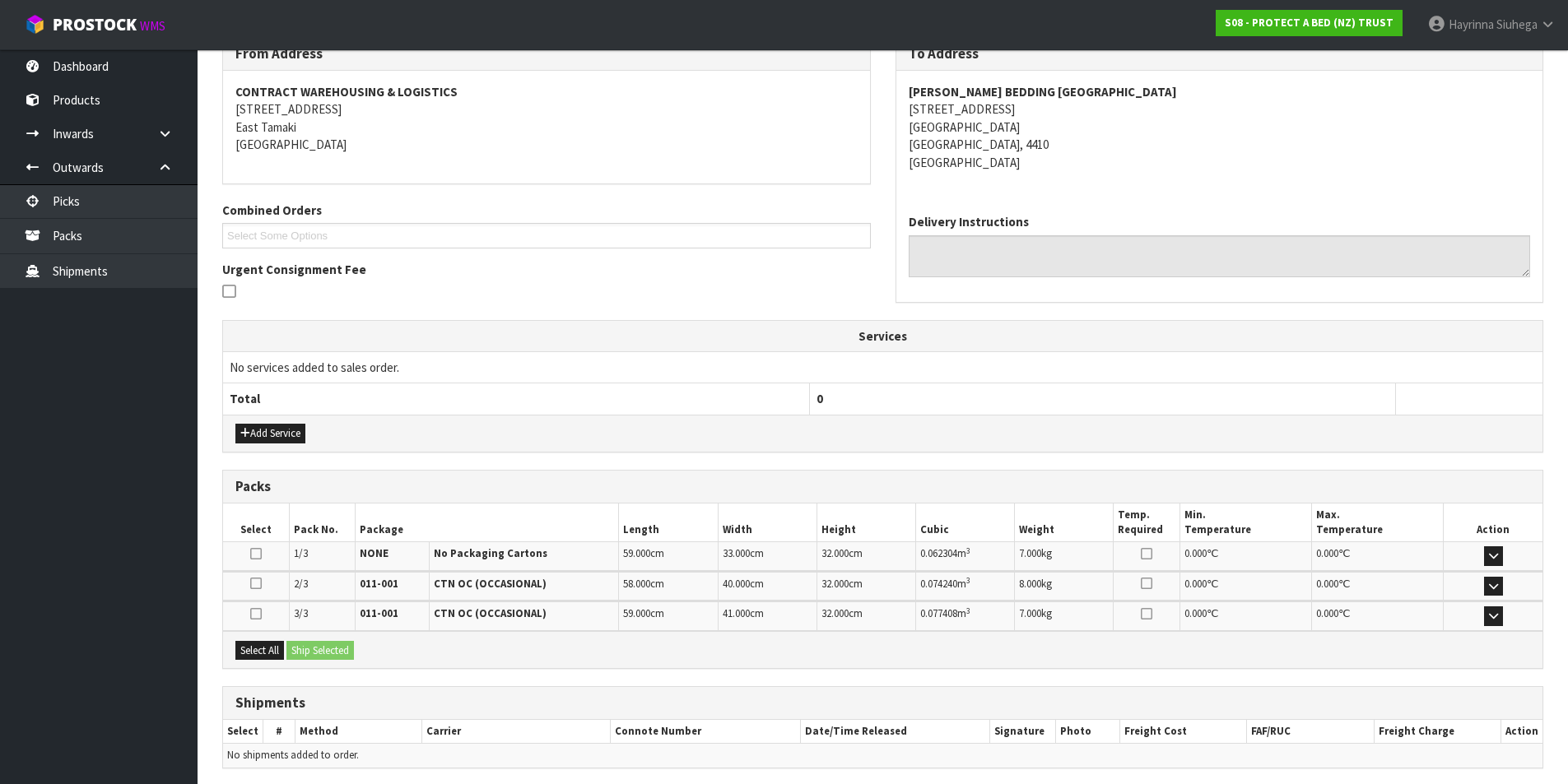
scroll to position [350, 0]
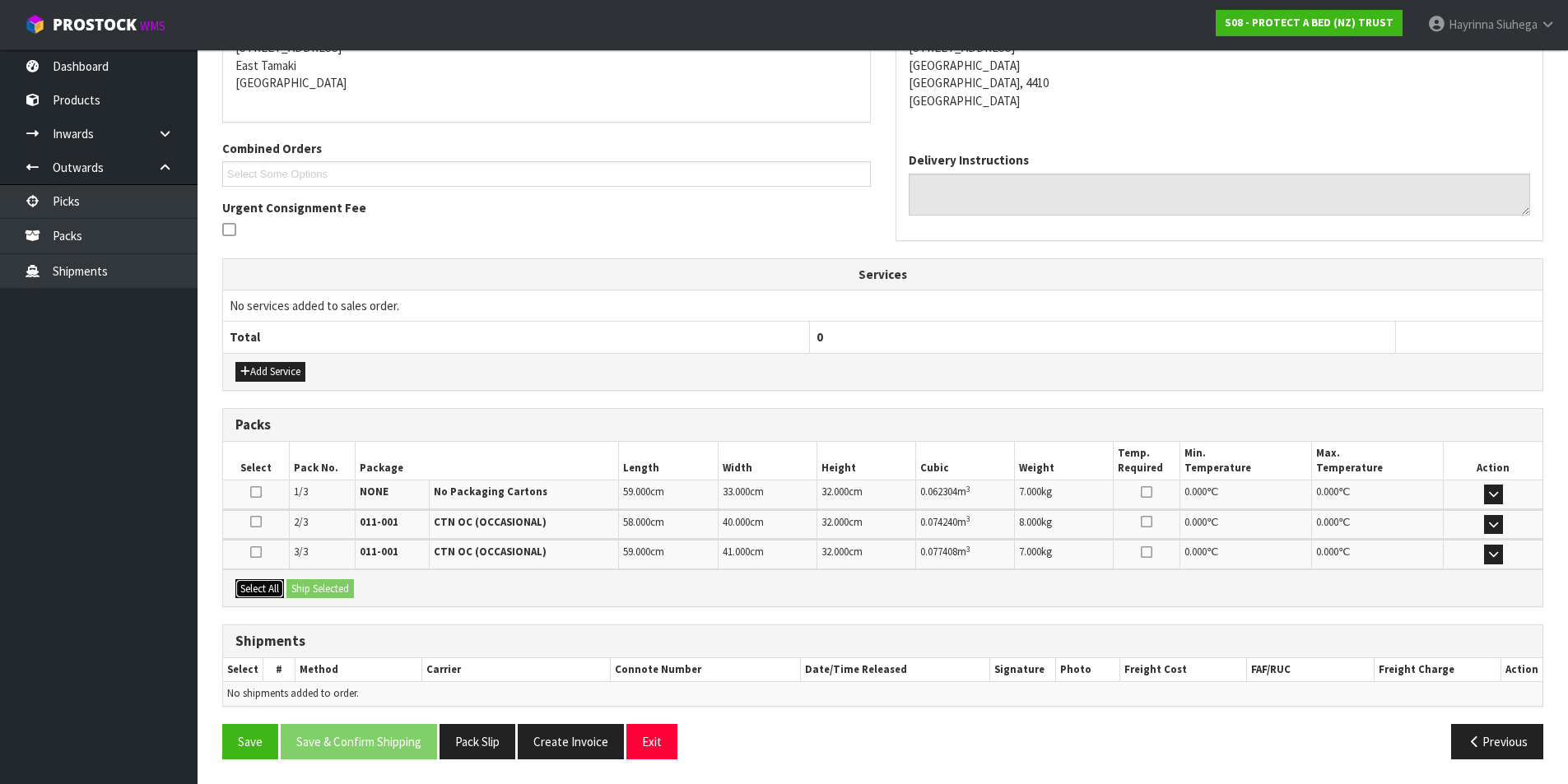
click at [263, 592] on button "Select All" at bounding box center [260, 589] width 49 height 20
click at [303, 589] on button "Ship Selected" at bounding box center [320, 589] width 68 height 20
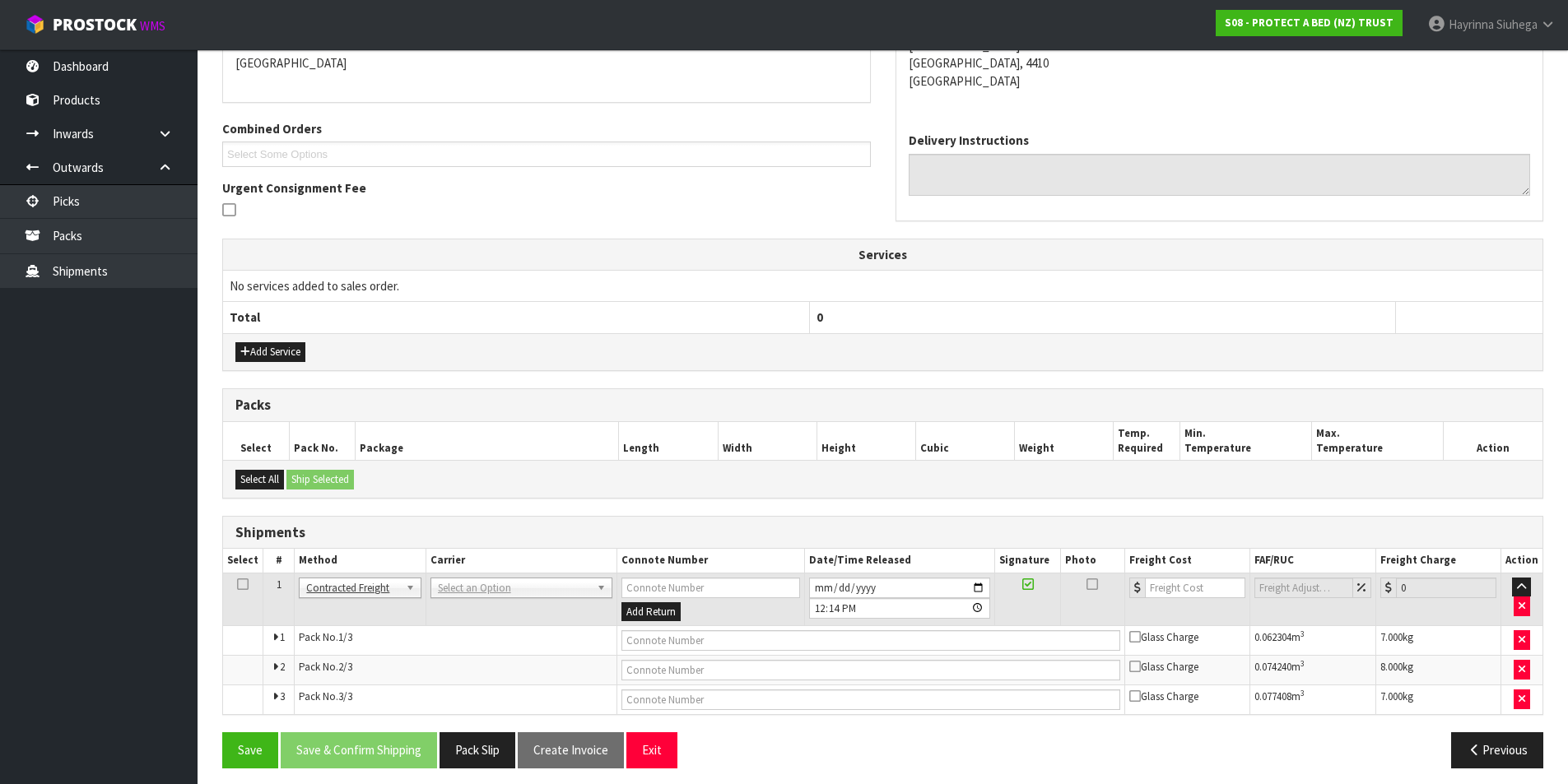
scroll to position [378, 0]
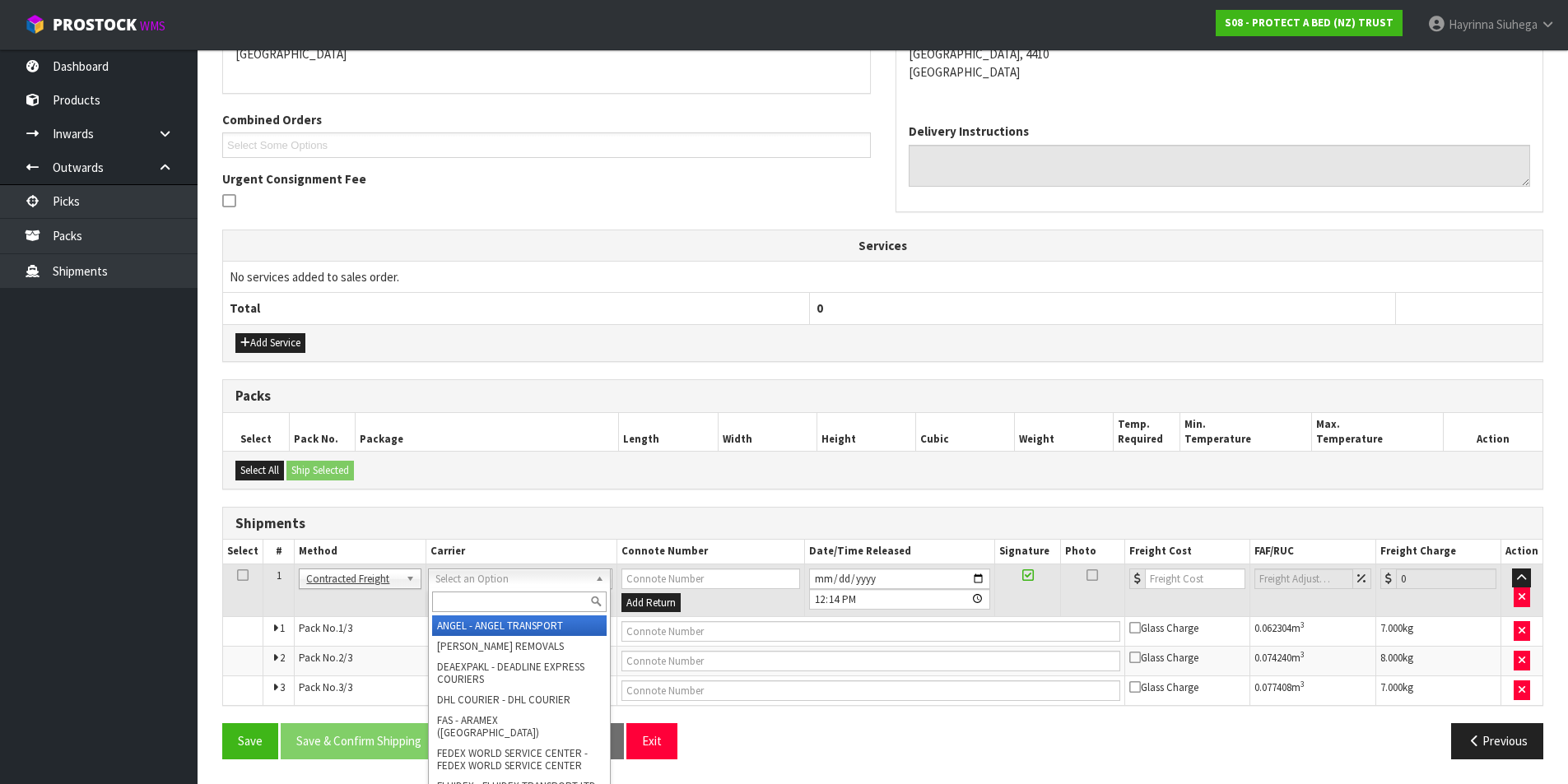
click at [512, 594] on input "text" at bounding box center [519, 601] width 175 height 21
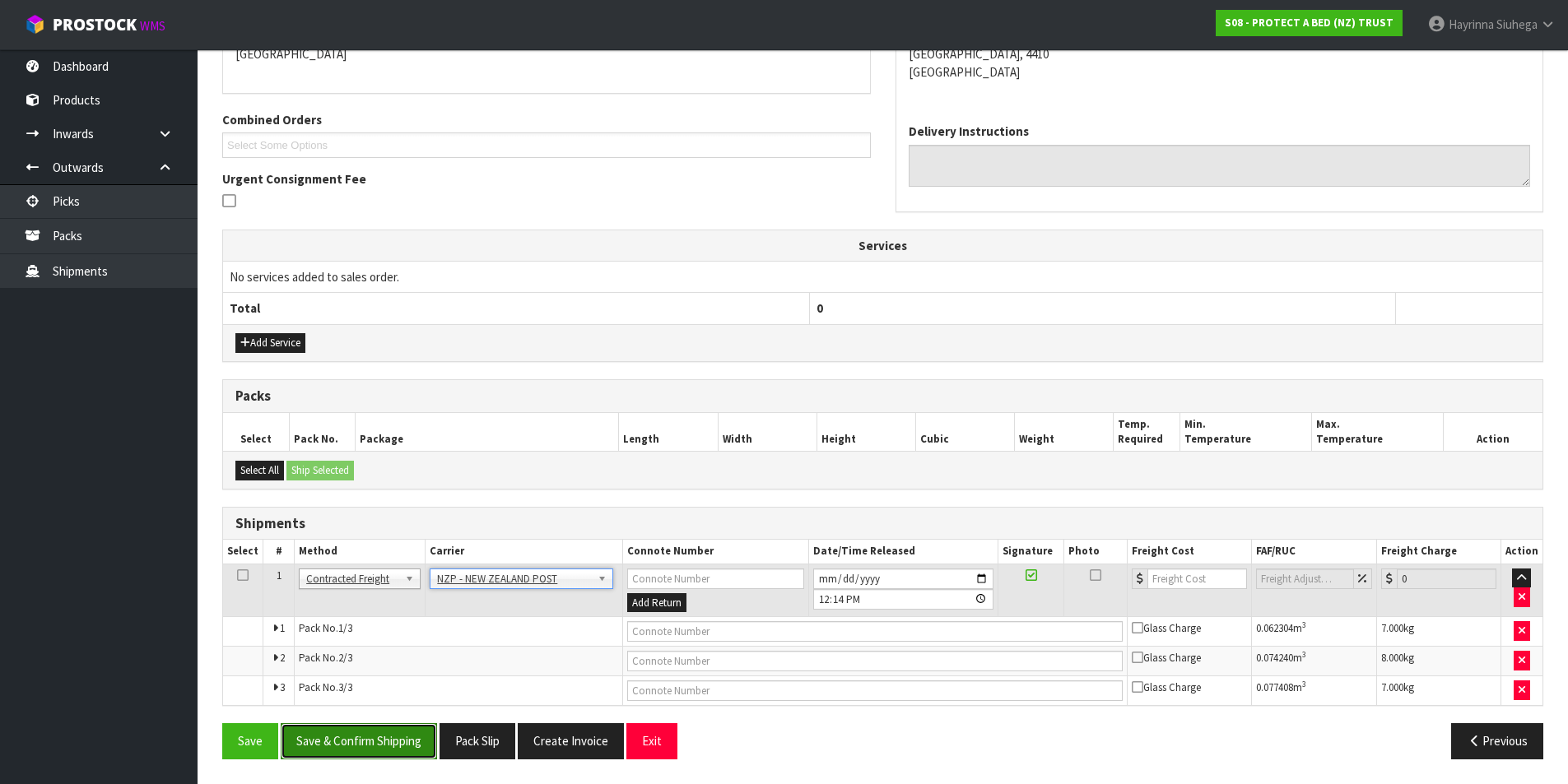
click at [381, 750] on button "Save & Confirm Shipping" at bounding box center [358, 740] width 156 height 35
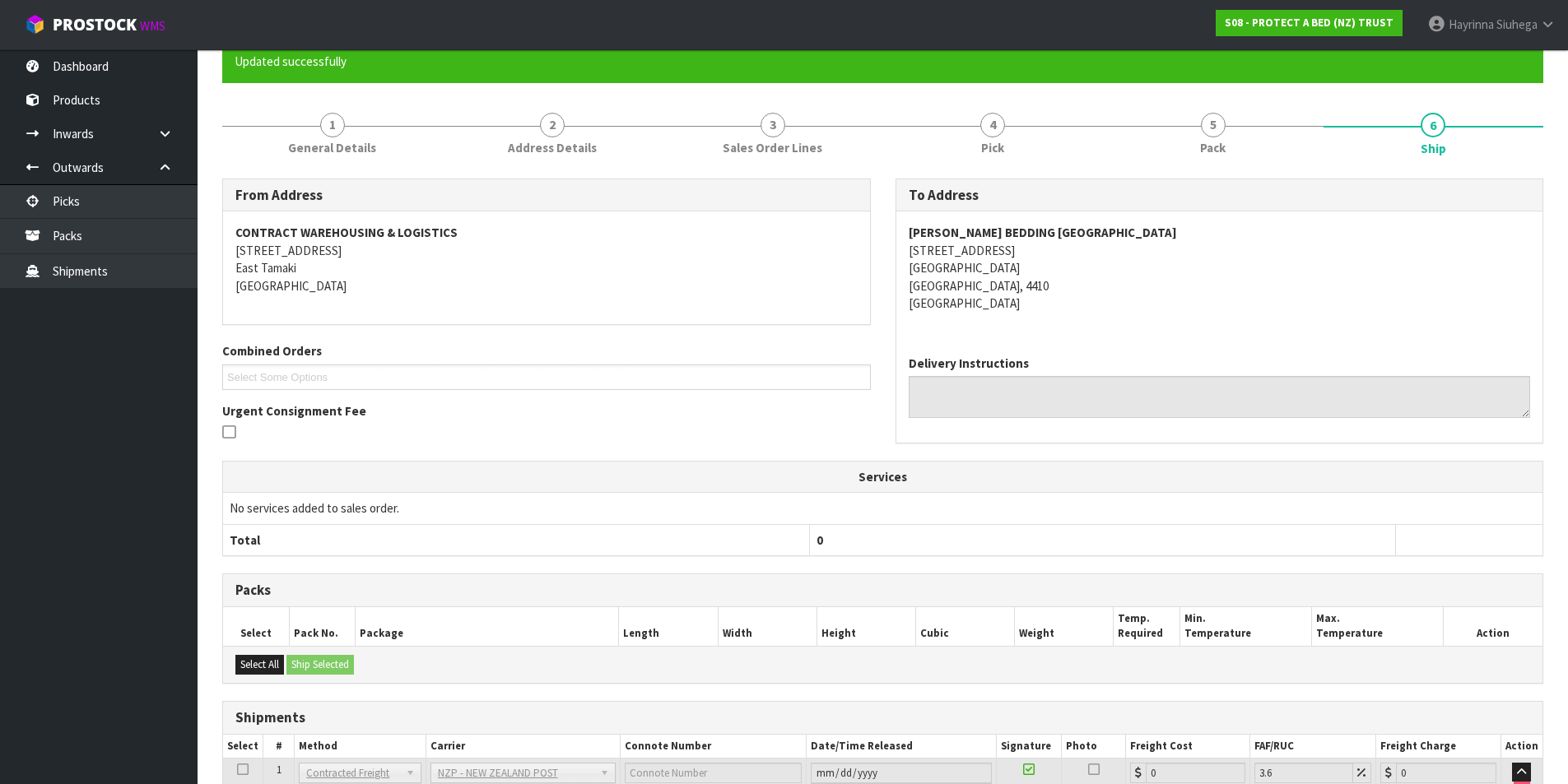
scroll to position [352, 0]
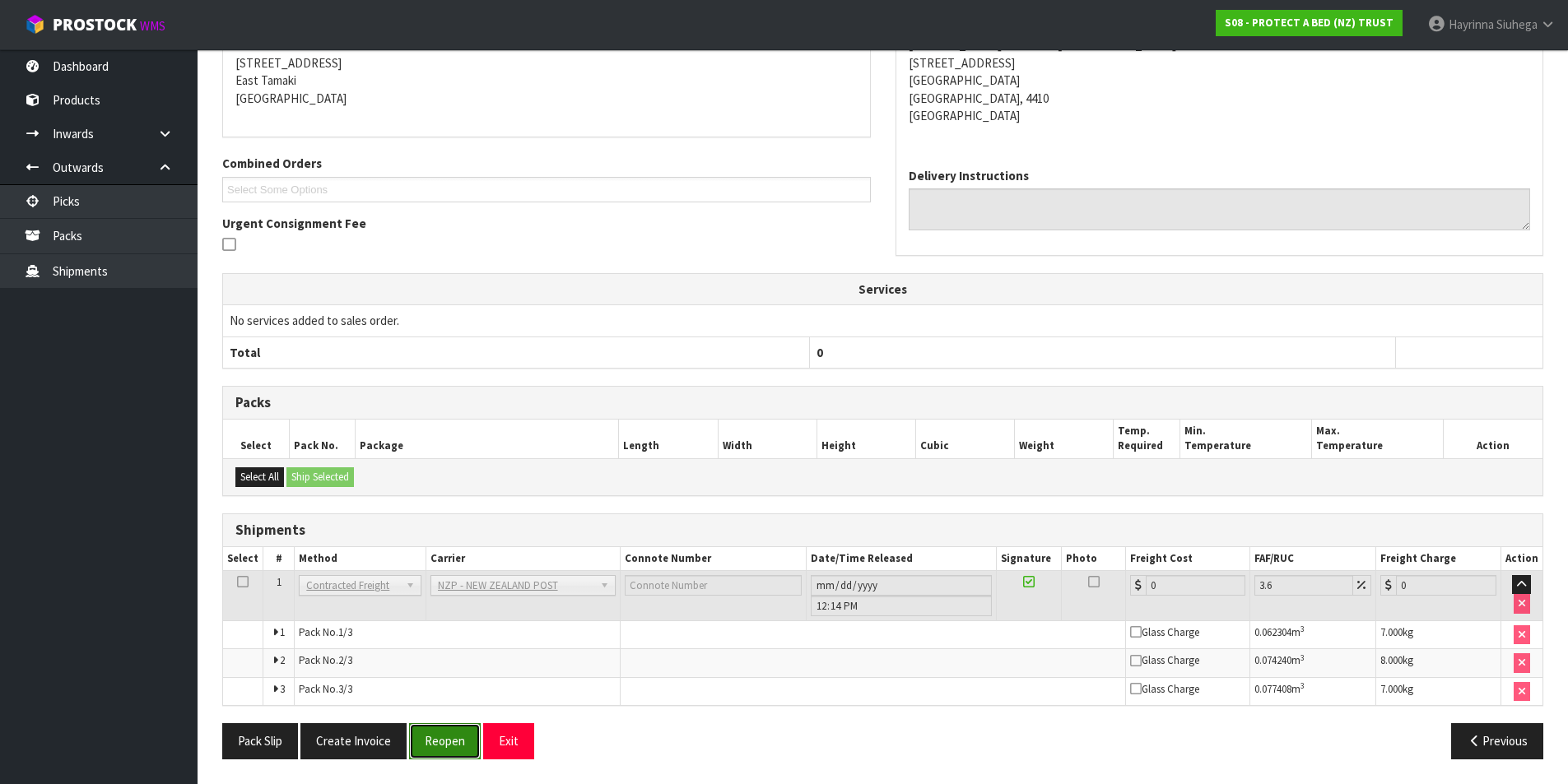
click at [462, 746] on button "Reopen" at bounding box center [445, 740] width 71 height 35
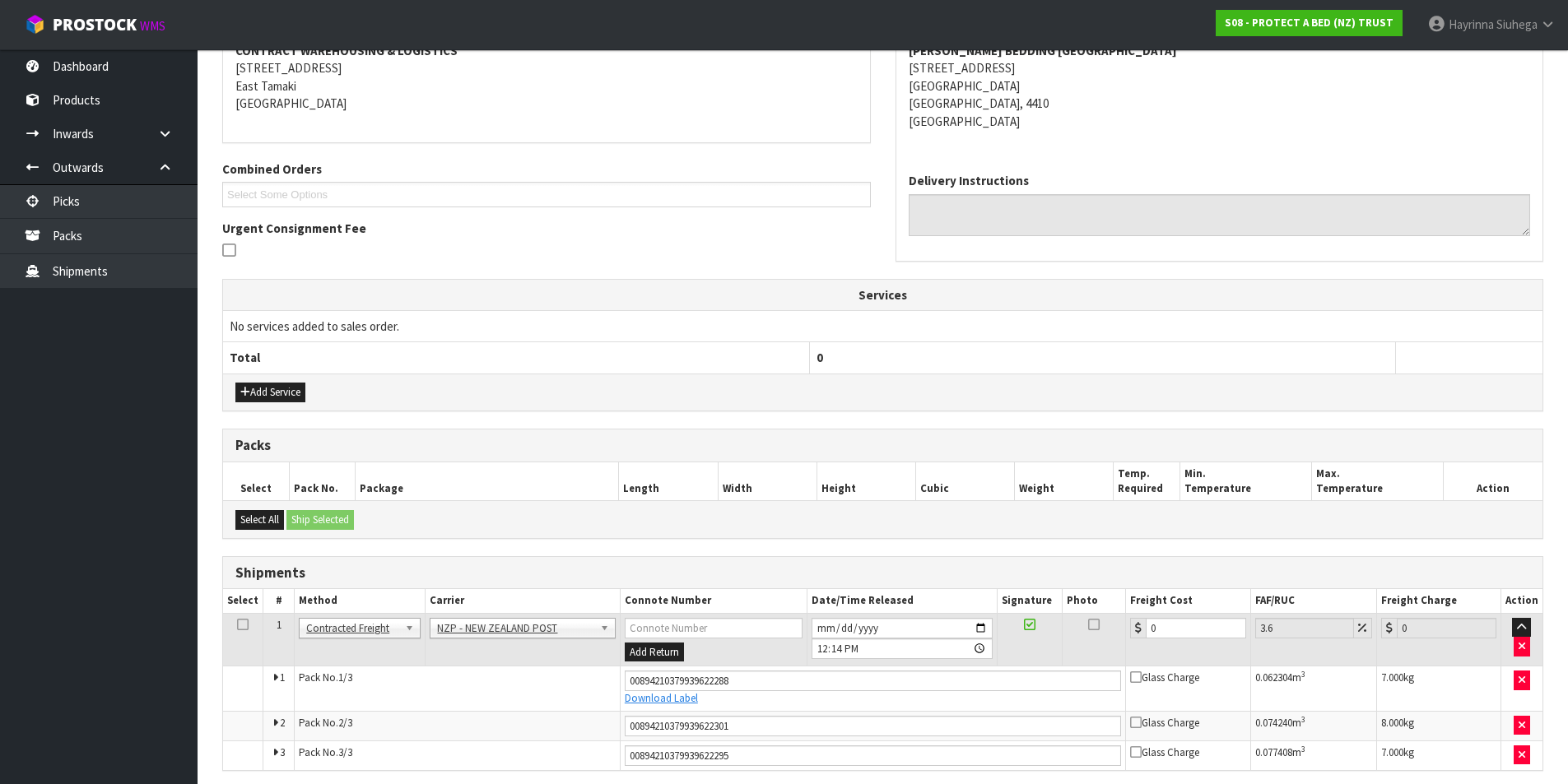
scroll to position [393, 0]
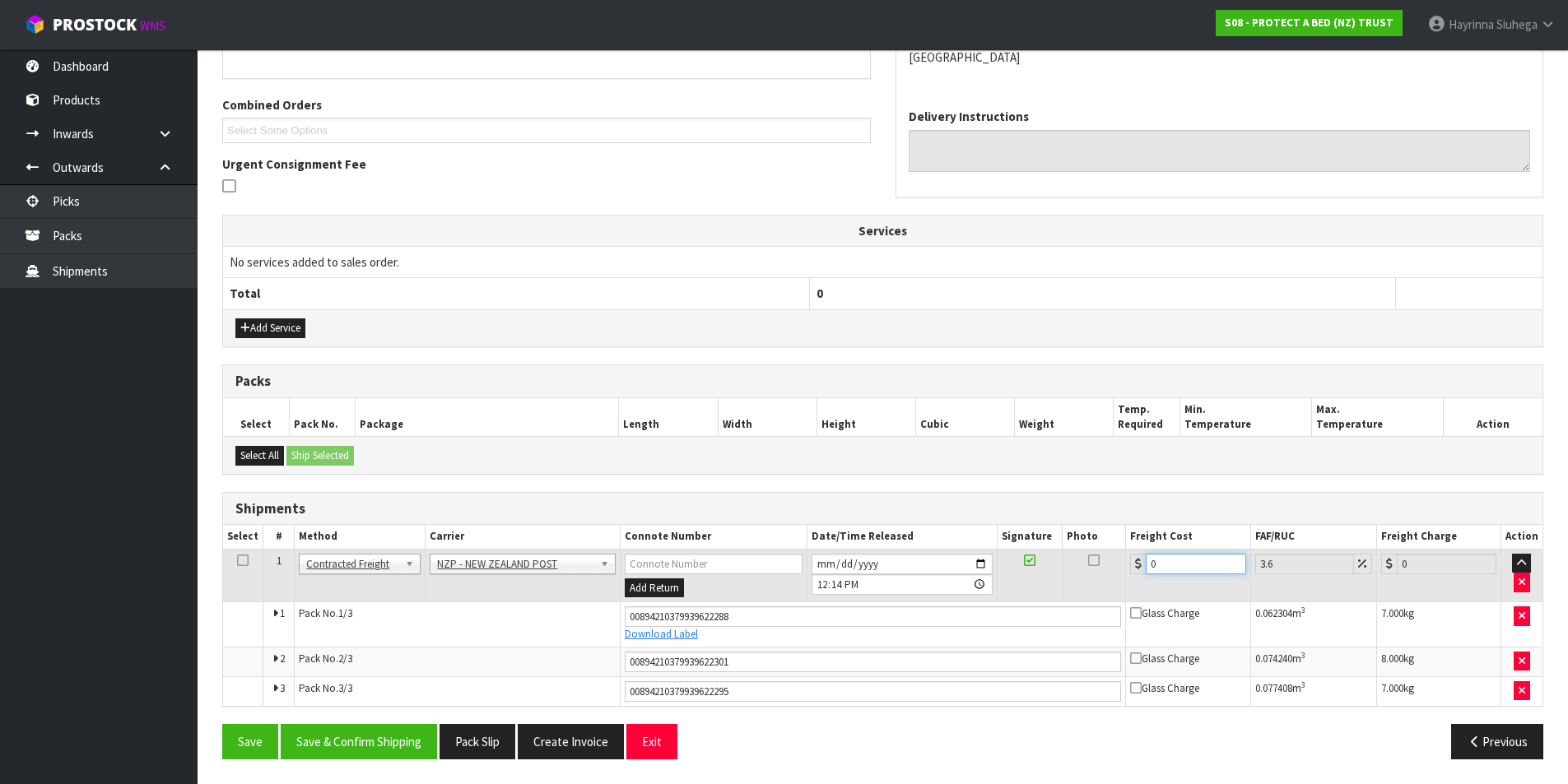
drag, startPoint x: 1192, startPoint y: 565, endPoint x: 968, endPoint y: 562, distance: 224.0
click at [977, 562] on tr "1 Client Local Pickup Customer Local Pickup Company Freight Contracted Freight …" at bounding box center [882, 575] width 1319 height 53
click at [222, 724] on button "Save" at bounding box center [250, 741] width 56 height 35
click at [402, 745] on button "Save & Confirm Shipping" at bounding box center [358, 741] width 156 height 35
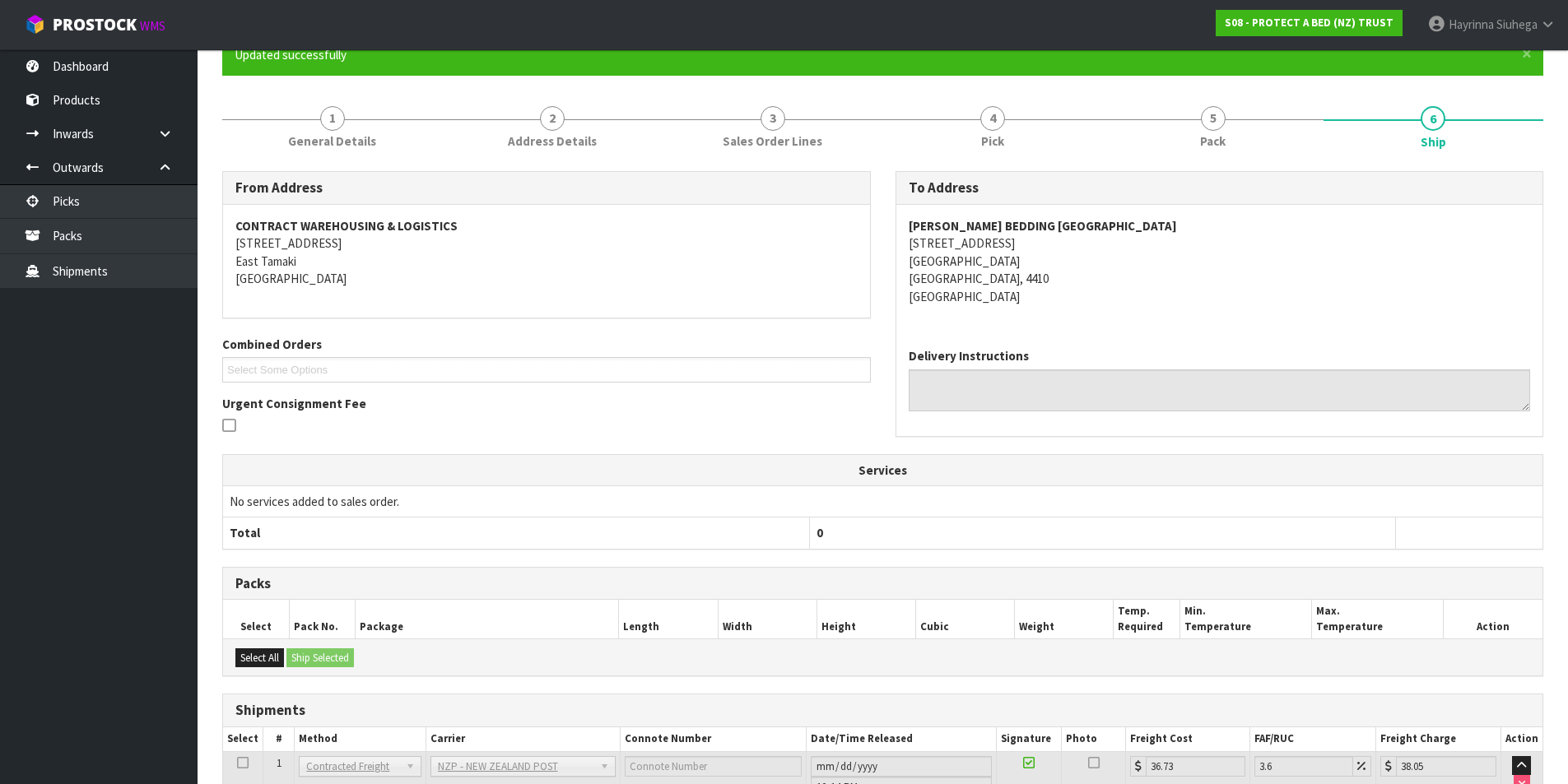
scroll to position [0, 0]
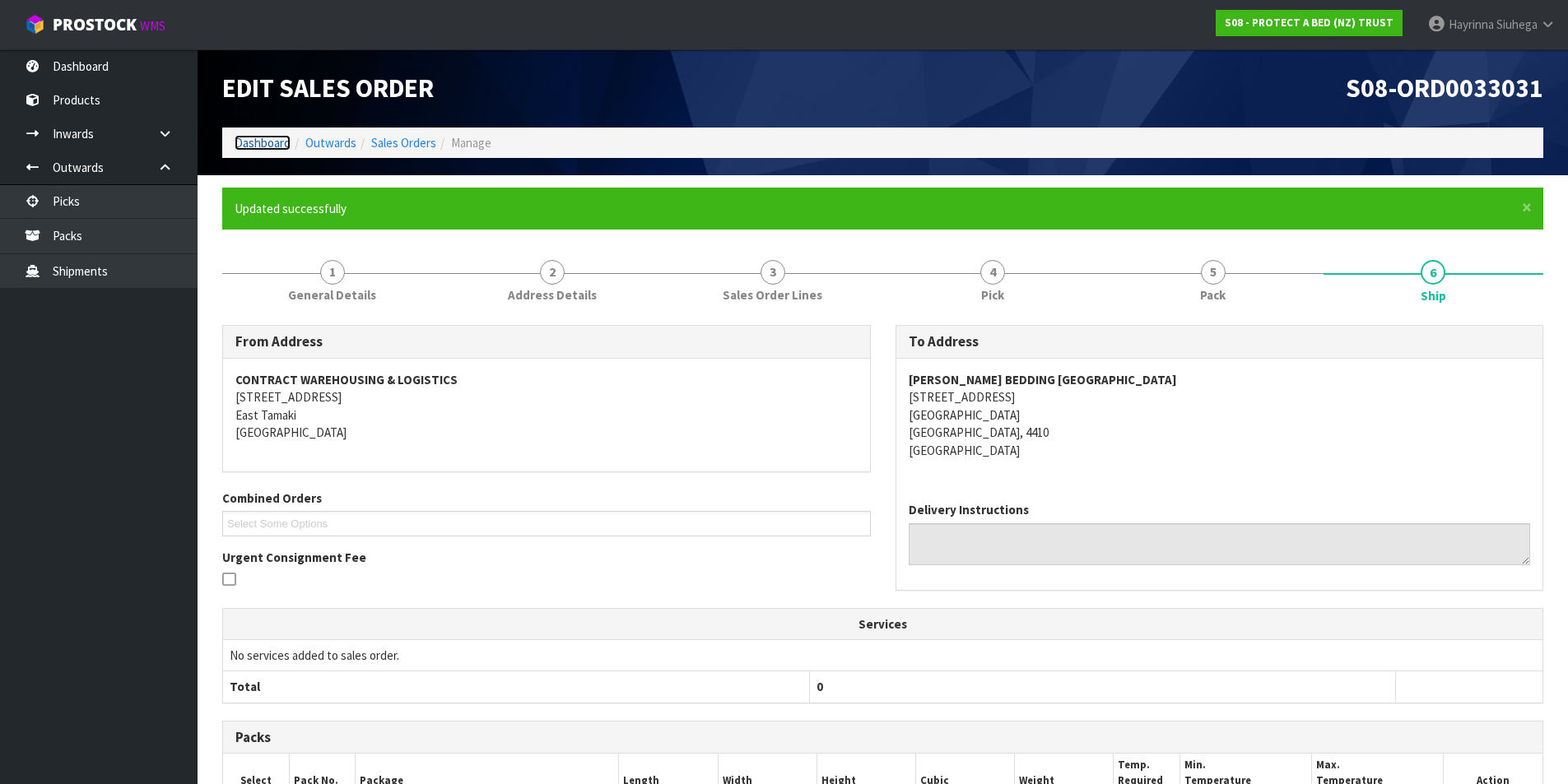
click at [257, 139] on link "Dashboard" at bounding box center [262, 142] width 56 height 15
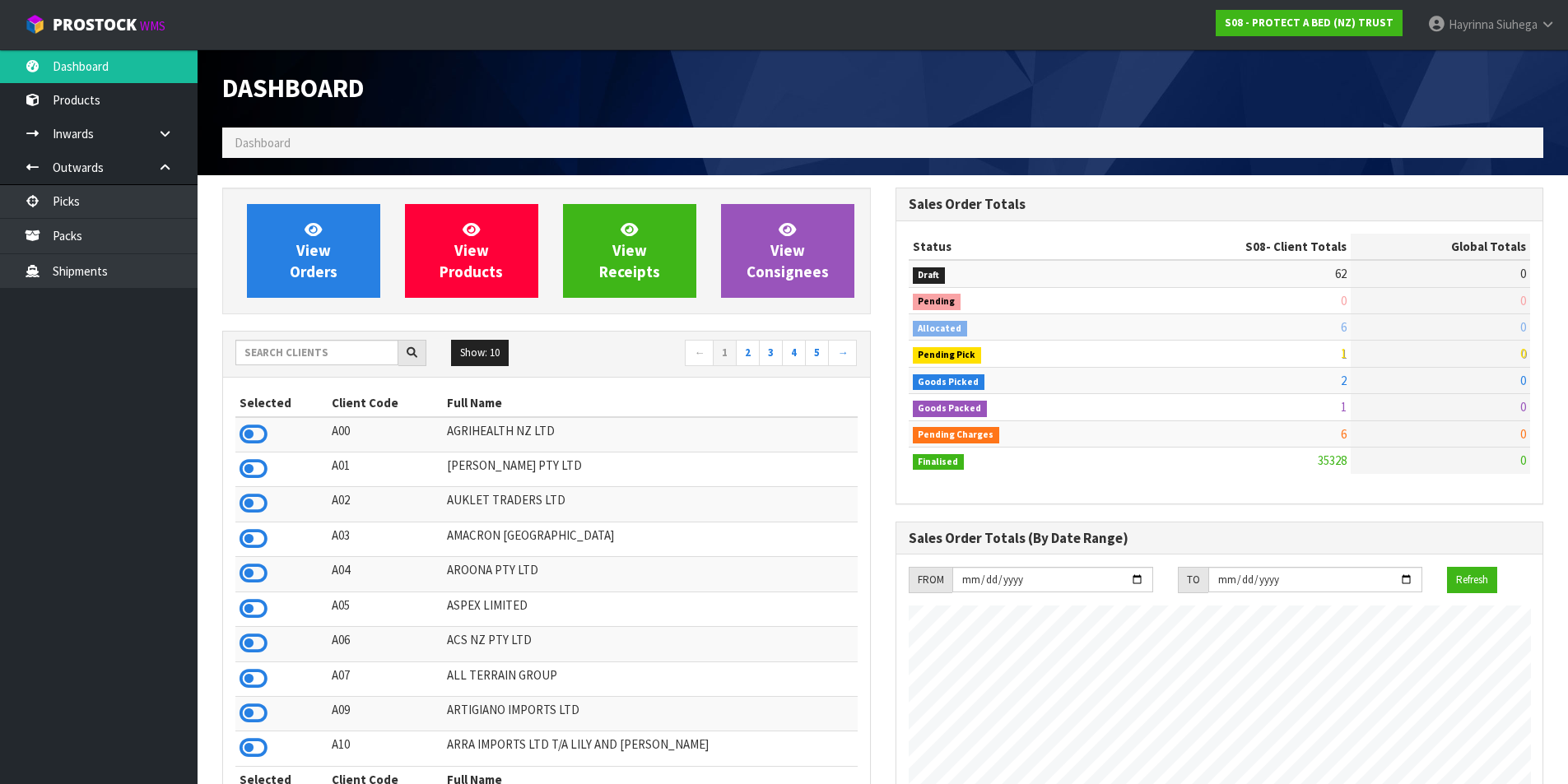
scroll to position [1246, 673]
click at [293, 245] on link "View Orders" at bounding box center [314, 251] width 133 height 94
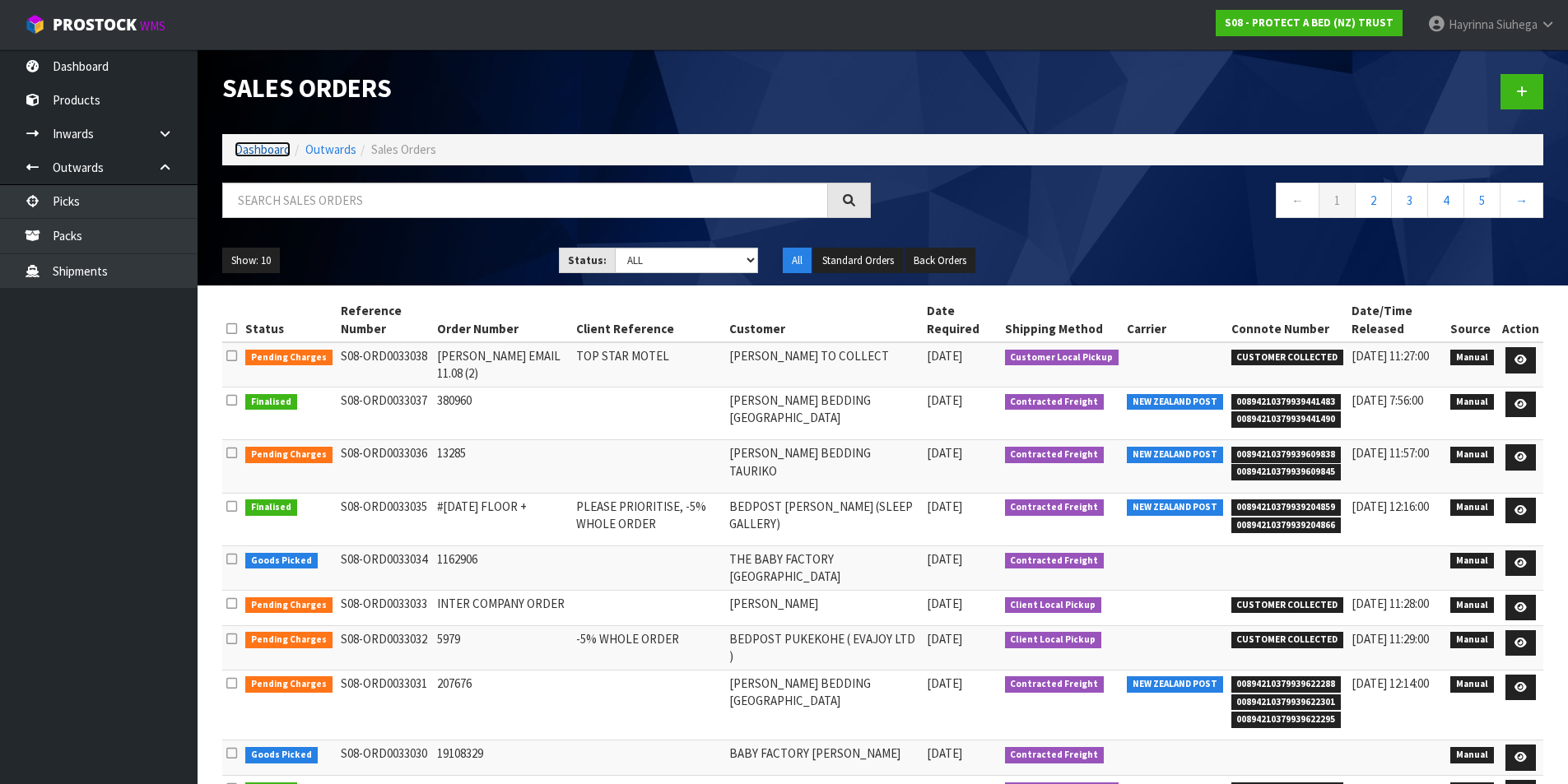
click at [270, 152] on link "Dashboard" at bounding box center [262, 149] width 56 height 15
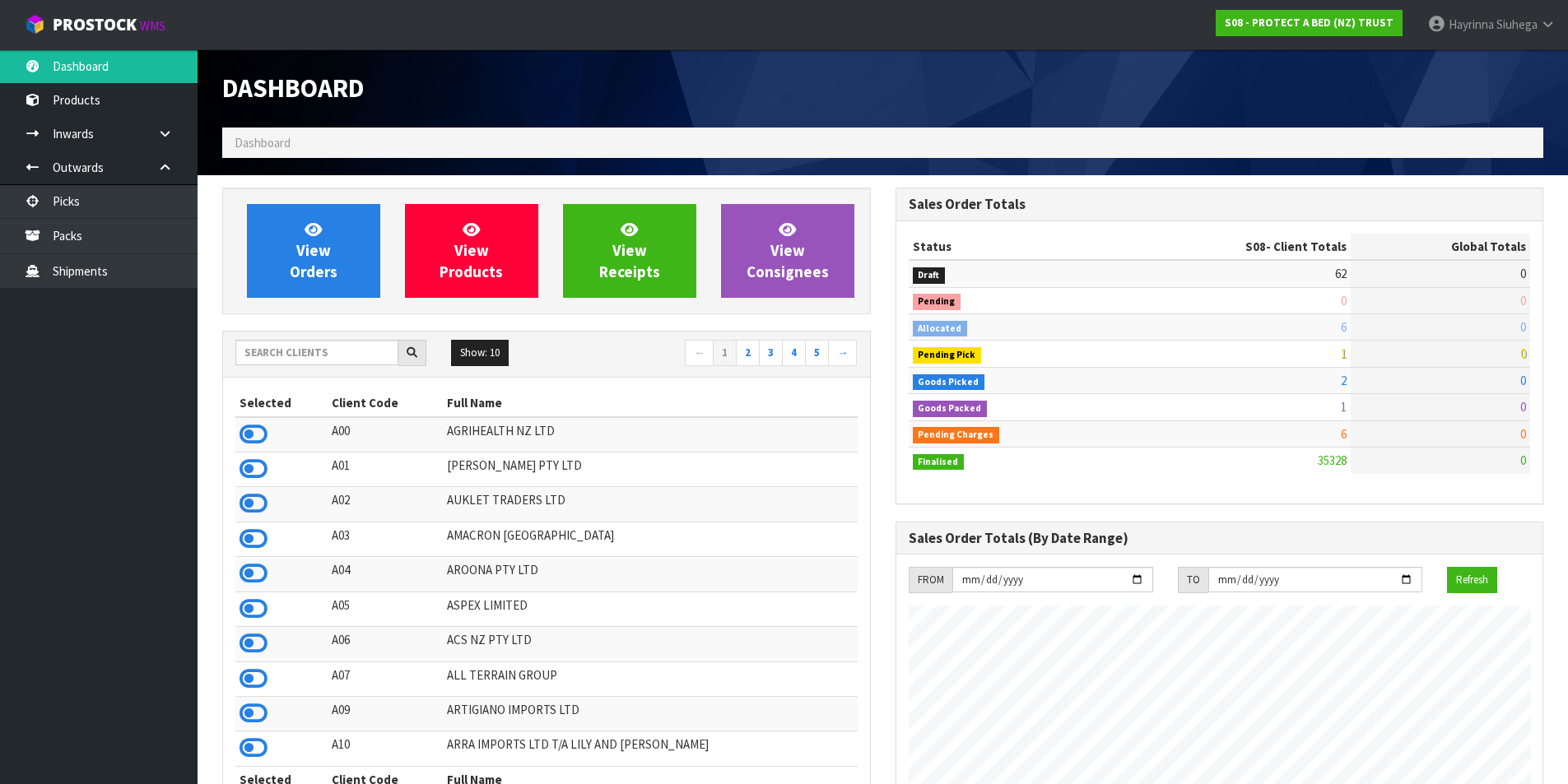
scroll to position [1246, 673]
click at [349, 358] on input "text" at bounding box center [316, 352] width 163 height 25
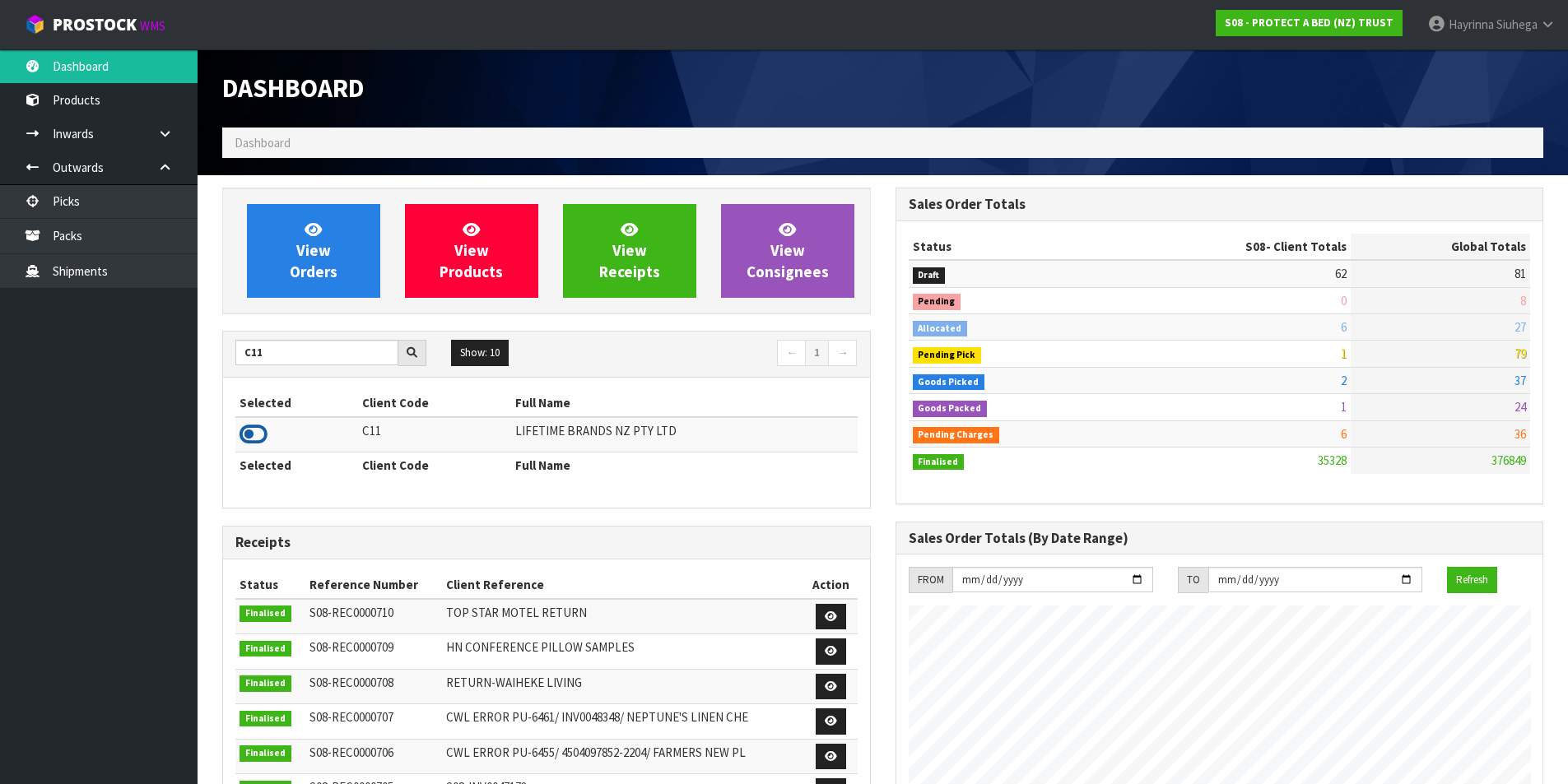
click at [260, 437] on icon at bounding box center [253, 433] width 28 height 24
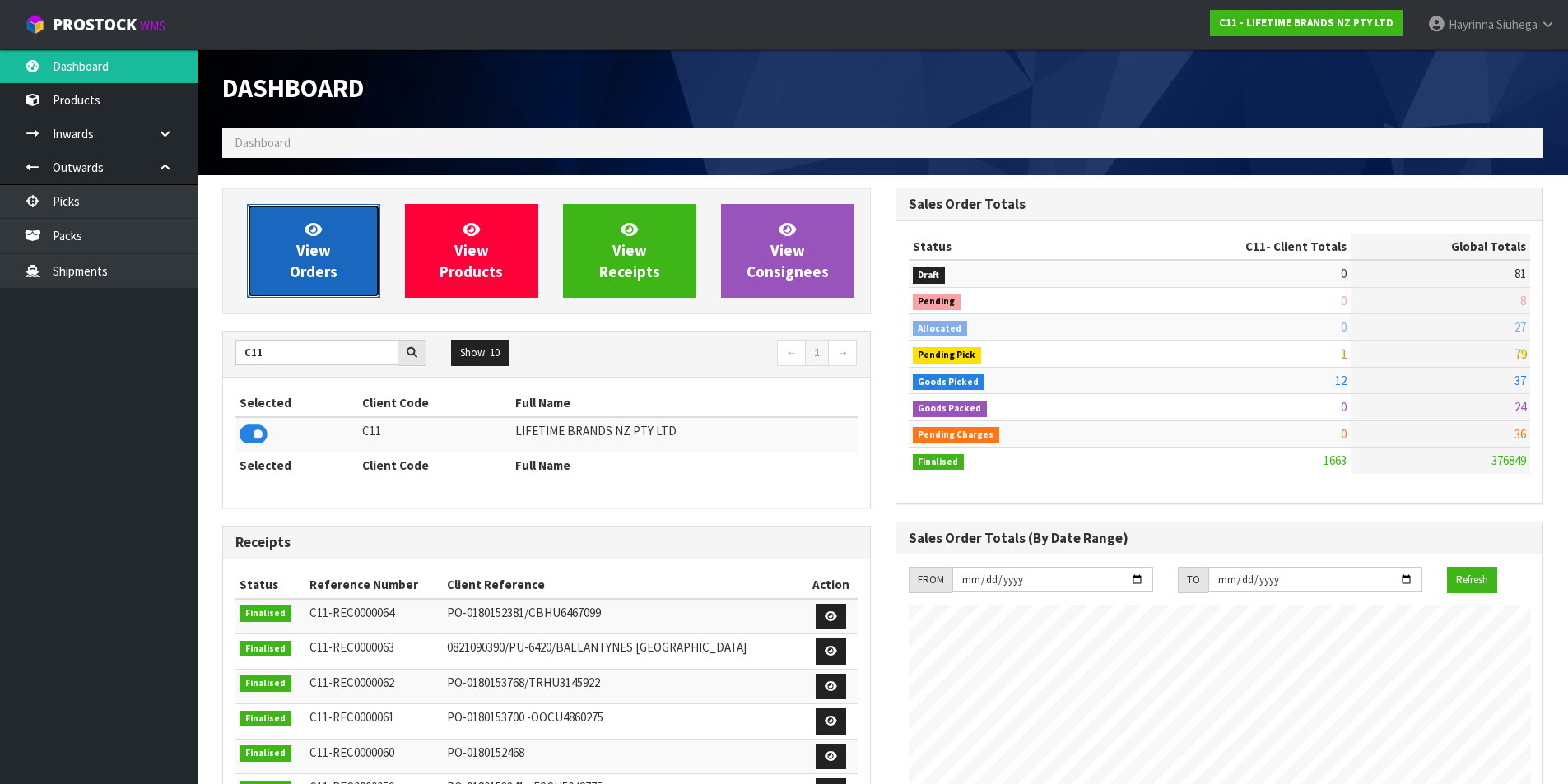
click at [333, 226] on link "View Orders" at bounding box center [314, 251] width 133 height 94
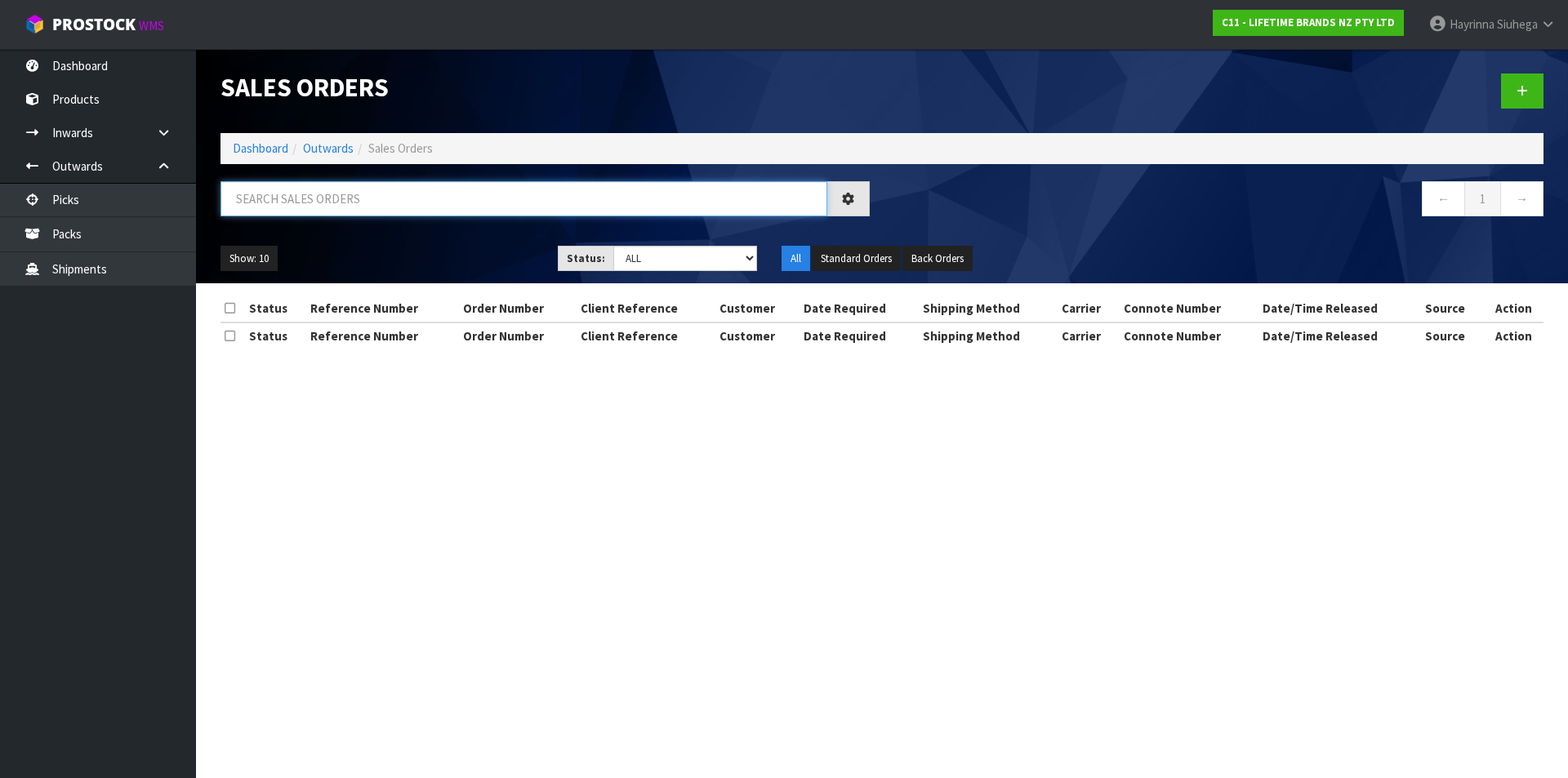
click at [352, 195] on input "text" at bounding box center [523, 199] width 606 height 35
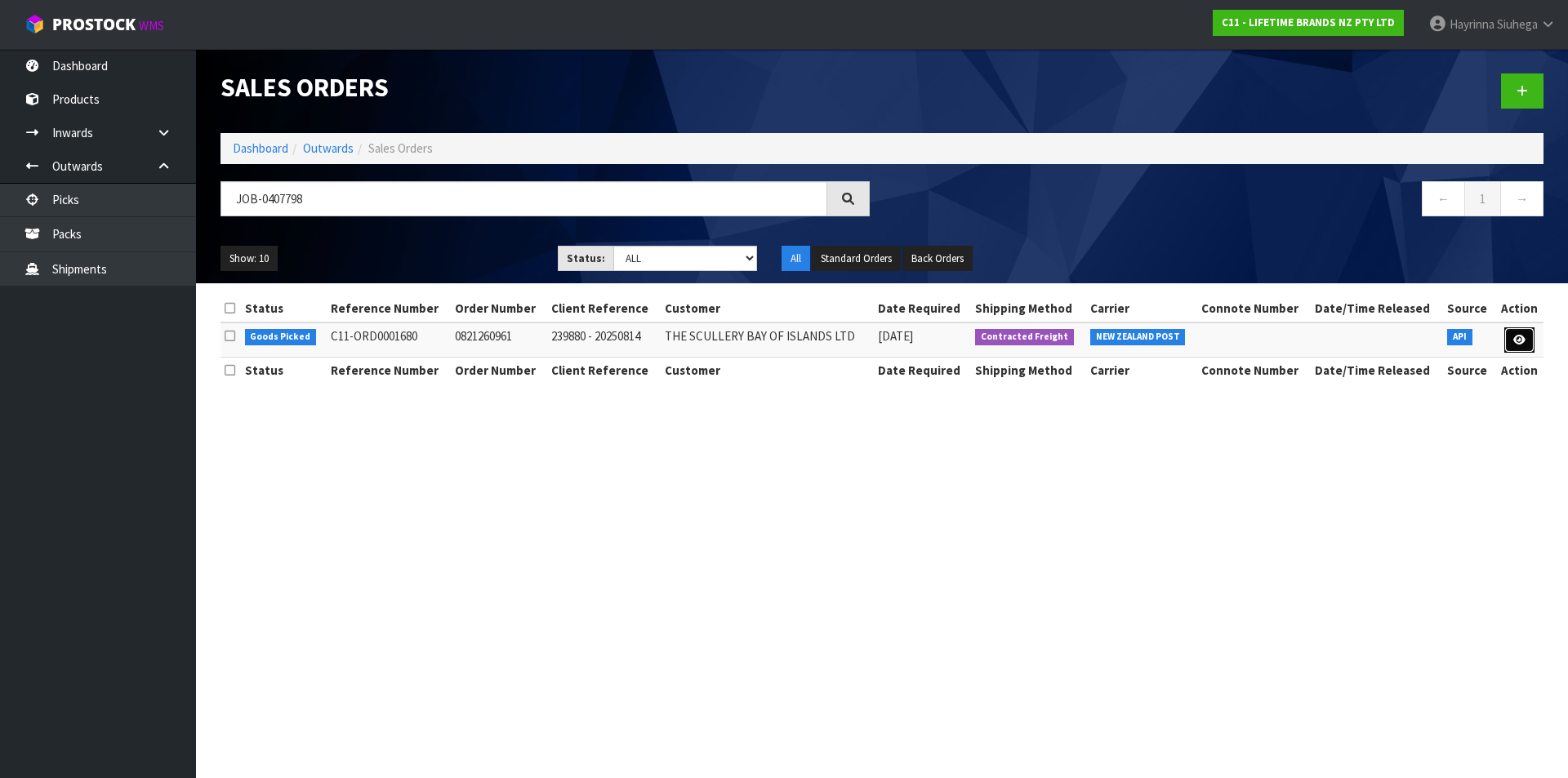
click at [1516, 342] on icon at bounding box center [1520, 340] width 13 height 11
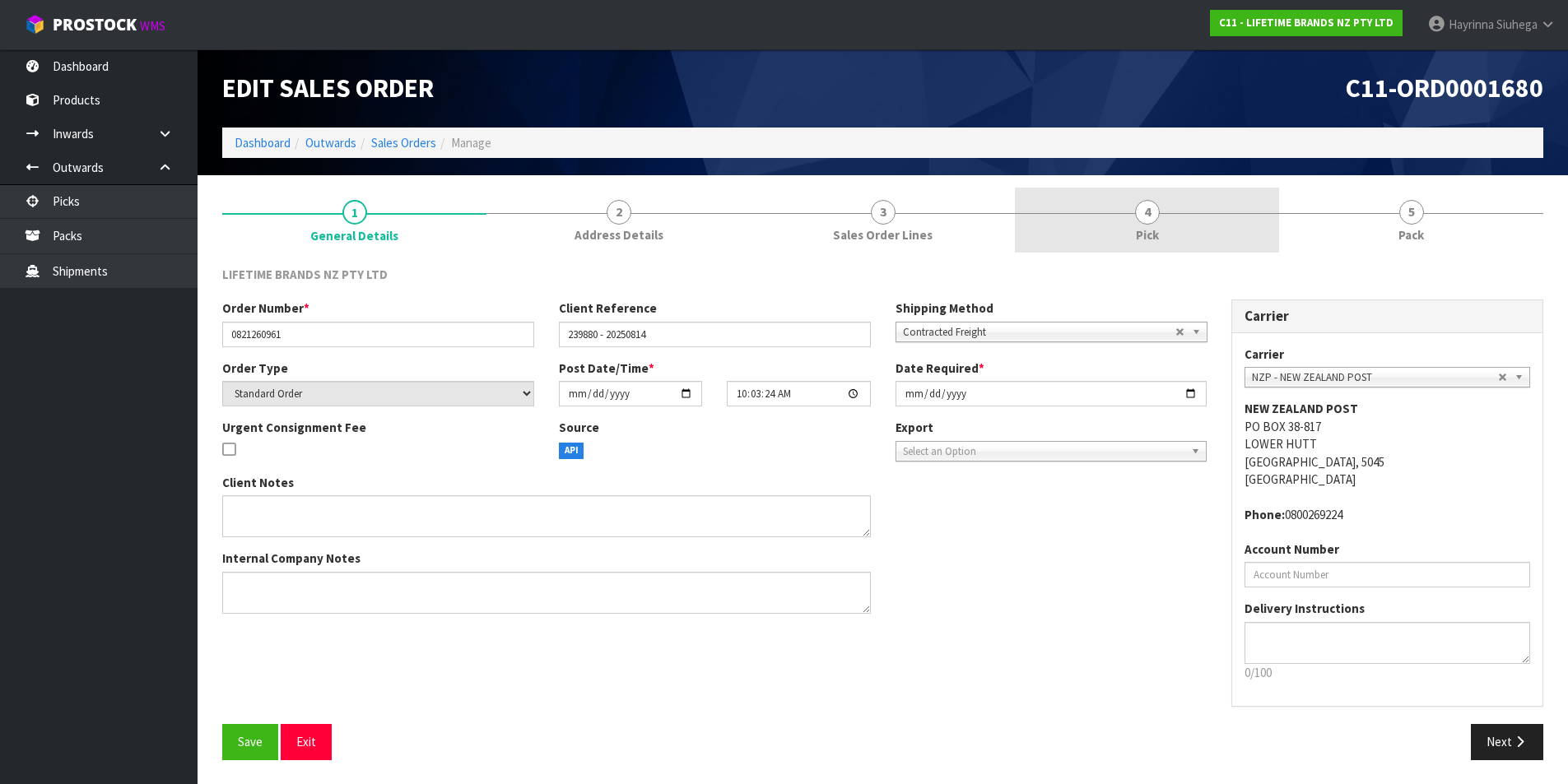
click at [1231, 208] on link "4 Pick" at bounding box center [1147, 220] width 264 height 65
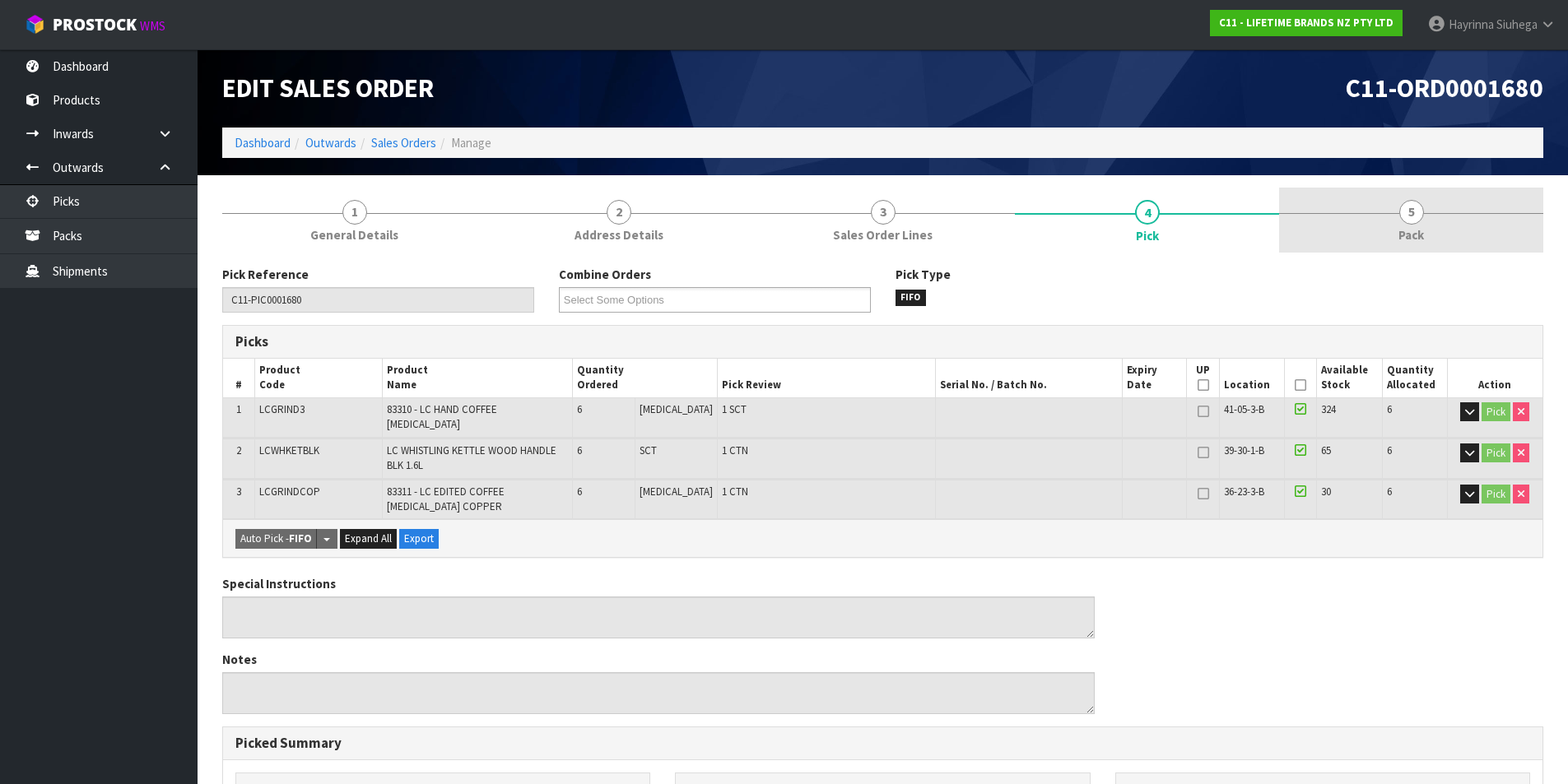
click at [1418, 250] on link "5 Pack" at bounding box center [1411, 220] width 264 height 65
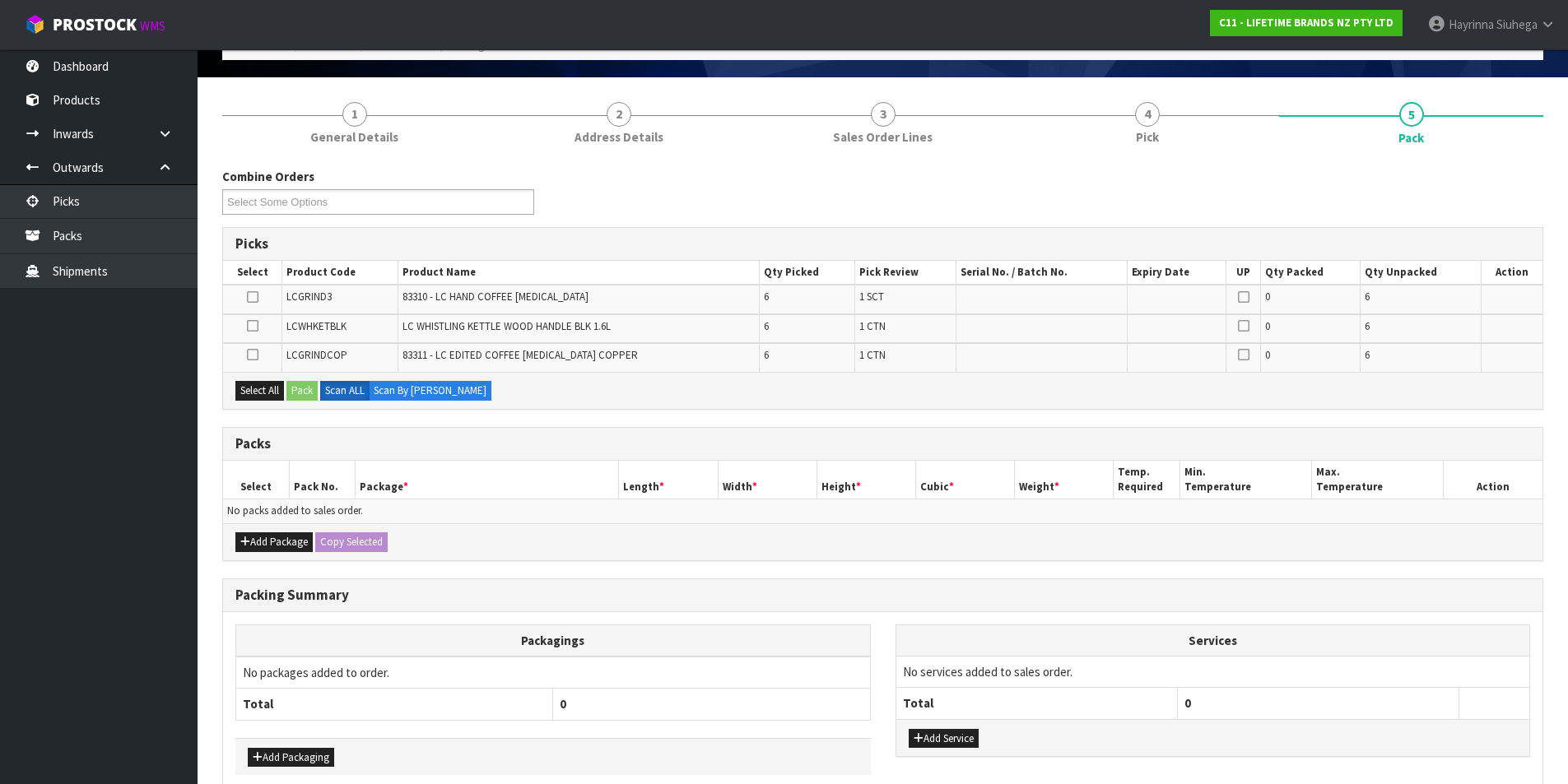
scroll to position [179, 0]
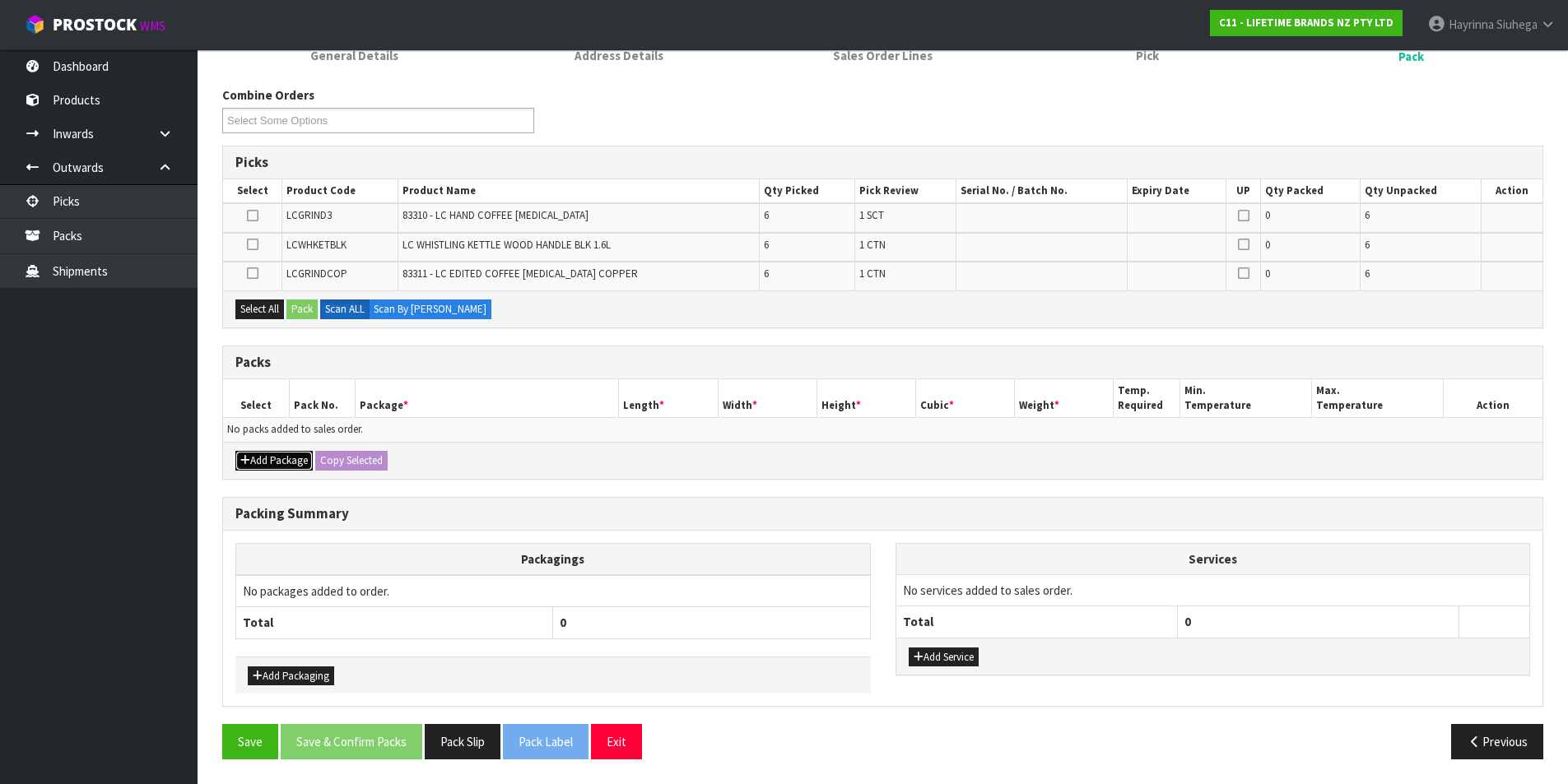
click at [280, 469] on button "Add Package" at bounding box center [274, 460] width 78 height 20
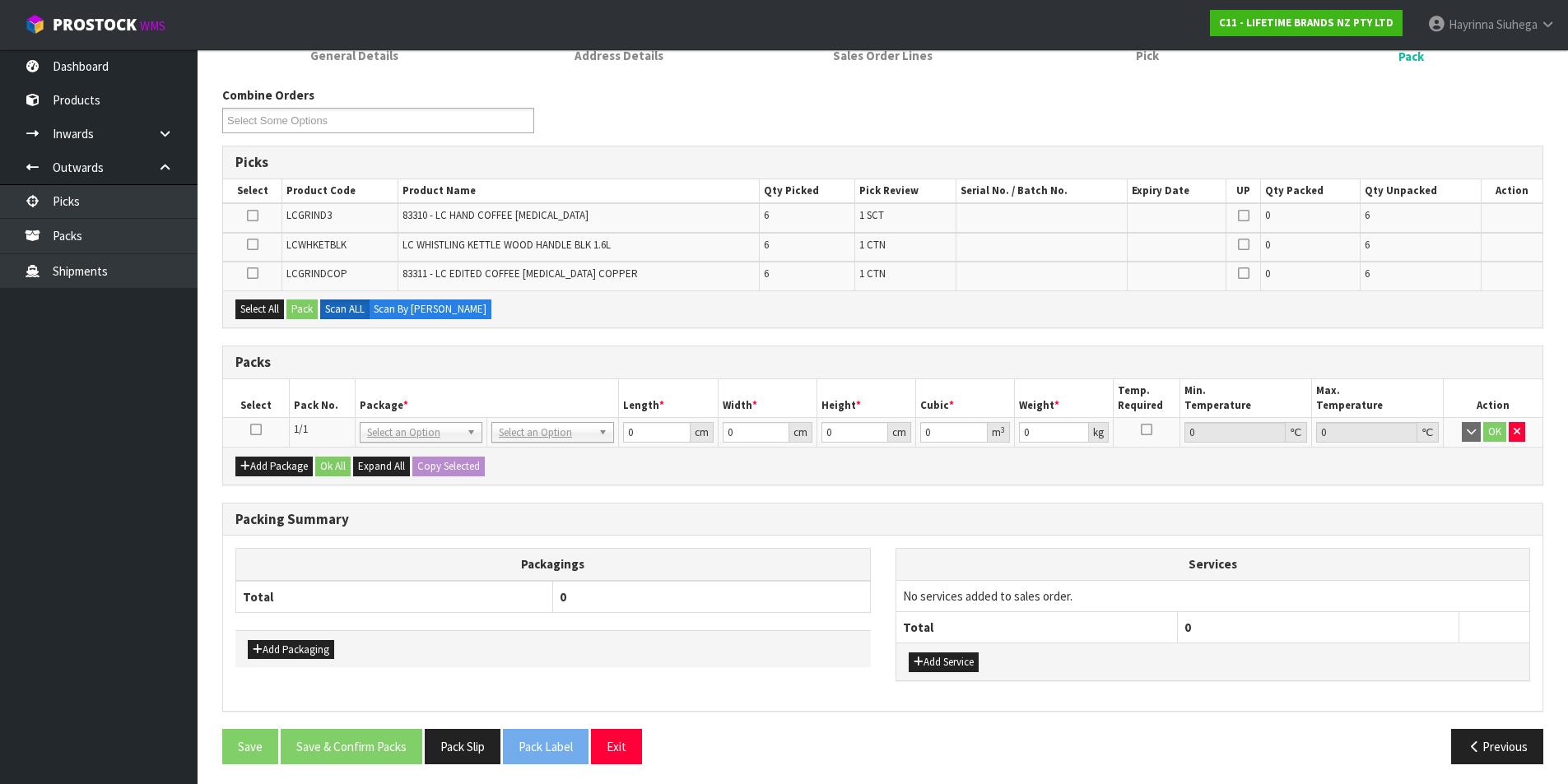
click at [255, 430] on icon at bounding box center [256, 430] width 12 height 1
click at [1514, 431] on icon "button" at bounding box center [1517, 432] width 6 height 11
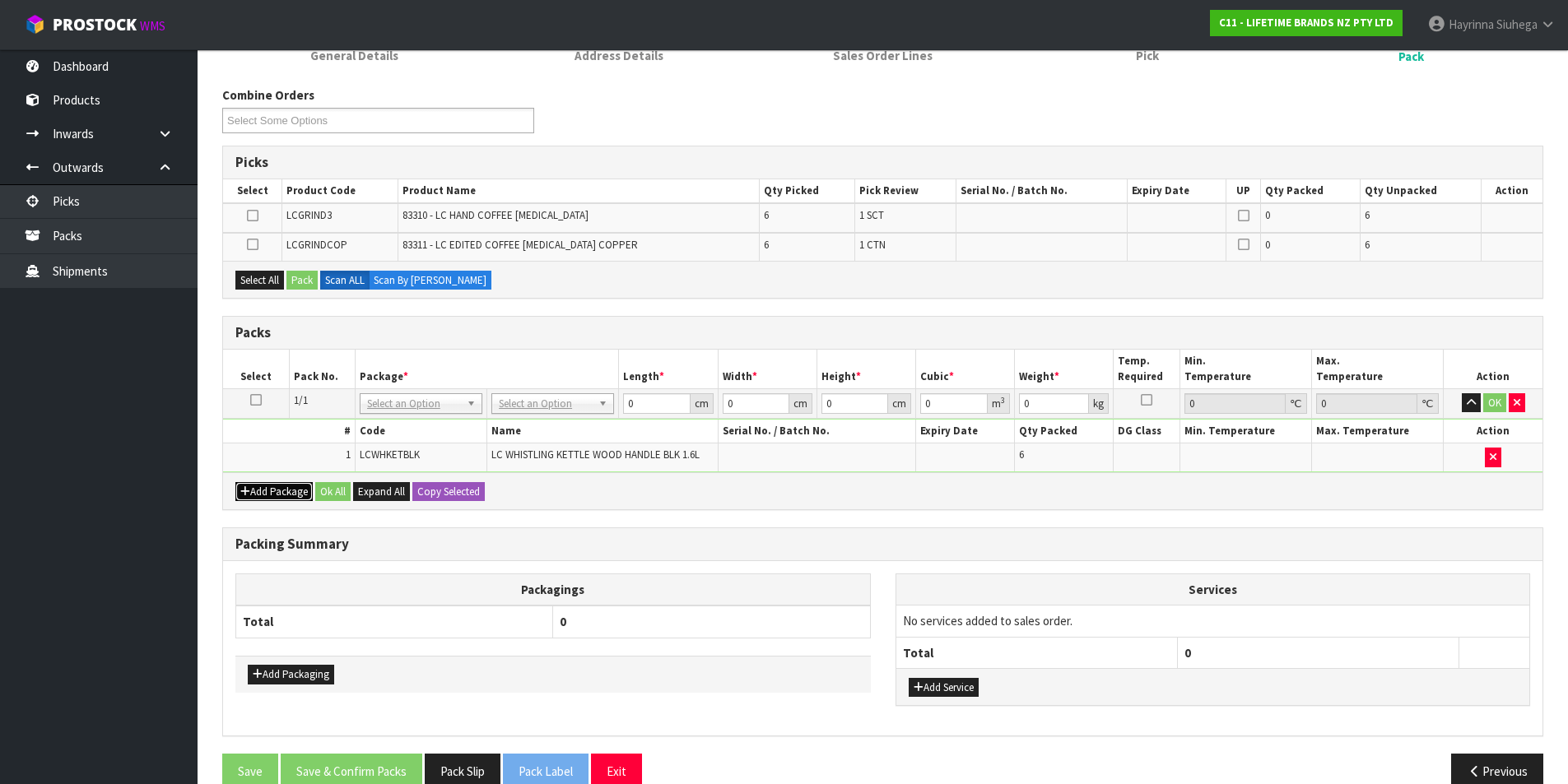
click at [259, 483] on button "Add Package" at bounding box center [274, 492] width 78 height 20
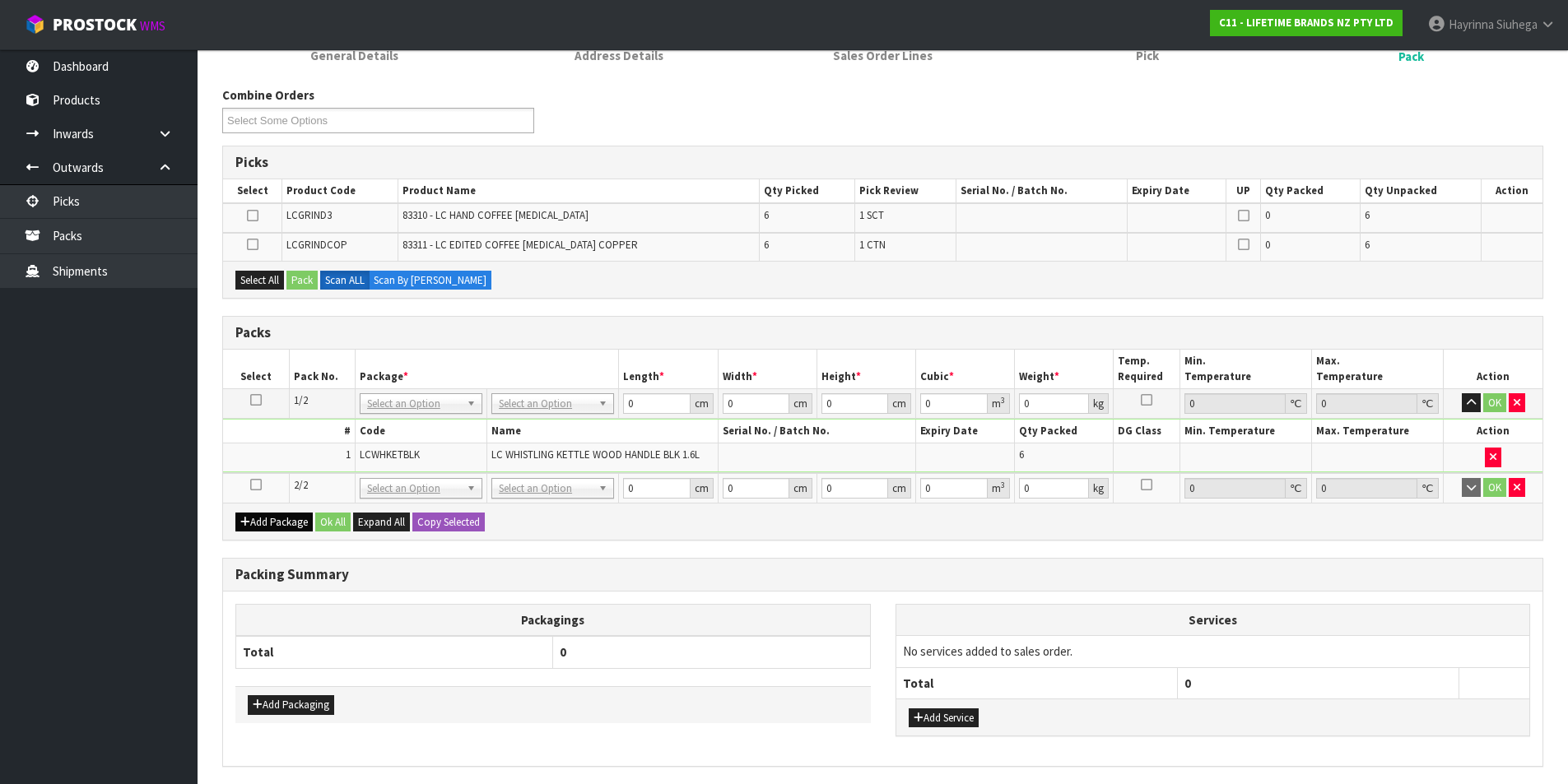
click at [259, 485] on icon at bounding box center [256, 485] width 12 height 1
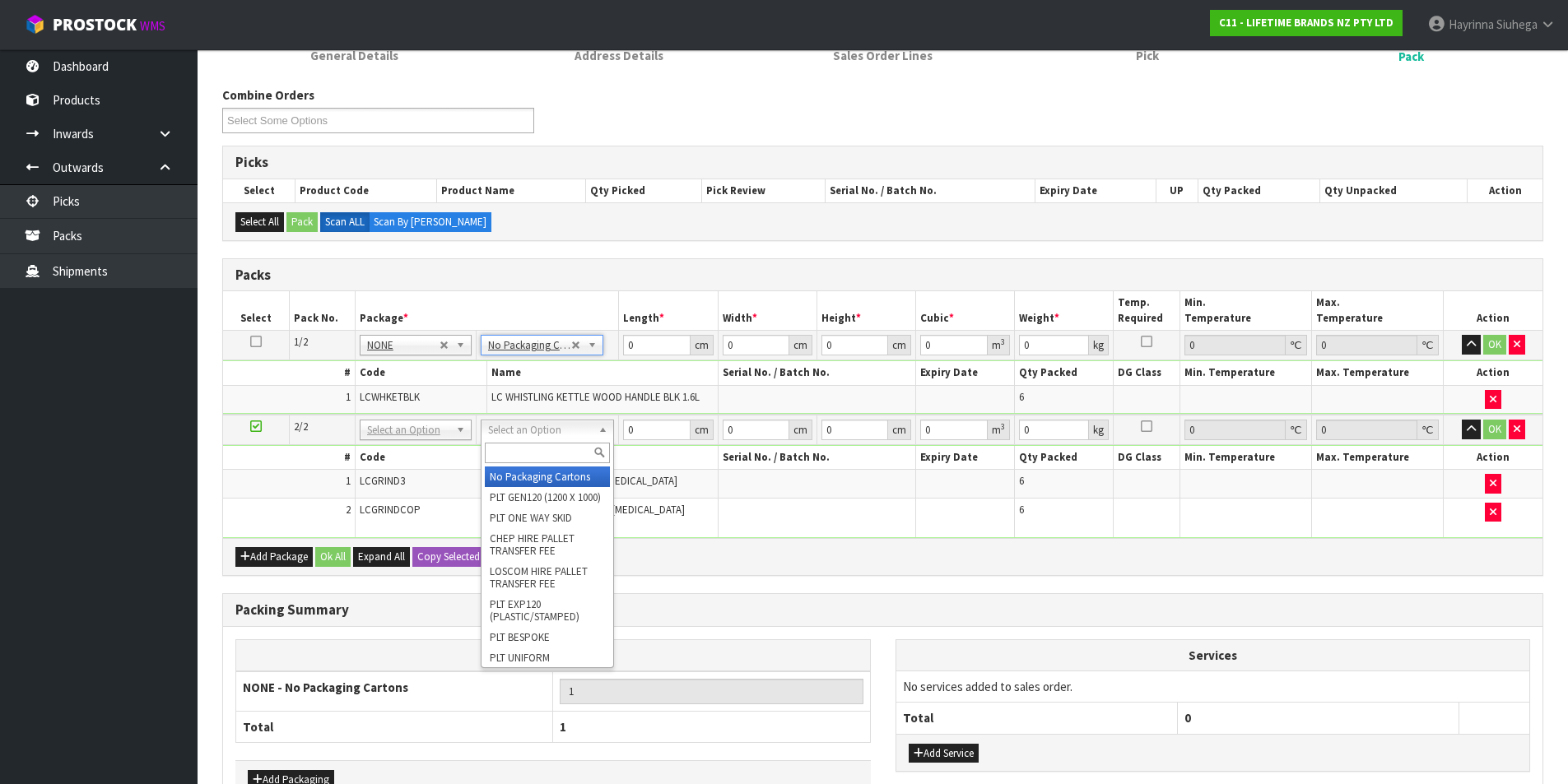
click at [536, 449] on input "text" at bounding box center [547, 452] width 125 height 21
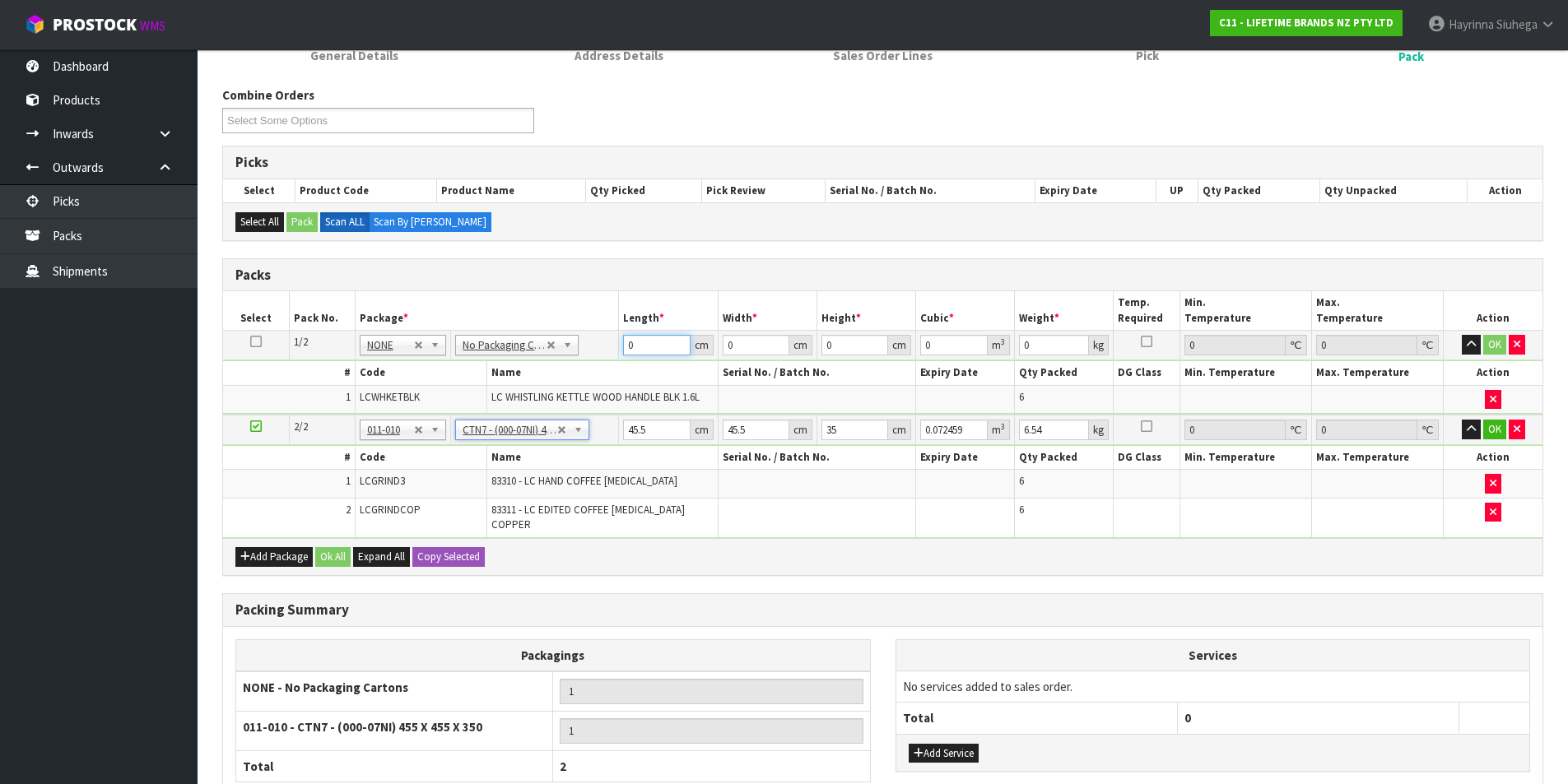
click at [630, 337] on input "0" at bounding box center [656, 345] width 67 height 21
click button "OK" at bounding box center [1495, 345] width 23 height 20
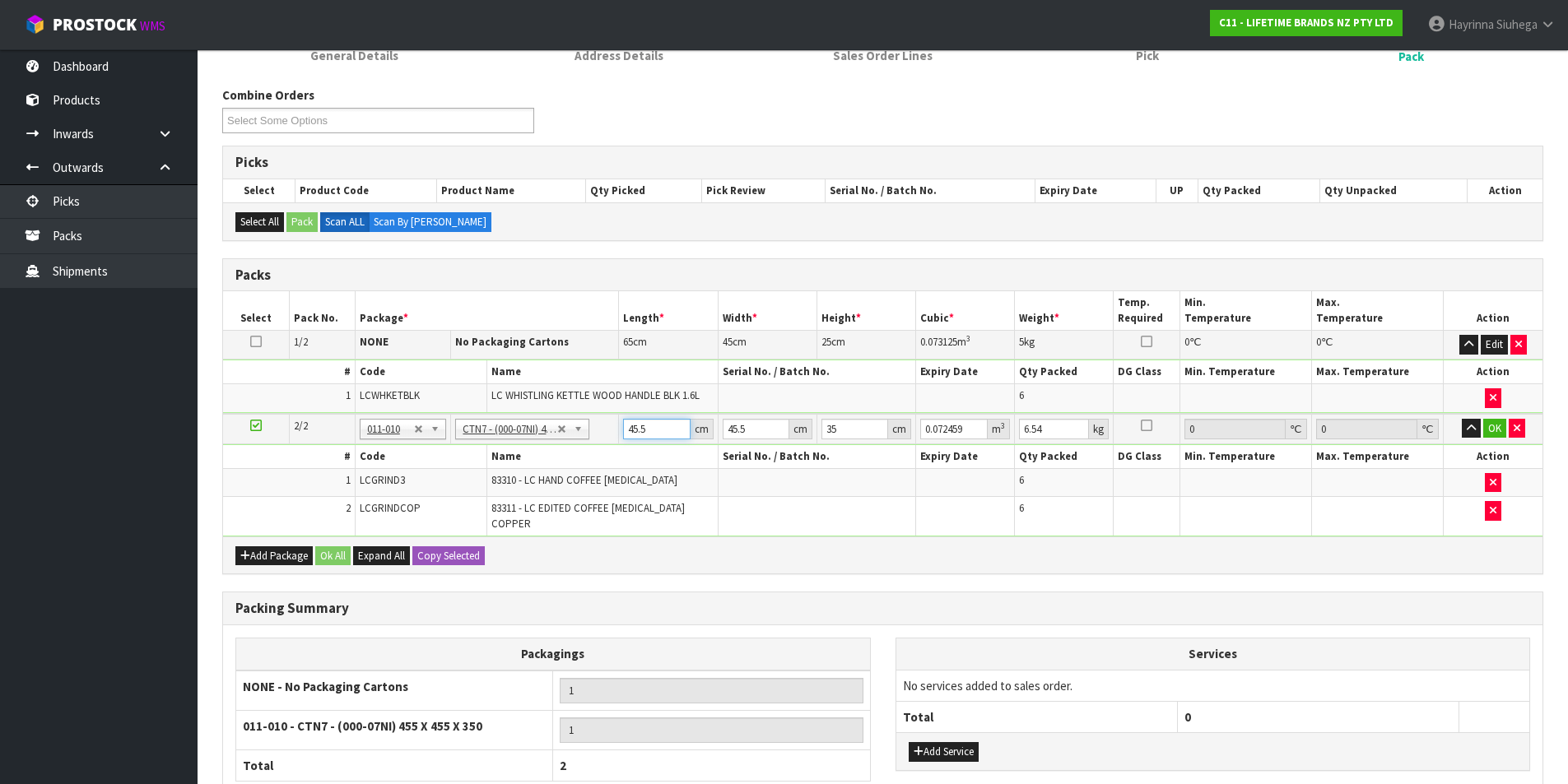
click at [646, 428] on input "45.5" at bounding box center [656, 429] width 67 height 21
click at [642, 428] on input "45.5" at bounding box center [656, 429] width 67 height 21
click button "OK" at bounding box center [1495, 429] width 23 height 20
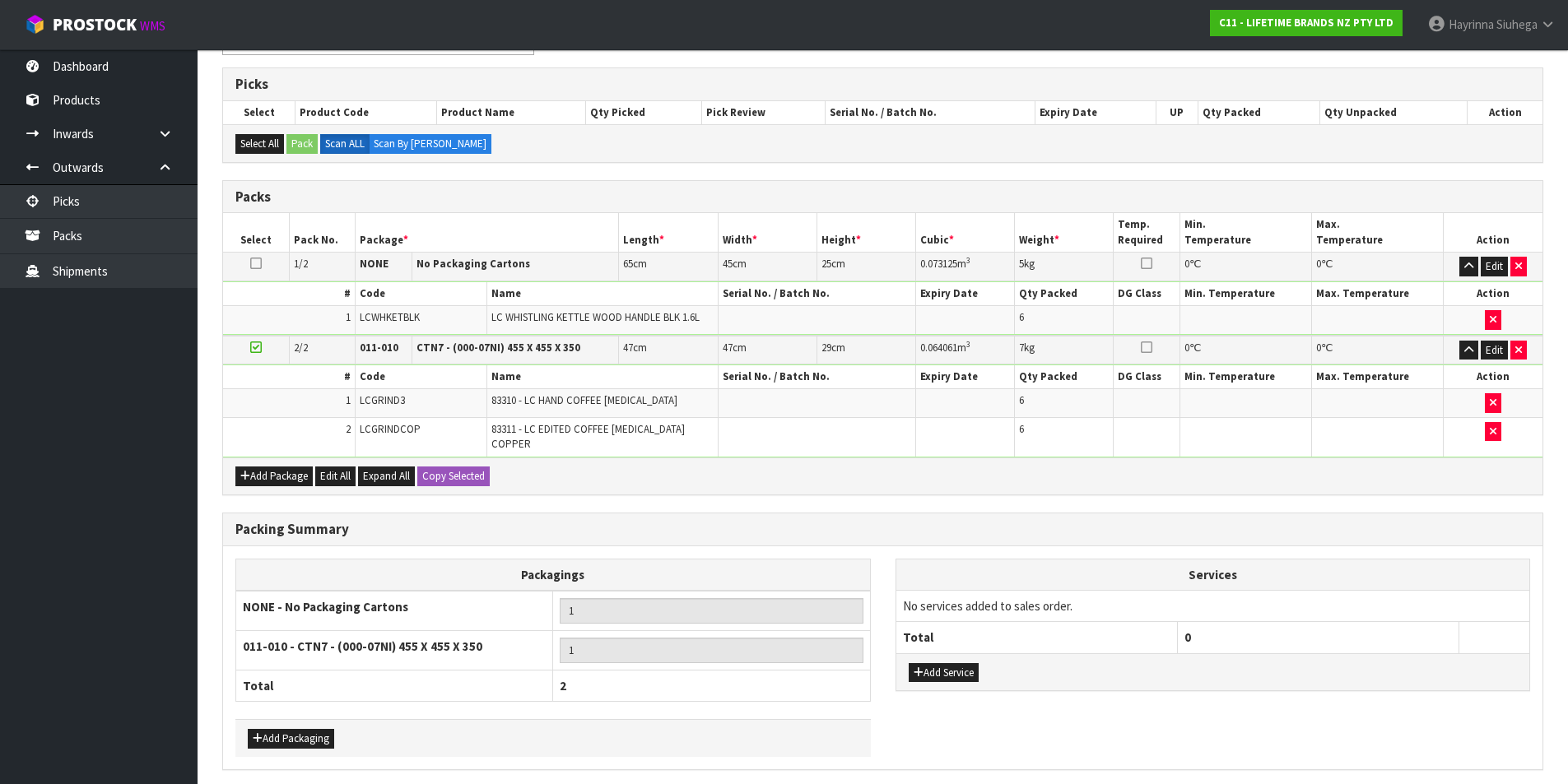
scroll to position [310, 0]
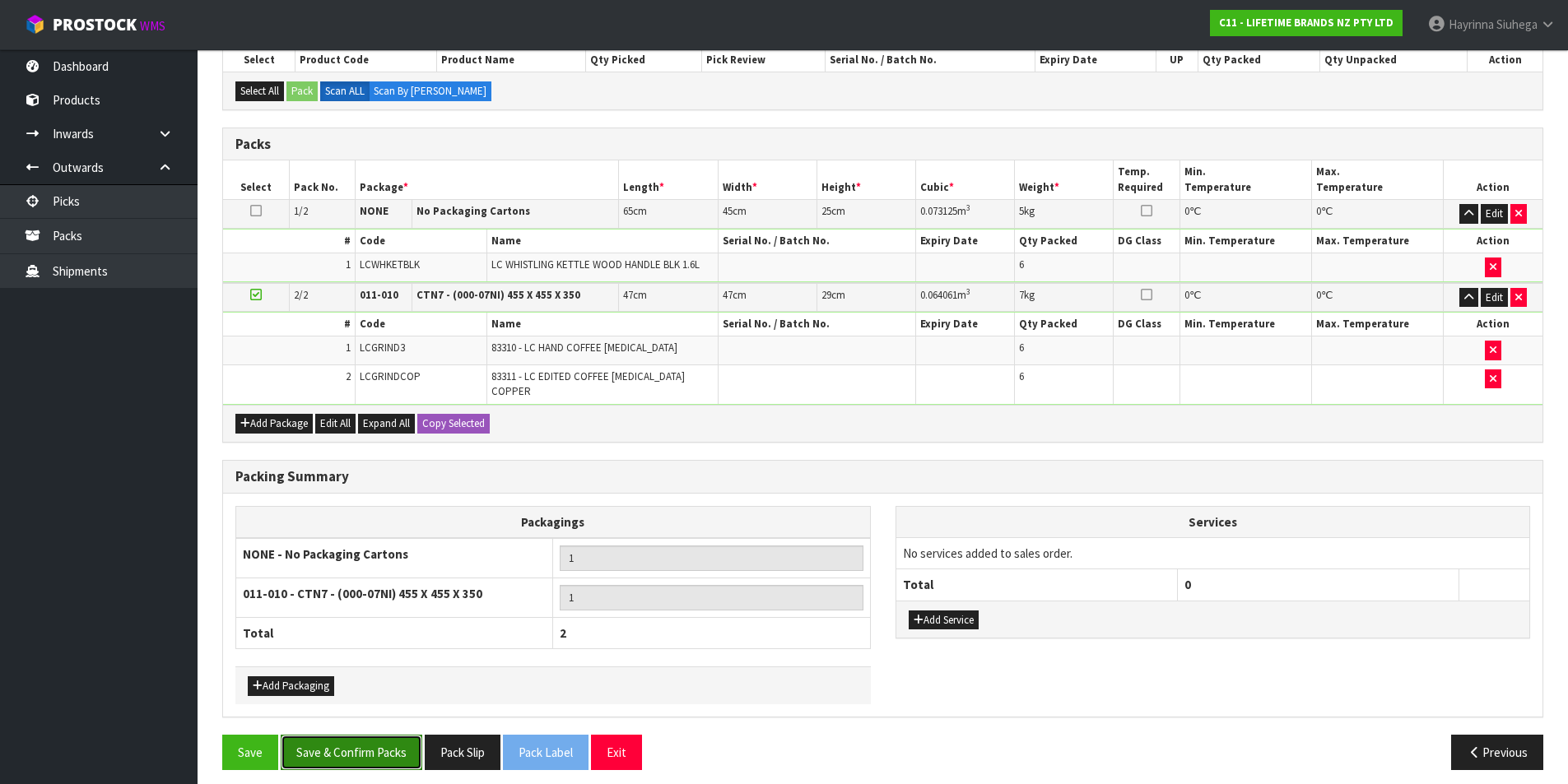
click at [381, 734] on button "Save & Confirm Packs" at bounding box center [351, 752] width 142 height 35
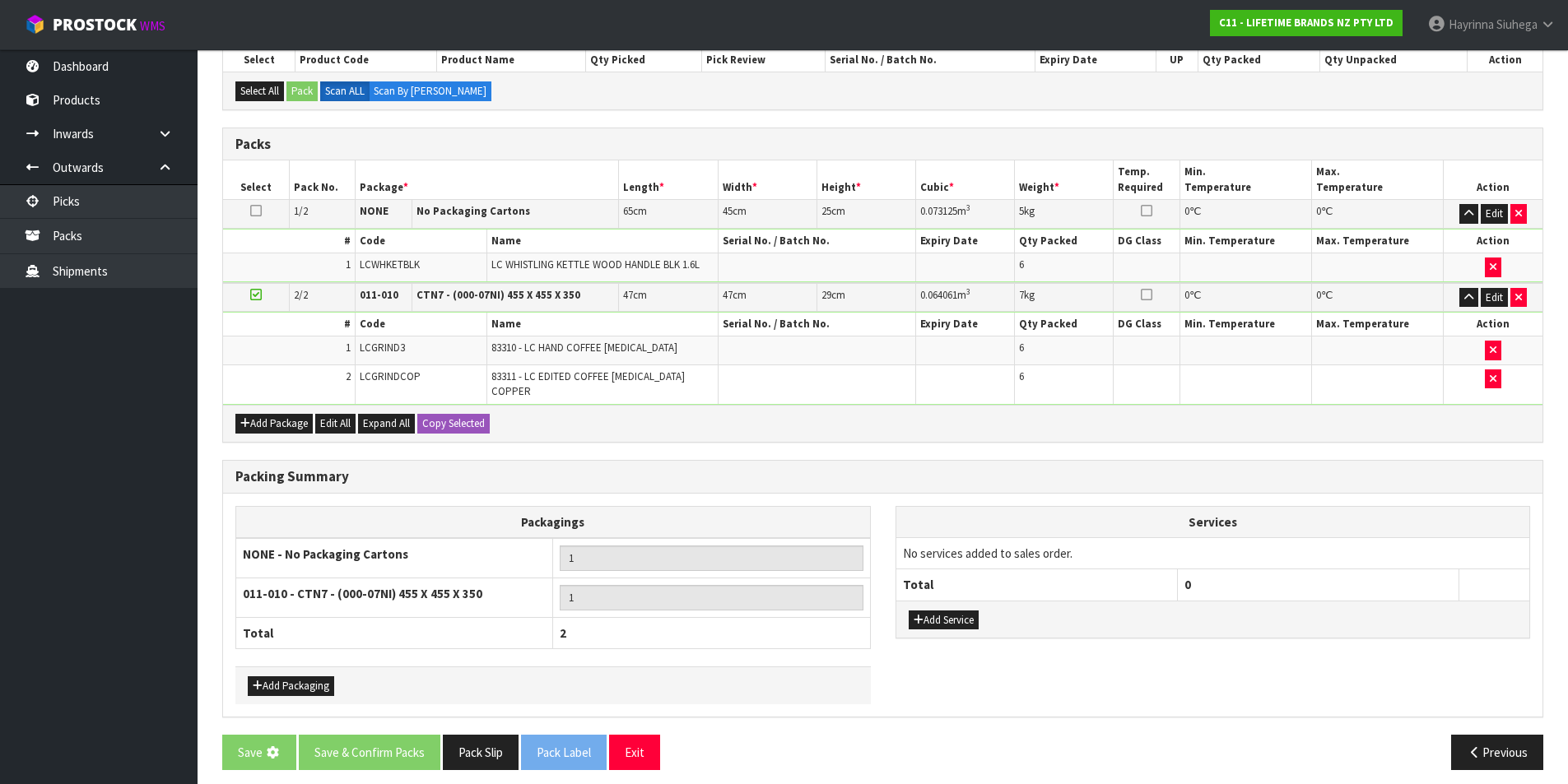
scroll to position [0, 0]
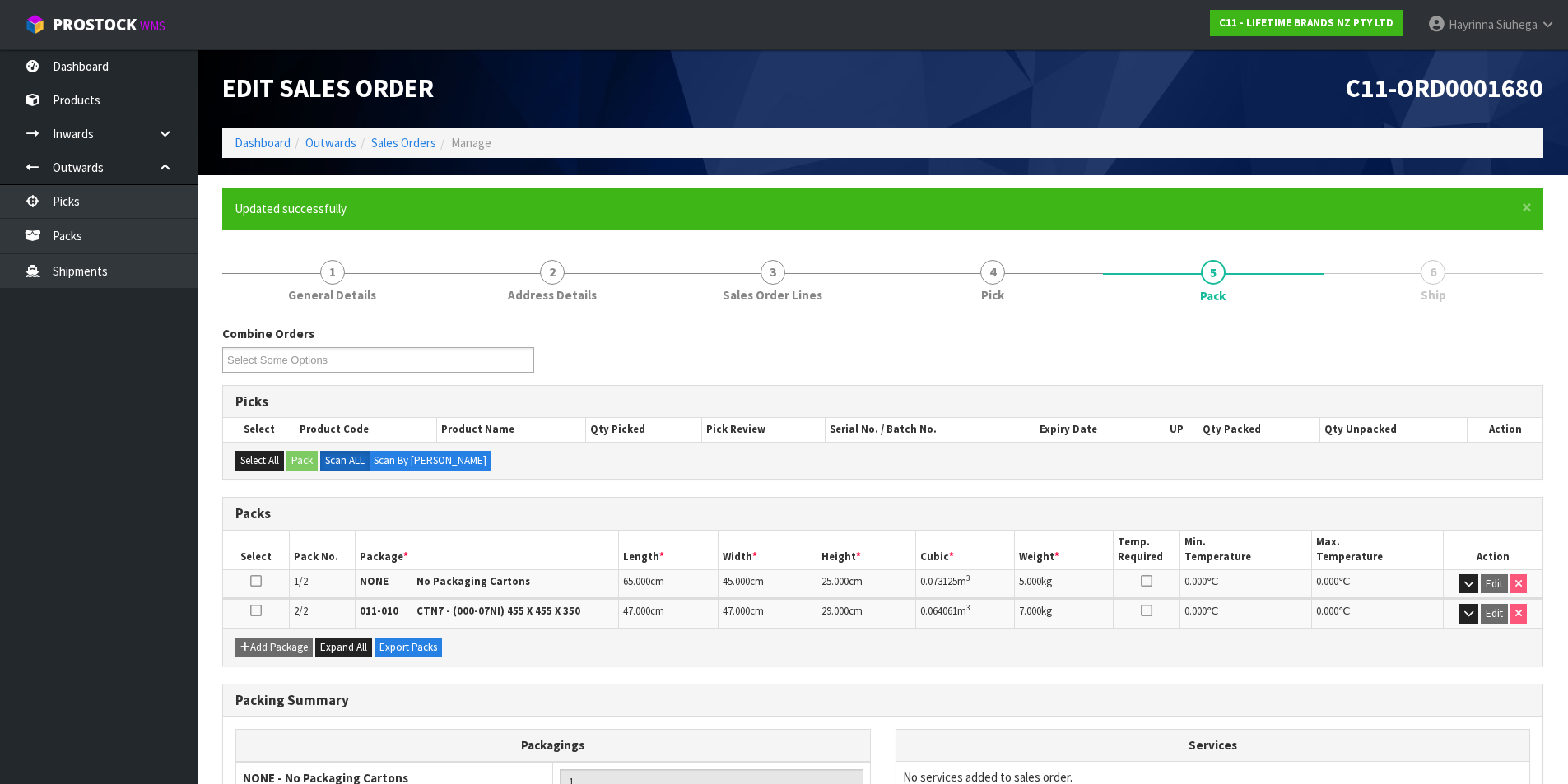
click at [104, 477] on ul "Dashboard Products Categories Serial Numbers Kitsets Packagings Inwards Purchas…" at bounding box center [98, 416] width 197 height 734
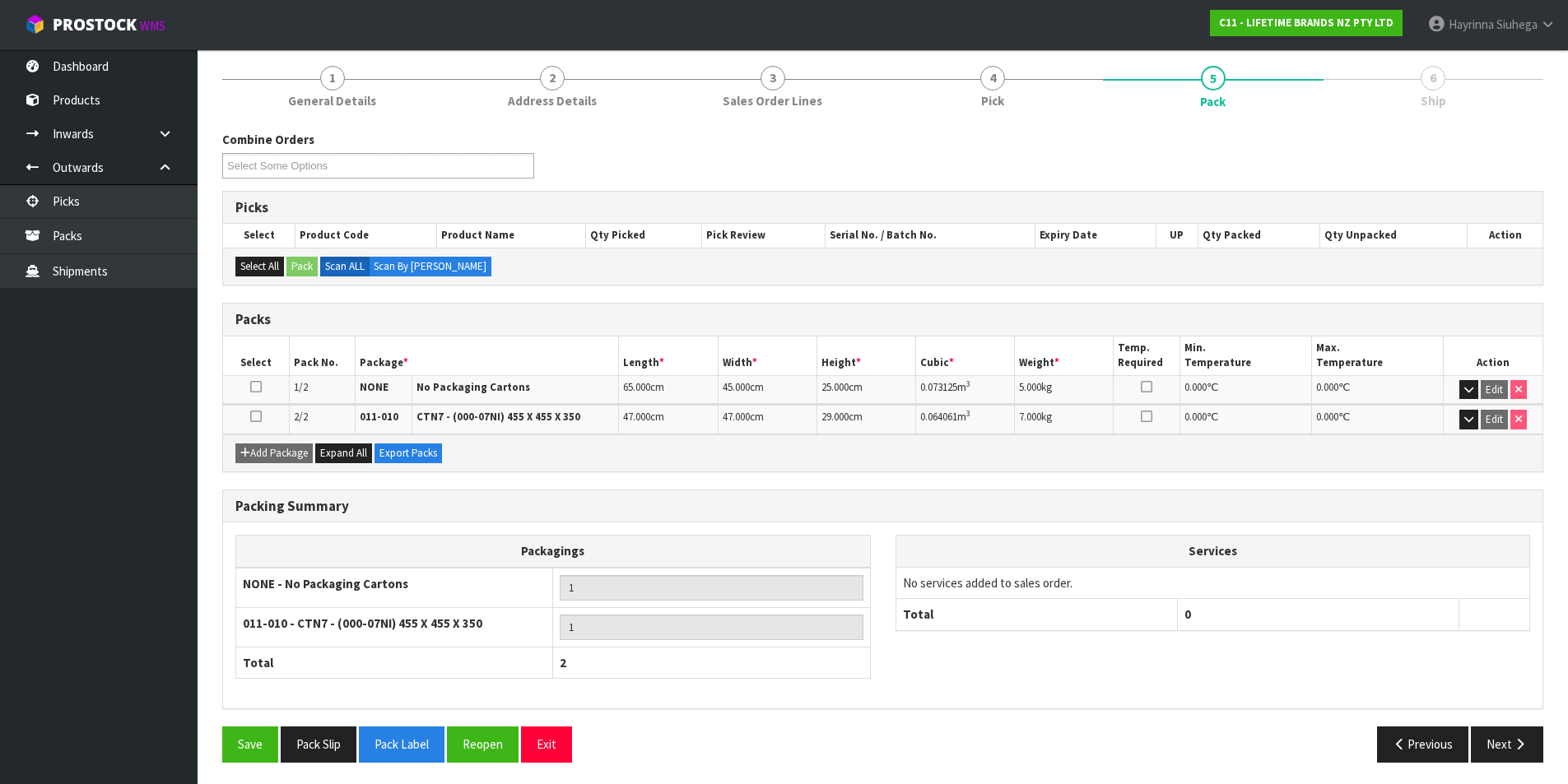
scroll to position [197, 0]
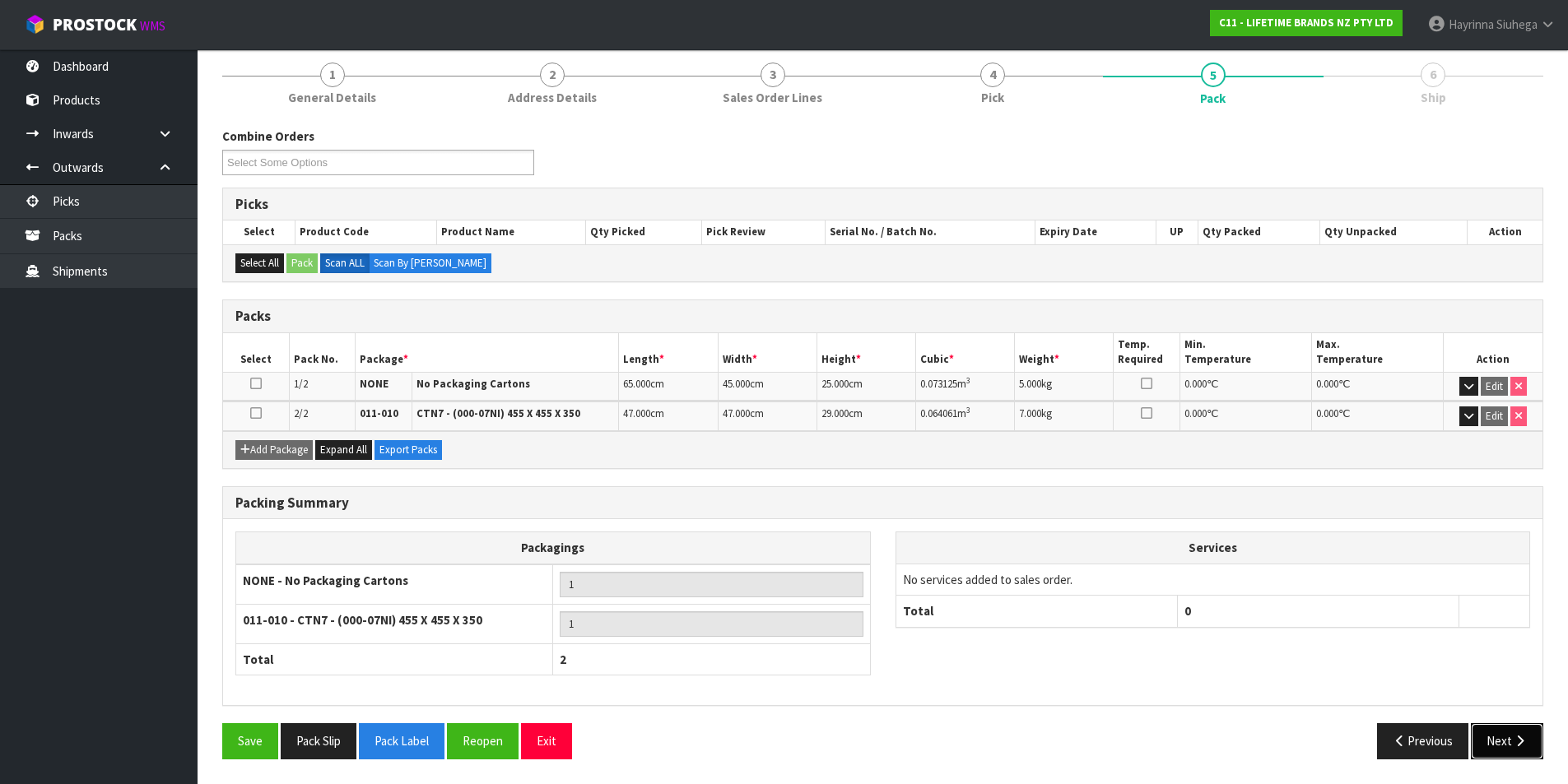
click at [1508, 737] on button "Next" at bounding box center [1507, 740] width 72 height 35
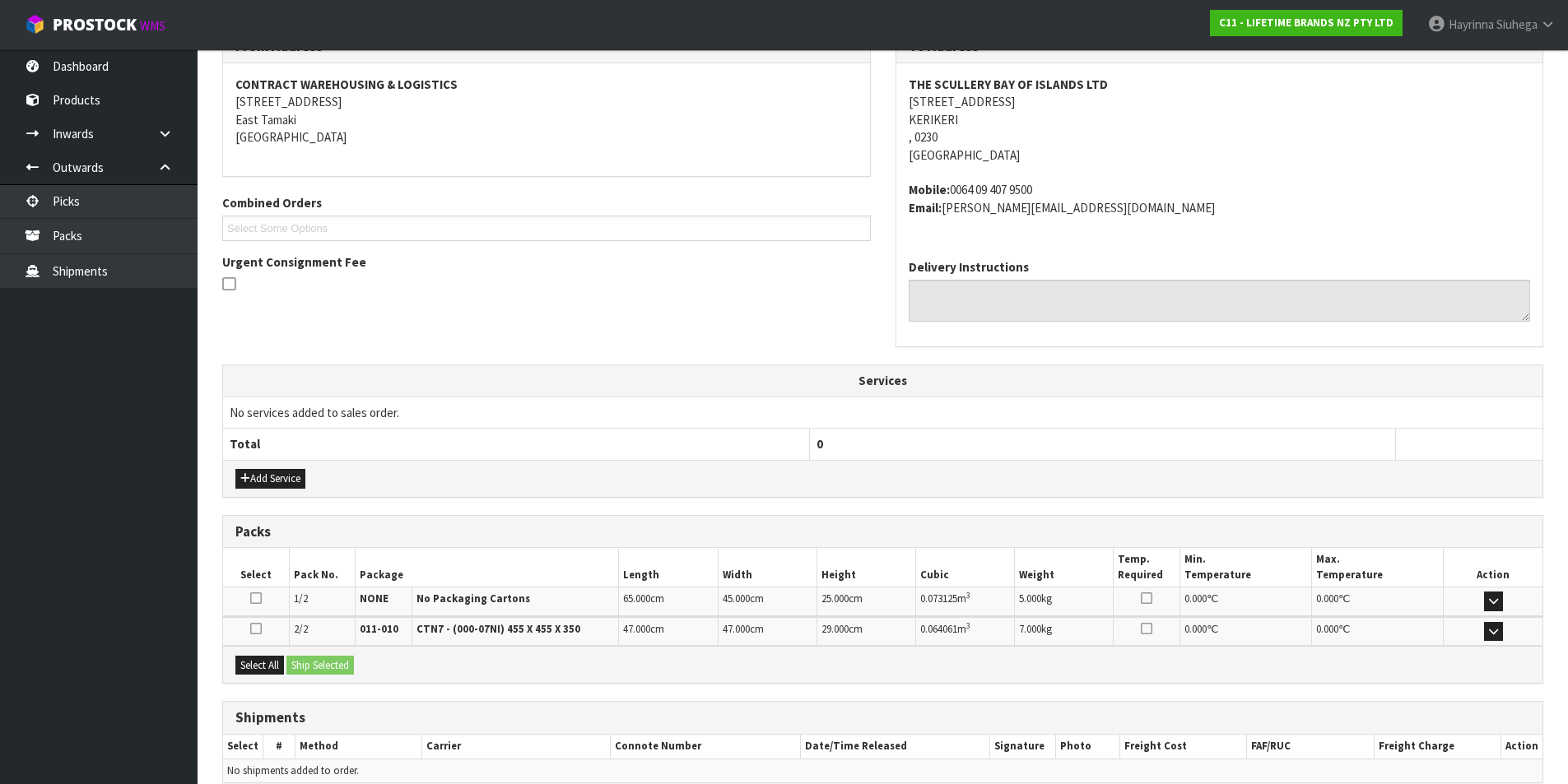
scroll to position [372, 0]
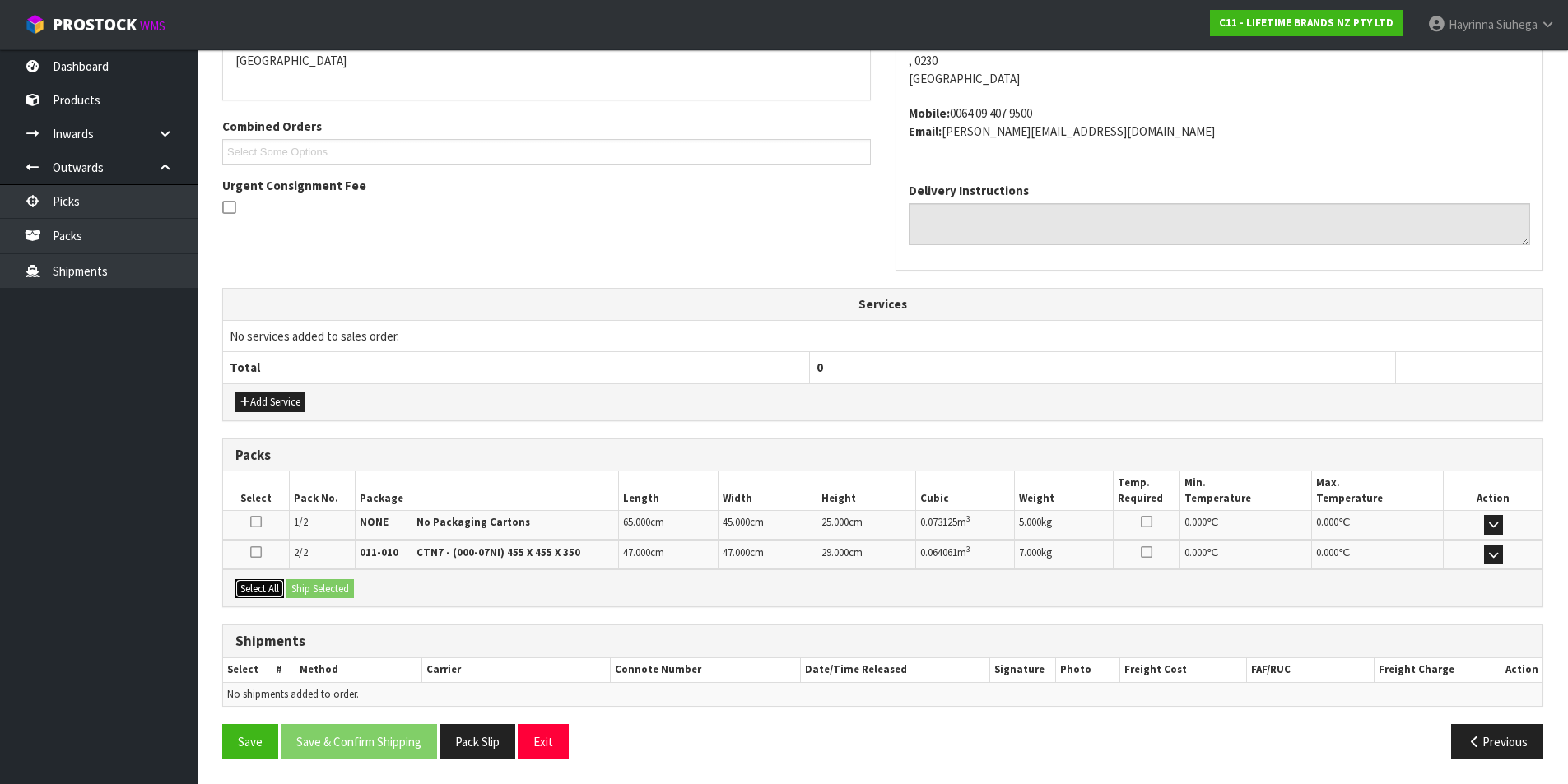
click at [275, 585] on button "Select All" at bounding box center [260, 589] width 49 height 20
click at [317, 583] on button "Ship Selected" at bounding box center [320, 589] width 68 height 20
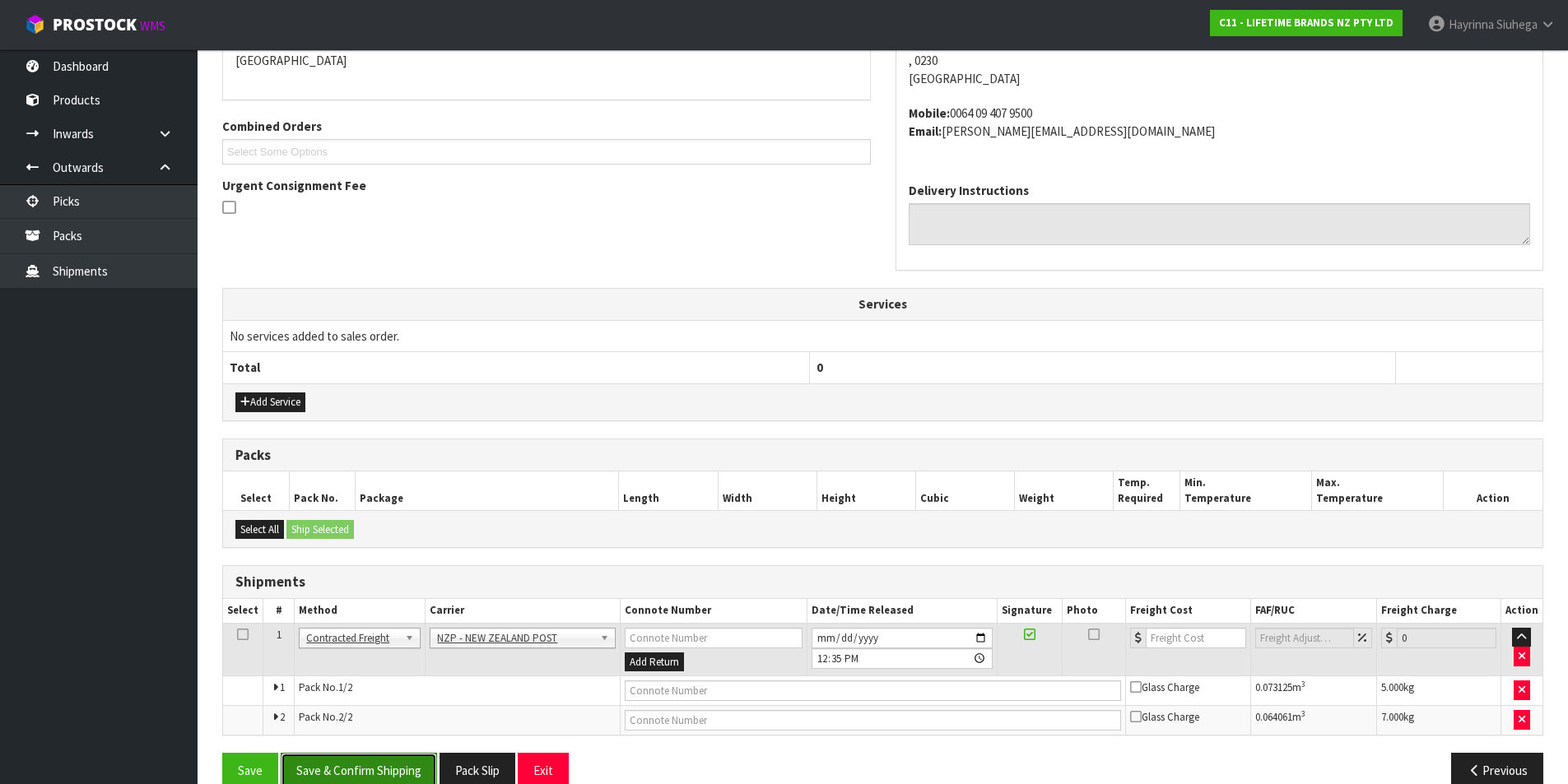
click at [397, 761] on button "Save & Confirm Shipping" at bounding box center [358, 770] width 156 height 35
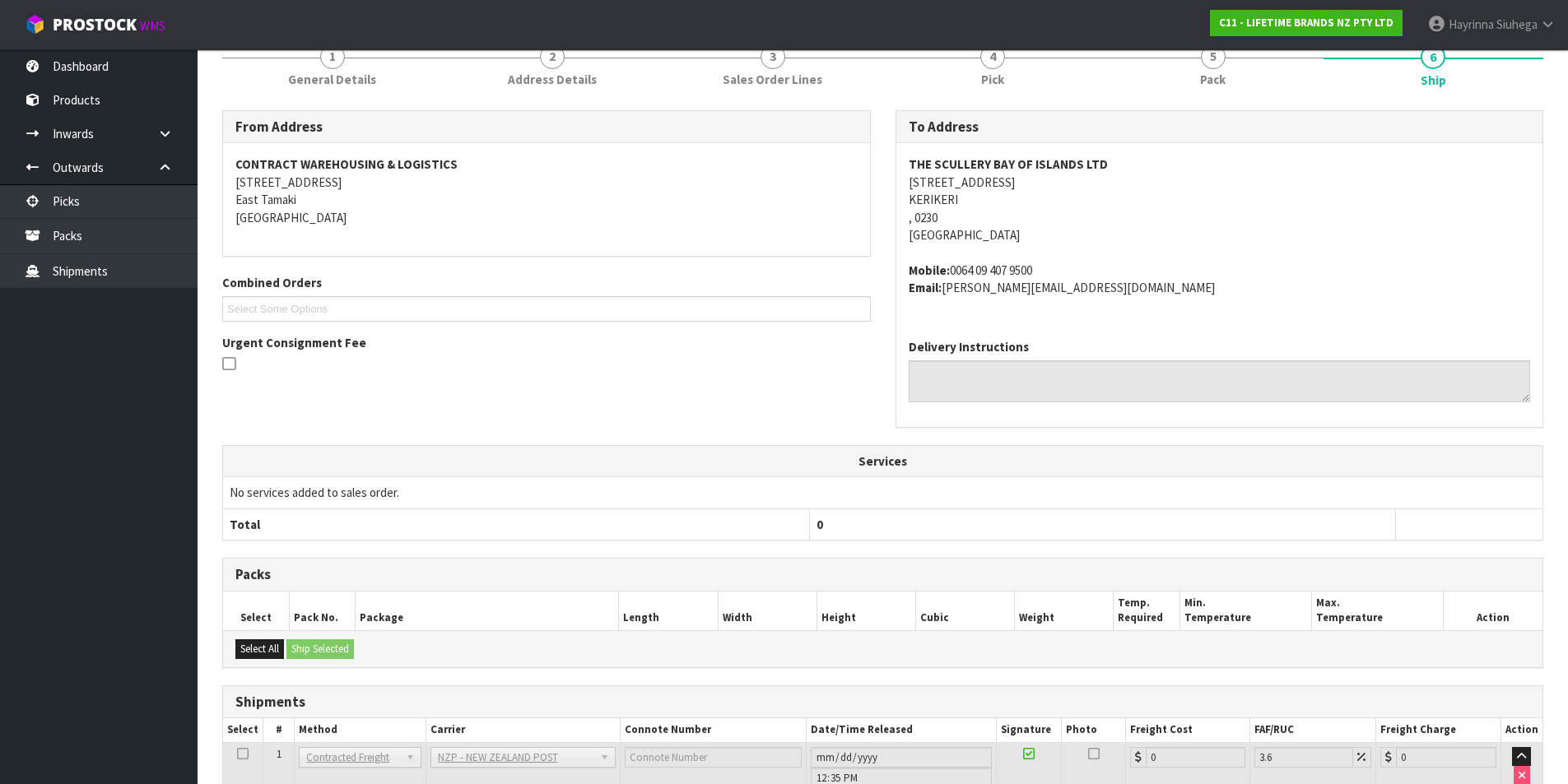
scroll to position [376, 0]
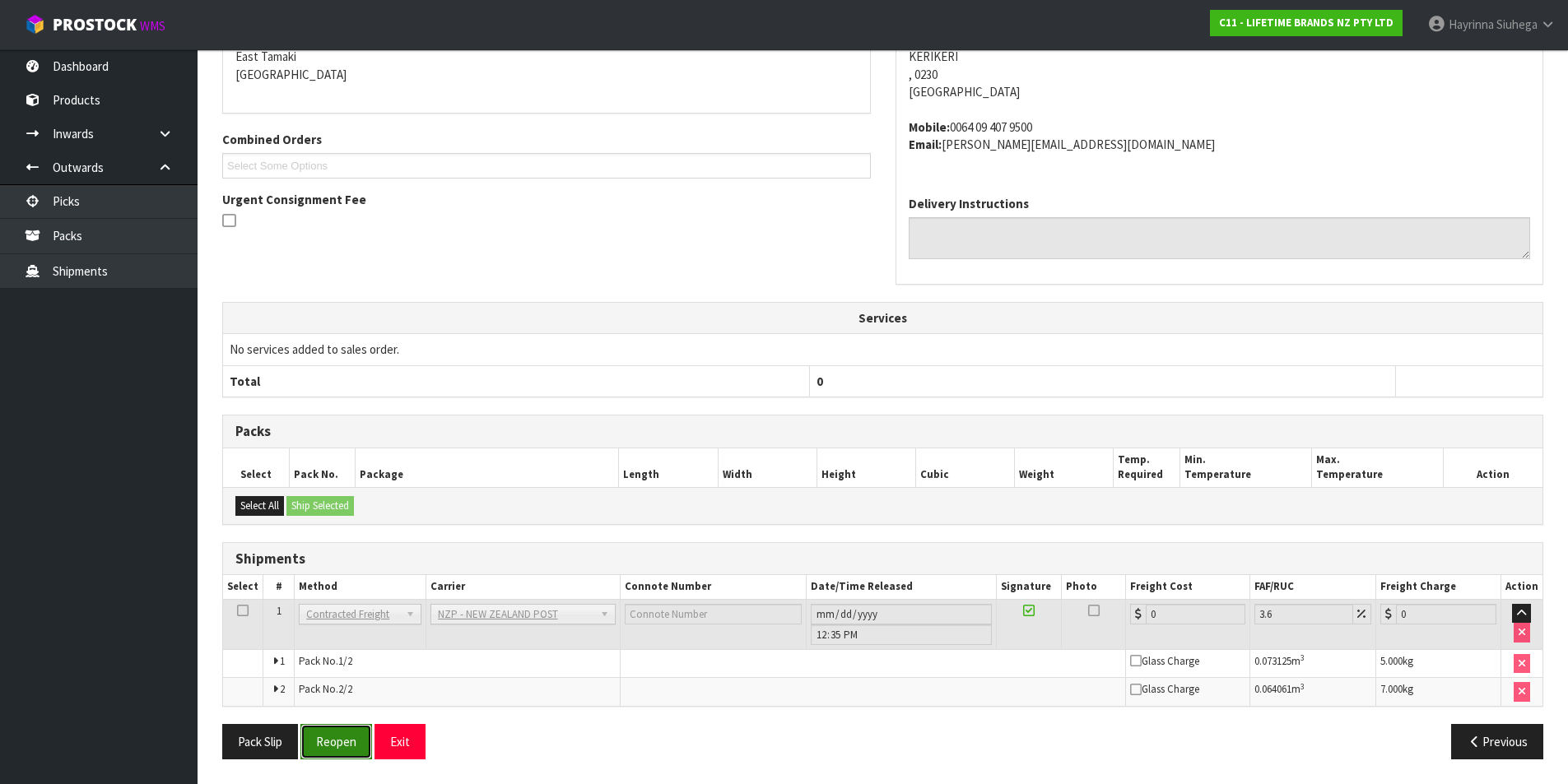
click at [354, 755] on button "Reopen" at bounding box center [335, 741] width 71 height 35
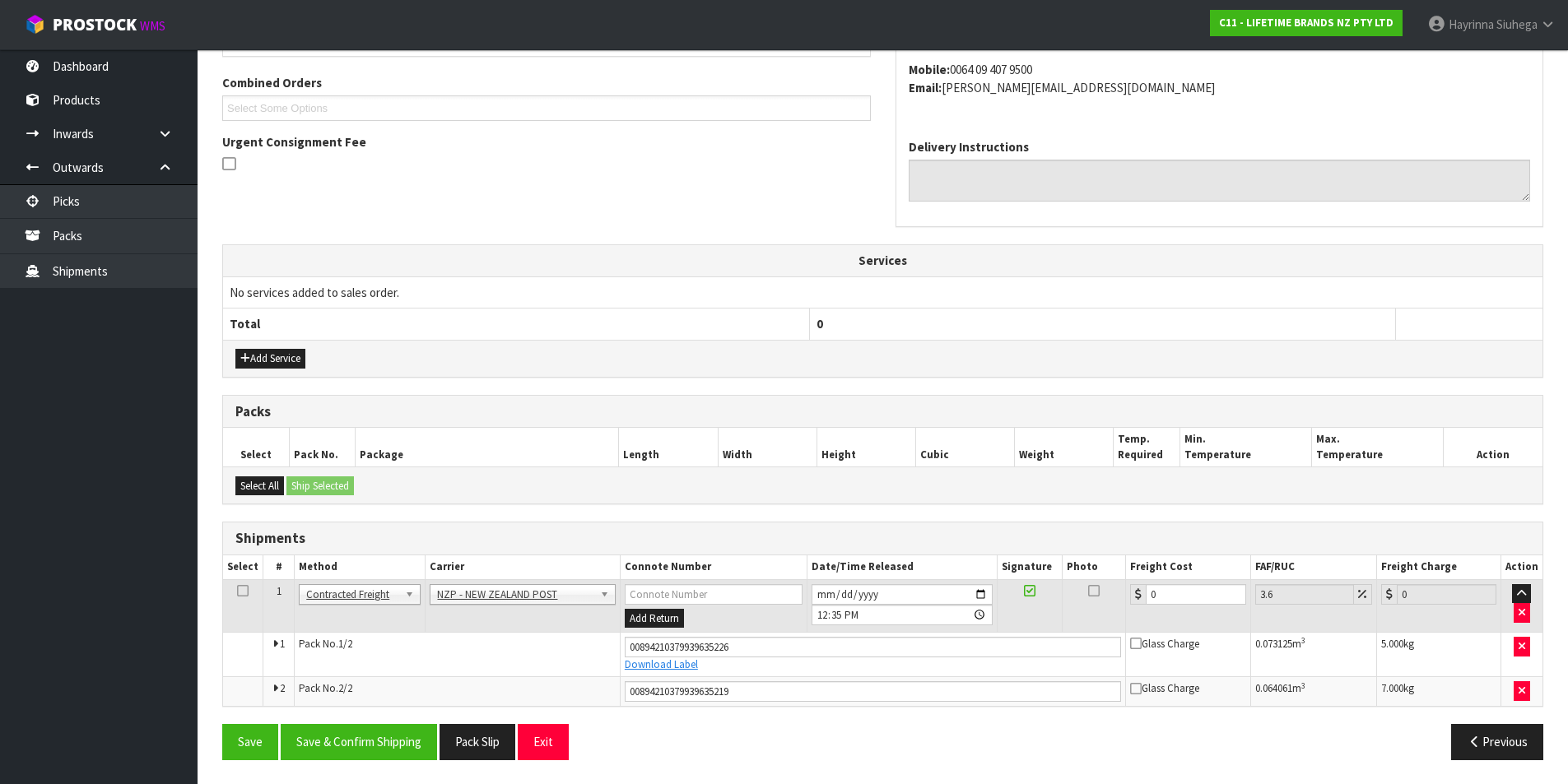
scroll to position [416, 0]
drag, startPoint x: 1169, startPoint y: 597, endPoint x: 906, endPoint y: 583, distance: 263.4
click at [912, 585] on tr "1 Client Local Pickup Customer Local Pickup Company Freight Contracted Freight …" at bounding box center [882, 605] width 1319 height 53
click at [222, 723] on button "Save" at bounding box center [250, 740] width 56 height 35
click at [382, 745] on button "Save & Confirm Shipping" at bounding box center [358, 740] width 156 height 35
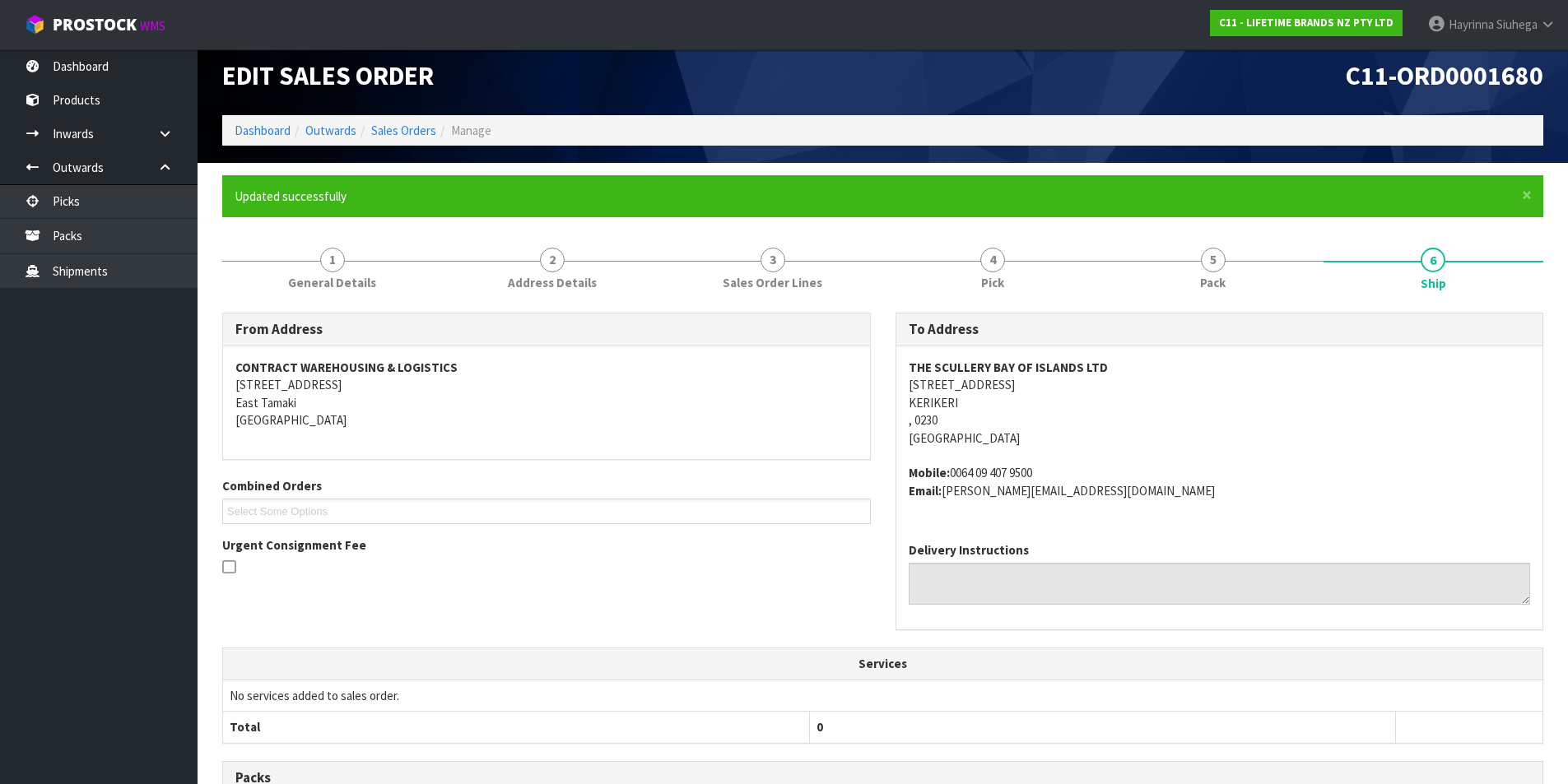
scroll to position [0, 0]
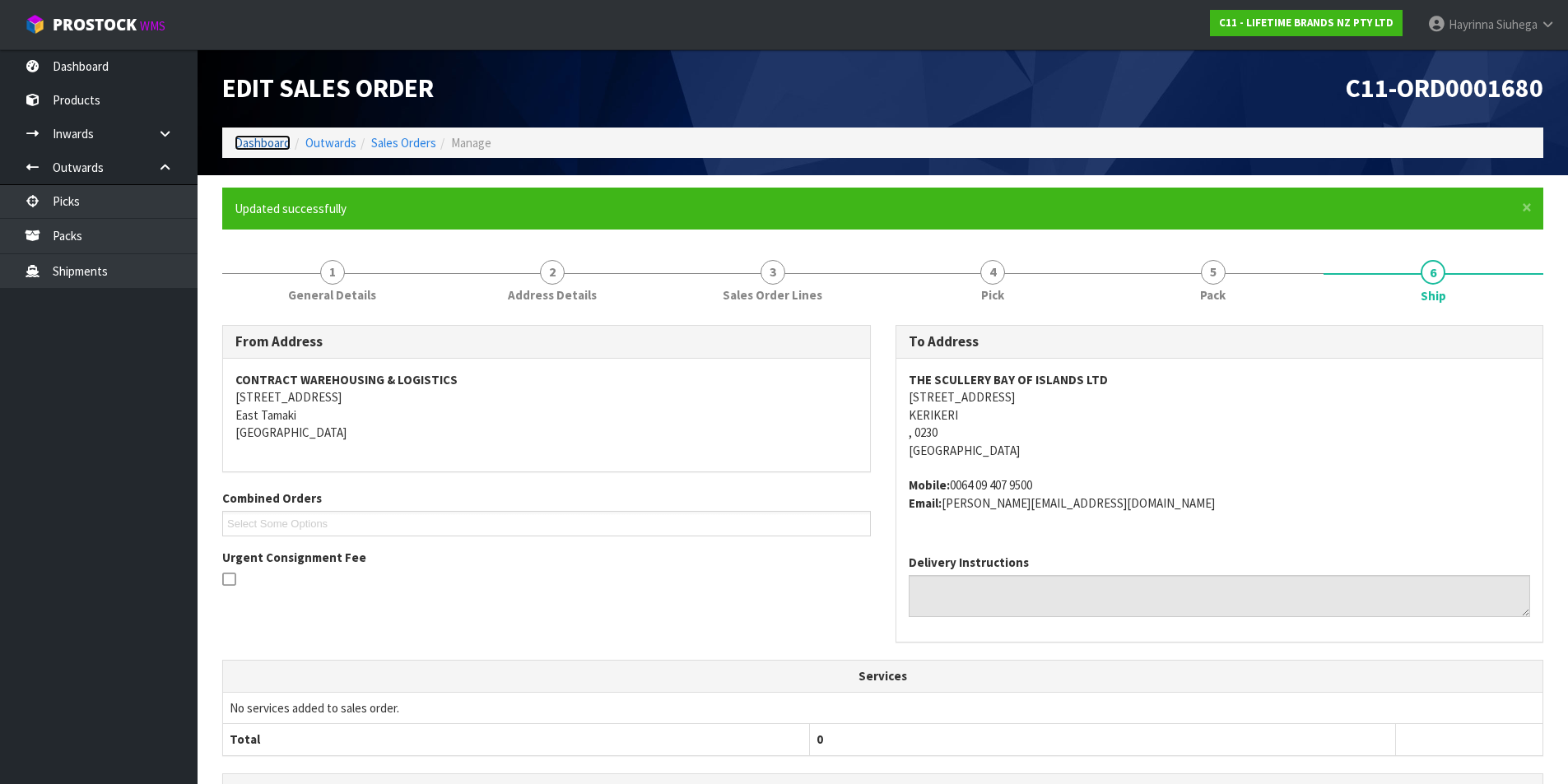
click at [260, 147] on link "Dashboard" at bounding box center [262, 142] width 56 height 15
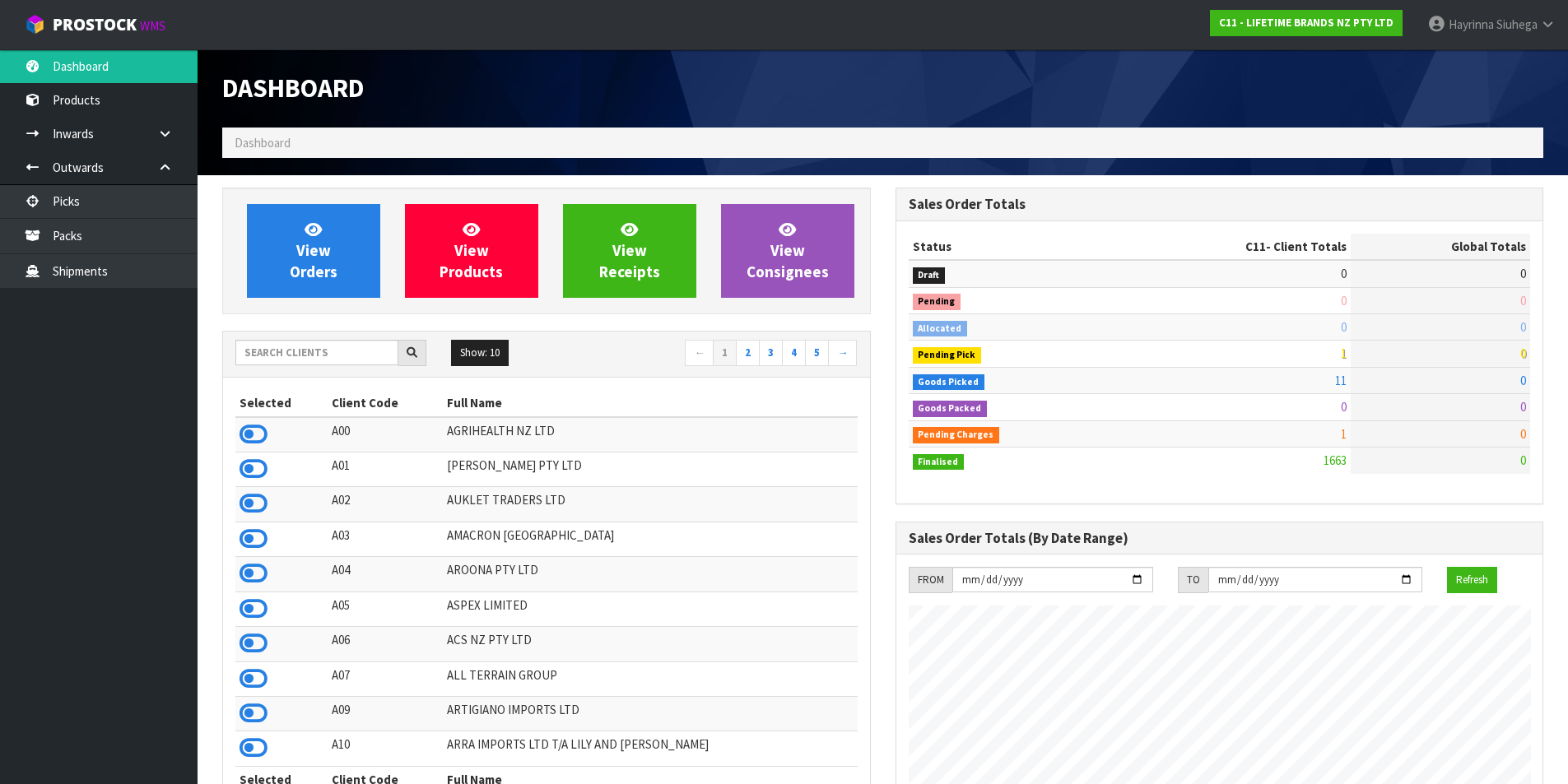
scroll to position [1246, 673]
click at [329, 344] on input "text" at bounding box center [316, 352] width 163 height 25
click at [302, 343] on input "text" at bounding box center [316, 352] width 163 height 25
click at [316, 353] on input "text" at bounding box center [316, 352] width 163 height 25
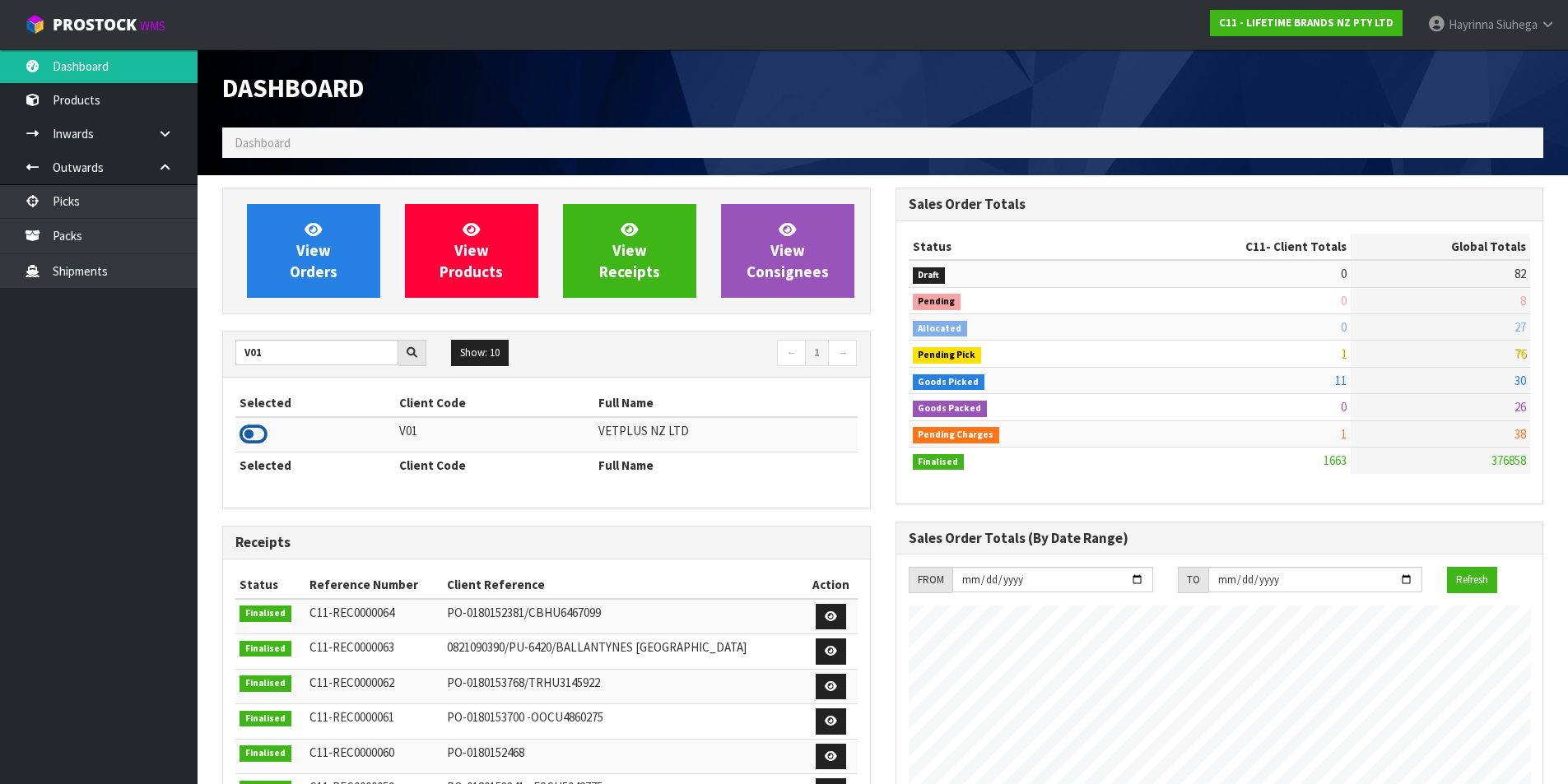
click at [242, 437] on icon at bounding box center [253, 433] width 28 height 24
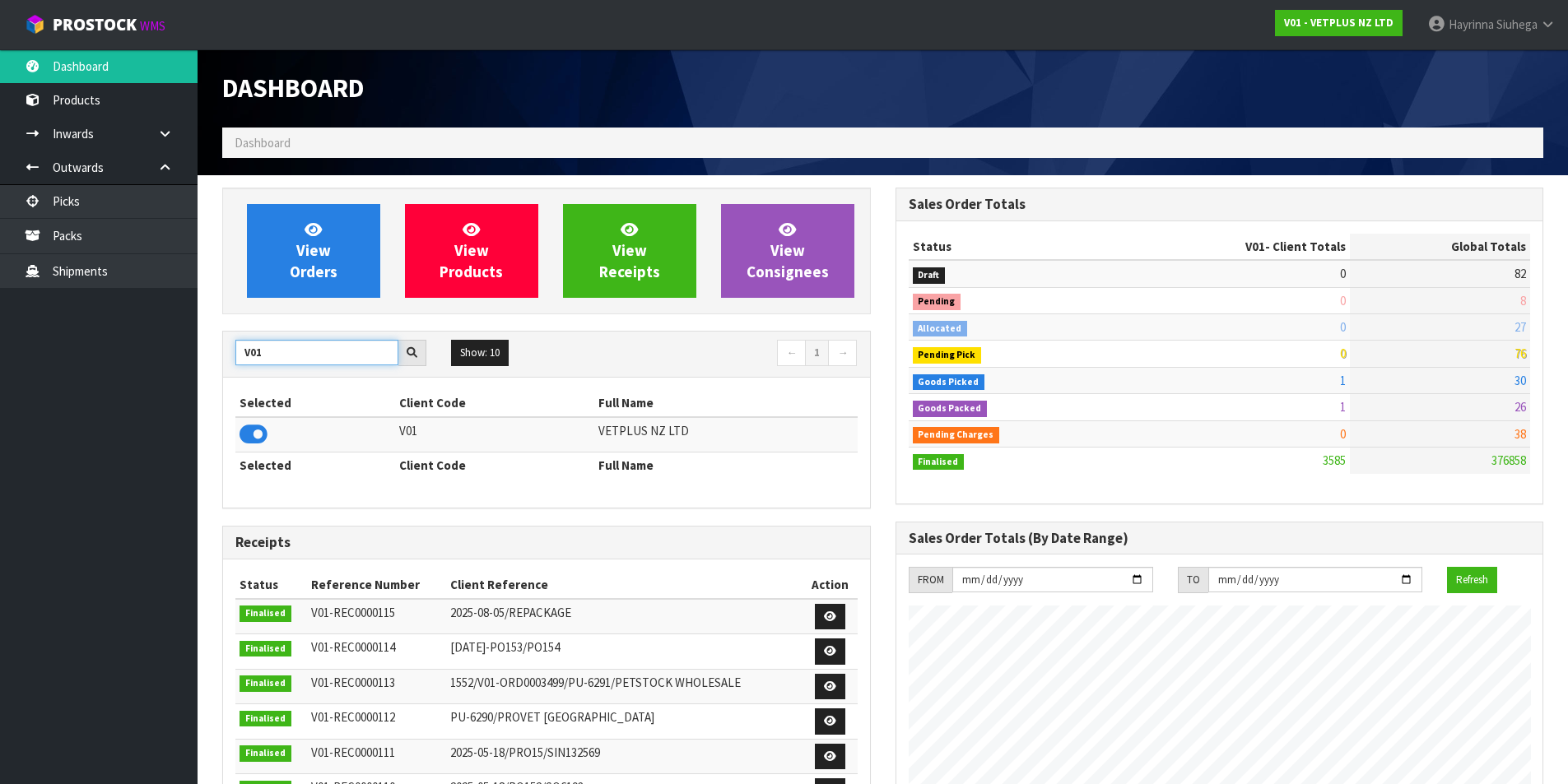
drag, startPoint x: 276, startPoint y: 357, endPoint x: 11, endPoint y: 315, distance: 268.3
click at [30, 323] on body "Toggle navigation ProStock WMS V01 - VETPLUS NZ LTD Hayrinna Siuhega Logout Das…" at bounding box center [784, 392] width 1568 height 784
click at [253, 431] on icon at bounding box center [253, 433] width 28 height 24
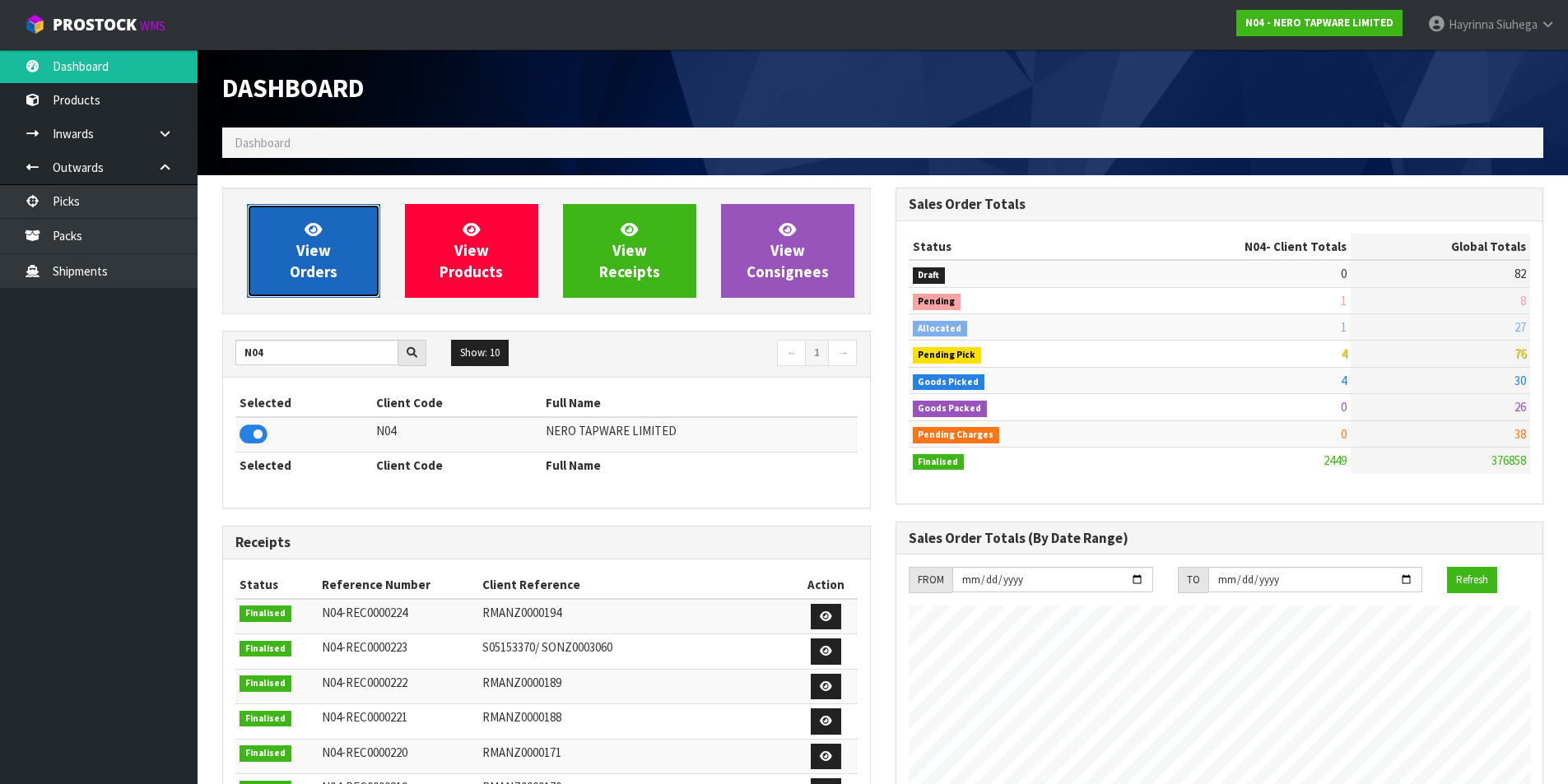
click at [320, 223] on icon at bounding box center [313, 229] width 17 height 15
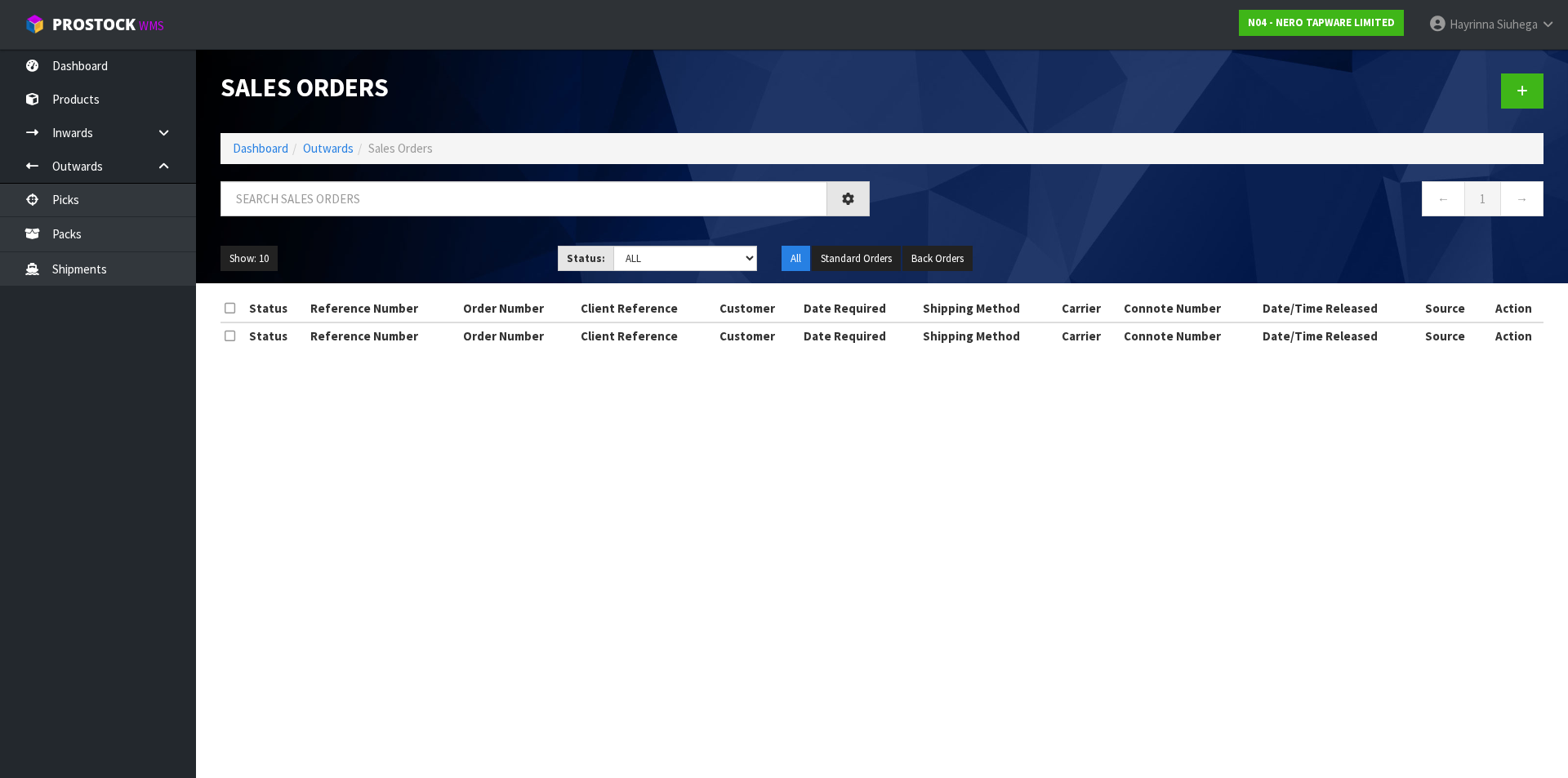
click at [335, 178] on div "Sales Orders Dashboard Outwards Sales Orders ← 1 → Show: 10 5 10 25 50 Status: …" at bounding box center [882, 166] width 1347 height 234
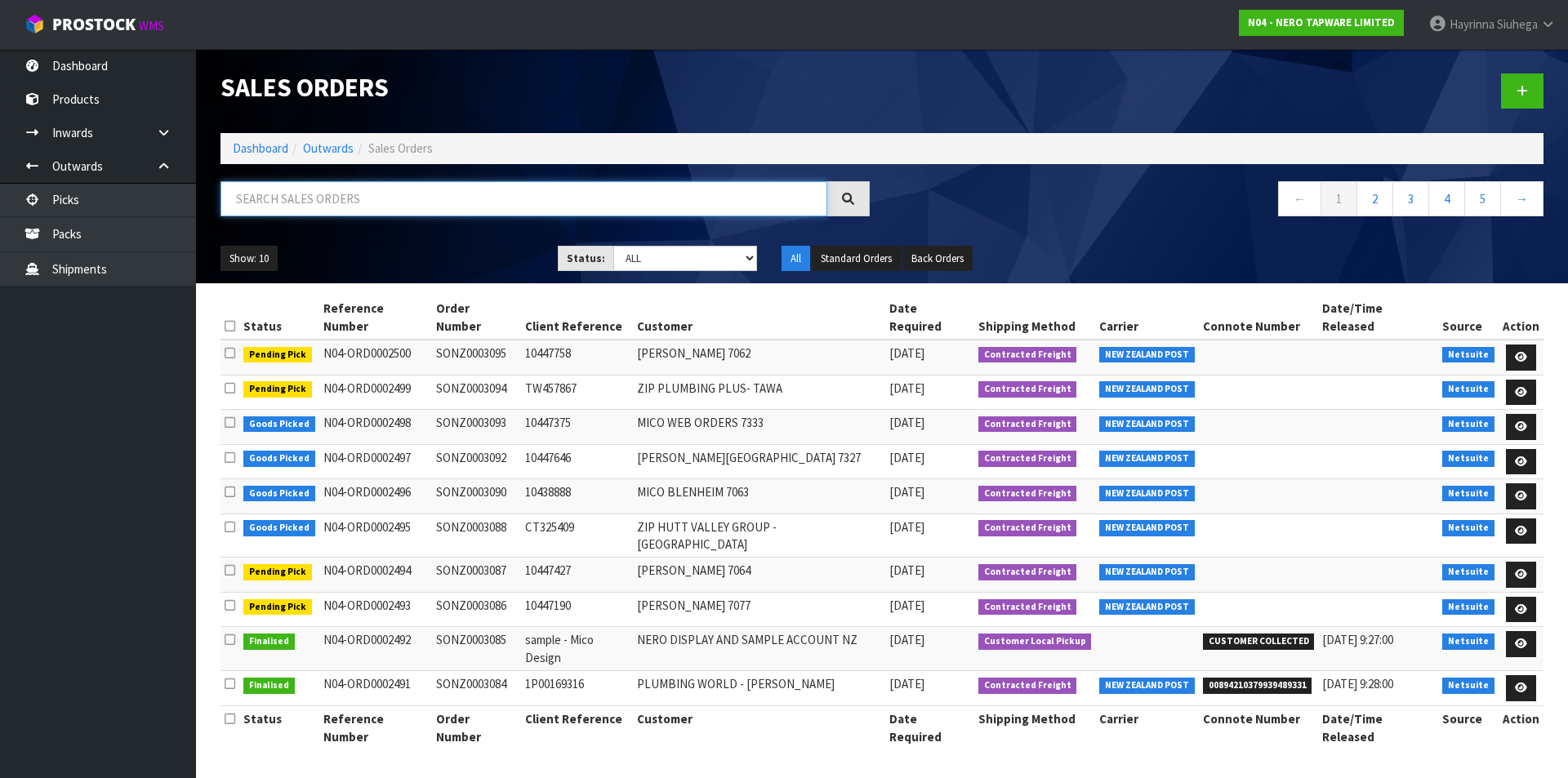
click at [312, 190] on input "text" at bounding box center [523, 199] width 606 height 35
click at [361, 182] on input "text" at bounding box center [523, 199] width 606 height 35
click at [268, 182] on input "text" at bounding box center [523, 199] width 606 height 35
click at [262, 156] on li "Dashboard" at bounding box center [260, 148] width 55 height 17
click at [261, 148] on link "Dashboard" at bounding box center [260, 148] width 55 height 15
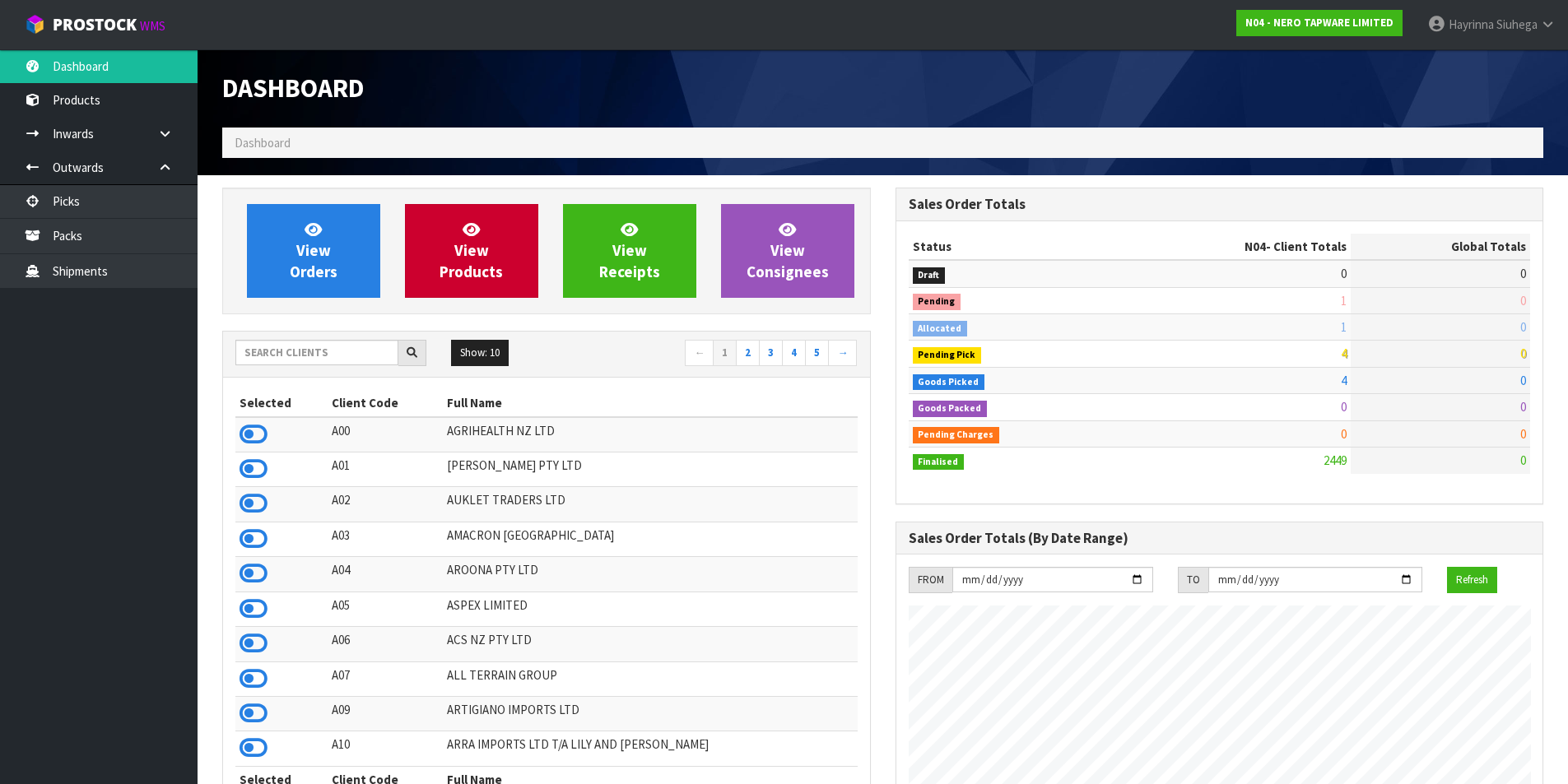
scroll to position [1246, 673]
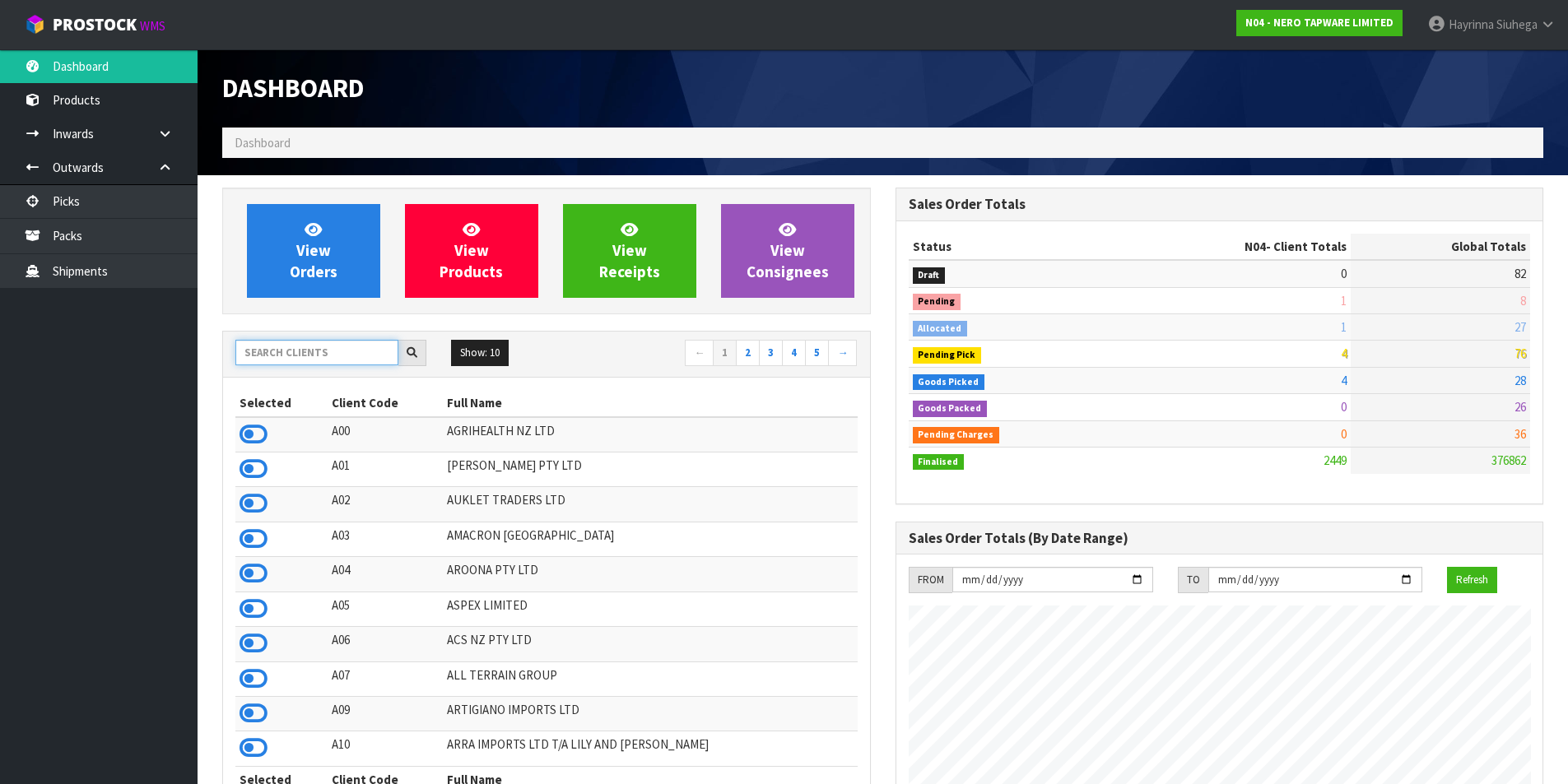
click at [335, 346] on input "text" at bounding box center [316, 352] width 163 height 25
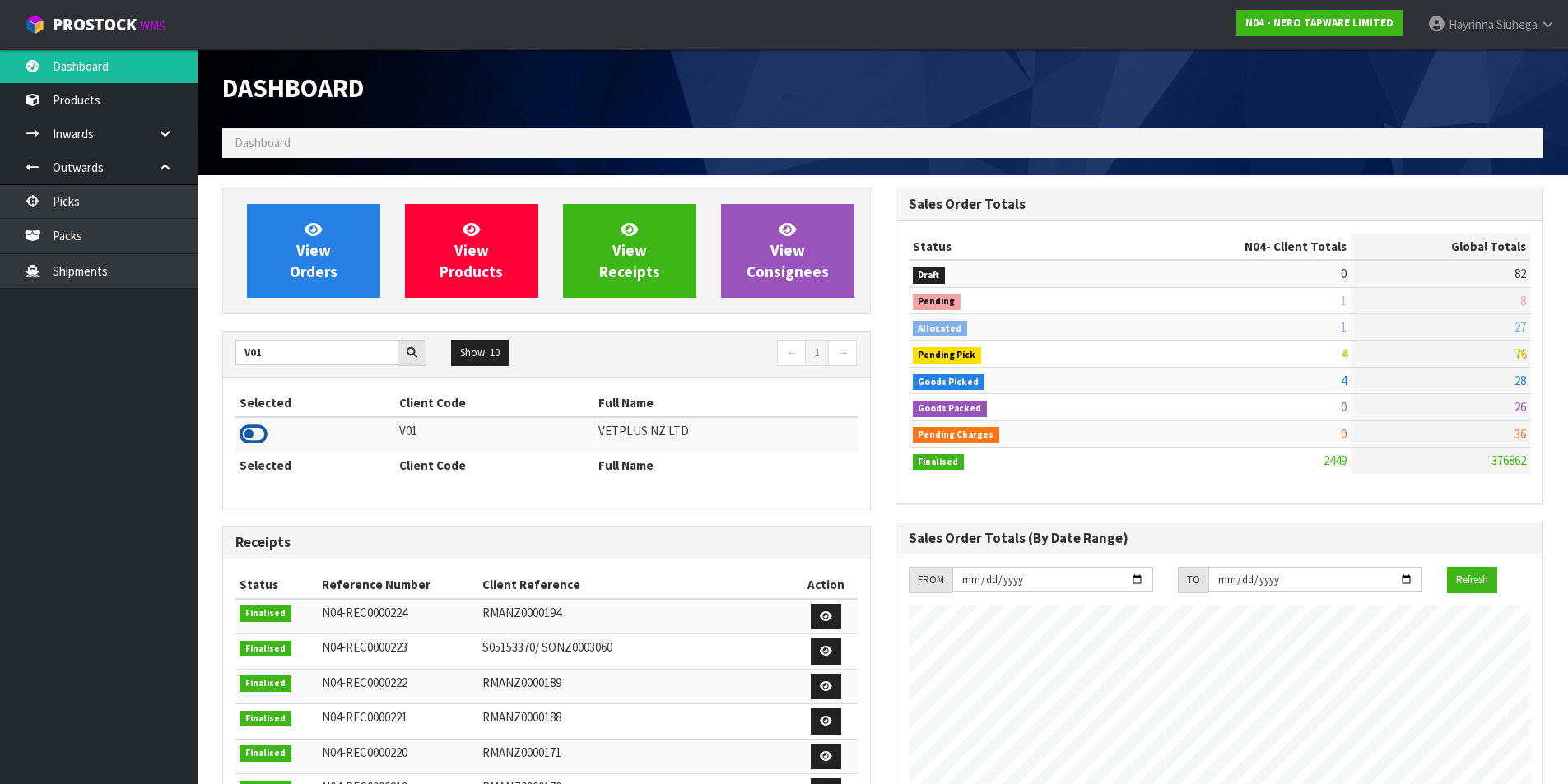
click at [256, 446] on icon at bounding box center [253, 433] width 28 height 24
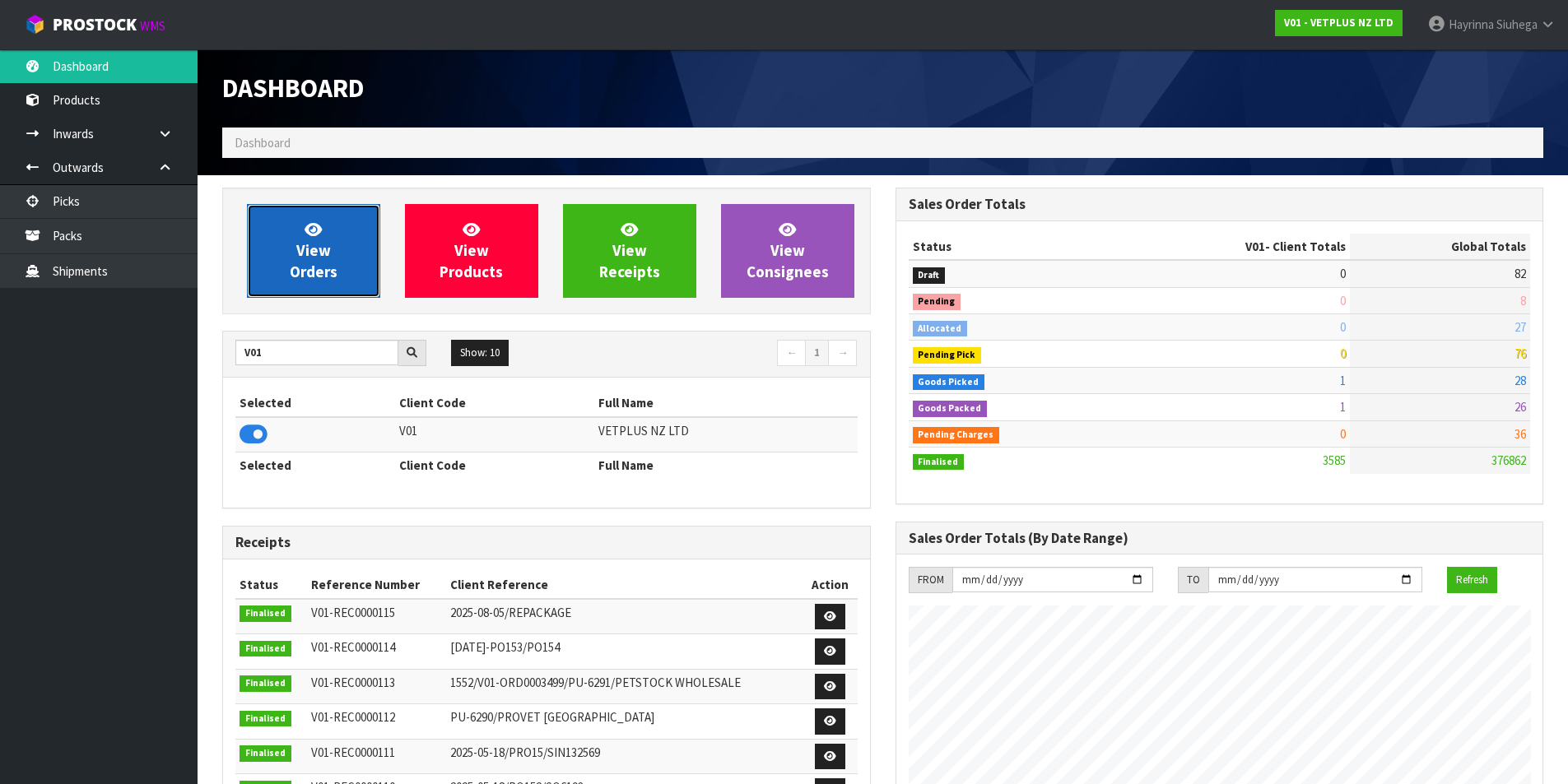
click at [326, 233] on link "View Orders" at bounding box center [314, 251] width 133 height 94
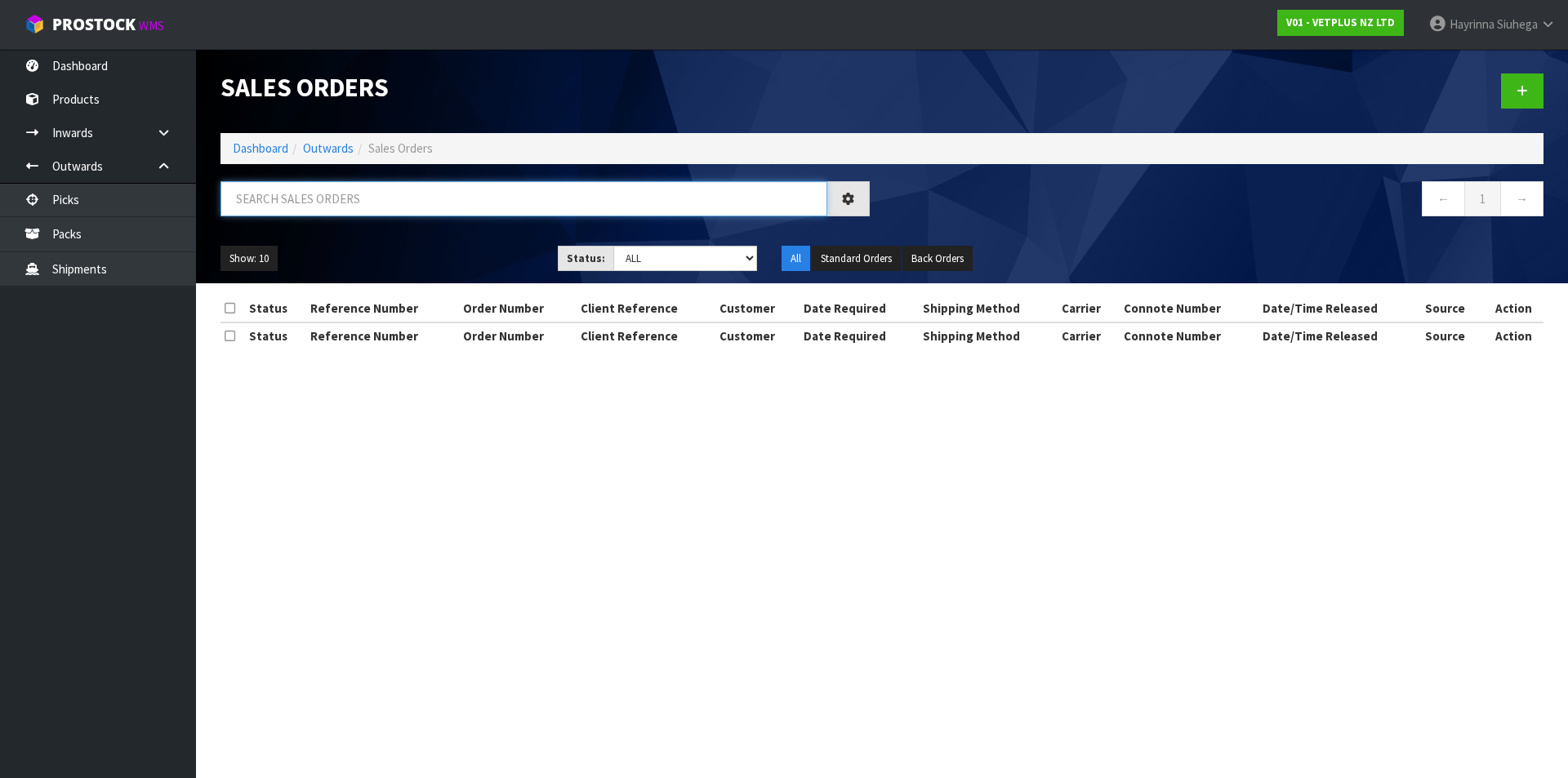
click at [343, 191] on input "text" at bounding box center [523, 199] width 606 height 35
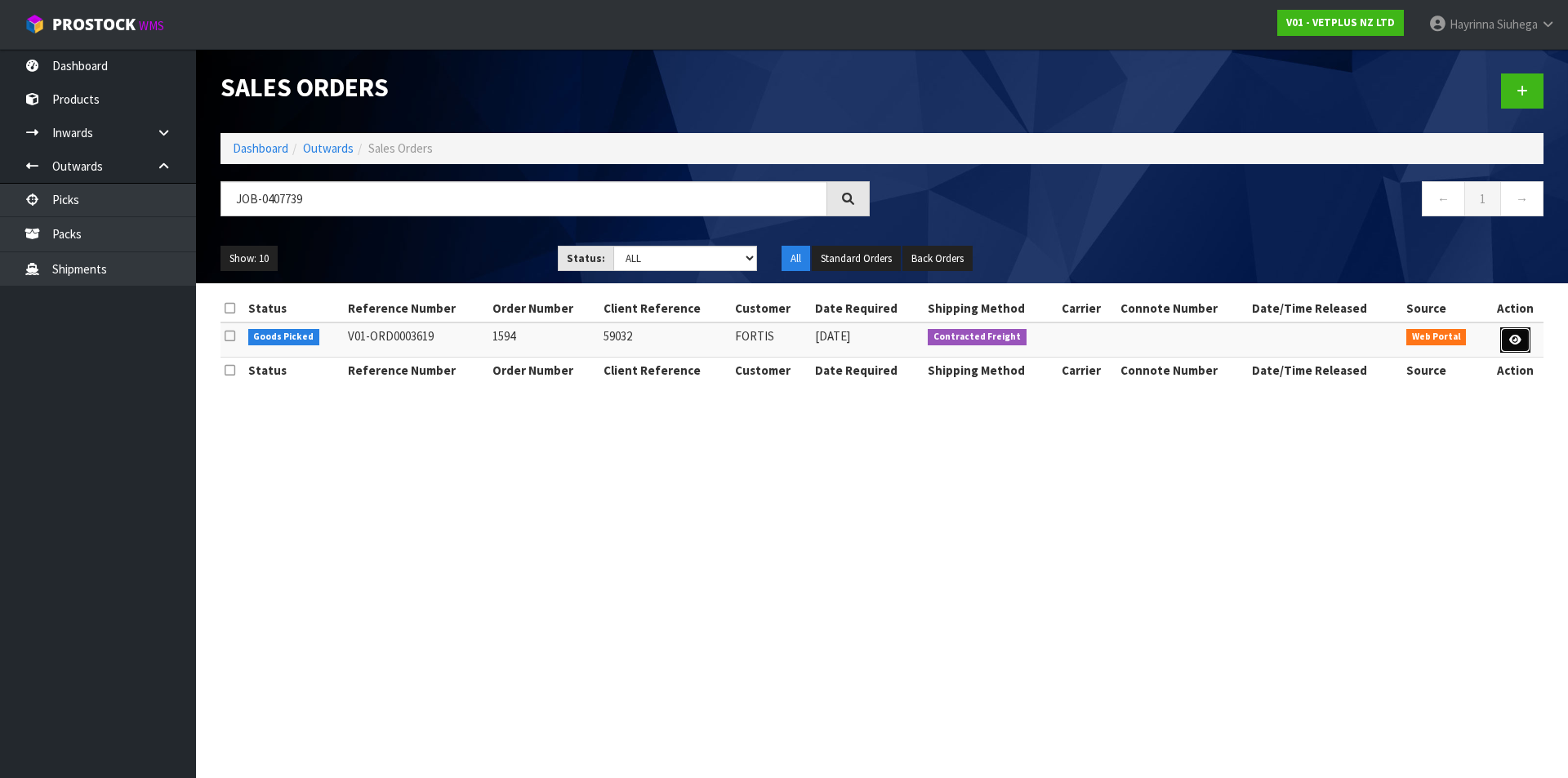
click at [1506, 342] on link at bounding box center [1515, 340] width 30 height 26
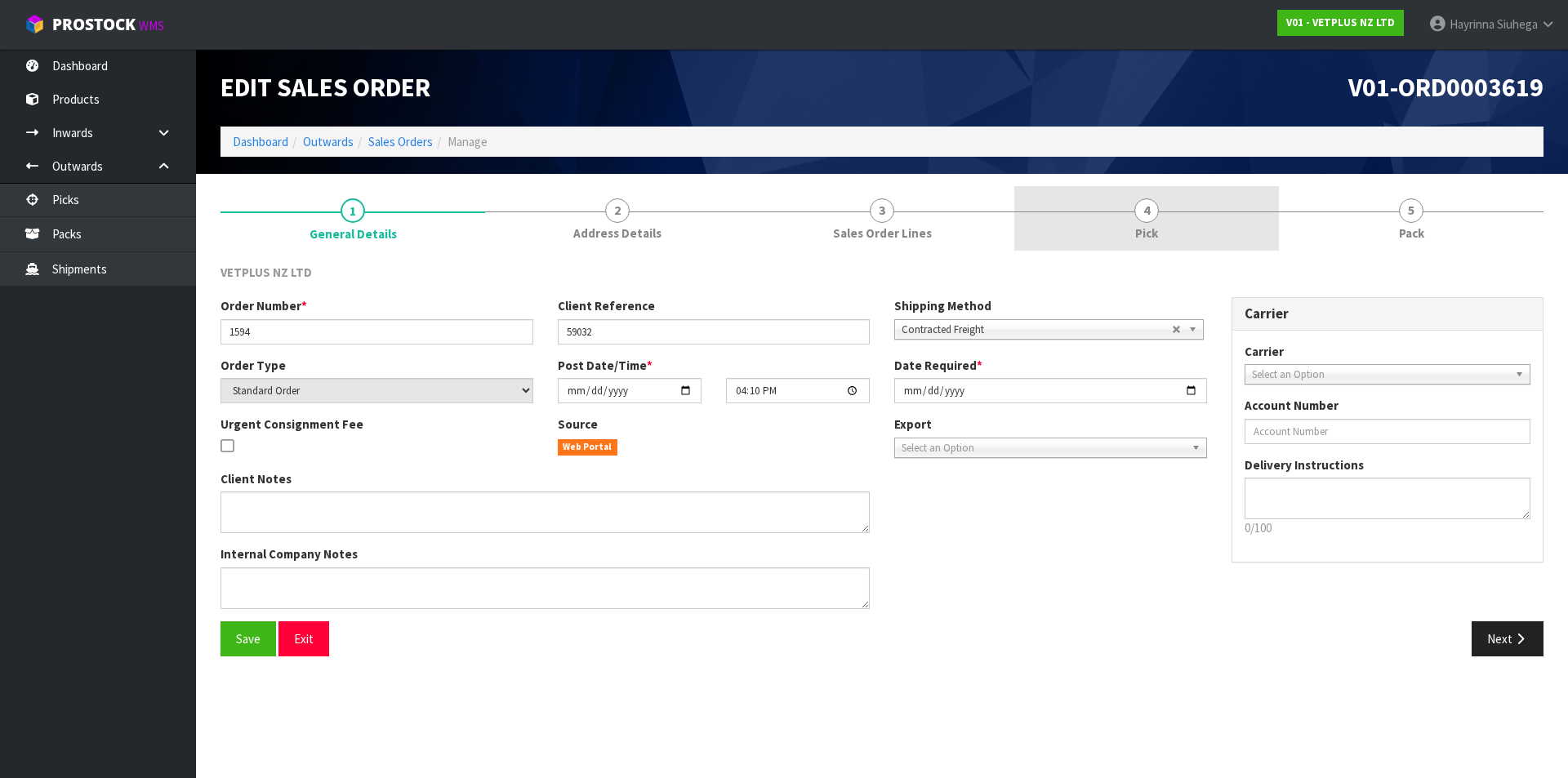
click at [1212, 226] on link "4 Pick" at bounding box center [1147, 218] width 265 height 64
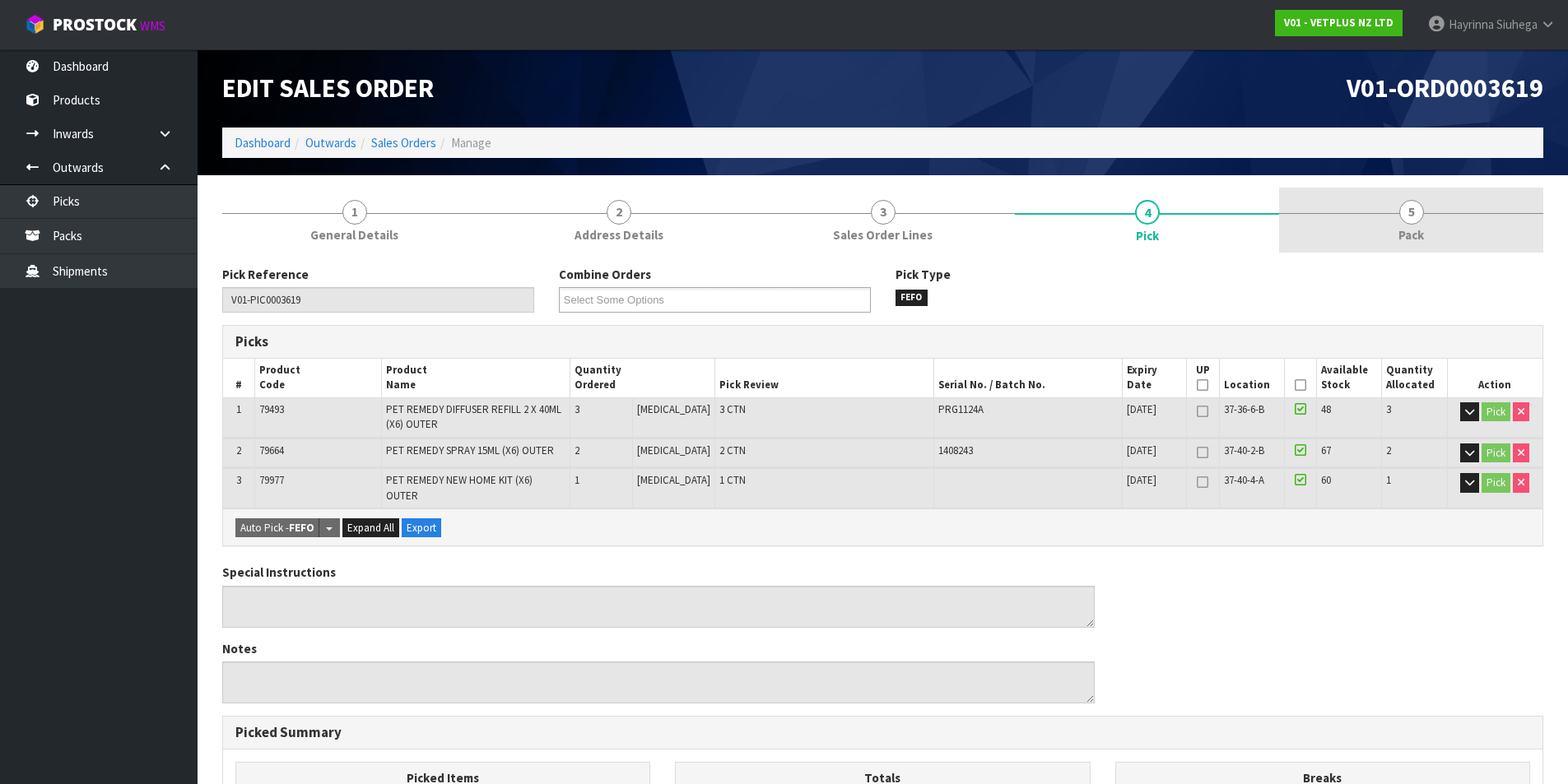
click at [1390, 225] on link "5 Pack" at bounding box center [1411, 220] width 264 height 65
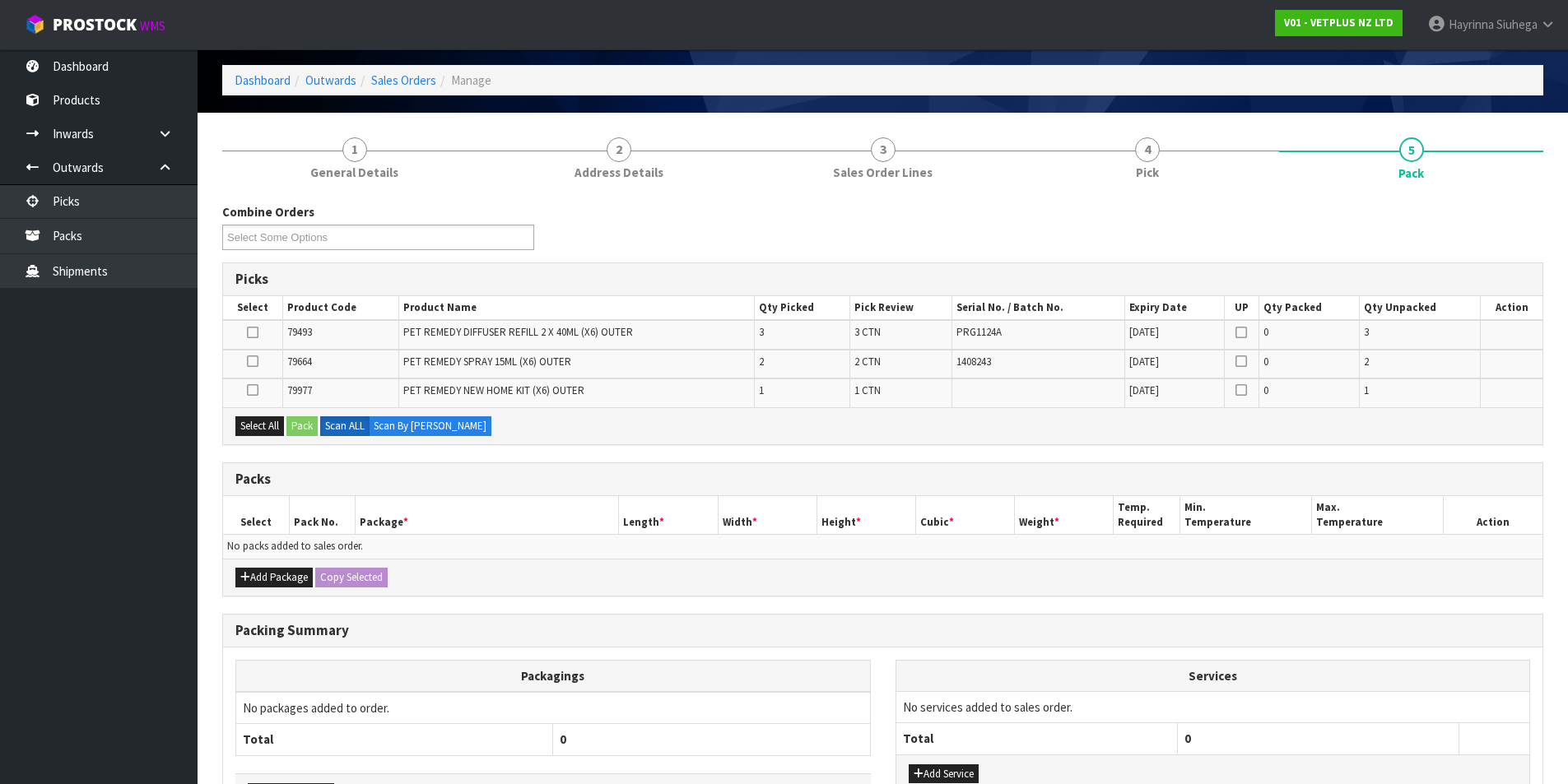
scroll to position [179, 0]
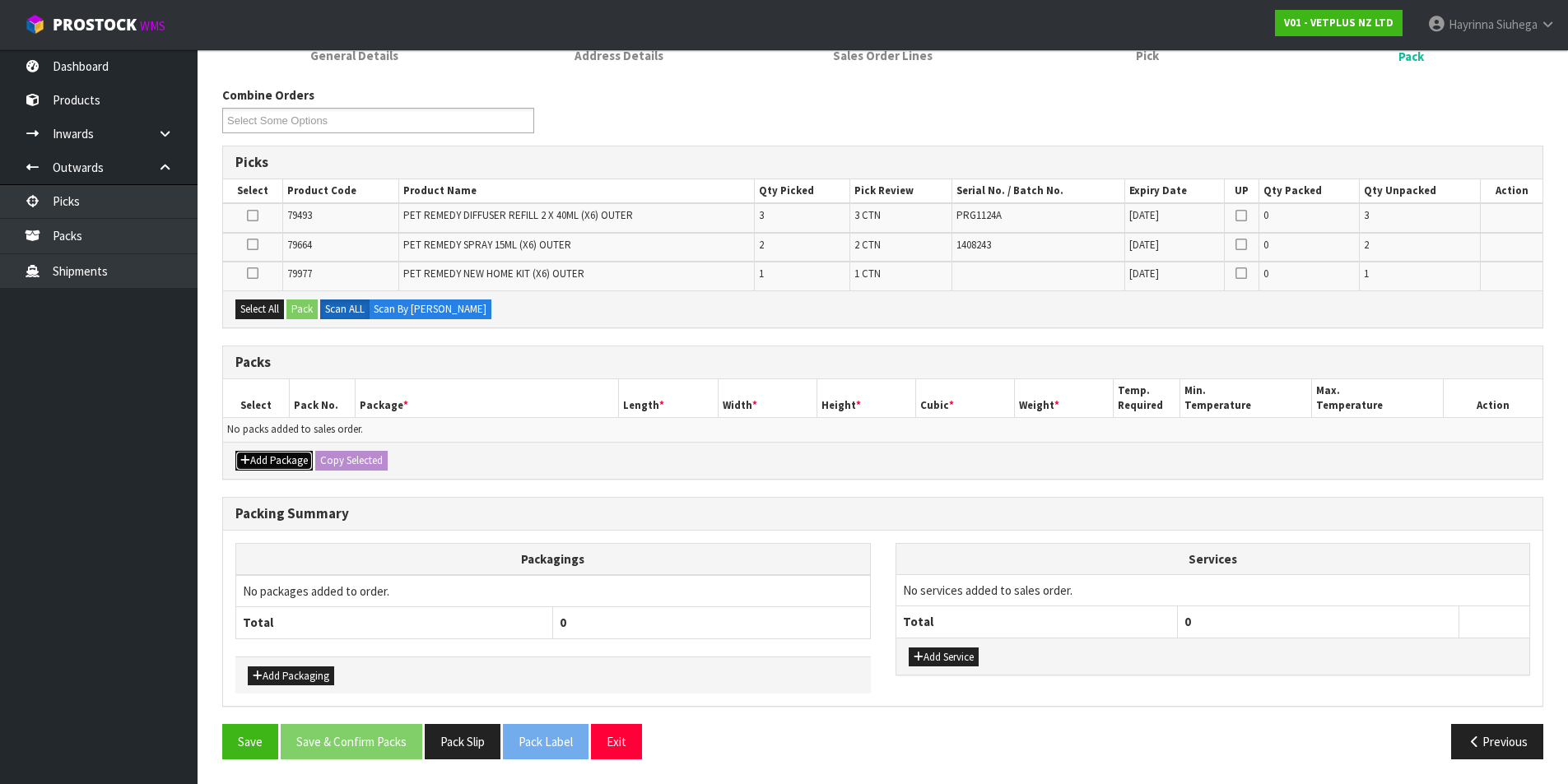
click at [272, 468] on button "Add Package" at bounding box center [274, 460] width 78 height 20
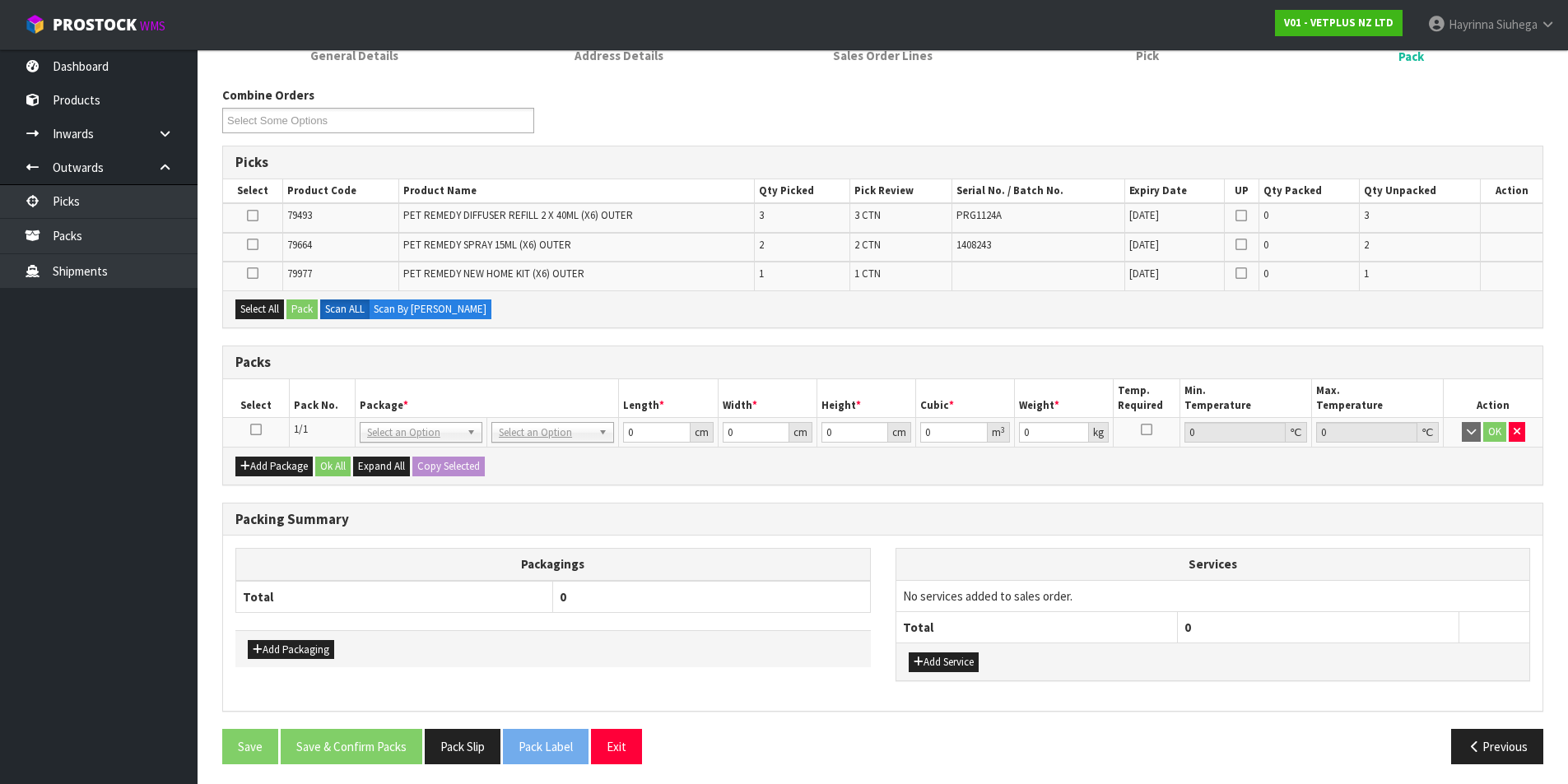
click at [261, 430] on td at bounding box center [255, 433] width 66 height 30
click at [259, 430] on icon at bounding box center [256, 430] width 12 height 1
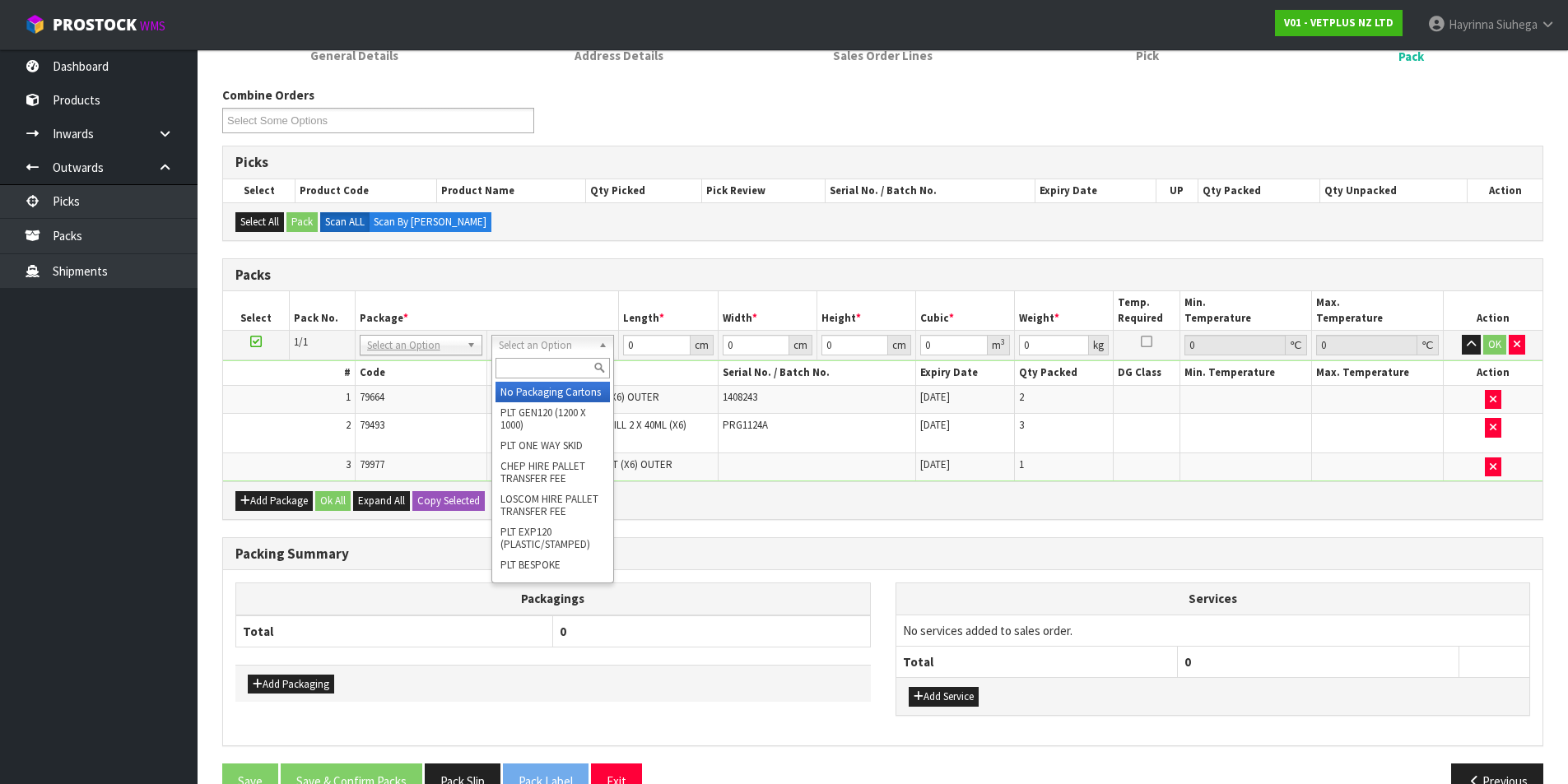
click at [514, 369] on input "text" at bounding box center [553, 368] width 115 height 21
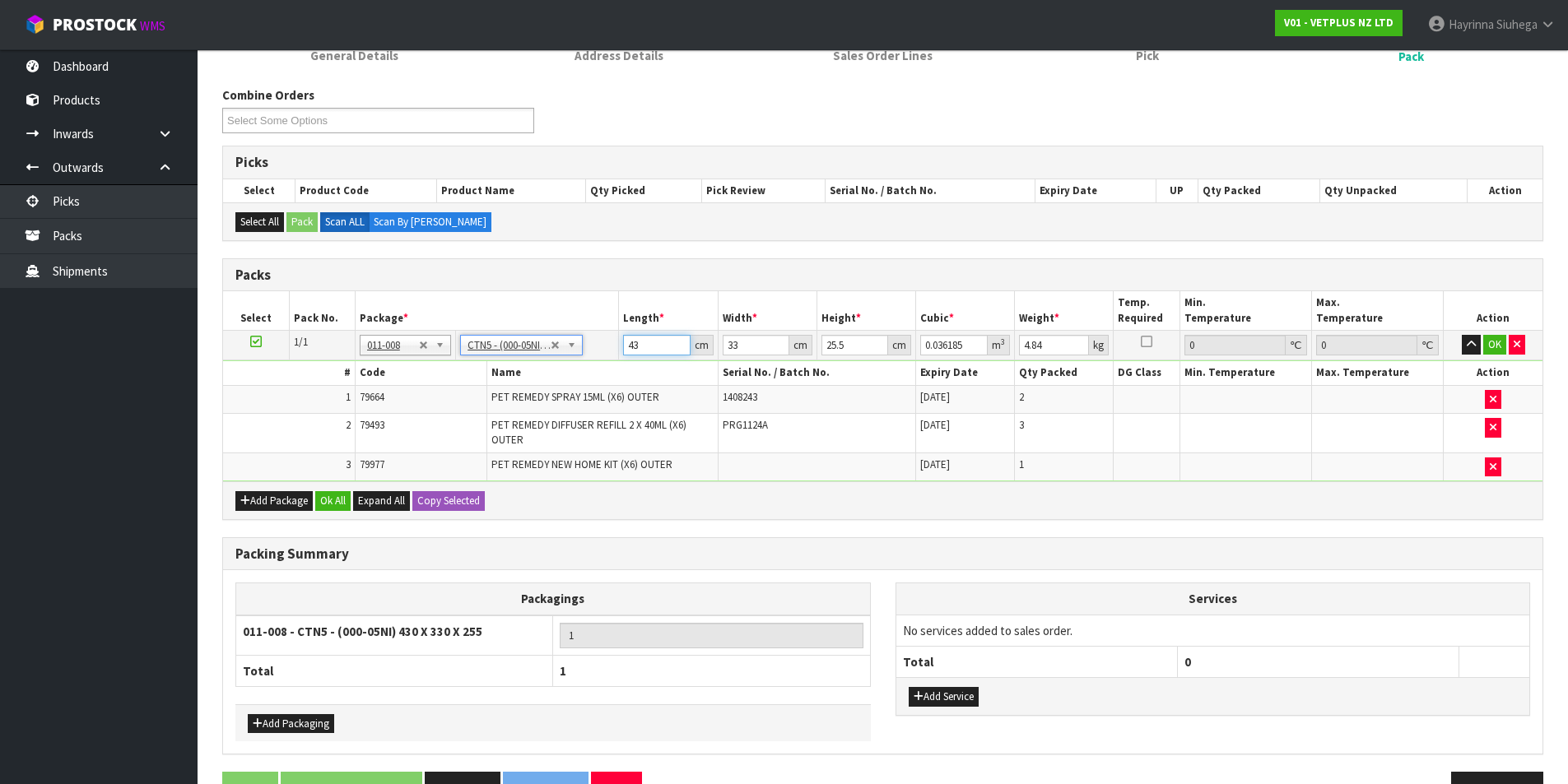
click at [629, 349] on input "43" at bounding box center [656, 345] width 67 height 21
click button "OK" at bounding box center [1495, 345] width 23 height 20
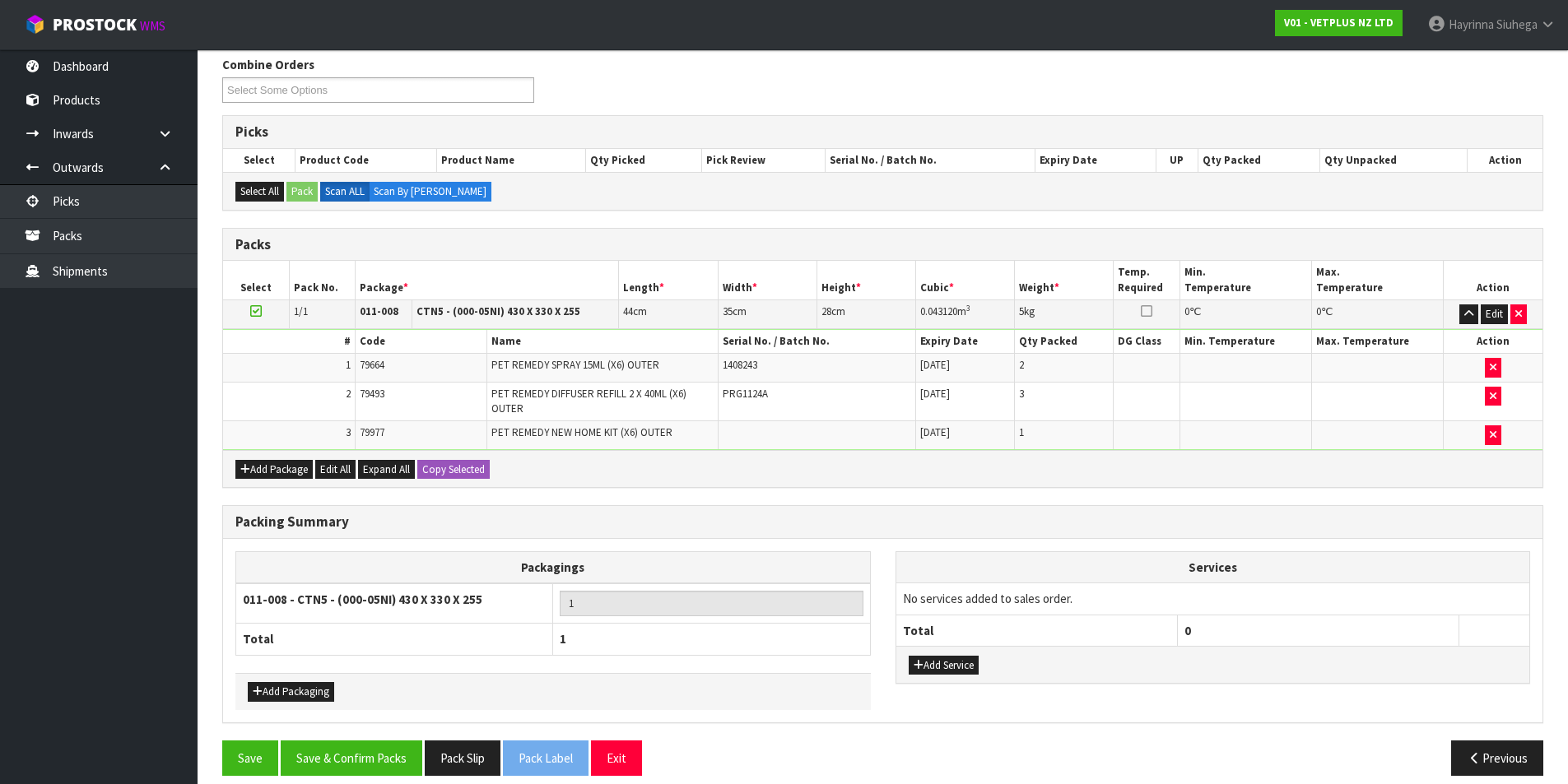
scroll to position [226, 0]
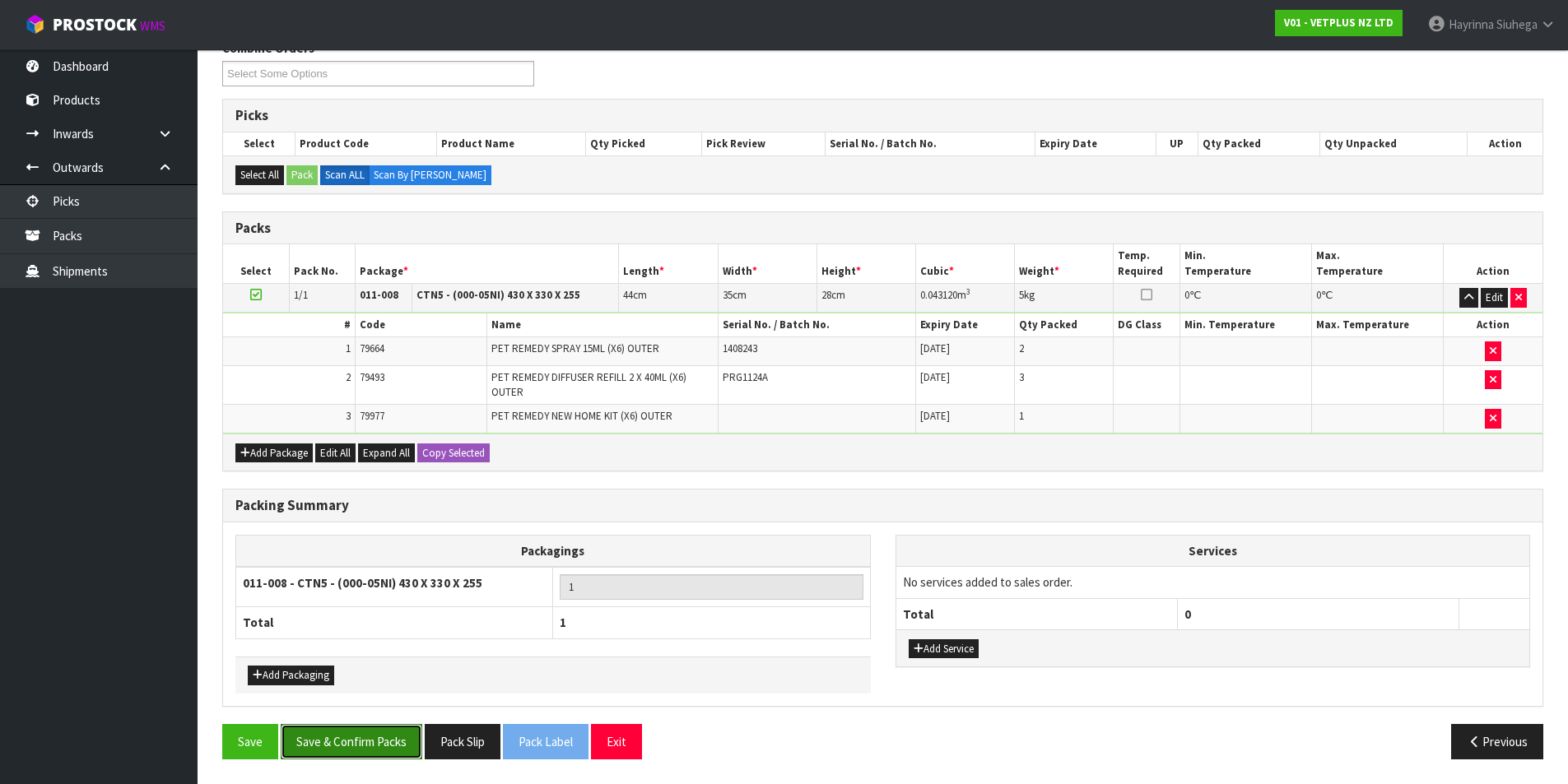
click at [338, 746] on button "Save & Confirm Packs" at bounding box center [351, 741] width 142 height 35
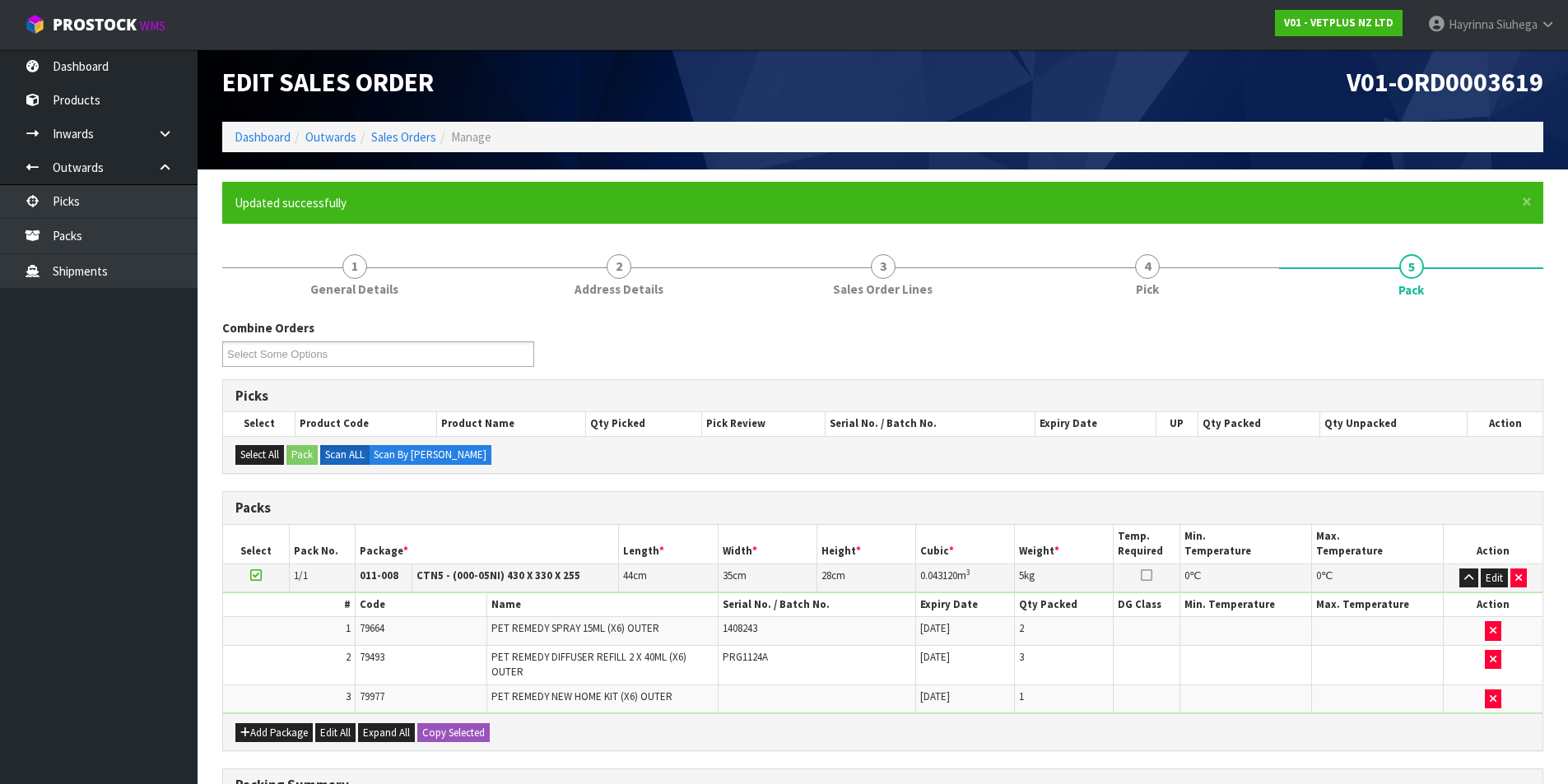
scroll to position [127, 0]
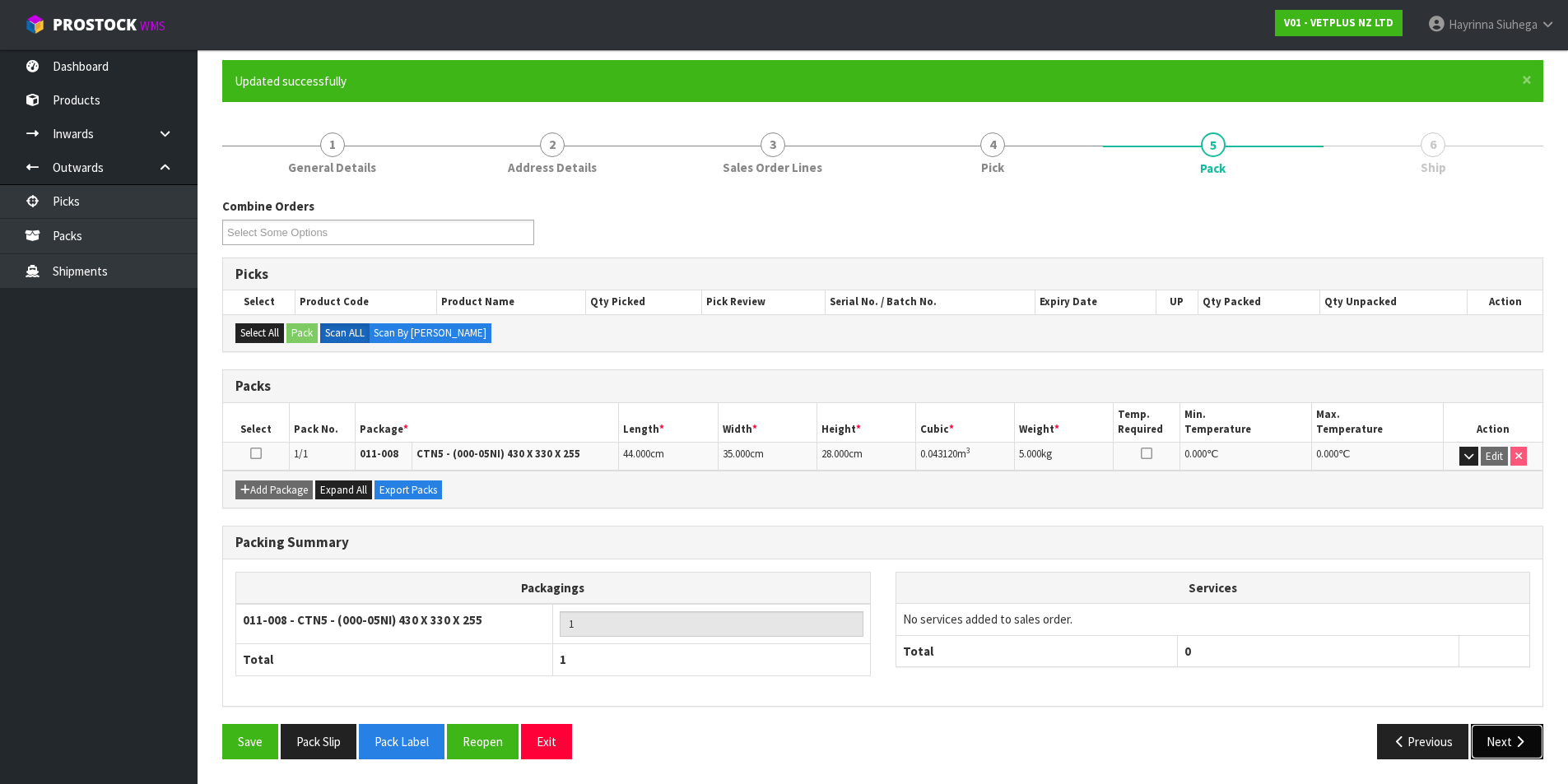
click at [1525, 735] on icon "button" at bounding box center [1519, 742] width 15 height 13
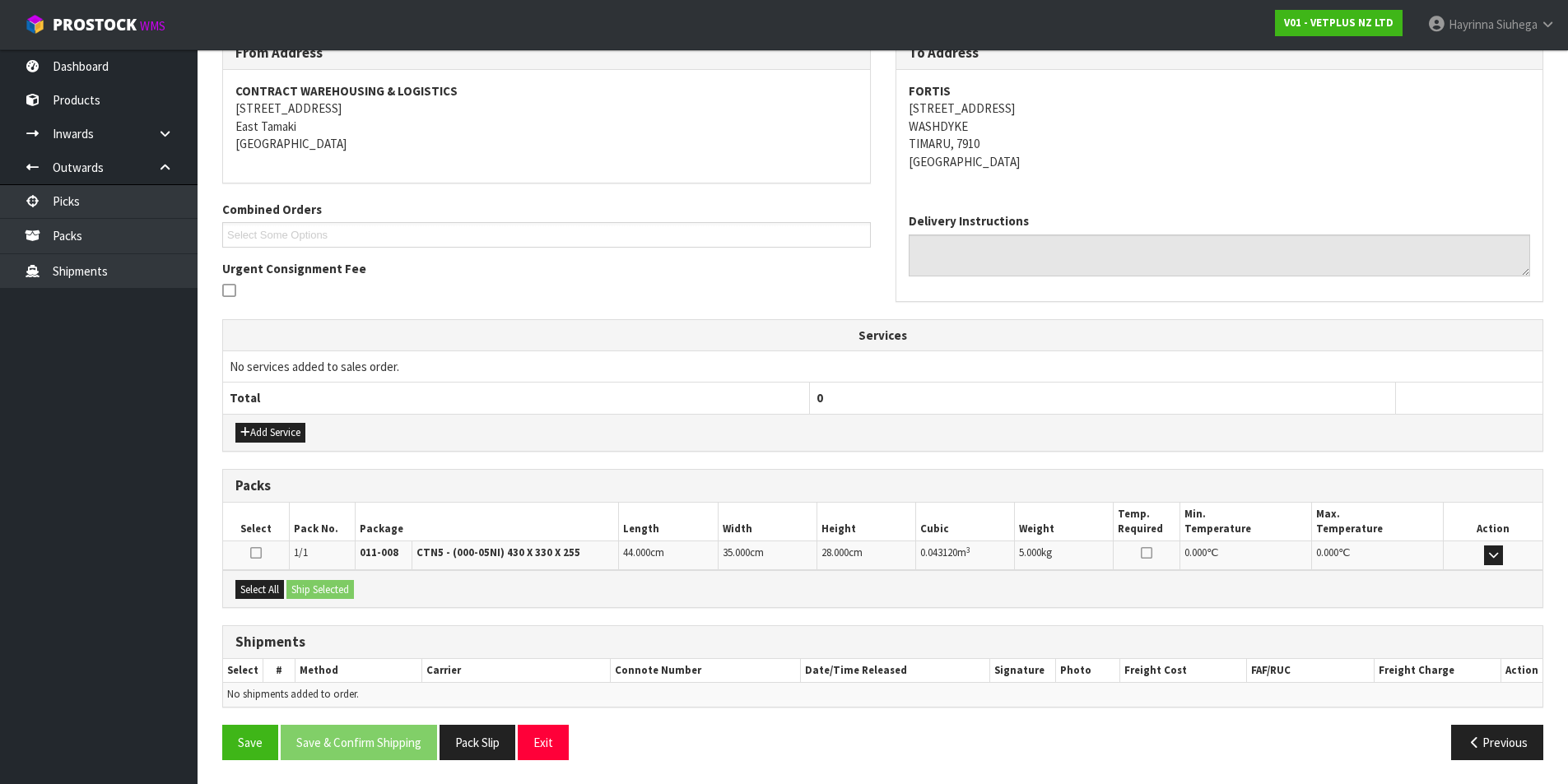
scroll to position [289, 0]
drag, startPoint x: 270, startPoint y: 586, endPoint x: 302, endPoint y: 586, distance: 32.0
click at [270, 588] on button "Select All" at bounding box center [260, 589] width 49 height 20
click at [307, 586] on button "Ship Selected" at bounding box center [320, 589] width 68 height 20
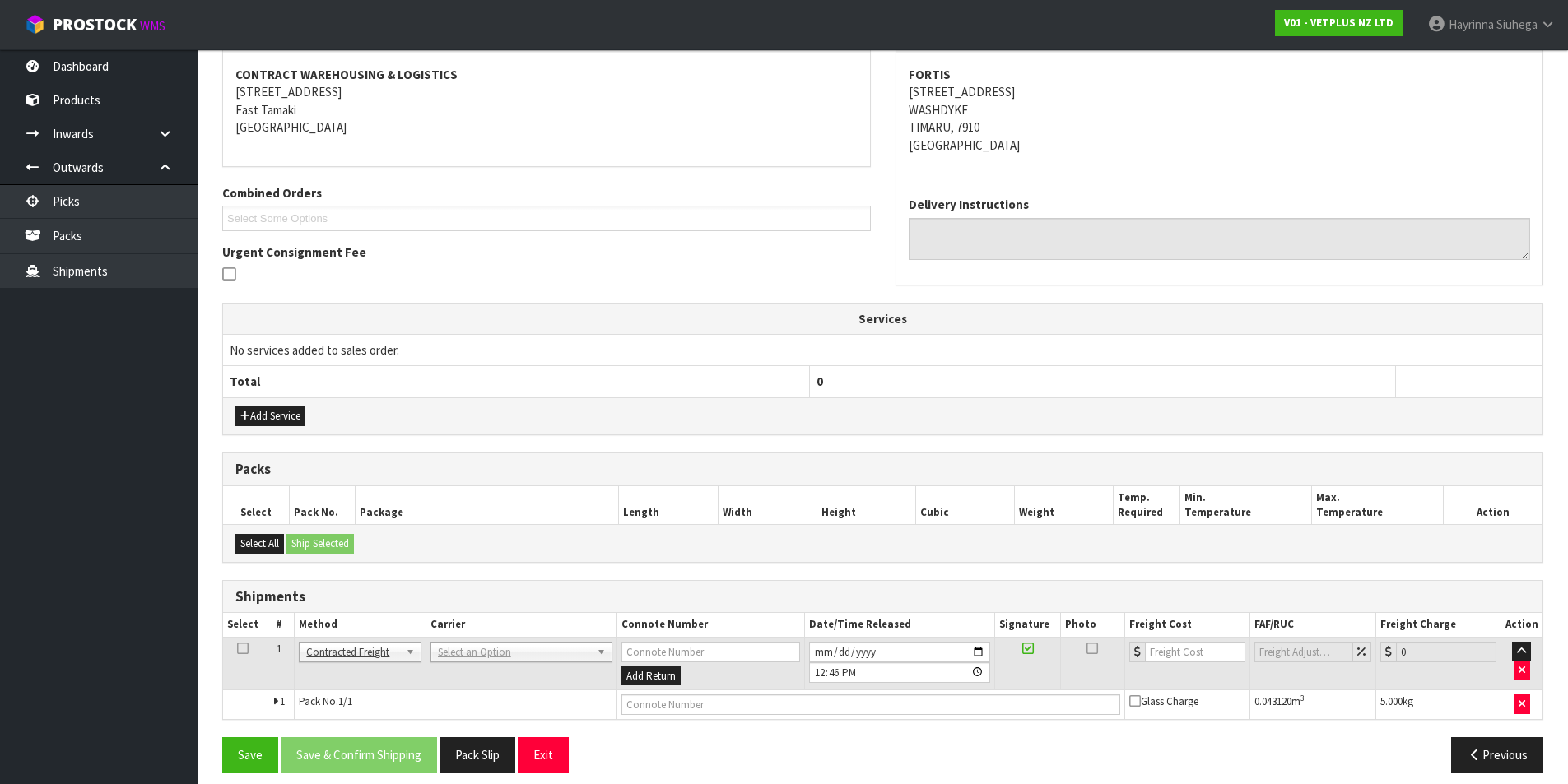
scroll to position [319, 0]
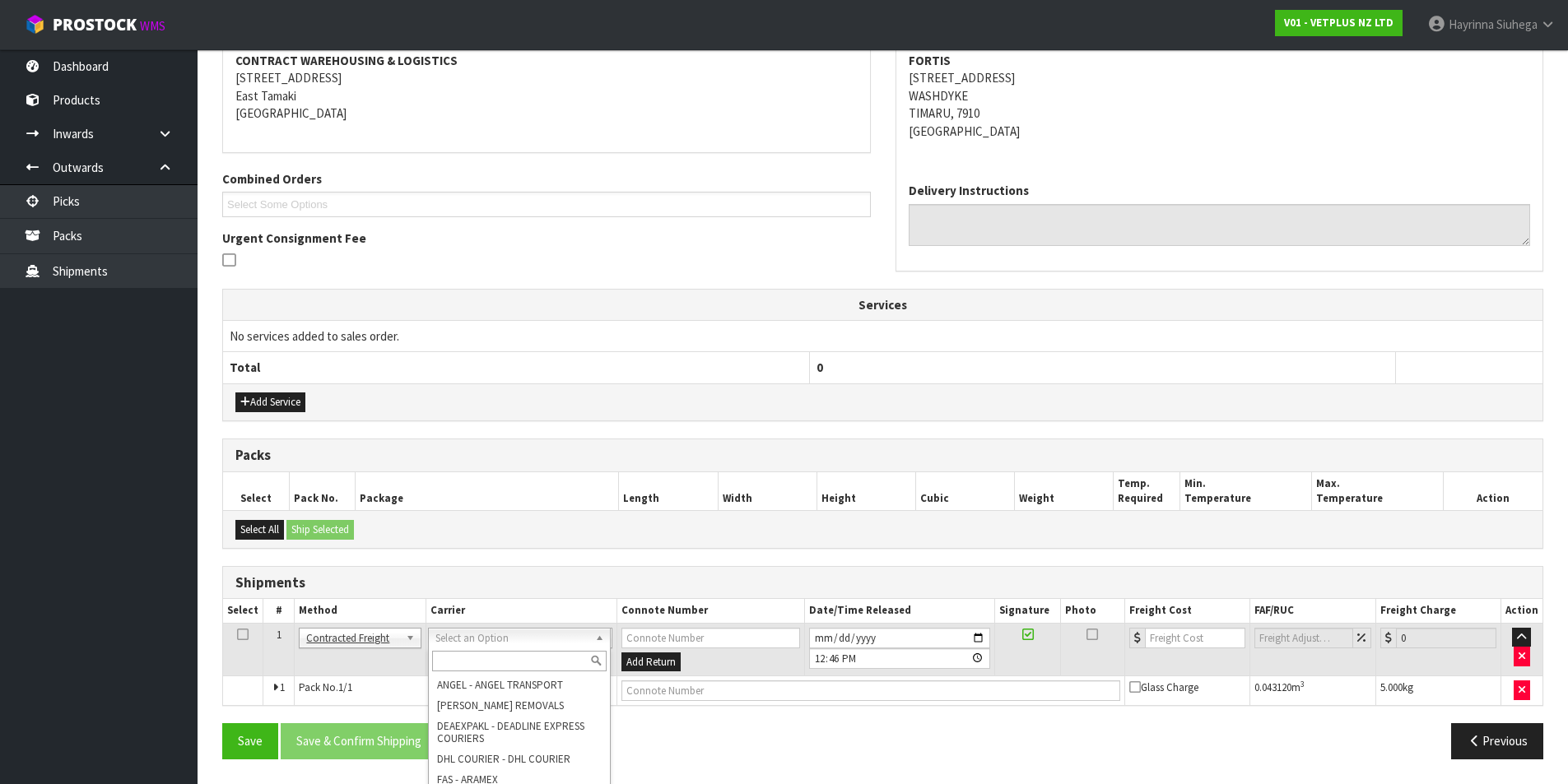
click at [493, 661] on input "text" at bounding box center [519, 661] width 175 height 21
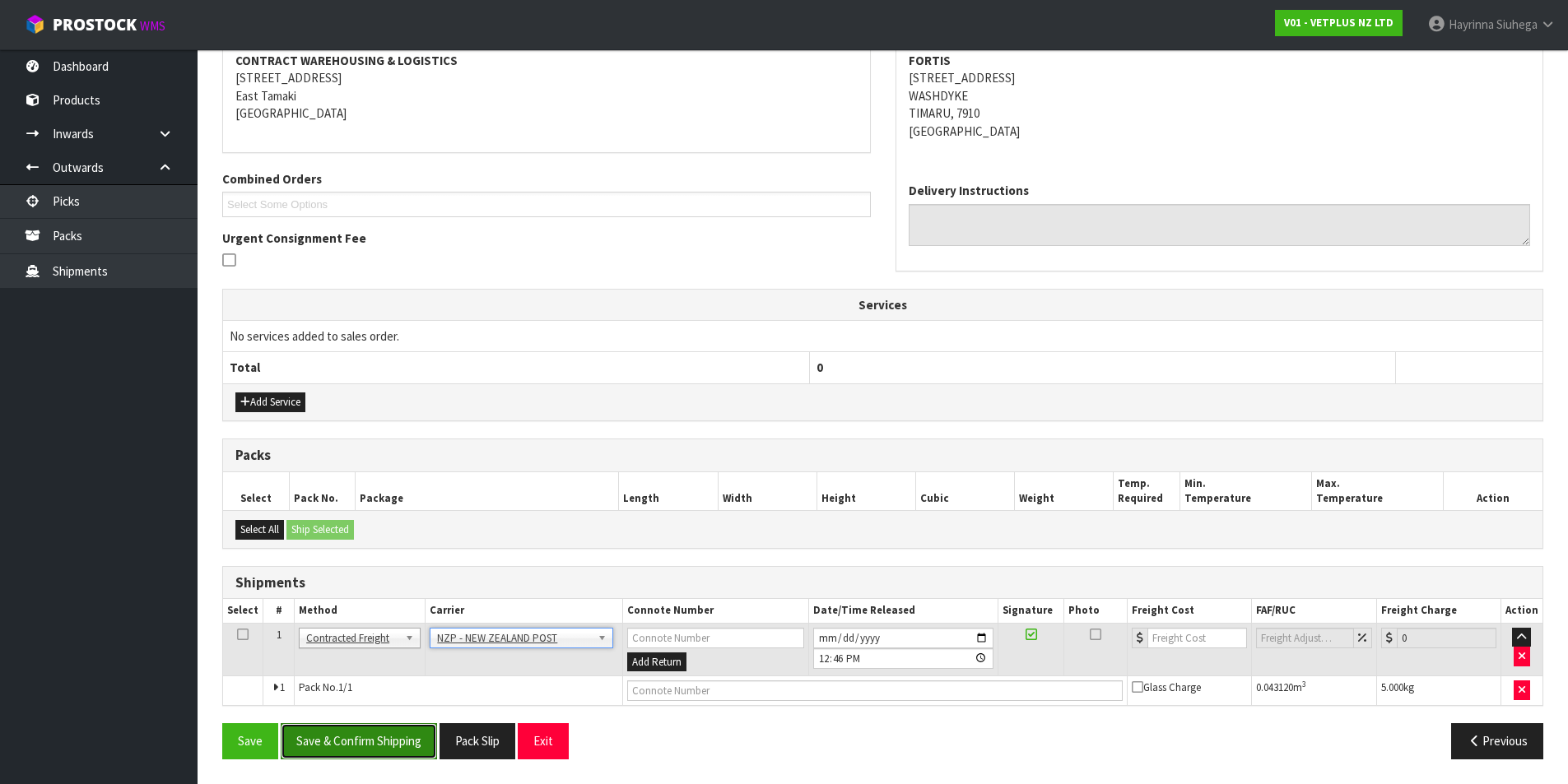
click at [380, 751] on button "Save & Confirm Shipping" at bounding box center [358, 740] width 156 height 35
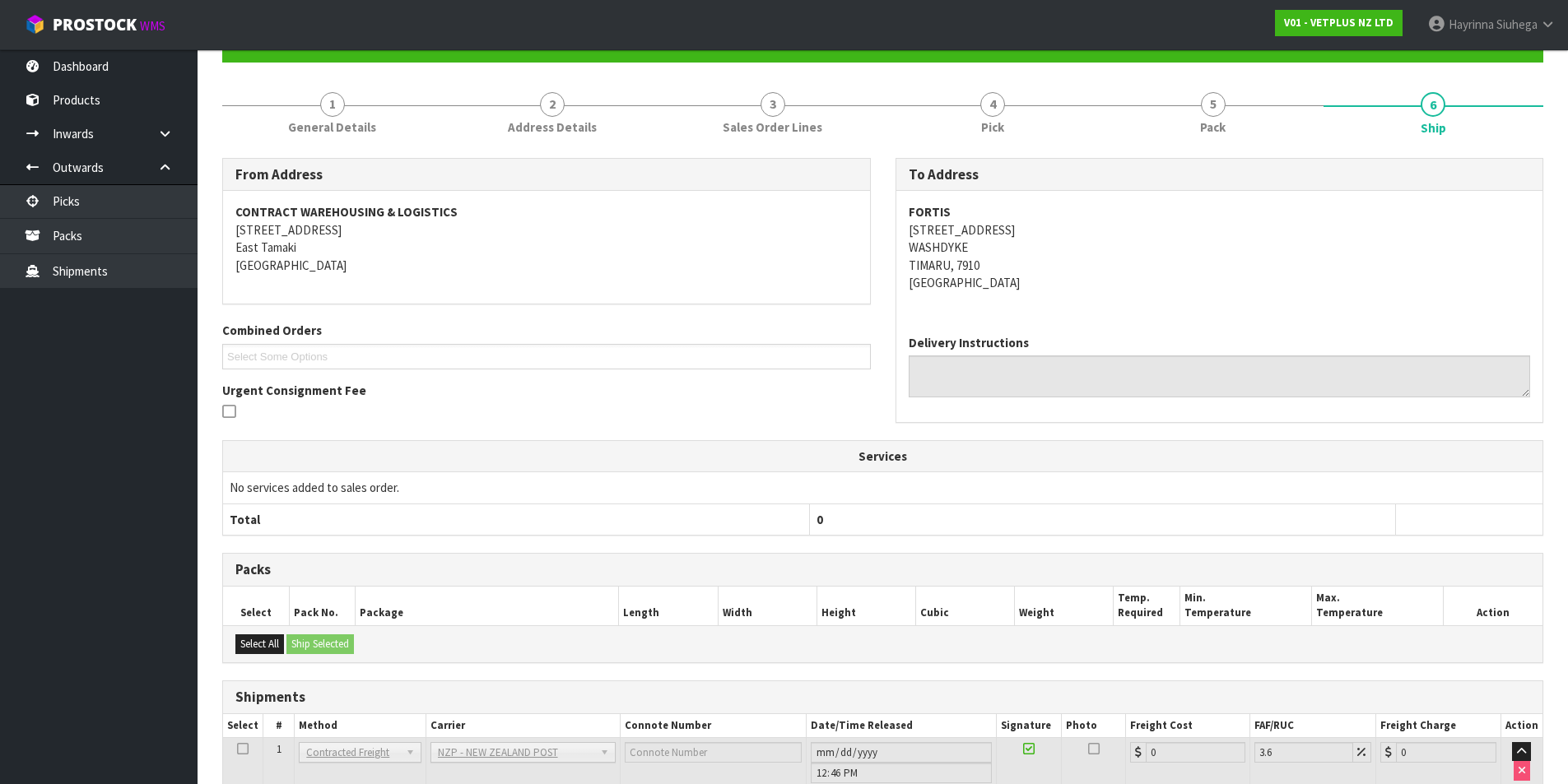
scroll to position [296, 0]
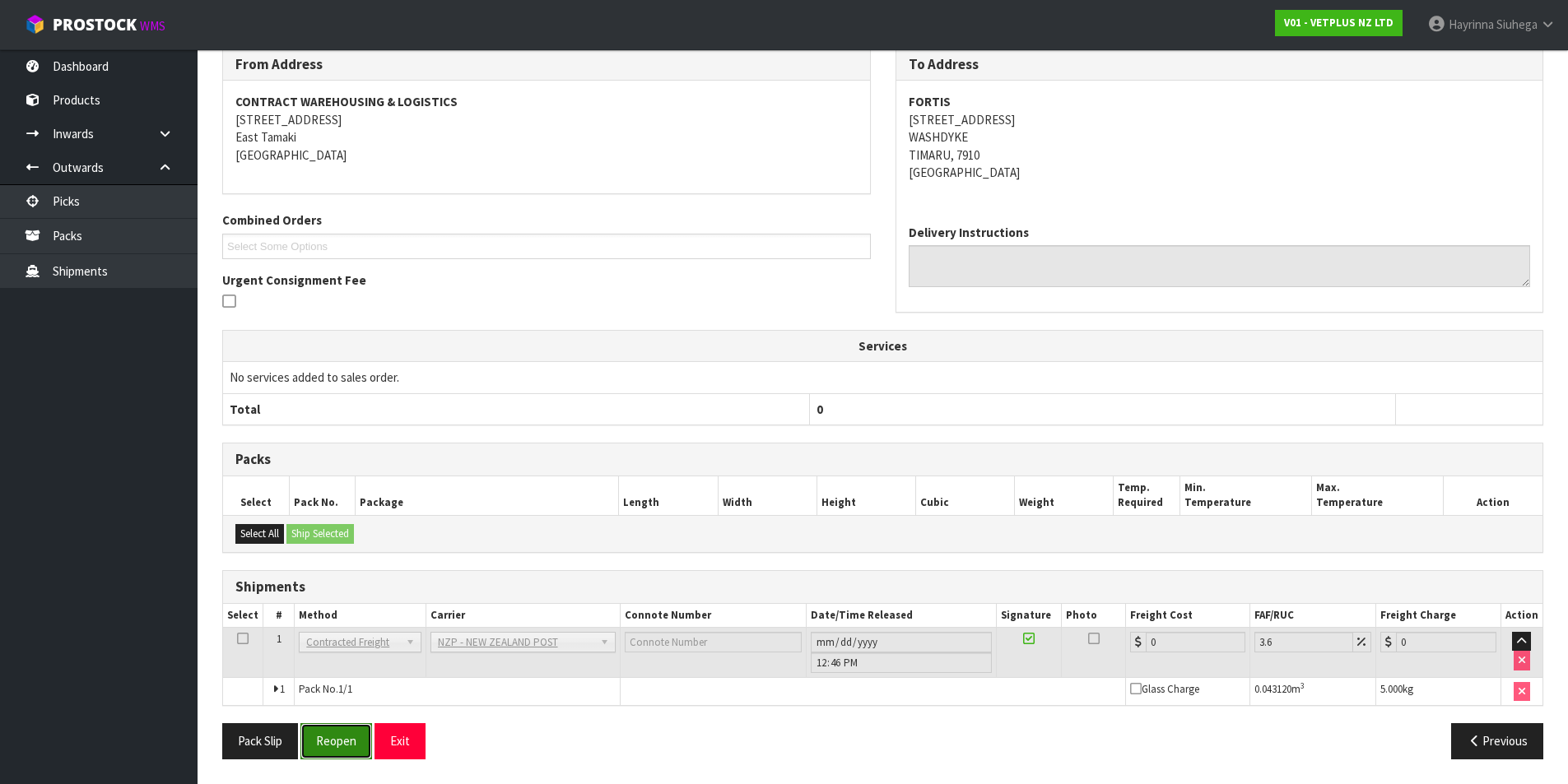
click at [335, 726] on button "Reopen" at bounding box center [335, 740] width 71 height 35
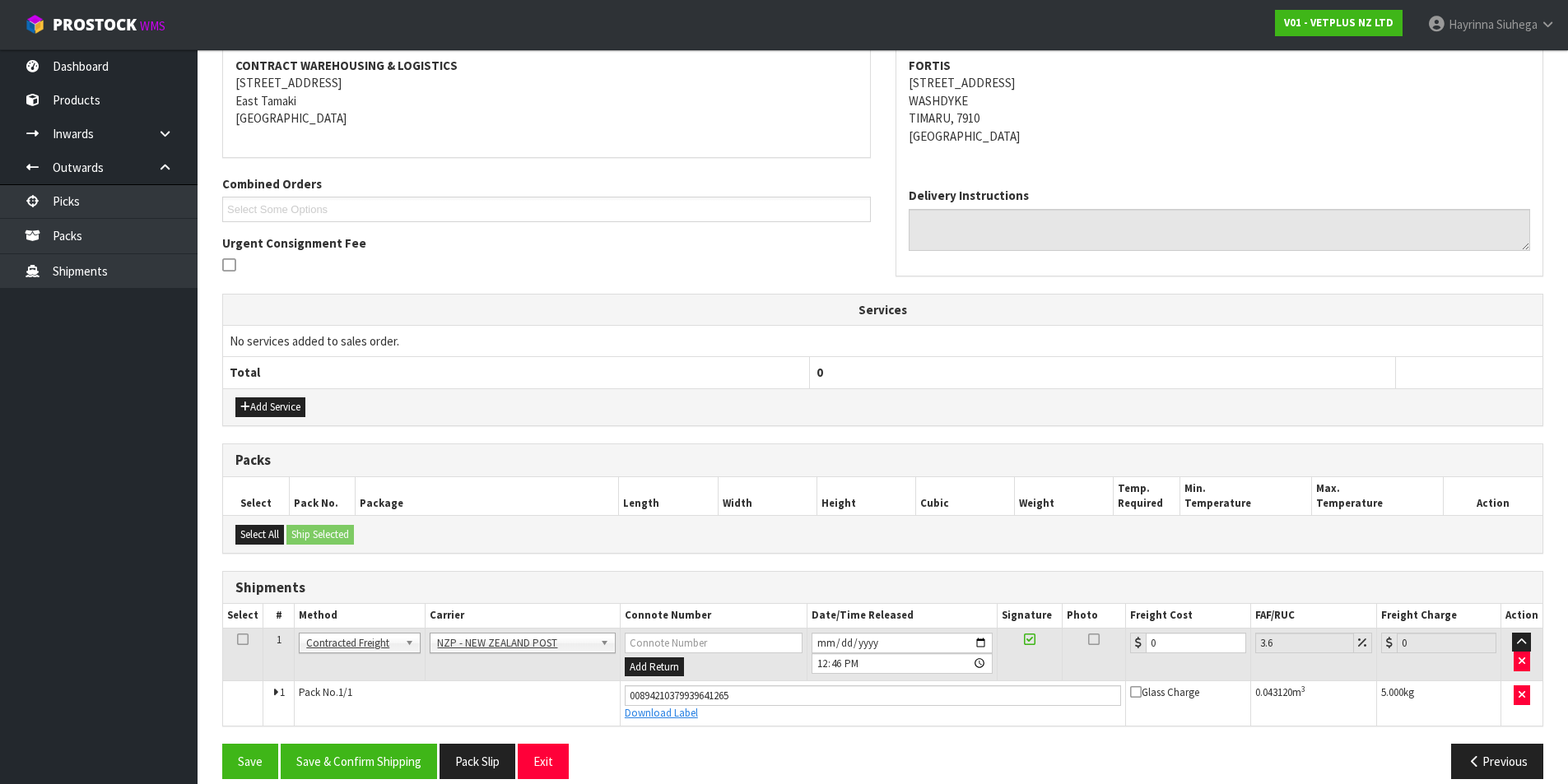
scroll to position [334, 0]
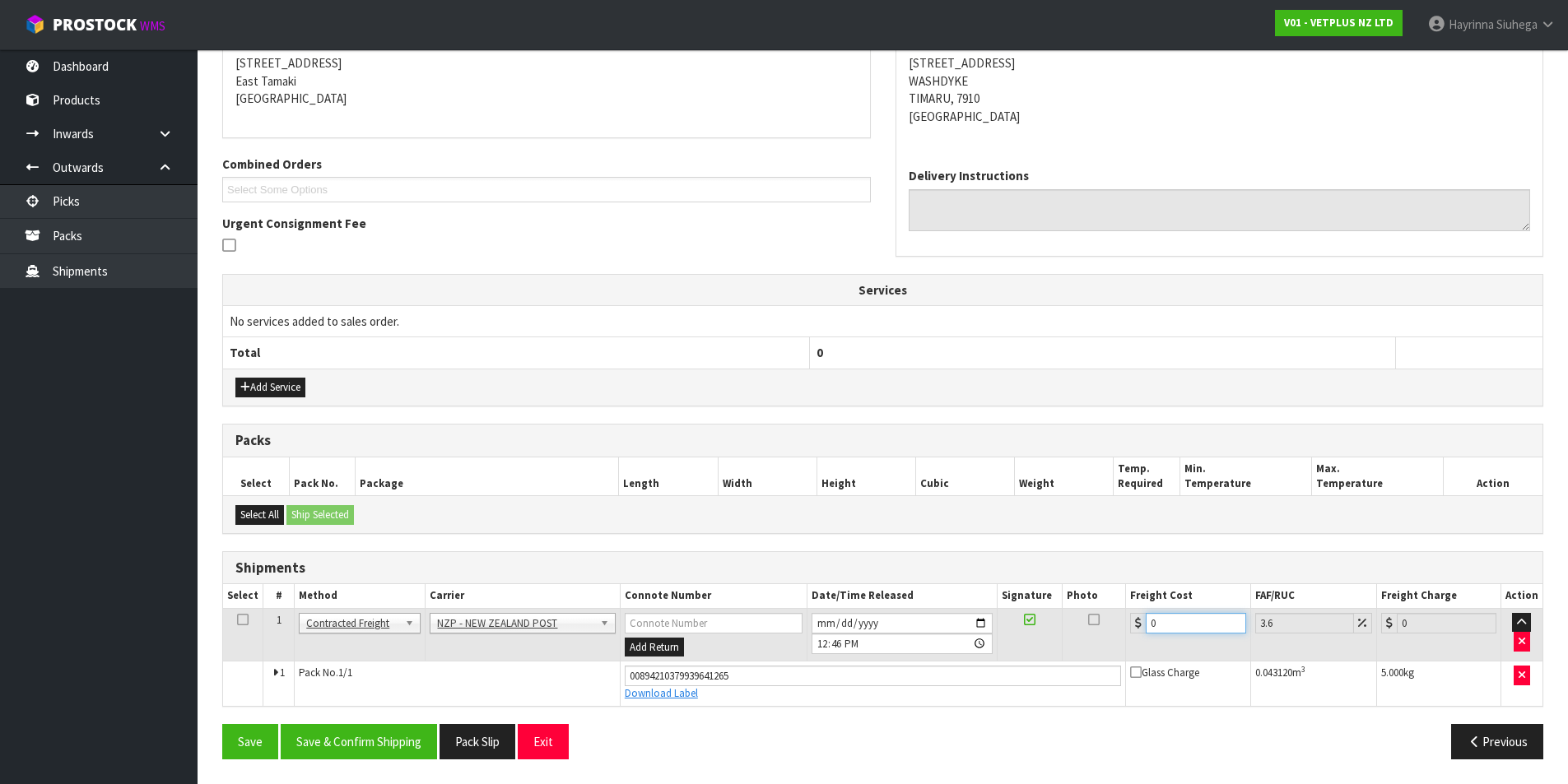
drag, startPoint x: 1180, startPoint y: 628, endPoint x: 974, endPoint y: 650, distance: 207.2
click at [1004, 650] on tr "1 Client Local Pickup Customer Local Pickup Company Freight Contracted Freight …" at bounding box center [882, 634] width 1319 height 53
click at [222, 724] on button "Save" at bounding box center [250, 741] width 56 height 35
click at [412, 747] on button "Save & Confirm Shipping" at bounding box center [358, 741] width 156 height 35
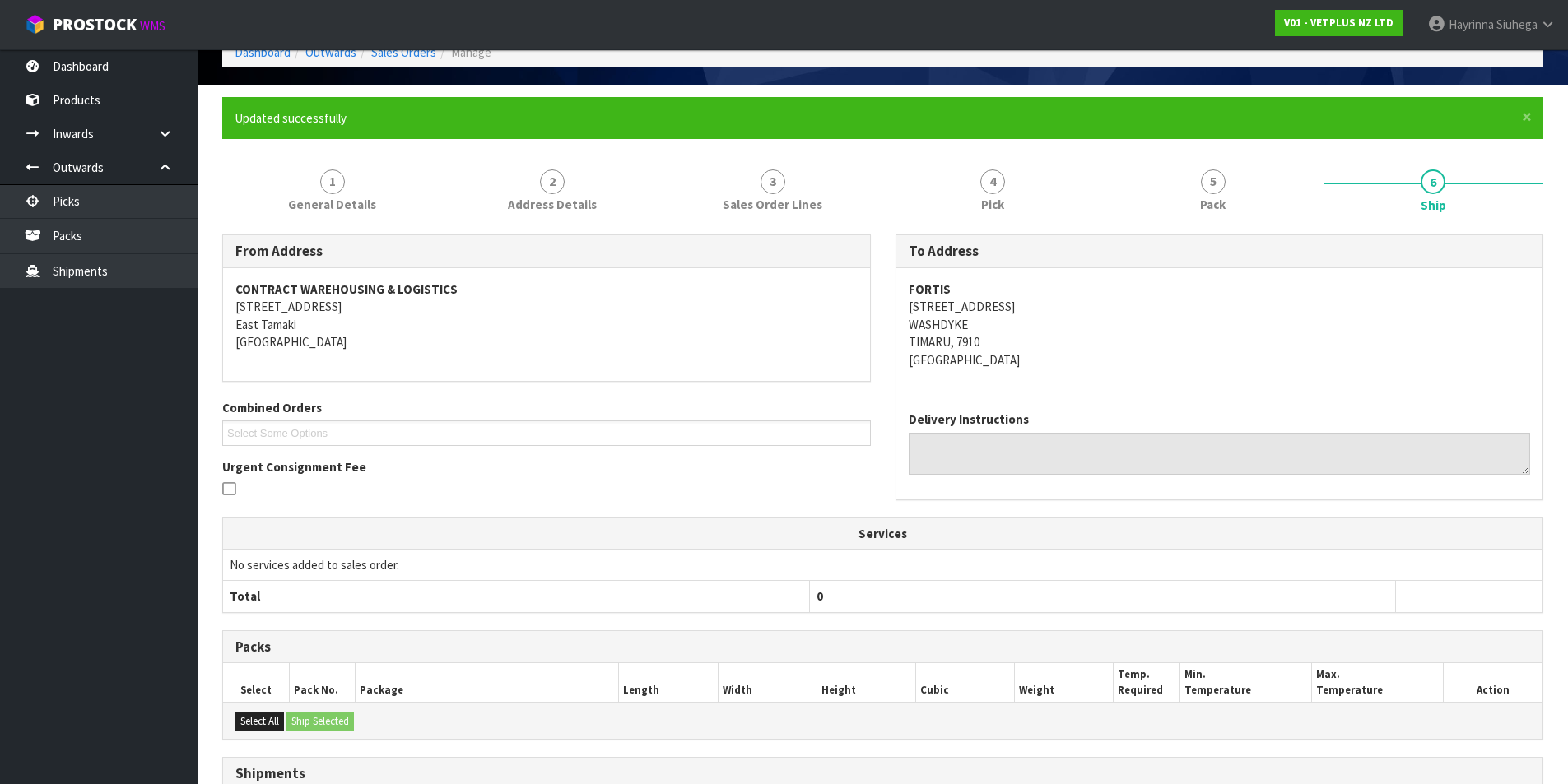
scroll to position [0, 0]
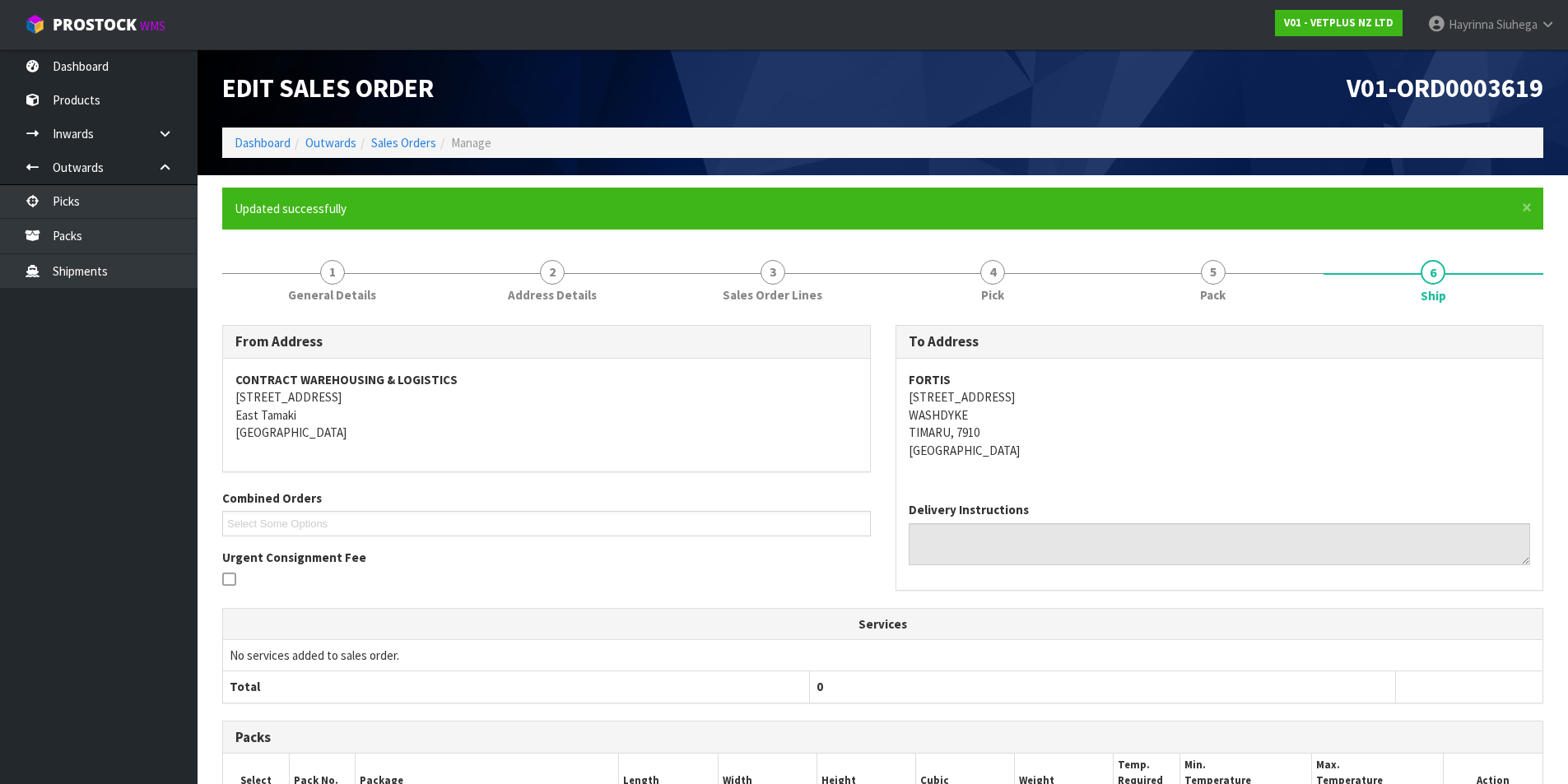
click at [261, 150] on li "Dashboard" at bounding box center [262, 142] width 56 height 17
click at [264, 144] on link "Dashboard" at bounding box center [262, 142] width 56 height 15
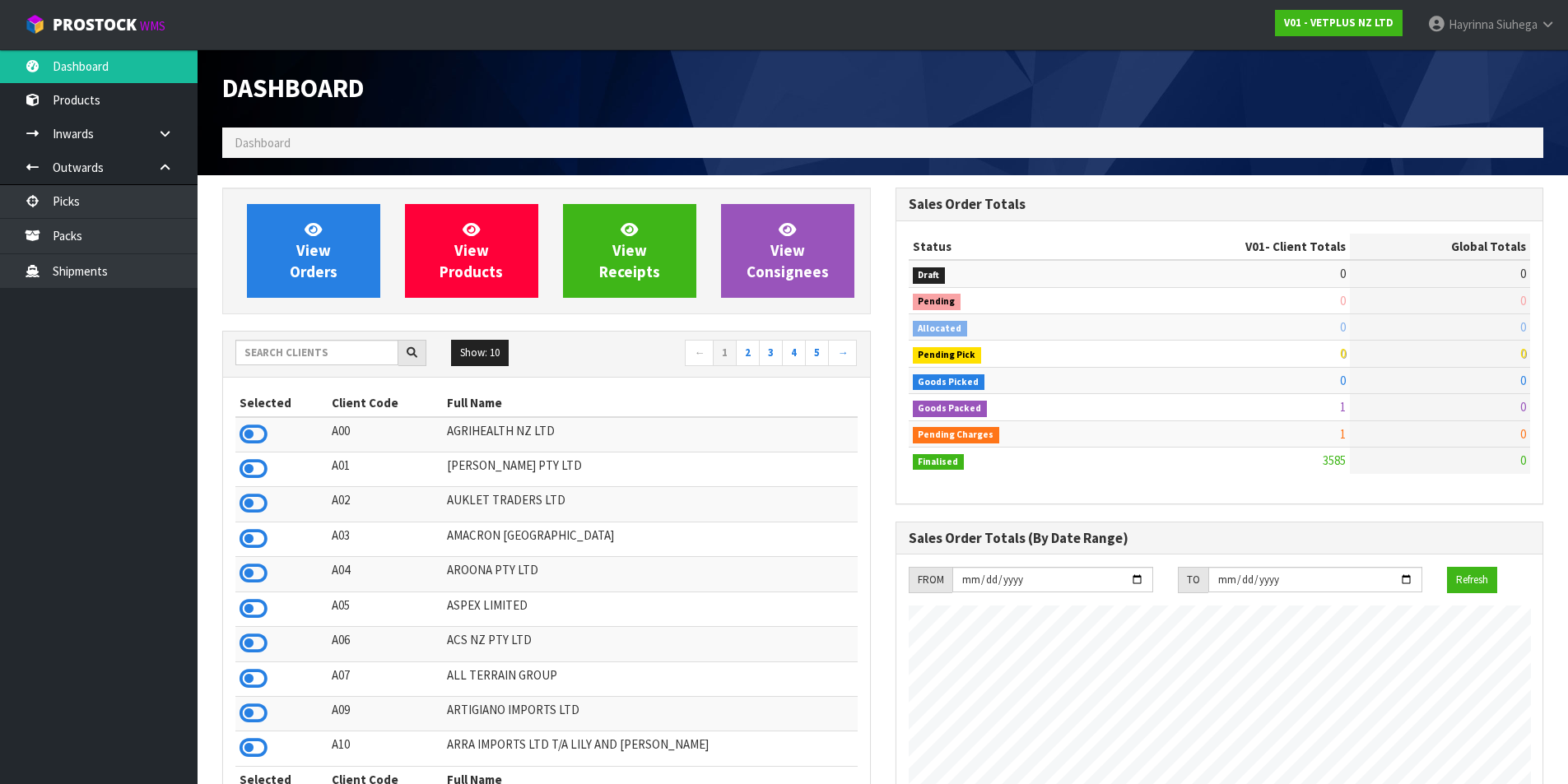
scroll to position [1246, 673]
click at [293, 344] on input "text" at bounding box center [316, 352] width 163 height 25
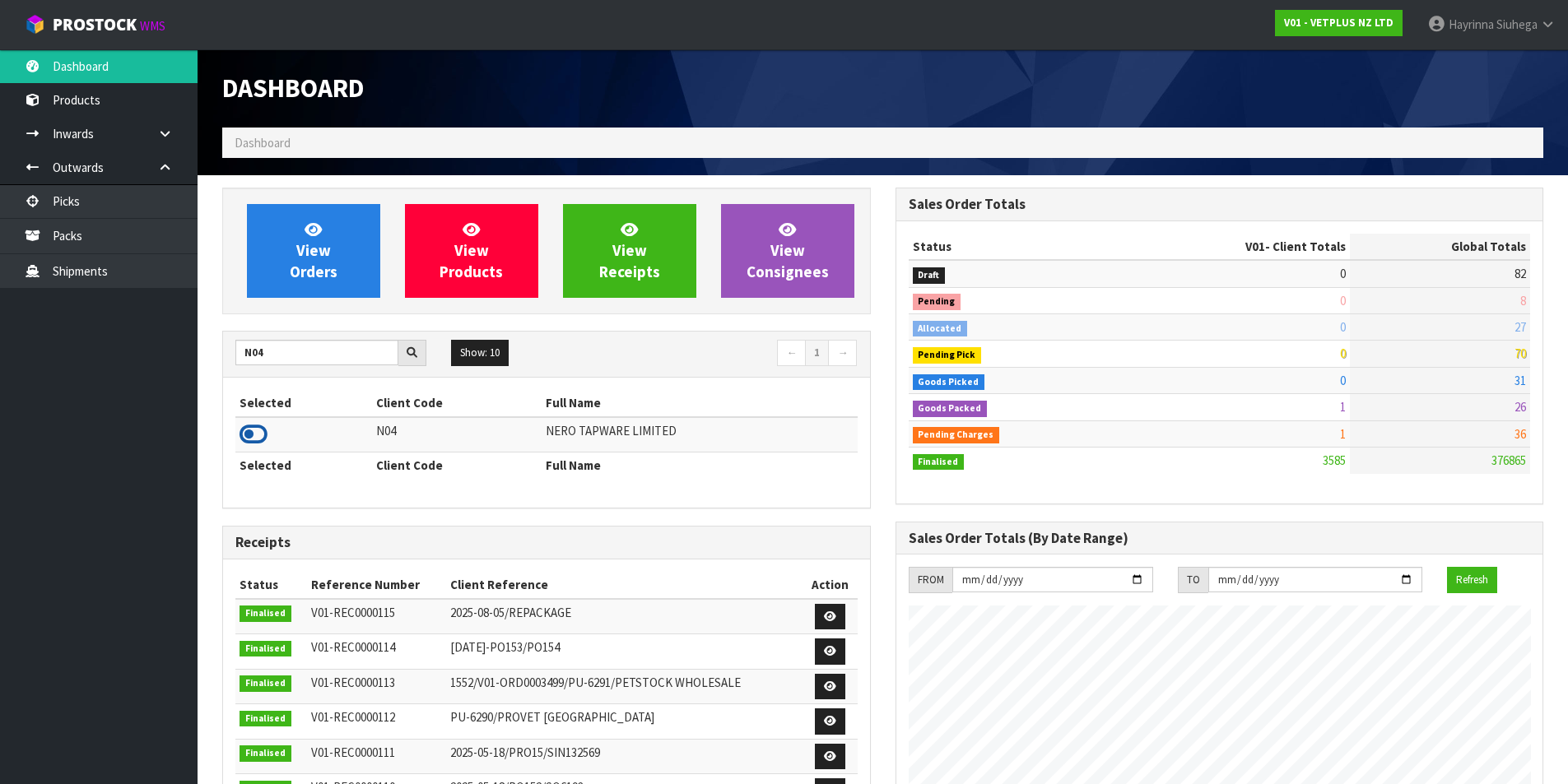
click at [252, 429] on icon at bounding box center [253, 433] width 28 height 24
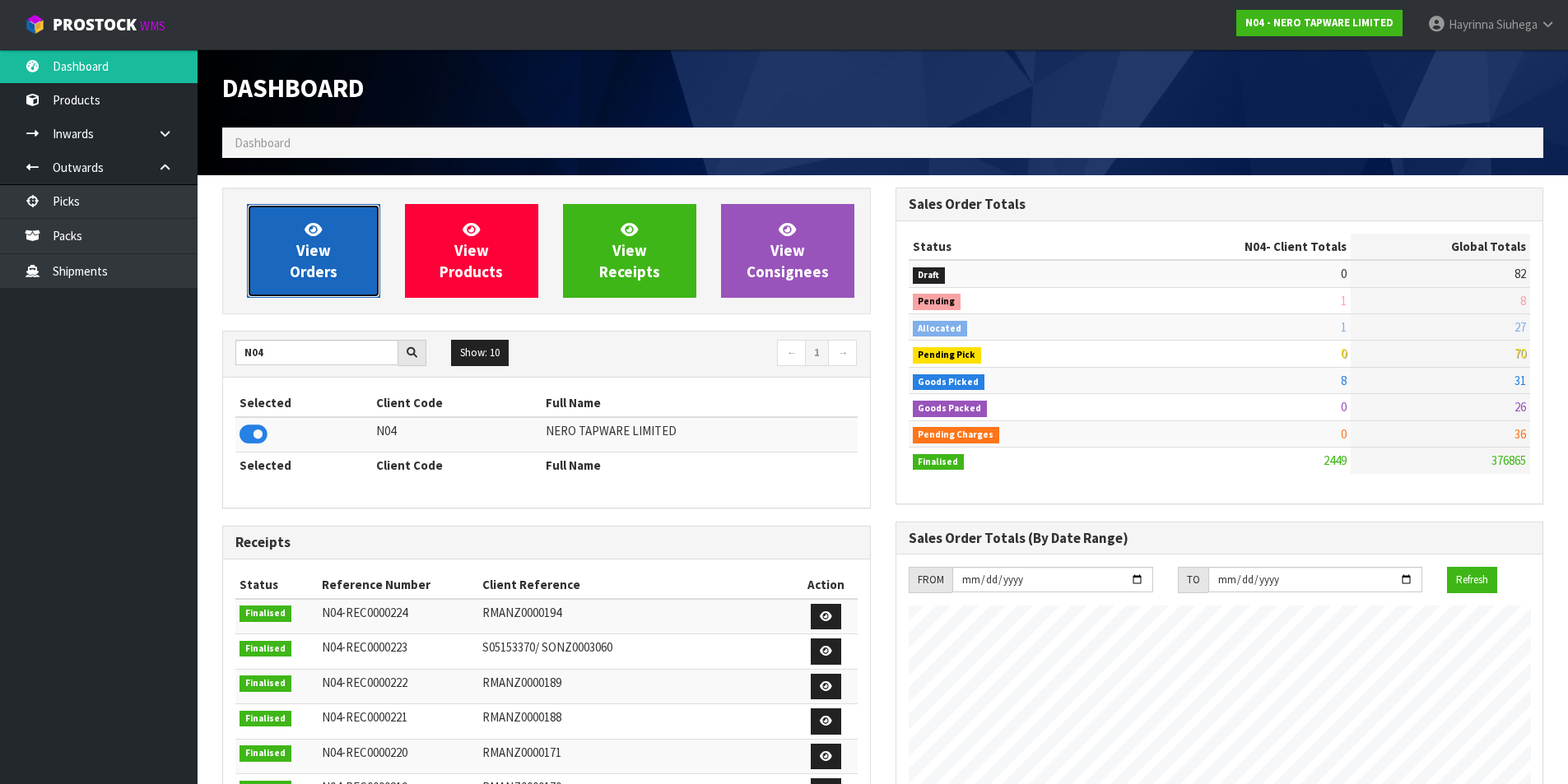
click at [312, 251] on span "View Orders" at bounding box center [313, 251] width 48 height 61
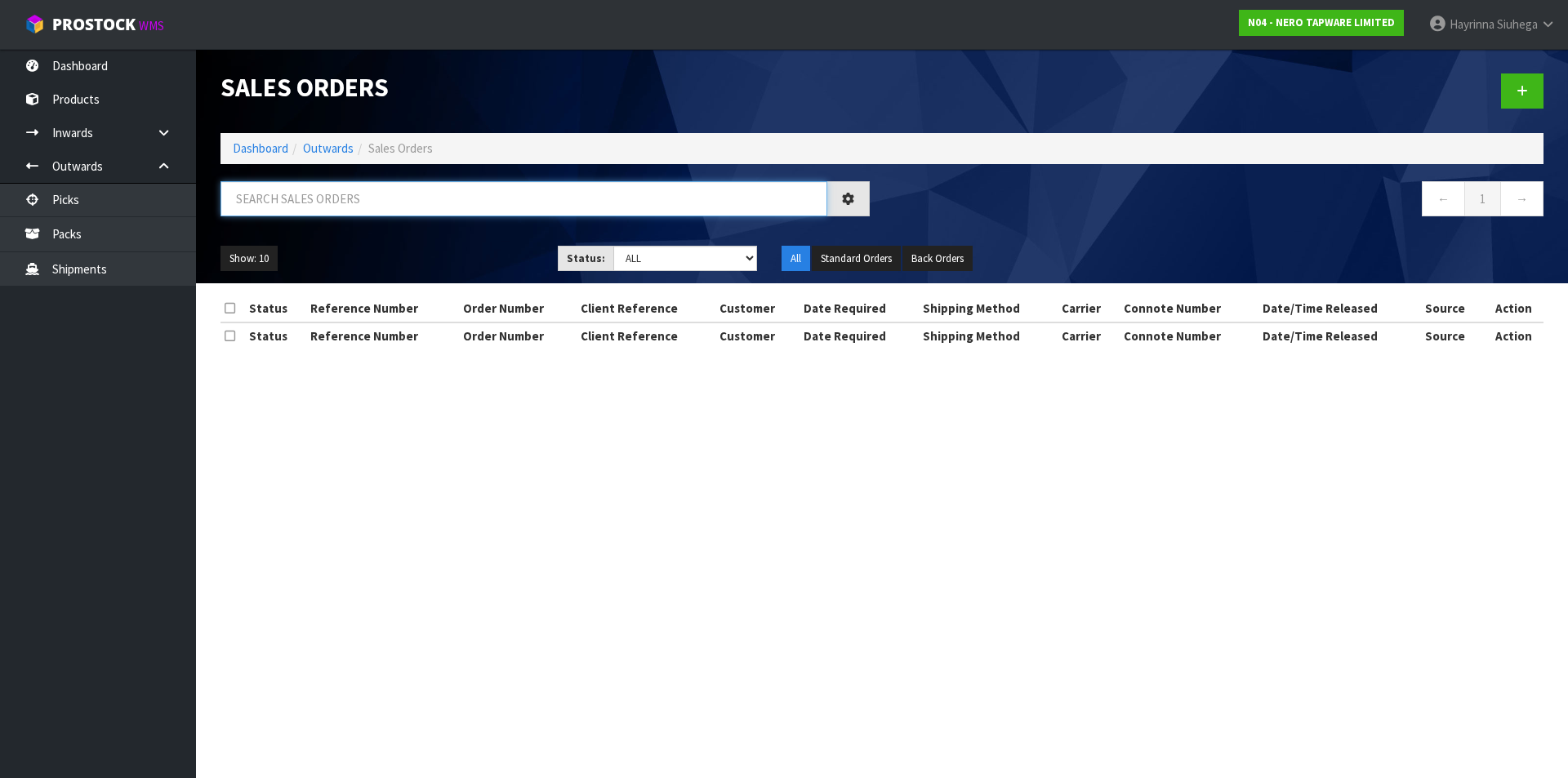
click at [319, 204] on input "text" at bounding box center [523, 199] width 606 height 35
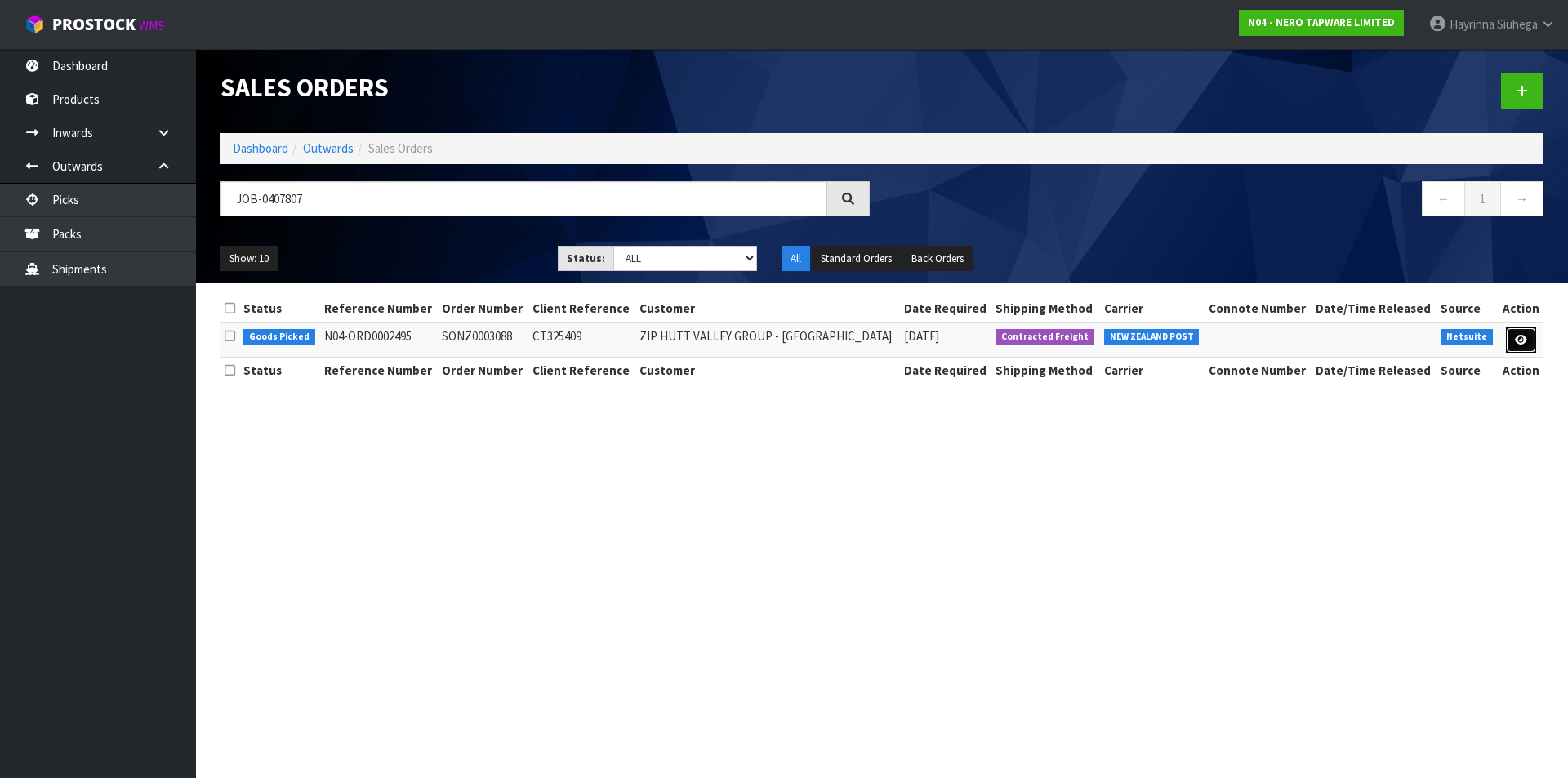
click at [1515, 342] on icon at bounding box center [1521, 340] width 13 height 11
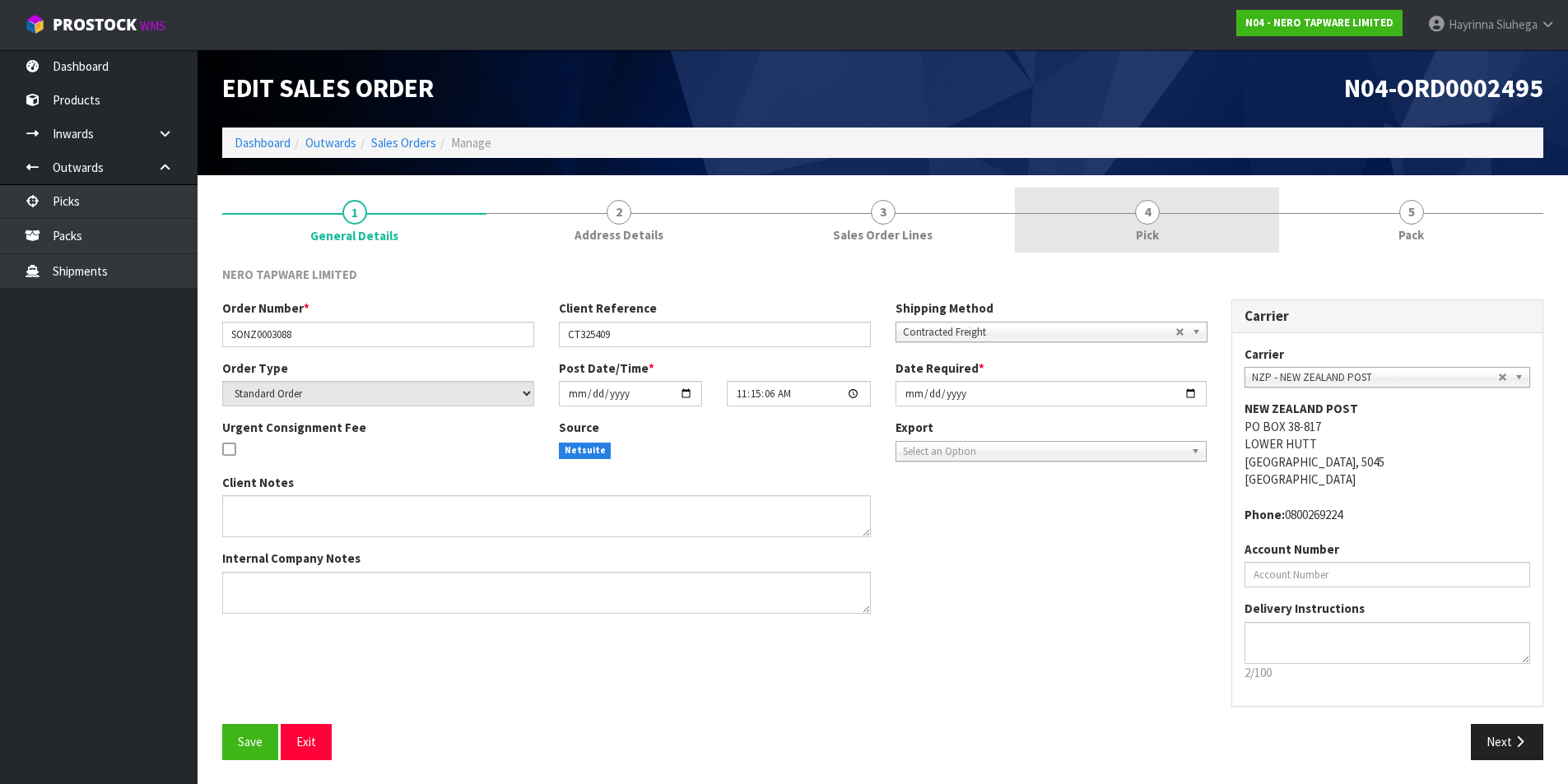
click at [1204, 225] on link "4 Pick" at bounding box center [1147, 220] width 264 height 65
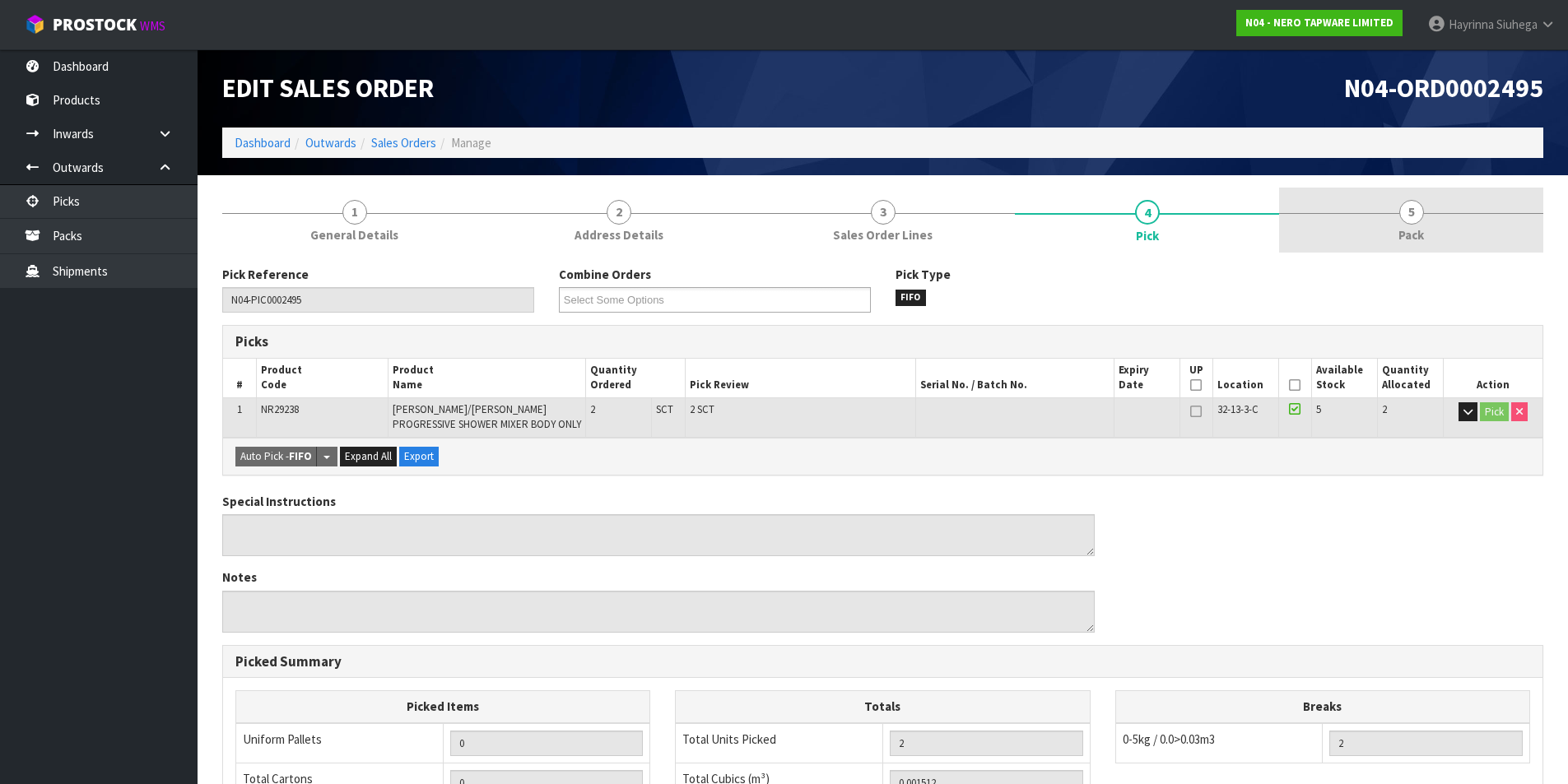
click at [1352, 233] on link "5 Pack" at bounding box center [1411, 220] width 264 height 65
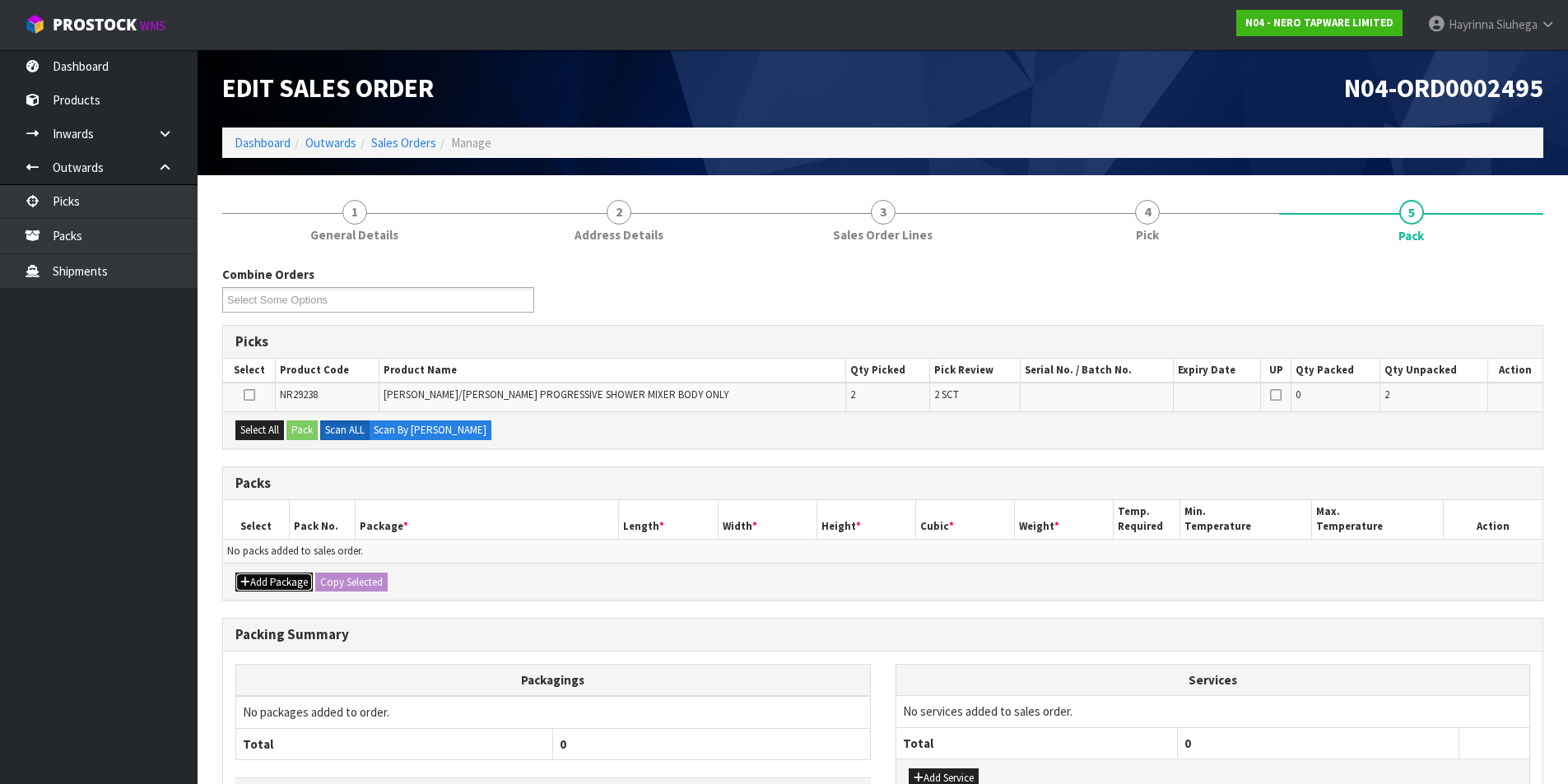
click at [288, 587] on button "Add Package" at bounding box center [274, 582] width 78 height 20
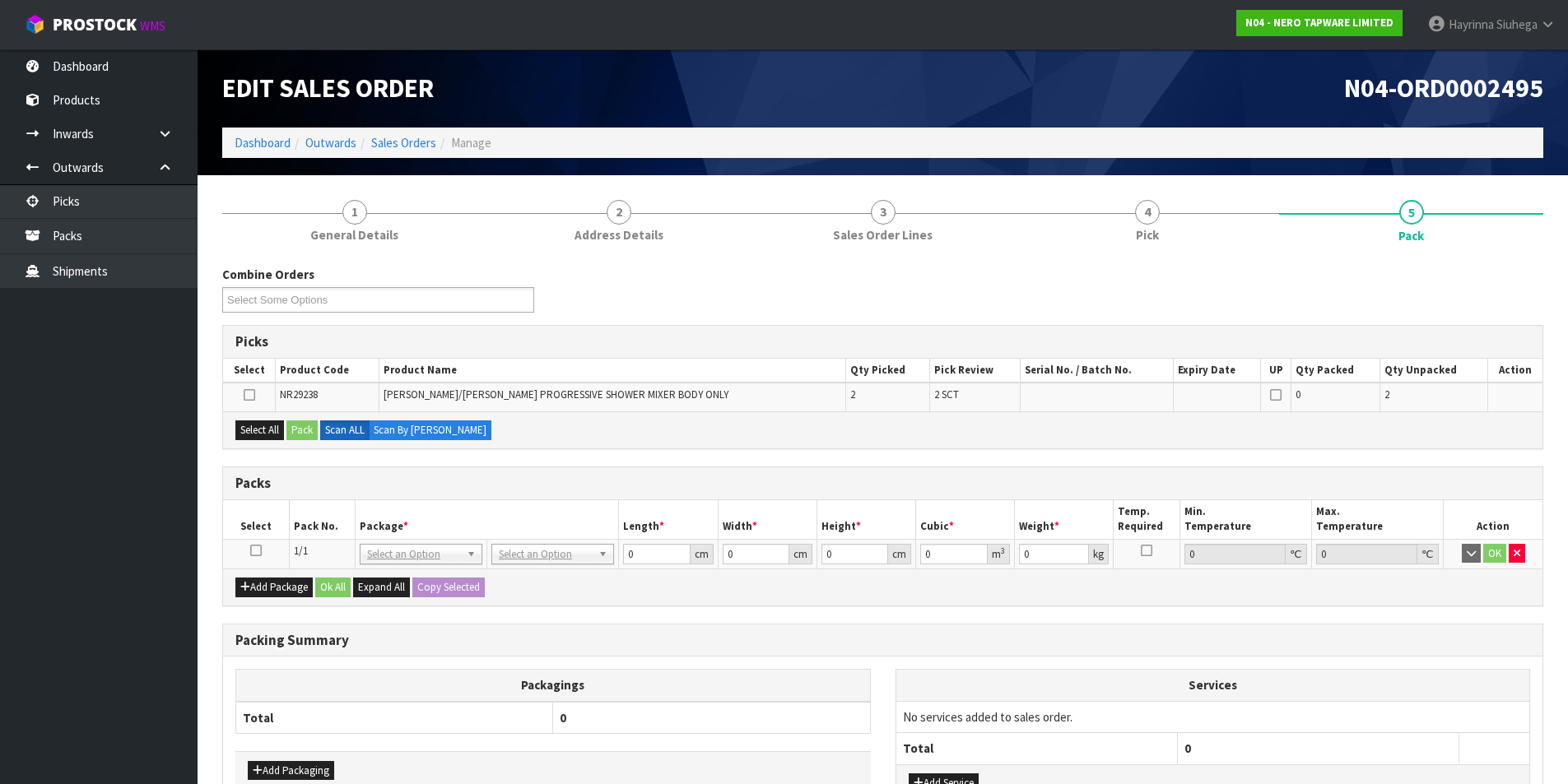
click at [246, 552] on td at bounding box center [255, 553] width 66 height 30
click at [260, 551] on icon at bounding box center [256, 551] width 12 height 1
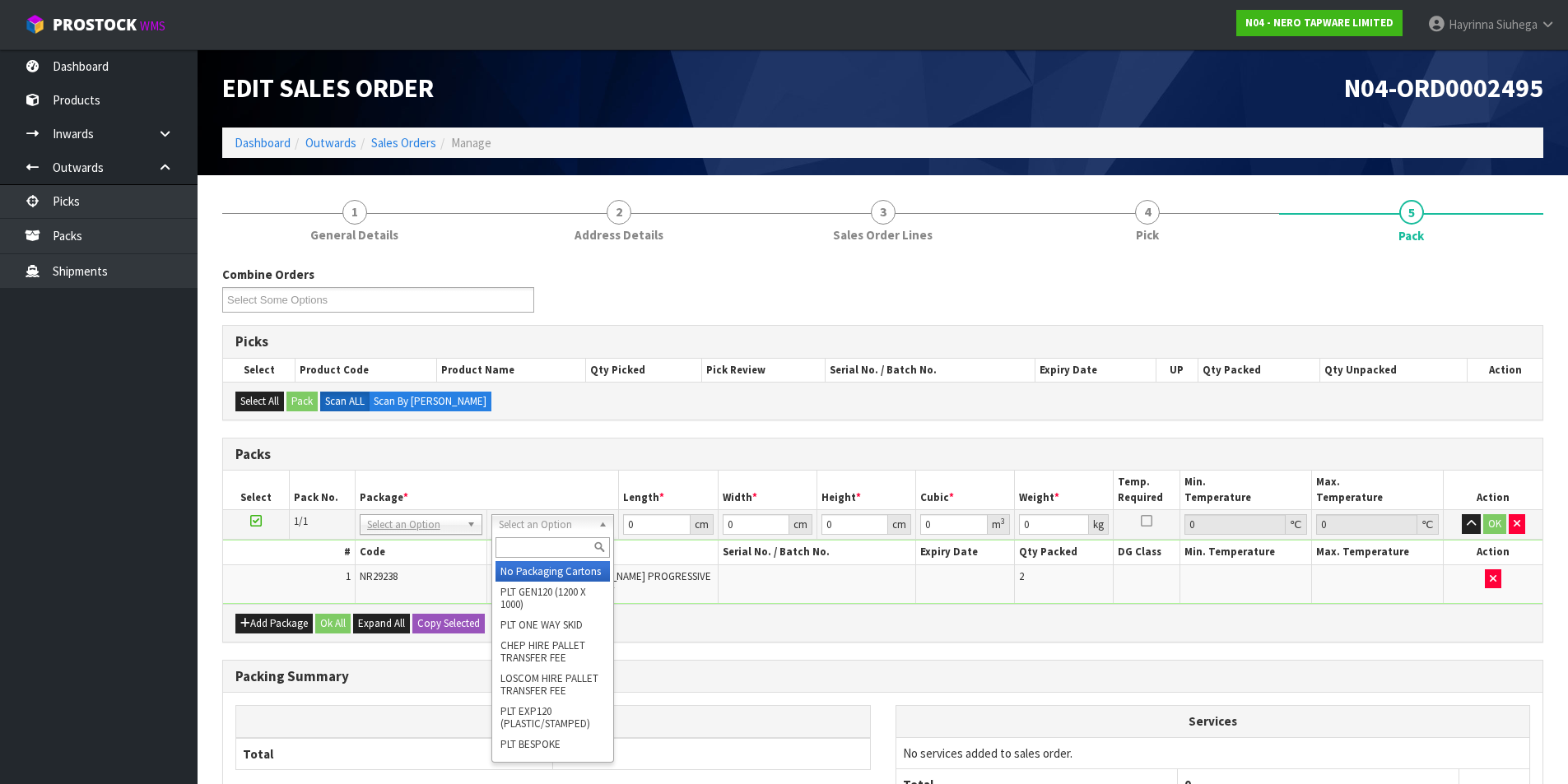
click at [577, 543] on input "text" at bounding box center [553, 547] width 115 height 21
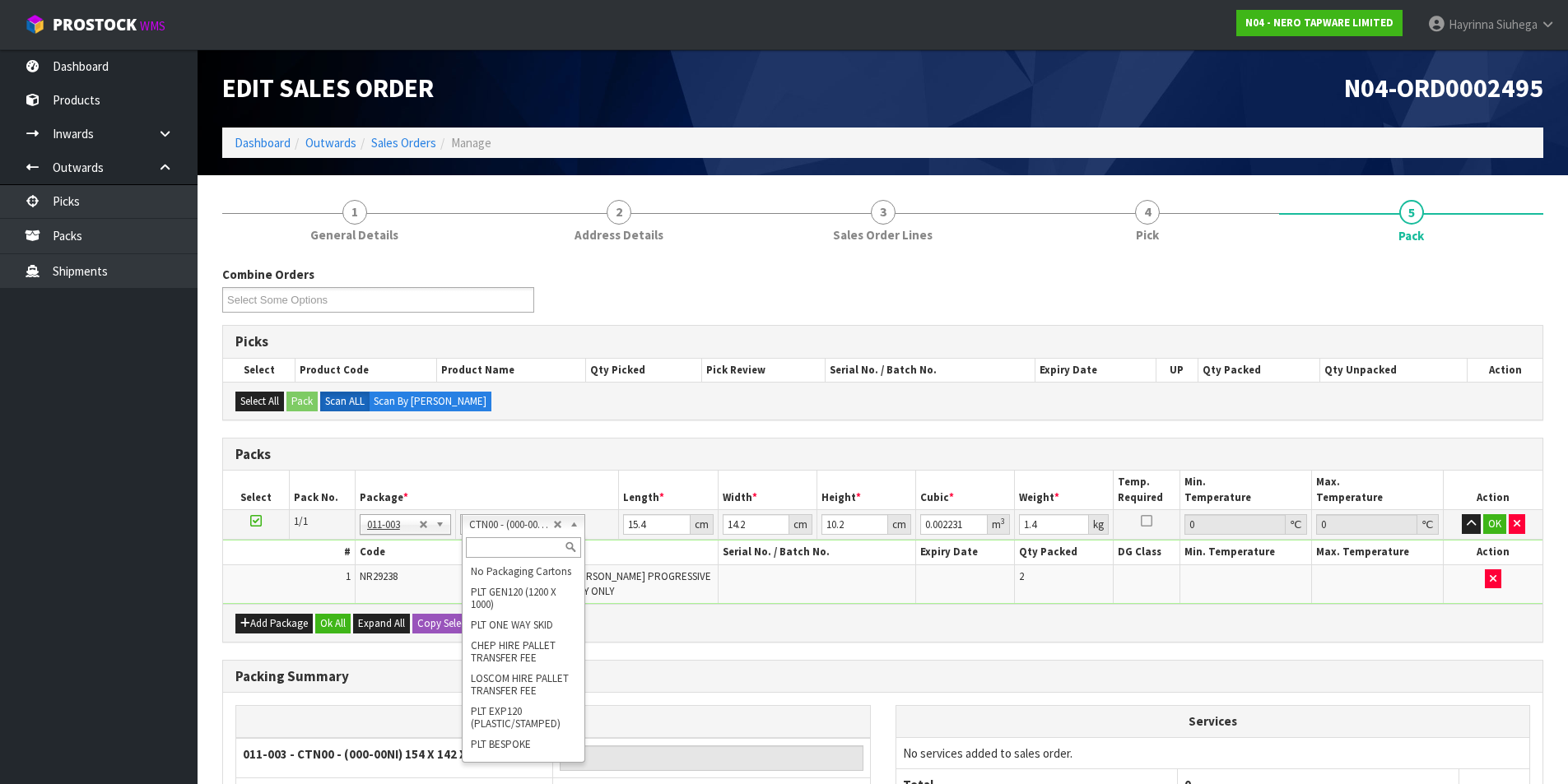
click at [508, 537] on input "text" at bounding box center [523, 547] width 115 height 21
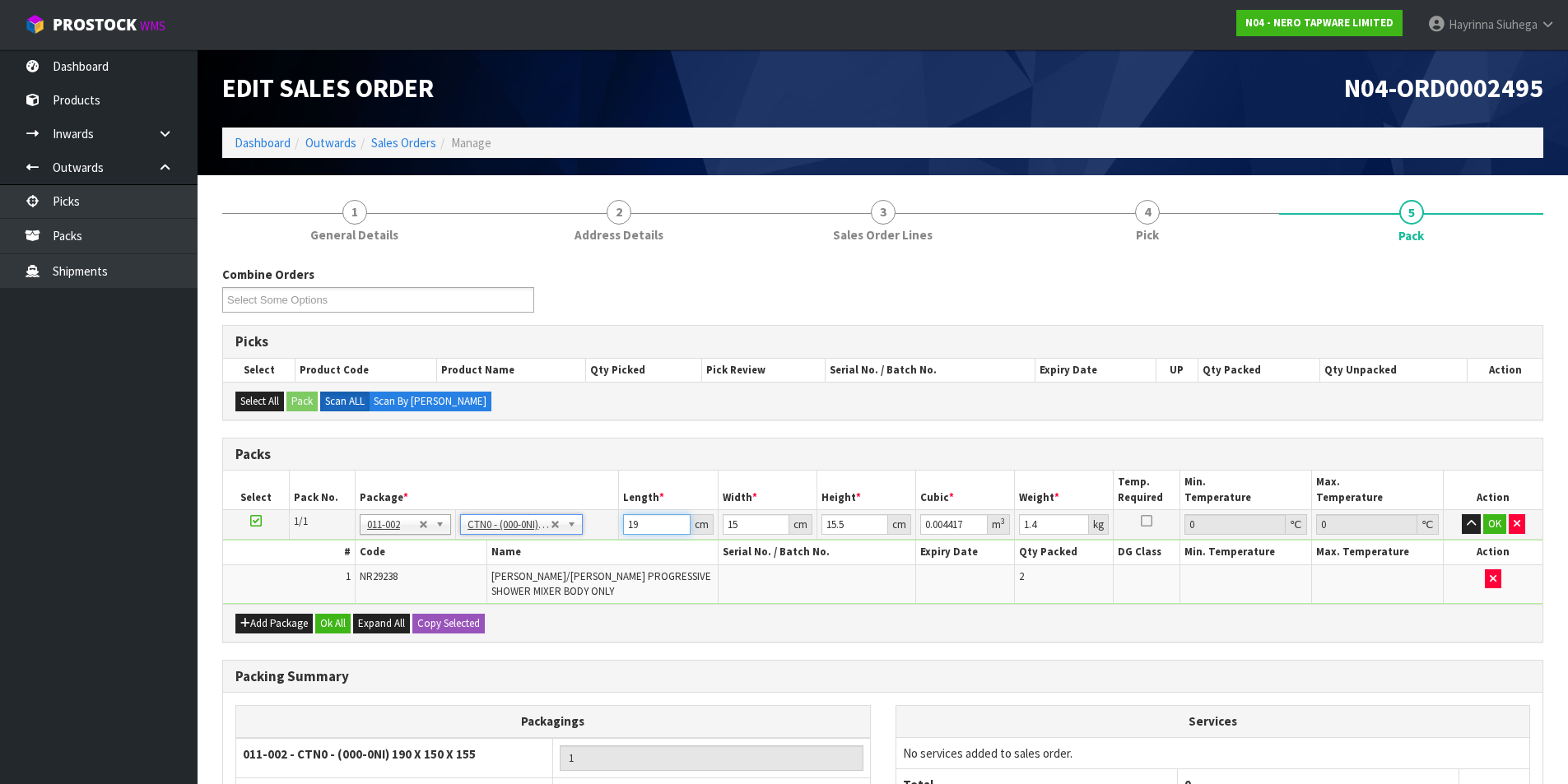
click at [636, 523] on input "19" at bounding box center [656, 524] width 67 height 21
click at [637, 522] on input "19" at bounding box center [656, 524] width 67 height 21
click button "OK" at bounding box center [1495, 524] width 23 height 20
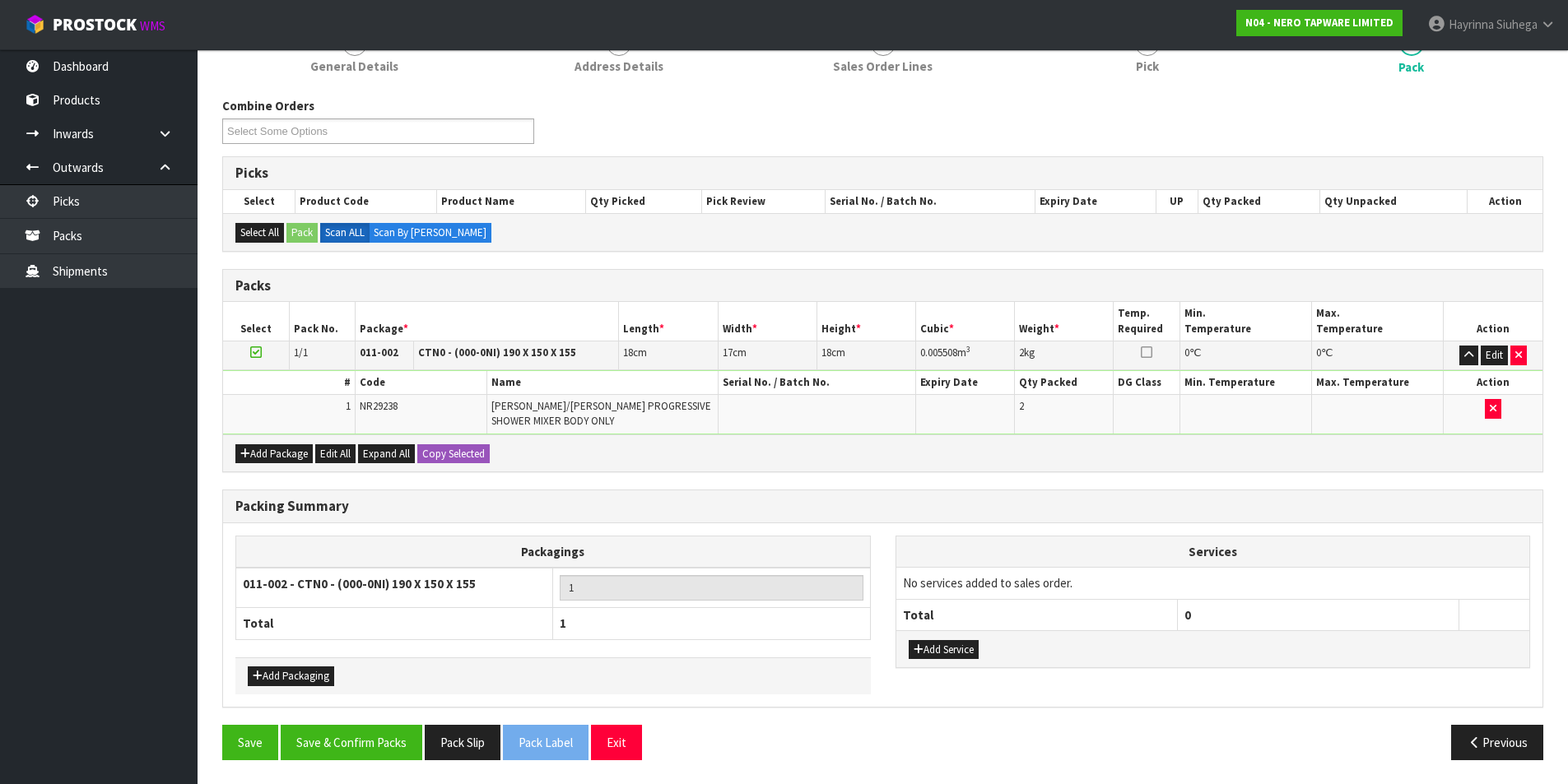
scroll to position [169, 0]
click at [409, 731] on button "Save & Confirm Packs" at bounding box center [351, 741] width 142 height 35
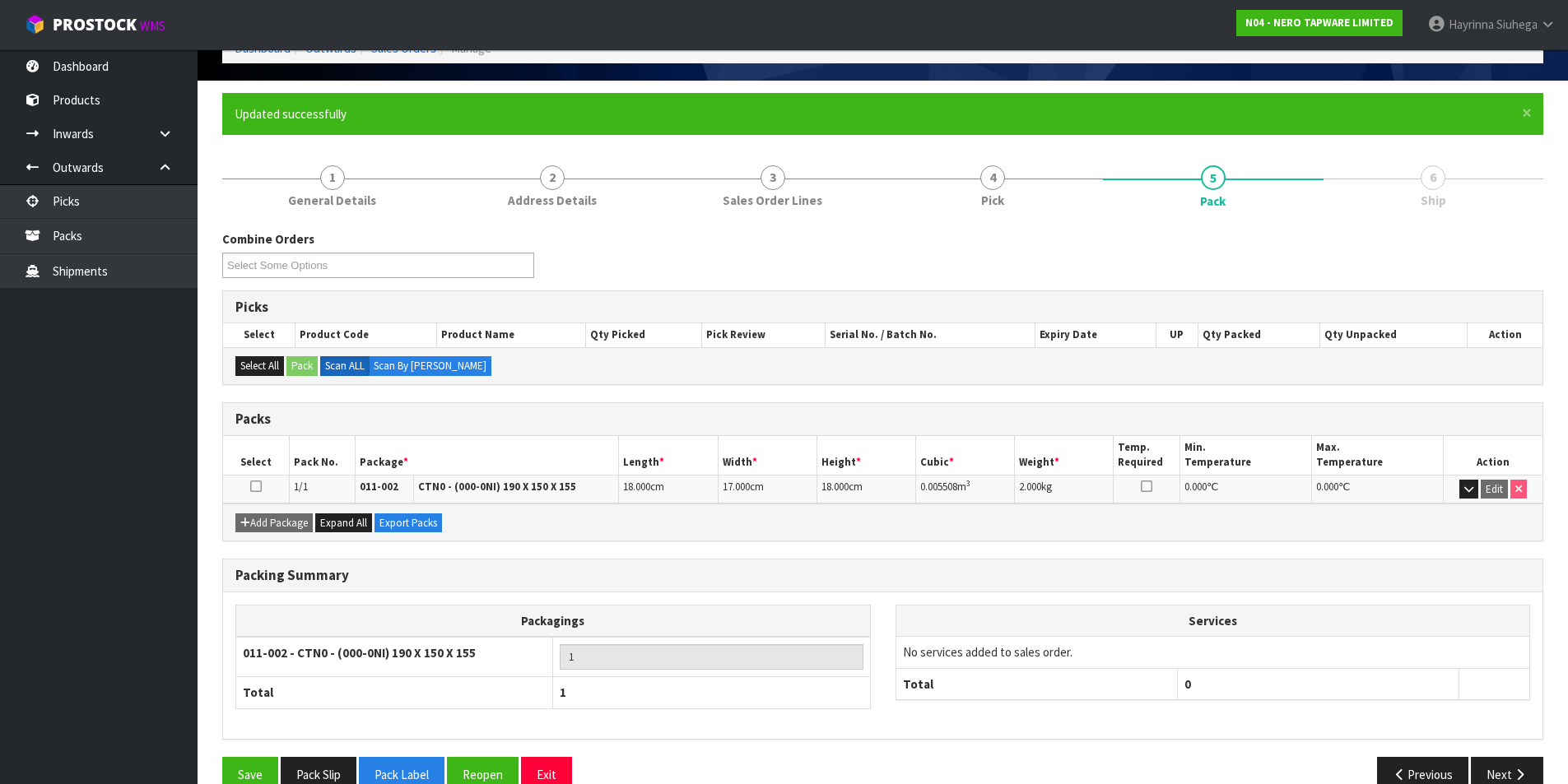
scroll to position [127, 0]
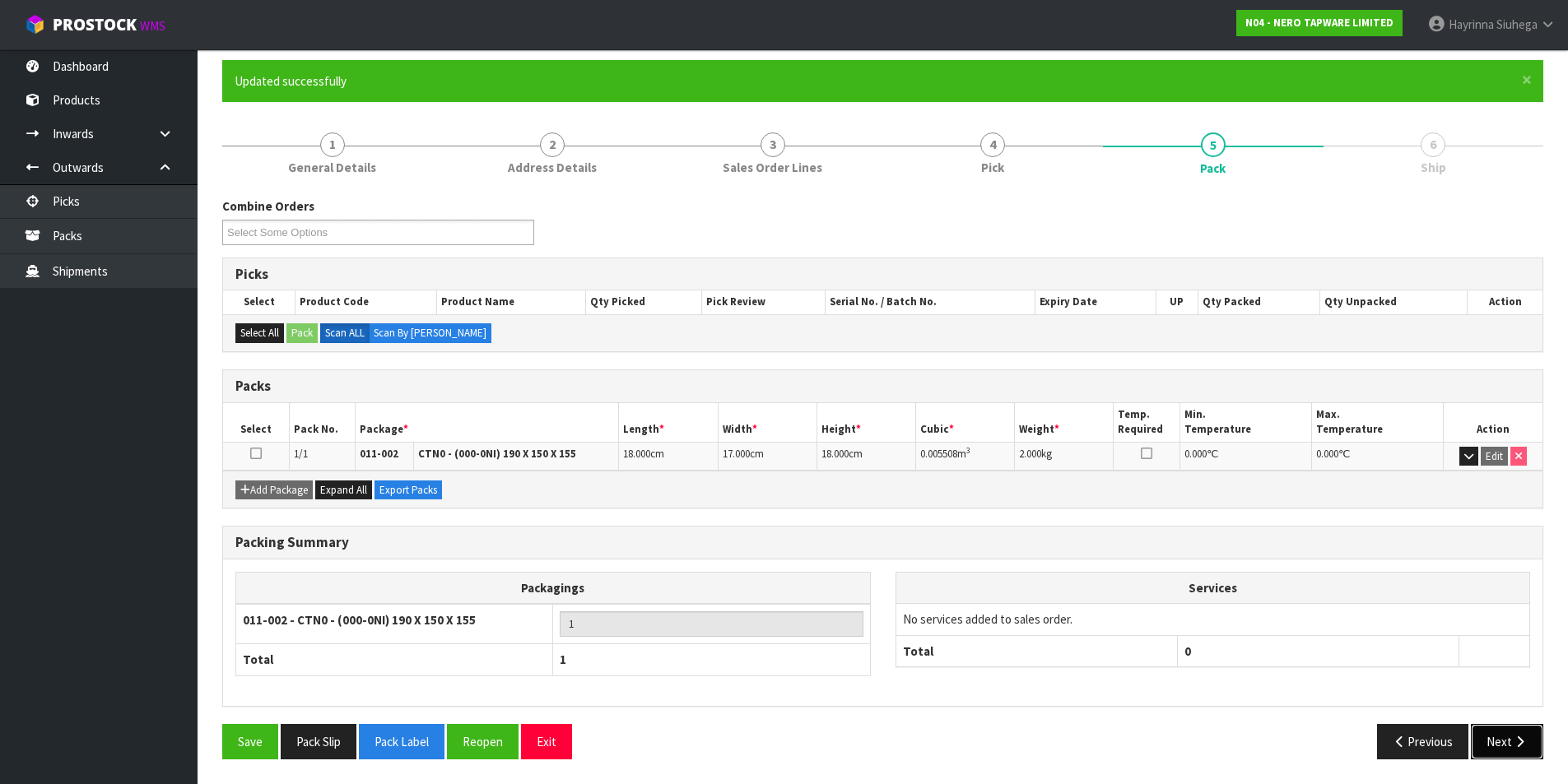
click at [1501, 743] on button "Next" at bounding box center [1507, 741] width 72 height 35
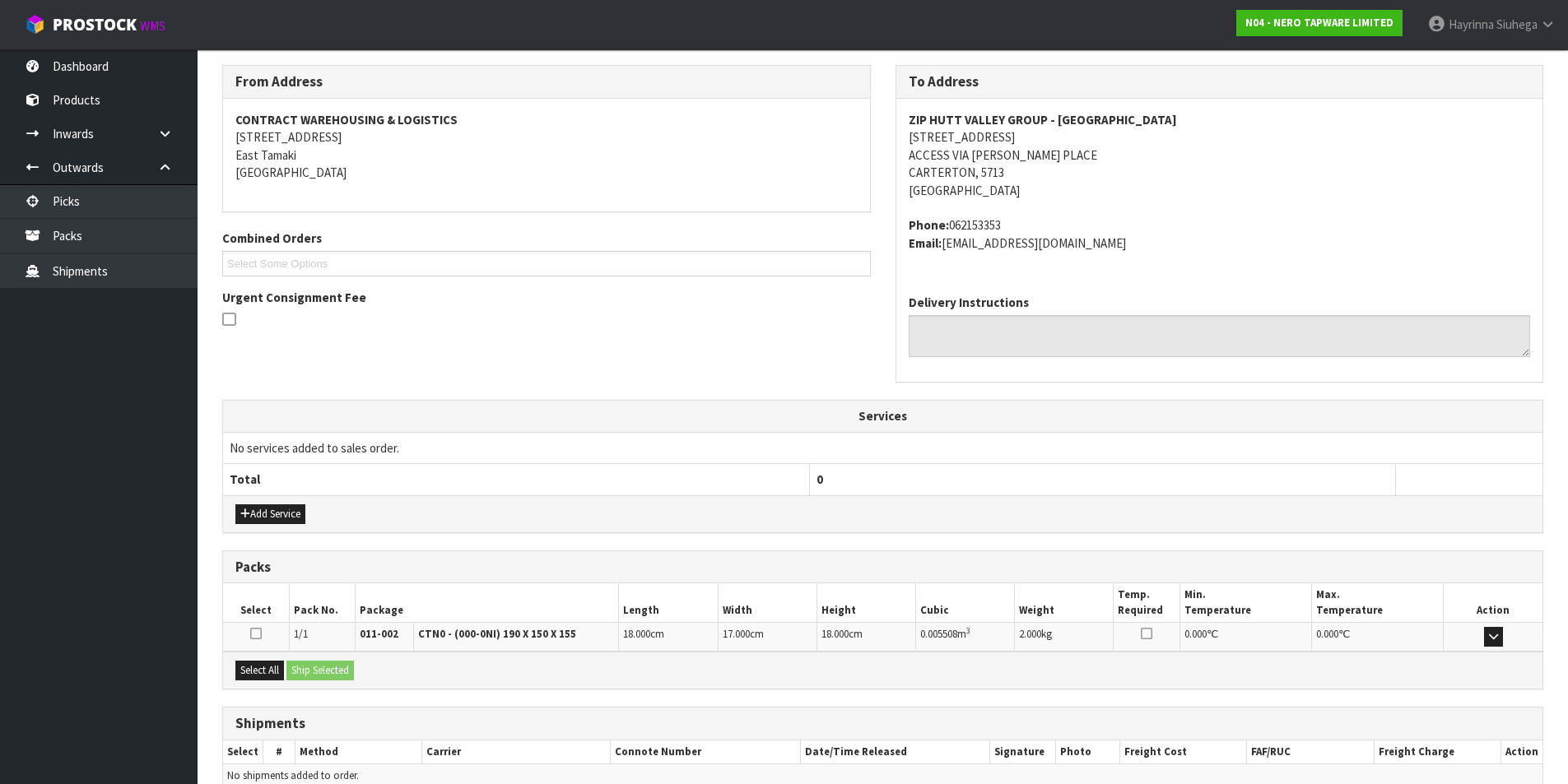
scroll to position [342, 0]
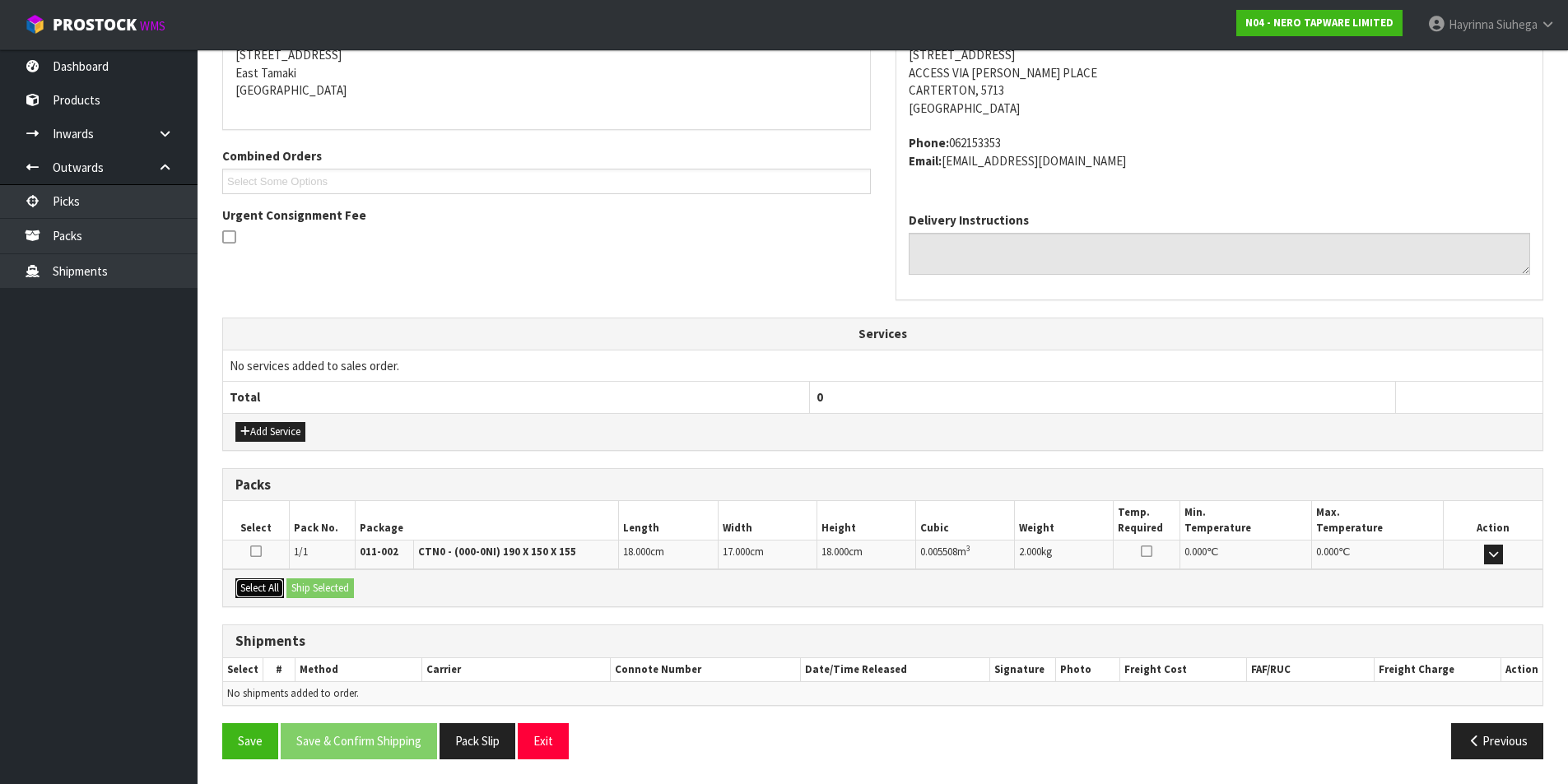
click at [252, 596] on button "Select All" at bounding box center [260, 588] width 49 height 20
click at [345, 598] on div "Select All Ship Selected" at bounding box center [882, 588] width 1319 height 37
click at [346, 589] on button "Ship Selected" at bounding box center [320, 588] width 68 height 20
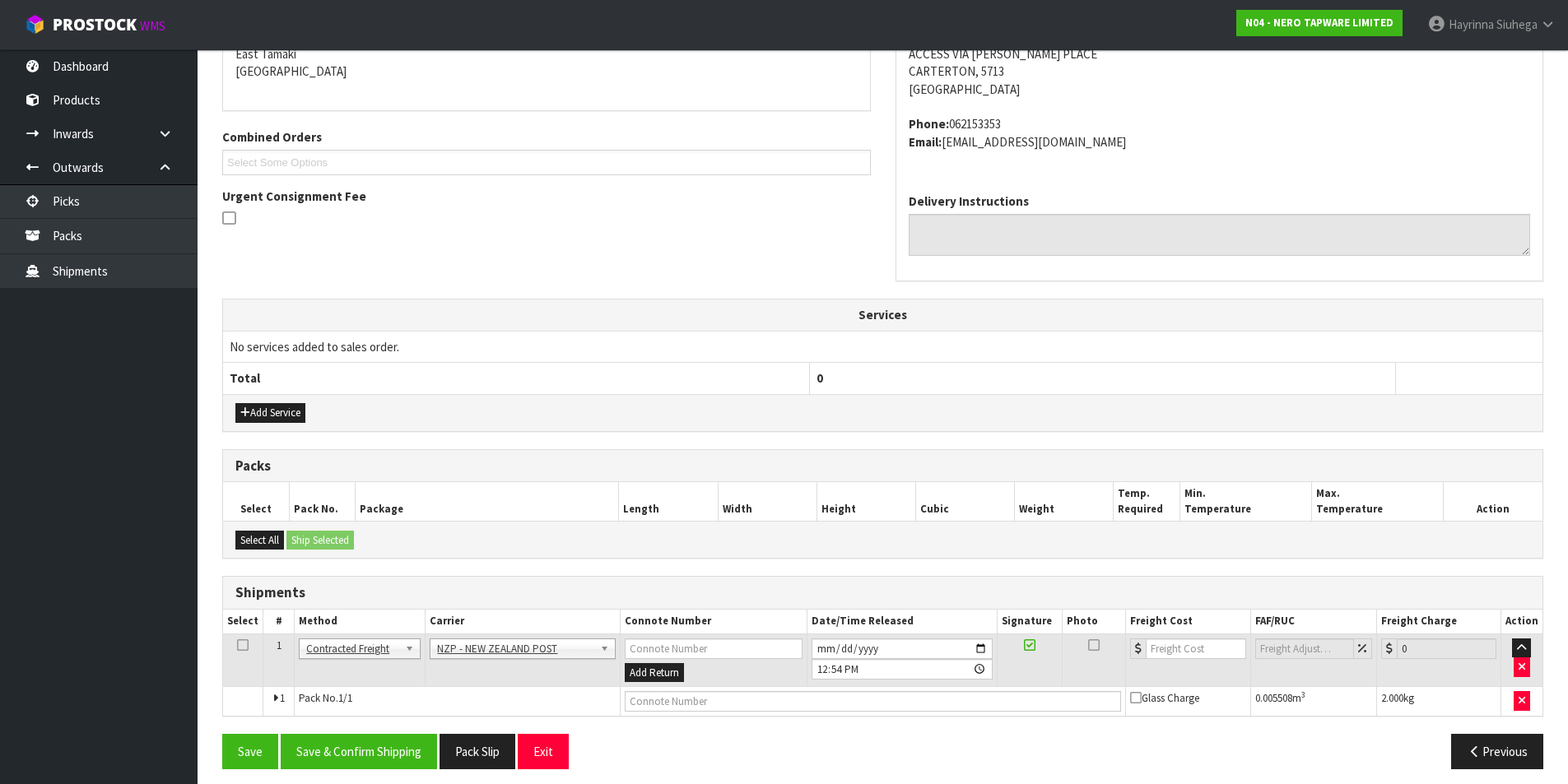
scroll to position [371, 0]
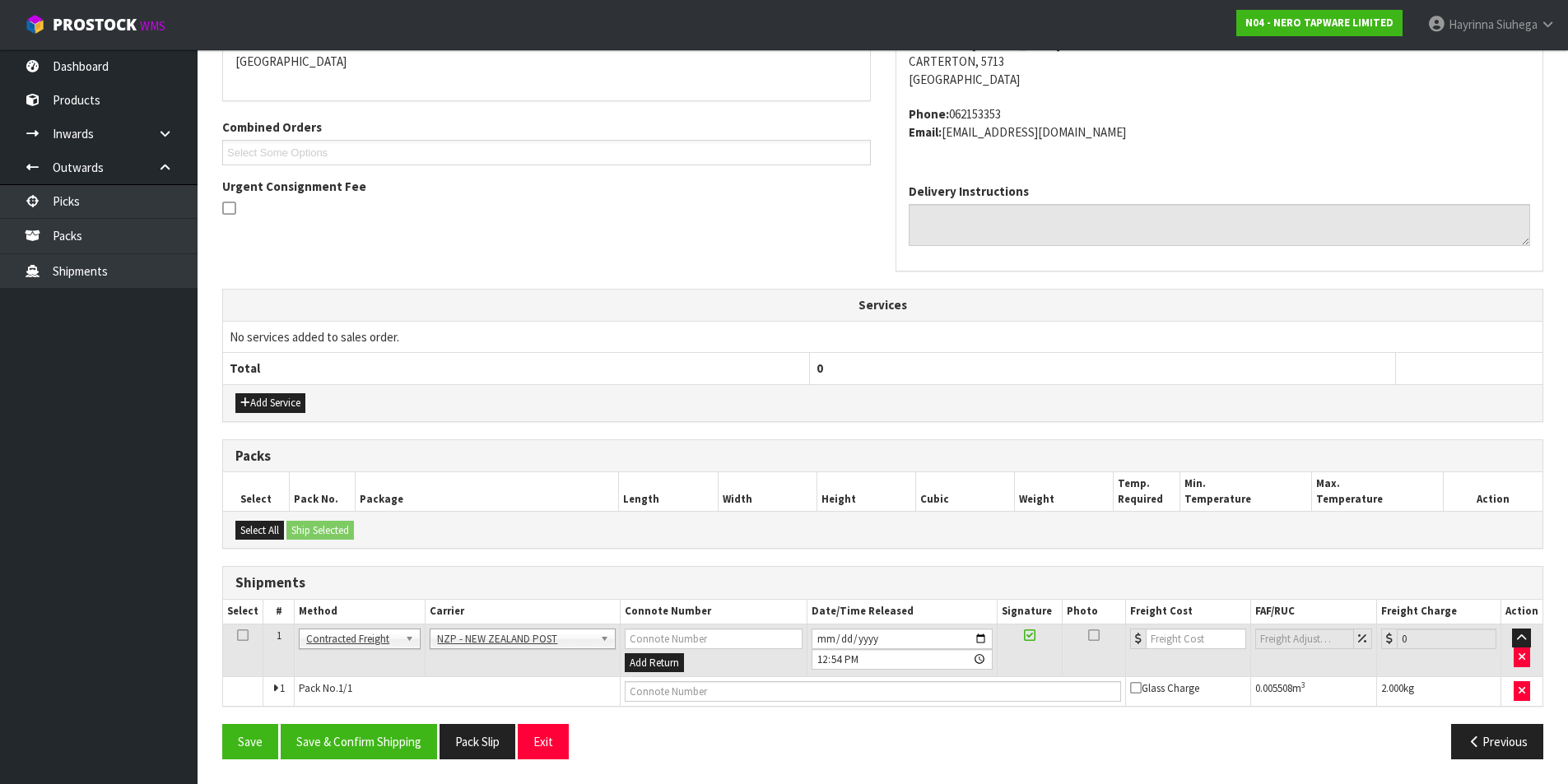
click at [374, 723] on div "From Address CONTRACT WAREHOUSING & LOGISTICS 17 Allens Road East Tamaki Auckla…" at bounding box center [882, 362] width 1321 height 817
click at [373, 746] on button "Save & Confirm Shipping" at bounding box center [358, 741] width 156 height 35
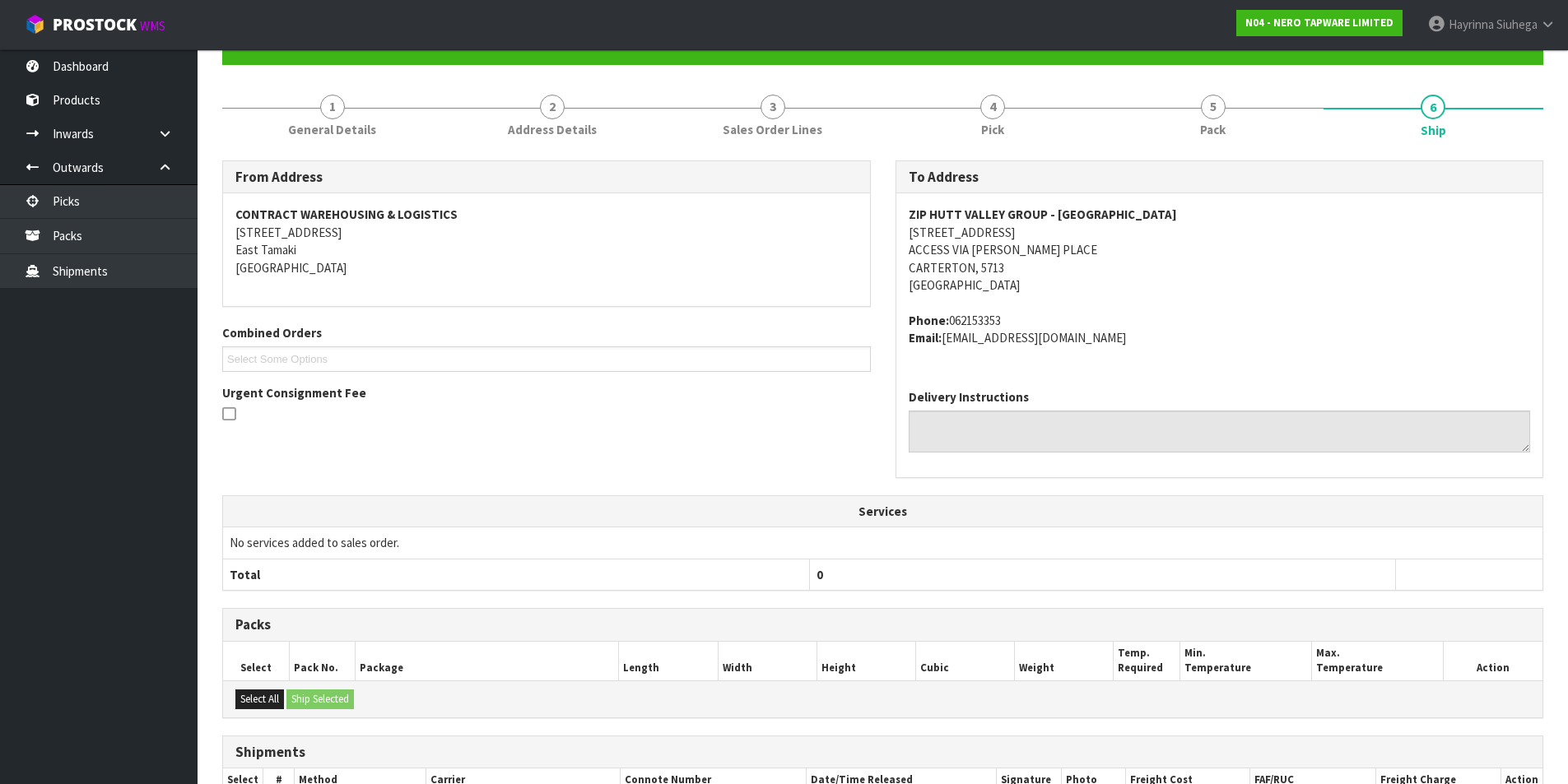
scroll to position [348, 0]
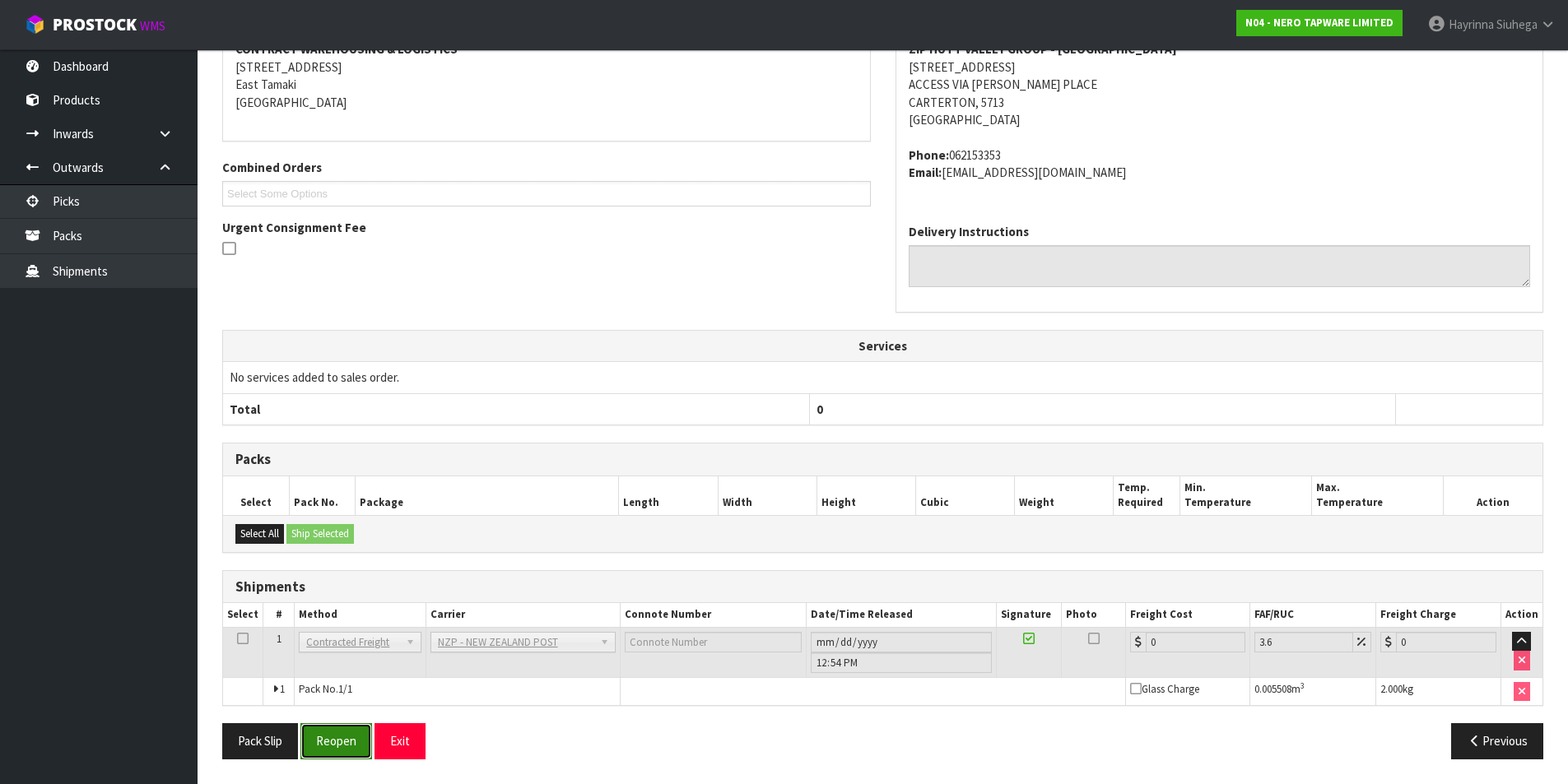
click at [351, 732] on button "Reopen" at bounding box center [335, 740] width 71 height 35
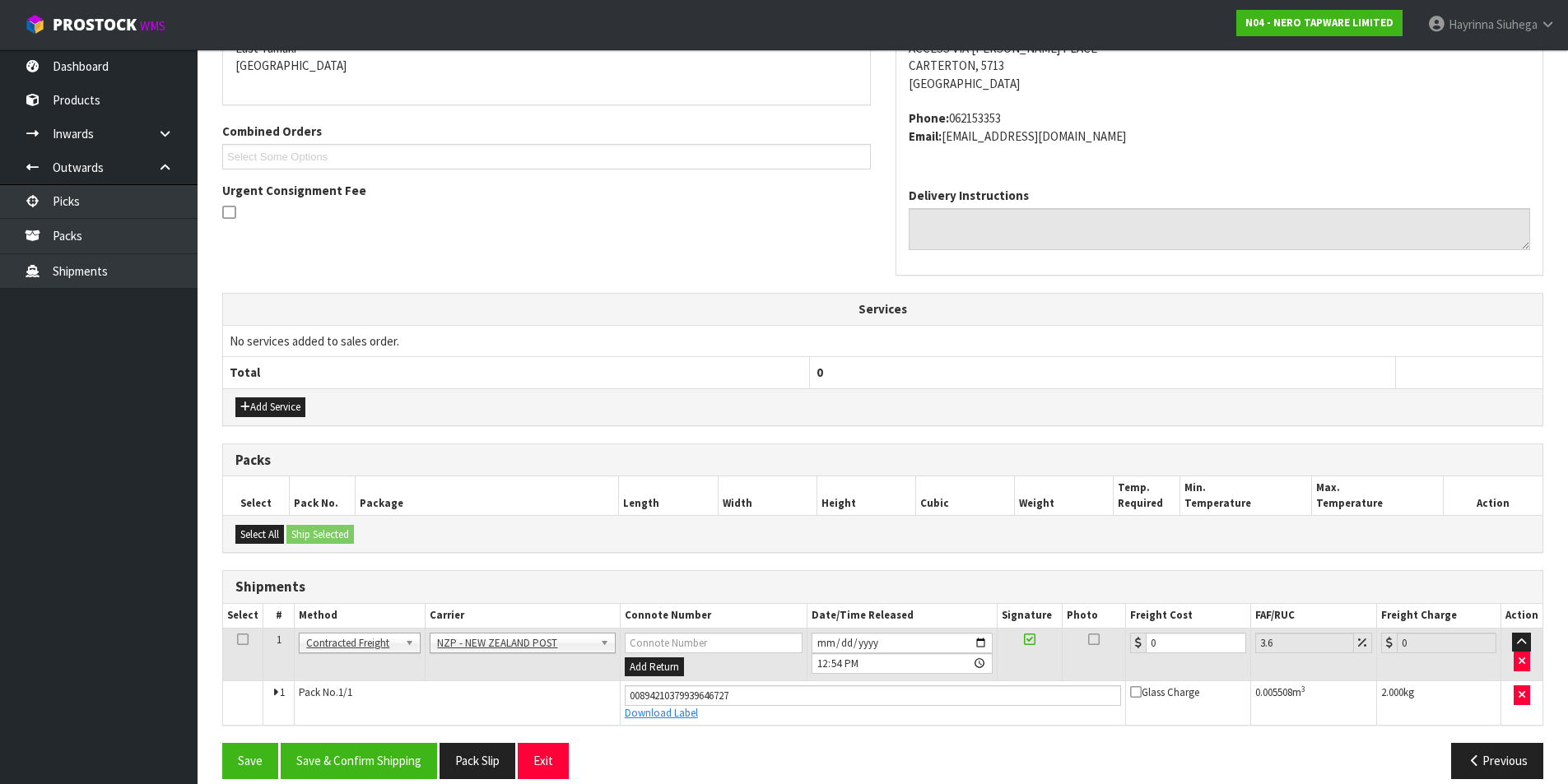
scroll to position [387, 0]
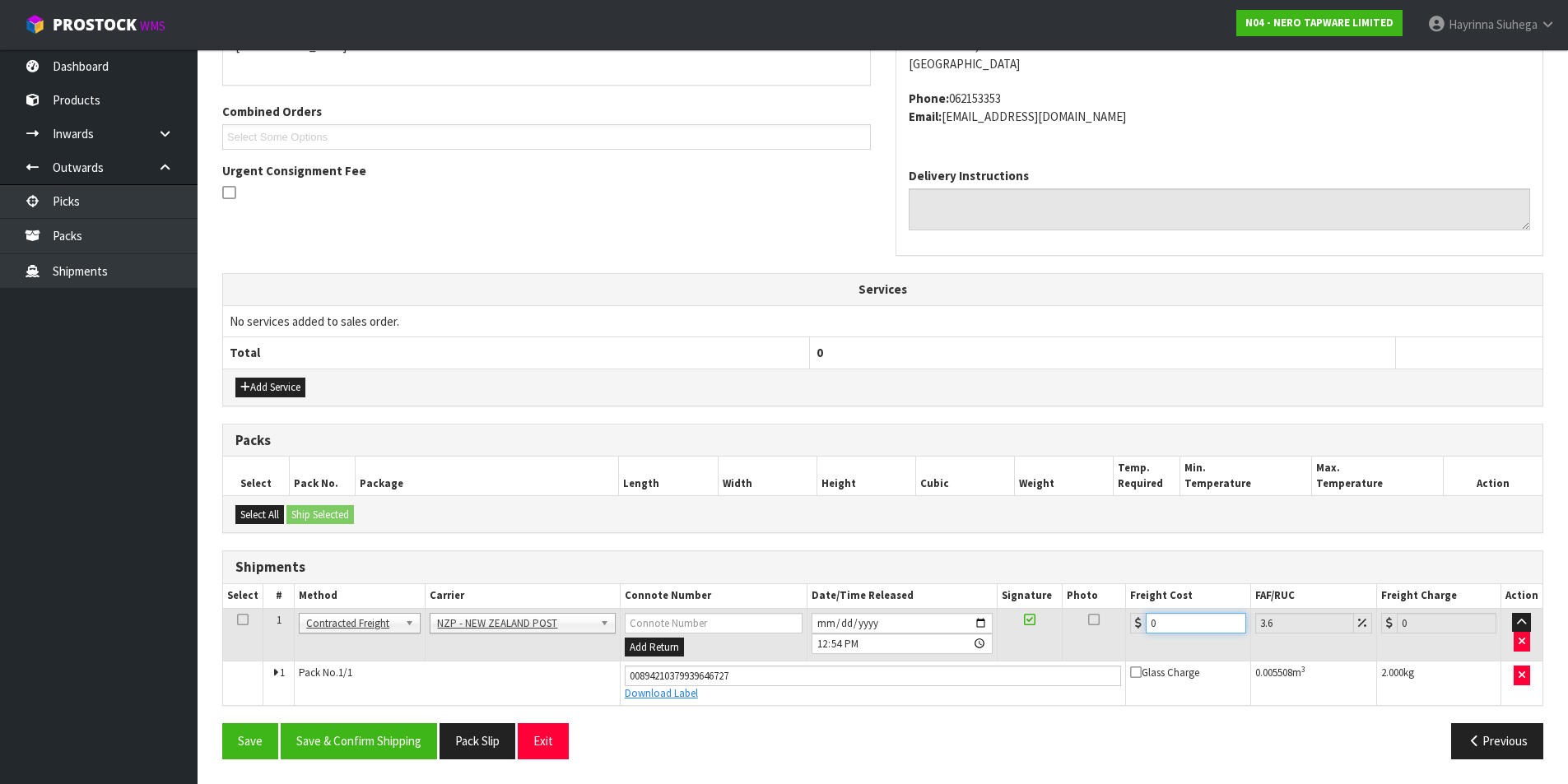
drag, startPoint x: 1191, startPoint y: 615, endPoint x: 1023, endPoint y: 628, distance: 168.5
click at [1071, 625] on tr "1 Client Local Pickup Customer Local Pickup Company Freight Contracted Freight …" at bounding box center [882, 634] width 1319 height 53
click at [222, 723] on button "Save" at bounding box center [250, 740] width 56 height 35
click at [412, 745] on button "Save & Confirm Shipping" at bounding box center [358, 740] width 156 height 35
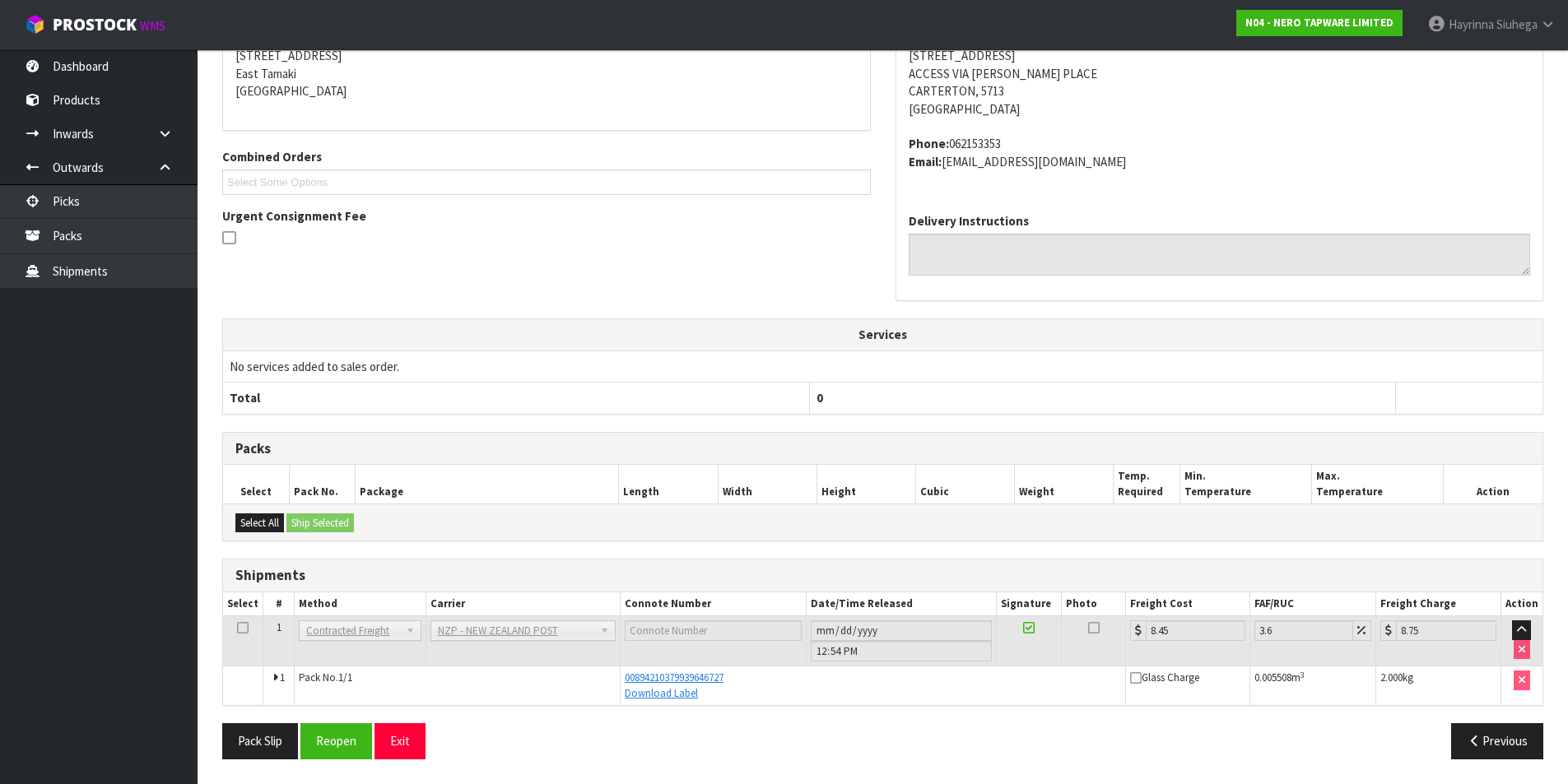
scroll to position [0, 0]
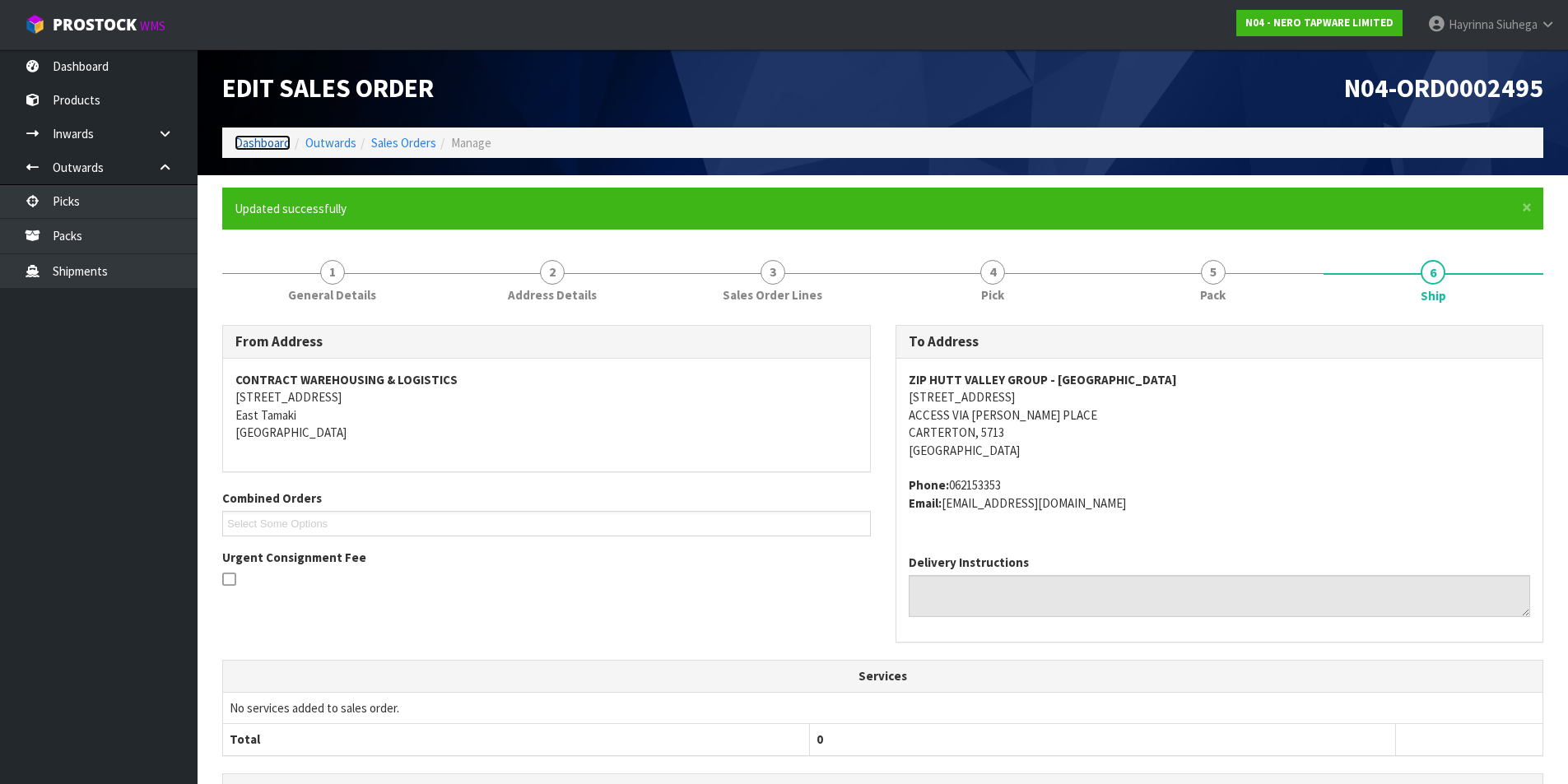
click at [243, 138] on link "Dashboard" at bounding box center [262, 142] width 56 height 15
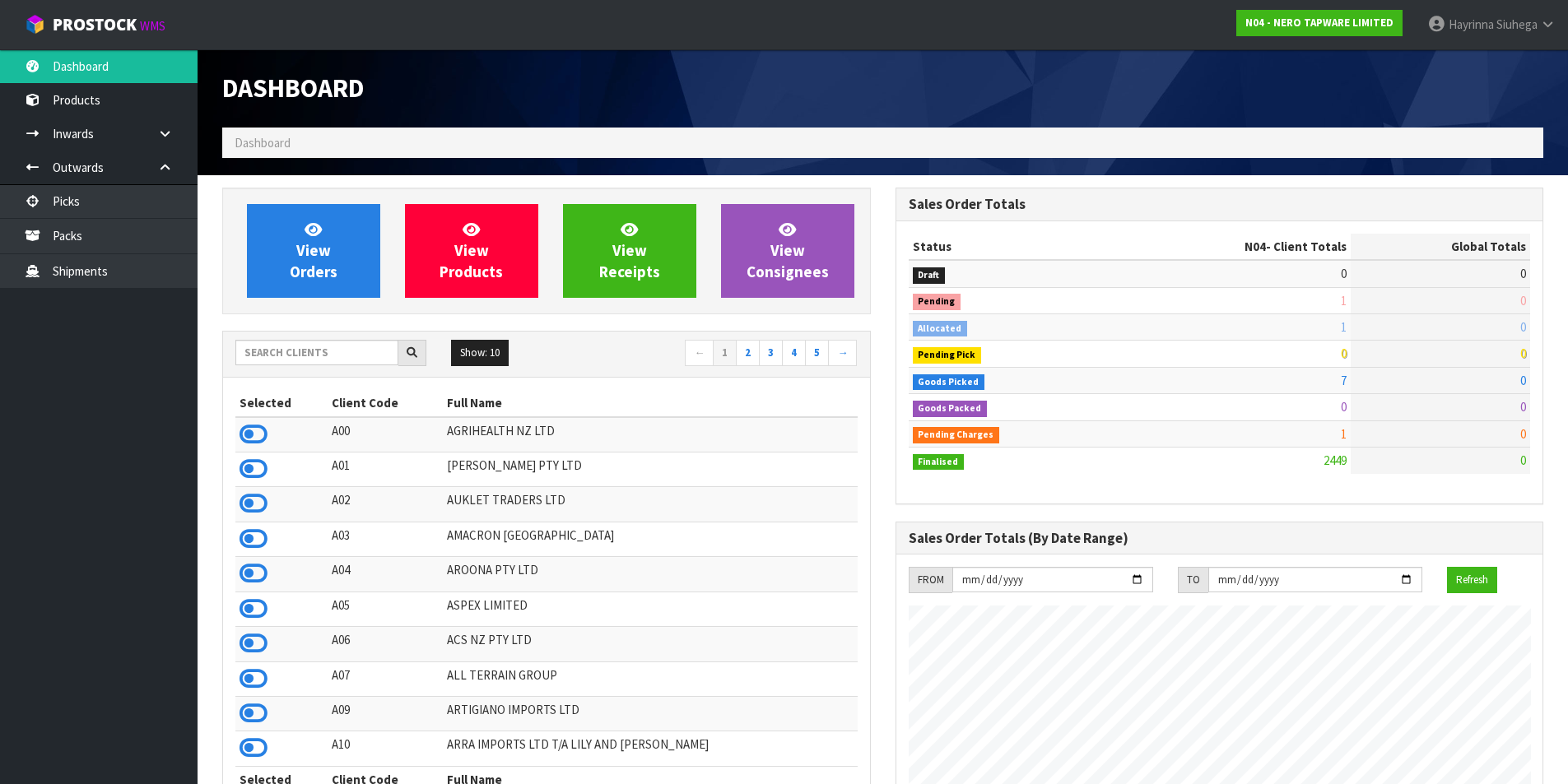
scroll to position [1246, 673]
click at [305, 231] on icon at bounding box center [313, 229] width 17 height 15
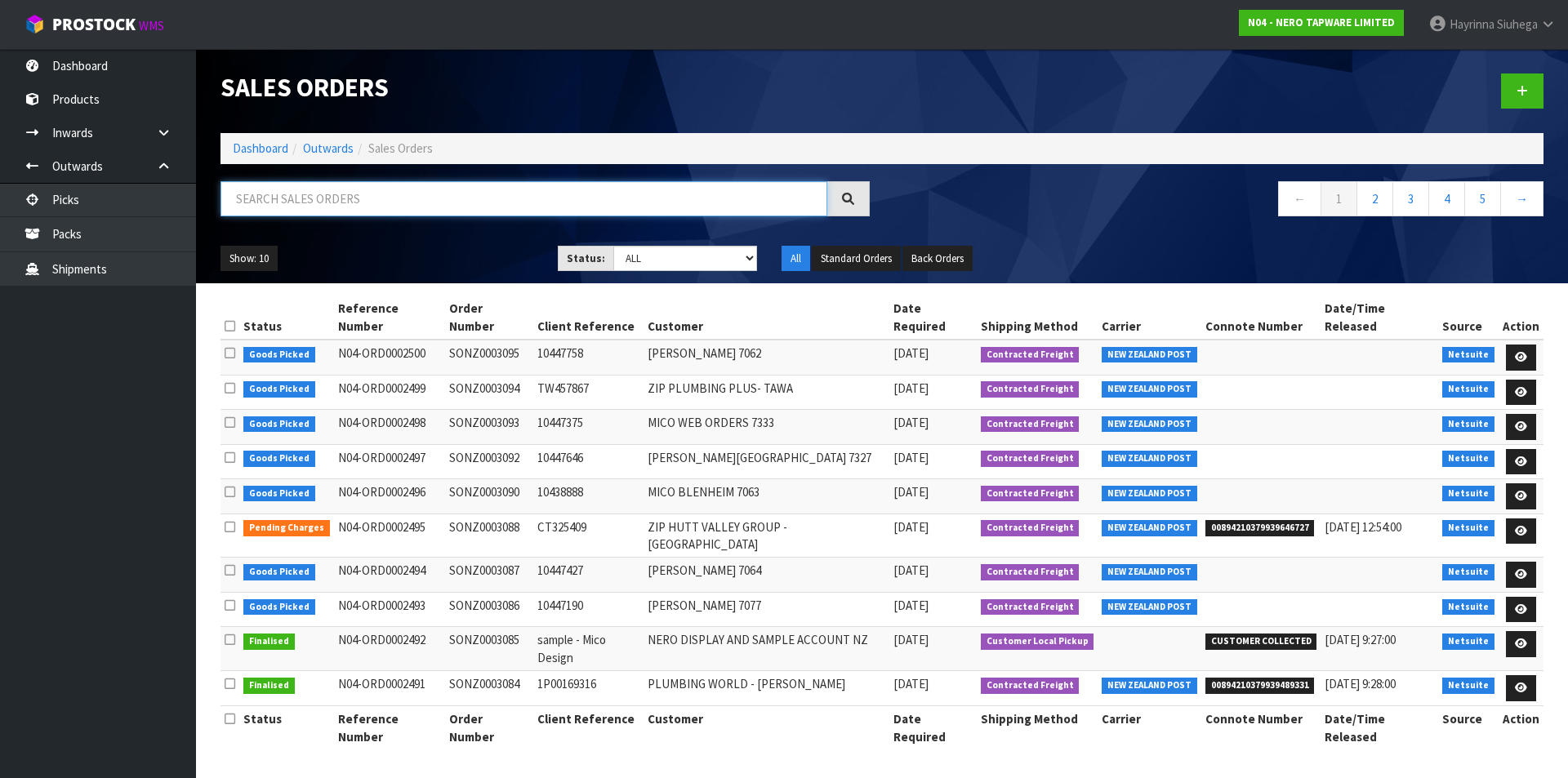
click at [319, 192] on input "text" at bounding box center [523, 199] width 606 height 35
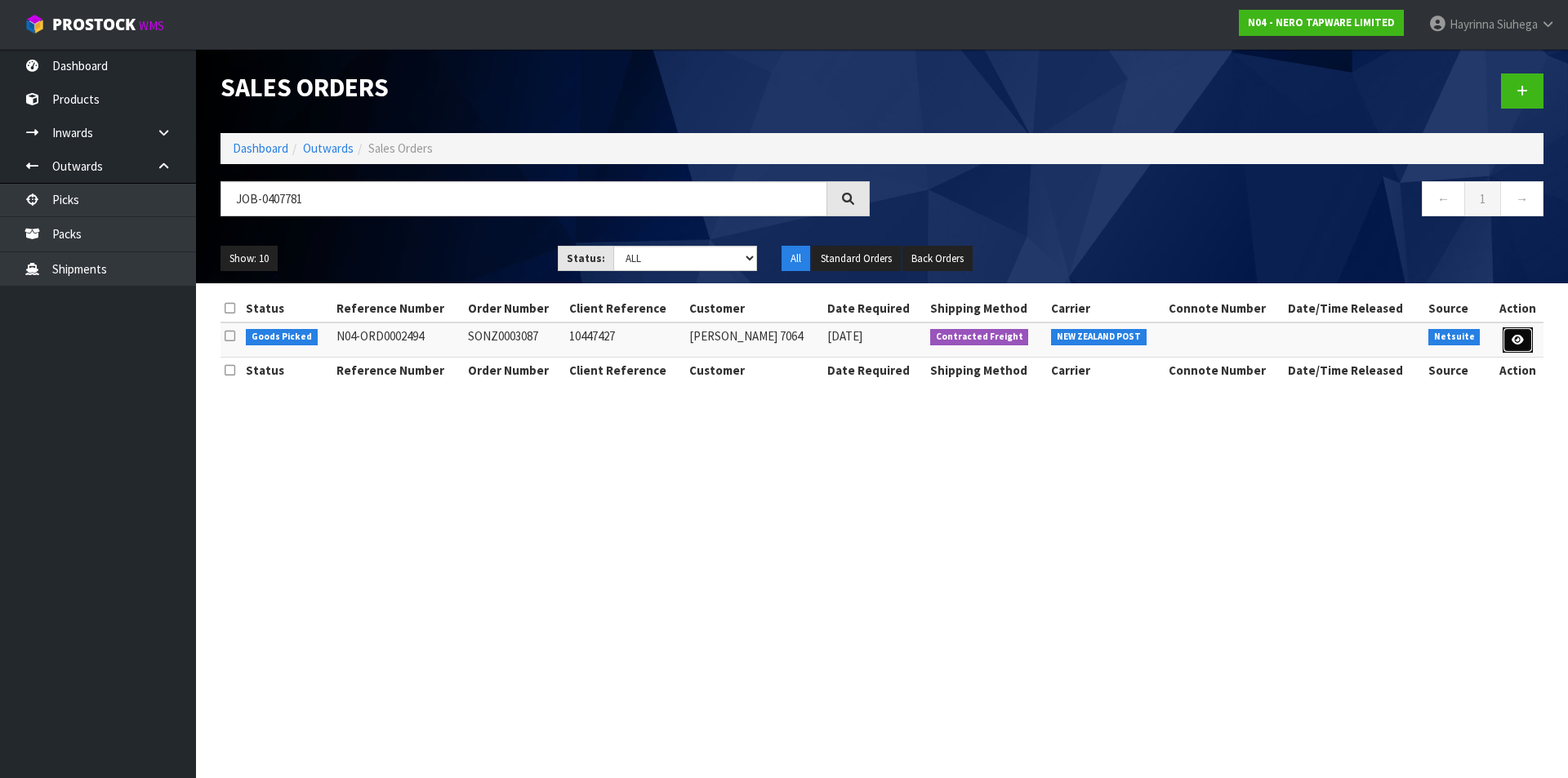
click at [1513, 344] on icon at bounding box center [1518, 340] width 13 height 11
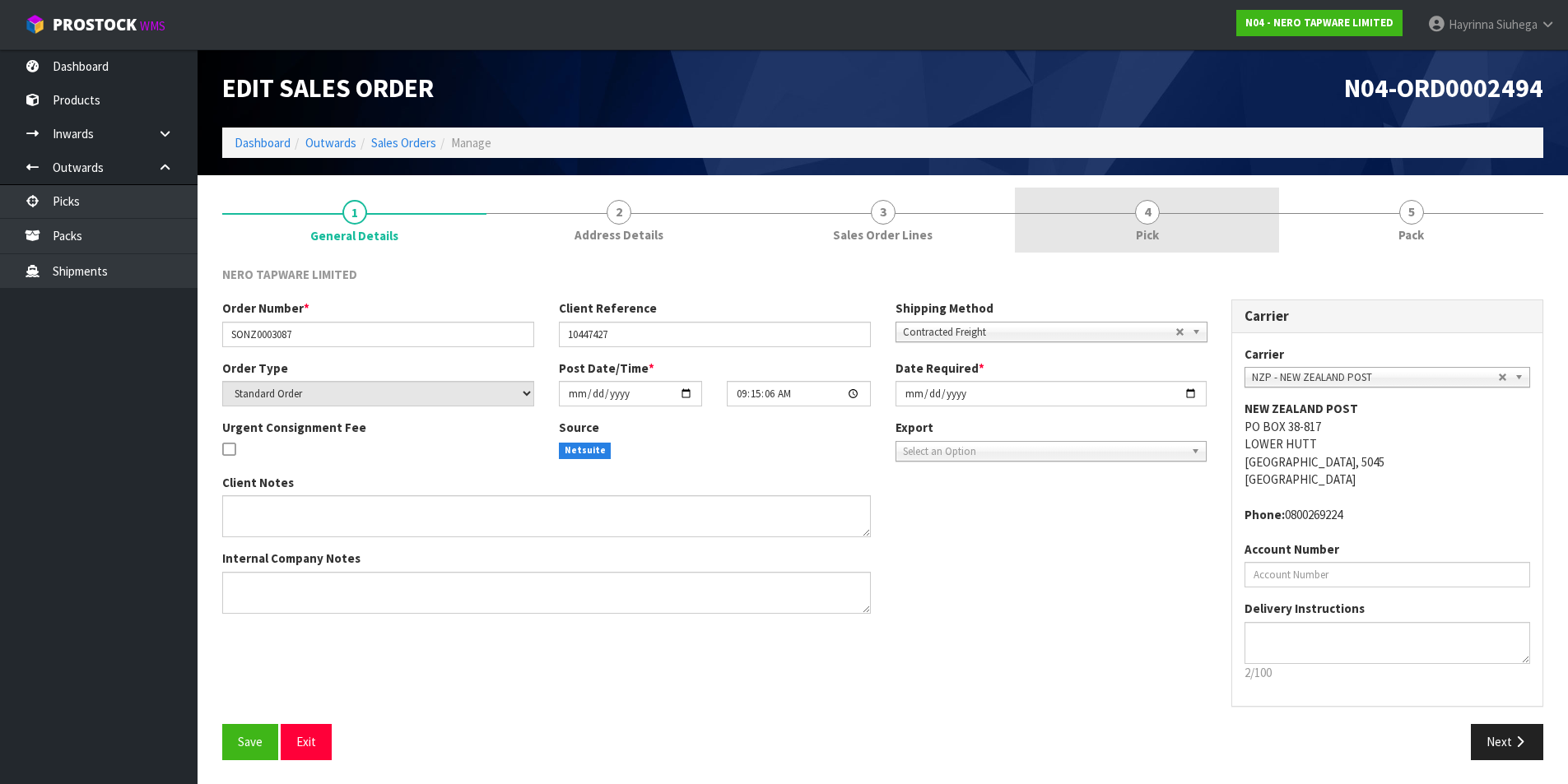
click at [1136, 224] on link "4 Pick" at bounding box center [1147, 220] width 264 height 65
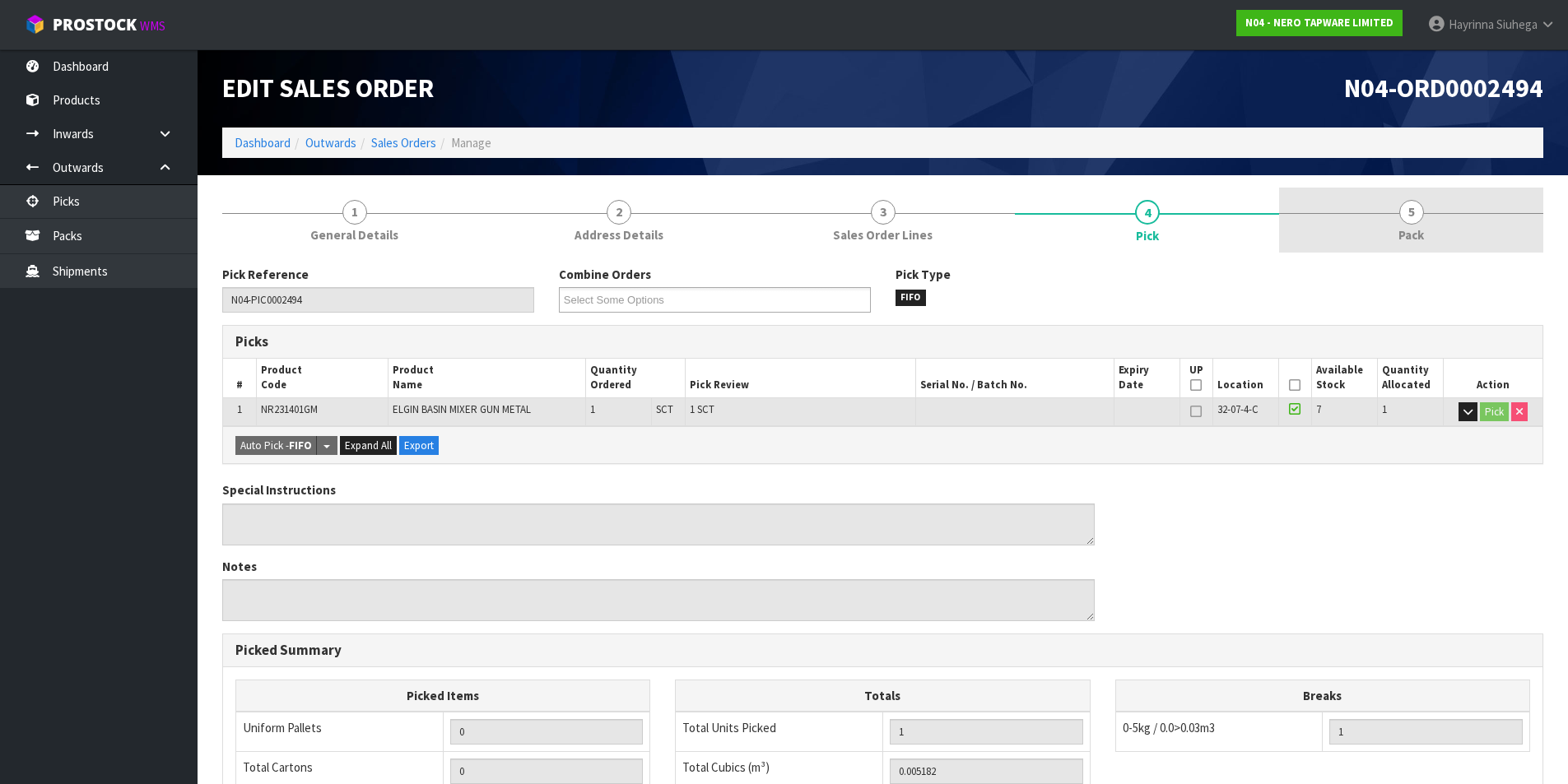
click at [1384, 221] on link "5 Pack" at bounding box center [1411, 220] width 264 height 65
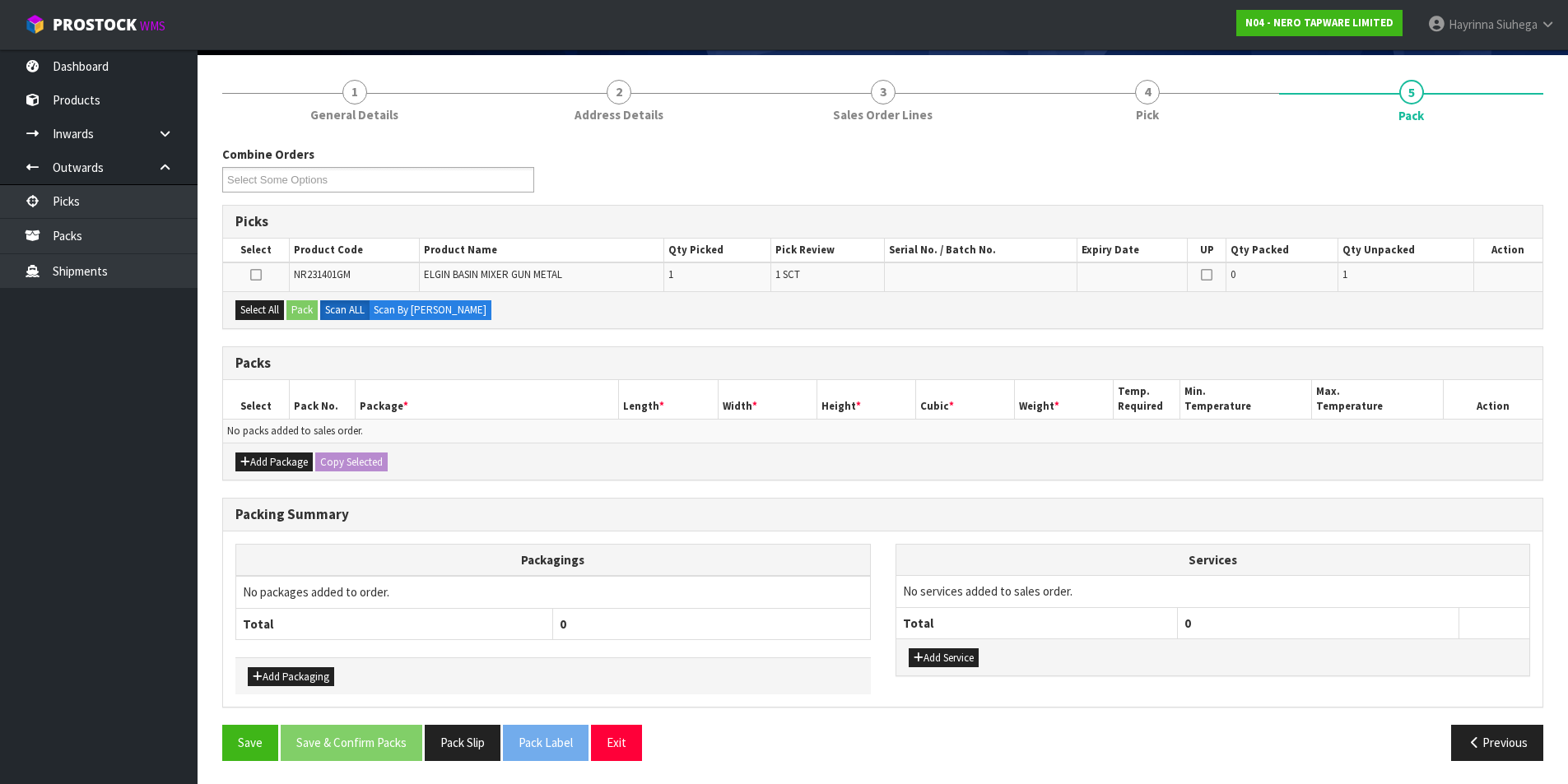
scroll to position [122, 0]
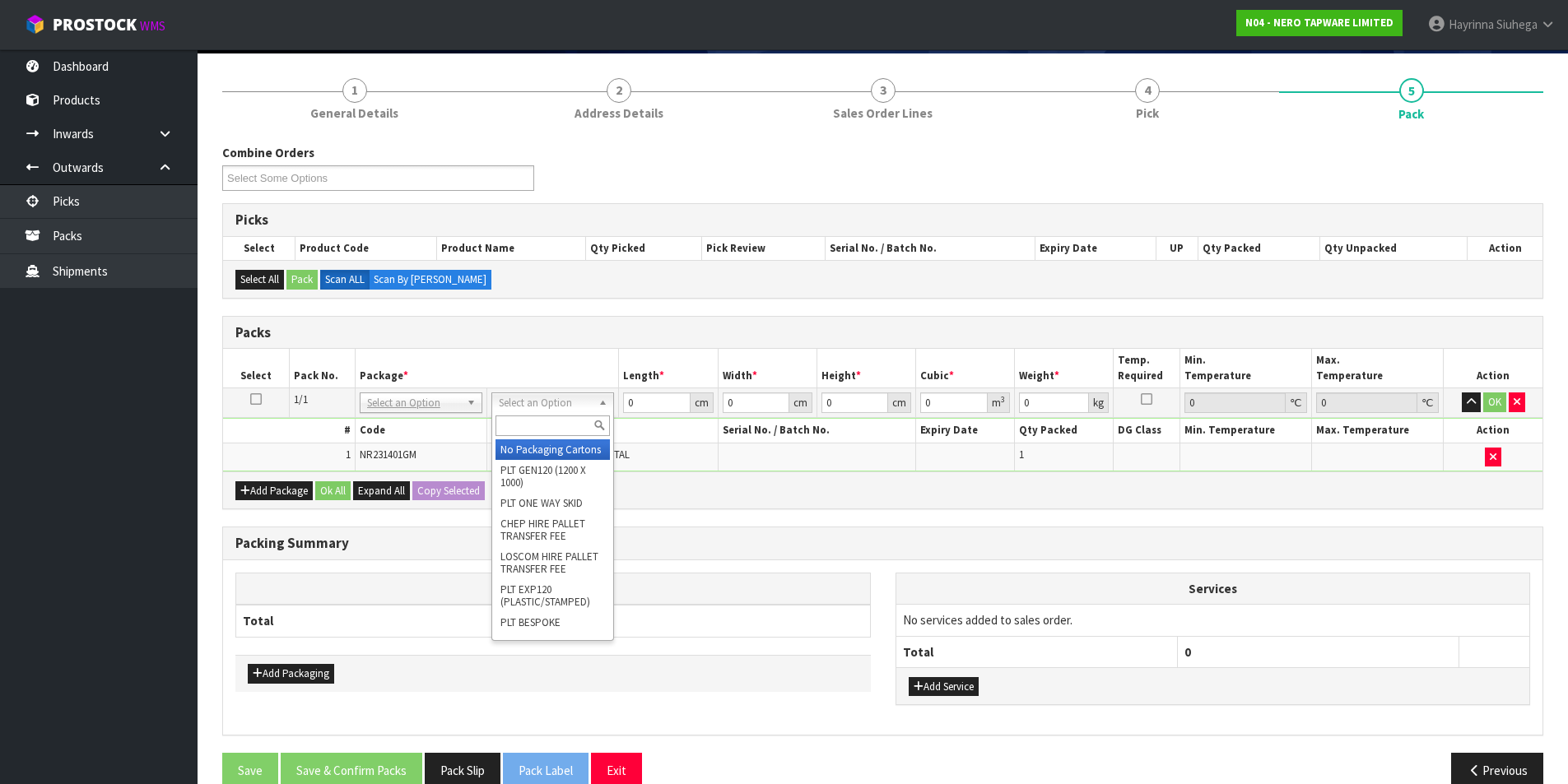
click at [555, 415] on div at bounding box center [553, 425] width 121 height 27
click at [542, 430] on input "text" at bounding box center [553, 425] width 115 height 21
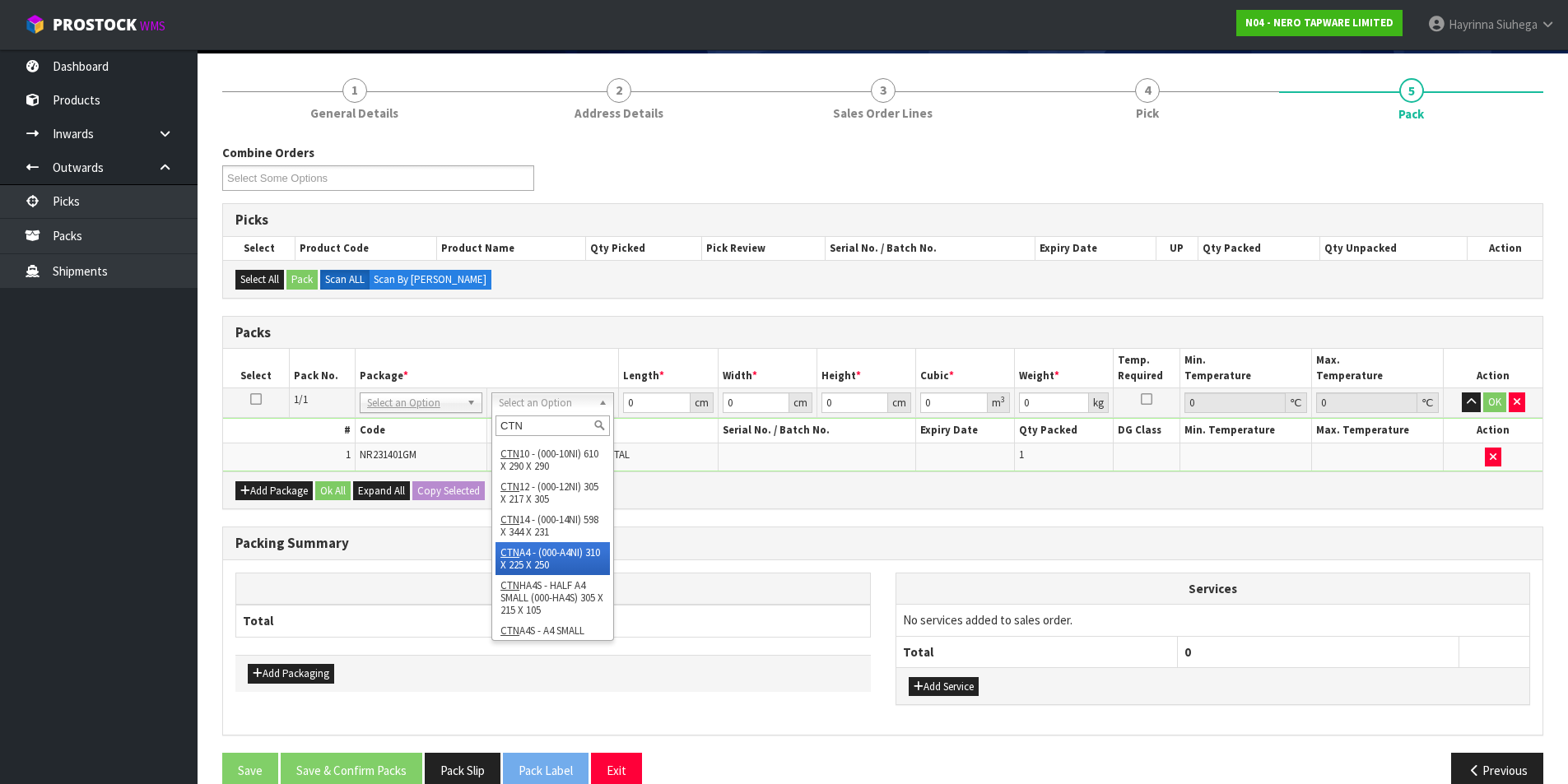
scroll to position [494, 0]
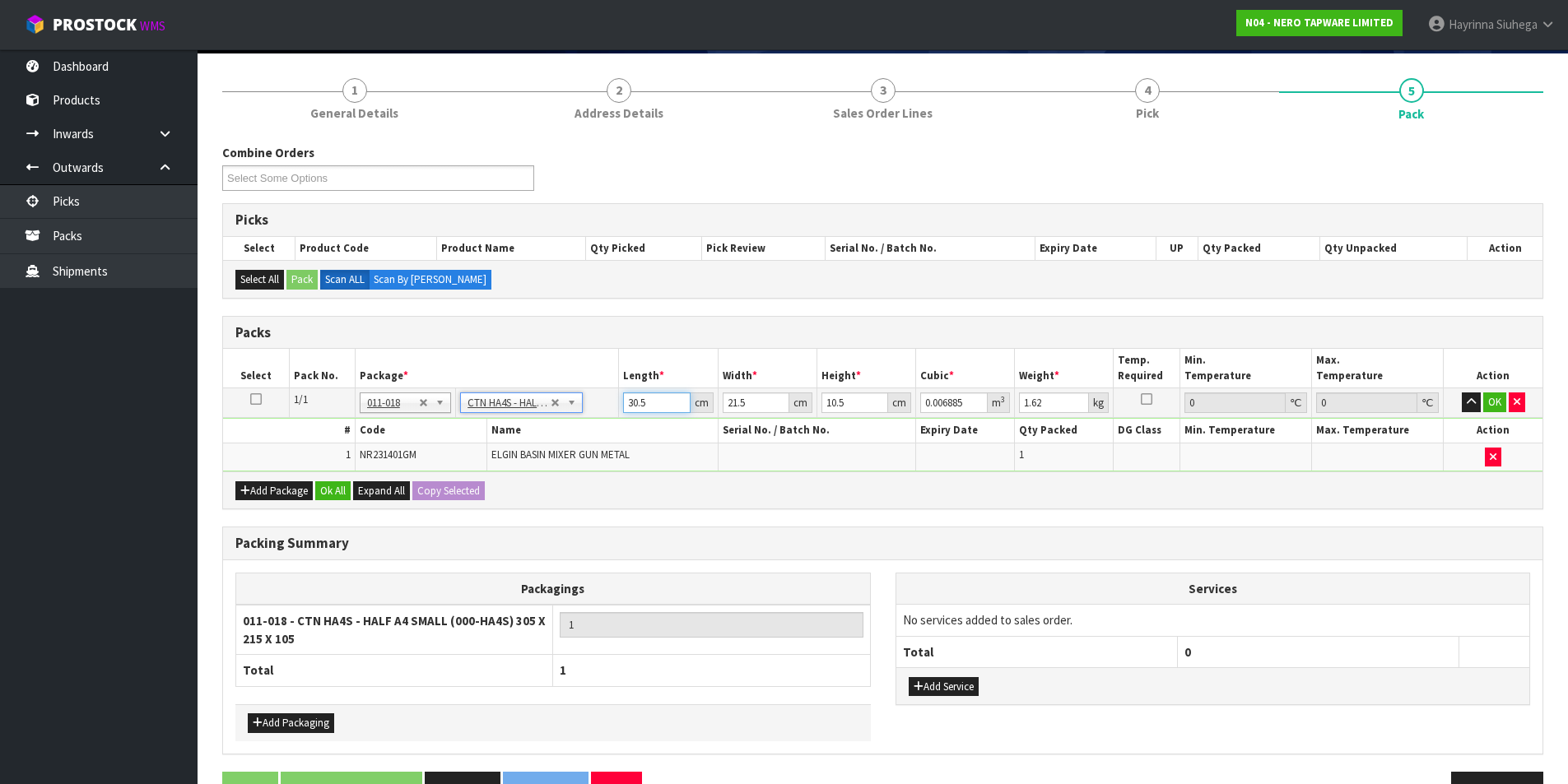
click at [639, 402] on input "30.5" at bounding box center [656, 402] width 67 height 21
click button "OK" at bounding box center [1495, 402] width 23 height 20
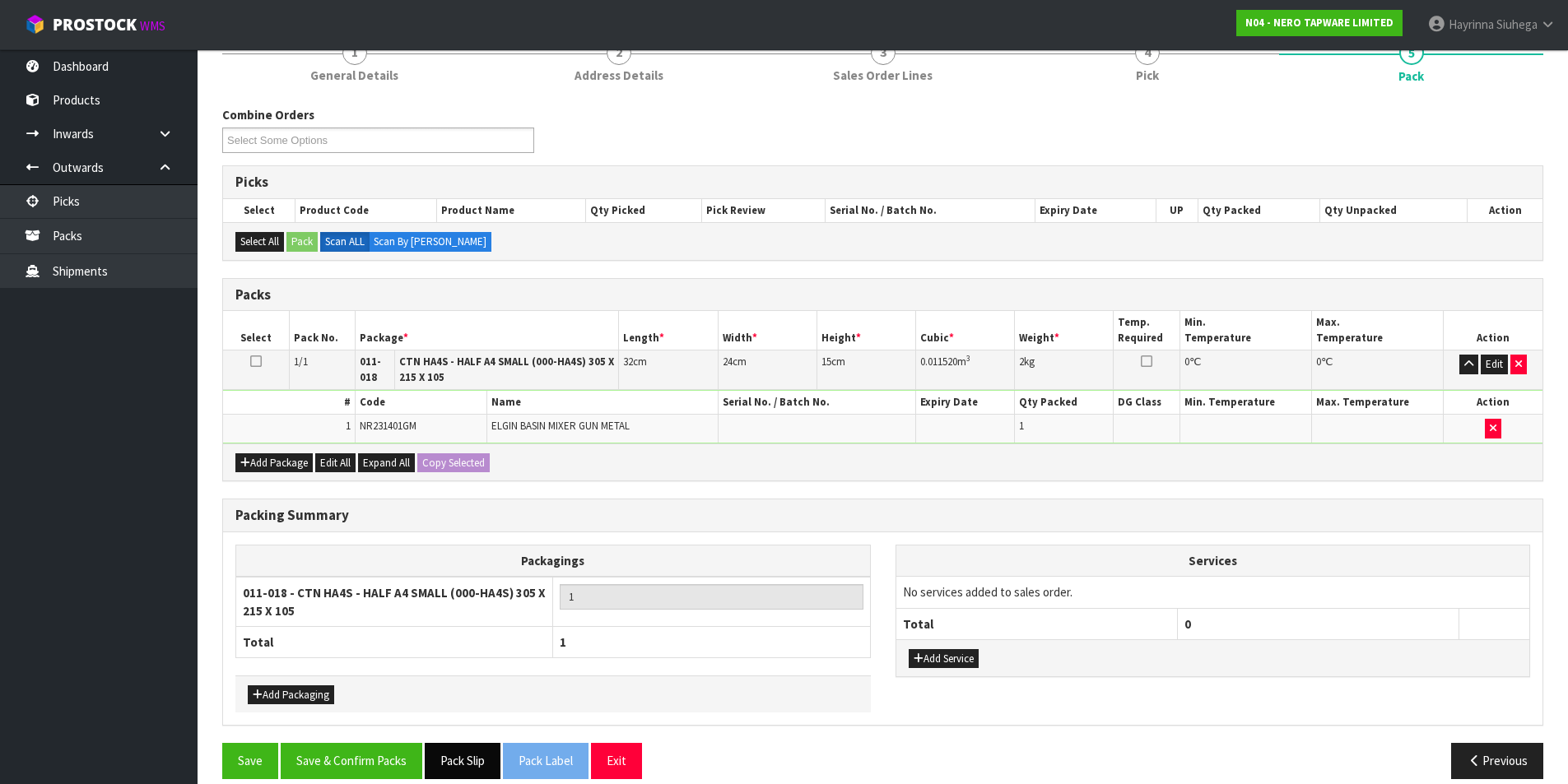
scroll to position [179, 0]
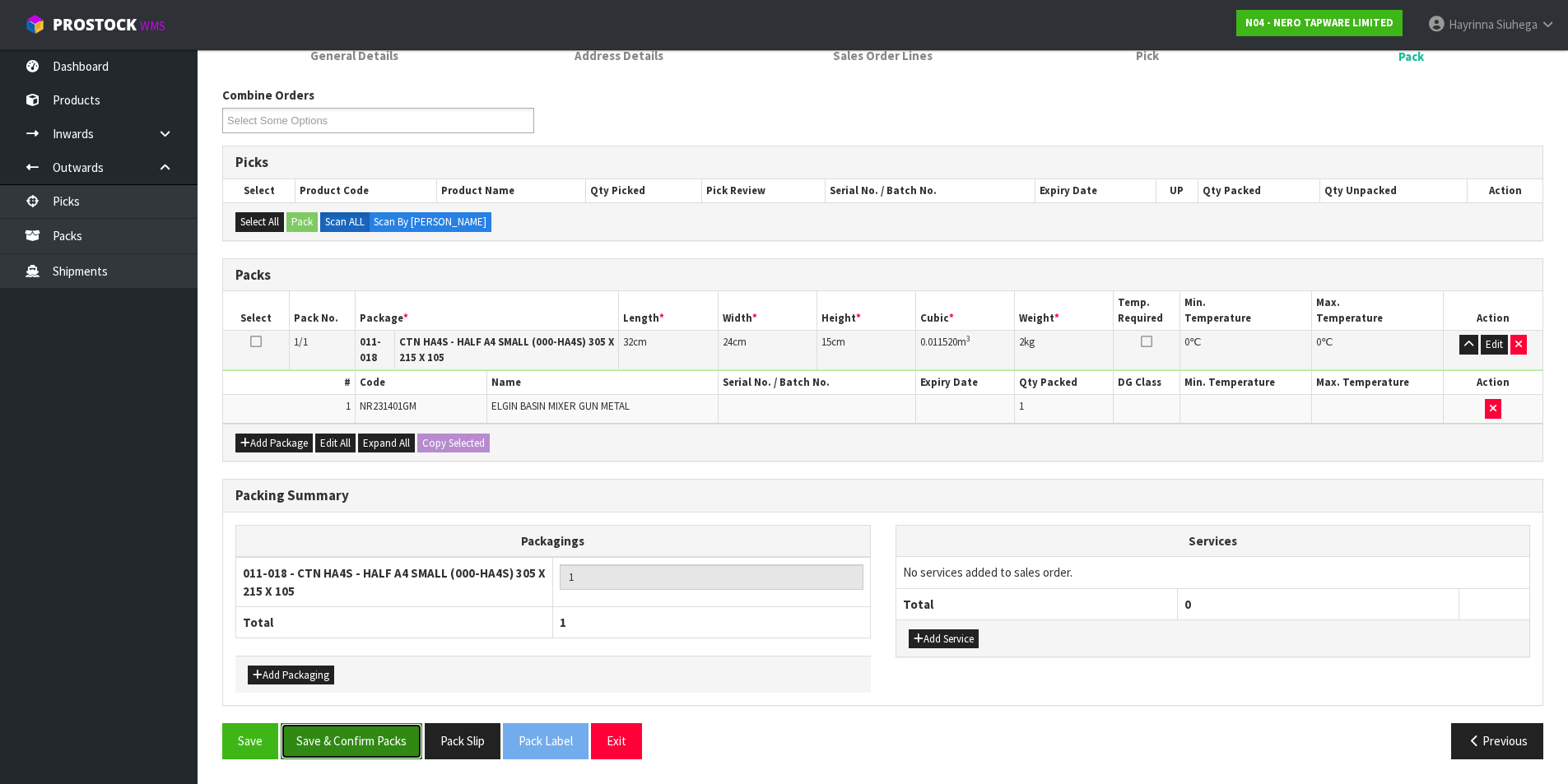
click at [398, 742] on button "Save & Confirm Packs" at bounding box center [351, 740] width 142 height 35
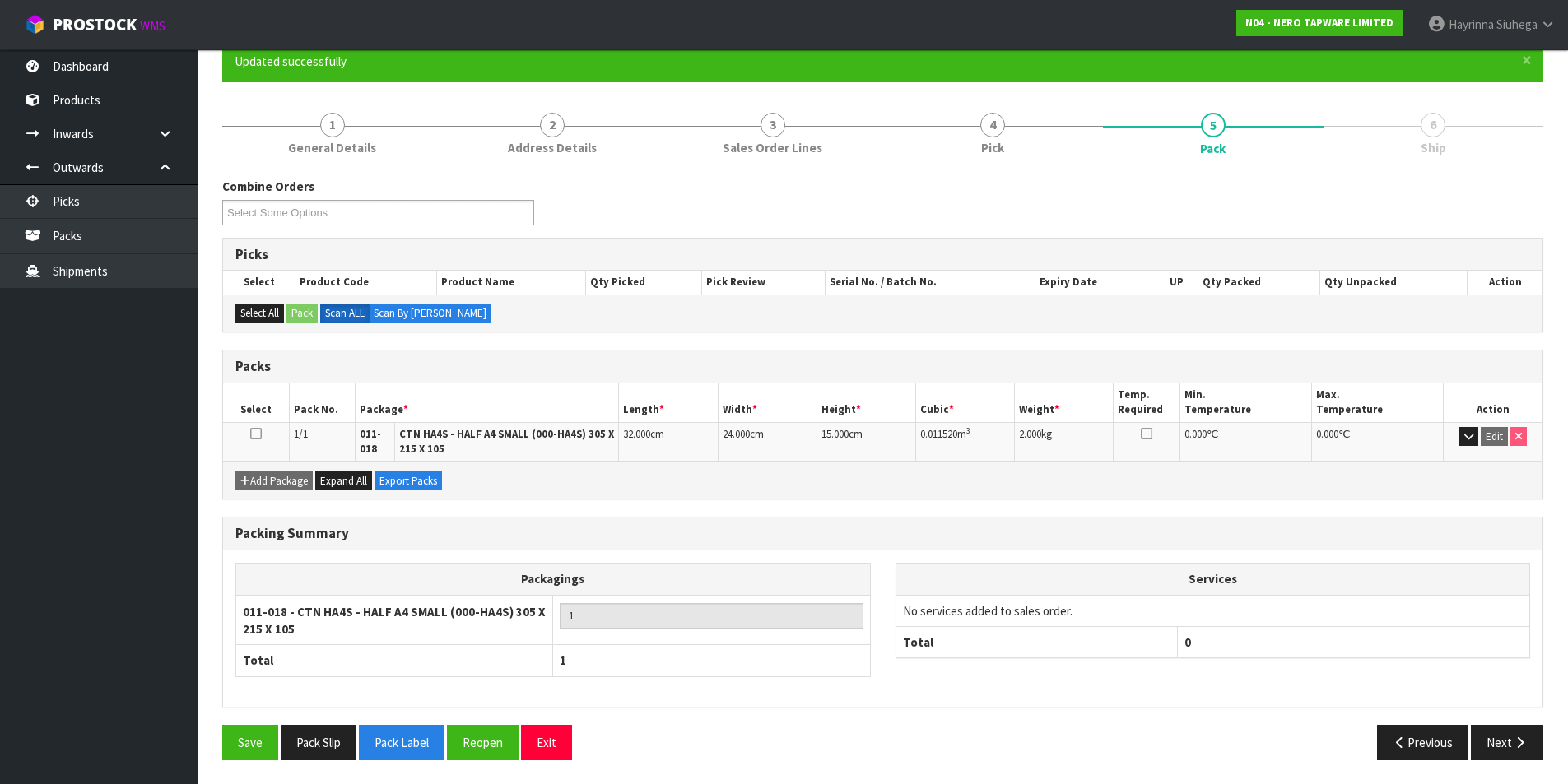
scroll to position [148, 0]
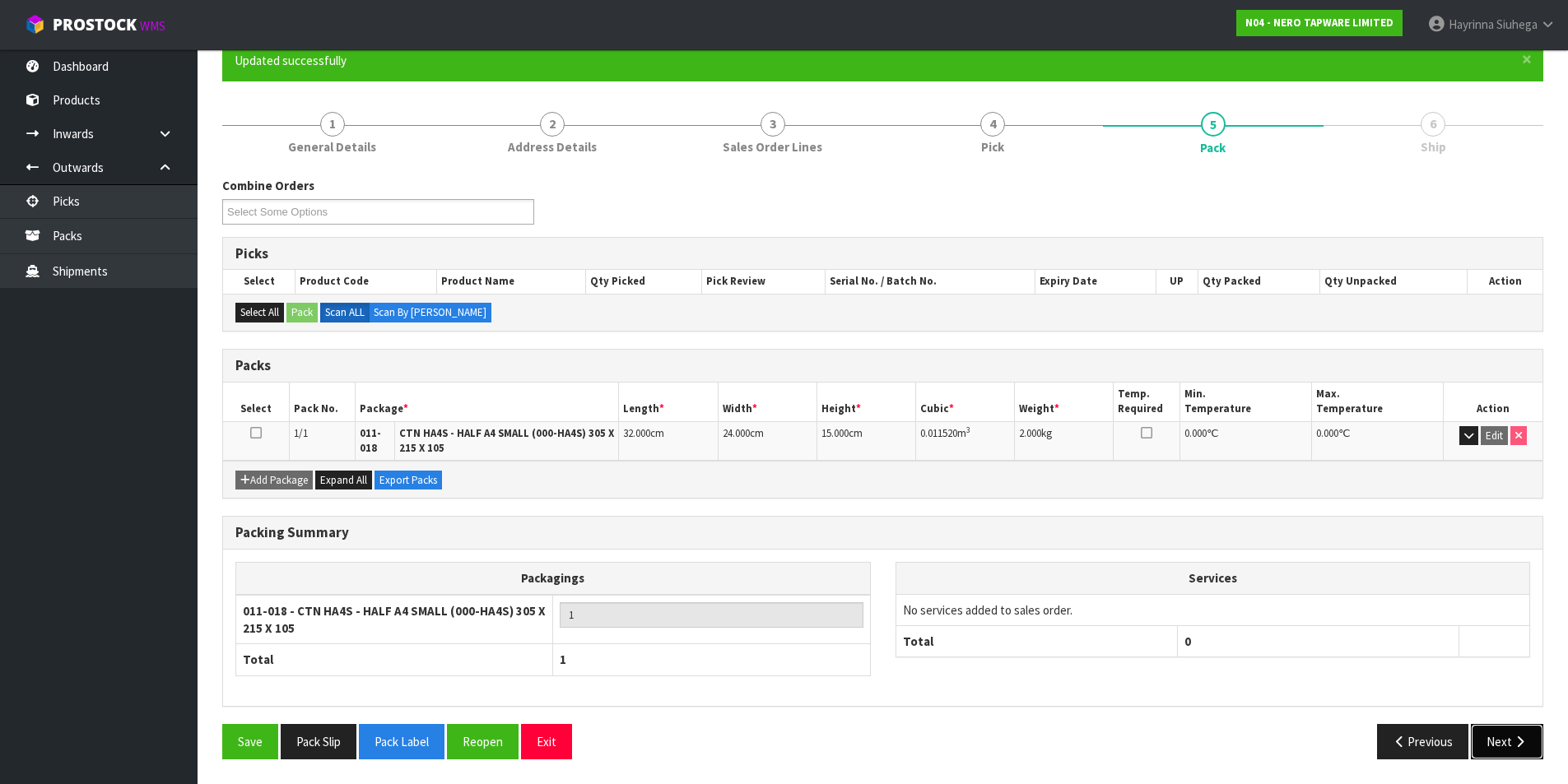
click at [1508, 732] on button "Next" at bounding box center [1507, 741] width 72 height 35
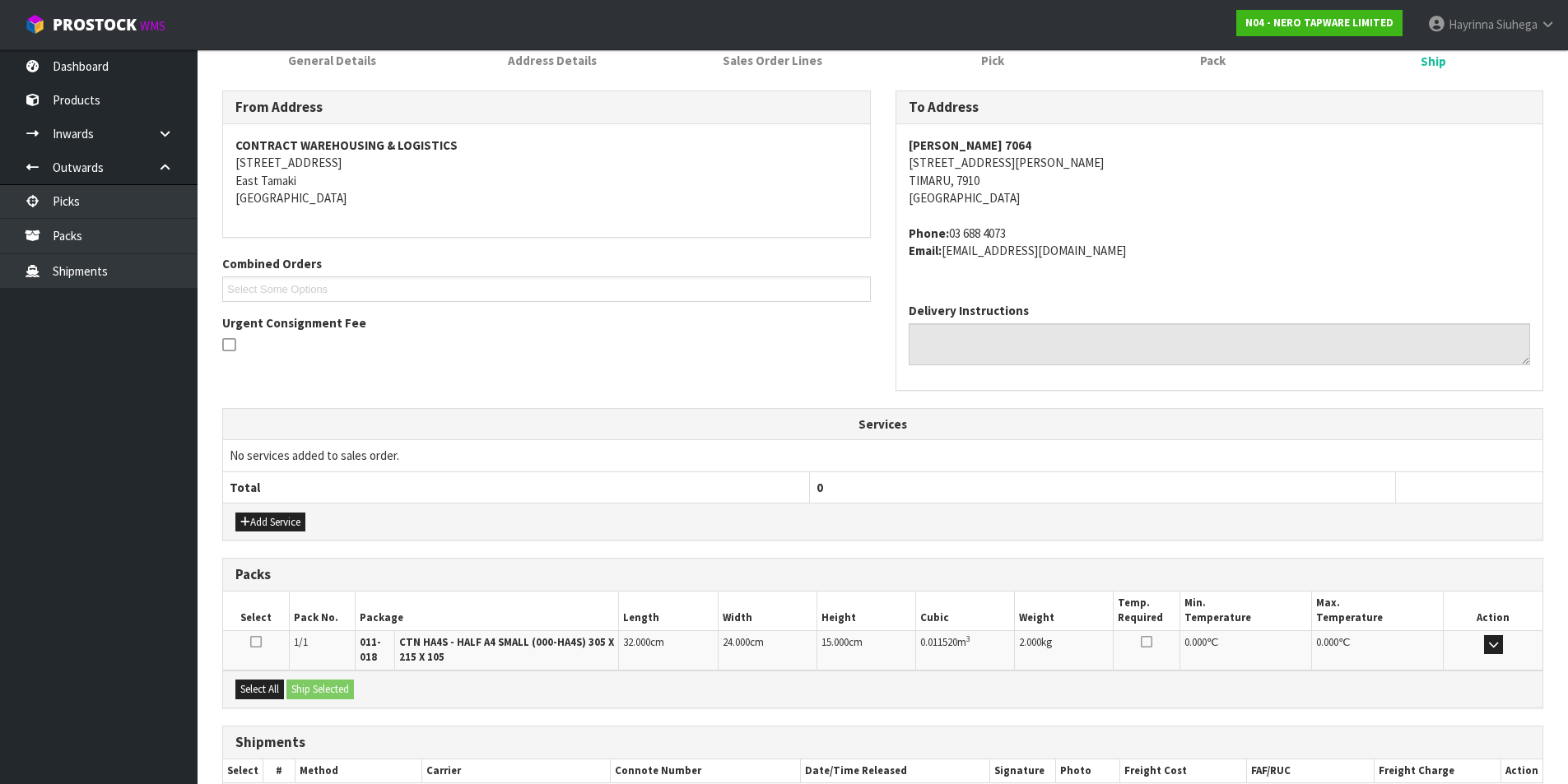
scroll to position [335, 0]
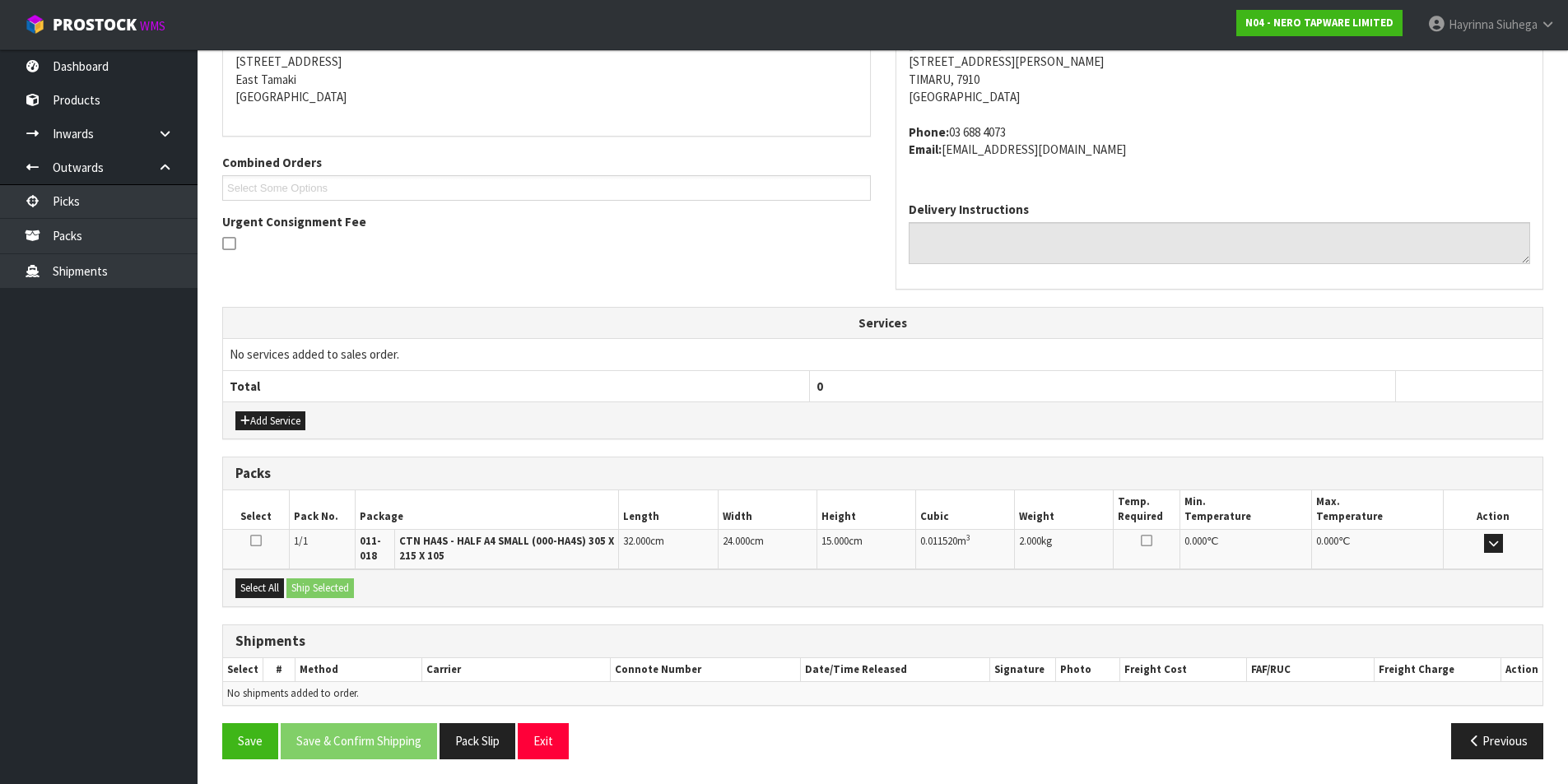
click at [251, 577] on div "Select All Ship Selected" at bounding box center [882, 588] width 1319 height 37
click at [254, 581] on button "Select All" at bounding box center [260, 588] width 49 height 20
click at [315, 595] on button "Ship Selected" at bounding box center [320, 588] width 68 height 20
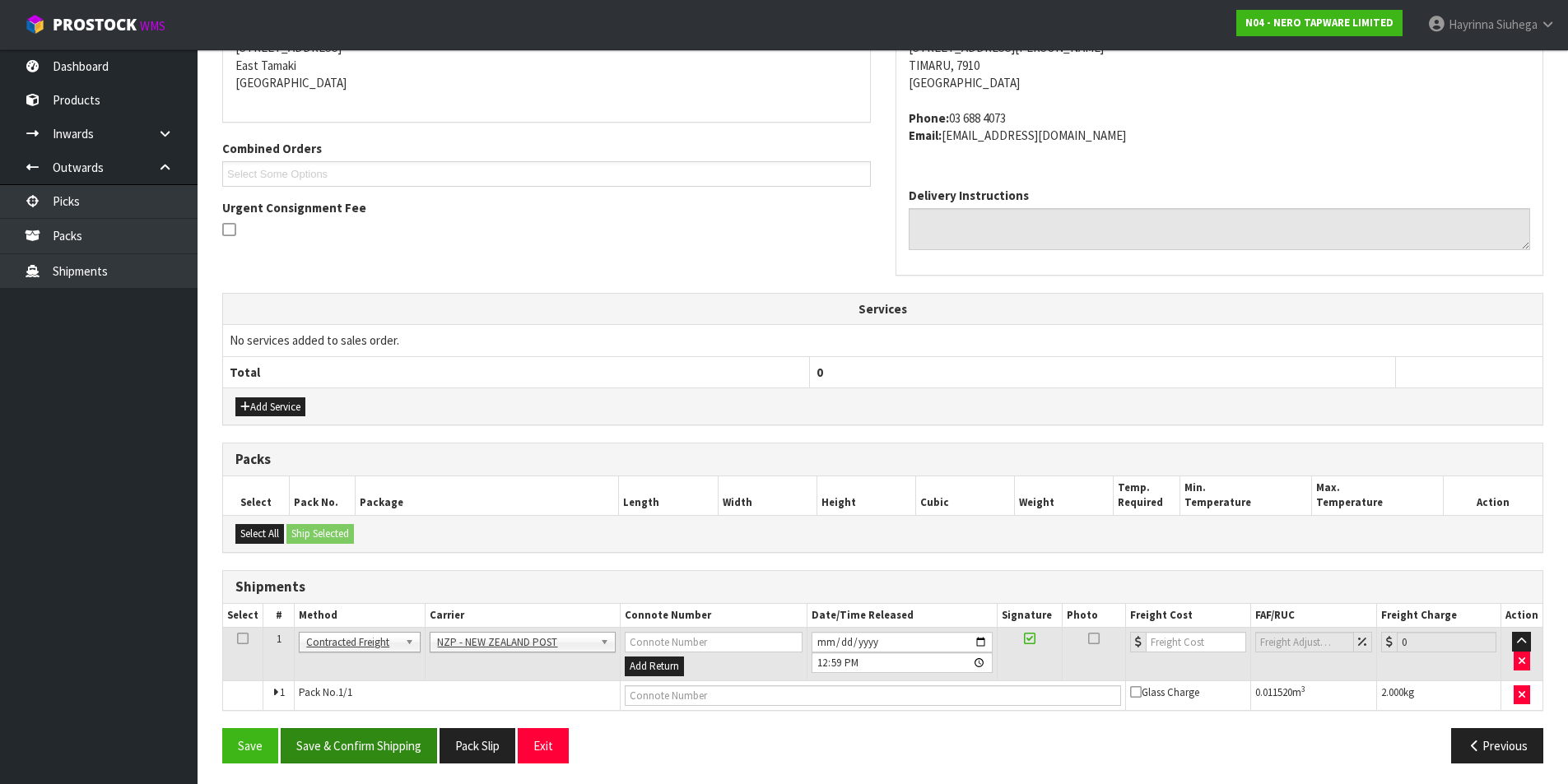
scroll to position [354, 0]
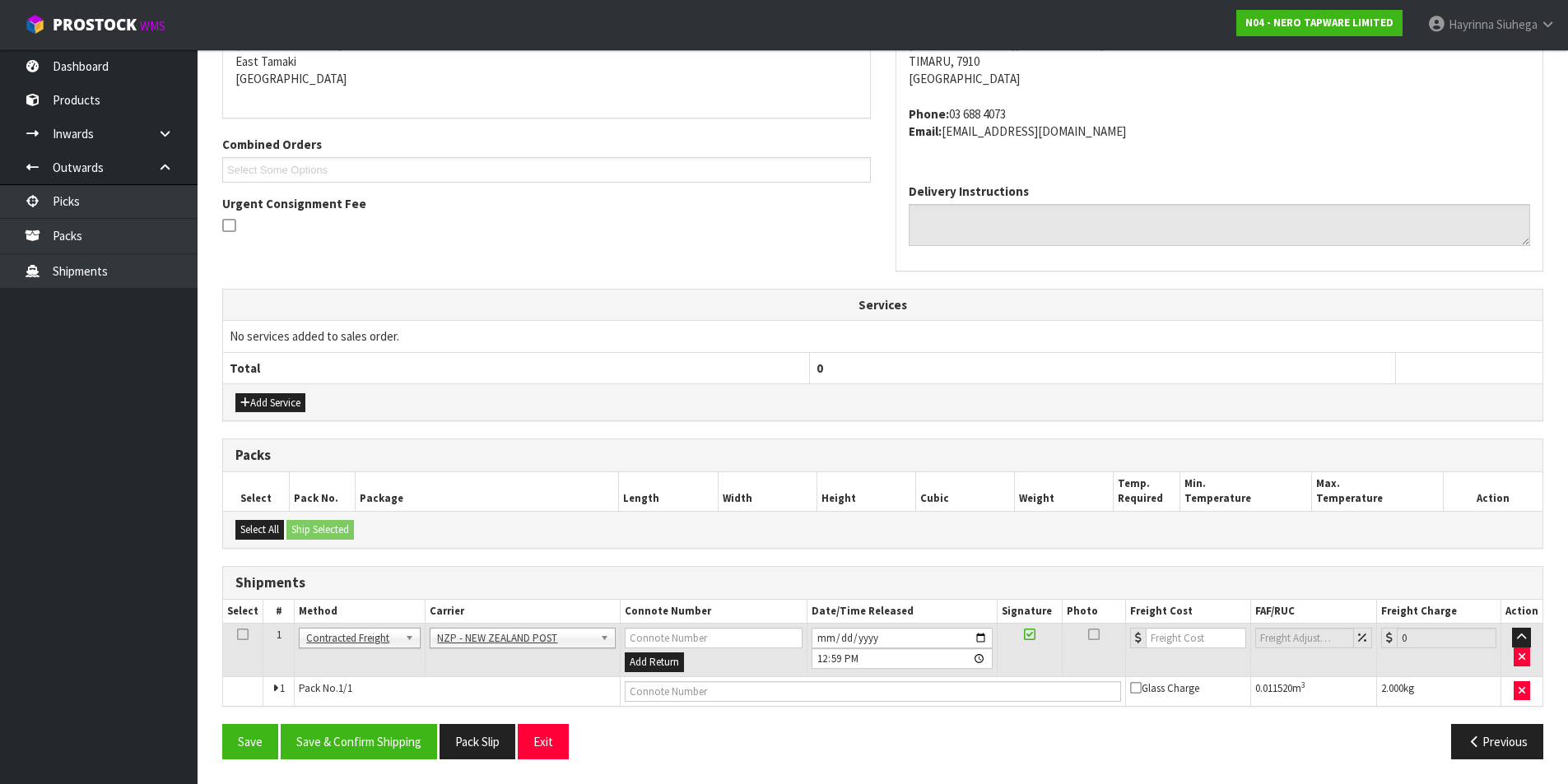
click at [355, 721] on div "From Address CONTRACT WAREHOUSING & LOGISTICS 17 Allens Road East Tamaki Auckla…" at bounding box center [882, 371] width 1321 height 800
click at [354, 740] on button "Save & Confirm Shipping" at bounding box center [358, 741] width 156 height 35
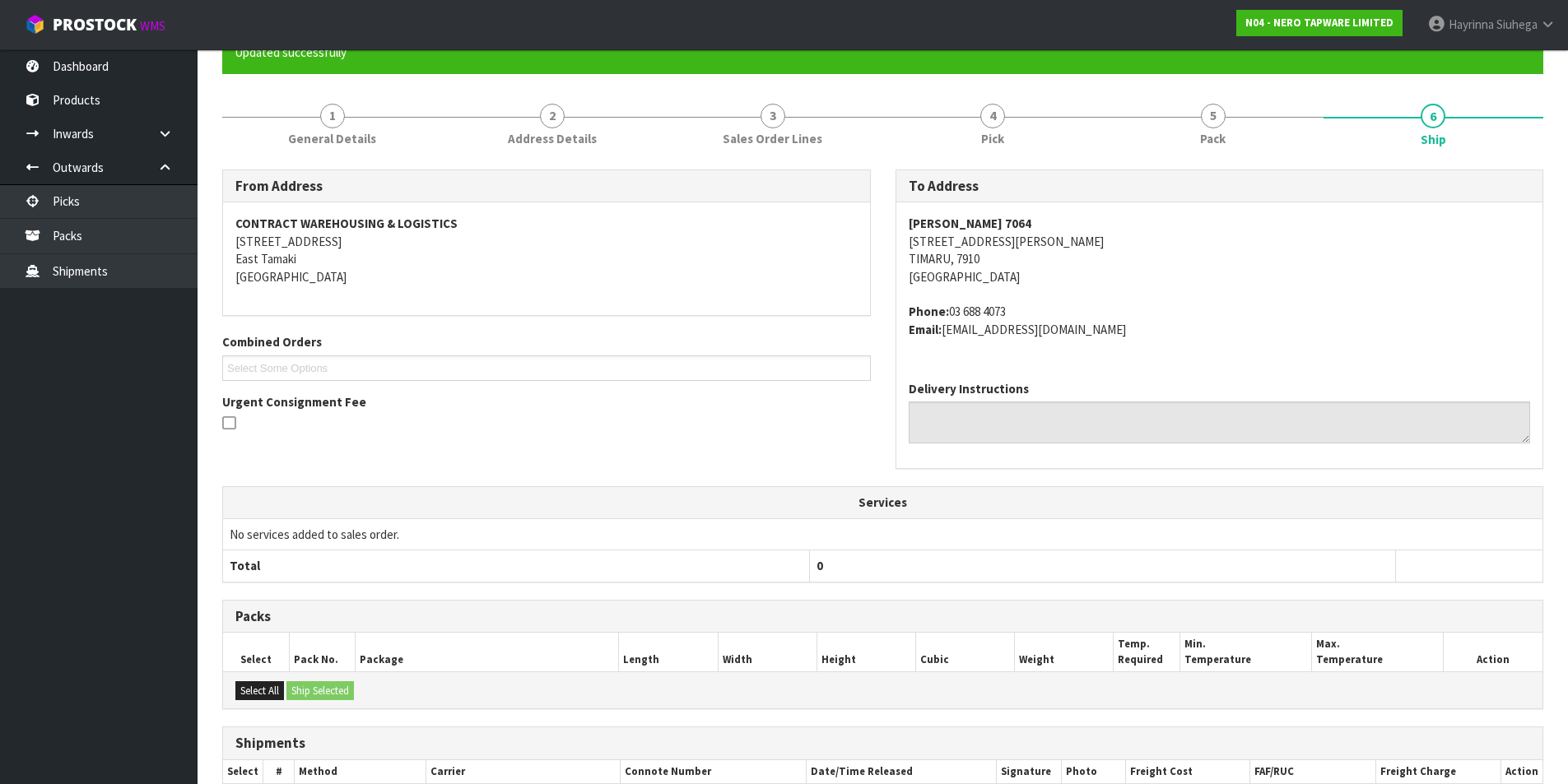
scroll to position [0, 0]
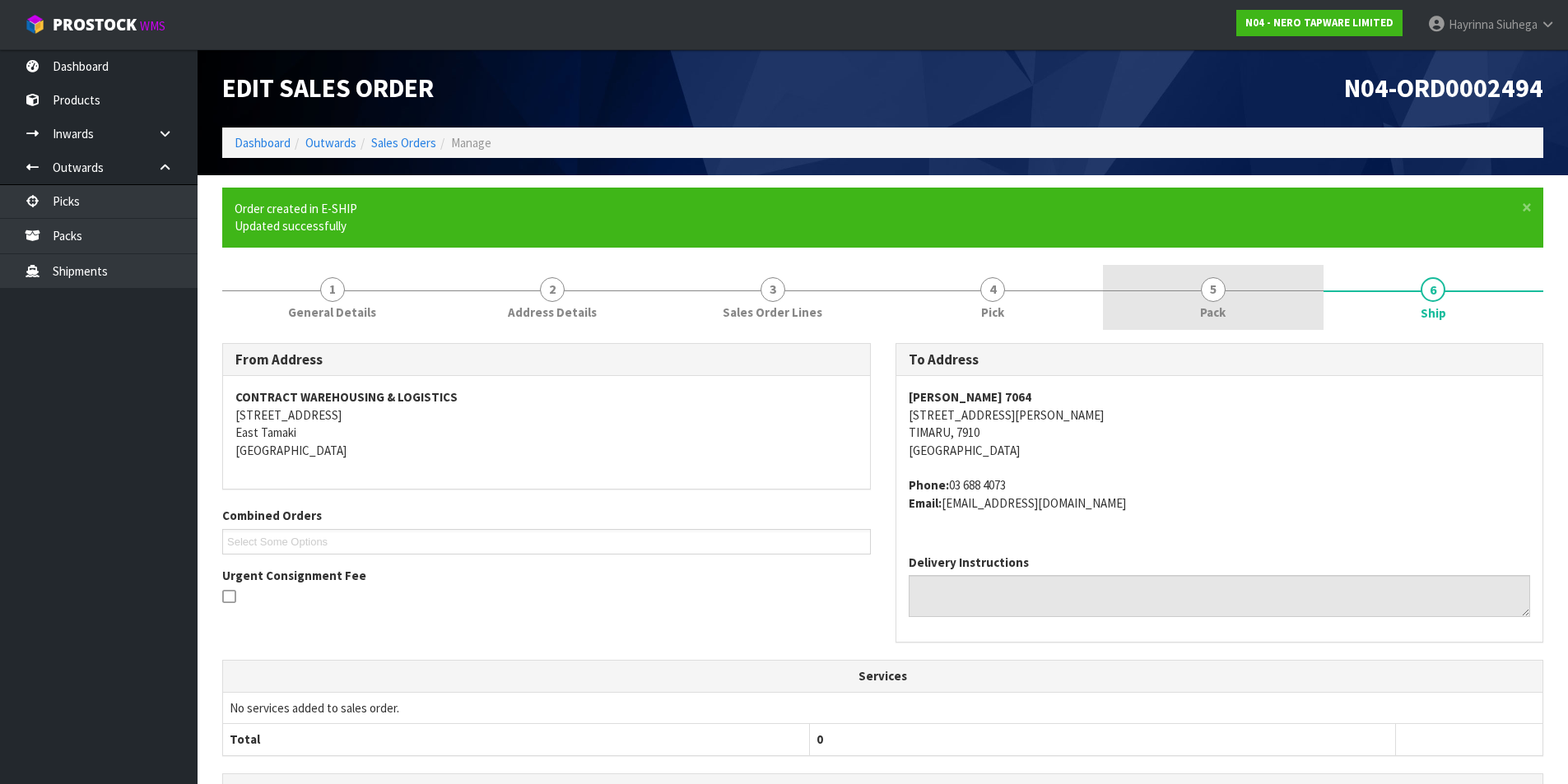
click at [1256, 299] on link "5 Pack" at bounding box center [1213, 297] width 221 height 65
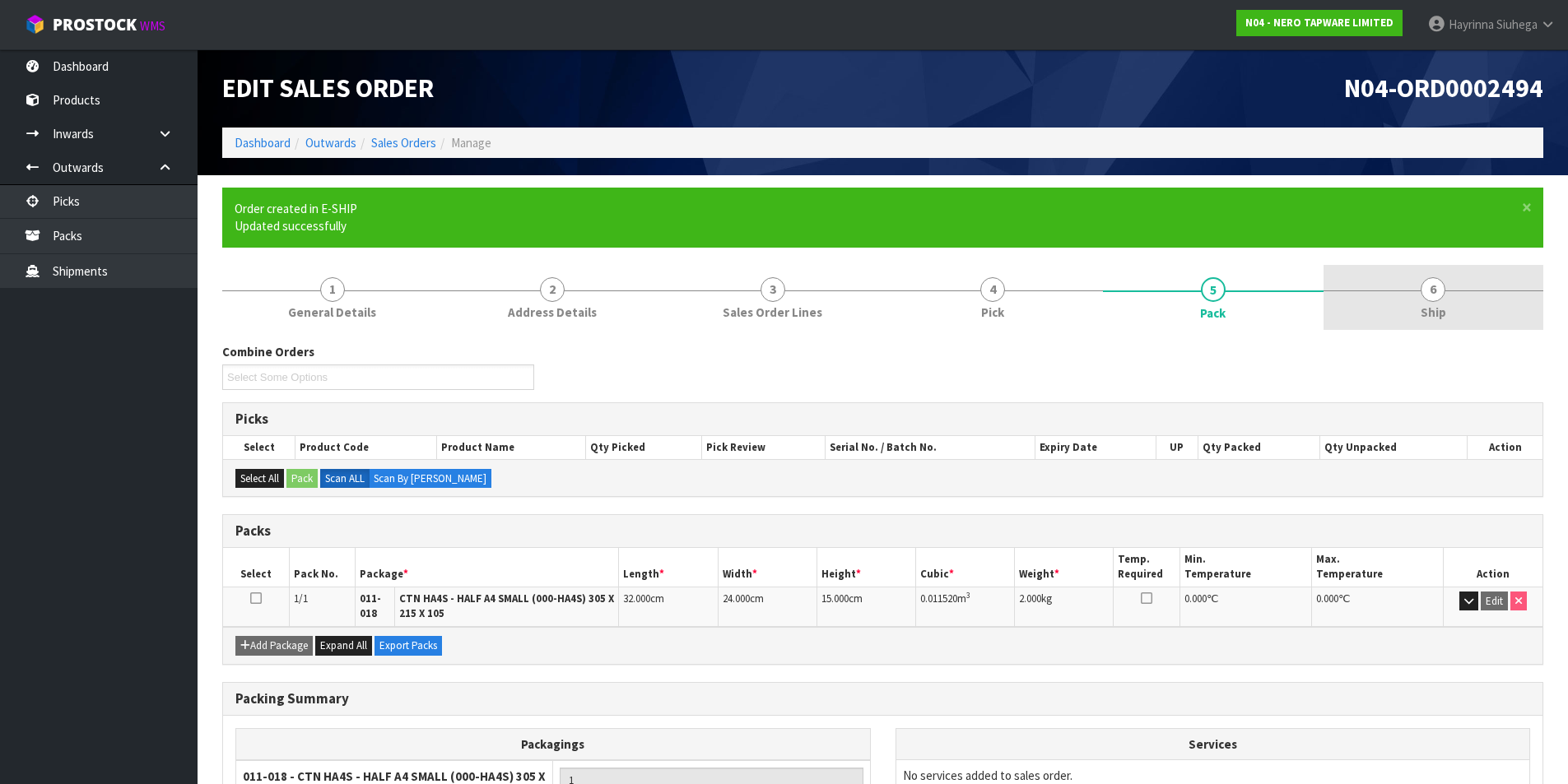
click at [1423, 291] on span "6" at bounding box center [1433, 289] width 24 height 24
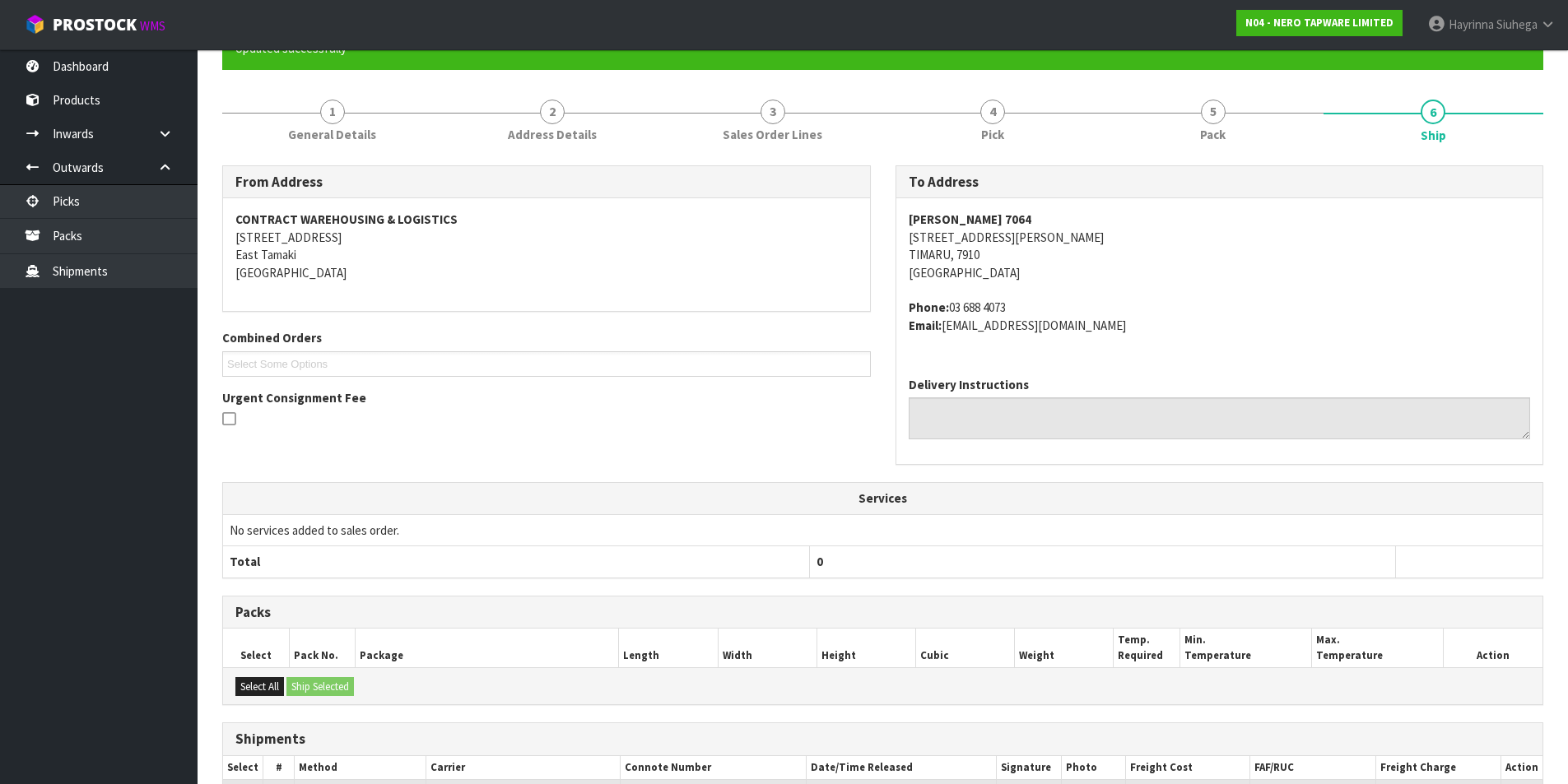
scroll to position [330, 0]
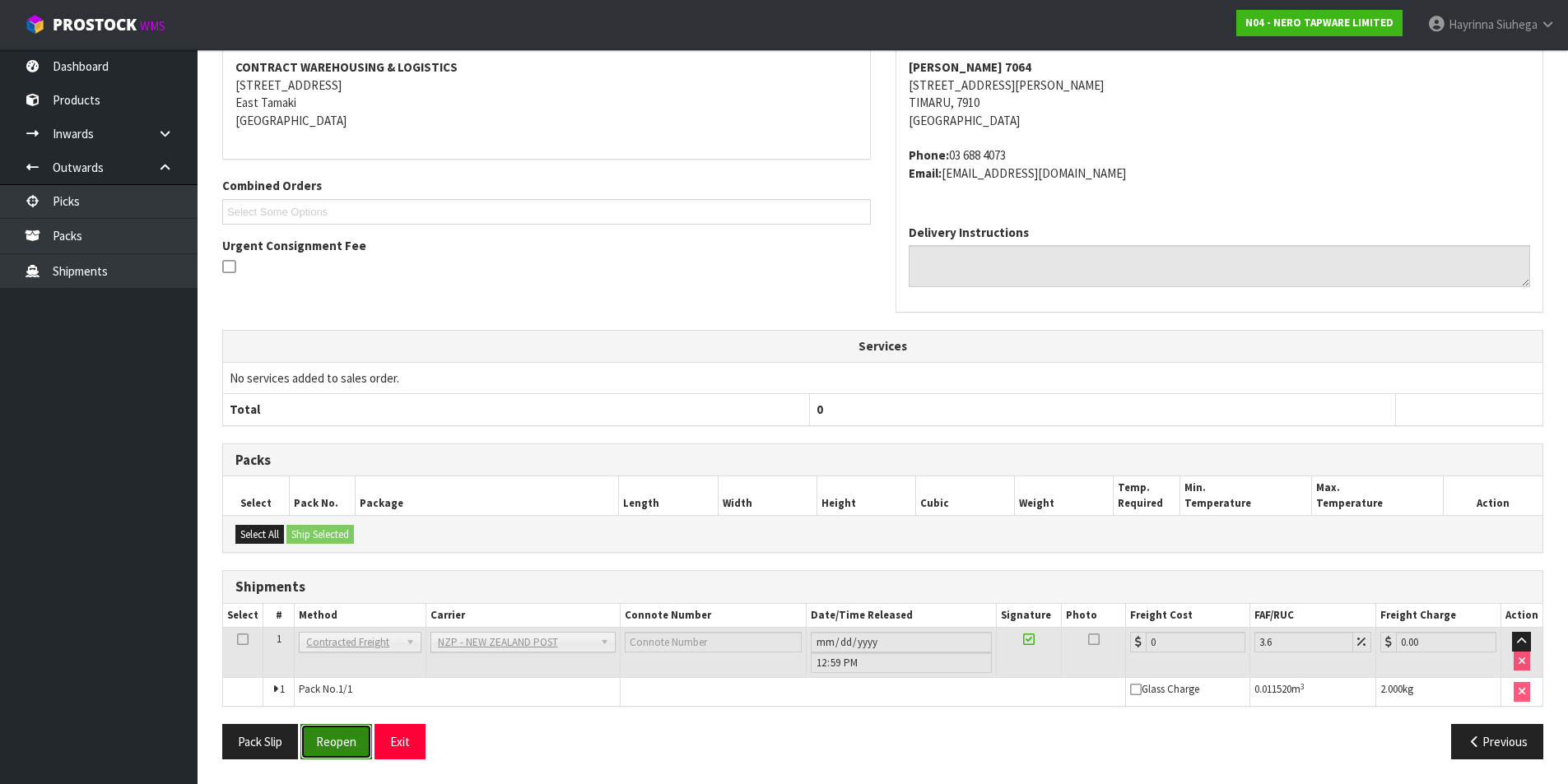
click at [340, 741] on button "Reopen" at bounding box center [335, 741] width 71 height 35
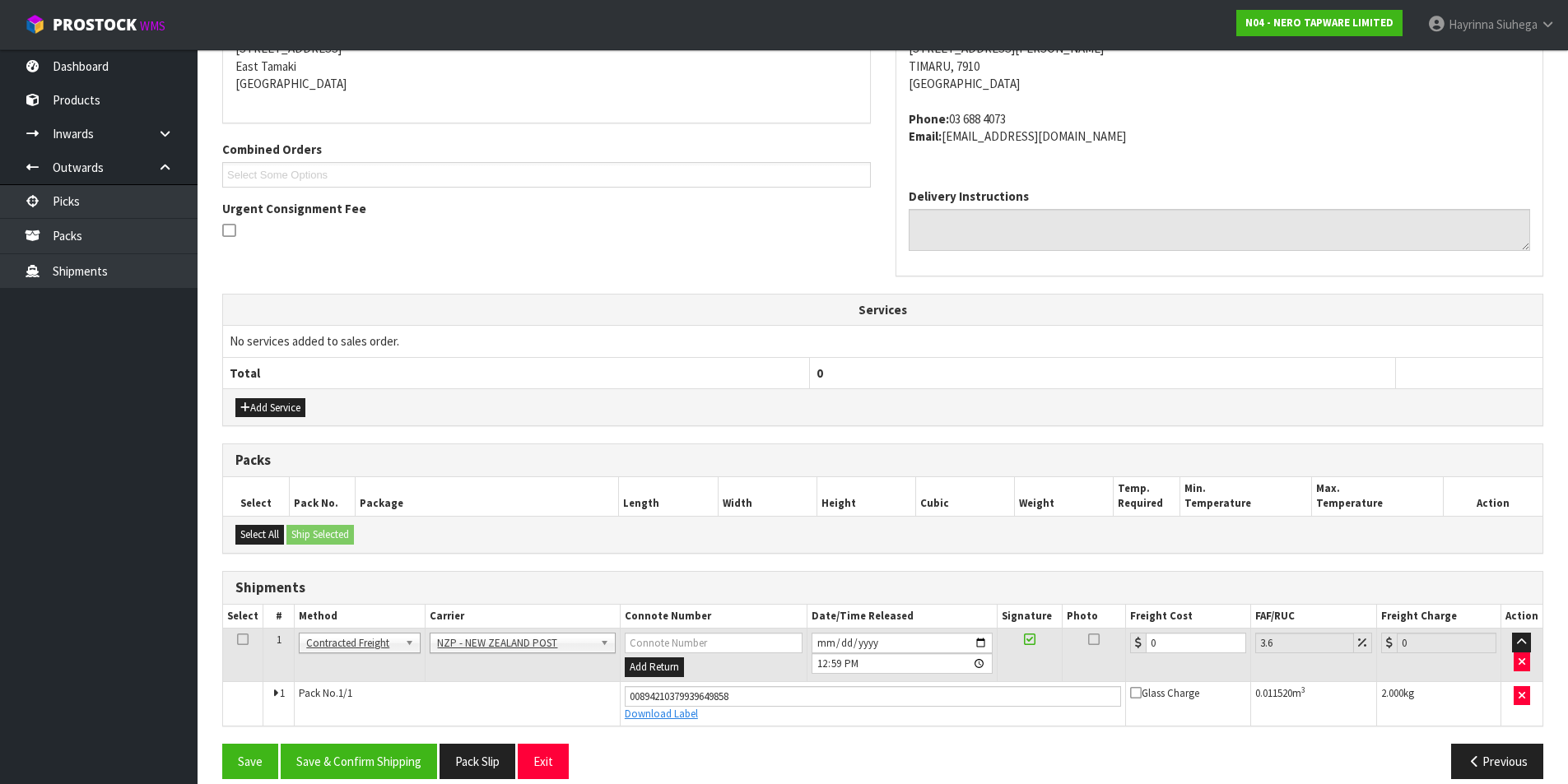
scroll to position [369, 0]
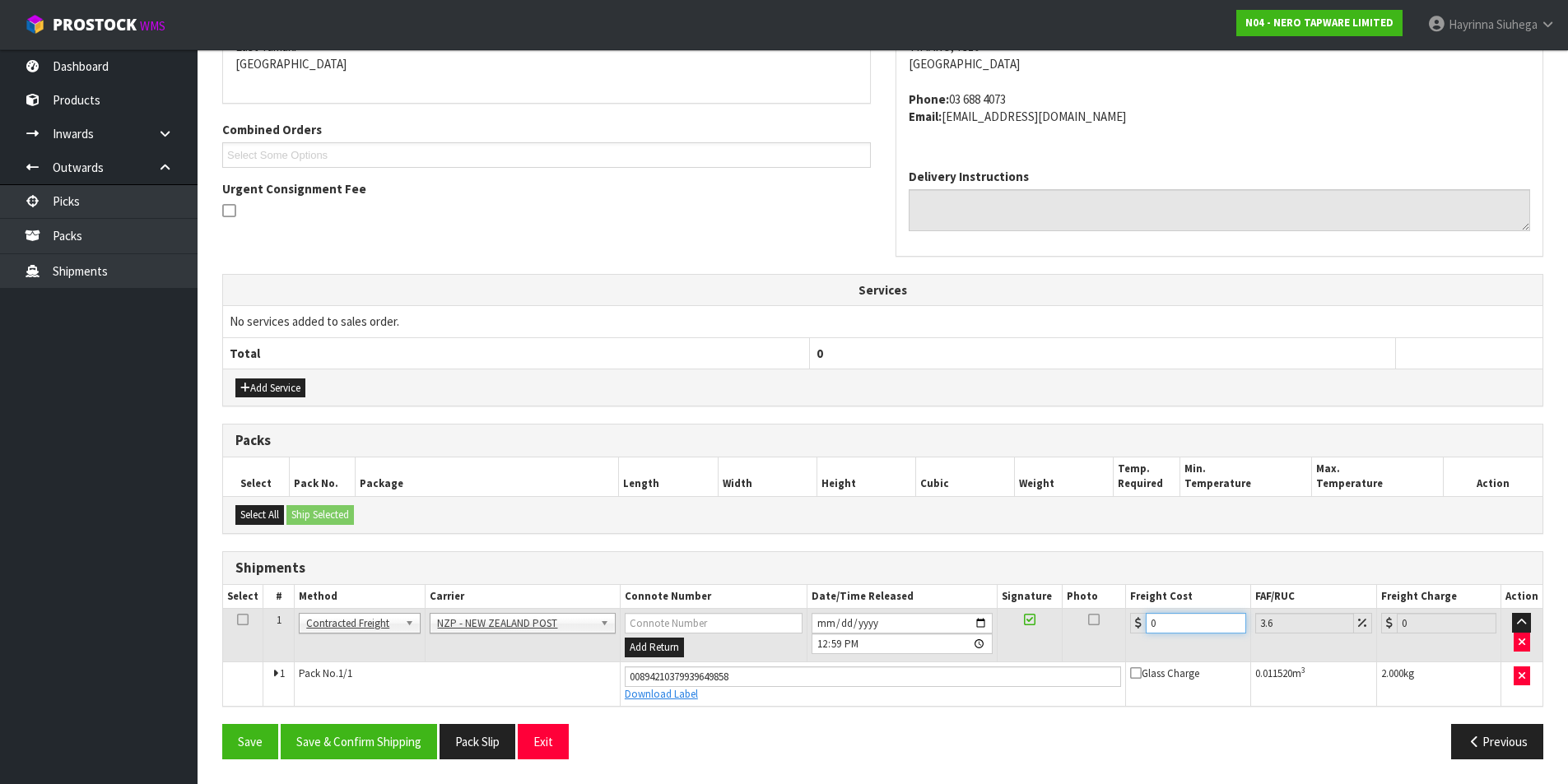
drag, startPoint x: 1172, startPoint y: 621, endPoint x: 1114, endPoint y: 618, distance: 58.1
click at [1123, 621] on tr "1 Client Local Pickup Customer Local Pickup Company Freight Contracted Freight …" at bounding box center [882, 635] width 1319 height 53
click at [222, 724] on button "Save" at bounding box center [250, 741] width 56 height 35
click at [371, 759] on button "Save & Confirm Shipping" at bounding box center [358, 741] width 156 height 35
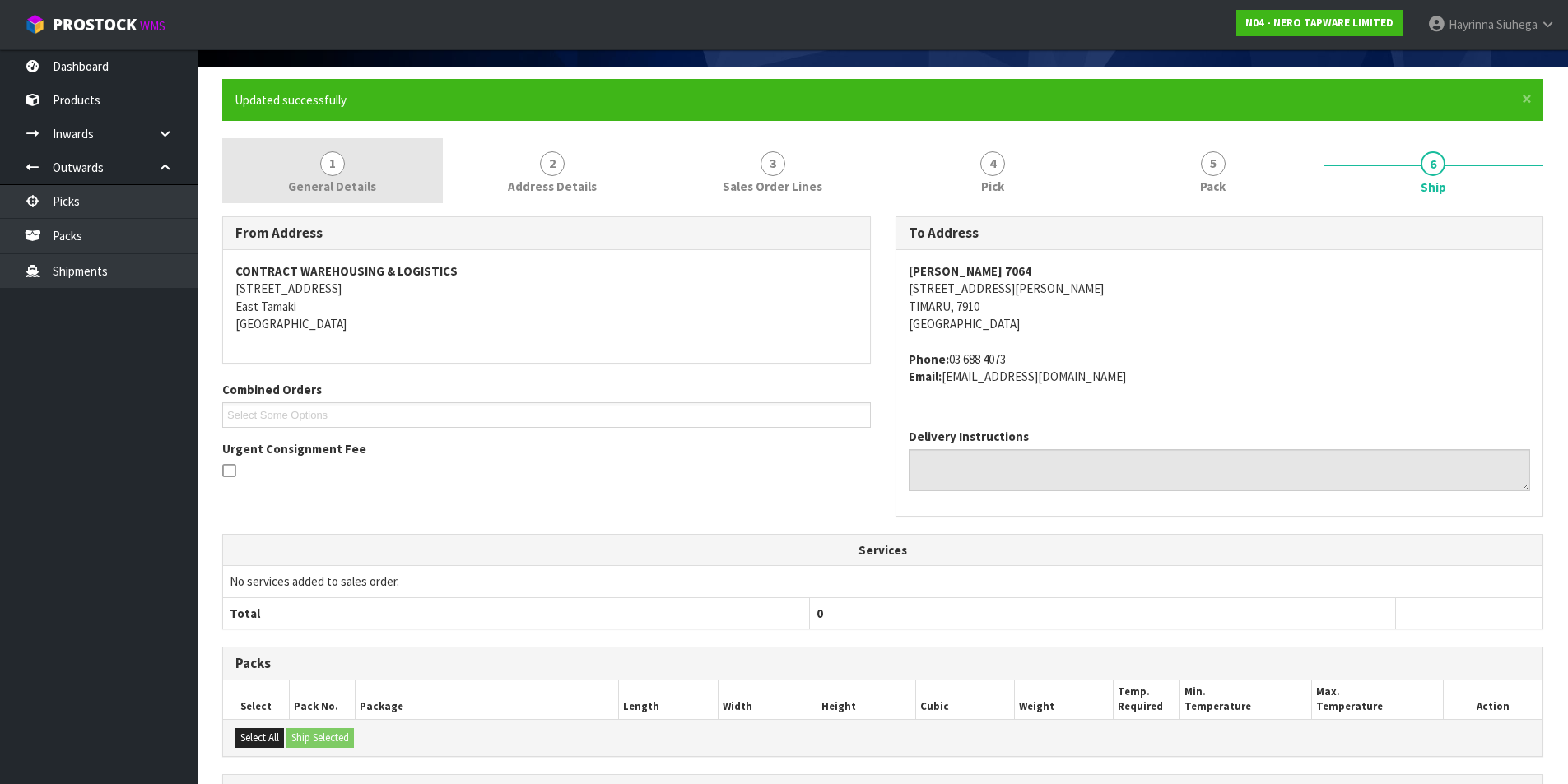
scroll to position [0, 0]
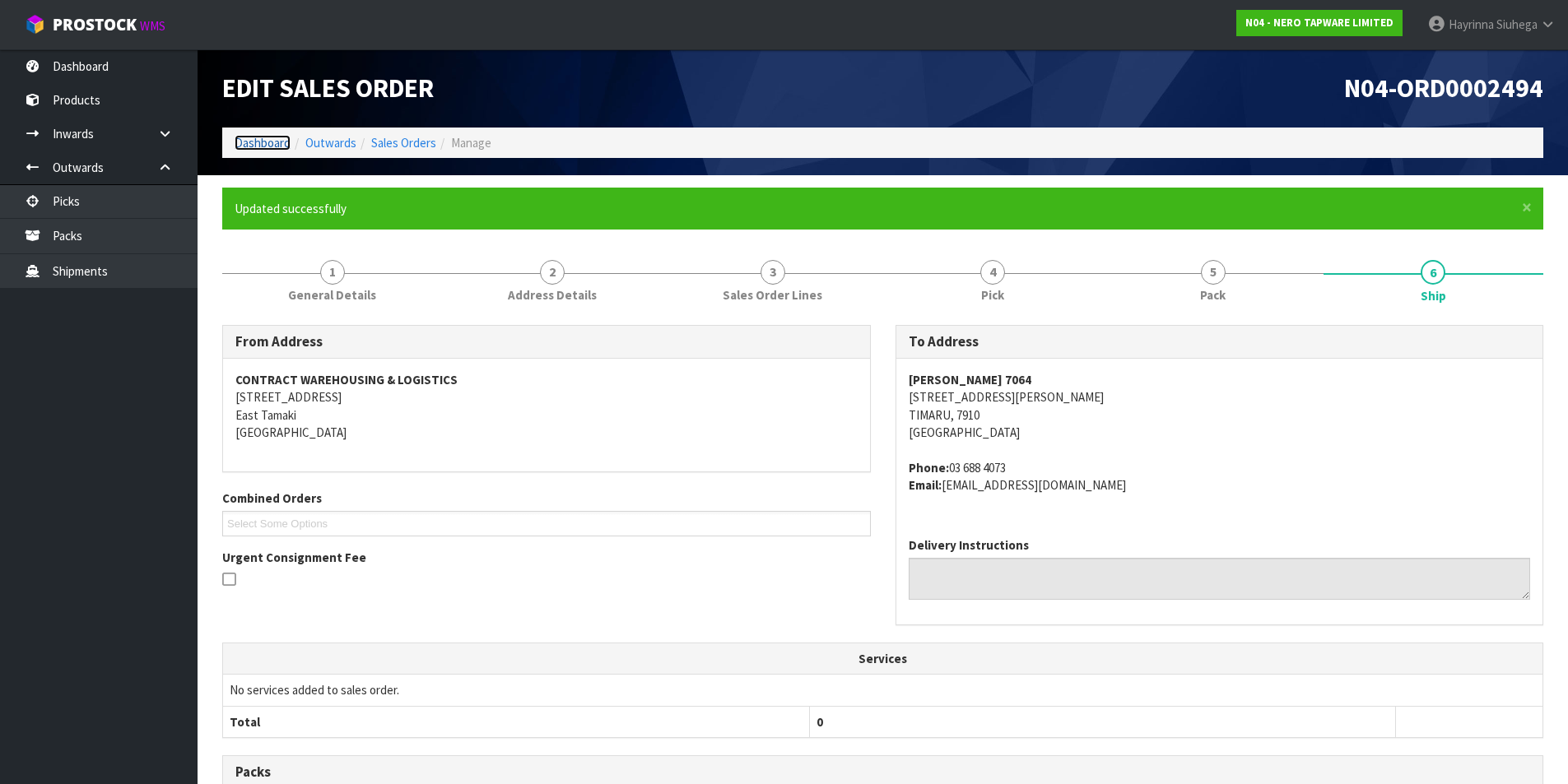
click at [266, 138] on link "Dashboard" at bounding box center [262, 142] width 56 height 15
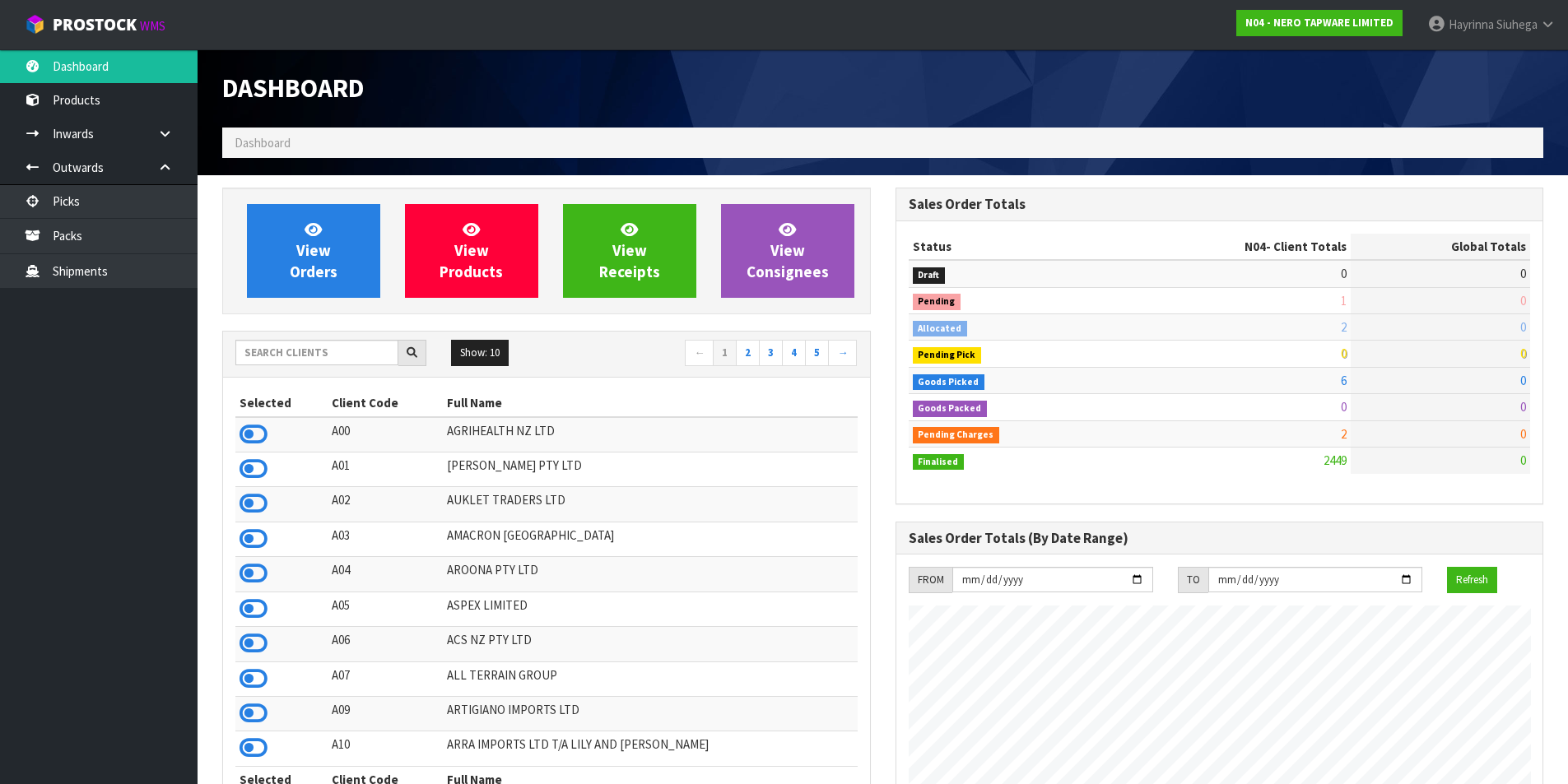
scroll to position [1246, 673]
click at [363, 248] on link "View Orders" at bounding box center [314, 251] width 133 height 94
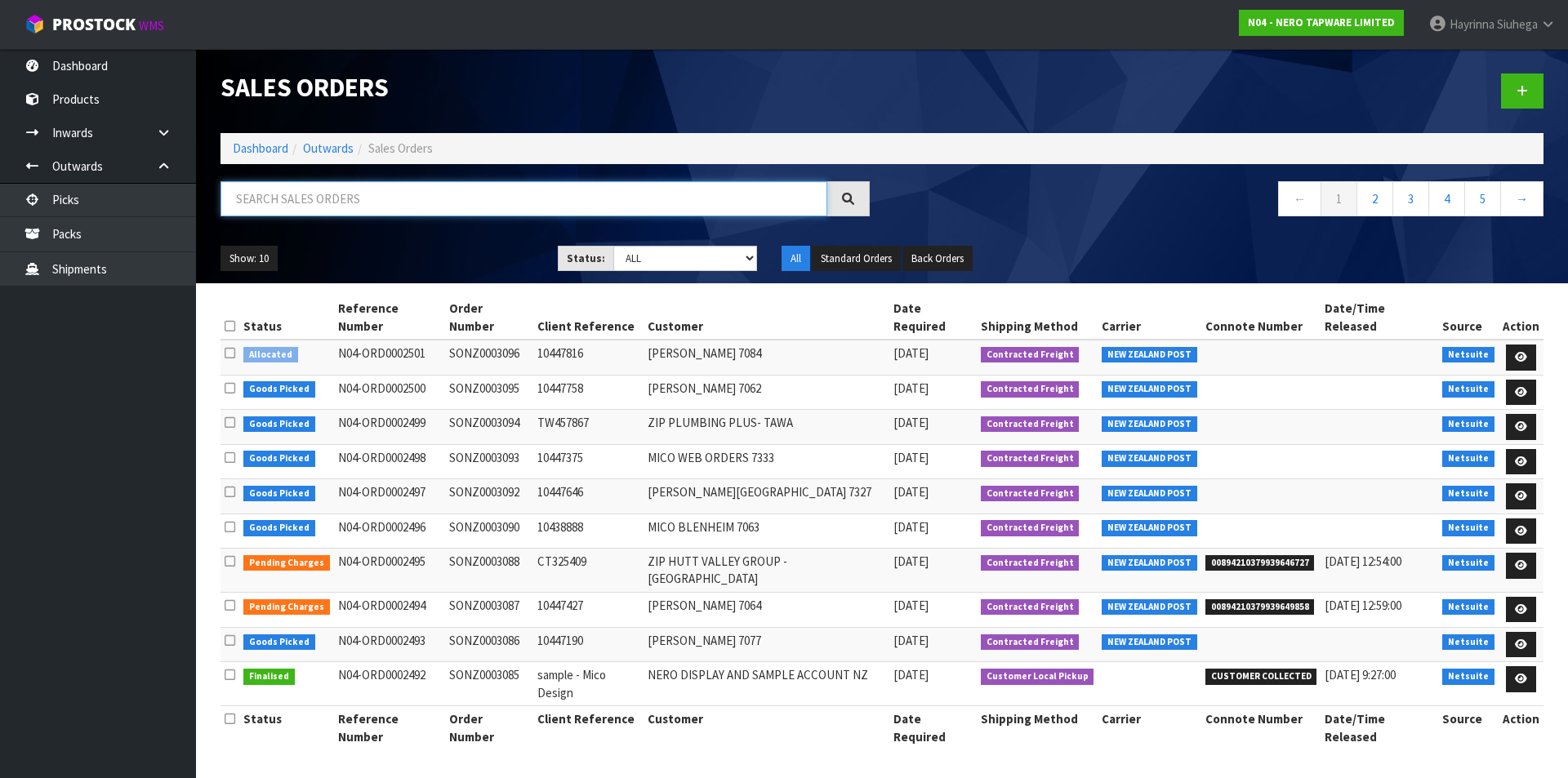
click at [367, 207] on input "text" at bounding box center [523, 199] width 606 height 35
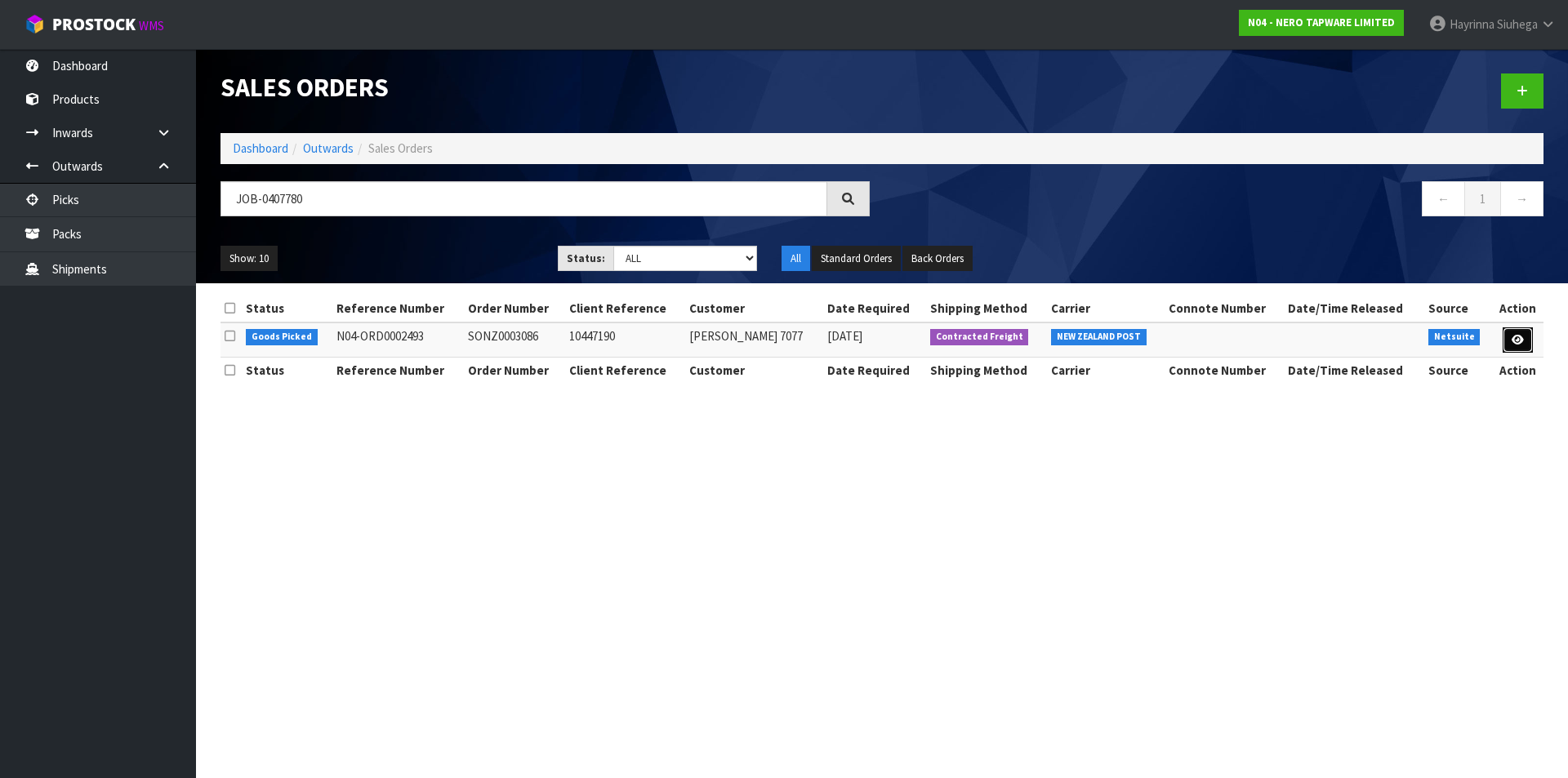
click at [1517, 346] on link at bounding box center [1518, 340] width 30 height 26
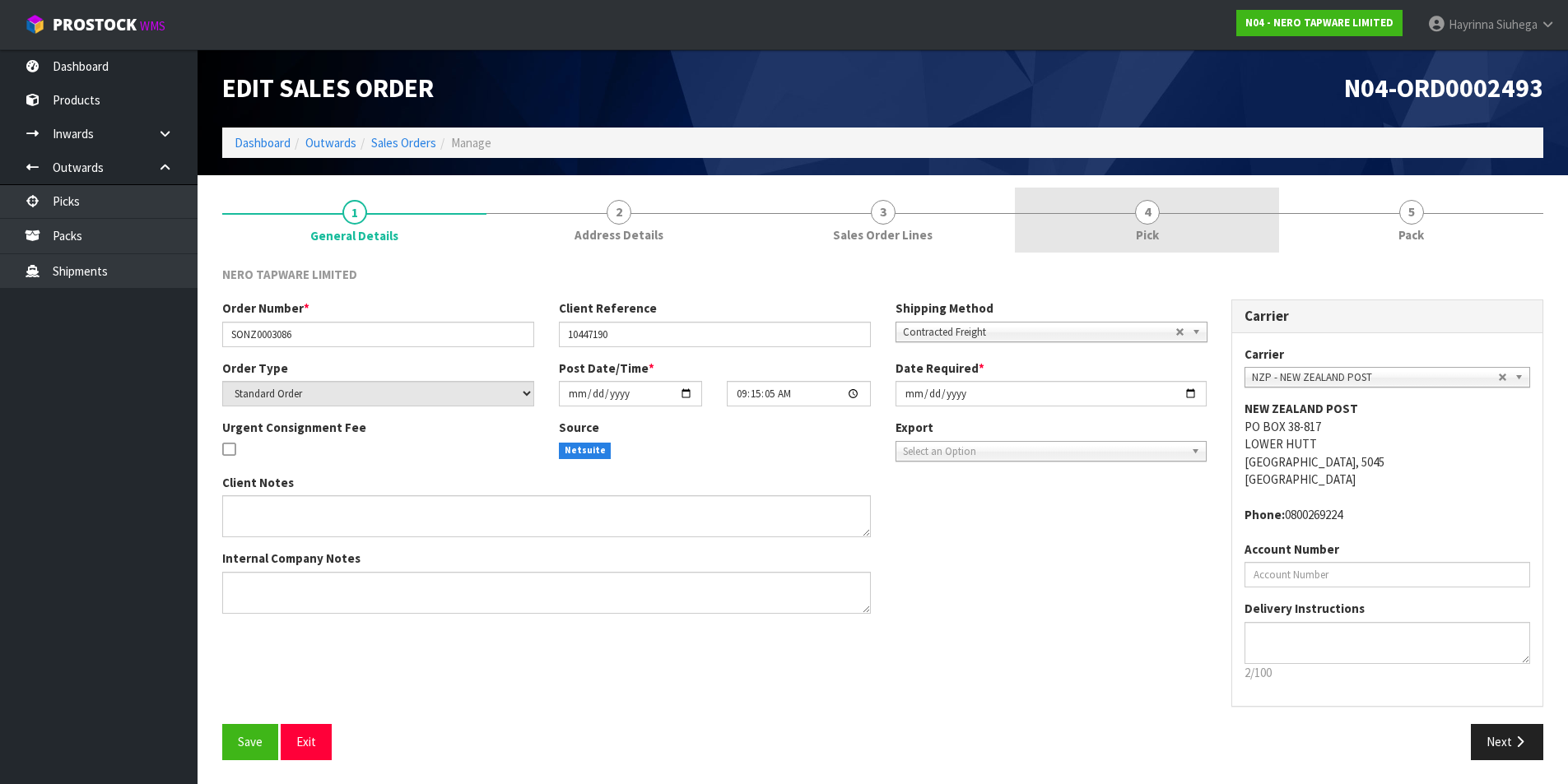
click at [1220, 226] on link "4 Pick" at bounding box center [1147, 220] width 264 height 65
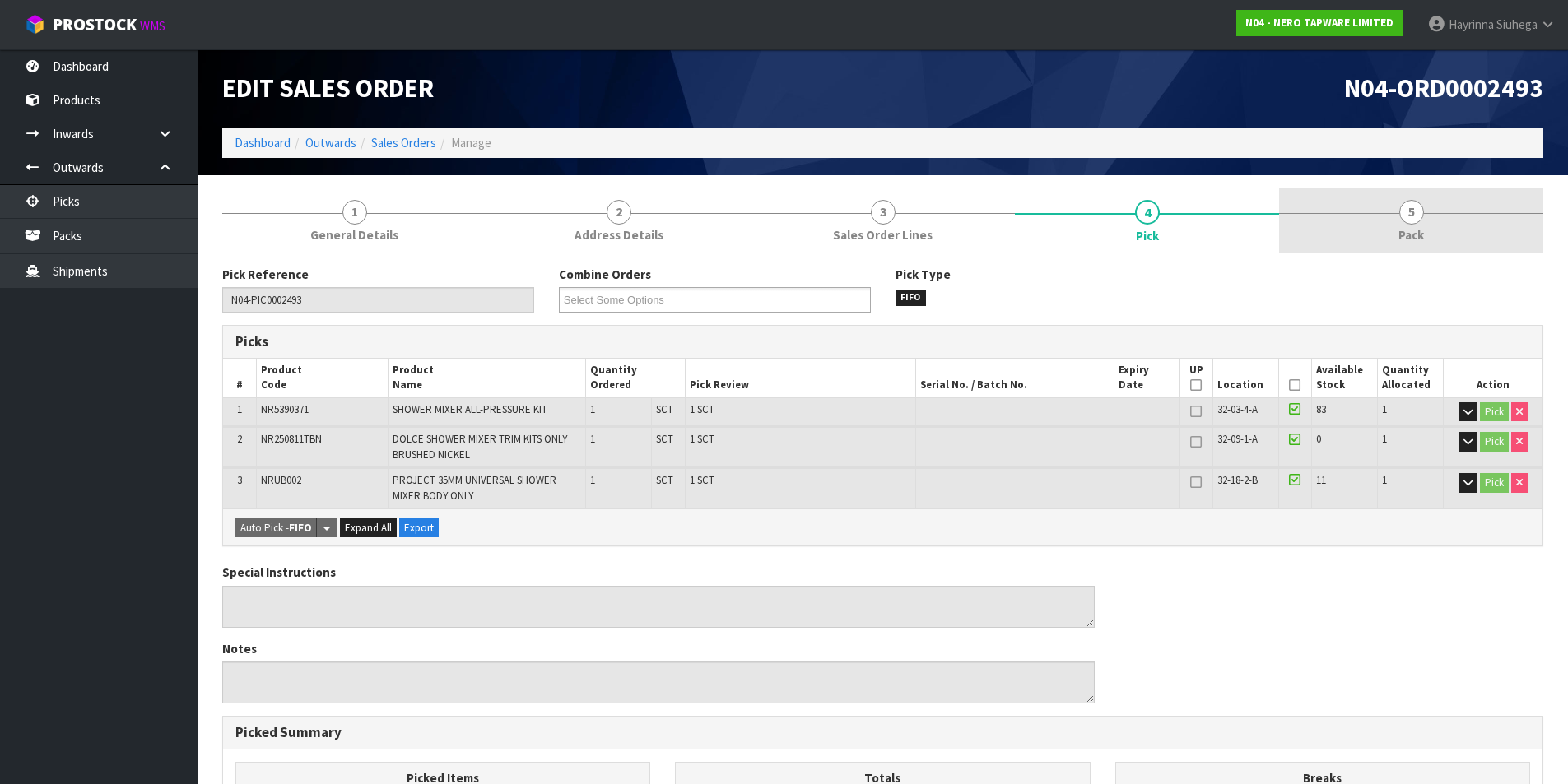
click at [1346, 214] on link "5 Pack" at bounding box center [1411, 220] width 264 height 65
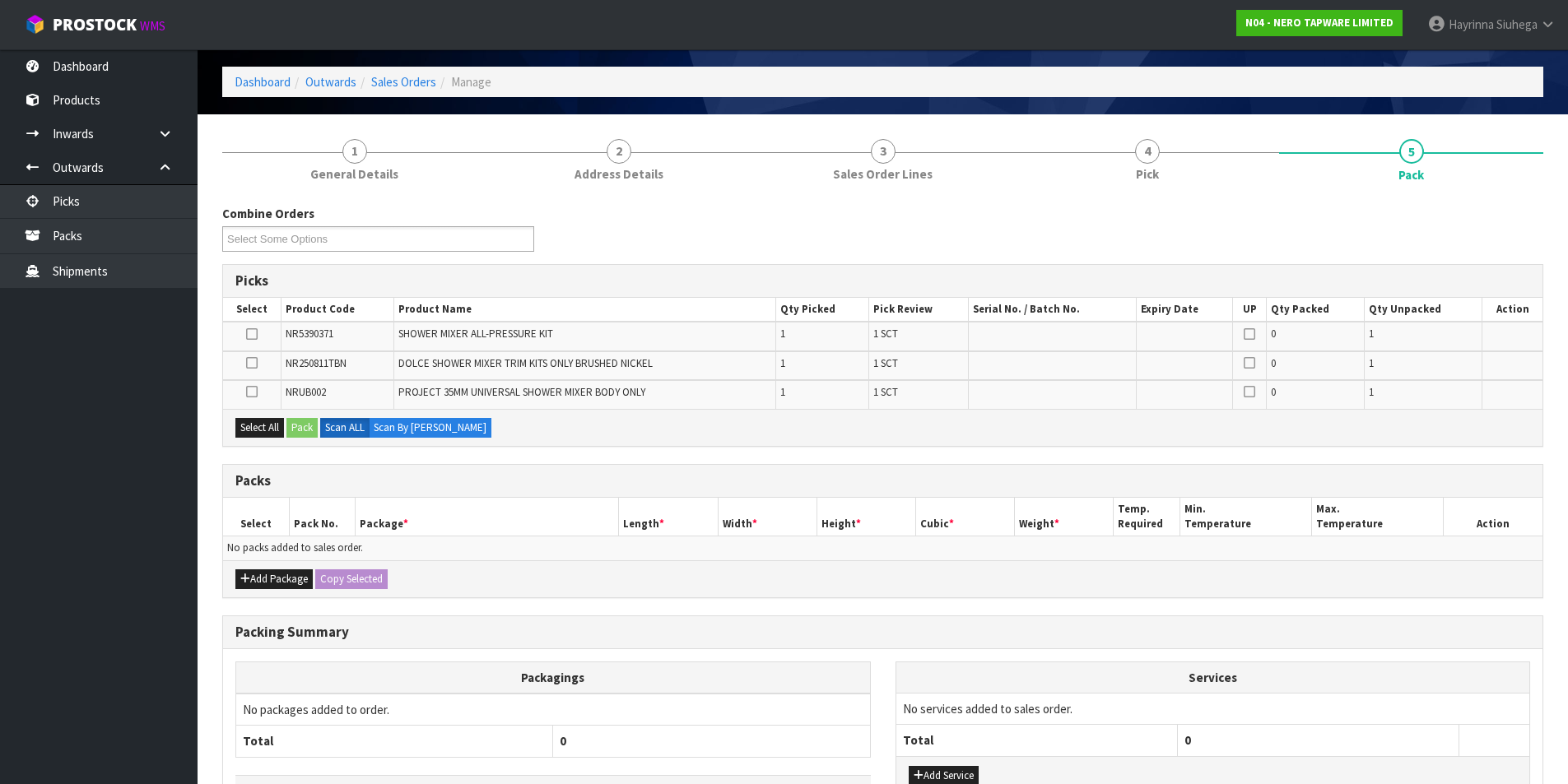
scroll to position [165, 0]
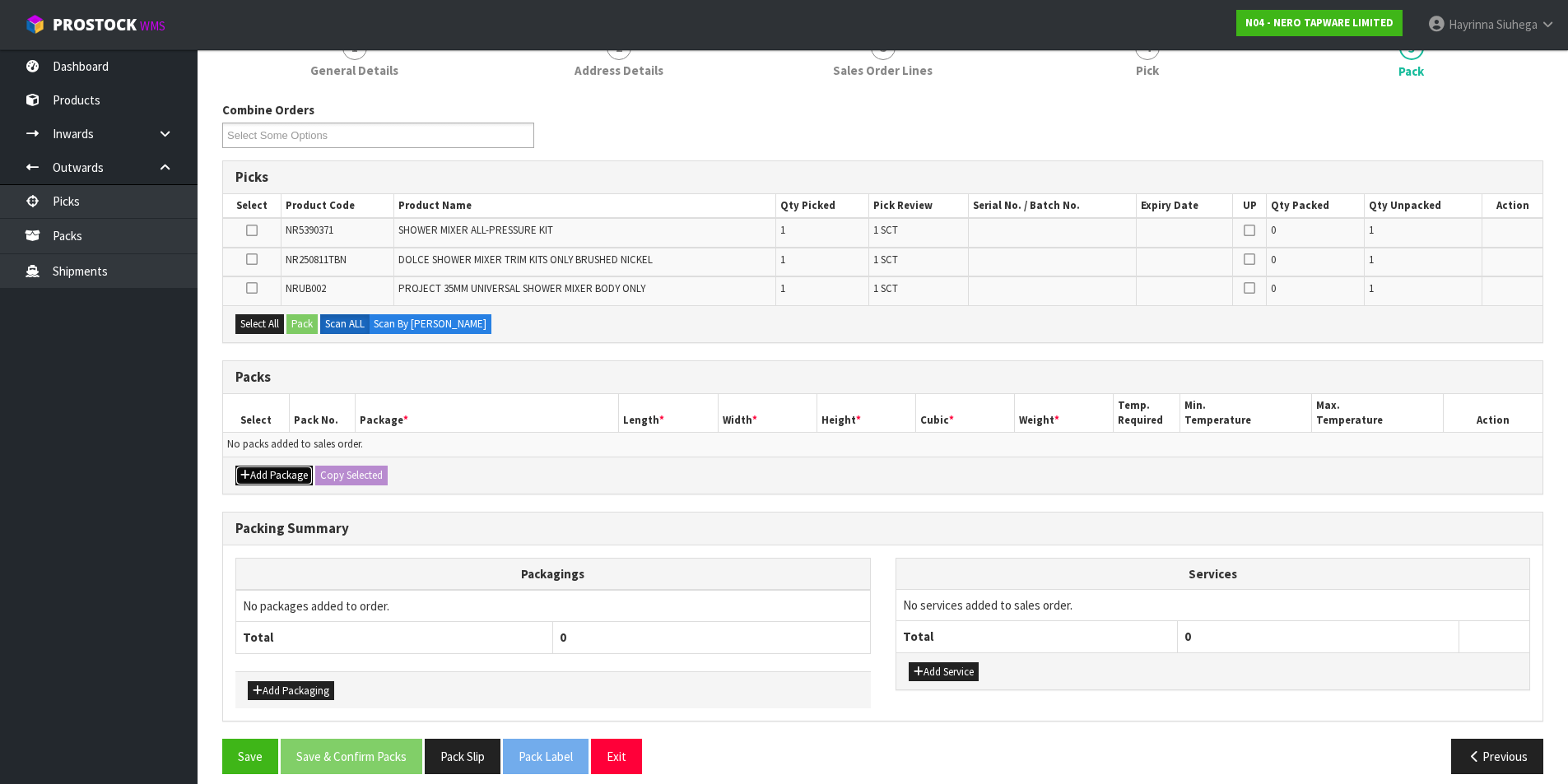
click at [277, 476] on button "Add Package" at bounding box center [274, 476] width 78 height 20
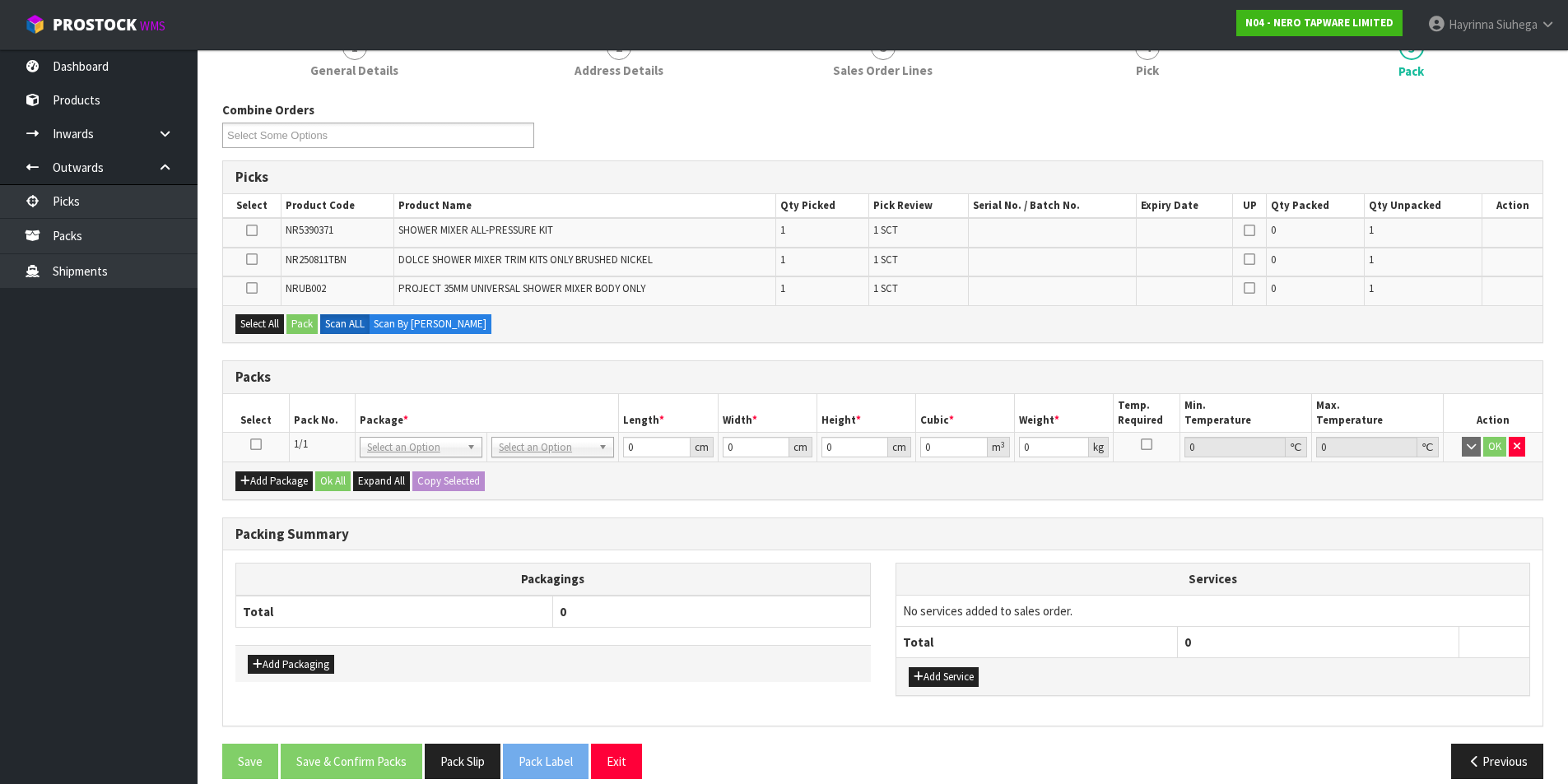
click at [260, 445] on icon at bounding box center [256, 444] width 12 height 1
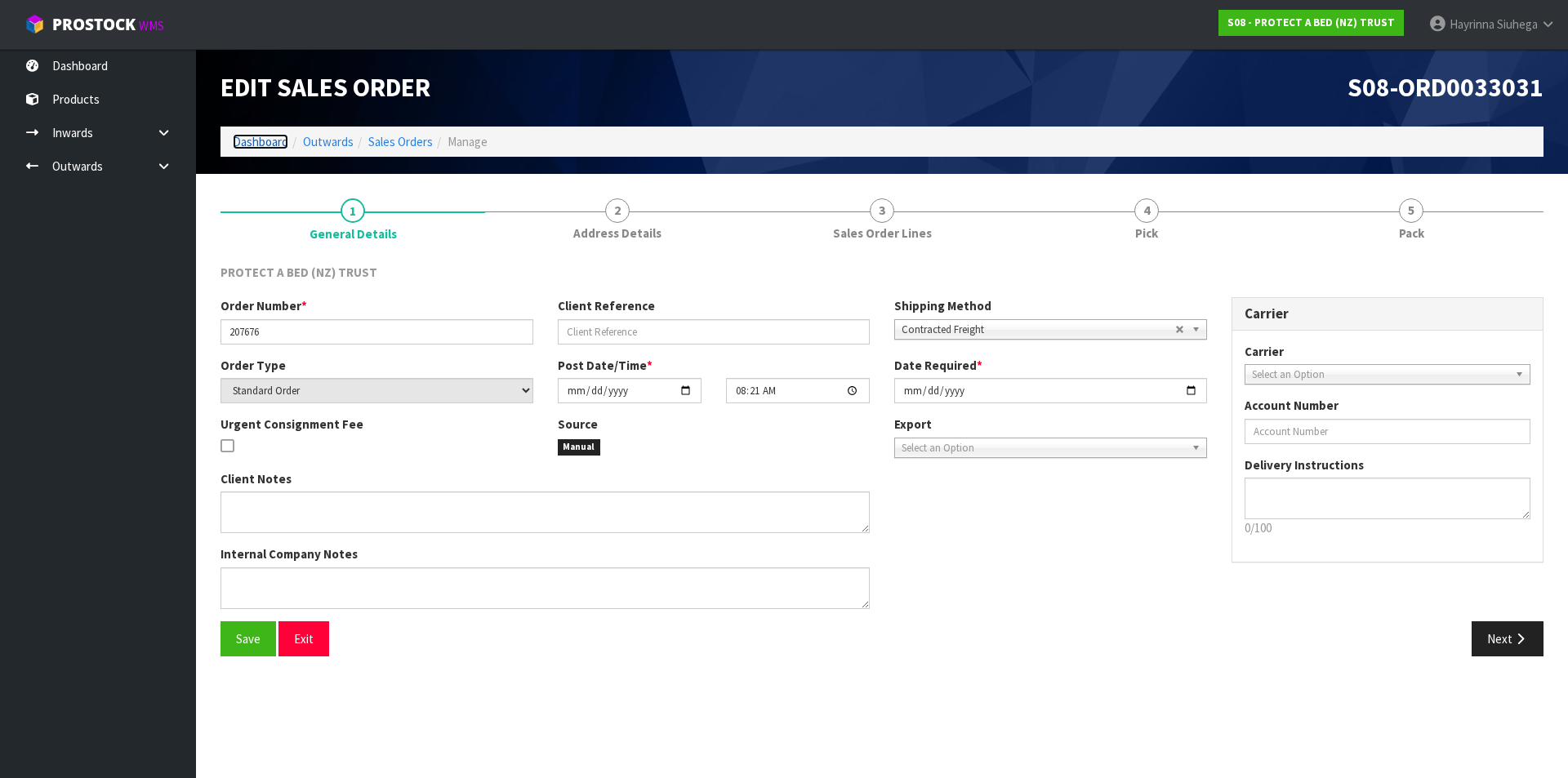
click at [255, 142] on link "Dashboard" at bounding box center [260, 141] width 55 height 15
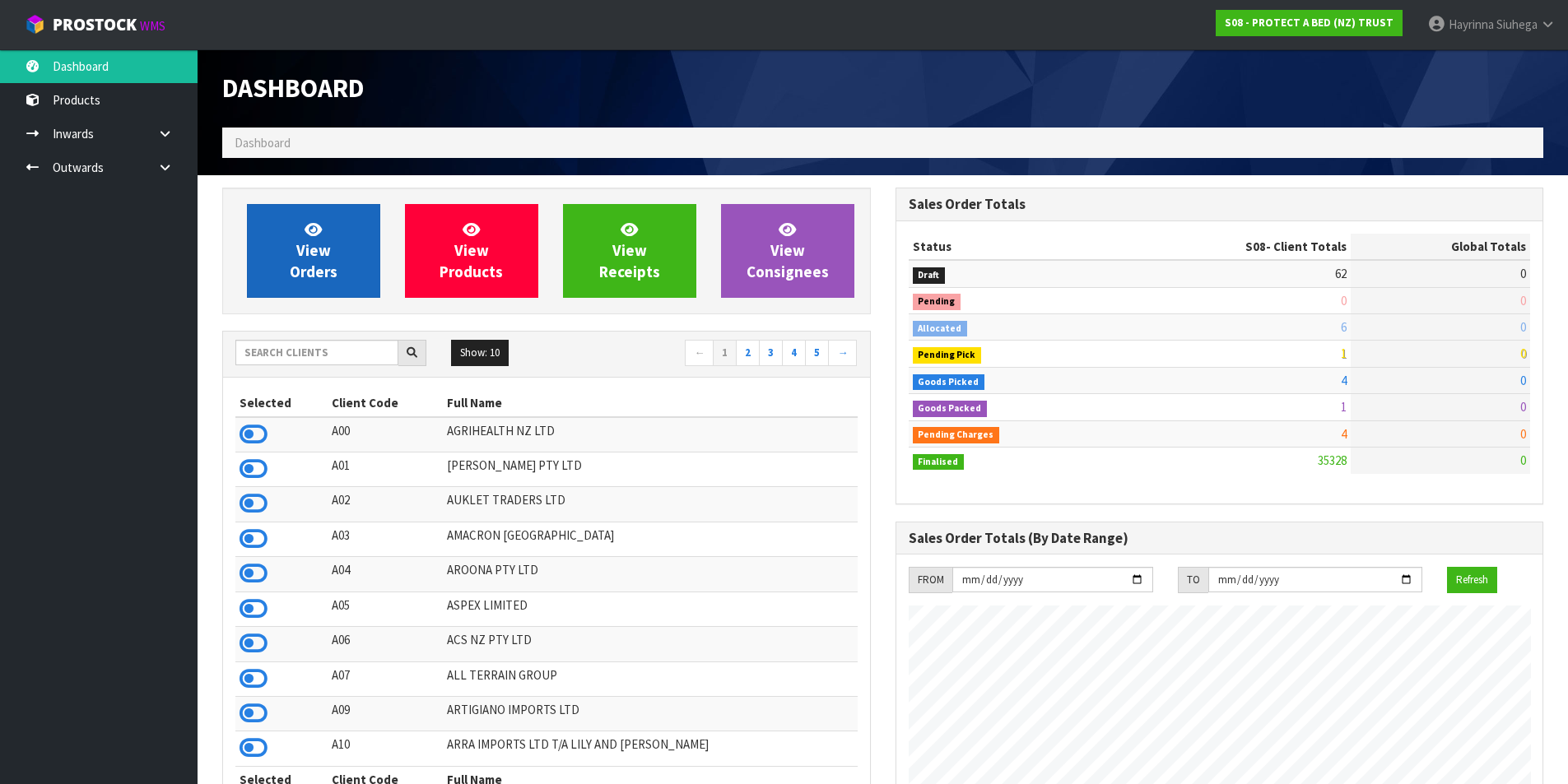
scroll to position [1246, 673]
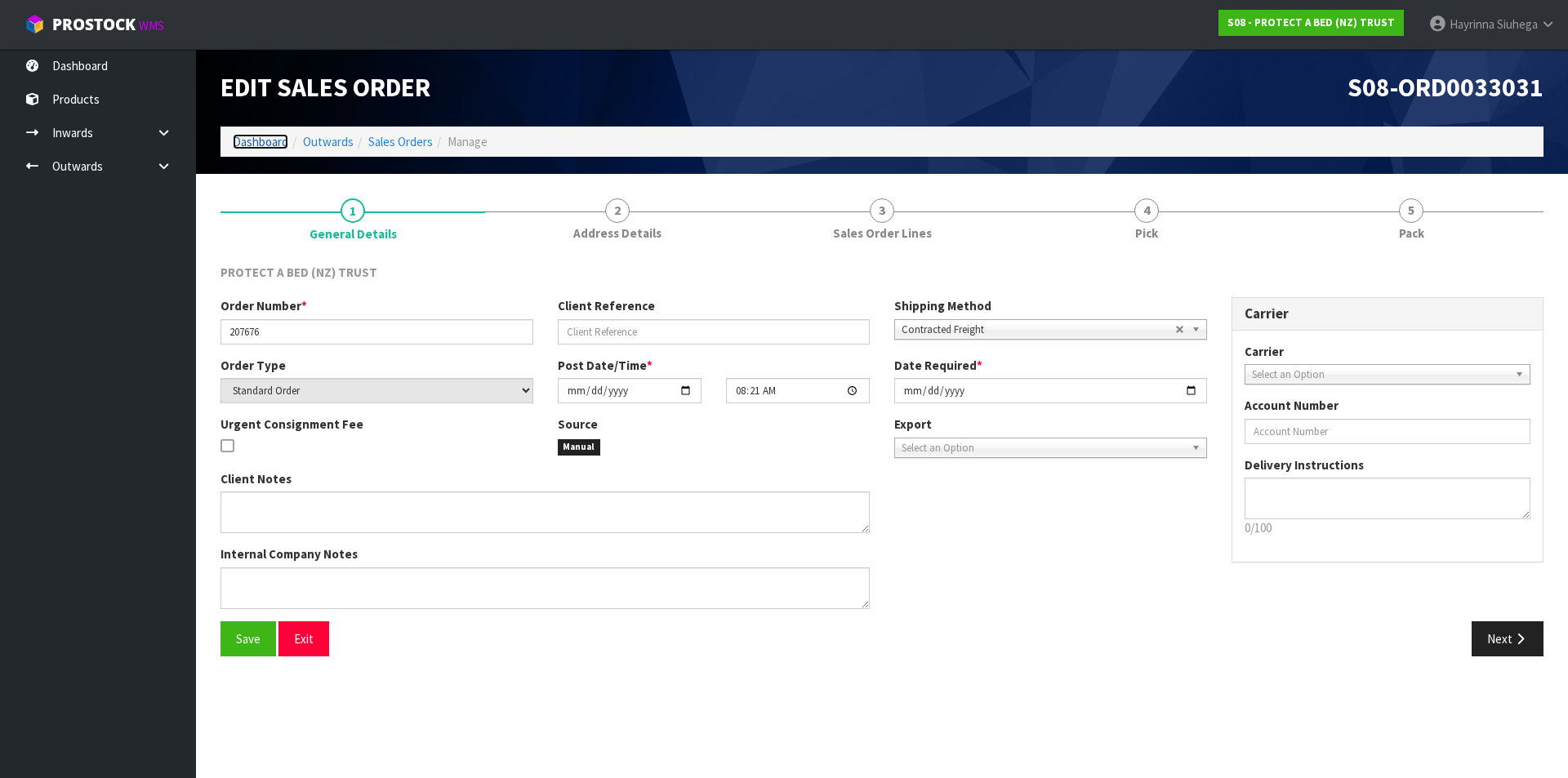
click at [250, 147] on link "Dashboard" at bounding box center [260, 141] width 55 height 15
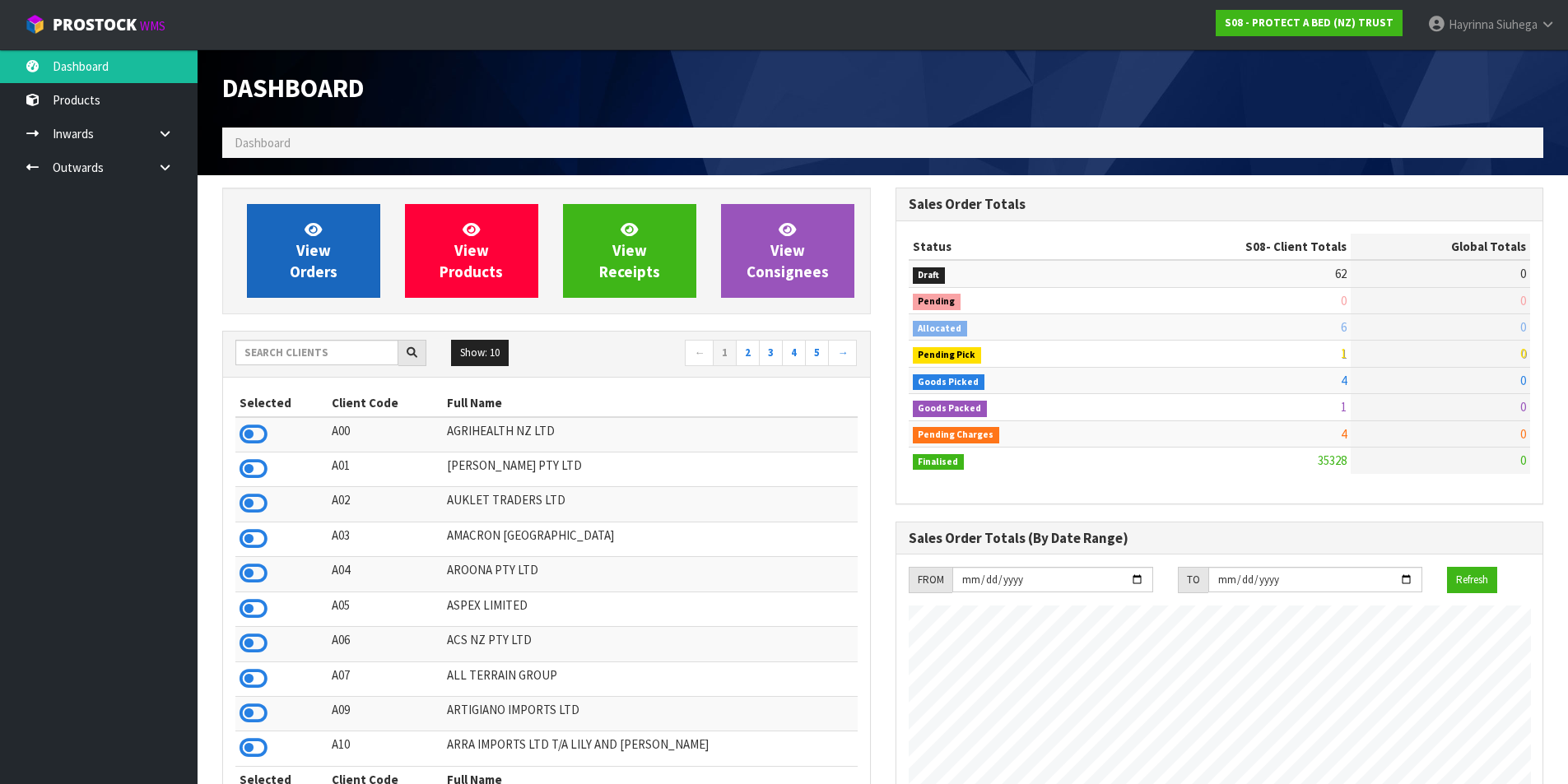
scroll to position [1026, 673]
click at [344, 269] on link "View Orders" at bounding box center [314, 251] width 133 height 94
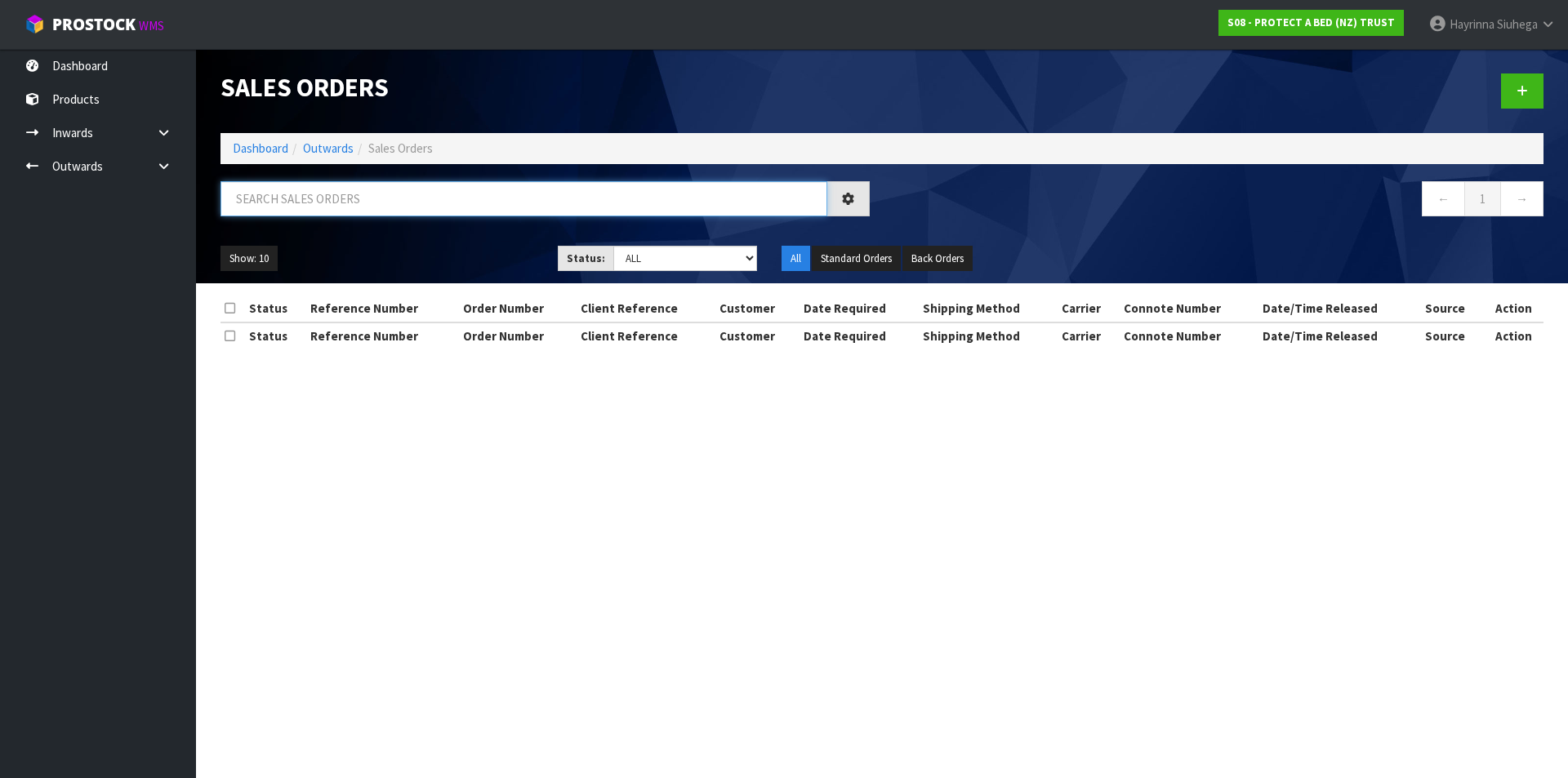
click at [650, 187] on input "text" at bounding box center [523, 199] width 606 height 35
type input "JOB-0407465"
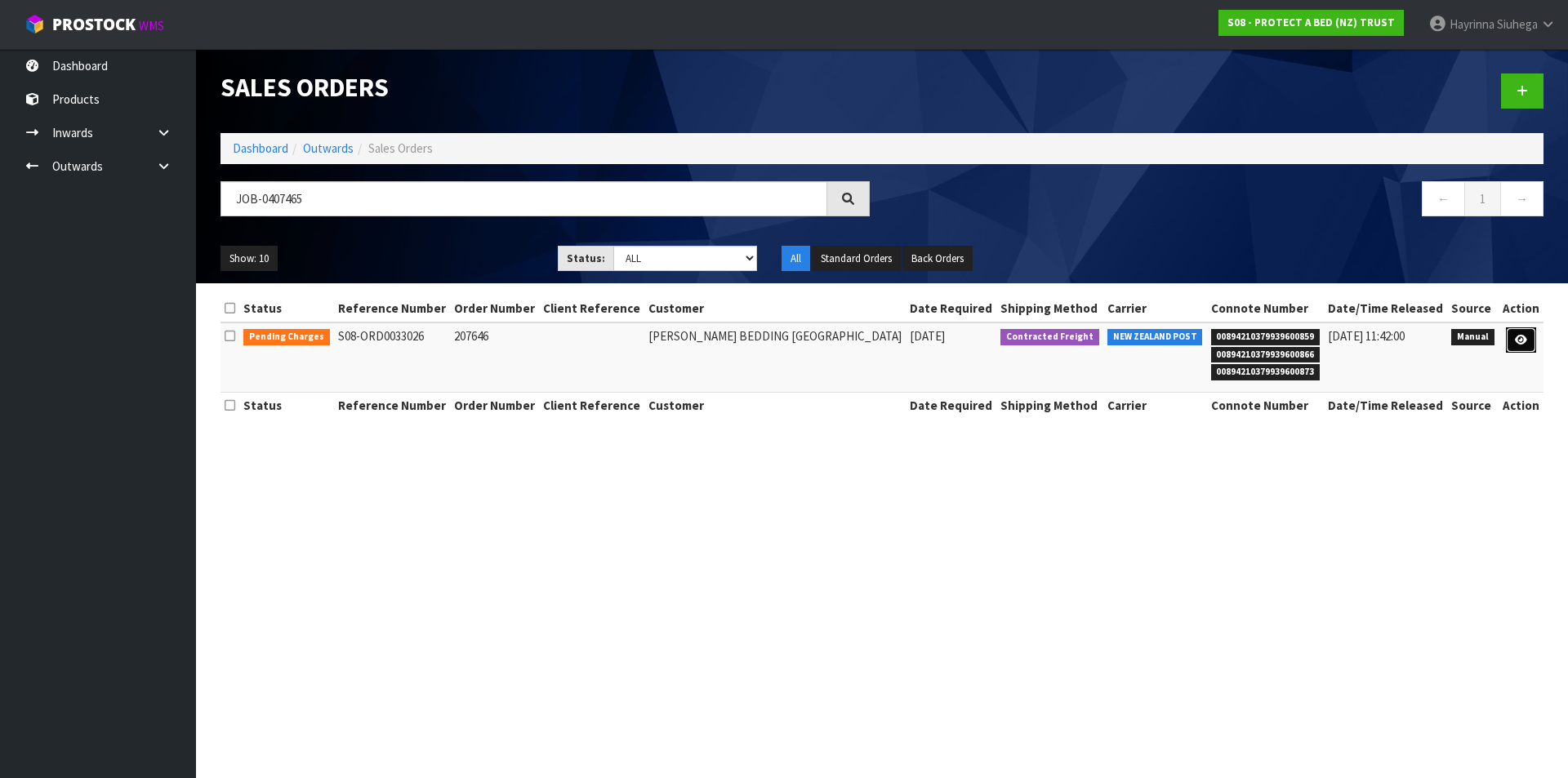
click at [1523, 342] on icon at bounding box center [1521, 340] width 13 height 11
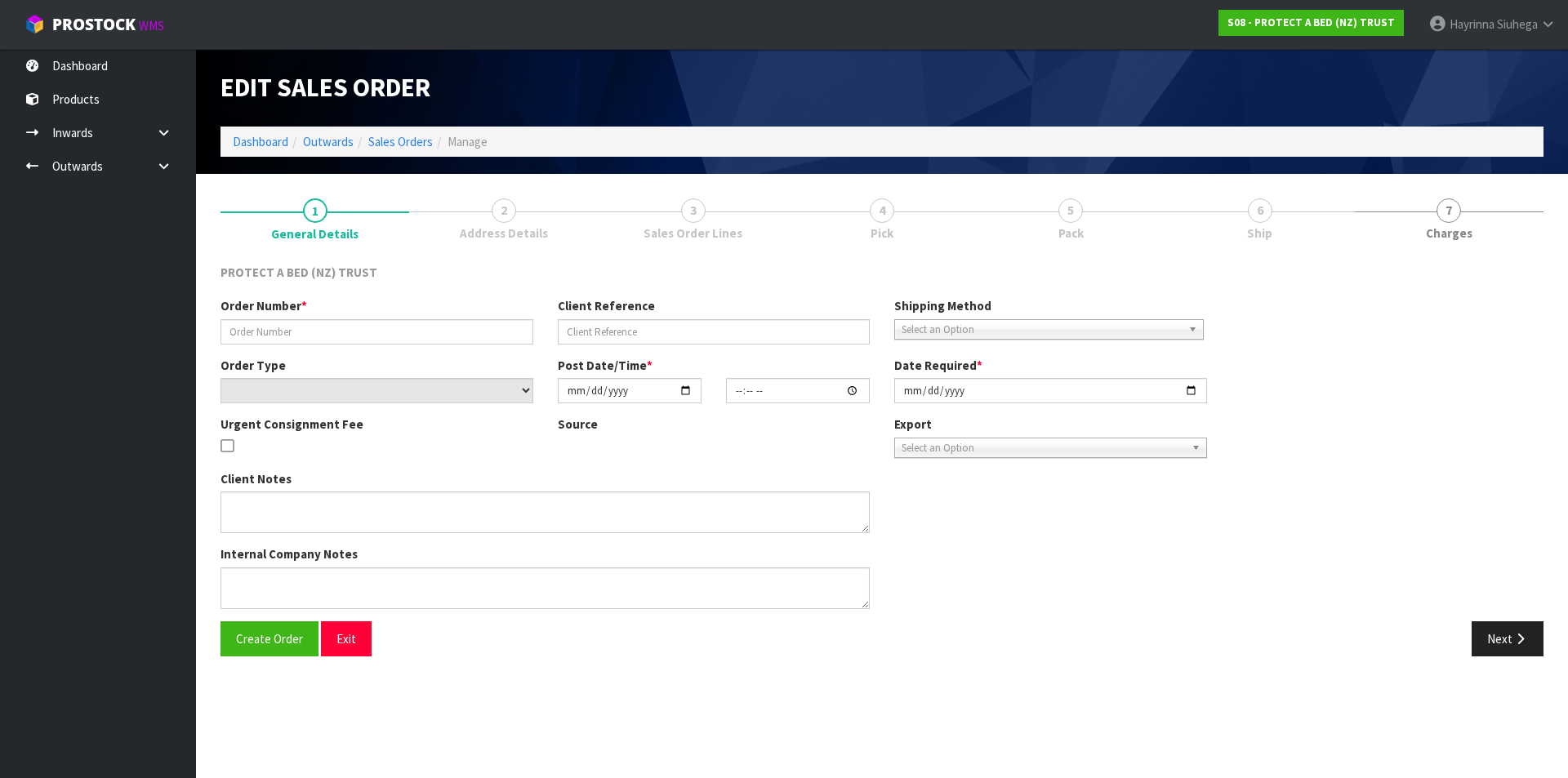
type input "207646"
select select "number:0"
type input "[DATE]"
type input "08:41:00.000"
type input "[DATE]"
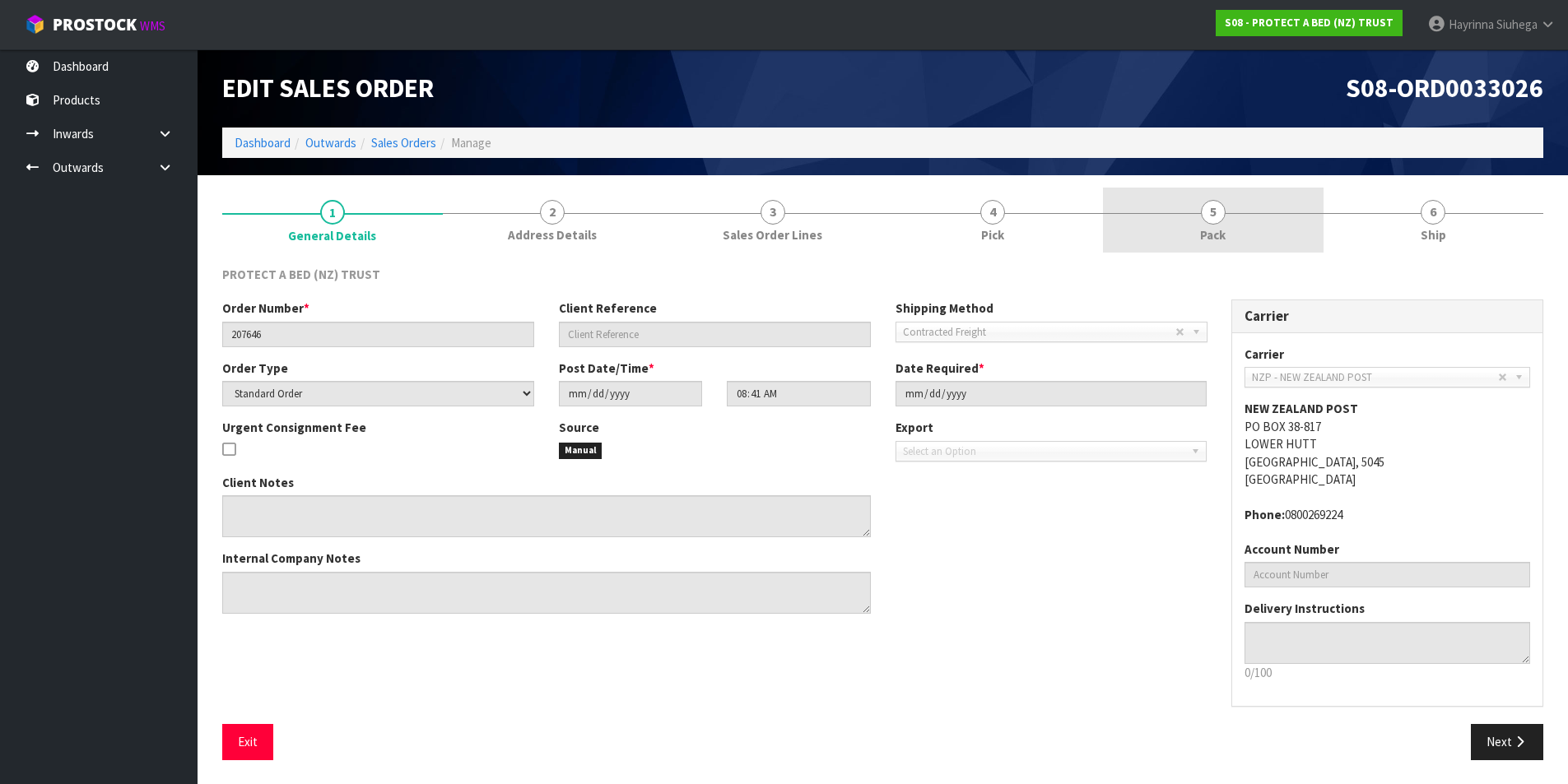
click at [1241, 223] on link "5 Pack" at bounding box center [1213, 220] width 221 height 65
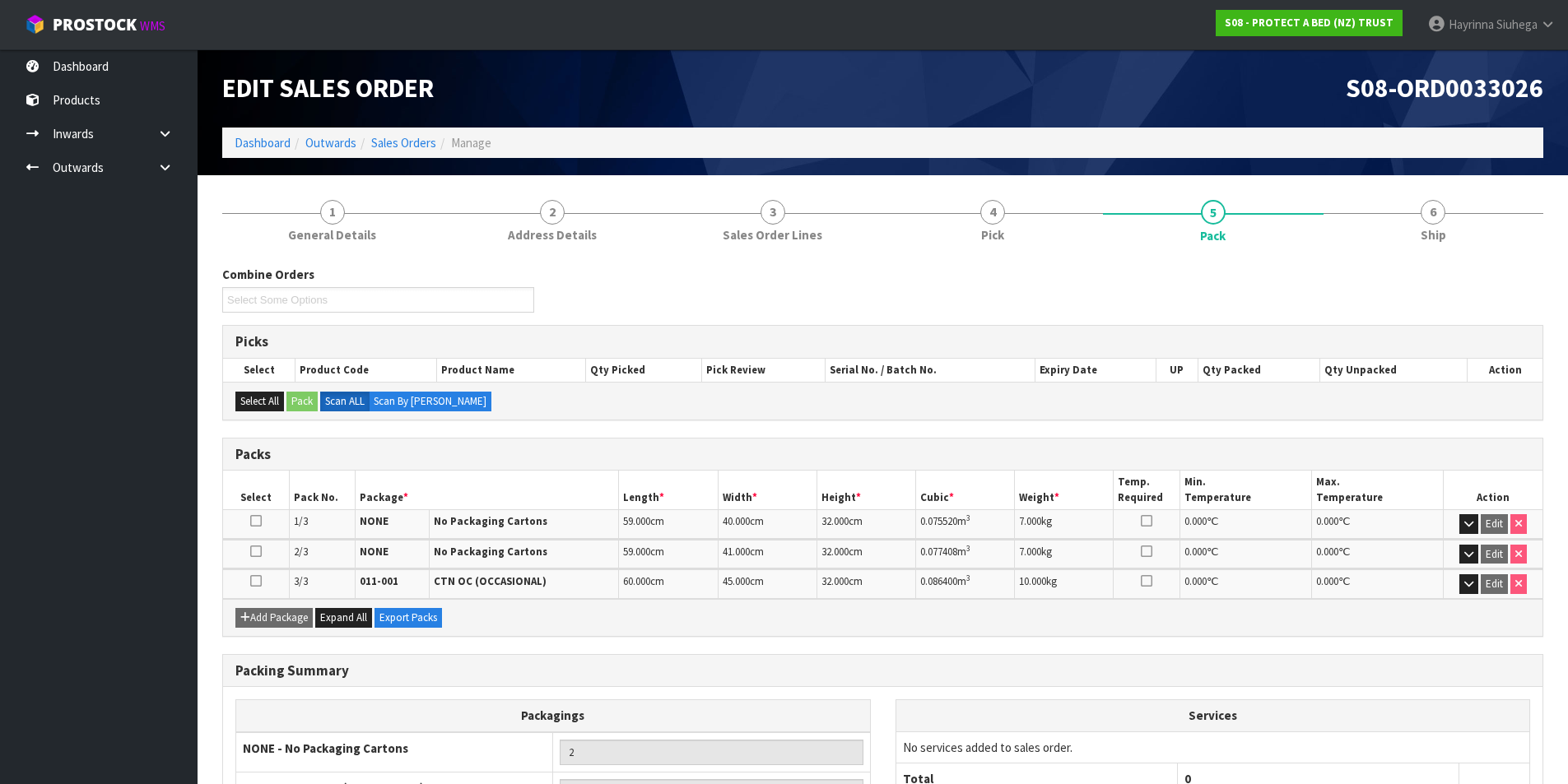
scroll to position [168, 0]
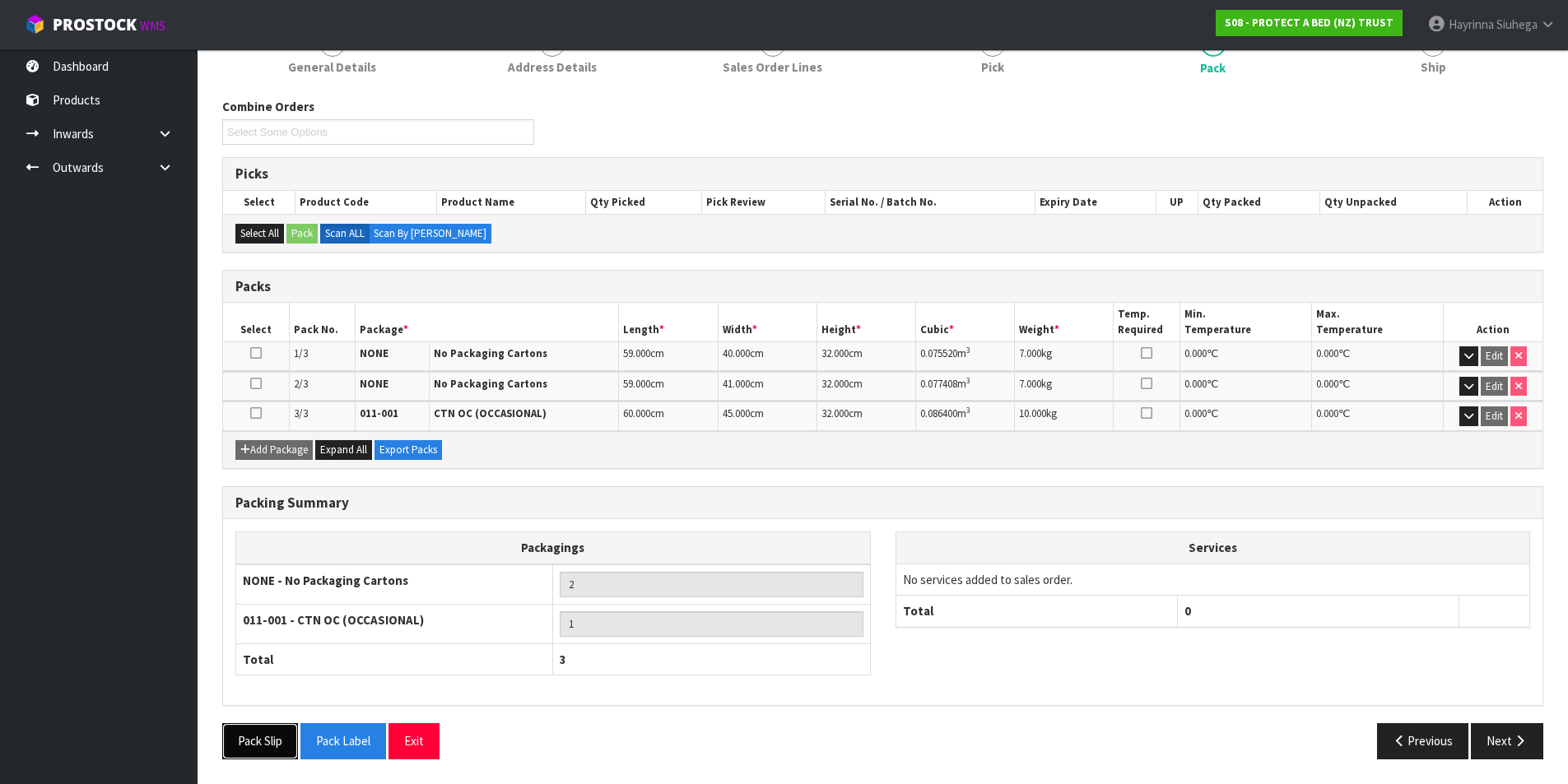
click at [249, 732] on button "Pack Slip" at bounding box center [260, 740] width 76 height 35
click at [1427, 734] on button "Previous" at bounding box center [1423, 740] width 92 height 35
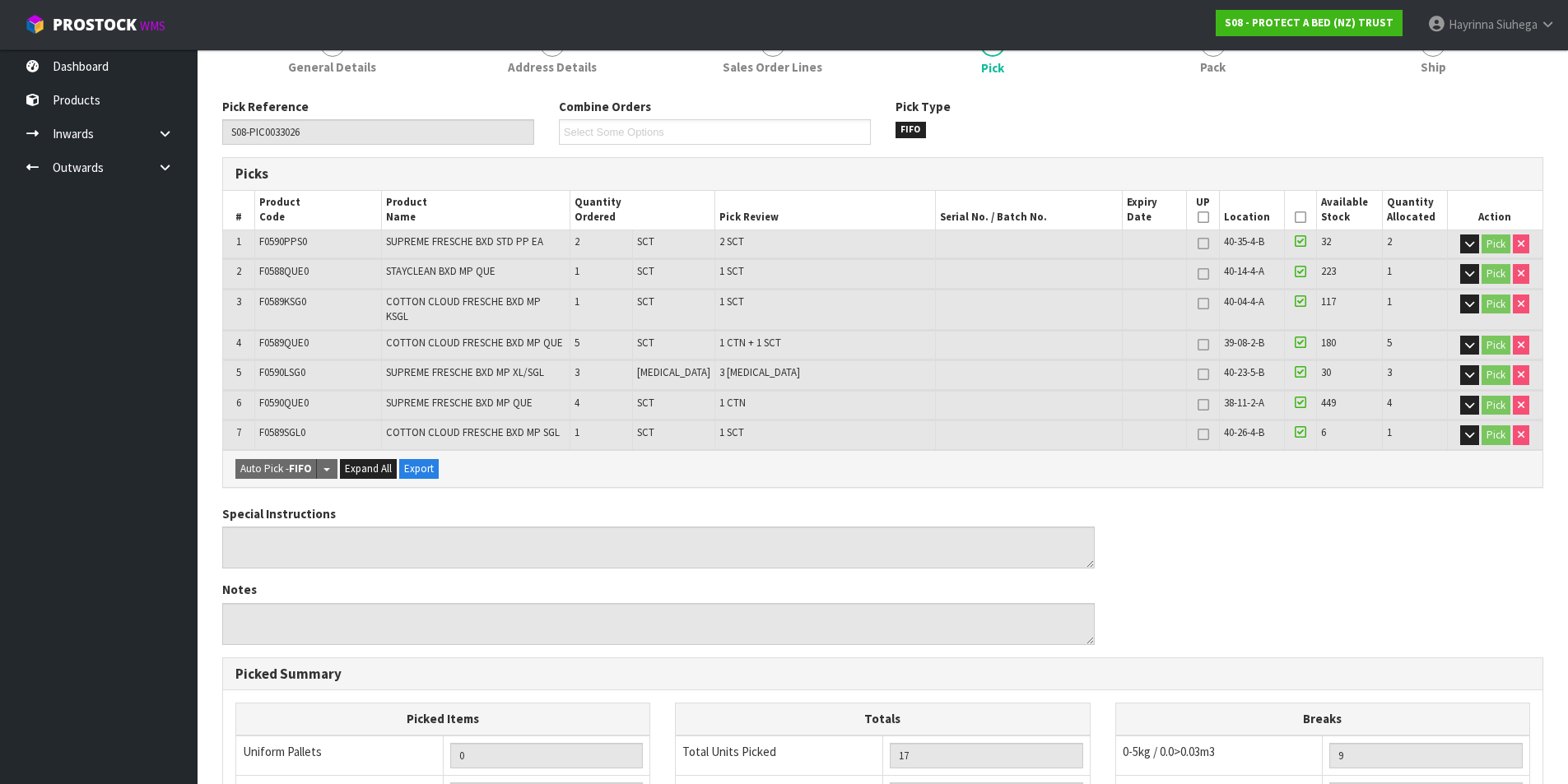
scroll to position [509, 0]
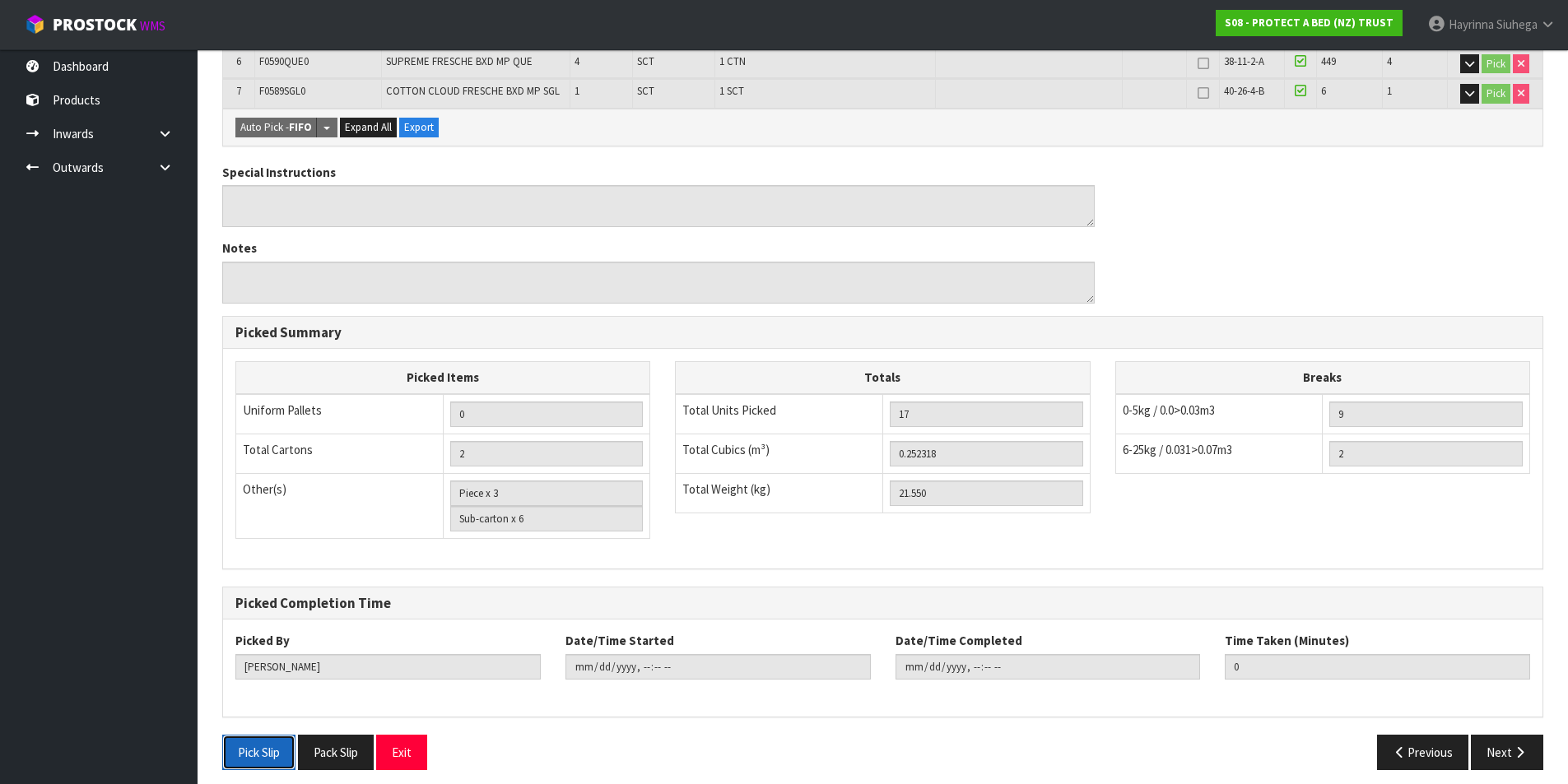
click at [271, 742] on button "Pick Slip" at bounding box center [258, 752] width 73 height 35
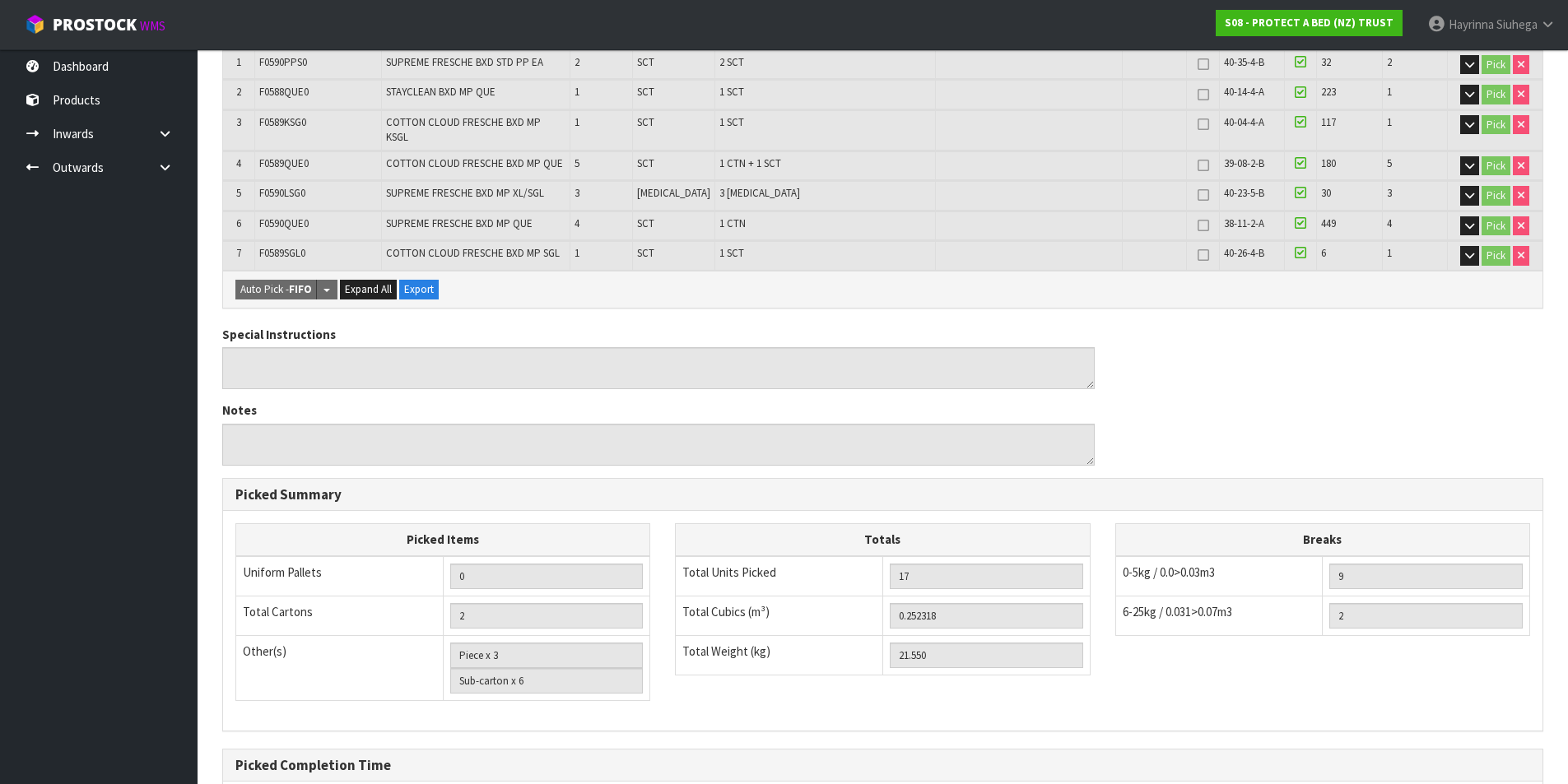
scroll to position [0, 0]
